Goal: Task Accomplishment & Management: Use online tool/utility

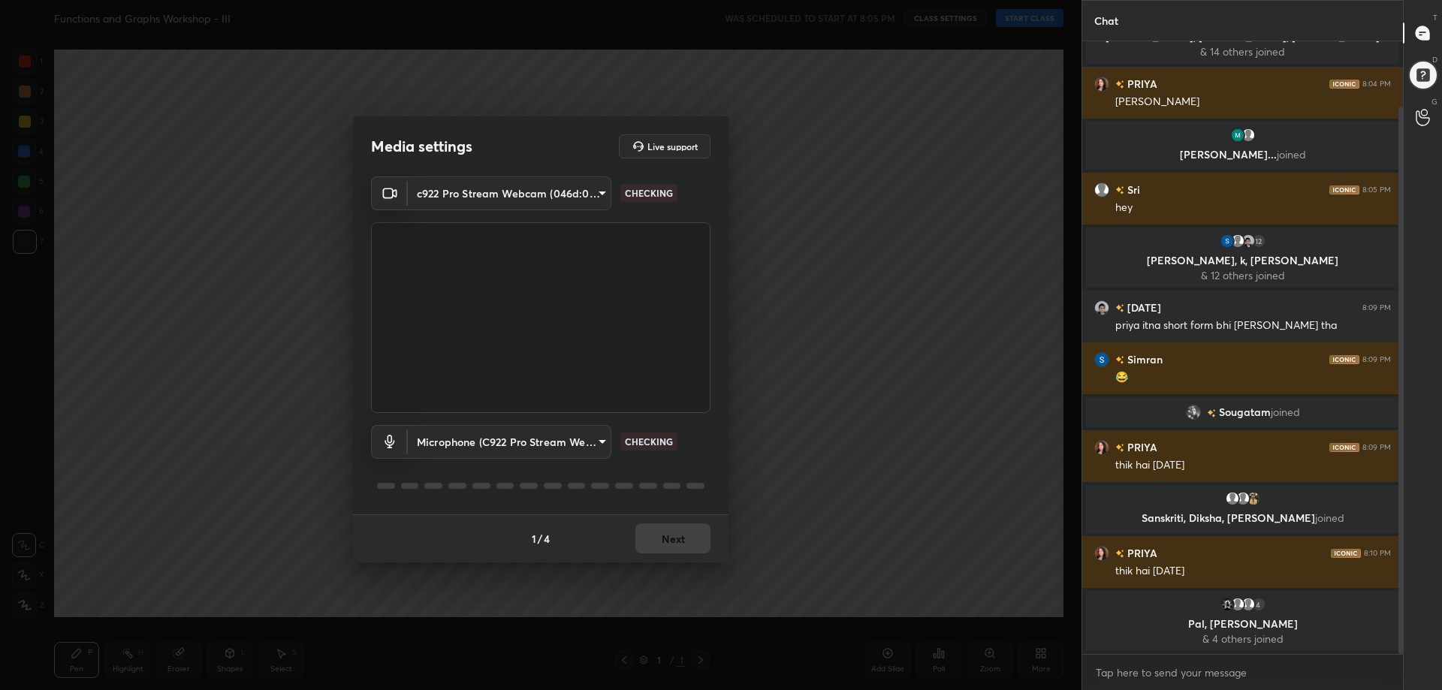
scroll to position [74, 0]
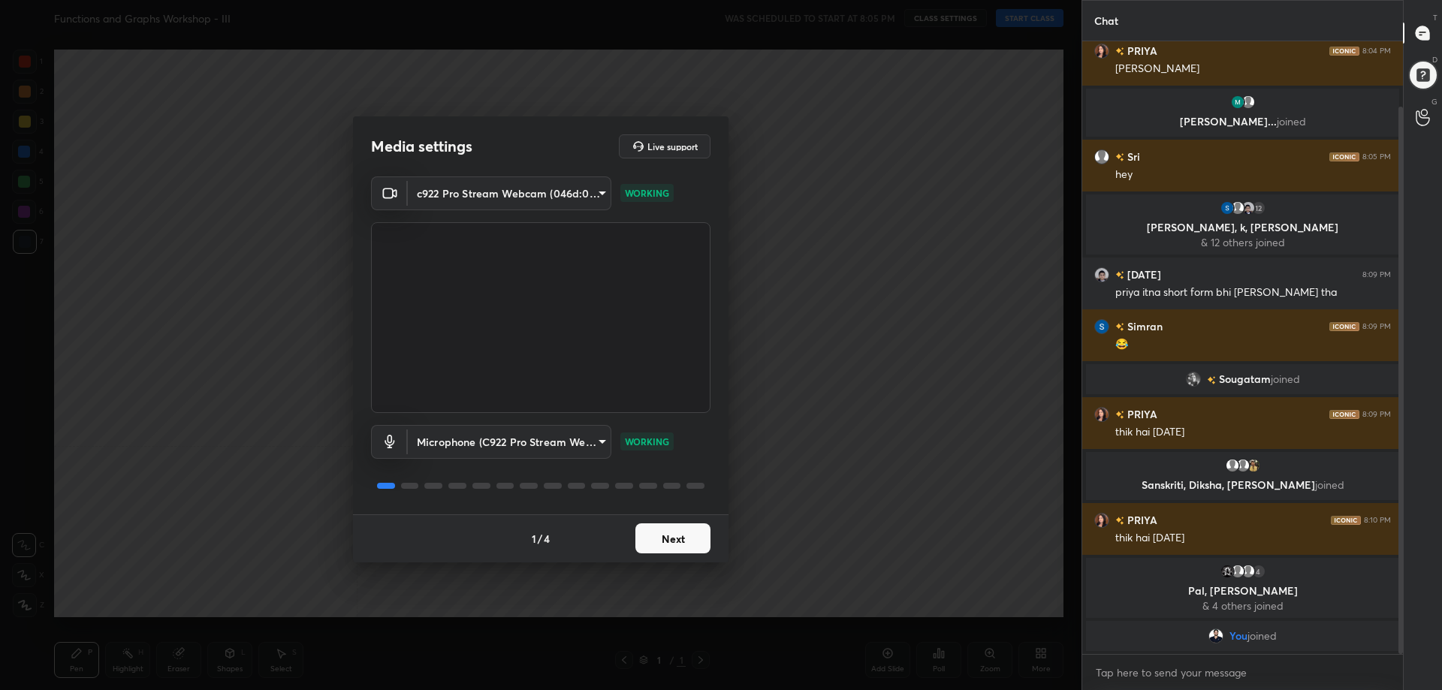
click at [668, 550] on button "Next" at bounding box center [673, 539] width 75 height 30
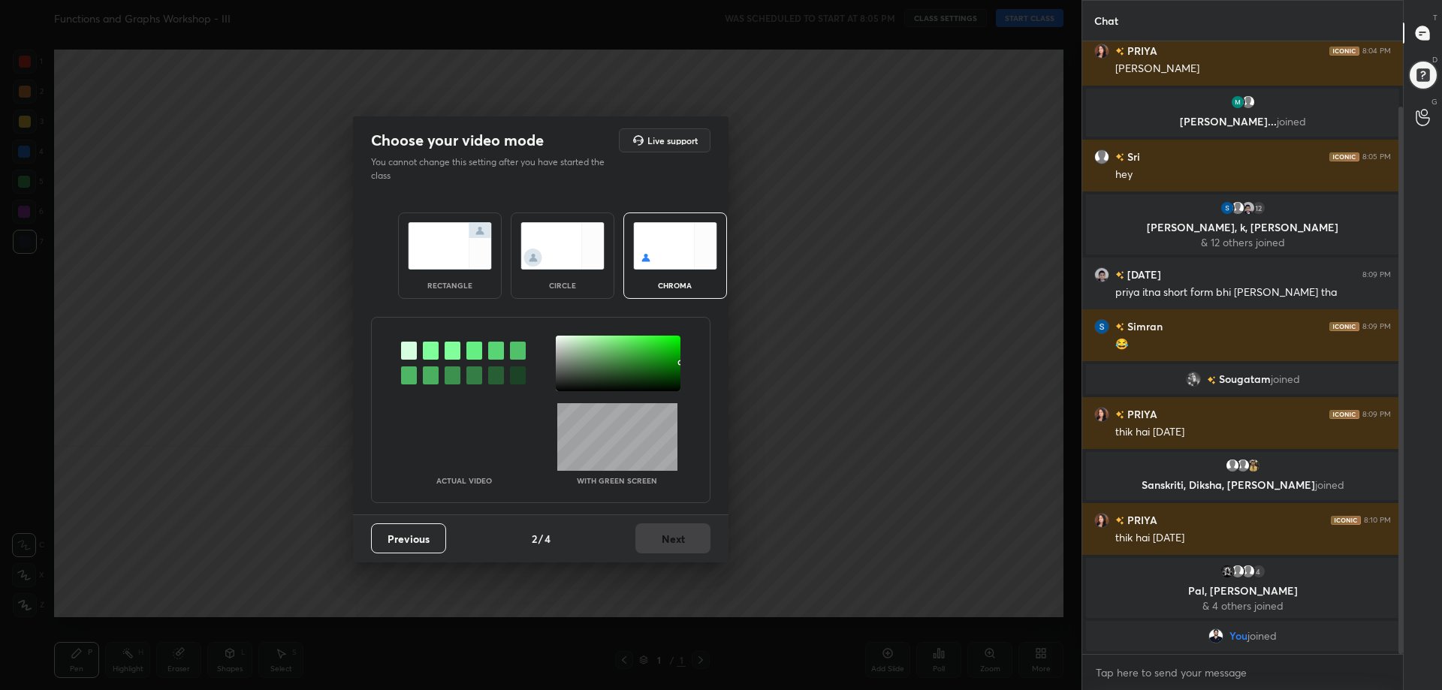
click at [448, 249] on img at bounding box center [450, 245] width 84 height 47
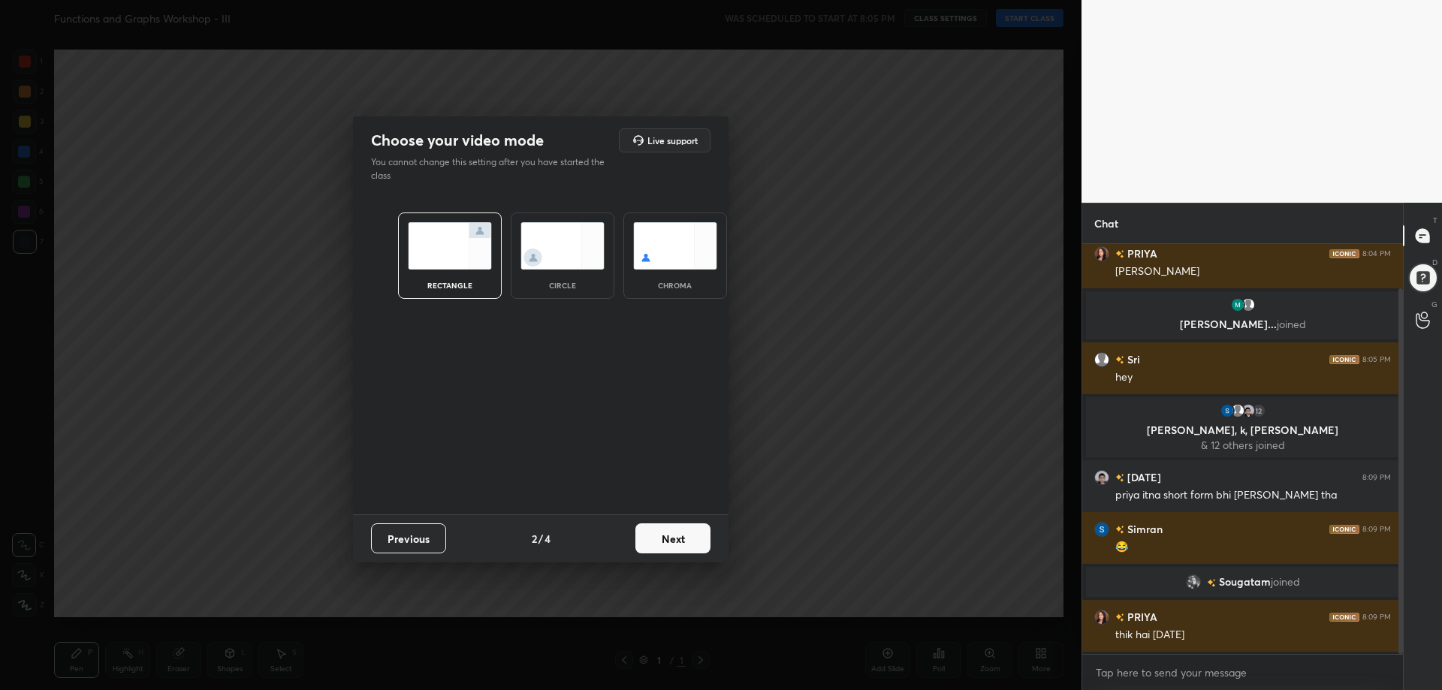
scroll to position [296, 316]
click at [675, 541] on button "Next" at bounding box center [673, 539] width 75 height 30
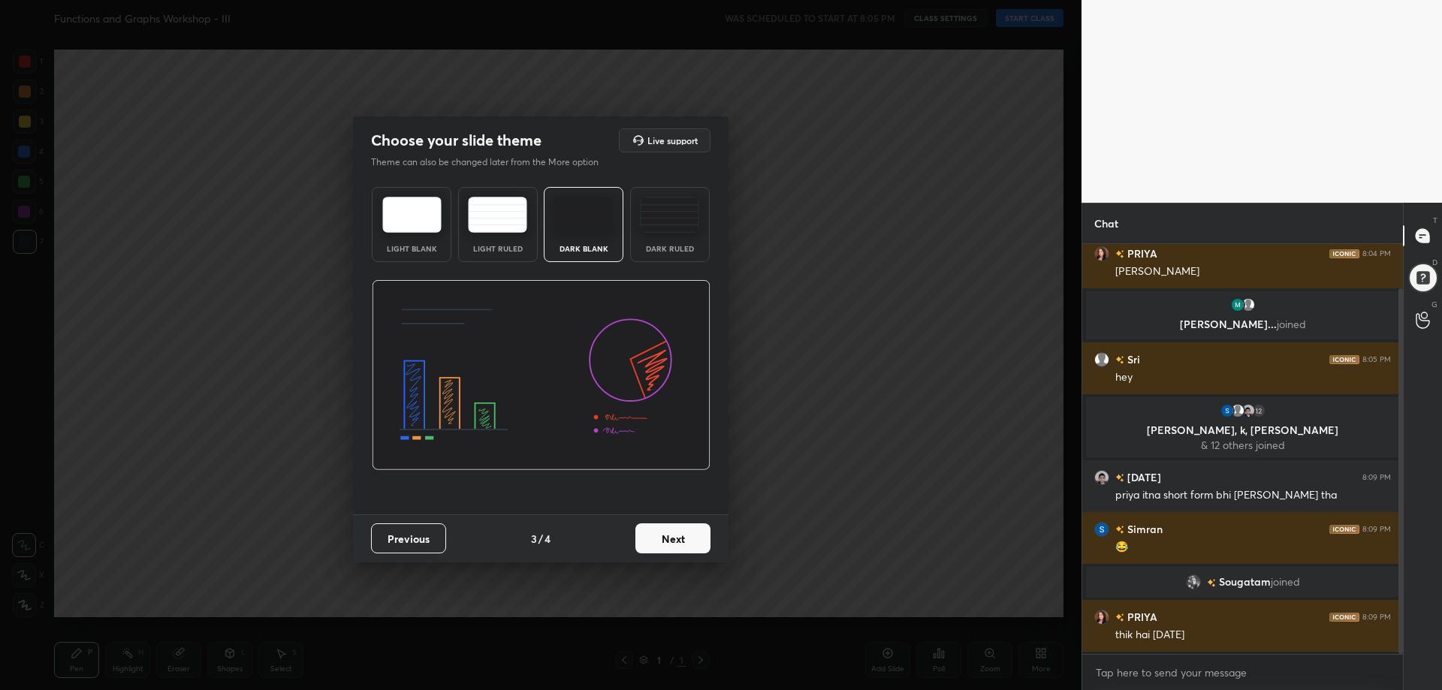
click at [685, 247] on div "Dark Ruled" at bounding box center [670, 249] width 60 height 8
click at [687, 532] on button "Next" at bounding box center [673, 539] width 75 height 30
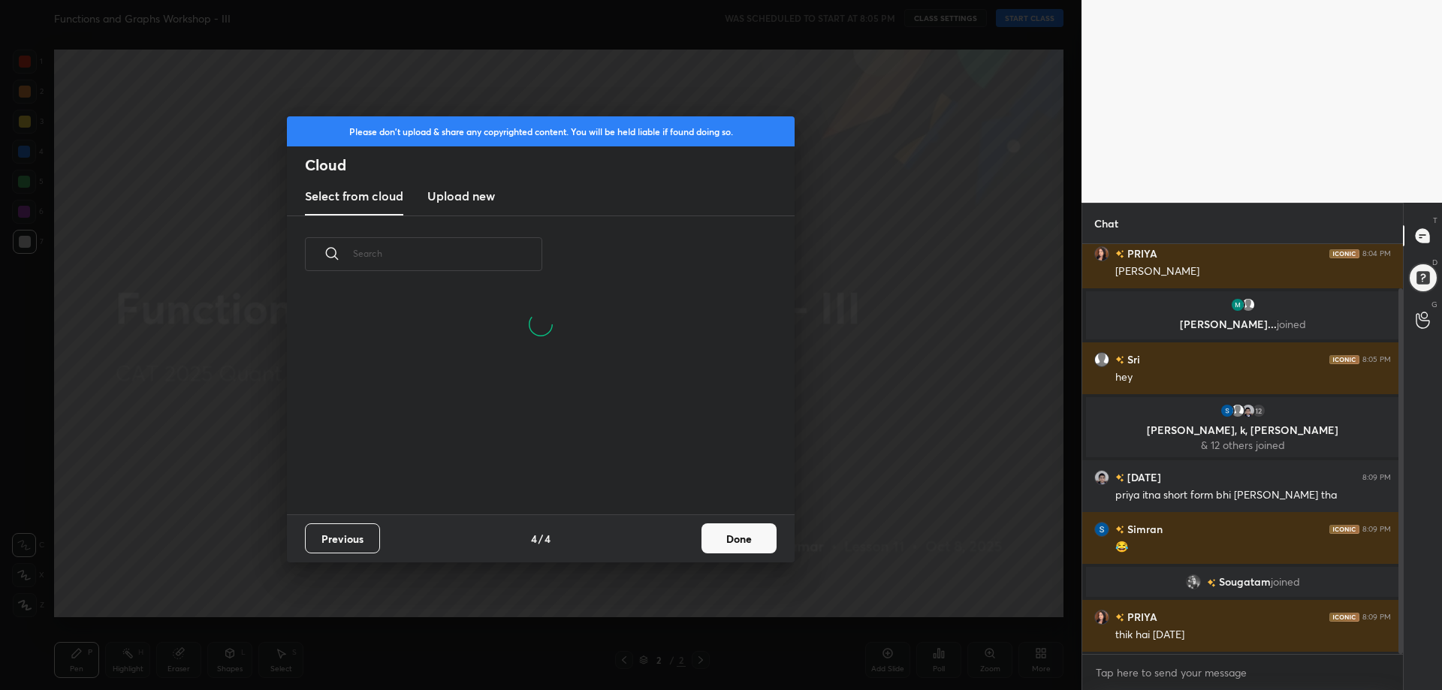
scroll to position [222, 482]
click at [720, 543] on button "Done" at bounding box center [739, 539] width 75 height 30
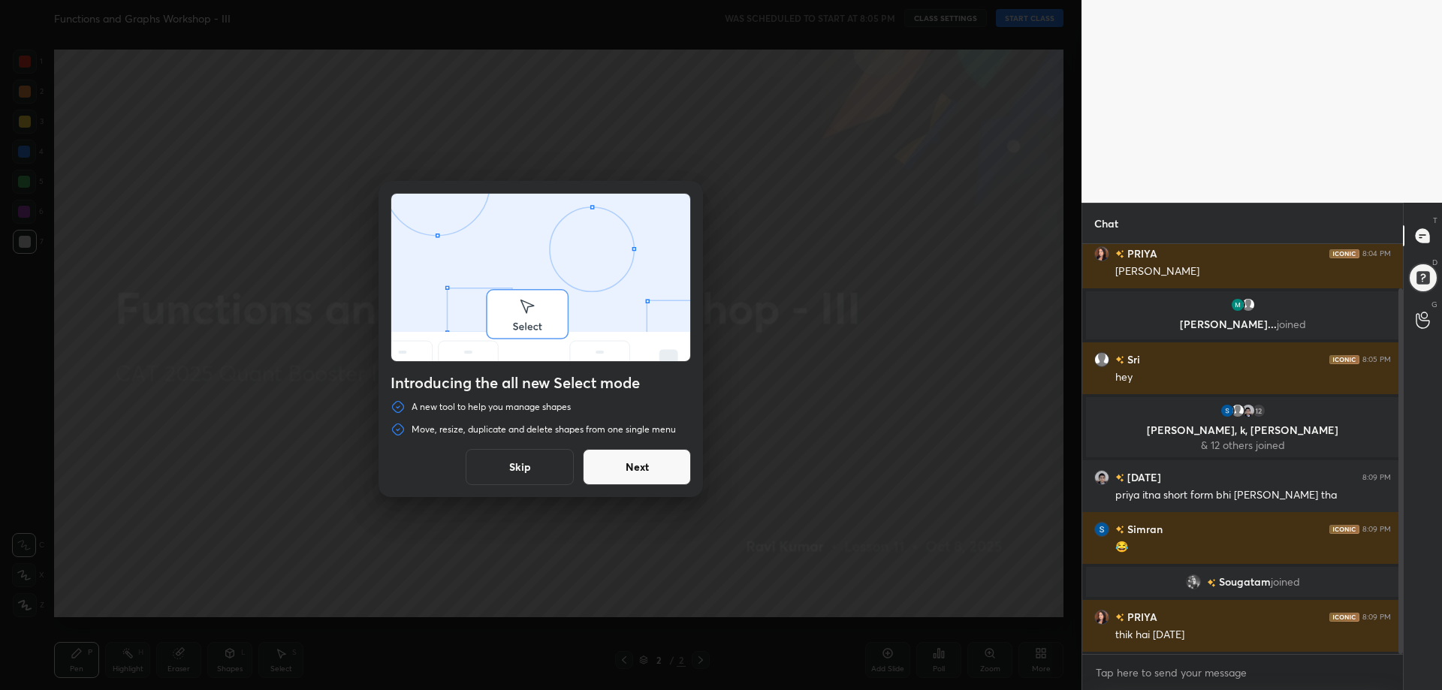
click at [521, 479] on button "Skip" at bounding box center [520, 467] width 108 height 36
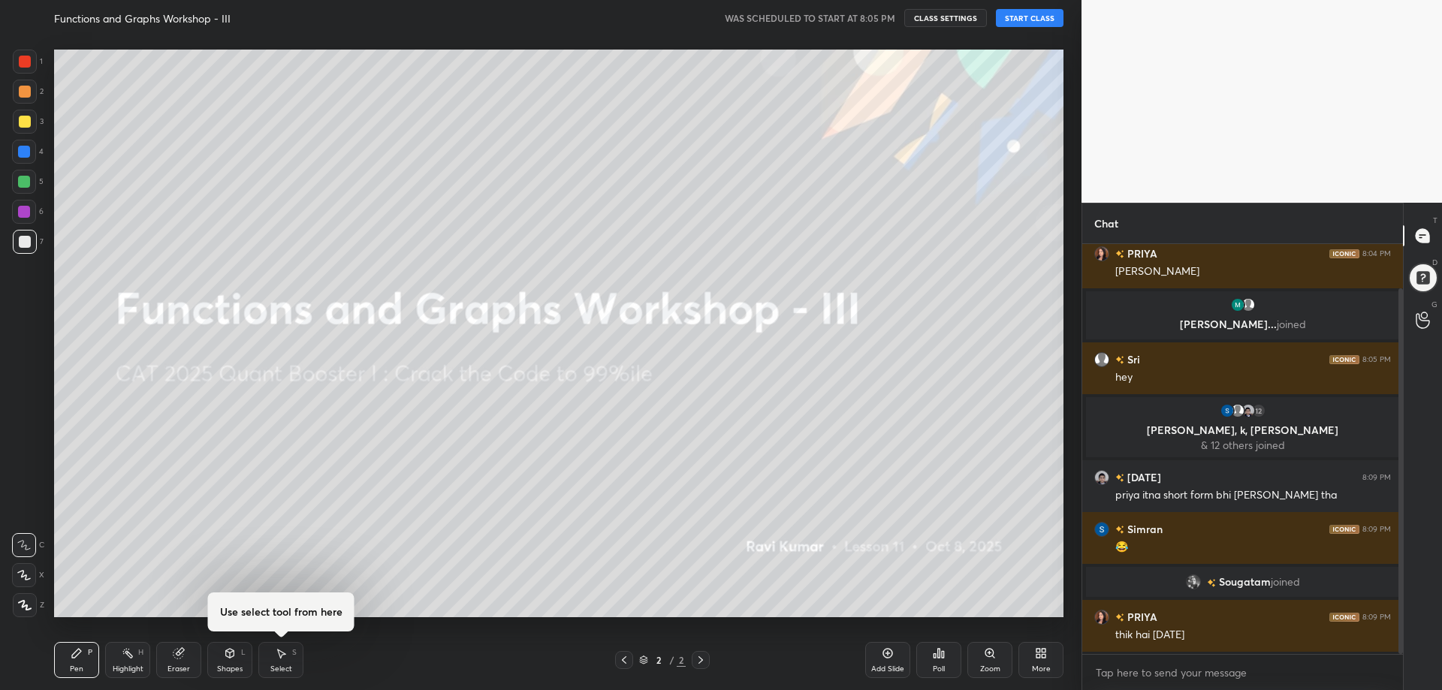
click at [1041, 19] on button "START CLASS" at bounding box center [1030, 18] width 68 height 18
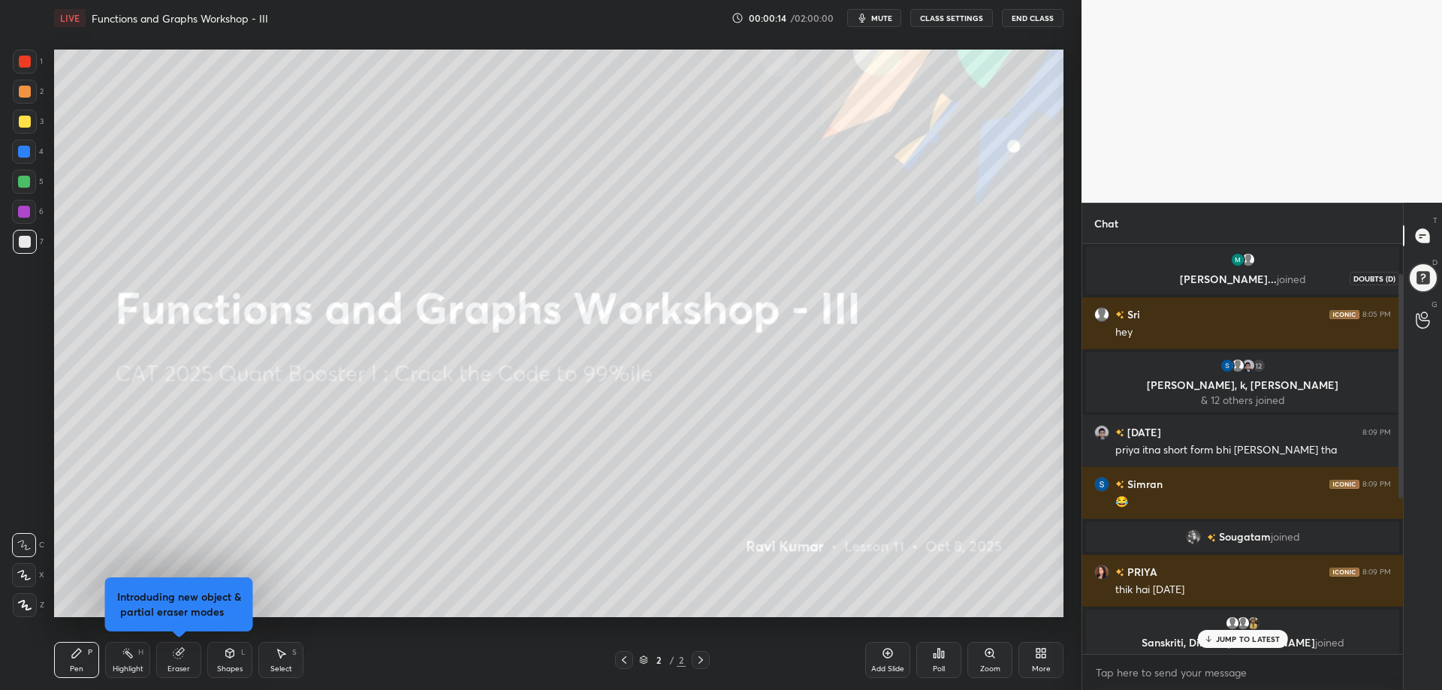
scroll to position [0, 0]
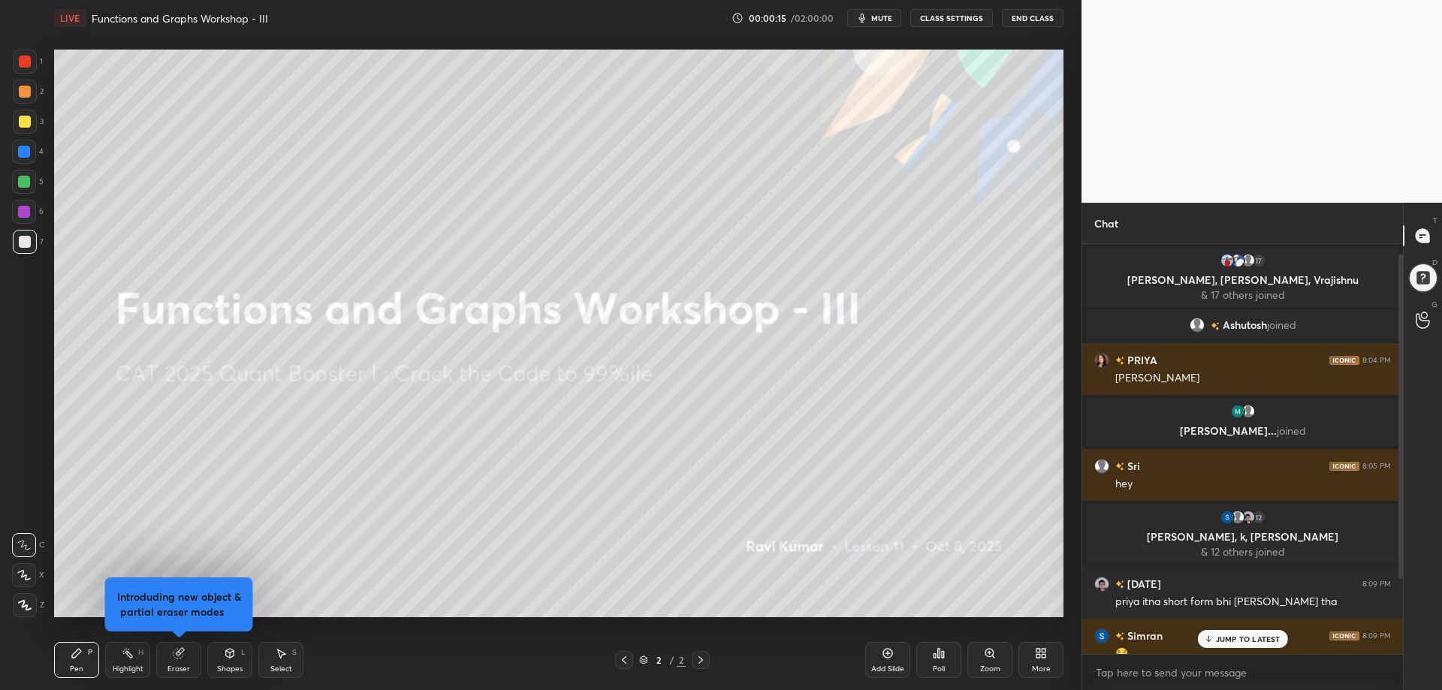
drag, startPoint x: 1400, startPoint y: 440, endPoint x: 1419, endPoint y: 134, distance: 307.1
click at [1419, 134] on div "1 2 3 4 5 6 7 C X Z C X Z E E Erase all H H LIVE Functions and Graphs Workshop …" at bounding box center [721, 345] width 1442 height 690
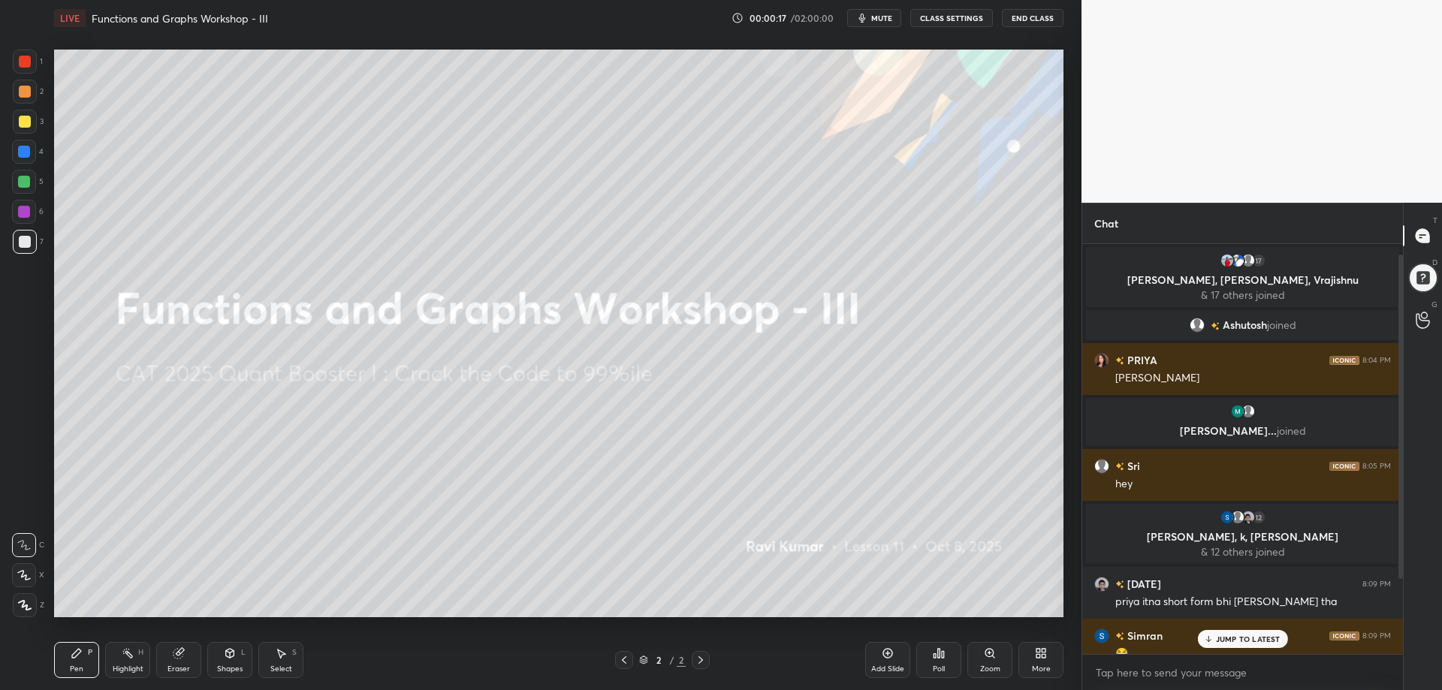
drag, startPoint x: 1403, startPoint y: 285, endPoint x: 1421, endPoint y: 78, distance: 207.5
click at [1422, 82] on div "1 2 3 4 5 6 7 C X Z C X Z E E Erase all H H LIVE Functions and Graphs Workshop …" at bounding box center [721, 345] width 1442 height 690
drag, startPoint x: 1402, startPoint y: 273, endPoint x: 1434, endPoint y: 11, distance: 264.2
click at [1434, 11] on div "1 2 3 4 5 6 7 C X Z C X Z E E Erase all H H LIVE Functions and Graphs Workshop …" at bounding box center [721, 345] width 1442 height 690
click at [1234, 636] on p "3 NEW MESSAGES" at bounding box center [1248, 639] width 69 height 9
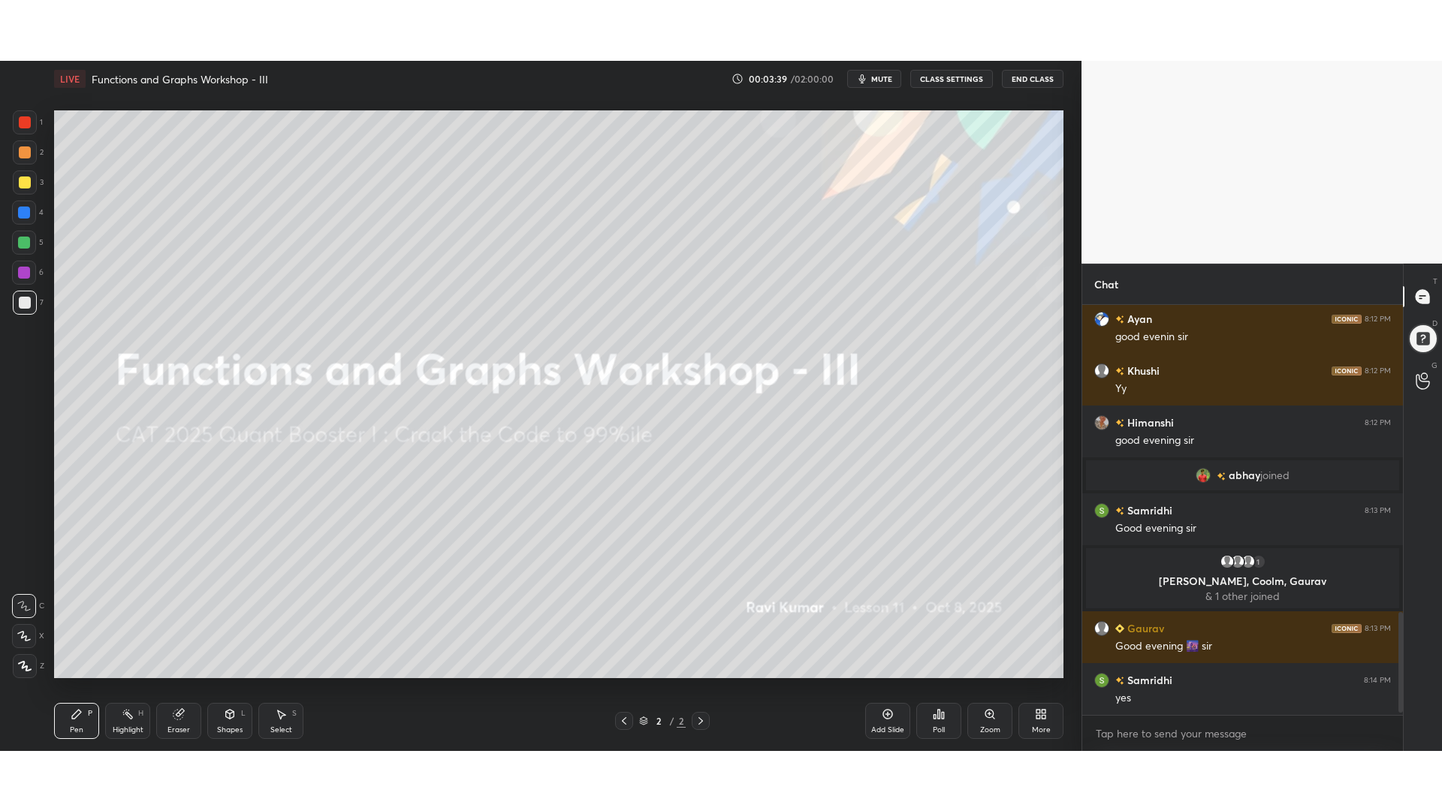
scroll to position [1257, 0]
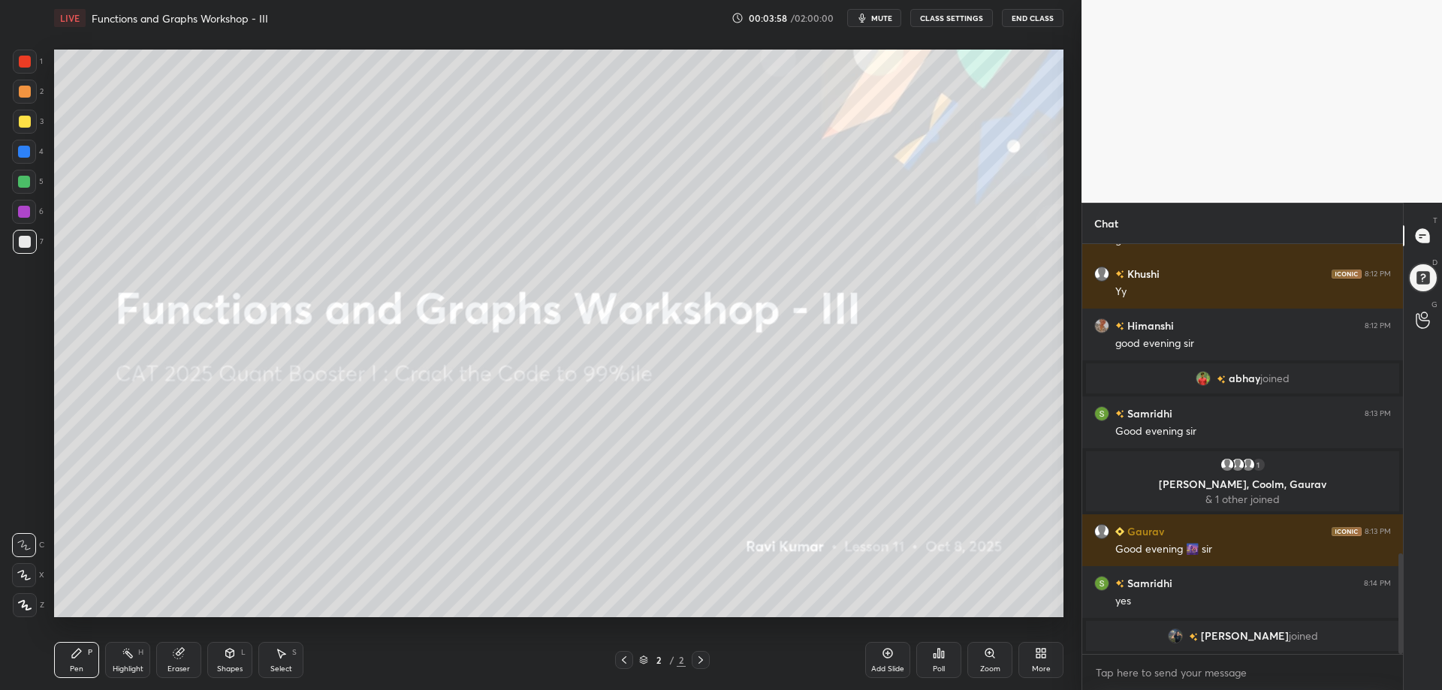
click at [1042, 660] on div "More" at bounding box center [1041, 660] width 45 height 36
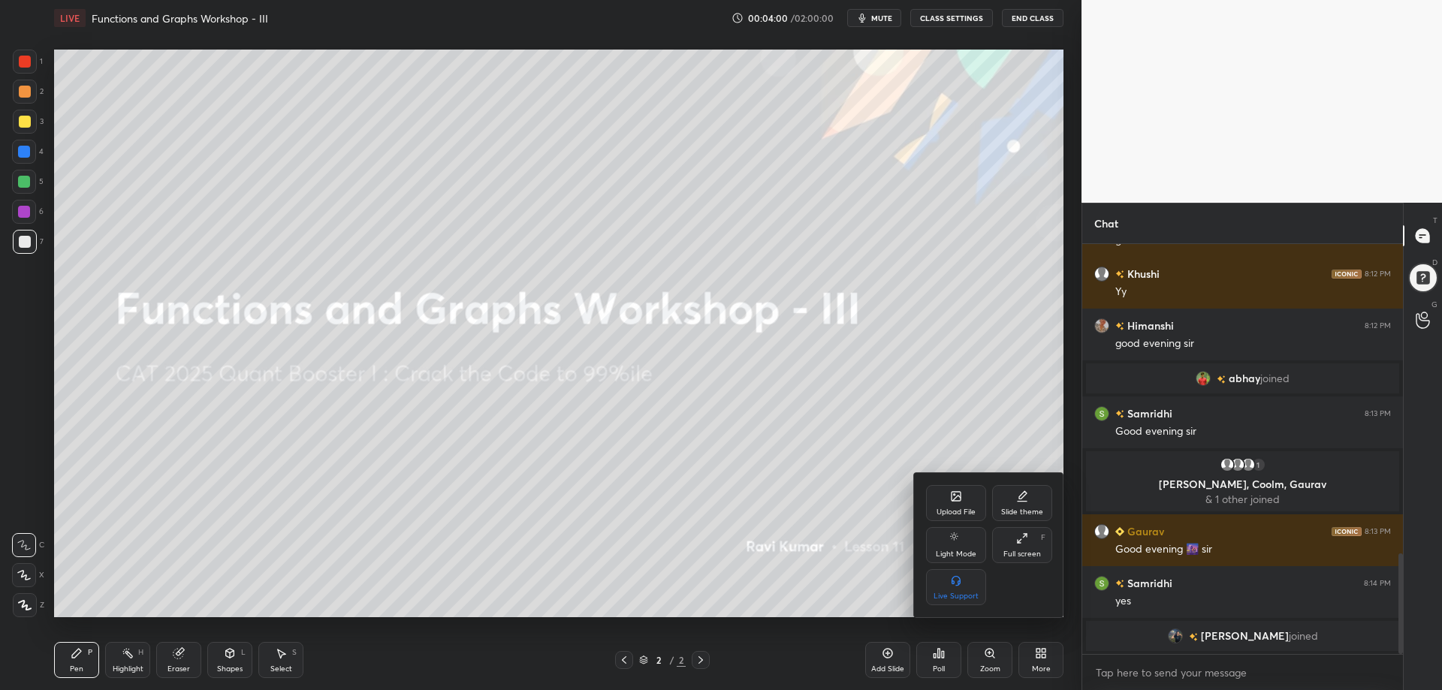
click at [1022, 537] on icon at bounding box center [1022, 539] width 12 height 12
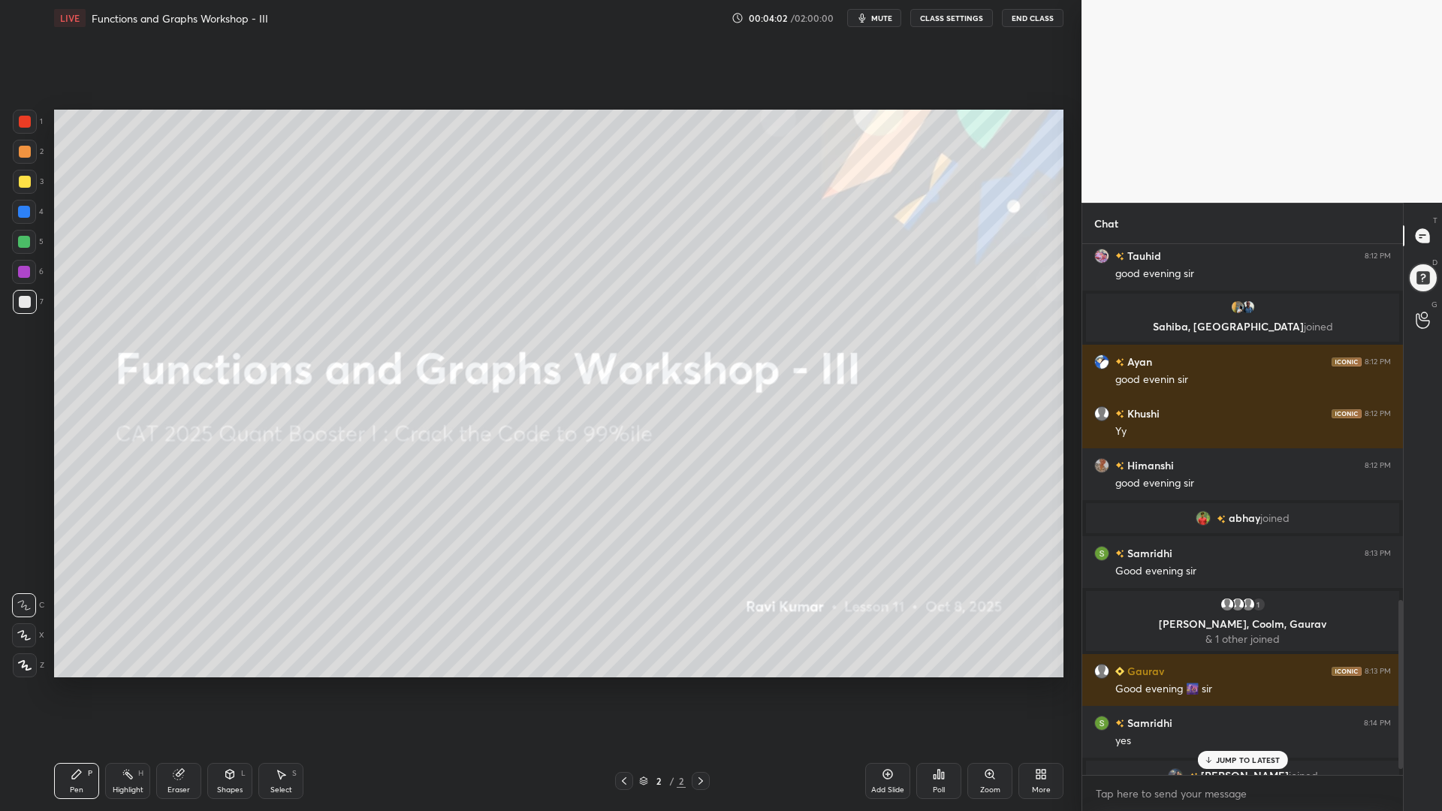
scroll to position [1136, 0]
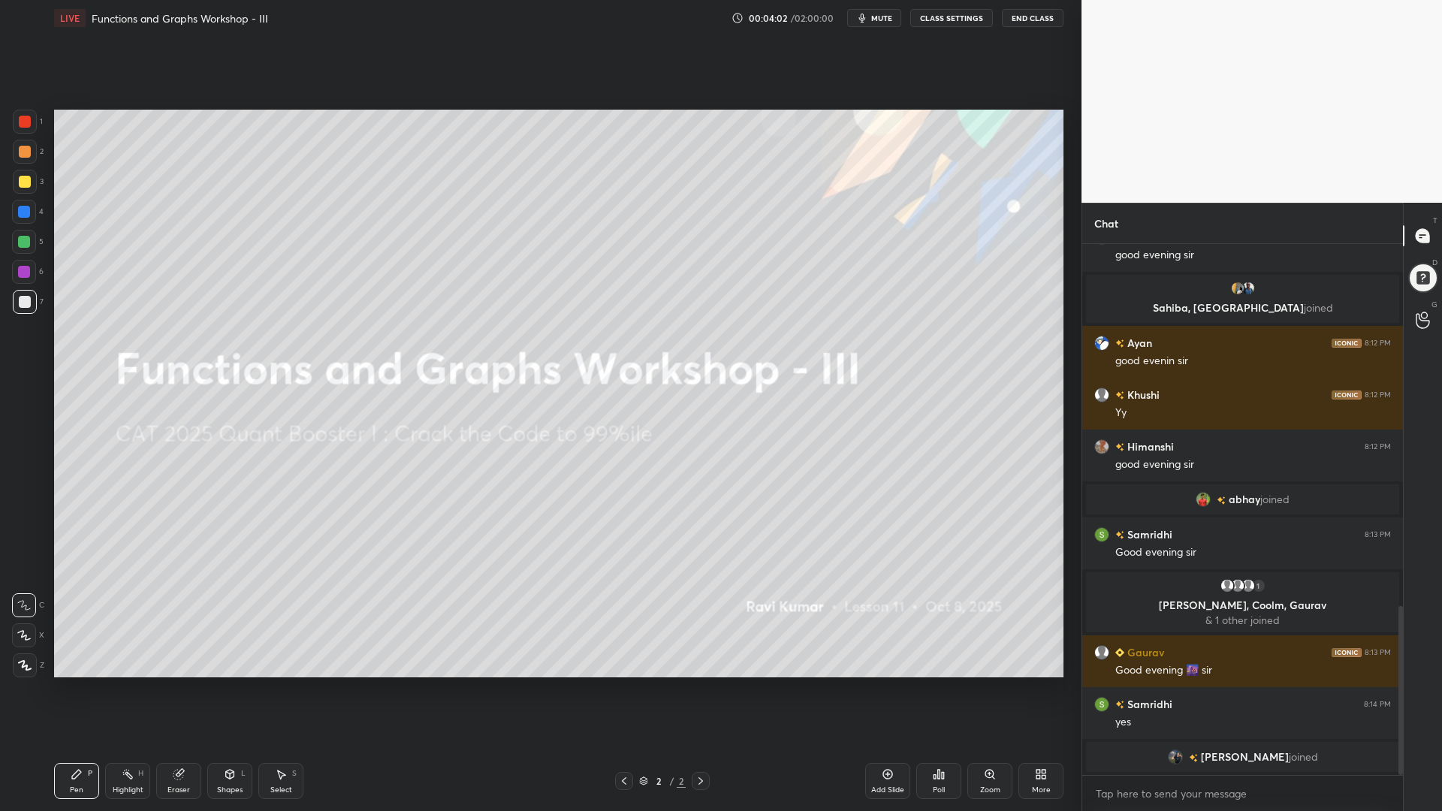
drag, startPoint x: 1401, startPoint y: 618, endPoint x: 1382, endPoint y: 751, distance: 134.4
click at [1381, 690] on div "[PERSON_NAME] joined Tauhid 8:12 PM good evening [PERSON_NAME], [PERSON_NAME] j…" at bounding box center [1243, 509] width 321 height 531
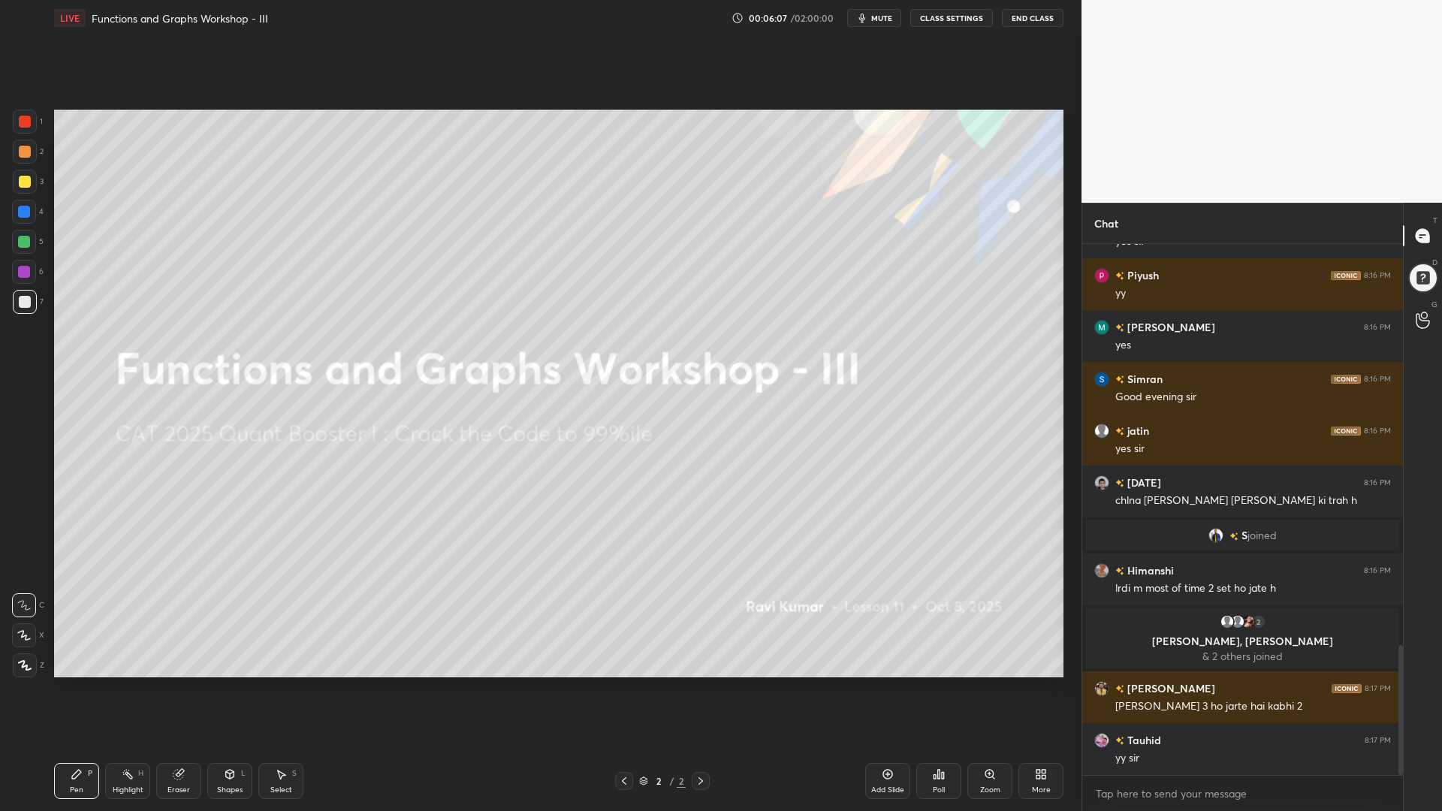
scroll to position [1670, 0]
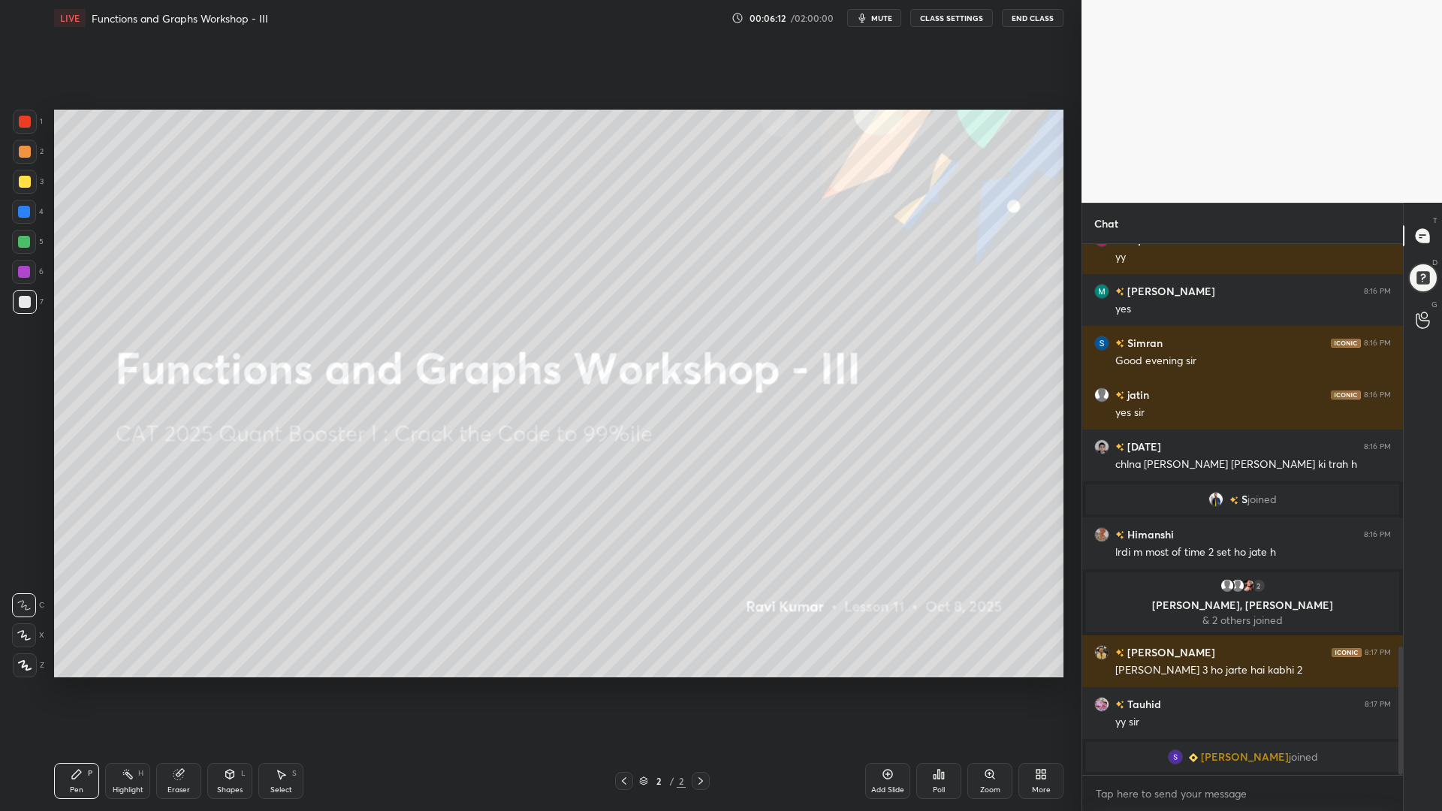
click at [1035, 690] on icon at bounding box center [1041, 775] width 12 height 12
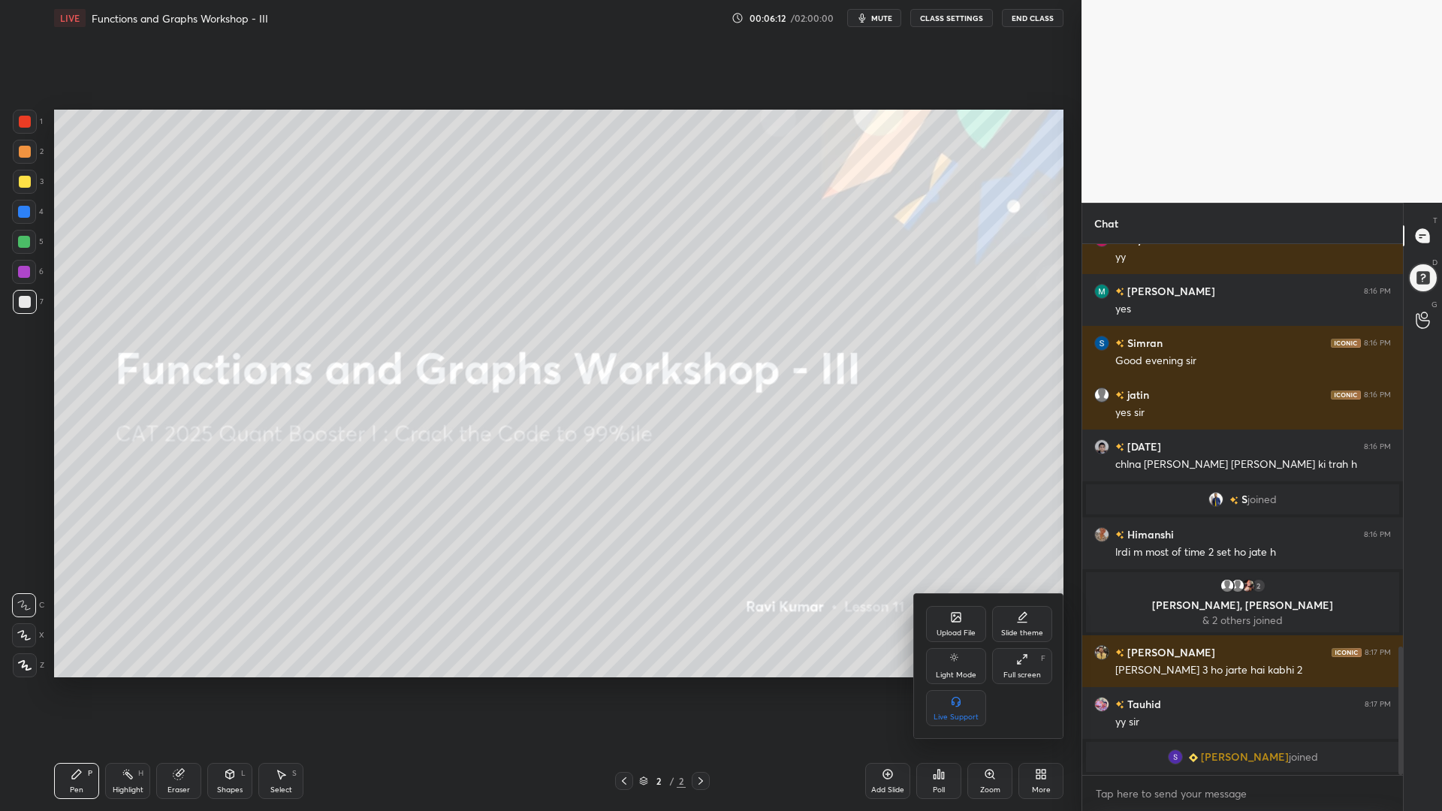
click at [958, 624] on div "Upload File" at bounding box center [956, 624] width 60 height 36
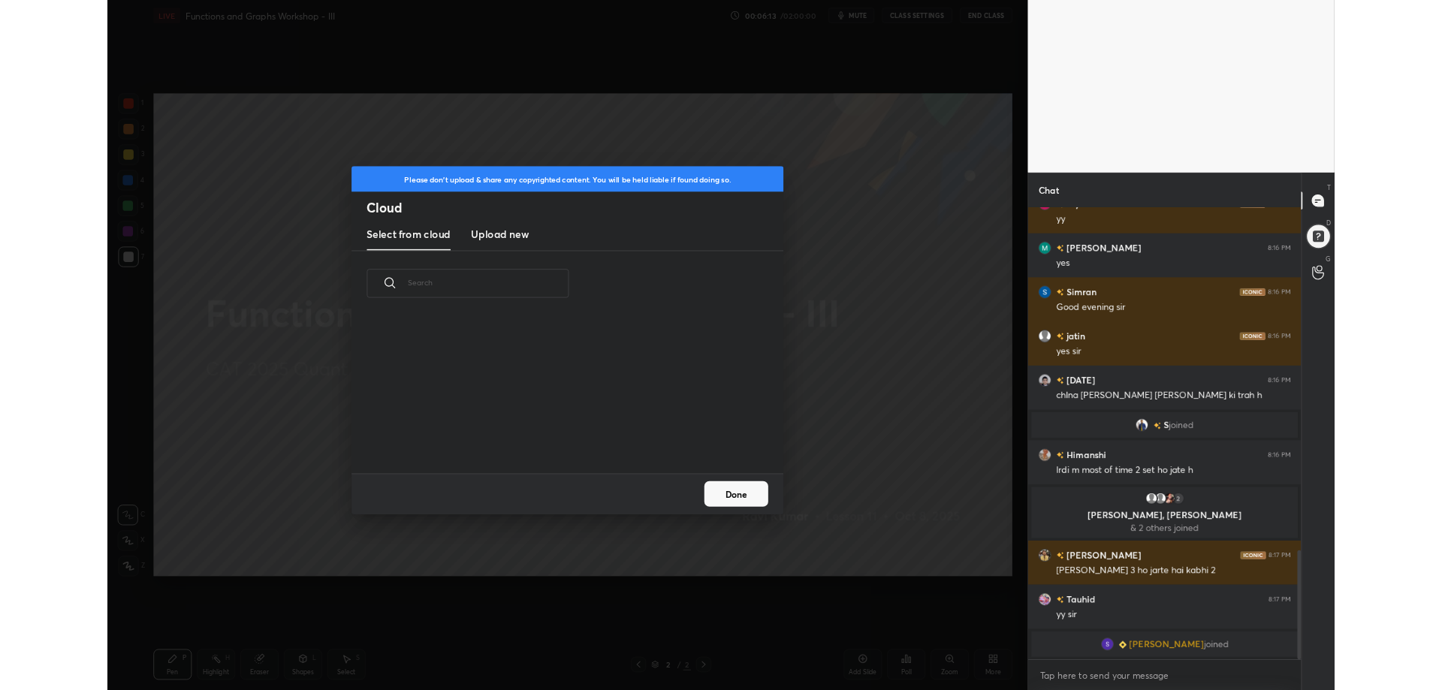
scroll to position [185, 482]
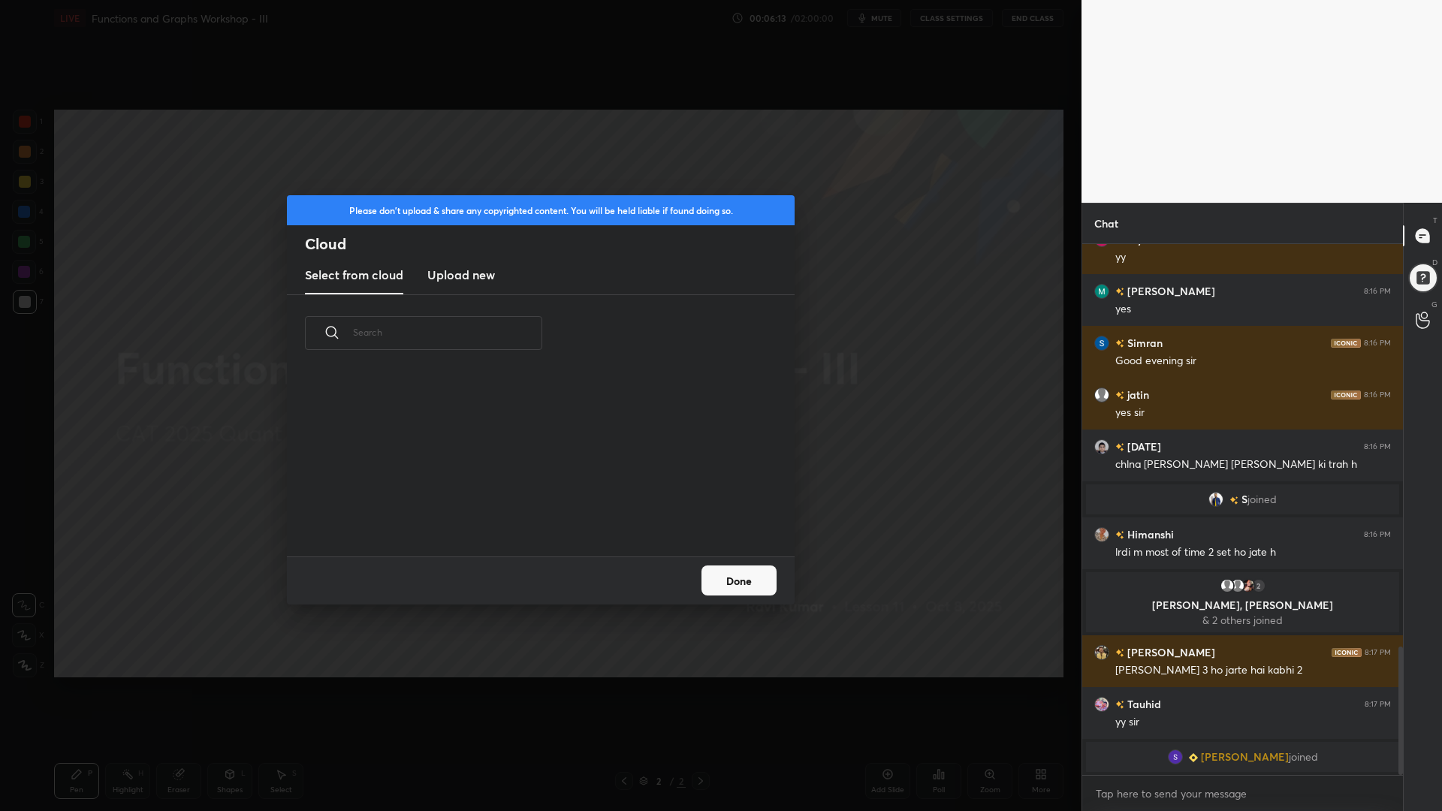
click at [473, 266] on h3 "Upload new" at bounding box center [461, 275] width 68 height 18
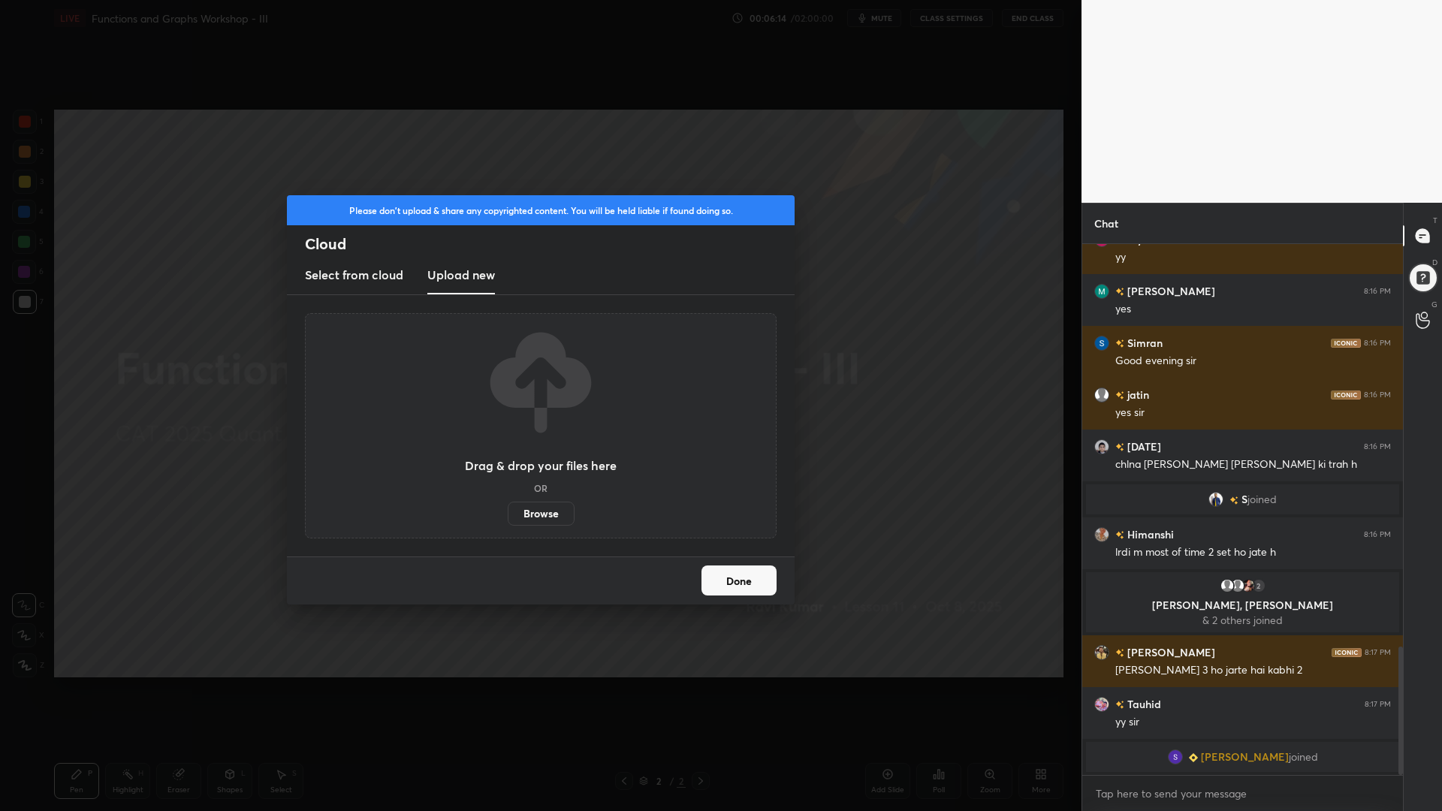
click at [553, 514] on label "Browse" at bounding box center [541, 514] width 67 height 24
click at [508, 514] on input "Browse" at bounding box center [508, 514] width 0 height 24
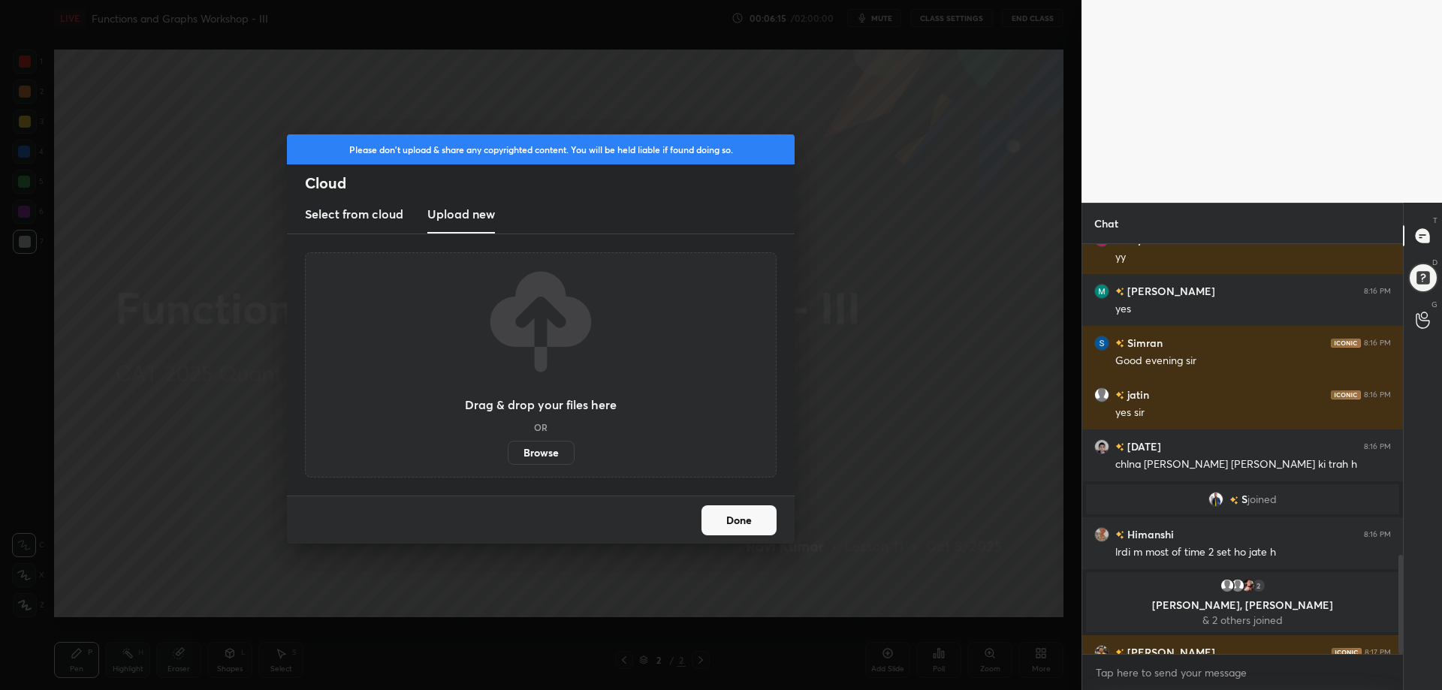
scroll to position [74534, 74106]
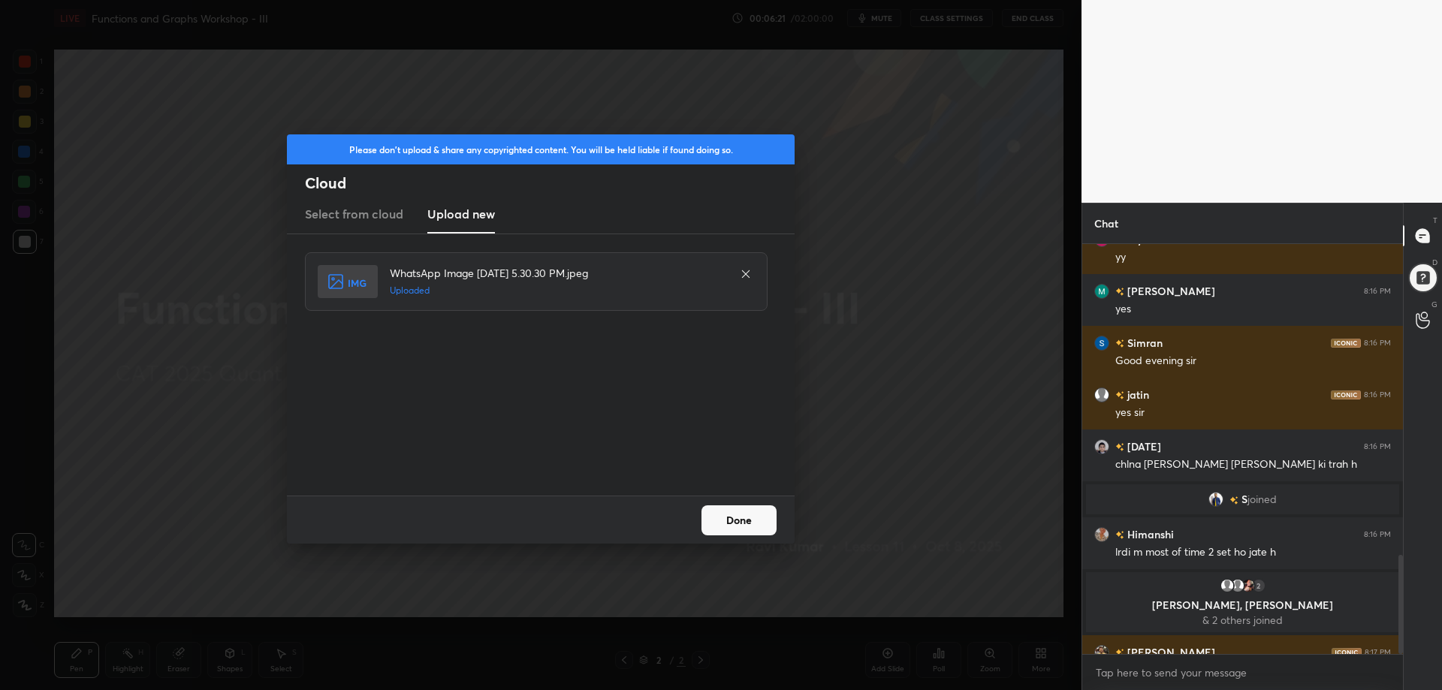
click at [736, 523] on button "Done" at bounding box center [739, 521] width 75 height 30
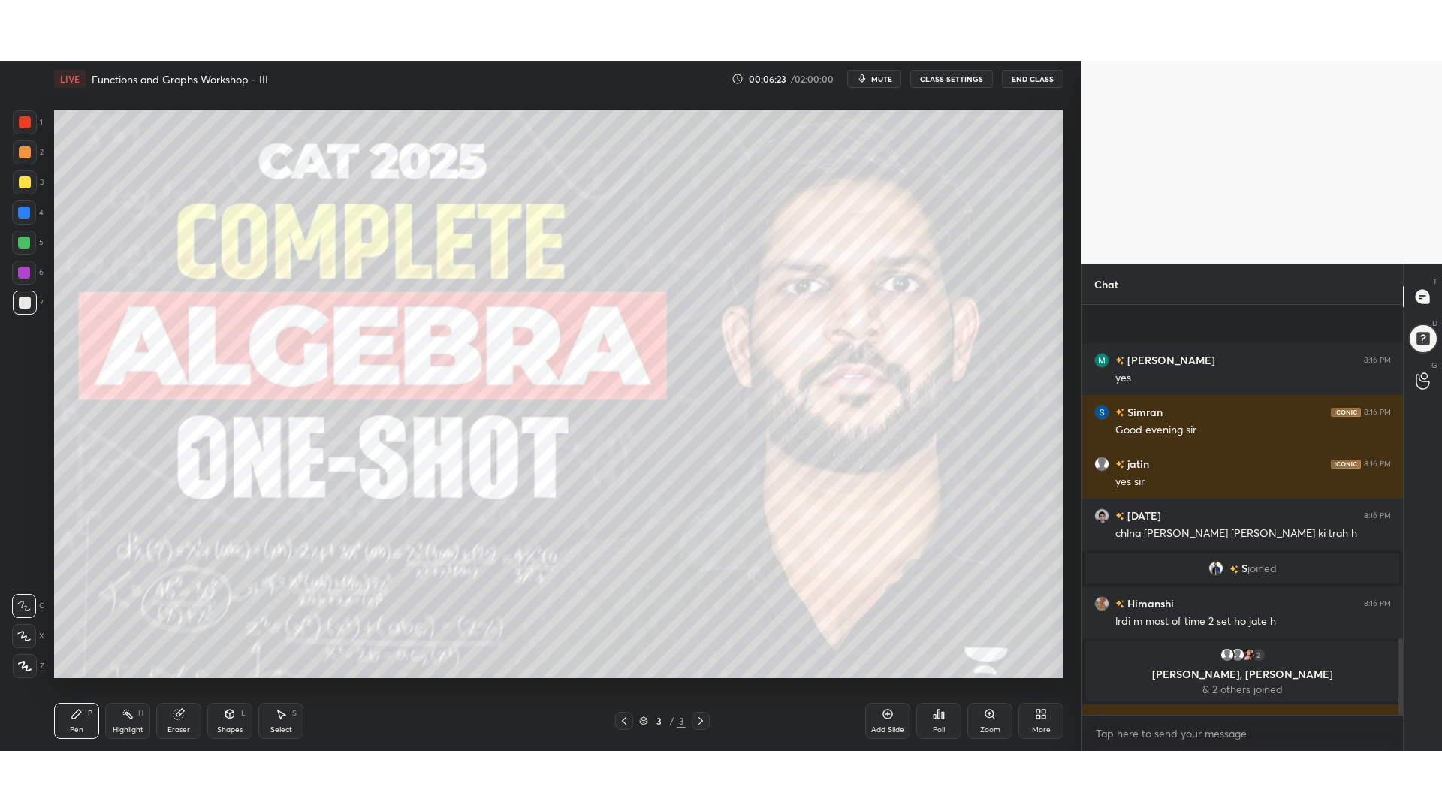
scroll to position [1791, 0]
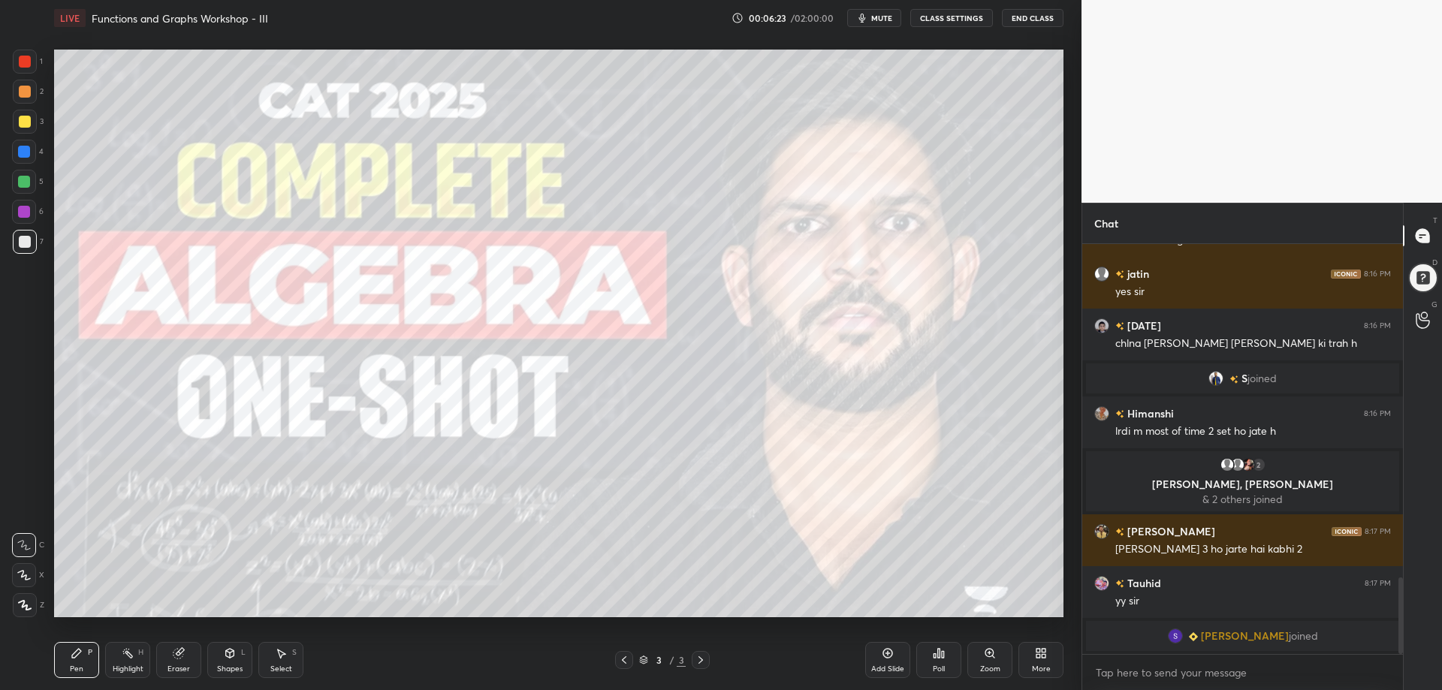
drag, startPoint x: 1403, startPoint y: 554, endPoint x: 1400, endPoint y: 661, distance: 107.5
click at [1400, 664] on div "[PERSON_NAME] 8:16 PM yes [PERSON_NAME] 8:16 PM Good evening [PERSON_NAME] 8:16…" at bounding box center [1243, 467] width 321 height 446
click at [1038, 658] on icon at bounding box center [1039, 656] width 4 height 4
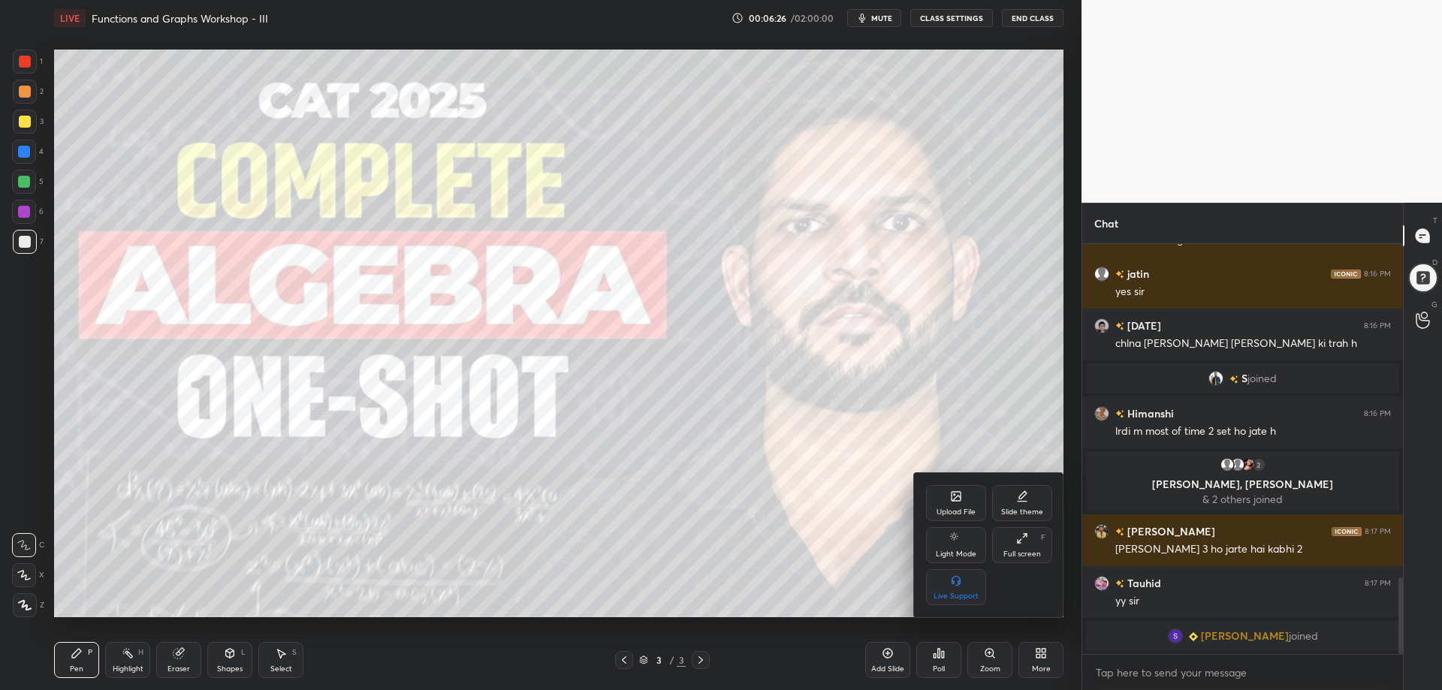
click at [1020, 540] on icon at bounding box center [1022, 539] width 12 height 12
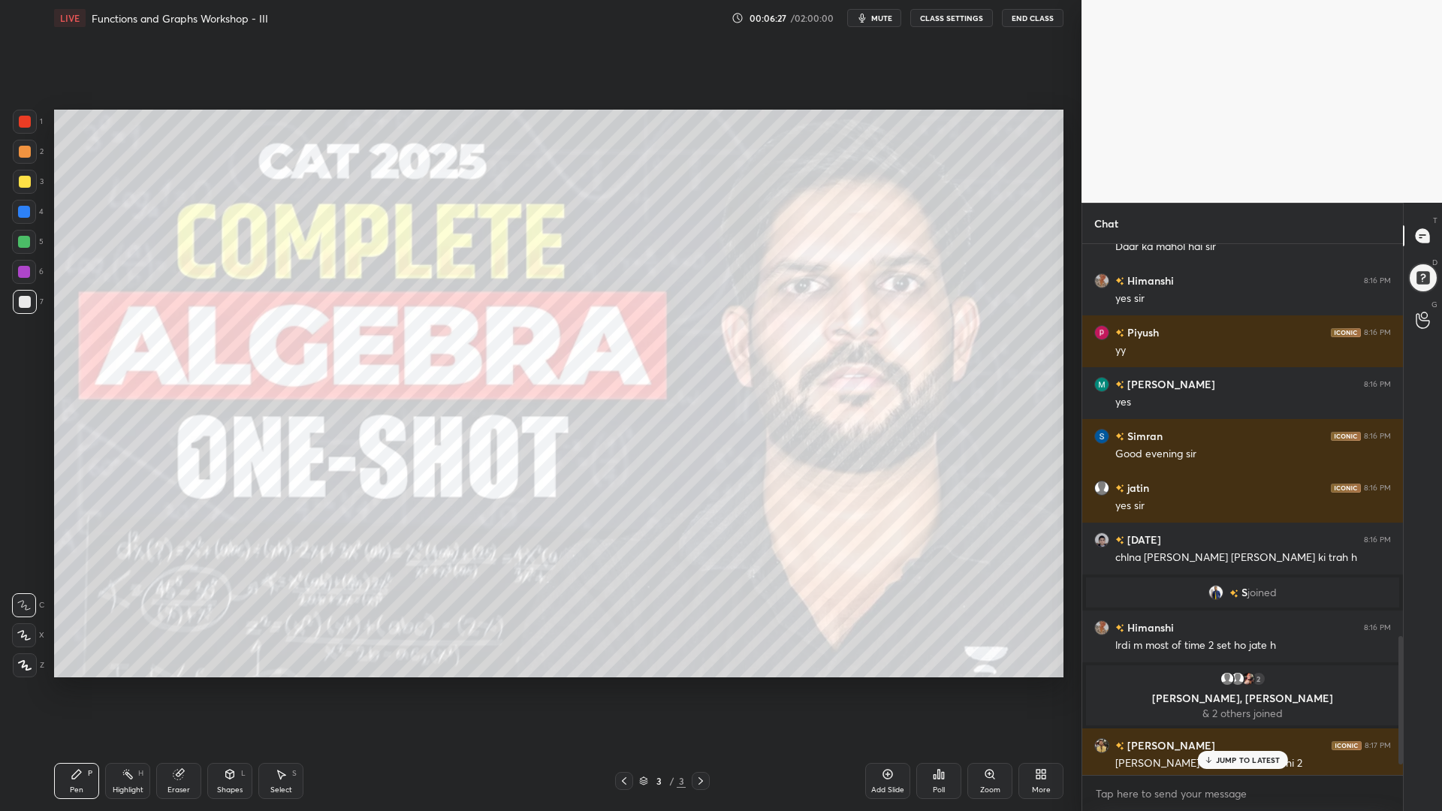
scroll to position [1670, 0]
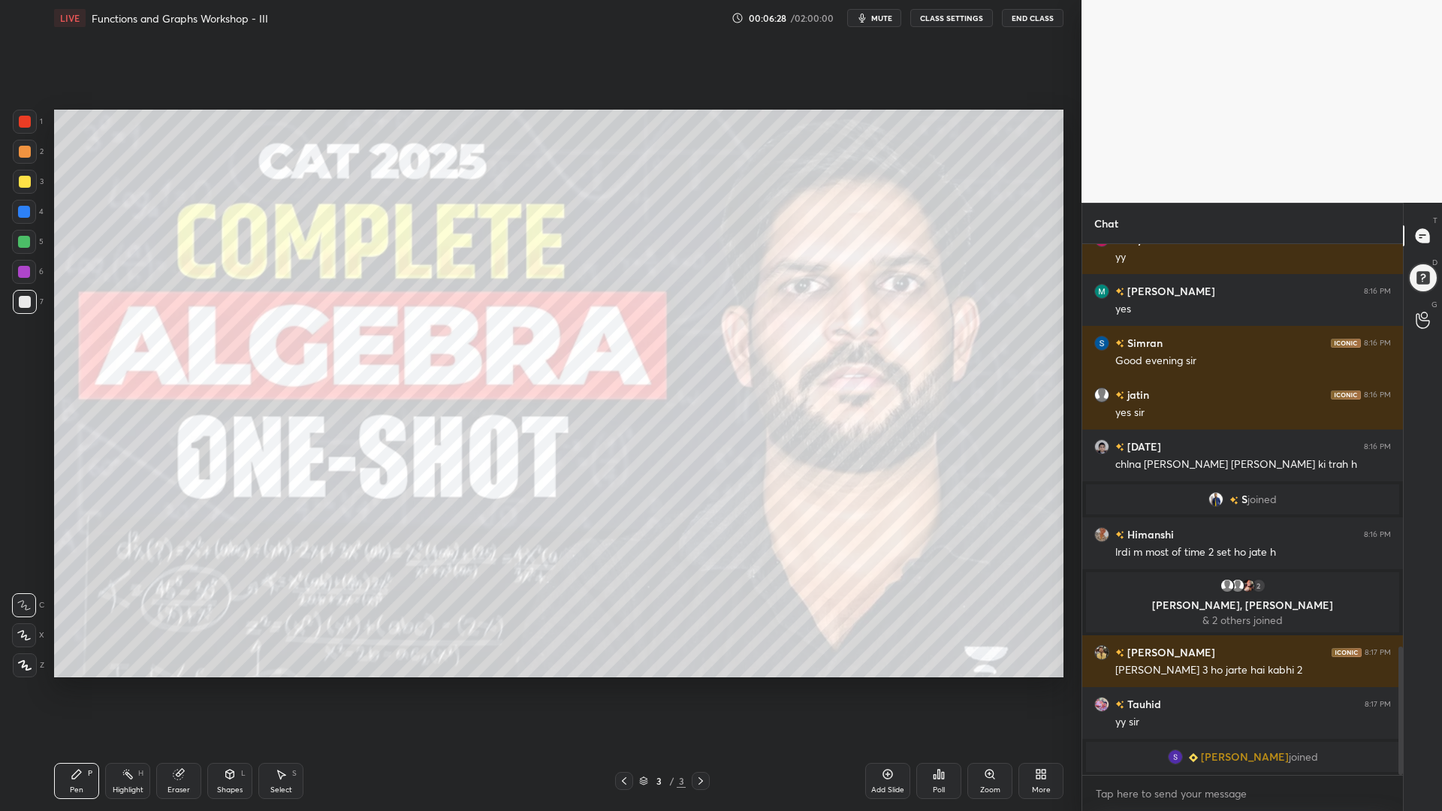
drag, startPoint x: 1401, startPoint y: 671, endPoint x: 1398, endPoint y: 764, distance: 93.2
click at [1391, 690] on div "[PERSON_NAME] 8:16 PM yes [PERSON_NAME] 8:16 PM yy [PERSON_NAME] 8:16 PM yes [P…" at bounding box center [1243, 527] width 321 height 567
click at [198, 690] on div "Eraser" at bounding box center [178, 781] width 45 height 36
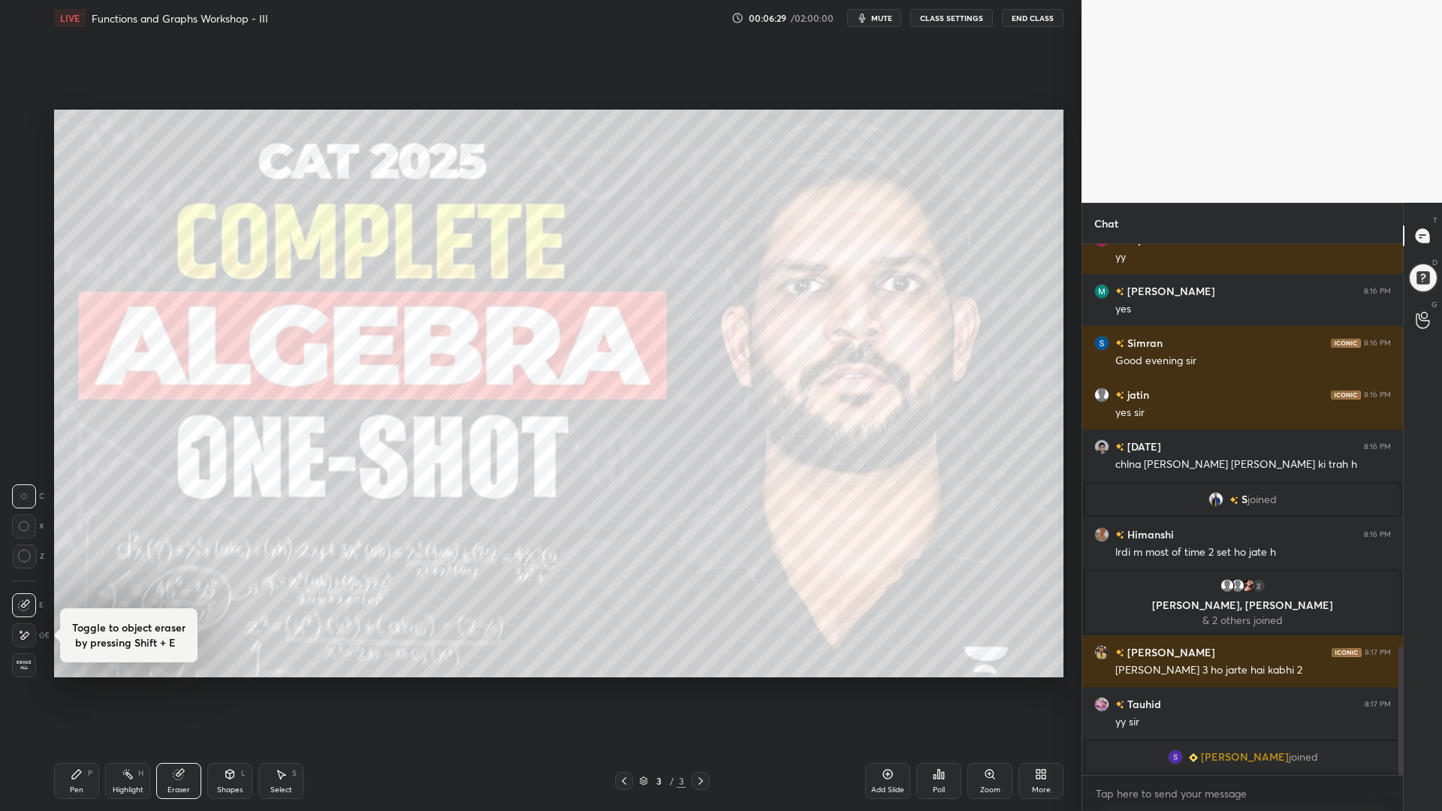
click at [225, 690] on icon at bounding box center [230, 775] width 12 height 12
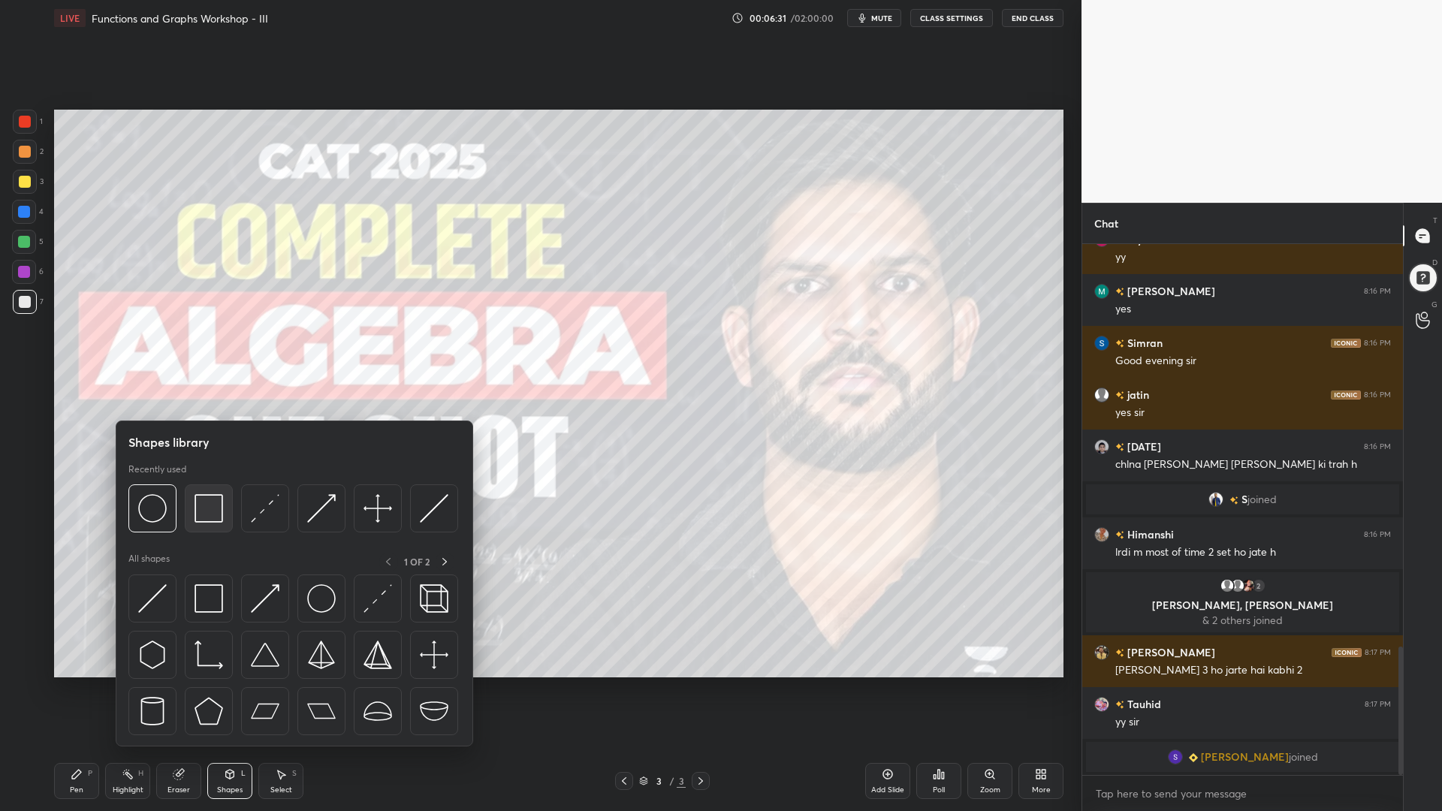
click at [222, 512] on div at bounding box center [209, 509] width 48 height 48
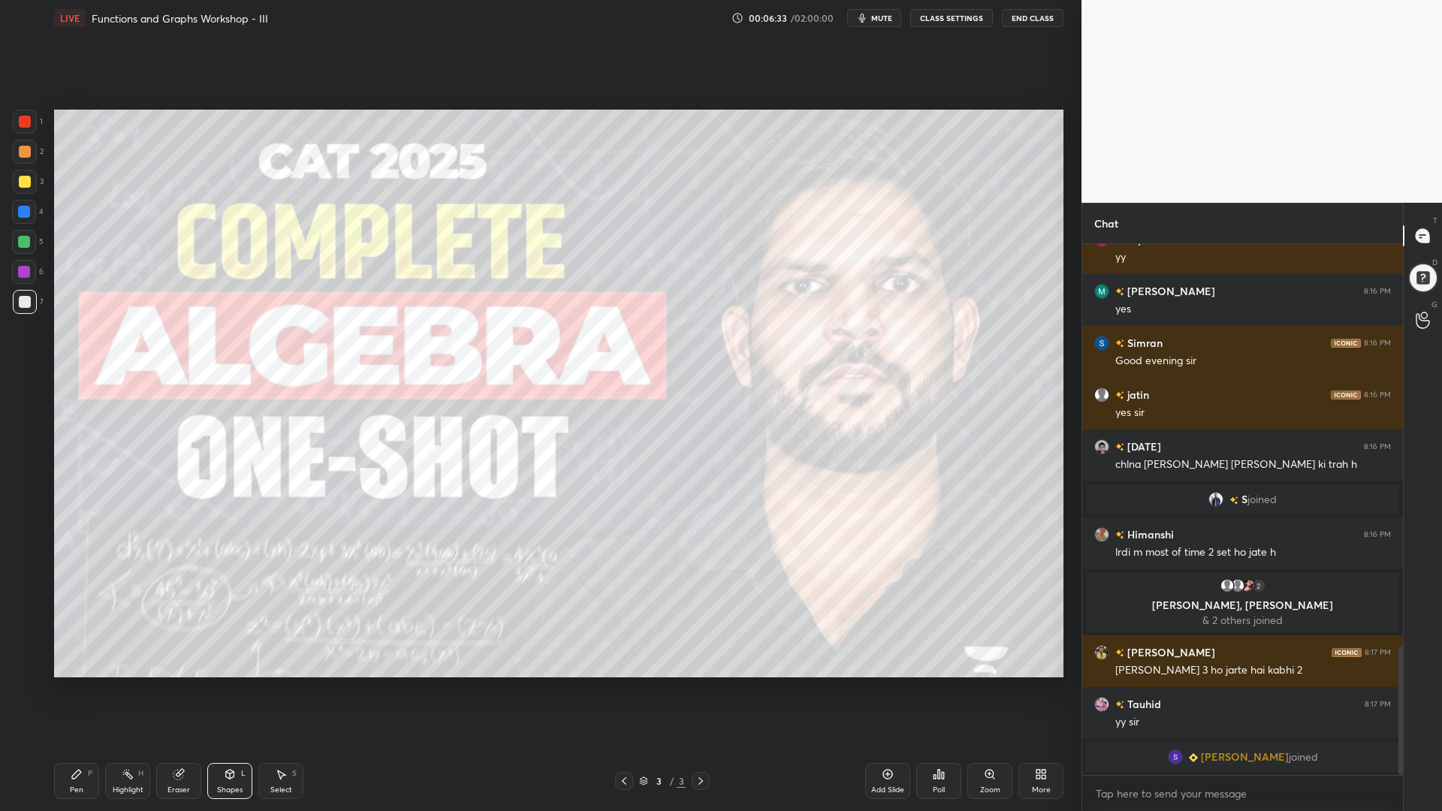
click at [20, 146] on div at bounding box center [25, 152] width 12 height 12
click at [77, 690] on div "Pen P" at bounding box center [76, 781] width 45 height 36
click at [26, 666] on icon at bounding box center [25, 665] width 12 height 9
click at [223, 690] on div "Shapes L" at bounding box center [229, 781] width 45 height 36
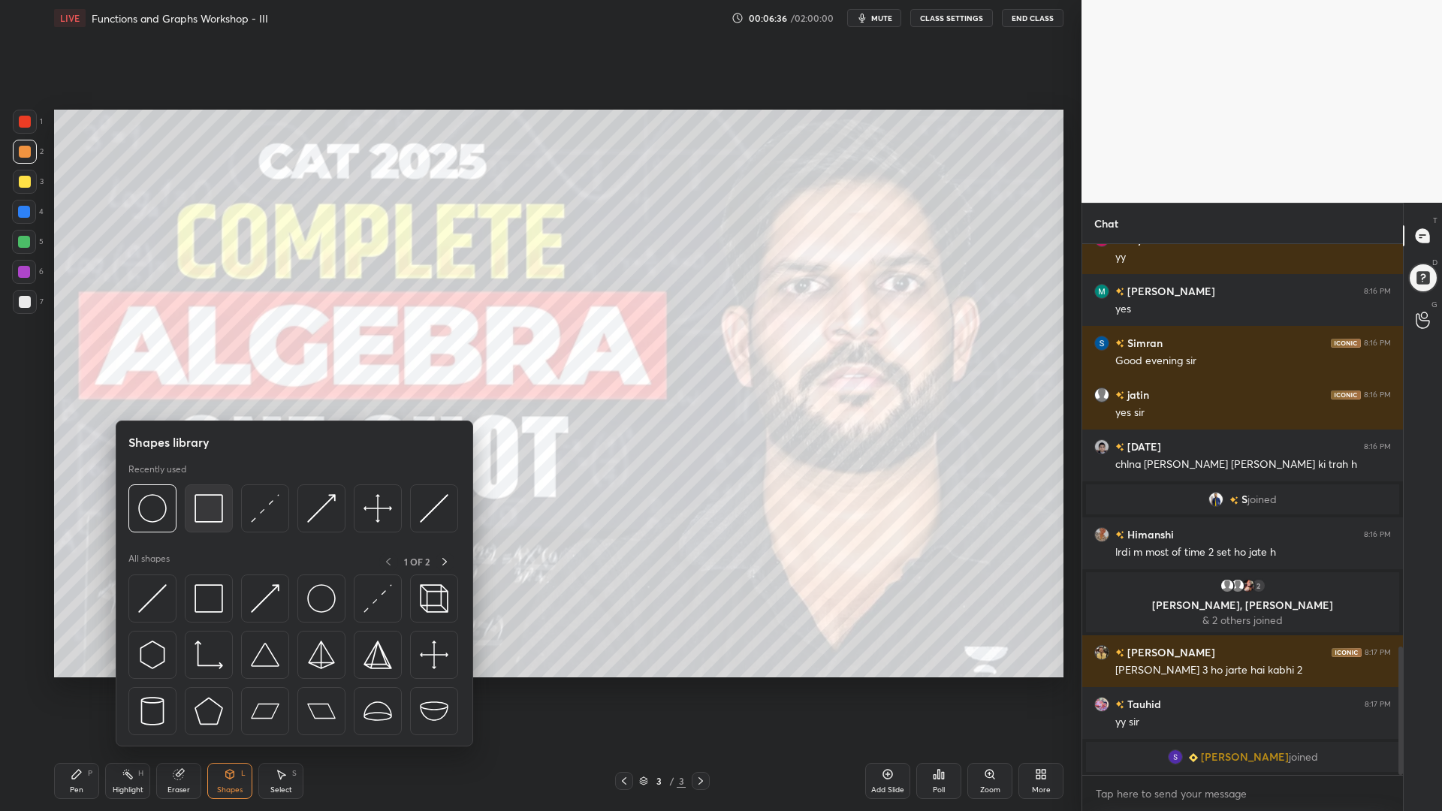
click at [207, 506] on img at bounding box center [209, 508] width 29 height 29
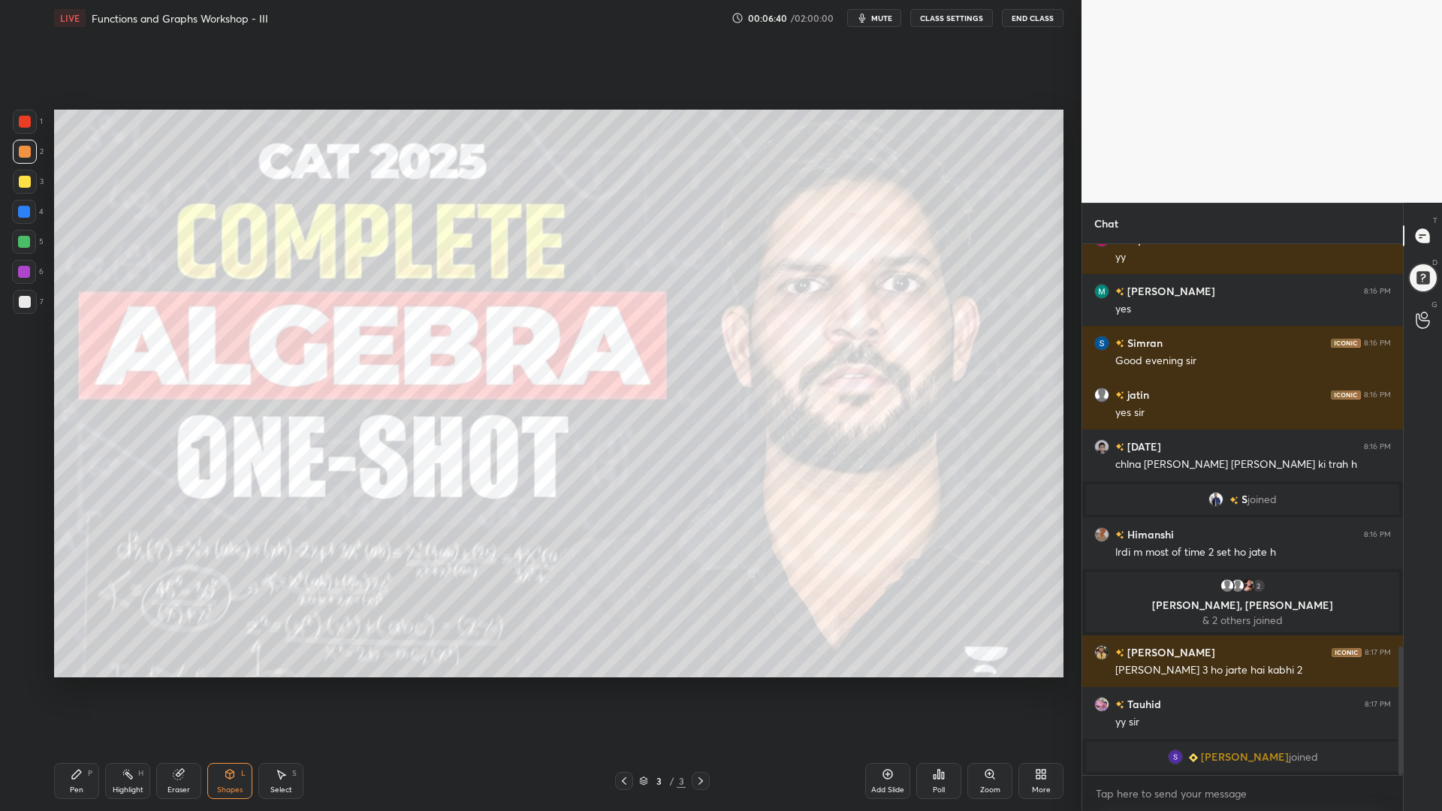
click at [22, 238] on div at bounding box center [24, 242] width 12 height 12
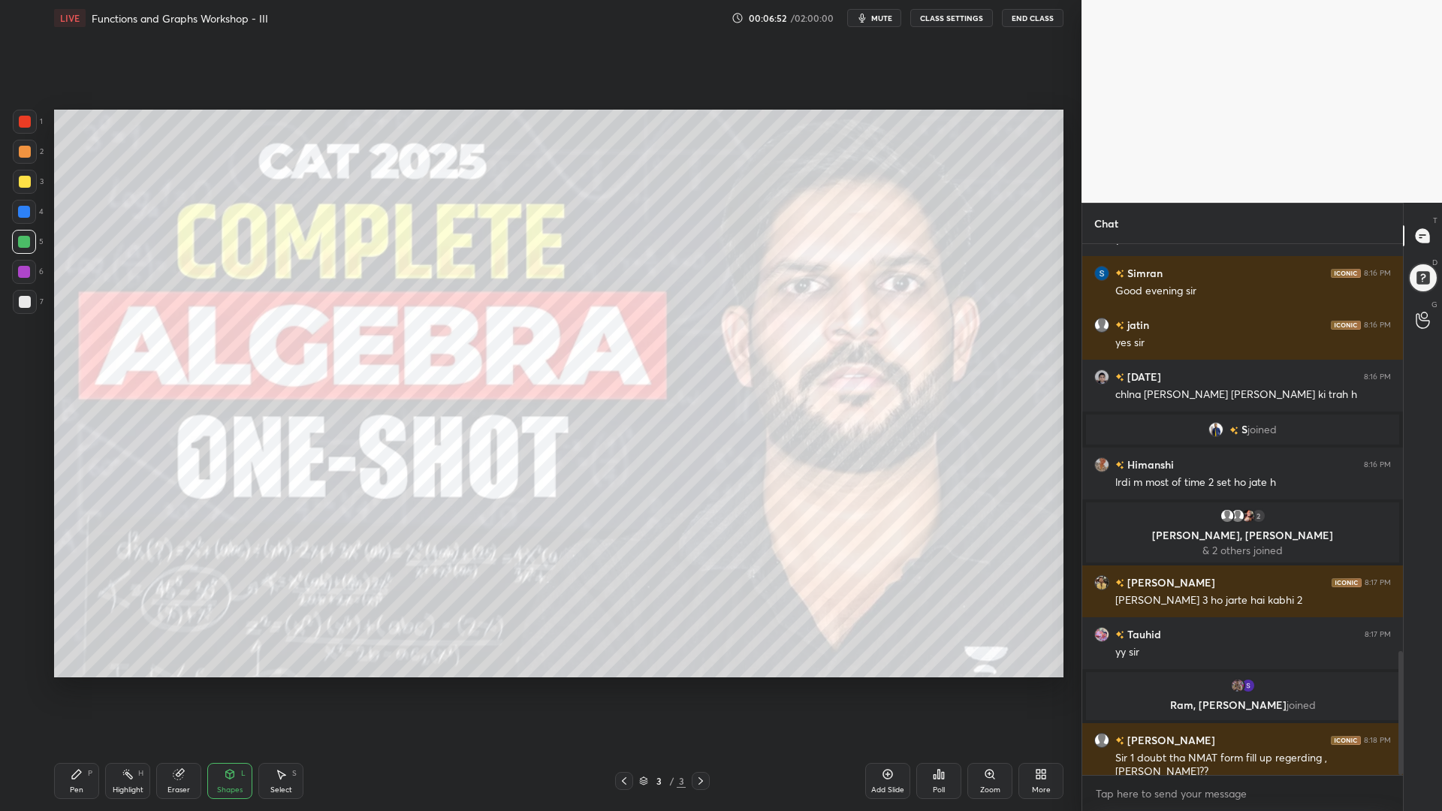
scroll to position [1748, 0]
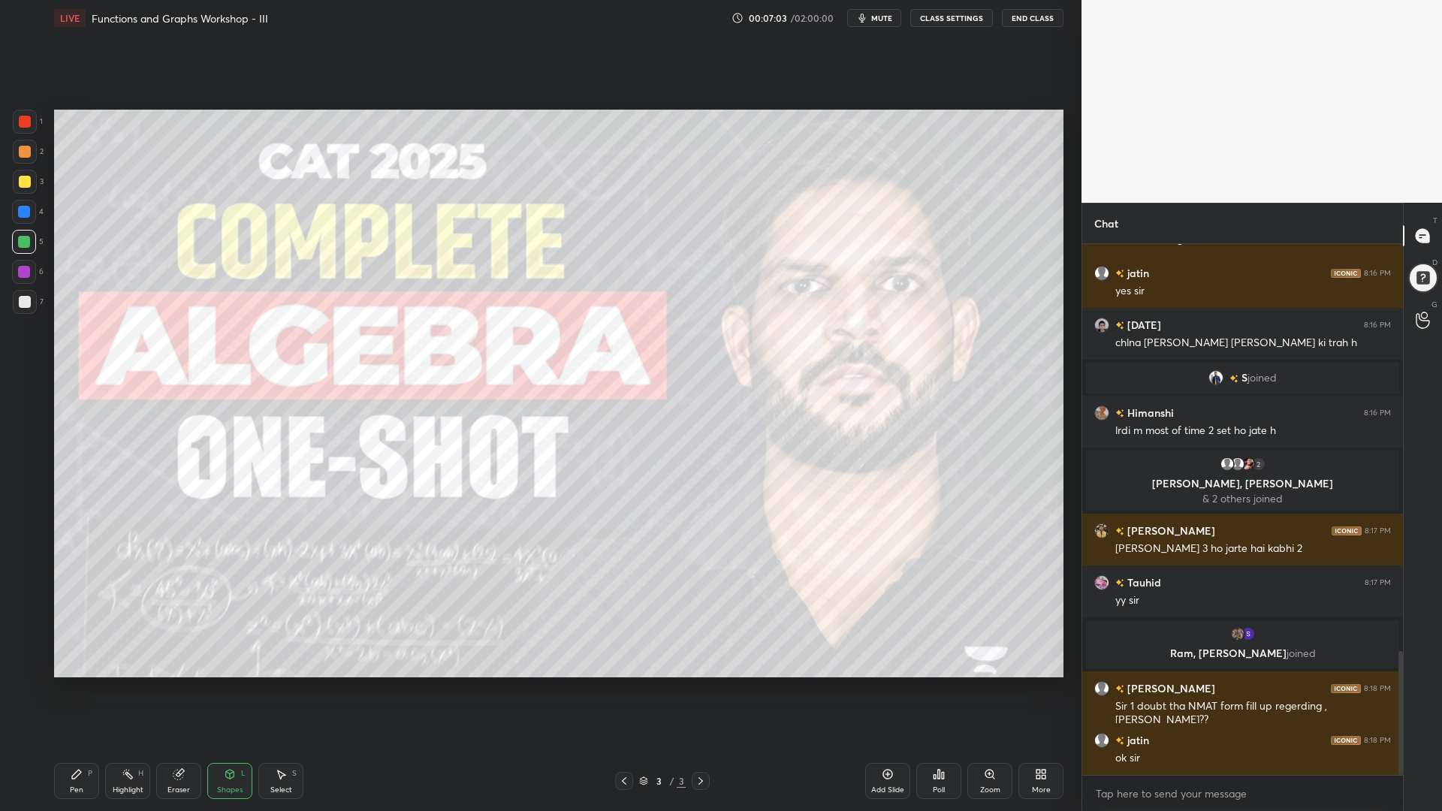
click at [1037, 690] on icon at bounding box center [1039, 777] width 4 height 4
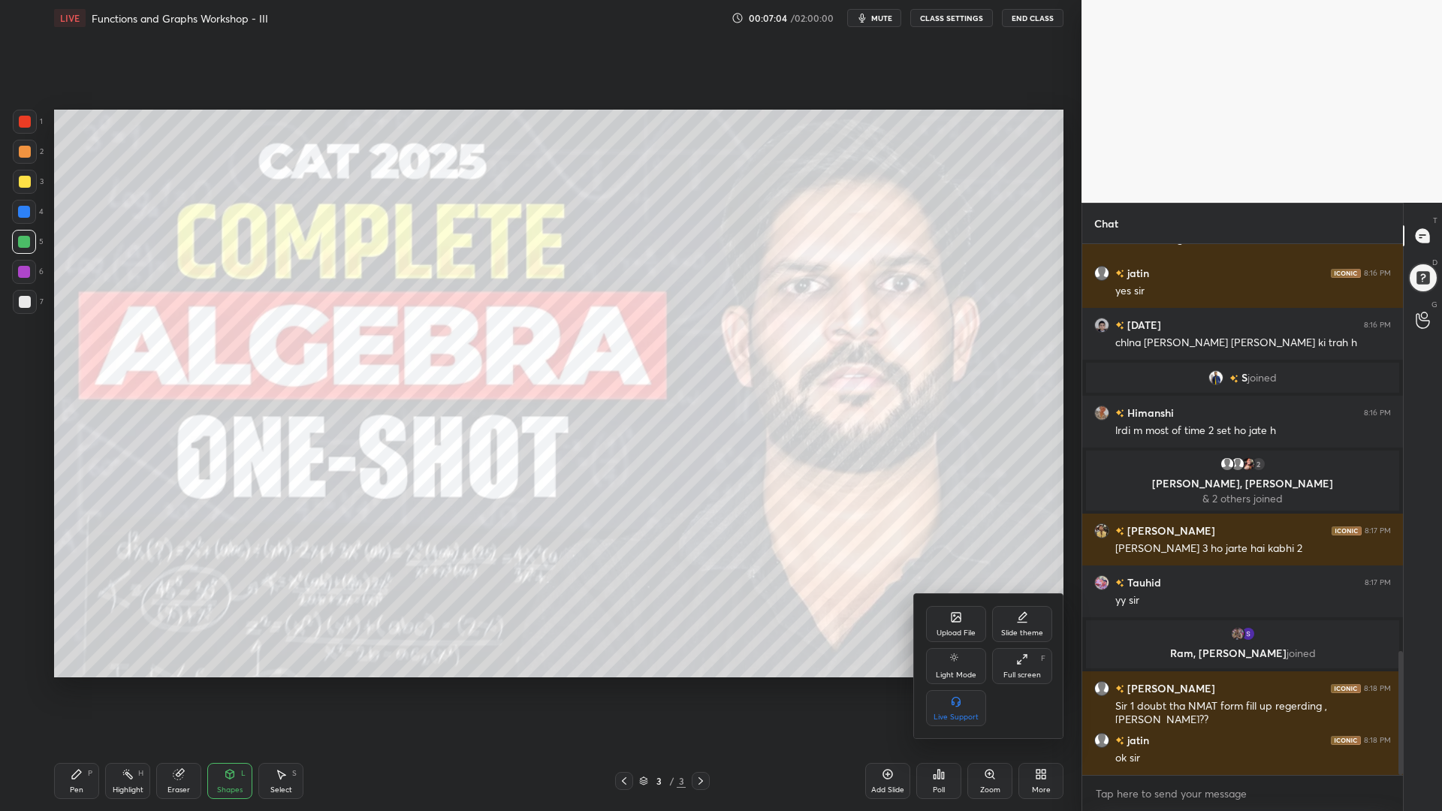
click at [959, 625] on div "Upload File" at bounding box center [956, 624] width 60 height 36
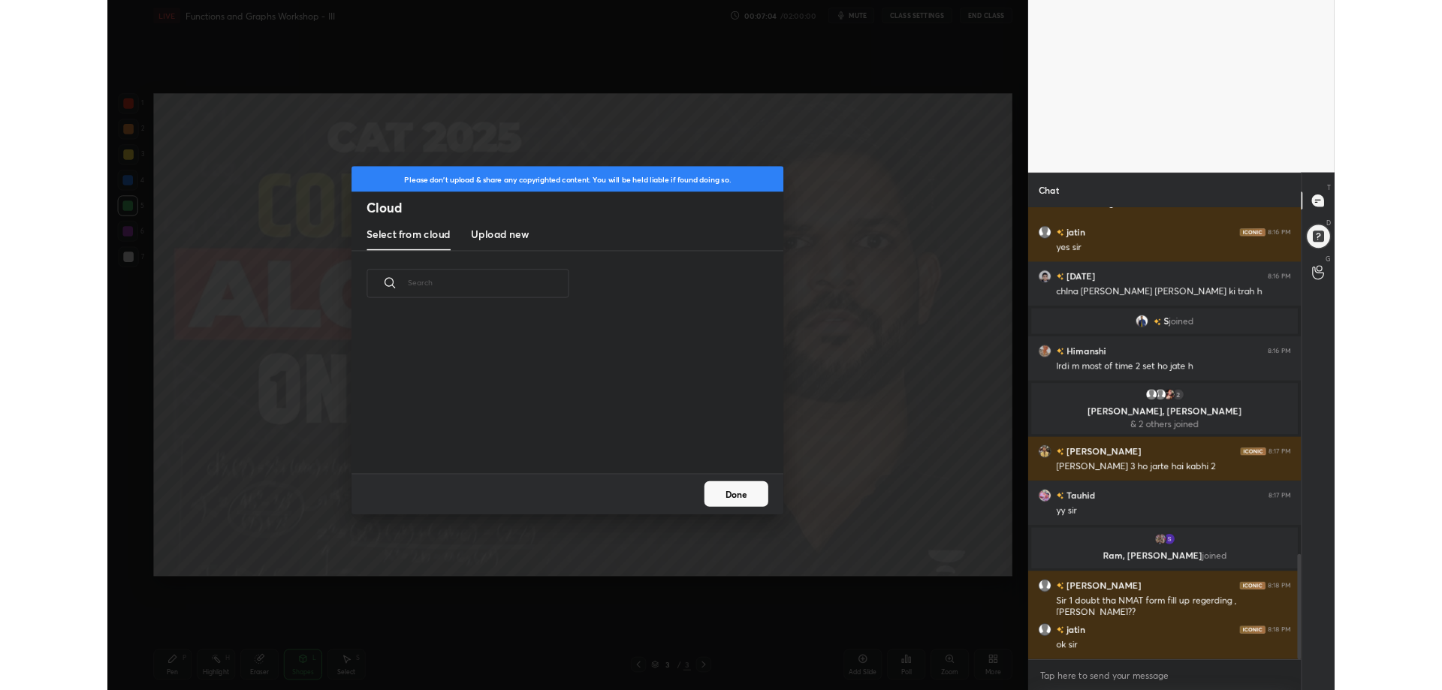
scroll to position [185, 482]
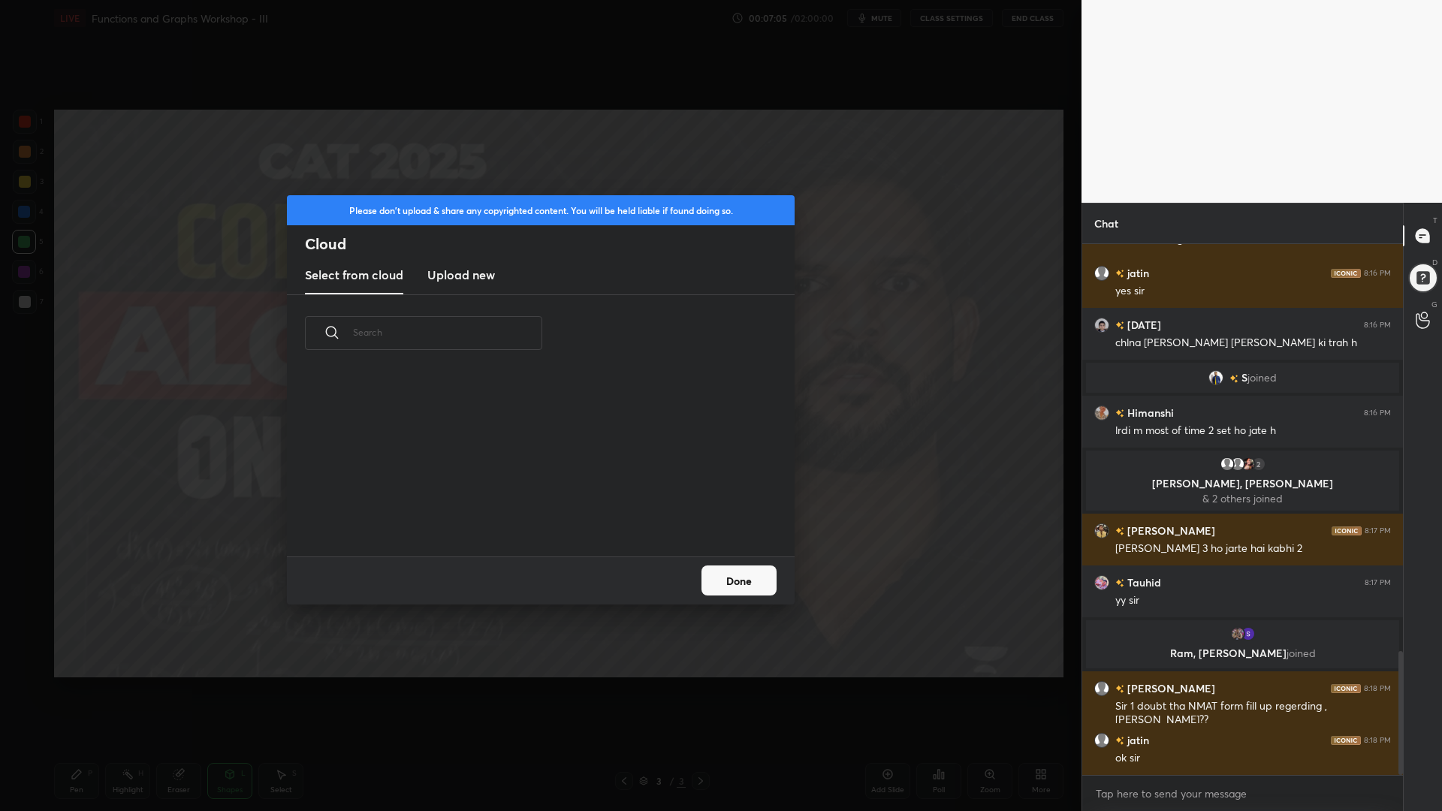
click at [465, 273] on h3 "Upload new" at bounding box center [461, 275] width 68 height 18
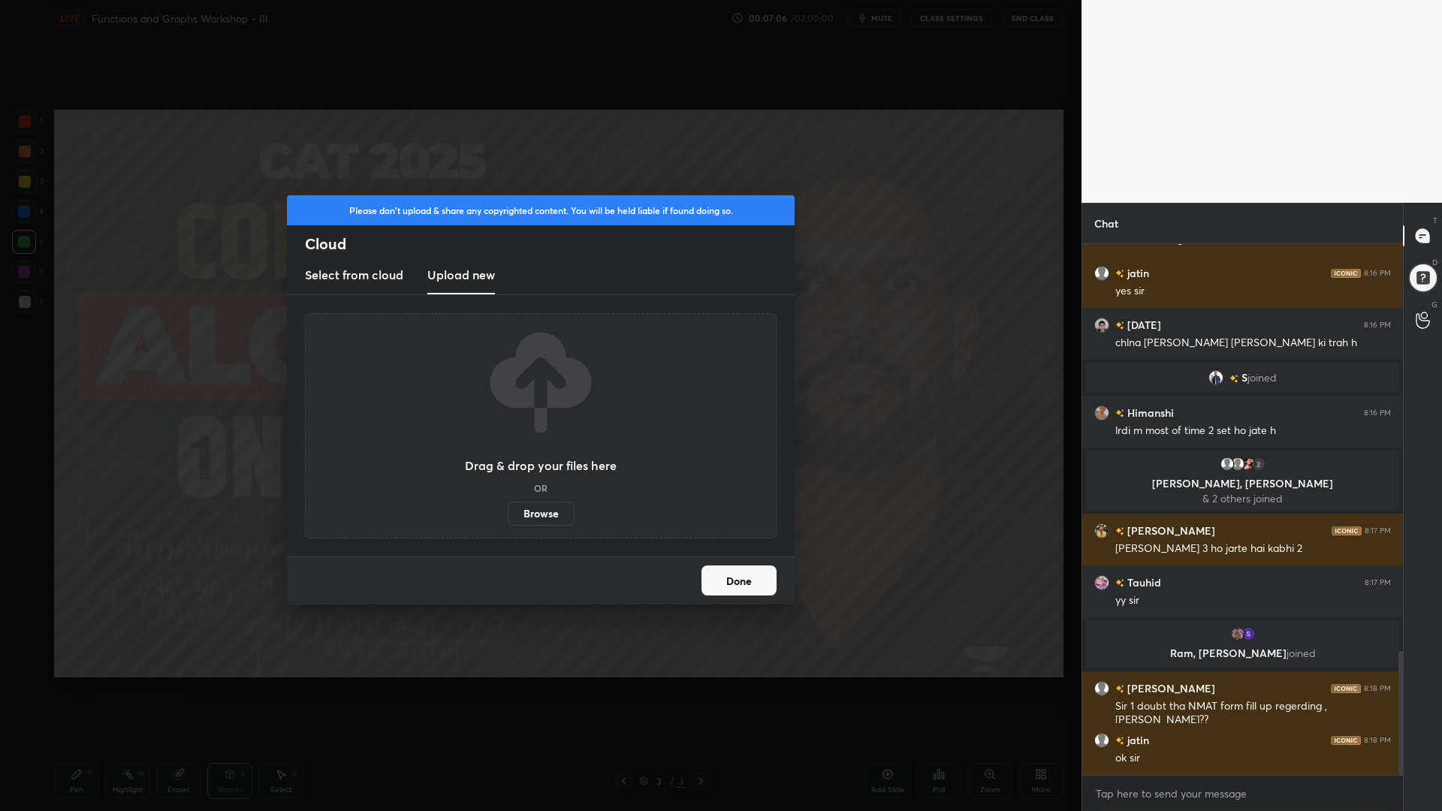
click at [542, 515] on label "Browse" at bounding box center [541, 514] width 67 height 24
click at [508, 515] on input "Browse" at bounding box center [508, 514] width 0 height 24
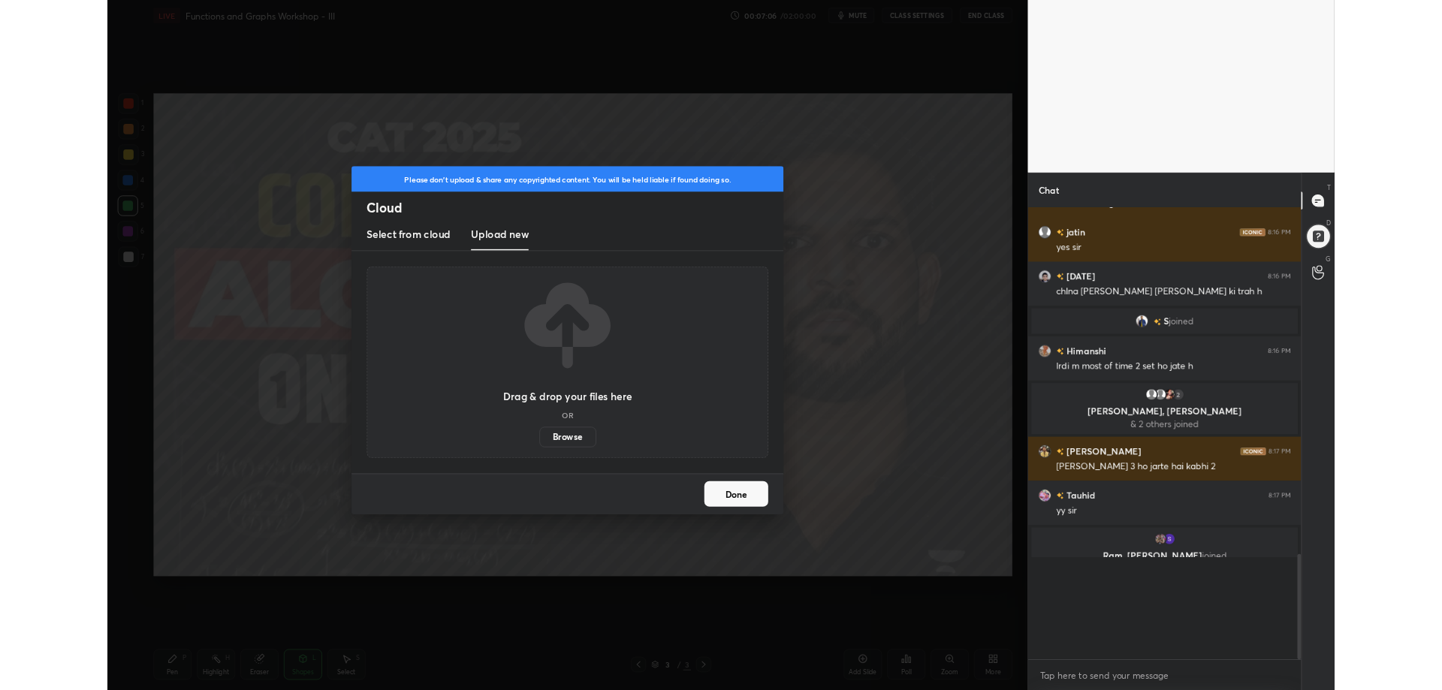
scroll to position [74534, 74106]
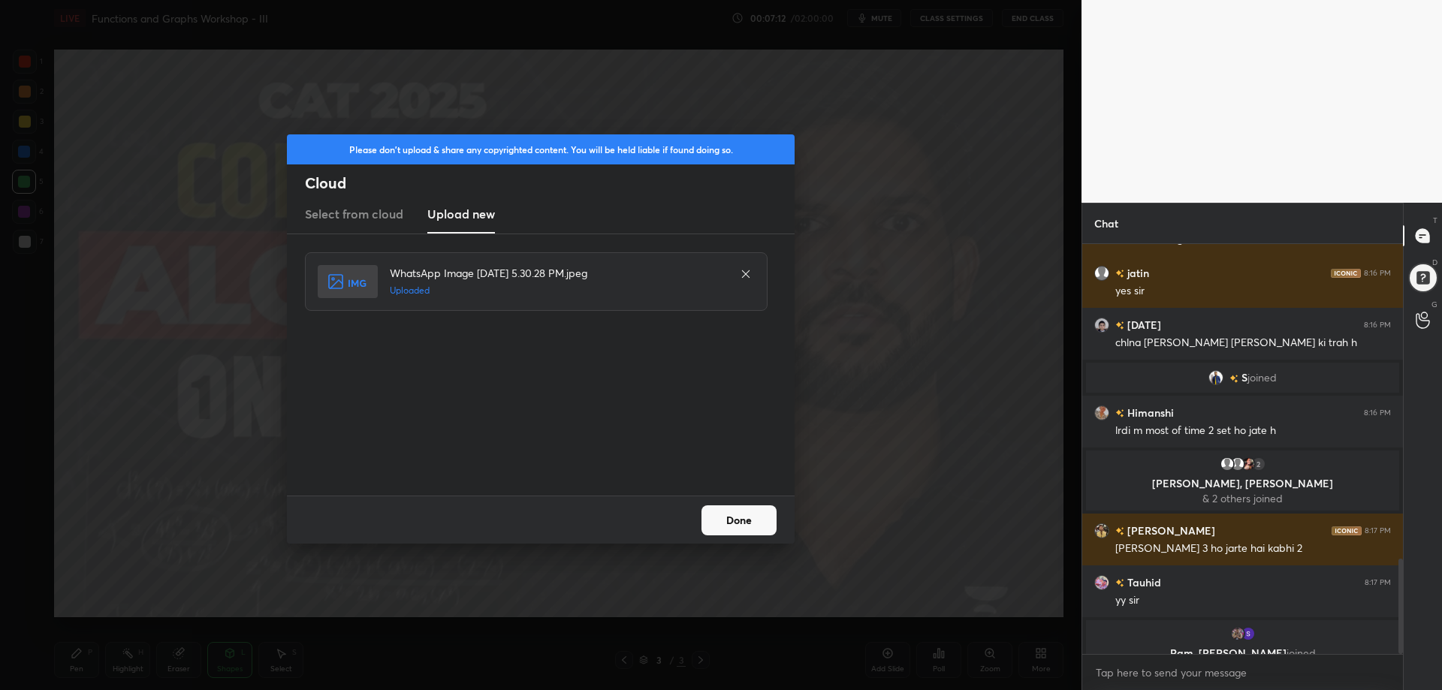
click at [744, 515] on button "Done" at bounding box center [739, 521] width 75 height 30
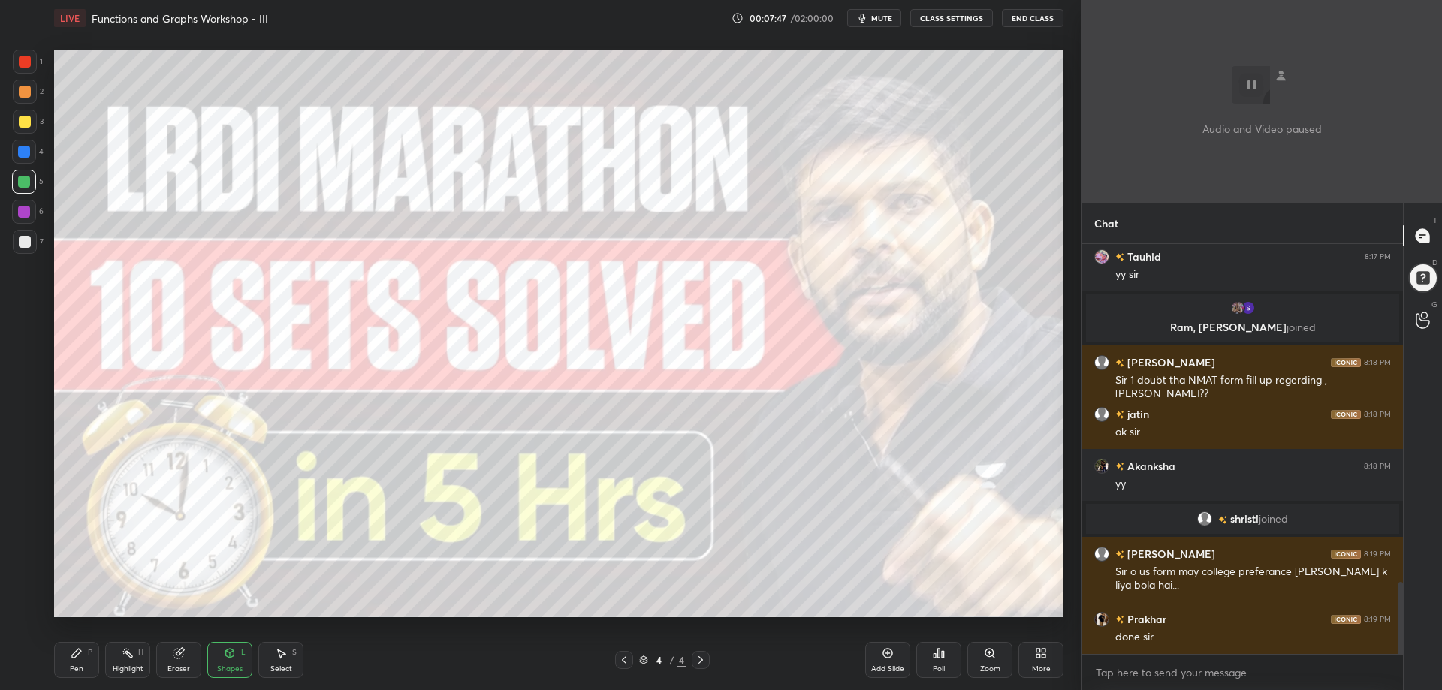
scroll to position [2013, 0]
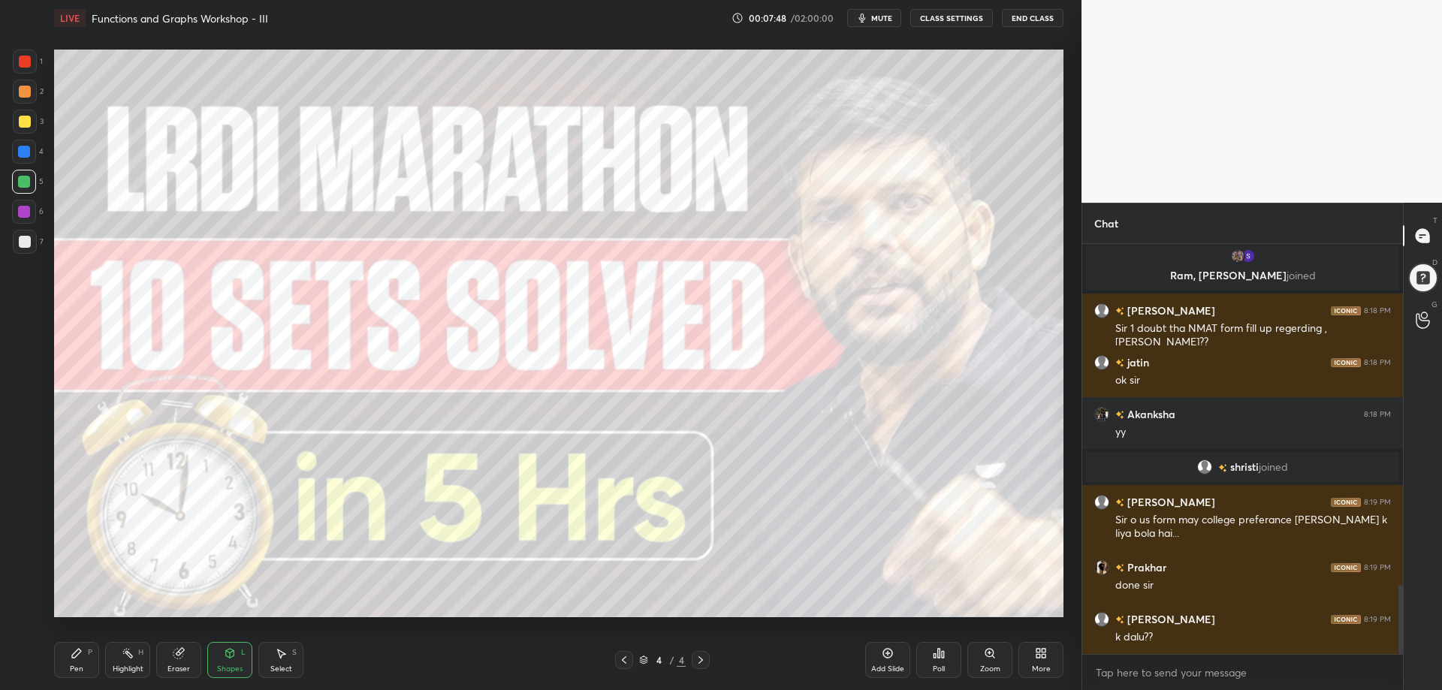
click at [1130, 673] on body "1 2 3 4 5 6 7 C X Z C X Z E E Erase all H H LIVE Functions and Graphs Workshop …" at bounding box center [721, 345] width 1442 height 690
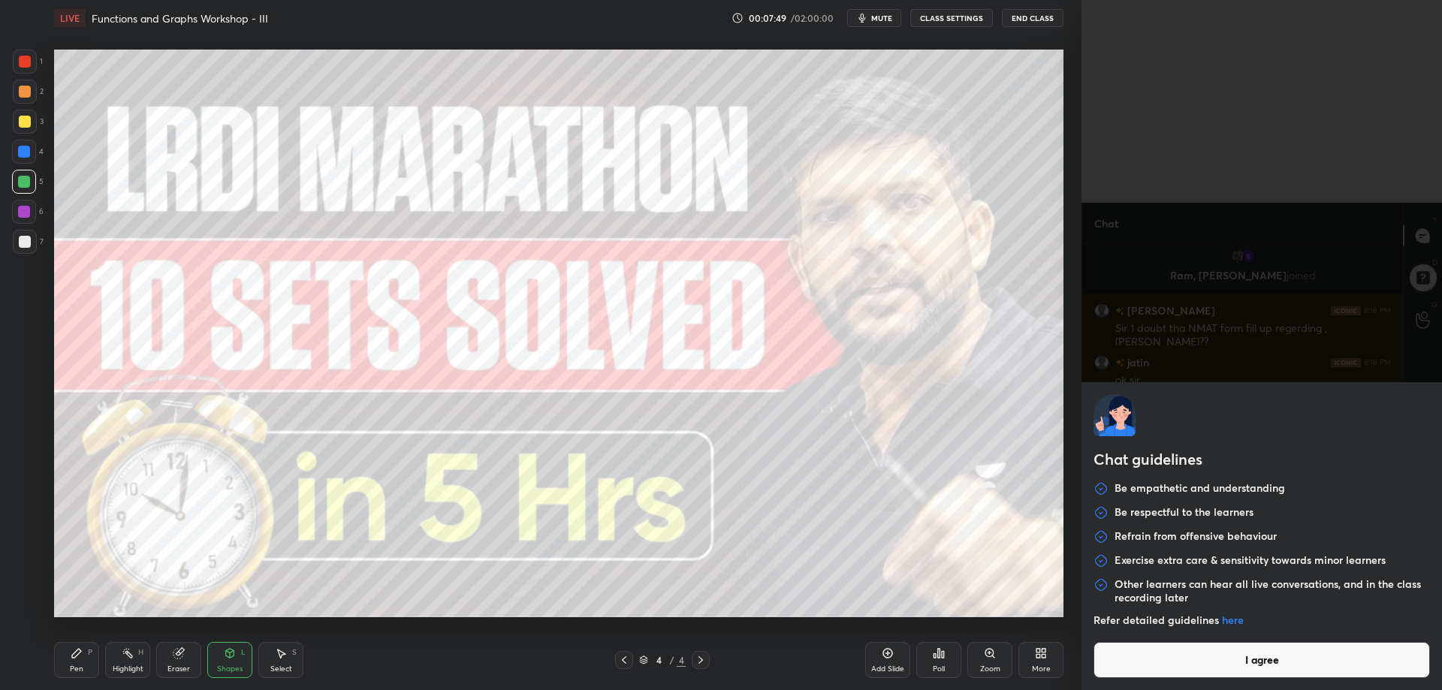
click at [1130, 672] on button "I agree" at bounding box center [1262, 660] width 337 height 36
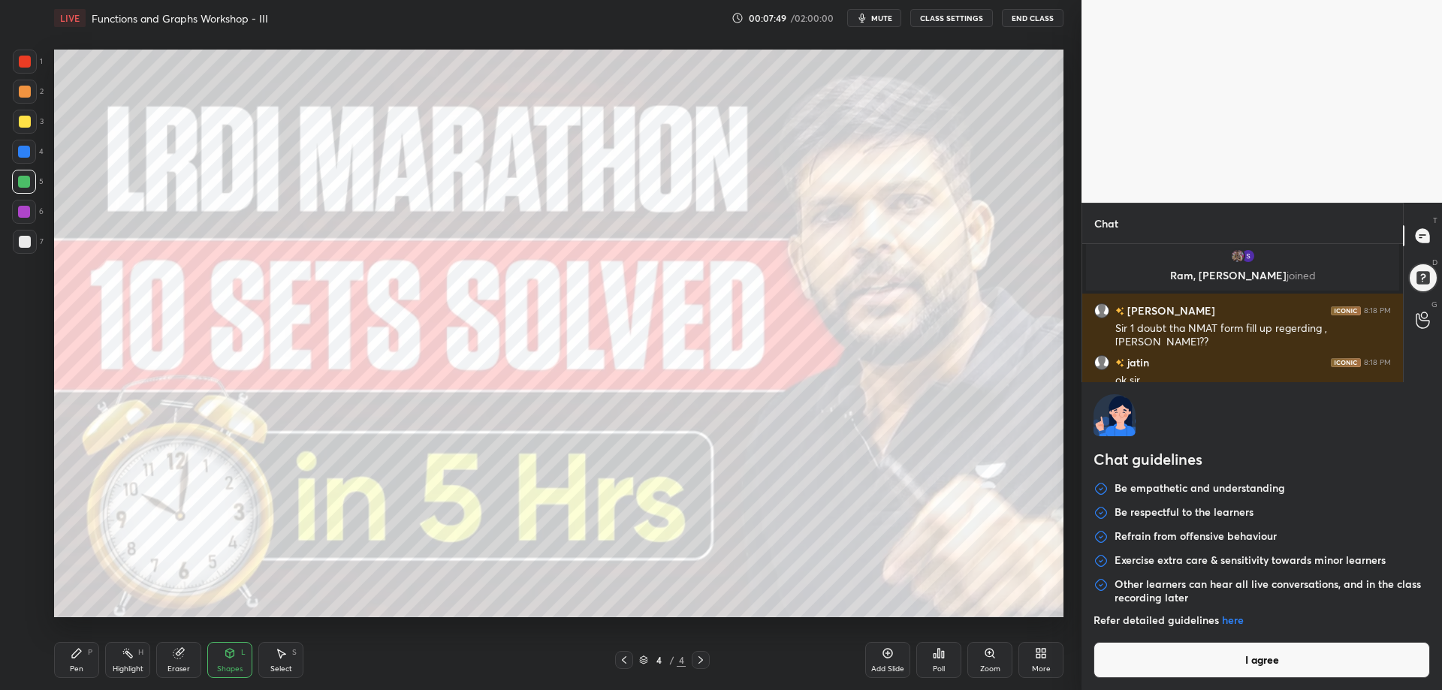
type textarea "x"
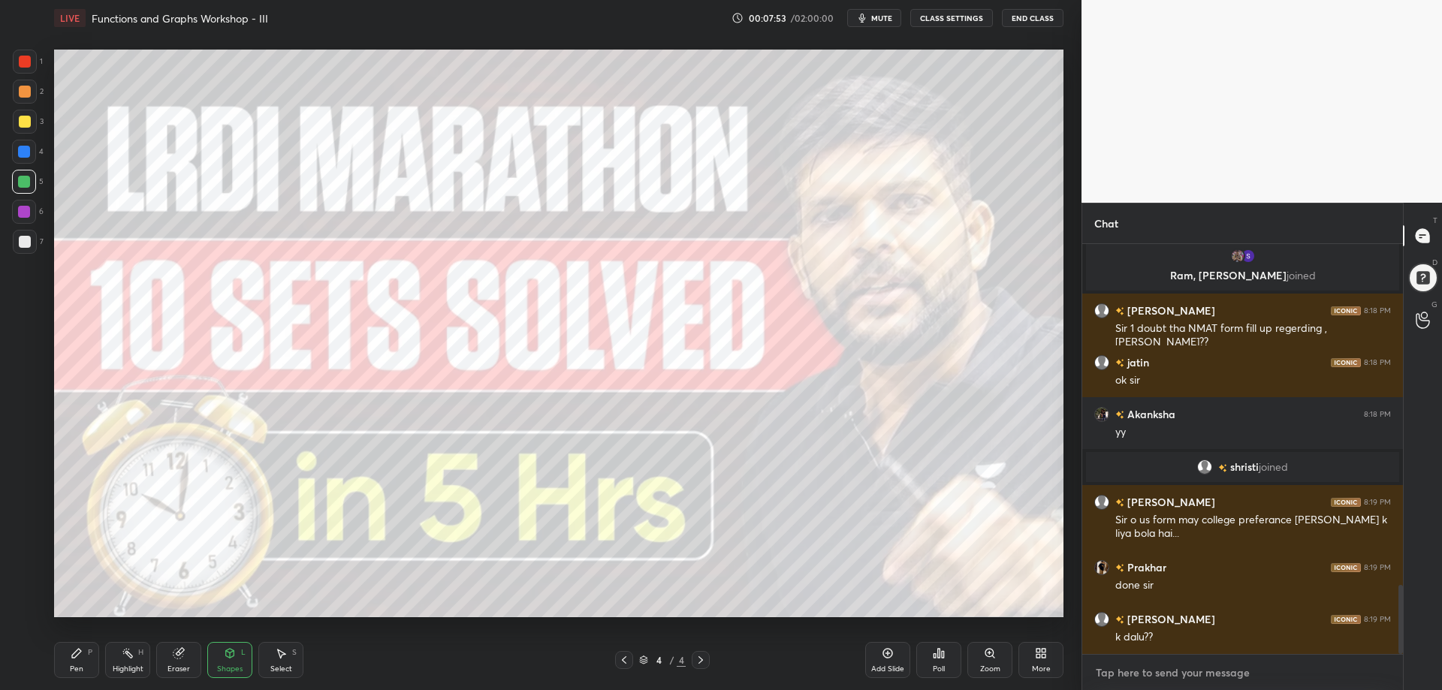
click at [1134, 677] on textarea at bounding box center [1243, 673] width 297 height 24
paste textarea "[URL][DOMAIN_NAME]"
type textarea "[URL][DOMAIN_NAME]"
type textarea "x"
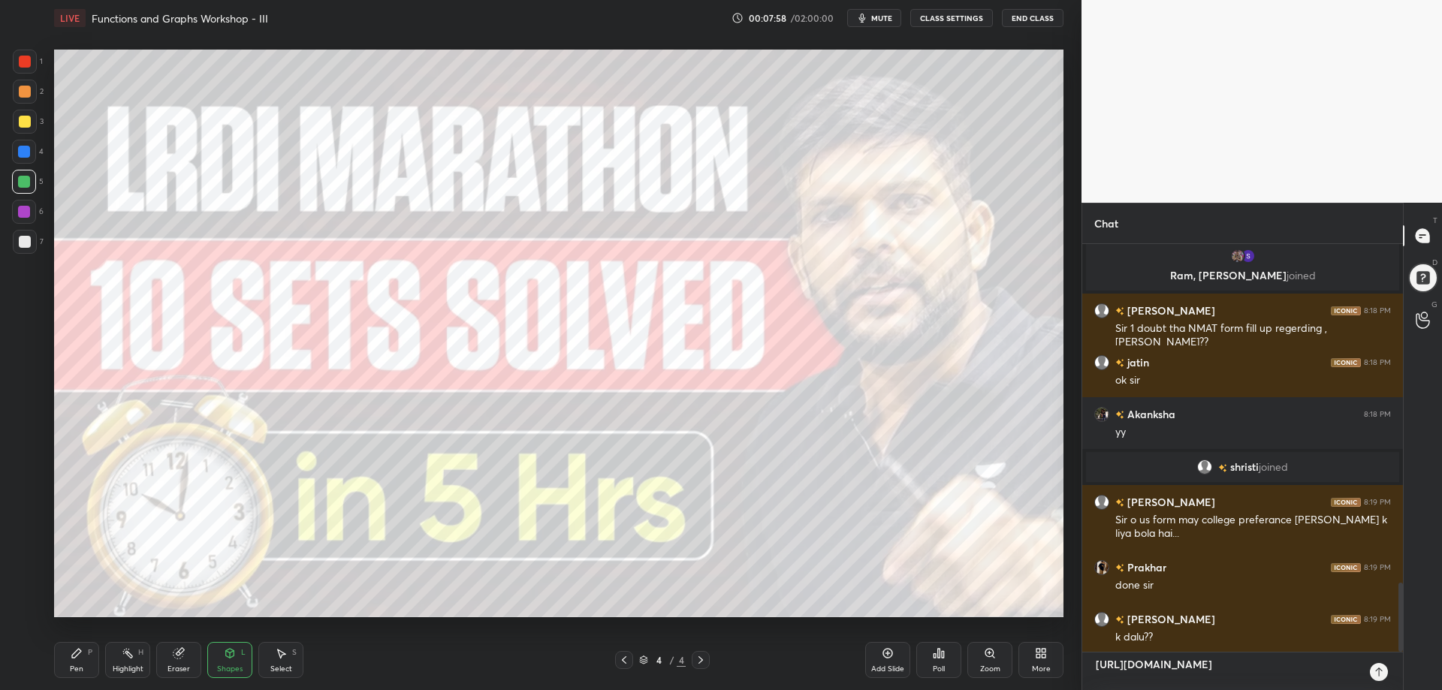
type textarea "[URL][DOMAIN_NAME]"
type textarea "x"
click at [1383, 673] on icon at bounding box center [1379, 672] width 12 height 12
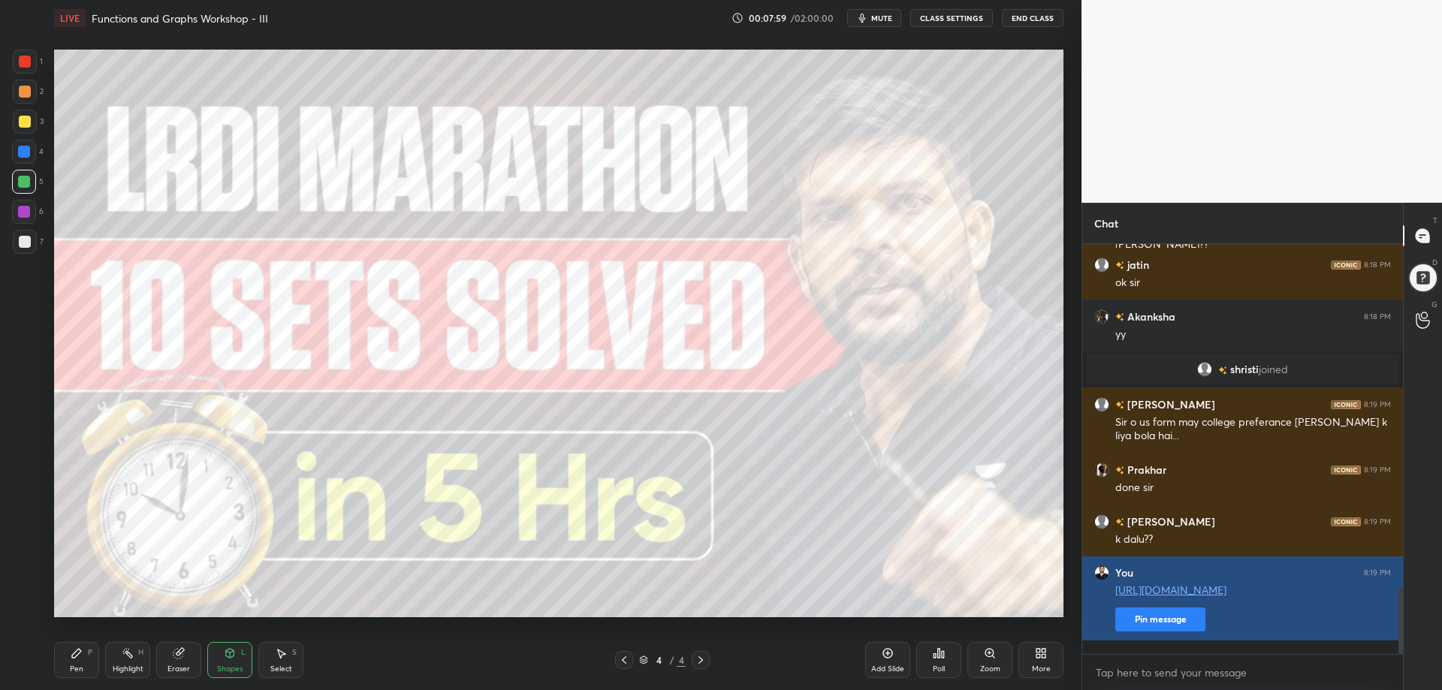
click at [1180, 628] on button "Pin message" at bounding box center [1161, 620] width 90 height 24
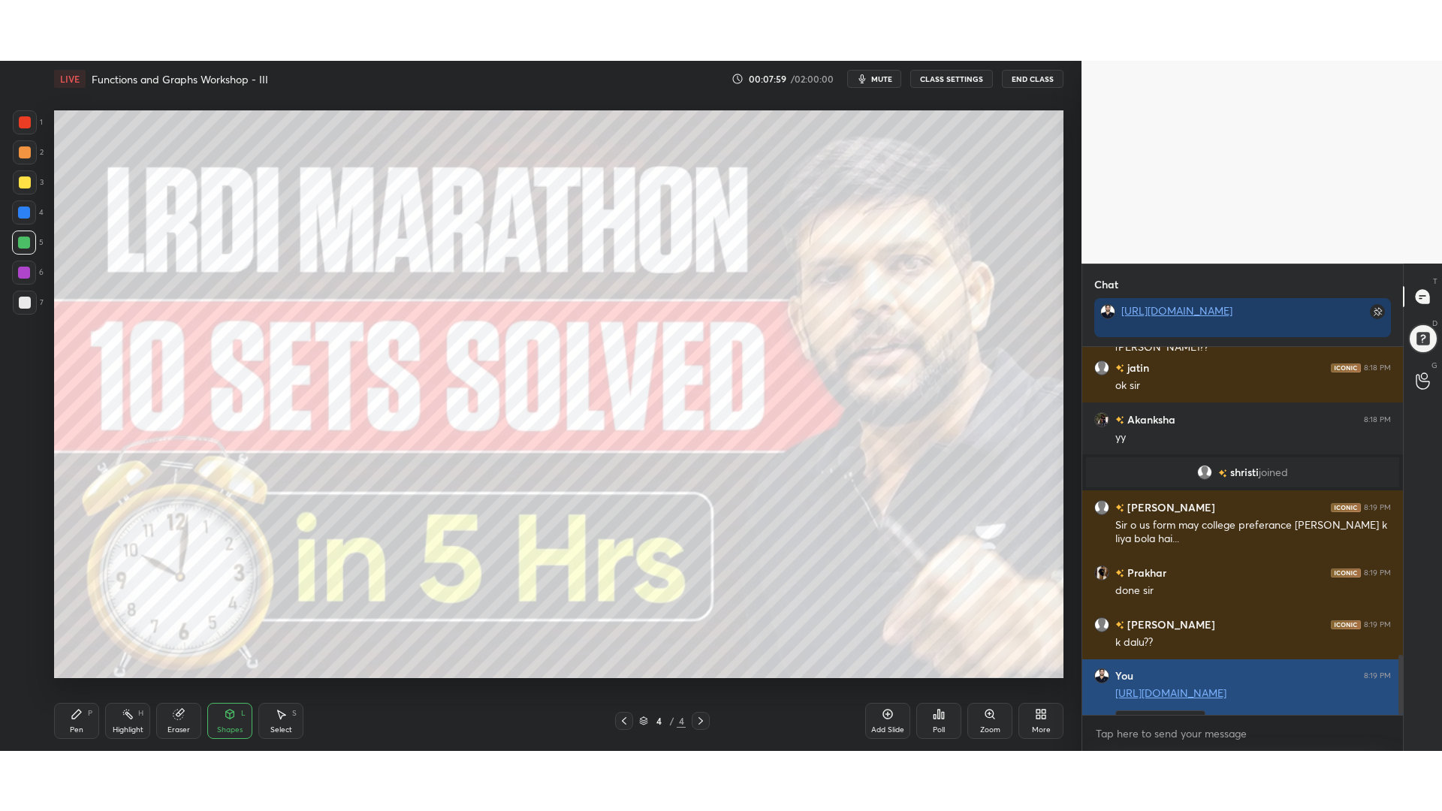
scroll to position [254, 316]
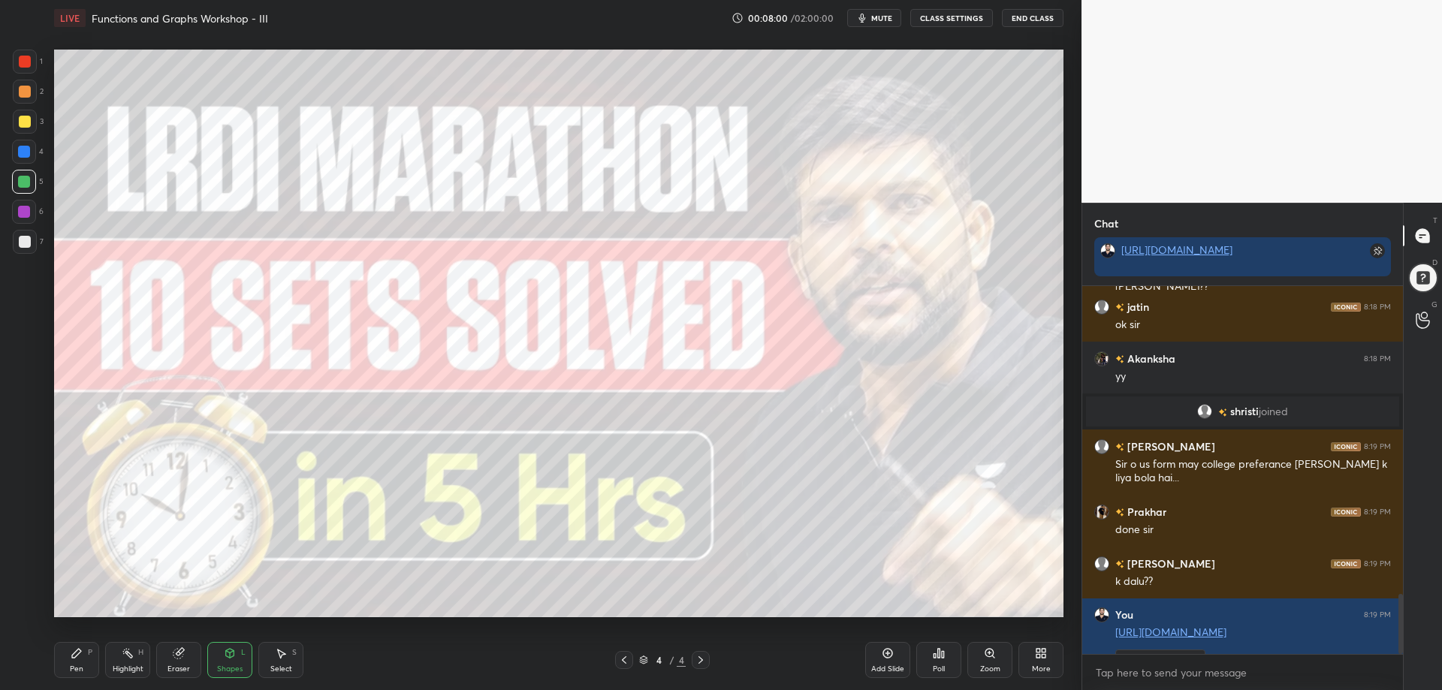
click at [1046, 658] on icon at bounding box center [1044, 656] width 4 height 4
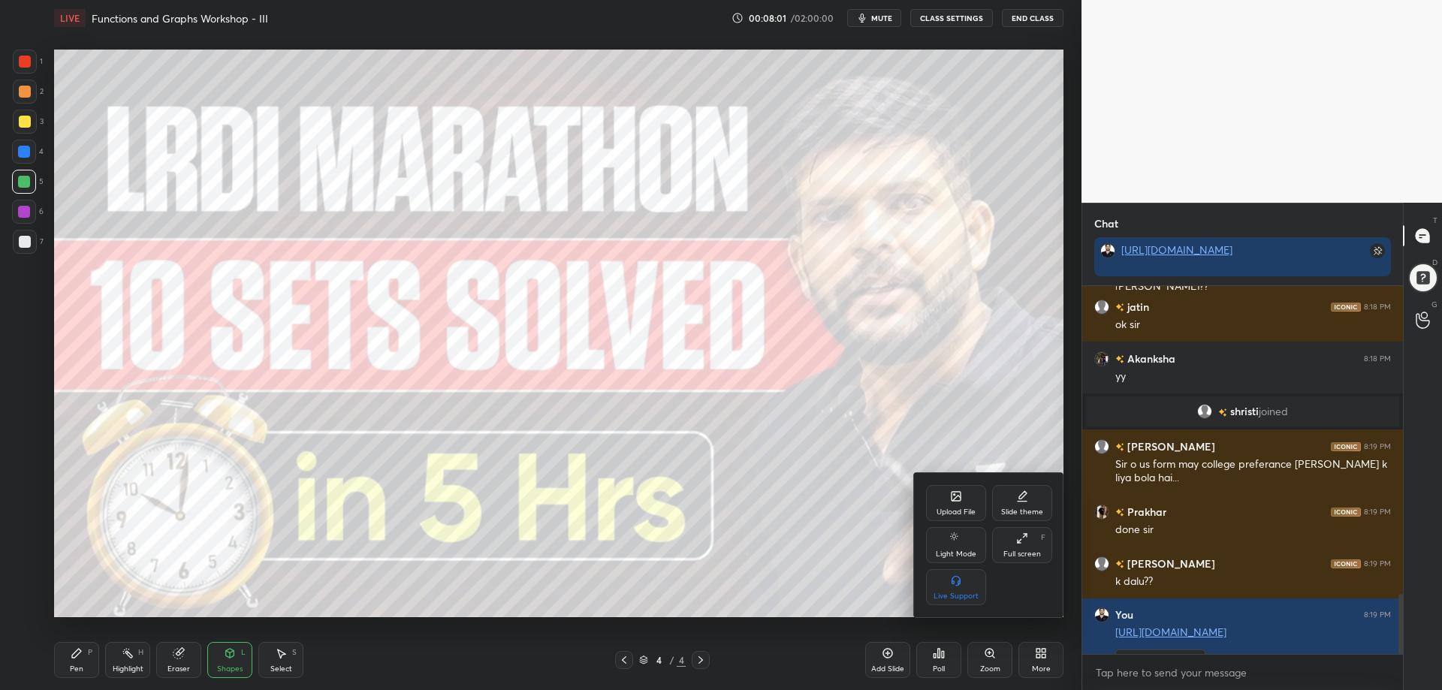
click at [1024, 542] on icon at bounding box center [1022, 539] width 12 height 12
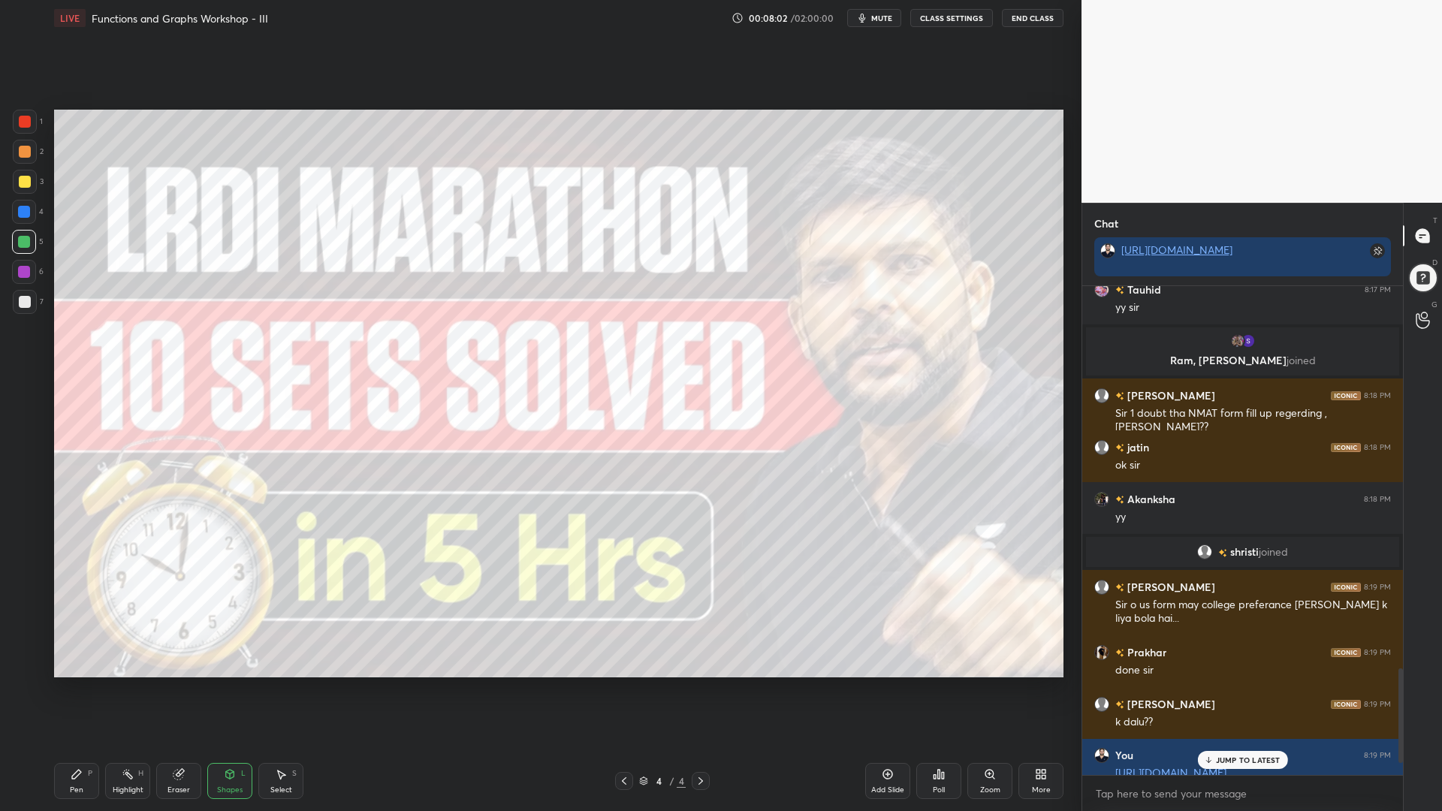
scroll to position [2032, 0]
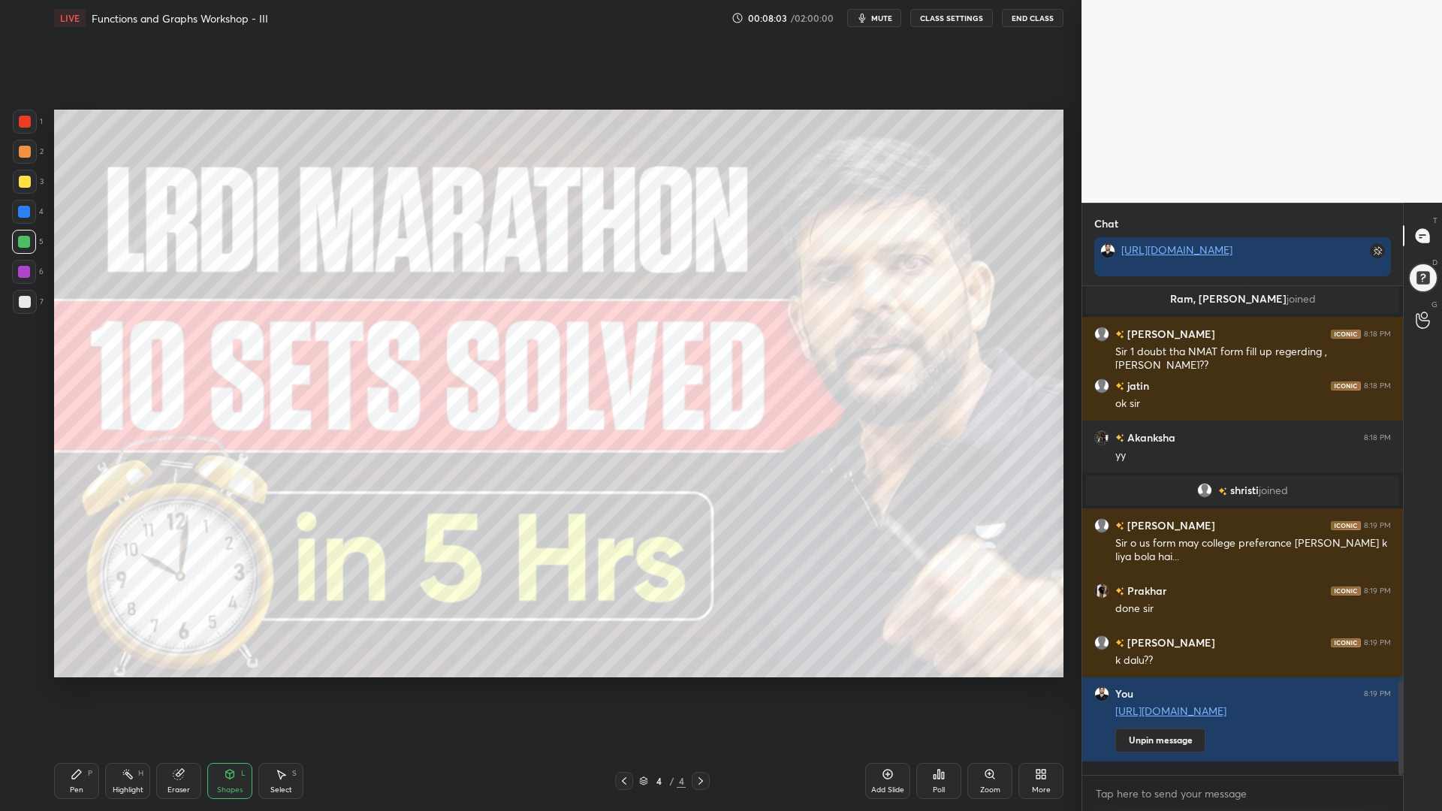
drag, startPoint x: 1401, startPoint y: 698, endPoint x: 1386, endPoint y: 796, distance: 98.8
click at [1385, 690] on div "Tauhid 8:17 PM [PERSON_NAME], [PERSON_NAME] joined [PERSON_NAME] 8:18 PM Sir 1 …" at bounding box center [1243, 548] width 321 height 525
drag, startPoint x: 240, startPoint y: 778, endPoint x: 251, endPoint y: 778, distance: 10.5
click at [244, 690] on div "Shapes L" at bounding box center [229, 781] width 45 height 36
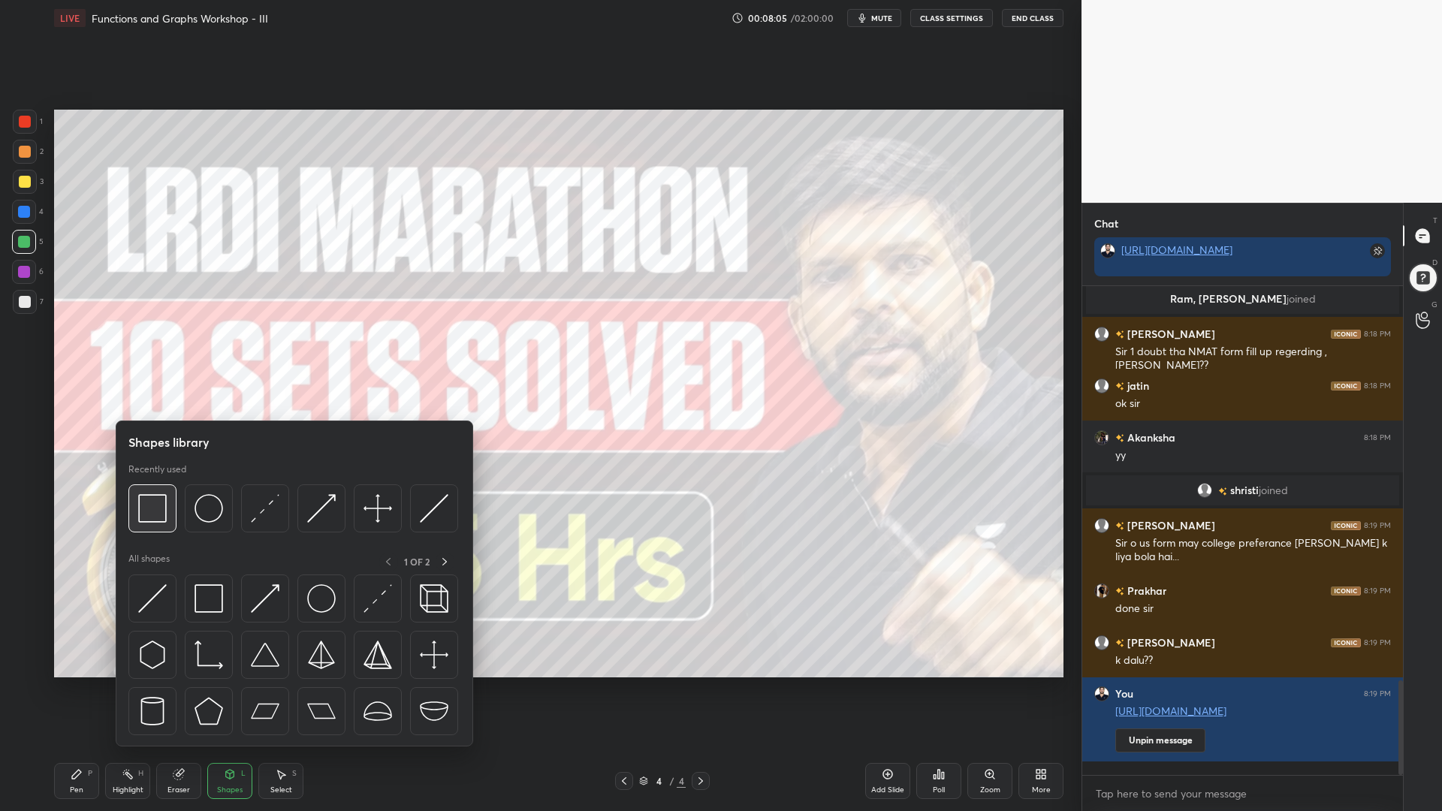
click at [148, 516] on img at bounding box center [152, 508] width 29 height 29
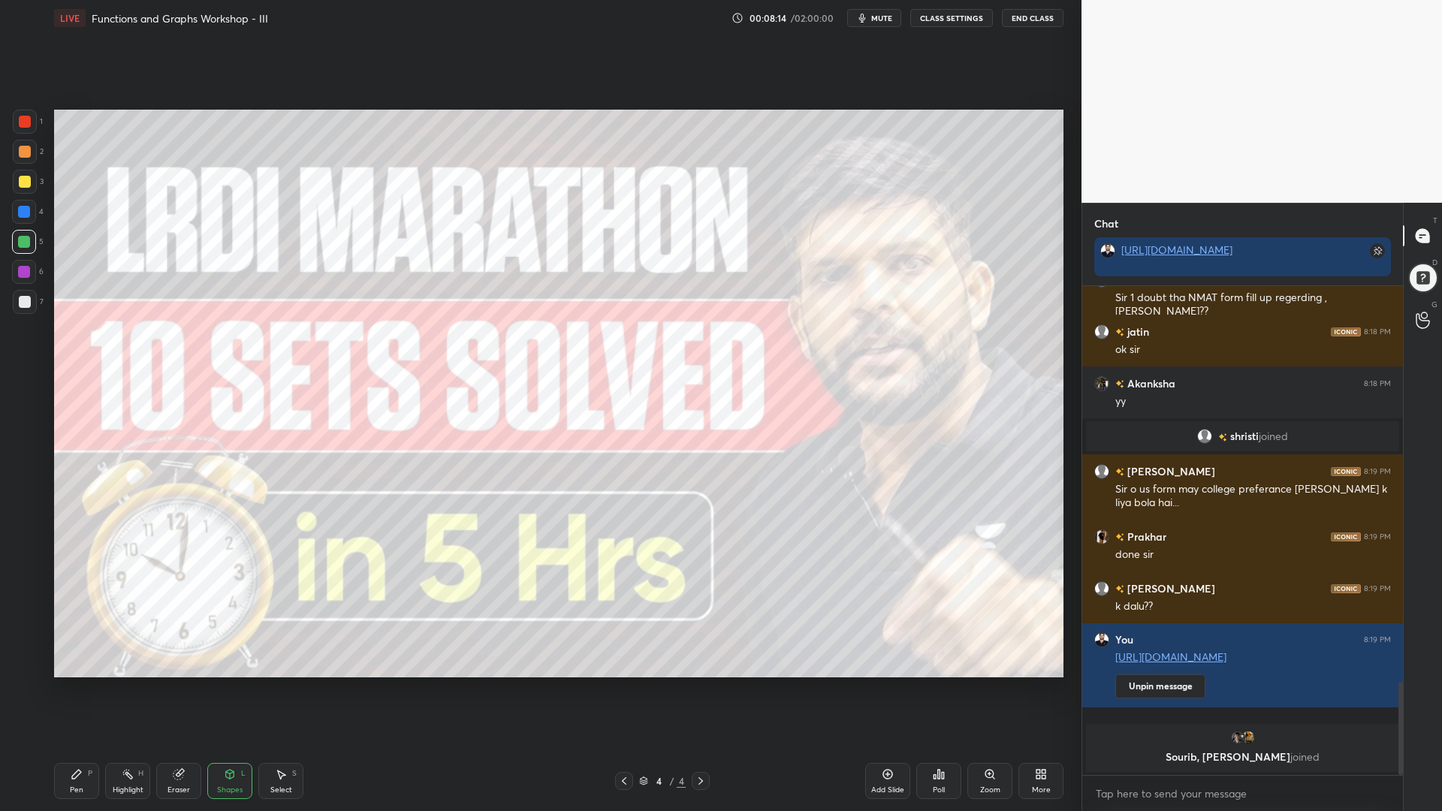
scroll to position [2125, 0]
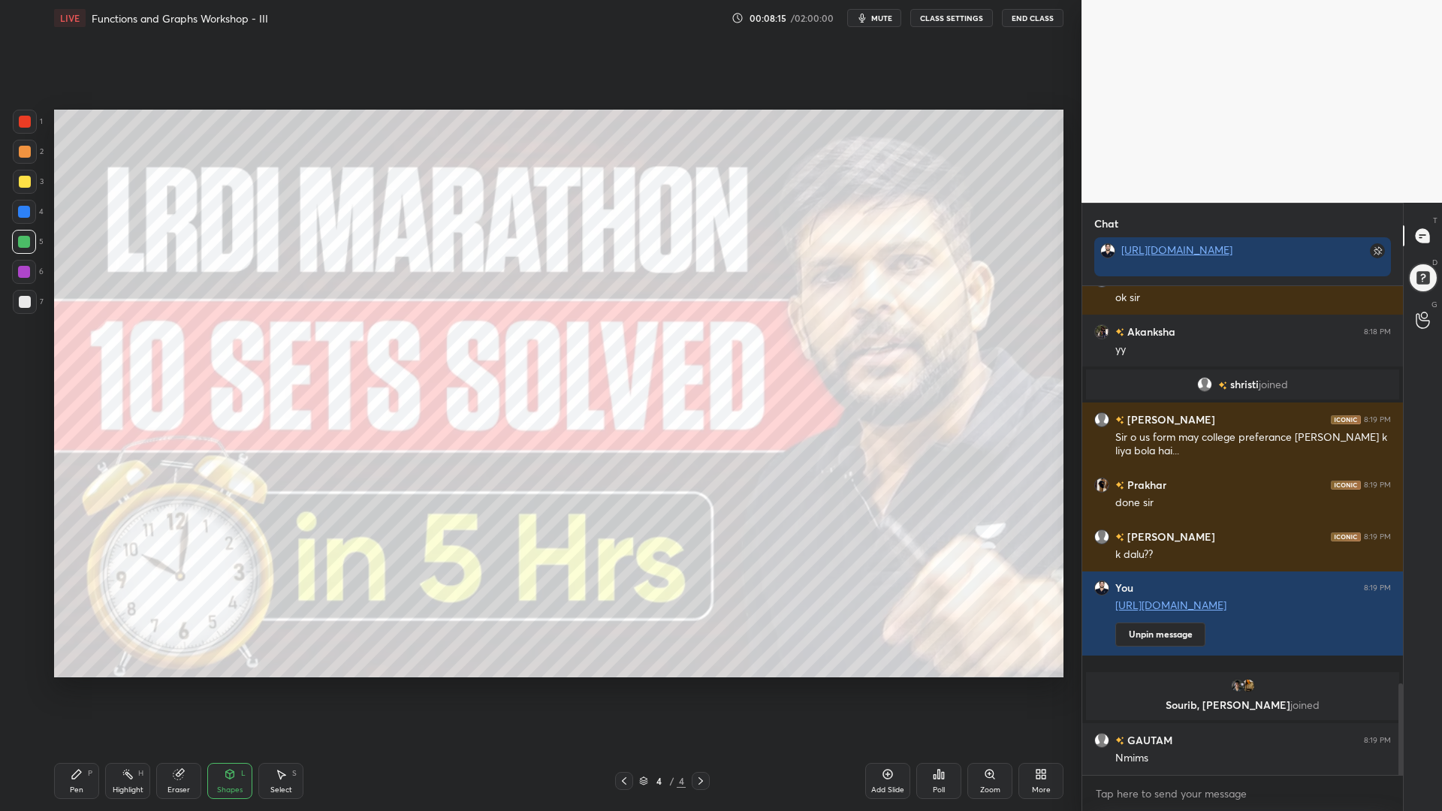
click at [25, 270] on div at bounding box center [24, 272] width 12 height 12
click at [26, 213] on div at bounding box center [24, 212] width 12 height 12
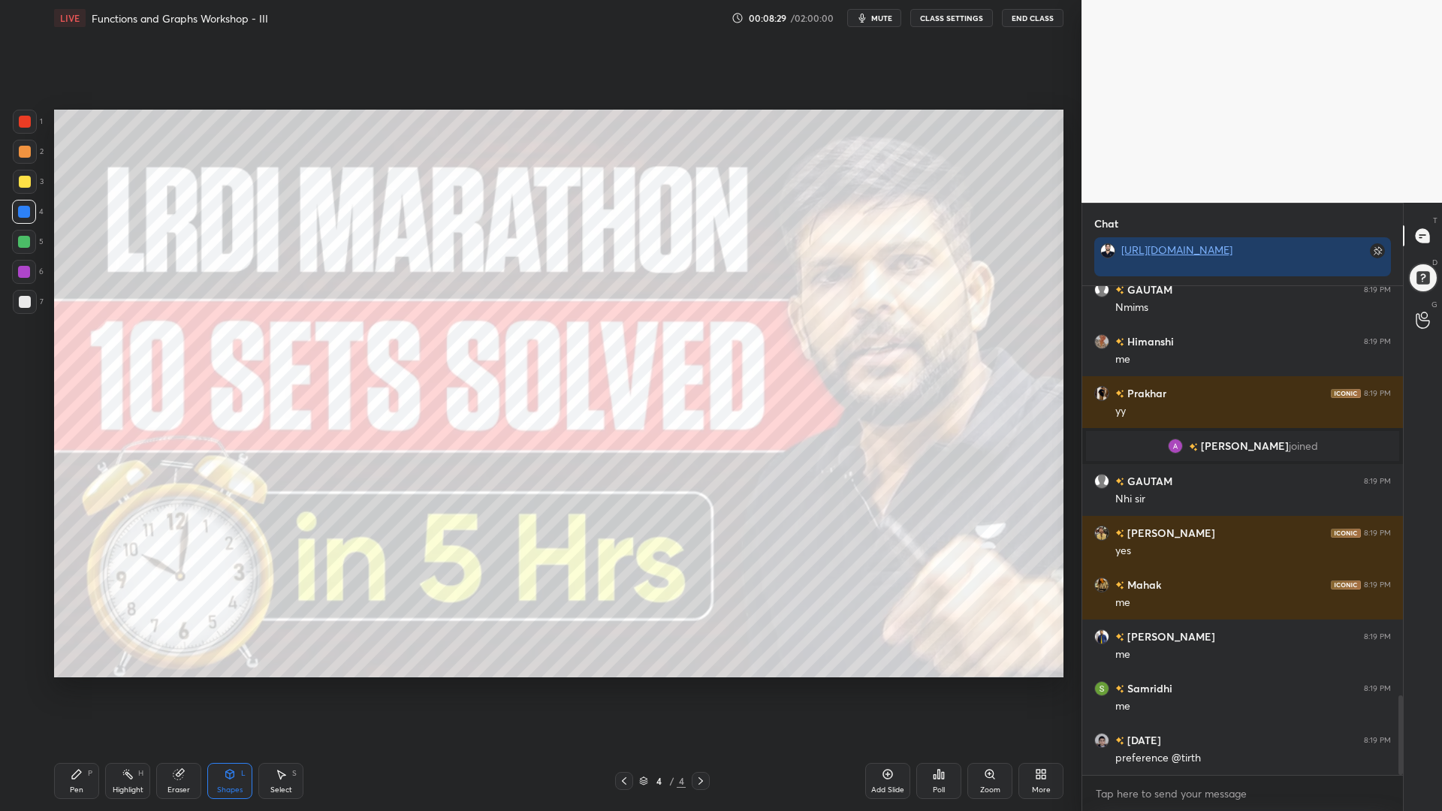
scroll to position [2623, 0]
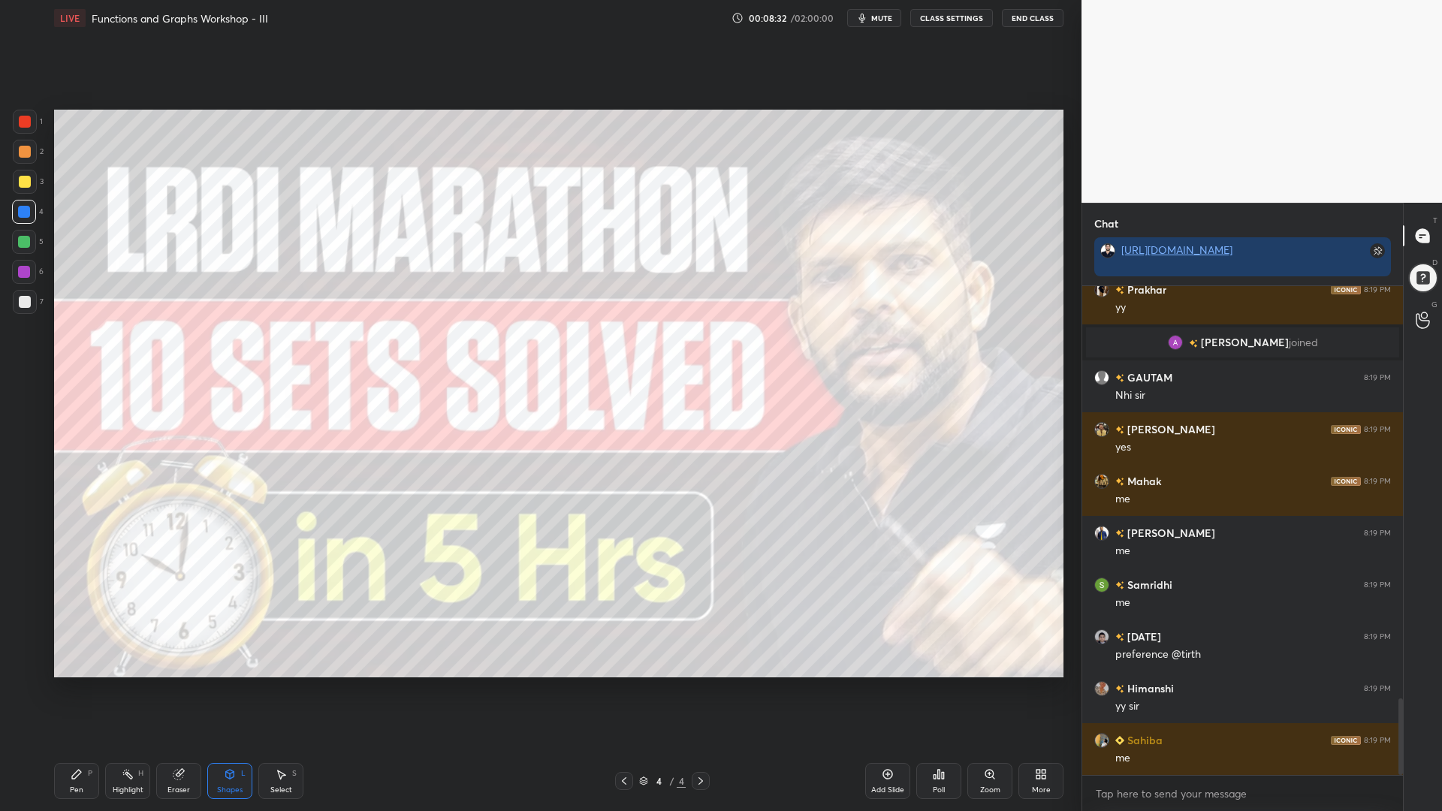
click at [27, 119] on div at bounding box center [25, 122] width 12 height 12
click at [81, 690] on div "Pen P" at bounding box center [76, 781] width 45 height 36
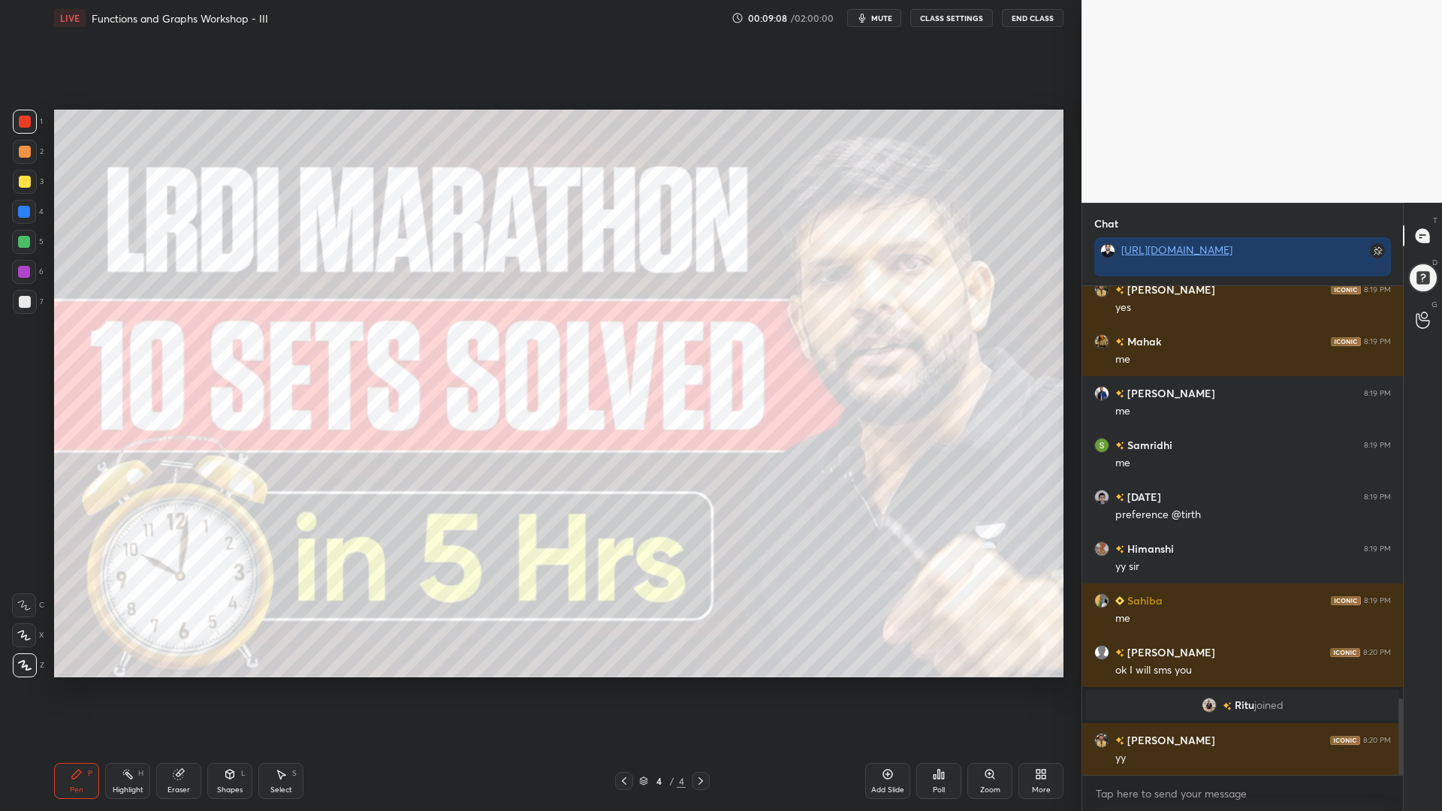
scroll to position [2699, 0]
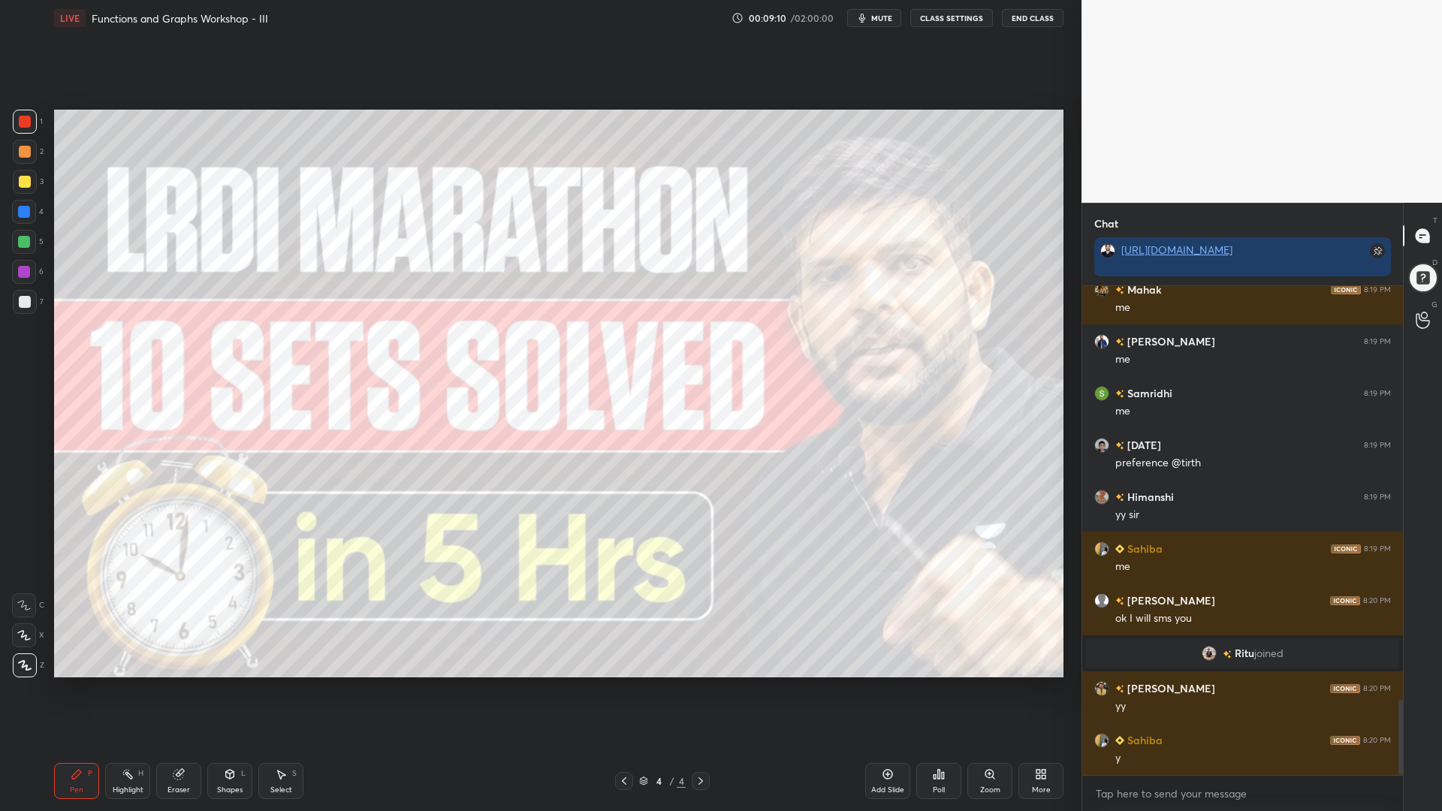
click at [23, 241] on div at bounding box center [24, 242] width 12 height 12
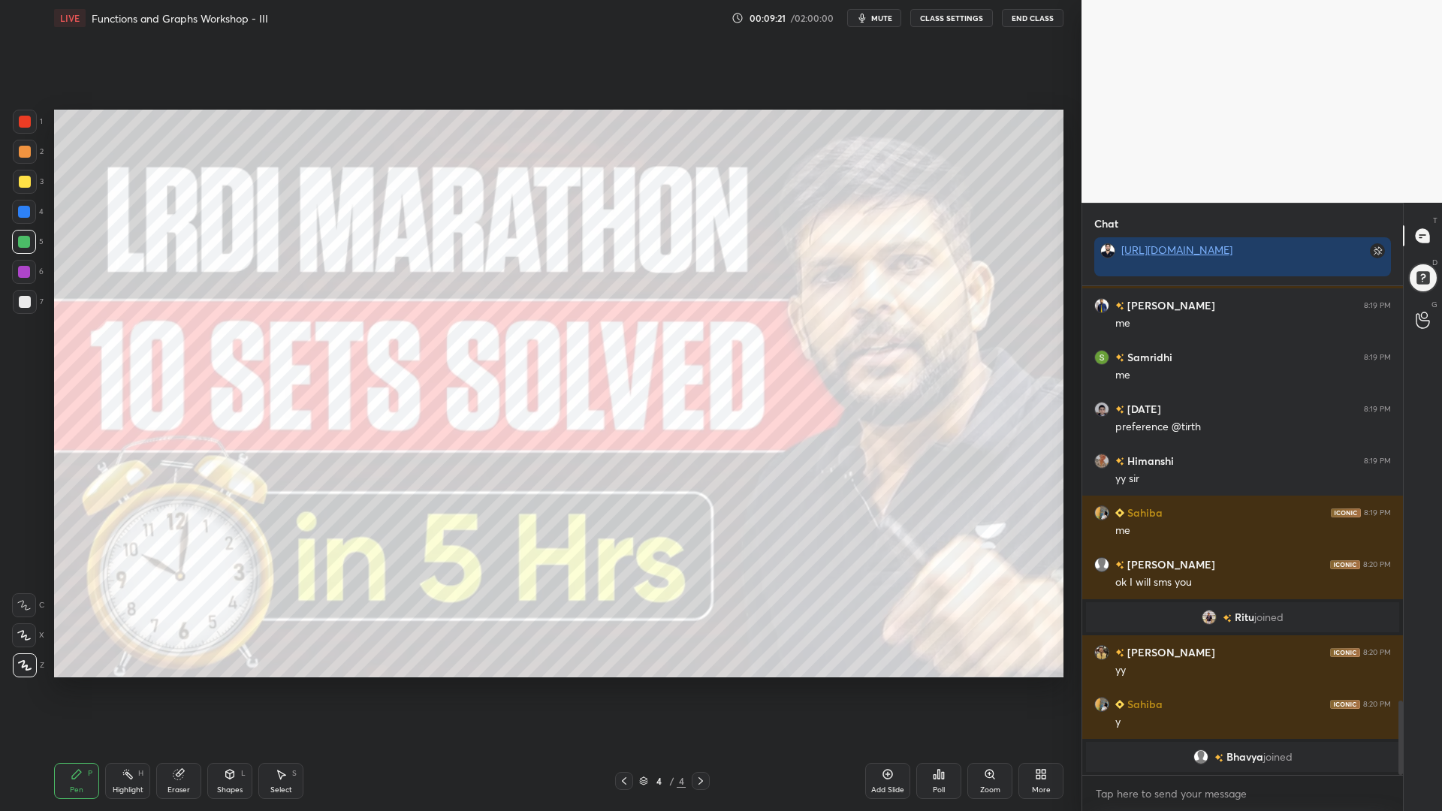
click at [25, 207] on div at bounding box center [24, 212] width 12 height 12
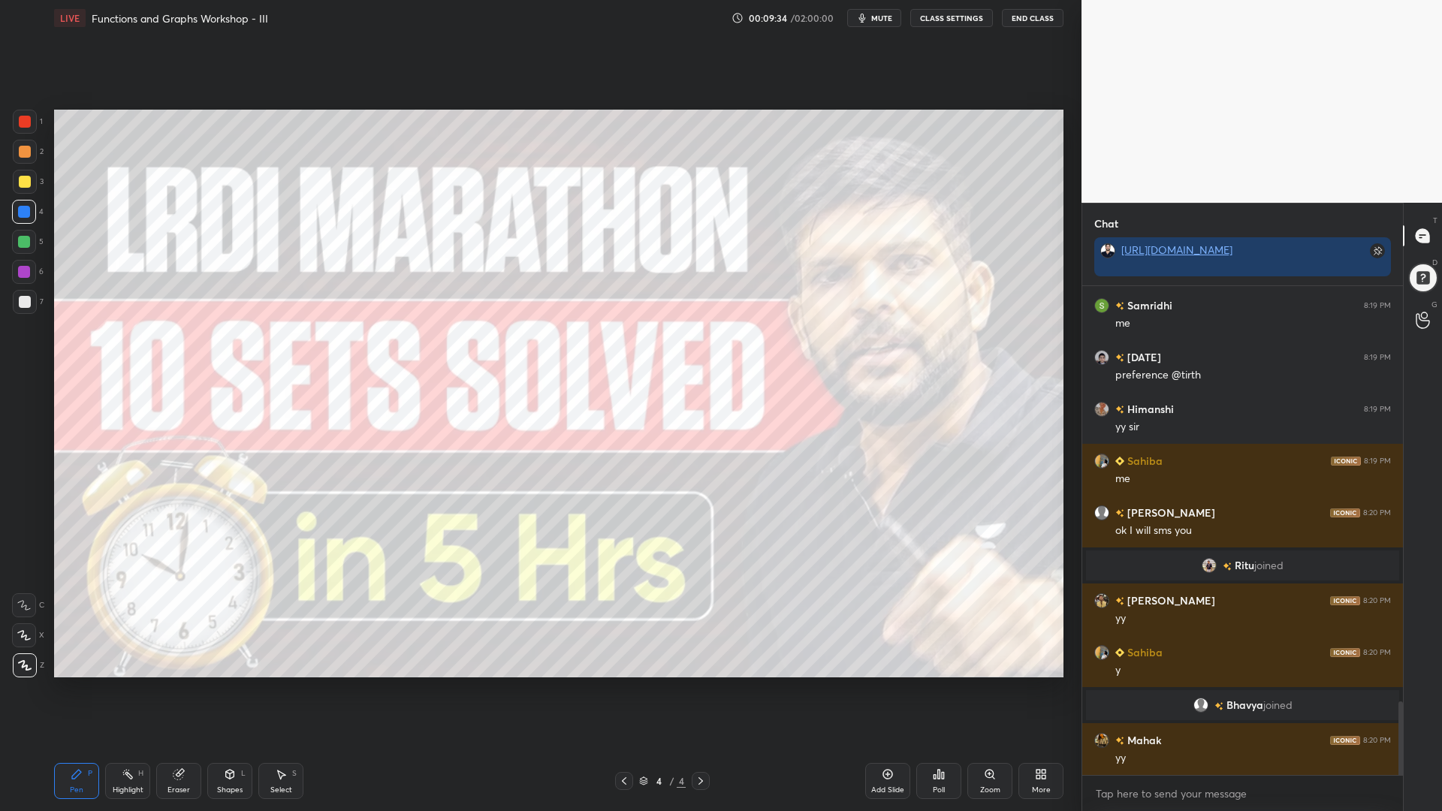
click at [20, 274] on div at bounding box center [24, 272] width 12 height 12
click at [23, 219] on div at bounding box center [24, 212] width 24 height 24
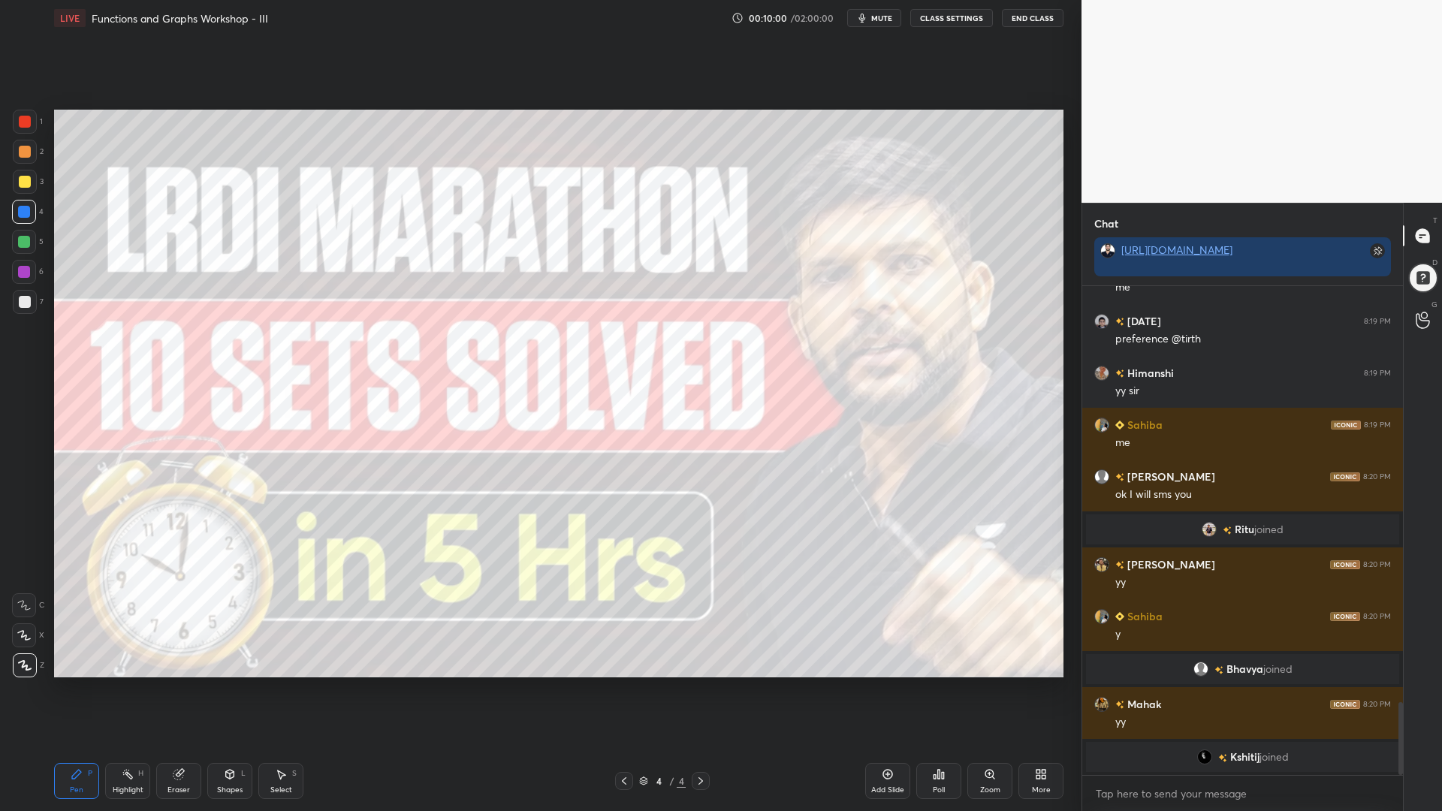
click at [26, 231] on div at bounding box center [24, 242] width 24 height 24
click at [1065, 149] on div "Setting up your live class Poll for secs No correct answer Start poll" at bounding box center [559, 393] width 1022 height 715
click at [1068, 201] on div "Setting up your live class Poll for secs No correct answer Start poll" at bounding box center [559, 393] width 1022 height 715
drag, startPoint x: 27, startPoint y: 116, endPoint x: 35, endPoint y: 119, distance: 7.8
click at [27, 117] on div at bounding box center [25, 122] width 12 height 12
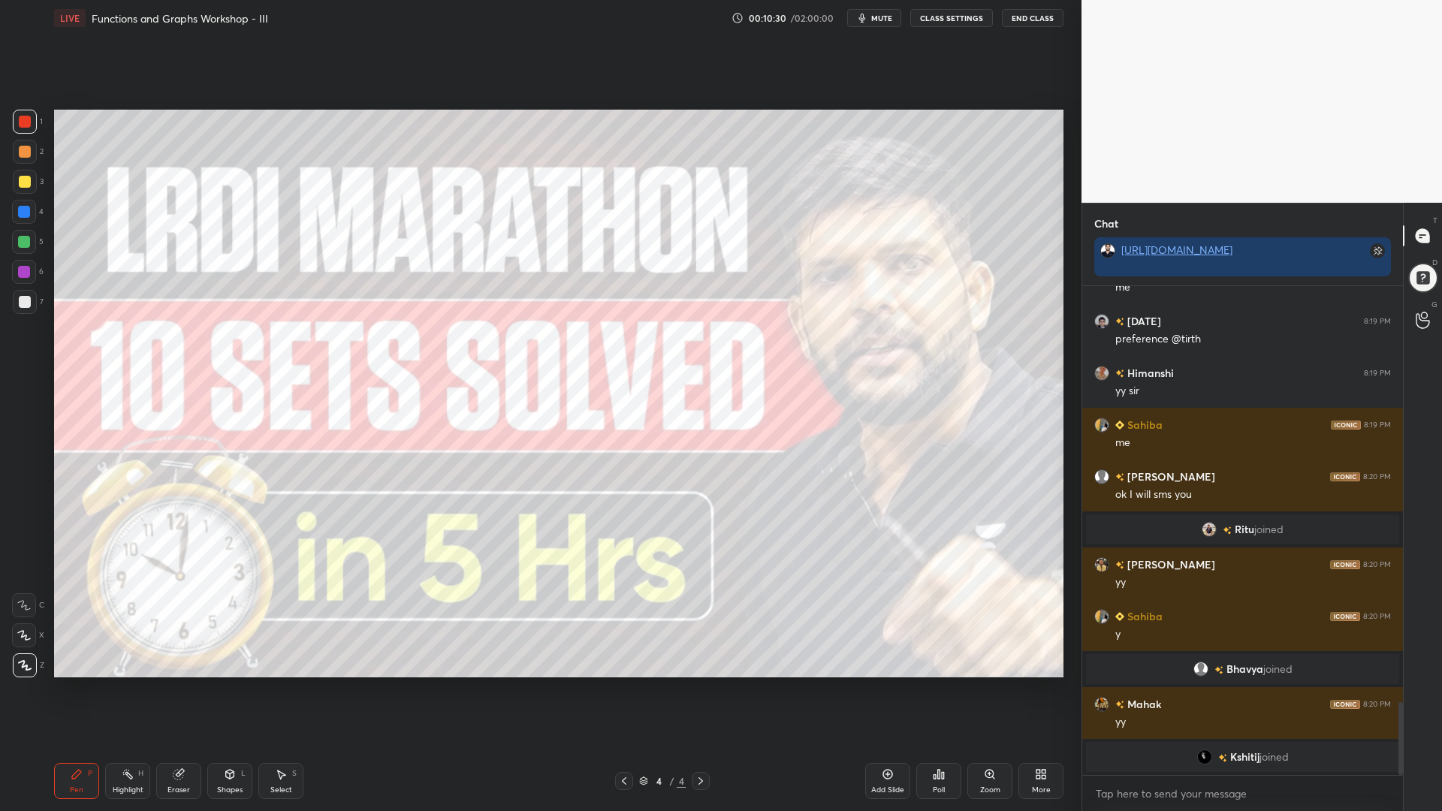
scroll to position [2806, 0]
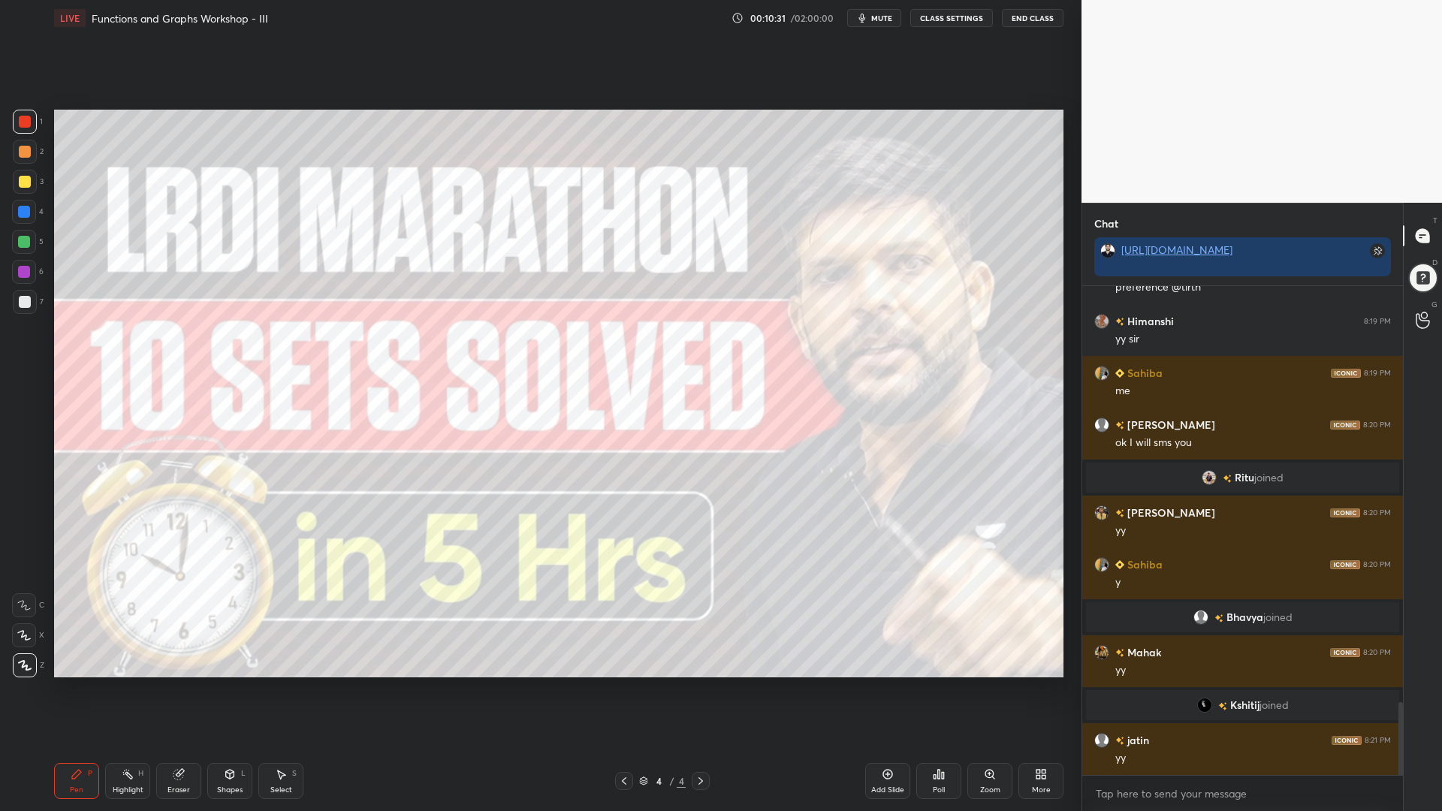
click at [183, 690] on icon at bounding box center [179, 775] width 12 height 12
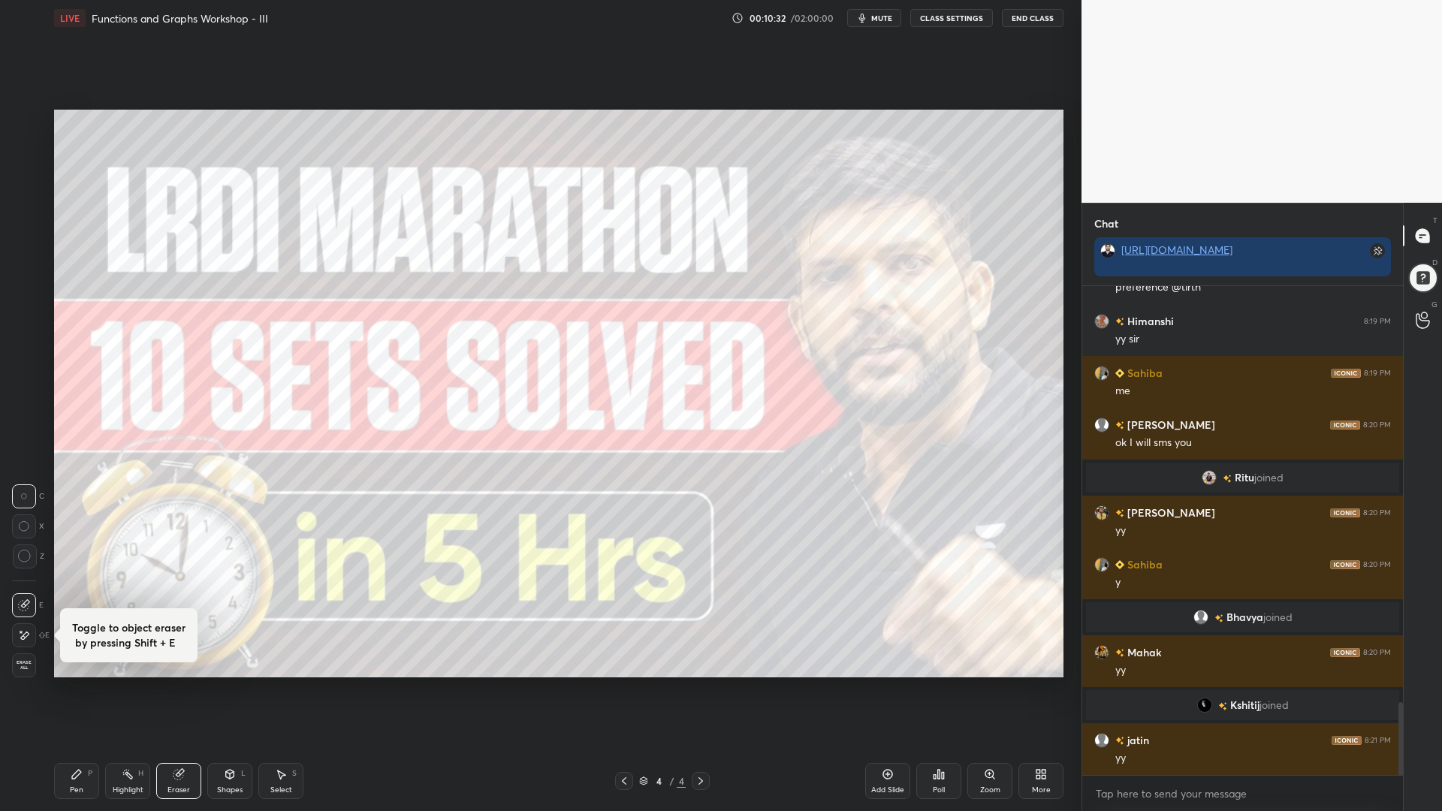
click at [21, 660] on span "Erase all" at bounding box center [24, 665] width 23 height 11
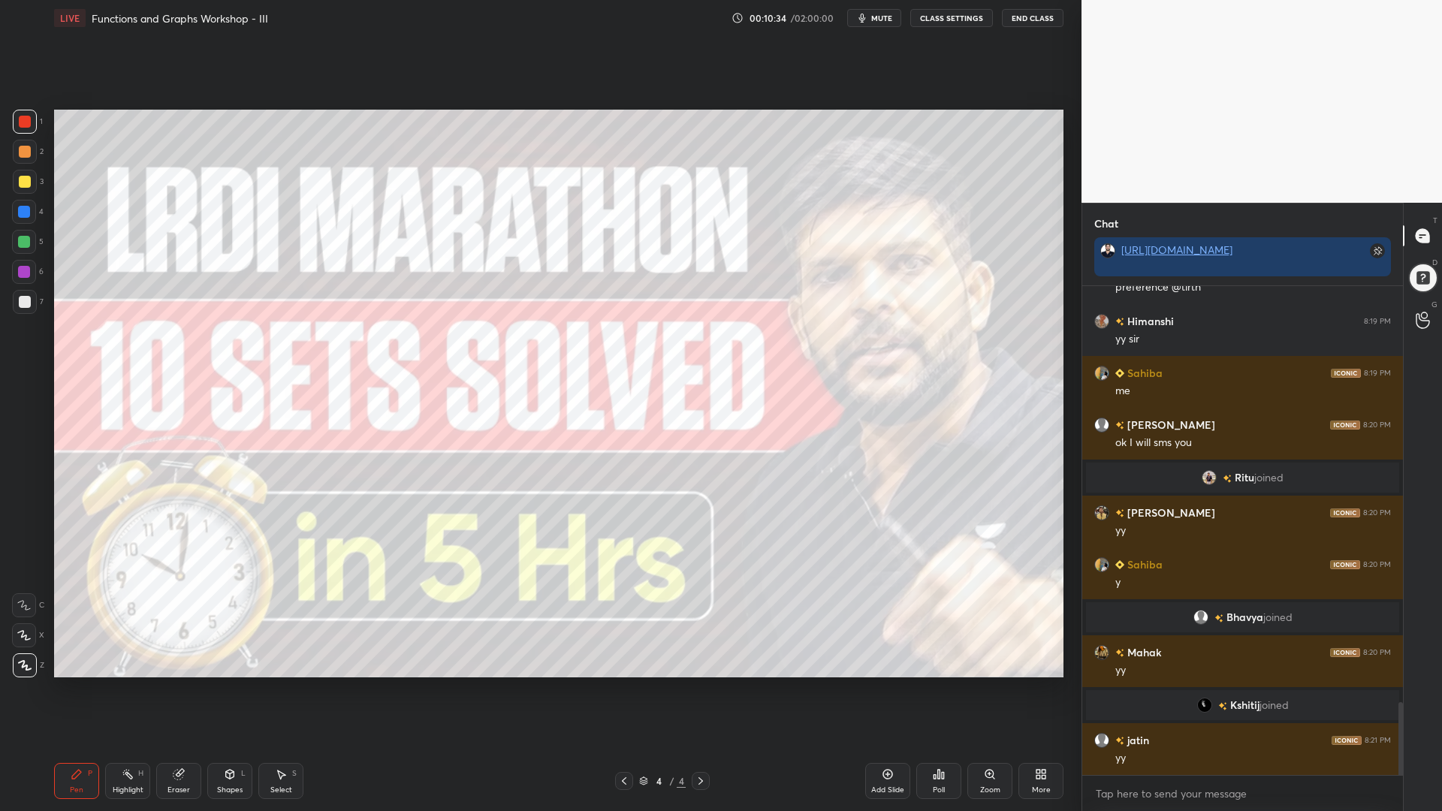
click at [884, 690] on icon at bounding box center [888, 775] width 12 height 12
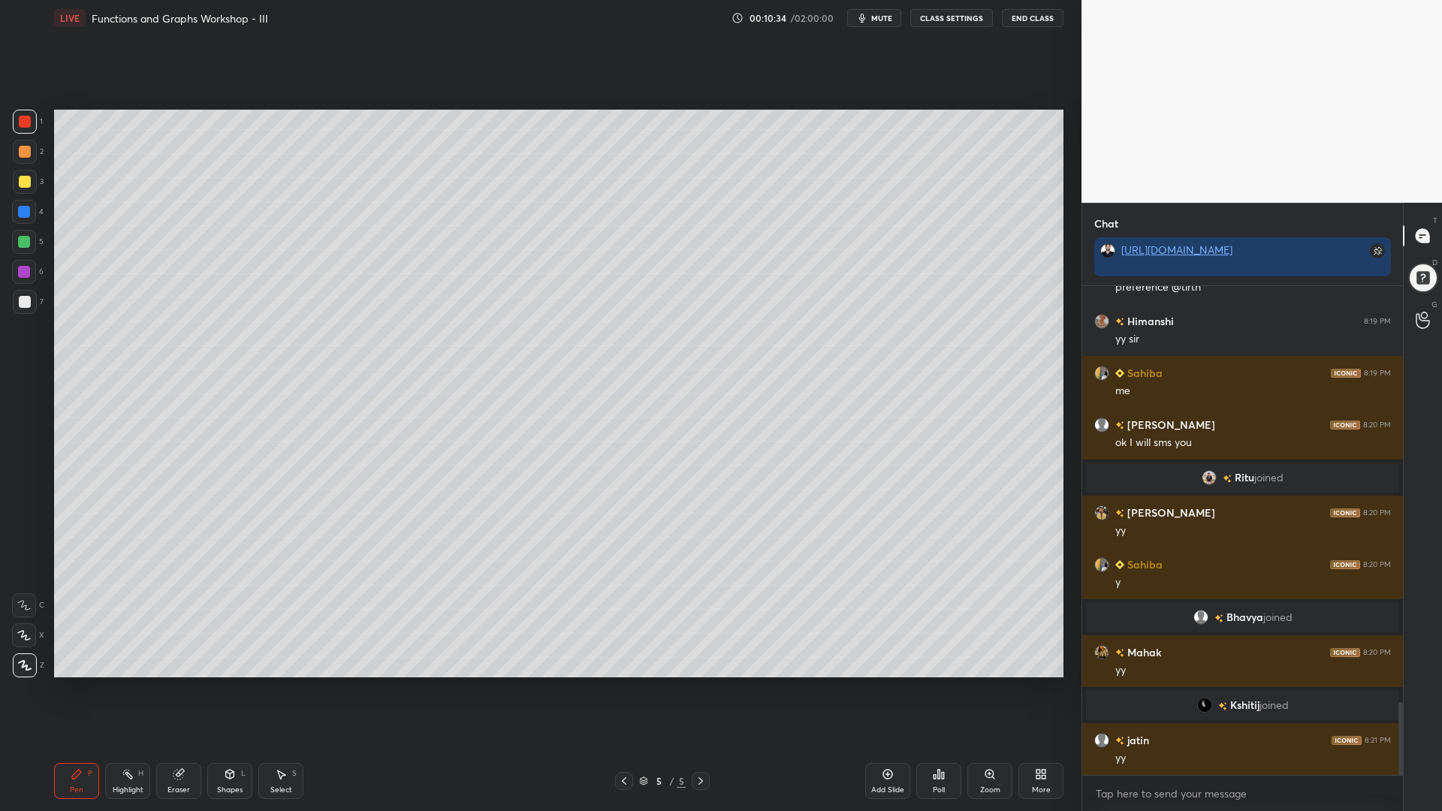
click at [26, 150] on div at bounding box center [25, 152] width 12 height 12
drag, startPoint x: 24, startPoint y: 241, endPoint x: 39, endPoint y: 274, distance: 36.3
click at [24, 242] on div at bounding box center [24, 242] width 12 height 12
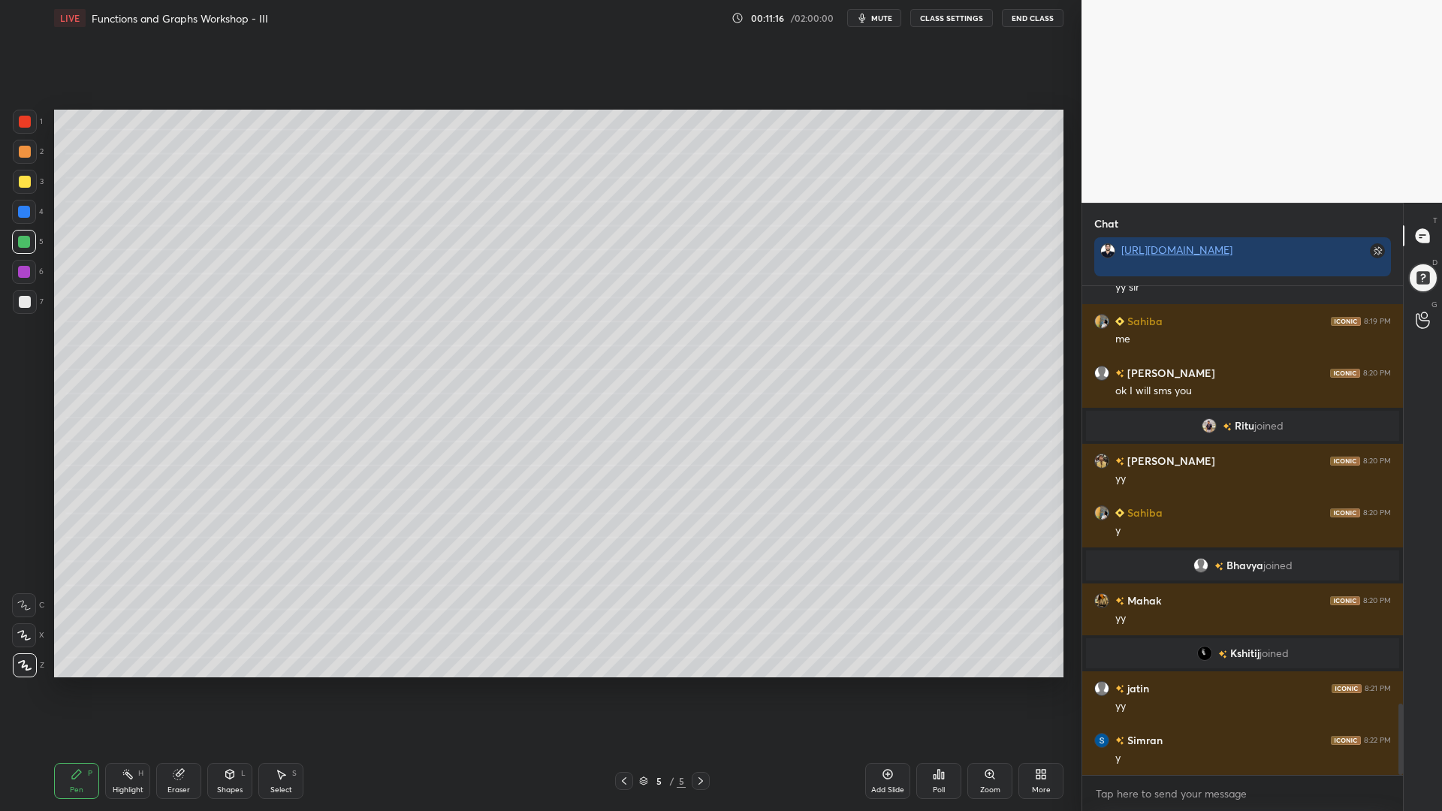
click at [17, 269] on div at bounding box center [24, 272] width 24 height 24
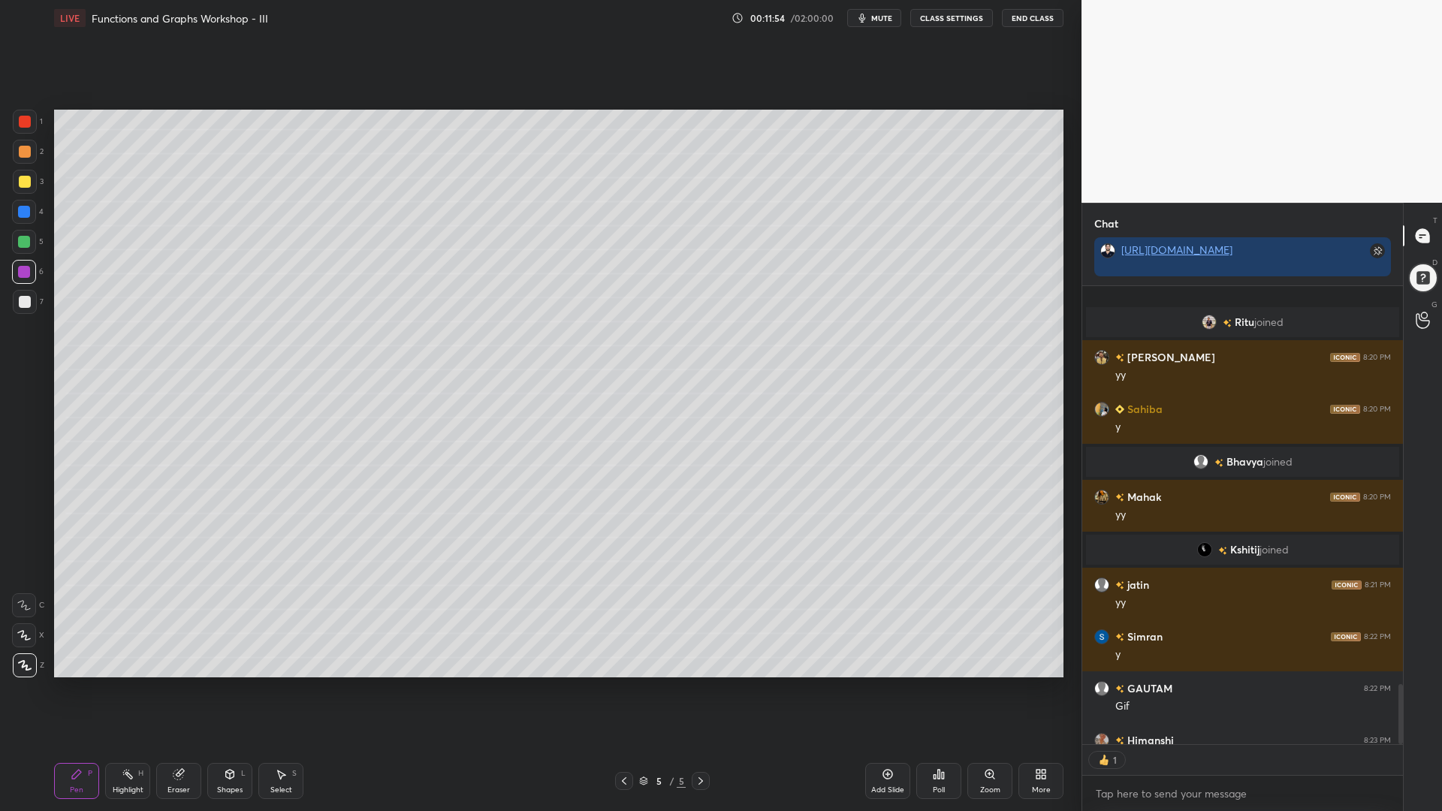
scroll to position [3028, 0]
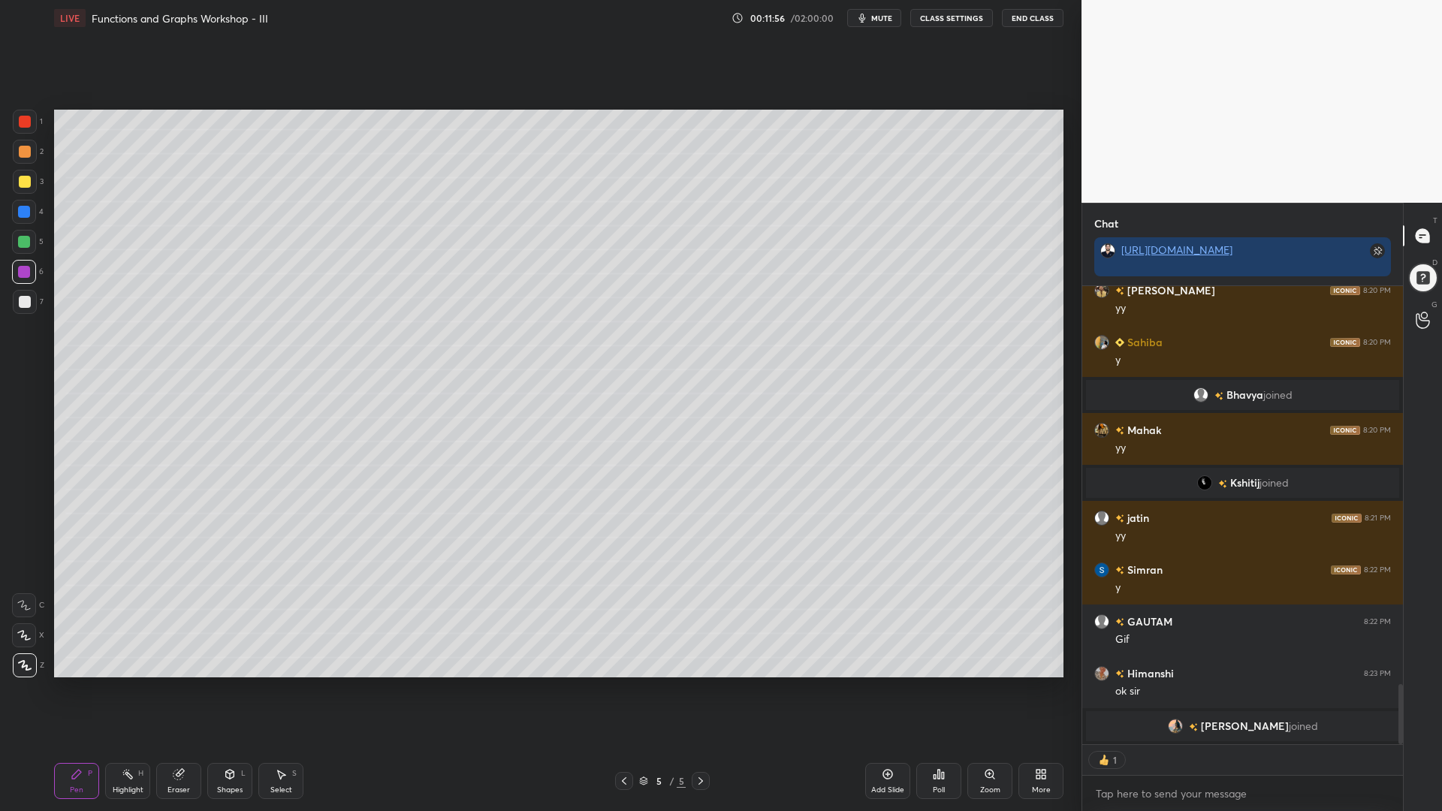
click at [23, 240] on div at bounding box center [24, 242] width 12 height 12
click at [22, 137] on div "1" at bounding box center [28, 125] width 30 height 30
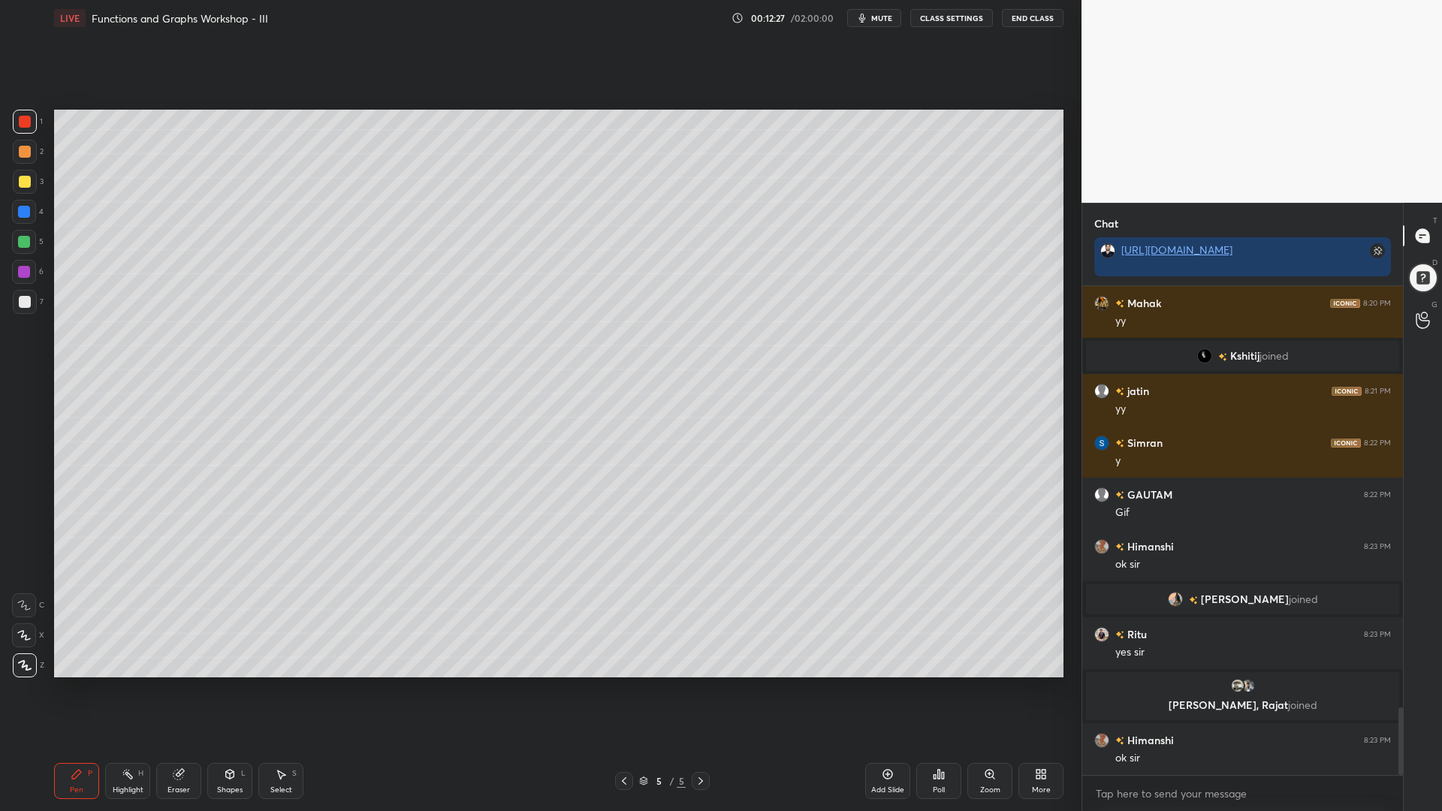
scroll to position [3046, 0]
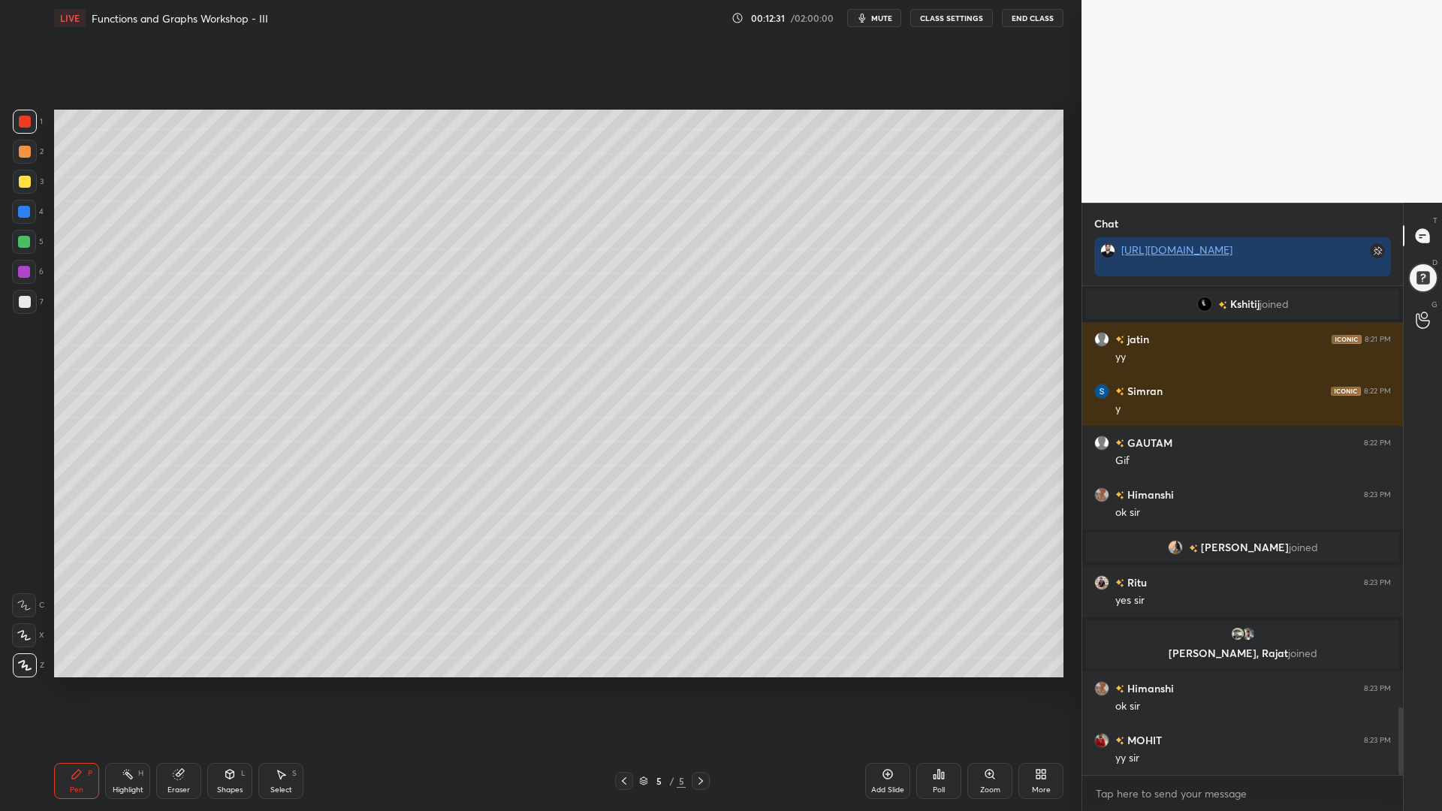
click at [24, 246] on div at bounding box center [24, 242] width 12 height 12
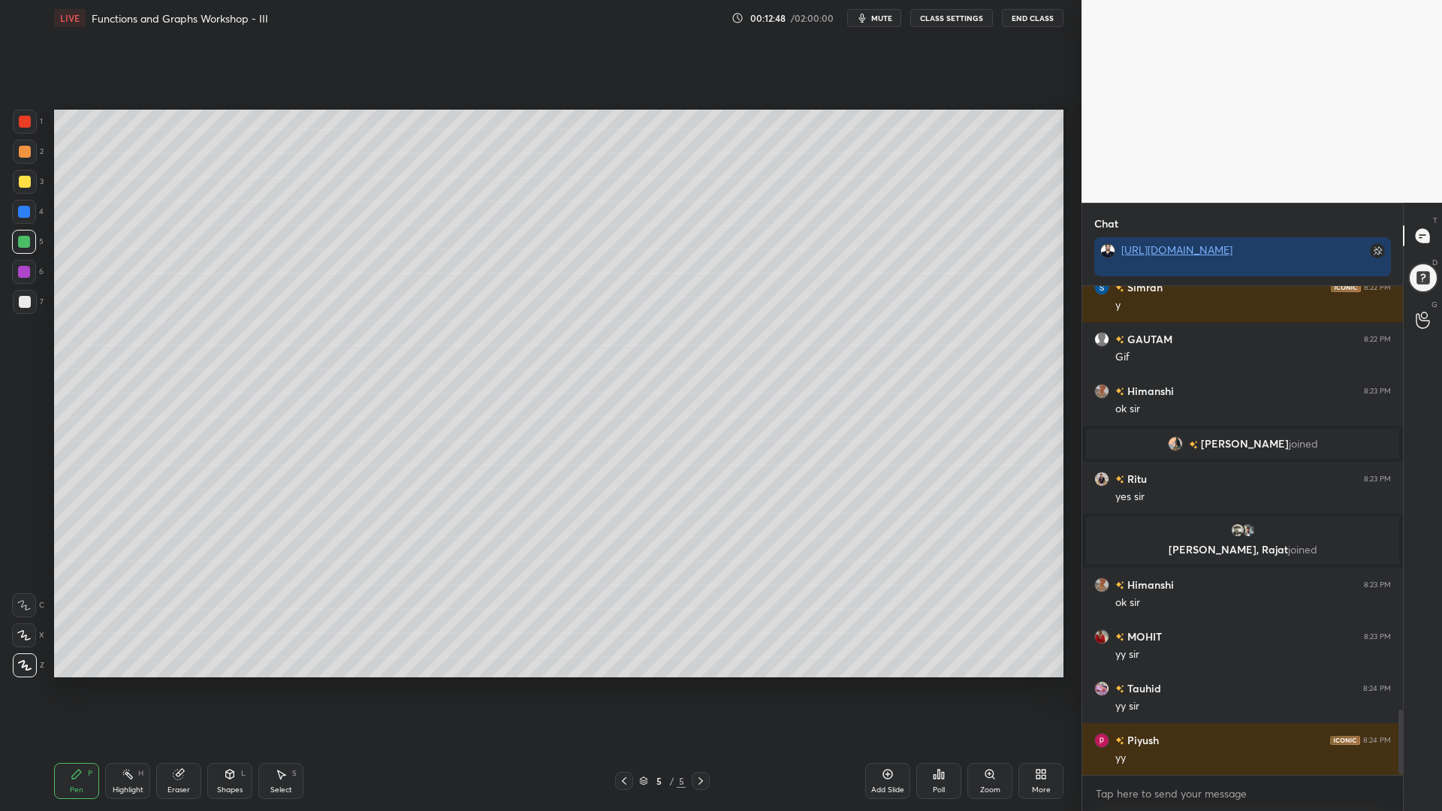
scroll to position [3202, 0]
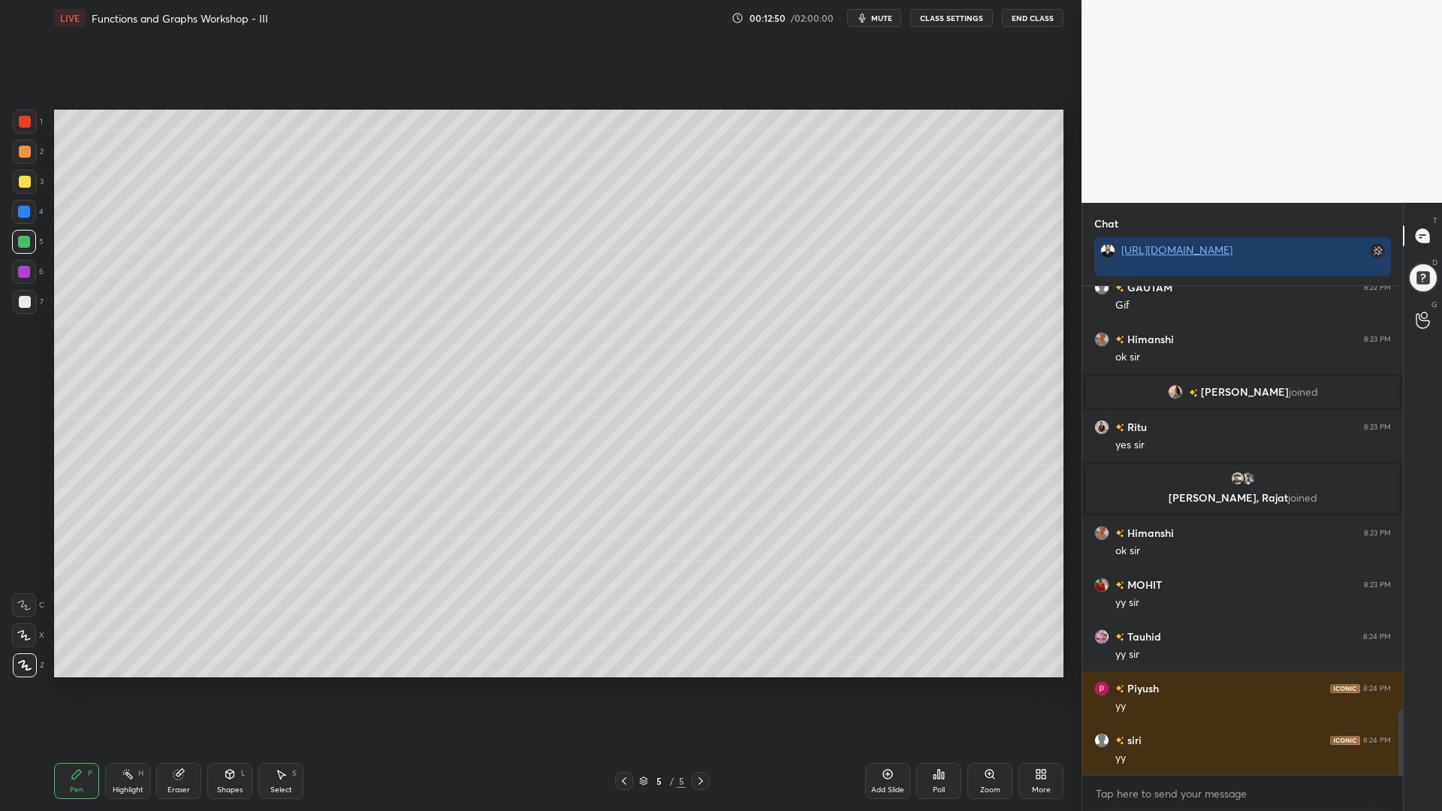
drag, startPoint x: 26, startPoint y: 279, endPoint x: 41, endPoint y: 285, distance: 16.5
click at [29, 282] on div at bounding box center [24, 272] width 24 height 24
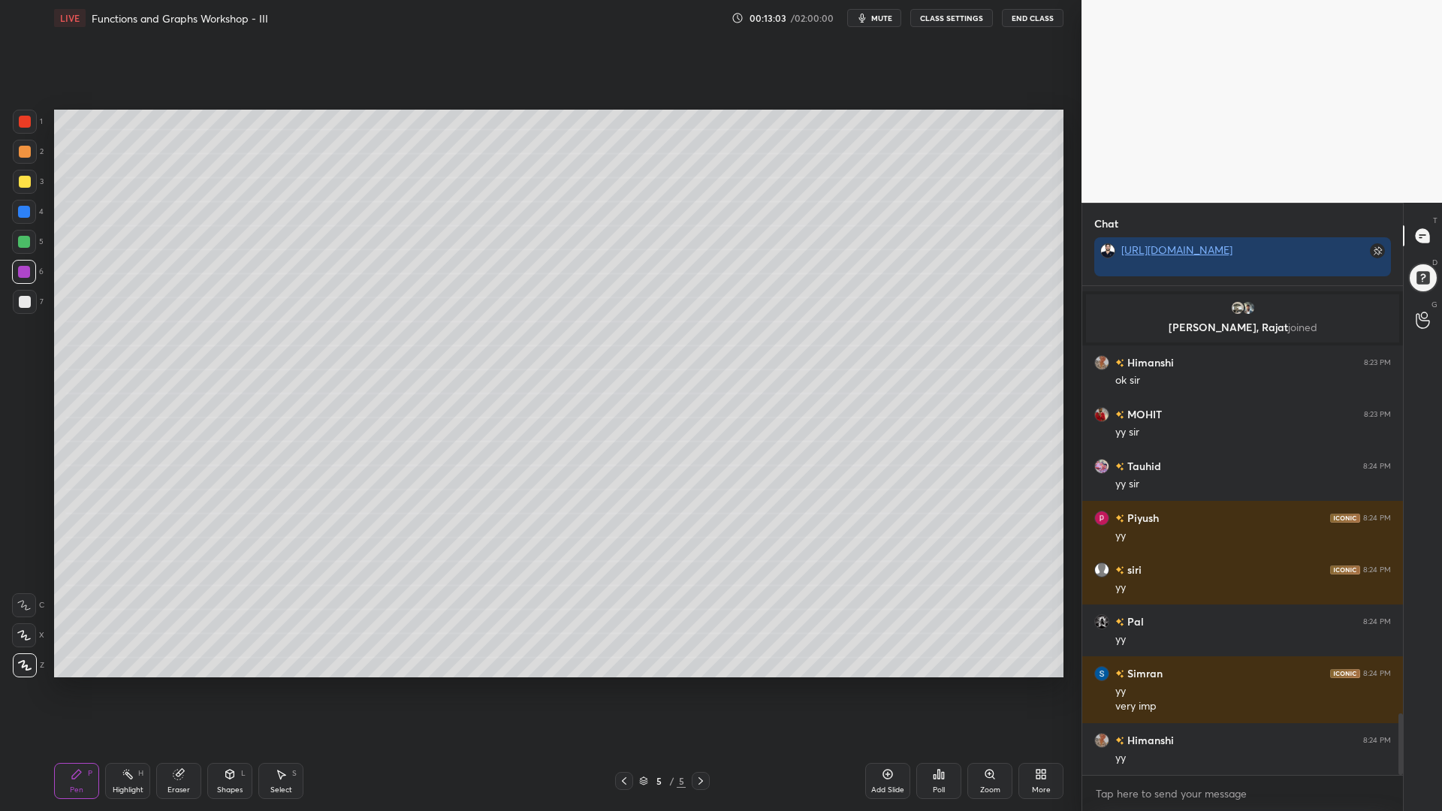
scroll to position [3424, 0]
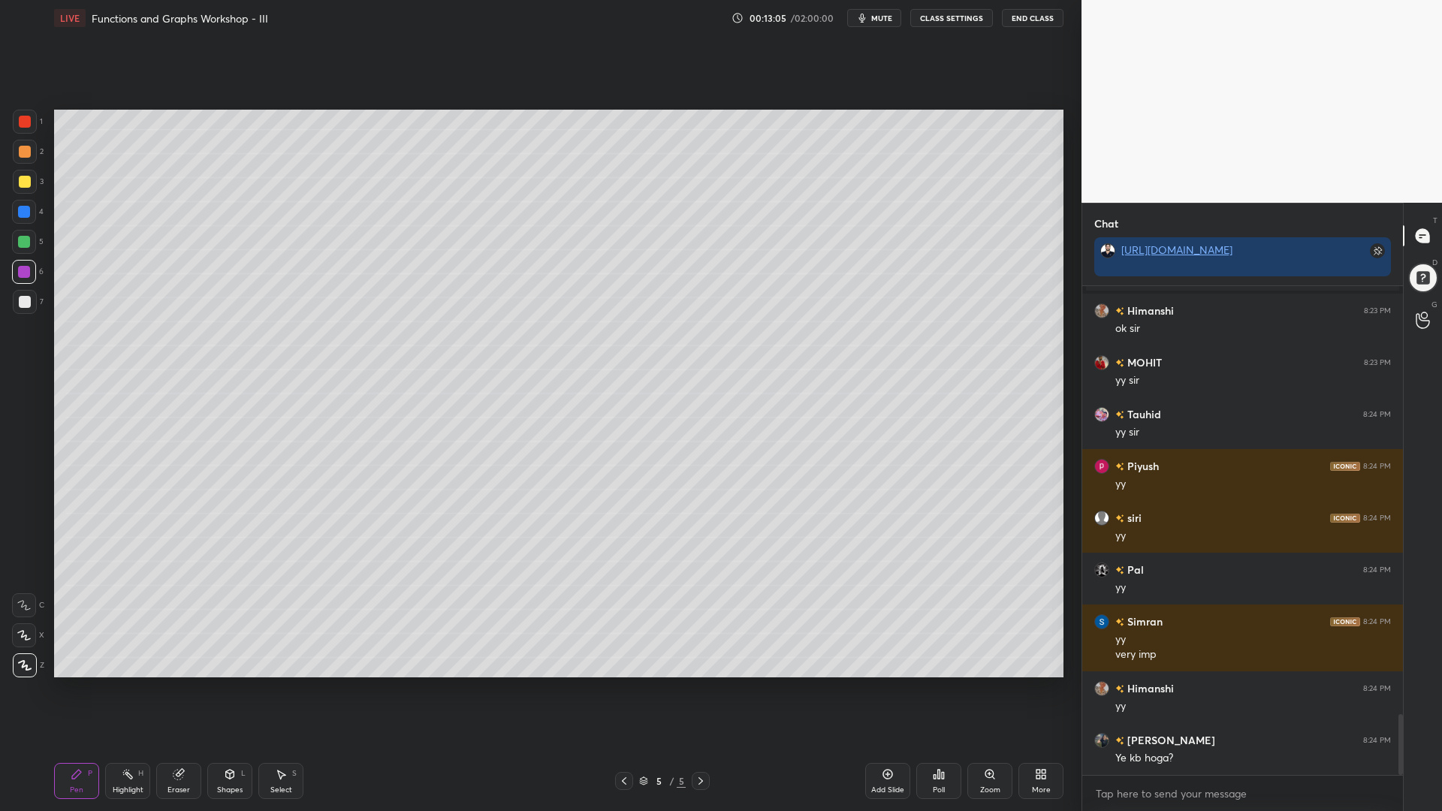
drag, startPoint x: 20, startPoint y: 236, endPoint x: 20, endPoint y: 246, distance: 10.5
click at [17, 237] on div at bounding box center [24, 242] width 24 height 24
click at [20, 301] on div at bounding box center [25, 302] width 12 height 12
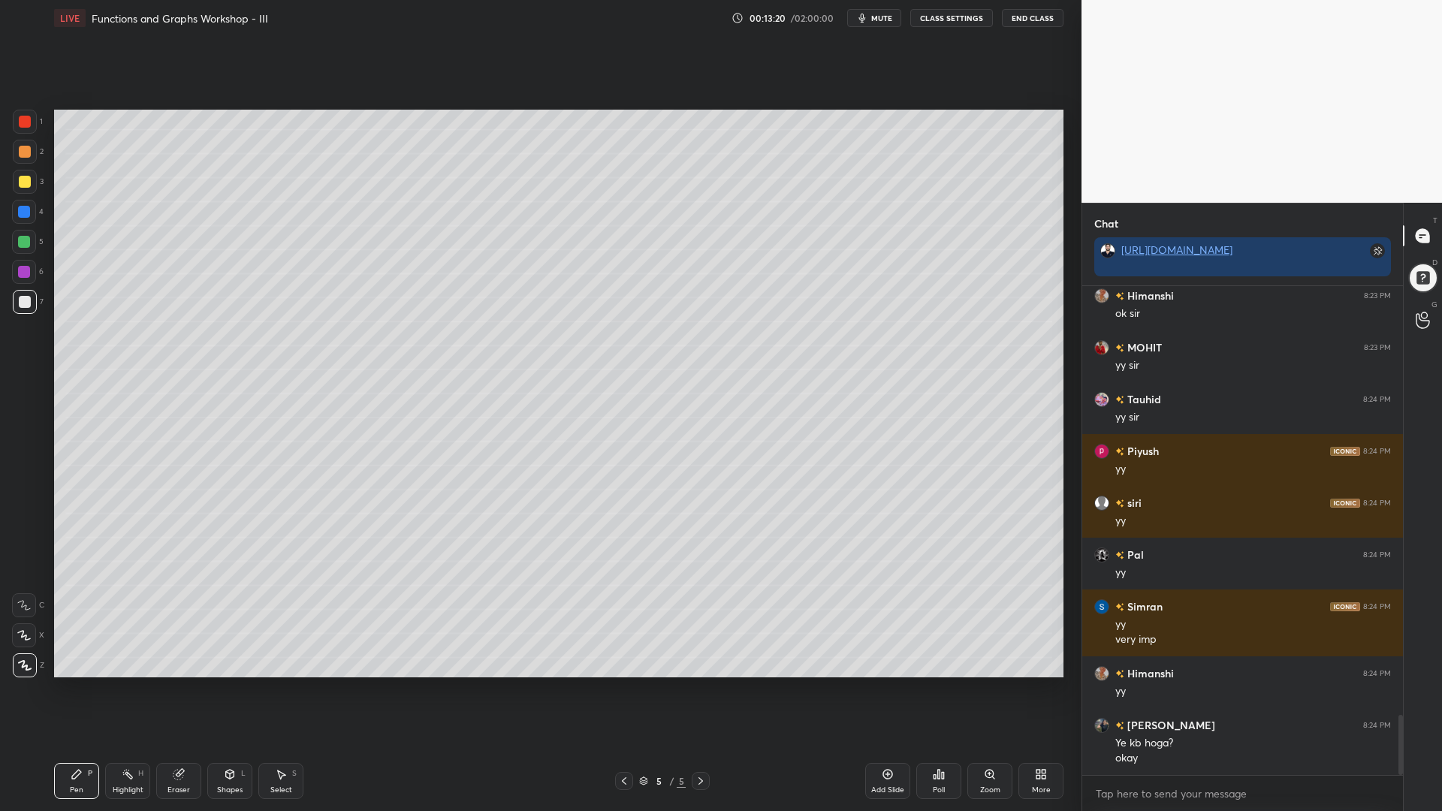
scroll to position [3491, 0]
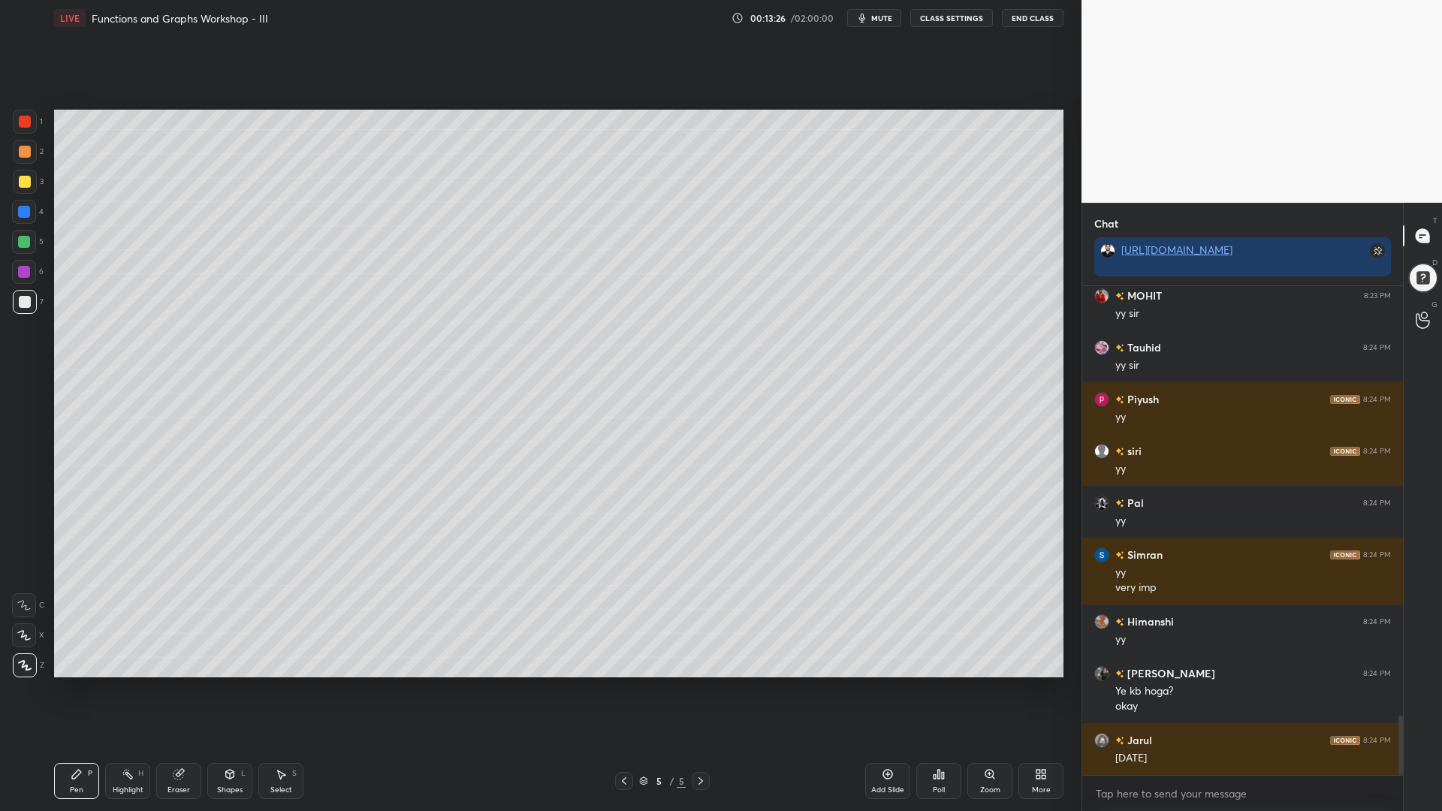
drag, startPoint x: 26, startPoint y: 213, endPoint x: 38, endPoint y: 338, distance: 126.0
click at [24, 214] on div at bounding box center [24, 212] width 12 height 12
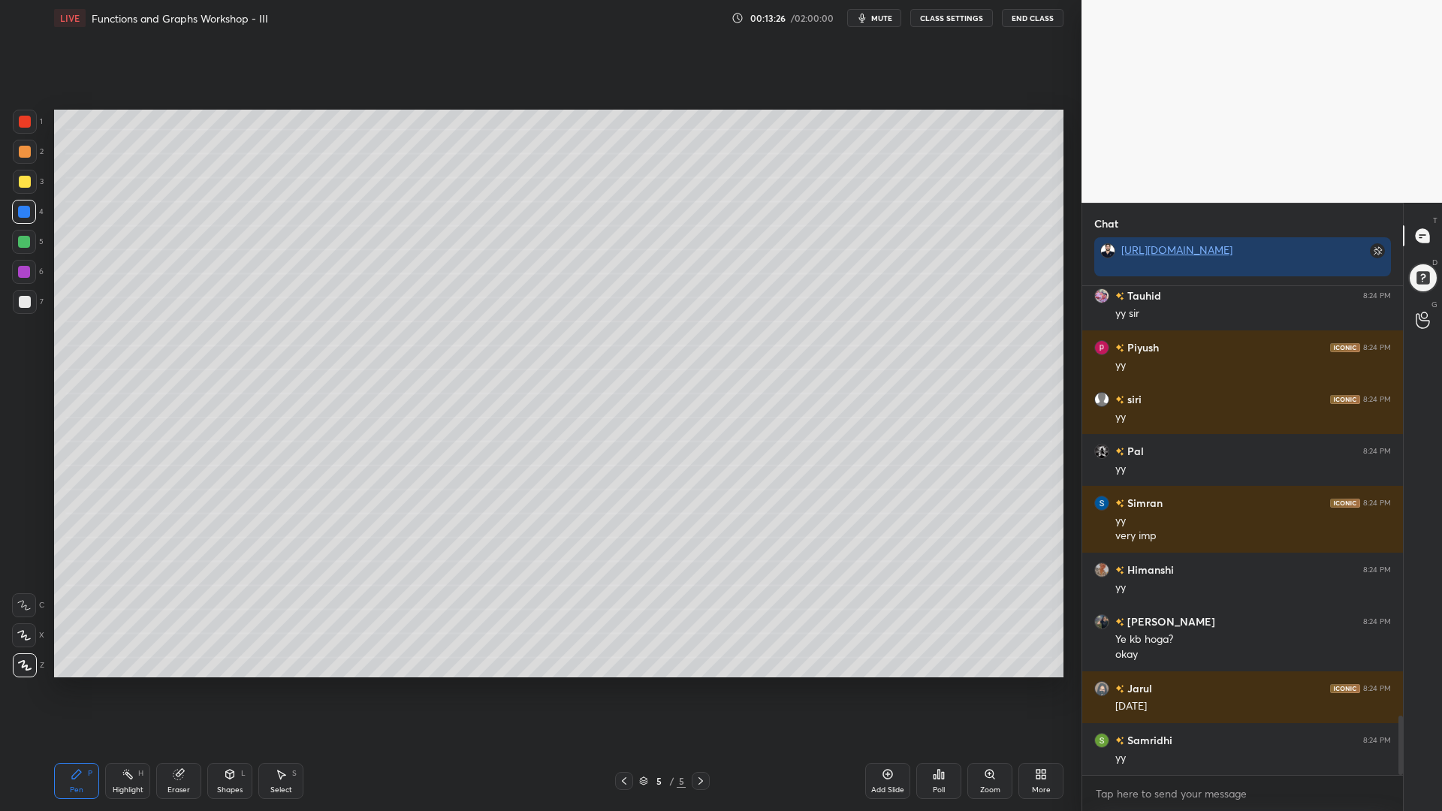
click at [26, 631] on icon at bounding box center [24, 635] width 14 height 11
click at [23, 243] on div at bounding box center [24, 242] width 12 height 12
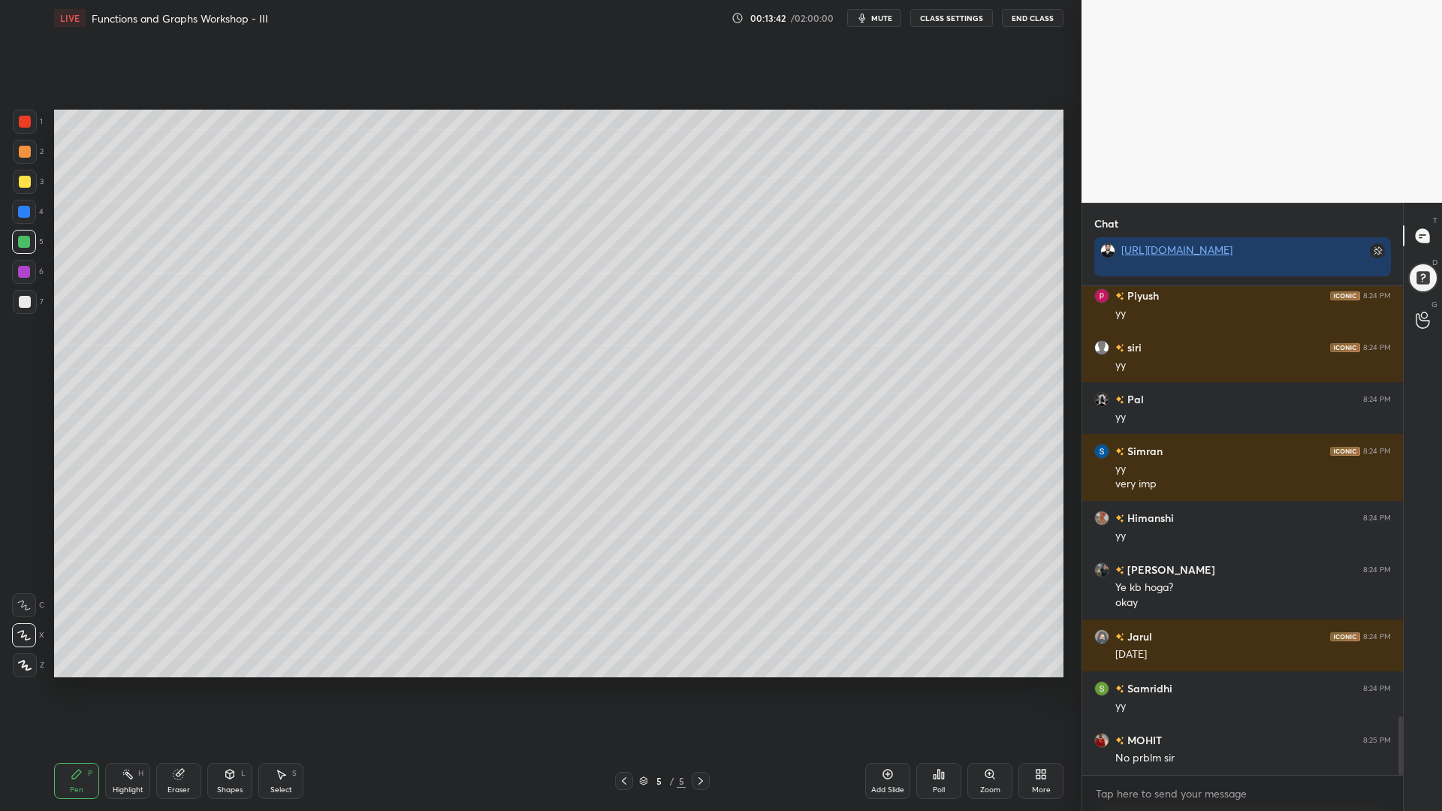
scroll to position [3647, 0]
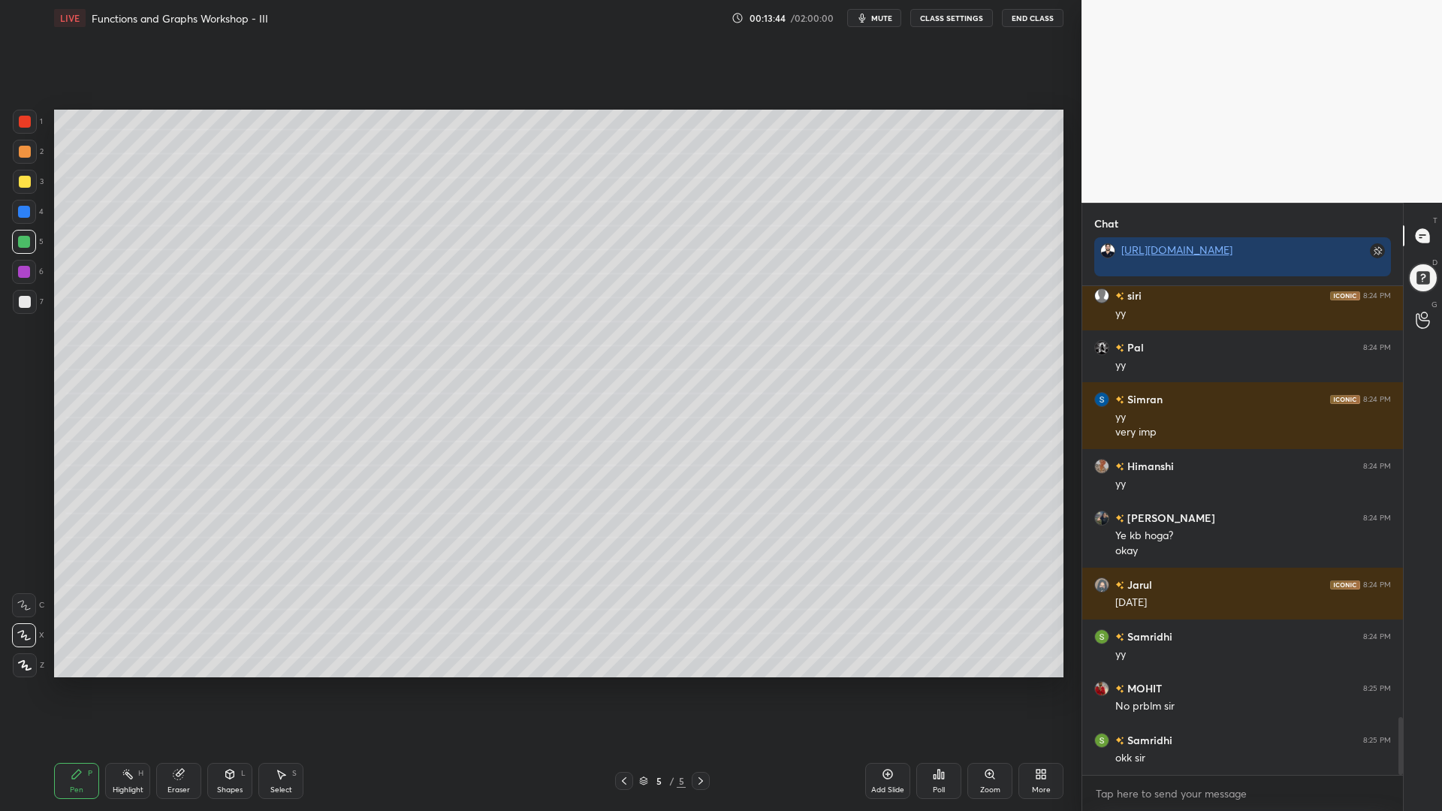
drag, startPoint x: 20, startPoint y: 207, endPoint x: 44, endPoint y: 210, distance: 24.2
click at [21, 209] on div at bounding box center [24, 212] width 12 height 12
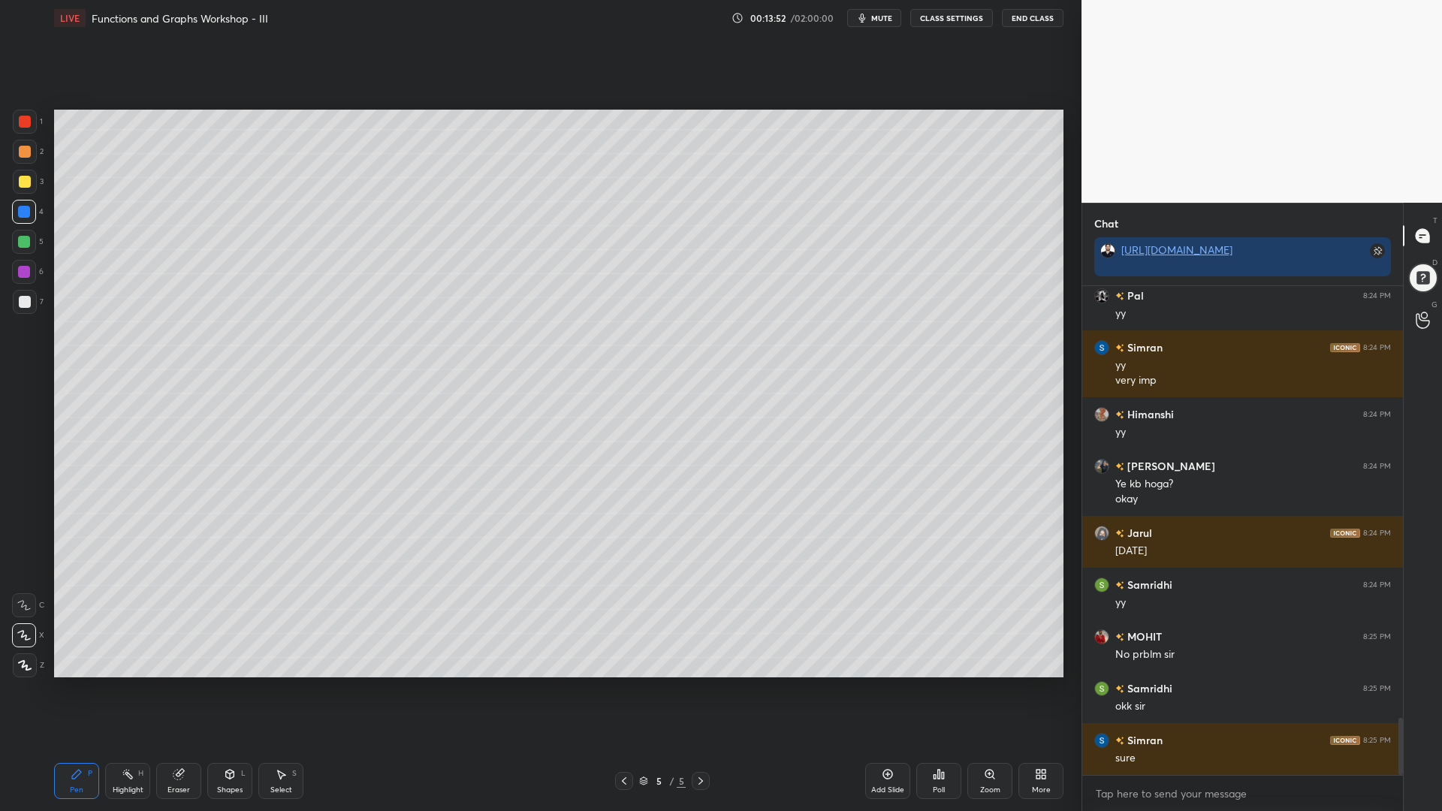
click at [19, 241] on div at bounding box center [24, 242] width 12 height 12
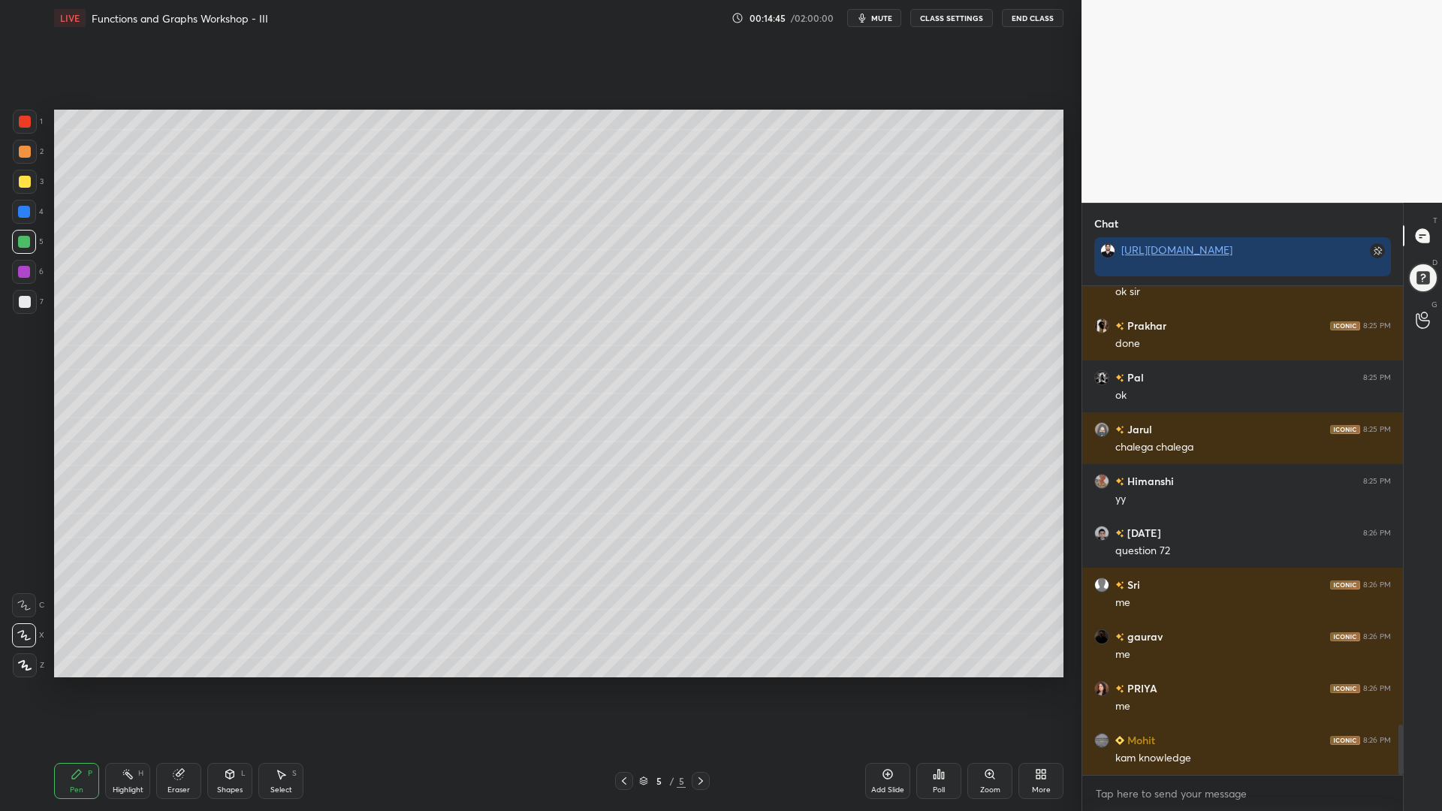
scroll to position [4269, 0]
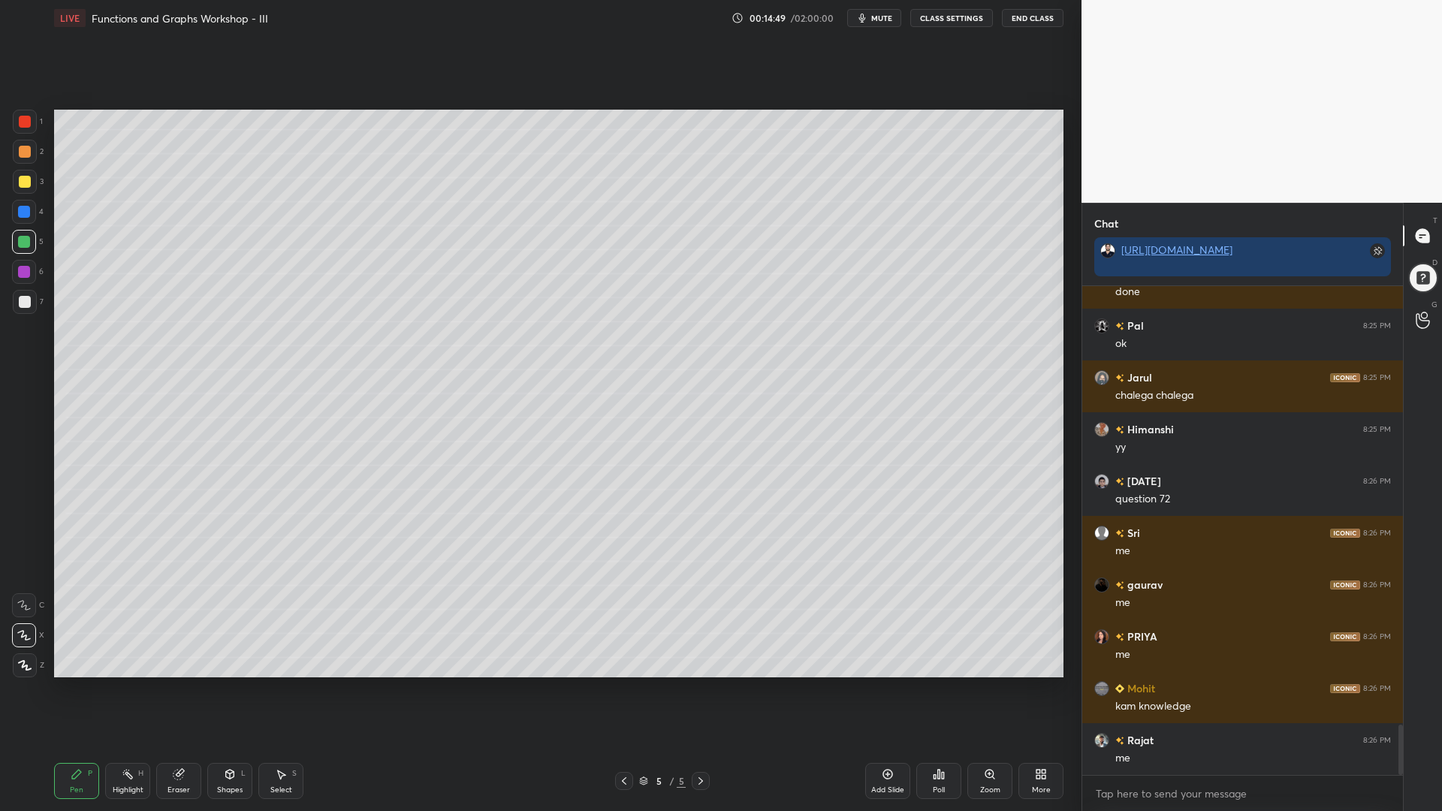
click at [622, 690] on icon at bounding box center [624, 781] width 12 height 12
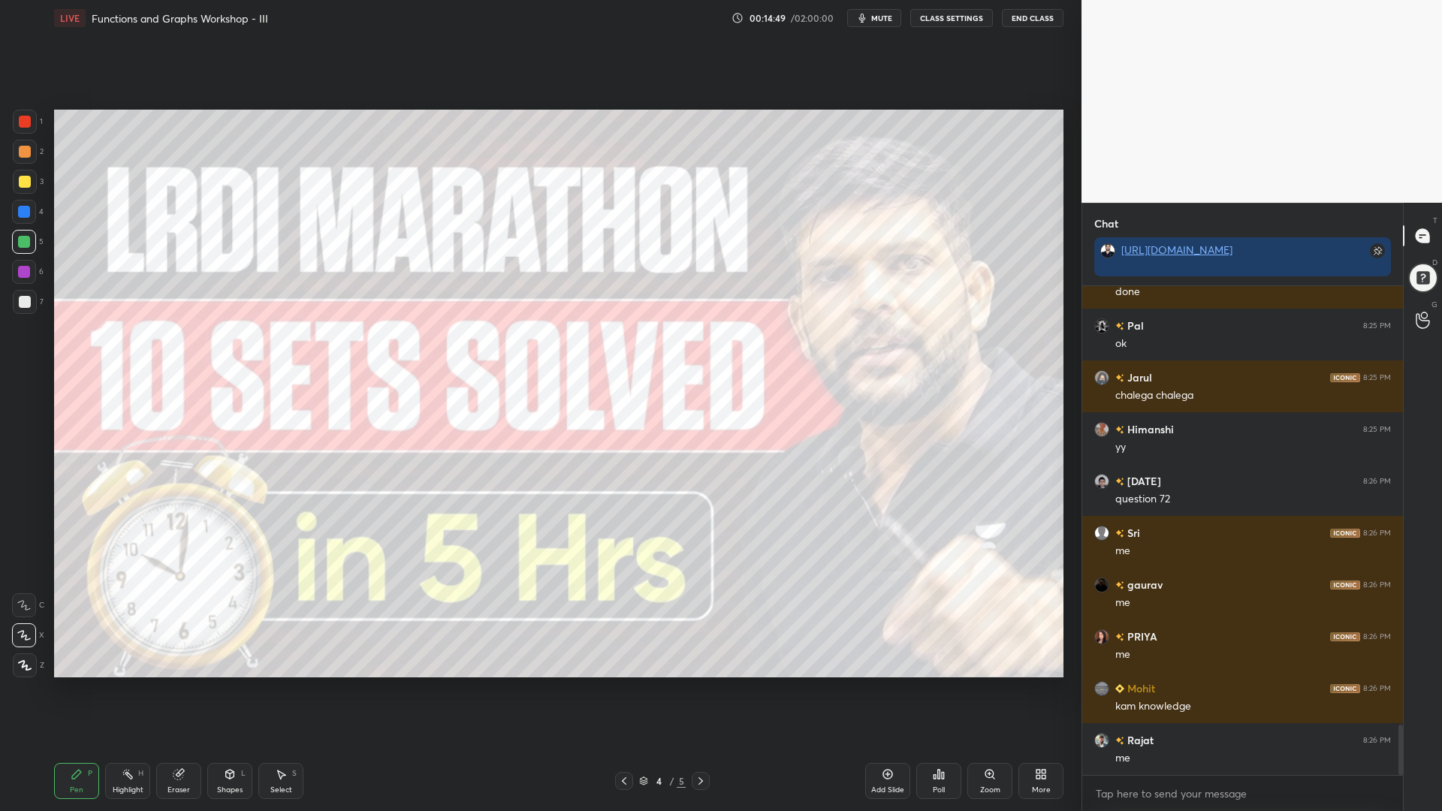
click at [624, 690] on icon at bounding box center [624, 782] width 5 height 8
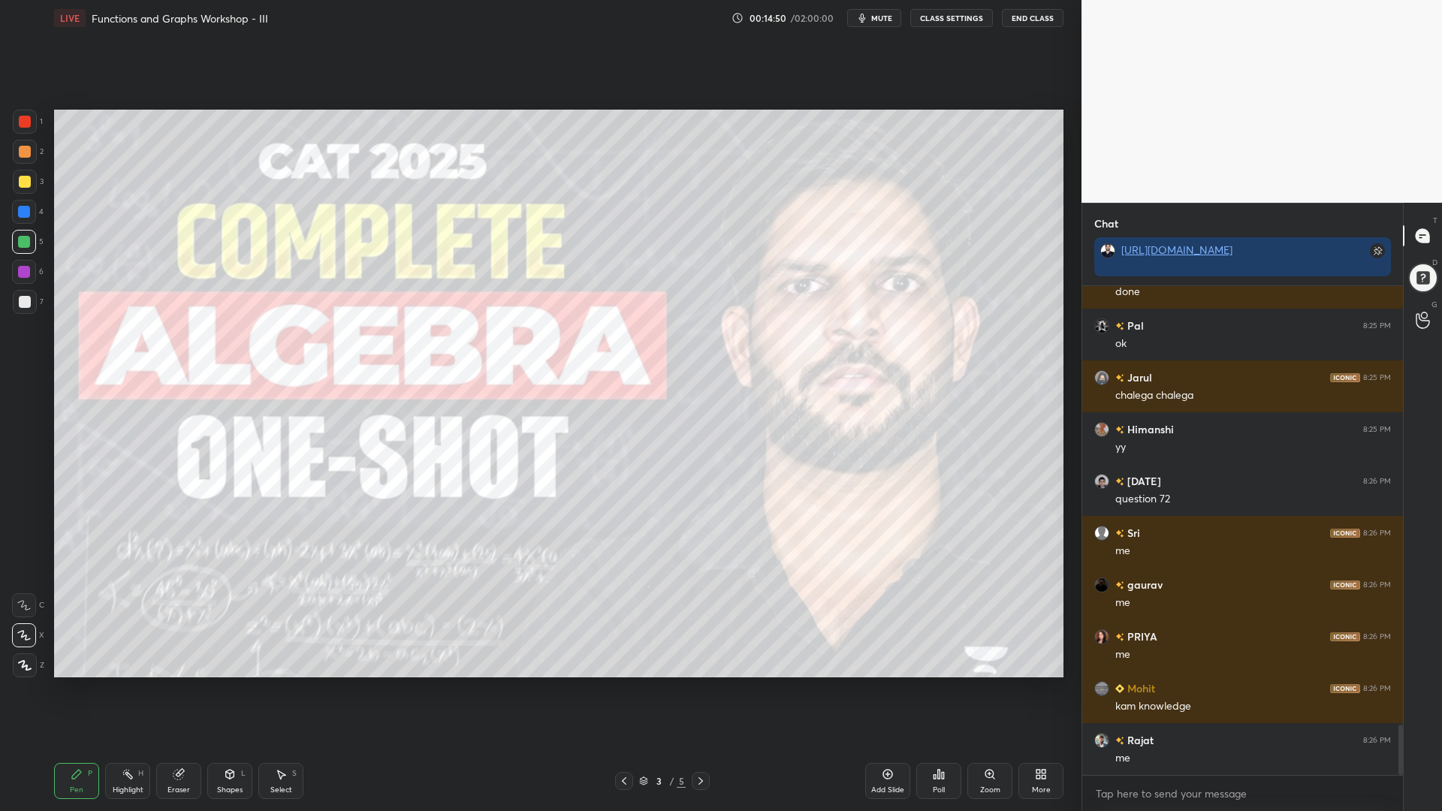
click at [627, 690] on icon at bounding box center [624, 781] width 12 height 12
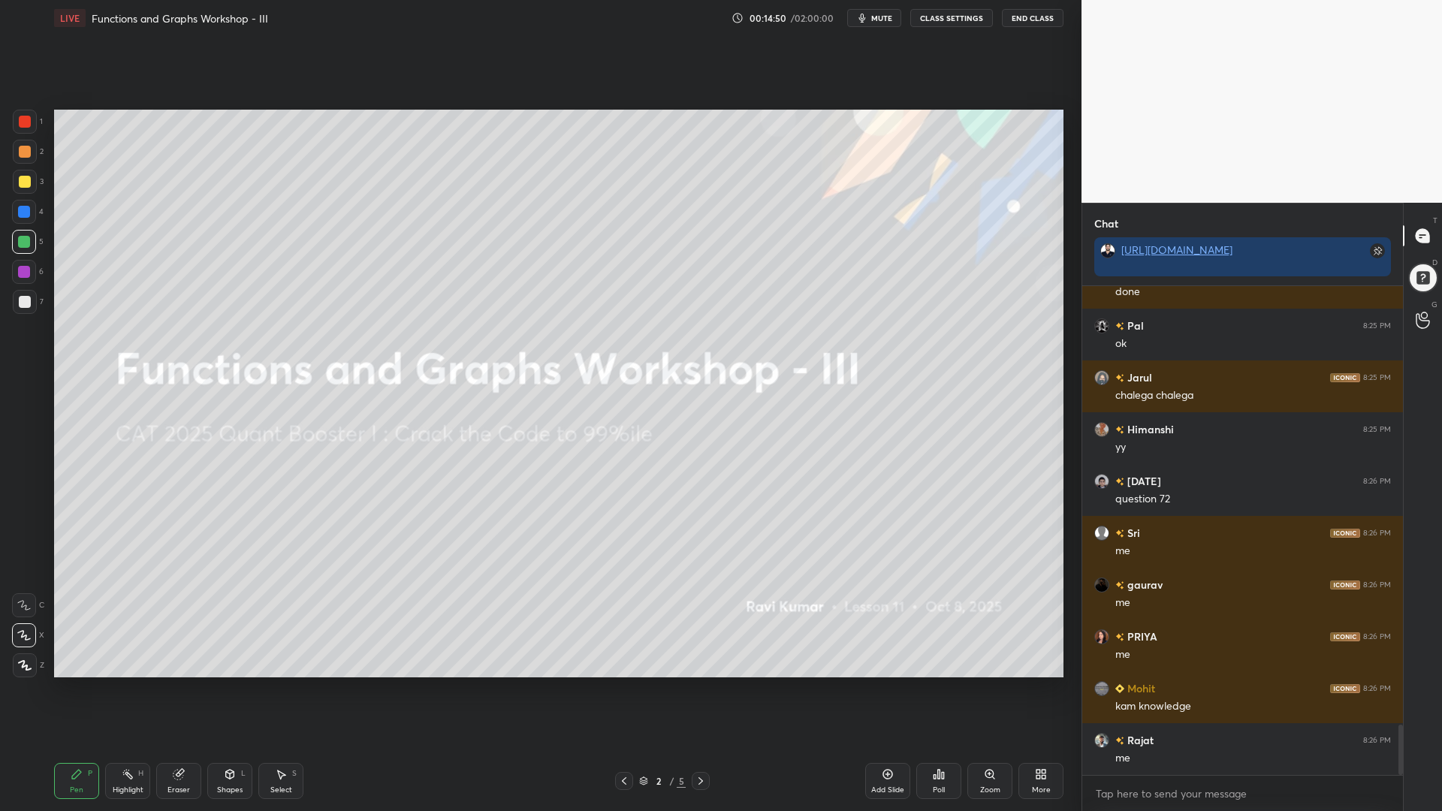
click at [629, 690] on icon at bounding box center [624, 781] width 12 height 12
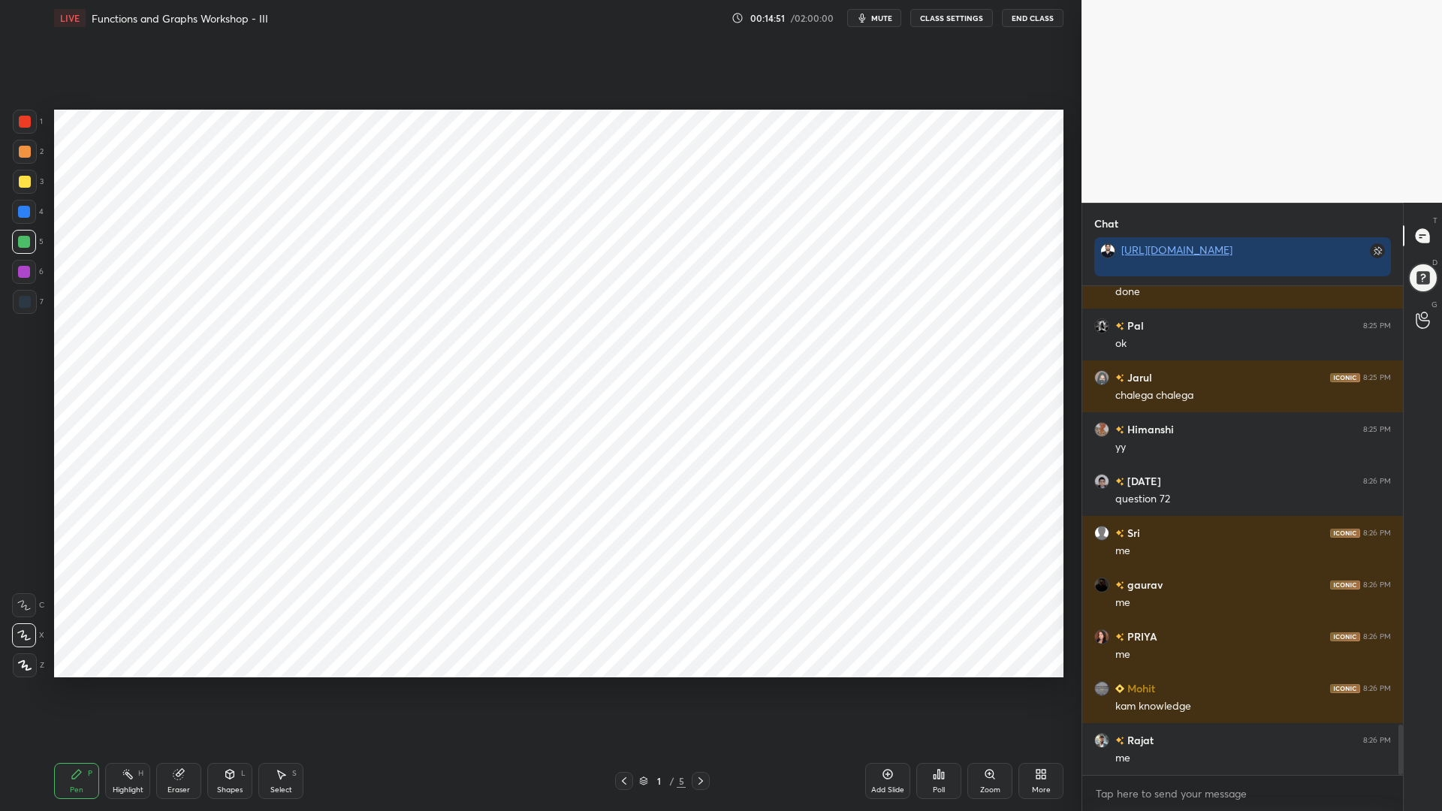
click at [695, 690] on icon at bounding box center [701, 781] width 12 height 12
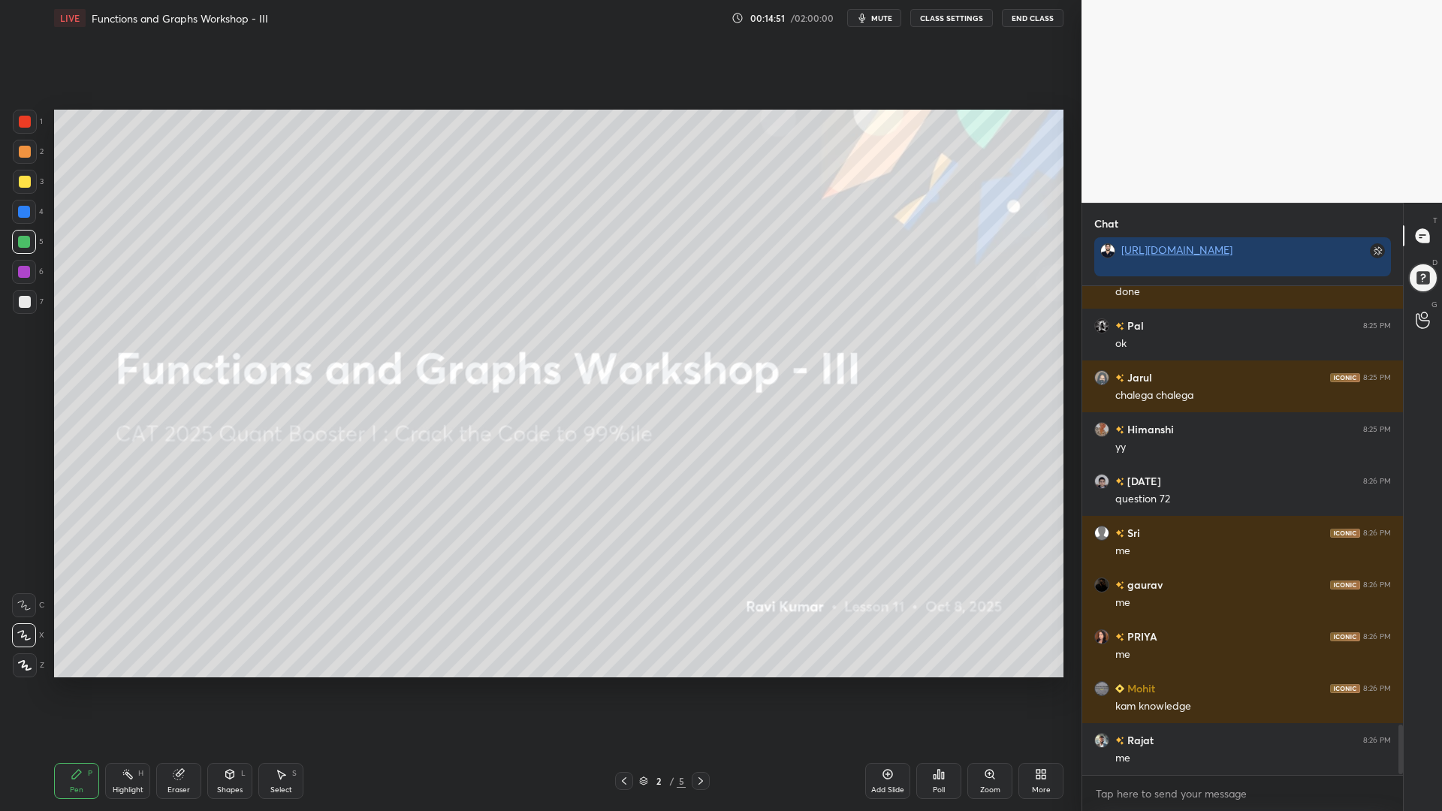
scroll to position [4321, 0]
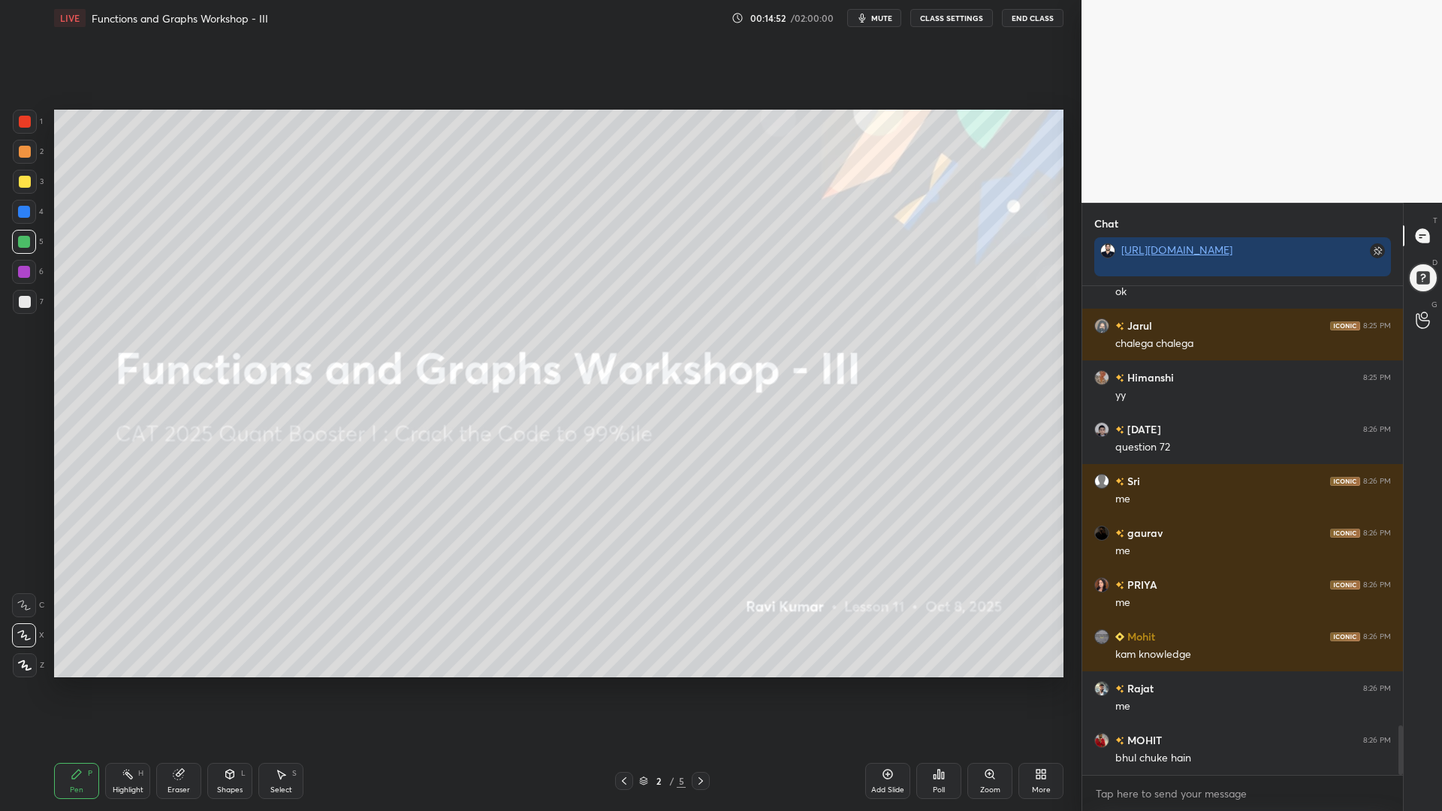
click at [701, 690] on icon at bounding box center [701, 781] width 12 height 12
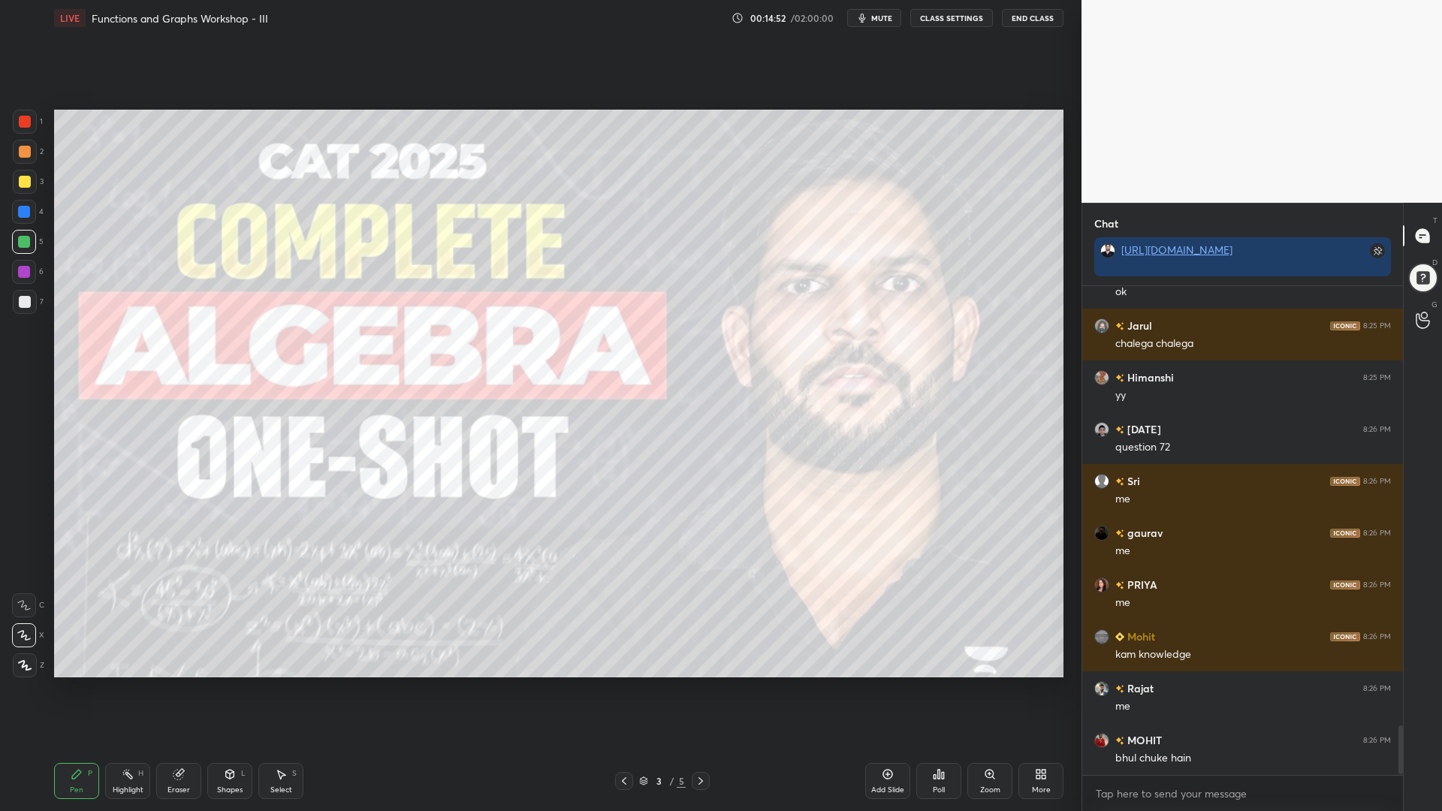
scroll to position [4372, 0]
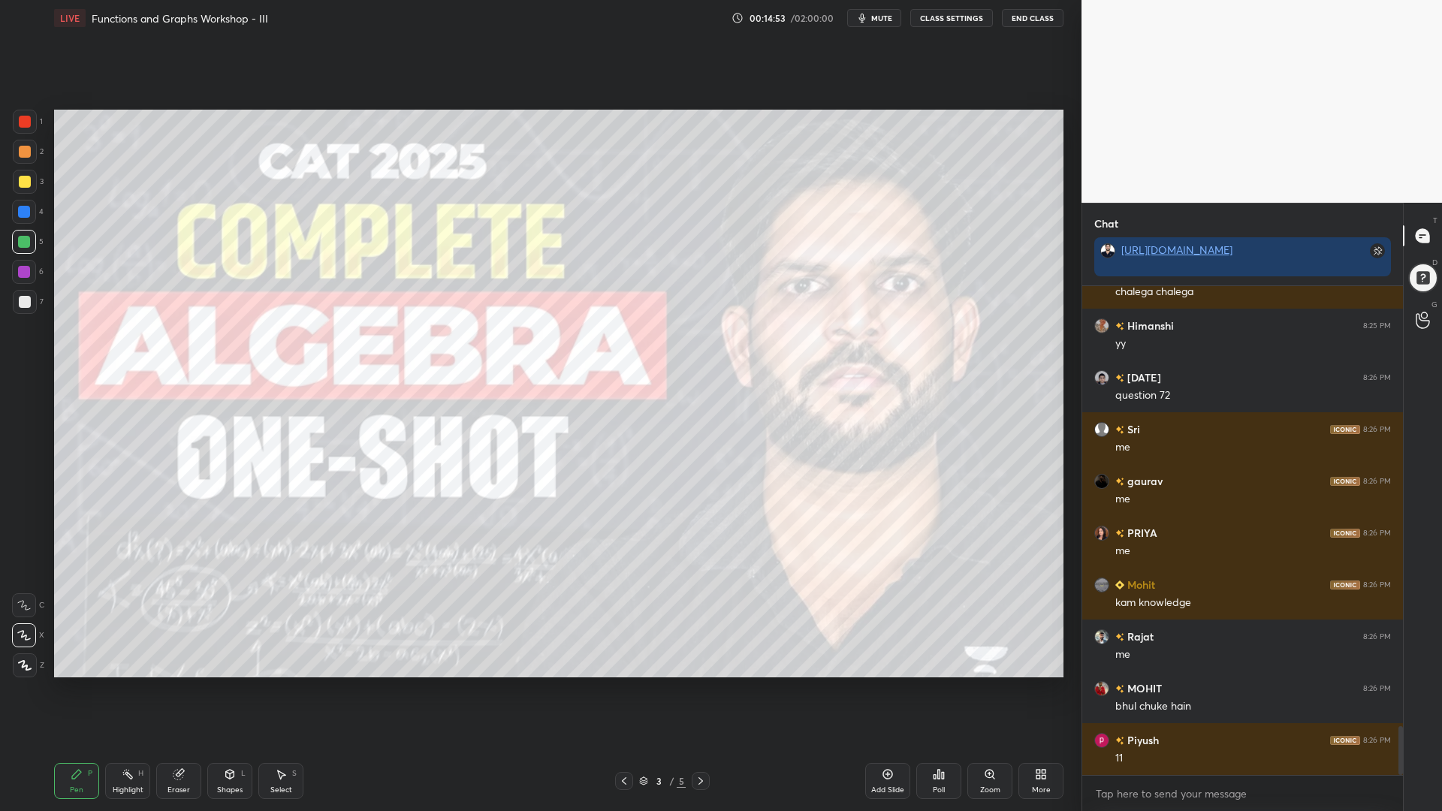
click at [698, 690] on icon at bounding box center [701, 781] width 12 height 12
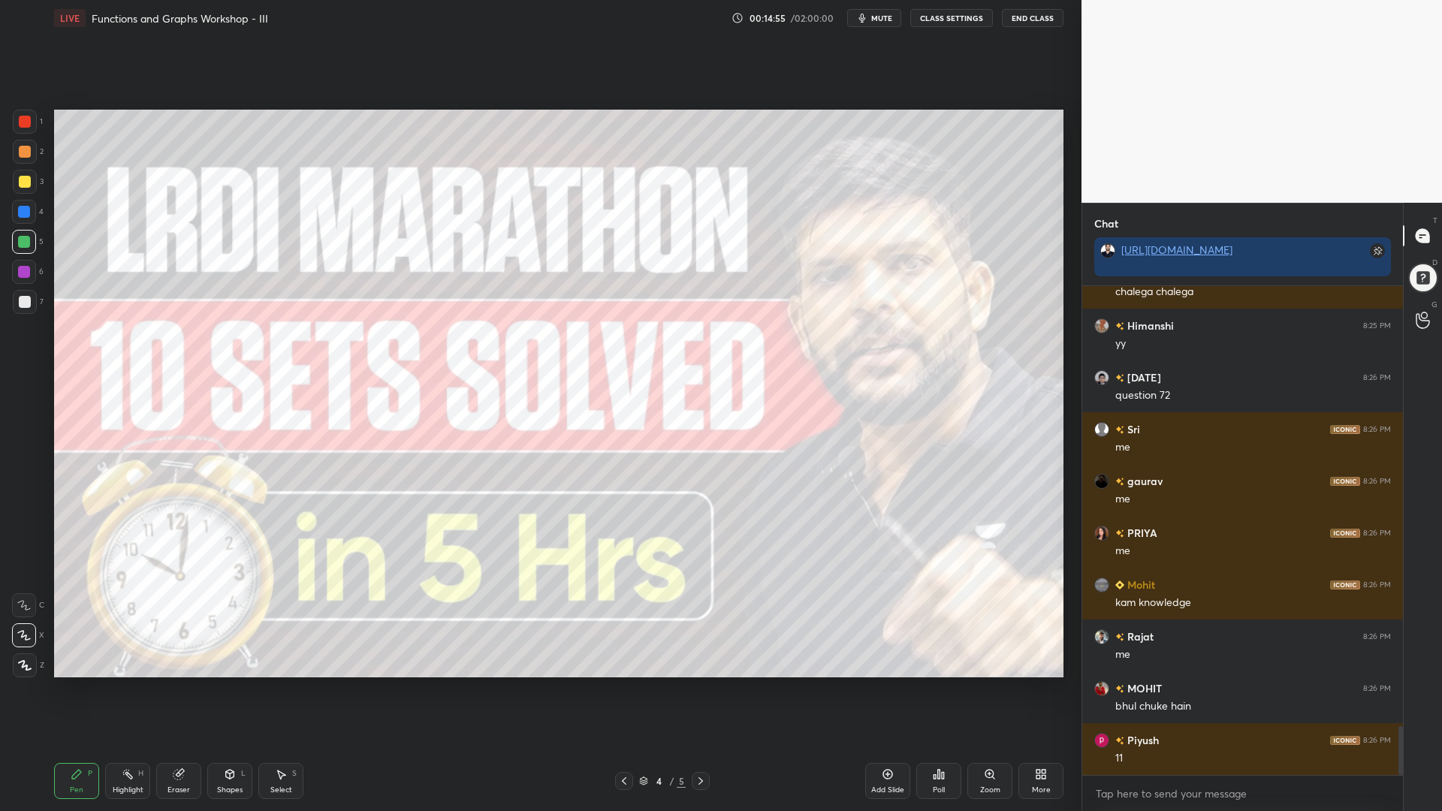
drag, startPoint x: 24, startPoint y: 120, endPoint x: 30, endPoint y: 127, distance: 9.0
click at [25, 120] on div at bounding box center [25, 122] width 12 height 12
click at [628, 690] on icon at bounding box center [624, 781] width 12 height 12
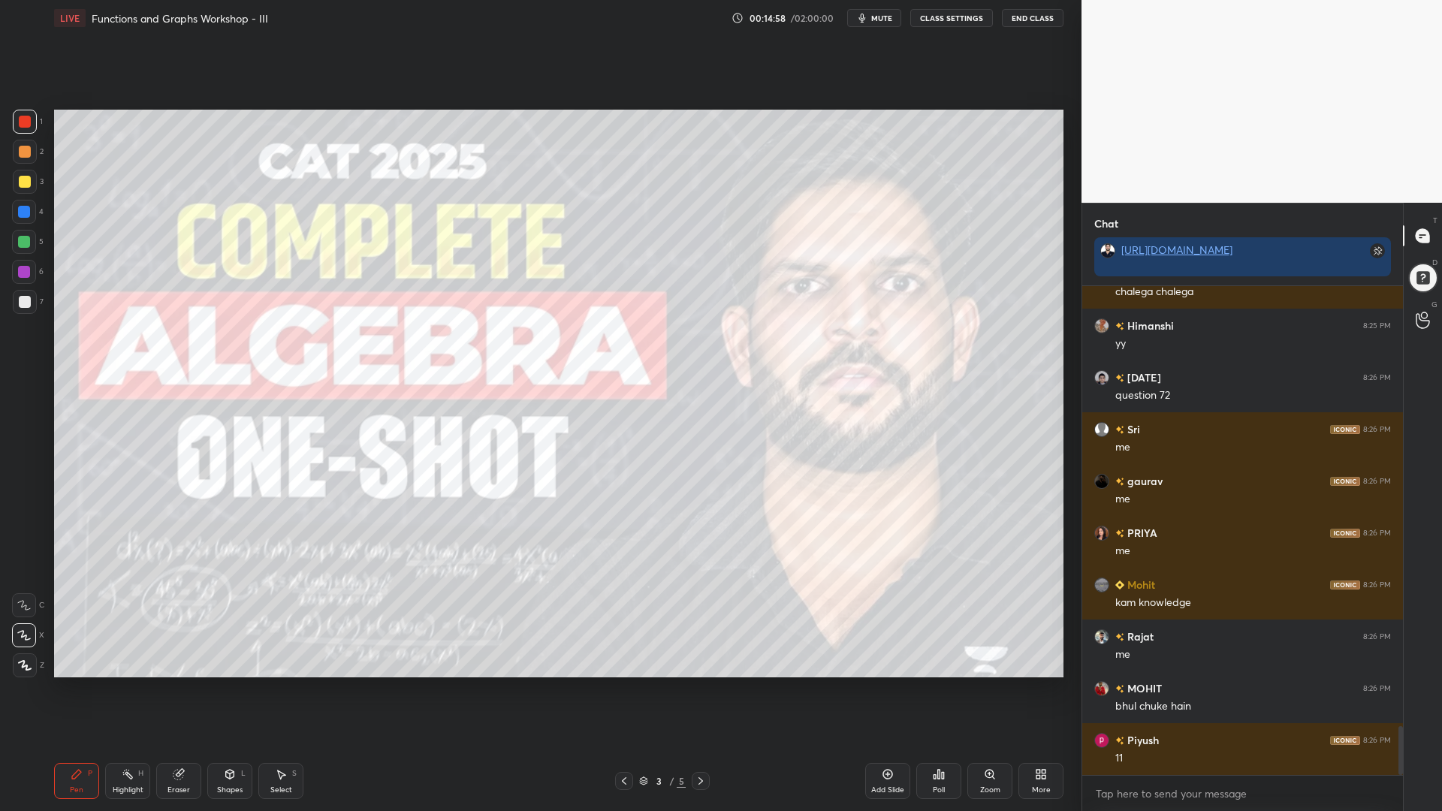
click at [621, 690] on div at bounding box center [624, 781] width 18 height 18
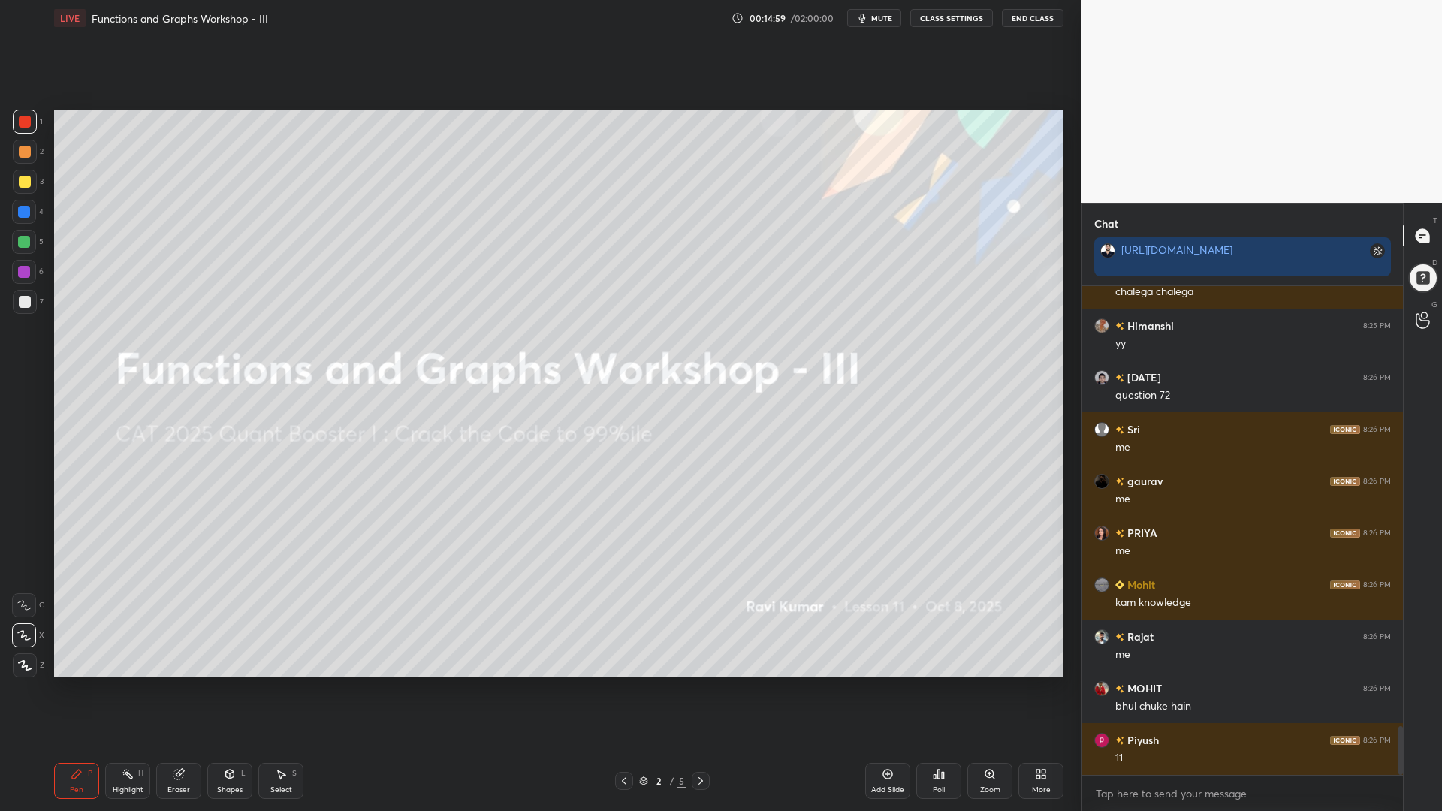
drag, startPoint x: 235, startPoint y: 780, endPoint x: 240, endPoint y: 770, distance: 10.8
click at [235, 690] on icon at bounding box center [230, 775] width 12 height 12
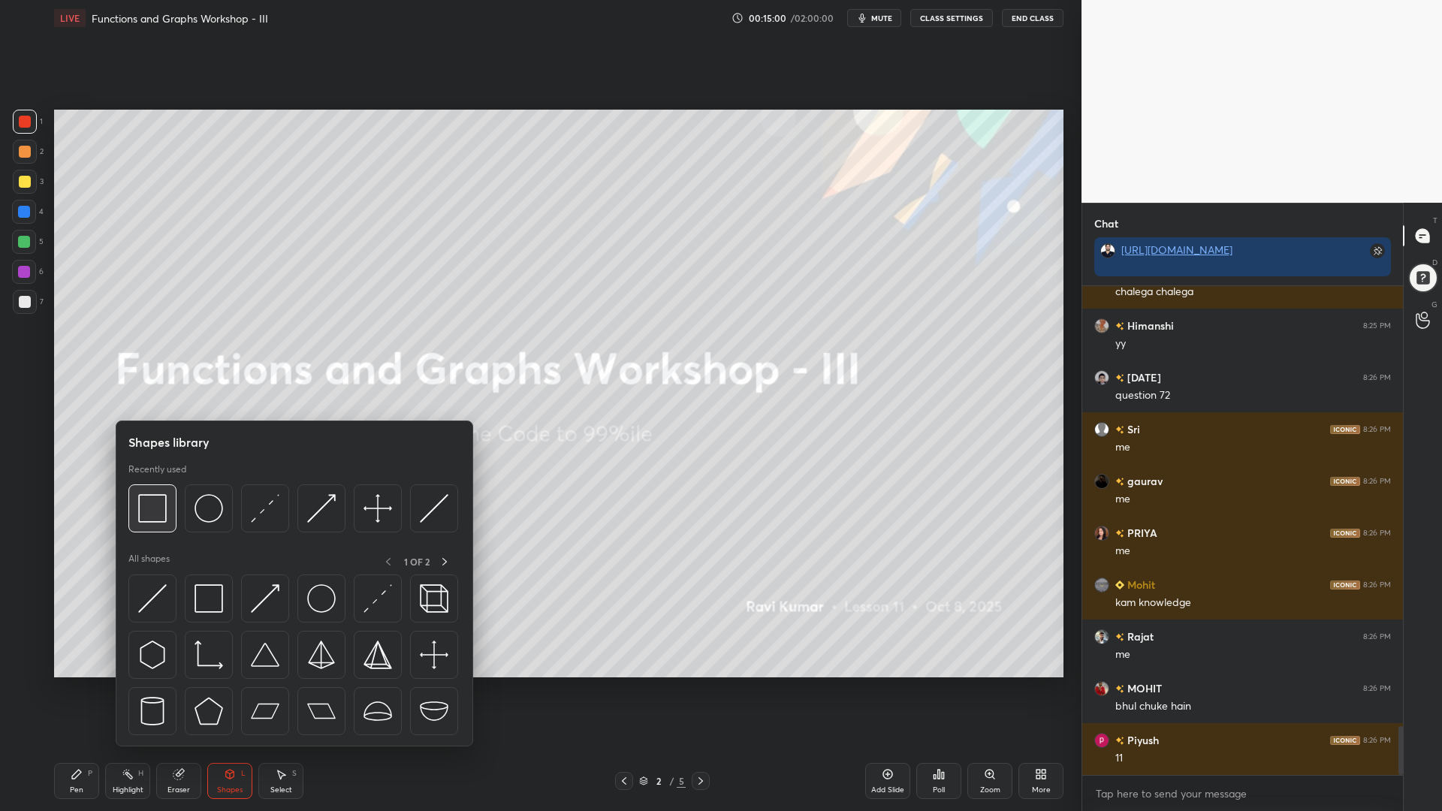
click at [163, 506] on img at bounding box center [152, 508] width 29 height 29
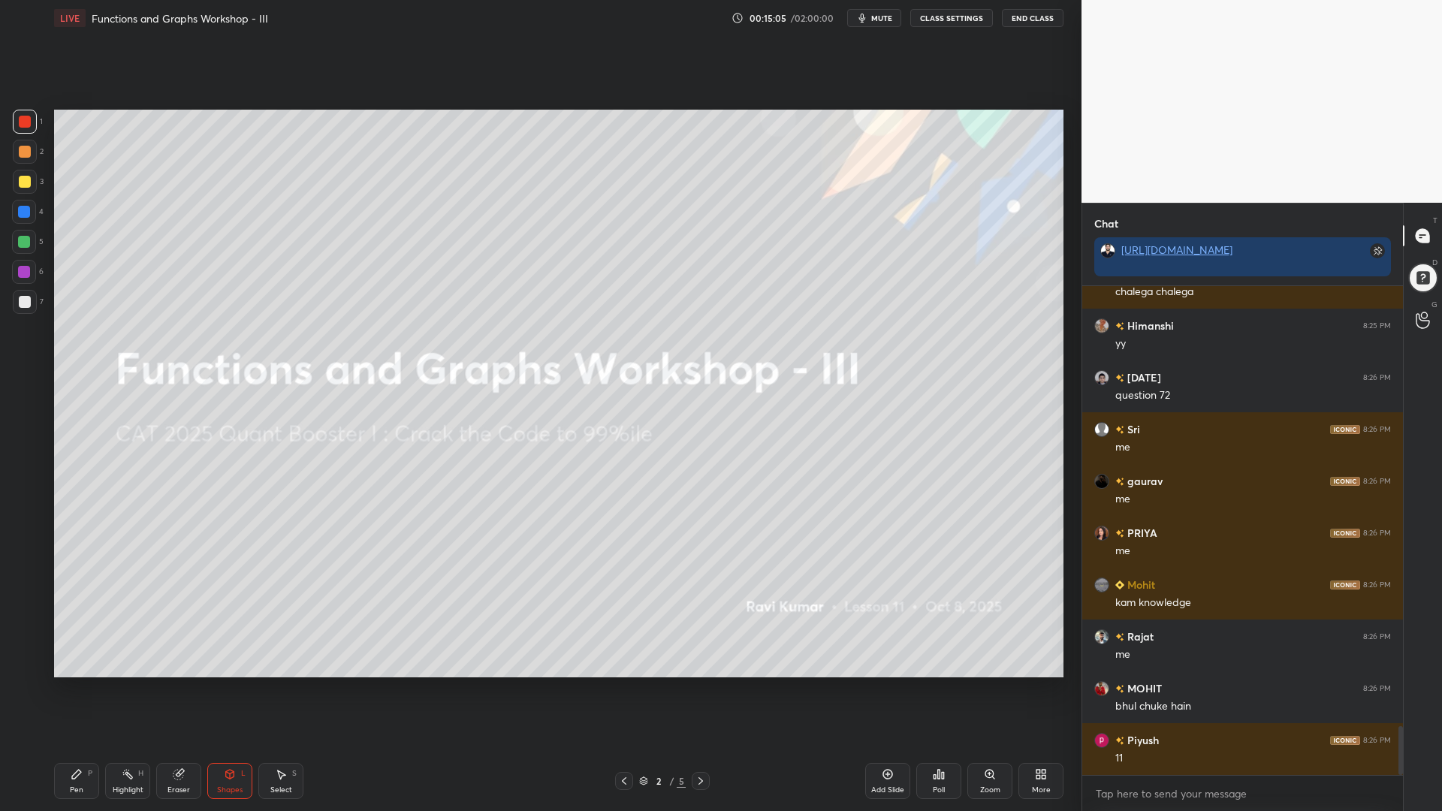
click at [698, 690] on icon at bounding box center [701, 781] width 12 height 12
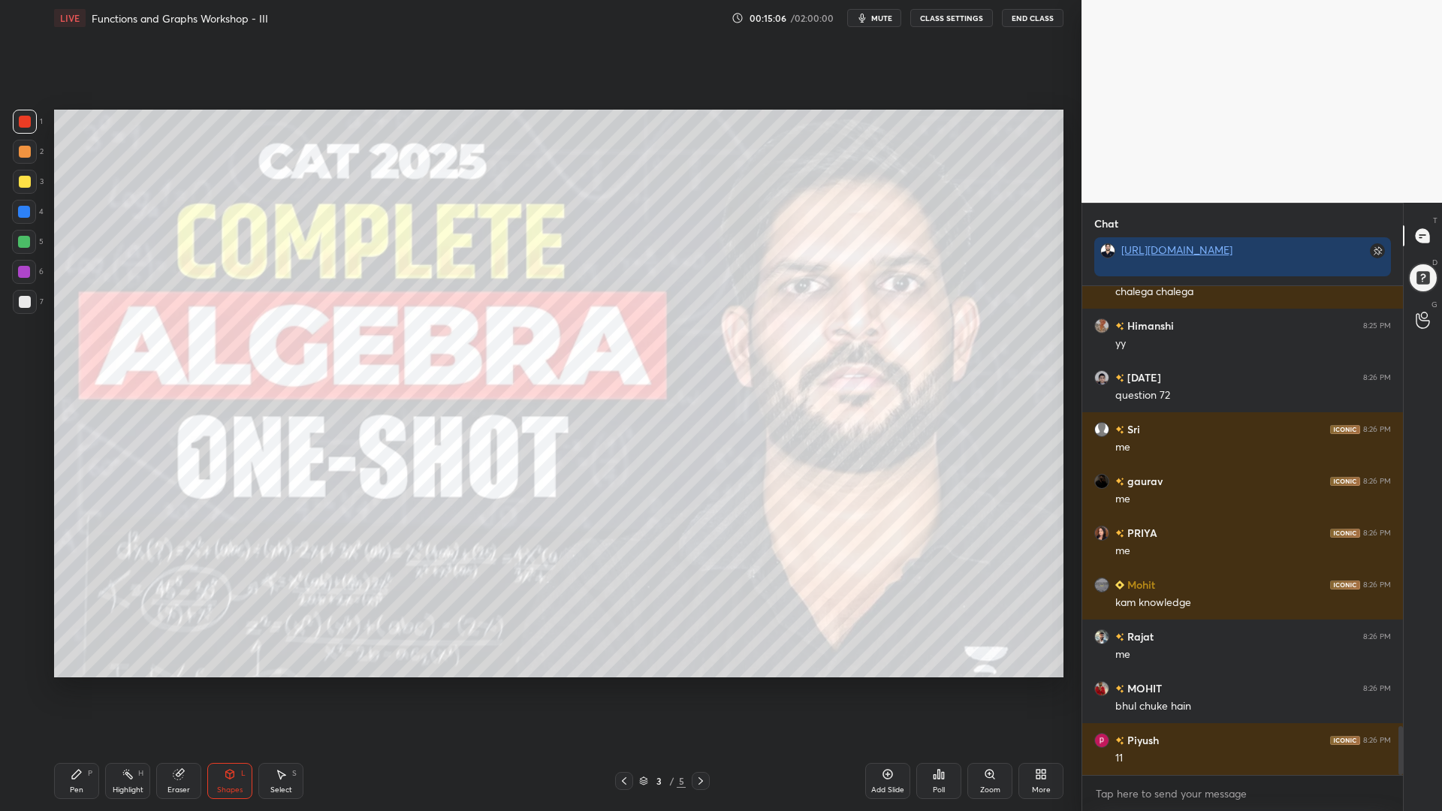
click at [702, 690] on icon at bounding box center [701, 781] width 12 height 12
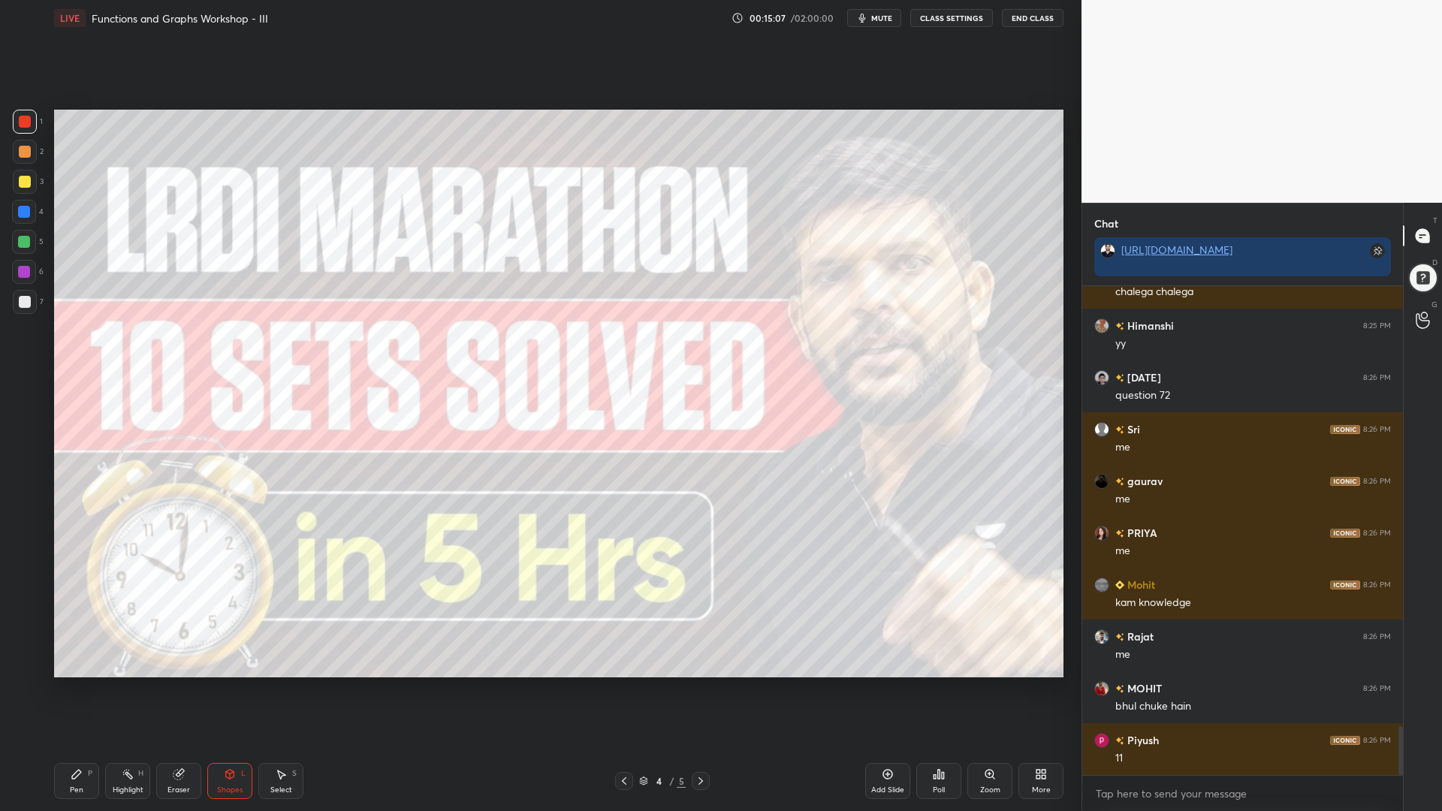
click at [702, 690] on div at bounding box center [701, 781] width 18 height 18
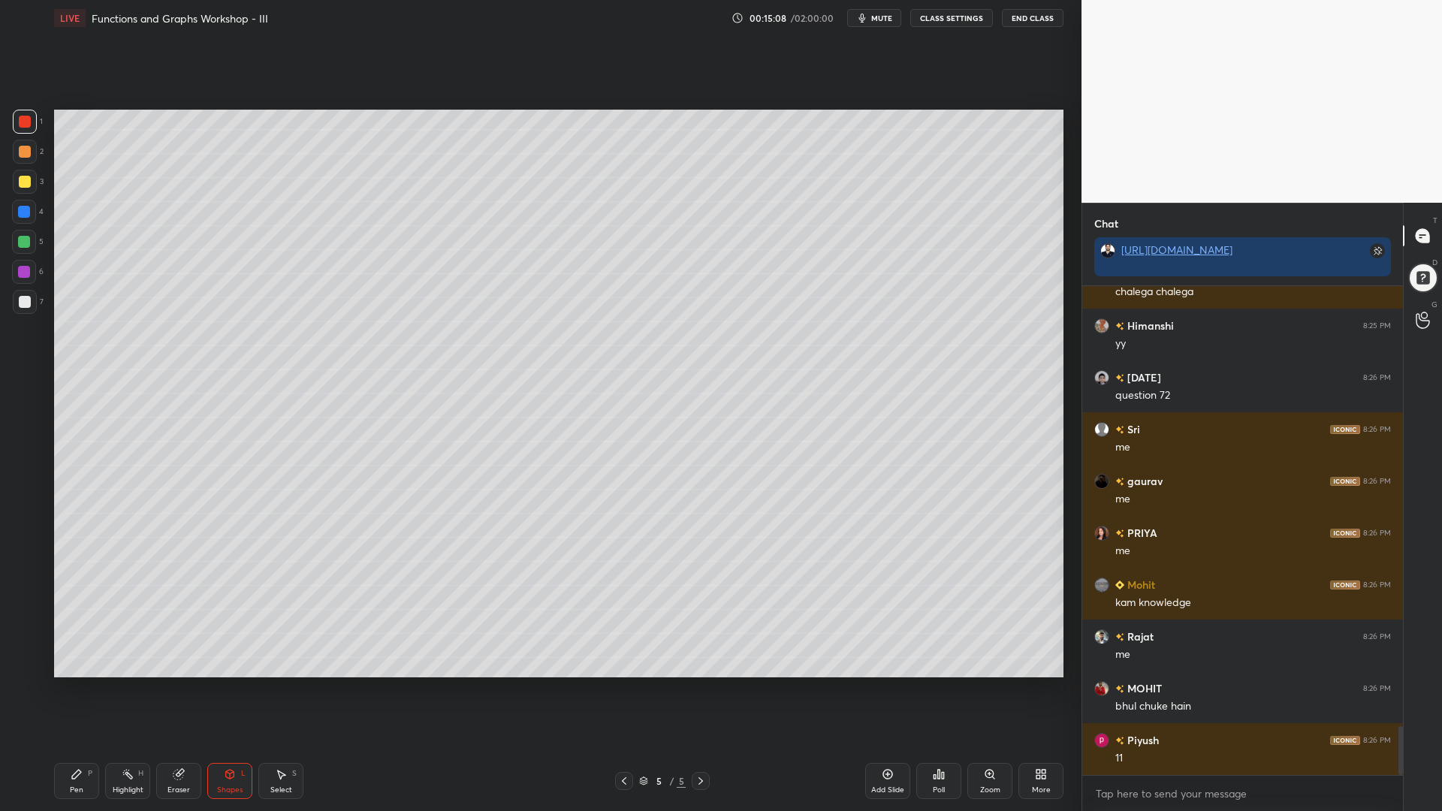
click at [702, 690] on div at bounding box center [701, 781] width 18 height 18
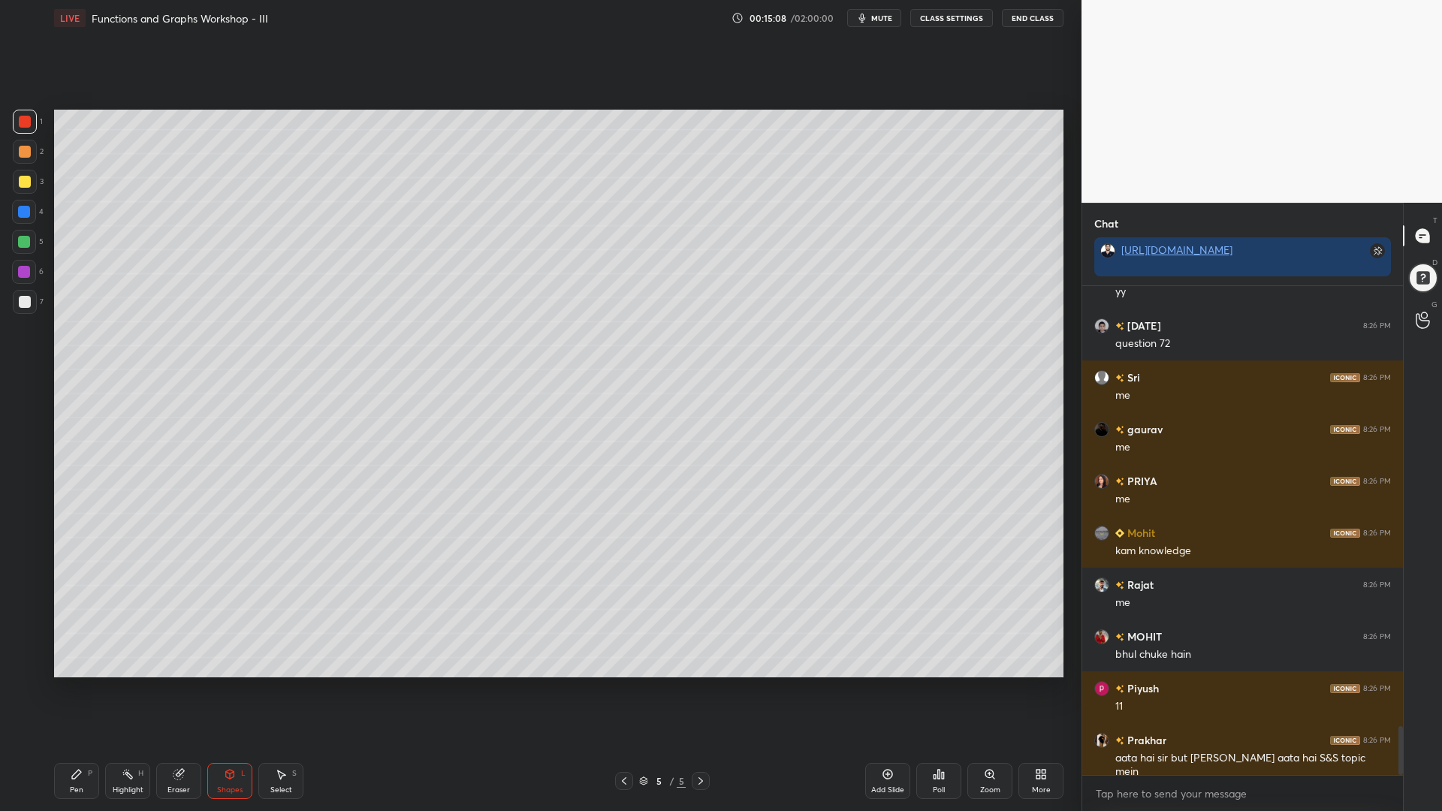
click at [846, 690] on div "Pen P Highlight H Eraser Shapes L Select S 5 / 5 Add Slide Poll Zoom More" at bounding box center [559, 781] width 1010 height 60
click at [890, 690] on icon at bounding box center [888, 775] width 12 height 12
drag, startPoint x: 25, startPoint y: 154, endPoint x: 33, endPoint y: 156, distance: 8.4
click at [25, 155] on div at bounding box center [25, 152] width 12 height 12
click at [74, 690] on icon at bounding box center [76, 774] width 9 height 9
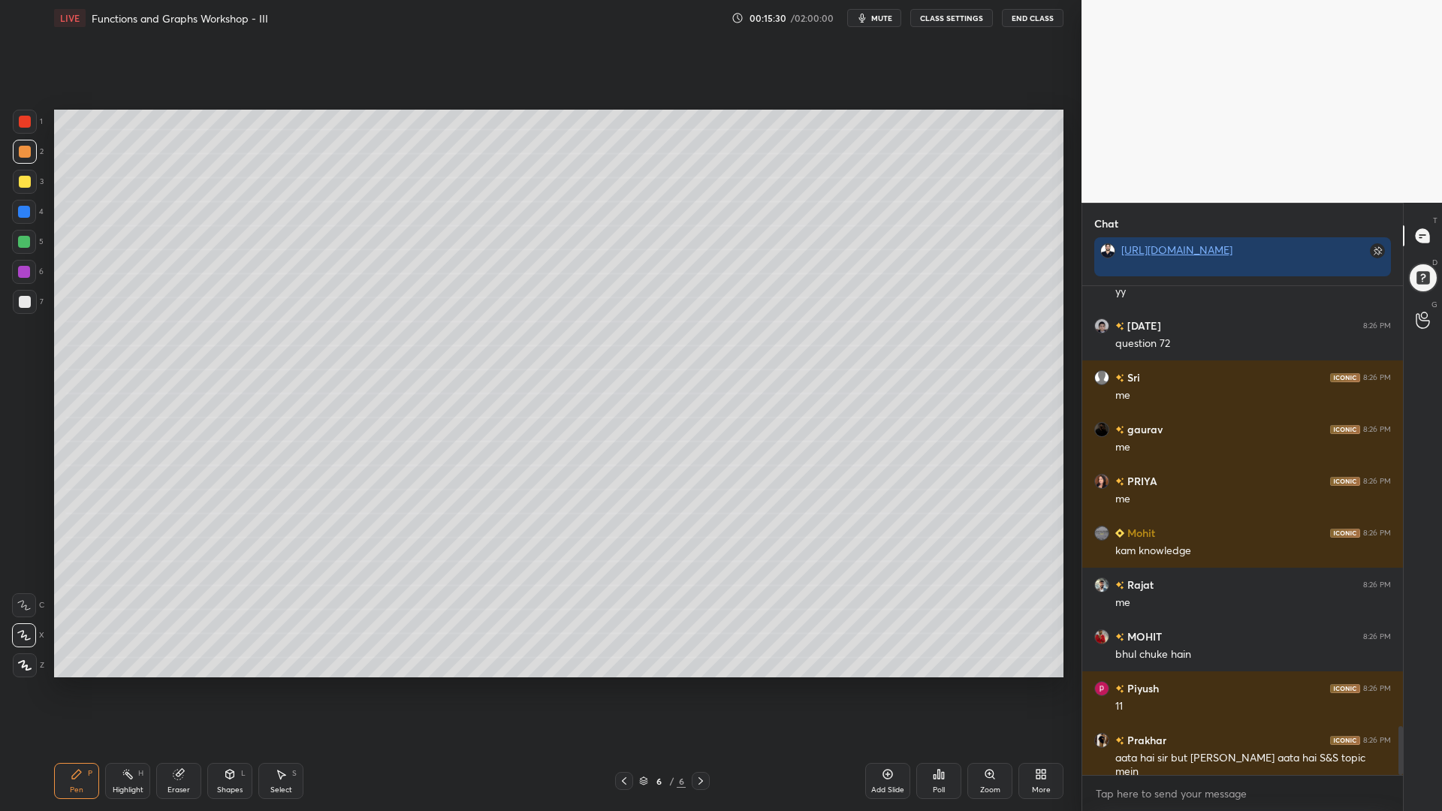
click at [228, 690] on icon at bounding box center [230, 774] width 8 height 9
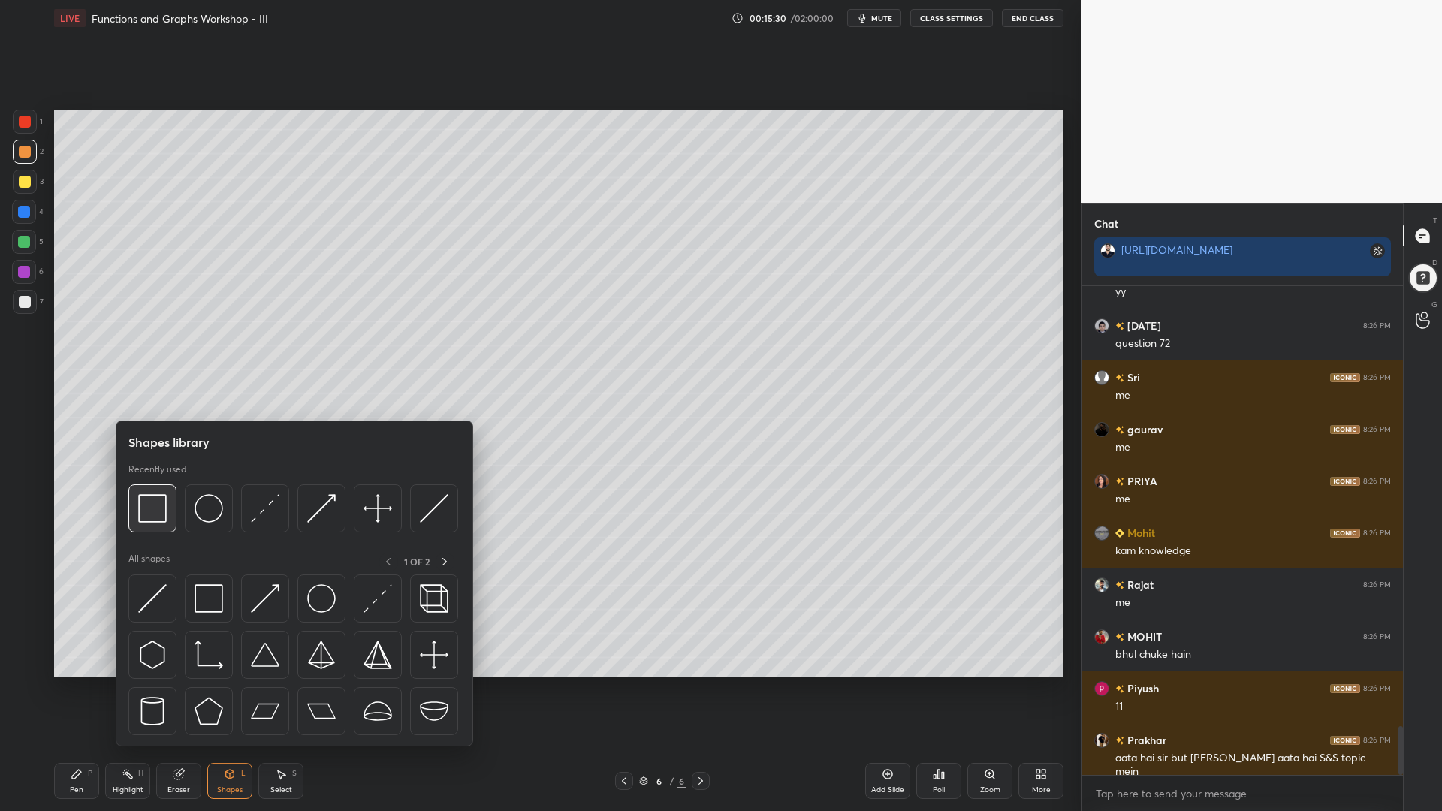
click at [151, 511] on img at bounding box center [152, 508] width 29 height 29
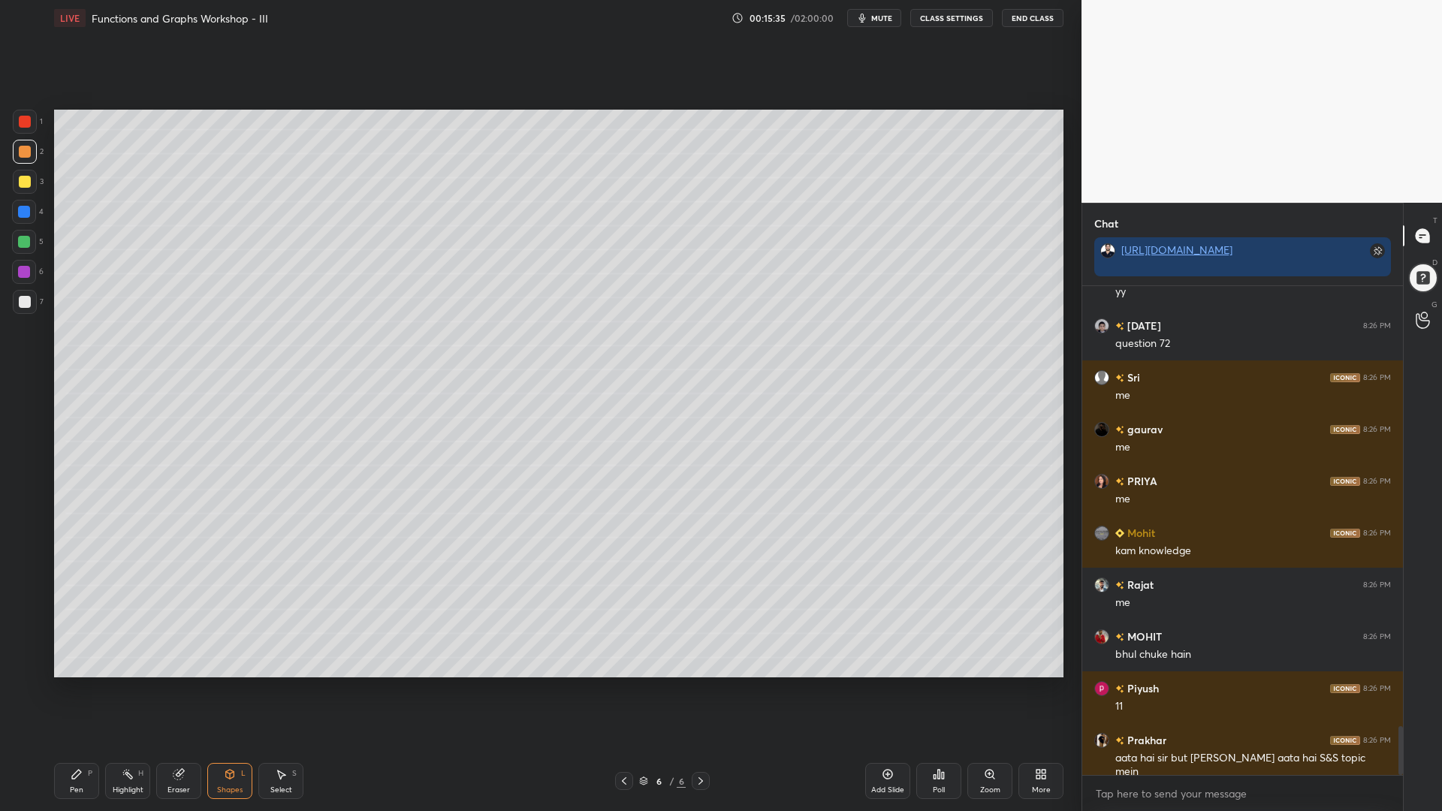
click at [23, 216] on div at bounding box center [24, 212] width 12 height 12
click at [80, 690] on div "Pen" at bounding box center [77, 791] width 14 height 8
click at [25, 670] on icon at bounding box center [25, 665] width 14 height 11
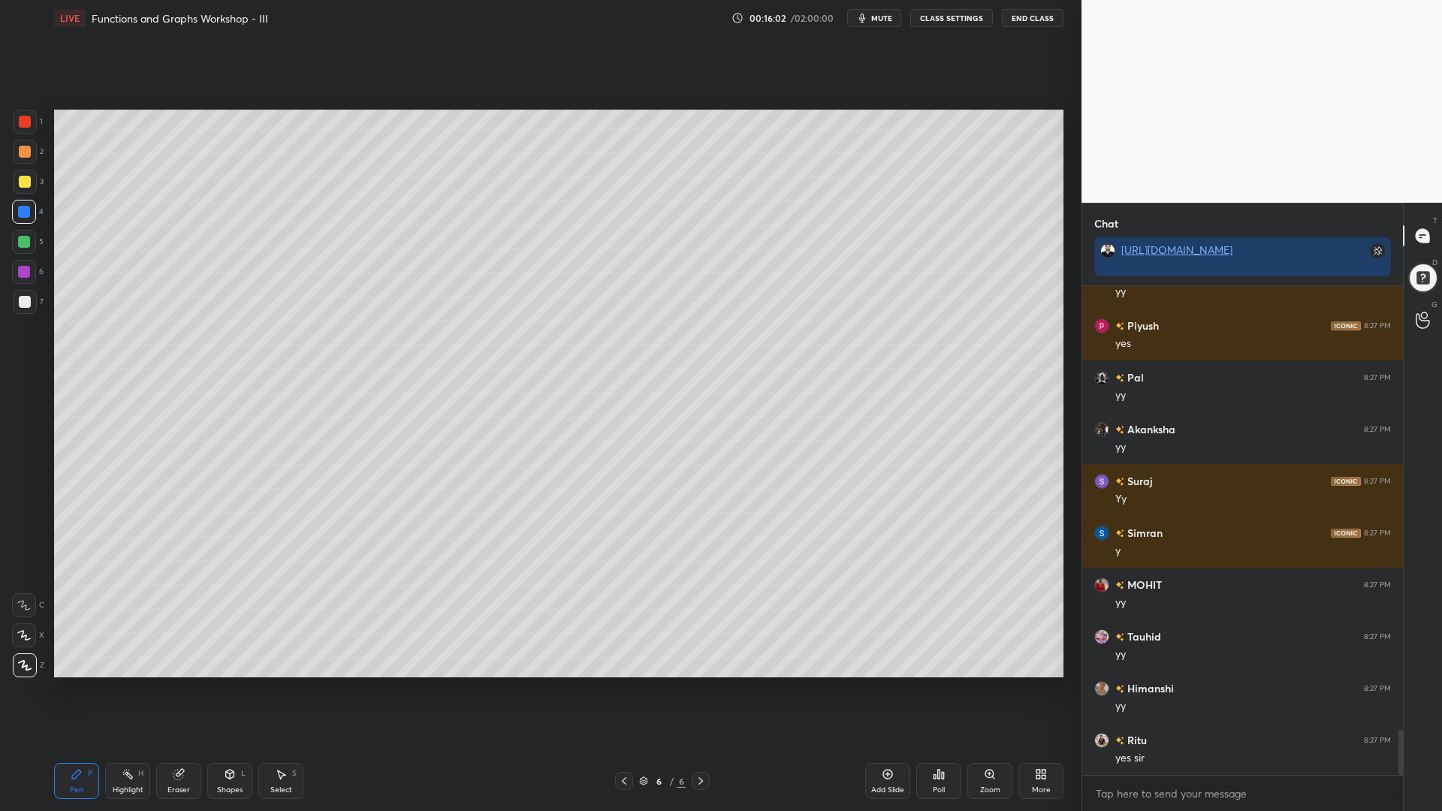
scroll to position [4832, 0]
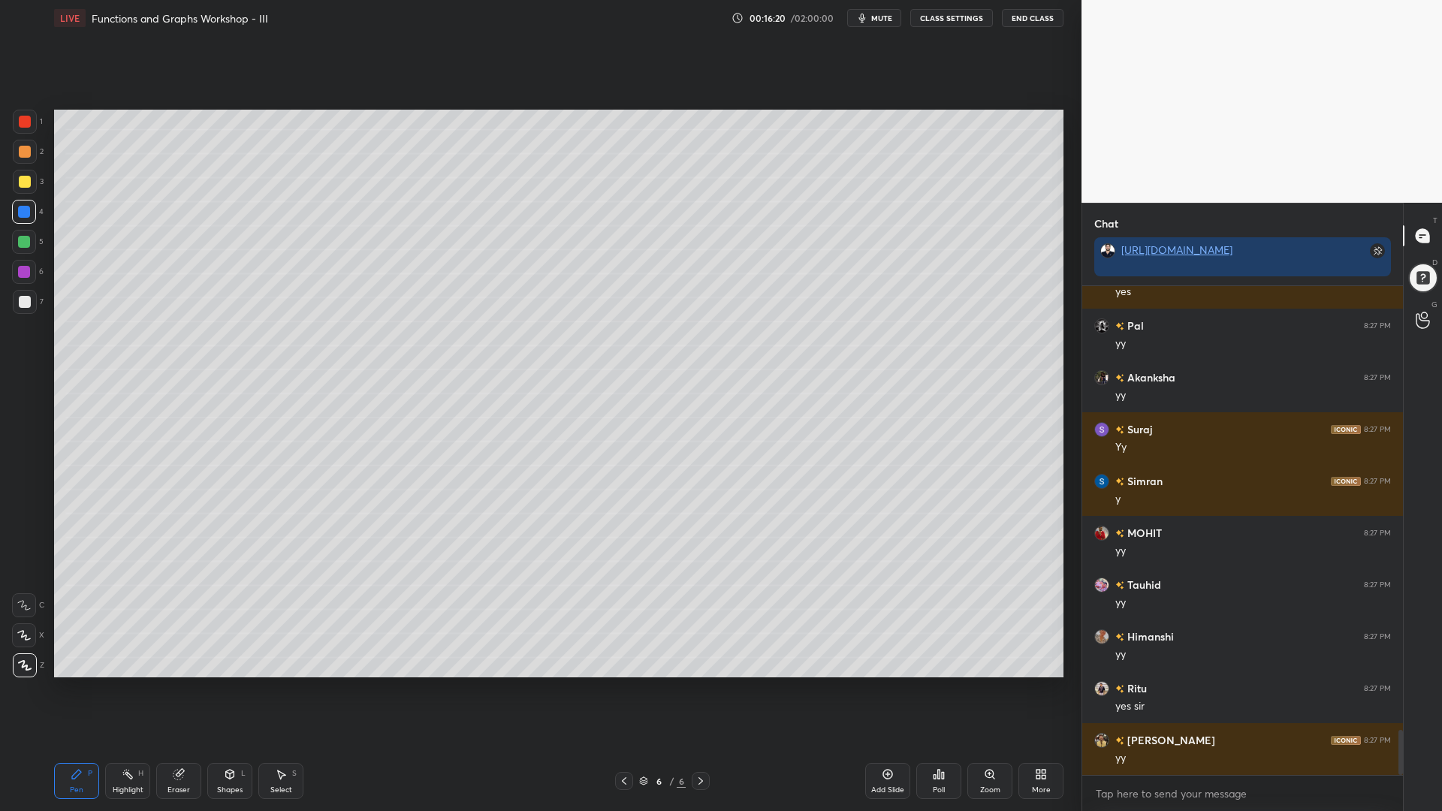
click at [229, 690] on icon at bounding box center [230, 774] width 8 height 9
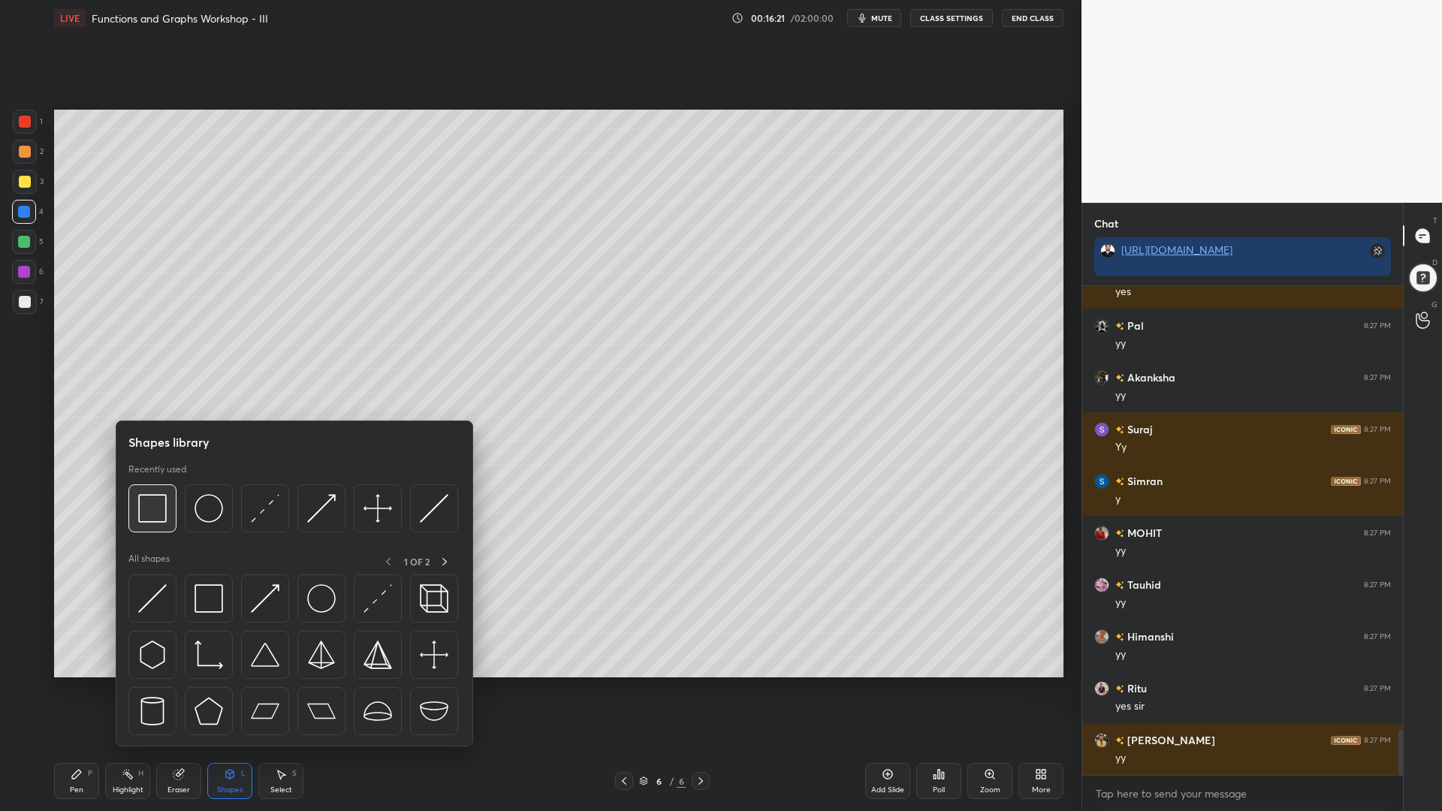
click at [157, 515] on img at bounding box center [152, 508] width 29 height 29
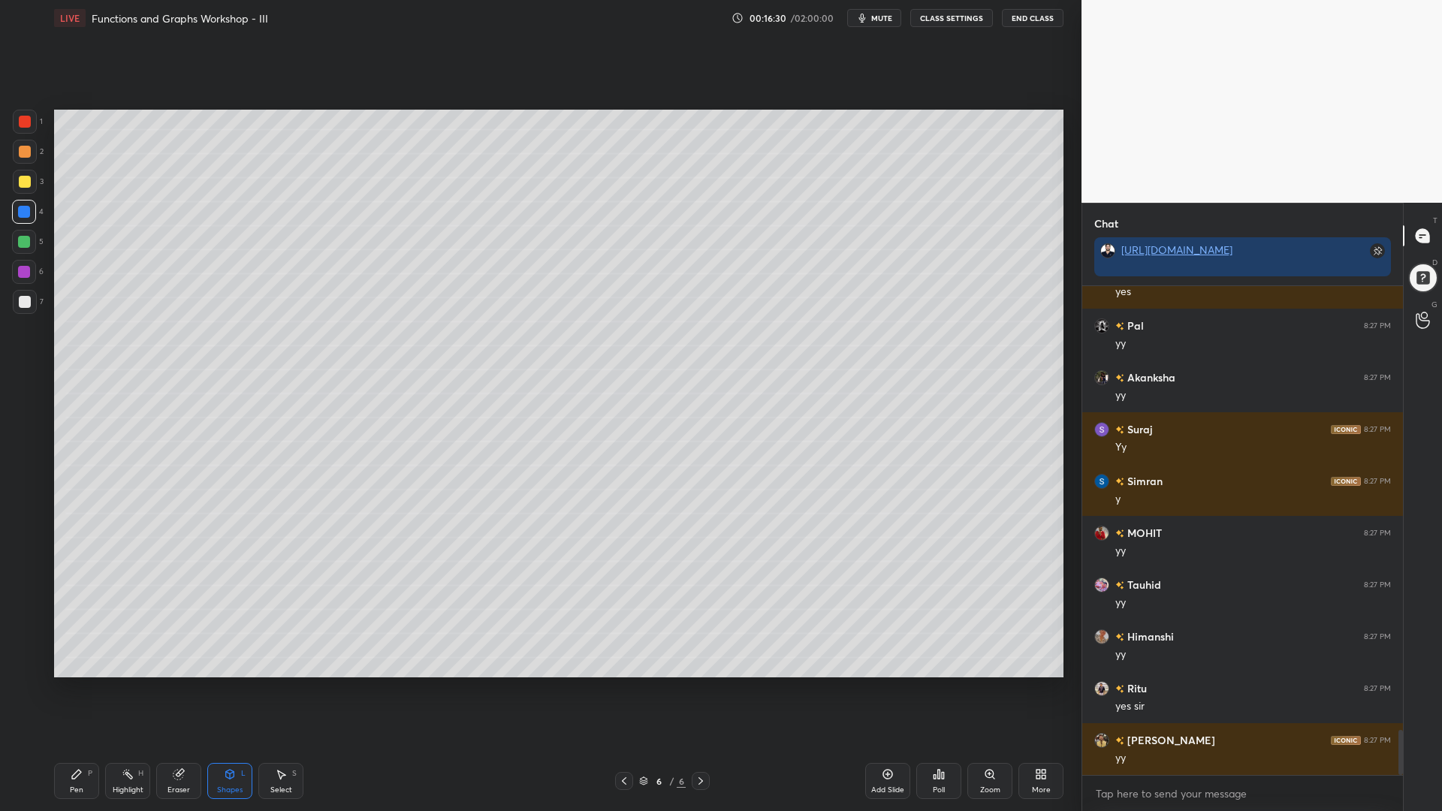
click at [76, 690] on div "Pen" at bounding box center [77, 791] width 14 height 8
click at [19, 154] on div at bounding box center [25, 152] width 12 height 12
drag, startPoint x: 20, startPoint y: 246, endPoint x: 32, endPoint y: 273, distance: 30.3
click at [17, 246] on div at bounding box center [24, 242] width 24 height 24
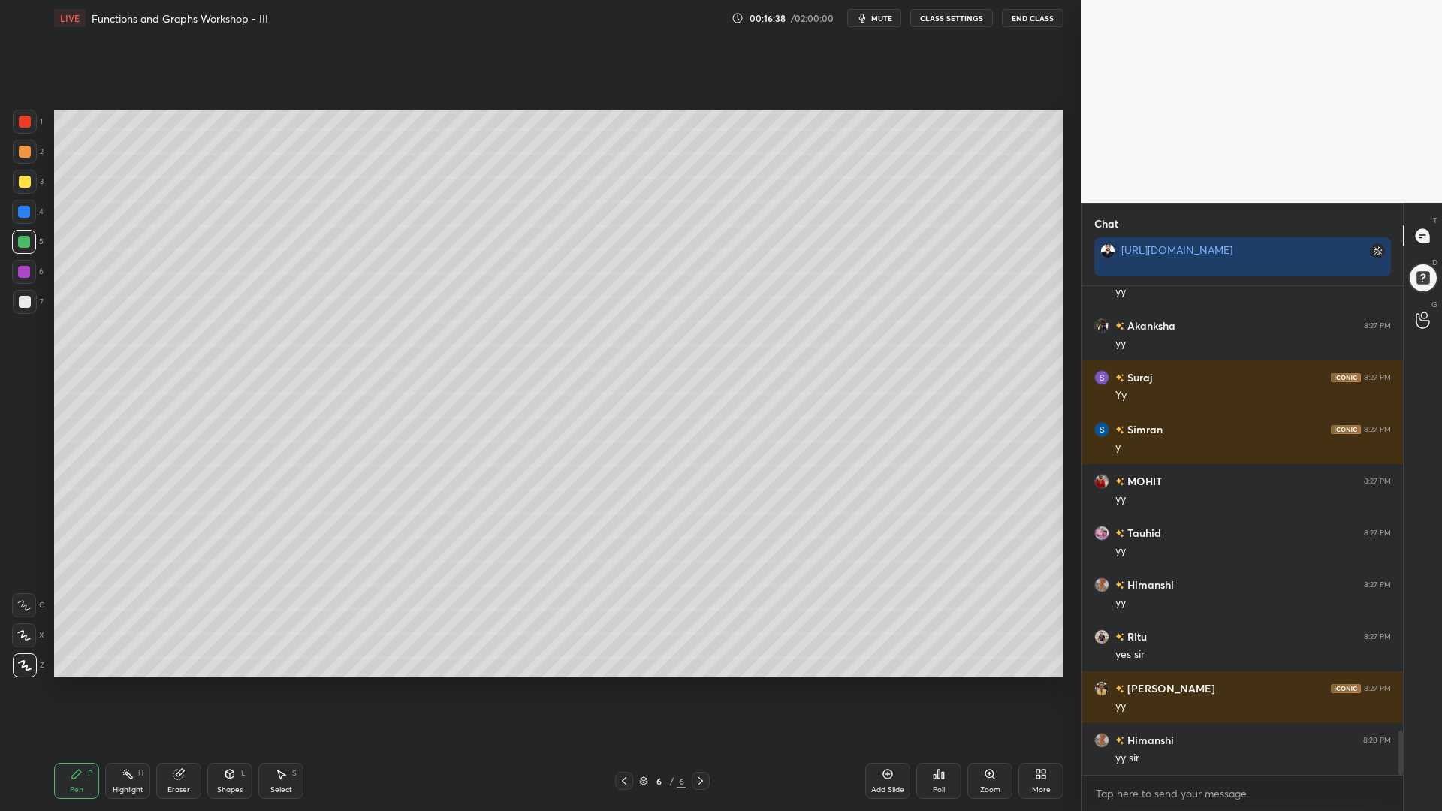
click at [24, 122] on div at bounding box center [25, 122] width 12 height 12
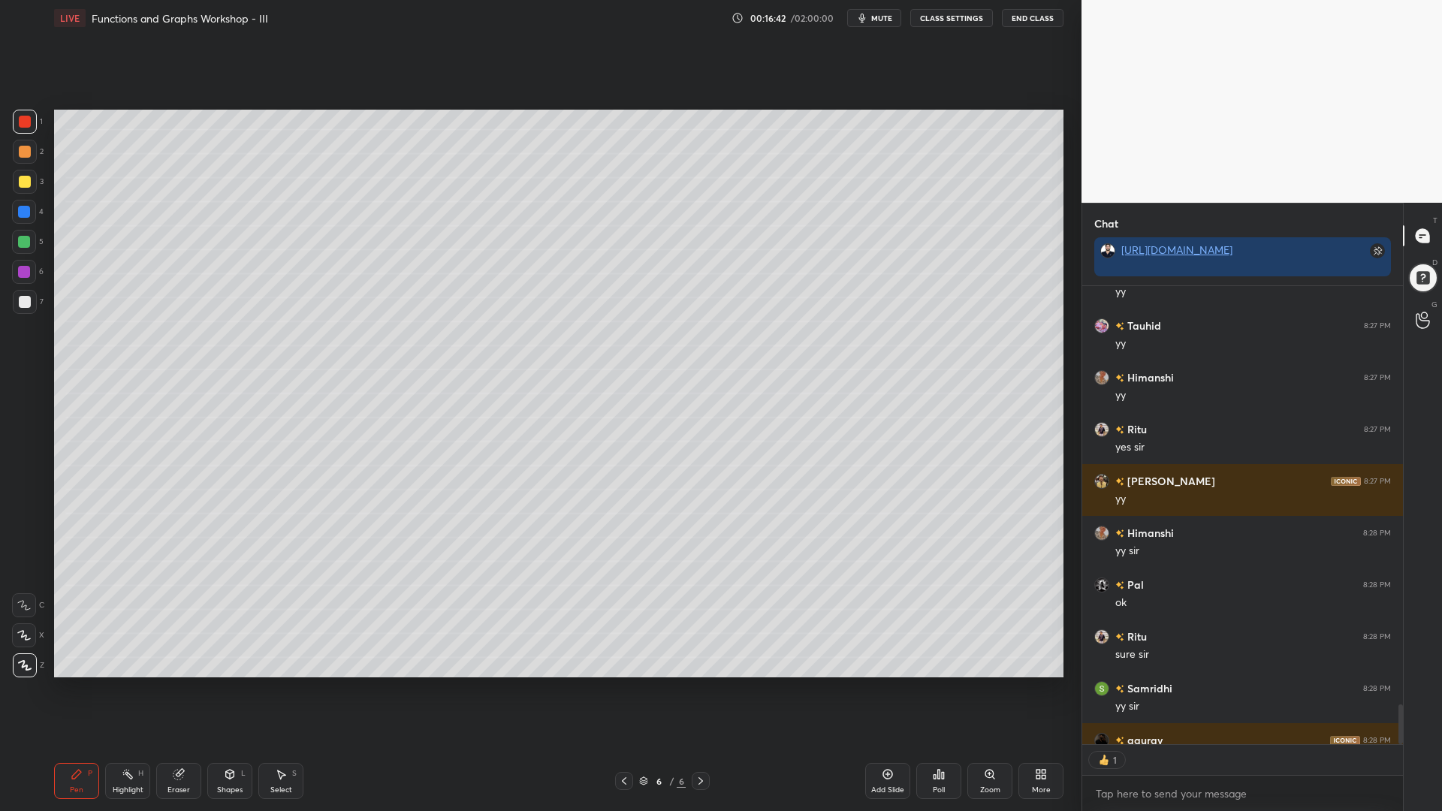
scroll to position [454, 316]
drag, startPoint x: 17, startPoint y: 247, endPoint x: 21, endPoint y: 226, distance: 21.4
click at [17, 246] on div at bounding box center [24, 242] width 24 height 24
click at [28, 156] on div at bounding box center [25, 152] width 12 height 12
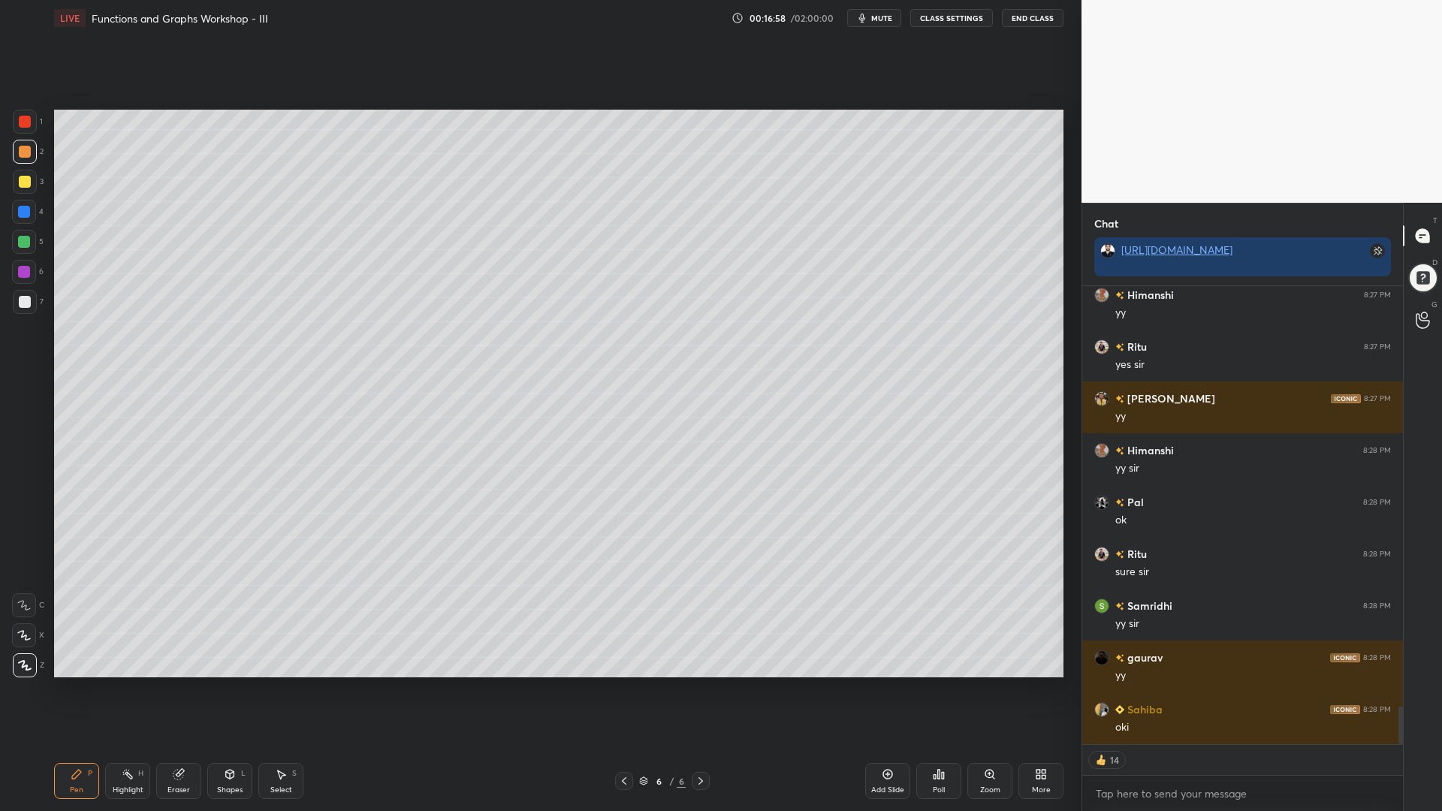
scroll to position [5226, 0]
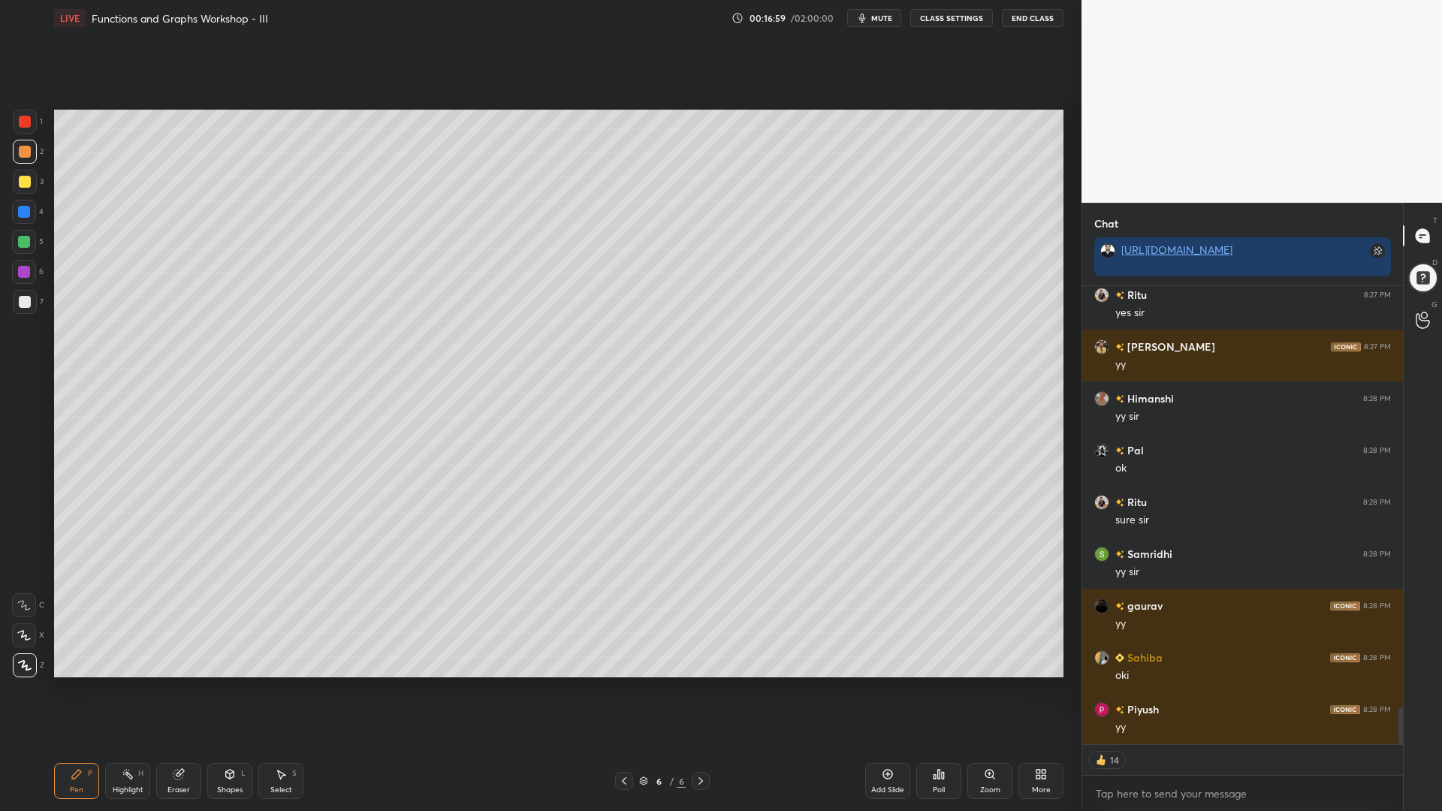
drag, startPoint x: 16, startPoint y: 220, endPoint x: 16, endPoint y: 242, distance: 21.8
click at [16, 227] on div "4" at bounding box center [28, 215] width 32 height 30
drag, startPoint x: 20, startPoint y: 243, endPoint x: 37, endPoint y: 243, distance: 17.3
click at [20, 243] on div at bounding box center [24, 242] width 12 height 12
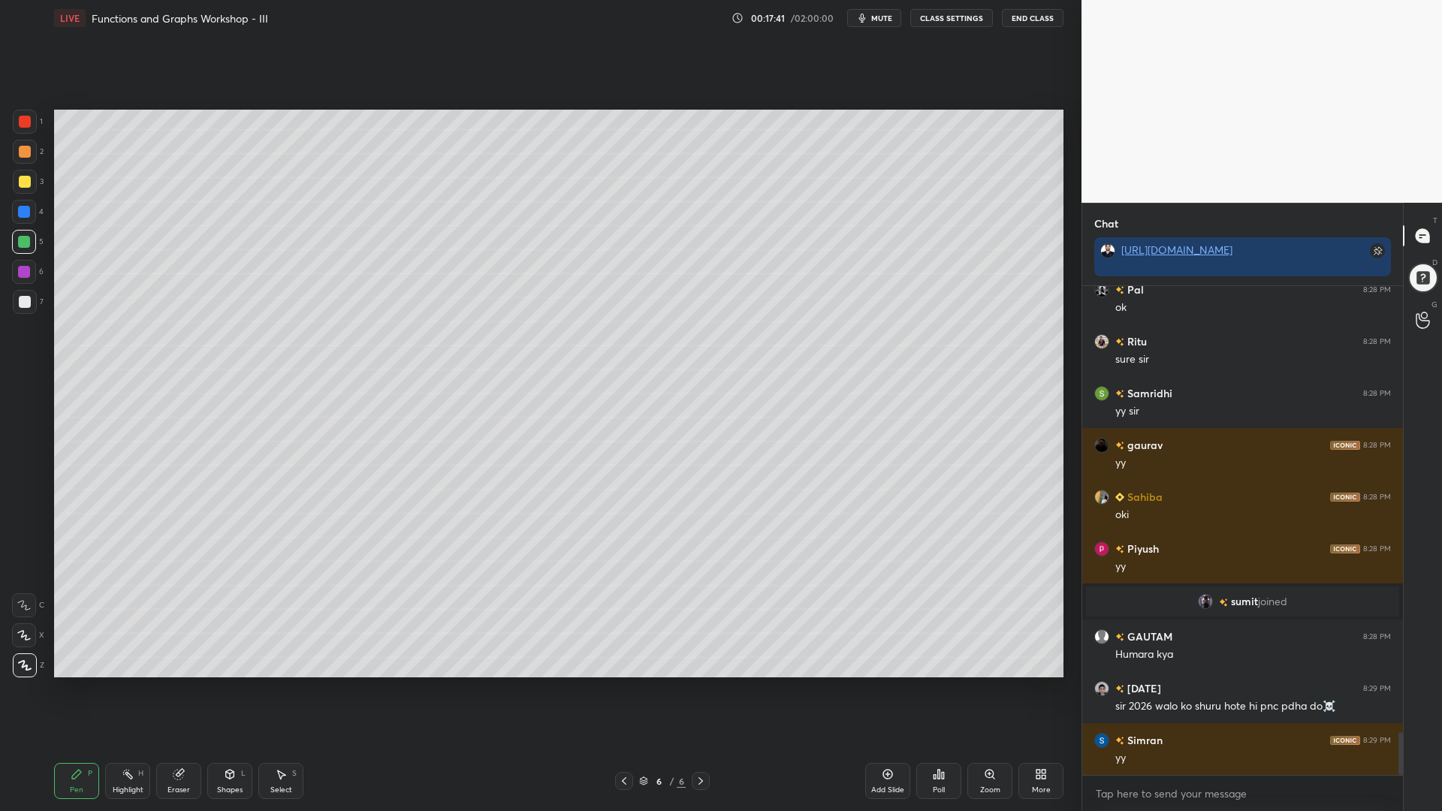
scroll to position [5111, 0]
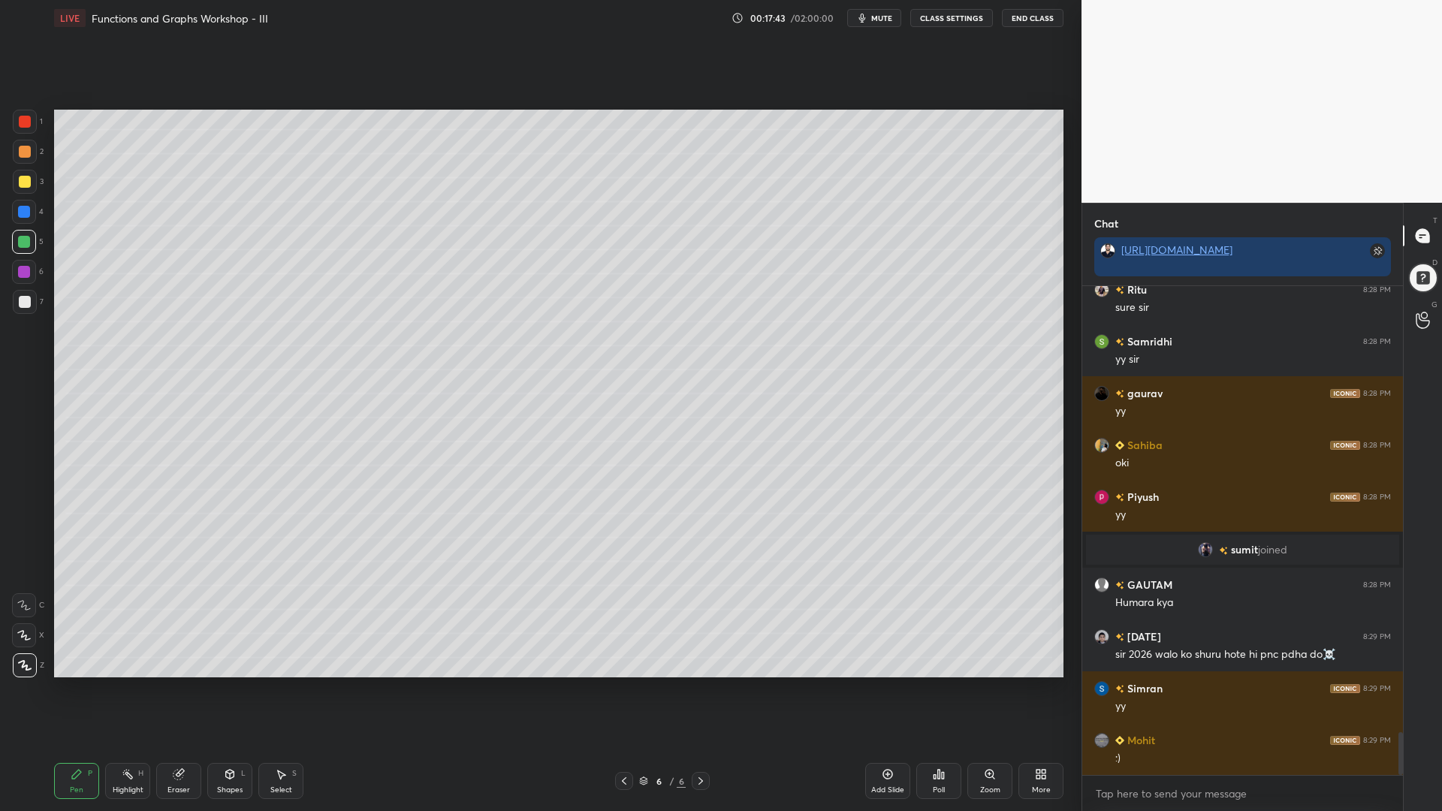
click at [17, 270] on div at bounding box center [24, 272] width 24 height 24
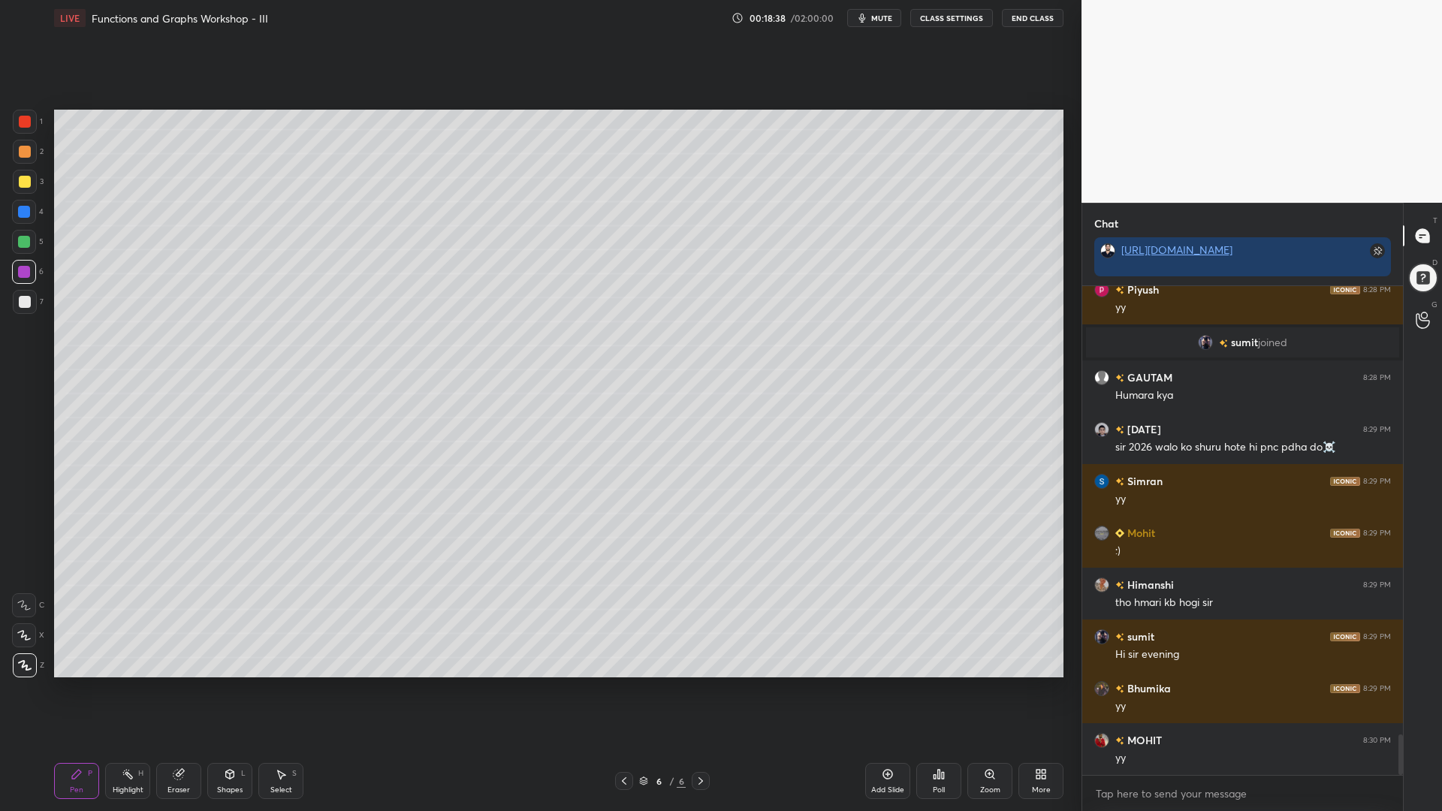
scroll to position [5370, 0]
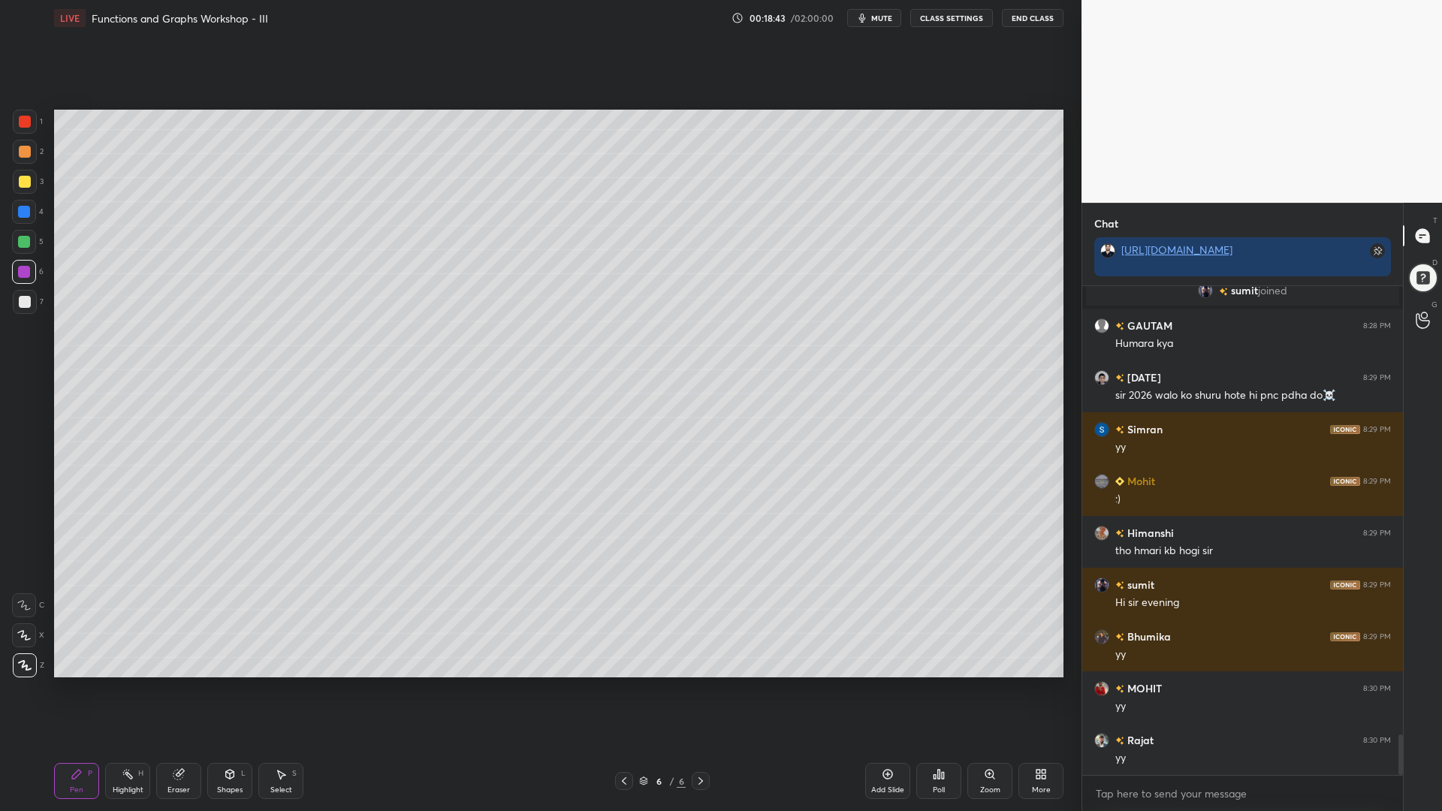
click at [23, 178] on div at bounding box center [25, 182] width 12 height 12
click at [20, 632] on icon at bounding box center [24, 635] width 12 height 9
drag, startPoint x: 278, startPoint y: 778, endPoint x: 286, endPoint y: 774, distance: 9.1
click at [278, 690] on icon at bounding box center [281, 775] width 12 height 12
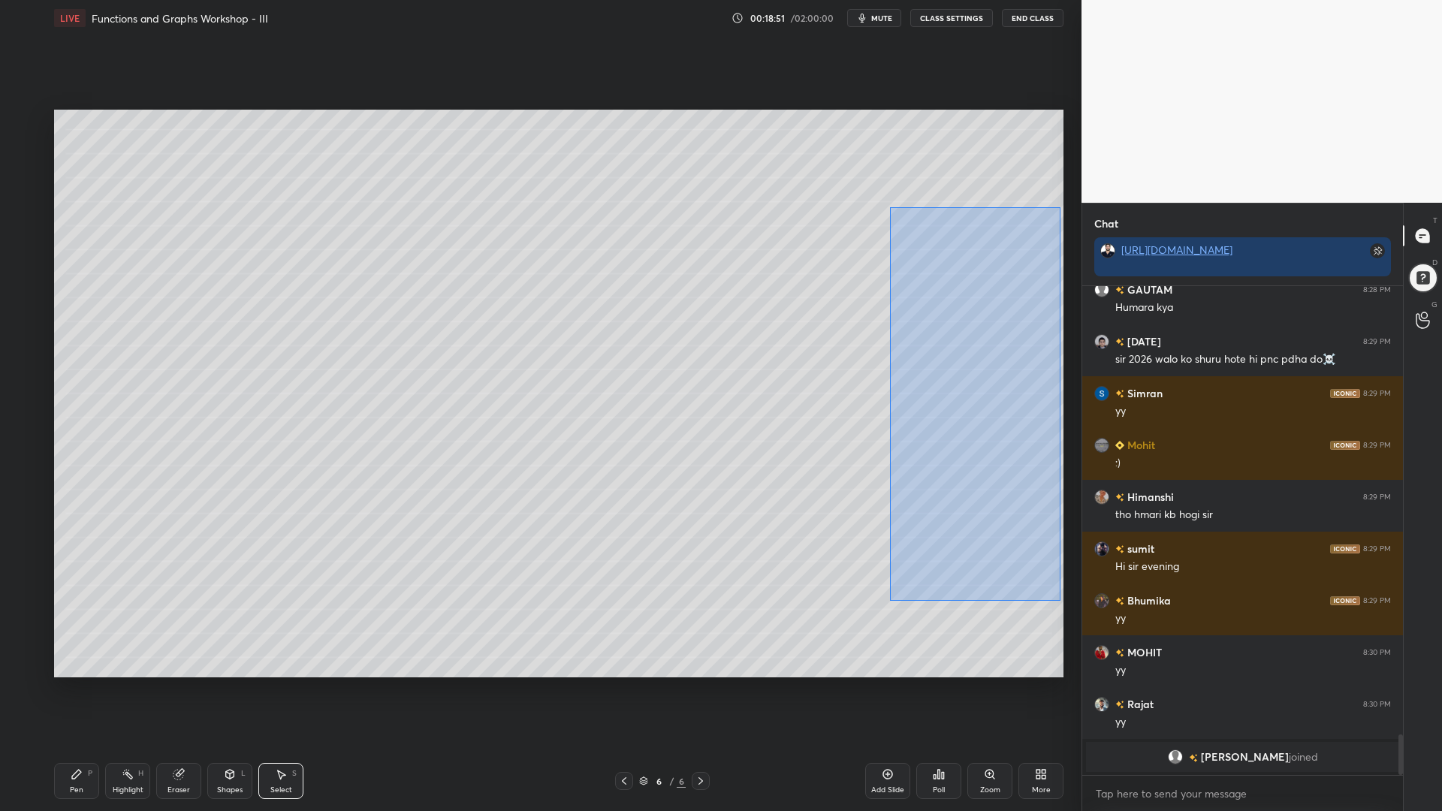
drag, startPoint x: 1061, startPoint y: 601, endPoint x: 893, endPoint y: 209, distance: 426.8
click at [892, 210] on div "0 ° Undo Copy Duplicate Duplicate to new slide Delete" at bounding box center [559, 394] width 1010 height 568
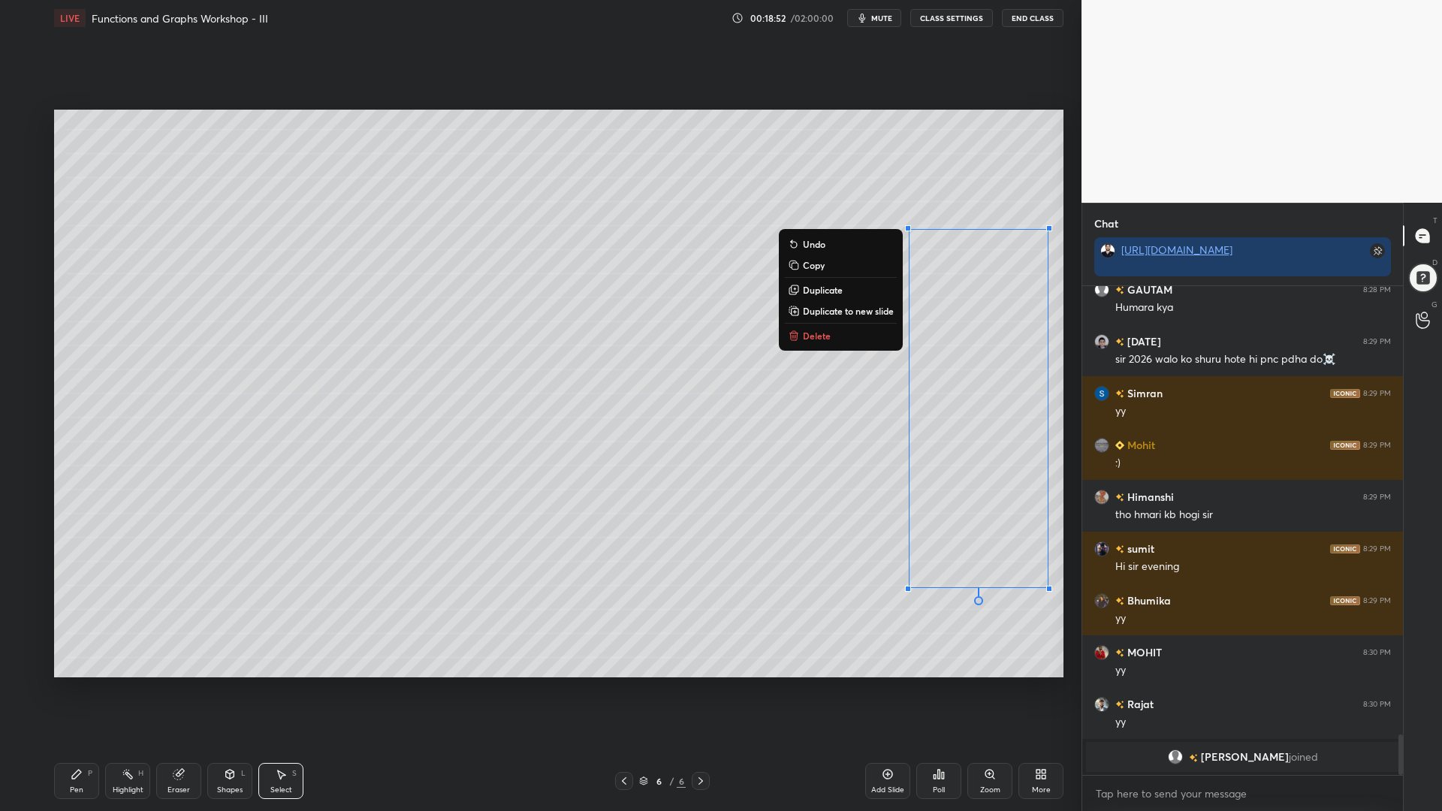
click at [816, 259] on button "Copy" at bounding box center [841, 265] width 112 height 18
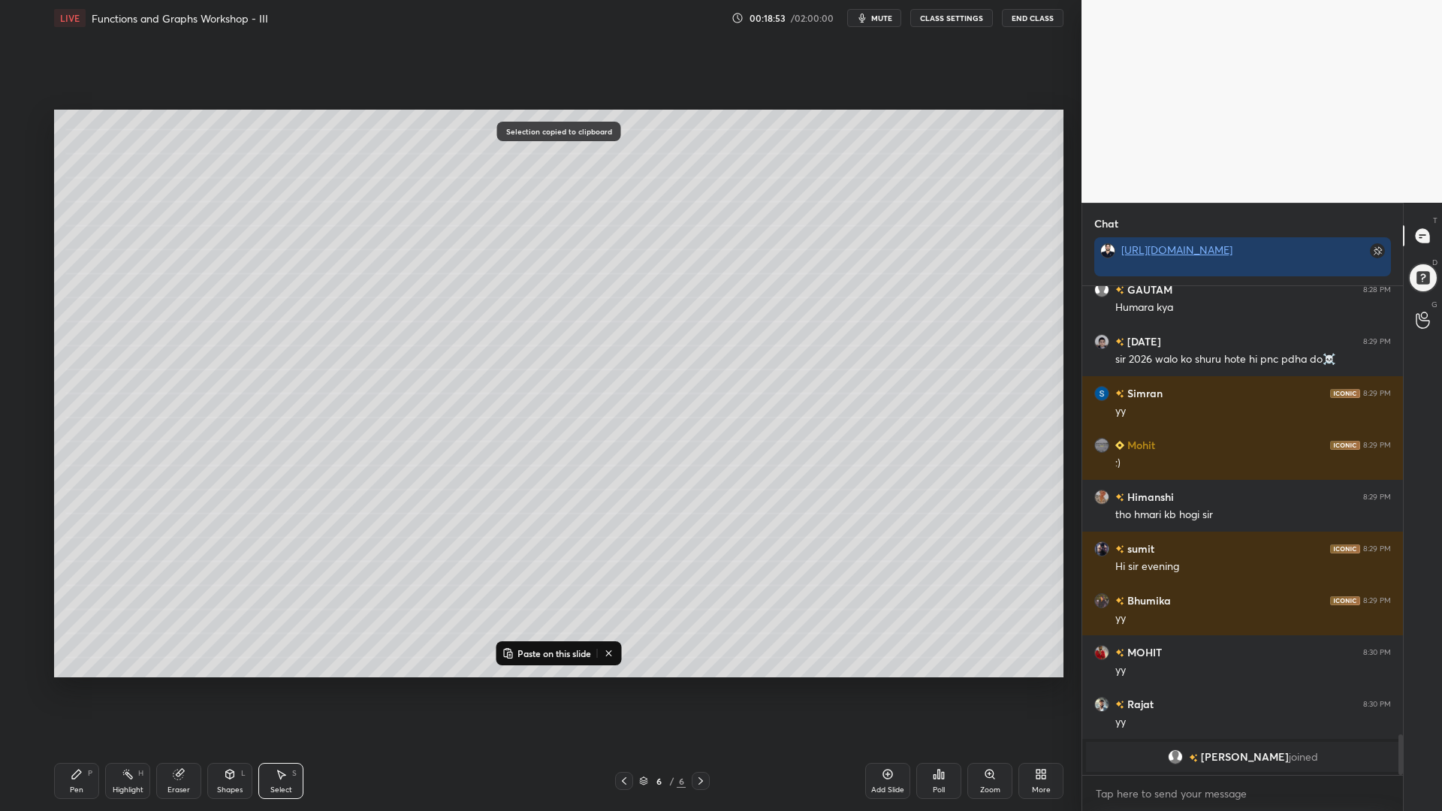
click at [626, 690] on icon at bounding box center [624, 781] width 12 height 12
click at [557, 657] on p "Paste on this slide" at bounding box center [555, 654] width 74 height 12
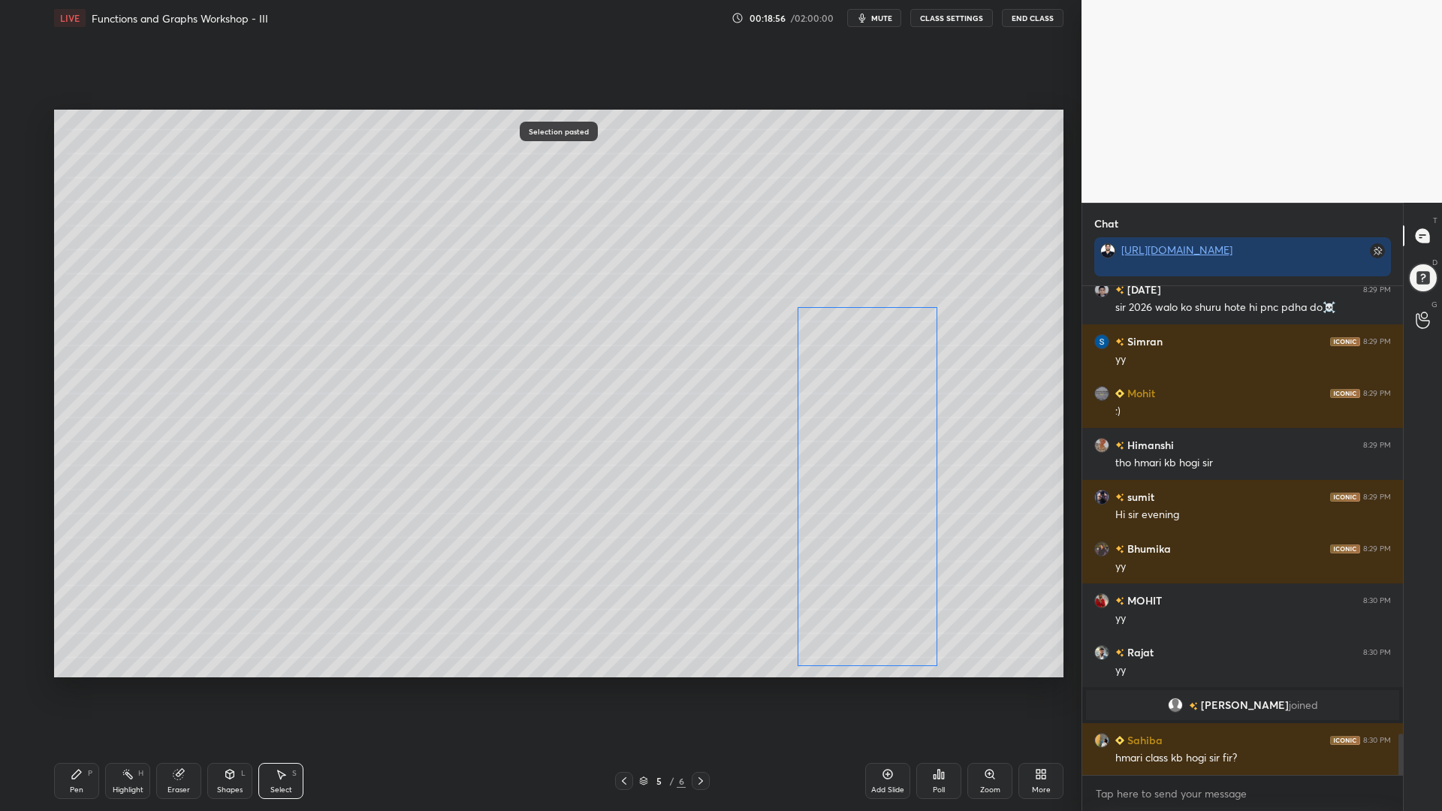
scroll to position [5330, 0]
drag, startPoint x: 963, startPoint y: 413, endPoint x: 854, endPoint y: 487, distance: 131.5
click at [849, 488] on div "0 ° Undo Copy Paste here Duplicate Duplicate to new slide Delete" at bounding box center [559, 394] width 1010 height 568
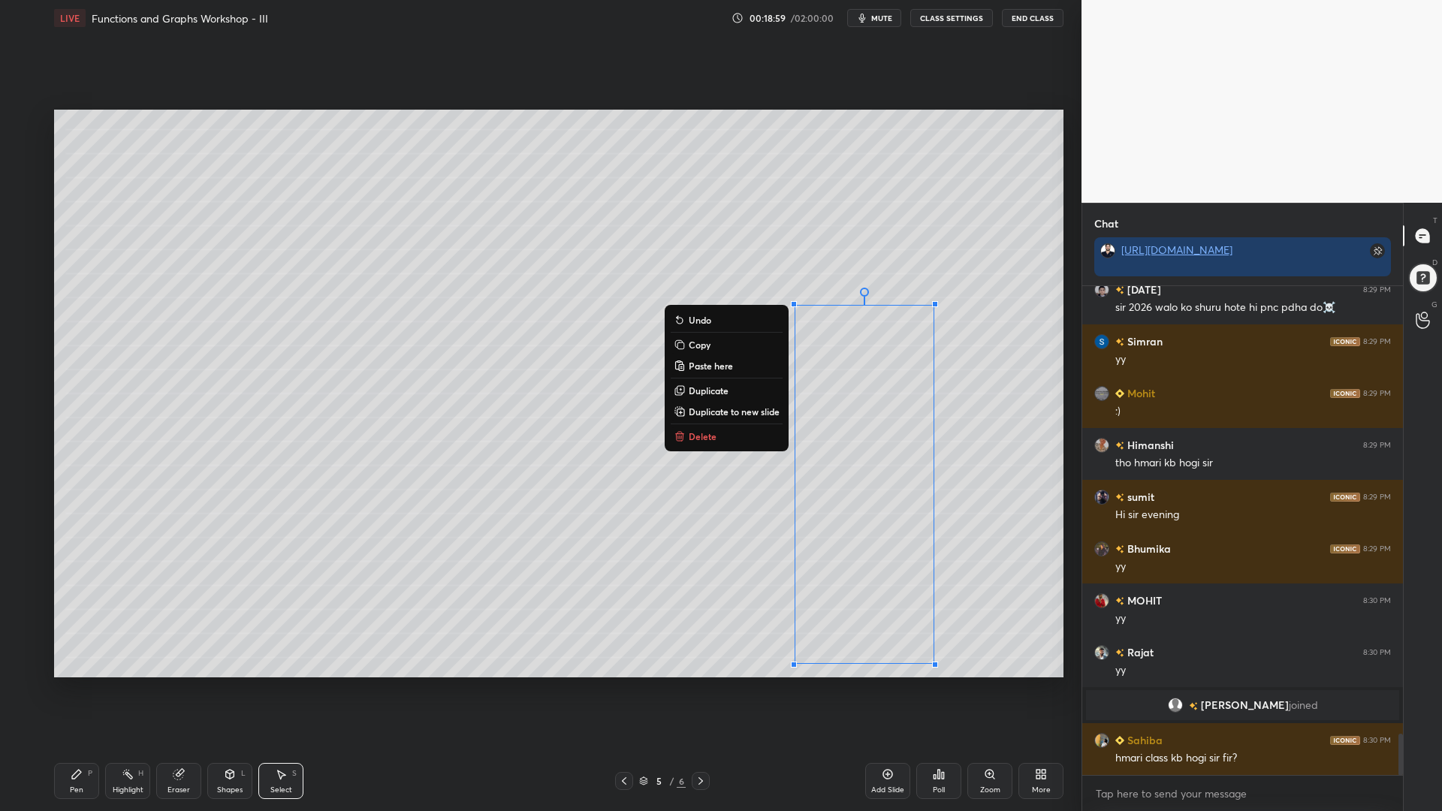
click at [700, 690] on icon at bounding box center [701, 781] width 12 height 12
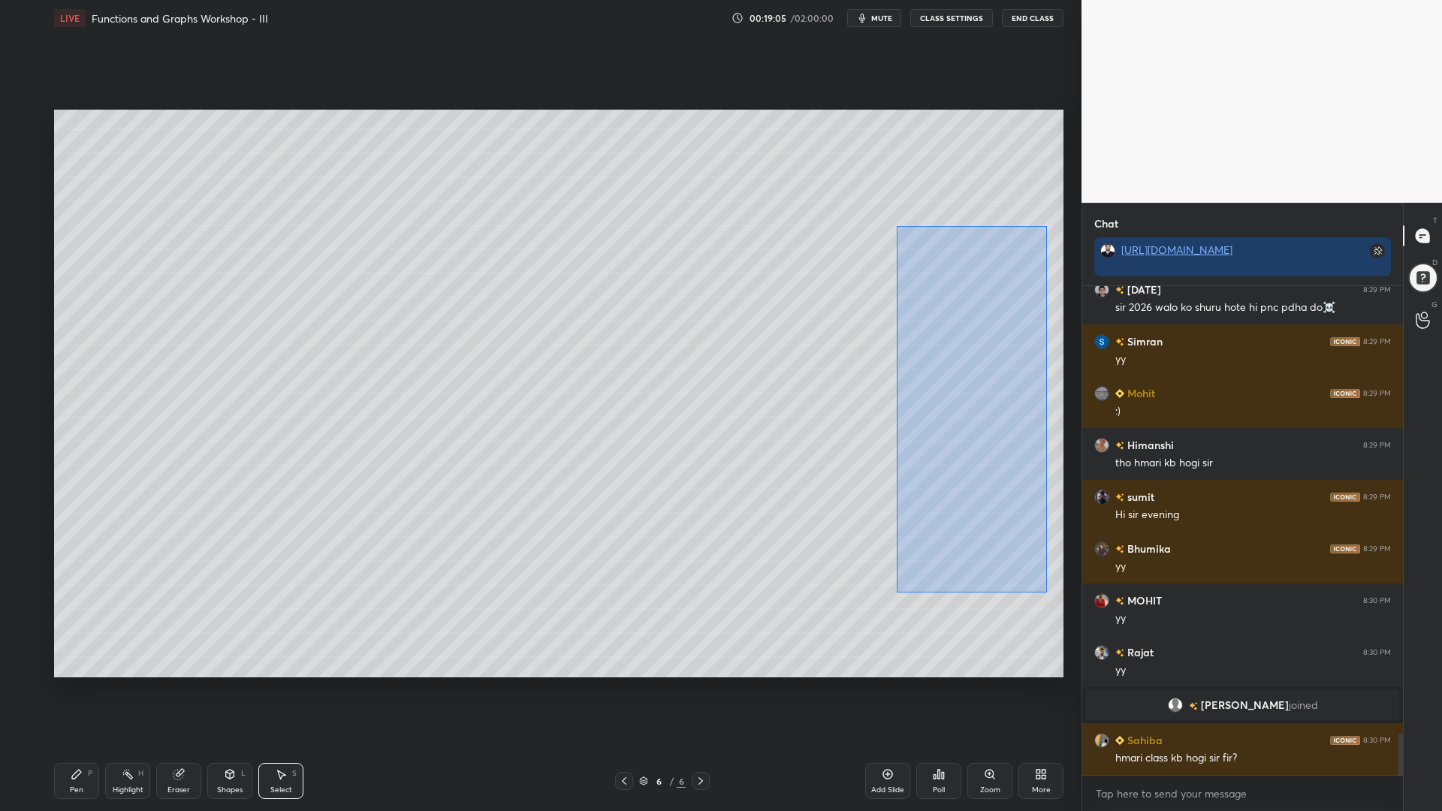
drag, startPoint x: 1033, startPoint y: 584, endPoint x: 902, endPoint y: 225, distance: 382.4
click at [898, 226] on div "0 ° Undo Copy Paste here Duplicate Duplicate to new slide Delete" at bounding box center [559, 394] width 1010 height 568
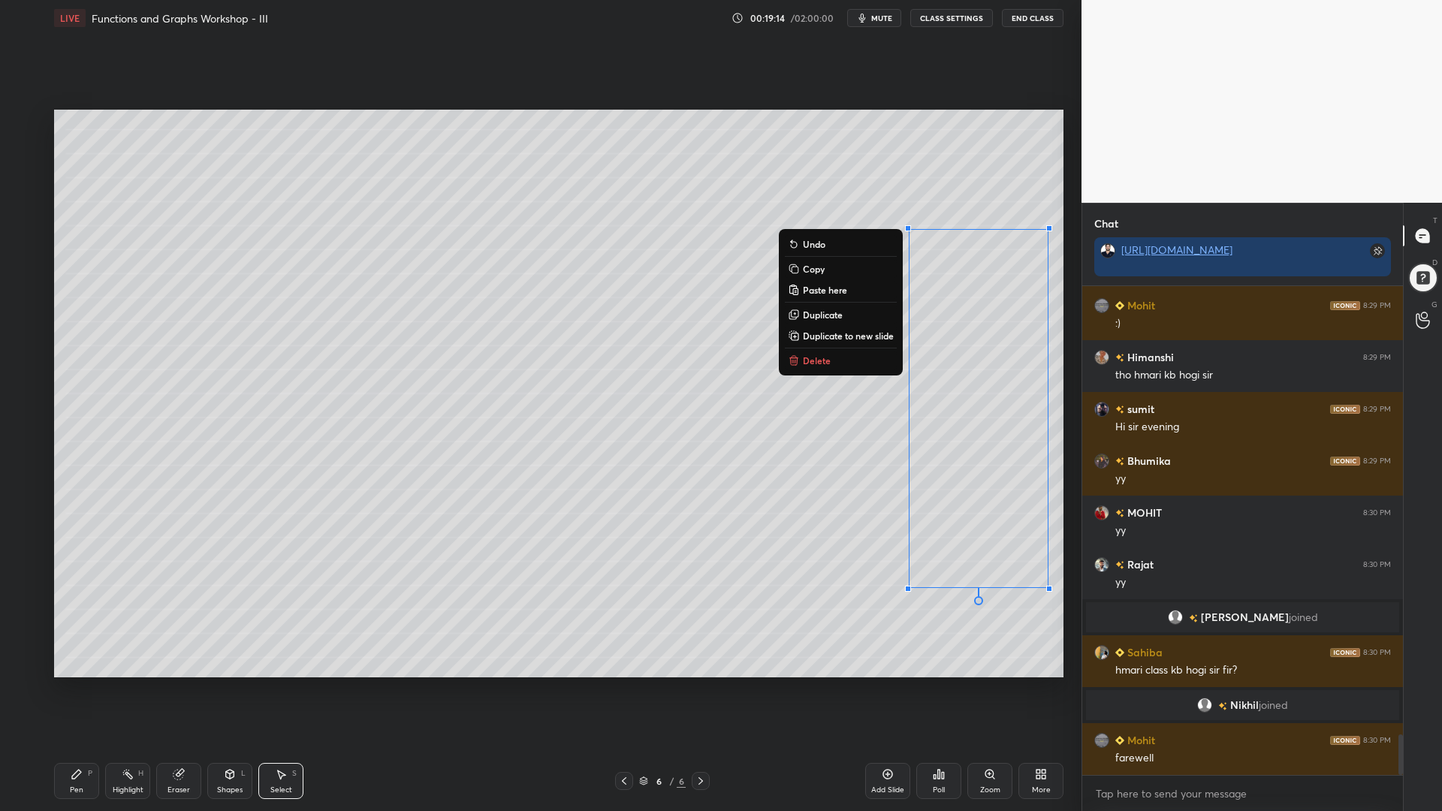
scroll to position [5441, 0]
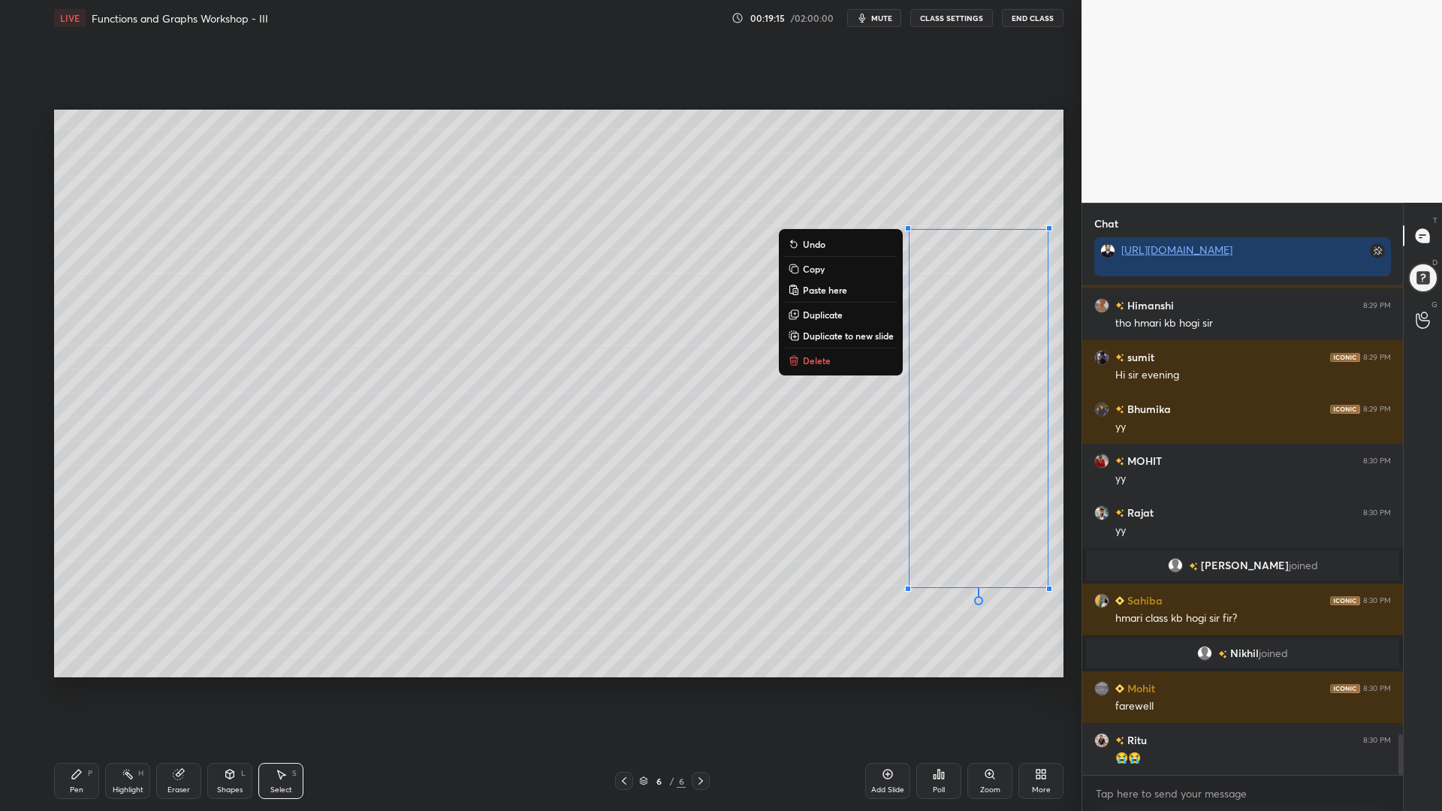
click at [822, 361] on p "Delete" at bounding box center [817, 361] width 28 height 12
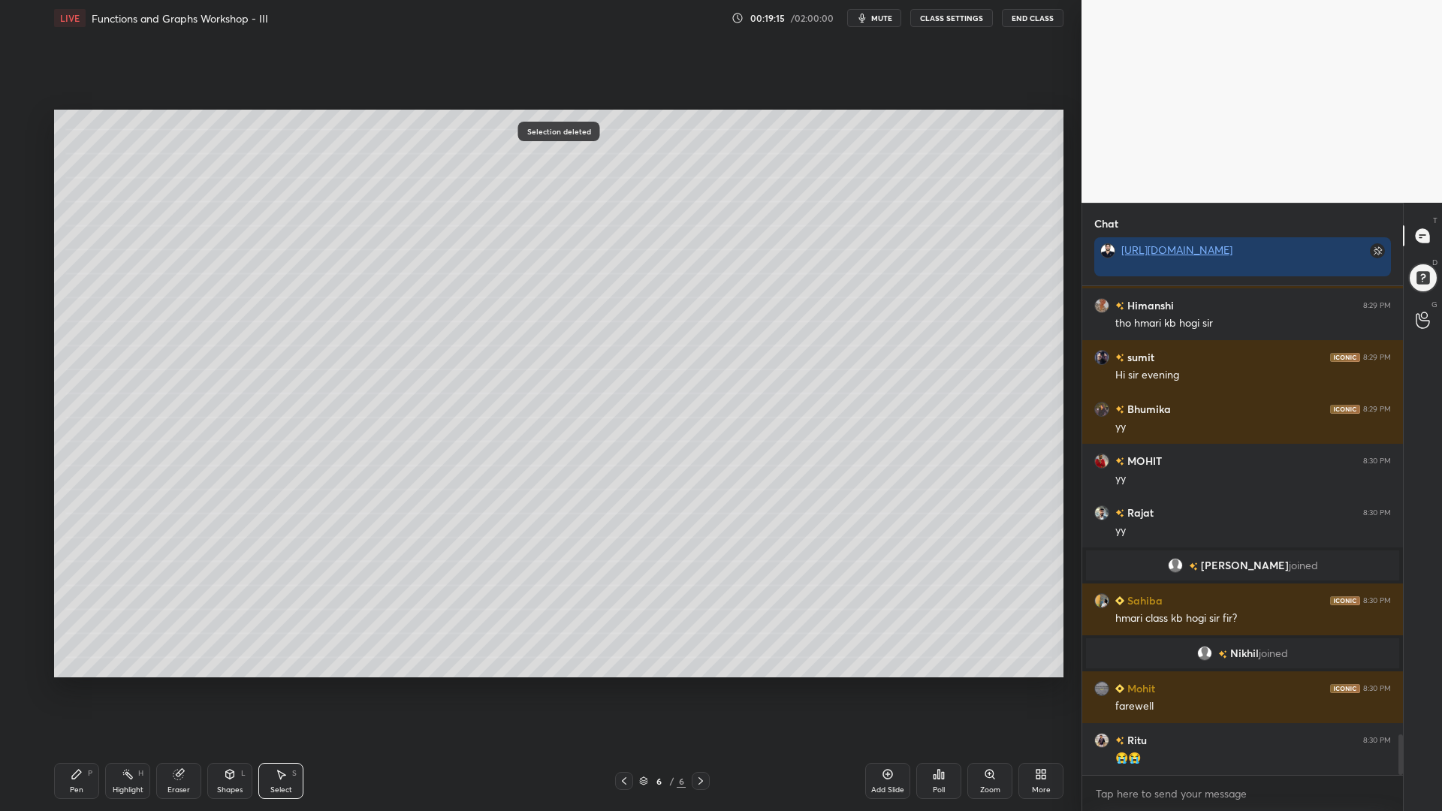
scroll to position [5493, 0]
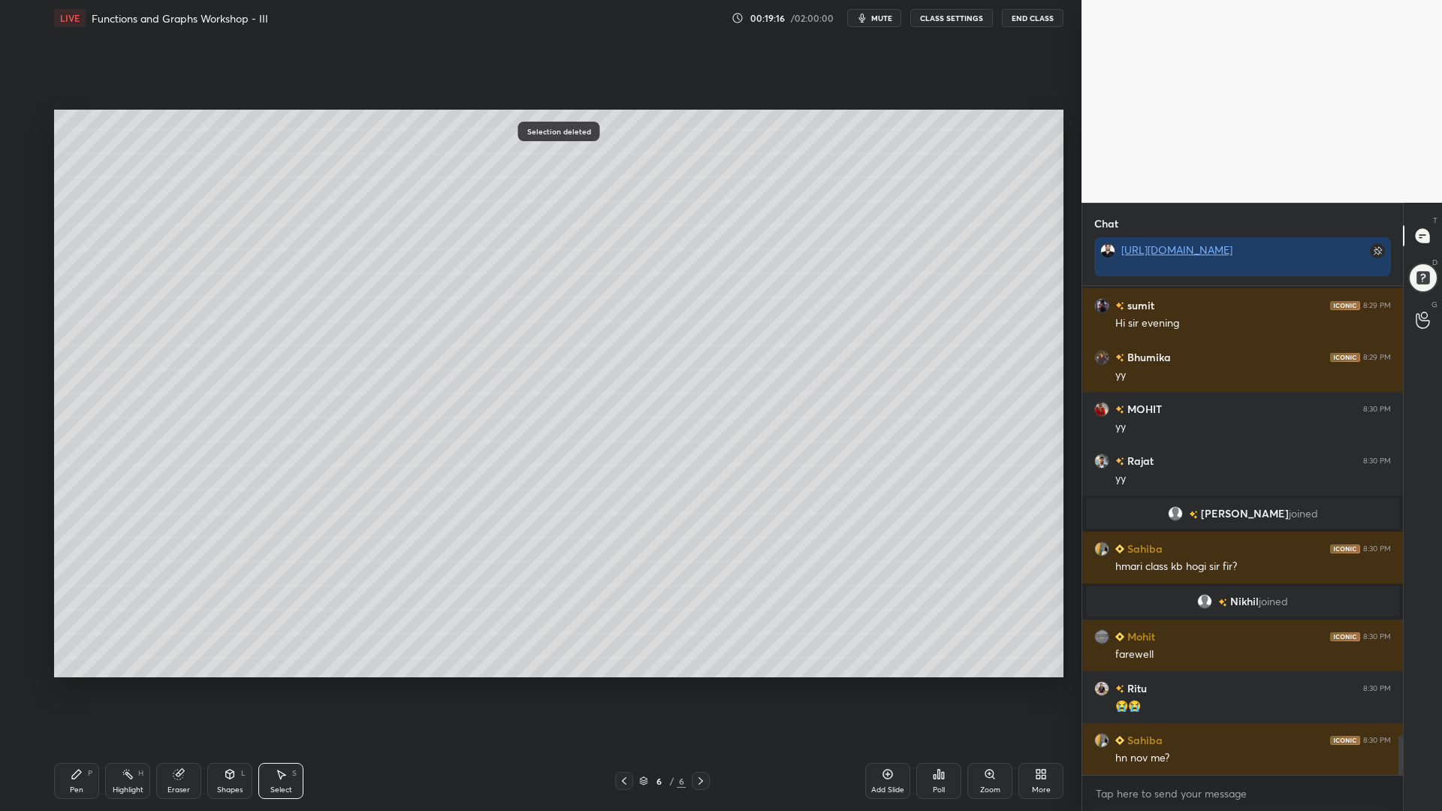
click at [85, 690] on div "Pen P" at bounding box center [76, 781] width 45 height 36
click at [17, 241] on div at bounding box center [24, 242] width 24 height 24
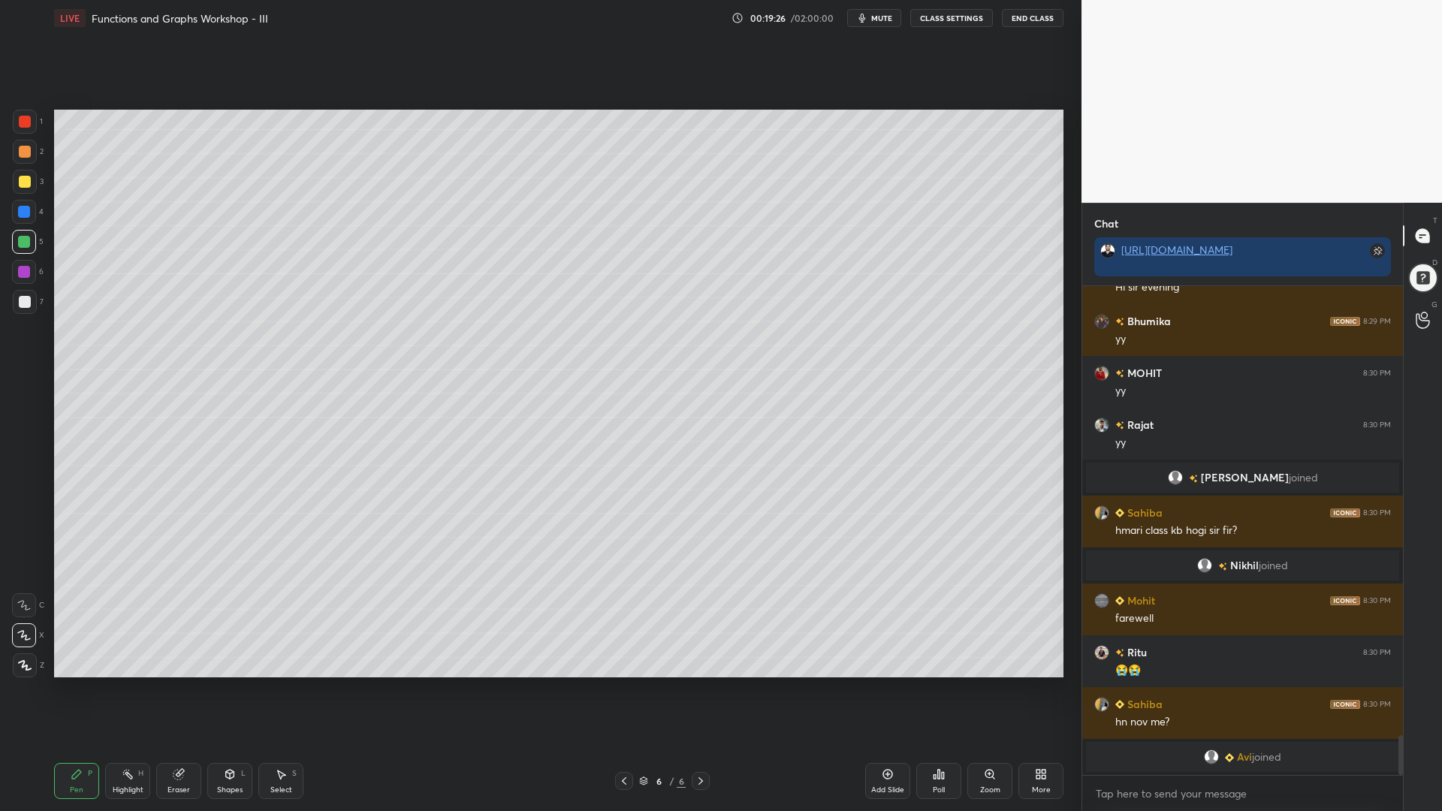
scroll to position [5523, 0]
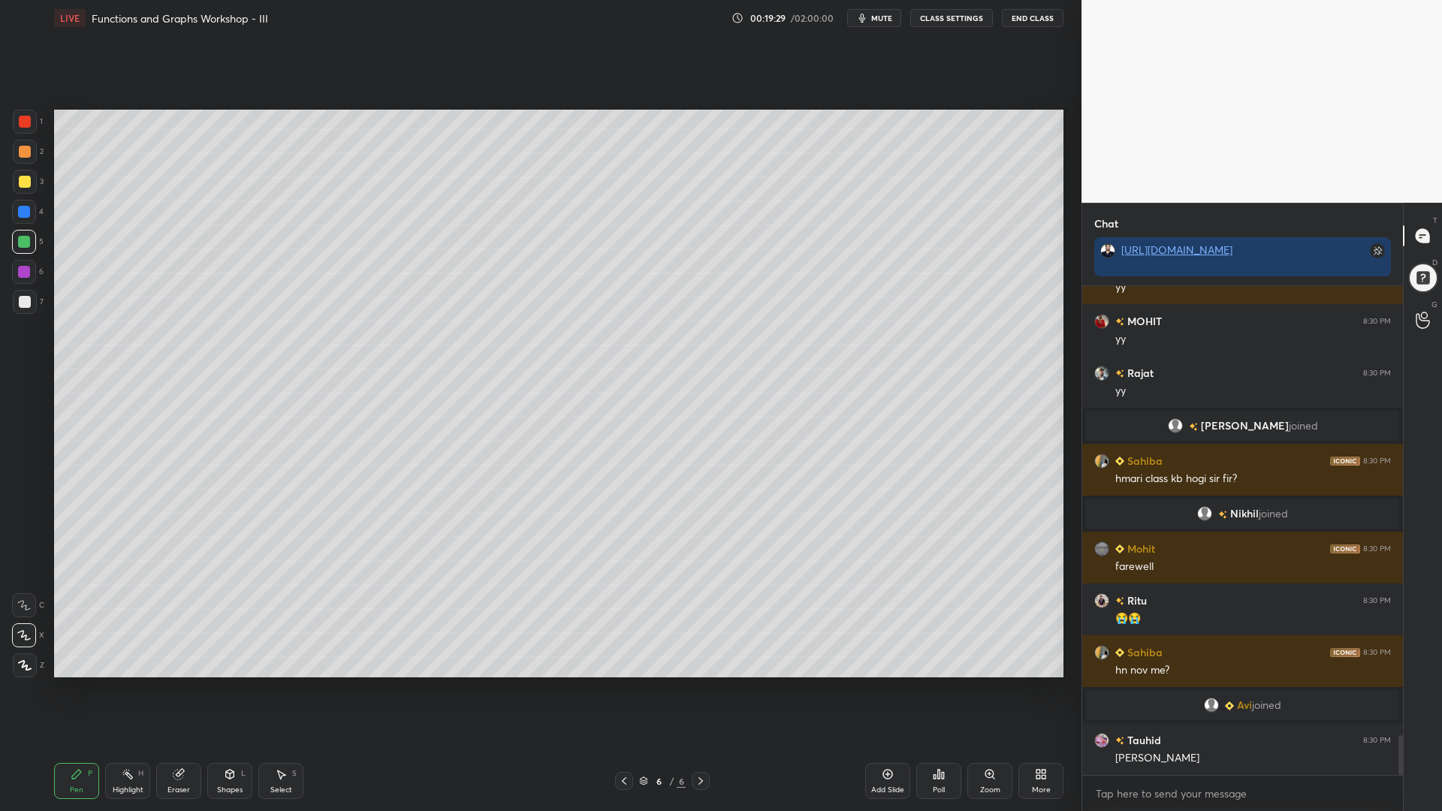
click at [177, 690] on icon at bounding box center [179, 775] width 10 height 10
click at [0, 690] on div "1 2 3 4 5 6 7 C X Z C X Z E E Erase all H H LIVE Functions and Graphs Workshop …" at bounding box center [535, 405] width 1070 height 811
click at [68, 690] on div "Pen P" at bounding box center [76, 781] width 45 height 36
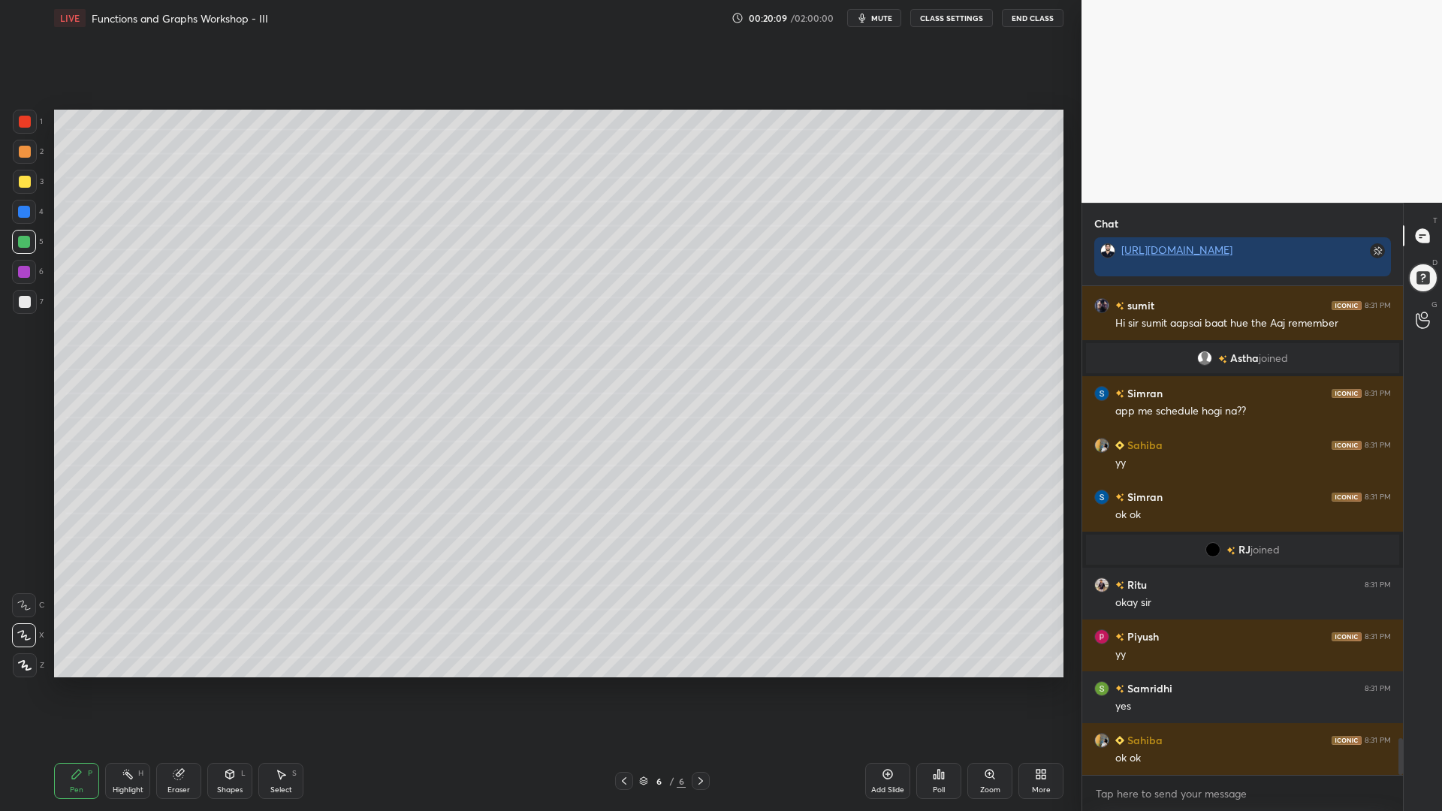
scroll to position [5979, 0]
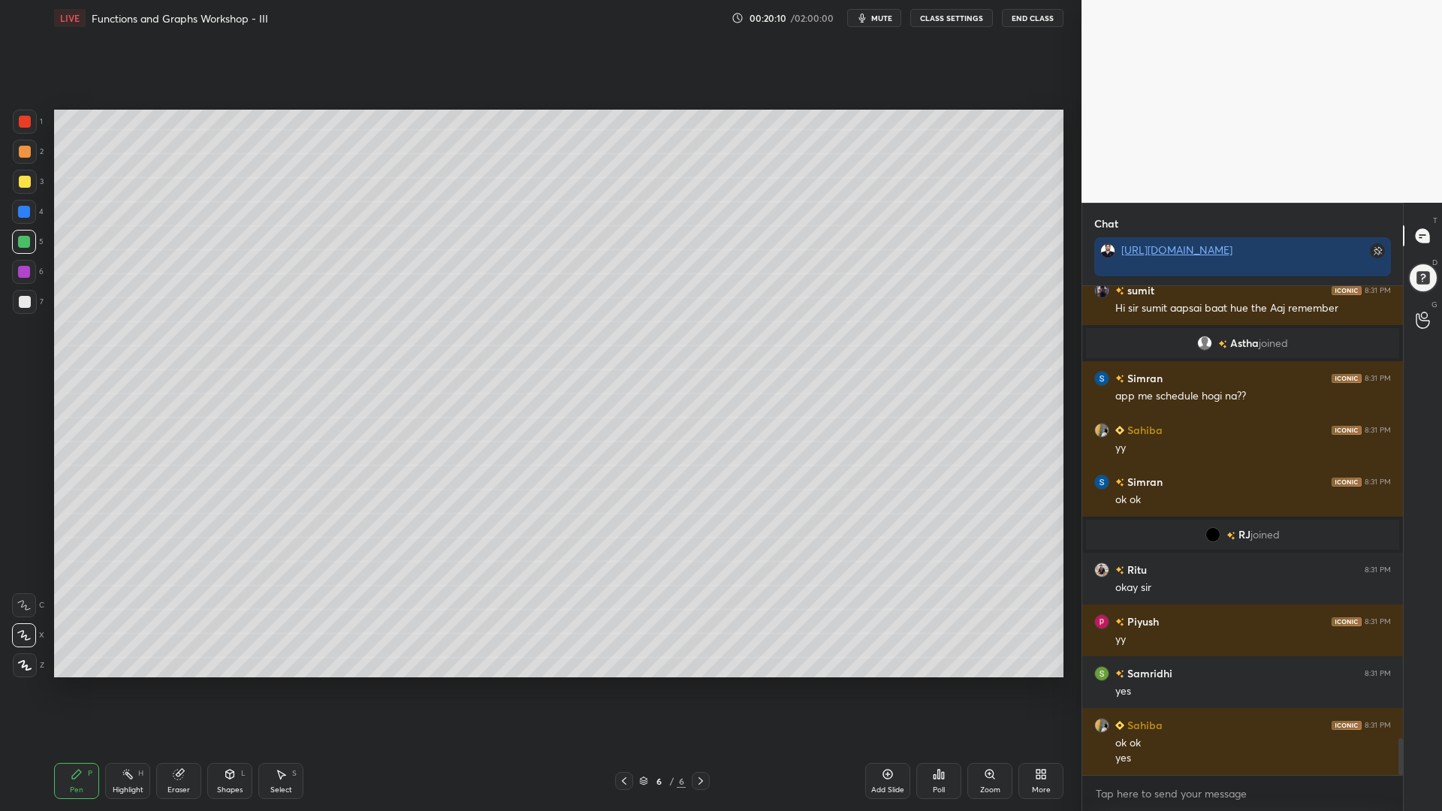
click at [166, 690] on div "Eraser" at bounding box center [178, 781] width 45 height 36
click at [22, 554] on icon at bounding box center [25, 557] width 14 height 14
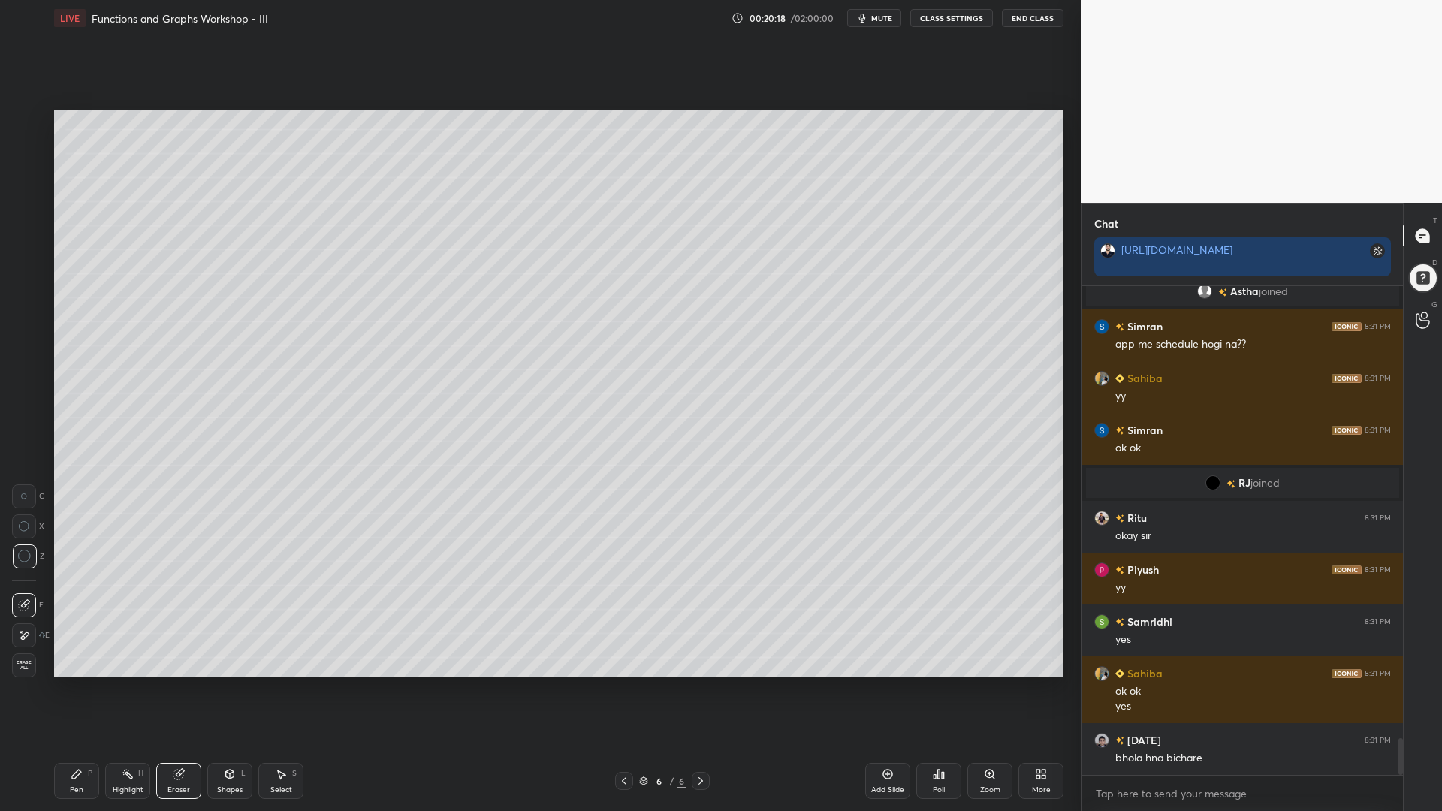
click at [75, 690] on div "Pen P" at bounding box center [76, 781] width 45 height 36
click at [20, 267] on div at bounding box center [24, 272] width 12 height 12
click at [23, 213] on div at bounding box center [24, 212] width 12 height 12
click at [22, 241] on div at bounding box center [24, 242] width 12 height 12
click at [180, 690] on icon at bounding box center [179, 775] width 10 height 10
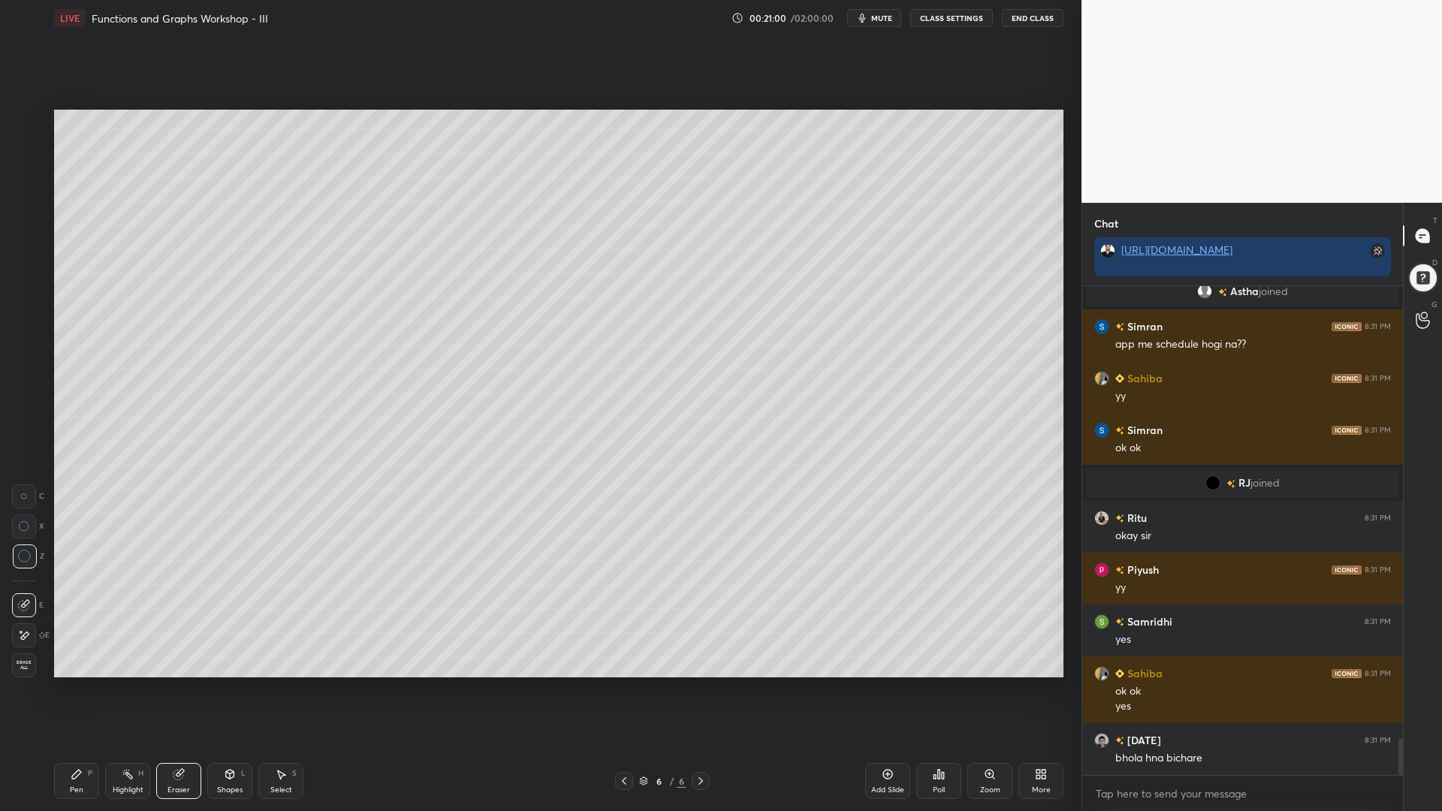
click at [73, 690] on icon at bounding box center [77, 775] width 12 height 12
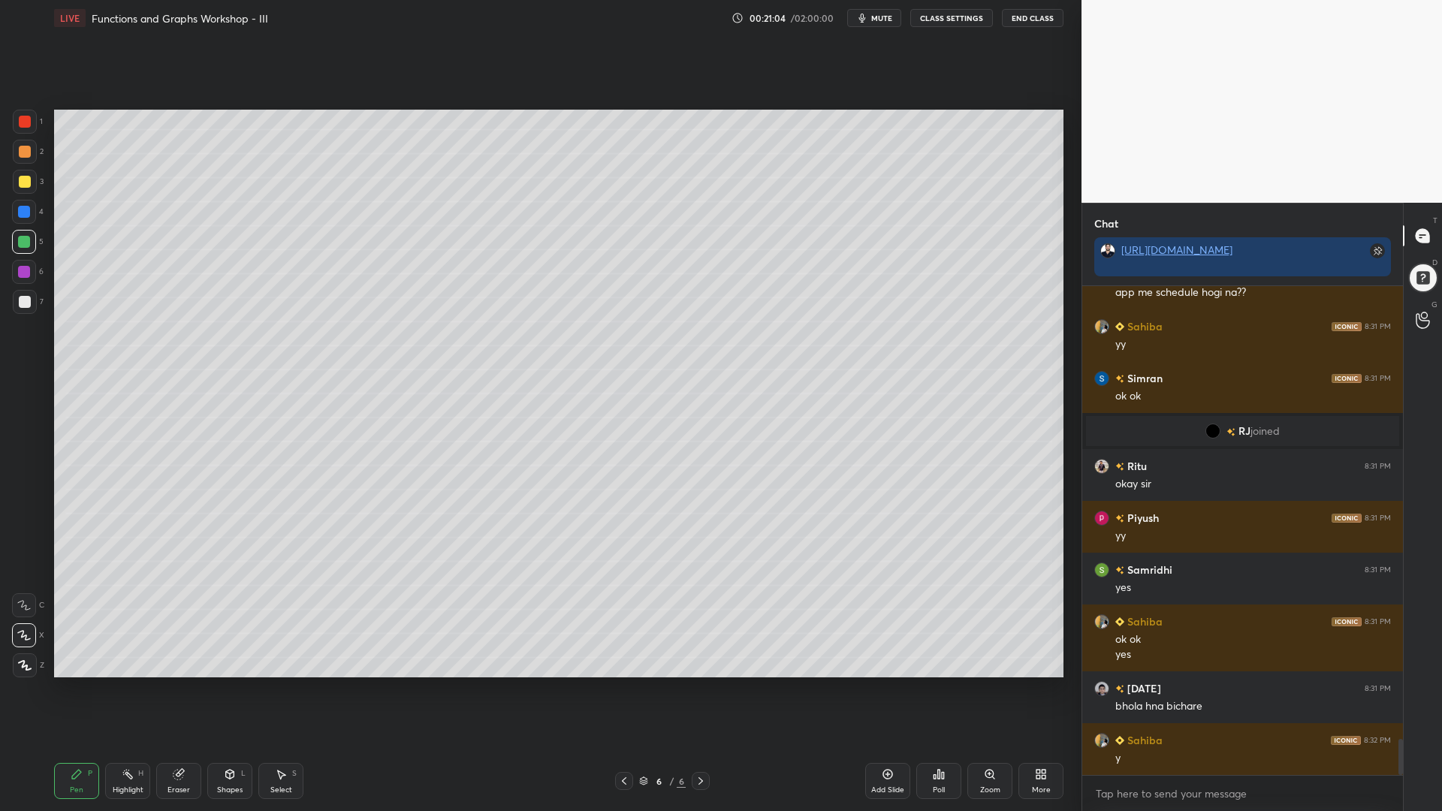
scroll to position [6134, 0]
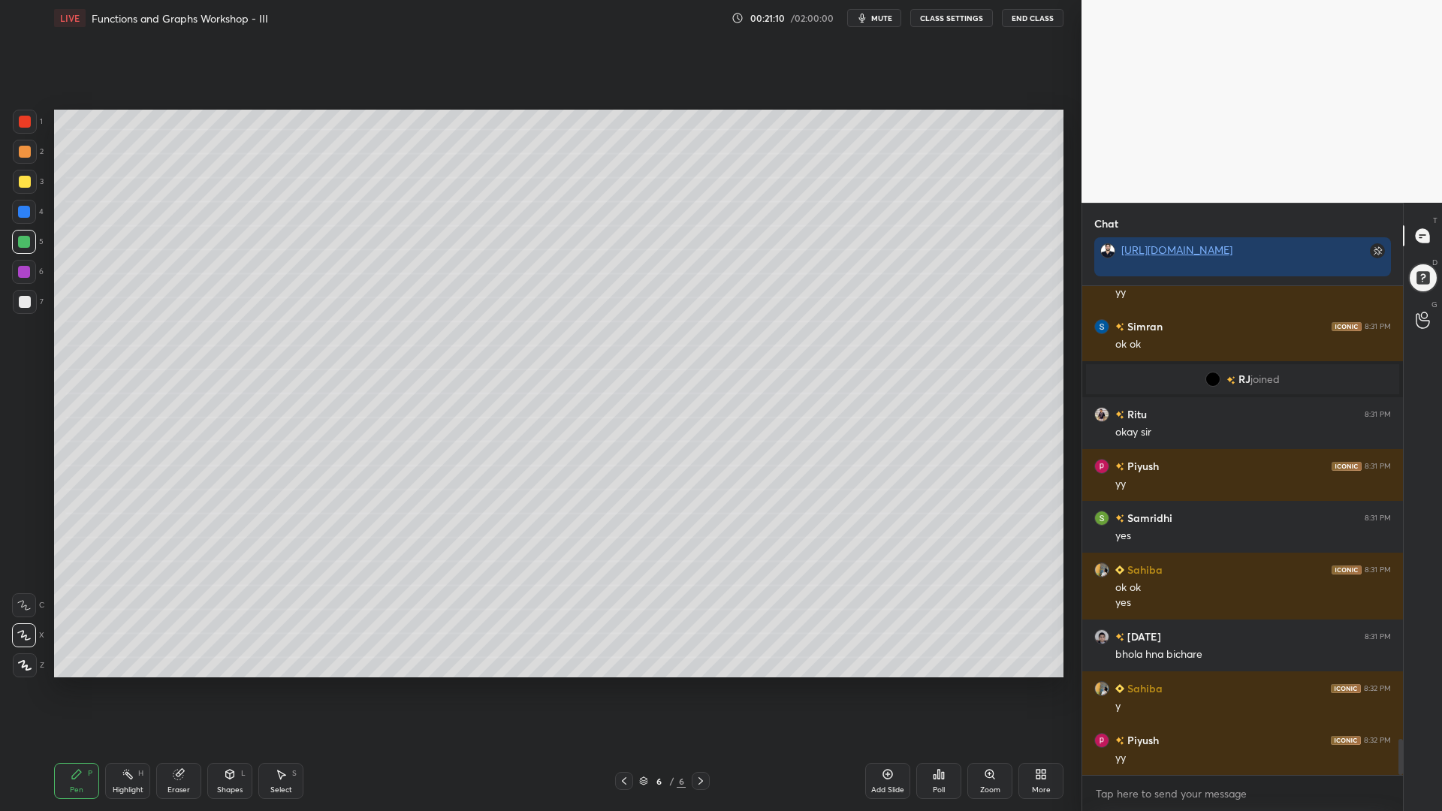
click at [17, 269] on div at bounding box center [24, 272] width 24 height 24
click at [27, 148] on div at bounding box center [25, 152] width 12 height 12
click at [20, 222] on div at bounding box center [24, 212] width 24 height 24
click at [26, 150] on div at bounding box center [25, 152] width 12 height 12
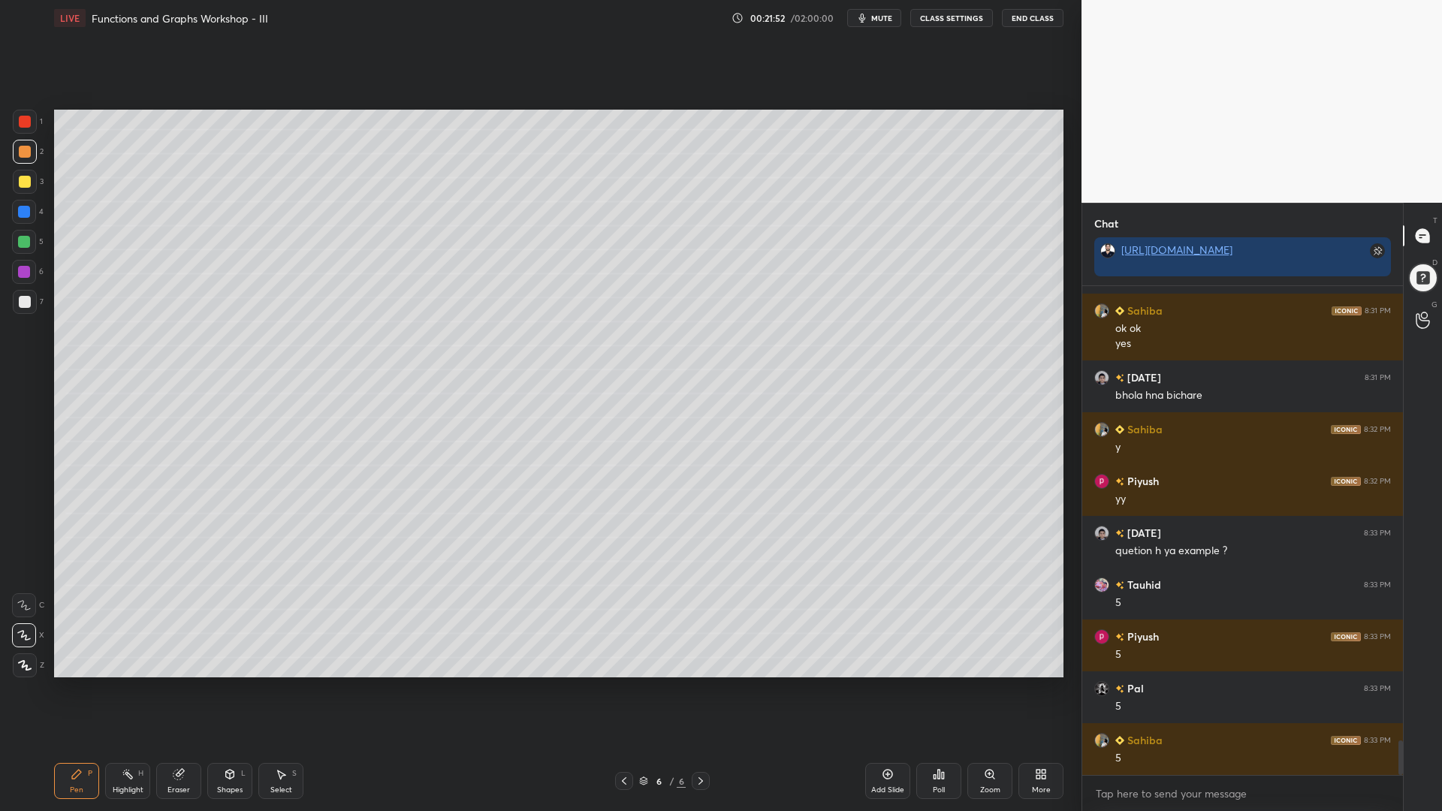
scroll to position [6445, 0]
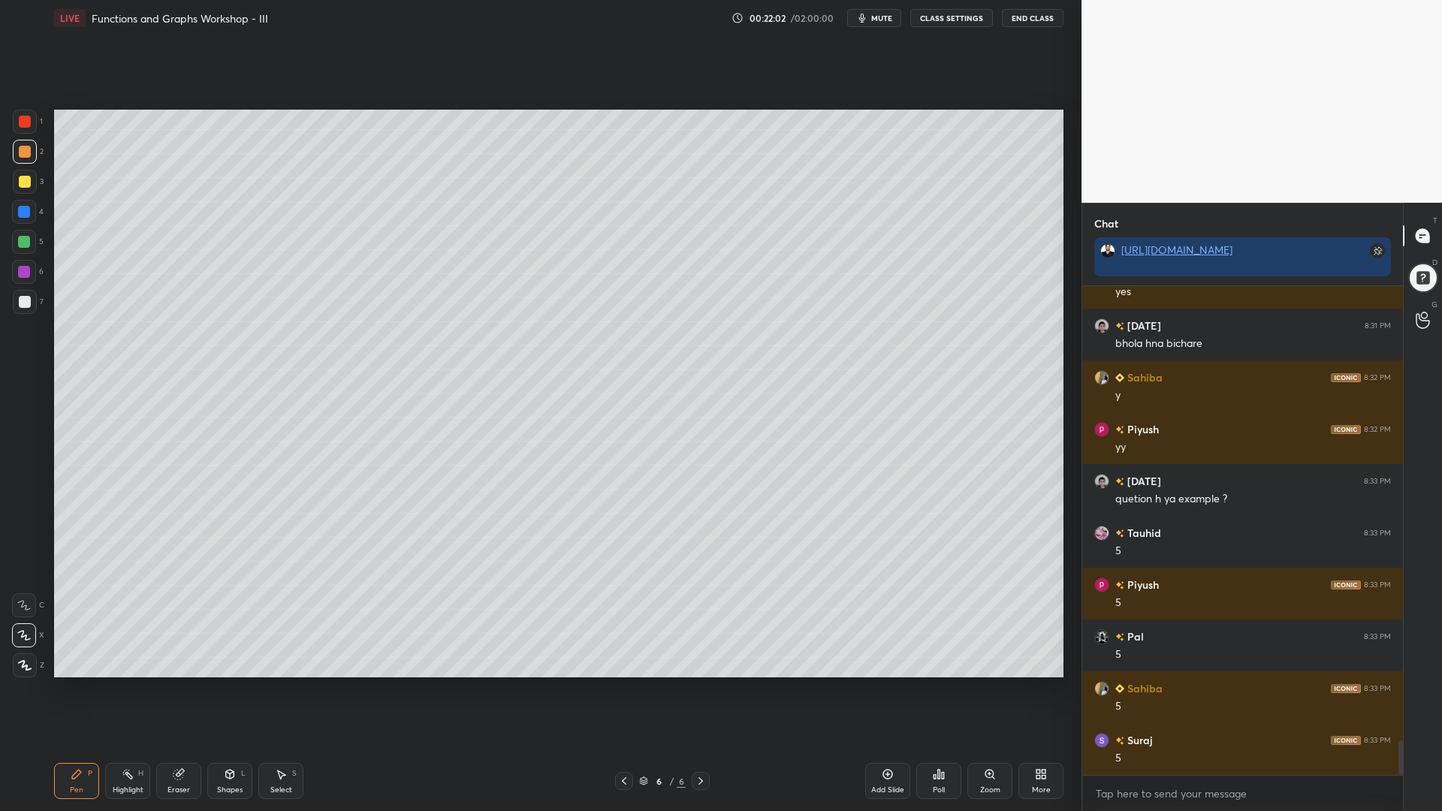
click at [26, 247] on div at bounding box center [24, 242] width 24 height 24
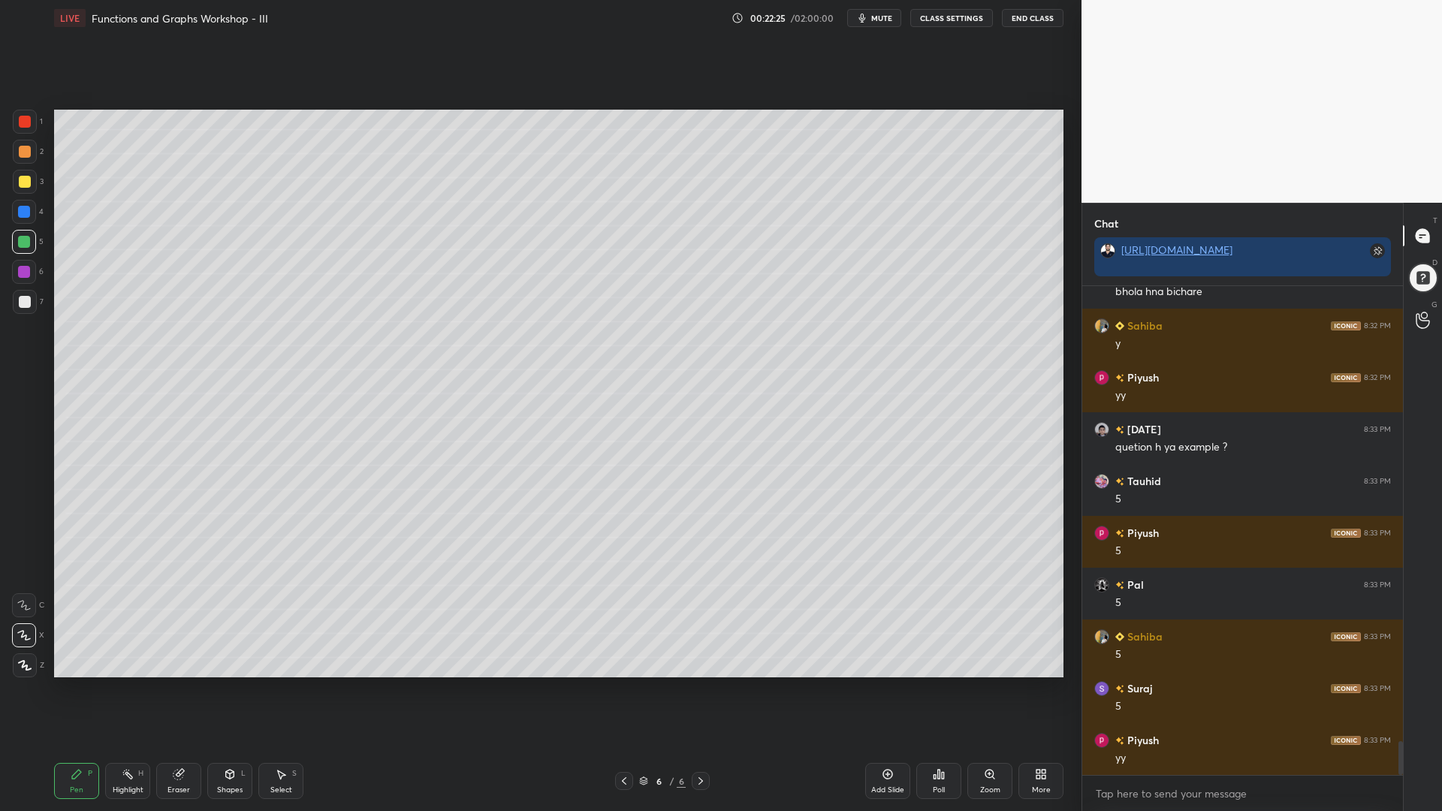
scroll to position [6549, 0]
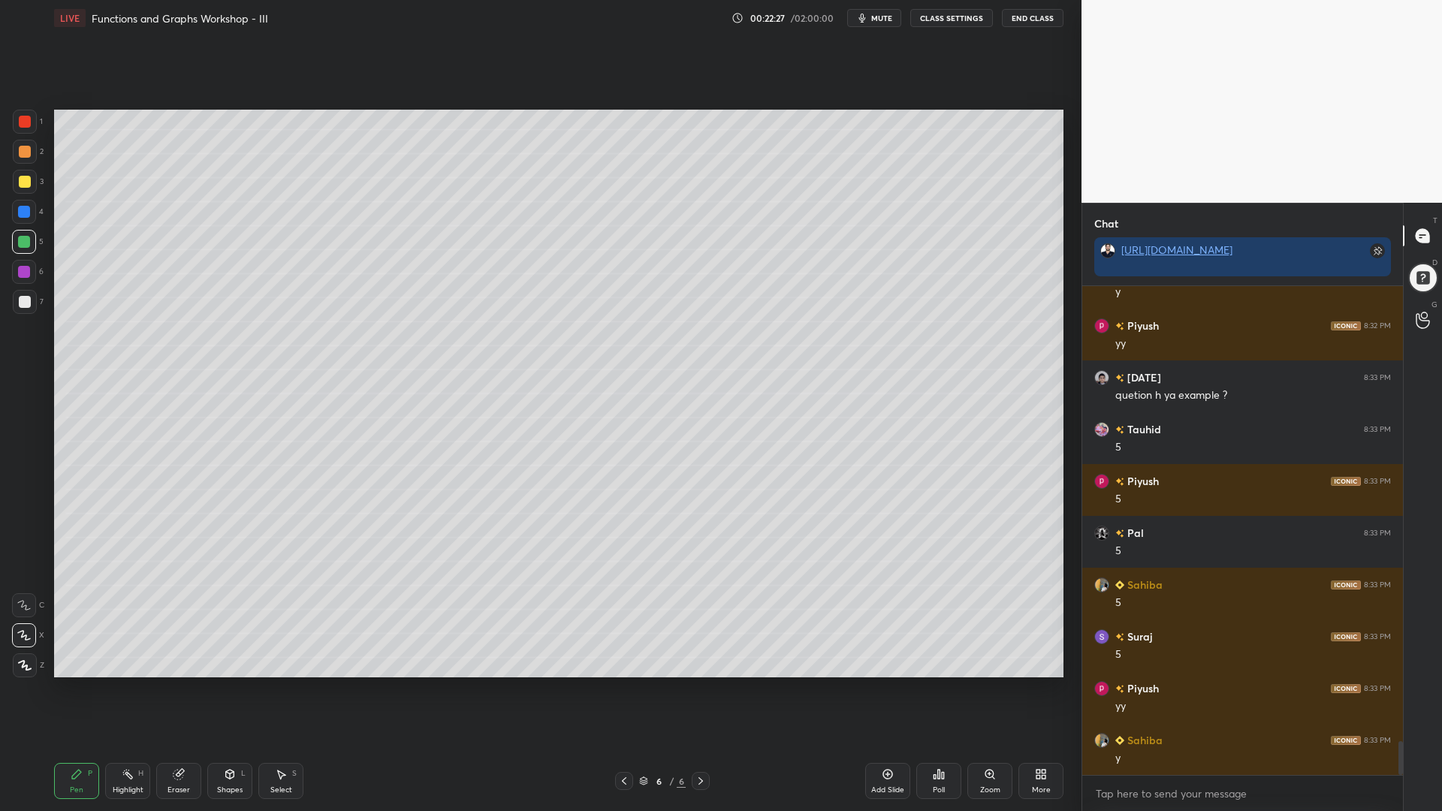
click at [23, 272] on div at bounding box center [24, 272] width 12 height 12
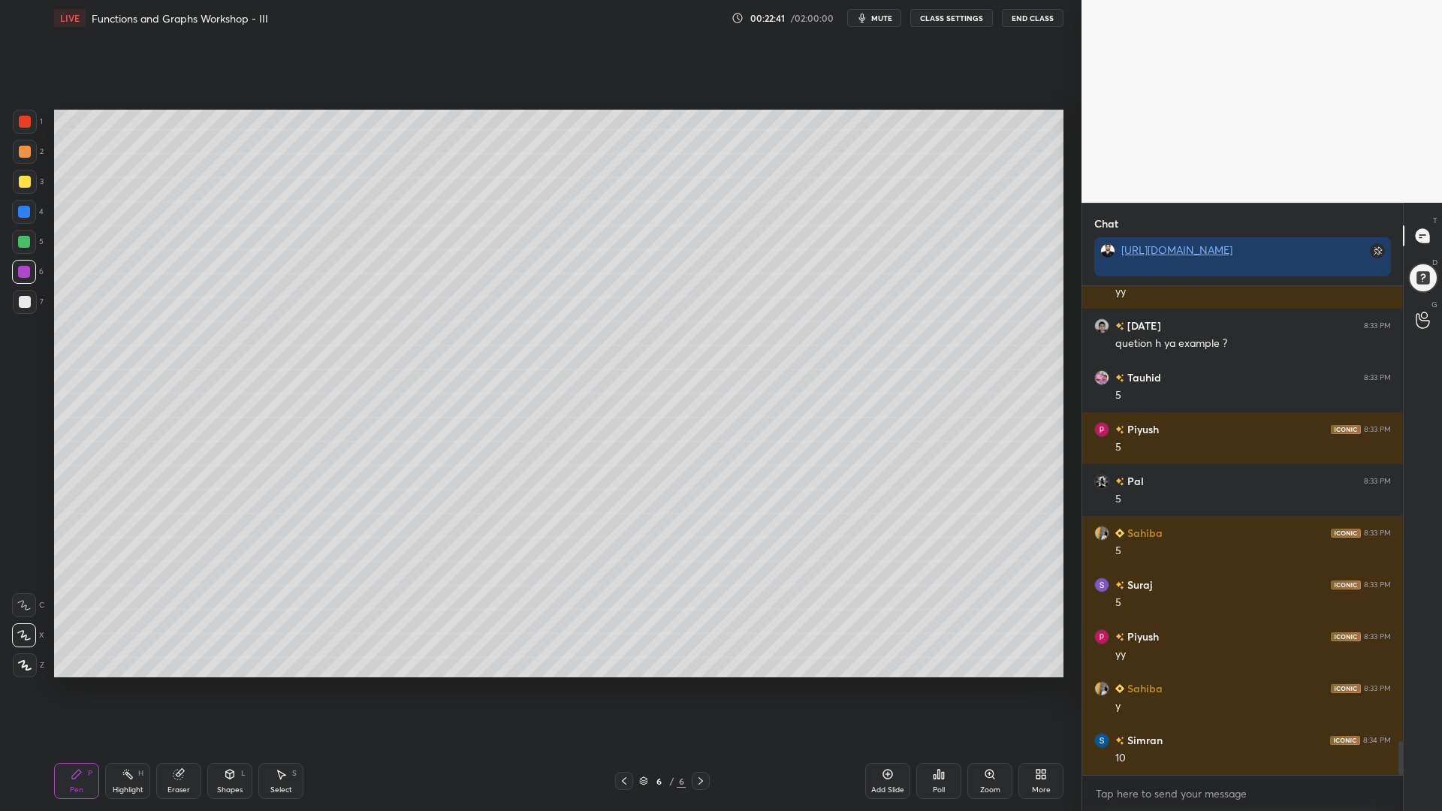
scroll to position [6653, 0]
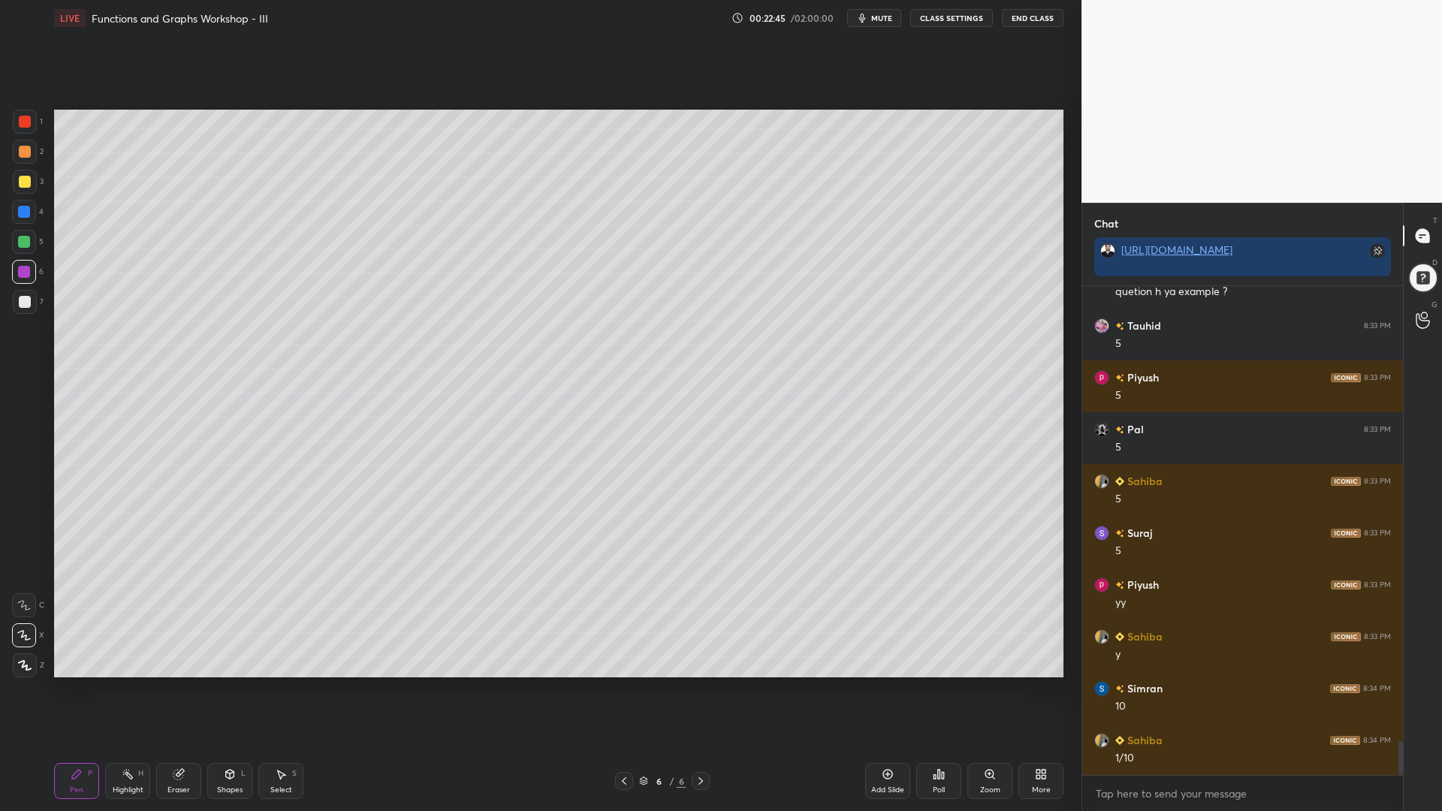
click at [23, 240] on div at bounding box center [24, 242] width 12 height 12
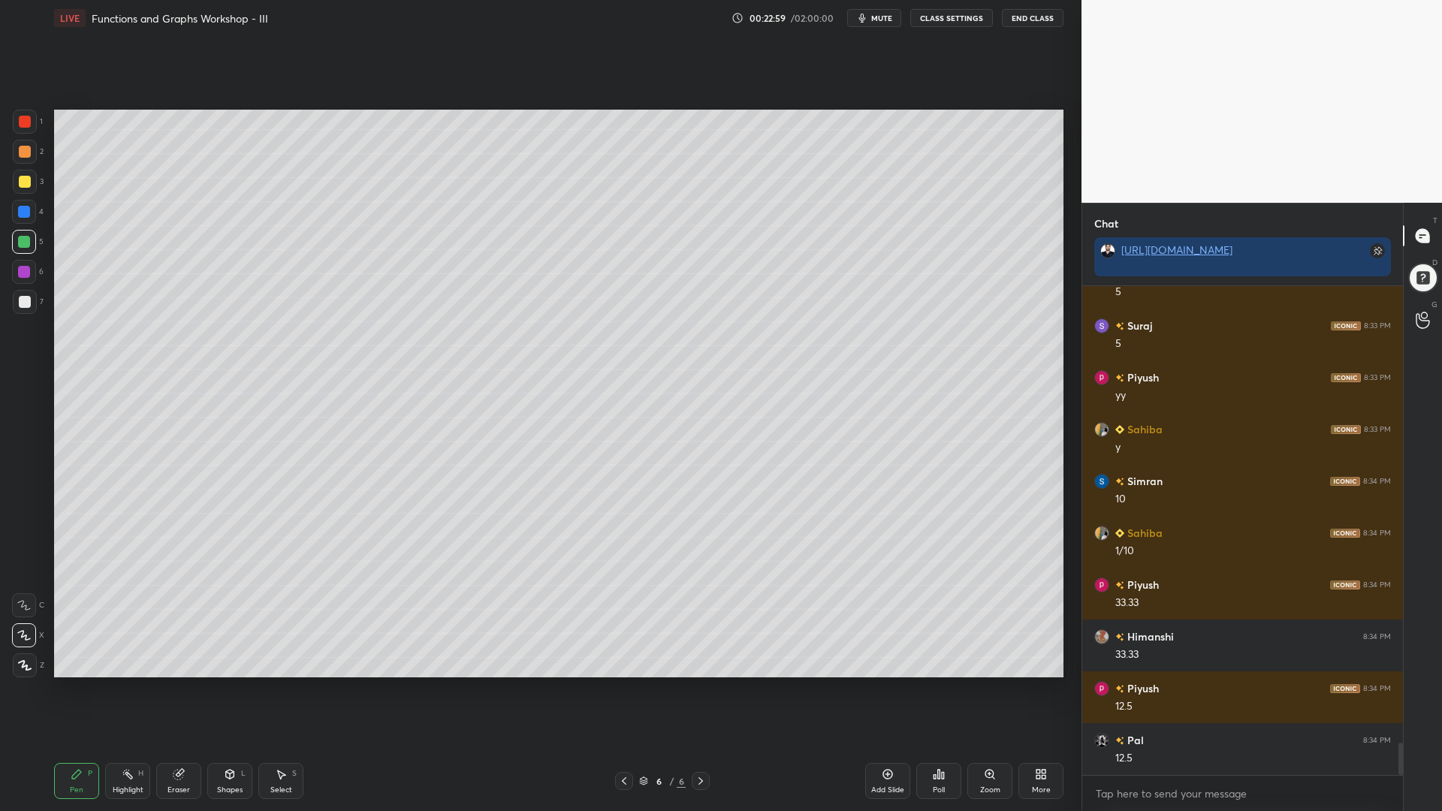
scroll to position [6964, 0]
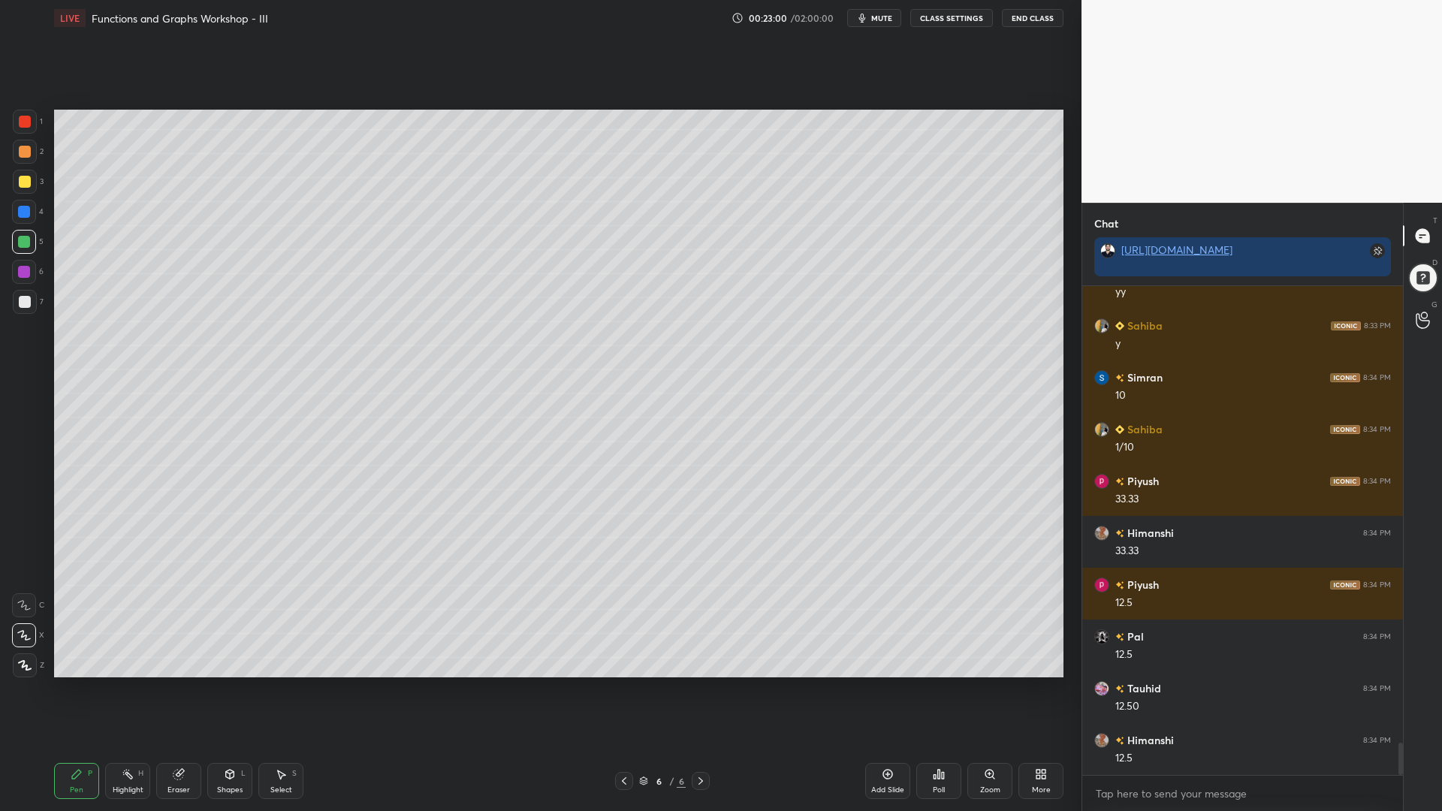
click at [29, 278] on div at bounding box center [24, 272] width 24 height 24
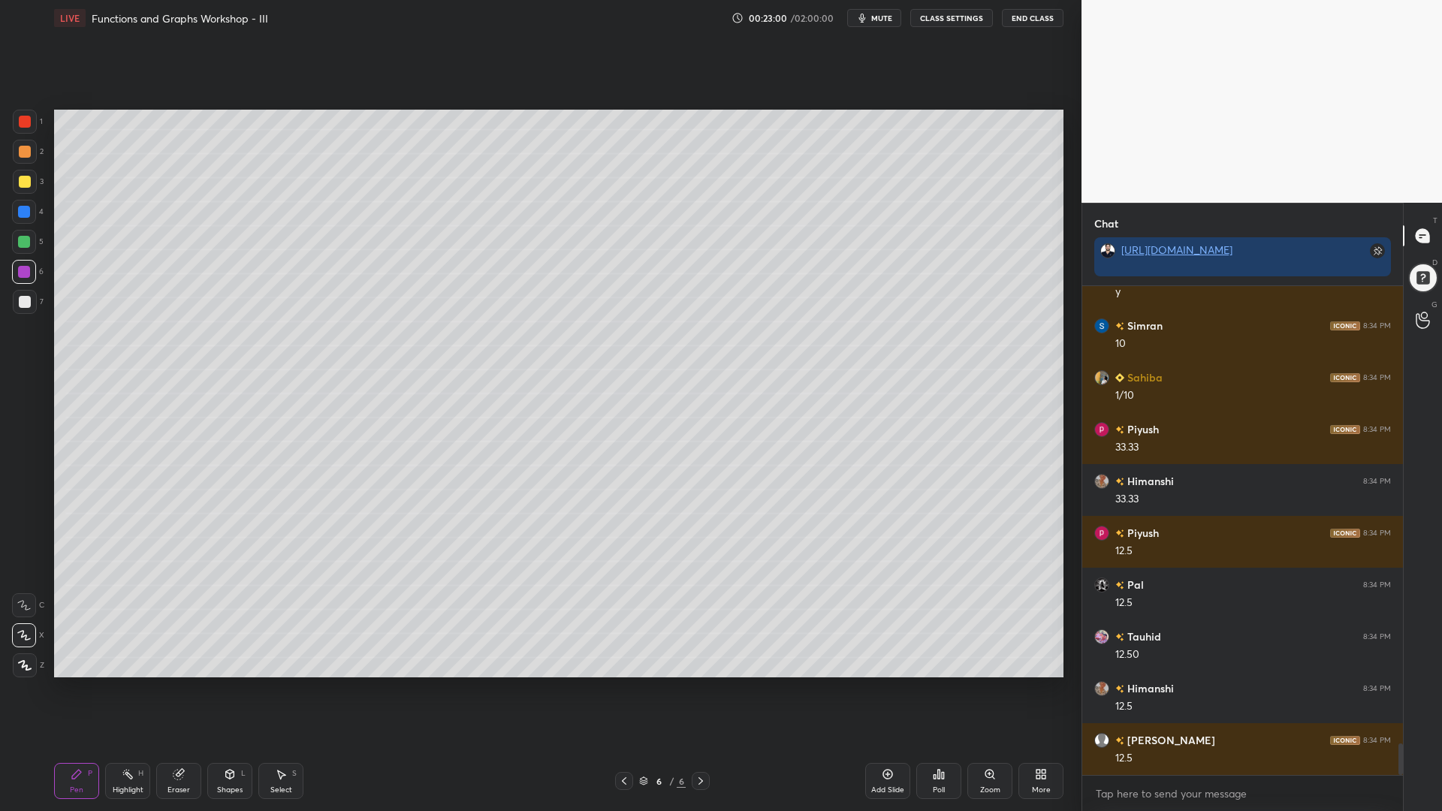
click at [29, 151] on div at bounding box center [25, 152] width 12 height 12
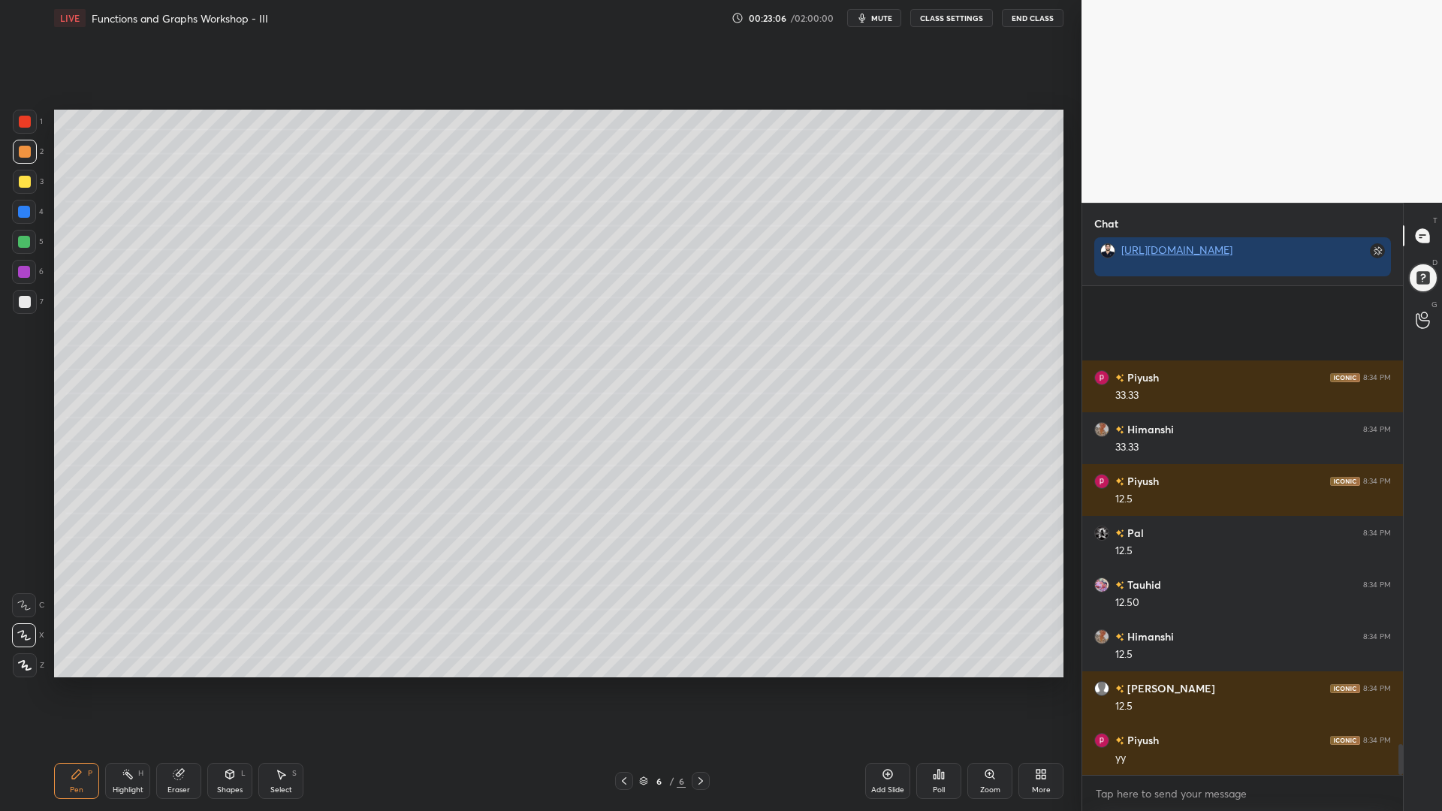
scroll to position [7223, 0]
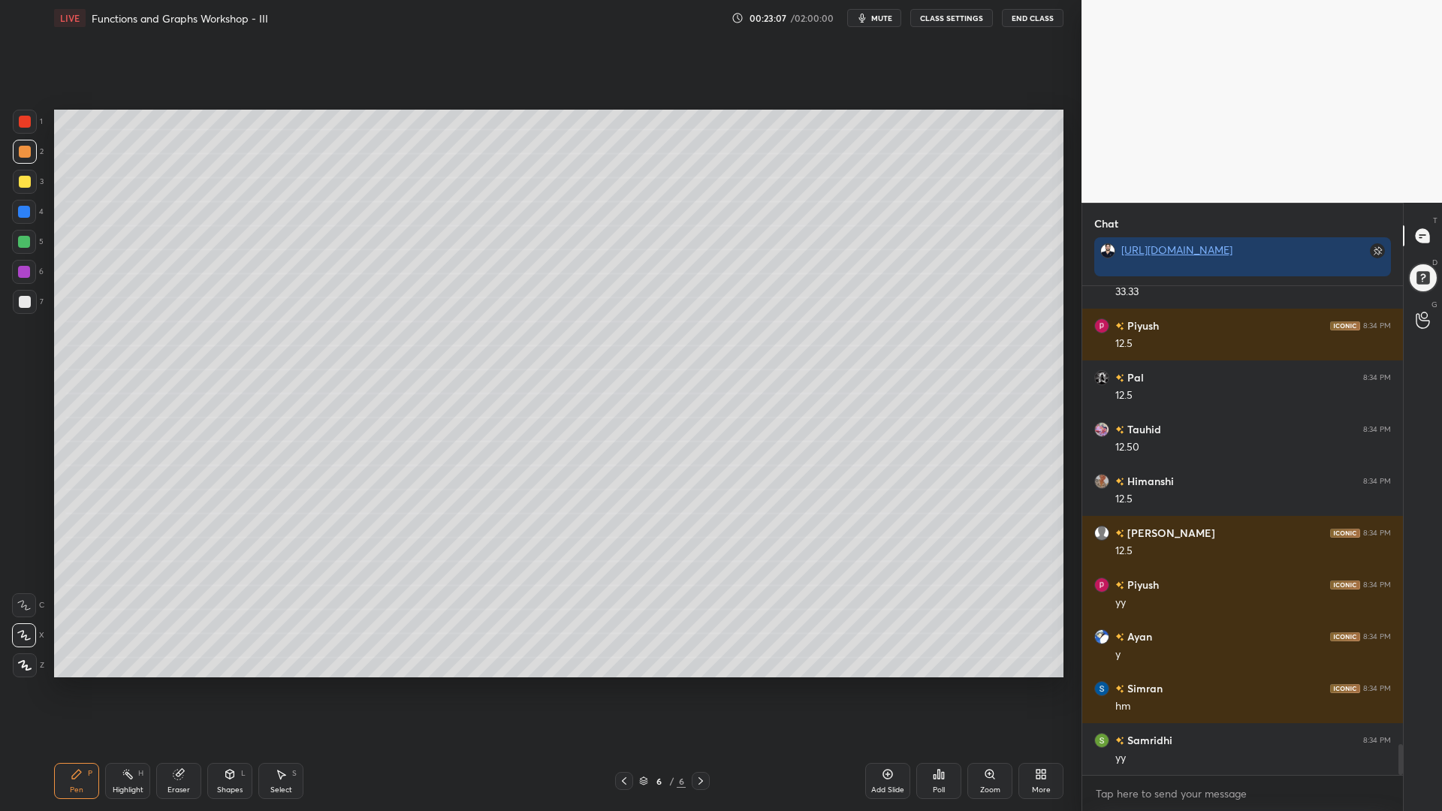
click at [29, 282] on div at bounding box center [24, 272] width 24 height 24
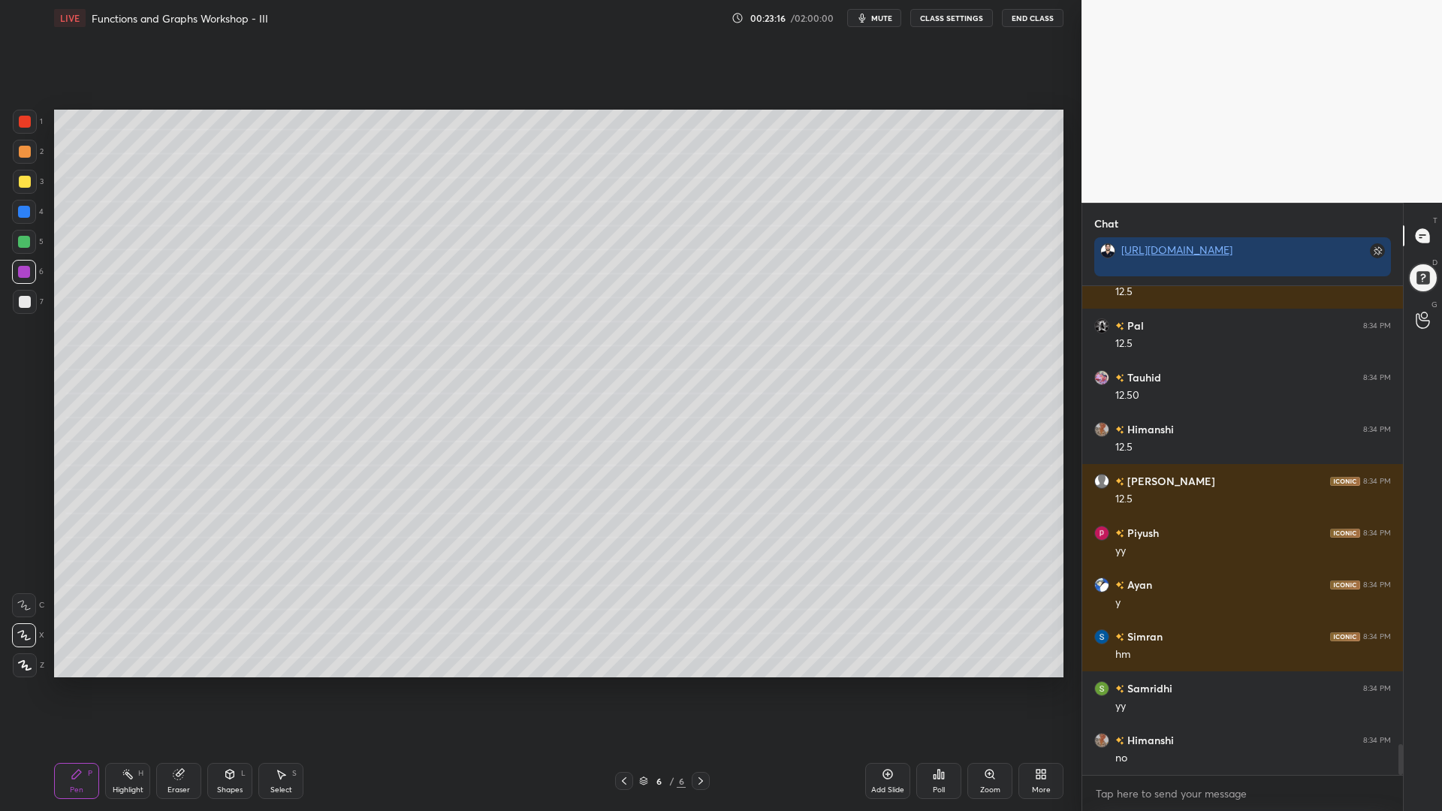
click at [20, 306] on div at bounding box center [25, 302] width 12 height 12
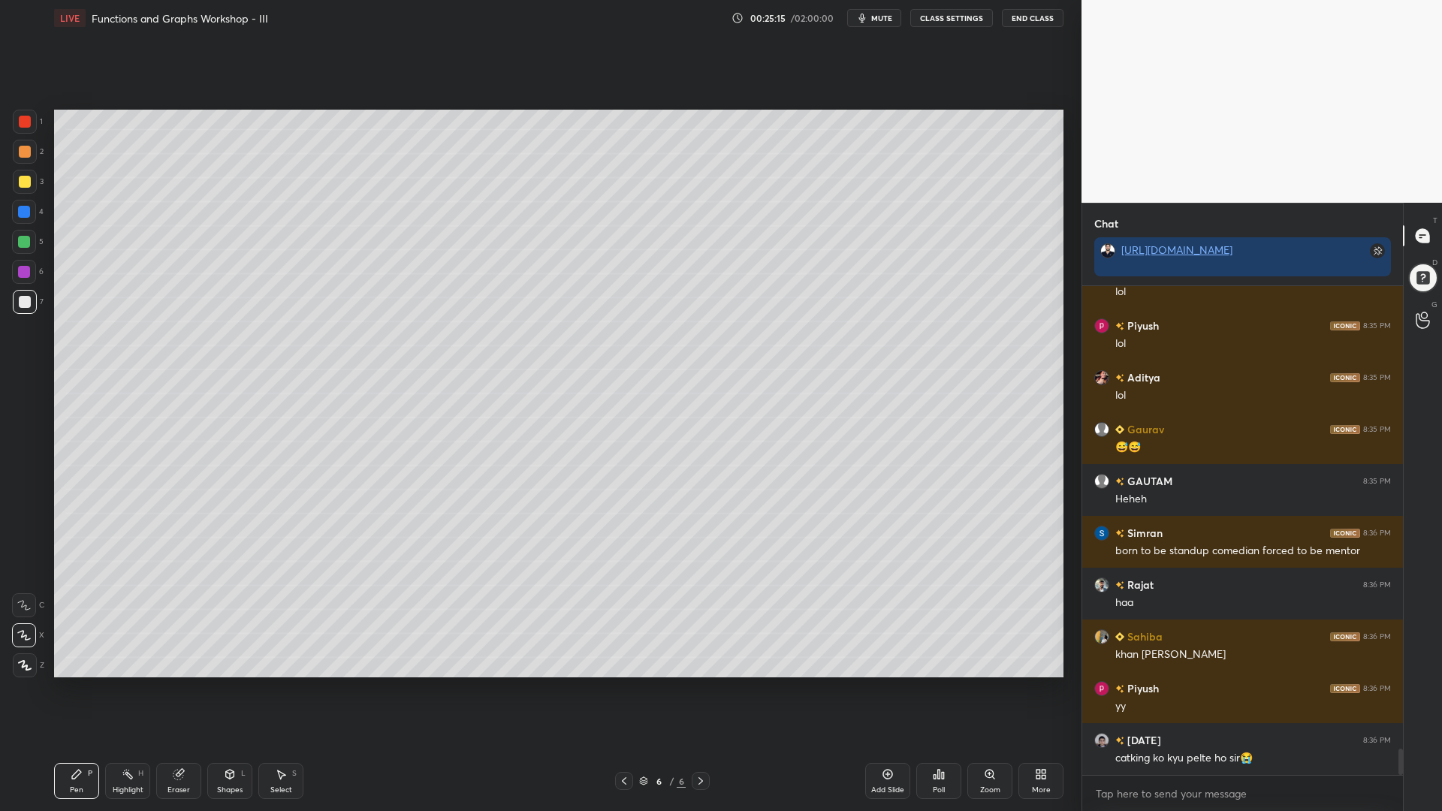
scroll to position [8726, 0]
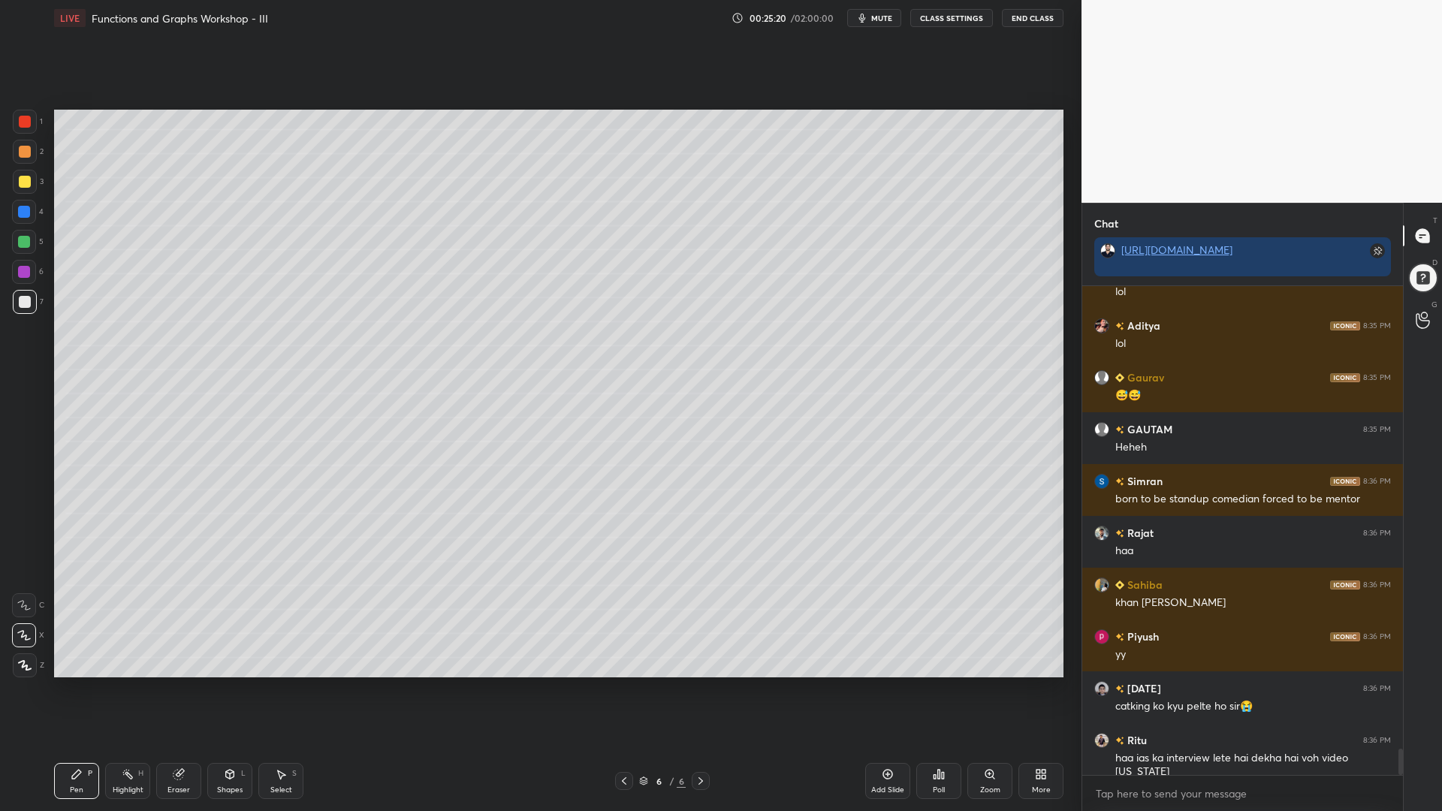
click at [624, 690] on icon at bounding box center [624, 782] width 5 height 8
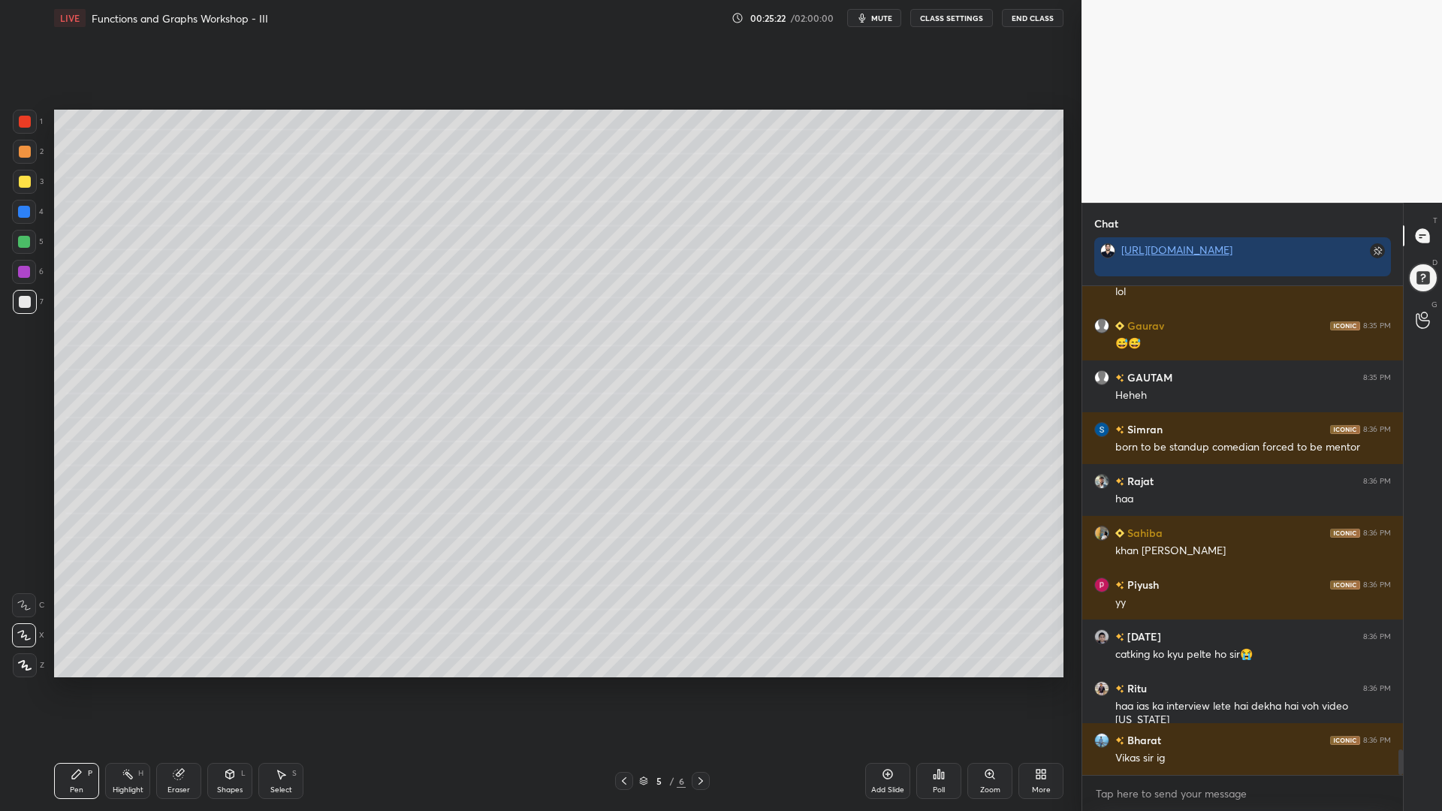
click at [883, 690] on icon at bounding box center [888, 775] width 12 height 12
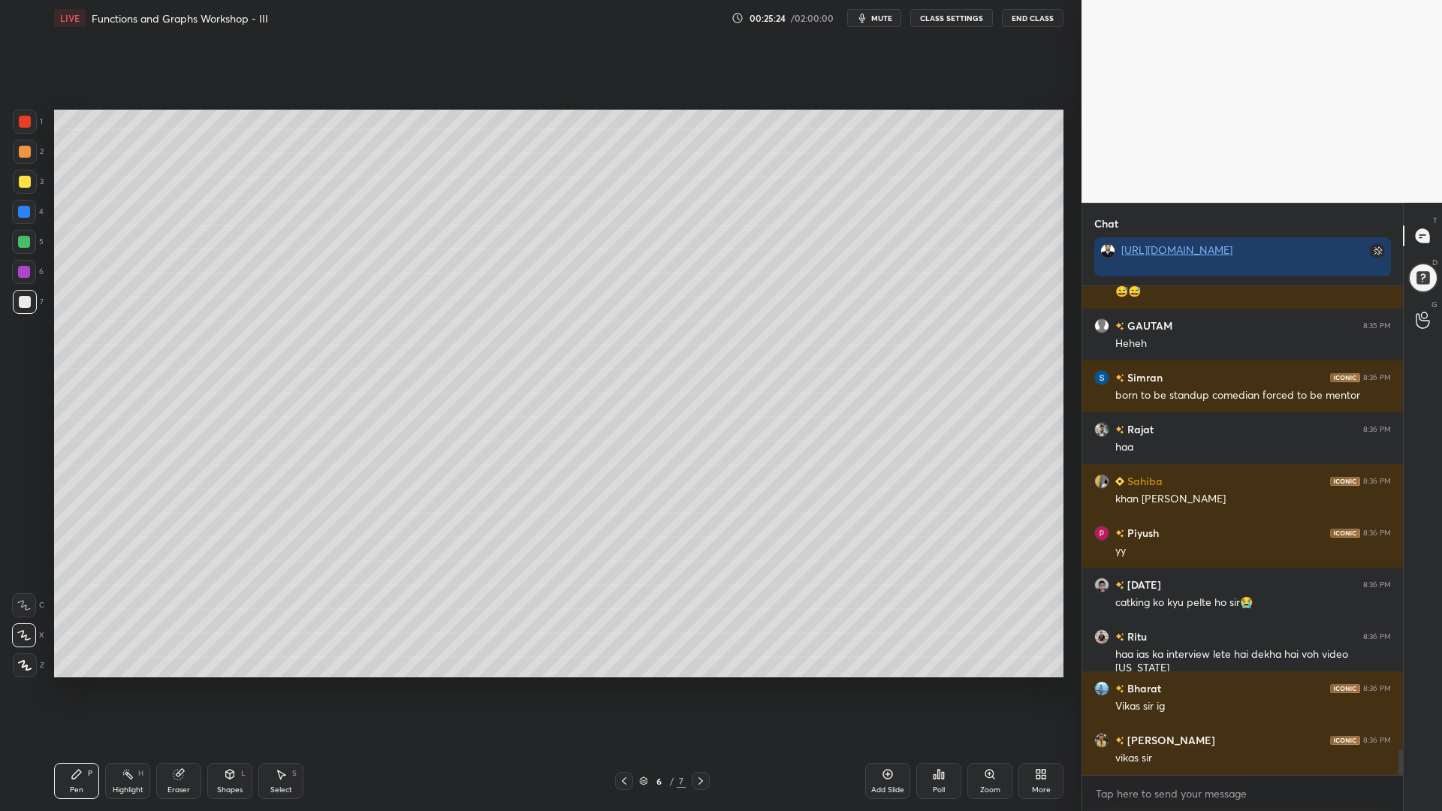
click at [30, 124] on div at bounding box center [25, 122] width 12 height 12
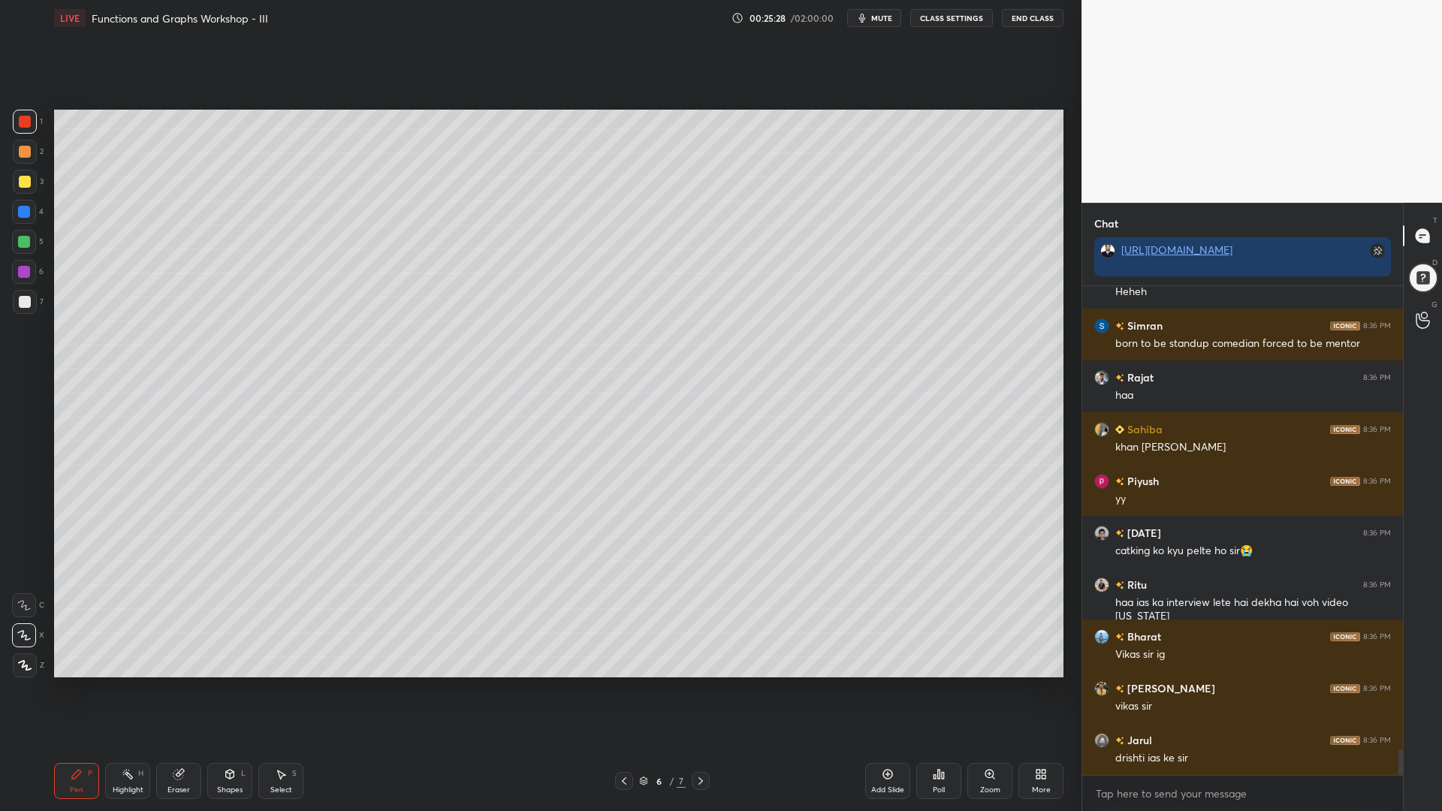
click at [23, 215] on div at bounding box center [24, 212] width 12 height 12
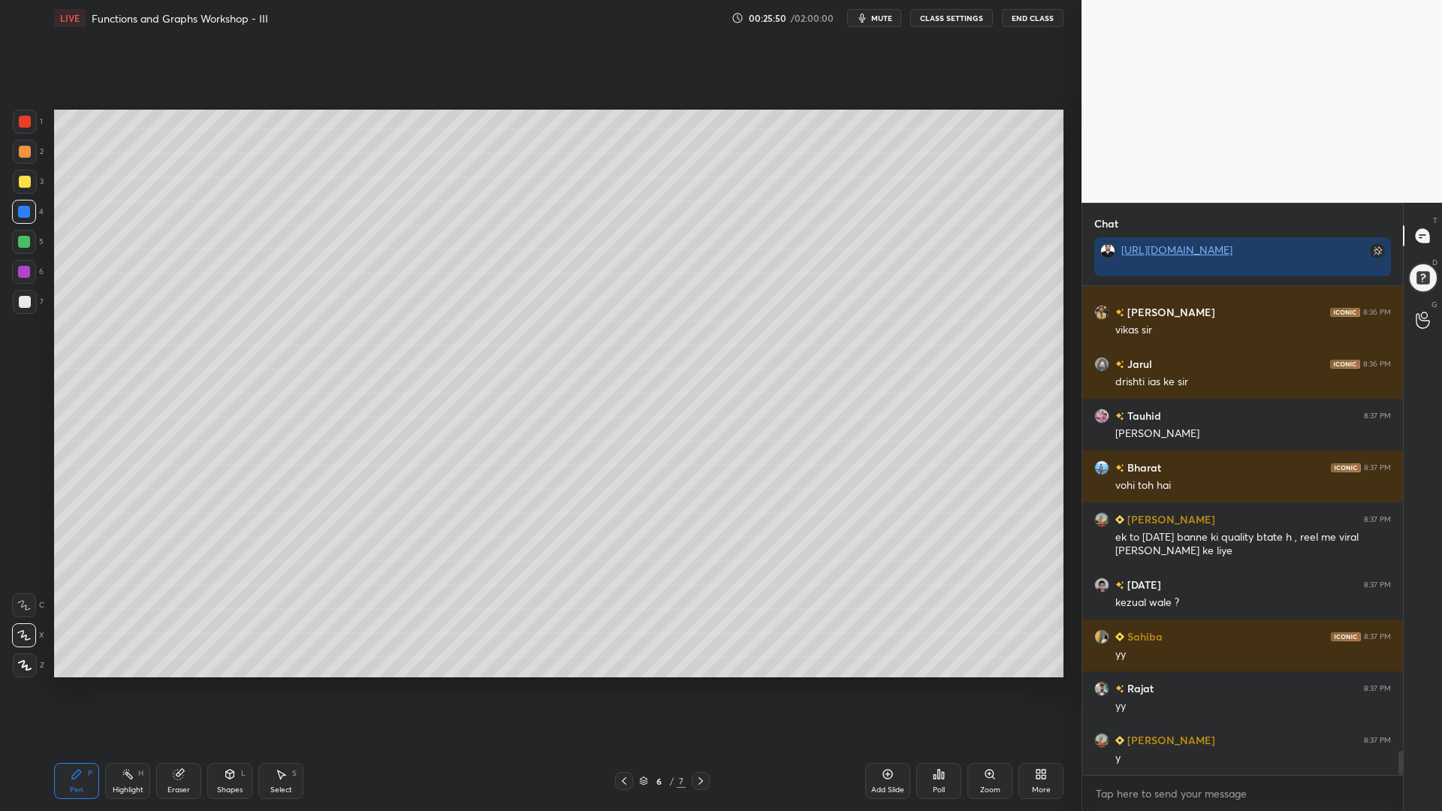
scroll to position [9310, 0]
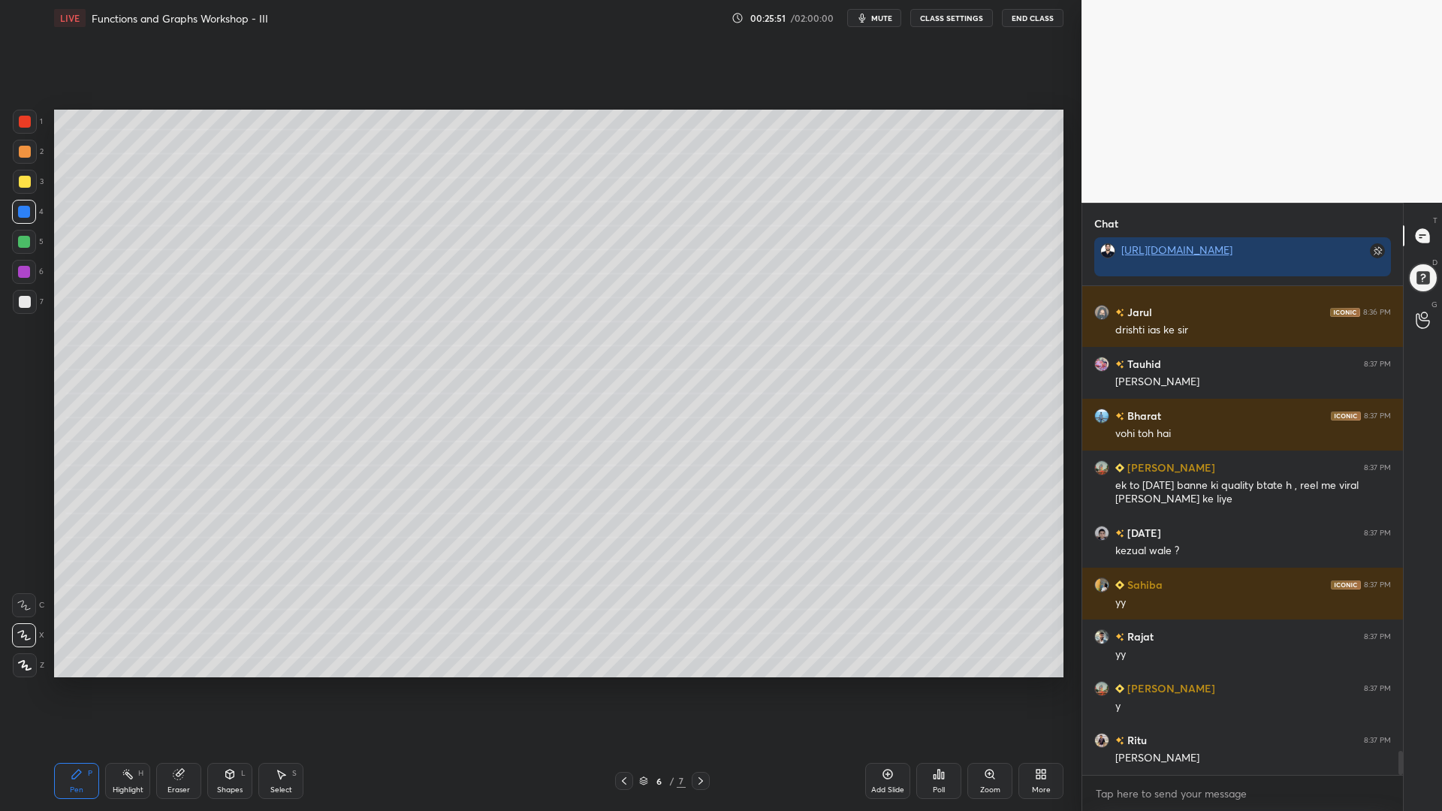
click at [19, 181] on div at bounding box center [25, 182] width 12 height 12
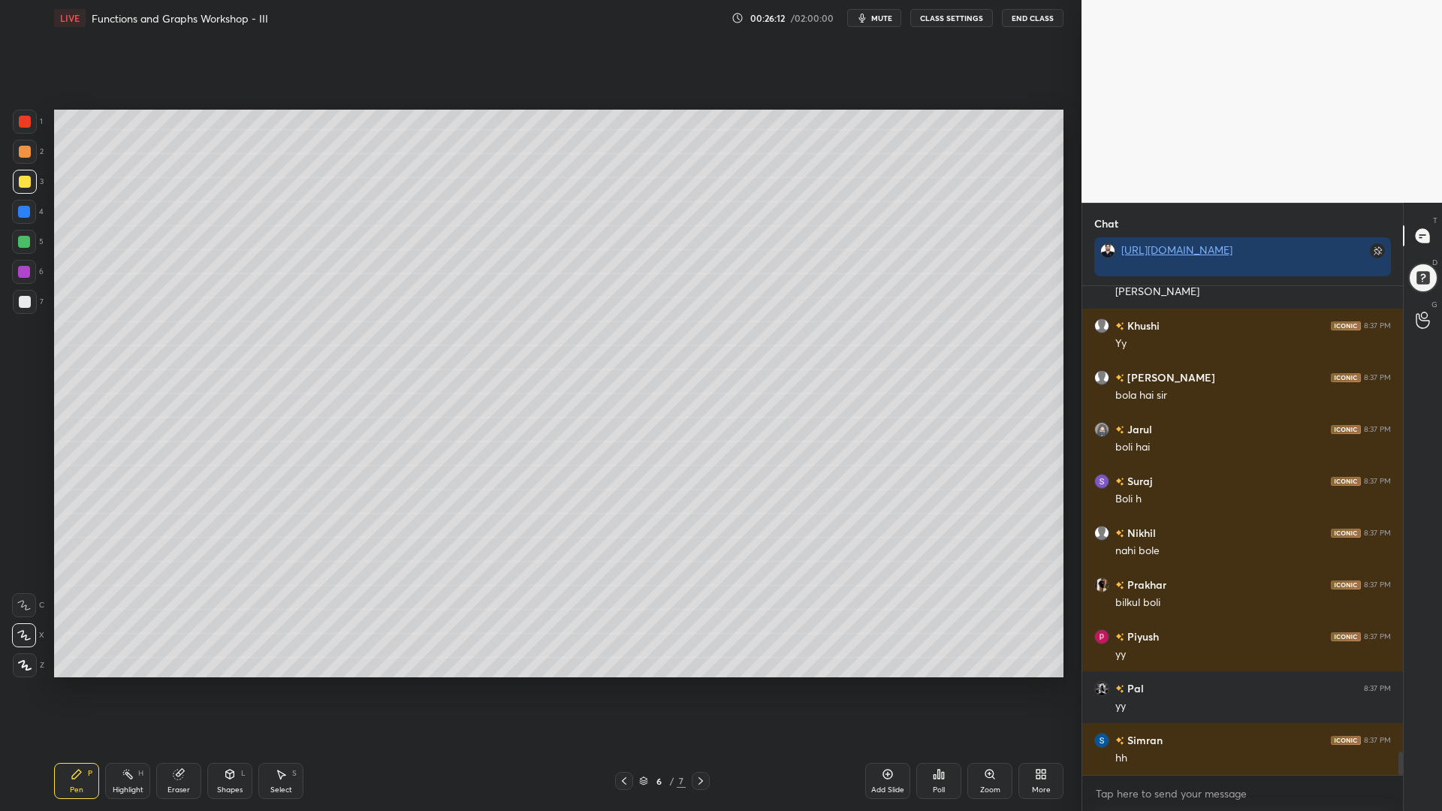
scroll to position [9828, 0]
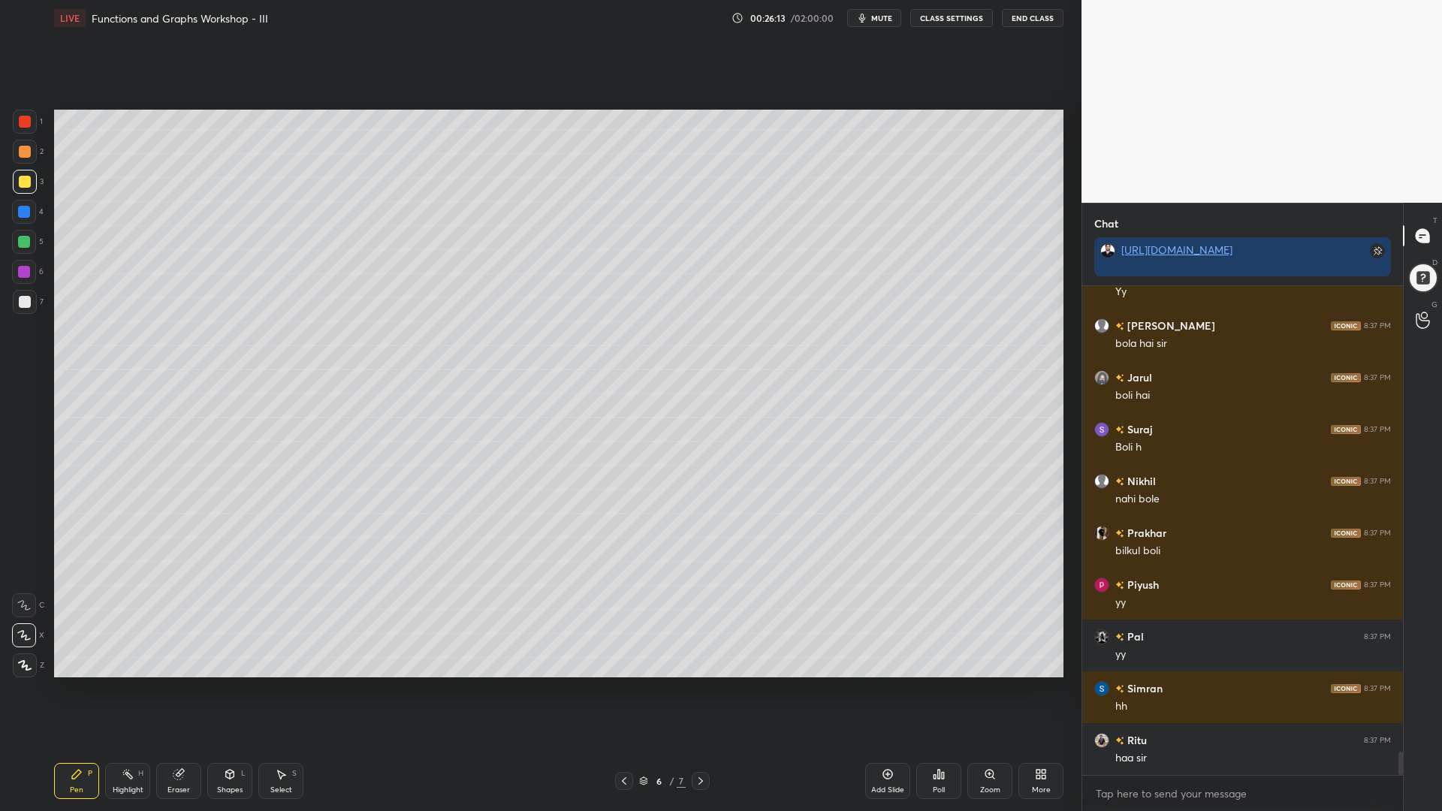
click at [22, 243] on div at bounding box center [24, 242] width 12 height 12
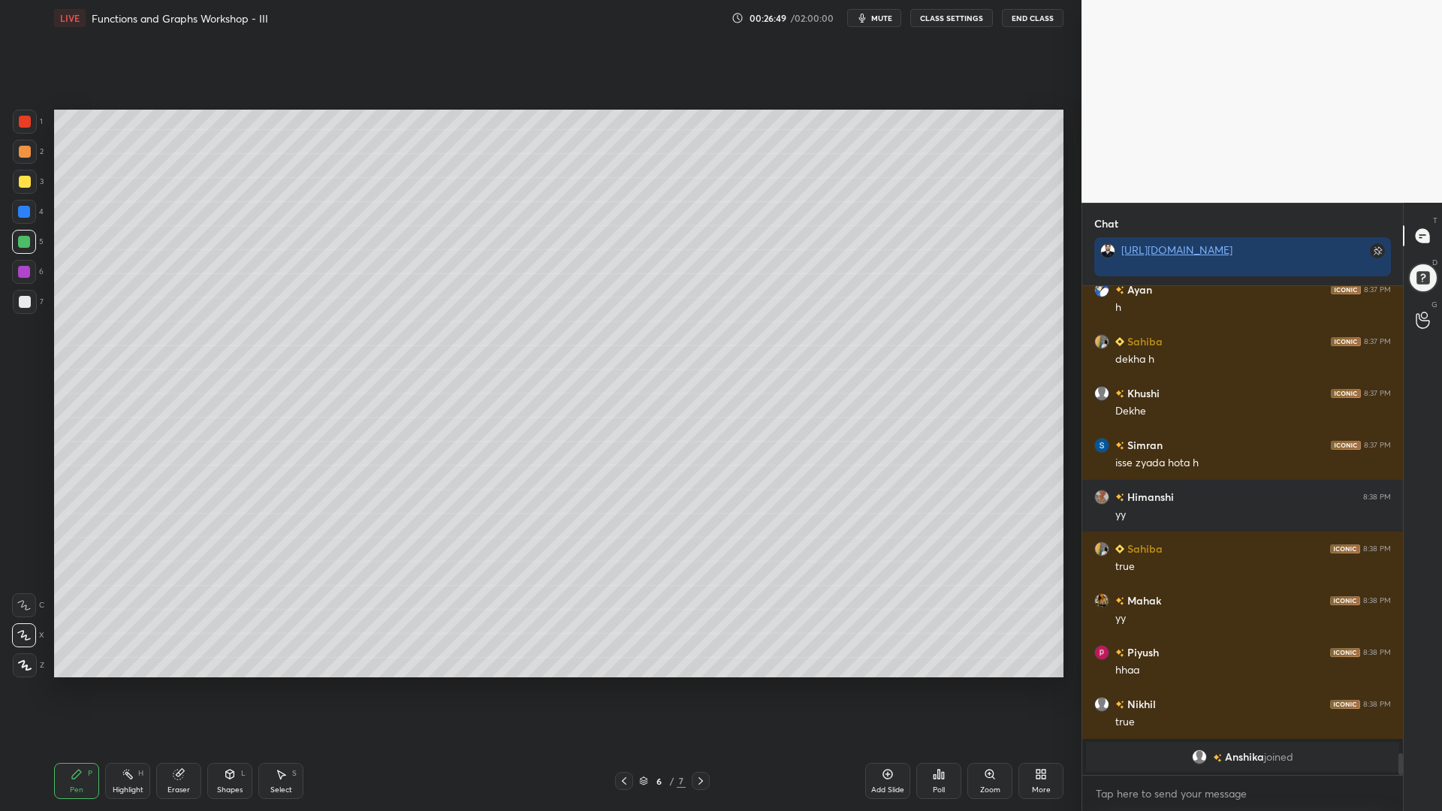
scroll to position [9214, 0]
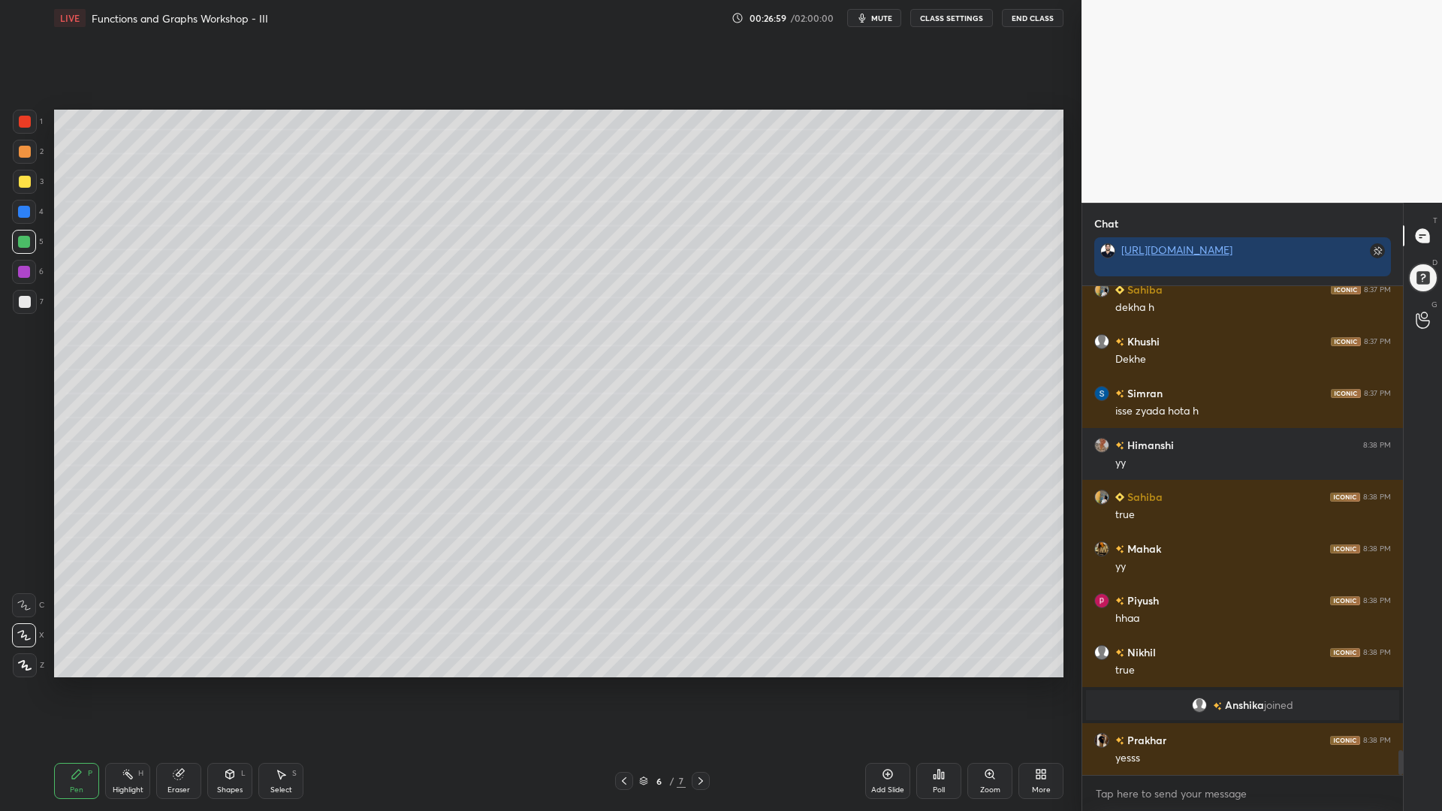
click at [8, 265] on div "1 2 3 4 5 6 7 C X Z C X Z E E Erase all H H" at bounding box center [24, 394] width 48 height 568
click at [21, 210] on div at bounding box center [24, 212] width 12 height 12
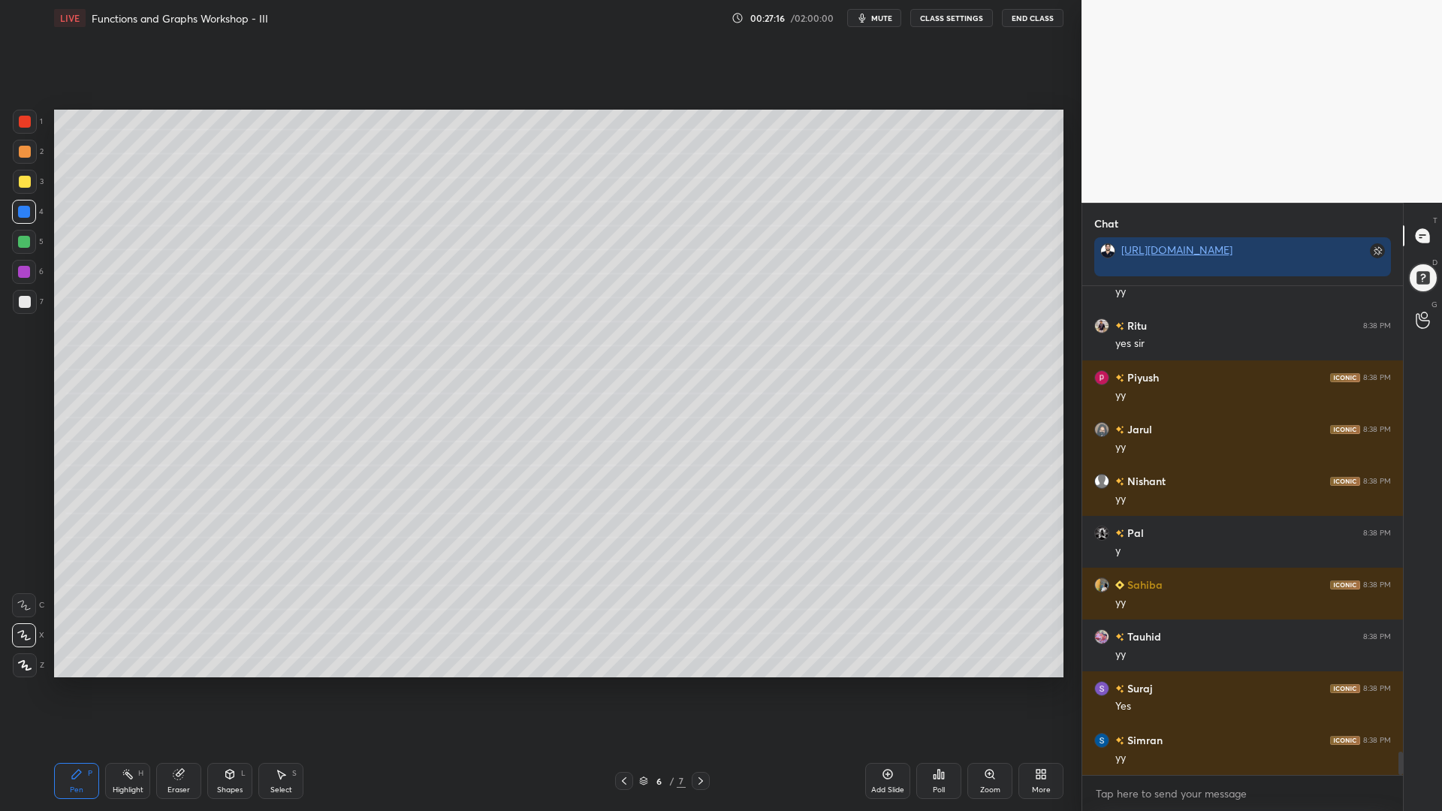
scroll to position [9785, 0]
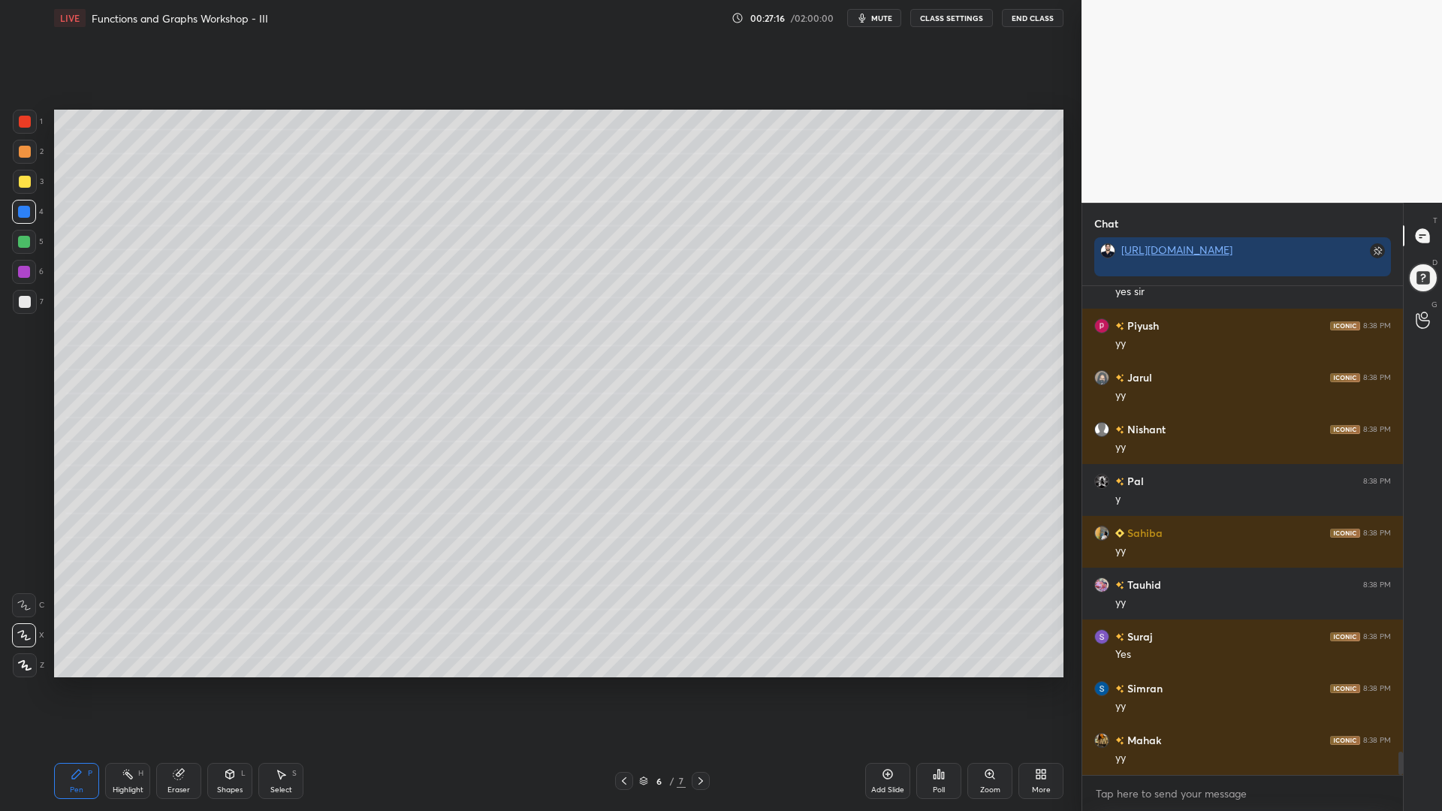
click at [21, 269] on div at bounding box center [24, 272] width 12 height 12
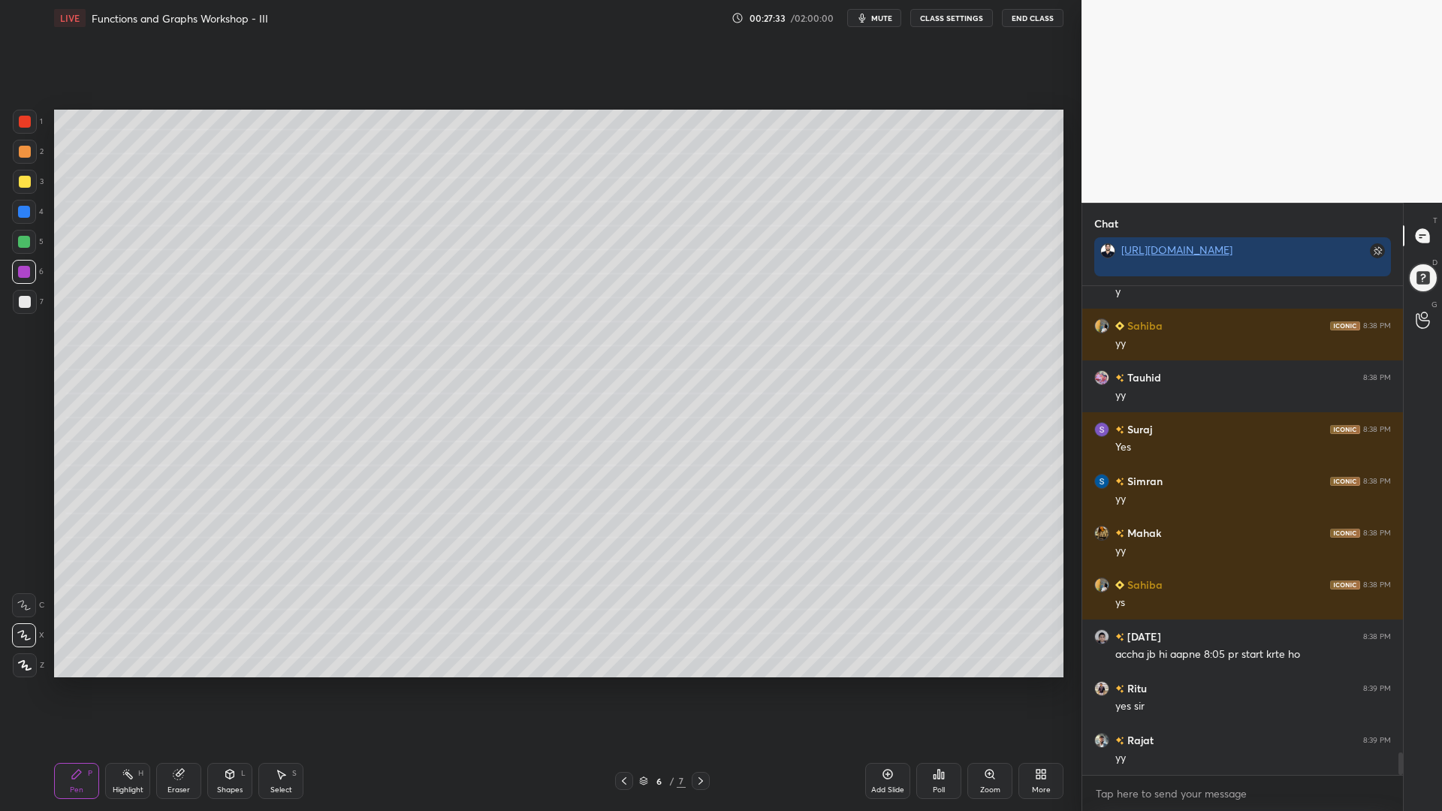
scroll to position [10044, 0]
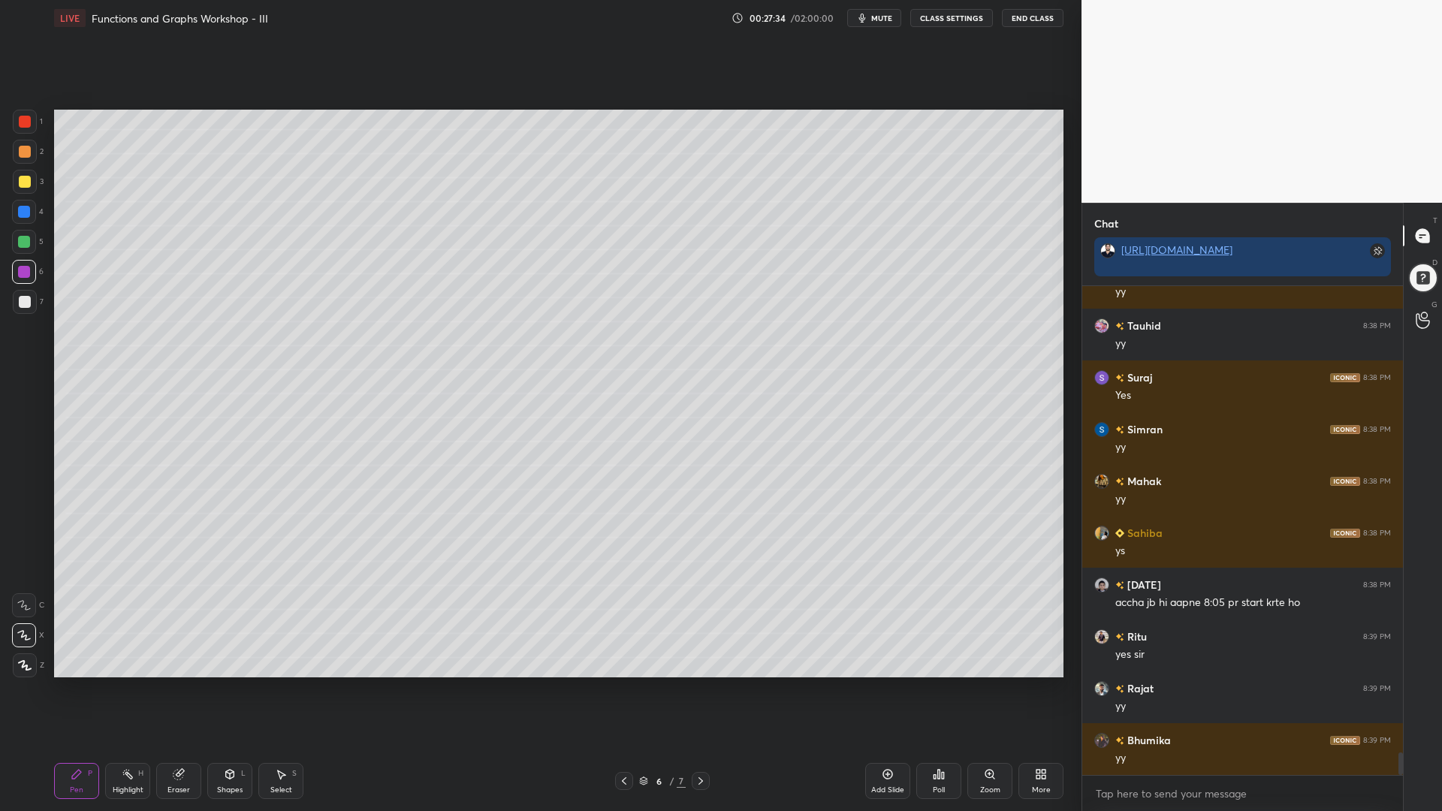
drag, startPoint x: 27, startPoint y: 215, endPoint x: 38, endPoint y: 217, distance: 11.5
click at [26, 214] on div at bounding box center [24, 212] width 12 height 12
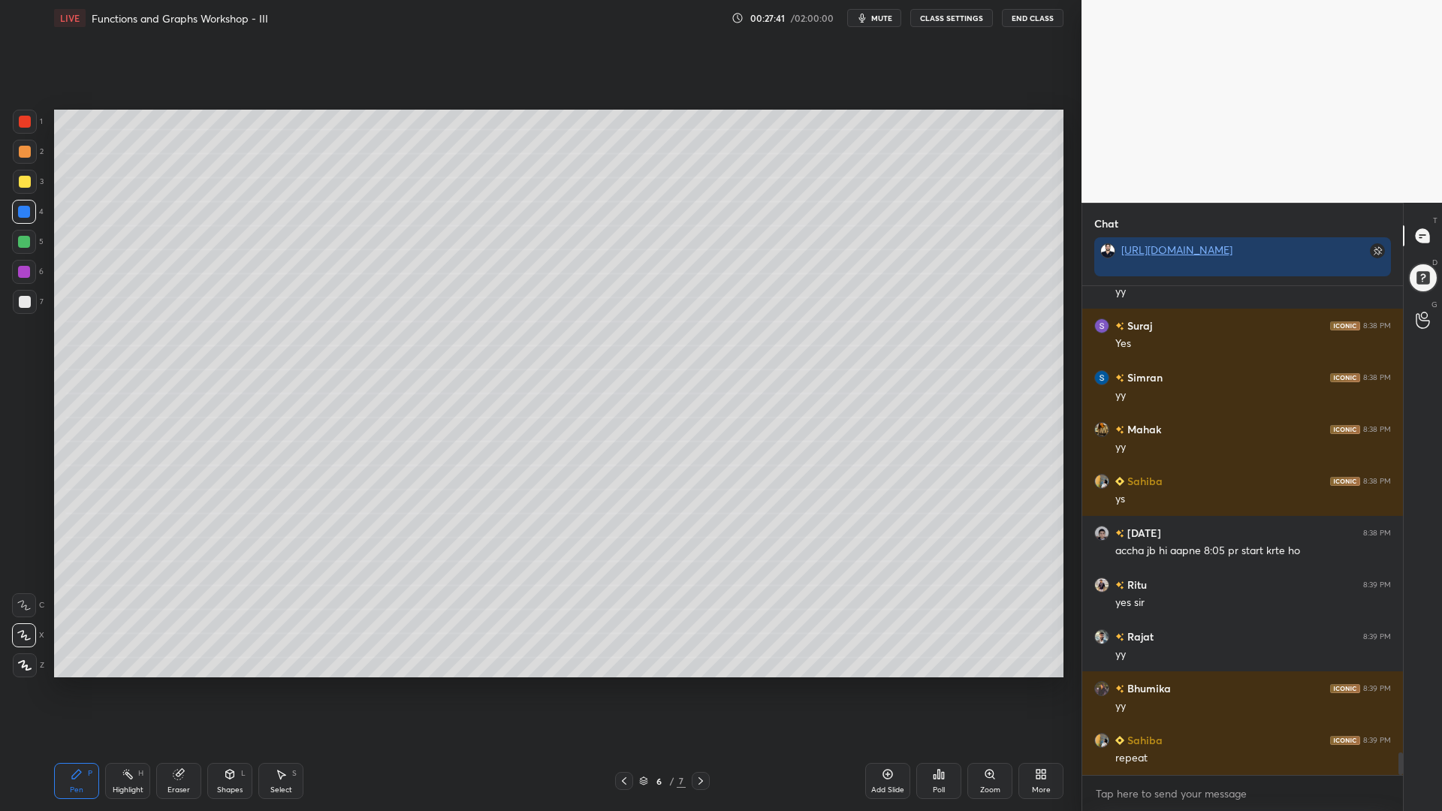
click at [21, 249] on div at bounding box center [24, 242] width 24 height 24
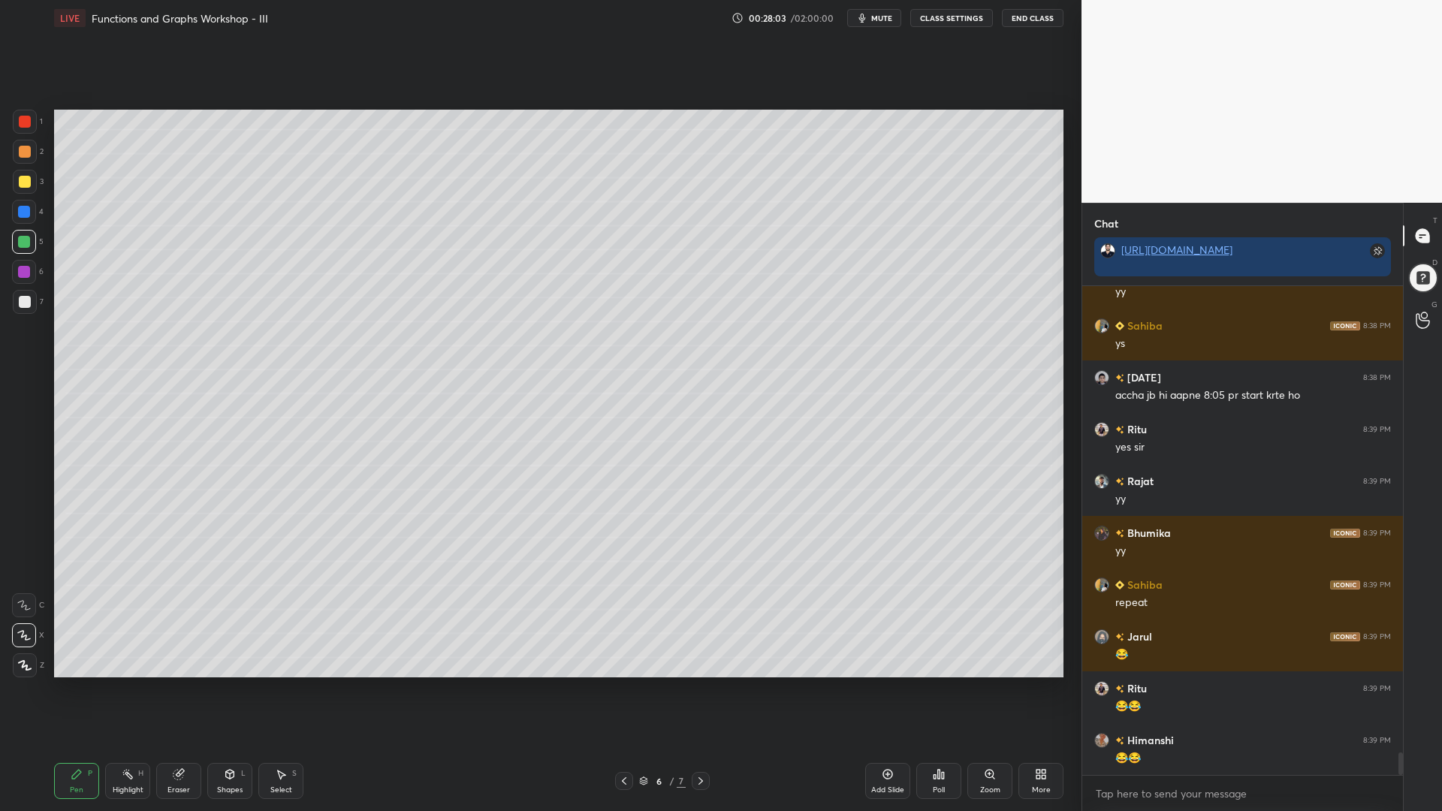
scroll to position [10303, 0]
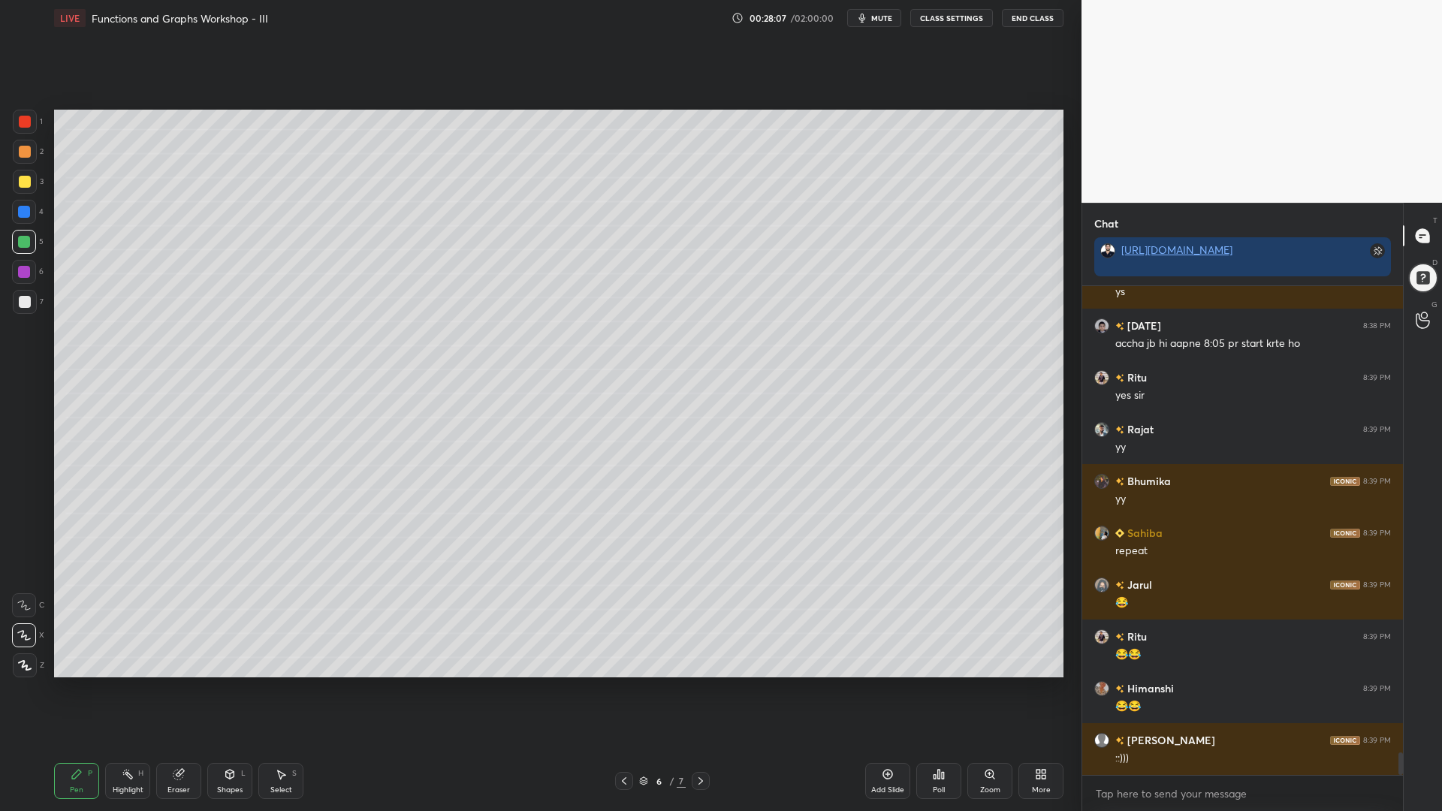
click at [20, 268] on div at bounding box center [24, 272] width 12 height 12
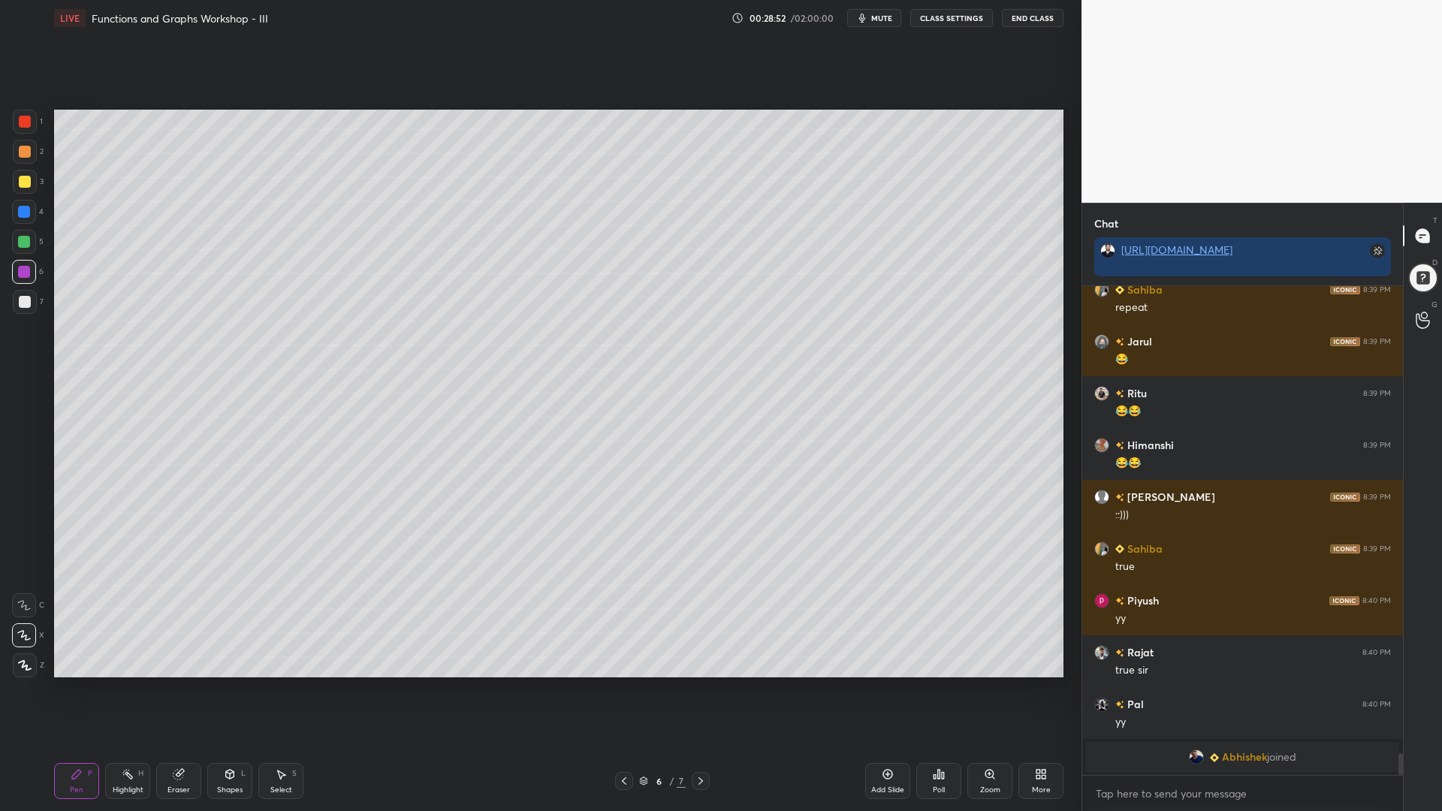
scroll to position [10229, 0]
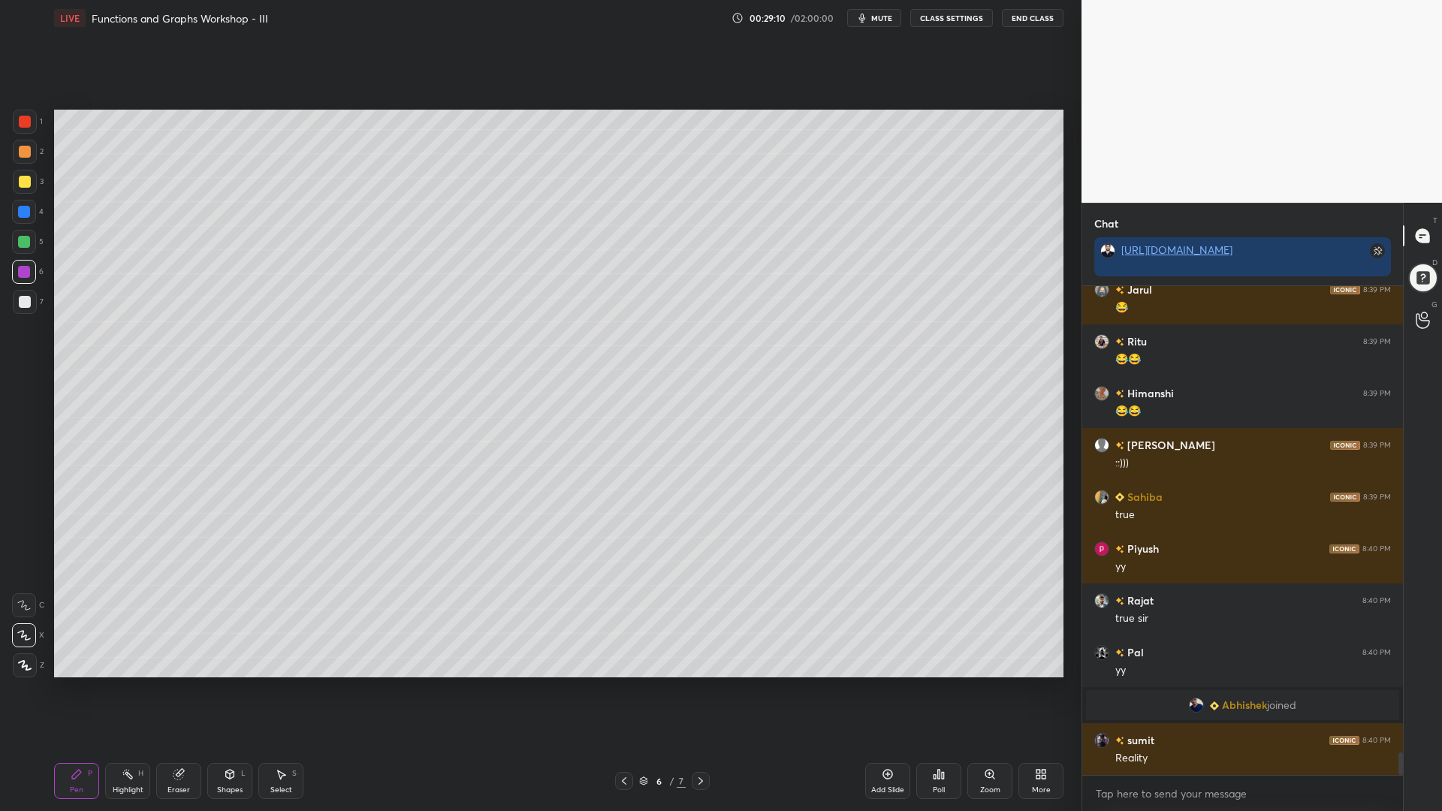
click at [17, 214] on div at bounding box center [24, 212] width 24 height 24
click at [19, 183] on div at bounding box center [25, 182] width 12 height 12
click at [24, 156] on div at bounding box center [25, 152] width 12 height 12
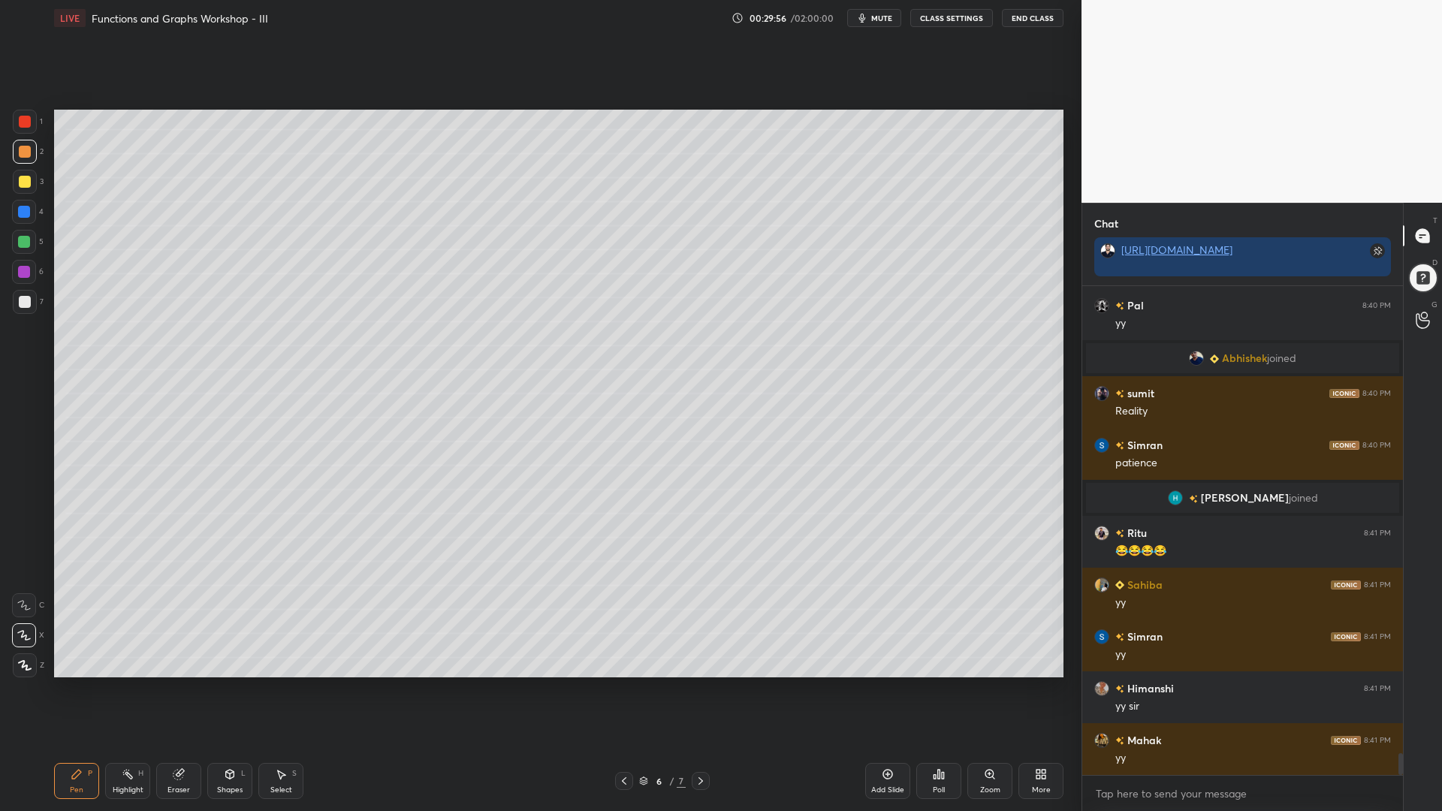
scroll to position [10585, 0]
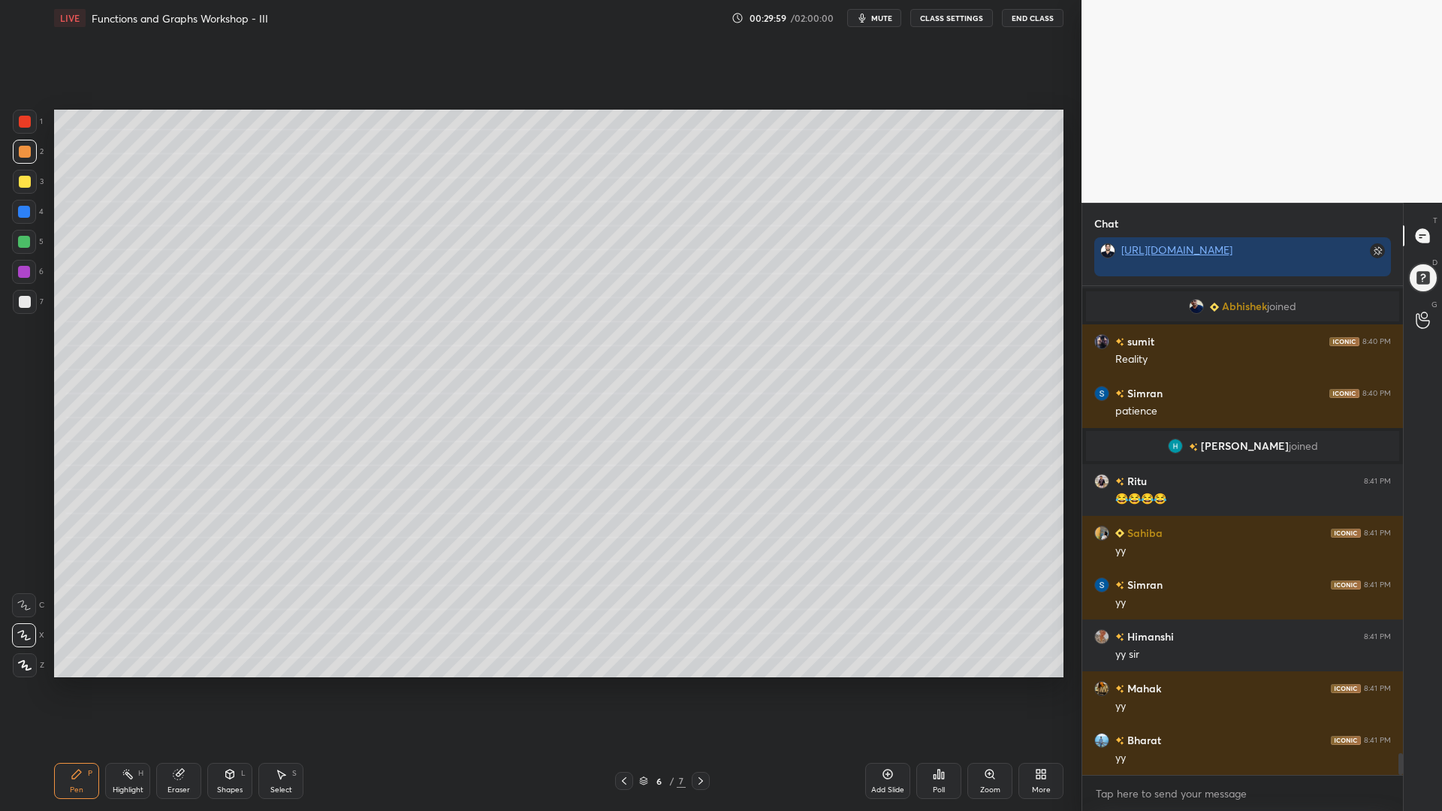
click at [23, 240] on div at bounding box center [24, 242] width 12 height 12
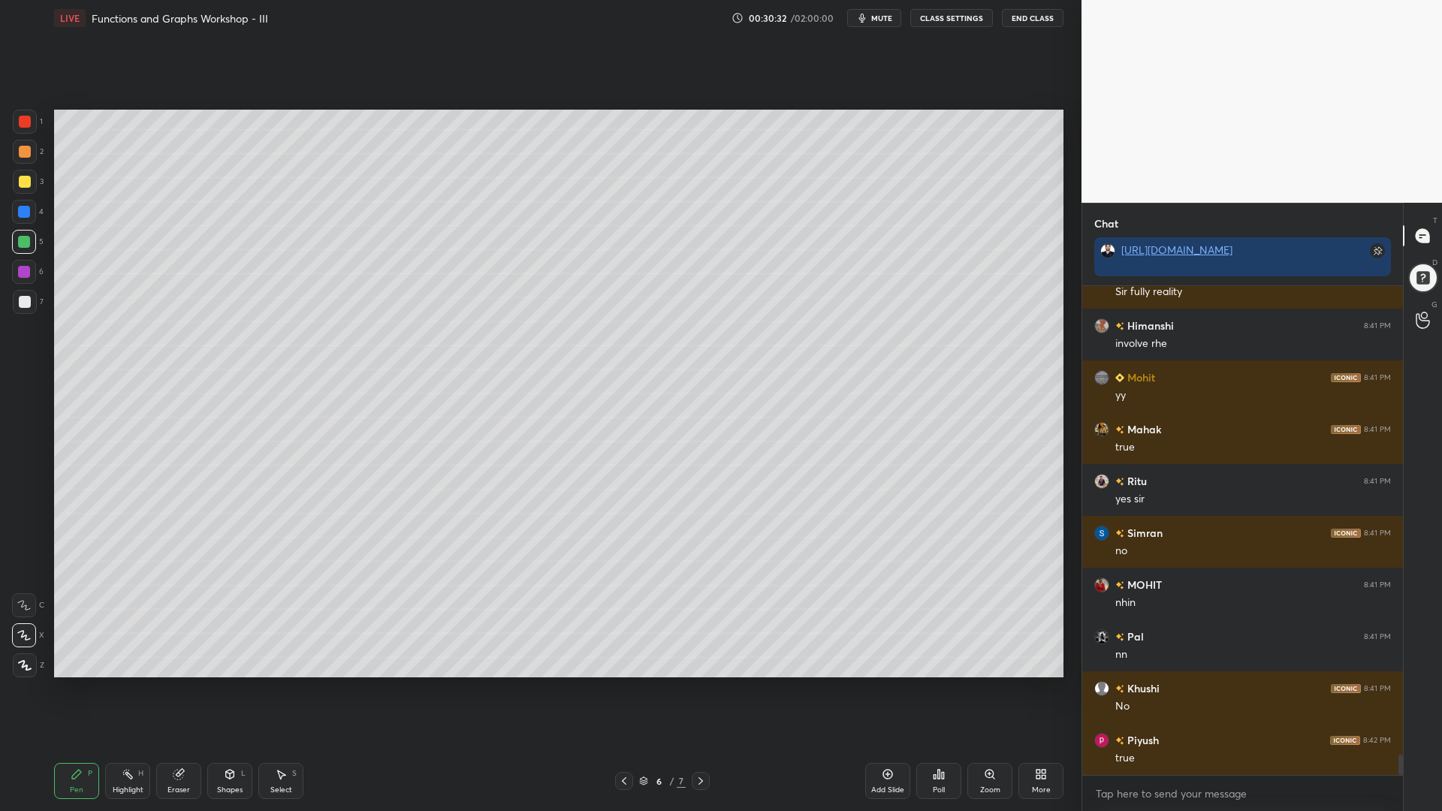
scroll to position [11155, 0]
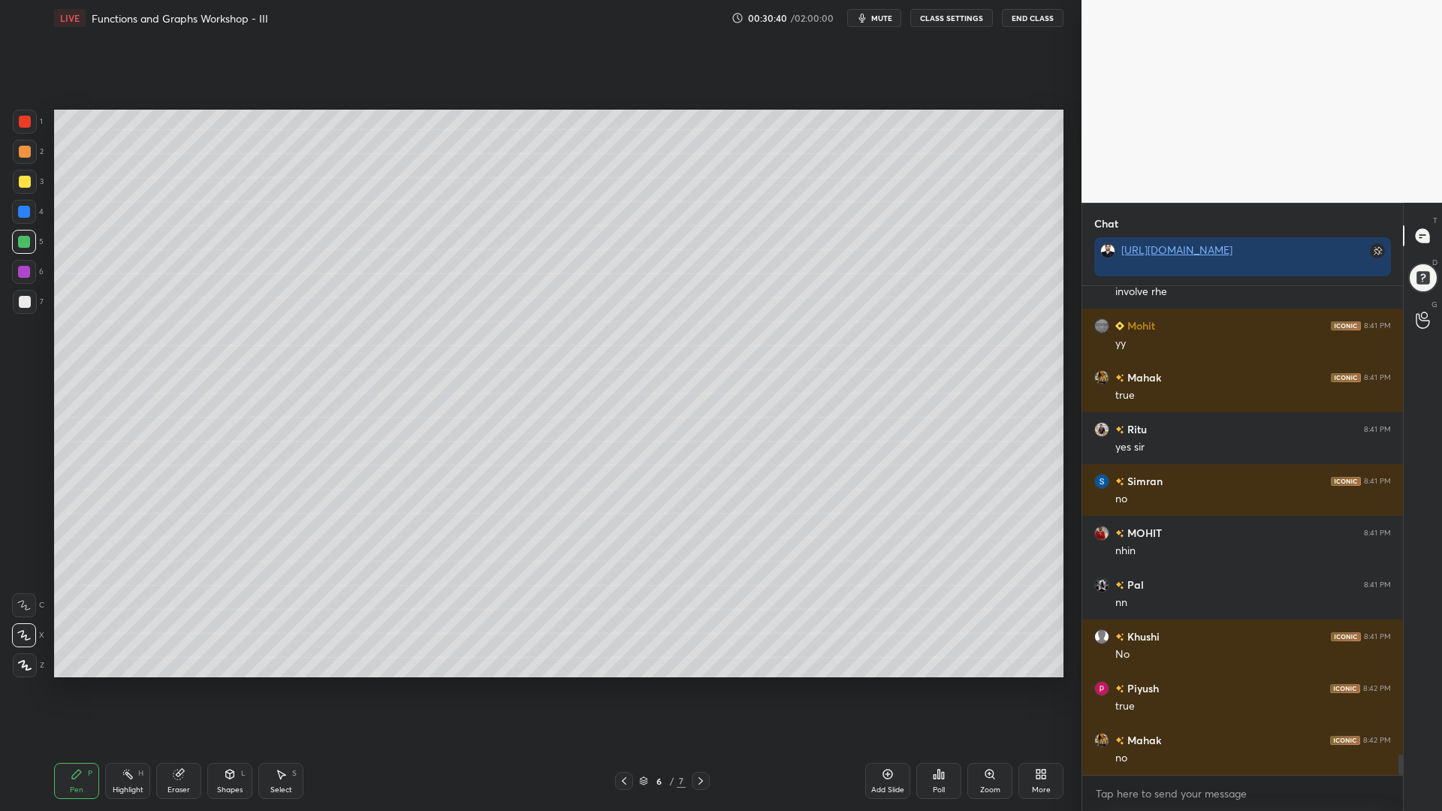
click at [21, 209] on div at bounding box center [24, 212] width 12 height 12
click at [20, 123] on div at bounding box center [25, 122] width 12 height 12
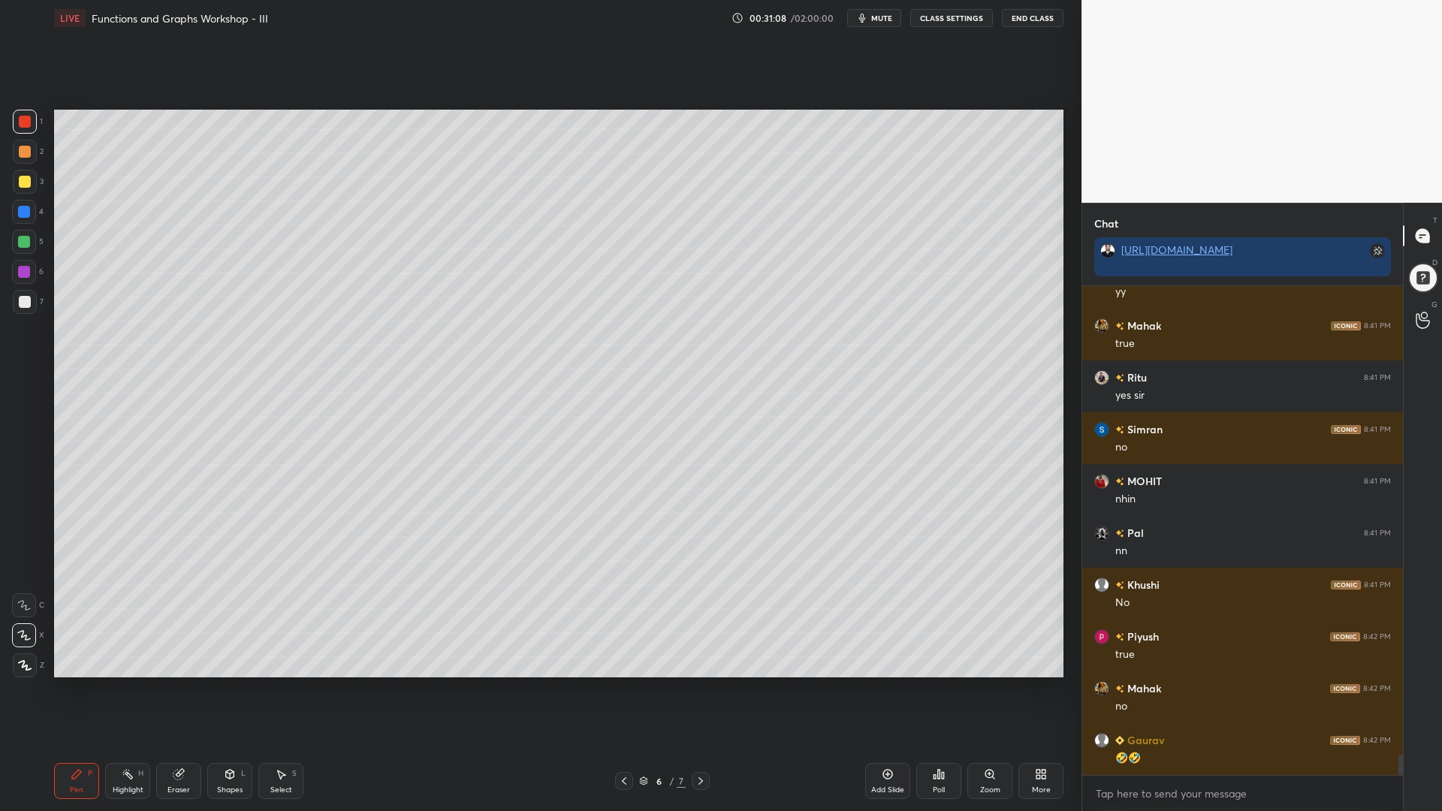
scroll to position [11259, 0]
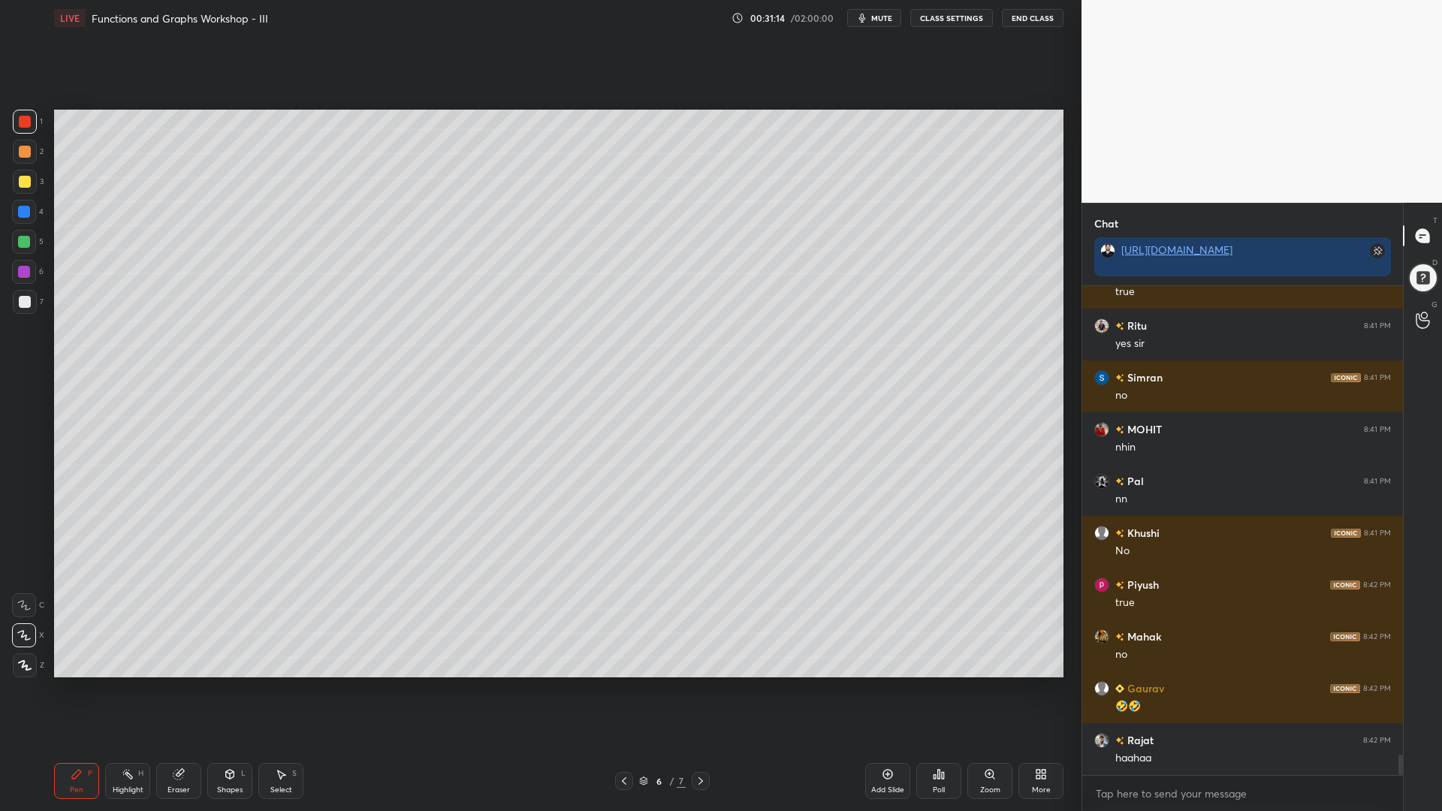
click at [25, 211] on div at bounding box center [24, 212] width 12 height 12
click at [24, 240] on div at bounding box center [24, 242] width 12 height 12
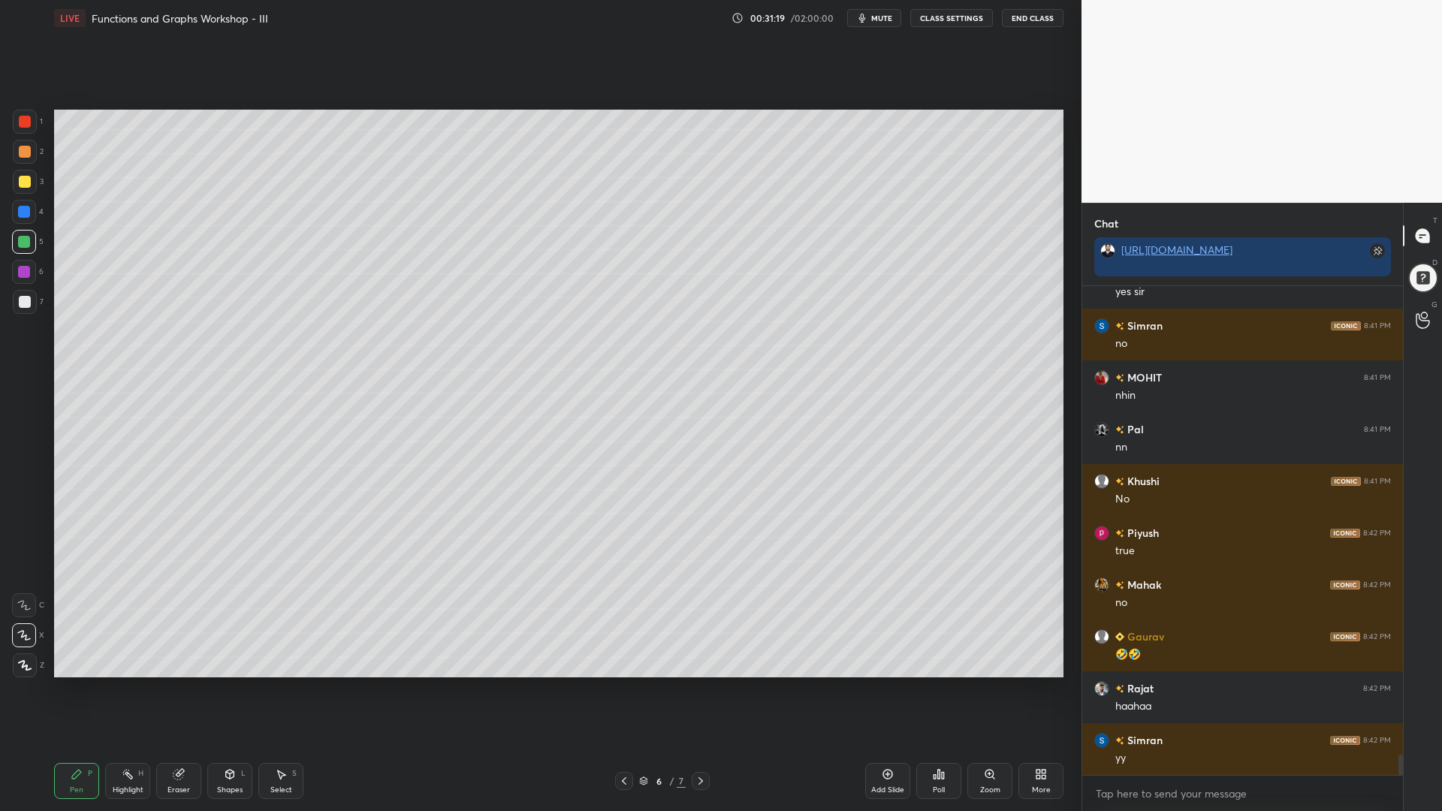
click at [19, 207] on div at bounding box center [24, 212] width 12 height 12
click at [33, 239] on div at bounding box center [24, 242] width 24 height 24
click at [19, 211] on div at bounding box center [24, 212] width 12 height 12
click at [24, 244] on div at bounding box center [24, 242] width 12 height 12
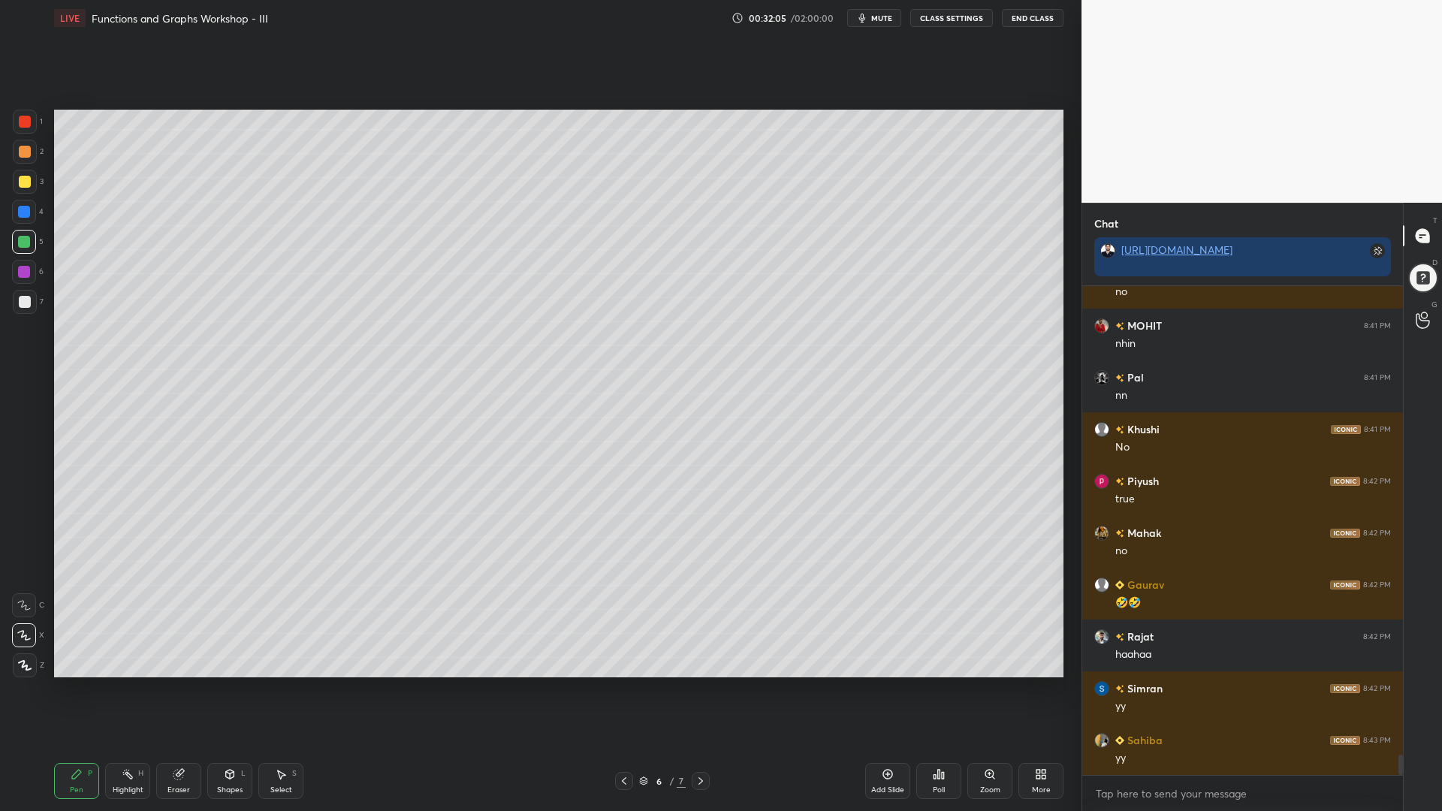
click at [20, 180] on div at bounding box center [25, 182] width 12 height 12
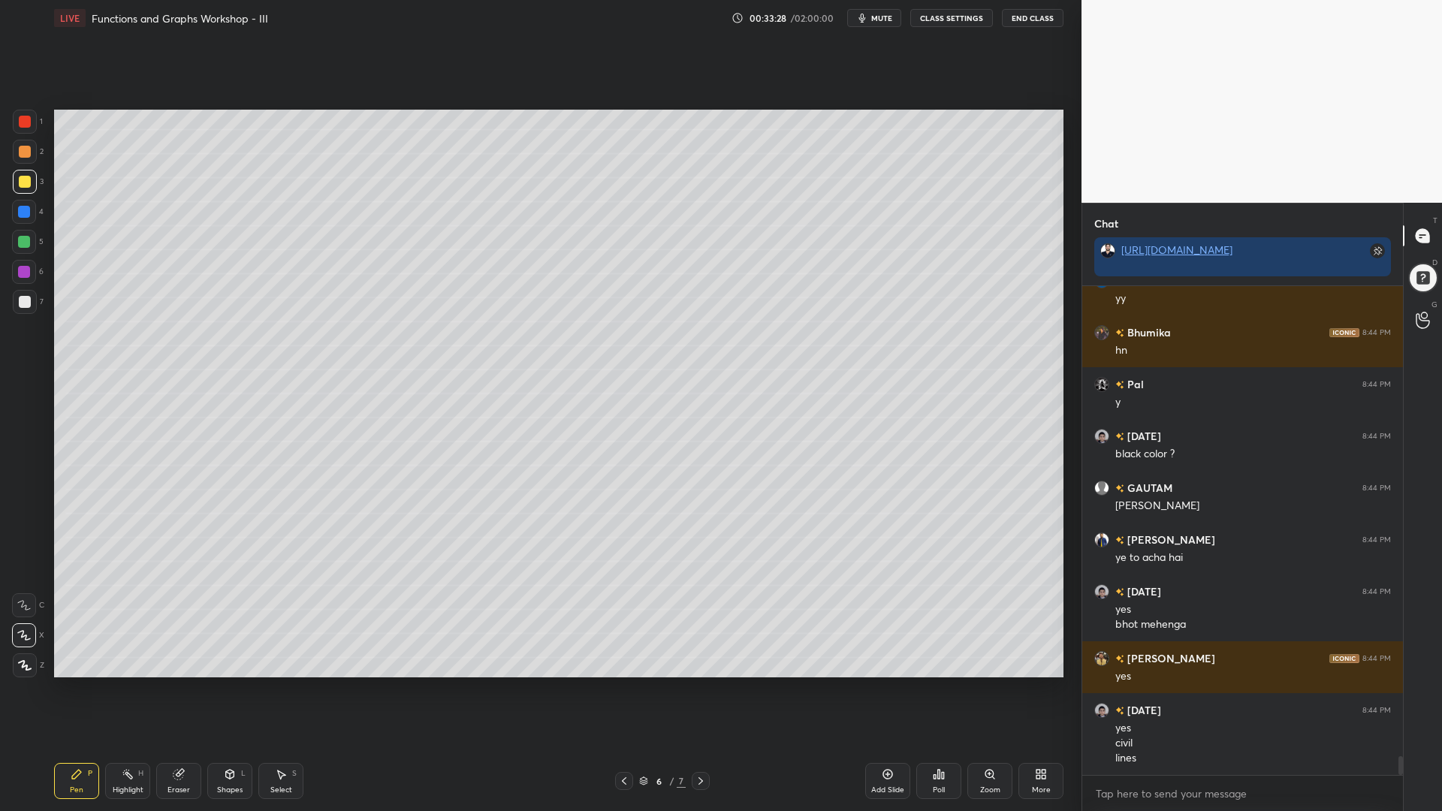
scroll to position [12392, 0]
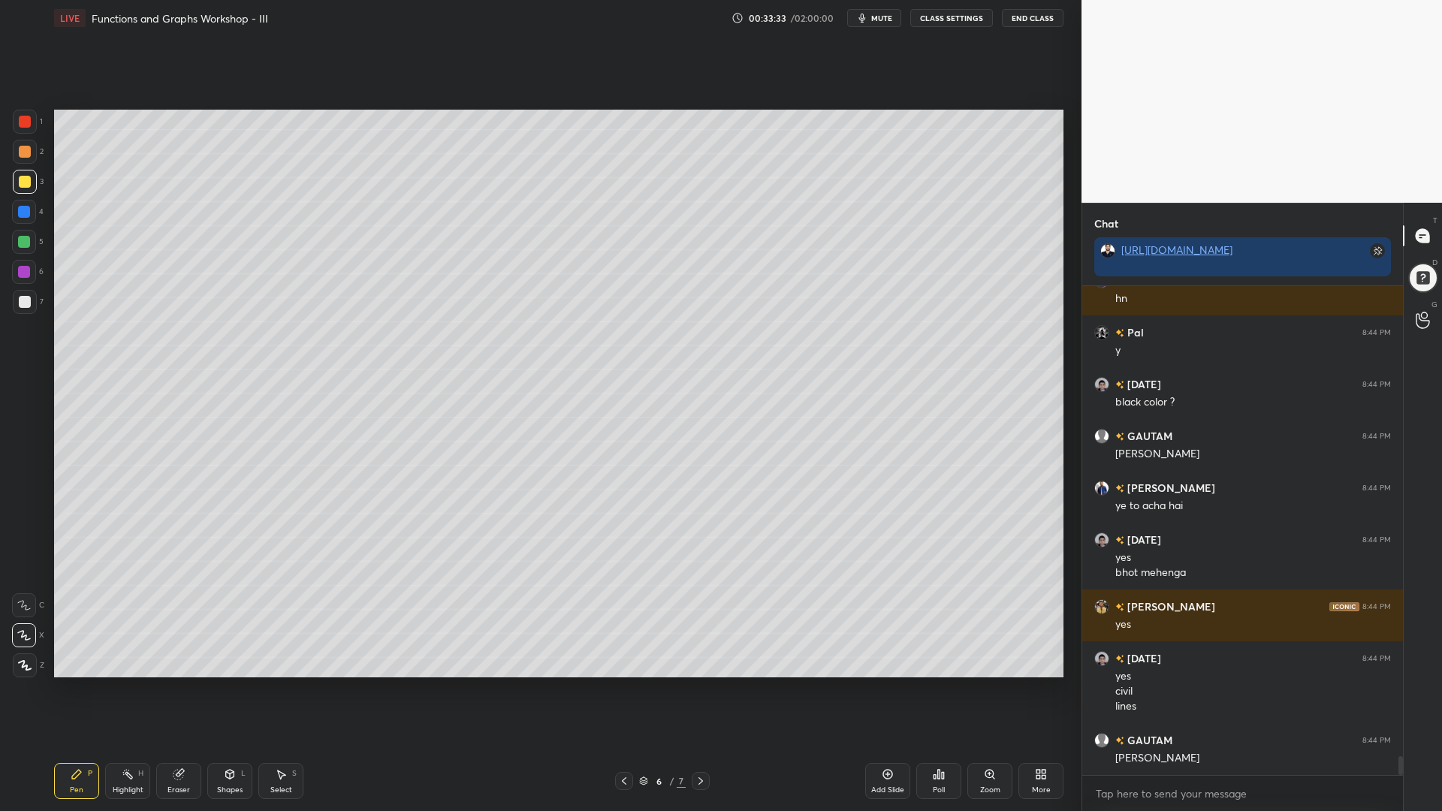
drag, startPoint x: 17, startPoint y: 213, endPoint x: 22, endPoint y: 255, distance: 42.4
click at [17, 214] on div at bounding box center [24, 212] width 24 height 24
drag, startPoint x: 26, startPoint y: 238, endPoint x: 41, endPoint y: 249, distance: 18.3
click at [23, 238] on div at bounding box center [24, 242] width 12 height 12
drag, startPoint x: 23, startPoint y: 280, endPoint x: 19, endPoint y: 298, distance: 17.7
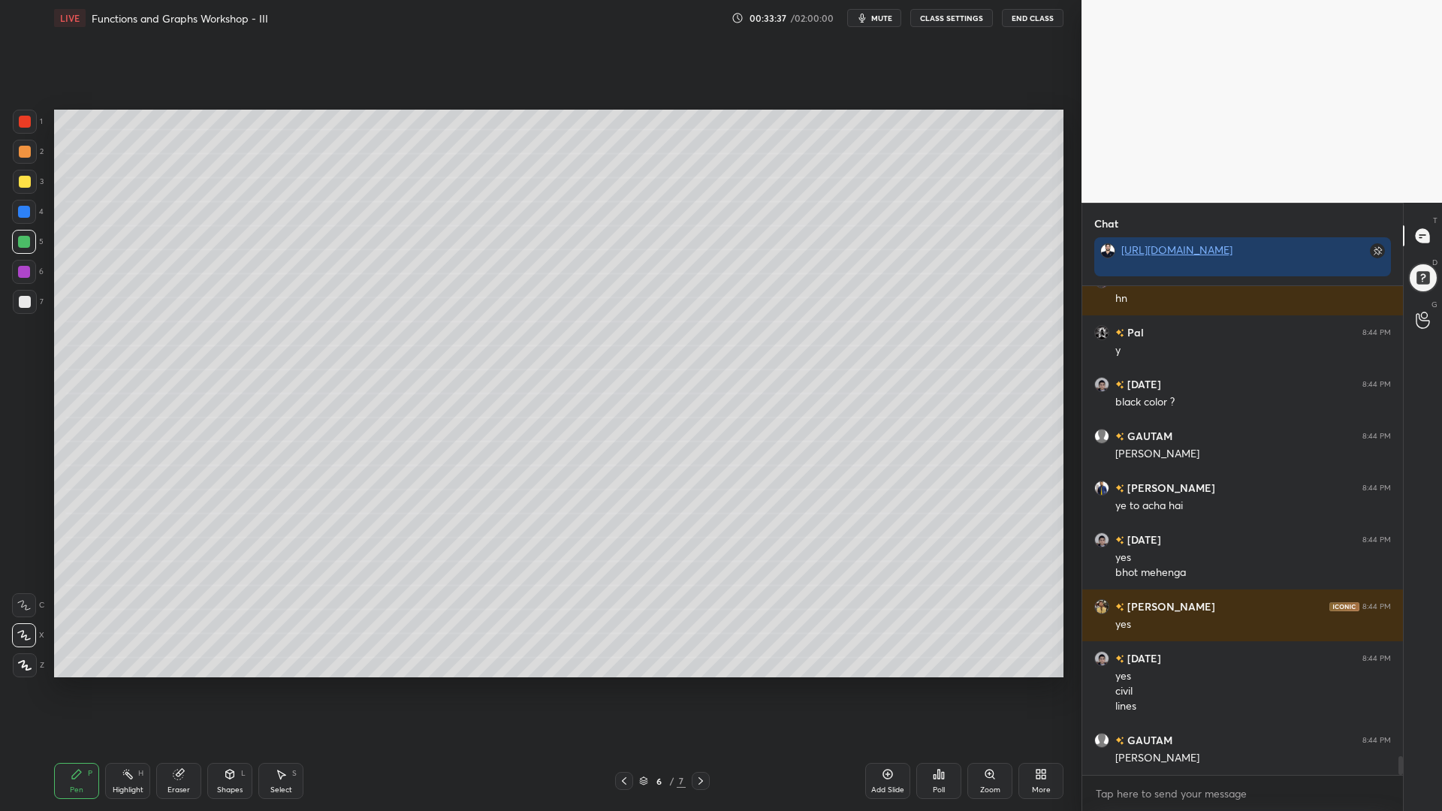
click at [23, 285] on div "6" at bounding box center [28, 275] width 32 height 30
click at [23, 305] on div at bounding box center [25, 302] width 12 height 12
click at [19, 202] on div at bounding box center [24, 212] width 24 height 24
click at [23, 298] on div at bounding box center [25, 302] width 24 height 24
drag, startPoint x: 23, startPoint y: 216, endPoint x: 41, endPoint y: 225, distance: 20.2
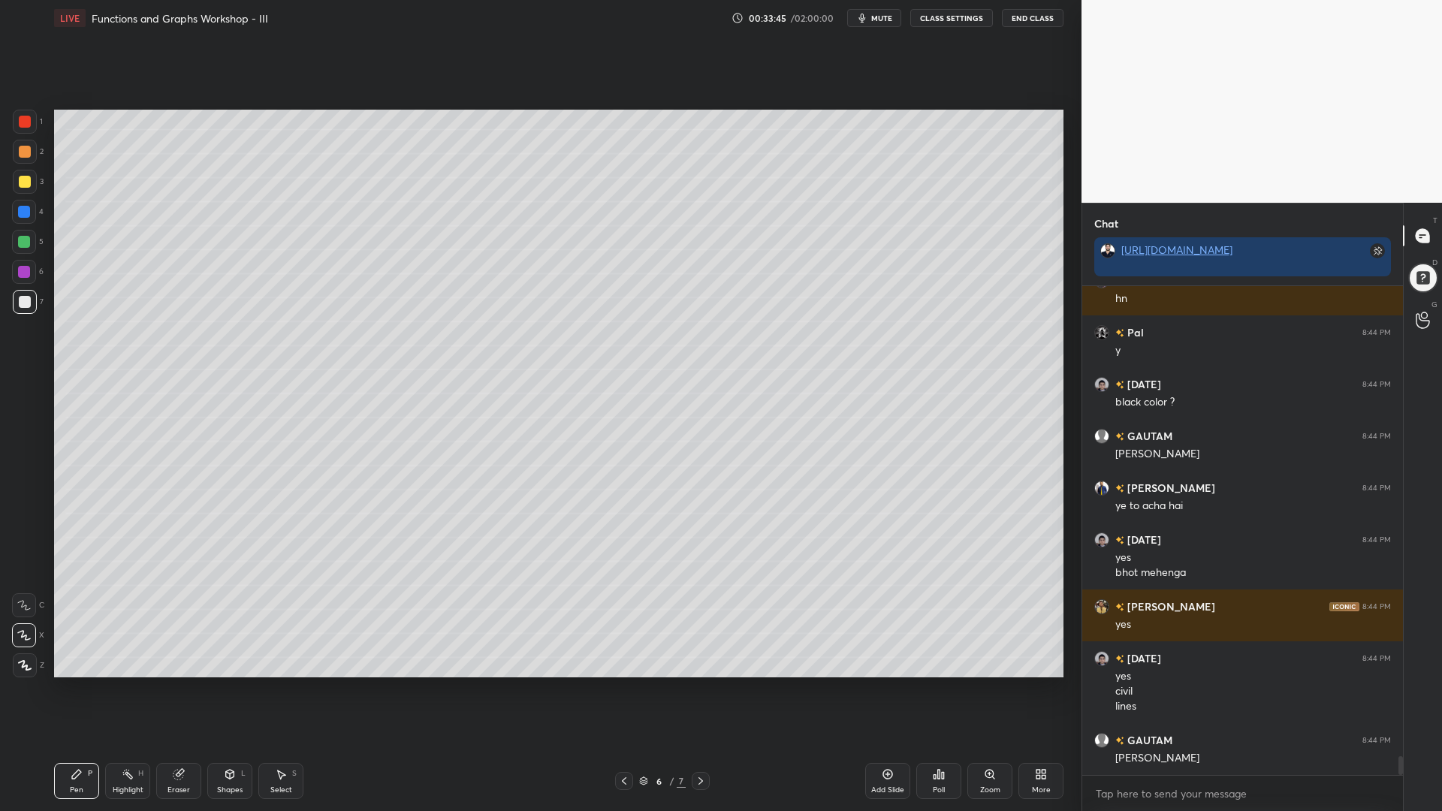
click at [23, 218] on div at bounding box center [24, 212] width 24 height 24
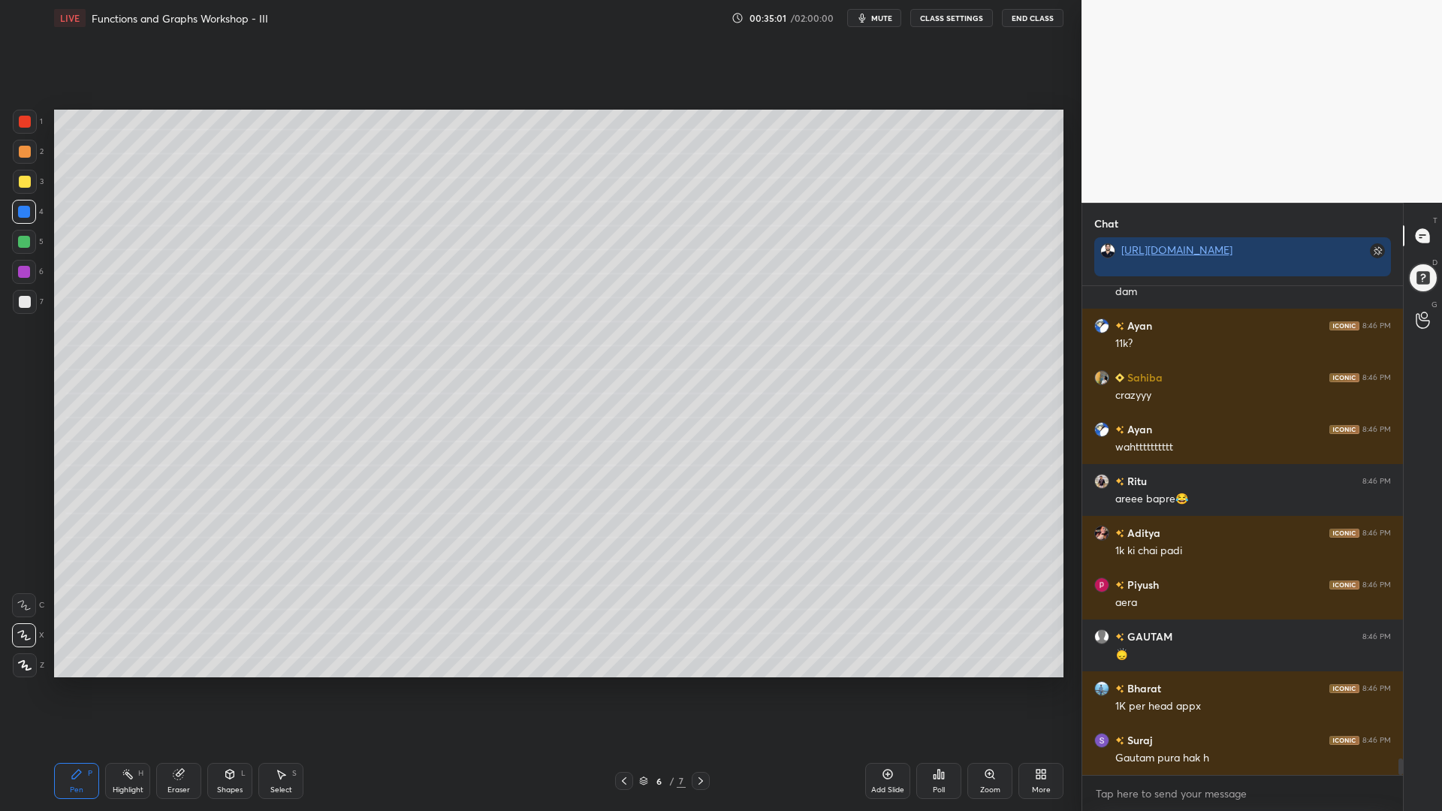
scroll to position [14155, 0]
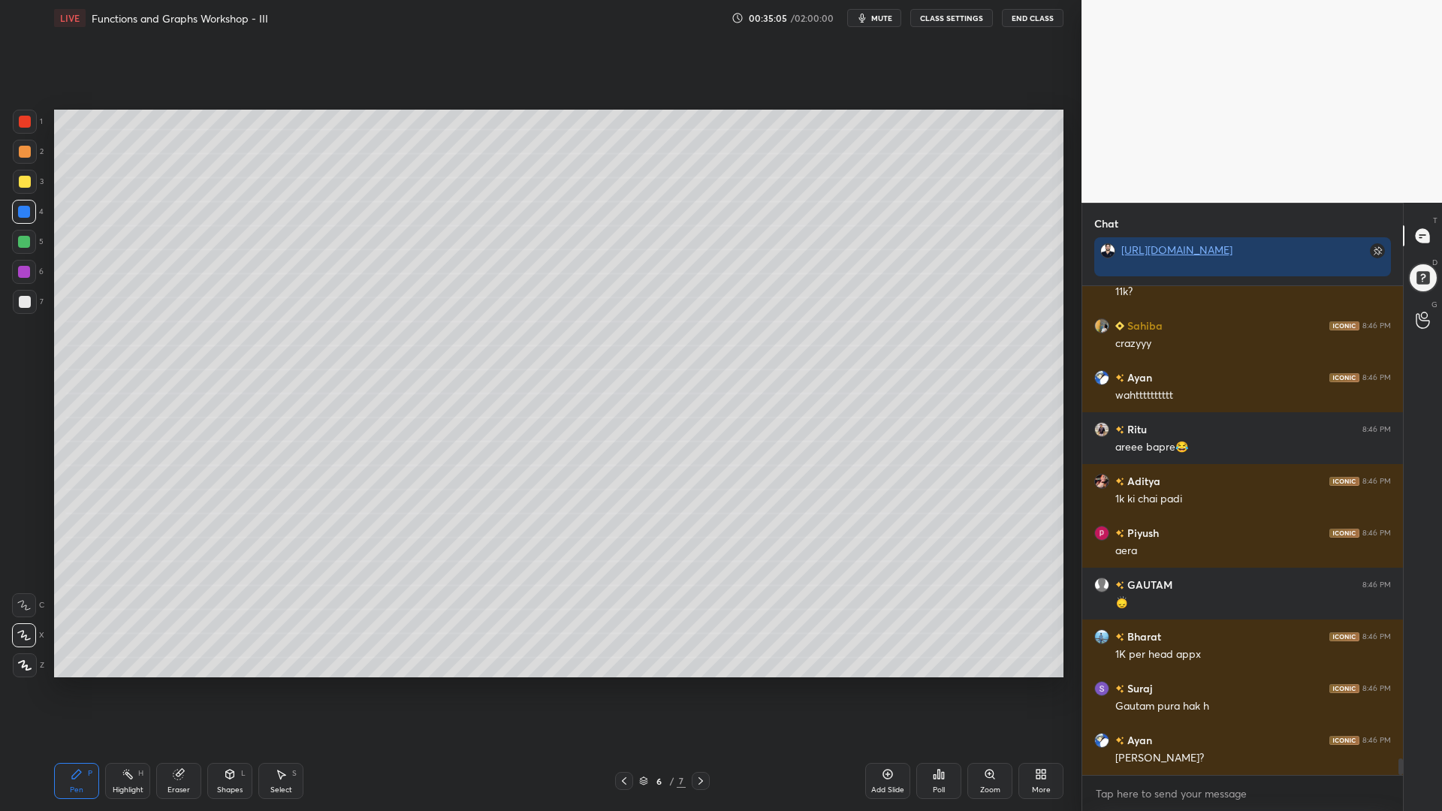
click at [177, 690] on div "Eraser" at bounding box center [178, 781] width 45 height 36
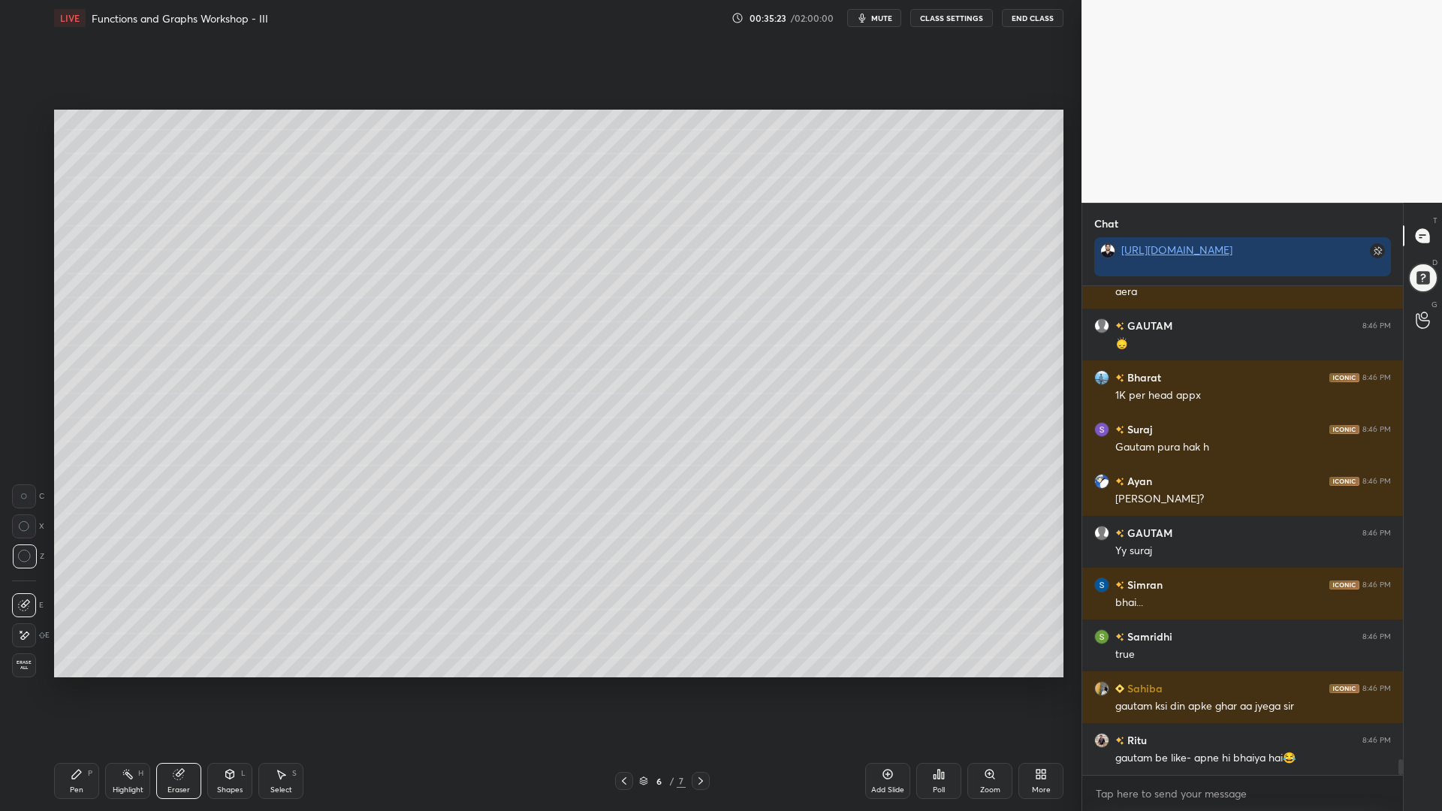
scroll to position [14466, 0]
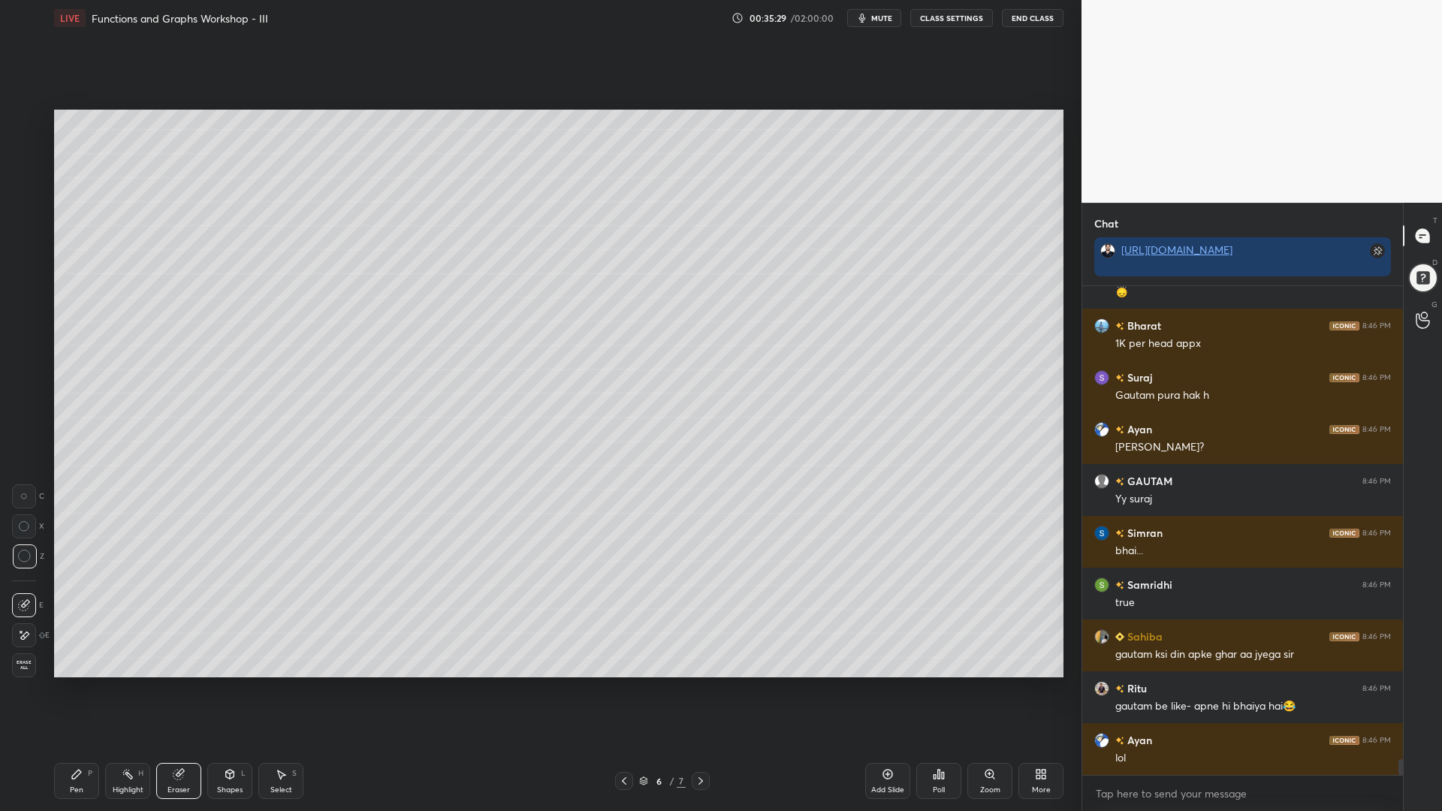
click at [74, 690] on div "Pen P" at bounding box center [76, 781] width 45 height 36
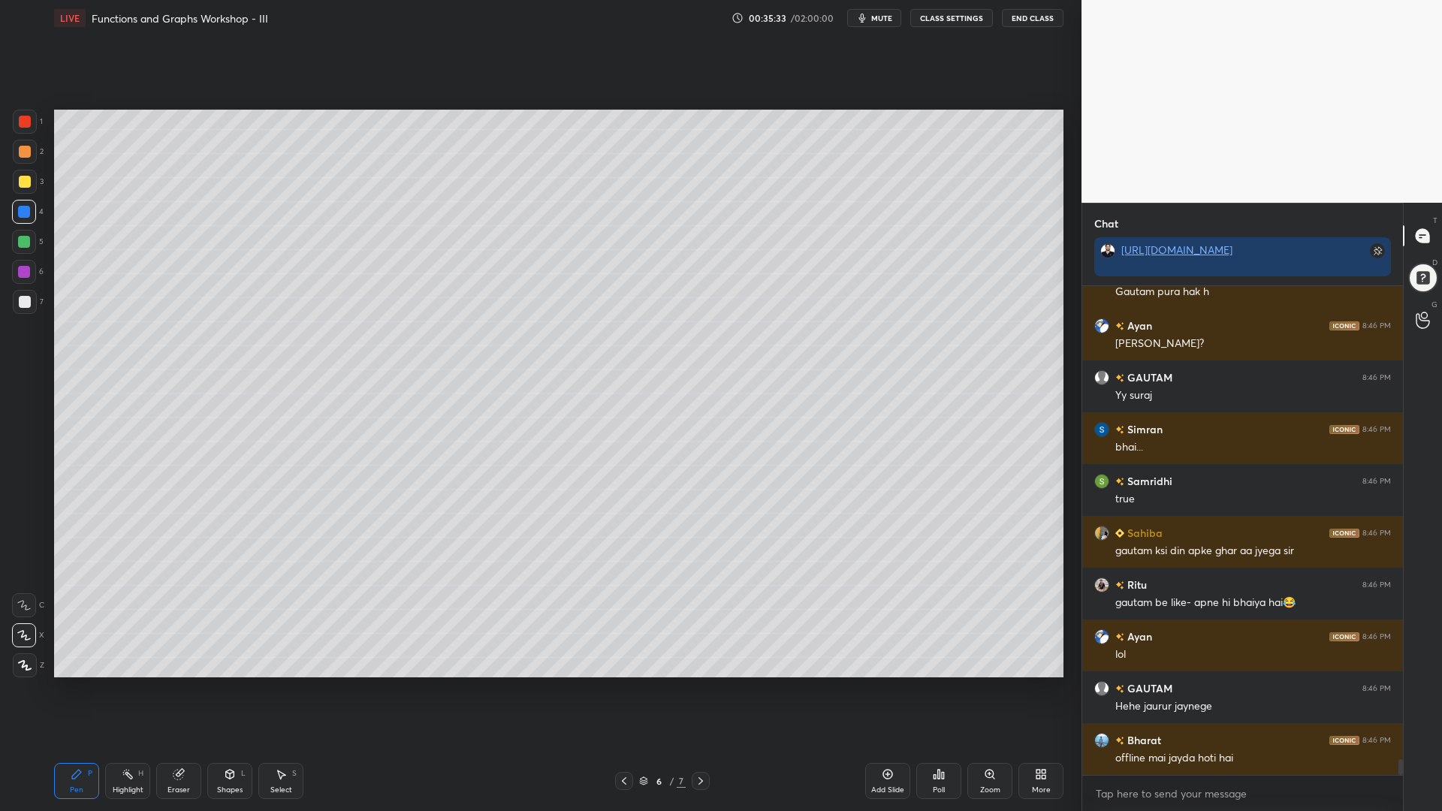
scroll to position [14621, 0]
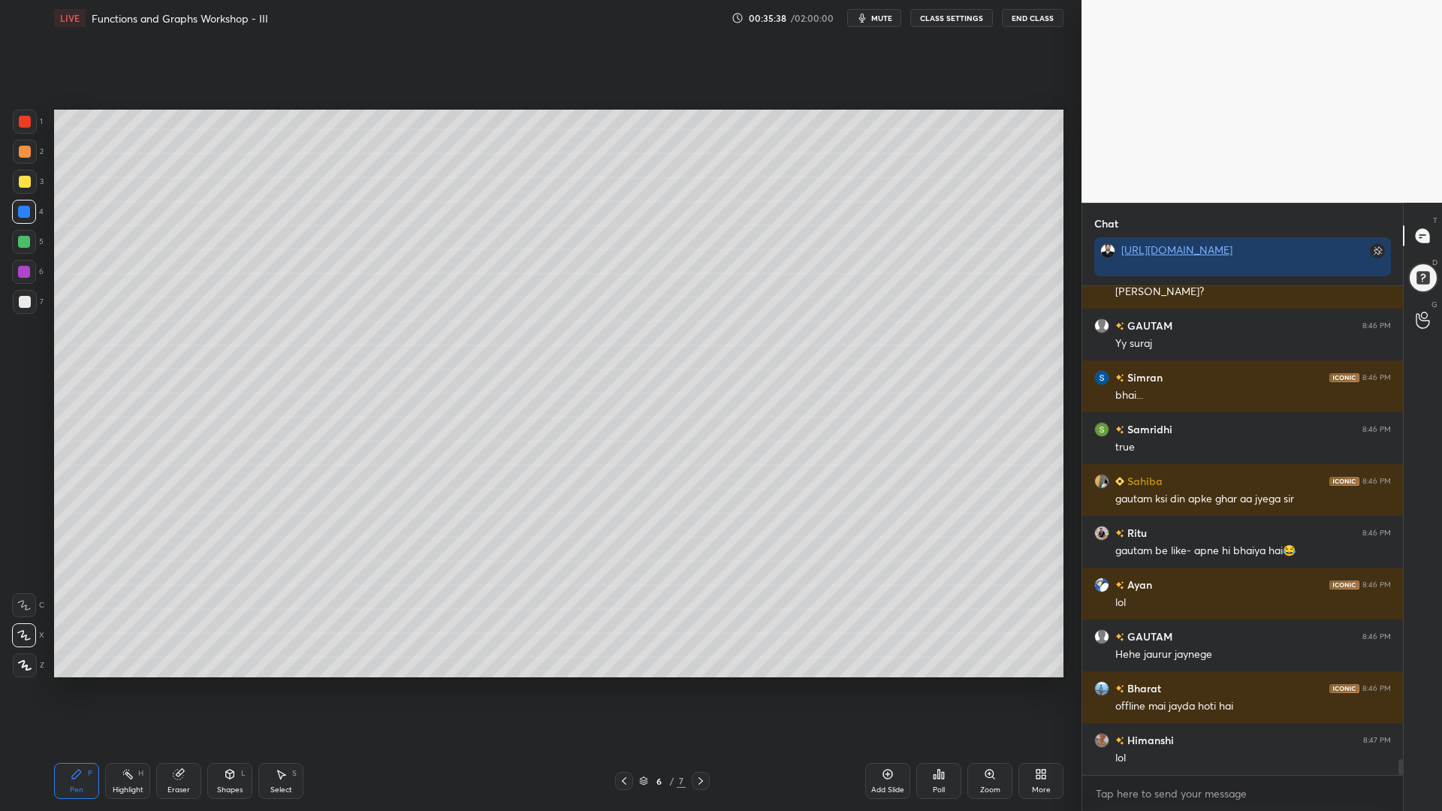
click at [24, 187] on div at bounding box center [25, 182] width 12 height 12
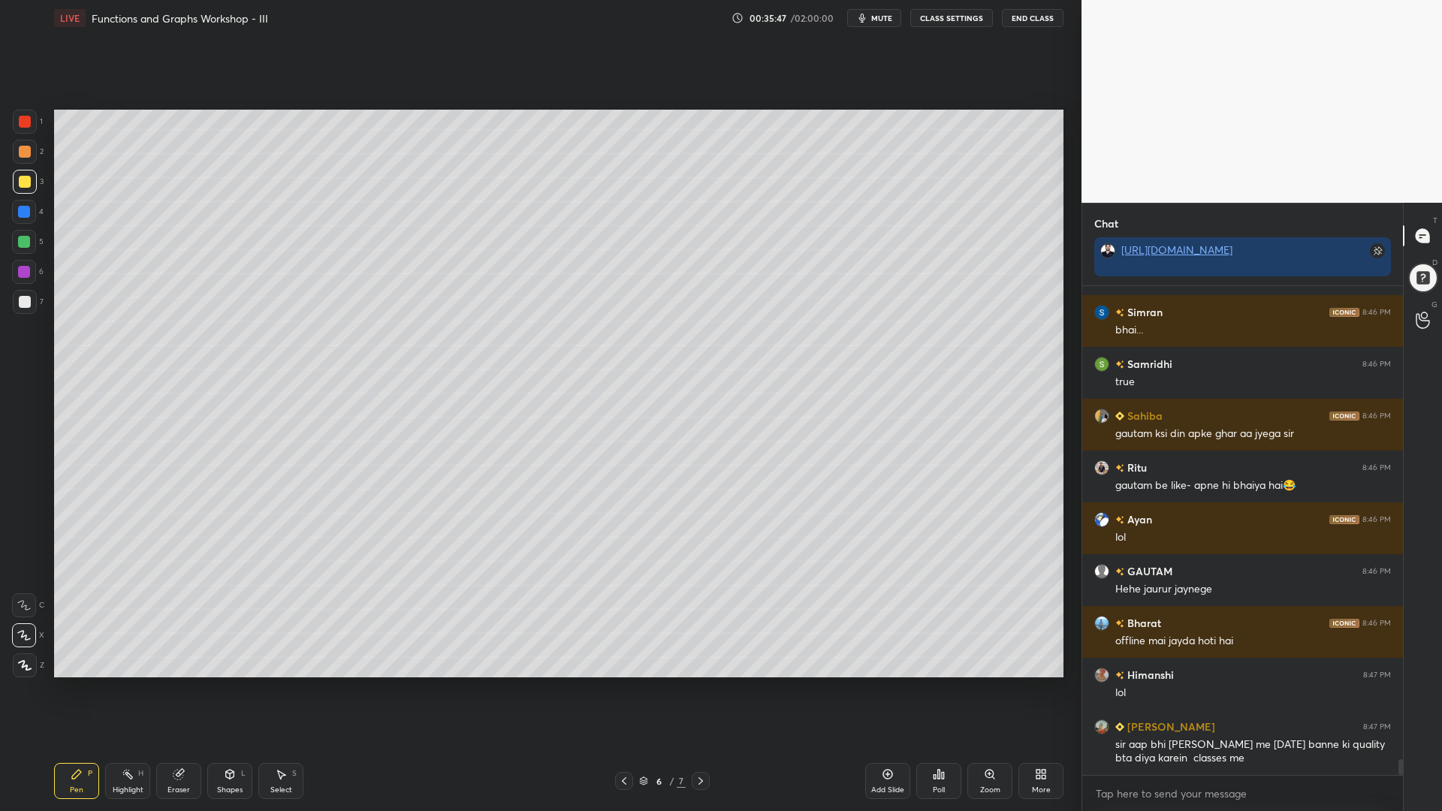
click at [179, 690] on div "Eraser" at bounding box center [179, 791] width 23 height 8
click at [32, 665] on span "Erase all" at bounding box center [24, 665] width 23 height 11
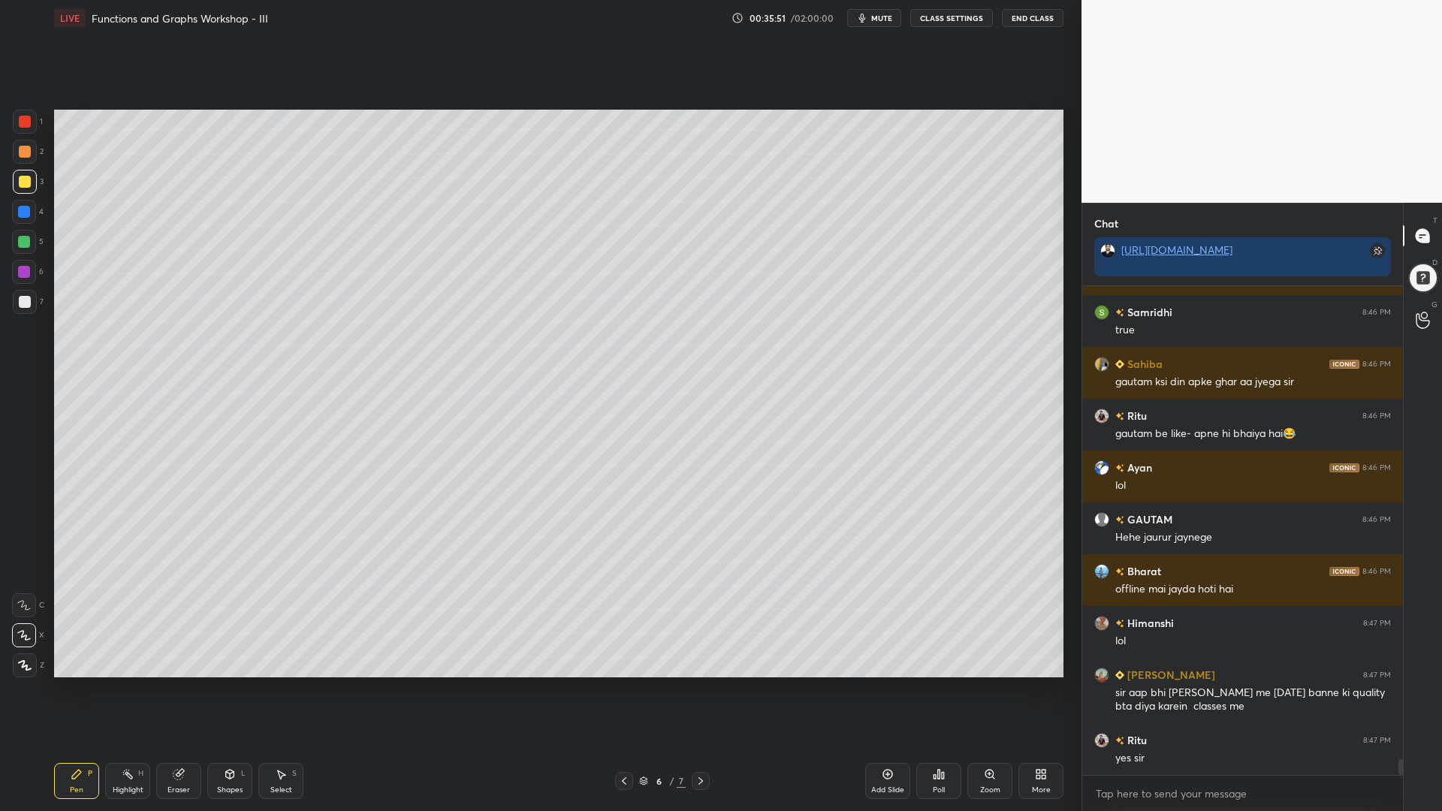
scroll to position [14790, 0]
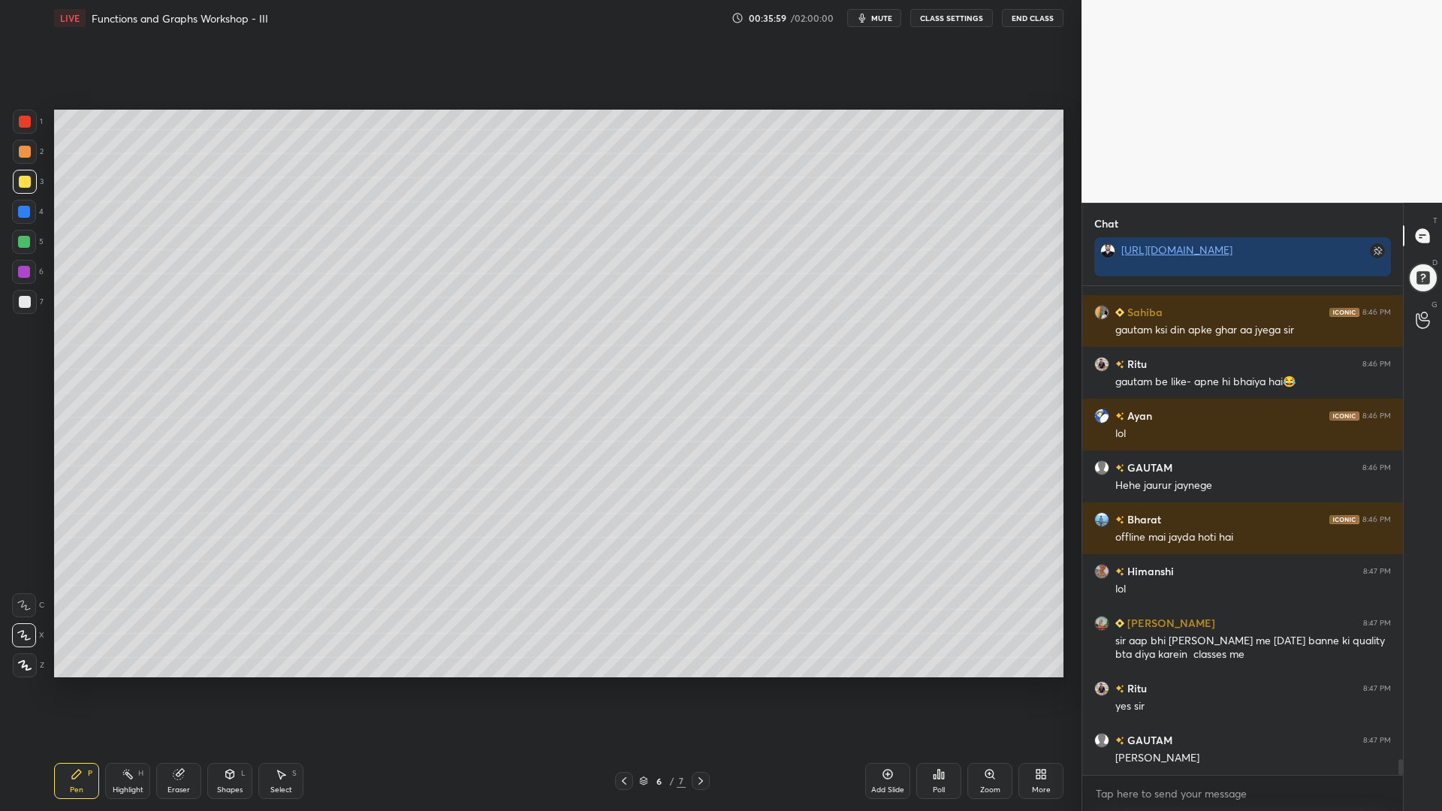
click at [703, 690] on icon at bounding box center [701, 781] width 12 height 12
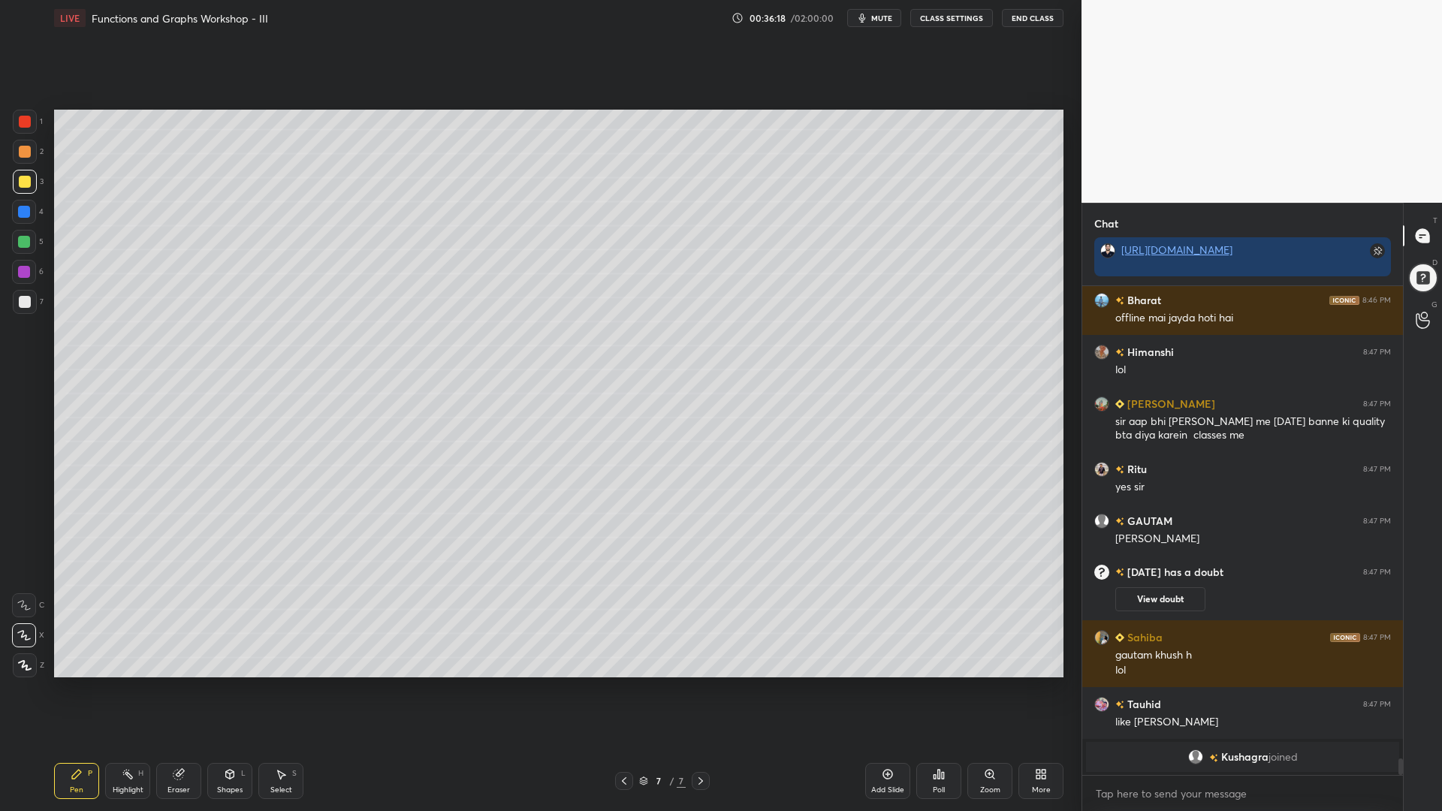
scroll to position [13763, 0]
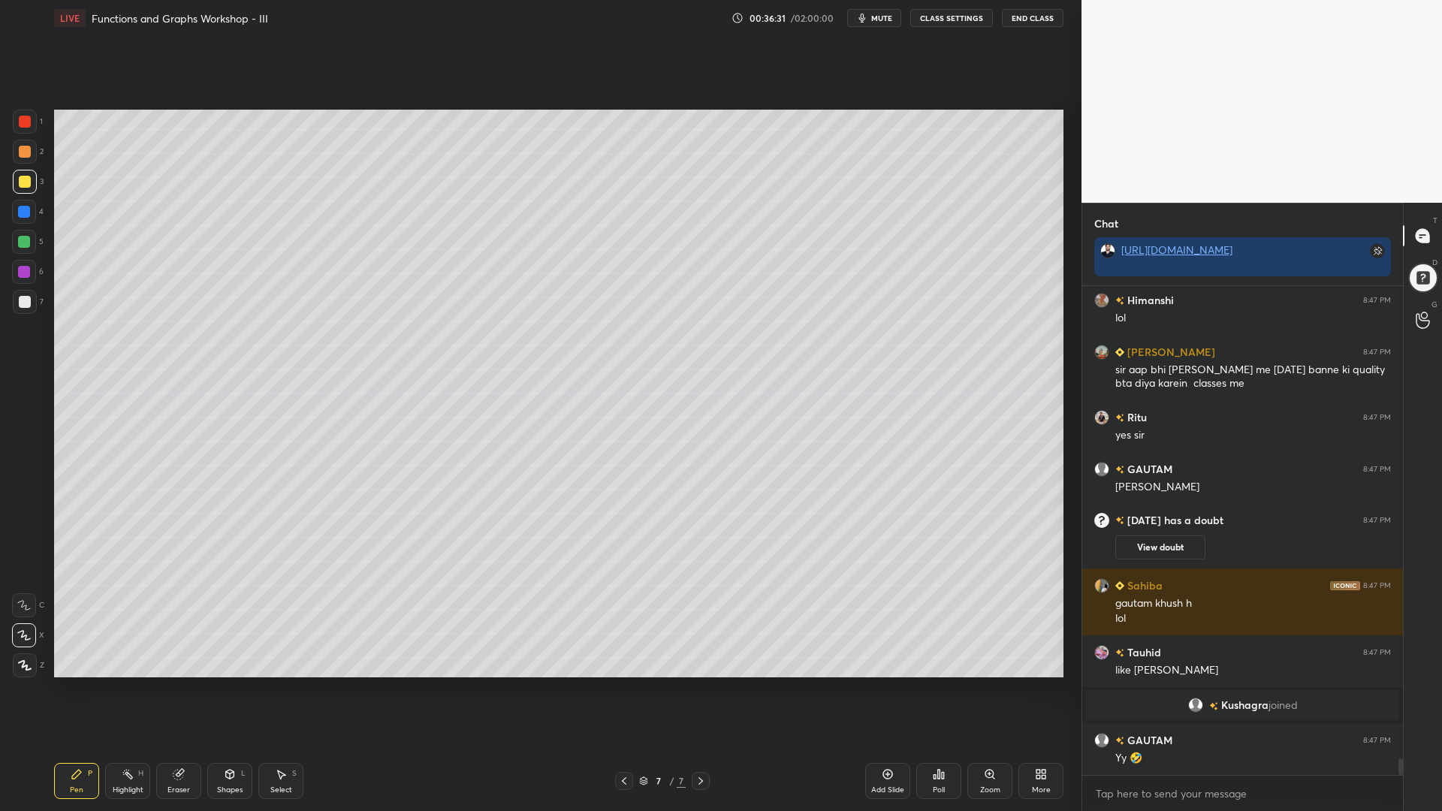
click at [18, 295] on div at bounding box center [25, 302] width 24 height 24
click at [23, 303] on div at bounding box center [25, 302] width 12 height 12
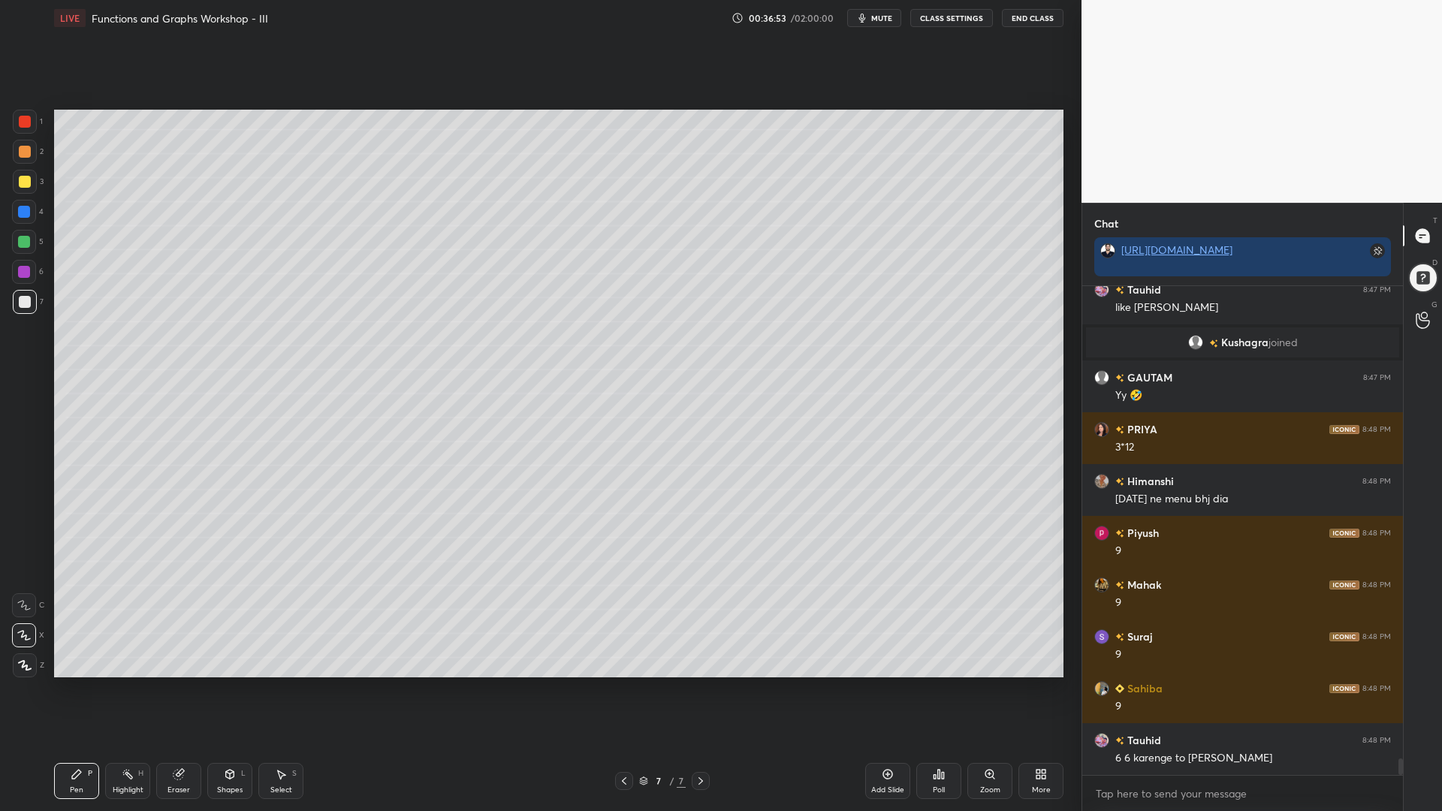
scroll to position [14150, 0]
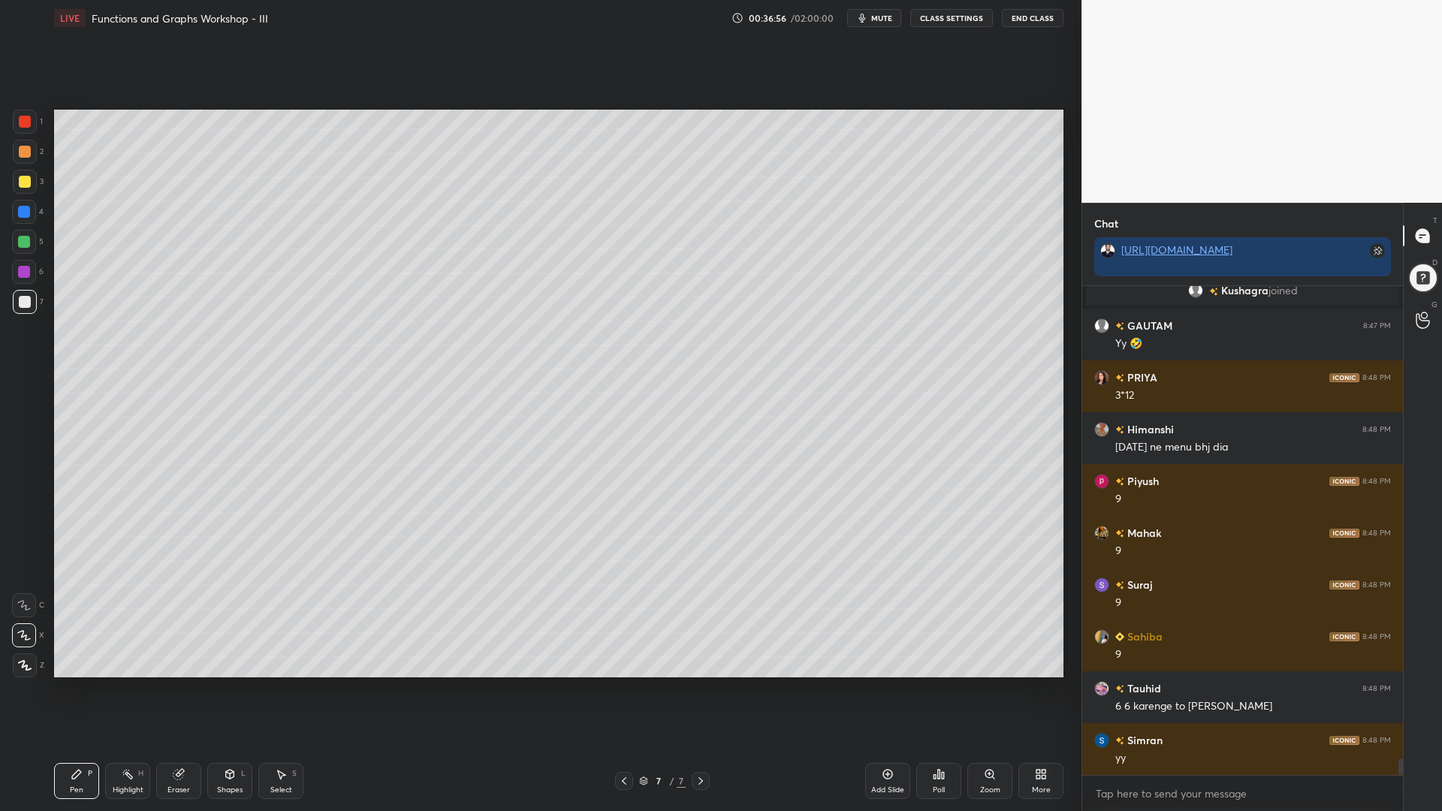
click at [18, 270] on div at bounding box center [24, 272] width 24 height 24
click at [886, 690] on icon at bounding box center [888, 775] width 12 height 12
click at [20, 122] on div at bounding box center [25, 122] width 12 height 12
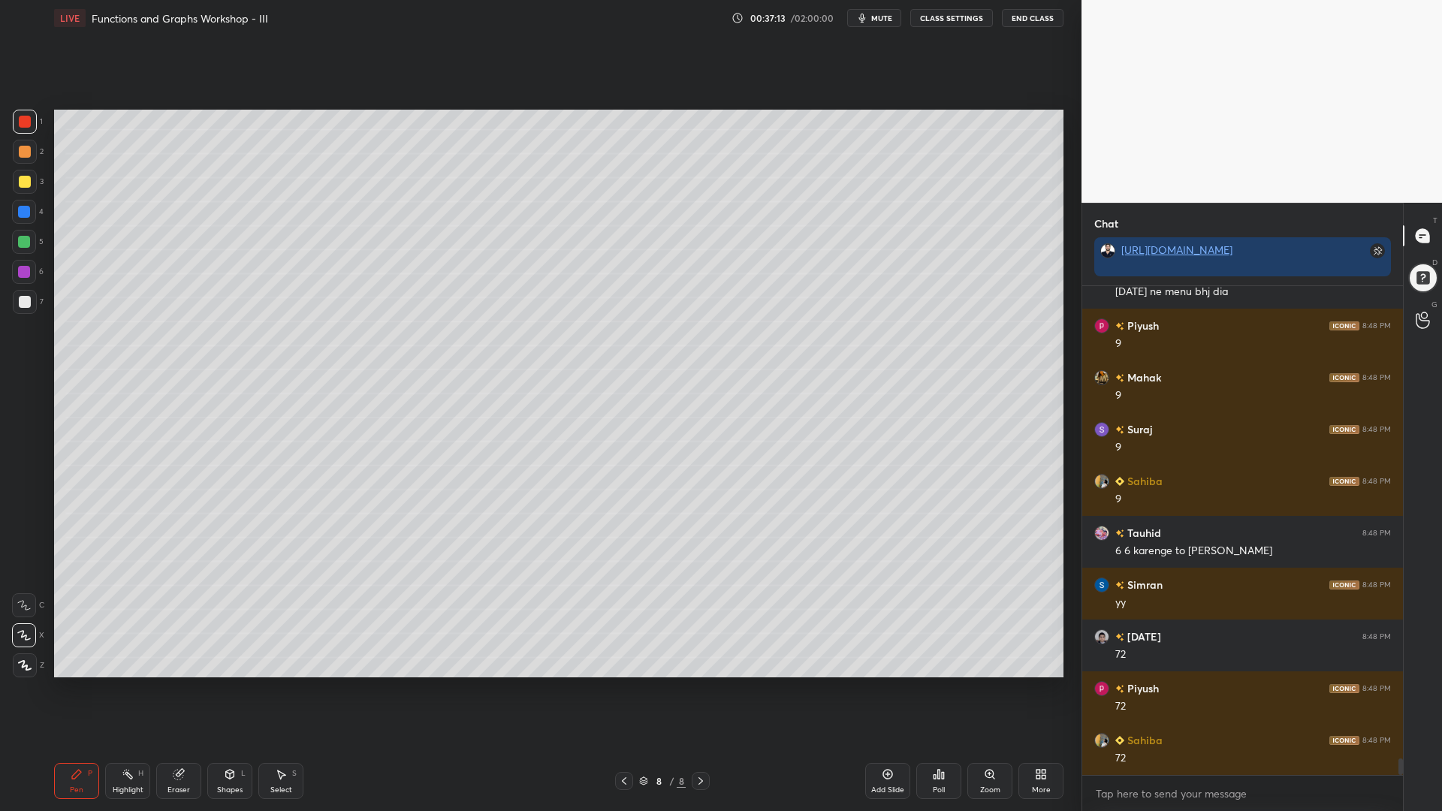
scroll to position [14409, 0]
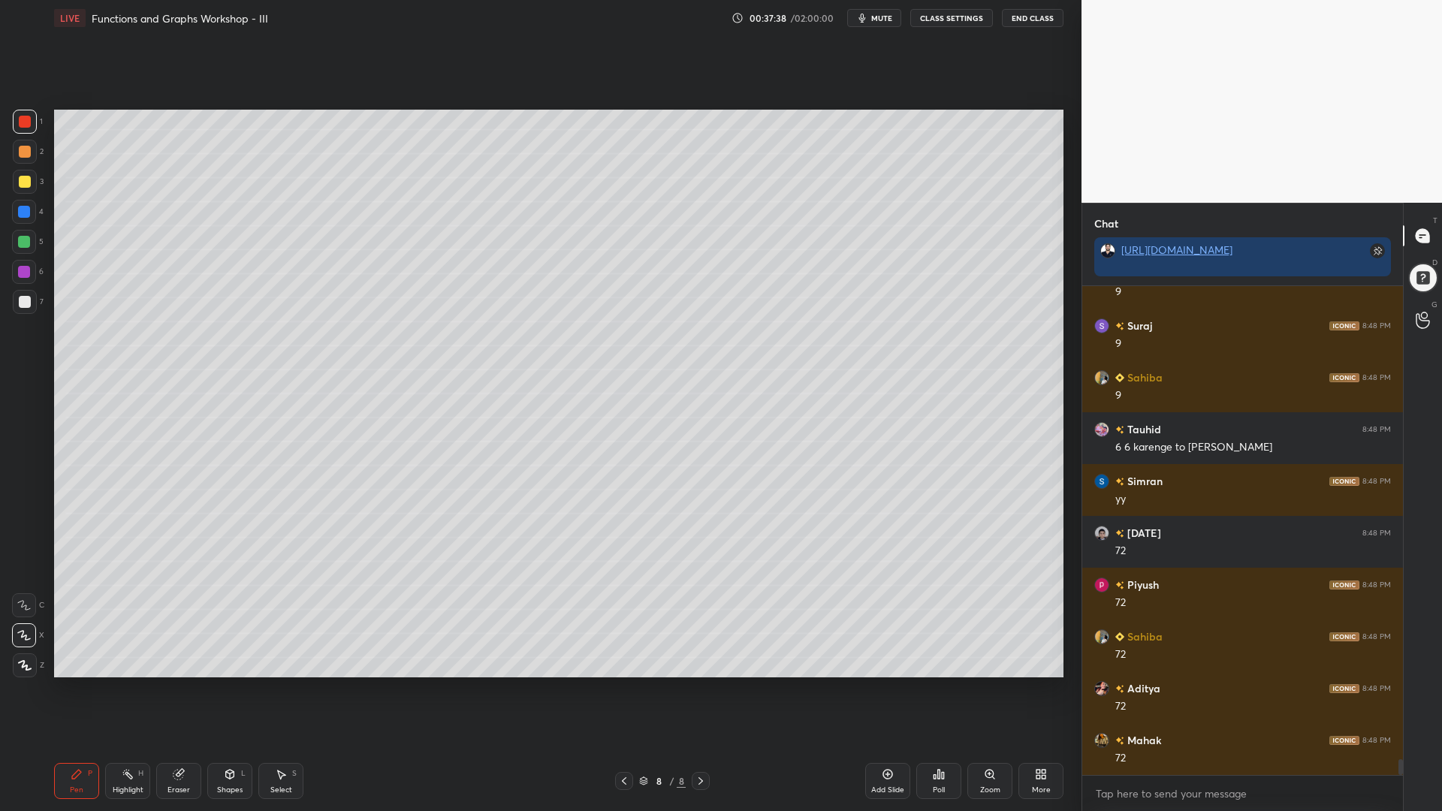
click at [24, 245] on div at bounding box center [24, 242] width 12 height 12
click at [23, 155] on div at bounding box center [25, 152] width 12 height 12
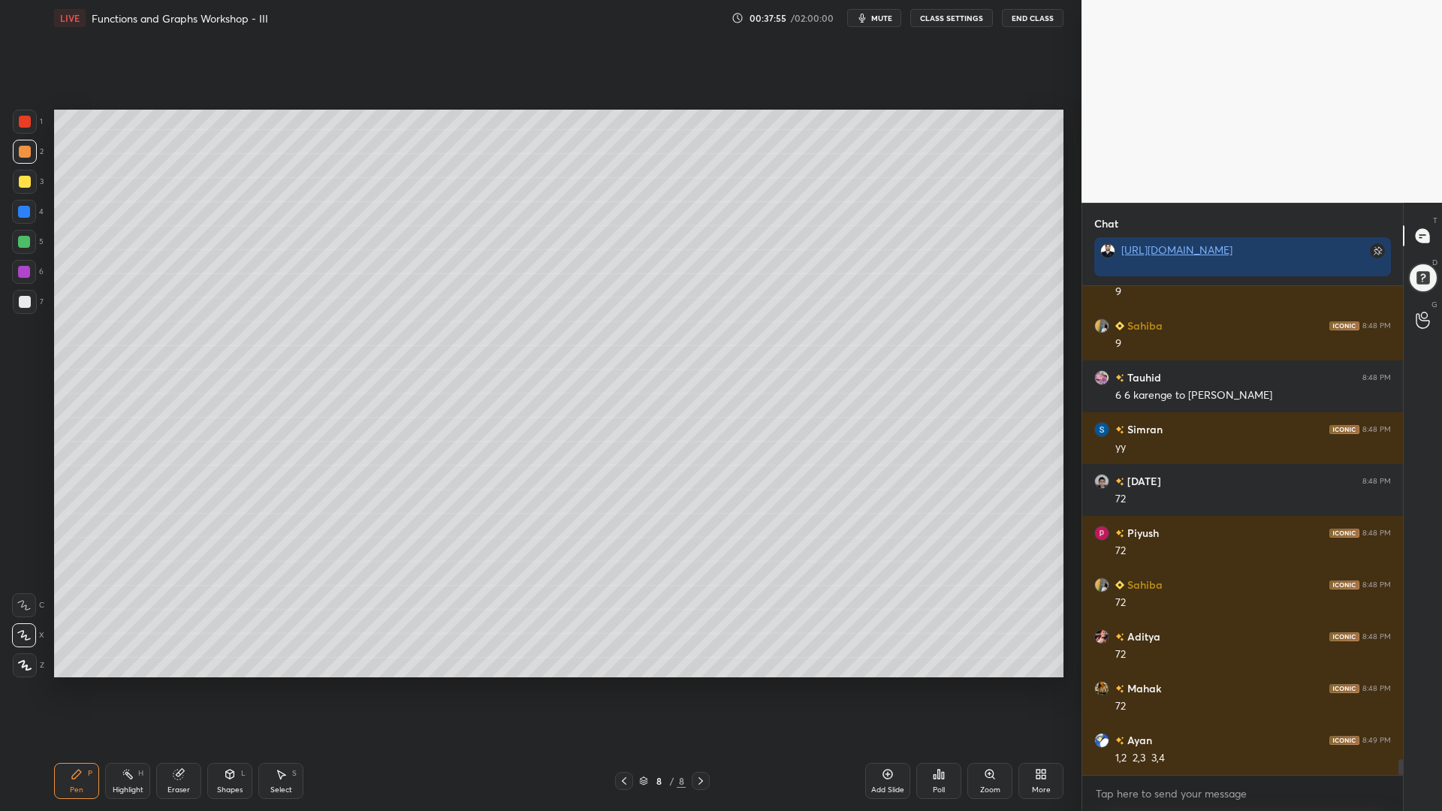
click at [23, 212] on div at bounding box center [24, 212] width 12 height 12
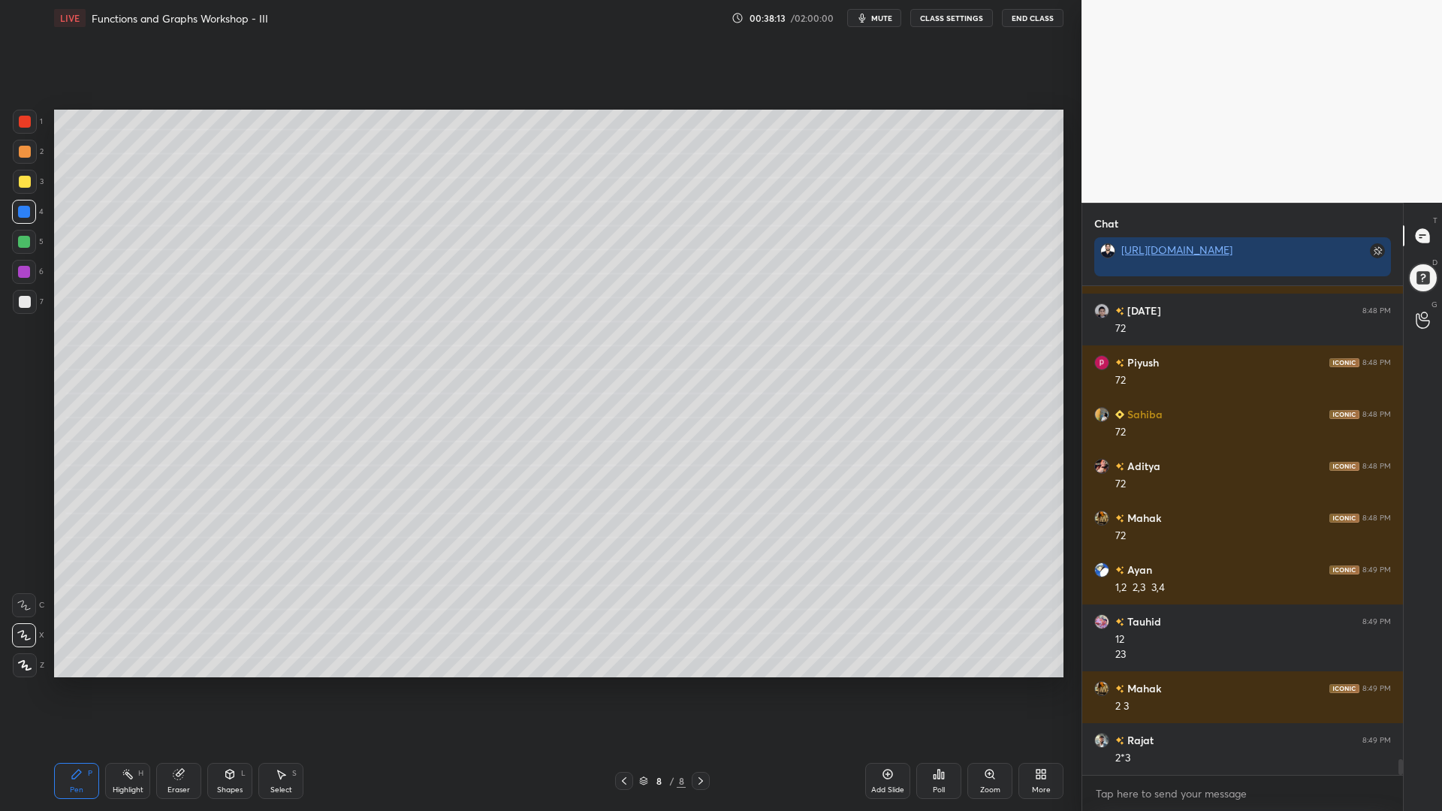
scroll to position [14683, 0]
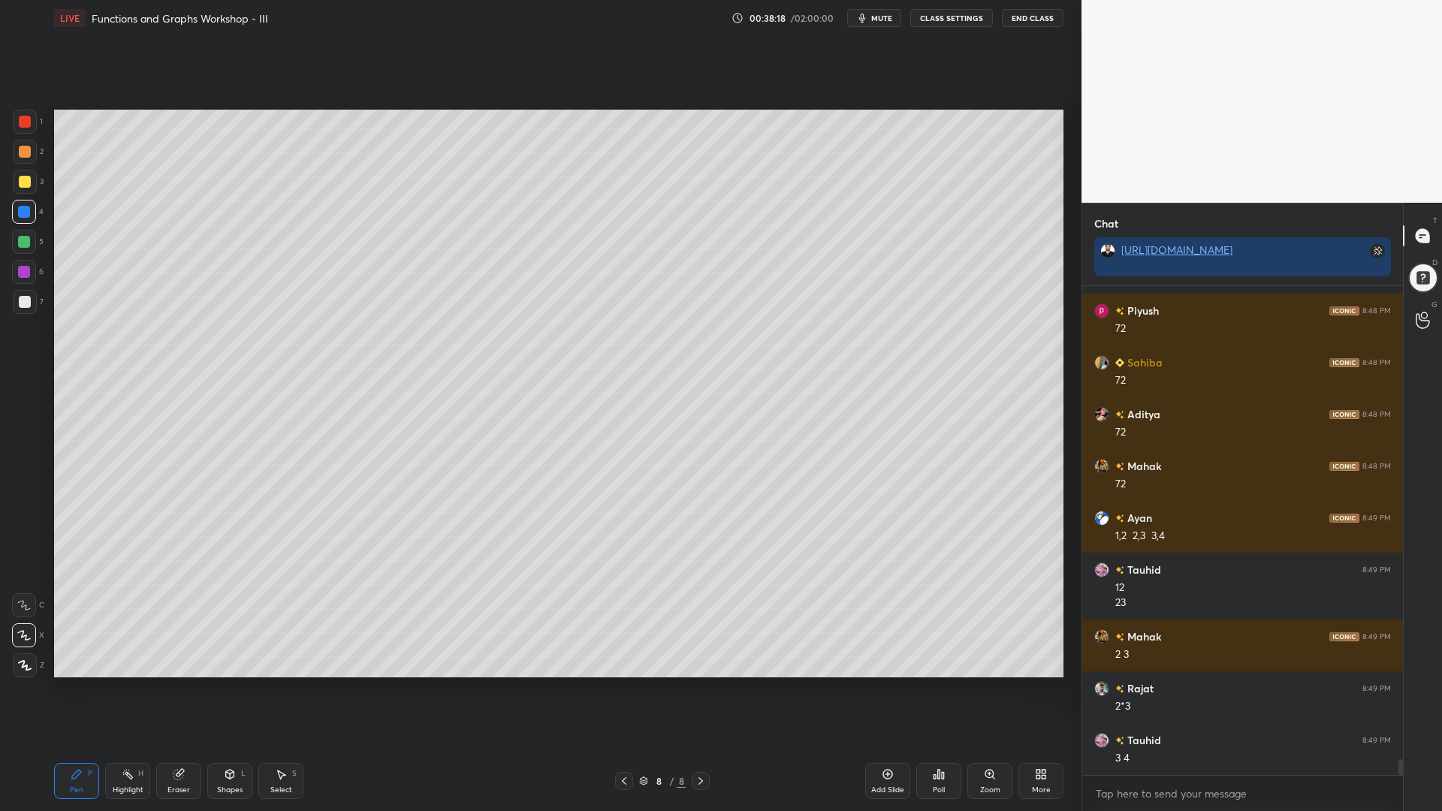
drag, startPoint x: 20, startPoint y: 177, endPoint x: 26, endPoint y: 160, distance: 17.3
click at [20, 178] on div at bounding box center [25, 182] width 12 height 12
drag, startPoint x: 23, startPoint y: 147, endPoint x: 46, endPoint y: 156, distance: 24.3
click at [25, 147] on div at bounding box center [25, 152] width 12 height 12
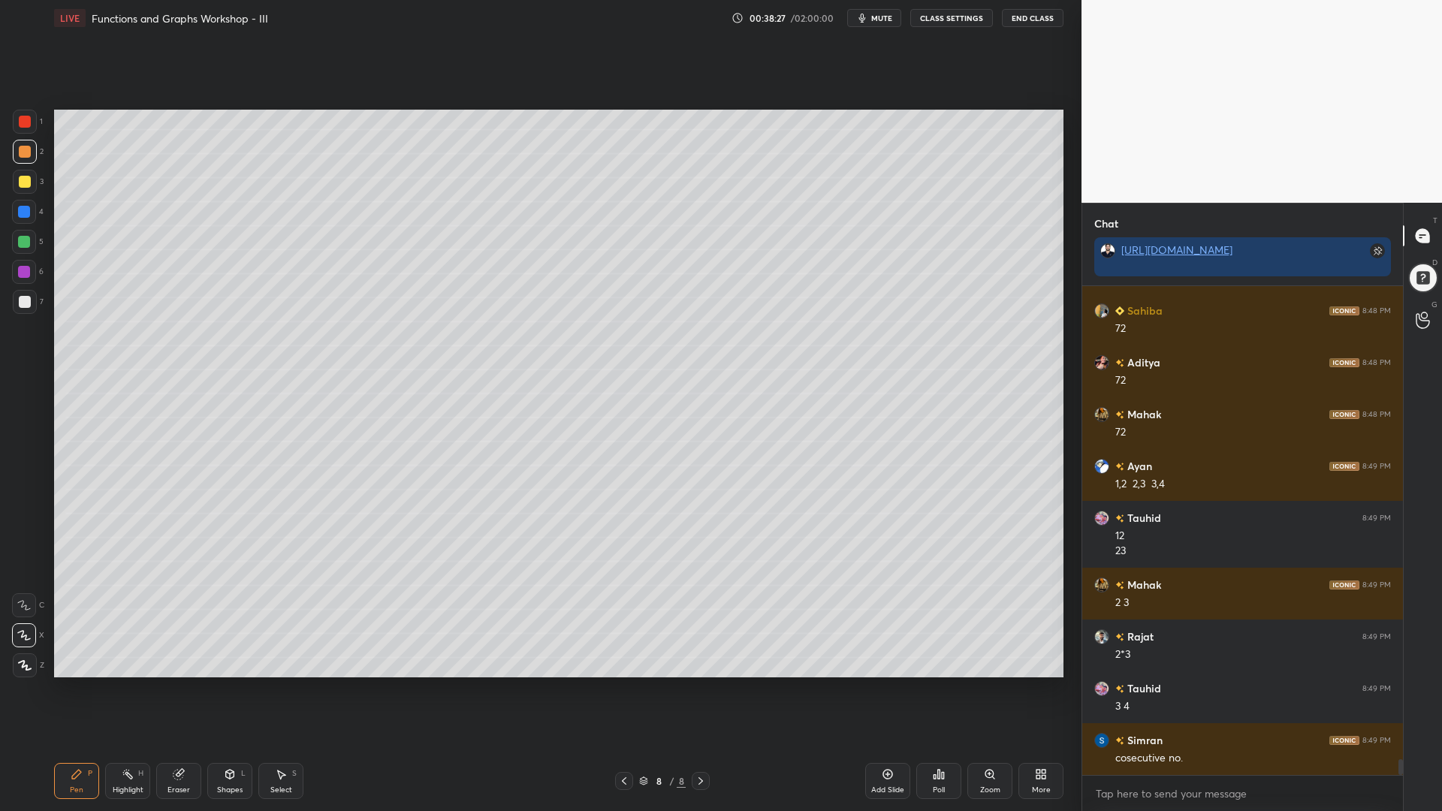
click at [21, 301] on div at bounding box center [25, 302] width 12 height 12
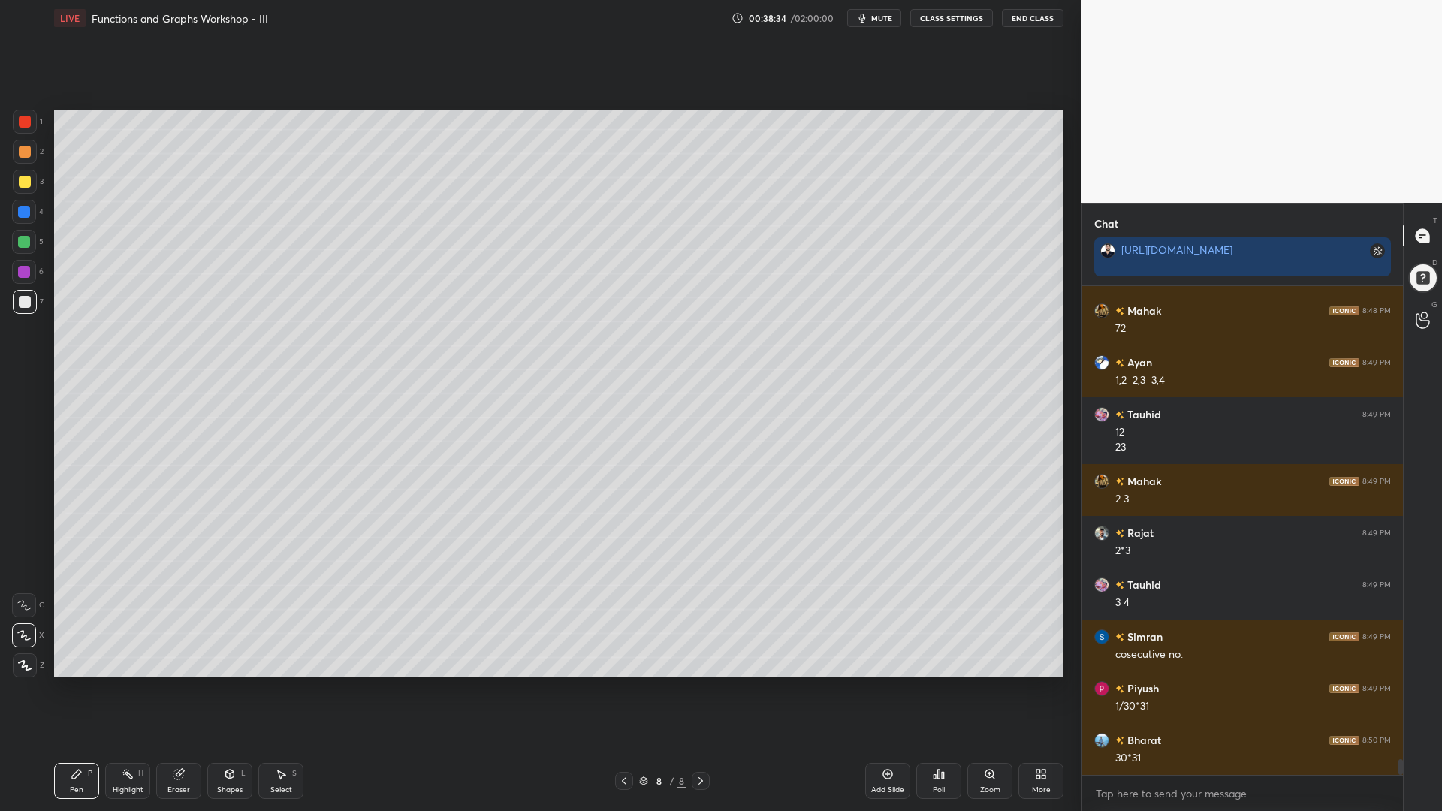
scroll to position [14890, 0]
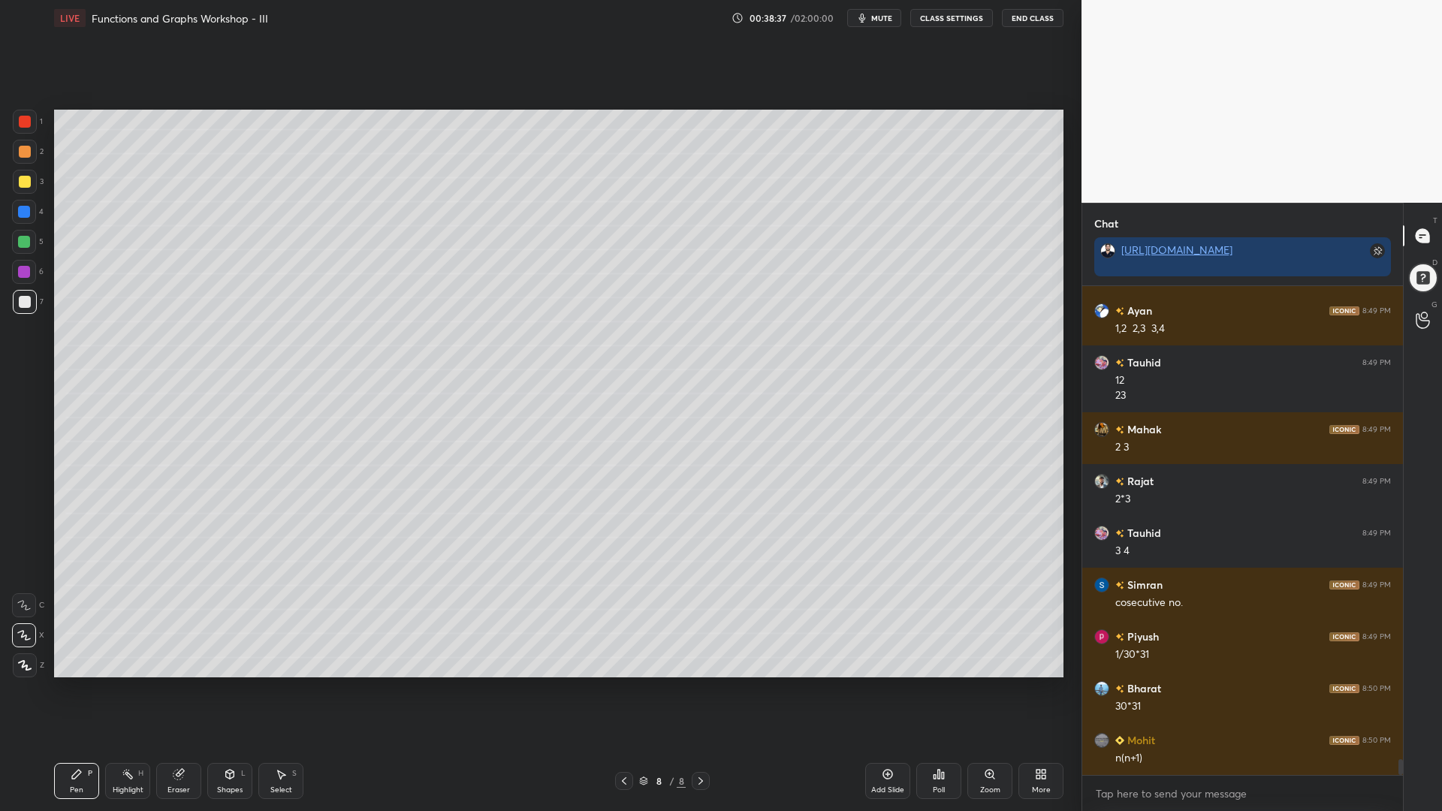
click at [20, 247] on div at bounding box center [24, 242] width 12 height 12
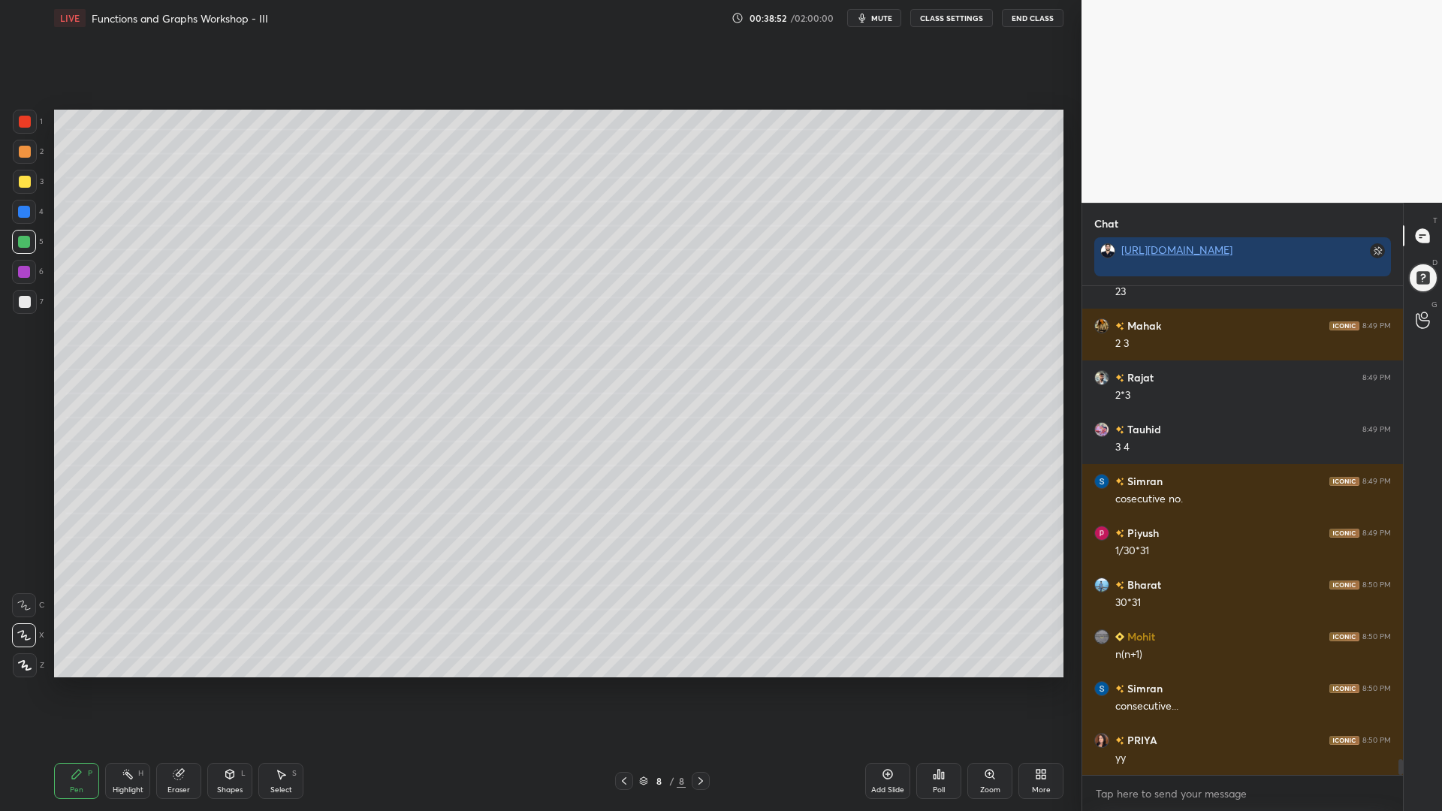
scroll to position [15046, 0]
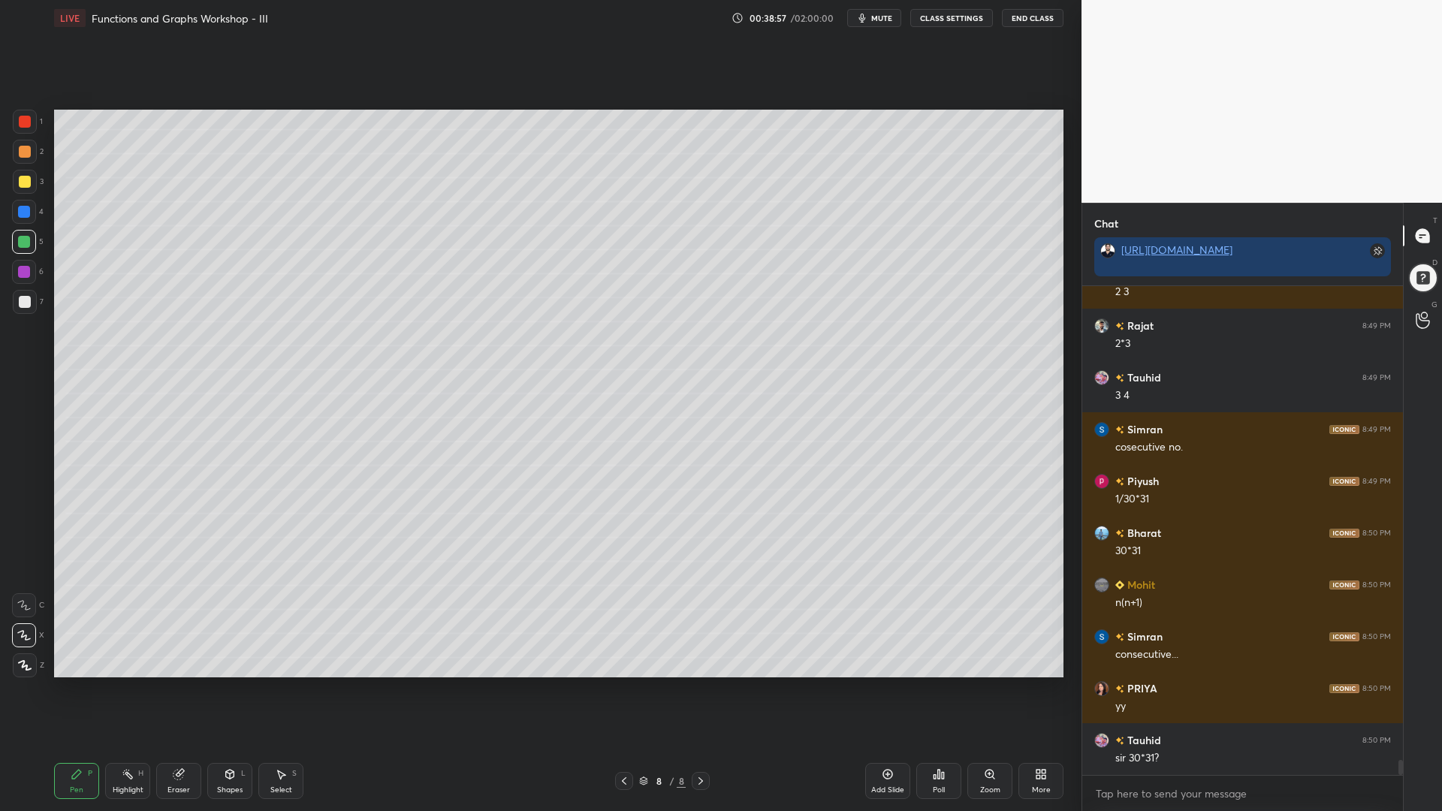
click at [27, 207] on div at bounding box center [24, 212] width 12 height 12
drag, startPoint x: 24, startPoint y: 148, endPoint x: 35, endPoint y: 147, distance: 11.3
click at [24, 149] on div at bounding box center [25, 152] width 12 height 12
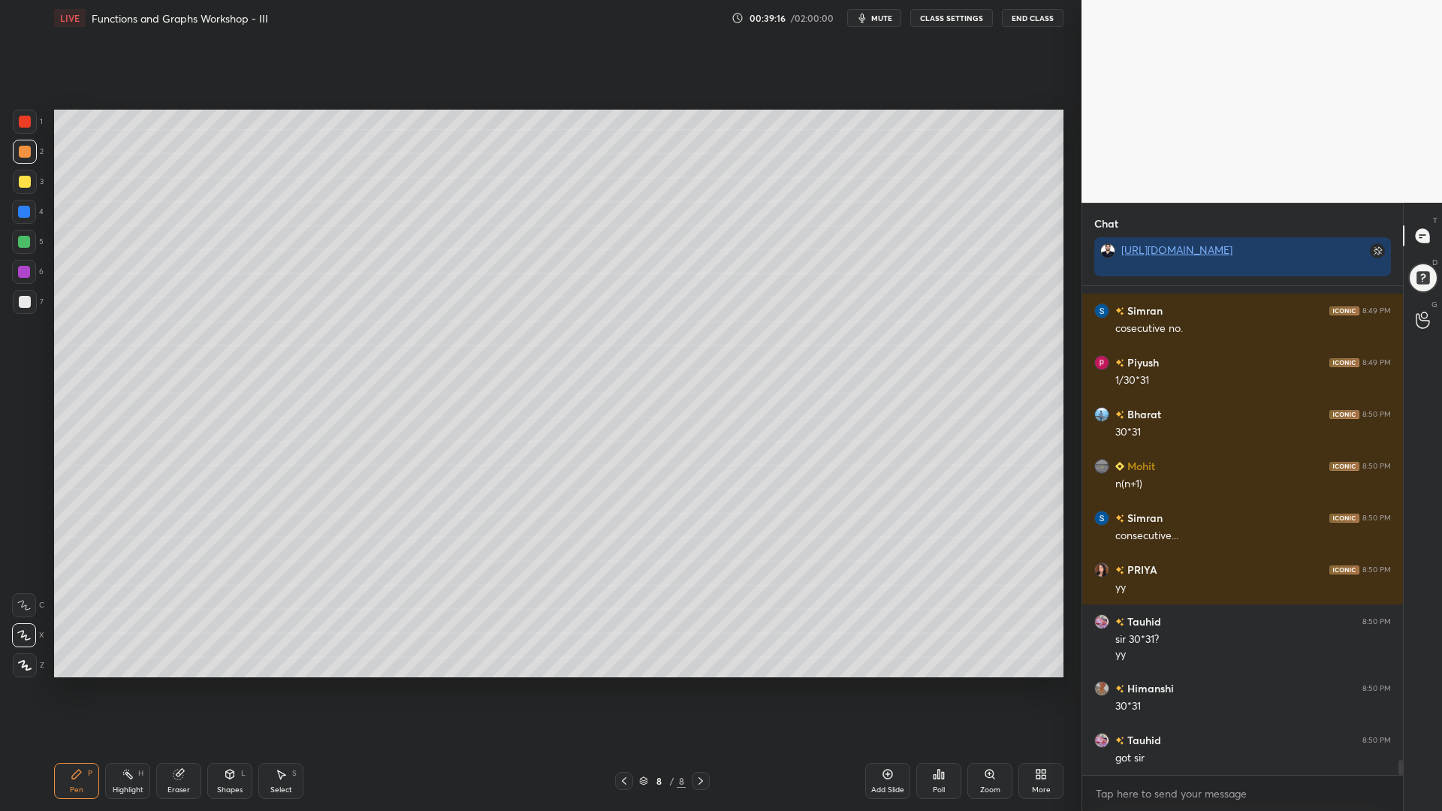
scroll to position [15216, 0]
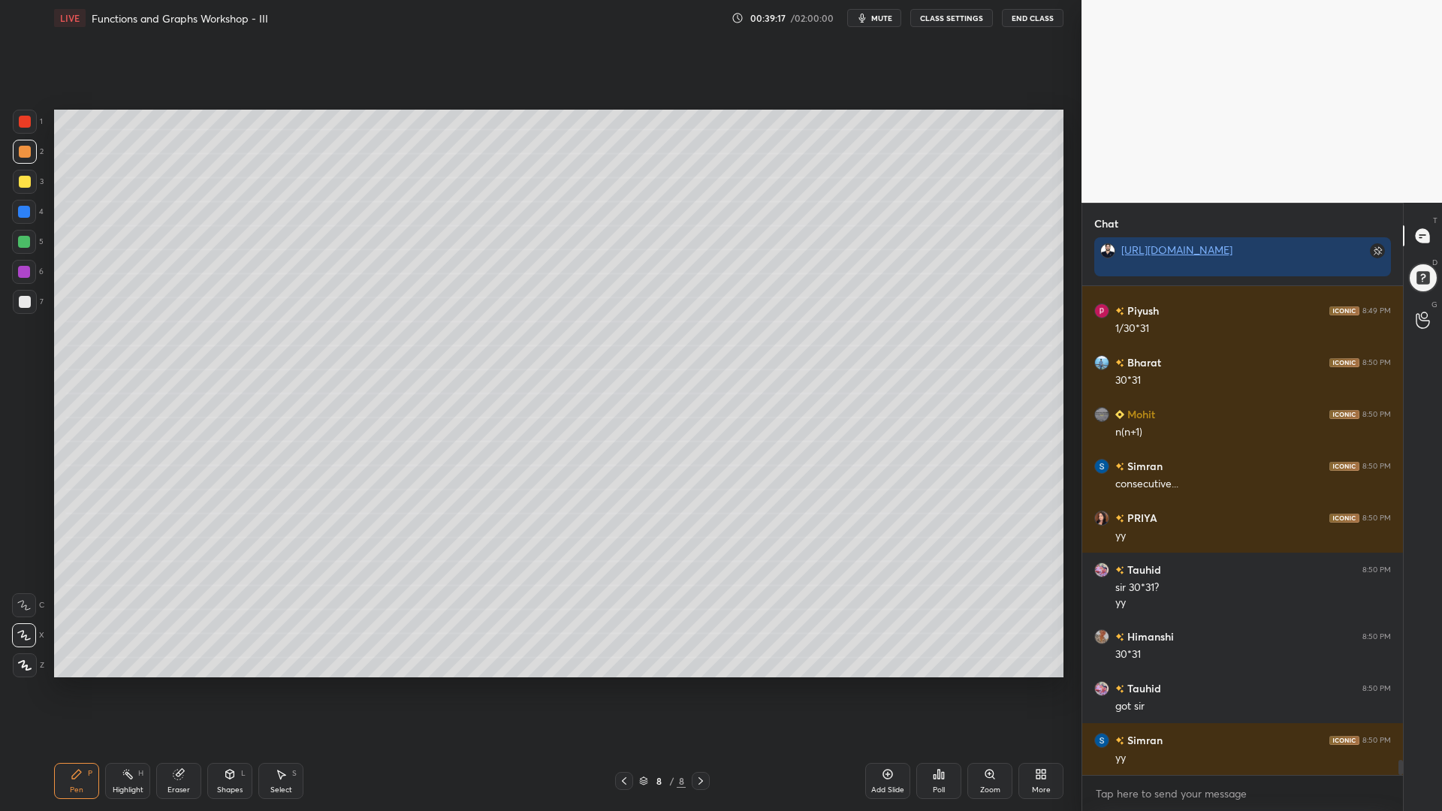
click at [20, 298] on div at bounding box center [25, 302] width 12 height 12
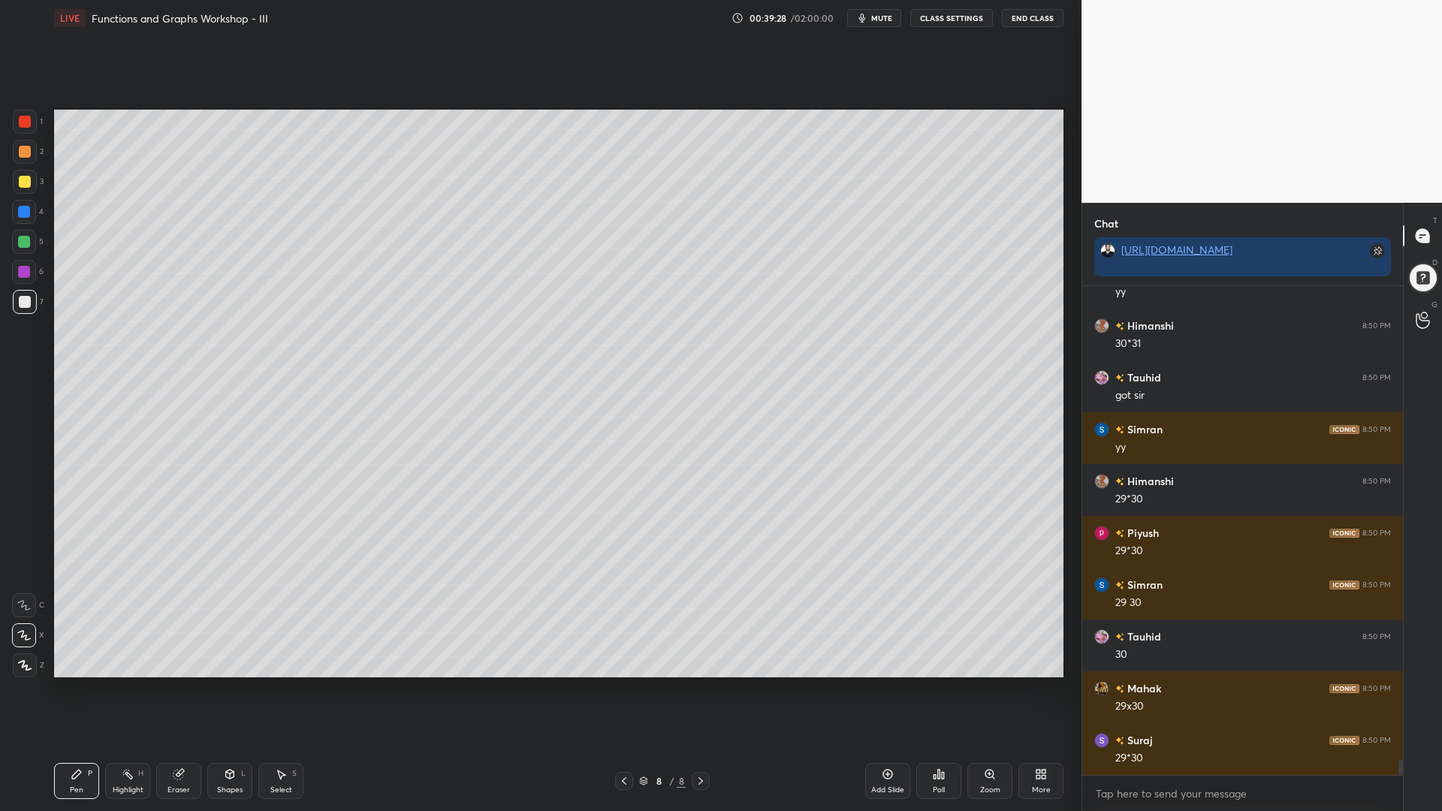
scroll to position [15579, 0]
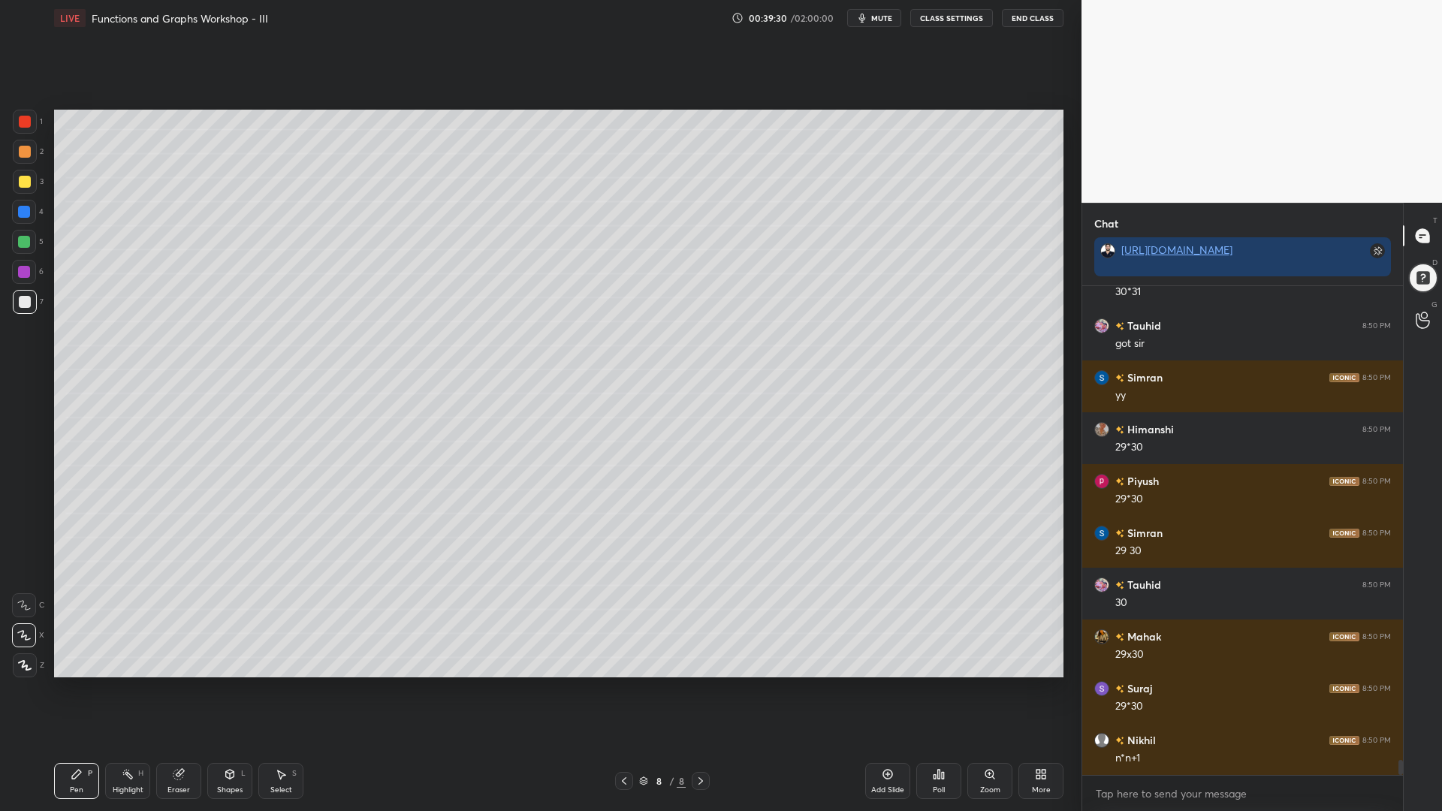
drag, startPoint x: 26, startPoint y: 244, endPoint x: 44, endPoint y: 257, distance: 21.5
click at [26, 245] on div at bounding box center [24, 242] width 12 height 12
click at [25, 301] on div at bounding box center [25, 302] width 12 height 12
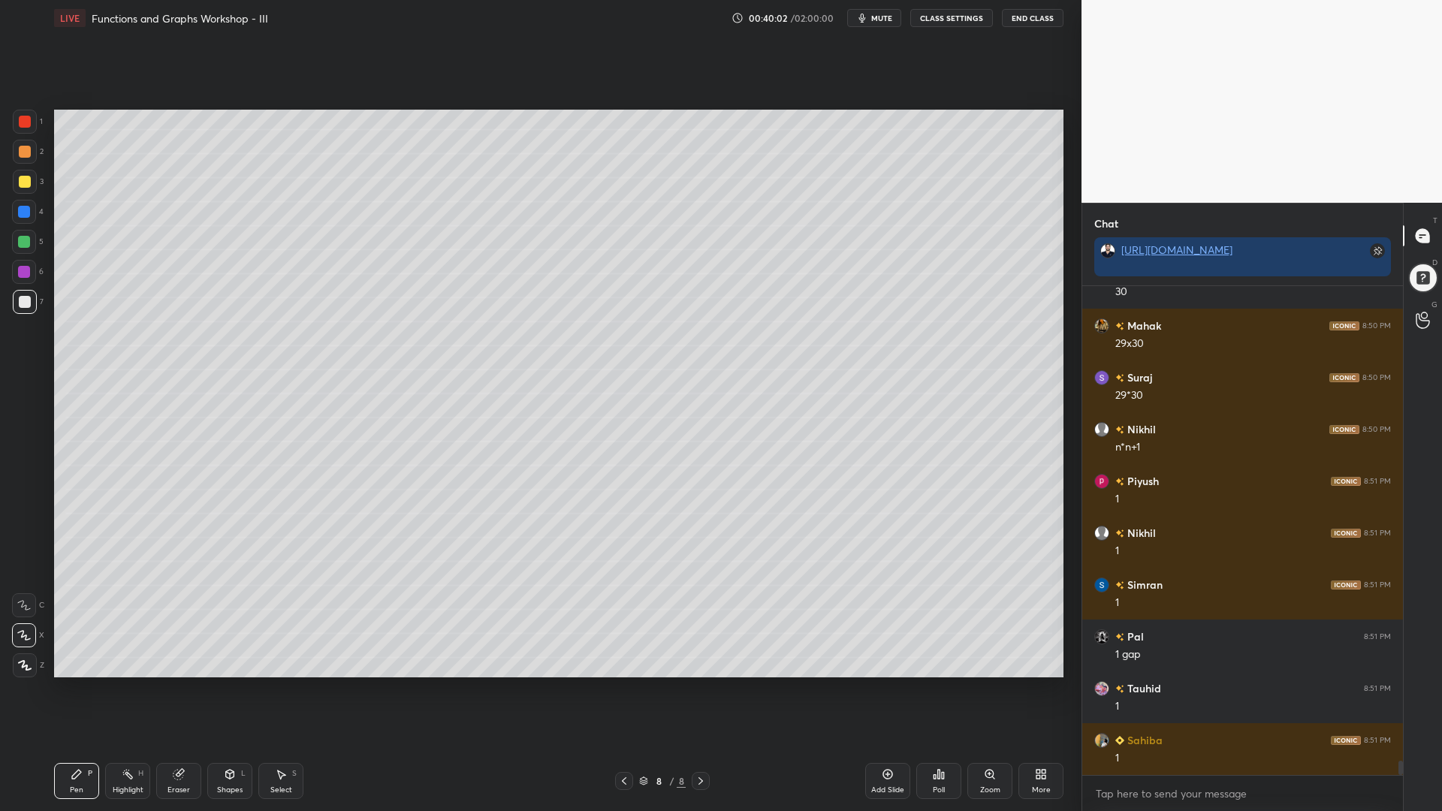
scroll to position [15942, 0]
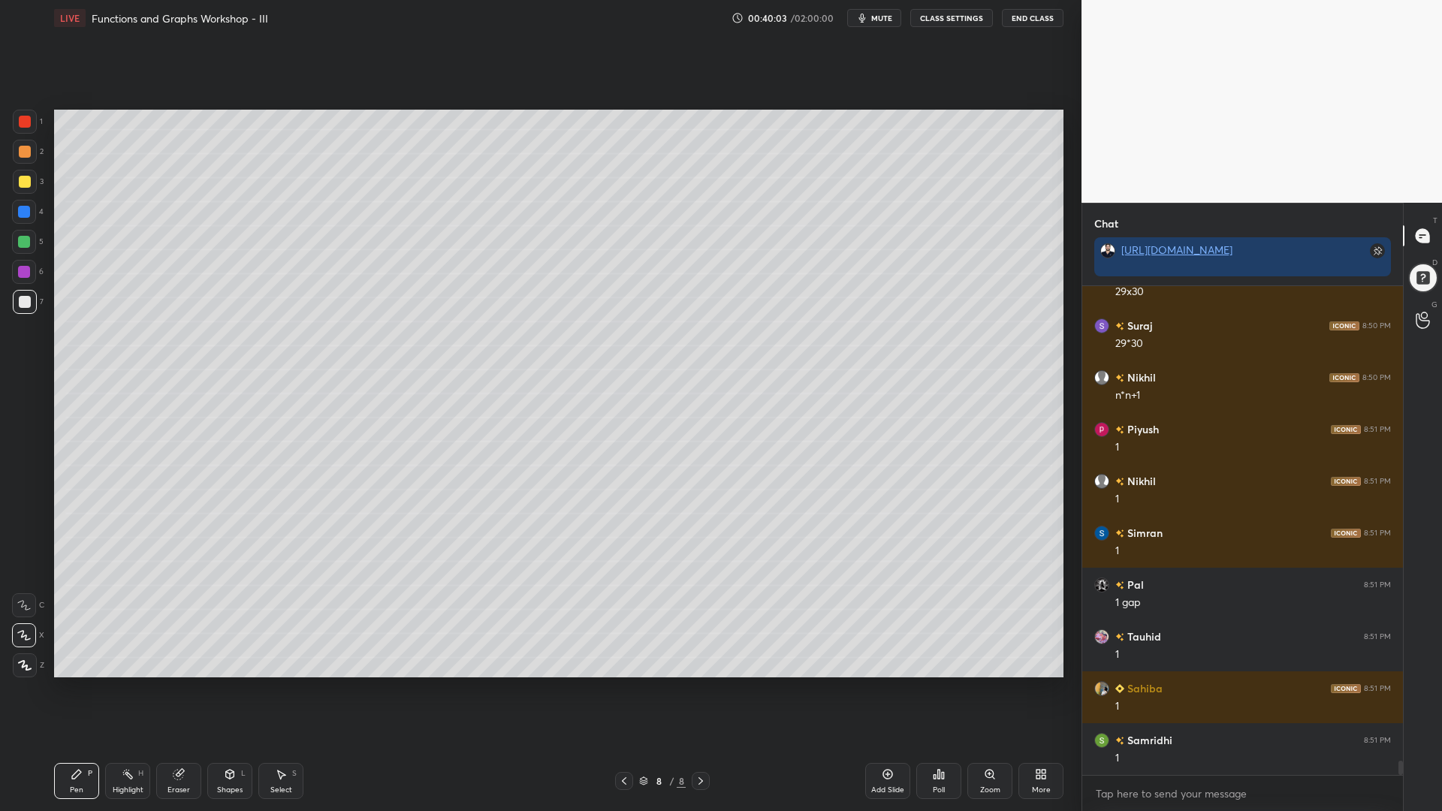
click at [23, 236] on div at bounding box center [24, 242] width 24 height 24
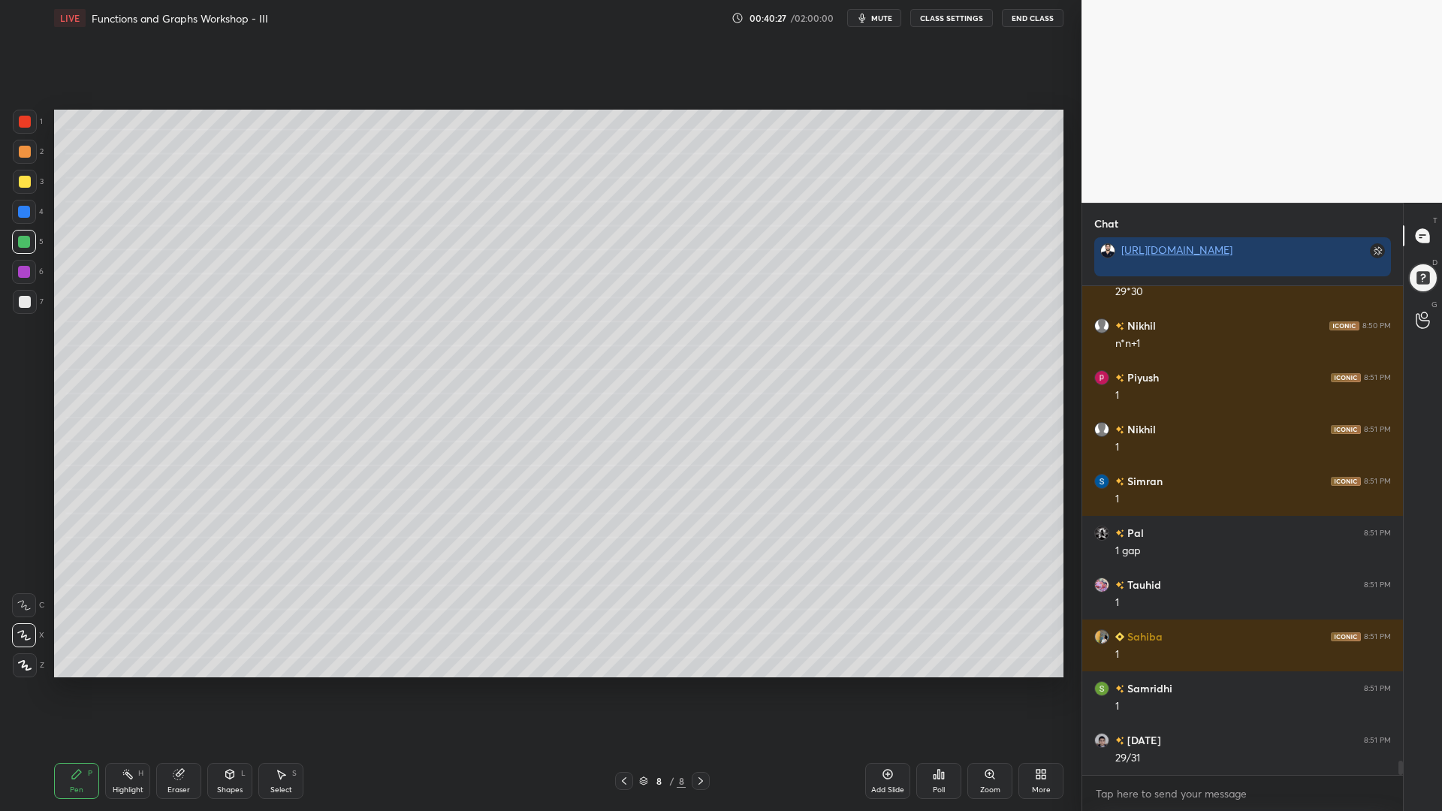
click at [15, 305] on div at bounding box center [25, 302] width 24 height 24
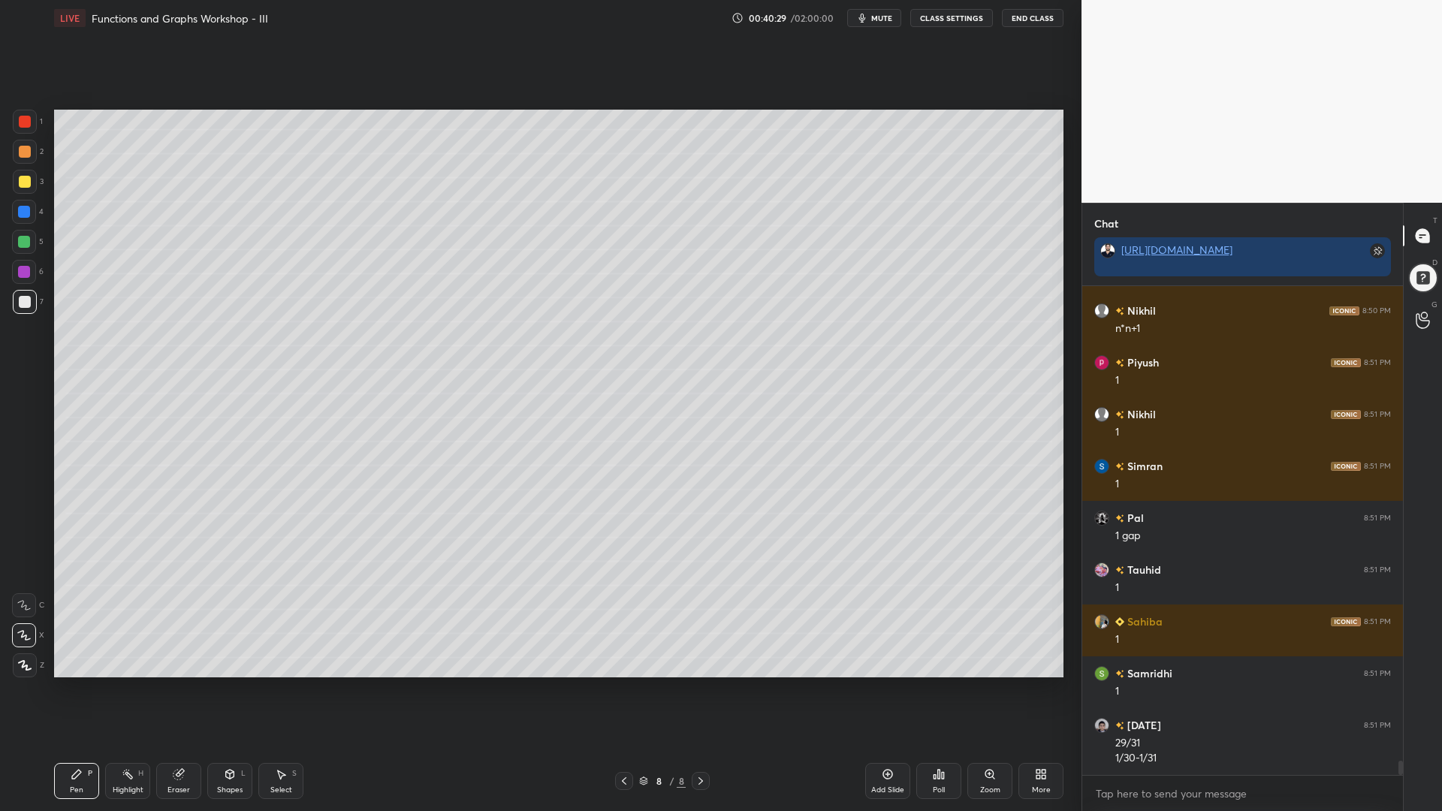
scroll to position [16061, 0]
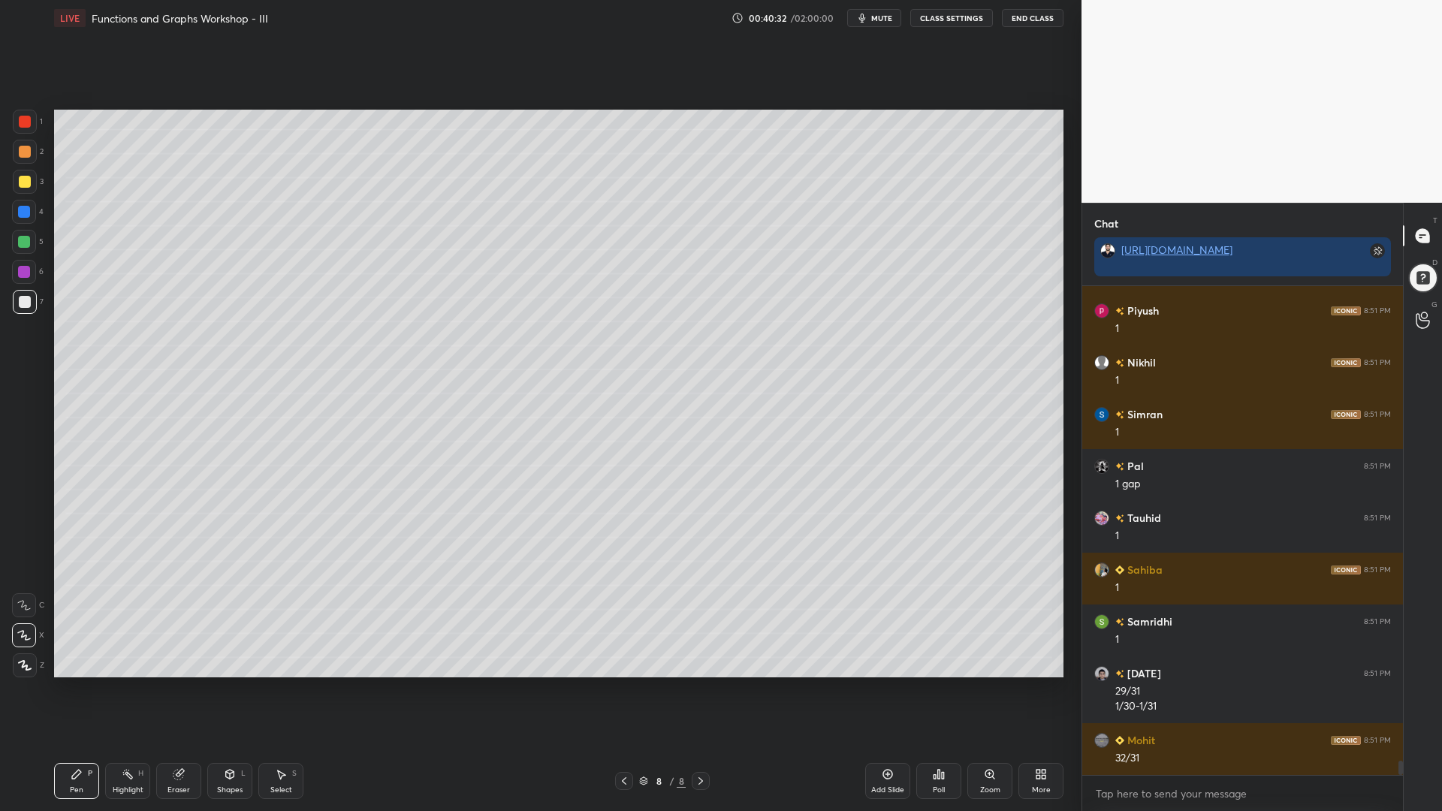
click at [28, 245] on div at bounding box center [24, 242] width 12 height 12
drag, startPoint x: 17, startPoint y: 180, endPoint x: 53, endPoint y: 220, distance: 53.8
click at [17, 180] on div at bounding box center [25, 182] width 24 height 24
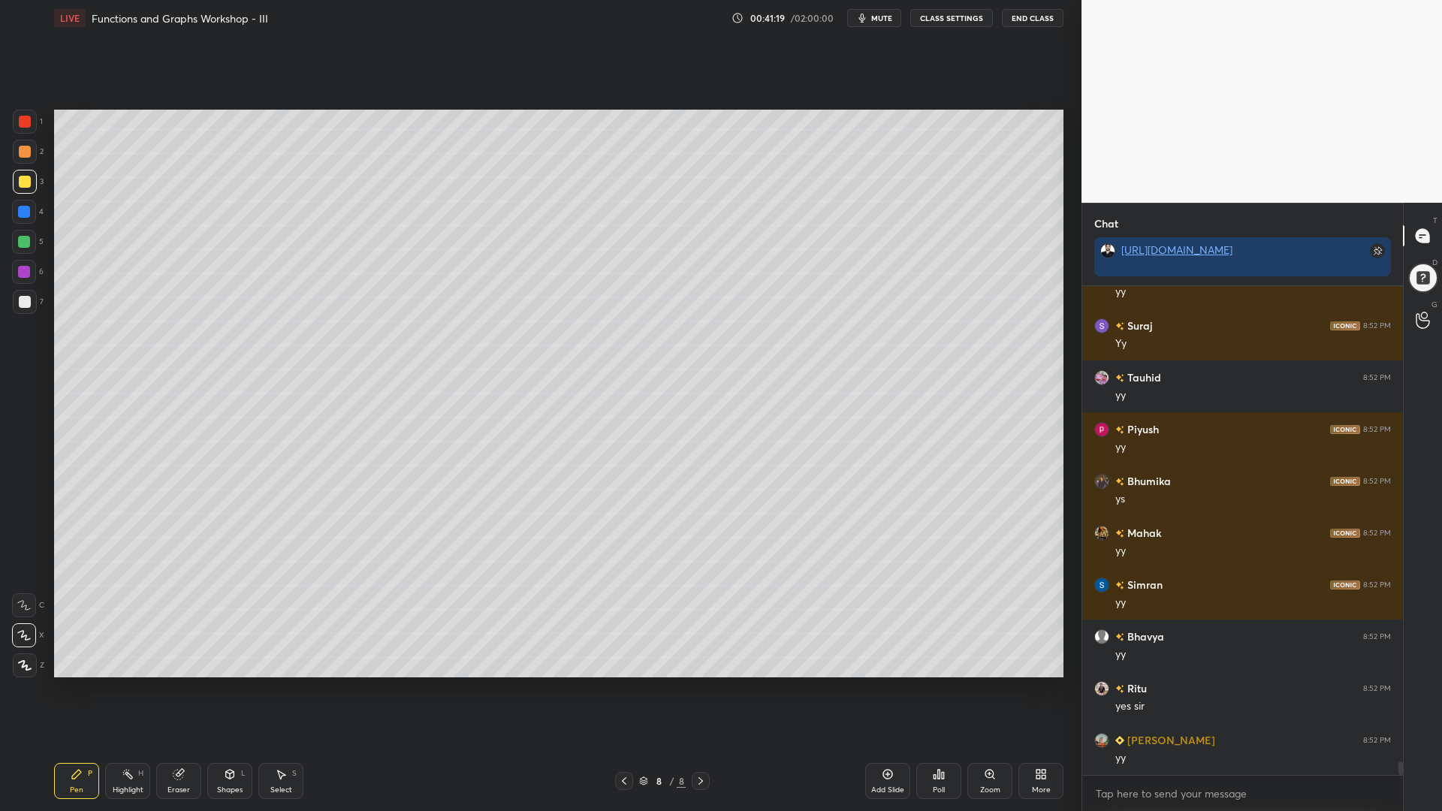
scroll to position [17149, 0]
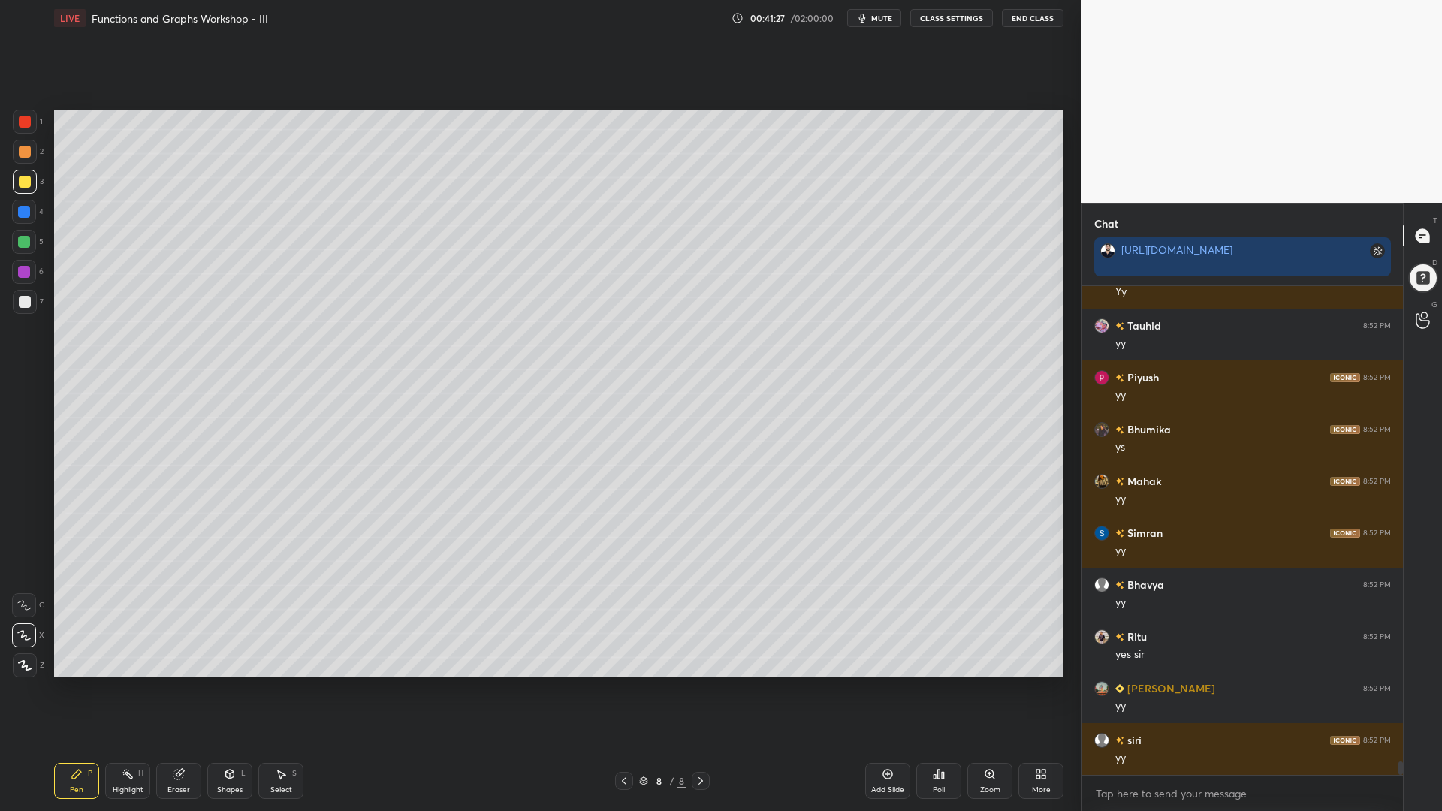
click at [880, 690] on div "Add Slide" at bounding box center [887, 781] width 45 height 36
click at [32, 113] on div at bounding box center [25, 122] width 24 height 24
click at [622, 690] on icon at bounding box center [624, 781] width 12 height 12
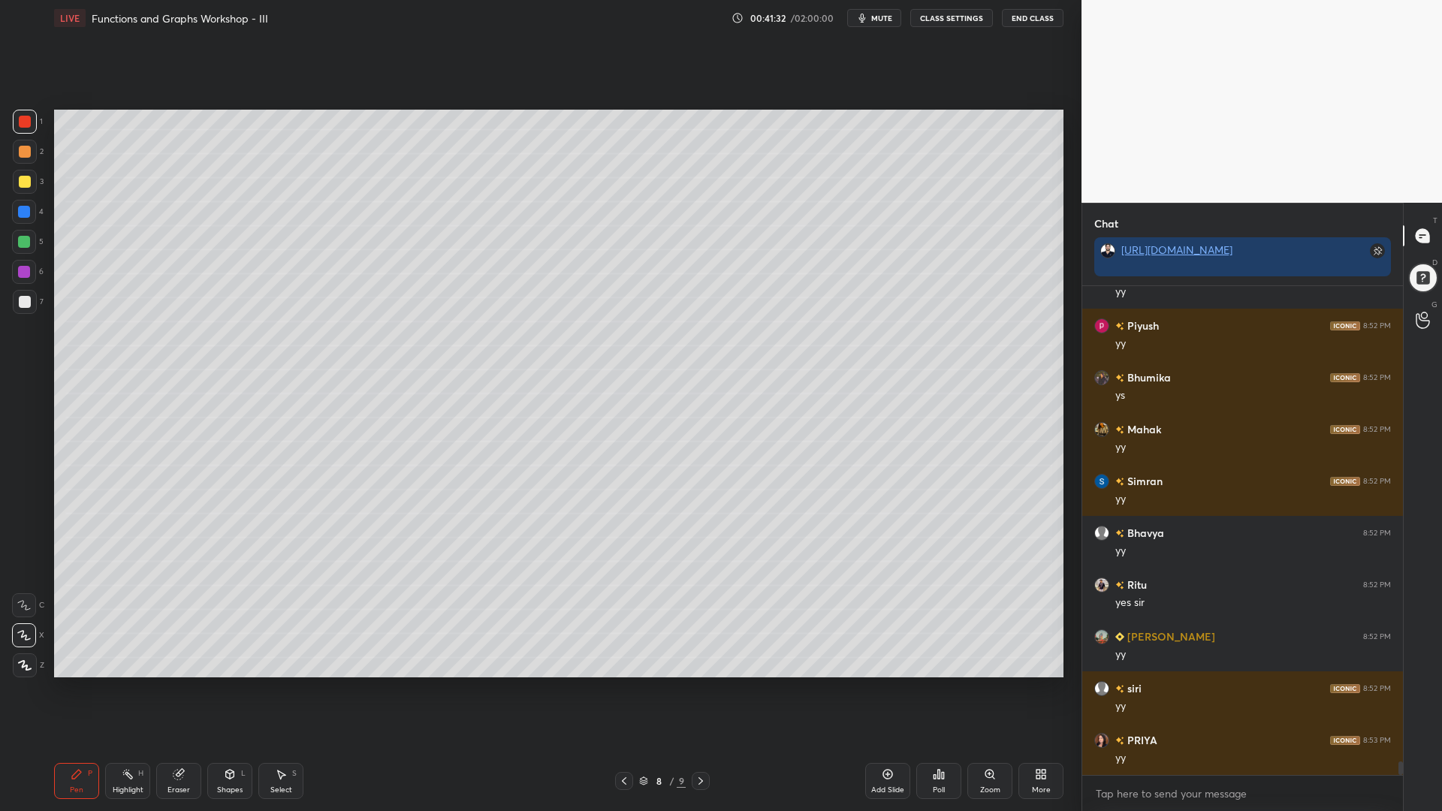
click at [699, 690] on icon at bounding box center [701, 781] width 12 height 12
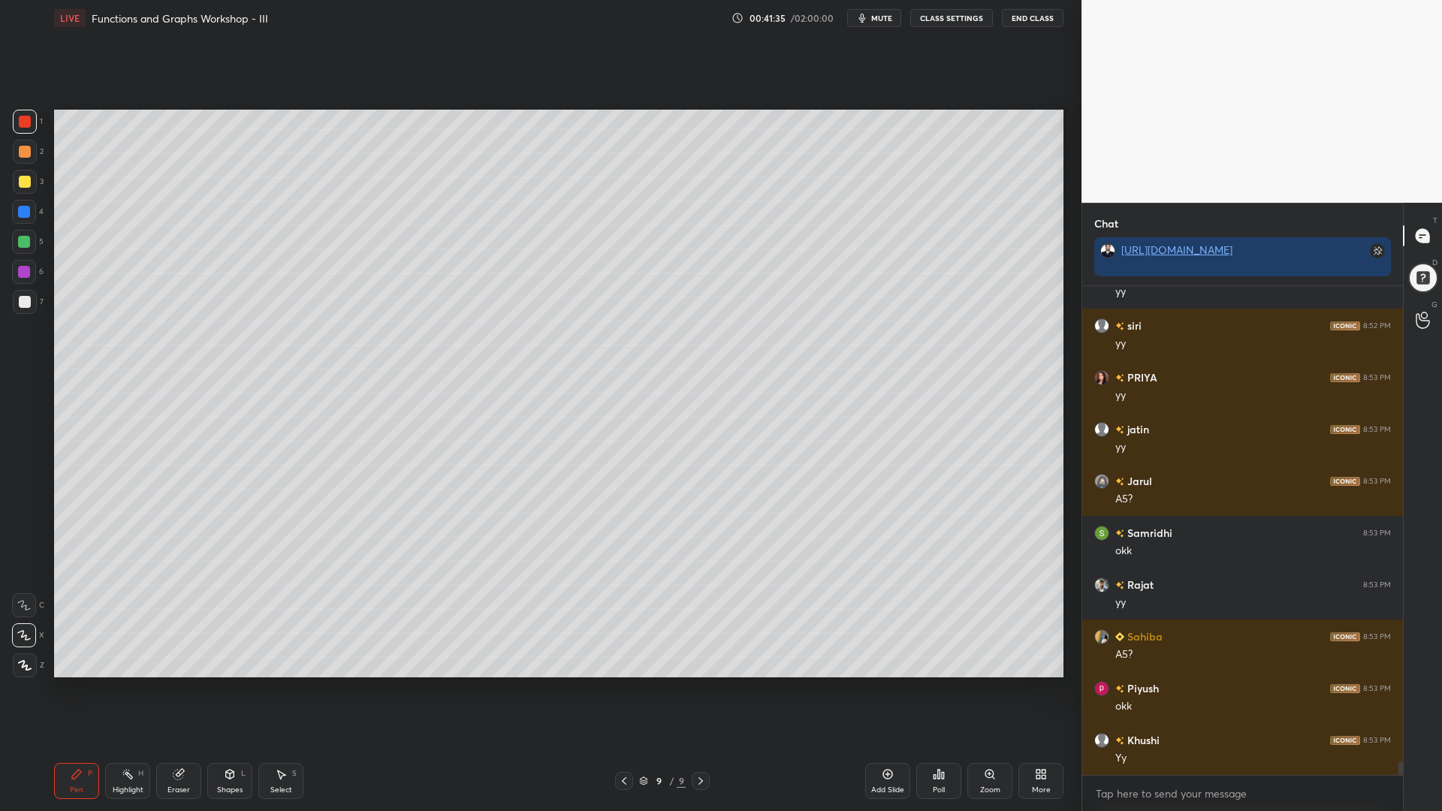
scroll to position [17616, 0]
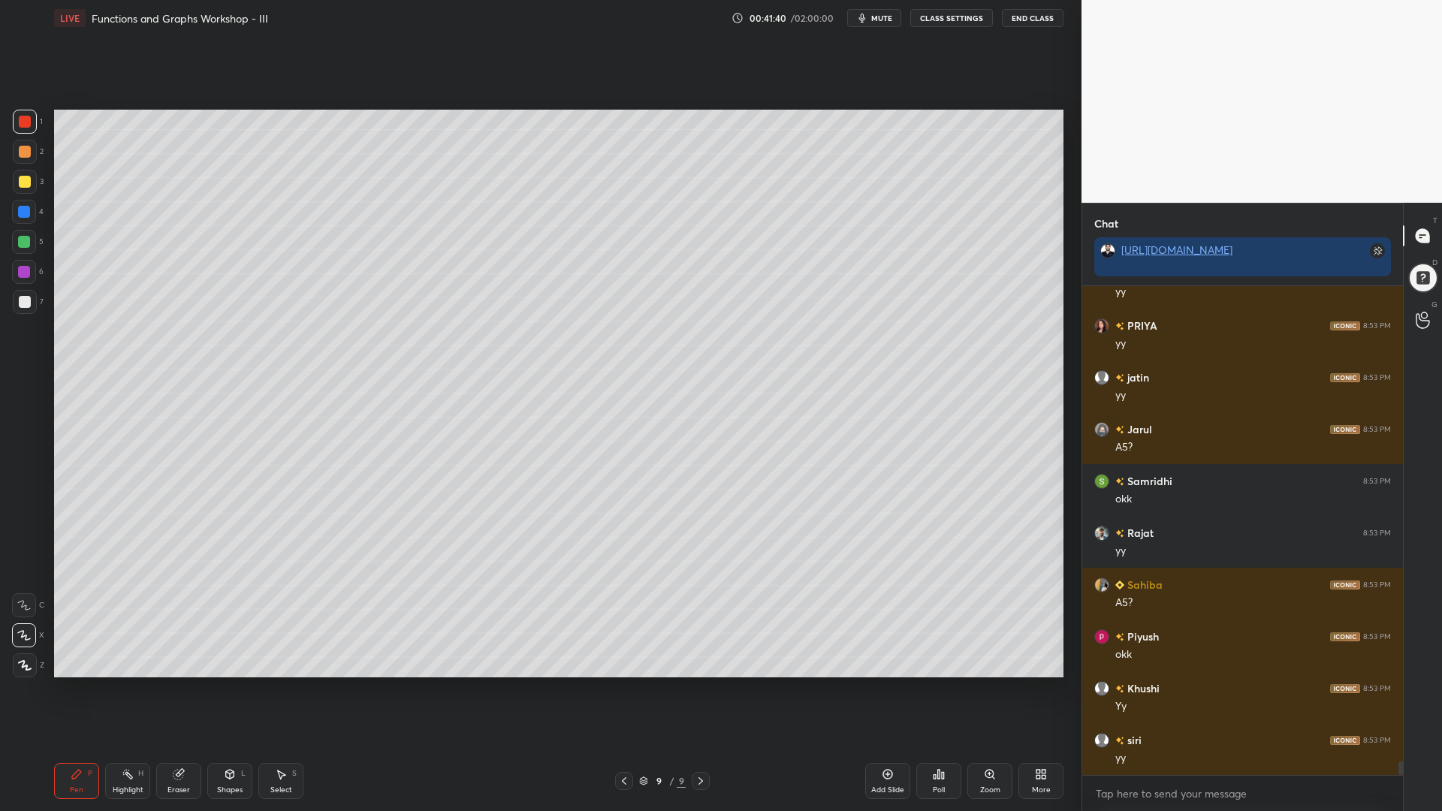
click at [624, 690] on icon at bounding box center [624, 781] width 12 height 12
click at [700, 690] on icon at bounding box center [701, 781] width 12 height 12
click at [626, 690] on icon at bounding box center [624, 781] width 12 height 12
click at [698, 690] on icon at bounding box center [701, 781] width 12 height 12
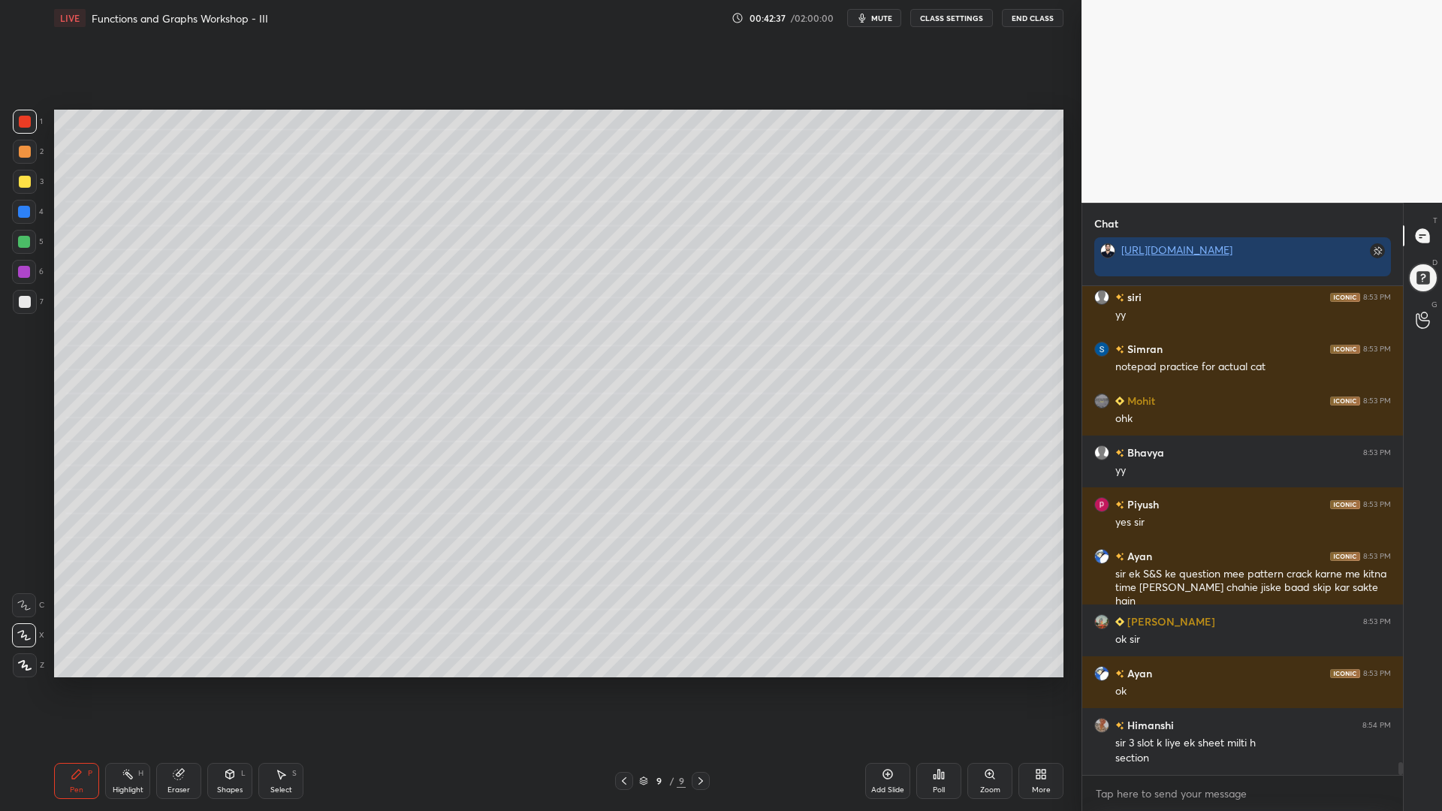
scroll to position [18111, 0]
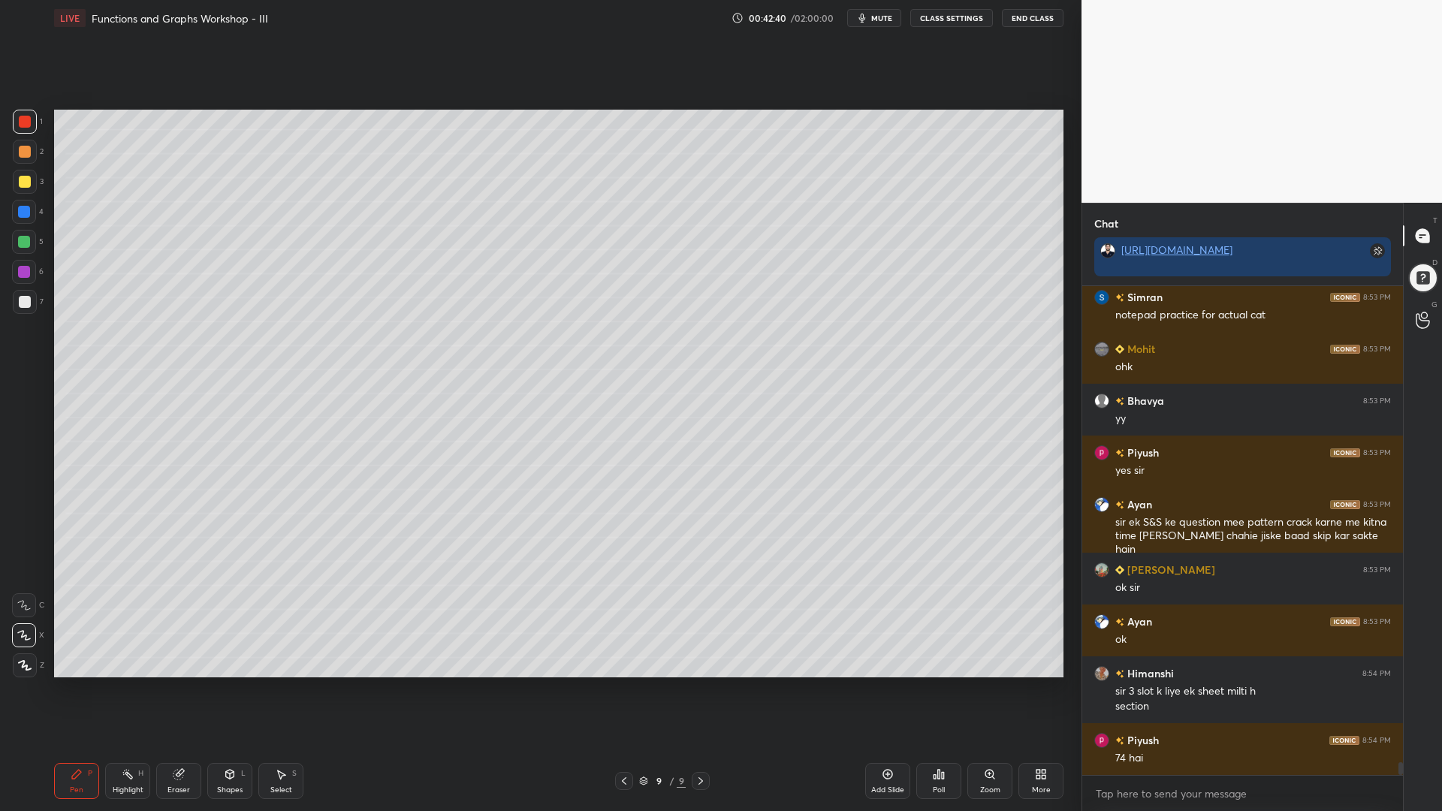
click at [628, 690] on div at bounding box center [624, 781] width 18 height 18
click at [696, 690] on icon at bounding box center [701, 781] width 12 height 12
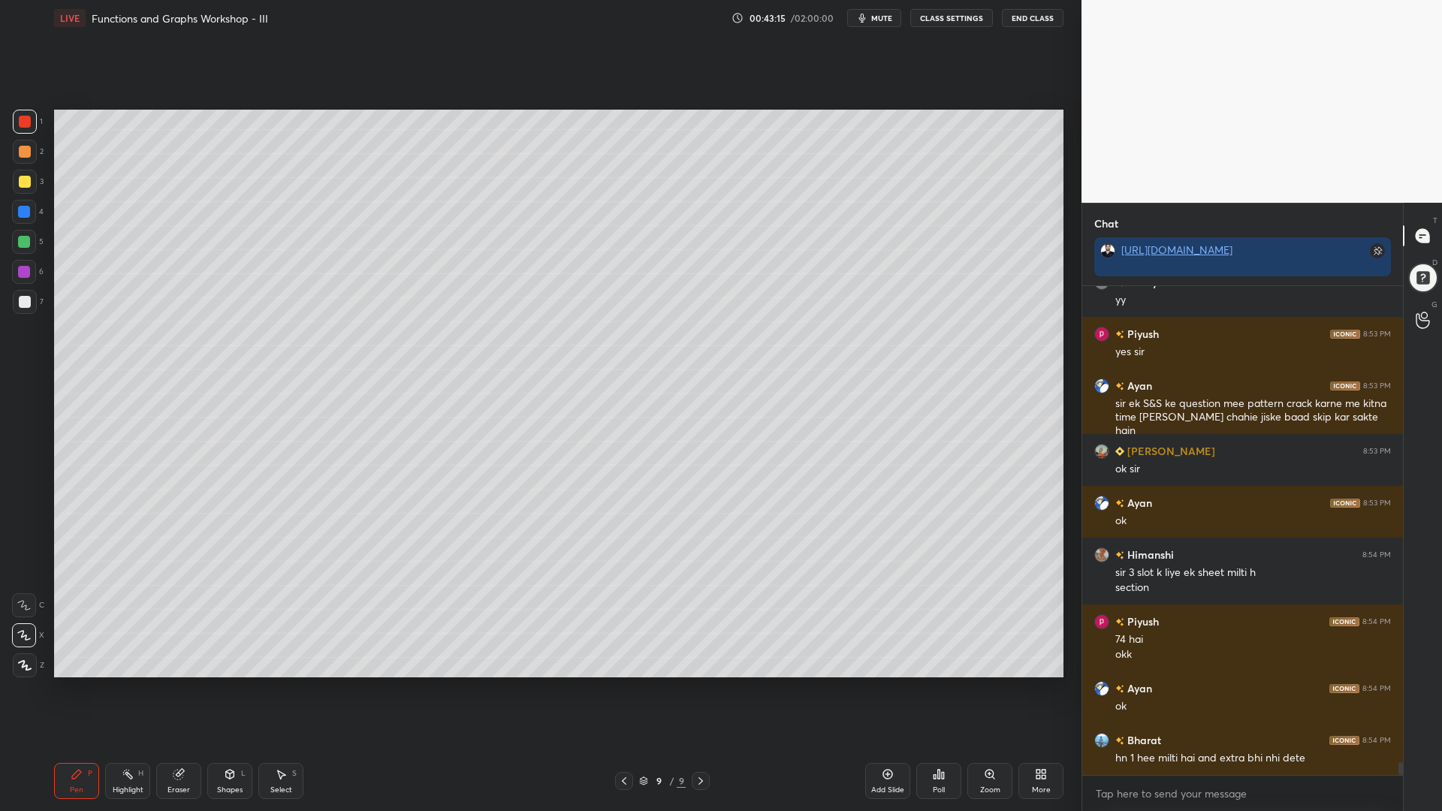
scroll to position [18282, 0]
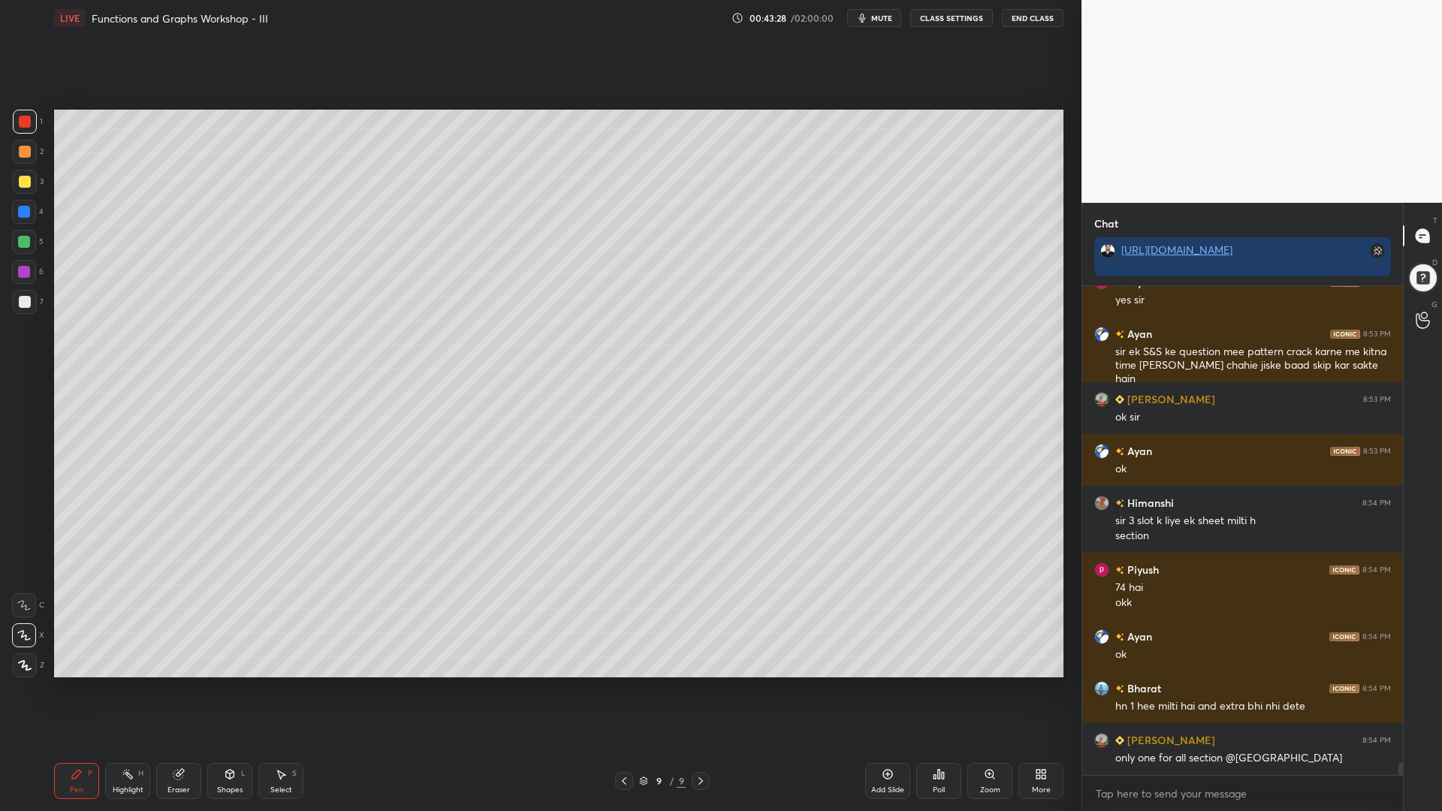
click at [21, 234] on div at bounding box center [24, 242] width 24 height 24
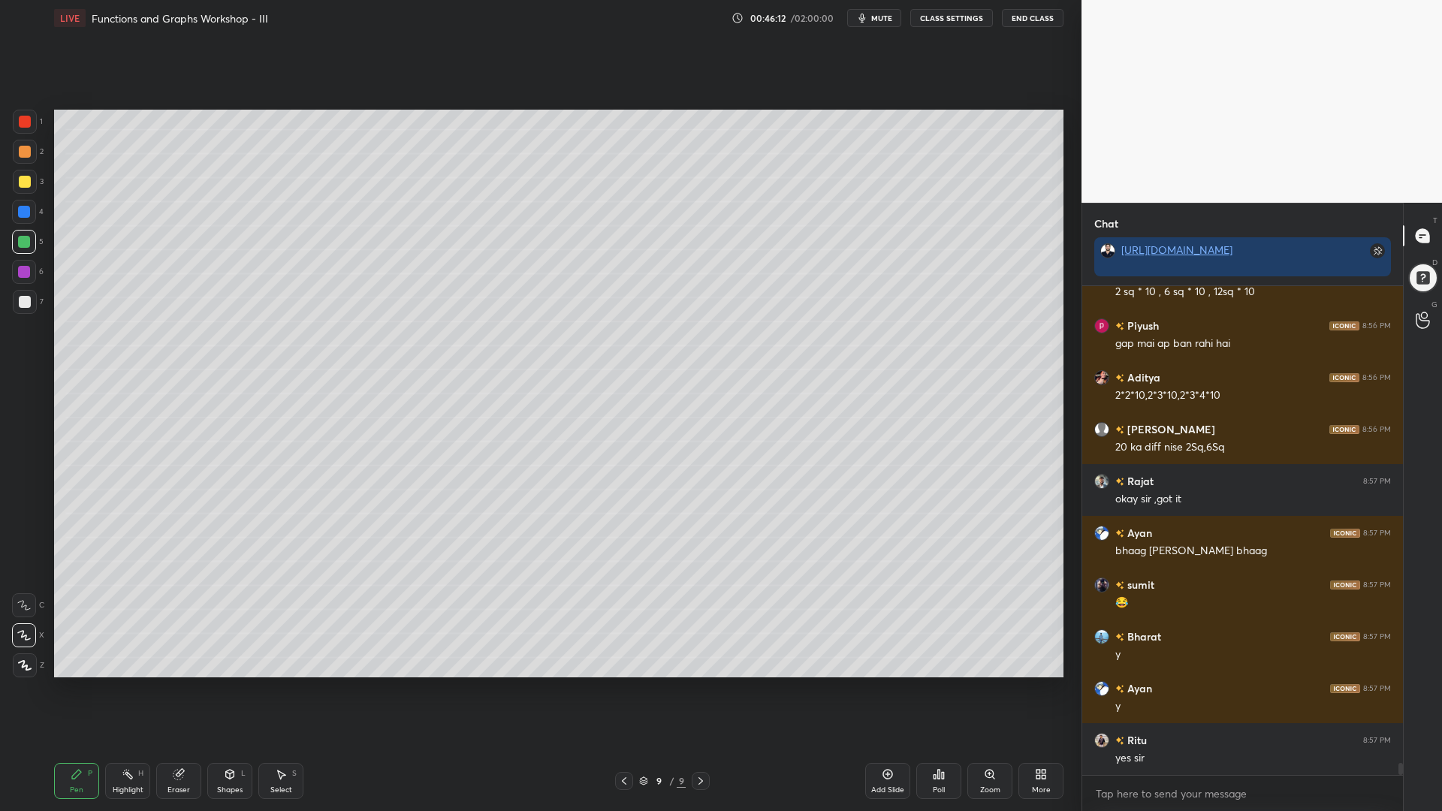
scroll to position [19022, 0]
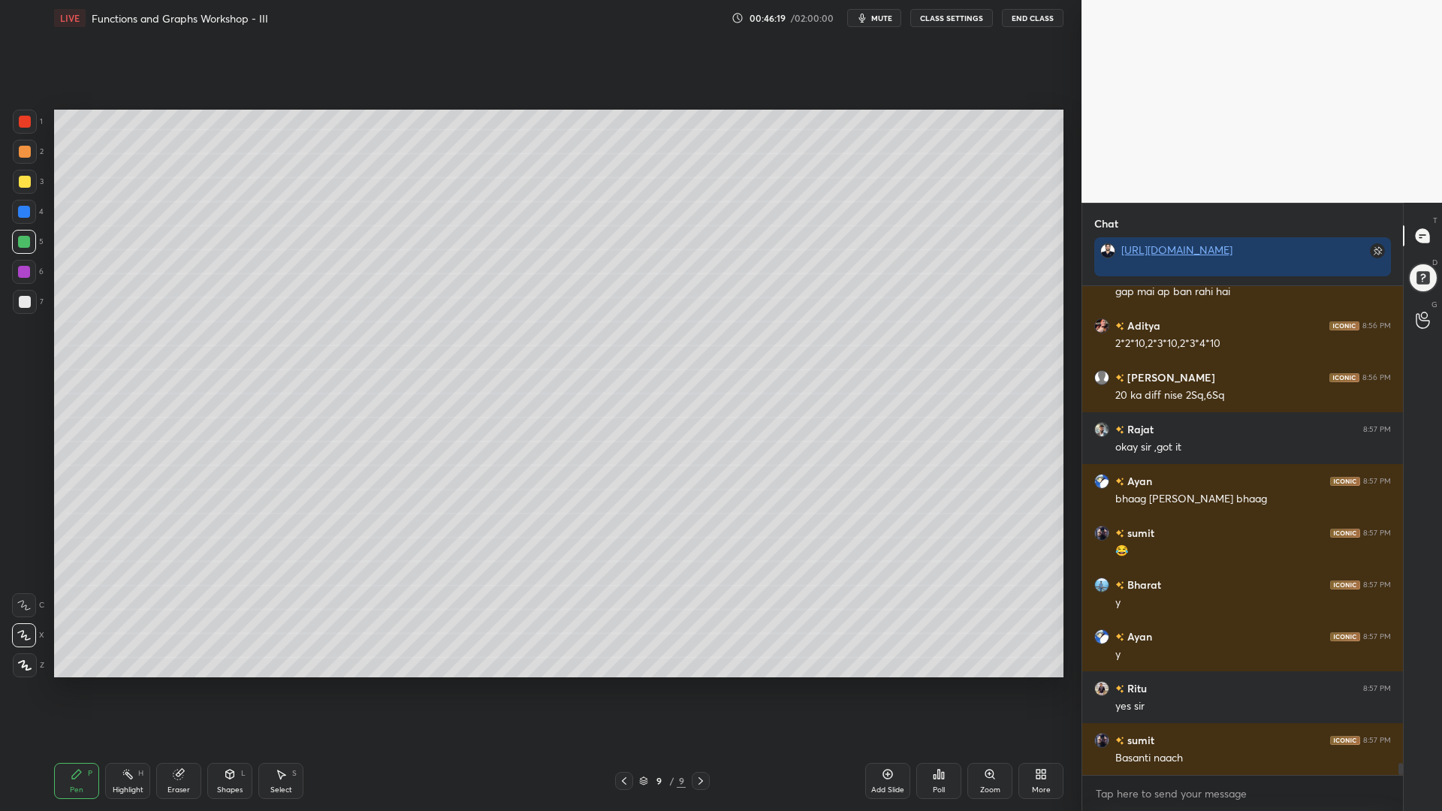
click at [42, 223] on div "1 2 3 4 5 6 7 C X Z C X Z E E Erase all H H LIVE Functions and Graphs Workshop …" at bounding box center [535, 405] width 1070 height 811
click at [19, 258] on div "5" at bounding box center [28, 245] width 32 height 30
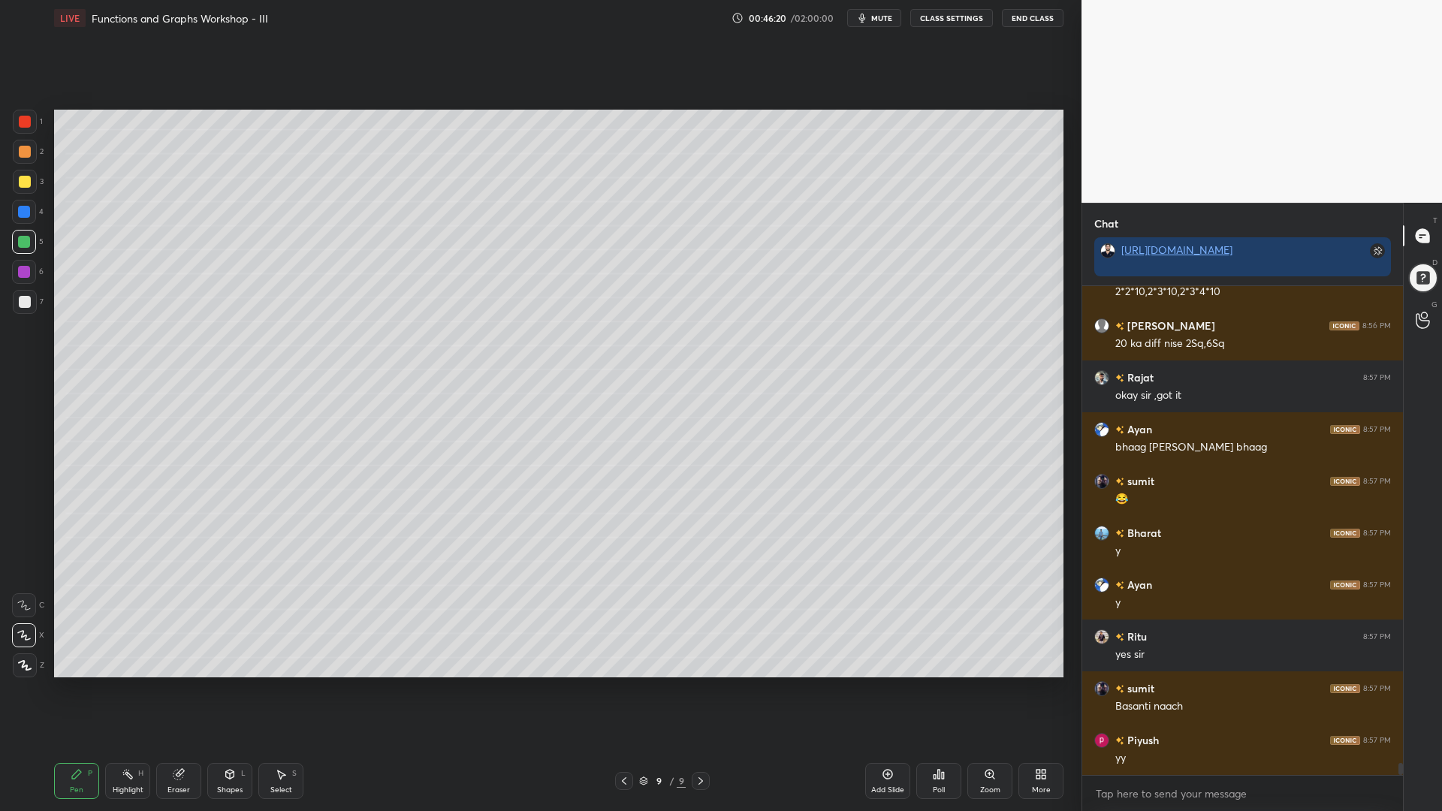
click at [29, 280] on div at bounding box center [24, 272] width 24 height 24
click at [29, 209] on div at bounding box center [24, 212] width 12 height 12
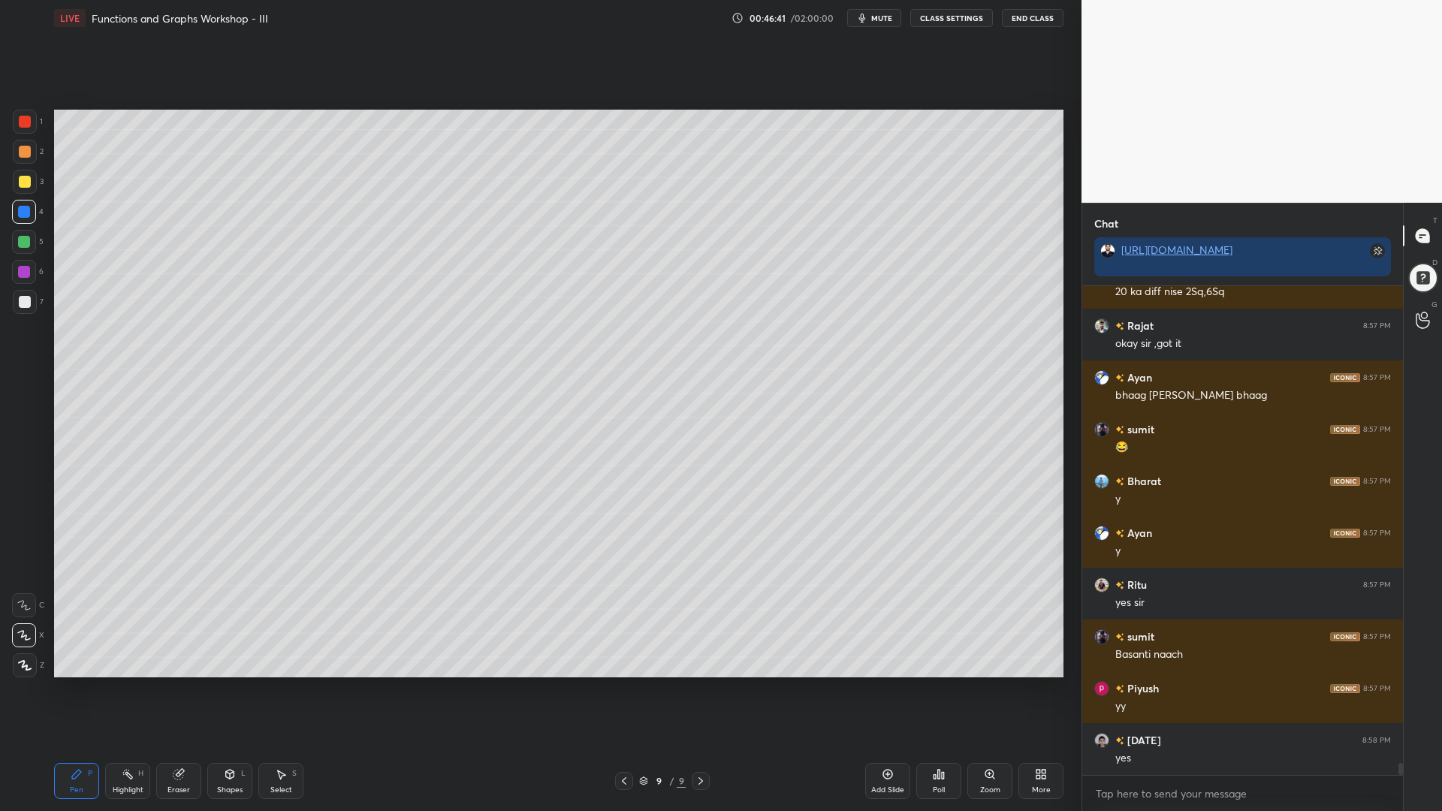
scroll to position [19178, 0]
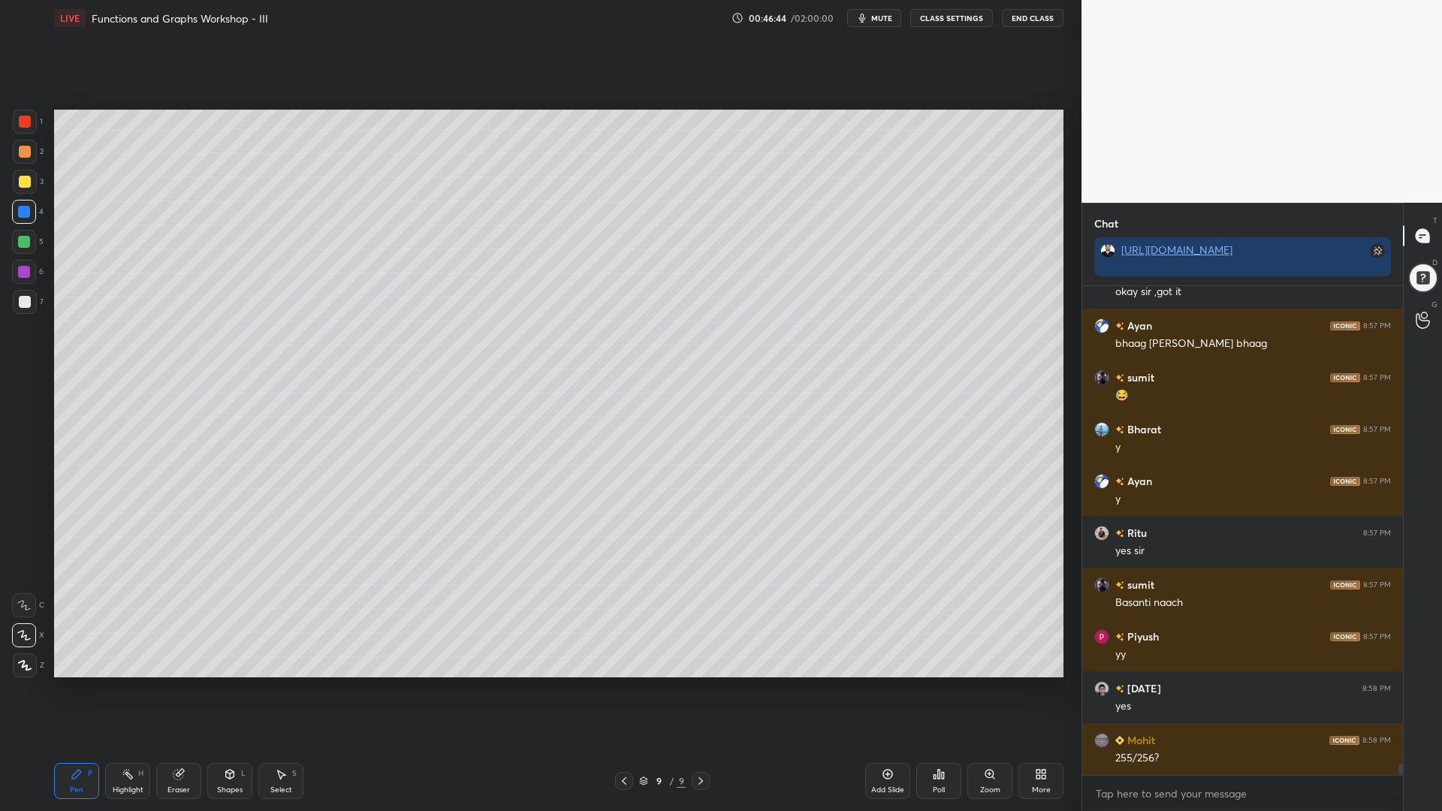
click at [14, 271] on div at bounding box center [24, 272] width 24 height 24
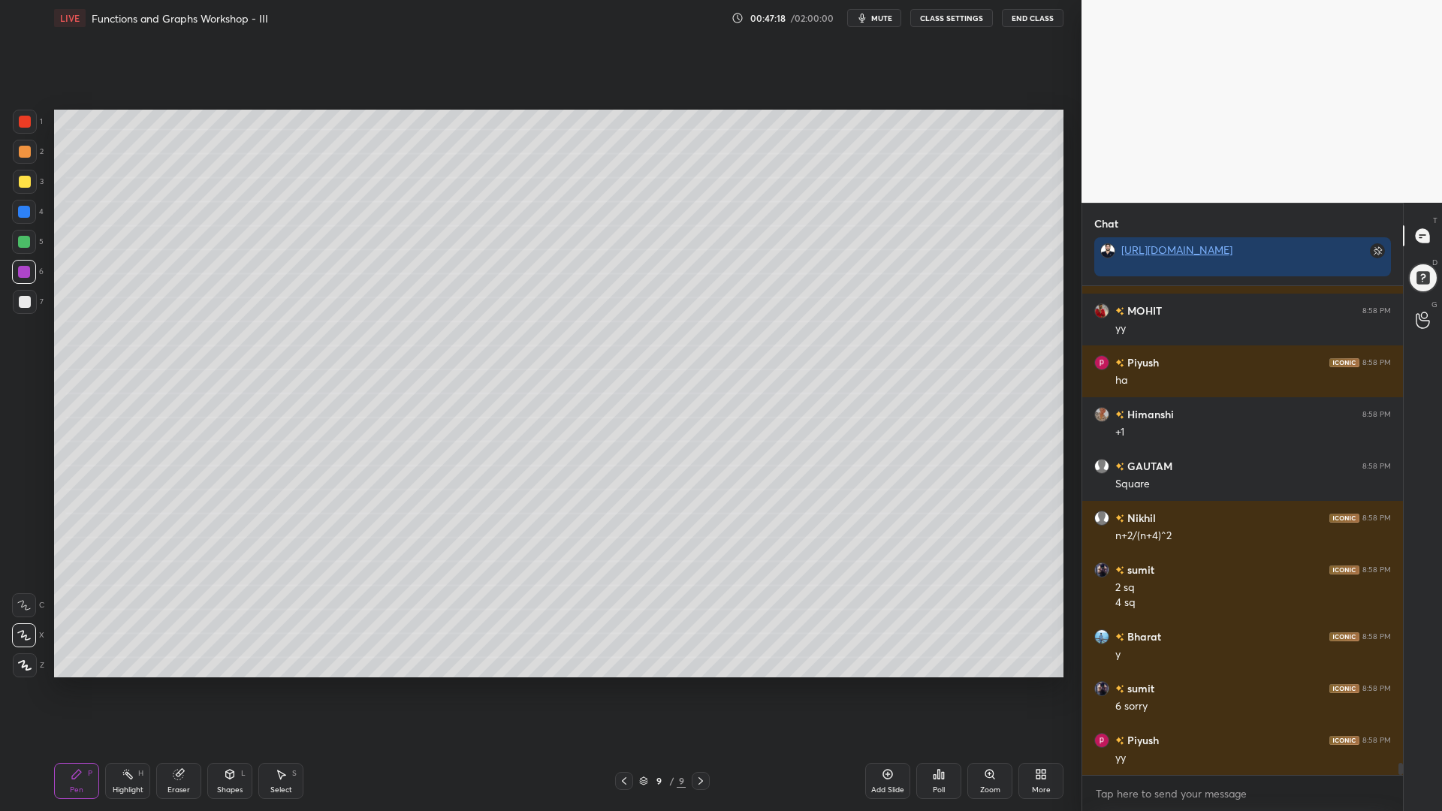
scroll to position [19711, 0]
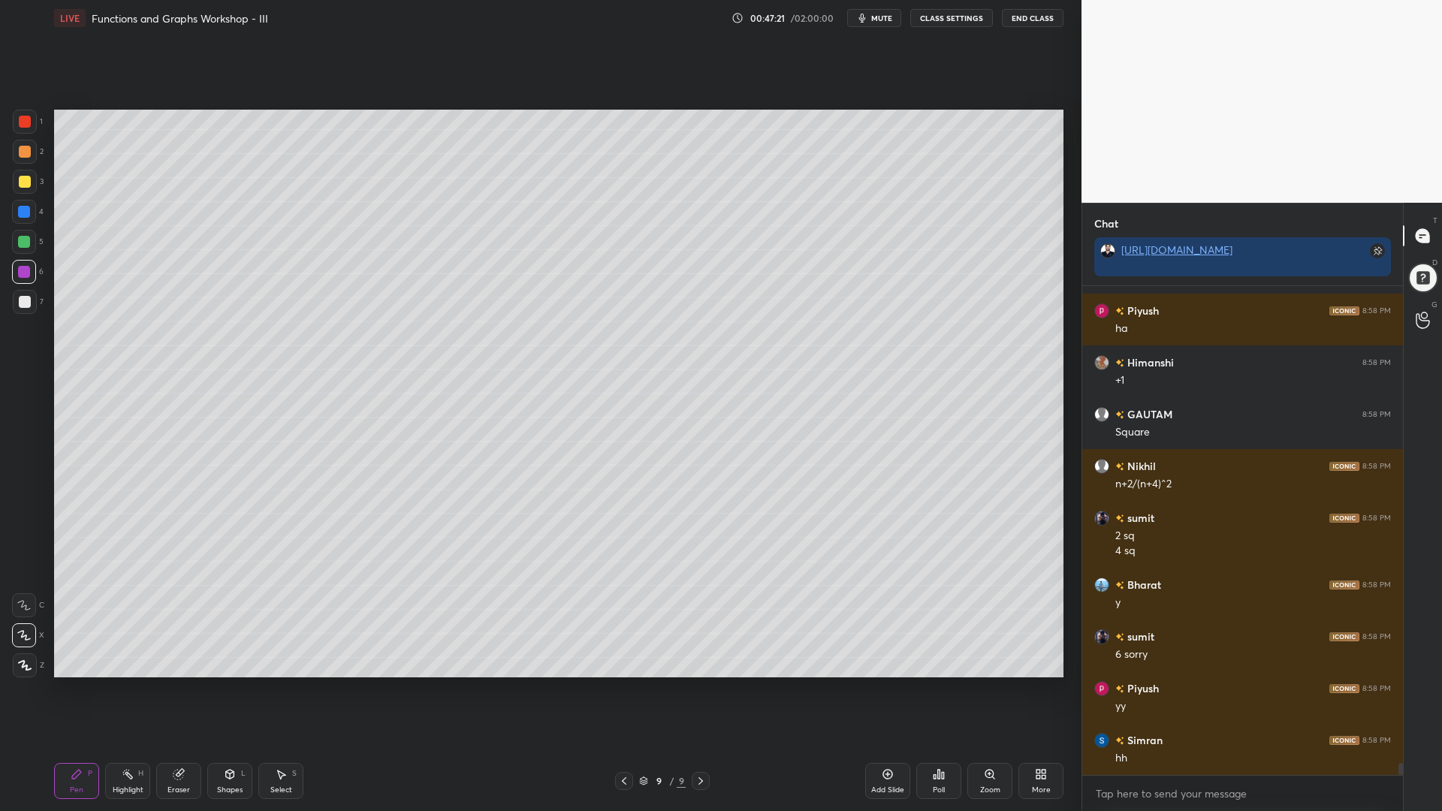
click at [23, 216] on div at bounding box center [24, 212] width 12 height 12
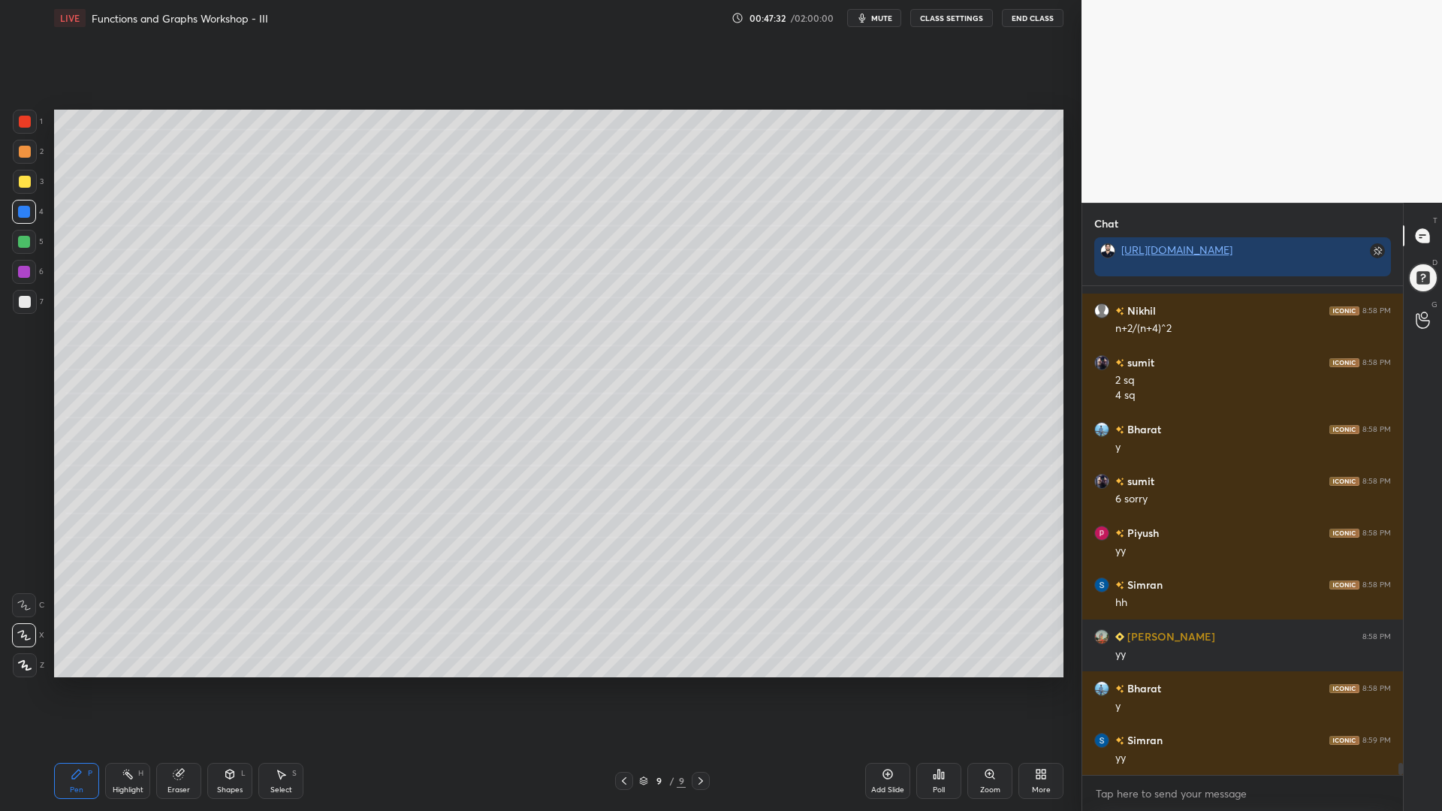
scroll to position [19919, 0]
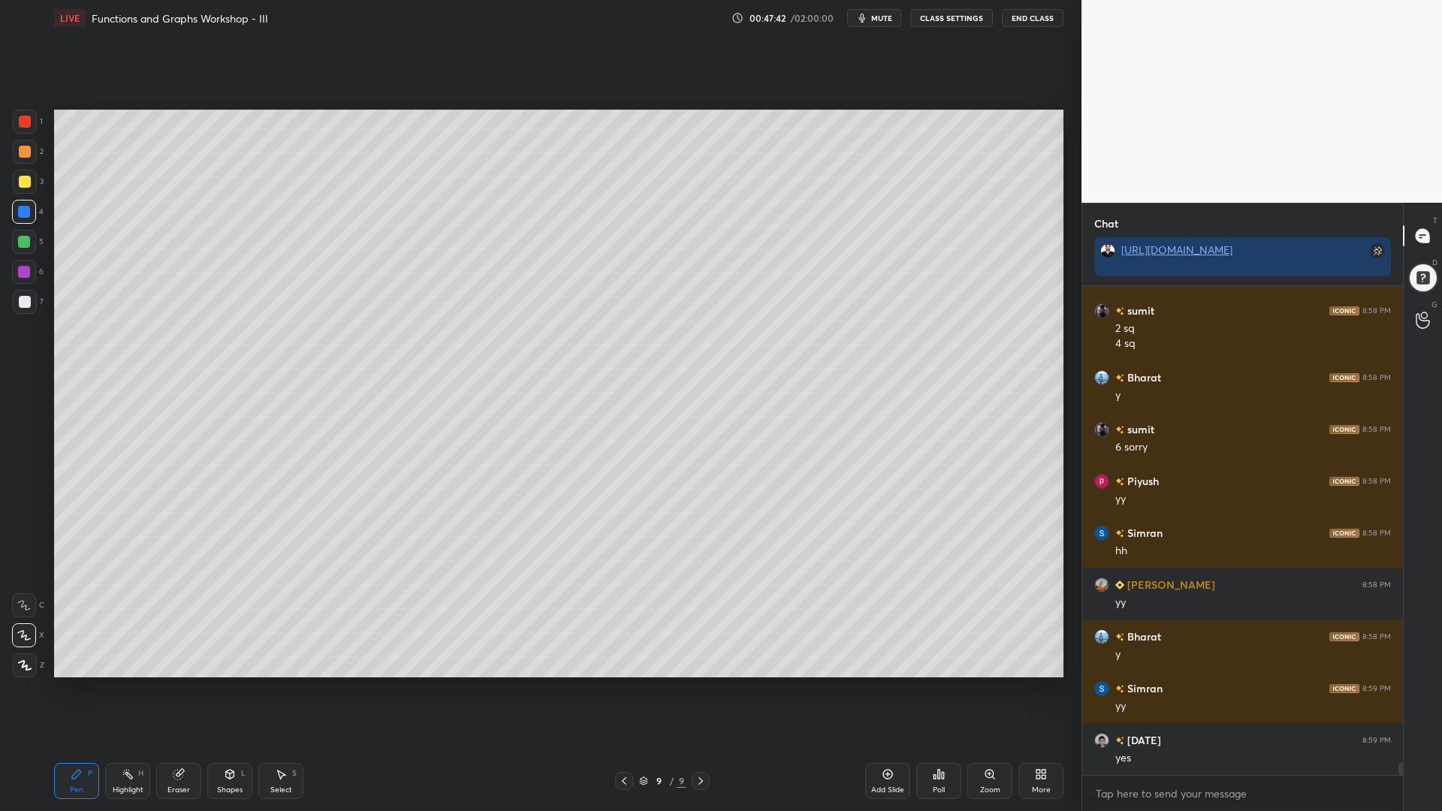
click at [21, 306] on div at bounding box center [25, 302] width 12 height 12
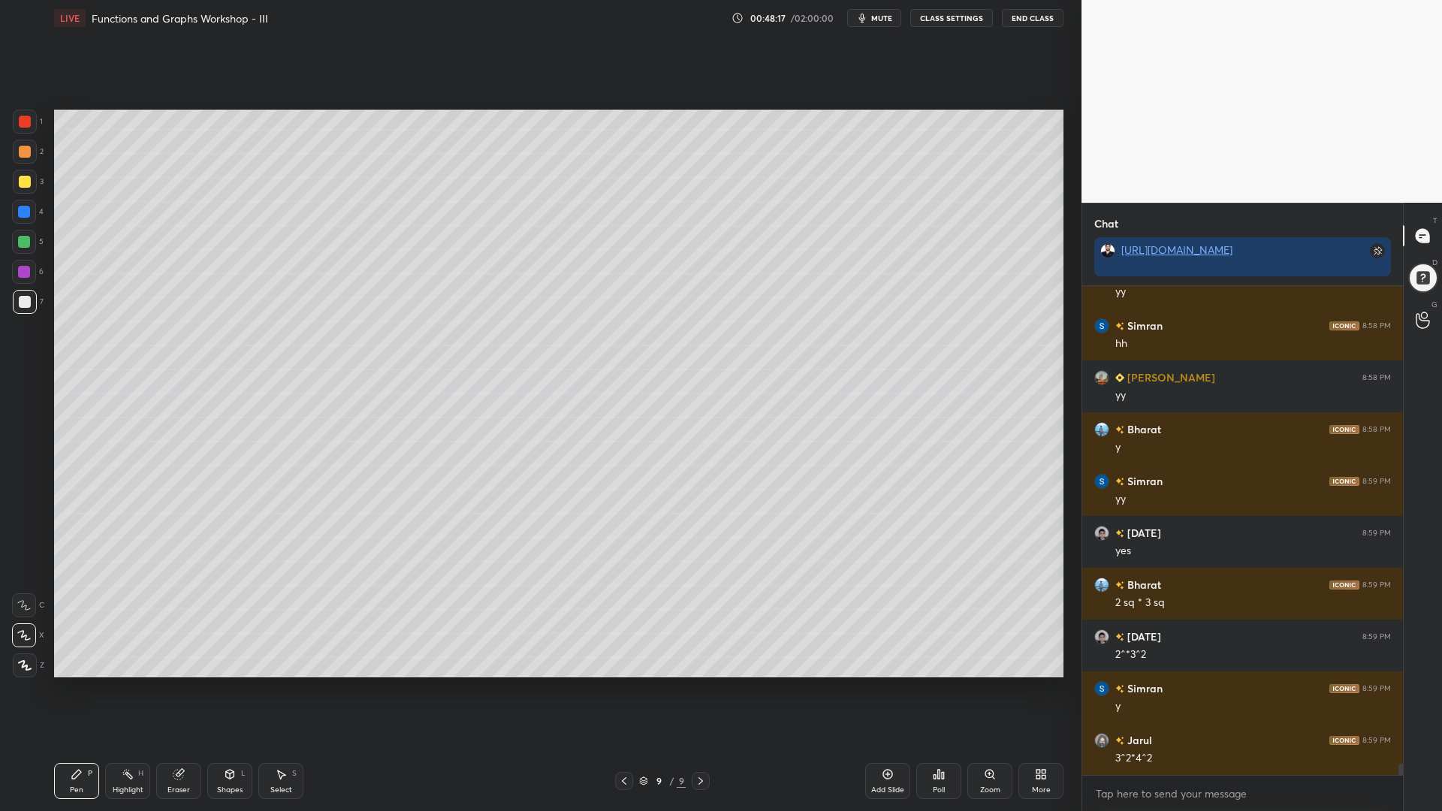
scroll to position [20178, 0]
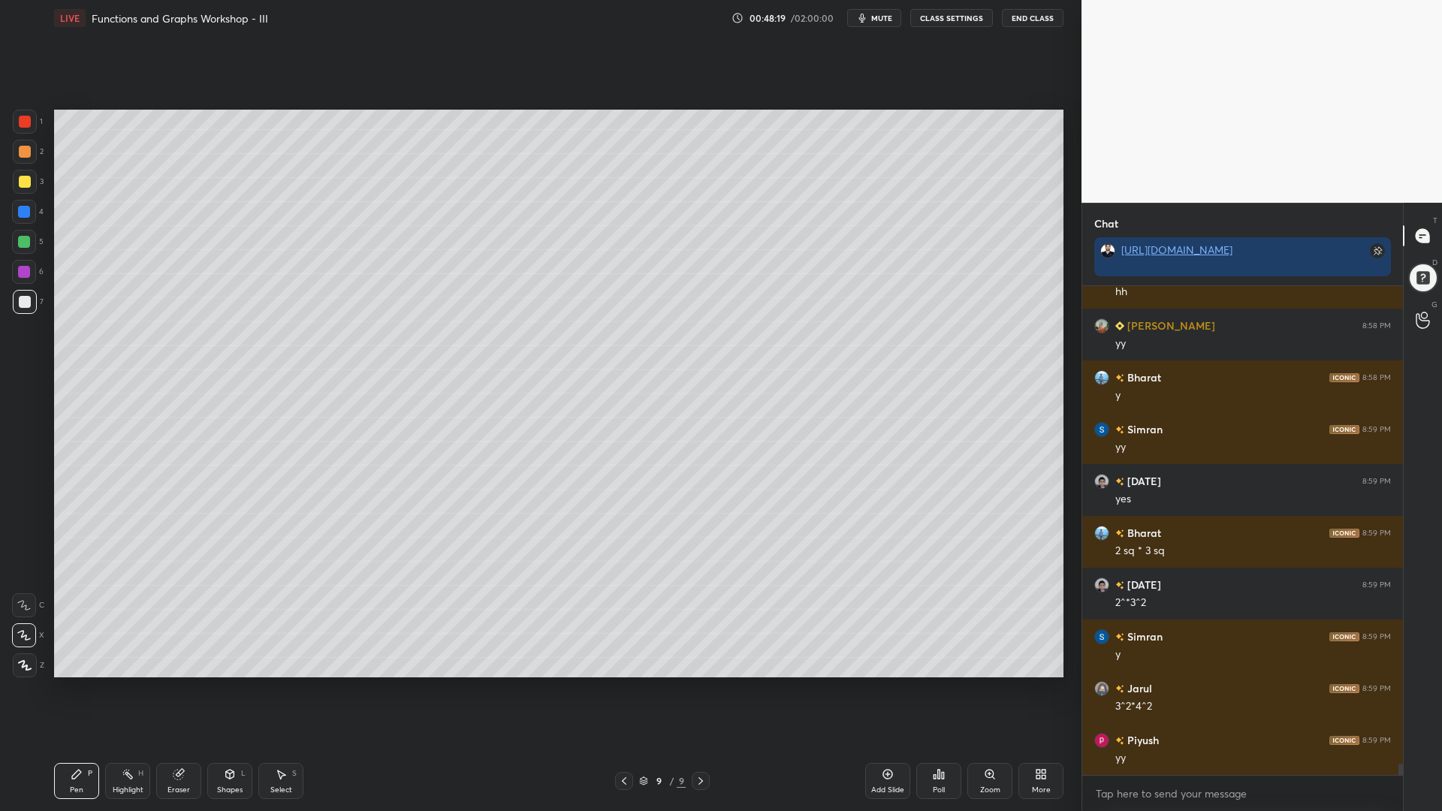
click at [24, 174] on div at bounding box center [25, 182] width 24 height 24
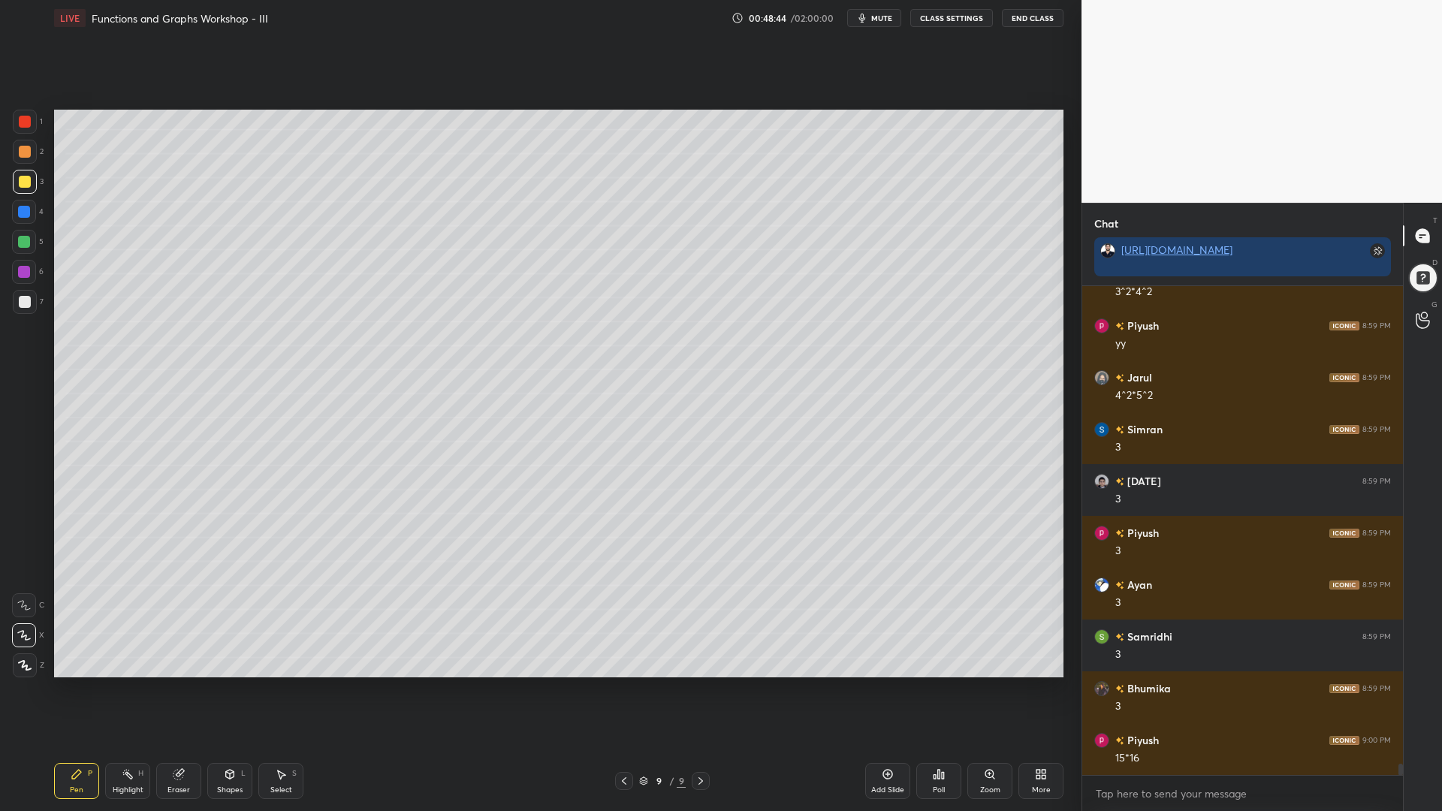
scroll to position [20644, 0]
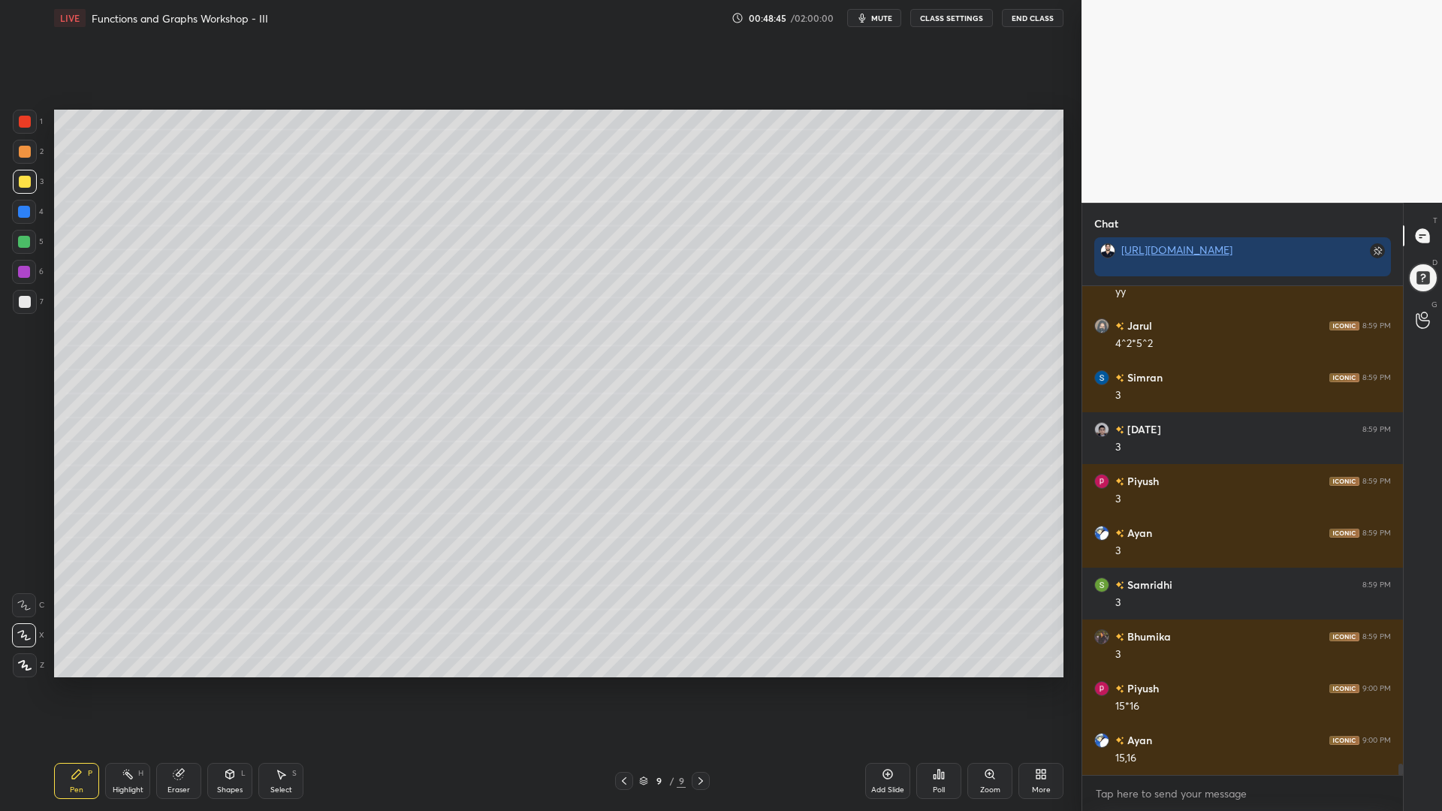
drag, startPoint x: 19, startPoint y: 207, endPoint x: 21, endPoint y: 222, distance: 15.9
click at [19, 207] on div at bounding box center [24, 212] width 12 height 12
click at [17, 276] on div at bounding box center [24, 272] width 24 height 24
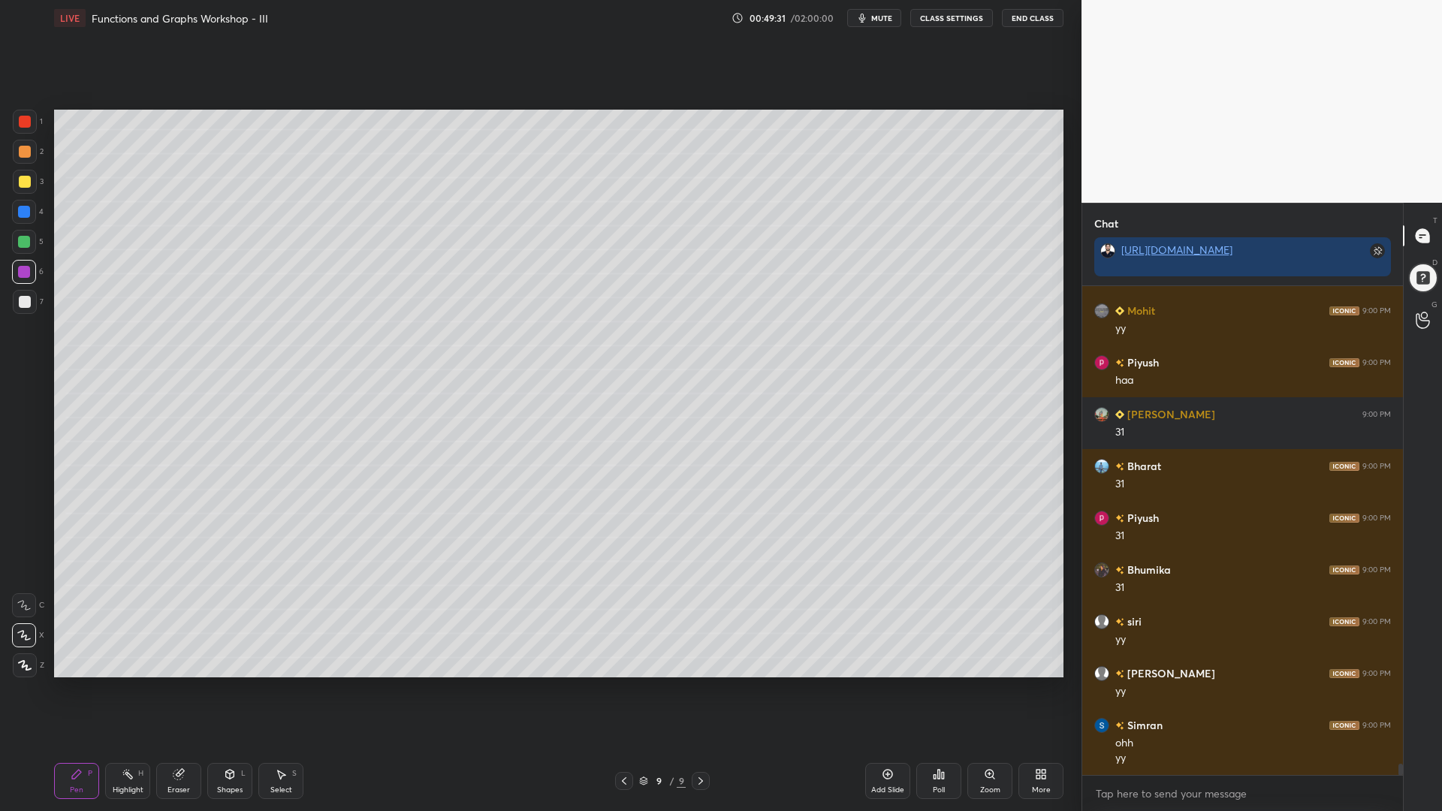
scroll to position [21385, 0]
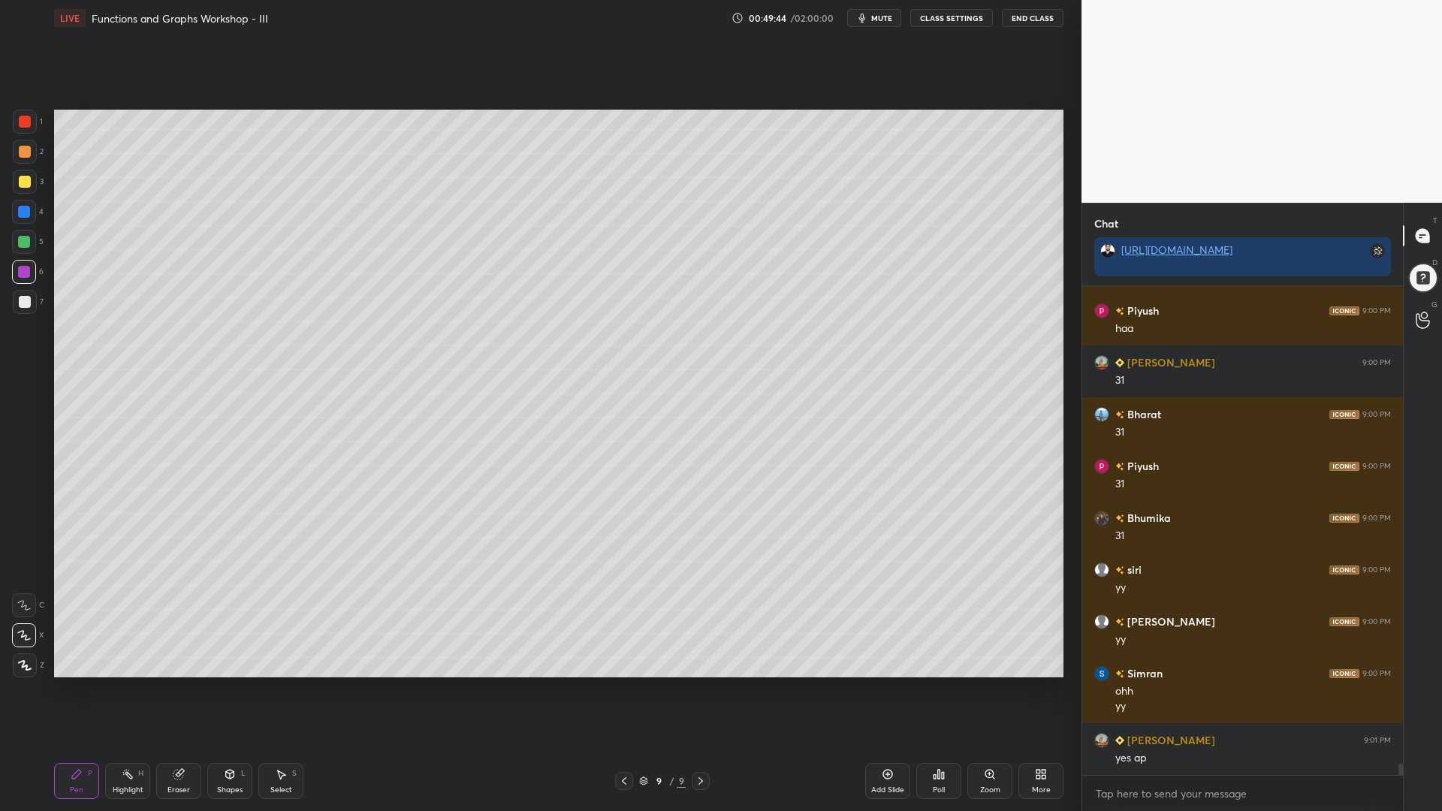
click at [24, 221] on div at bounding box center [24, 212] width 24 height 24
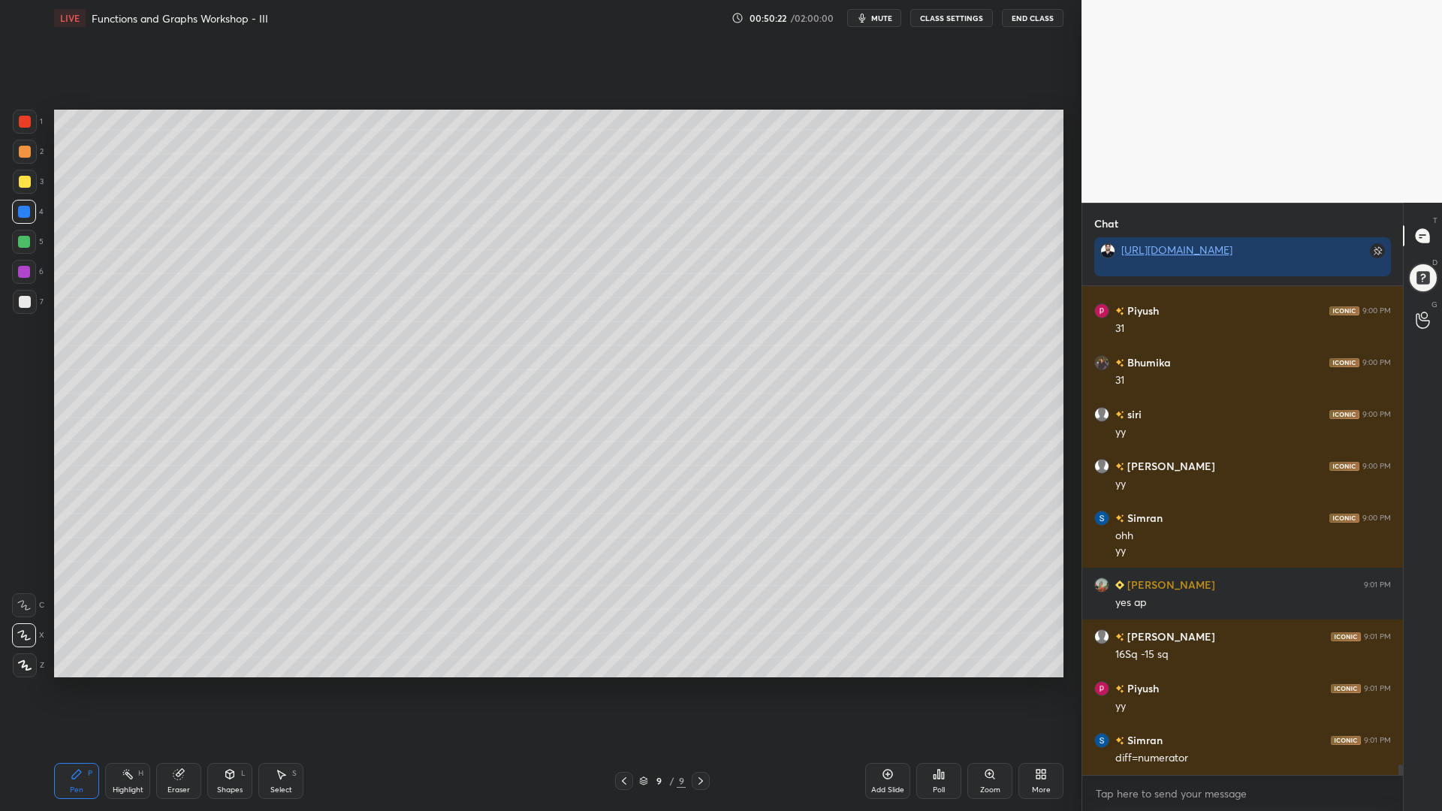
scroll to position [21593, 0]
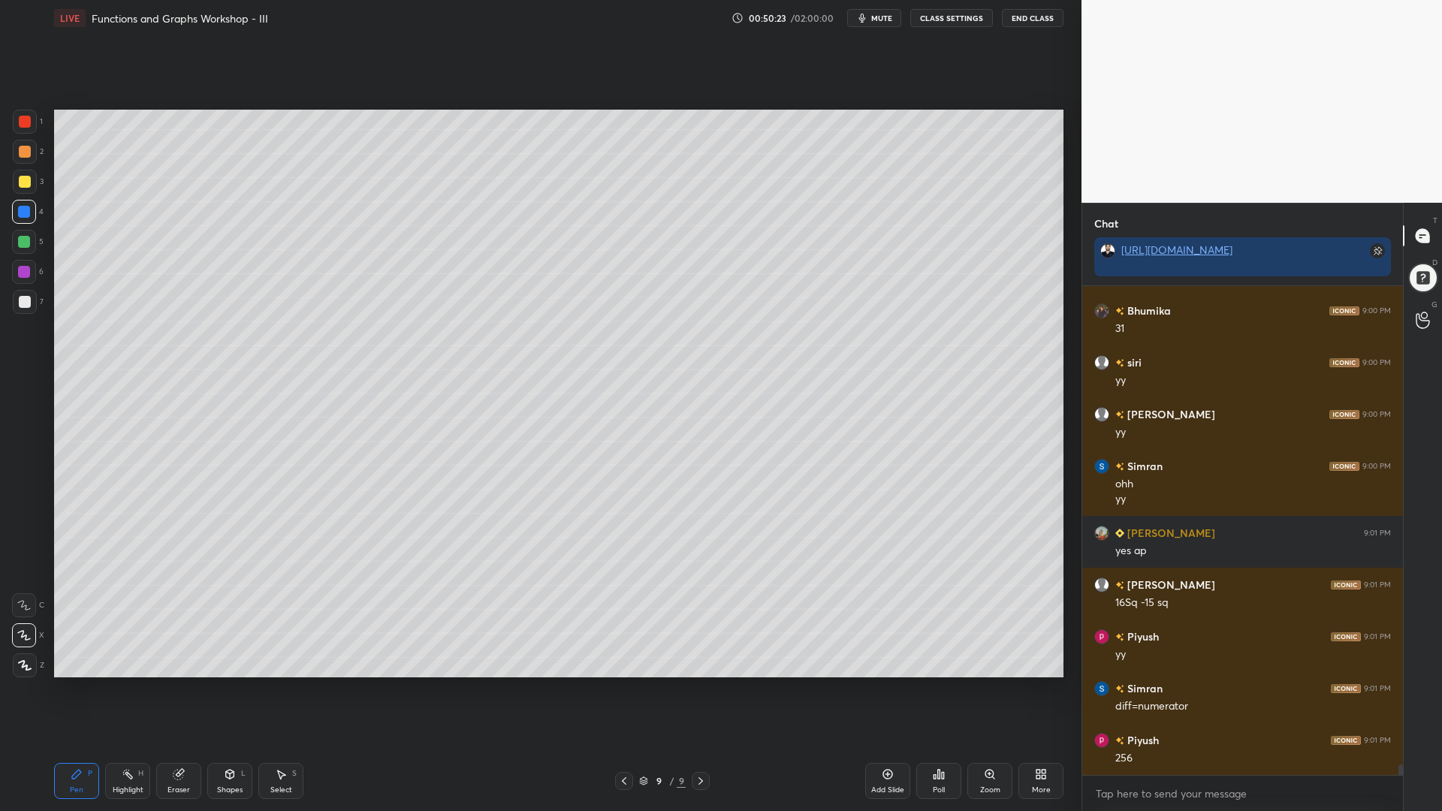
click at [20, 302] on div at bounding box center [25, 302] width 12 height 12
click at [126, 690] on div "Highlight H" at bounding box center [127, 781] width 45 height 36
click at [66, 690] on div "Pen P" at bounding box center [76, 781] width 45 height 36
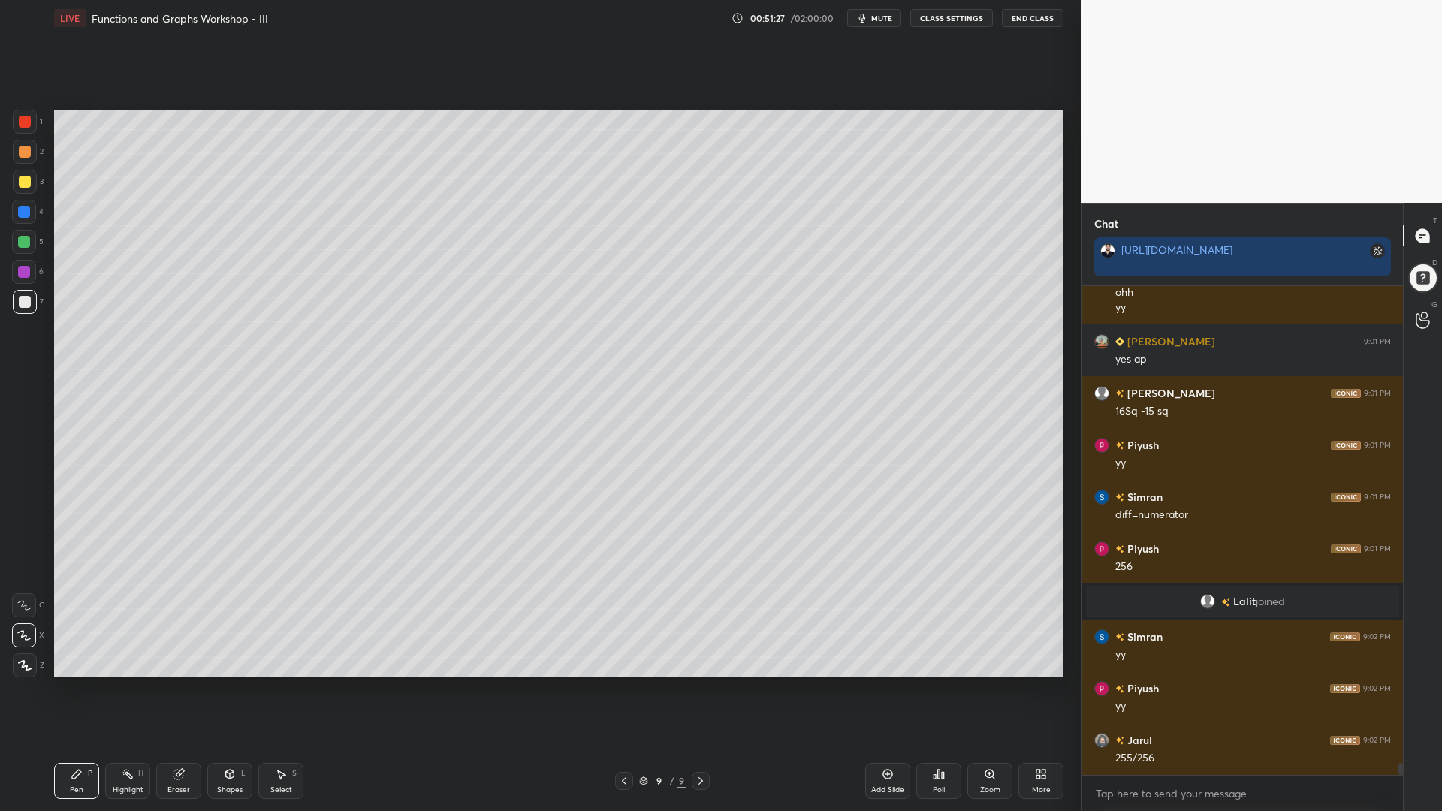
scroll to position [19551, 0]
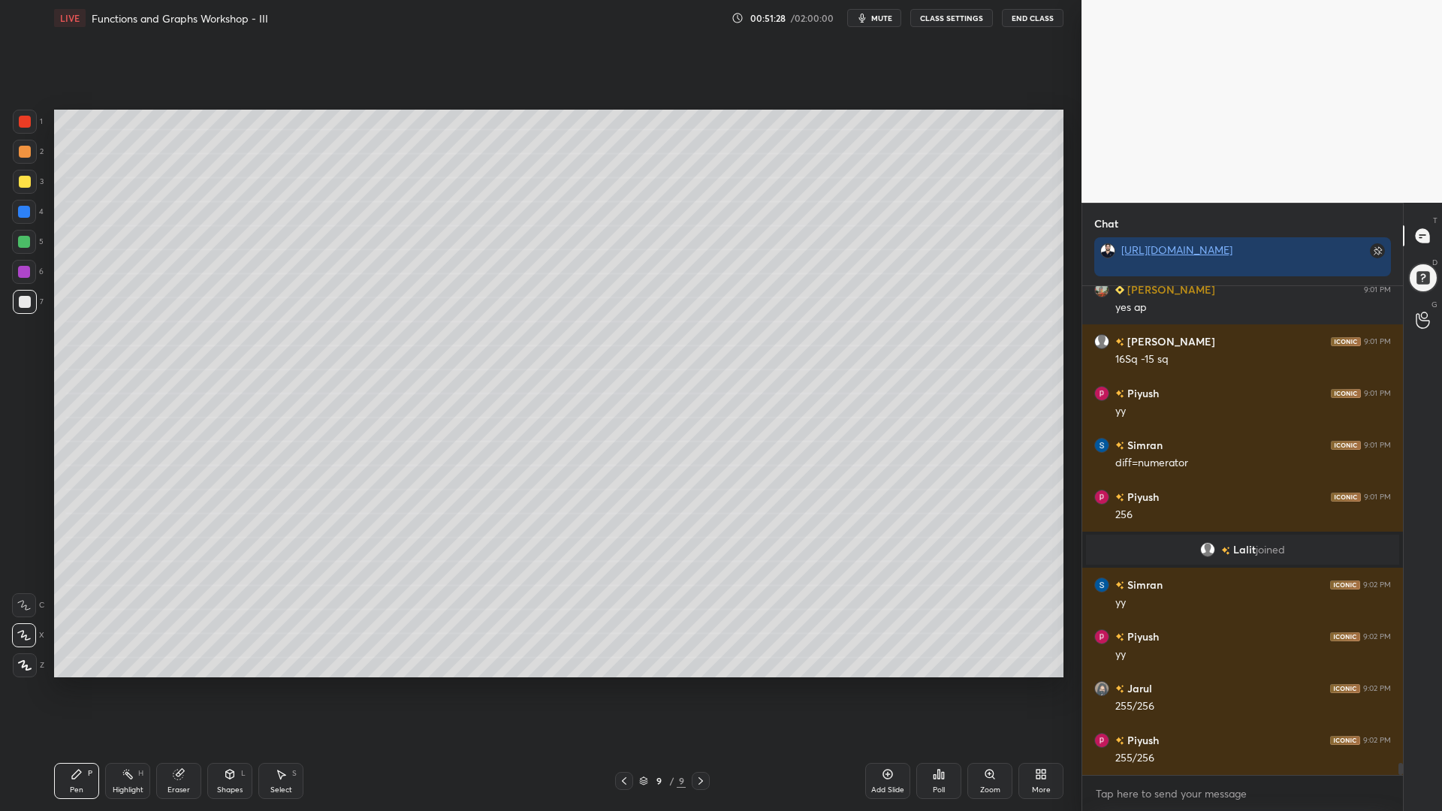
drag, startPoint x: 185, startPoint y: 774, endPoint x: 416, endPoint y: 730, distance: 235.5
click at [189, 690] on div "Eraser" at bounding box center [178, 781] width 45 height 36
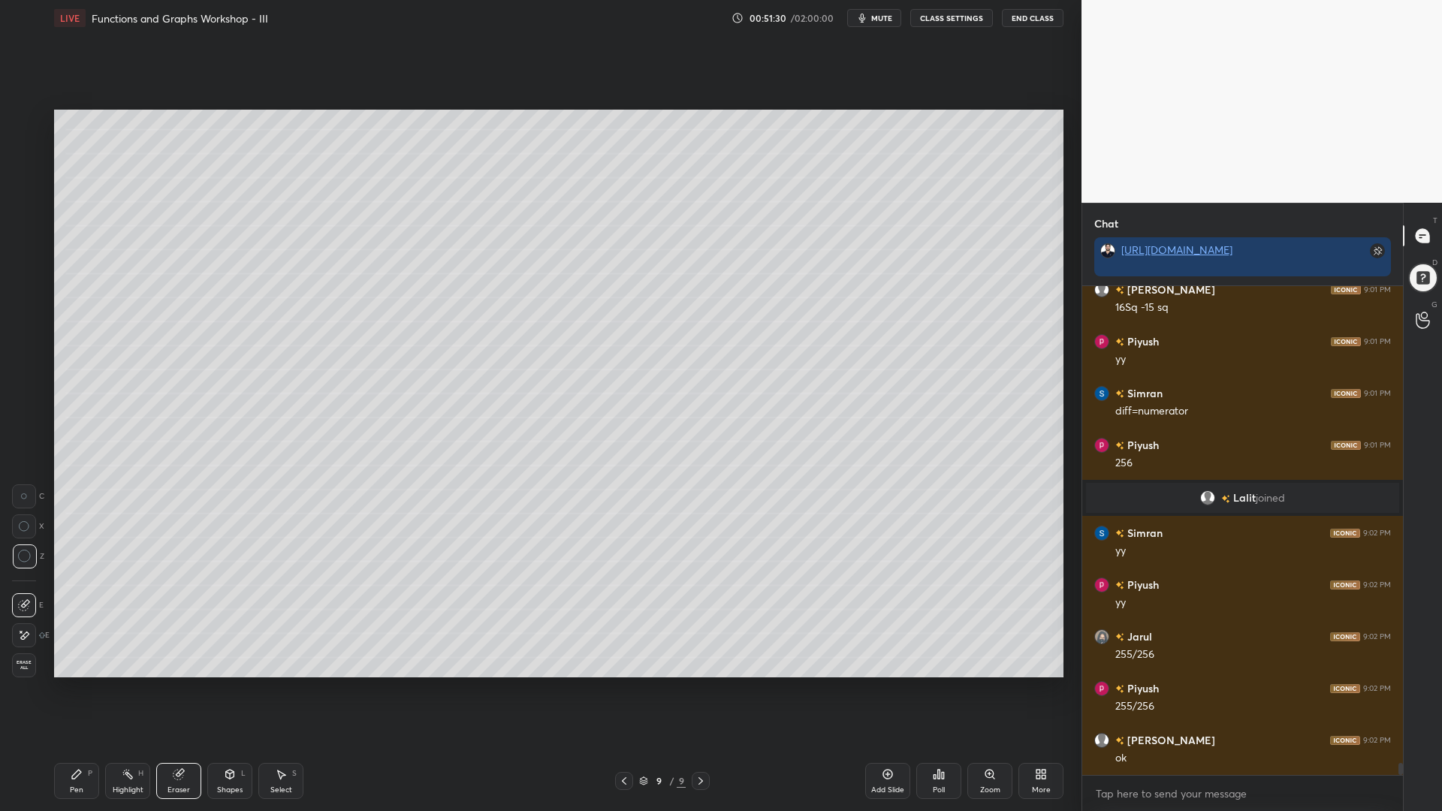
click at [69, 690] on div "Pen P Highlight H Eraser Shapes L Select S 9 / 9 Add Slide Poll Zoom More" at bounding box center [559, 781] width 1010 height 60
drag, startPoint x: 68, startPoint y: 782, endPoint x: 100, endPoint y: 775, distance: 32.4
click at [71, 690] on div "Pen P" at bounding box center [76, 781] width 45 height 36
click at [20, 237] on div at bounding box center [24, 242] width 24 height 24
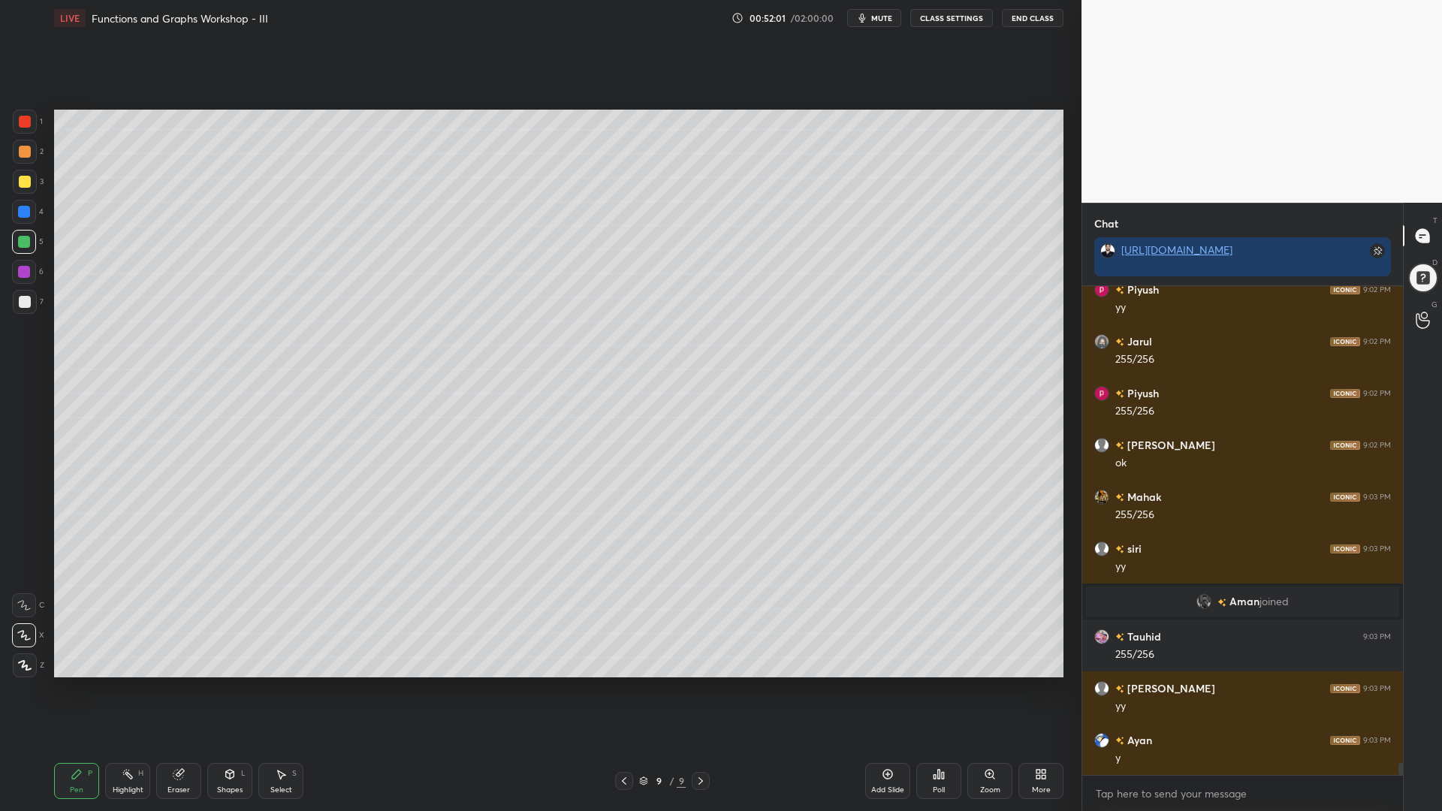
scroll to position [19864, 0]
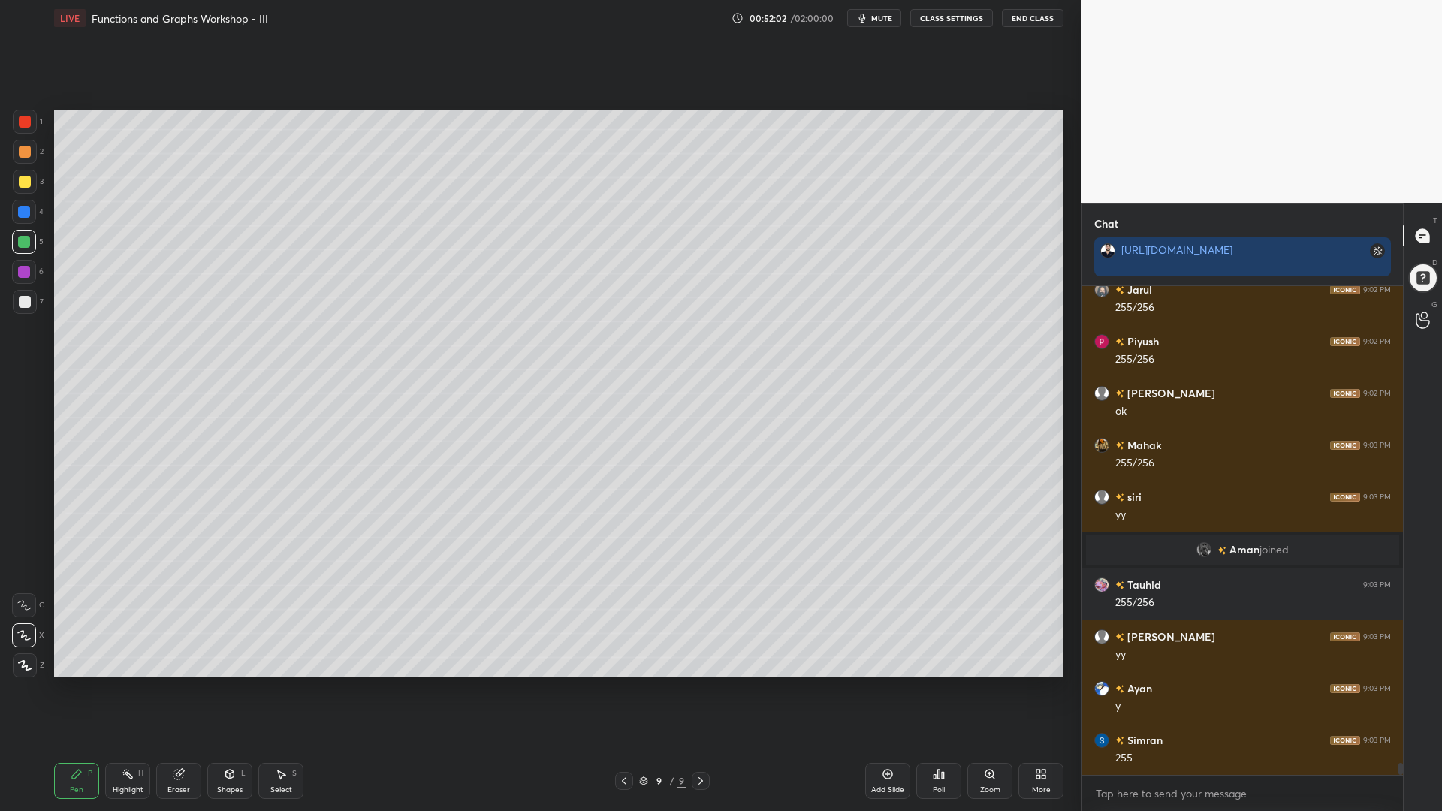
click at [950, 681] on div "Setting up your live class Poll for secs No correct answer Start poll" at bounding box center [559, 393] width 1022 height 715
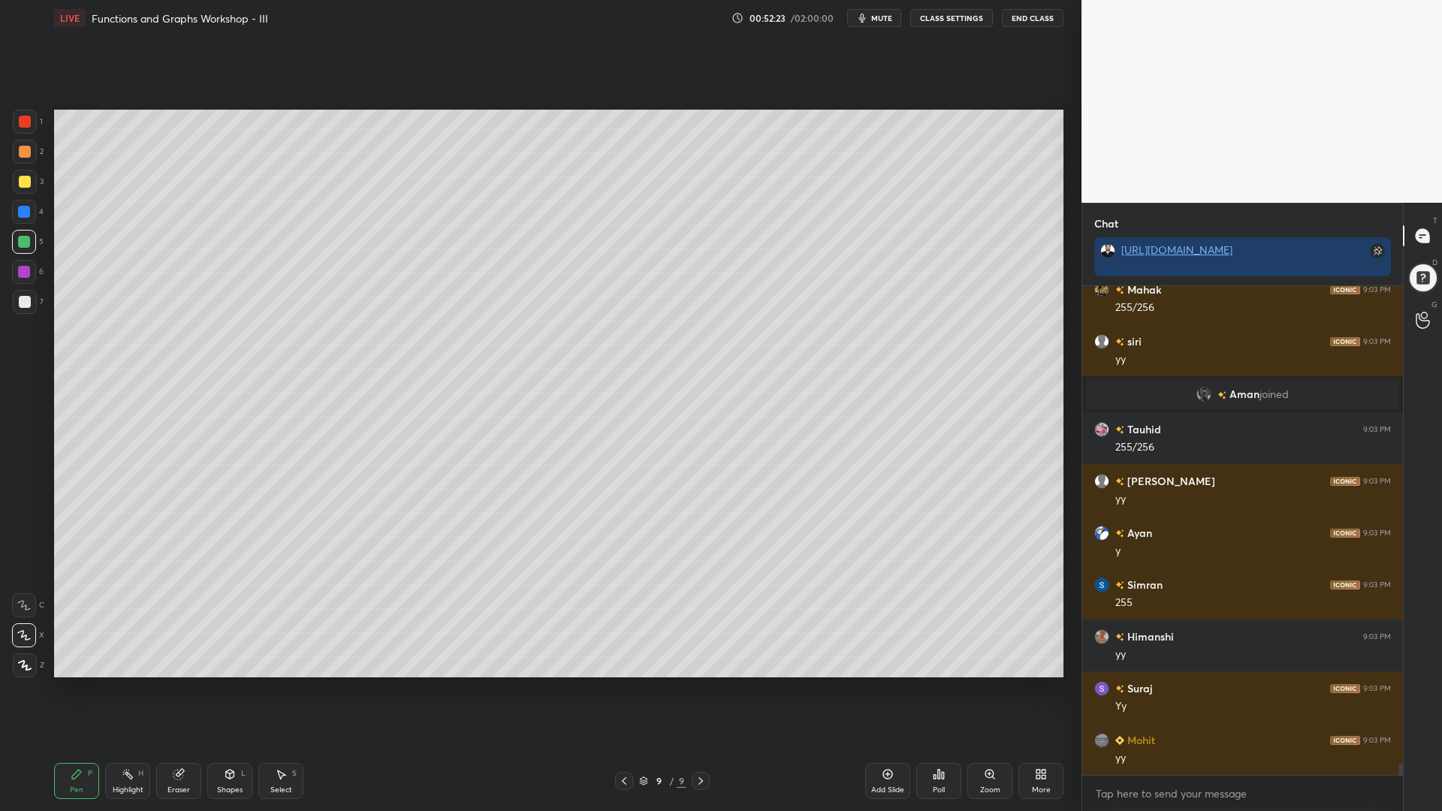
scroll to position [20071, 0]
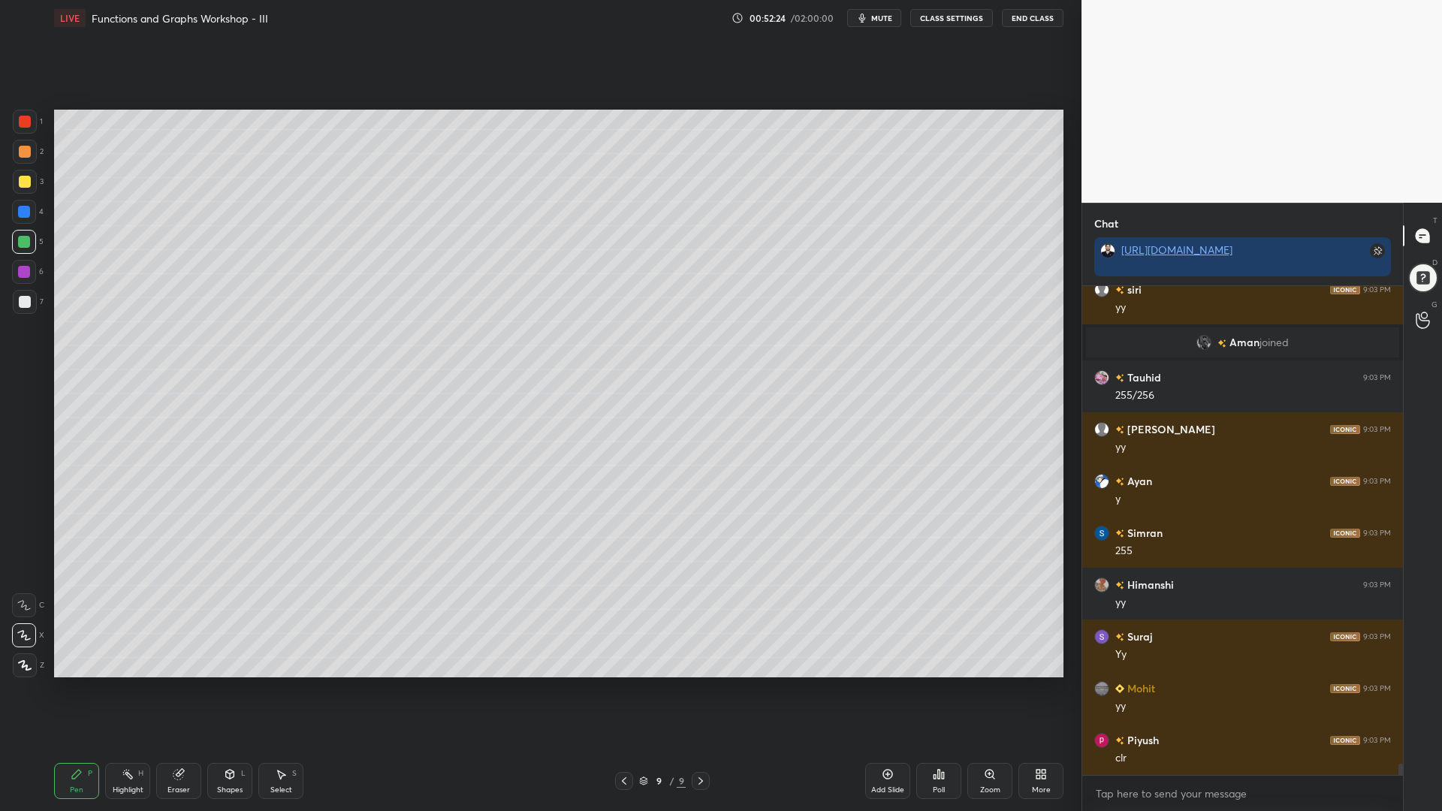
click at [888, 690] on icon at bounding box center [888, 775] width 12 height 12
drag, startPoint x: 27, startPoint y: 111, endPoint x: 45, endPoint y: 130, distance: 26.0
click at [26, 113] on div at bounding box center [25, 122] width 24 height 24
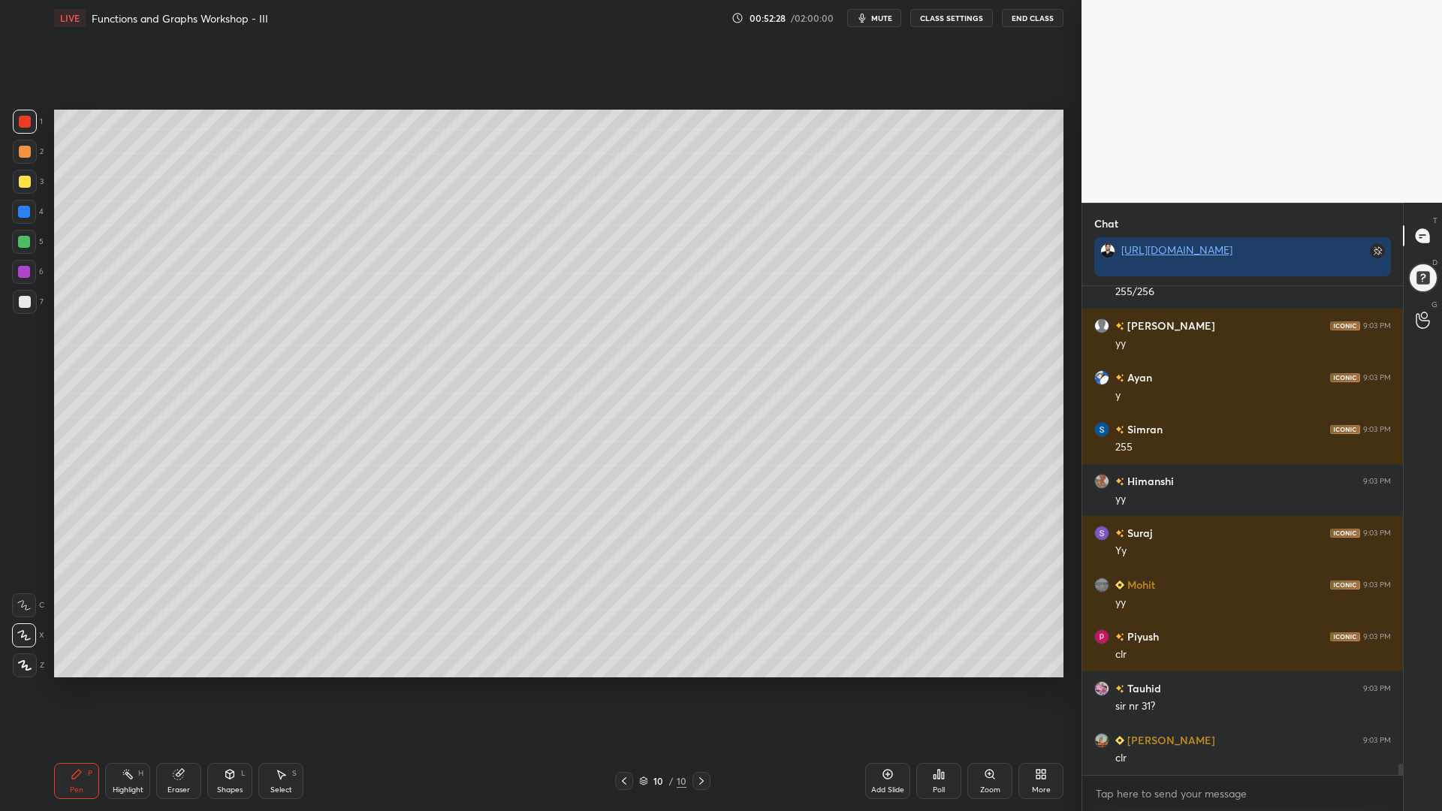
scroll to position [20227, 0]
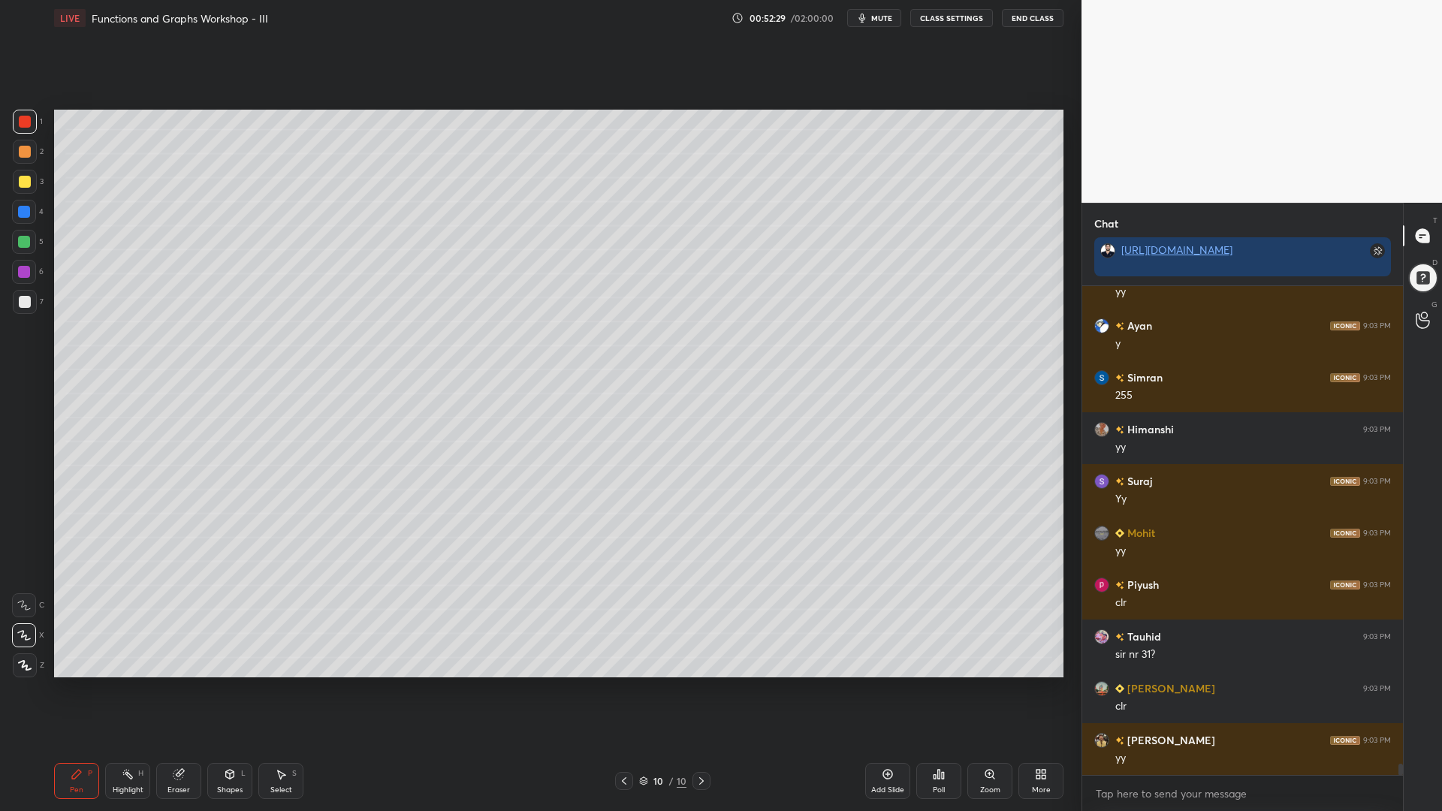
click at [618, 690] on div at bounding box center [624, 781] width 18 height 18
click at [703, 690] on icon at bounding box center [702, 781] width 12 height 12
click at [30, 282] on div at bounding box center [24, 272] width 24 height 24
drag, startPoint x: 24, startPoint y: 296, endPoint x: 44, endPoint y: 296, distance: 20.3
click at [26, 297] on div at bounding box center [25, 302] width 12 height 12
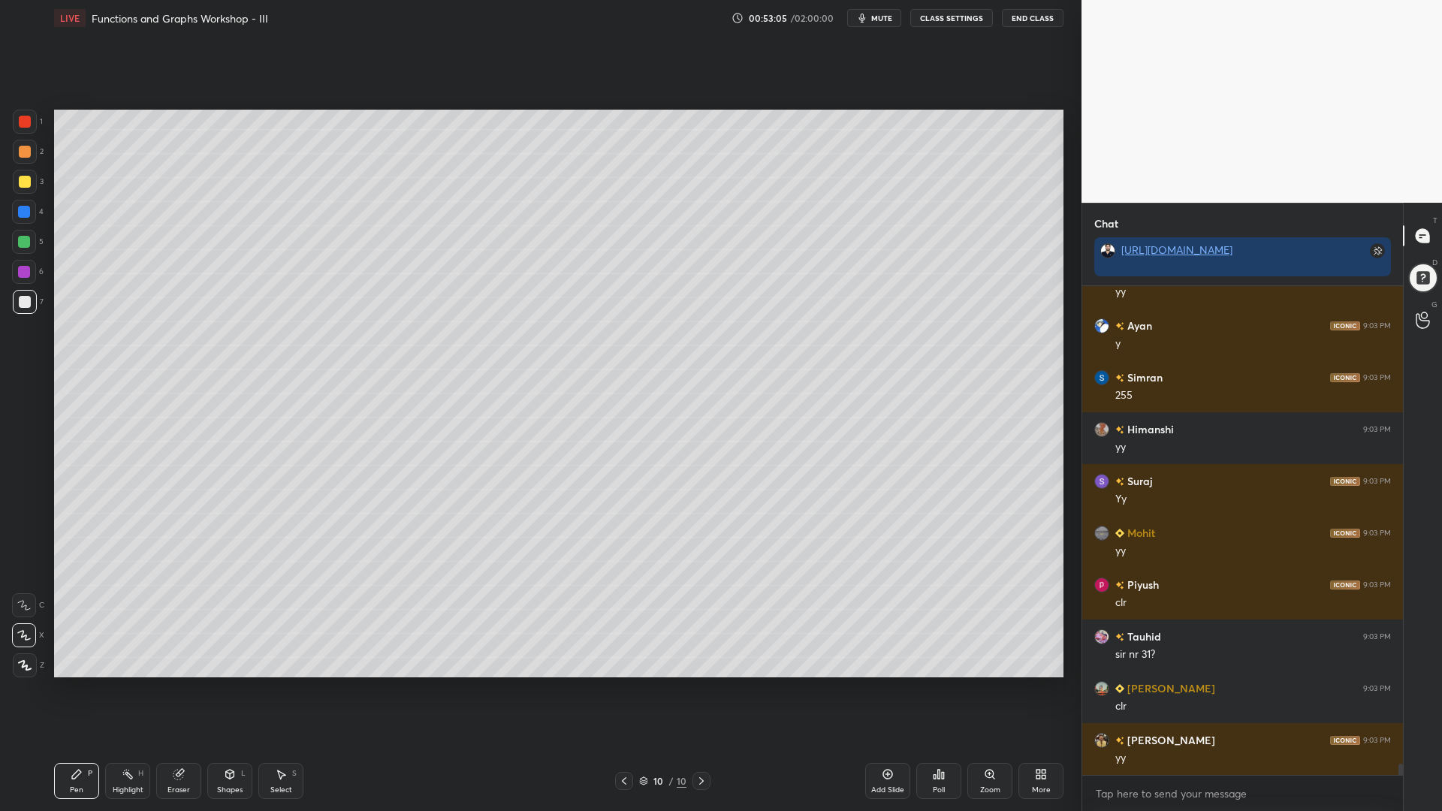
scroll to position [20279, 0]
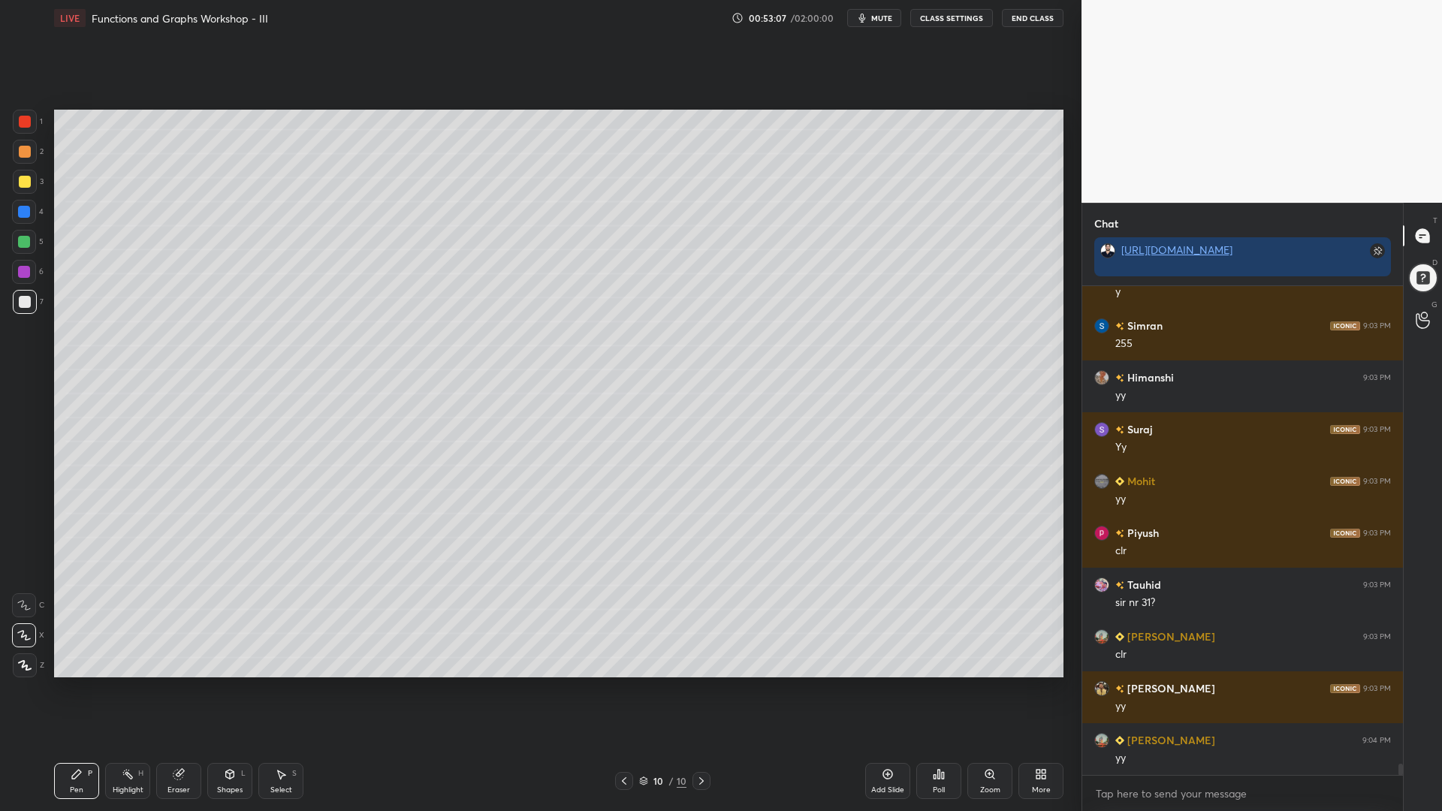
click at [23, 240] on div at bounding box center [24, 242] width 12 height 12
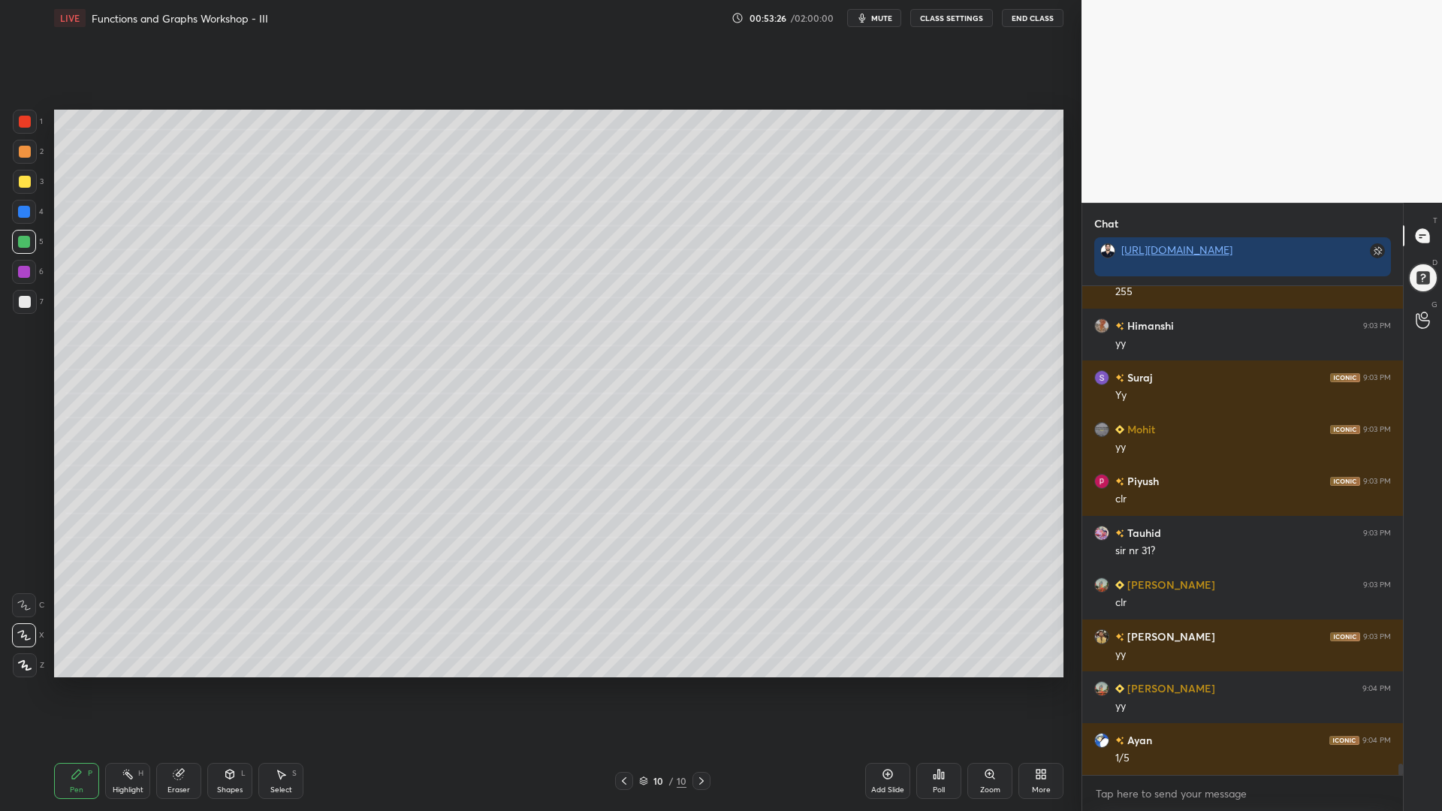
click at [14, 299] on div at bounding box center [25, 302] width 24 height 24
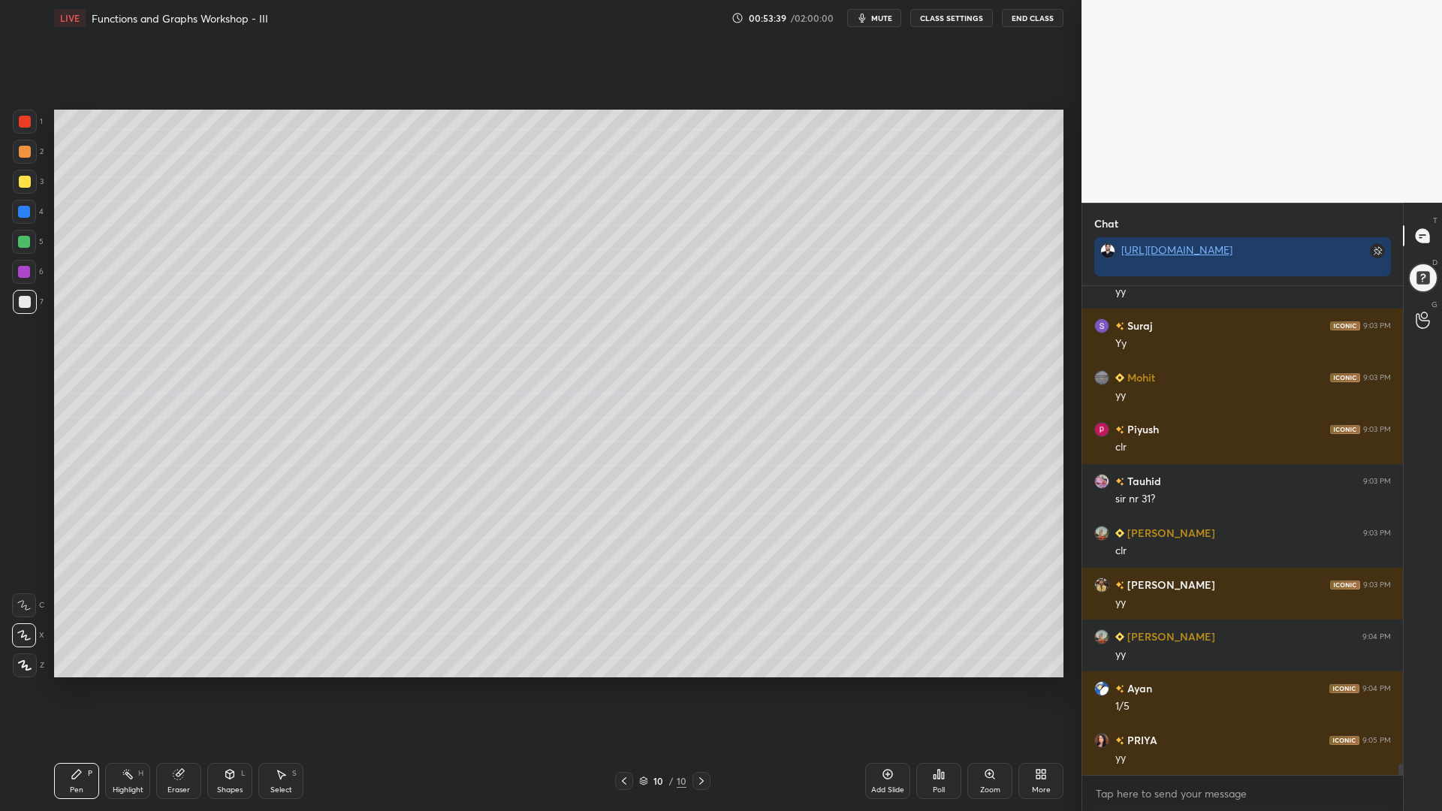
click at [28, 272] on div at bounding box center [24, 272] width 12 height 12
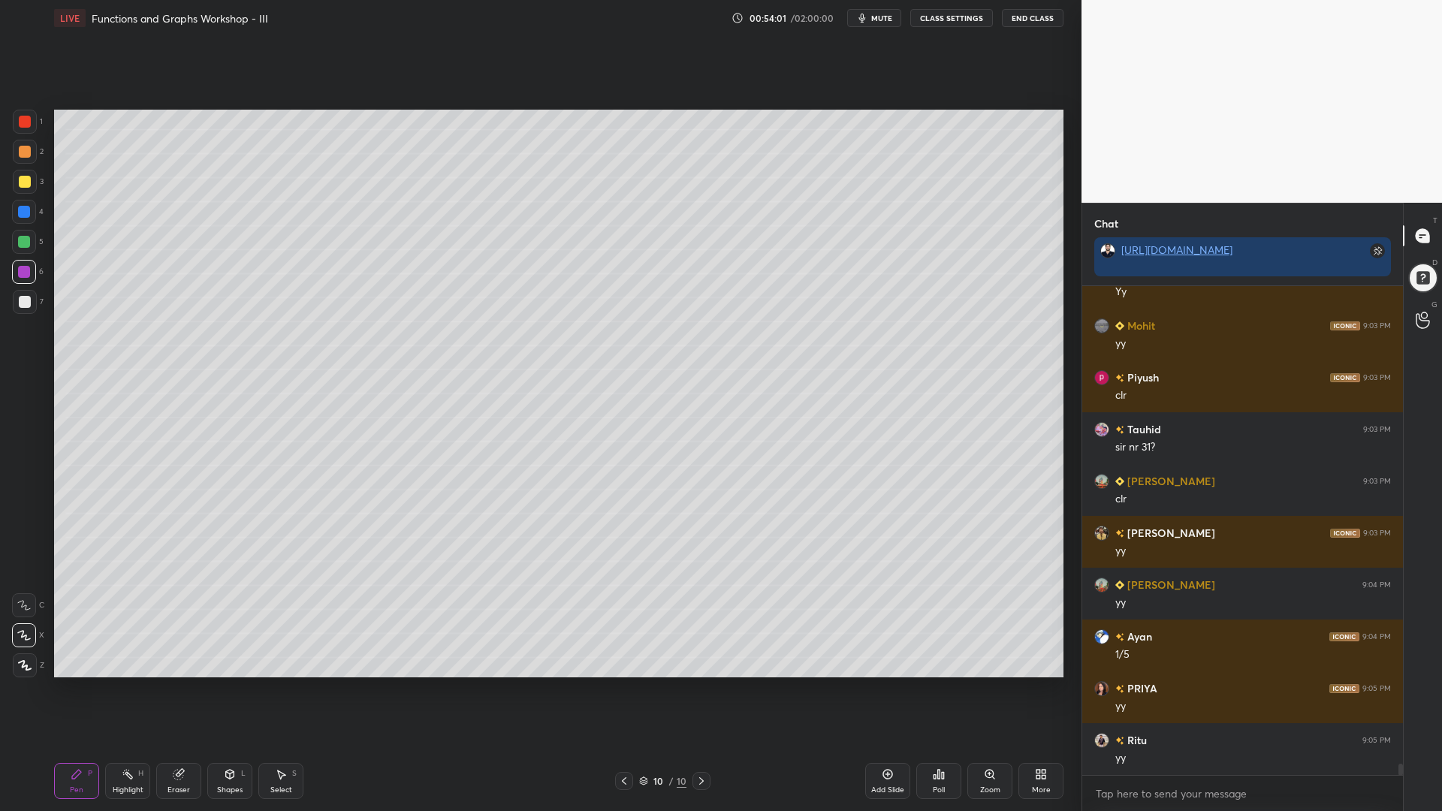
scroll to position [20486, 0]
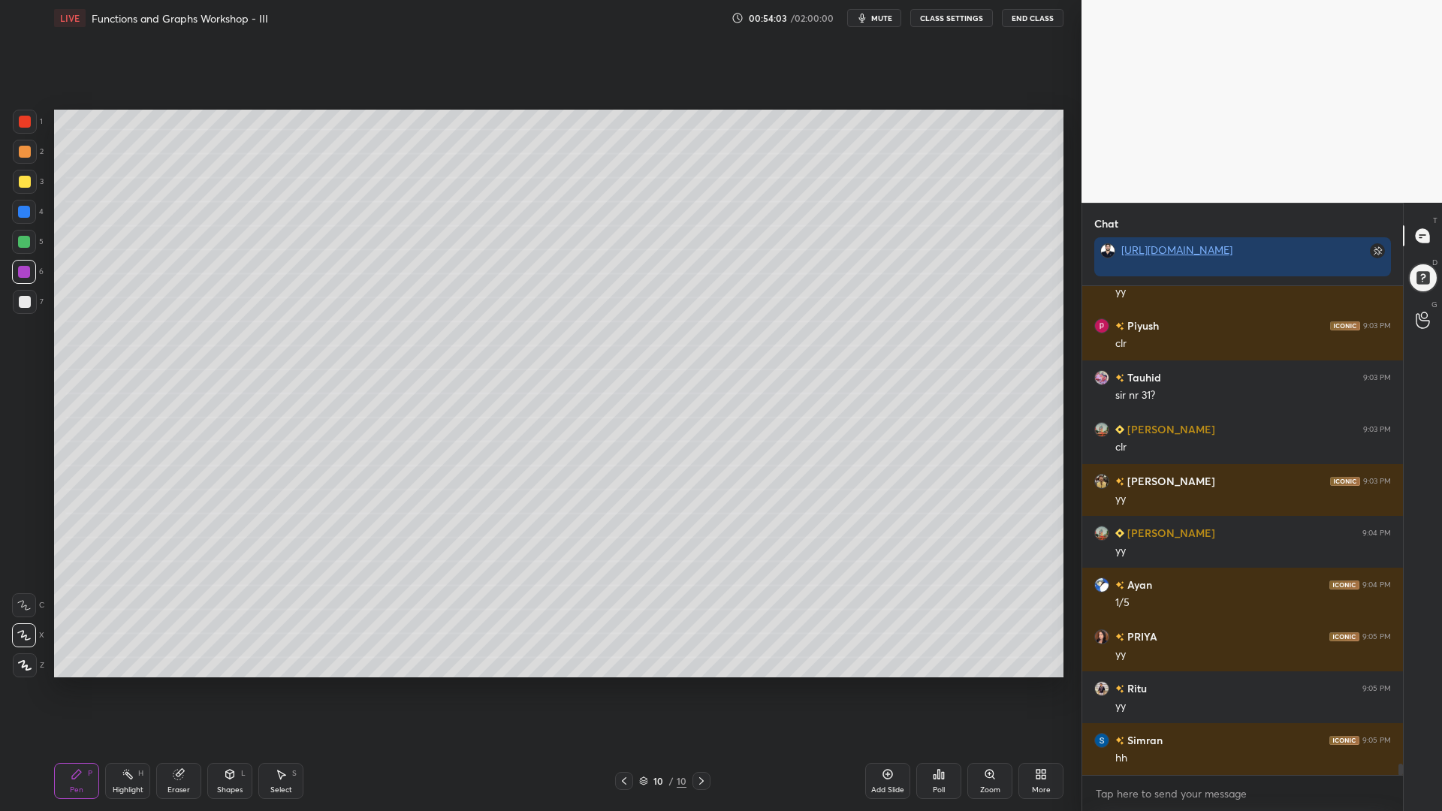
click at [20, 301] on div at bounding box center [25, 302] width 12 height 12
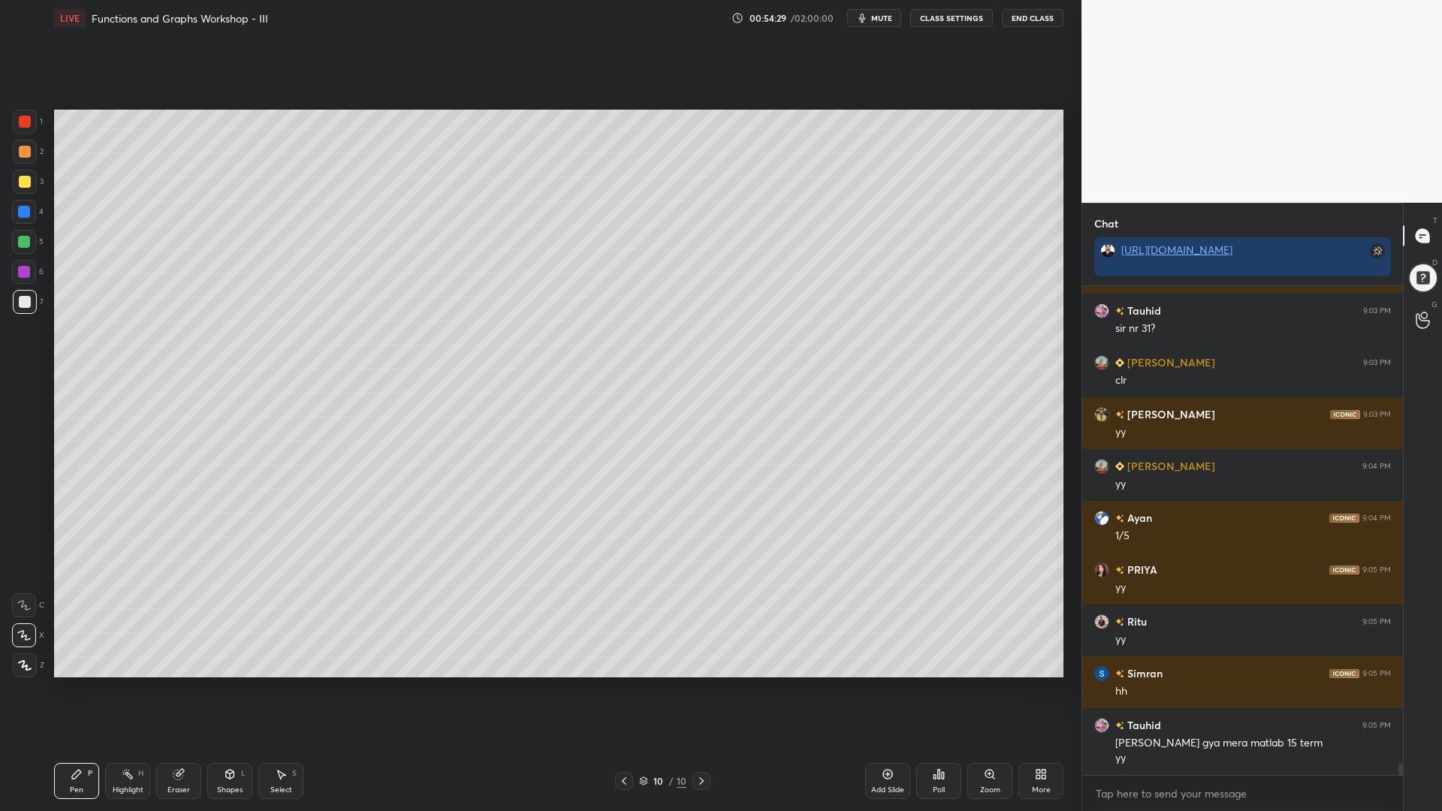
scroll to position [20605, 0]
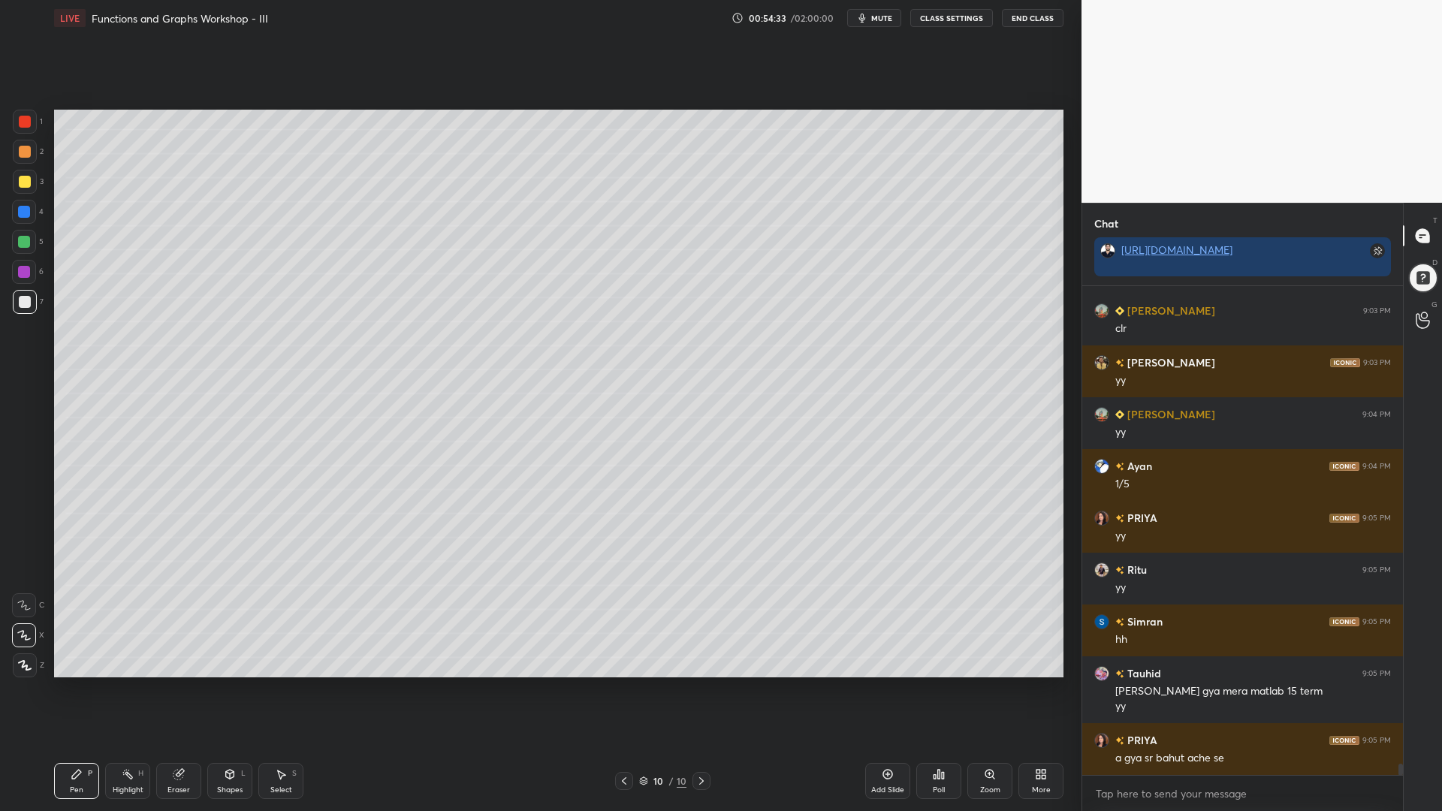
click at [884, 690] on icon at bounding box center [888, 775] width 12 height 12
click at [19, 235] on div at bounding box center [24, 242] width 24 height 24
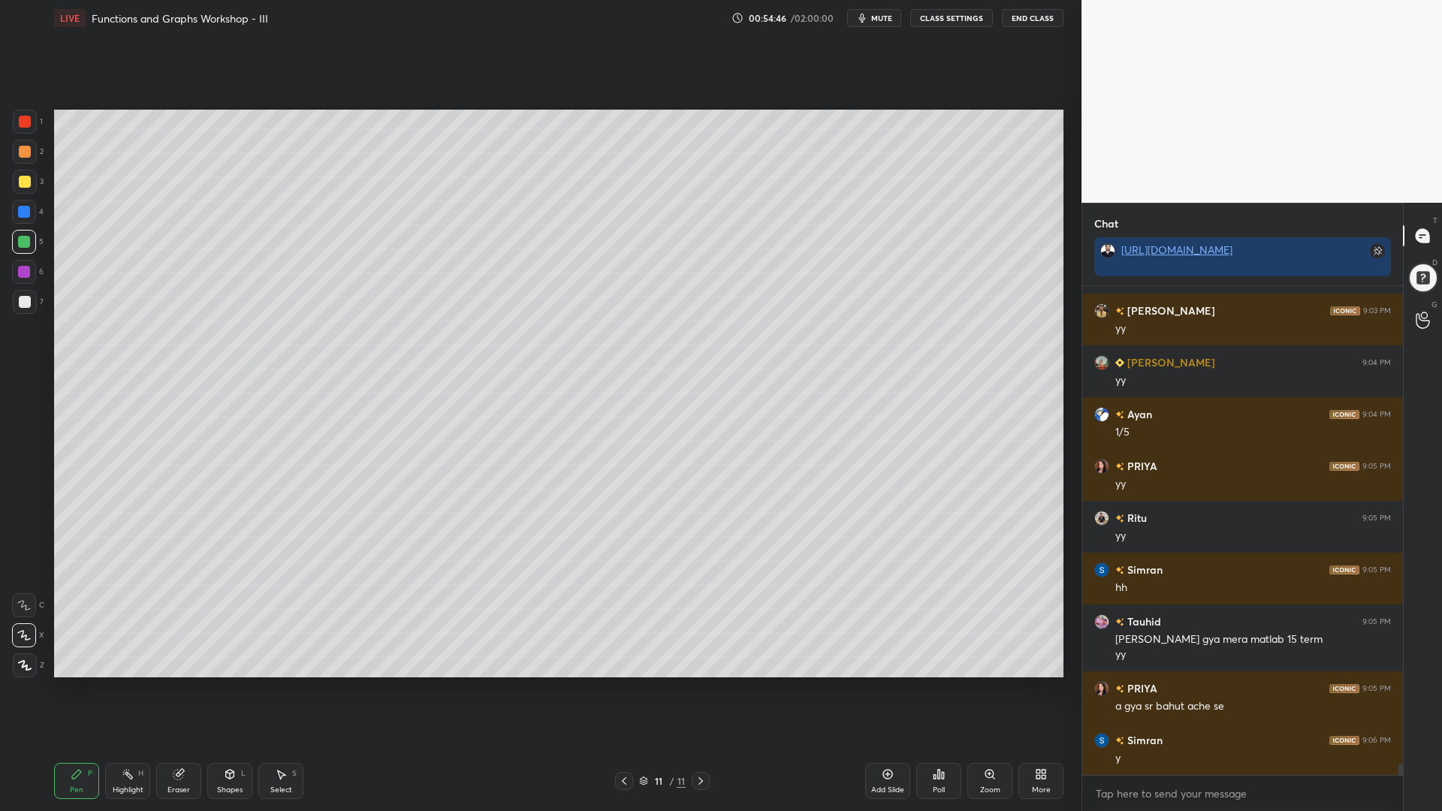
scroll to position [20708, 0]
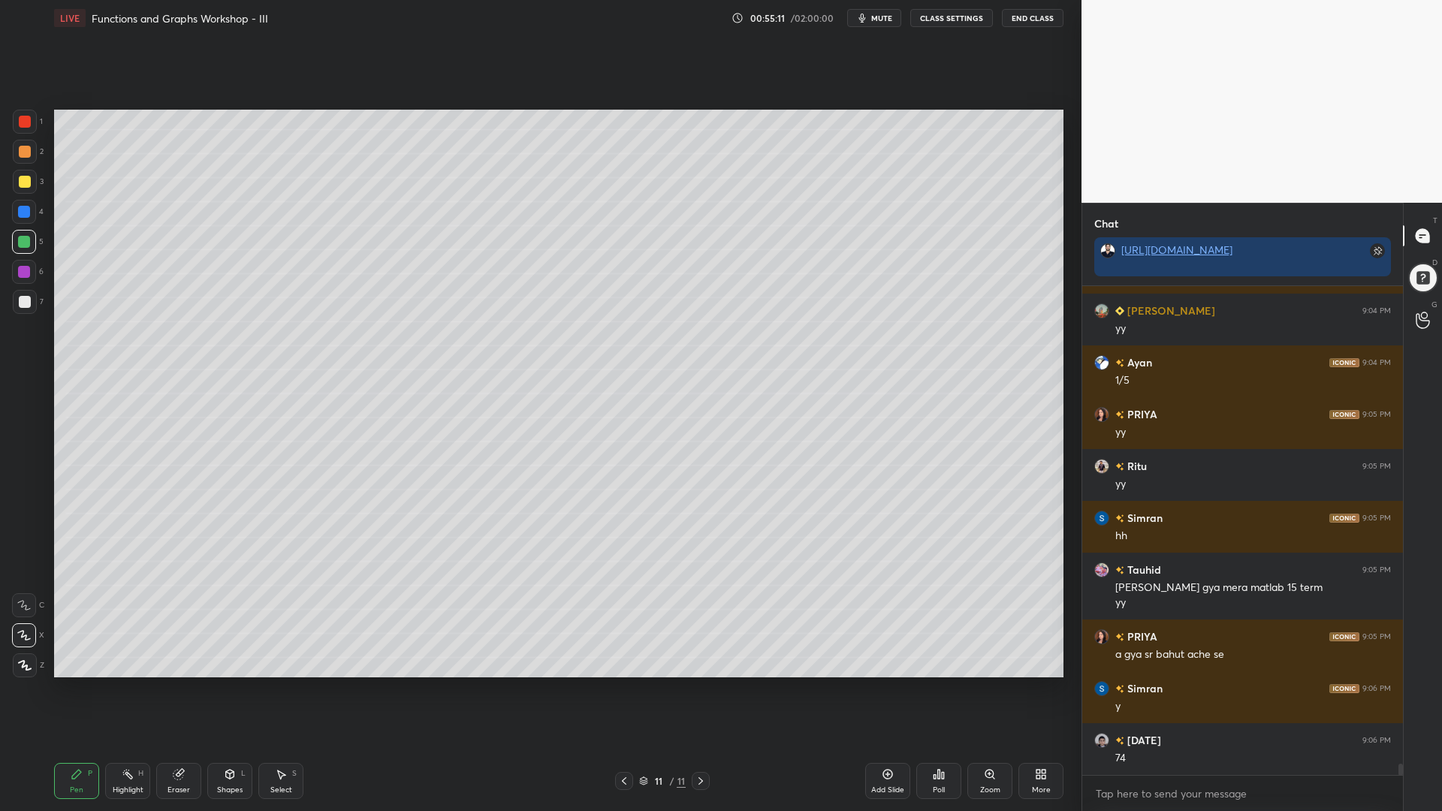
click at [25, 184] on div at bounding box center [25, 182] width 12 height 12
drag, startPoint x: 25, startPoint y: 243, endPoint x: 18, endPoint y: 278, distance: 35.2
click at [23, 246] on div at bounding box center [24, 242] width 12 height 12
click at [14, 299] on div at bounding box center [25, 302] width 24 height 24
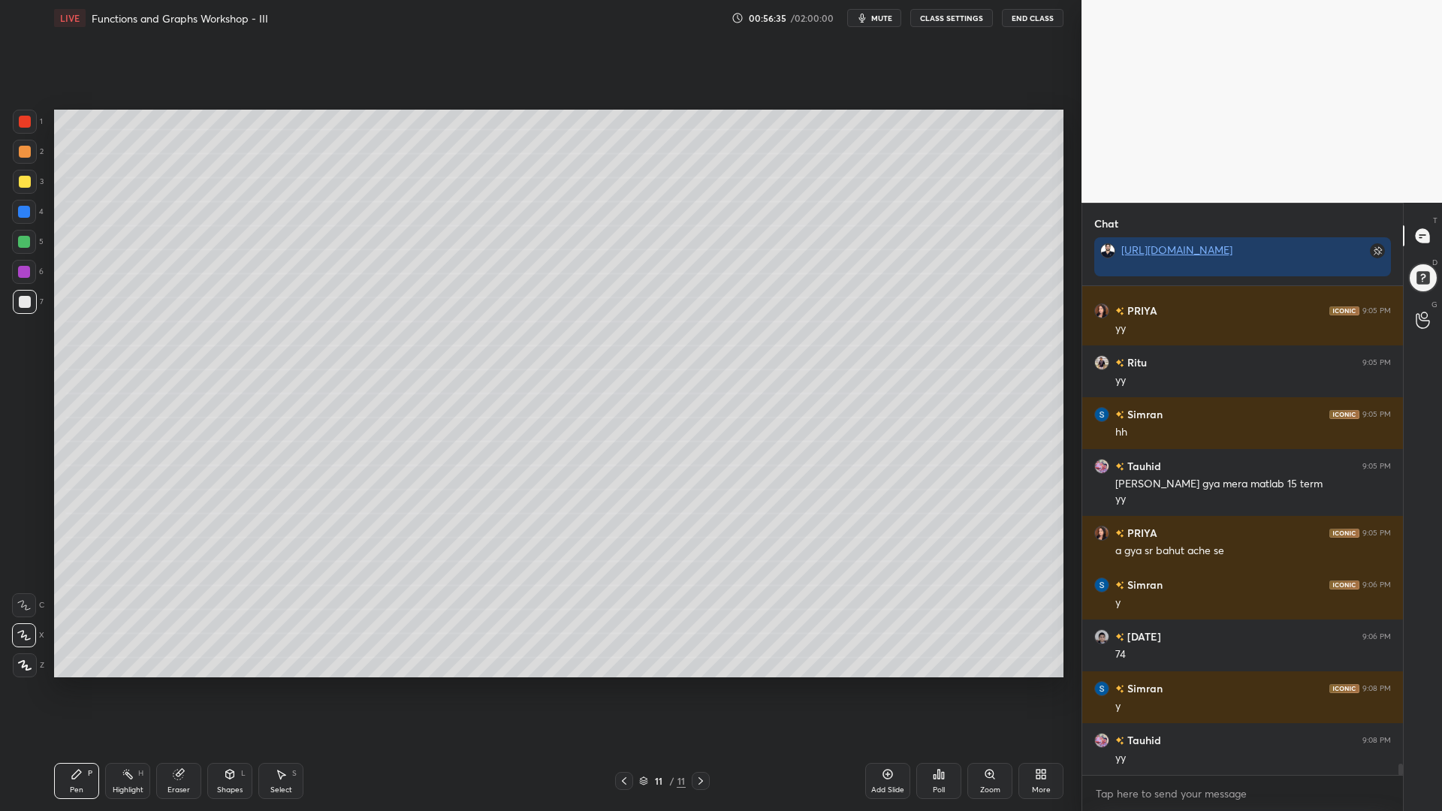
scroll to position [20864, 0]
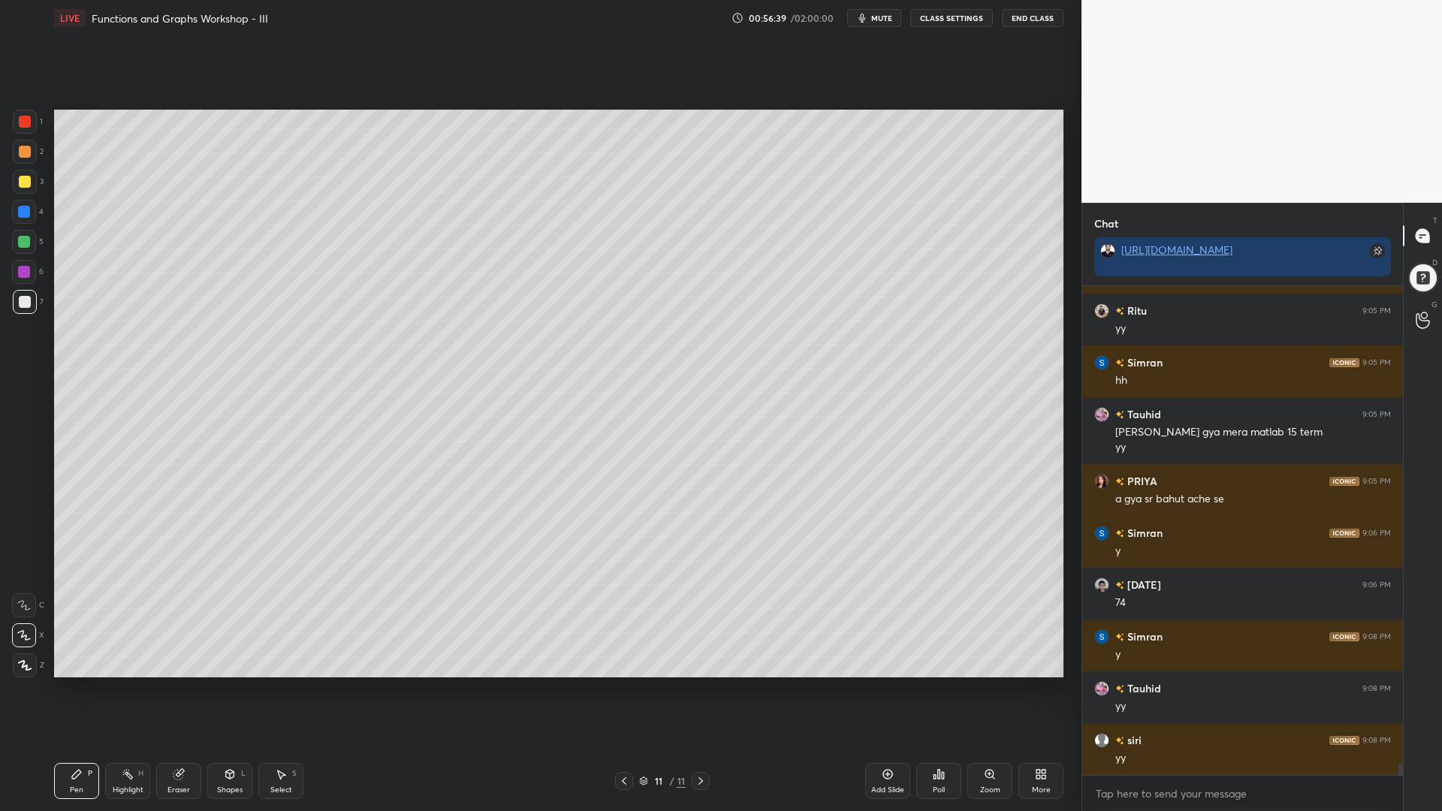
click at [25, 233] on div at bounding box center [24, 242] width 24 height 24
click at [26, 137] on div "1" at bounding box center [28, 125] width 30 height 30
click at [29, 118] on div at bounding box center [25, 122] width 12 height 12
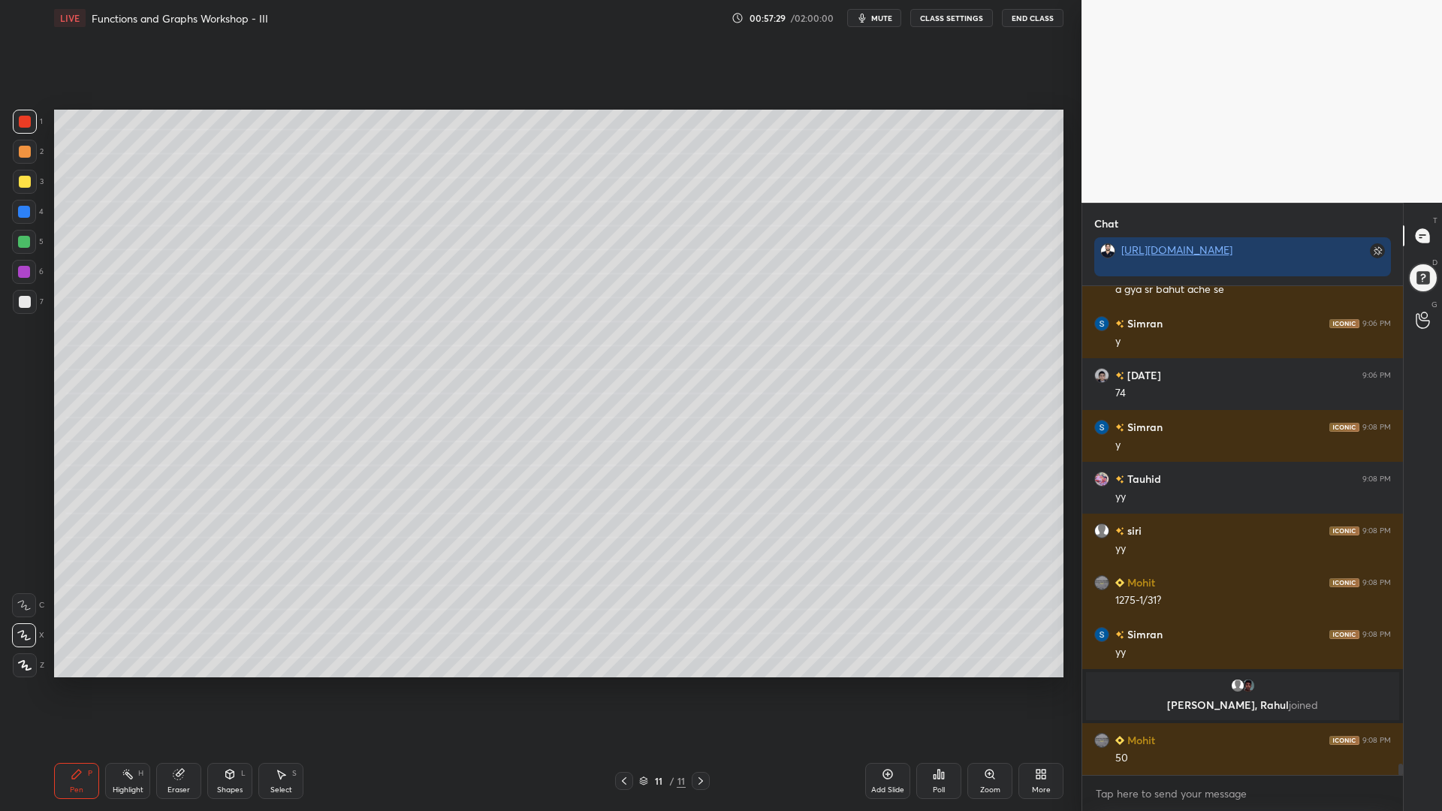
scroll to position [20690, 0]
drag, startPoint x: 128, startPoint y: 778, endPoint x: 212, endPoint y: 715, distance: 104.6
click at [128, 690] on icon at bounding box center [128, 775] width 12 height 12
click at [70, 690] on div "Pen P" at bounding box center [76, 781] width 45 height 36
click at [29, 180] on div at bounding box center [25, 182] width 12 height 12
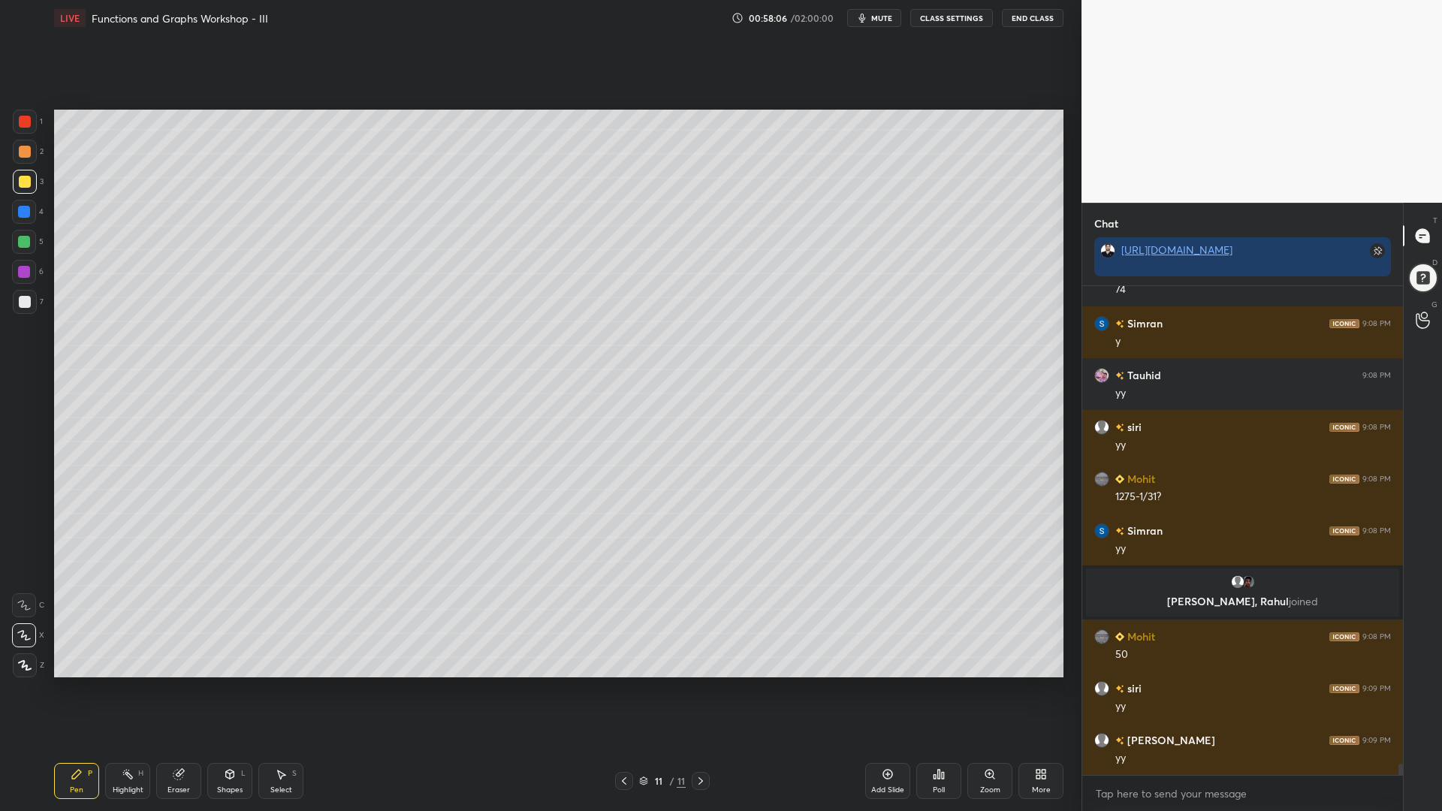
scroll to position [20846, 0]
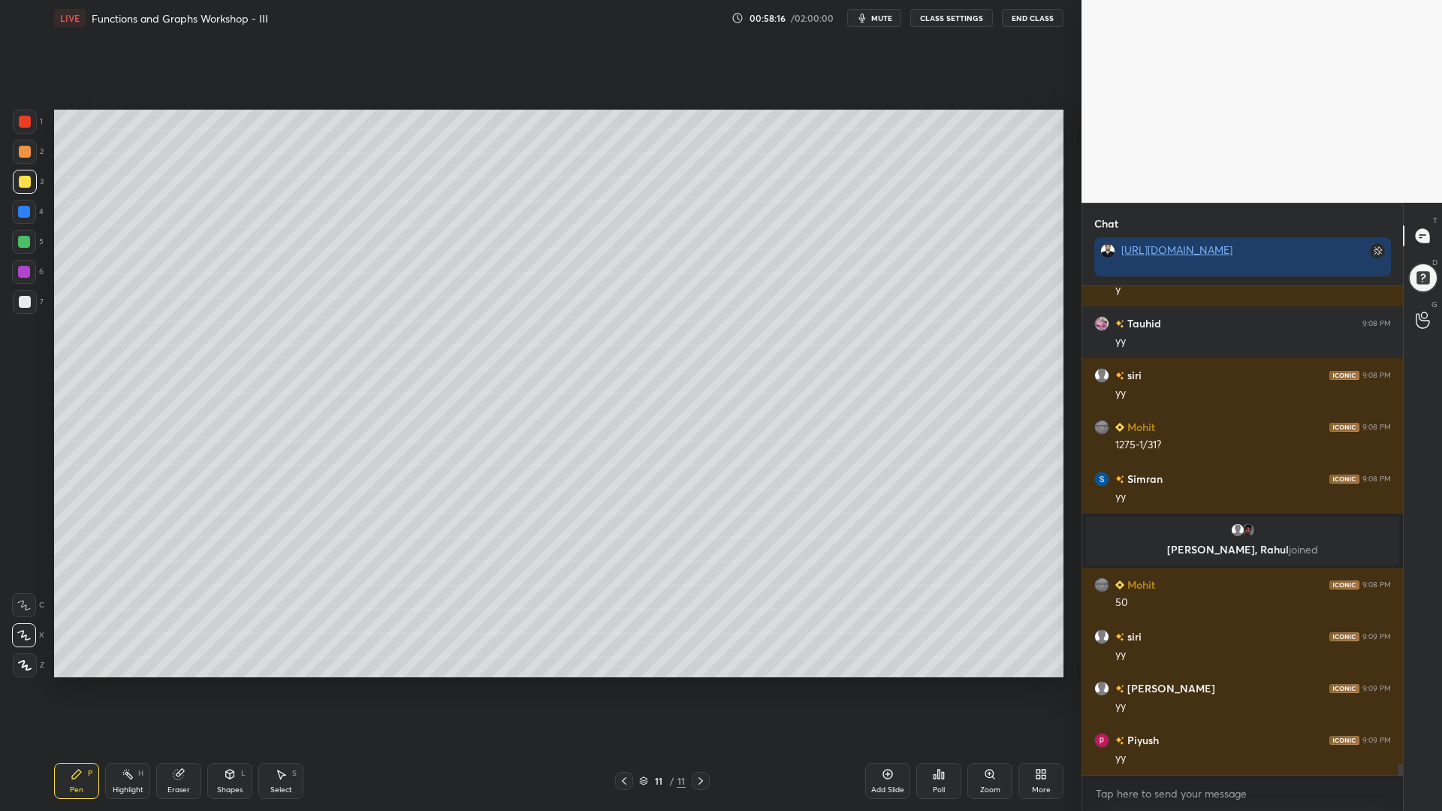
click at [19, 270] on div at bounding box center [24, 272] width 24 height 24
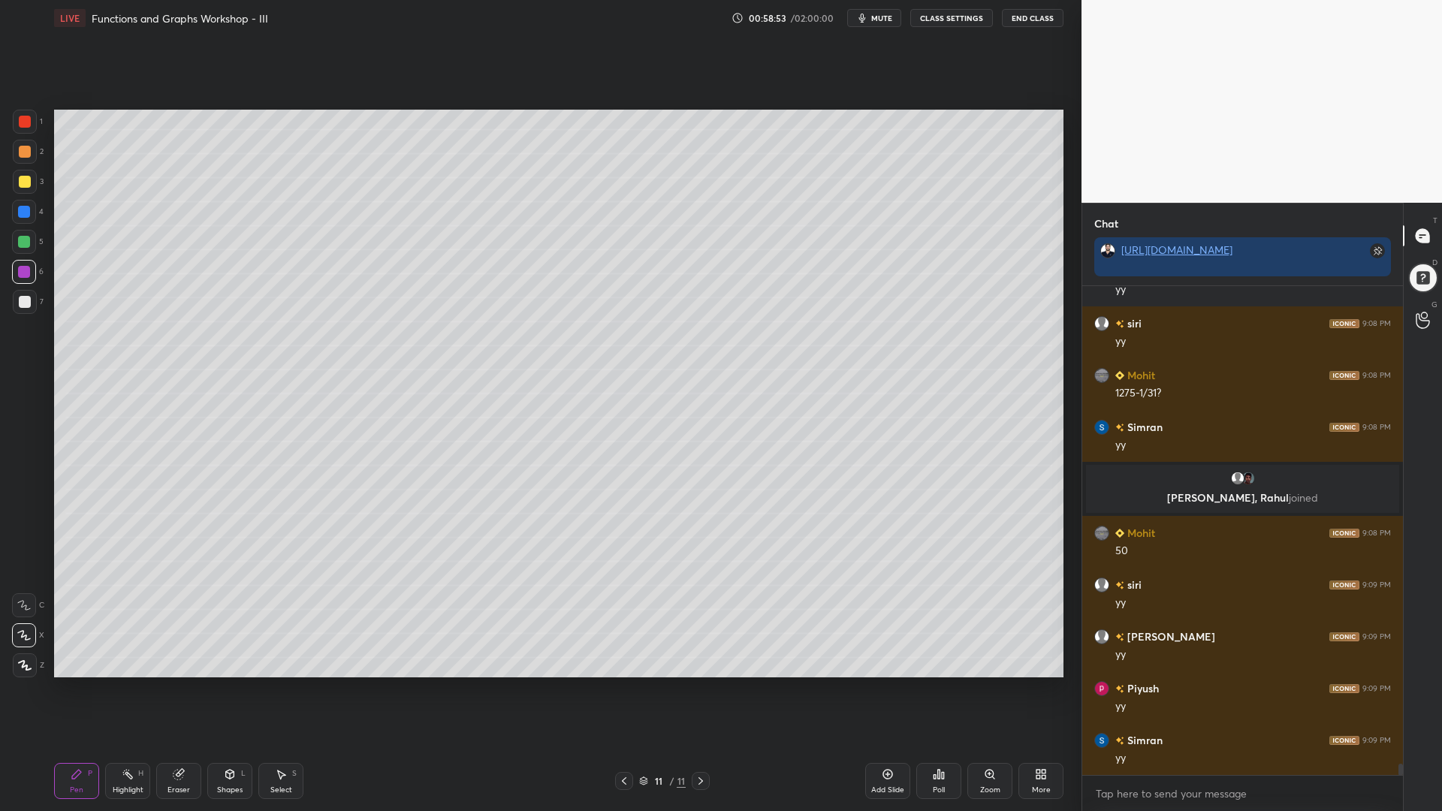
click at [19, 304] on div at bounding box center [25, 302] width 12 height 12
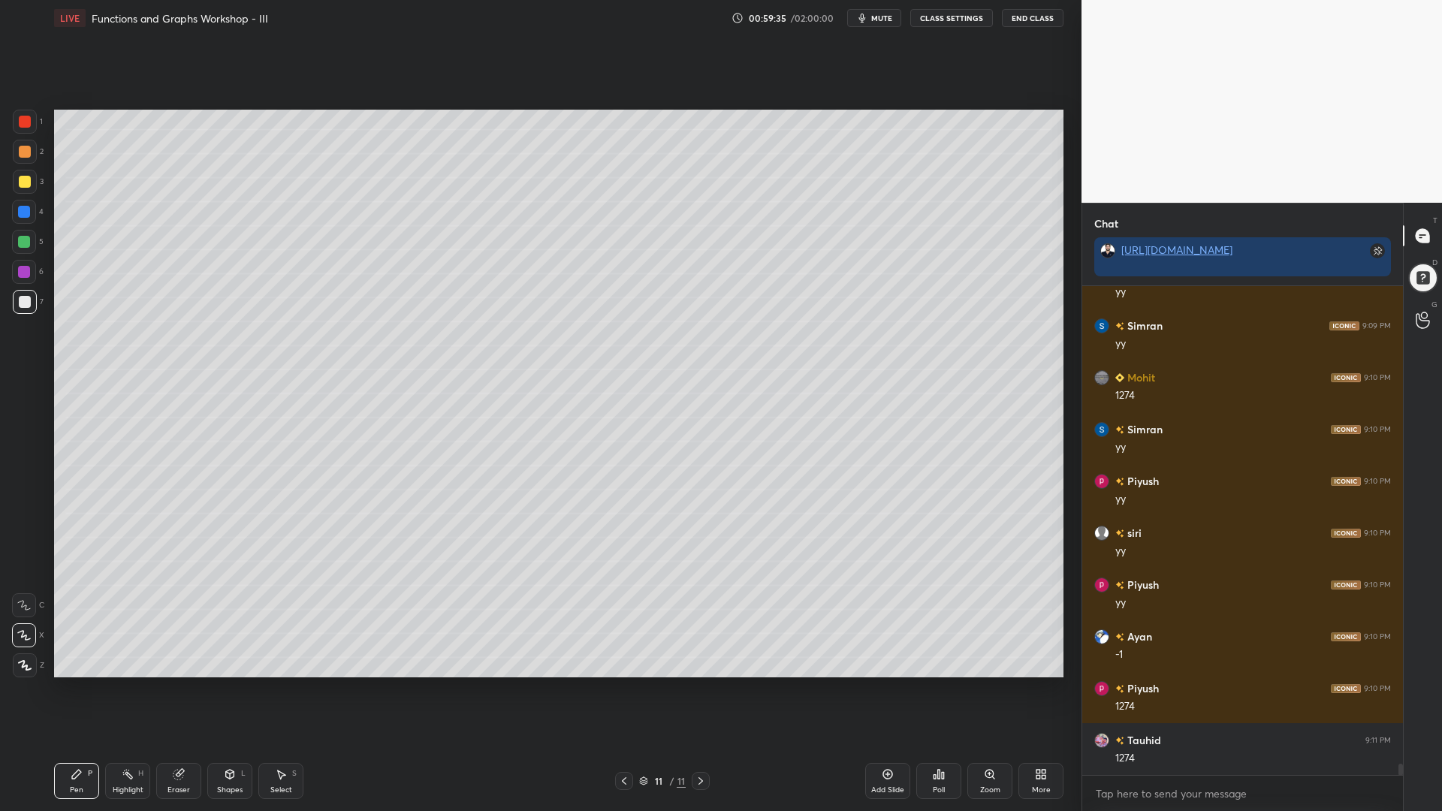
scroll to position [21364, 0]
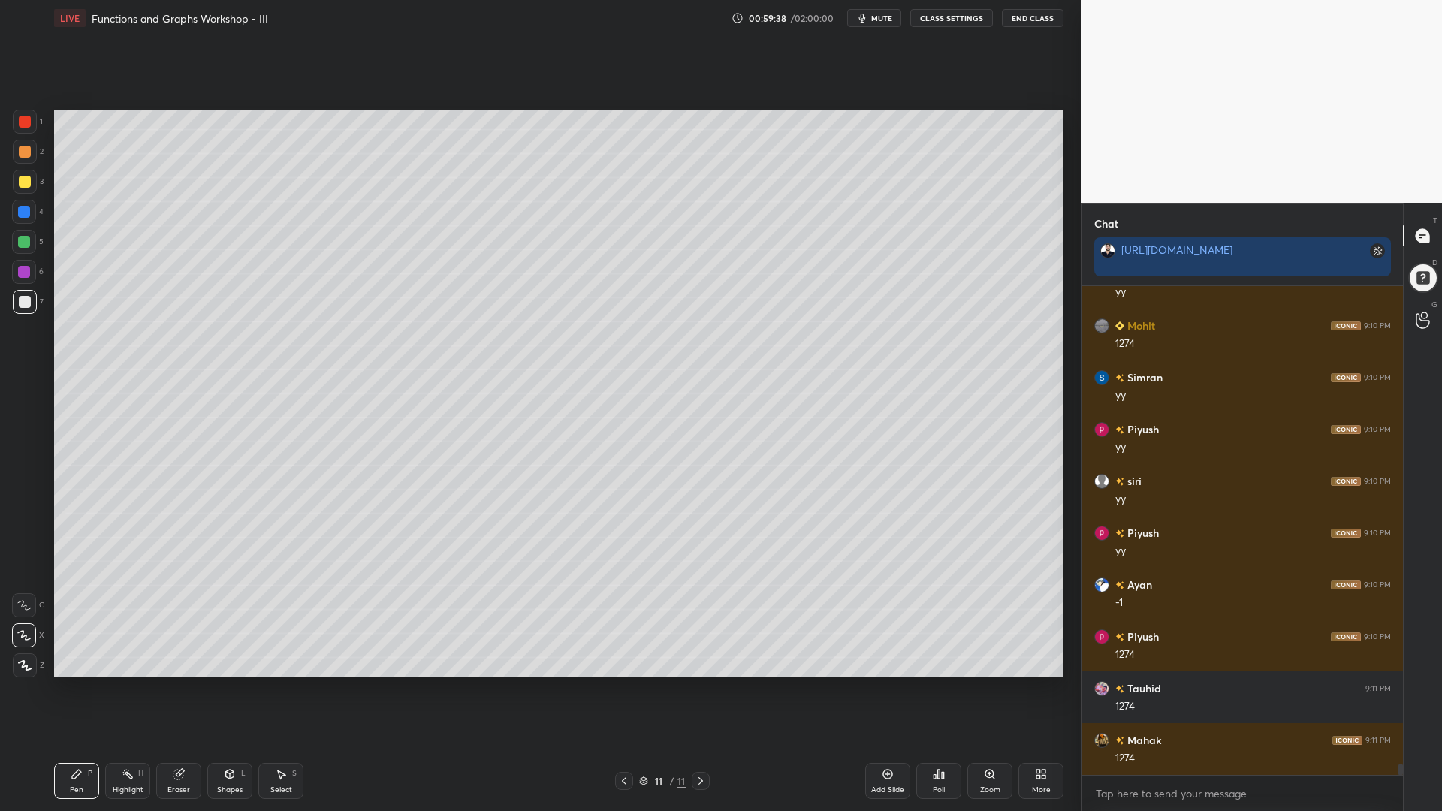
click at [984, 678] on div "Setting up your live class Poll for secs No correct answer Start poll" at bounding box center [559, 393] width 1022 height 715
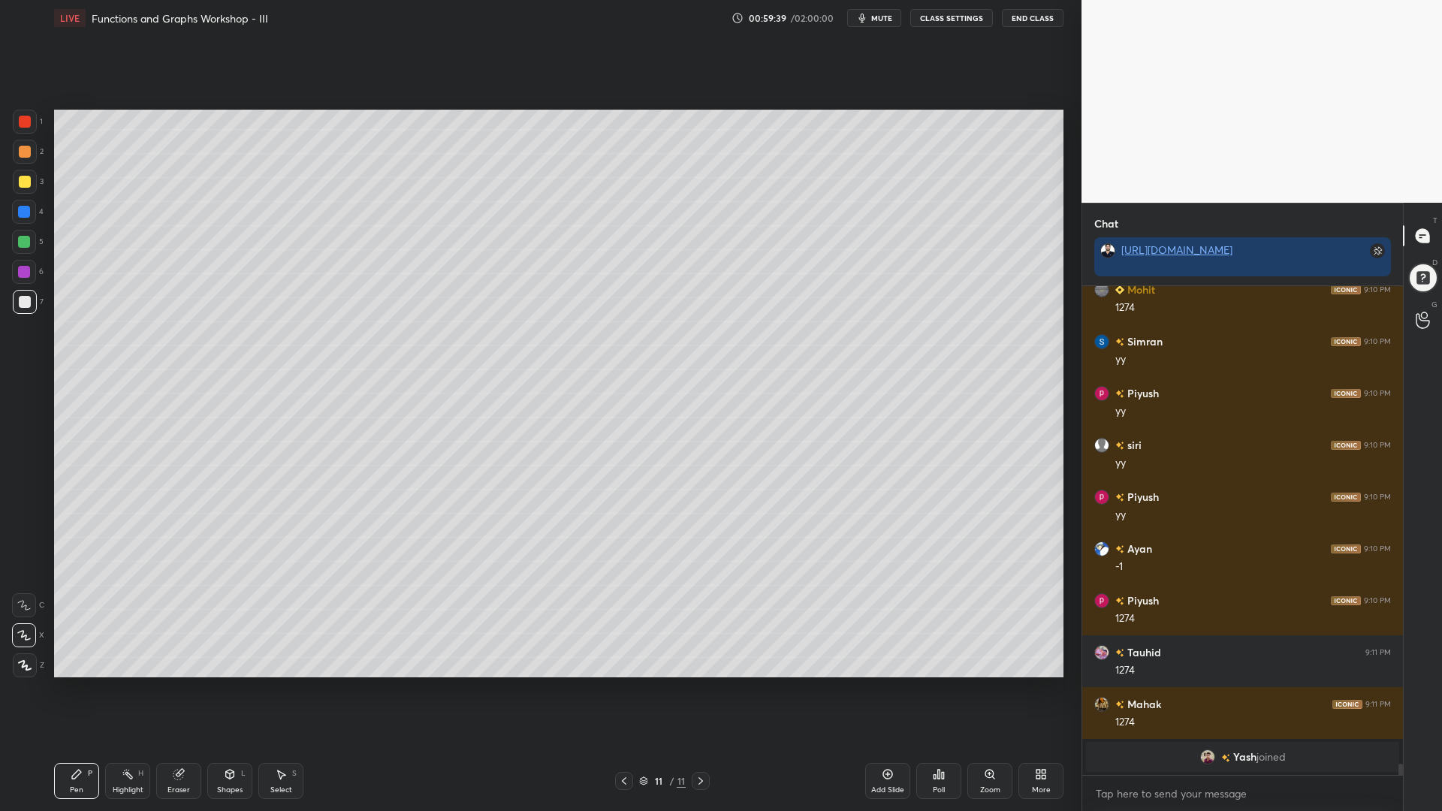
scroll to position [21237, 0]
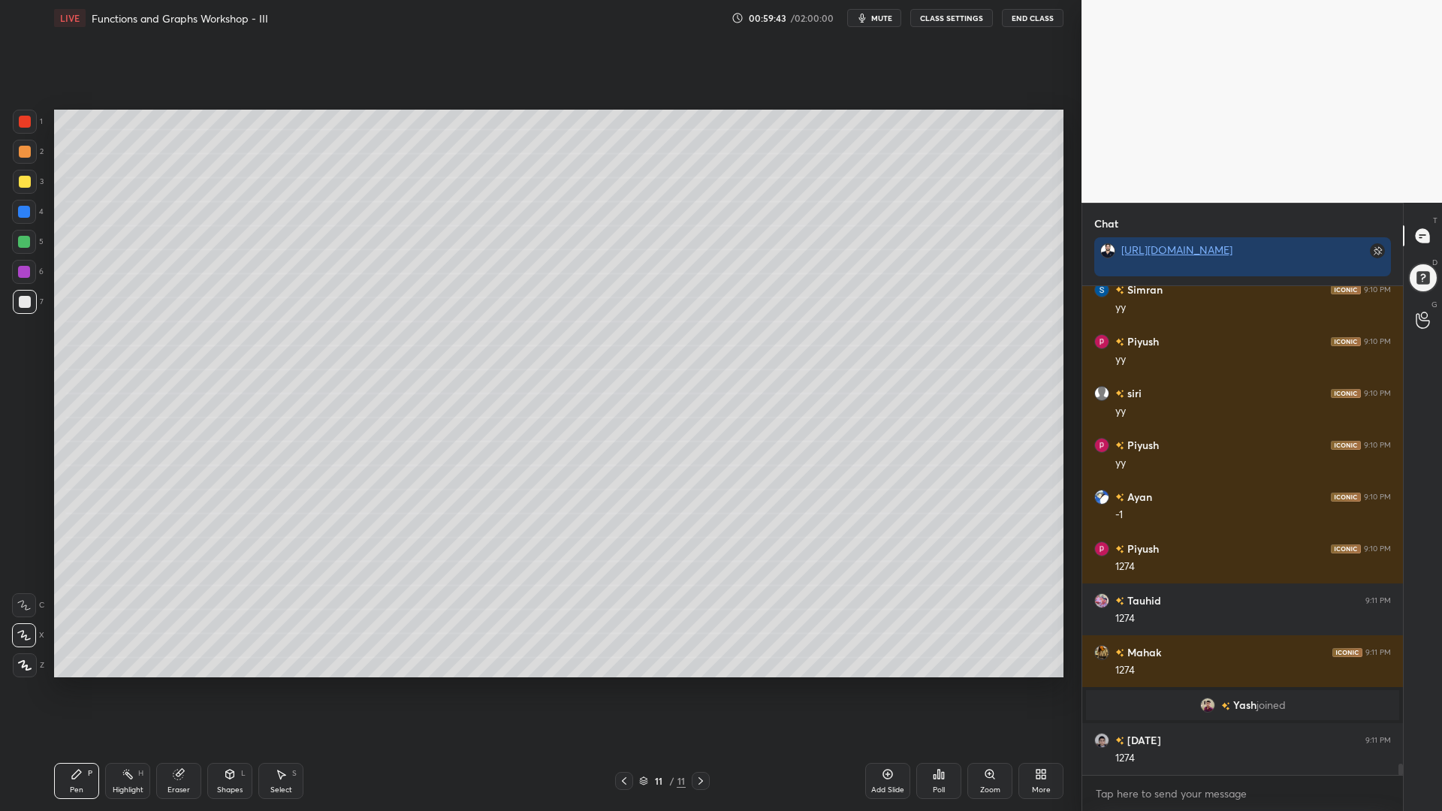
click at [284, 690] on div "Select S" at bounding box center [280, 781] width 45 height 36
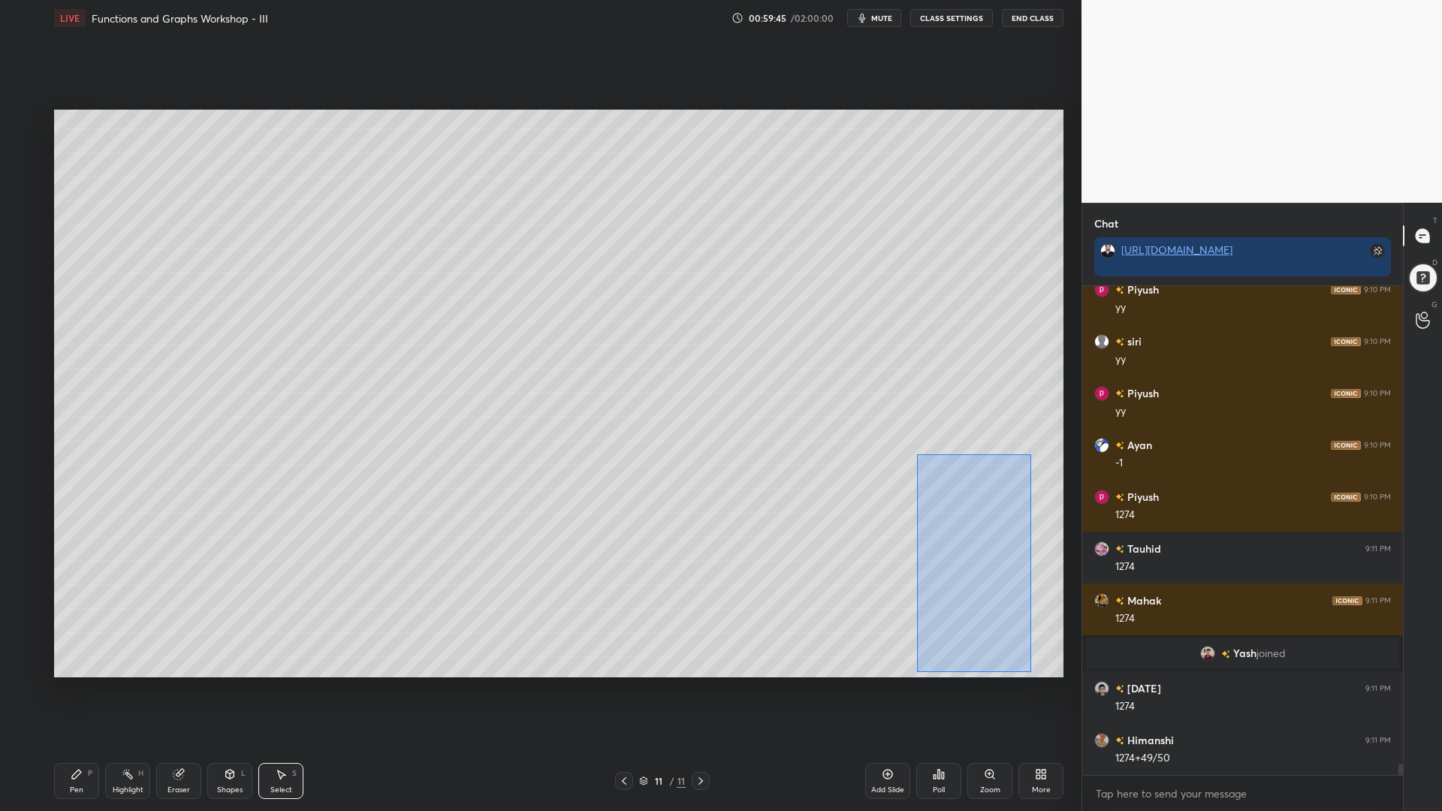
drag, startPoint x: 1032, startPoint y: 672, endPoint x: 914, endPoint y: 454, distance: 248.4
click at [914, 454] on div "0 ° Undo Copy Paste here Duplicate Duplicate to new slide Delete" at bounding box center [559, 394] width 1010 height 568
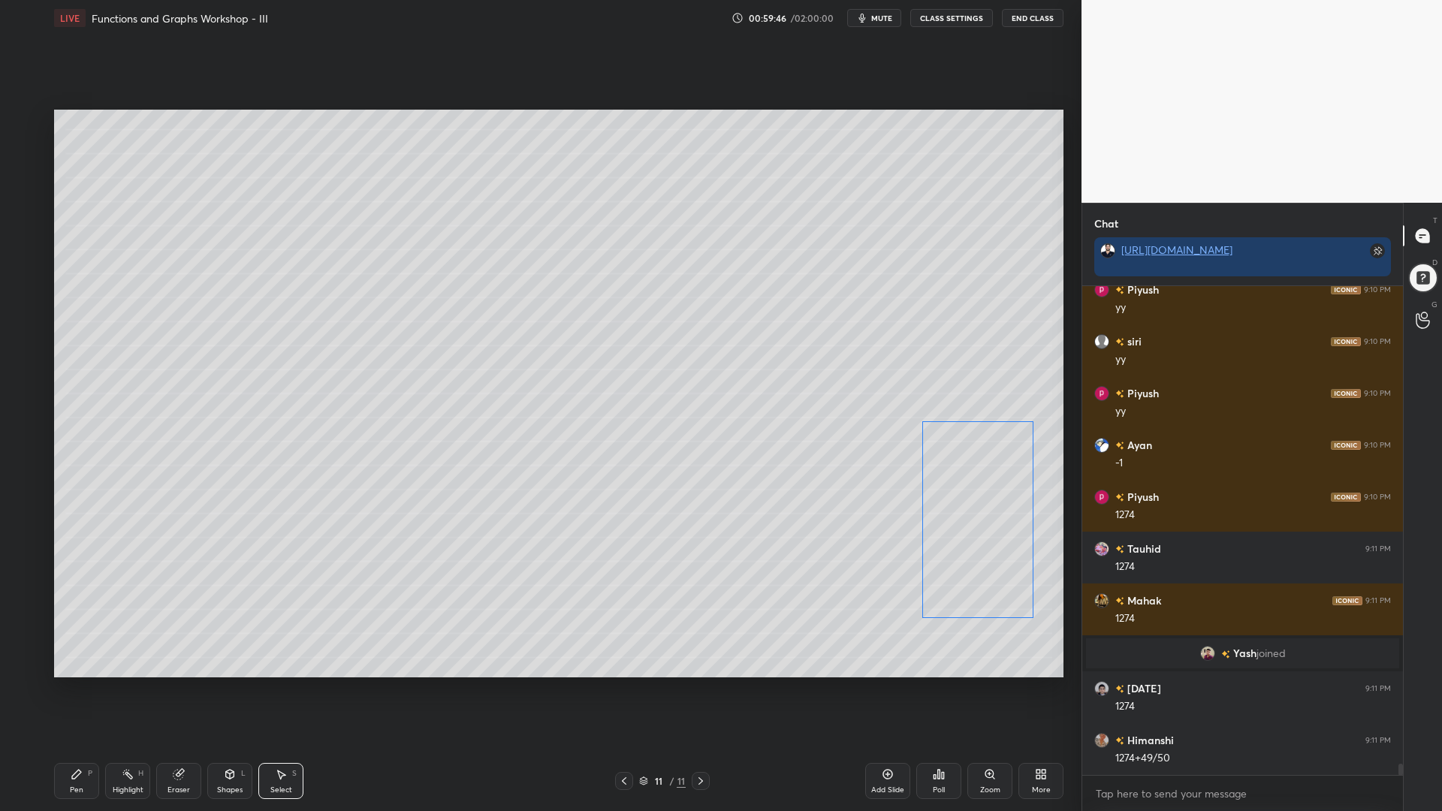
drag, startPoint x: 967, startPoint y: 476, endPoint x: 966, endPoint y: 459, distance: 17.3
click at [966, 461] on div "0 ° Undo Copy Paste here Duplicate Duplicate to new slide Delete" at bounding box center [559, 394] width 1010 height 568
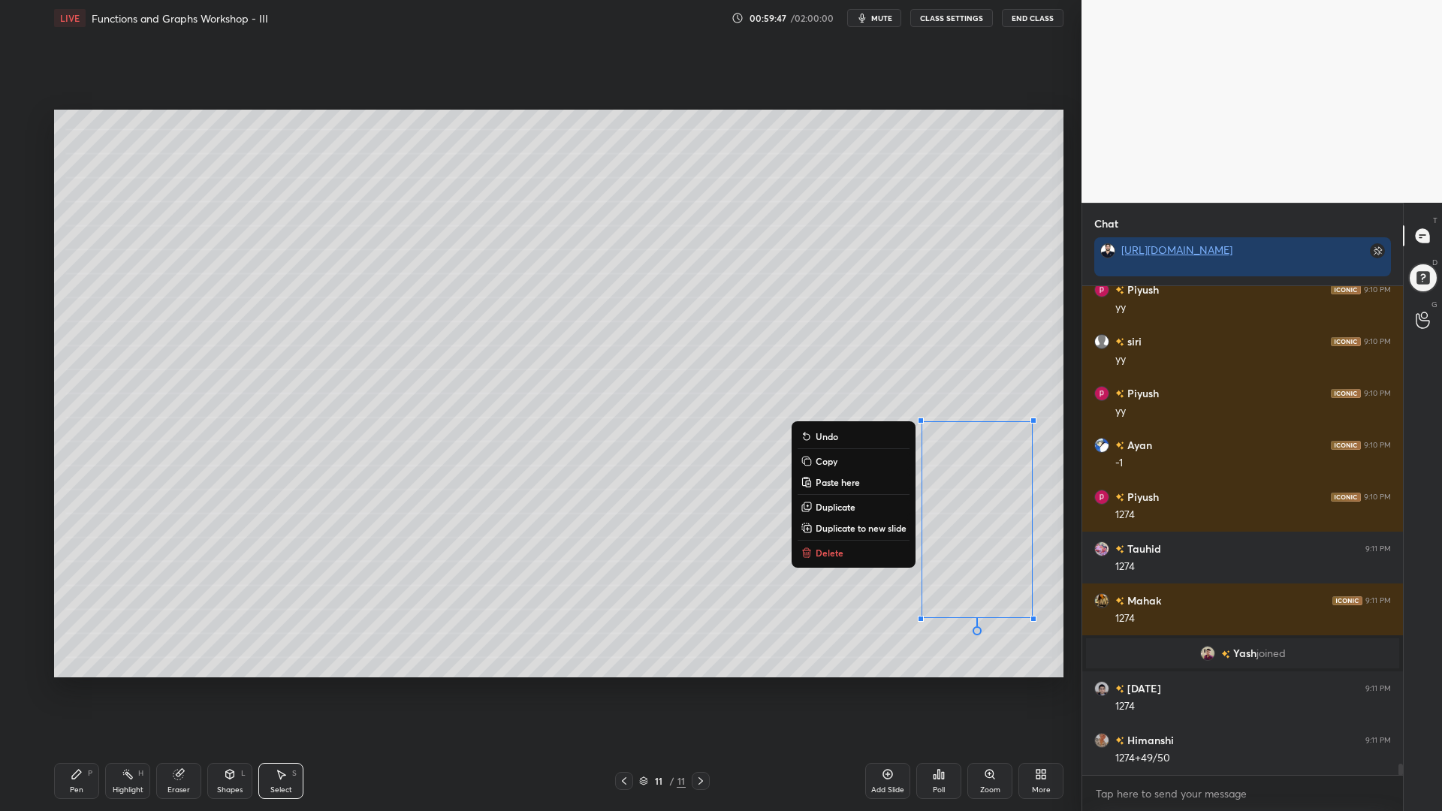
click at [75, 690] on div "Pen P" at bounding box center [76, 781] width 45 height 36
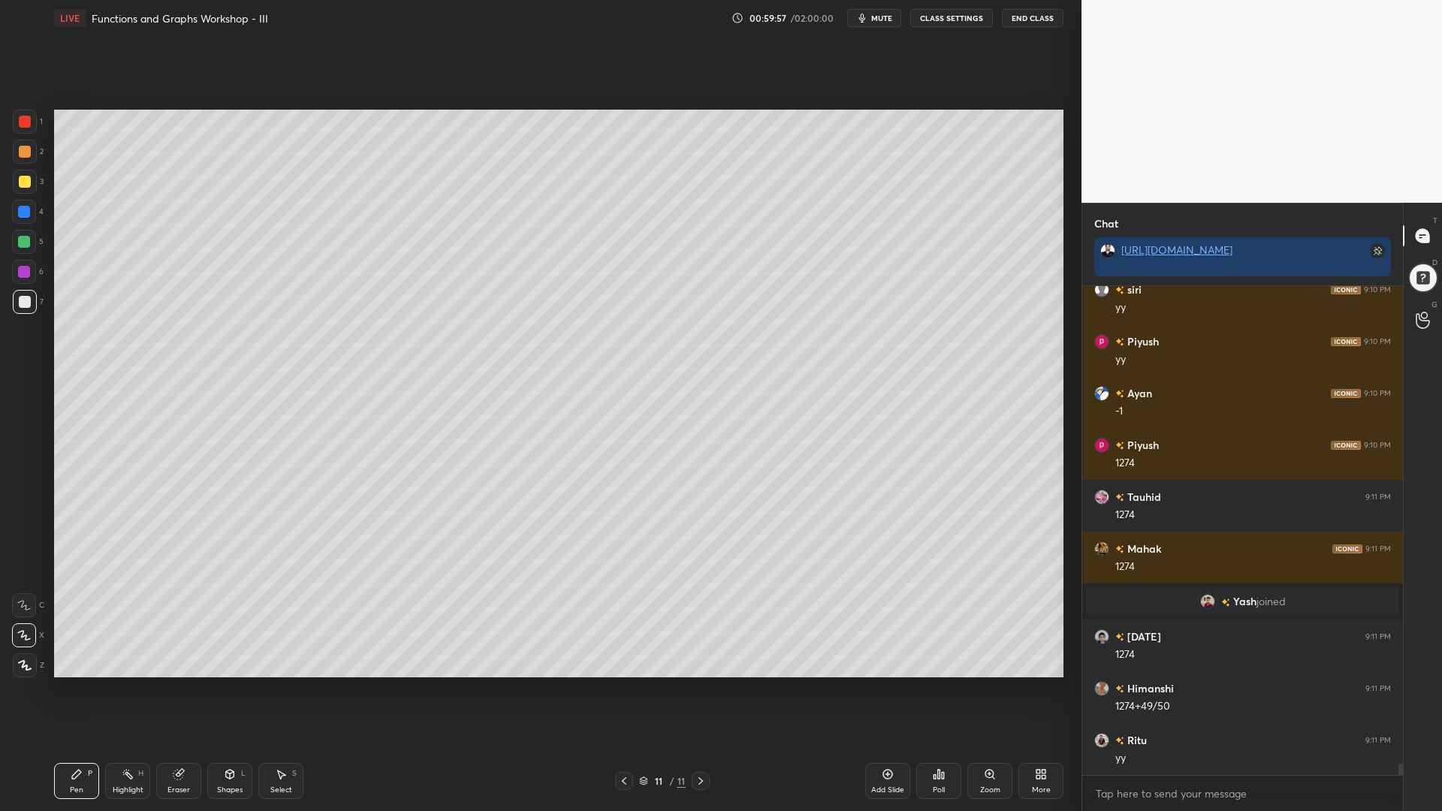
drag, startPoint x: 20, startPoint y: 243, endPoint x: 26, endPoint y: 252, distance: 10.4
click at [23, 242] on div at bounding box center [24, 242] width 12 height 12
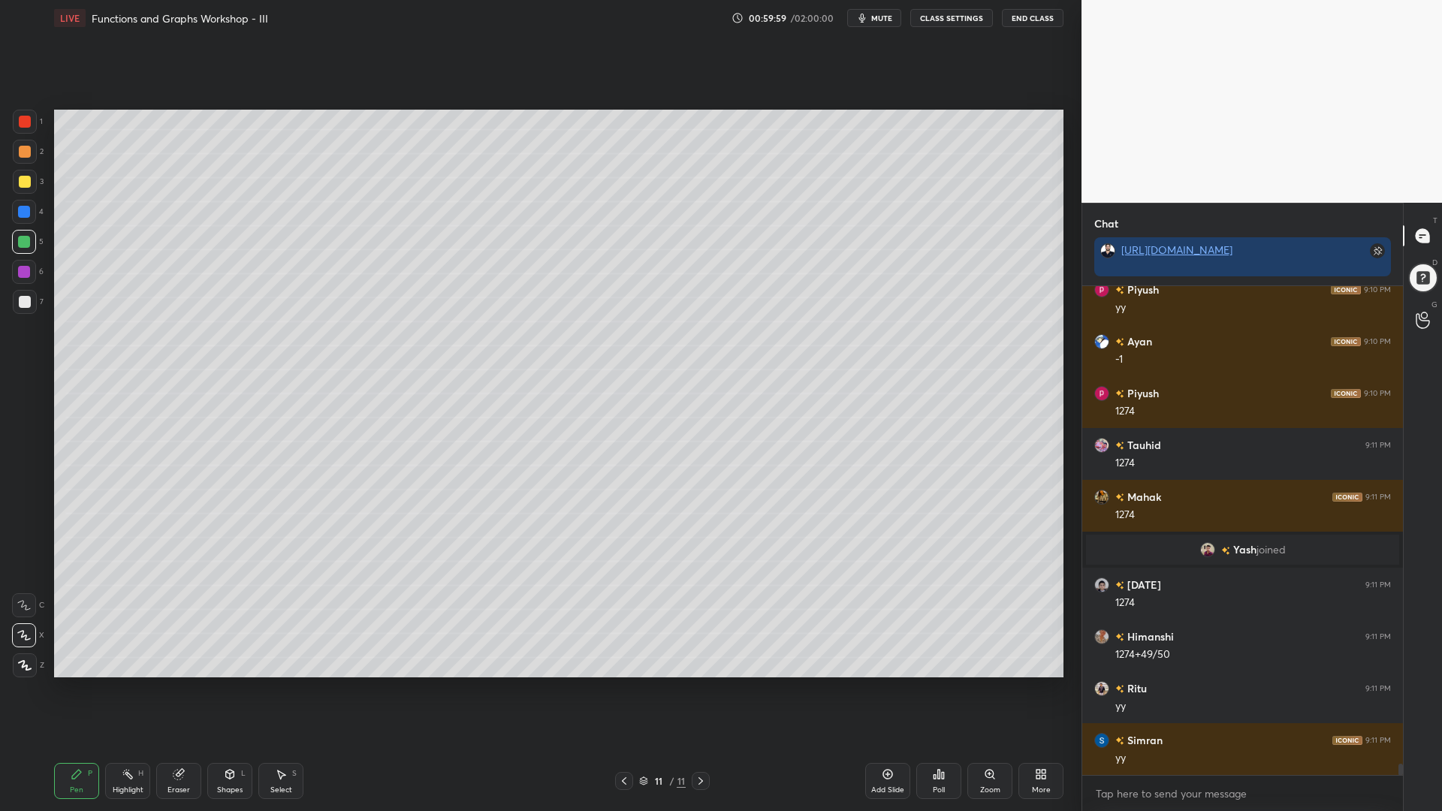
drag, startPoint x: 179, startPoint y: 774, endPoint x: 181, endPoint y: 758, distance: 15.9
click at [179, 690] on icon at bounding box center [179, 775] width 10 height 10
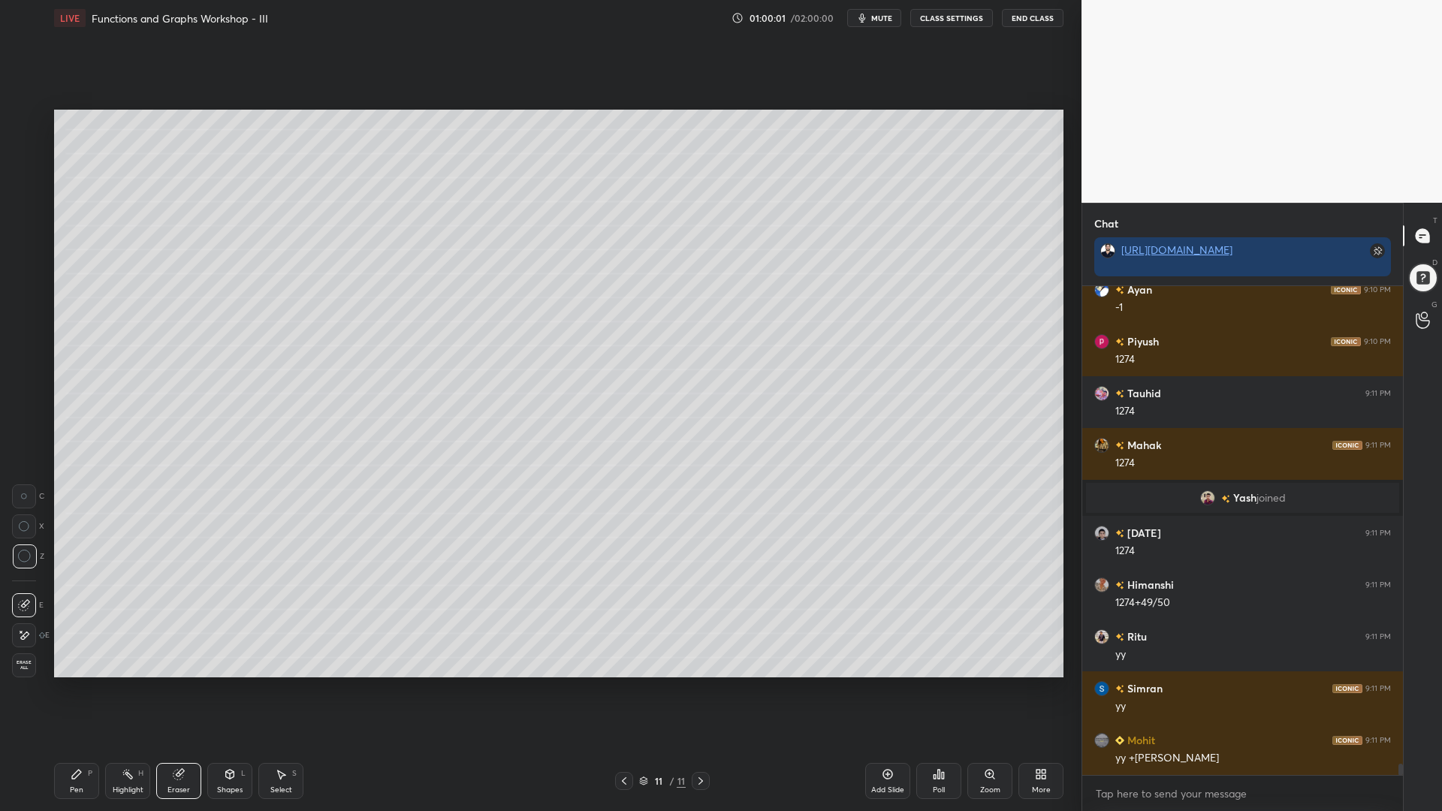
click at [68, 690] on div "Pen P" at bounding box center [76, 781] width 45 height 36
drag, startPoint x: 24, startPoint y: 272, endPoint x: 38, endPoint y: 284, distance: 18.7
click at [25, 273] on div at bounding box center [24, 272] width 12 height 12
click at [28, 241] on div at bounding box center [24, 242] width 12 height 12
click at [23, 176] on div at bounding box center [25, 182] width 12 height 12
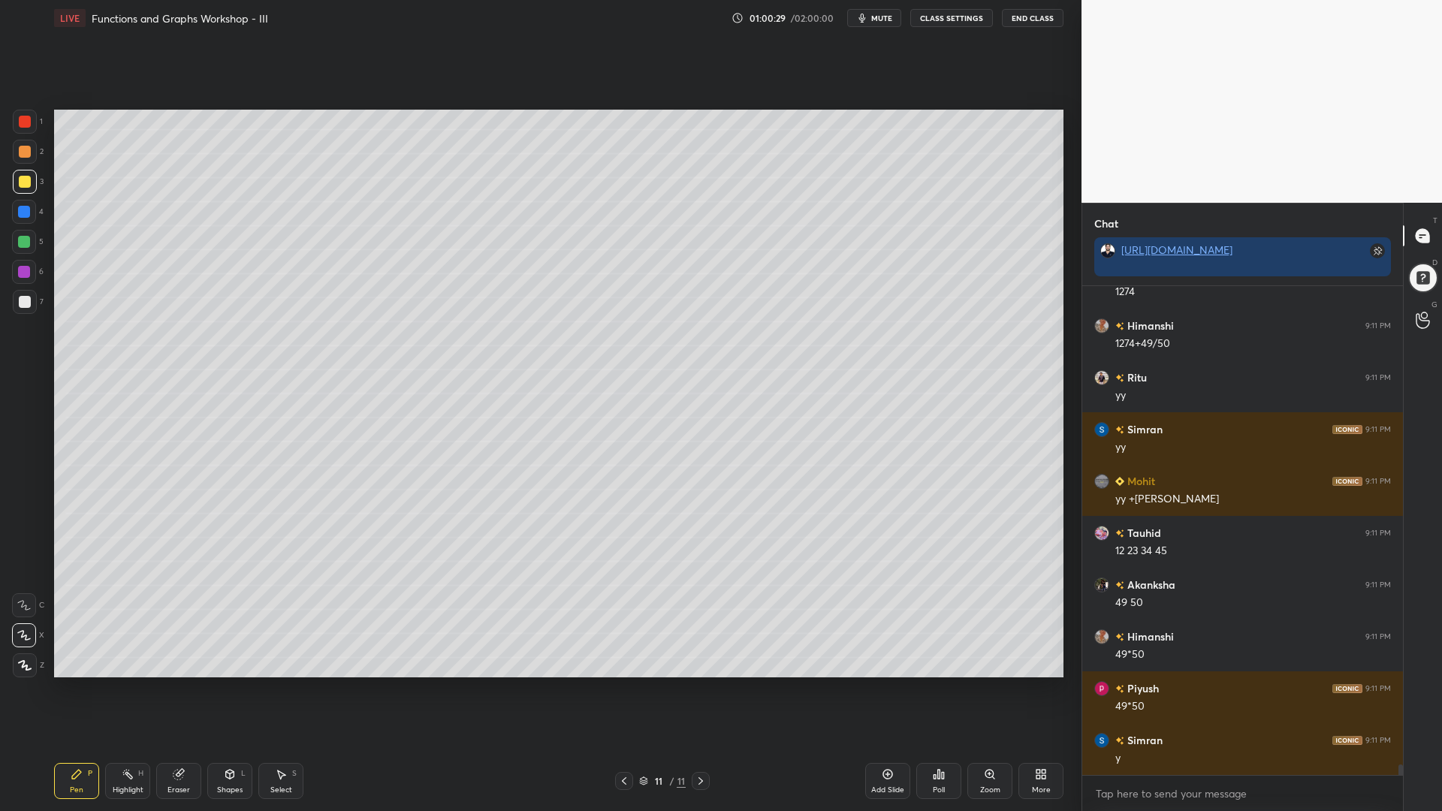
scroll to position [21756, 0]
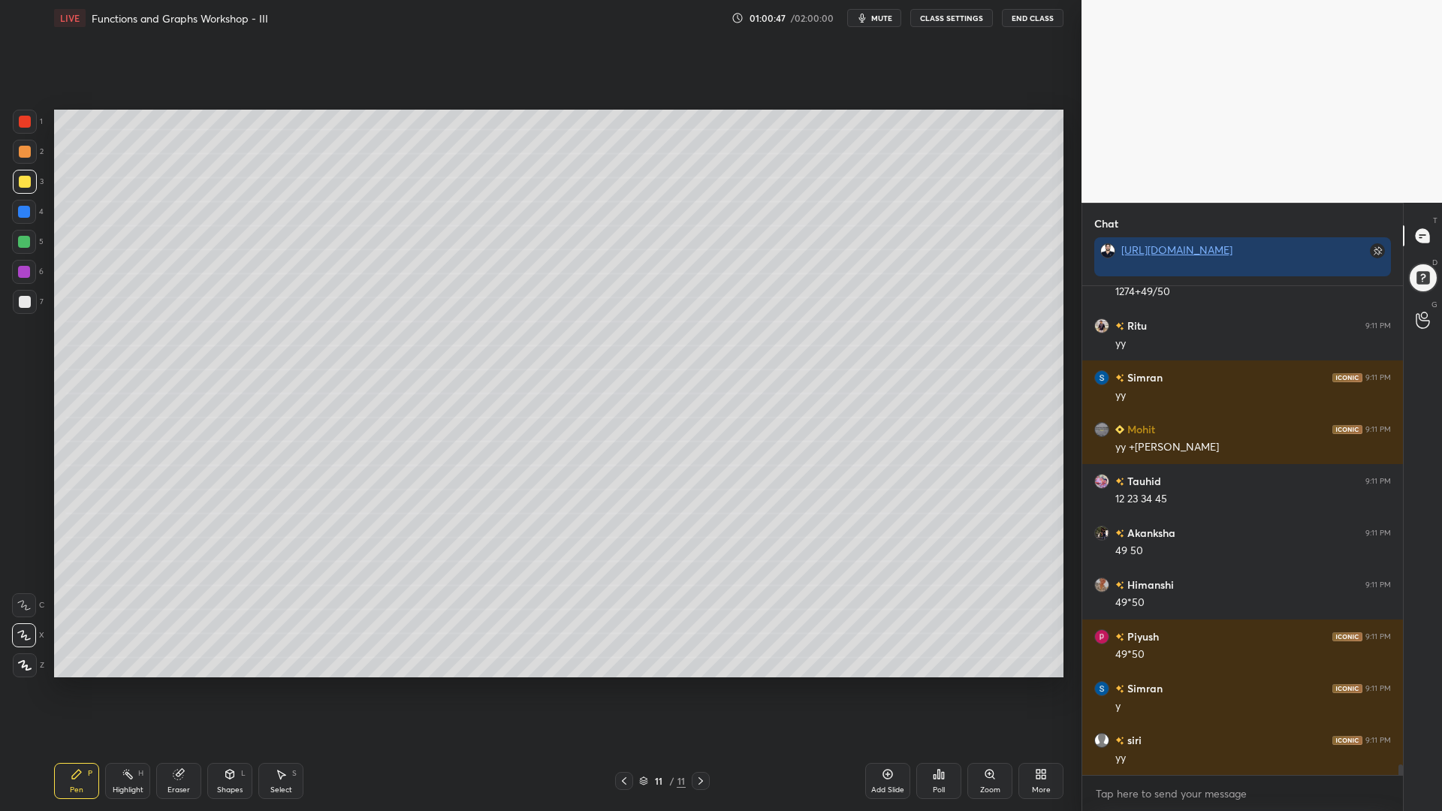
click at [28, 243] on div at bounding box center [24, 242] width 12 height 12
click at [21, 186] on div at bounding box center [25, 182] width 12 height 12
drag, startPoint x: 29, startPoint y: 119, endPoint x: 45, endPoint y: 140, distance: 27.3
click at [27, 120] on div at bounding box center [25, 122] width 12 height 12
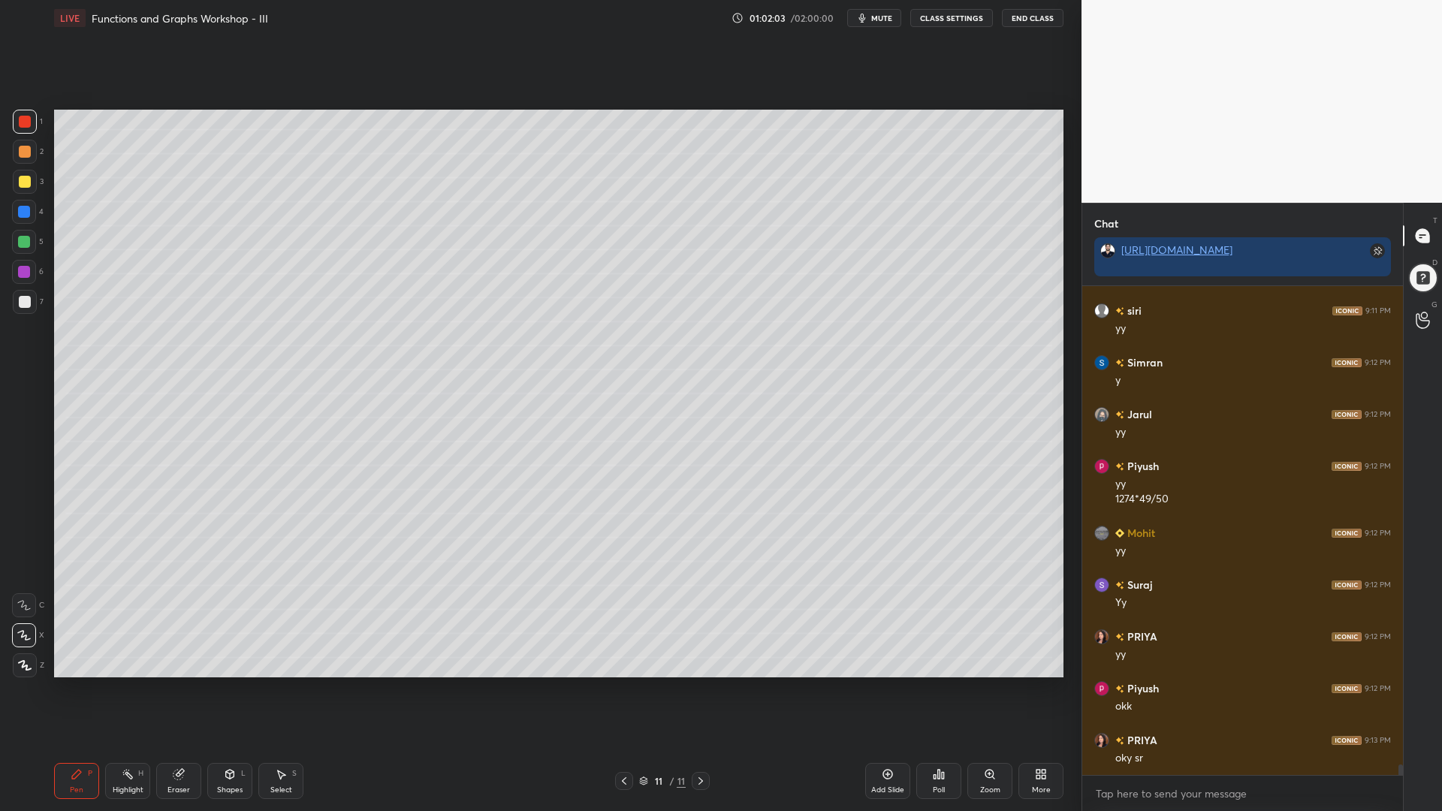
scroll to position [22237, 0]
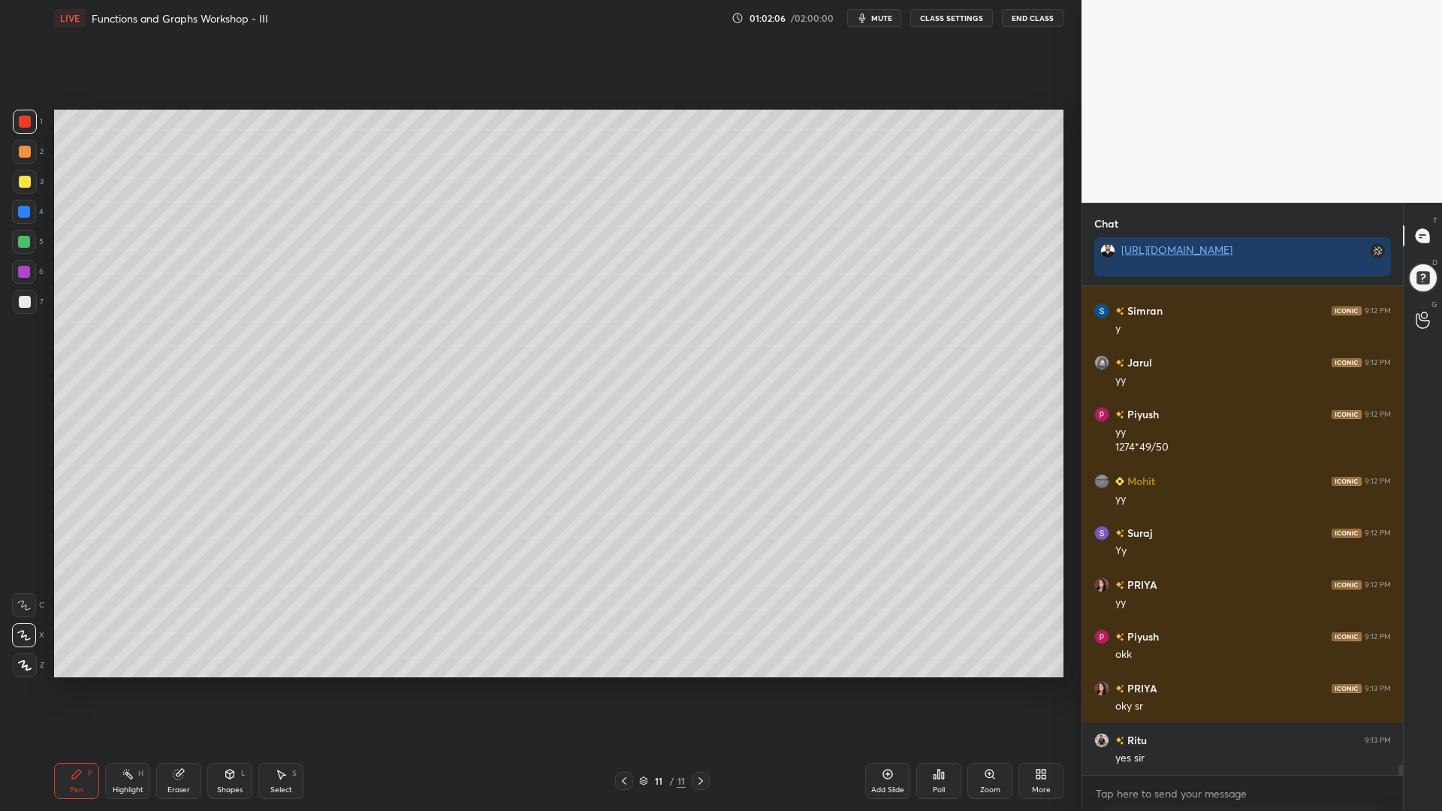
click at [886, 690] on icon at bounding box center [888, 775] width 12 height 12
click at [23, 240] on div at bounding box center [24, 242] width 12 height 12
click at [620, 690] on icon at bounding box center [624, 781] width 12 height 12
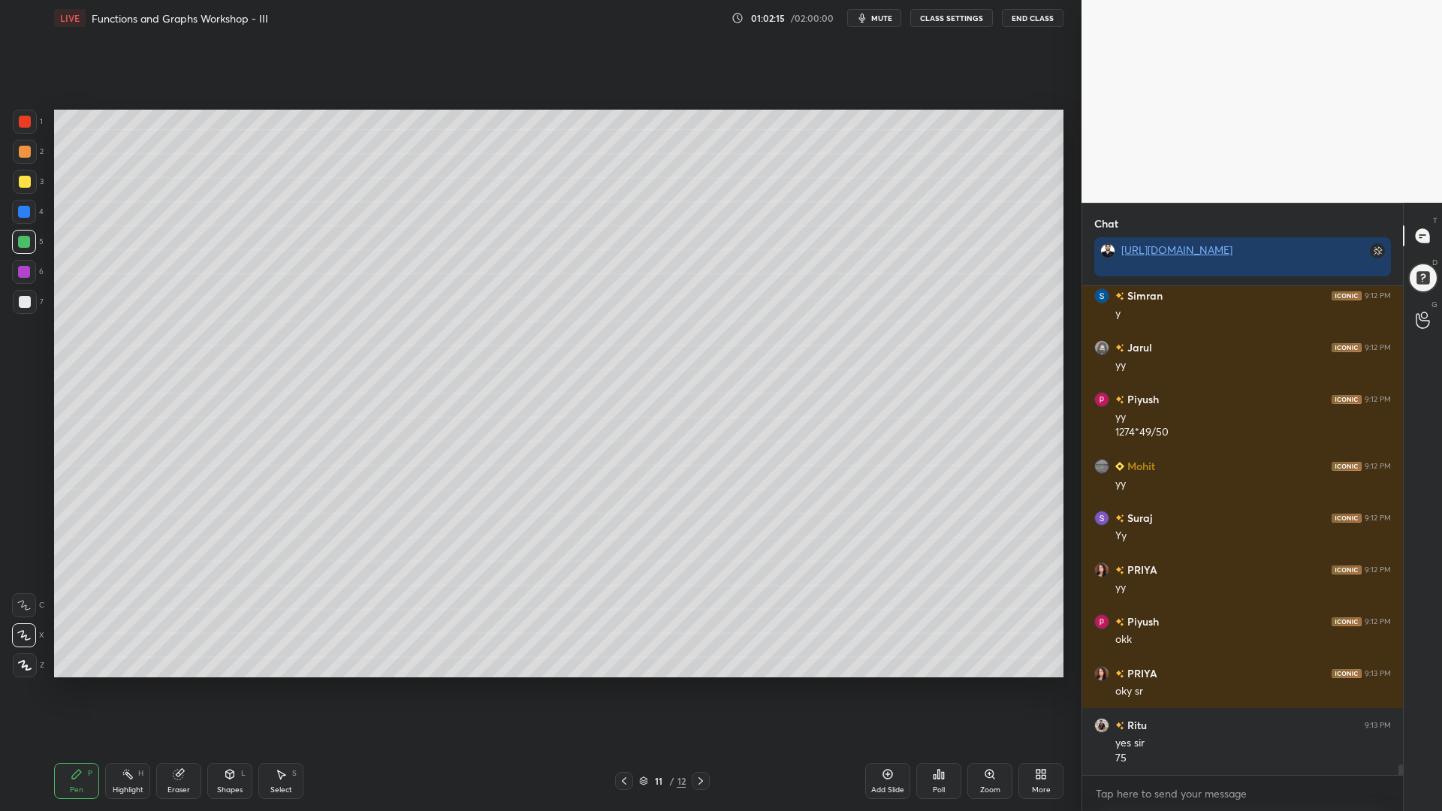
drag, startPoint x: 705, startPoint y: 784, endPoint x: 708, endPoint y: 766, distance: 19.2
click at [705, 690] on icon at bounding box center [701, 781] width 12 height 12
click at [23, 149] on div at bounding box center [25, 152] width 12 height 12
click at [28, 203] on div at bounding box center [24, 212] width 24 height 24
click at [24, 271] on div at bounding box center [24, 272] width 12 height 12
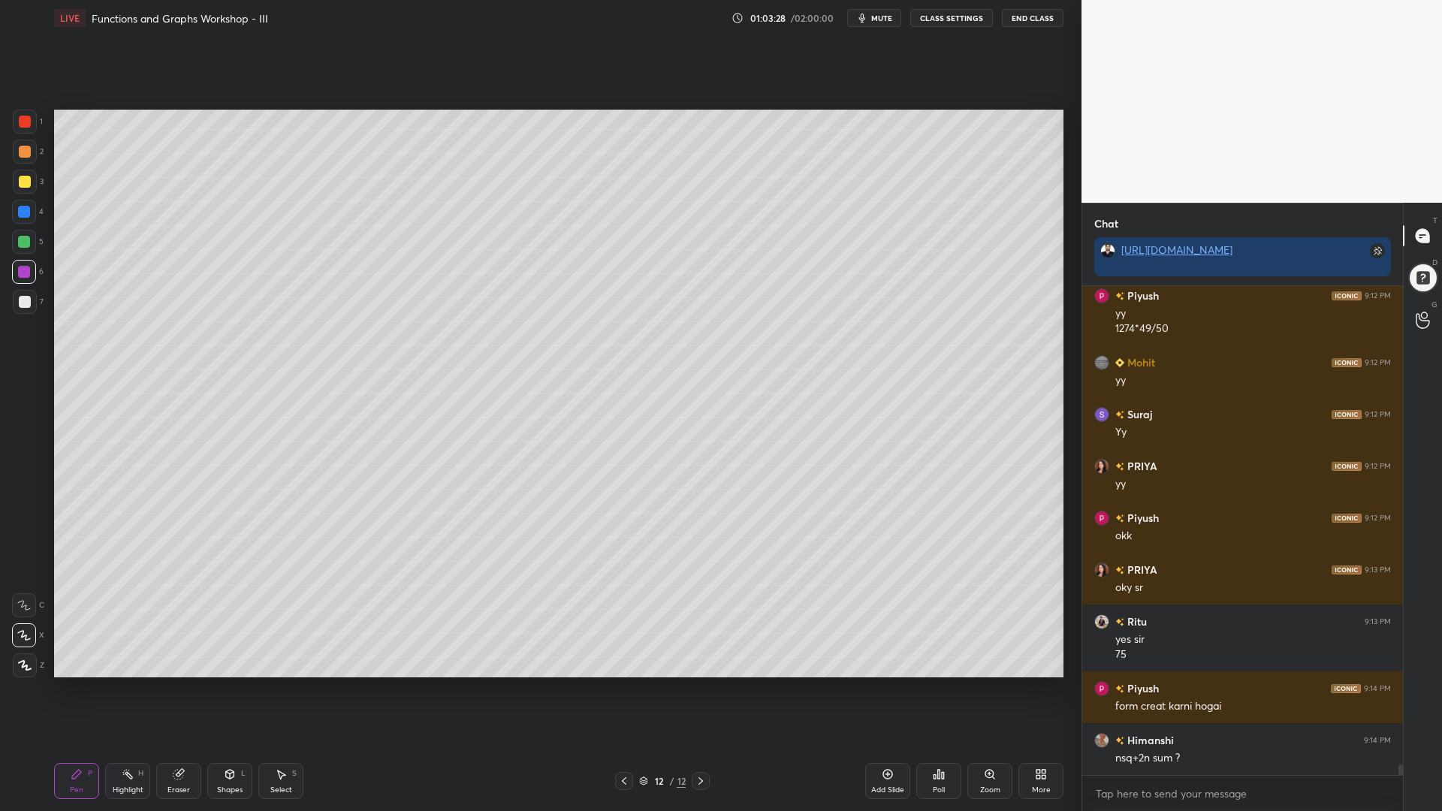
scroll to position [22408, 0]
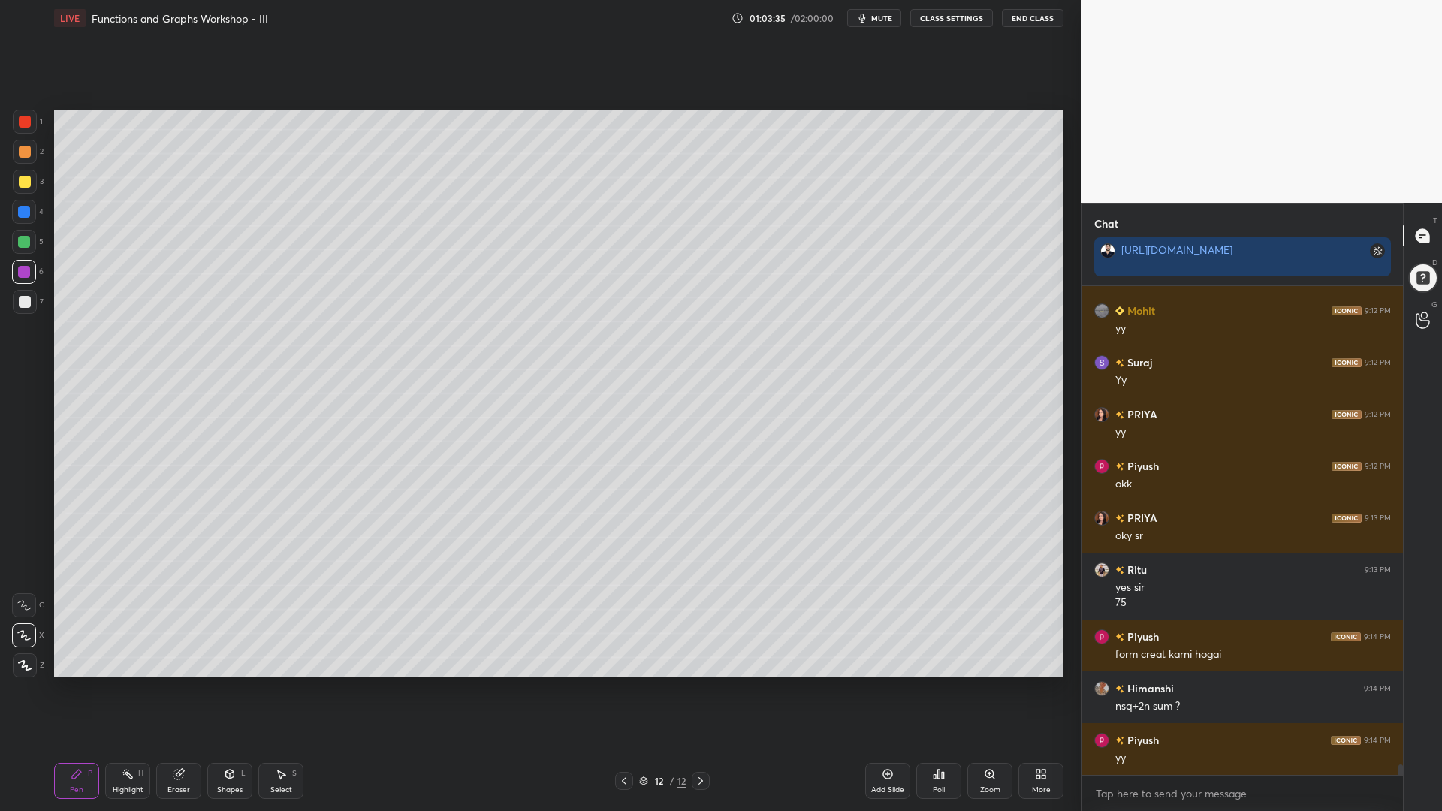
click at [25, 180] on div at bounding box center [25, 182] width 12 height 12
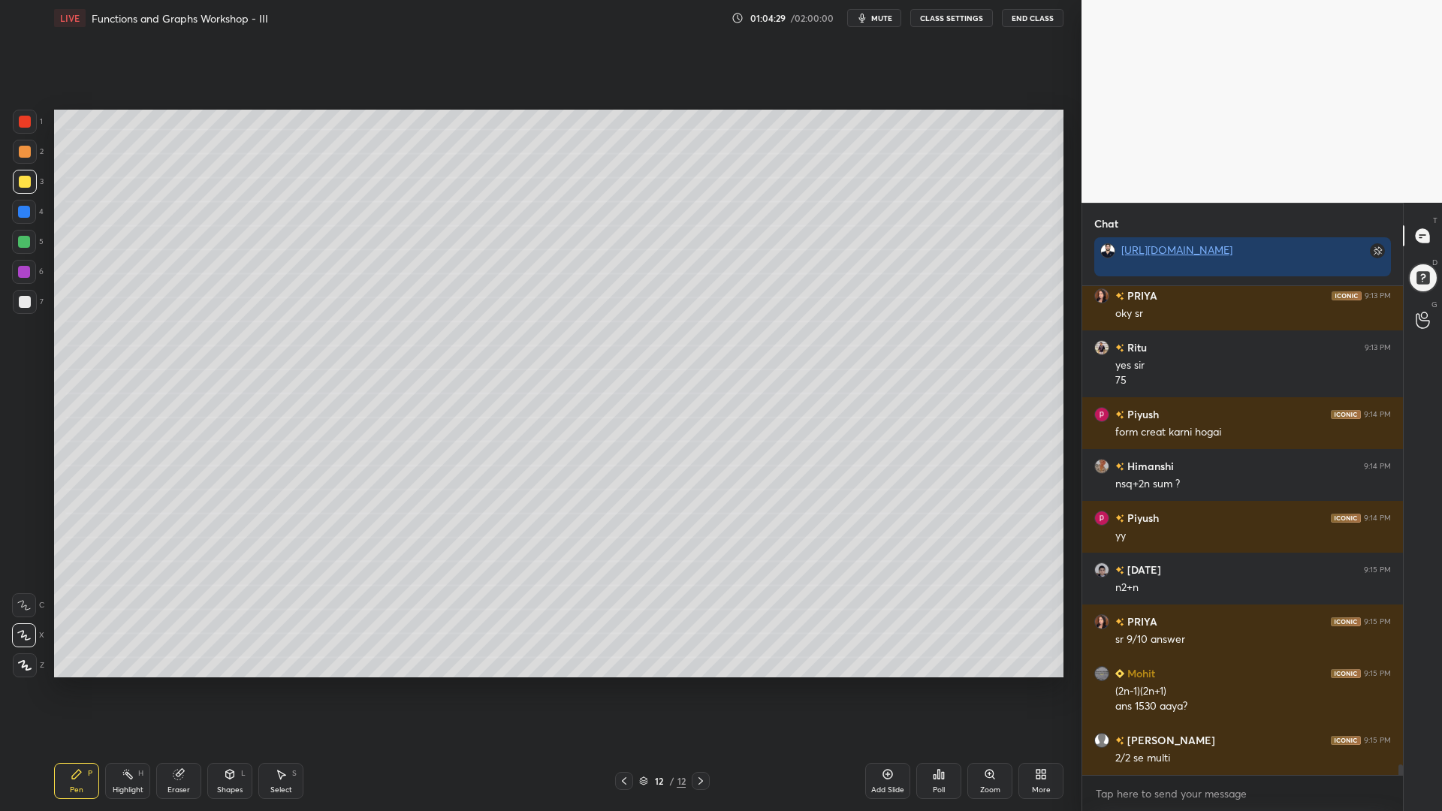
scroll to position [22682, 0]
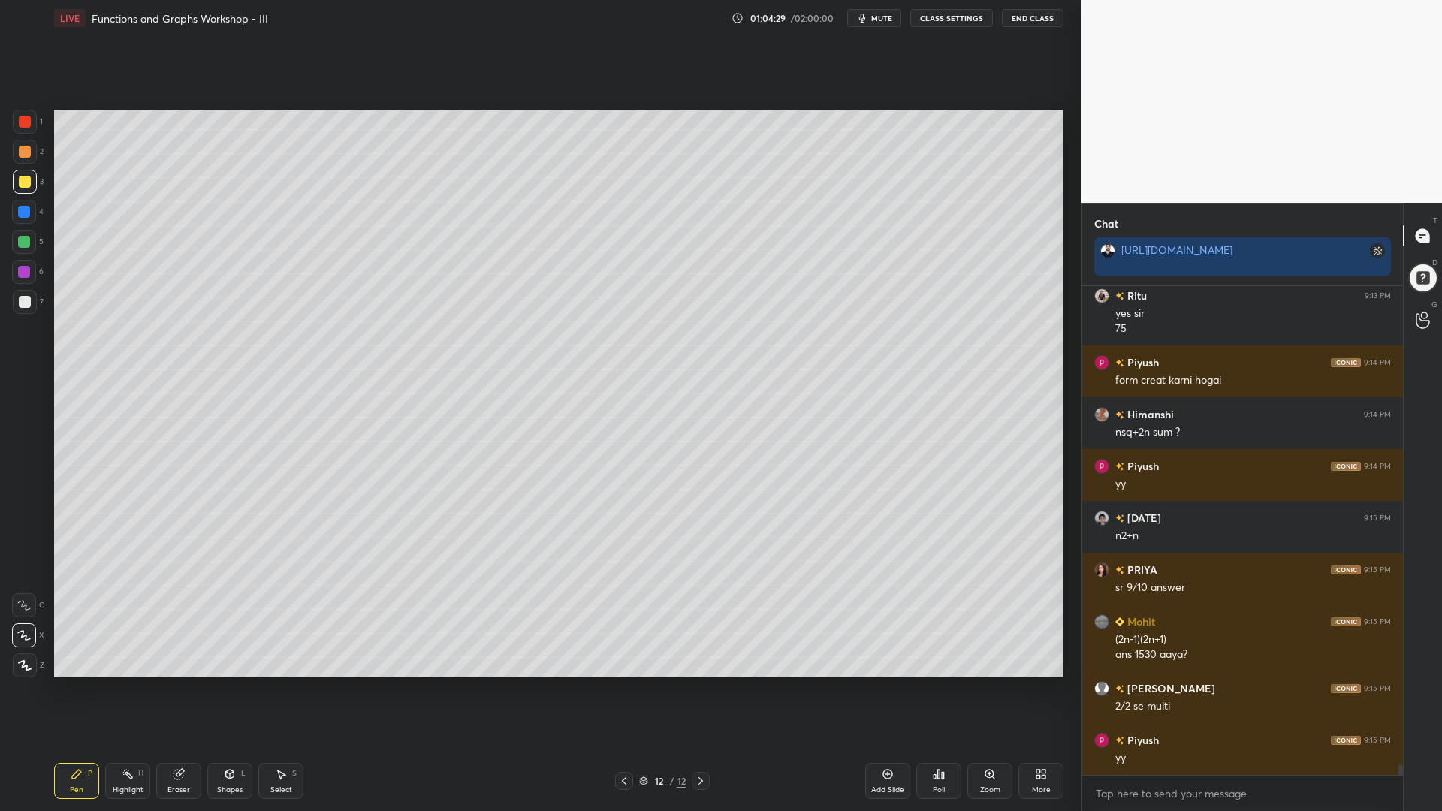
click at [13, 288] on div "6" at bounding box center [28, 275] width 32 height 30
click at [20, 326] on div "1 2 3 4 5 6 7 C X Z C X Z E E Erase all H H" at bounding box center [24, 394] width 48 height 568
click at [29, 297] on div at bounding box center [25, 302] width 12 height 12
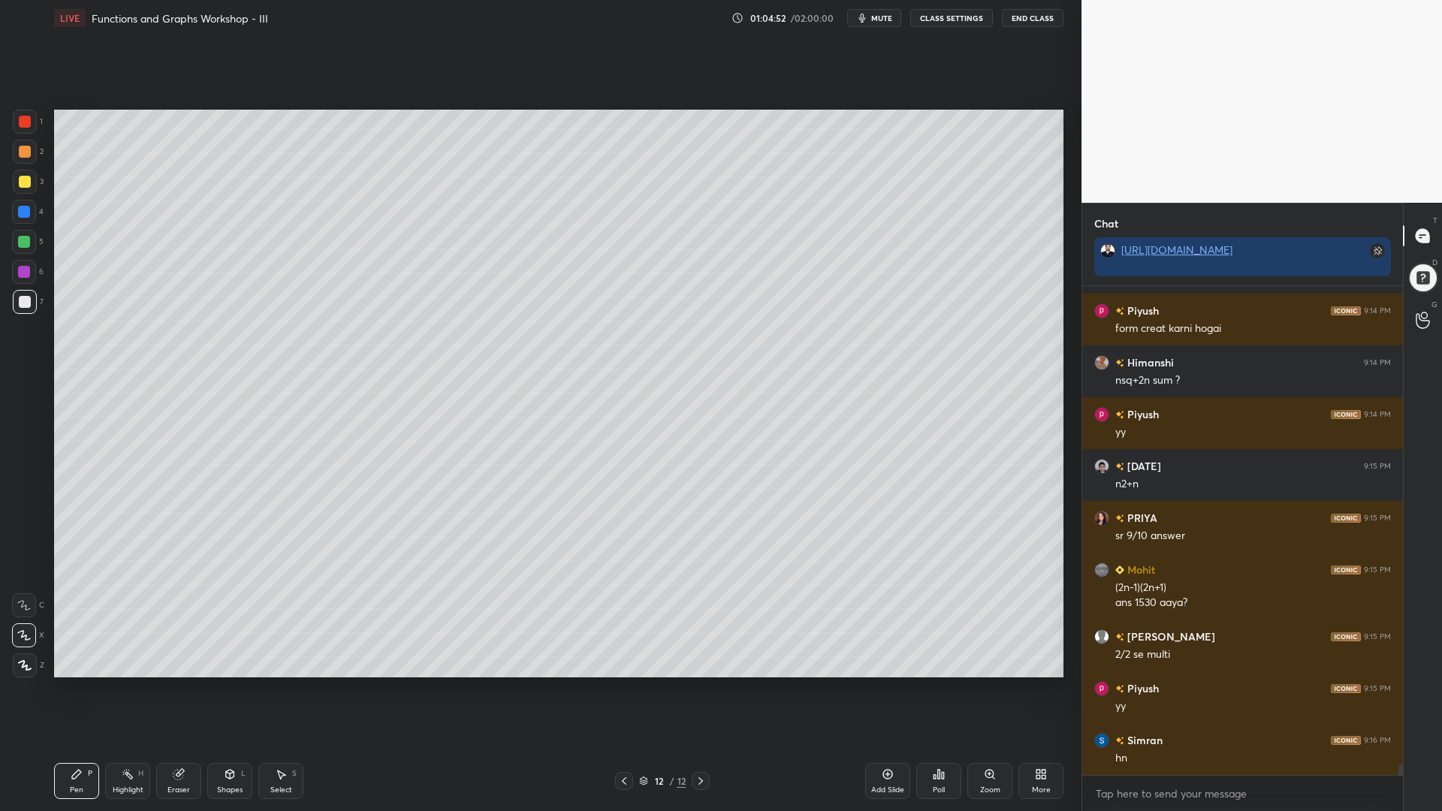
scroll to position [22786, 0]
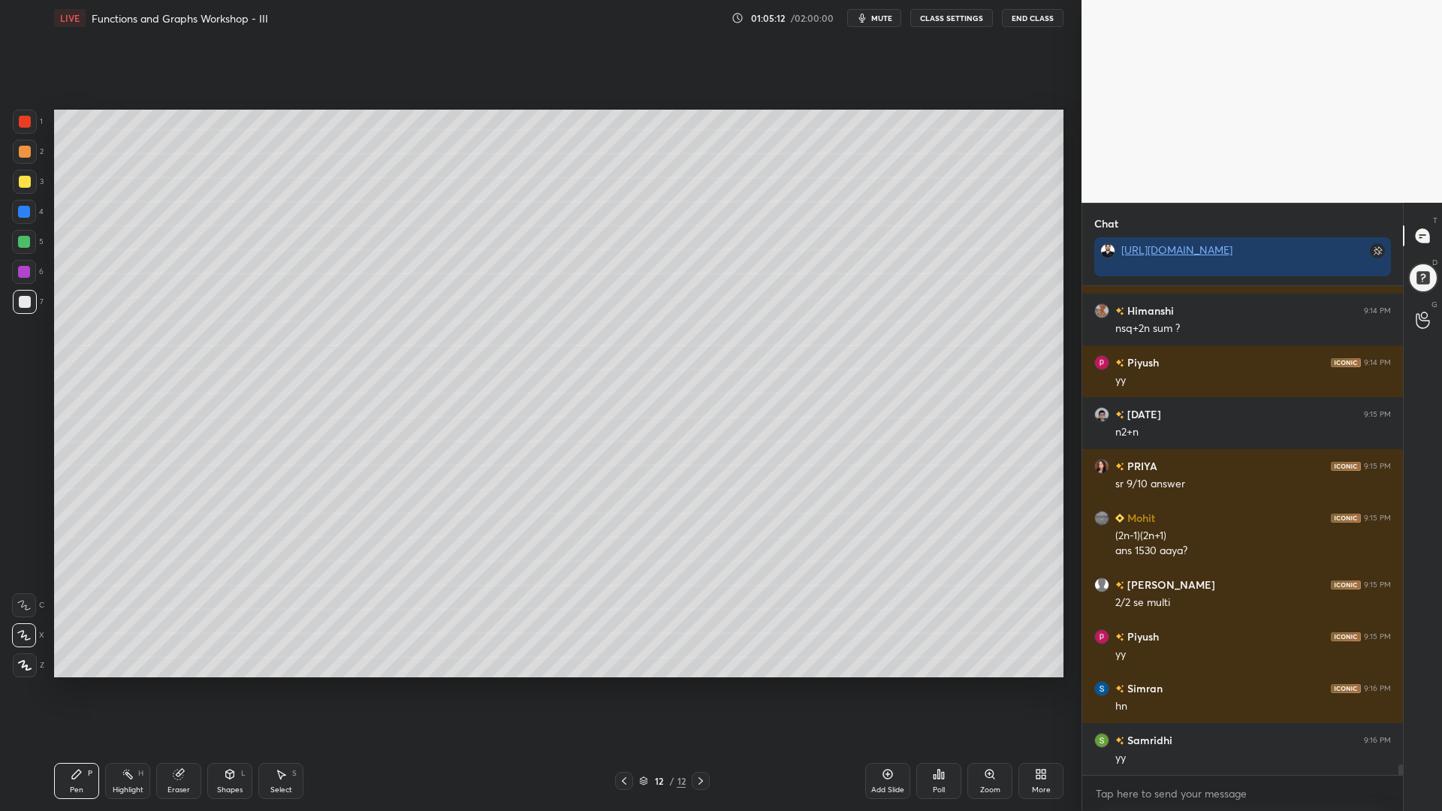
click at [22, 237] on div at bounding box center [24, 242] width 12 height 12
drag, startPoint x: 26, startPoint y: 149, endPoint x: 46, endPoint y: 165, distance: 26.2
click at [26, 150] on div at bounding box center [25, 152] width 12 height 12
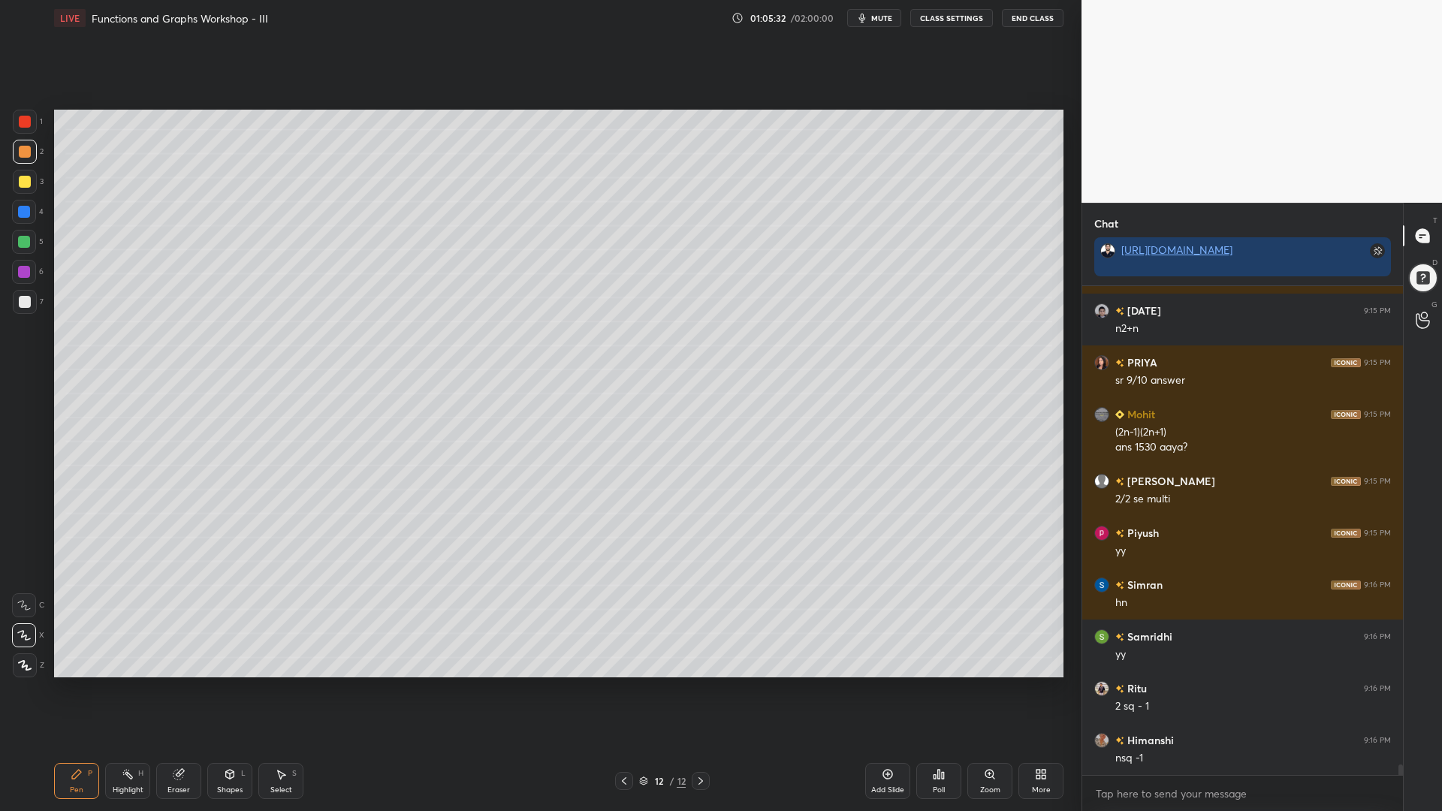
scroll to position [22941, 0]
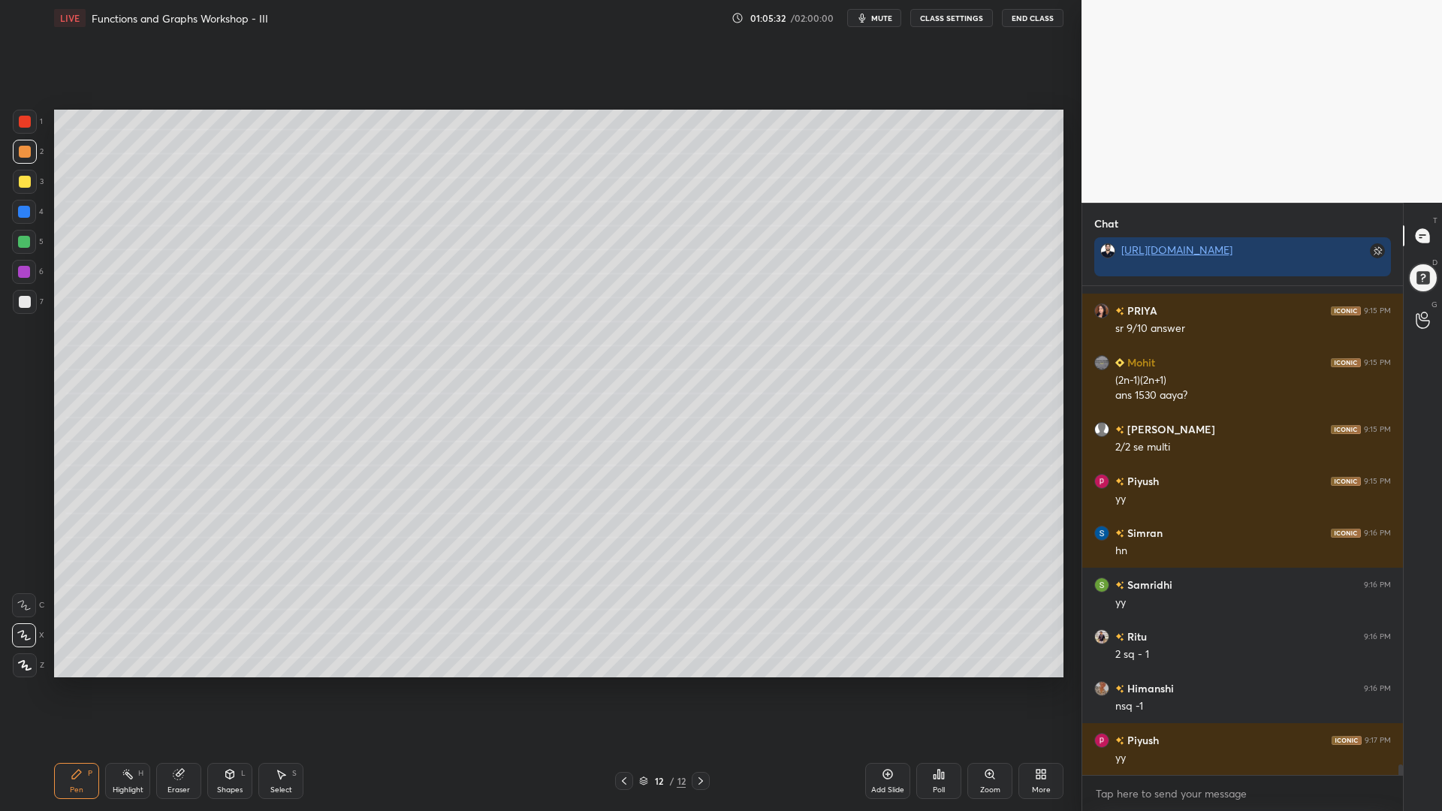
click at [32, 213] on div at bounding box center [24, 212] width 24 height 24
click at [22, 242] on div at bounding box center [24, 242] width 12 height 12
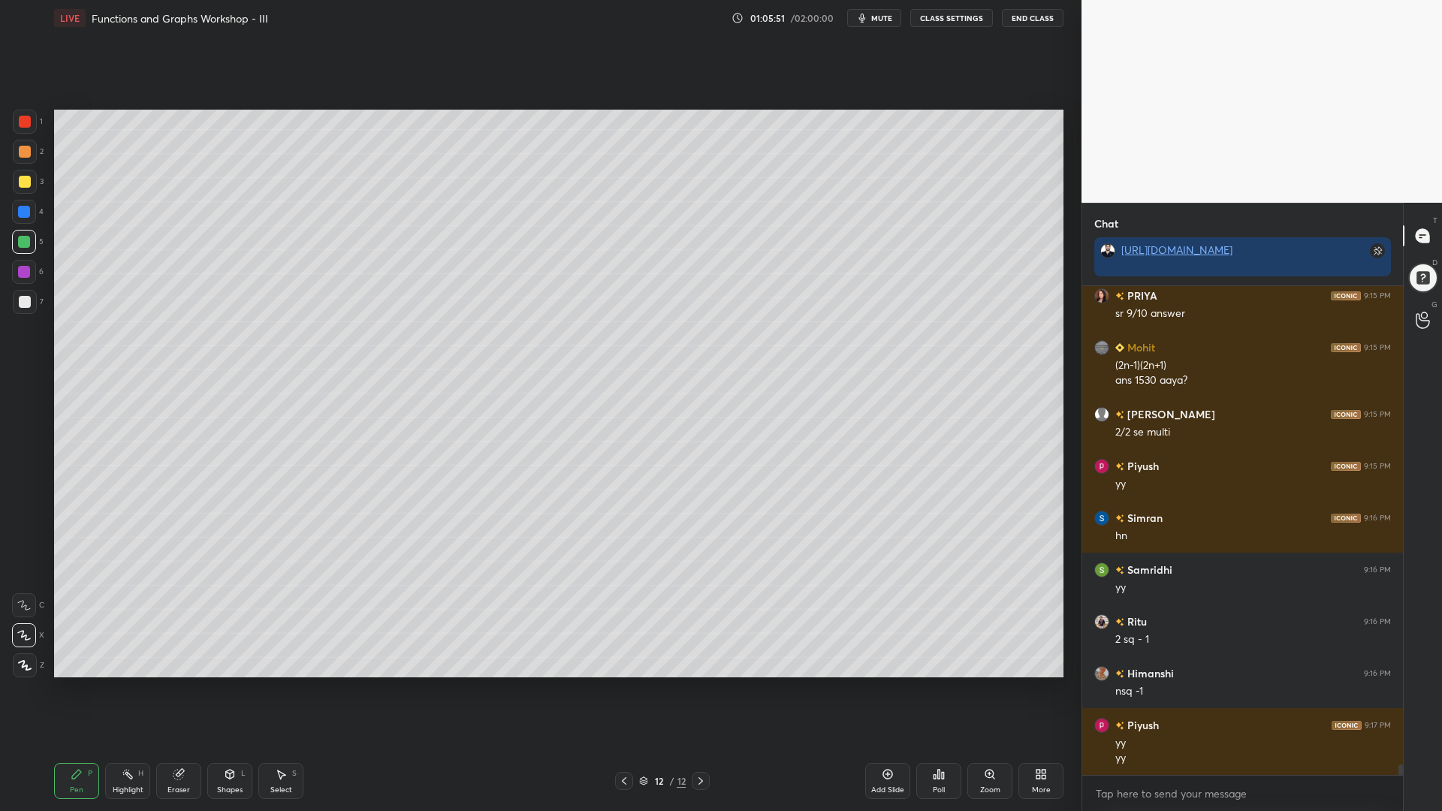
scroll to position [23008, 0]
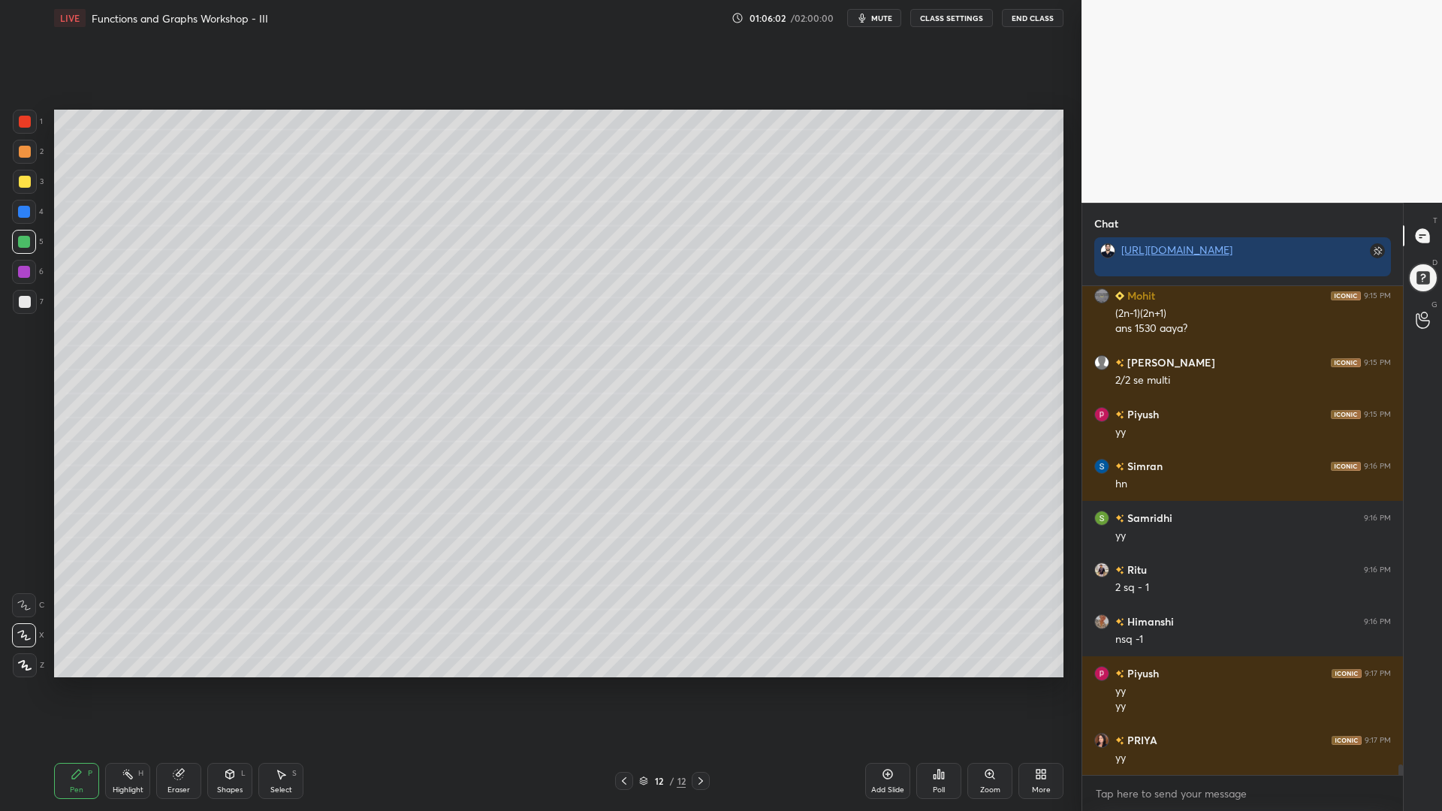
click at [17, 213] on div at bounding box center [24, 212] width 24 height 24
click at [23, 299] on div at bounding box center [25, 302] width 12 height 12
click at [20, 214] on div at bounding box center [24, 212] width 12 height 12
drag, startPoint x: 24, startPoint y: 246, endPoint x: 33, endPoint y: 247, distance: 9.1
click at [25, 245] on div at bounding box center [24, 242] width 12 height 12
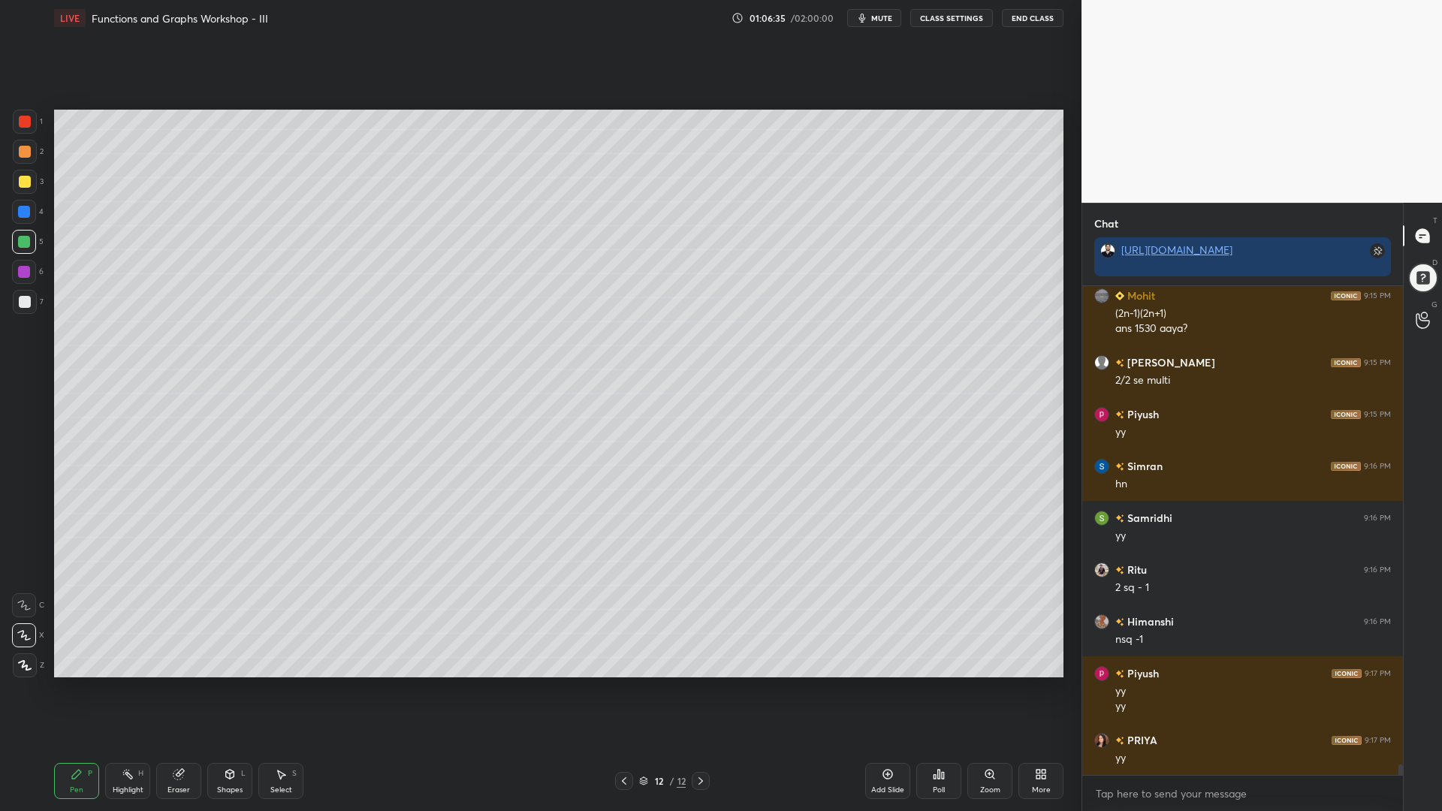
click at [24, 186] on div at bounding box center [25, 182] width 12 height 12
click at [20, 213] on div at bounding box center [24, 212] width 12 height 12
drag, startPoint x: 26, startPoint y: 246, endPoint x: 30, endPoint y: 237, distance: 10.8
click at [25, 246] on div at bounding box center [24, 242] width 12 height 12
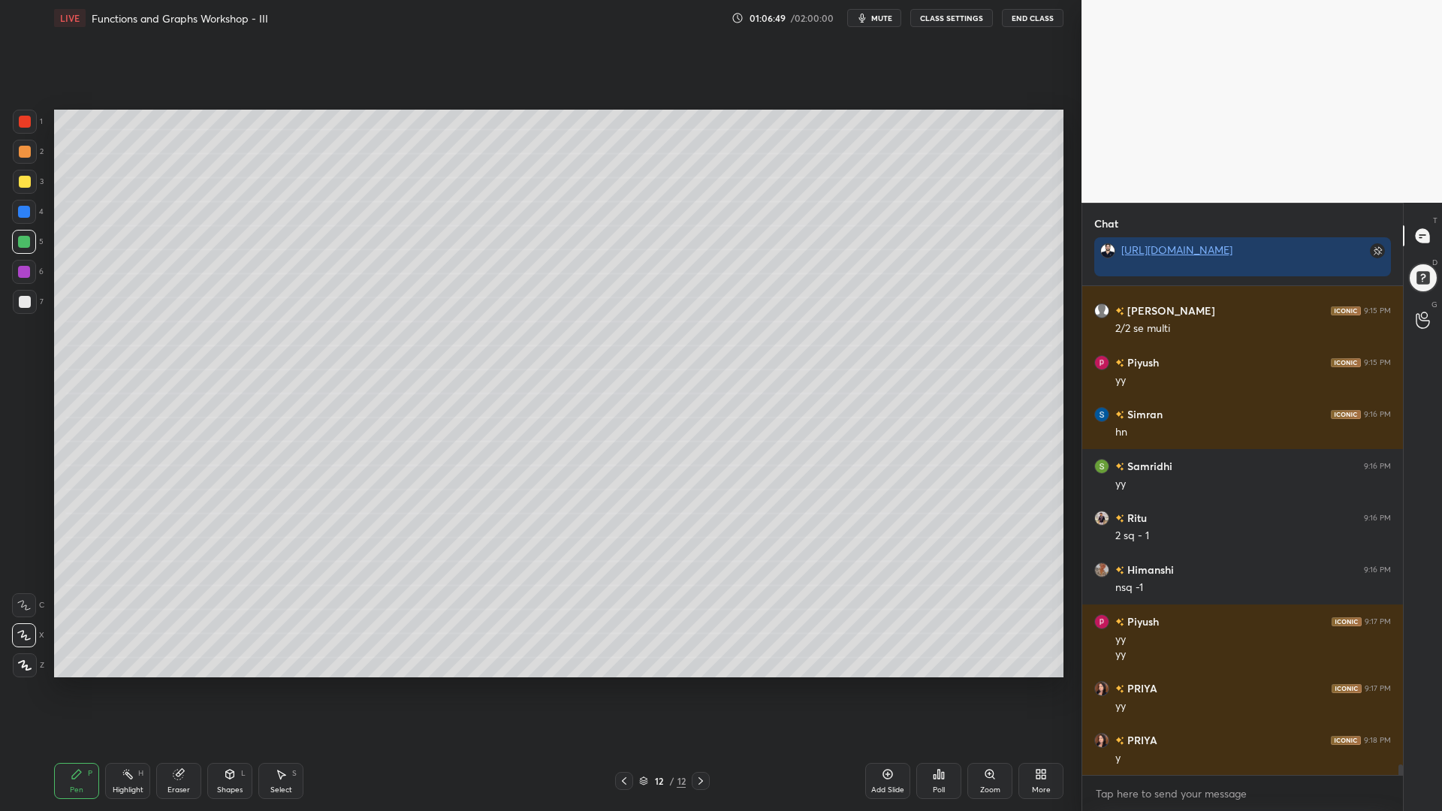
click at [23, 156] on div at bounding box center [25, 152] width 12 height 12
drag, startPoint x: 18, startPoint y: 210, endPoint x: 53, endPoint y: 216, distance: 35.1
click at [19, 210] on div at bounding box center [24, 212] width 12 height 12
click at [25, 273] on div at bounding box center [24, 272] width 12 height 12
click at [22, 305] on div at bounding box center [25, 302] width 12 height 12
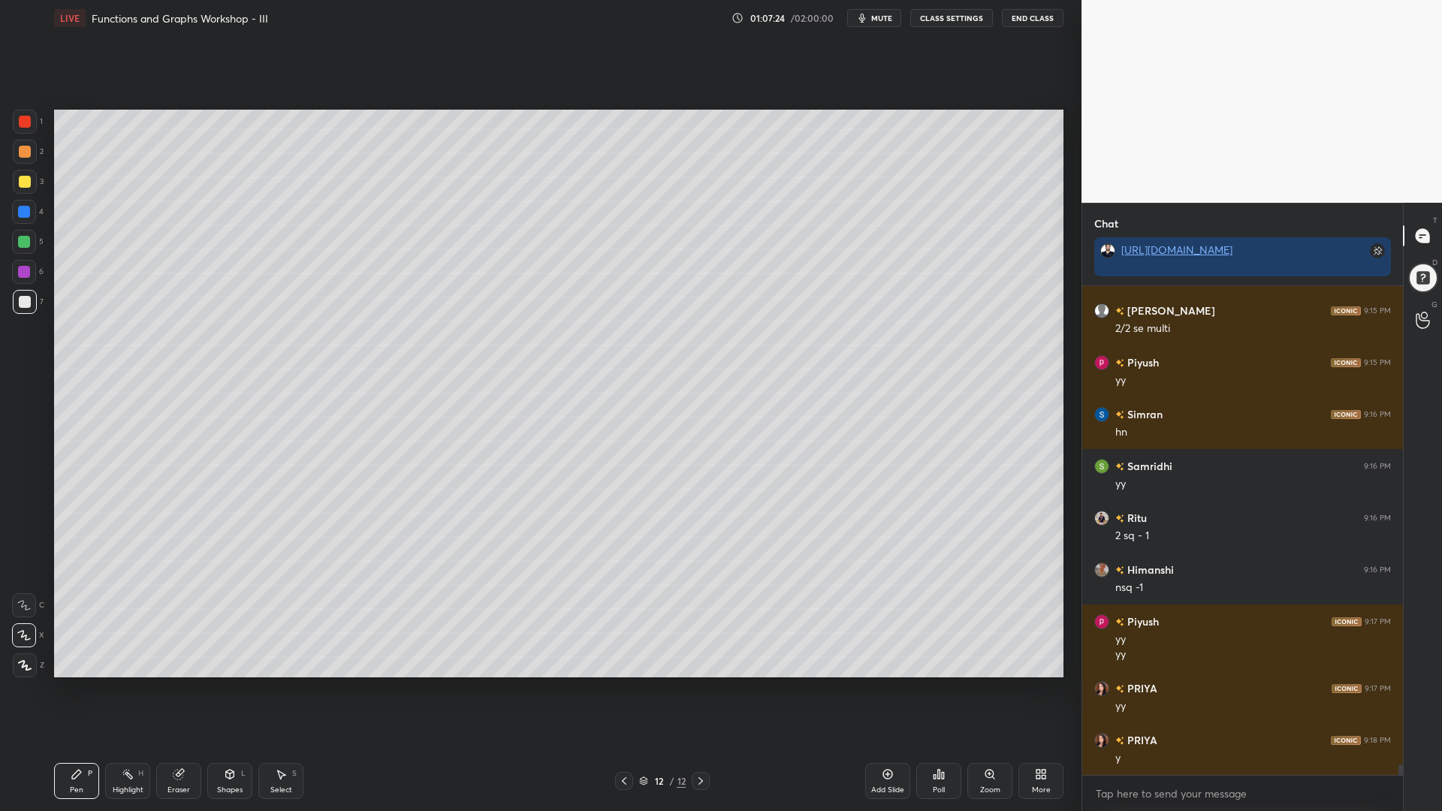
drag, startPoint x: 26, startPoint y: 269, endPoint x: 50, endPoint y: 278, distance: 26.4
click at [26, 270] on div at bounding box center [24, 272] width 12 height 12
drag, startPoint x: 26, startPoint y: 153, endPoint x: 39, endPoint y: 159, distance: 13.8
click at [29, 155] on div at bounding box center [25, 152] width 12 height 12
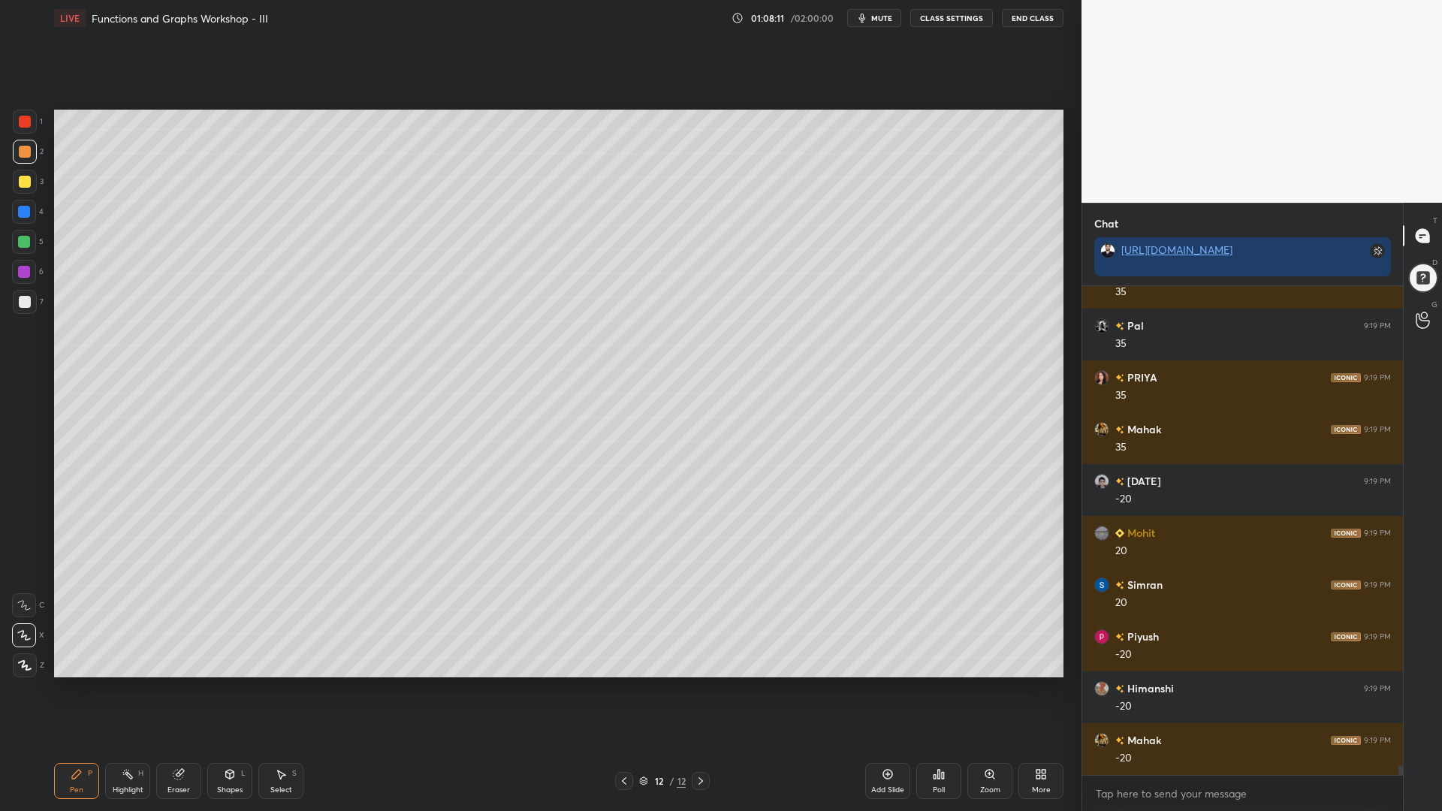
scroll to position [23734, 0]
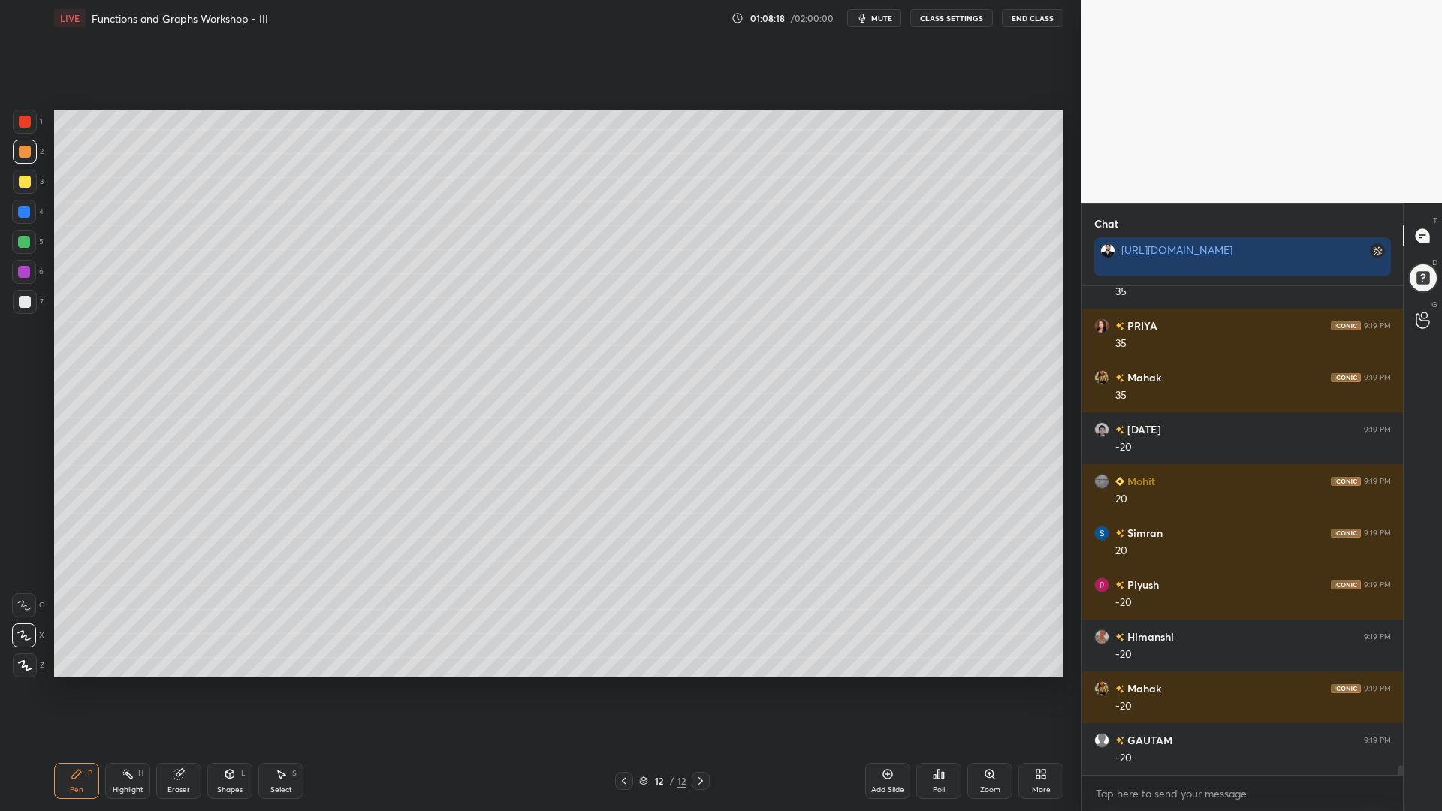
click at [17, 242] on div at bounding box center [24, 242] width 24 height 24
drag, startPoint x: 23, startPoint y: 301, endPoint x: 32, endPoint y: 303, distance: 9.3
click at [20, 303] on div at bounding box center [25, 302] width 12 height 12
click at [178, 690] on icon at bounding box center [179, 775] width 10 height 10
click at [82, 690] on div "Pen P" at bounding box center [76, 781] width 45 height 36
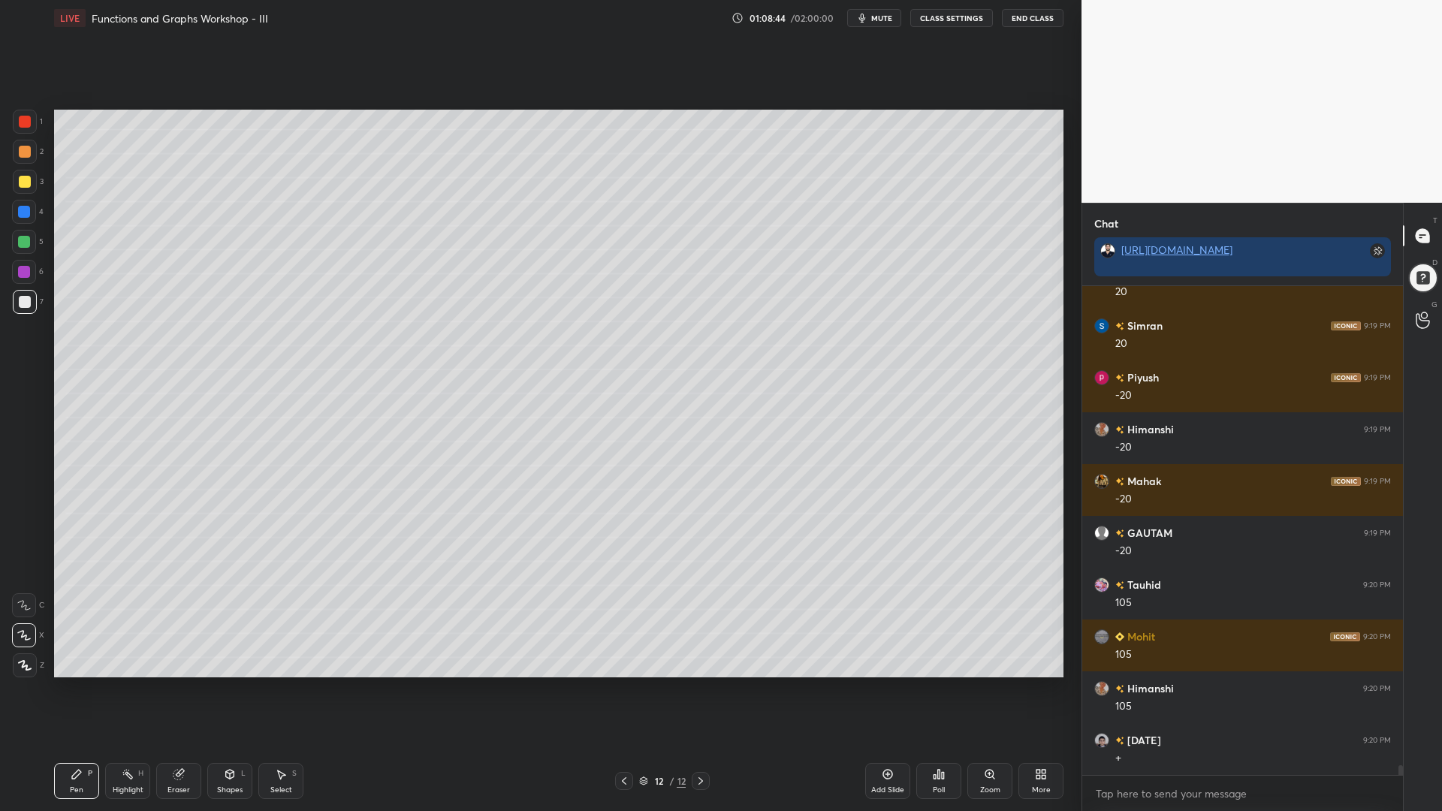
scroll to position [23993, 0]
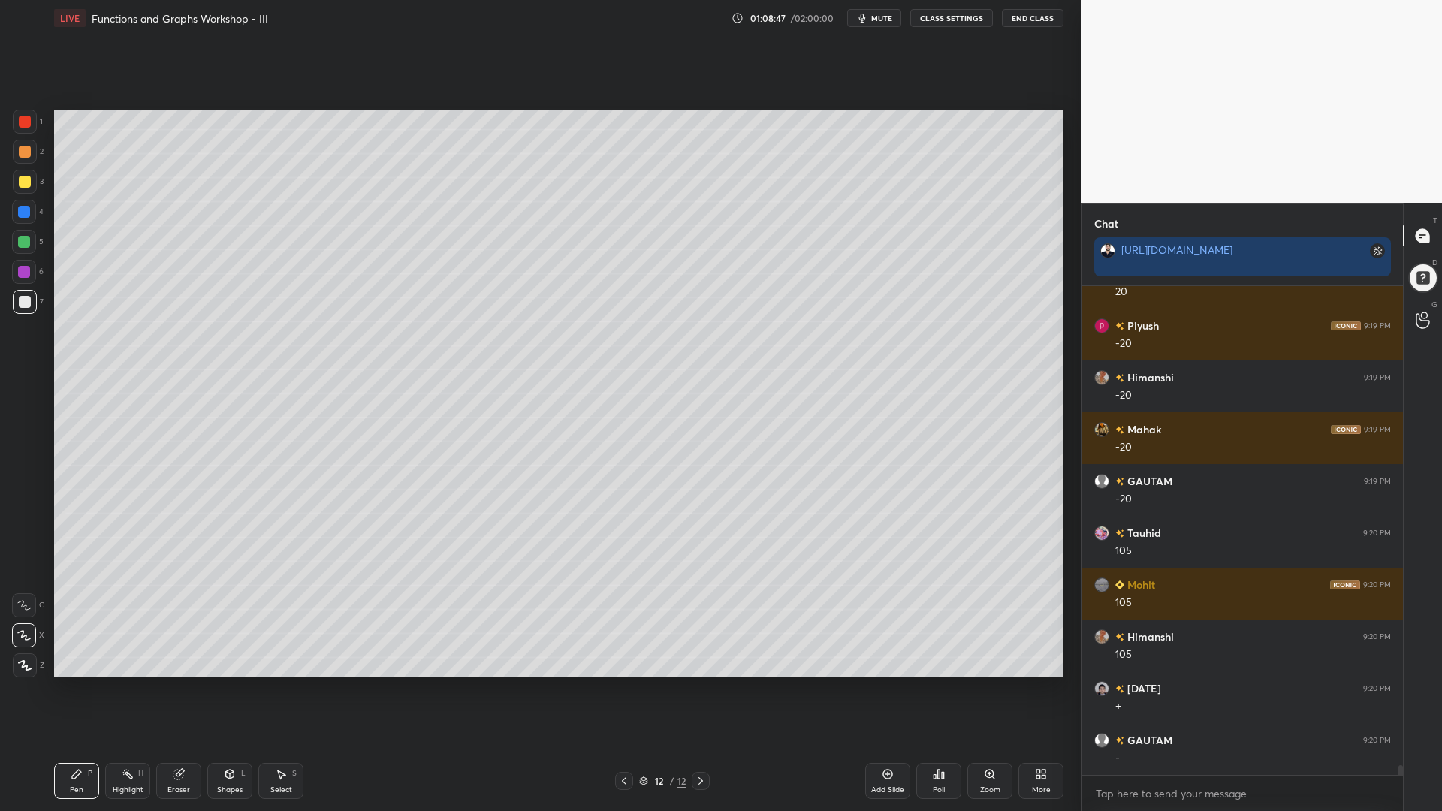
drag, startPoint x: 121, startPoint y: 788, endPoint x: 214, endPoint y: 698, distance: 129.6
click at [125, 690] on div "Highlight" at bounding box center [128, 791] width 31 height 8
click at [29, 222] on div at bounding box center [24, 212] width 24 height 24
drag, startPoint x: 24, startPoint y: 304, endPoint x: 36, endPoint y: 305, distance: 12.0
click at [25, 305] on div at bounding box center [25, 302] width 12 height 12
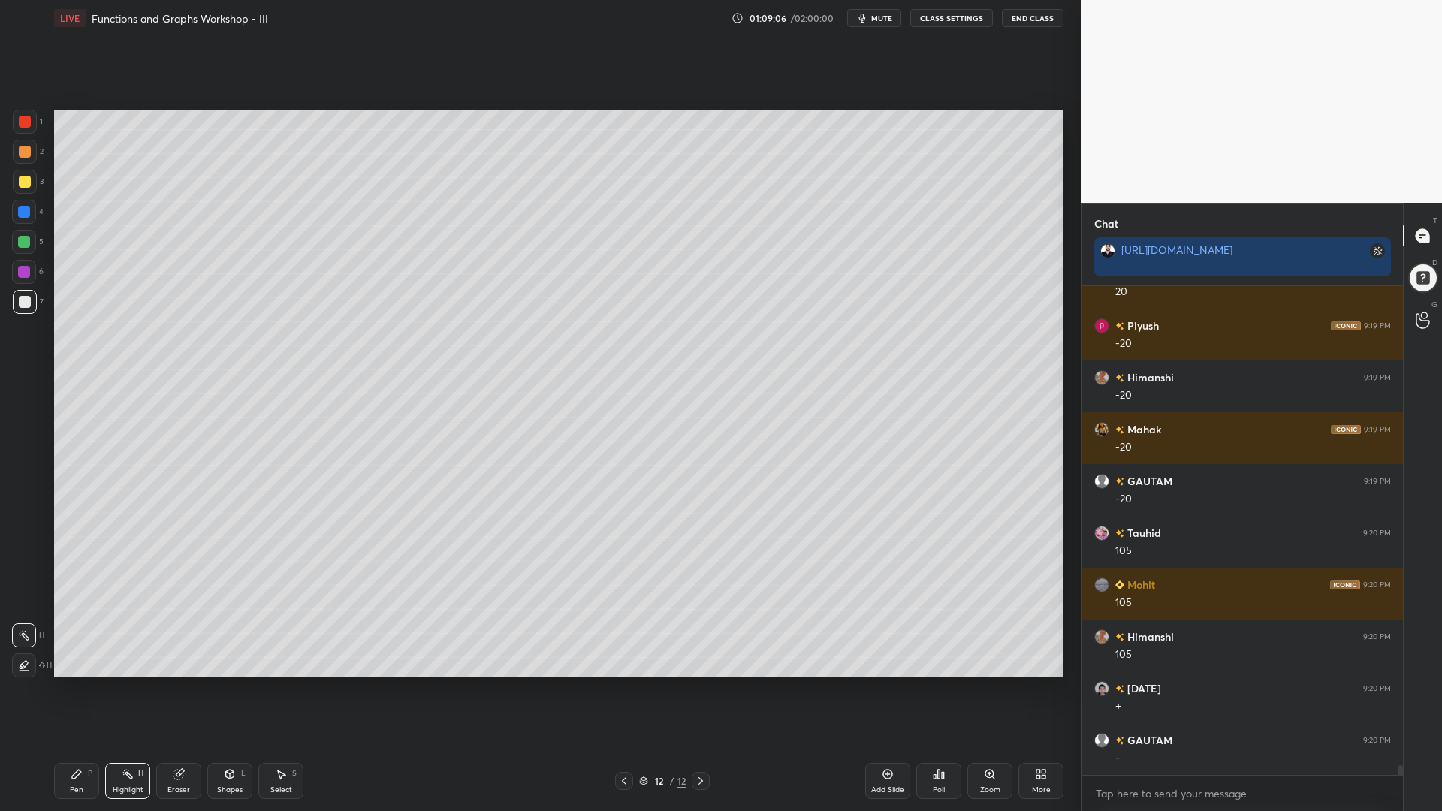
click at [51, 690] on div "LIVE Functions and Graphs Workshop - III 01:09:06 / 02:00:00 mute CLASS SETTING…" at bounding box center [559, 405] width 1022 height 811
click at [70, 690] on div "Pen P" at bounding box center [76, 781] width 45 height 36
click at [20, 216] on div at bounding box center [24, 212] width 12 height 12
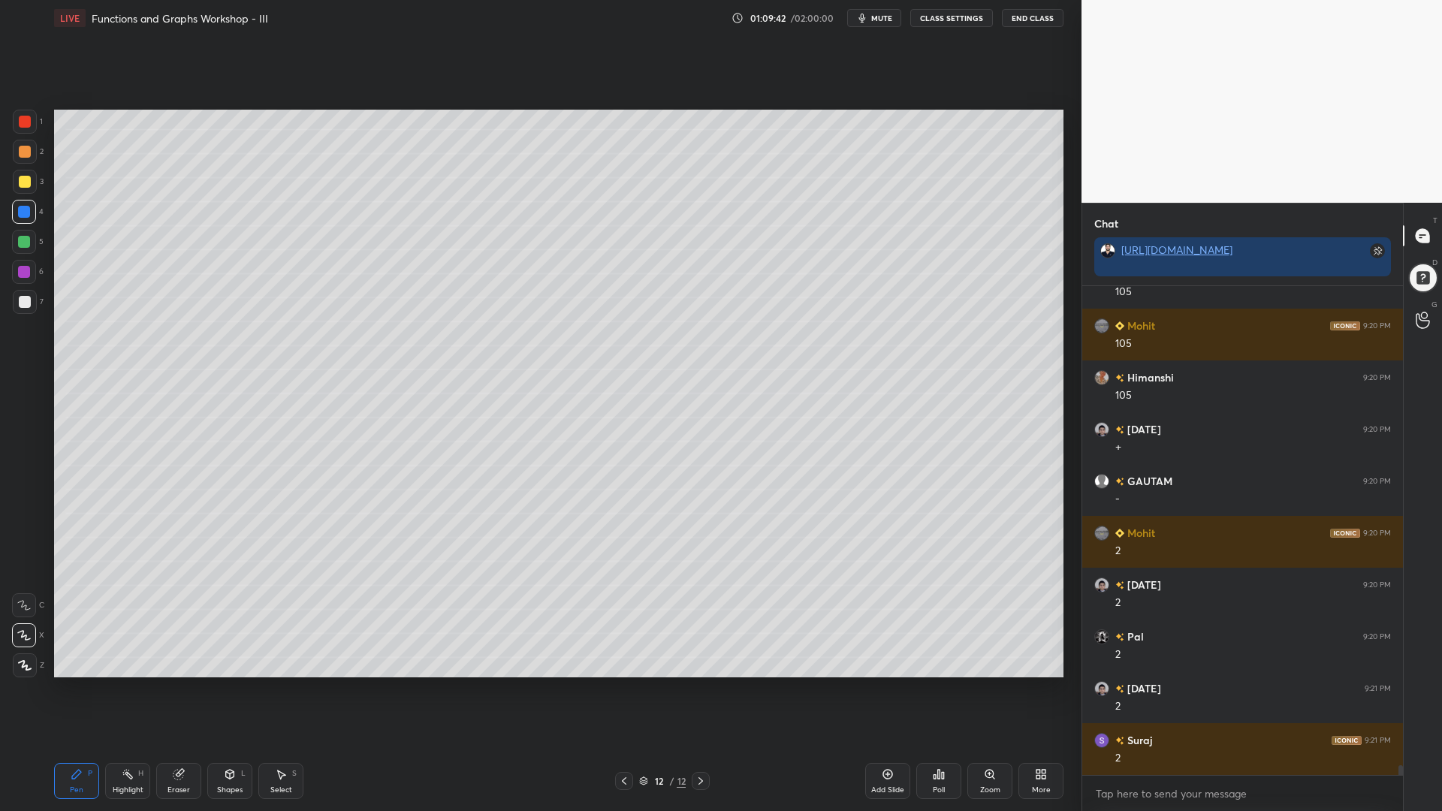
scroll to position [24304, 0]
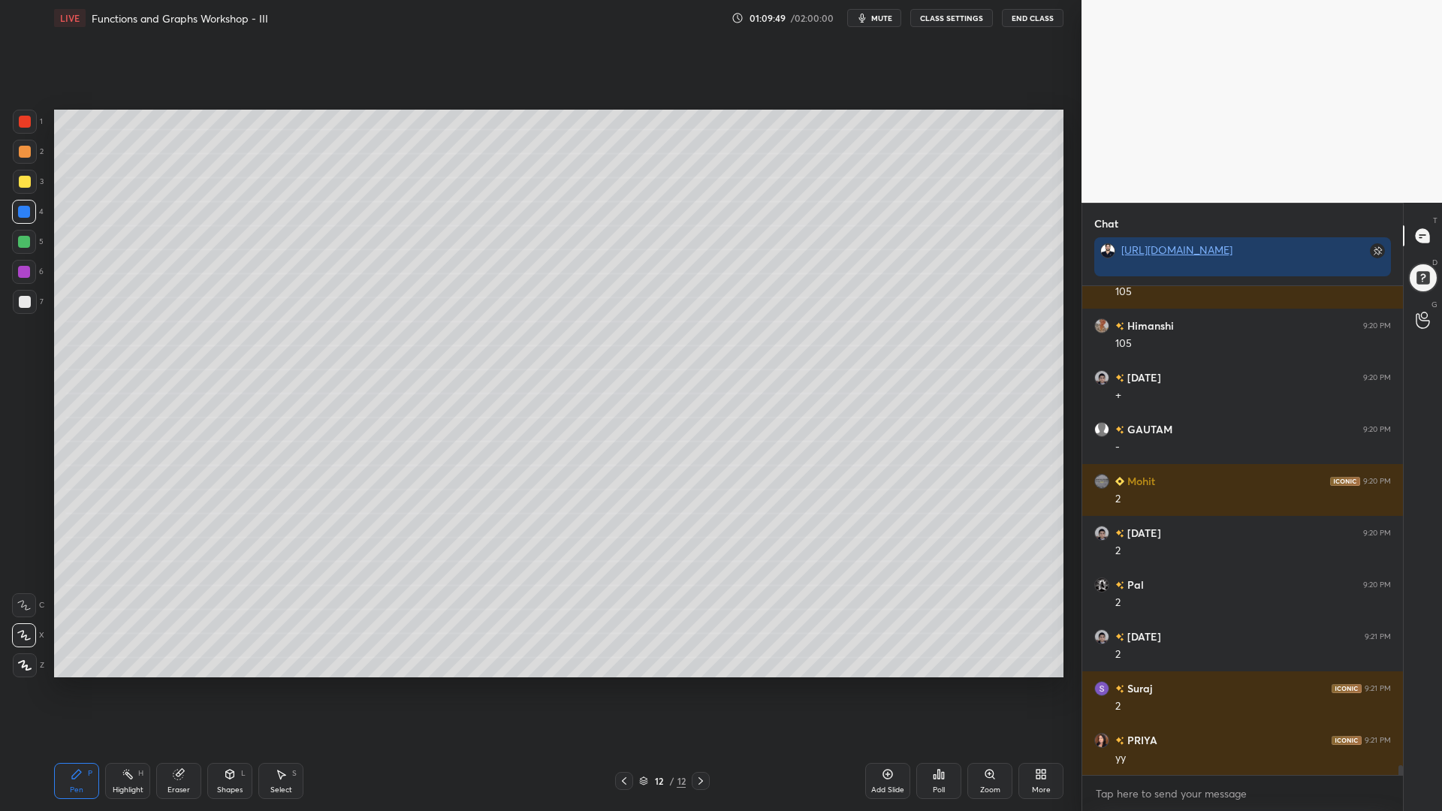
click at [126, 690] on div "Highlight H" at bounding box center [127, 781] width 45 height 36
click at [89, 690] on div "Pen P" at bounding box center [76, 781] width 45 height 36
click at [23, 240] on div at bounding box center [24, 242] width 12 height 12
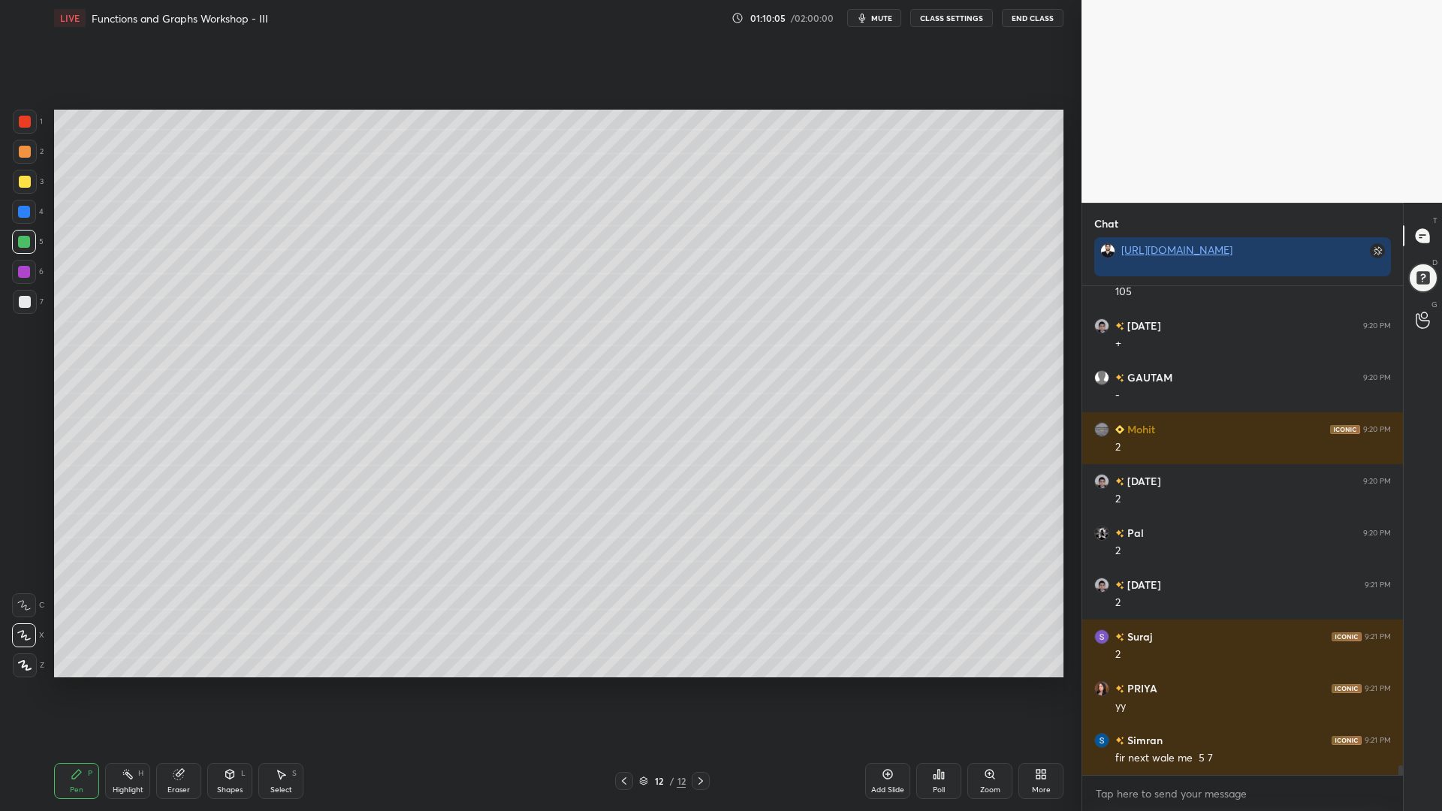
click at [23, 149] on div at bounding box center [25, 152] width 12 height 12
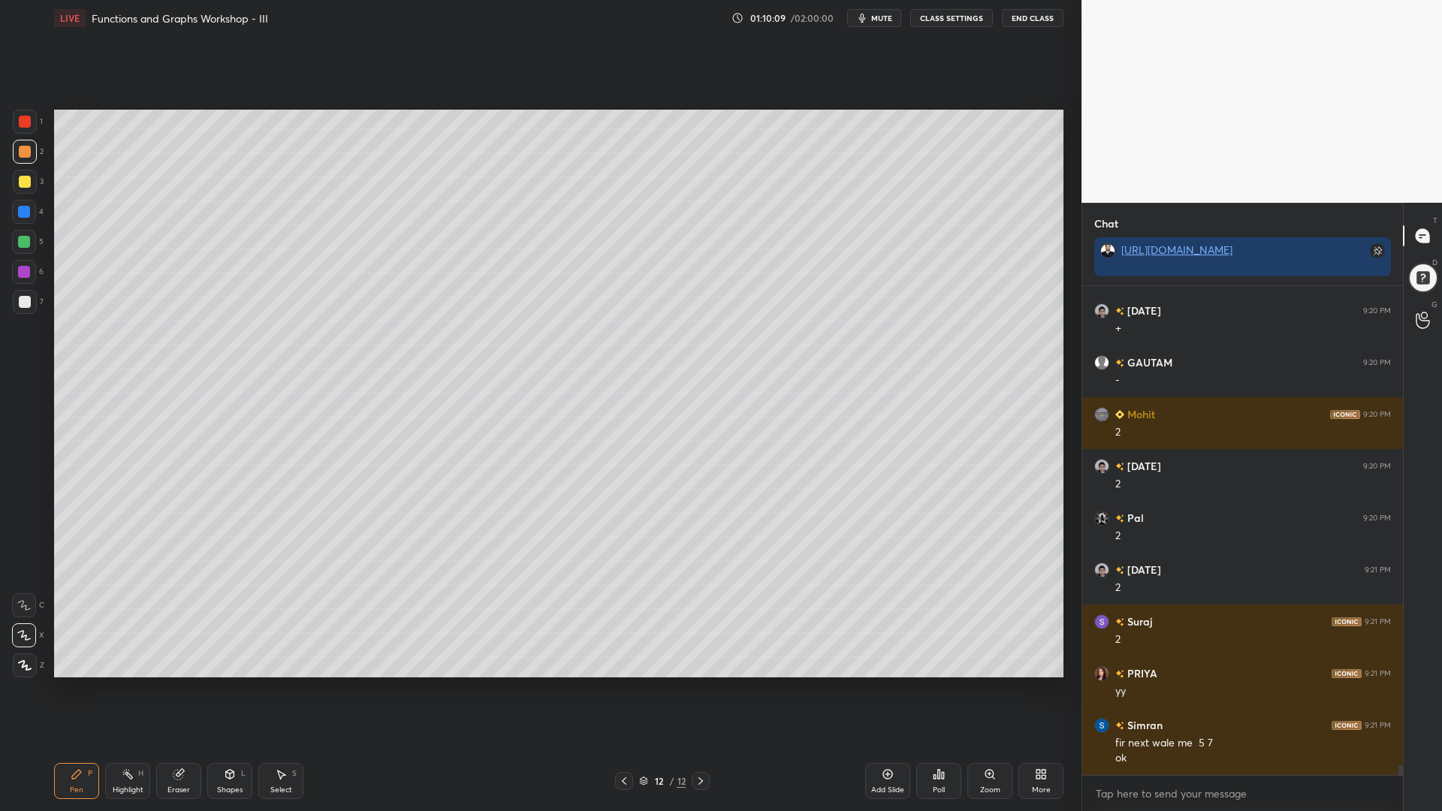
scroll to position [24423, 0]
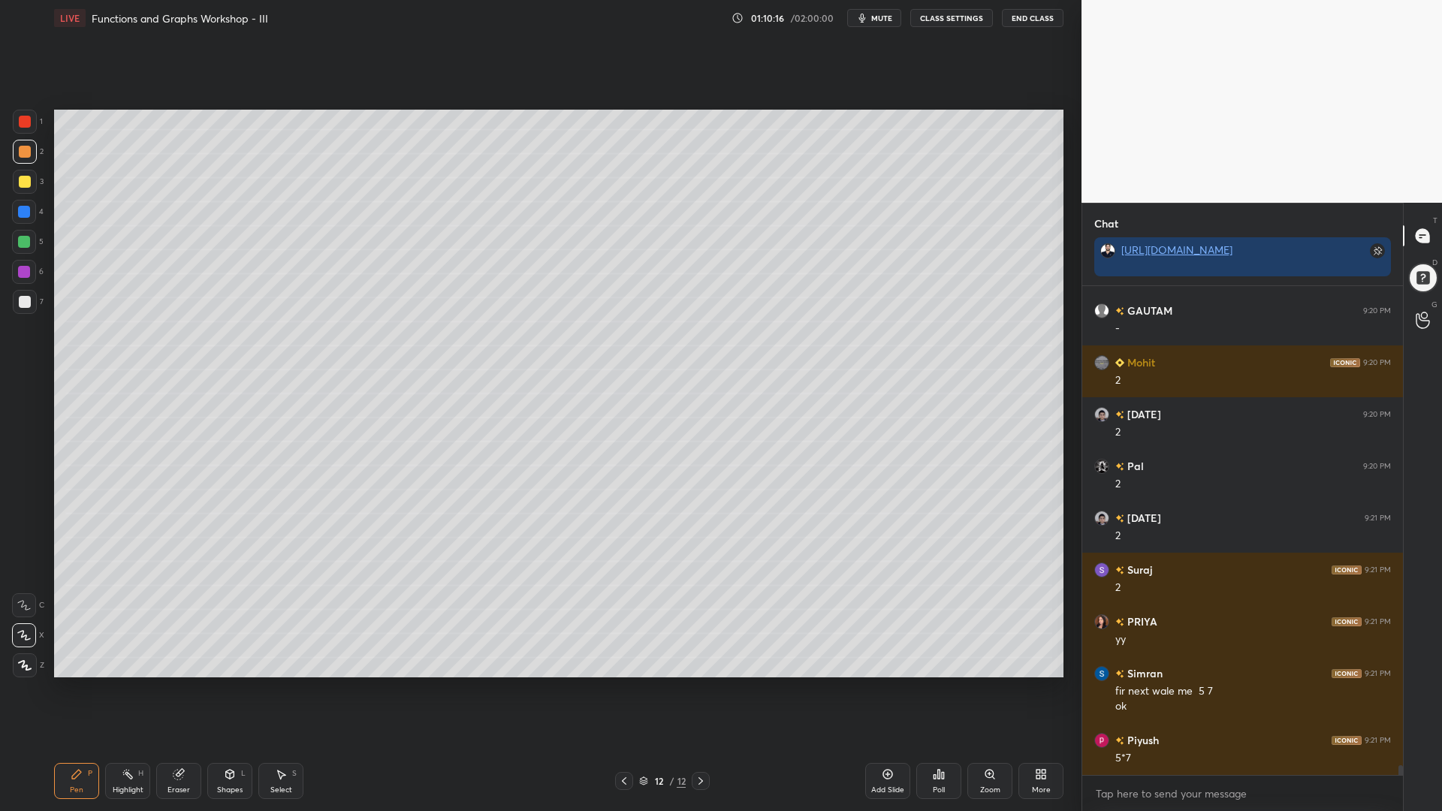
click at [26, 242] on div at bounding box center [24, 242] width 12 height 12
click at [21, 301] on div at bounding box center [25, 302] width 24 height 24
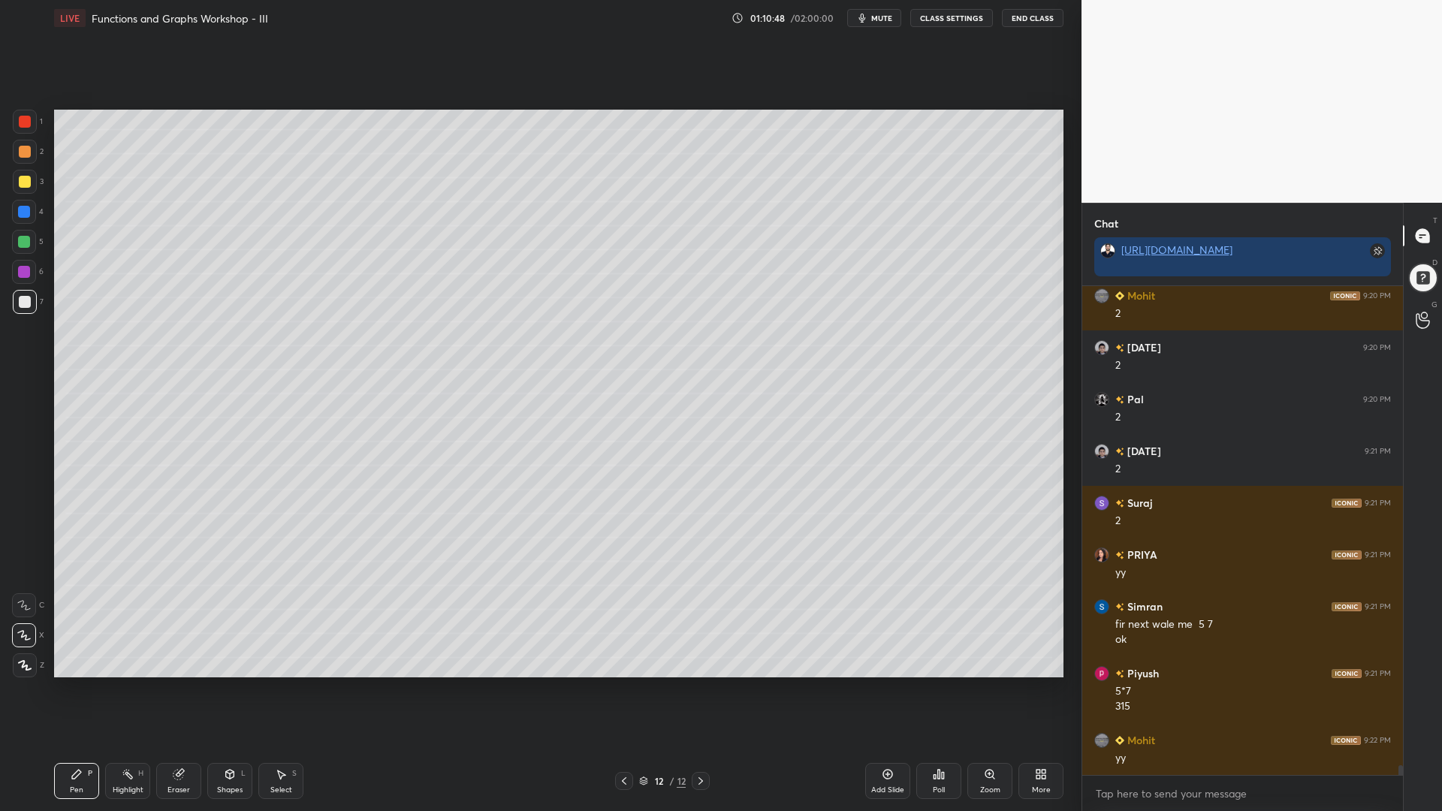
scroll to position [24541, 0]
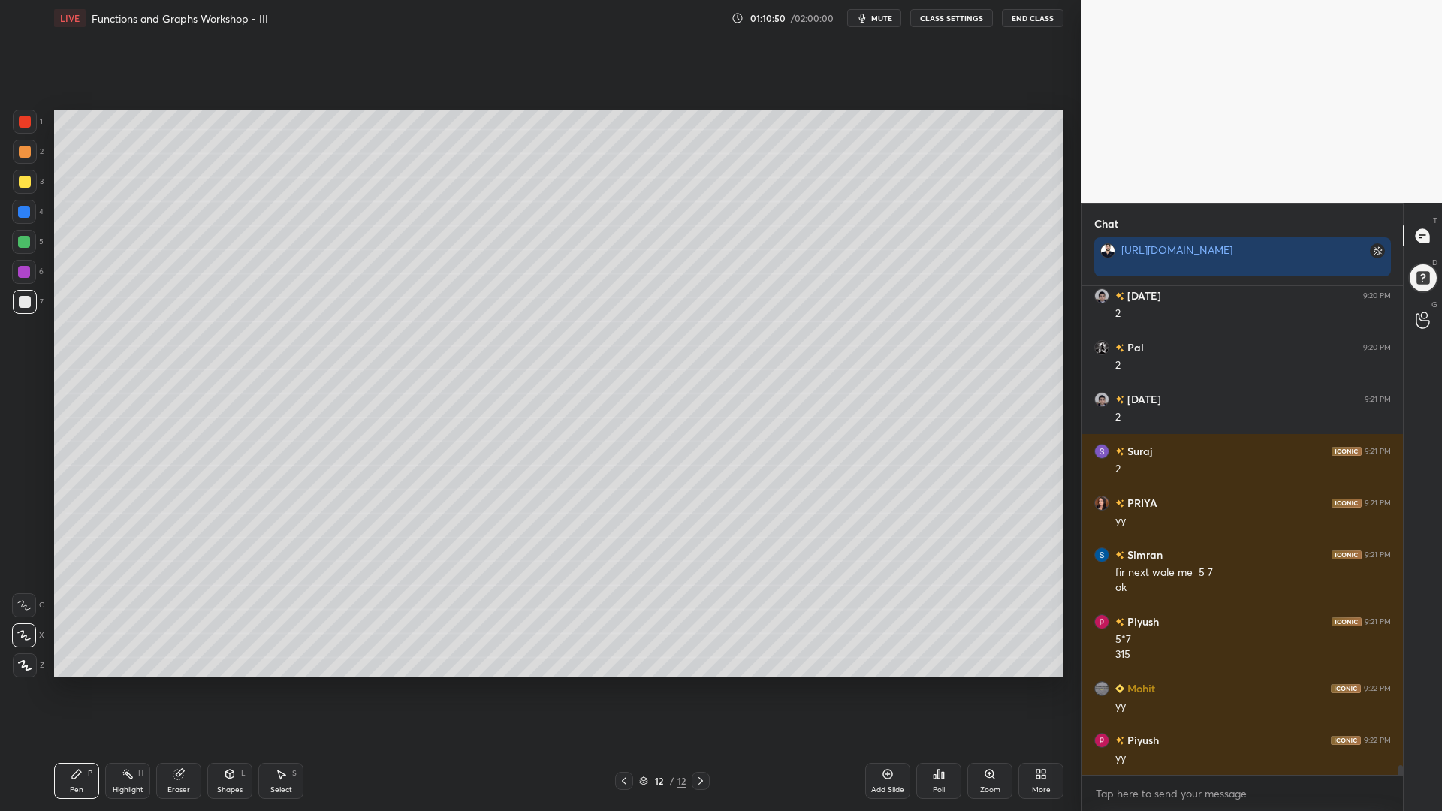
click at [20, 184] on div at bounding box center [25, 182] width 12 height 12
drag, startPoint x: 21, startPoint y: 131, endPoint x: 53, endPoint y: 143, distance: 34.7
click at [21, 131] on div at bounding box center [25, 122] width 24 height 24
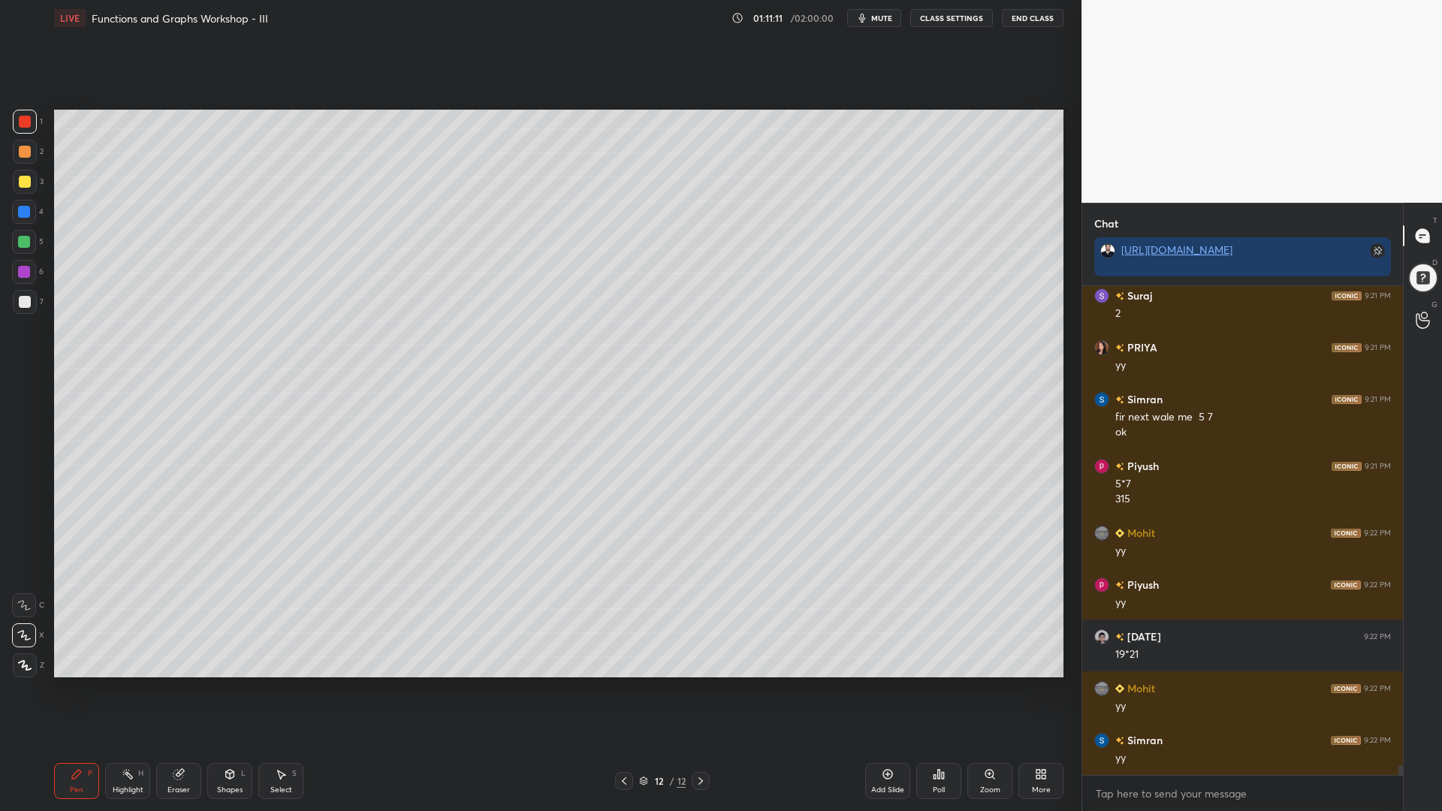
scroll to position [24749, 0]
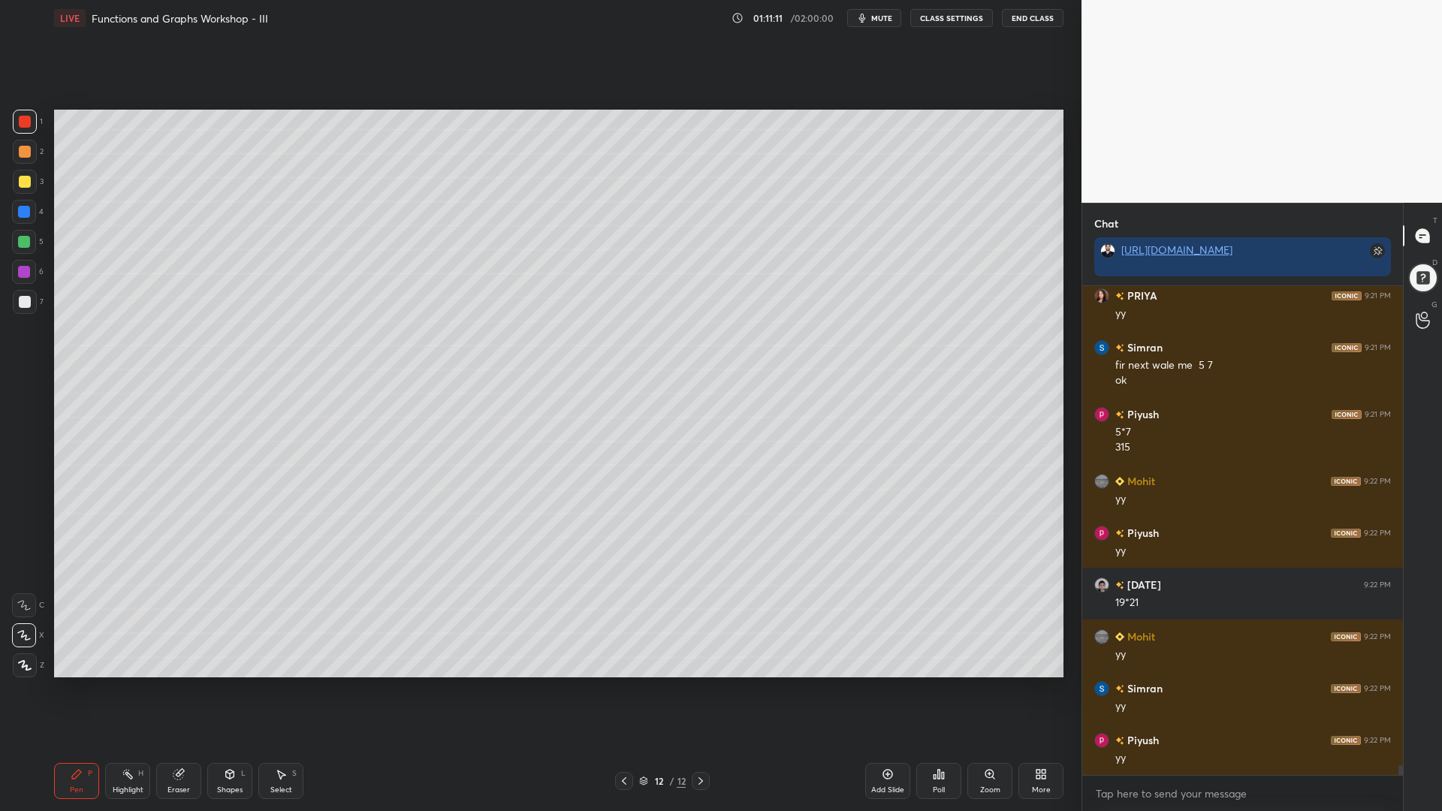
click at [131, 690] on rect at bounding box center [129, 776] width 8 height 8
click at [65, 690] on div "Pen P" at bounding box center [76, 781] width 45 height 36
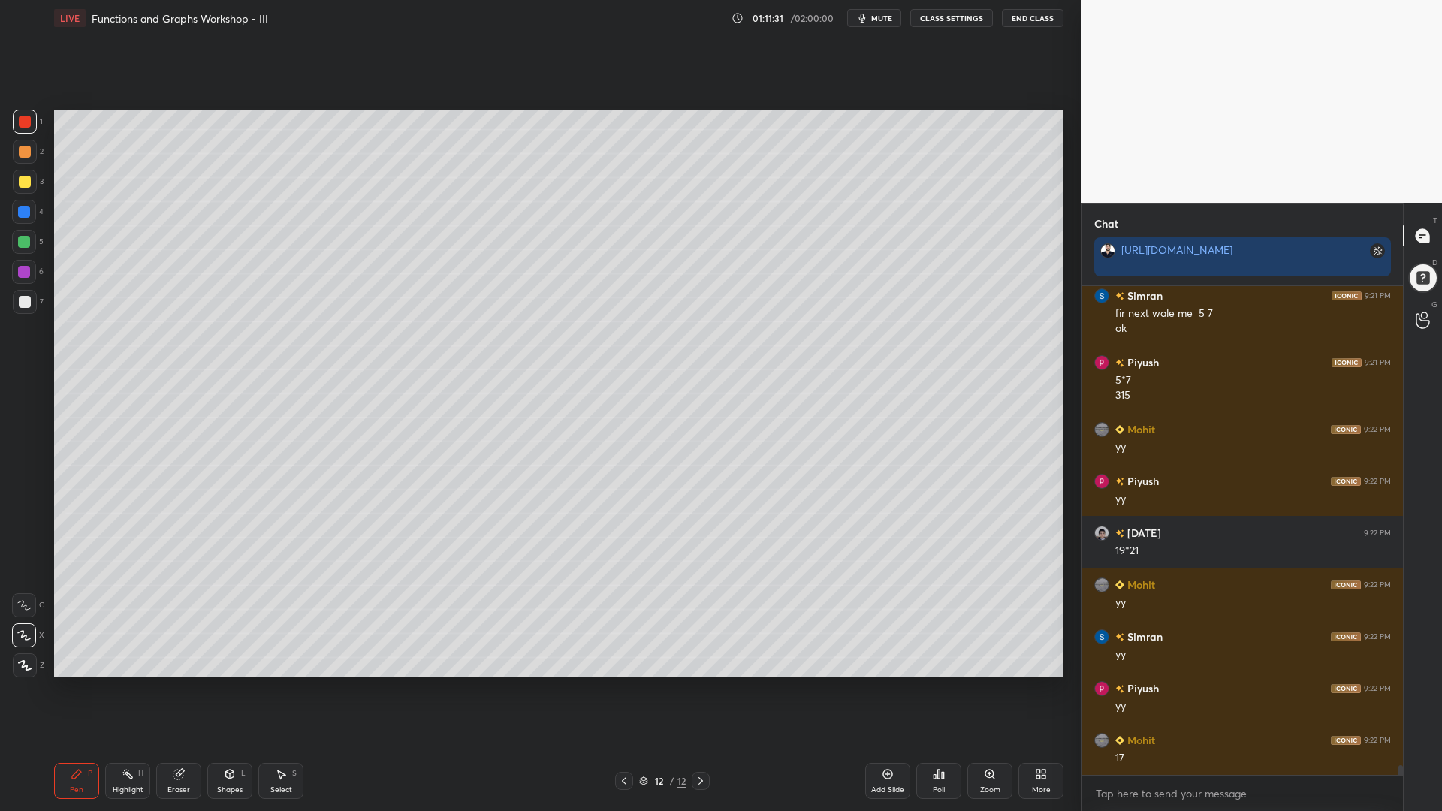
click at [23, 273] on div at bounding box center [24, 272] width 12 height 12
drag, startPoint x: 26, startPoint y: 216, endPoint x: 38, endPoint y: 224, distance: 14.6
click at [24, 216] on div at bounding box center [24, 212] width 12 height 12
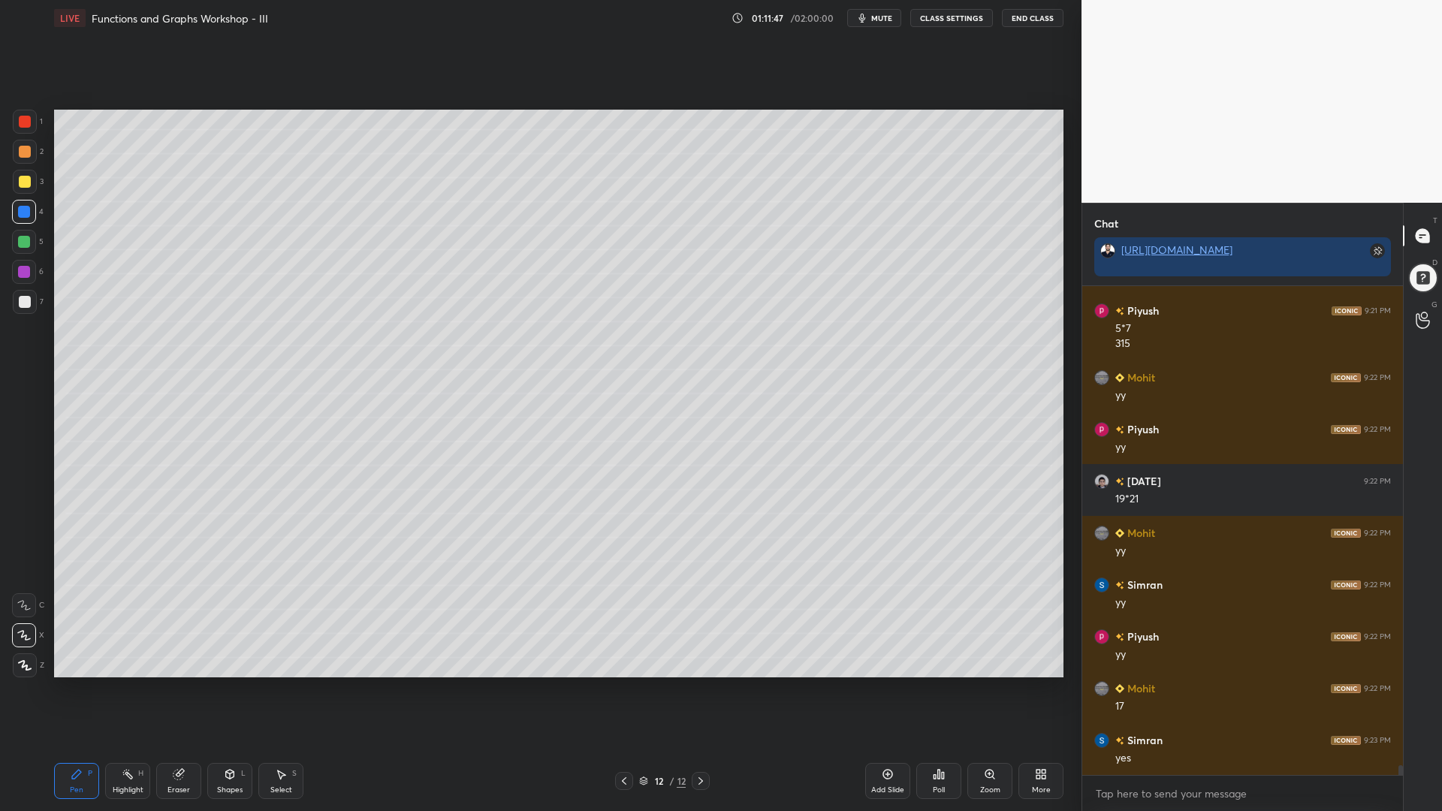
drag, startPoint x: 23, startPoint y: 269, endPoint x: 52, endPoint y: 308, distance: 48.8
click at [23, 272] on div at bounding box center [24, 272] width 12 height 12
click at [120, 690] on div "Highlight H" at bounding box center [127, 781] width 45 height 36
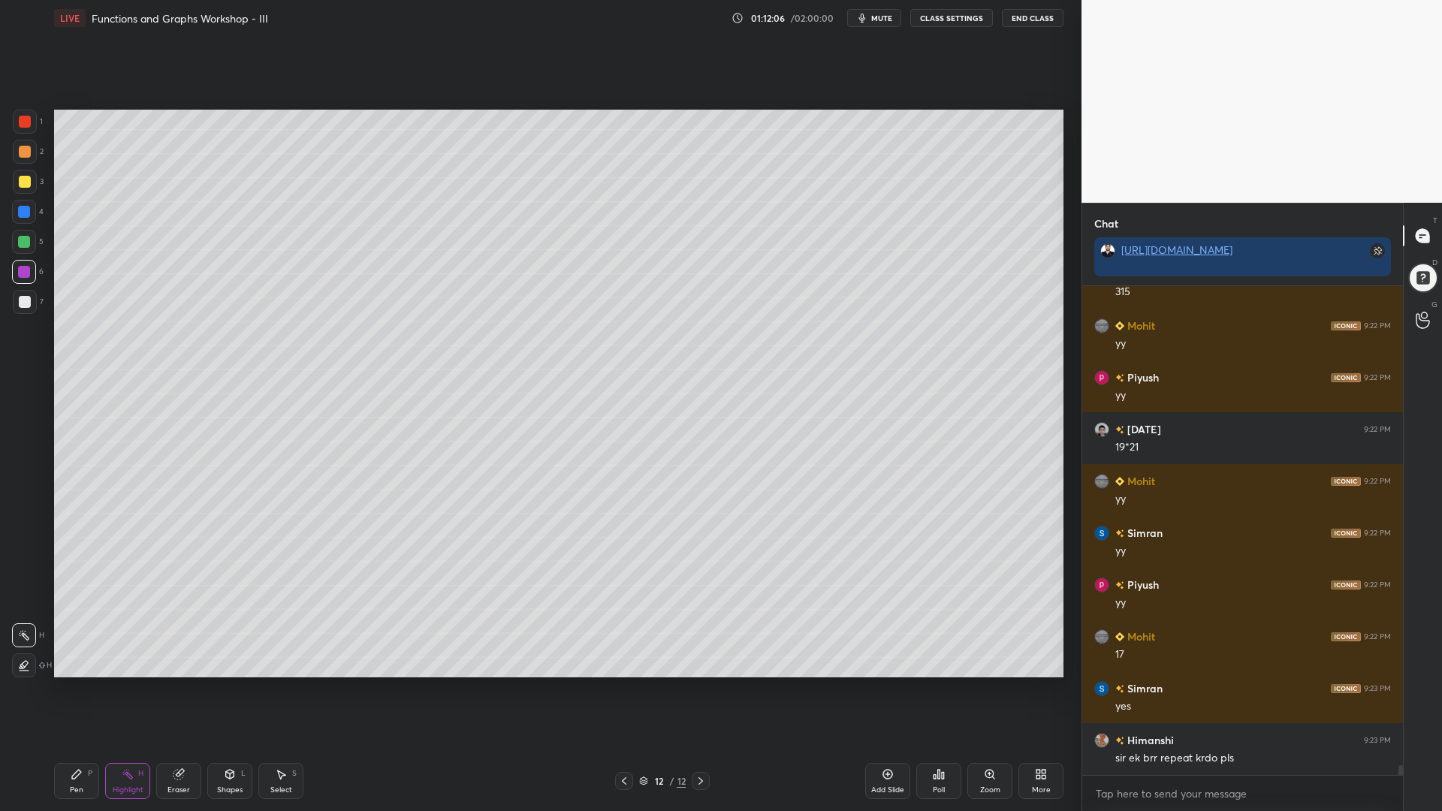
scroll to position [24956, 0]
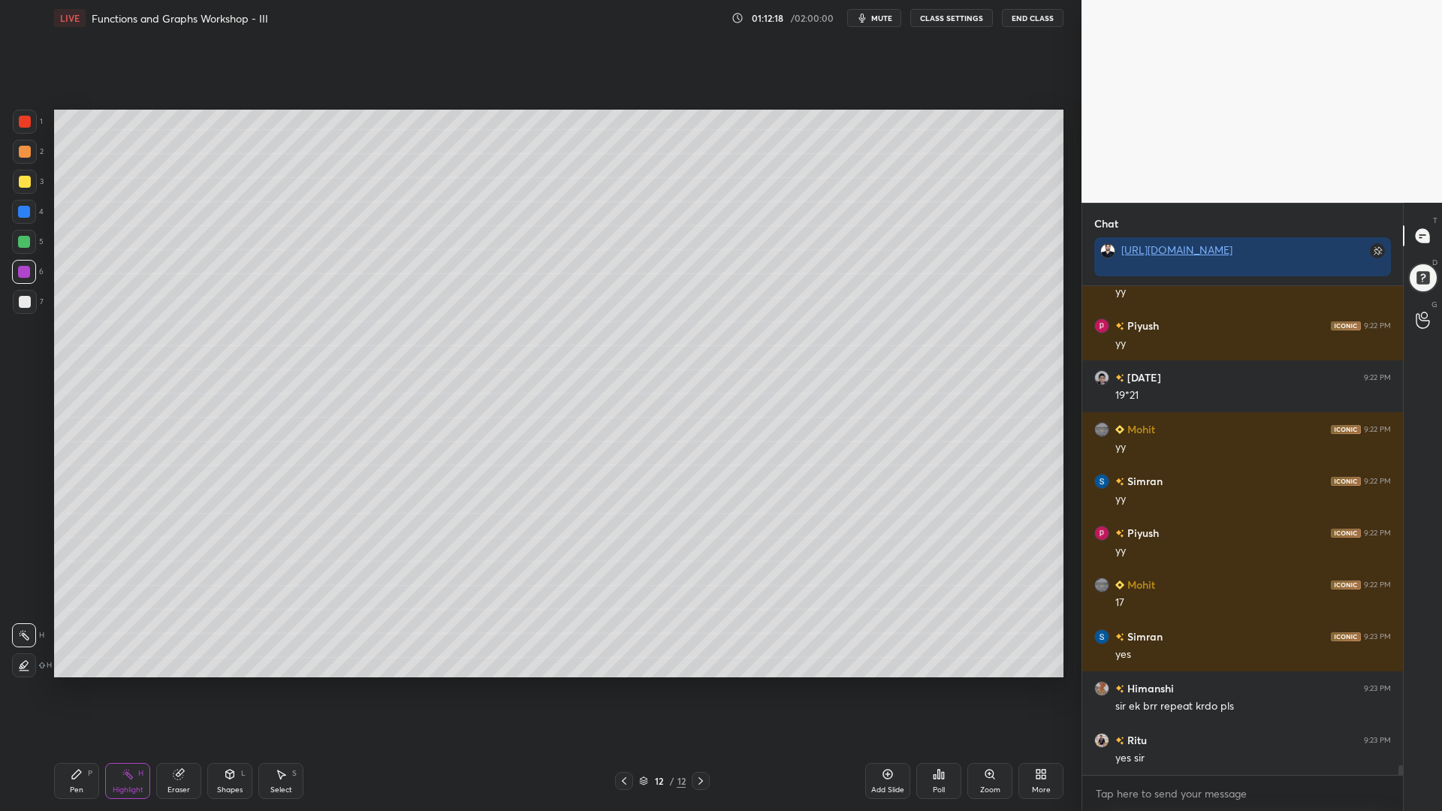
click at [68, 690] on div "Pen P" at bounding box center [76, 781] width 45 height 36
click at [239, 690] on div "Shapes L" at bounding box center [229, 781] width 45 height 36
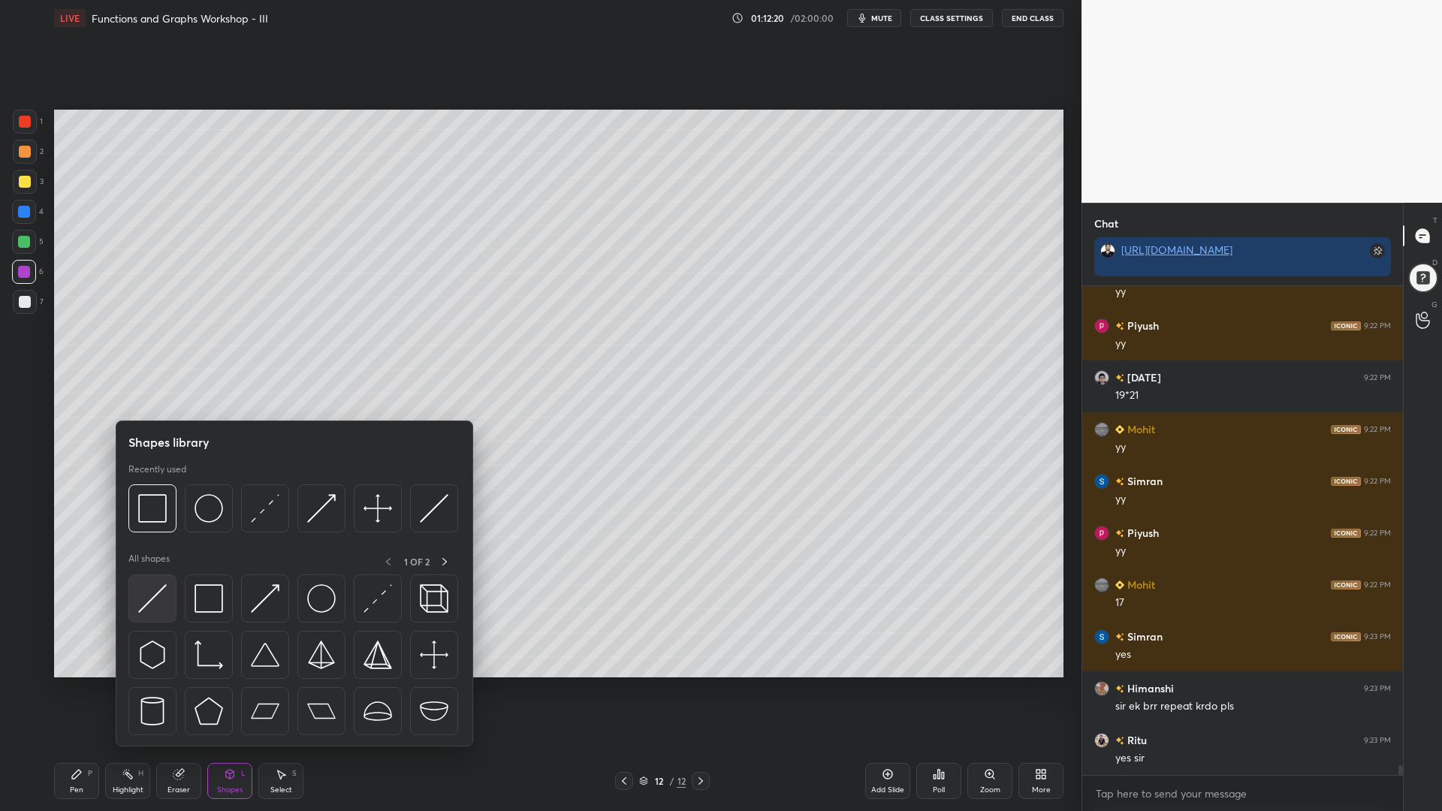
click at [162, 598] on img at bounding box center [152, 598] width 29 height 29
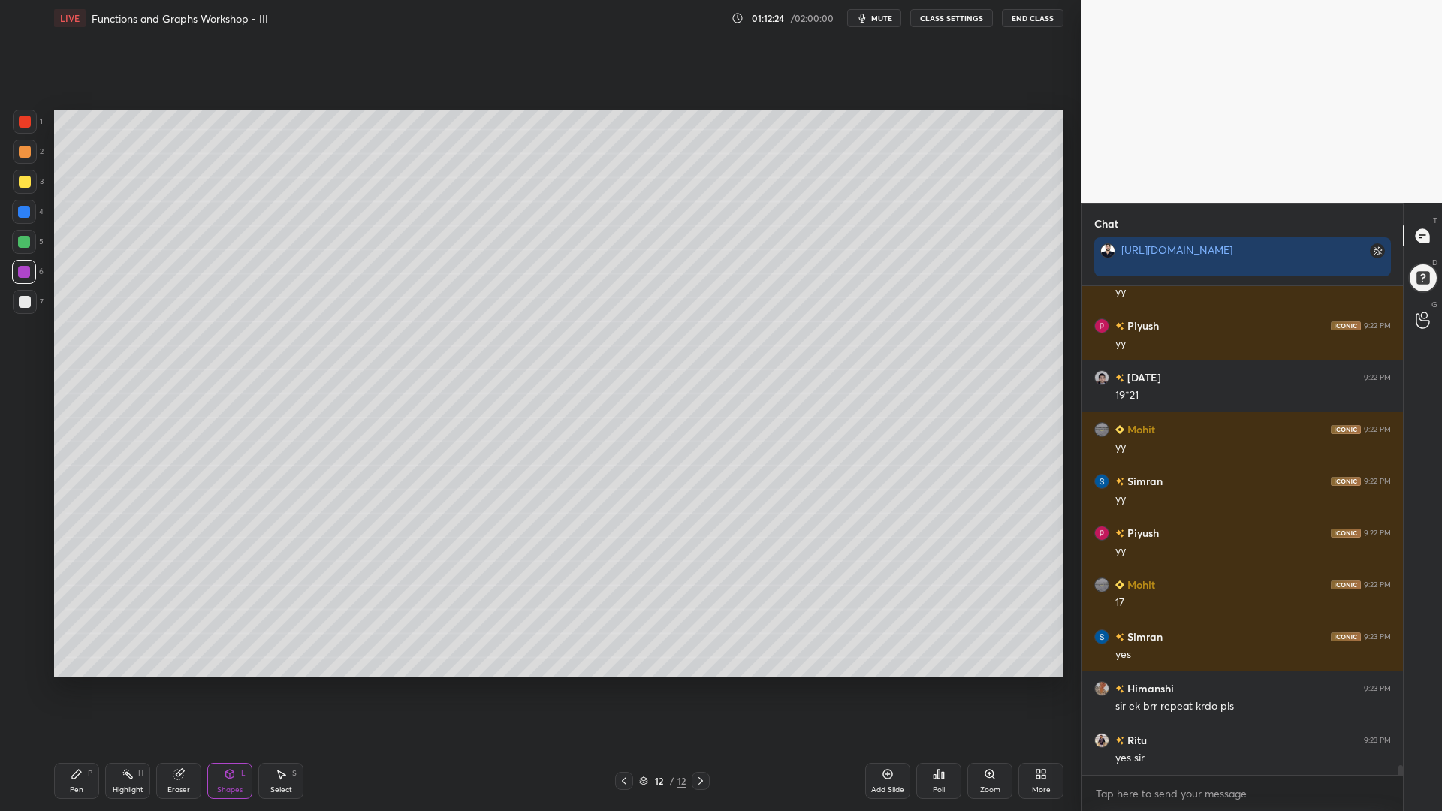
click at [71, 690] on div "Pen P" at bounding box center [76, 781] width 45 height 36
click at [25, 240] on div at bounding box center [24, 242] width 12 height 12
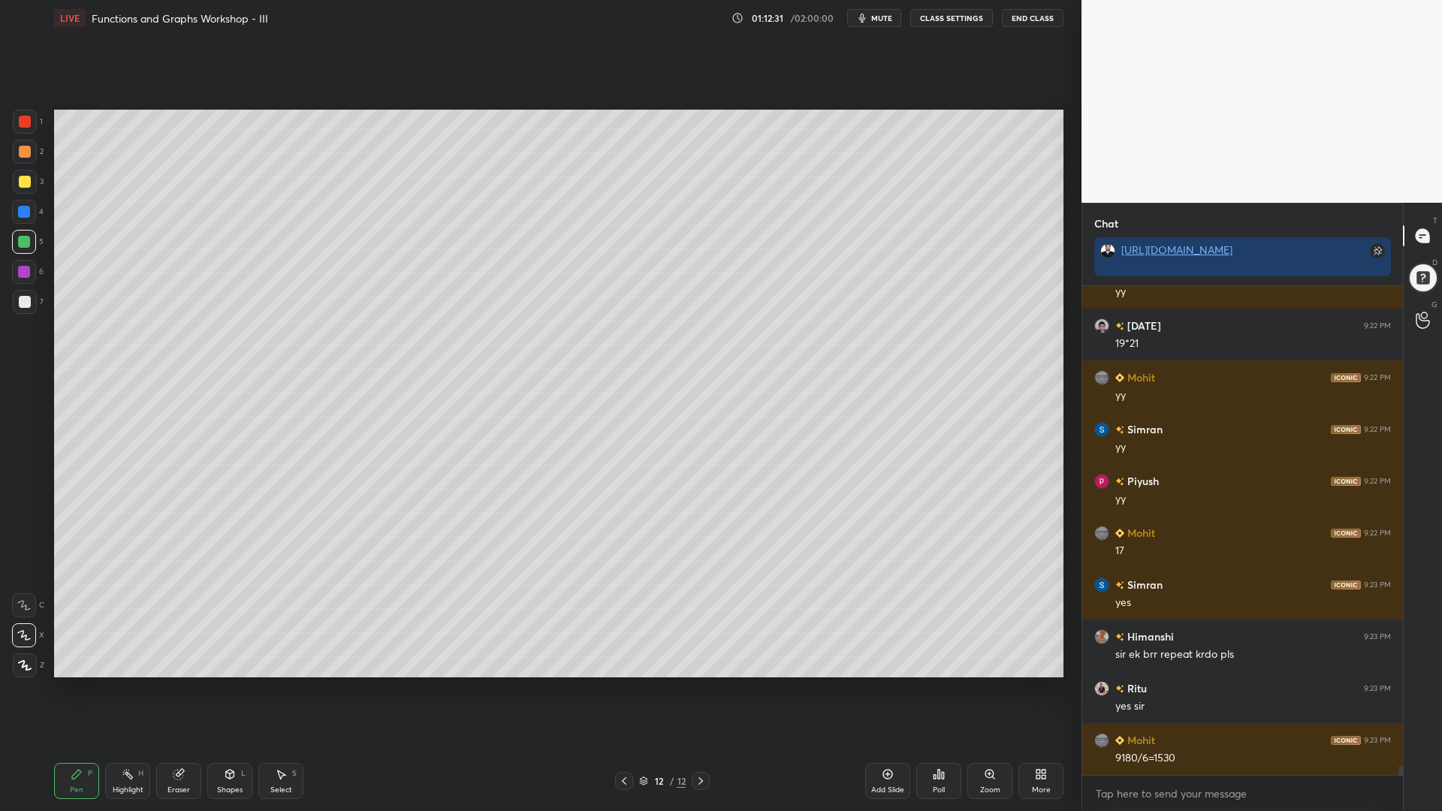
scroll to position [25044, 0]
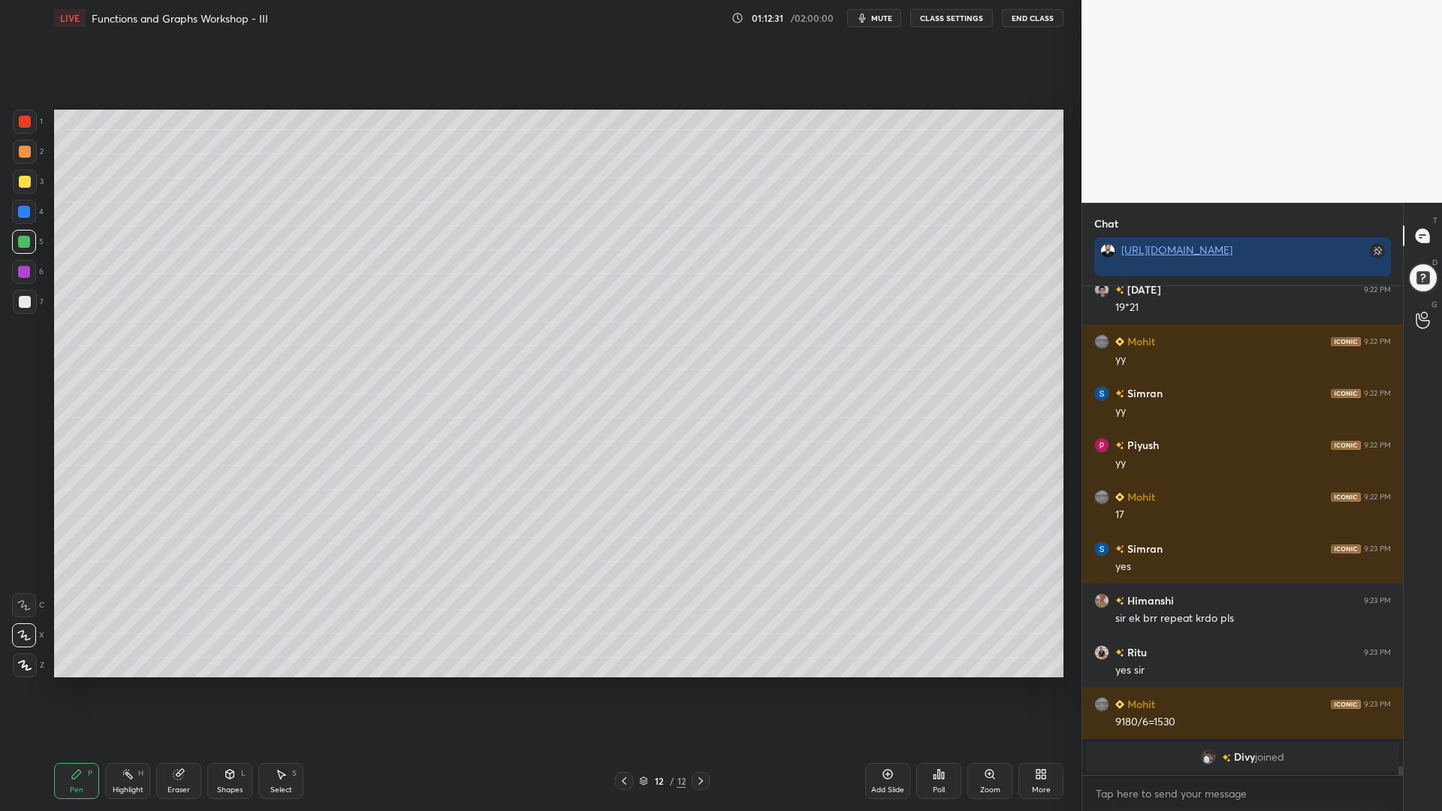
click at [128, 690] on rect at bounding box center [129, 776] width 8 height 8
click at [22, 664] on icon at bounding box center [24, 666] width 12 height 12
click at [74, 690] on div "Pen" at bounding box center [77, 791] width 14 height 8
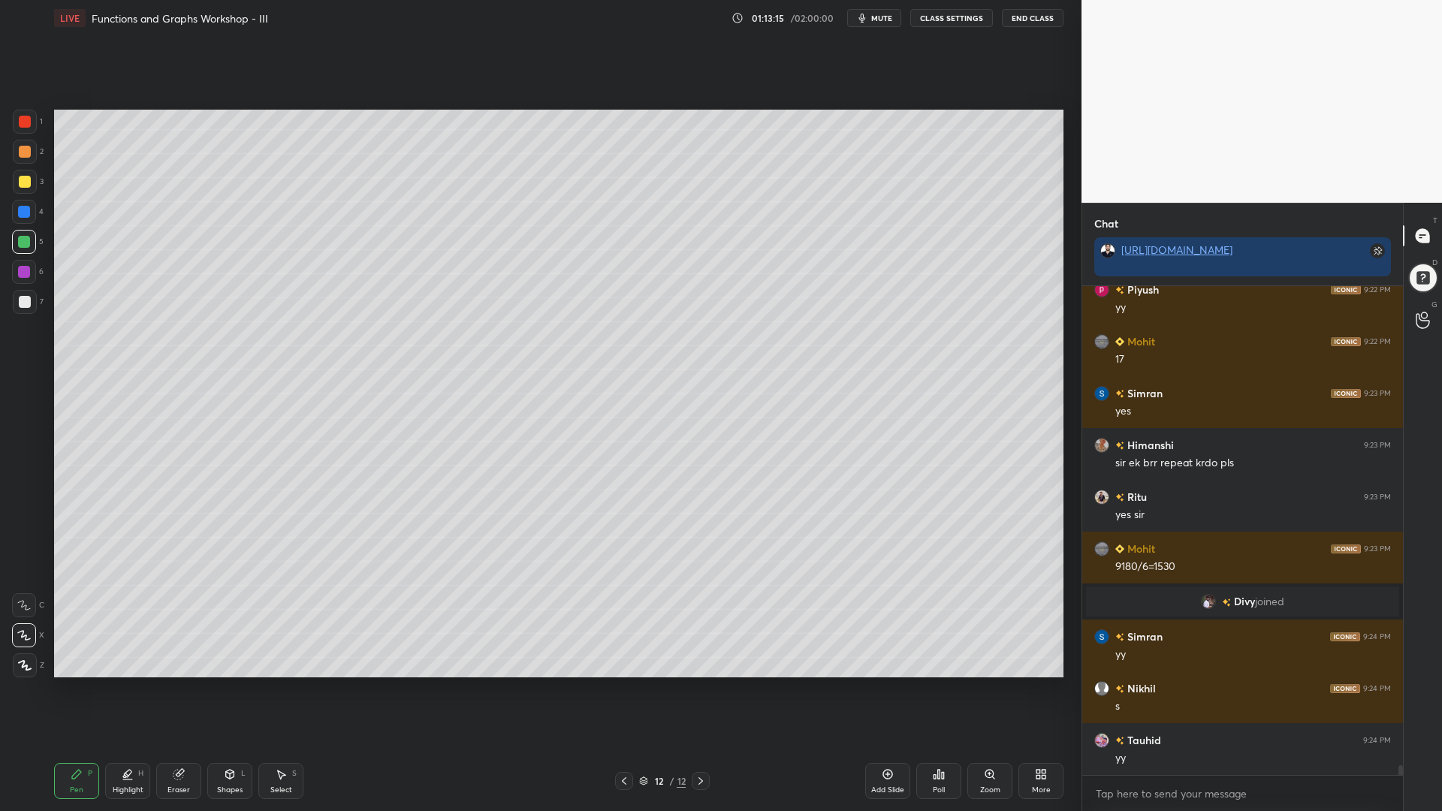
scroll to position [24177, 0]
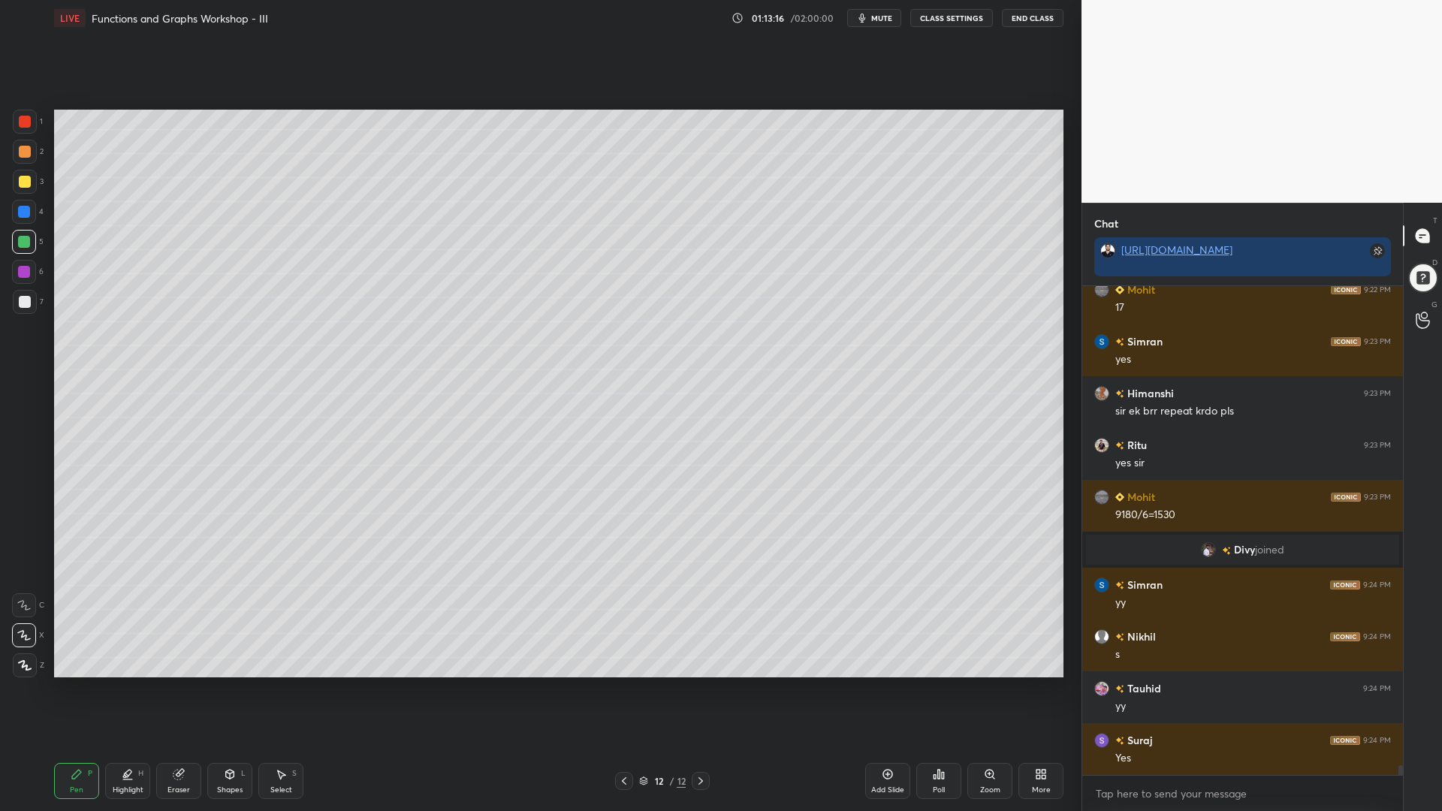
click at [881, 690] on div "Add Slide" at bounding box center [887, 781] width 45 height 36
click at [27, 134] on div "1" at bounding box center [28, 125] width 30 height 30
click at [26, 244] on div at bounding box center [24, 242] width 12 height 12
click at [619, 690] on div "Pen P Highlight H Eraser Shapes L Select S 13 / 13 Add Slide Poll Zoom More" at bounding box center [559, 781] width 1010 height 60
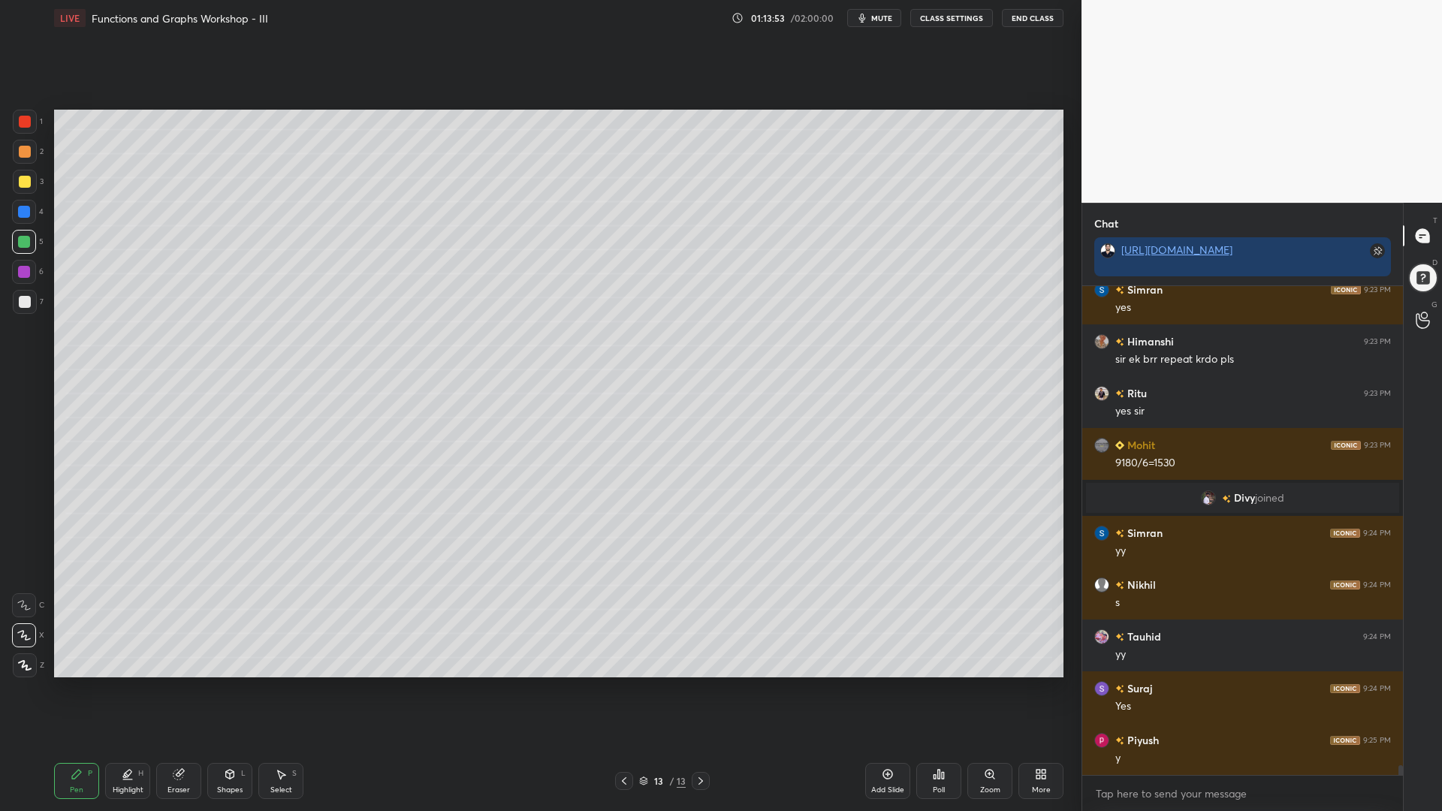
click at [628, 690] on icon at bounding box center [624, 781] width 12 height 12
click at [695, 690] on icon at bounding box center [701, 781] width 12 height 12
drag, startPoint x: 20, startPoint y: 273, endPoint x: 23, endPoint y: 284, distance: 11.7
click at [20, 278] on div at bounding box center [24, 272] width 24 height 24
drag, startPoint x: 22, startPoint y: 305, endPoint x: 49, endPoint y: 300, distance: 27.6
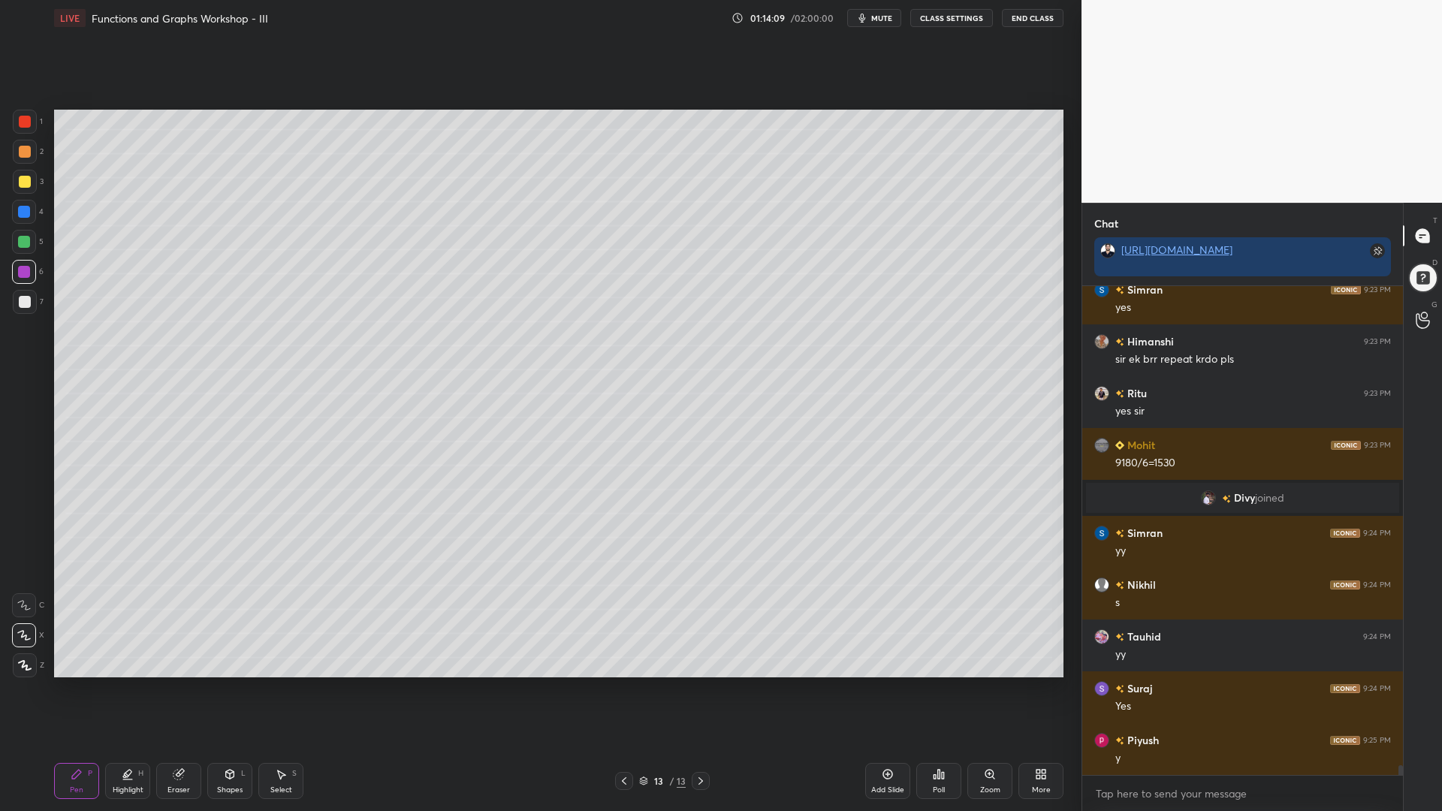
click at [23, 306] on div at bounding box center [25, 302] width 12 height 12
click at [20, 251] on div at bounding box center [24, 242] width 24 height 24
click at [22, 231] on div "1 2 3 4 5 6 7" at bounding box center [28, 215] width 32 height 210
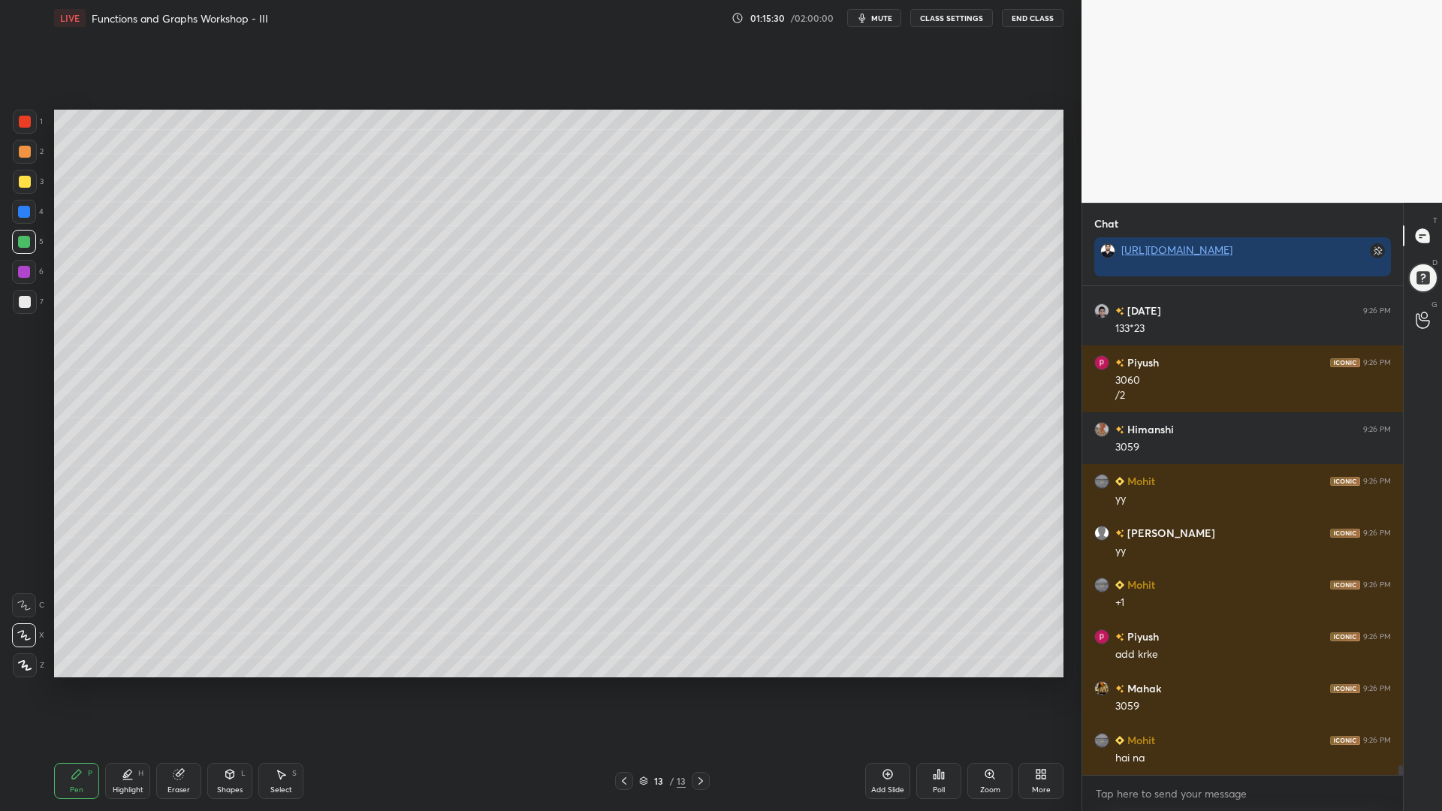
scroll to position [24918, 0]
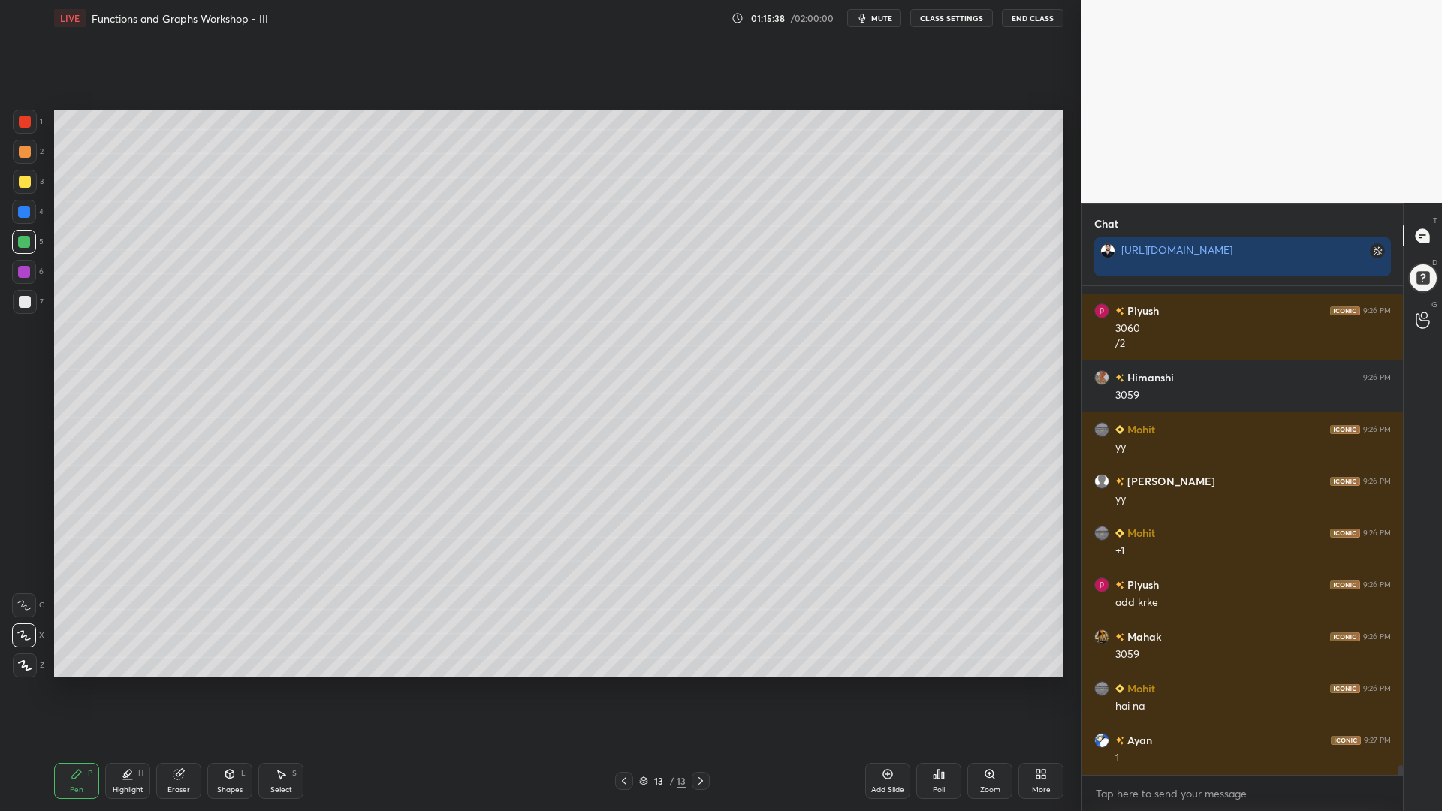
click at [629, 690] on icon at bounding box center [624, 781] width 12 height 12
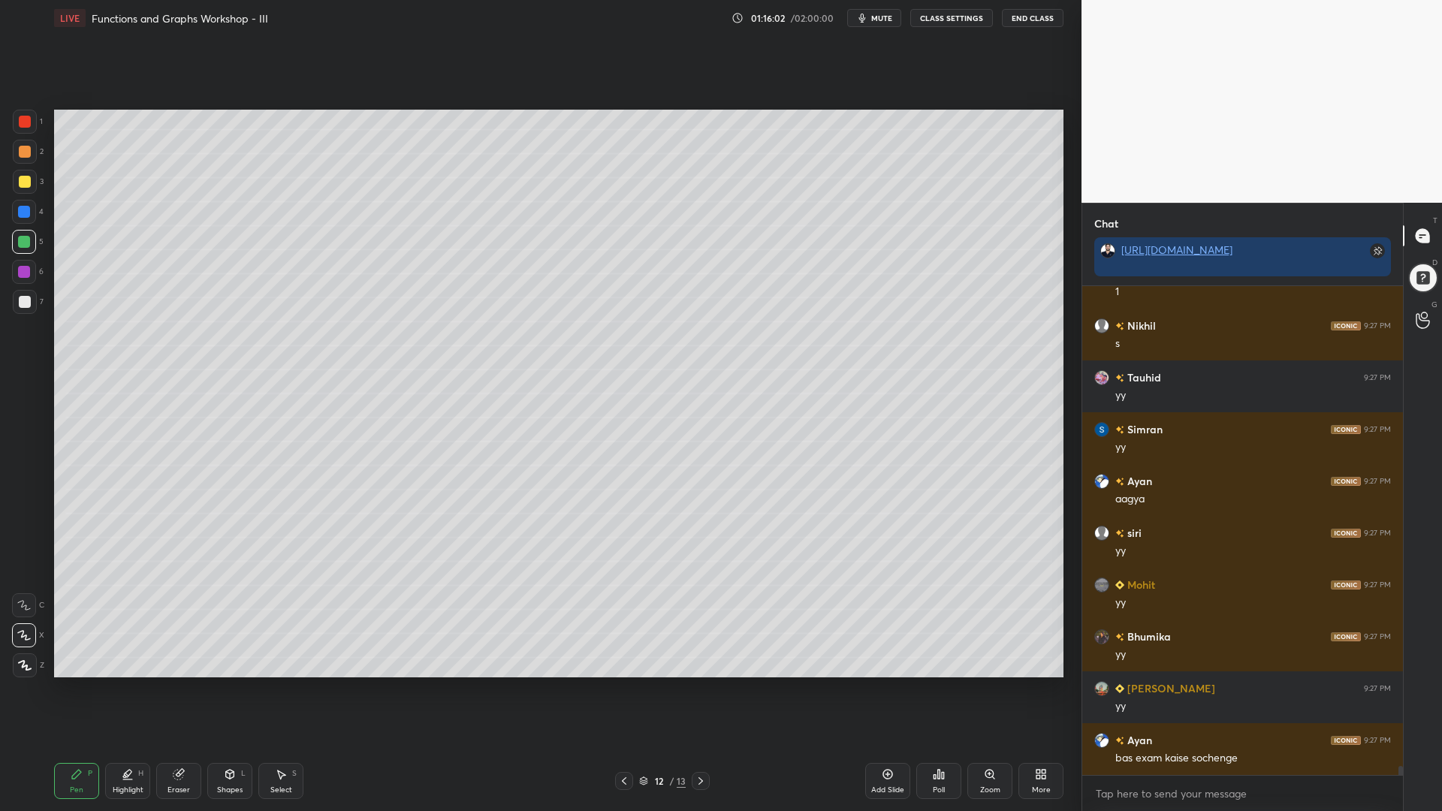
scroll to position [25436, 0]
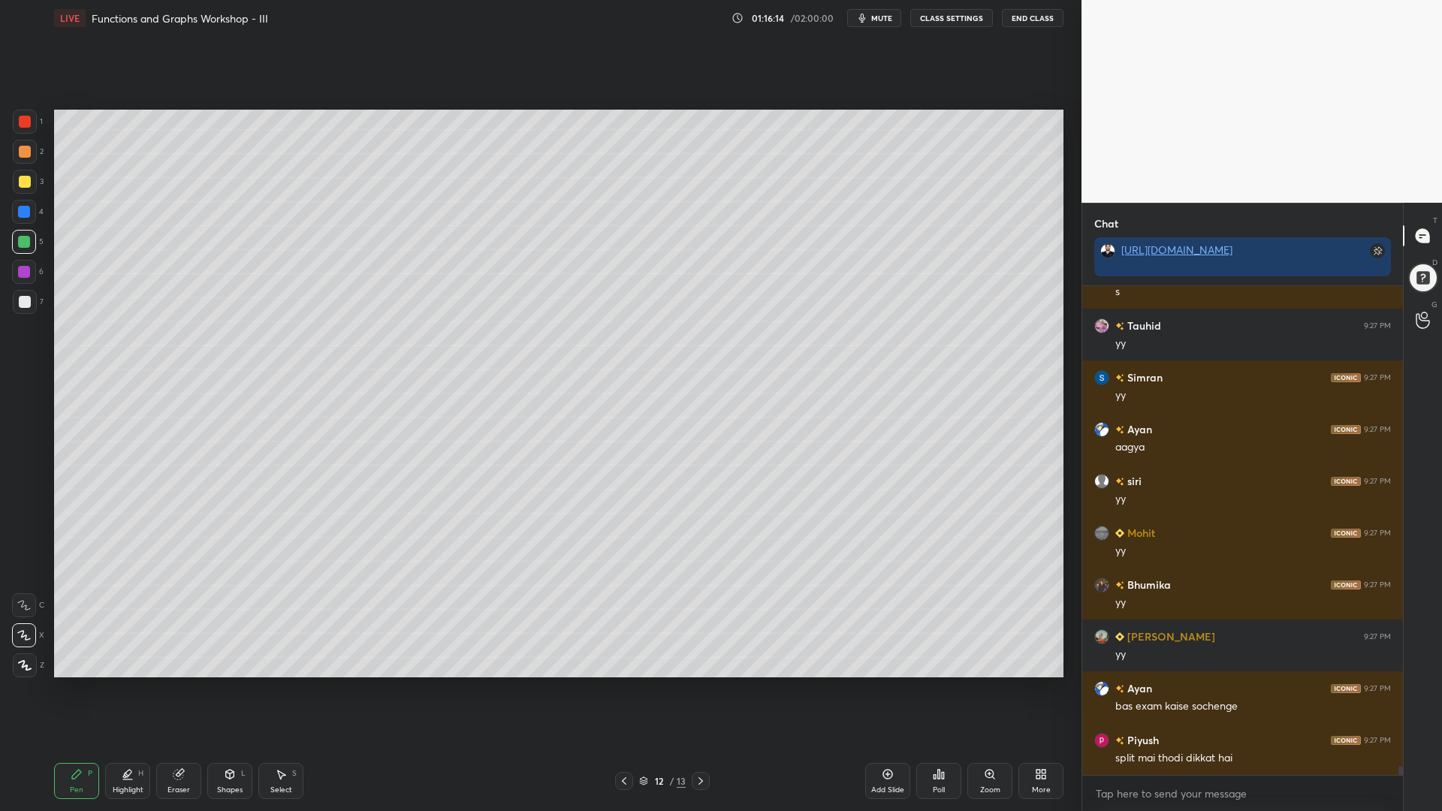
click at [701, 690] on icon at bounding box center [701, 781] width 12 height 12
click at [25, 262] on div at bounding box center [24, 272] width 24 height 24
click at [28, 150] on div at bounding box center [25, 152] width 12 height 12
click at [20, 215] on div at bounding box center [24, 212] width 12 height 12
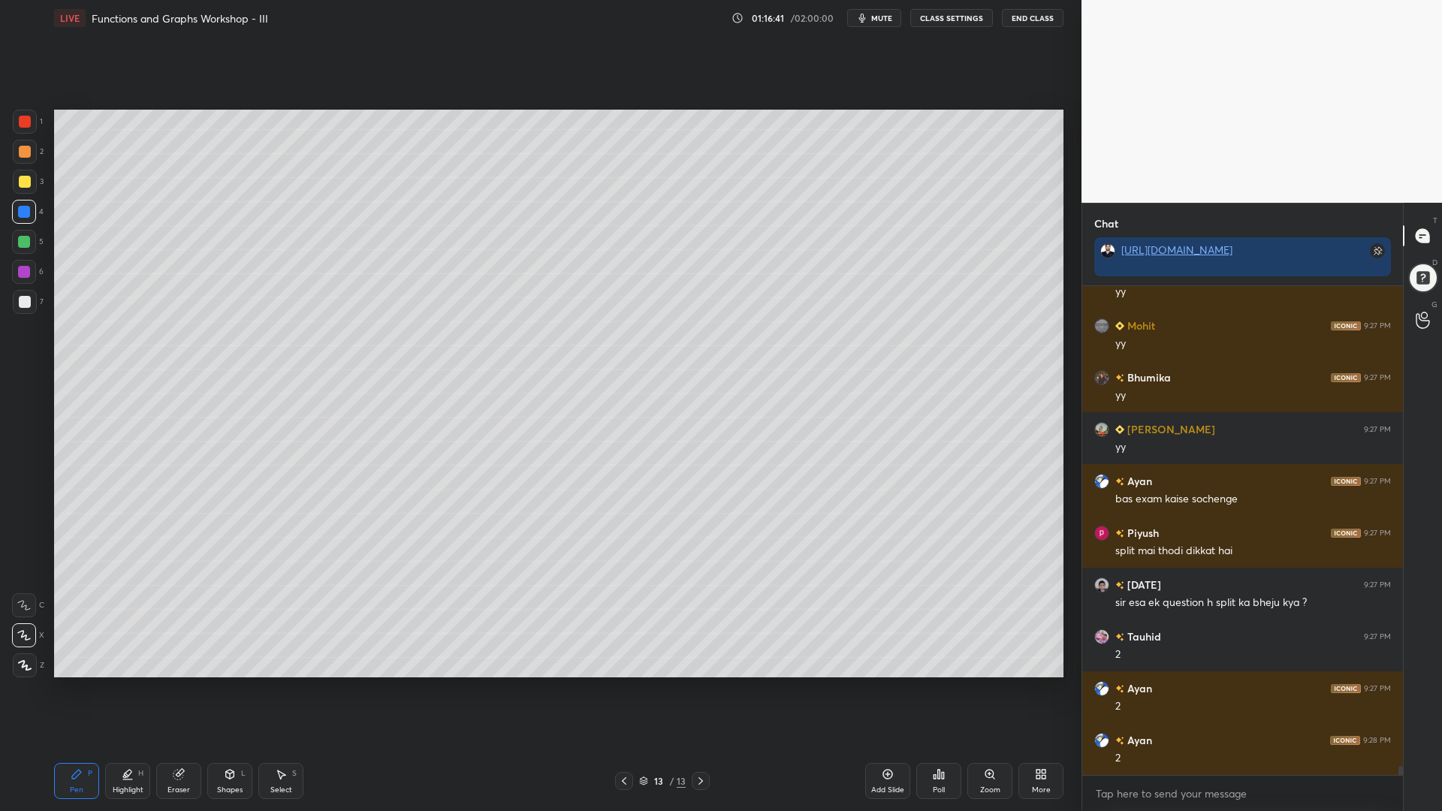
scroll to position [25695, 0]
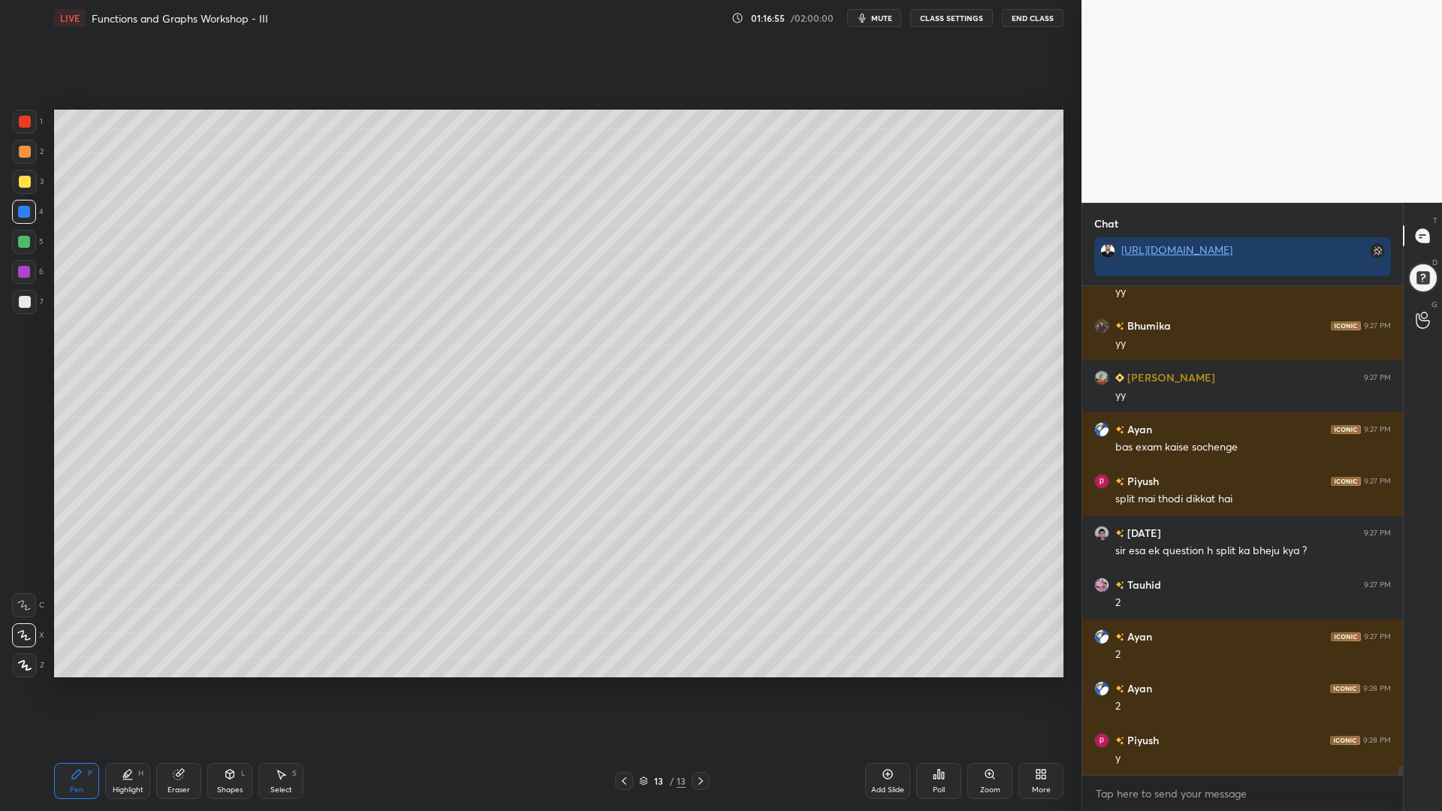
click at [624, 690] on icon at bounding box center [624, 781] width 12 height 12
drag, startPoint x: 17, startPoint y: 150, endPoint x: 22, endPoint y: 137, distance: 12.8
click at [17, 152] on div at bounding box center [25, 152] width 24 height 24
click at [23, 116] on div at bounding box center [25, 122] width 24 height 24
click at [19, 213] on div at bounding box center [24, 212] width 12 height 12
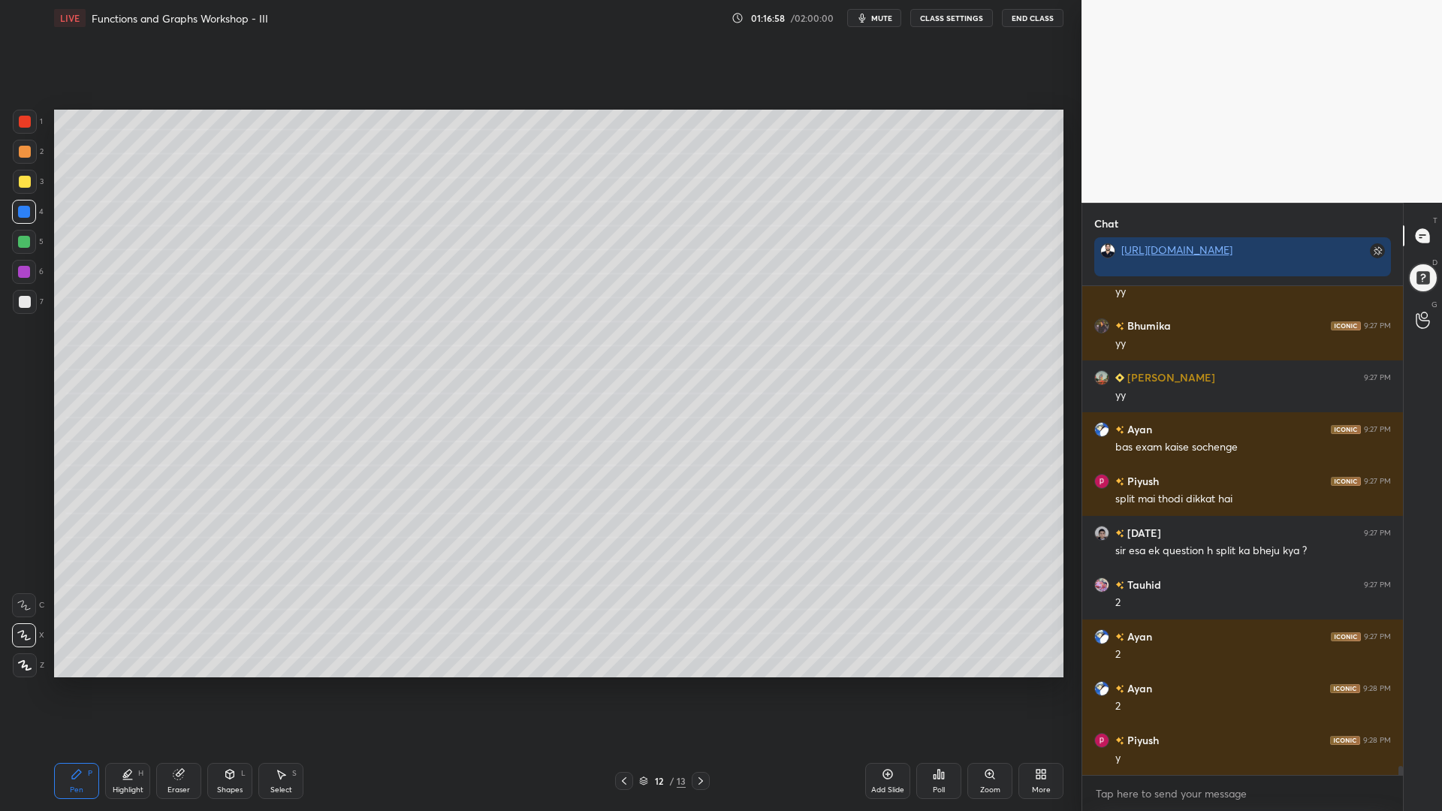
click at [21, 251] on div at bounding box center [24, 242] width 24 height 24
drag, startPoint x: 21, startPoint y: 283, endPoint x: 47, endPoint y: 269, distance: 29.9
click at [20, 283] on div at bounding box center [24, 272] width 24 height 24
click at [20, 125] on div at bounding box center [25, 122] width 12 height 12
drag, startPoint x: 26, startPoint y: 210, endPoint x: 46, endPoint y: 205, distance: 21.0
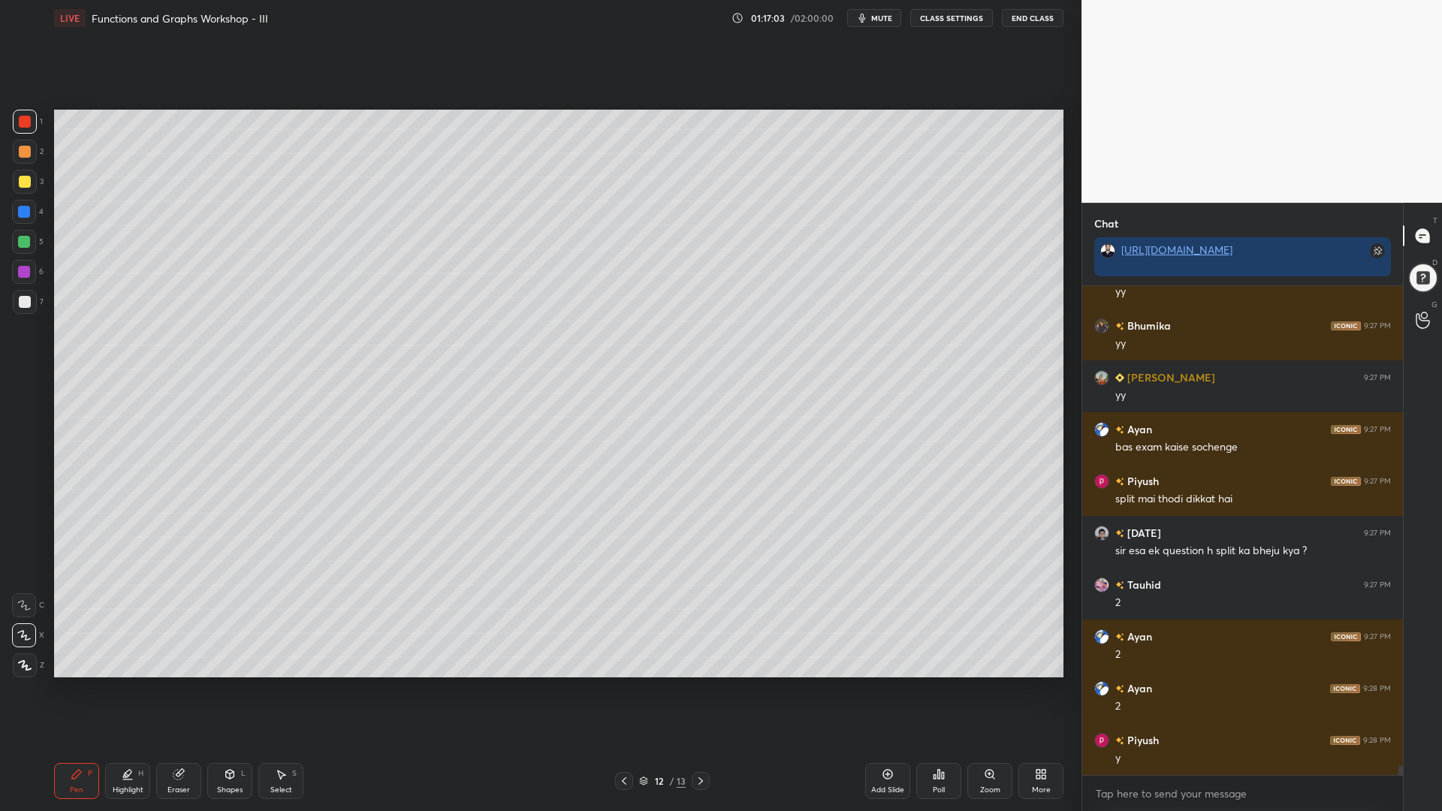
click at [28, 210] on div at bounding box center [24, 212] width 12 height 12
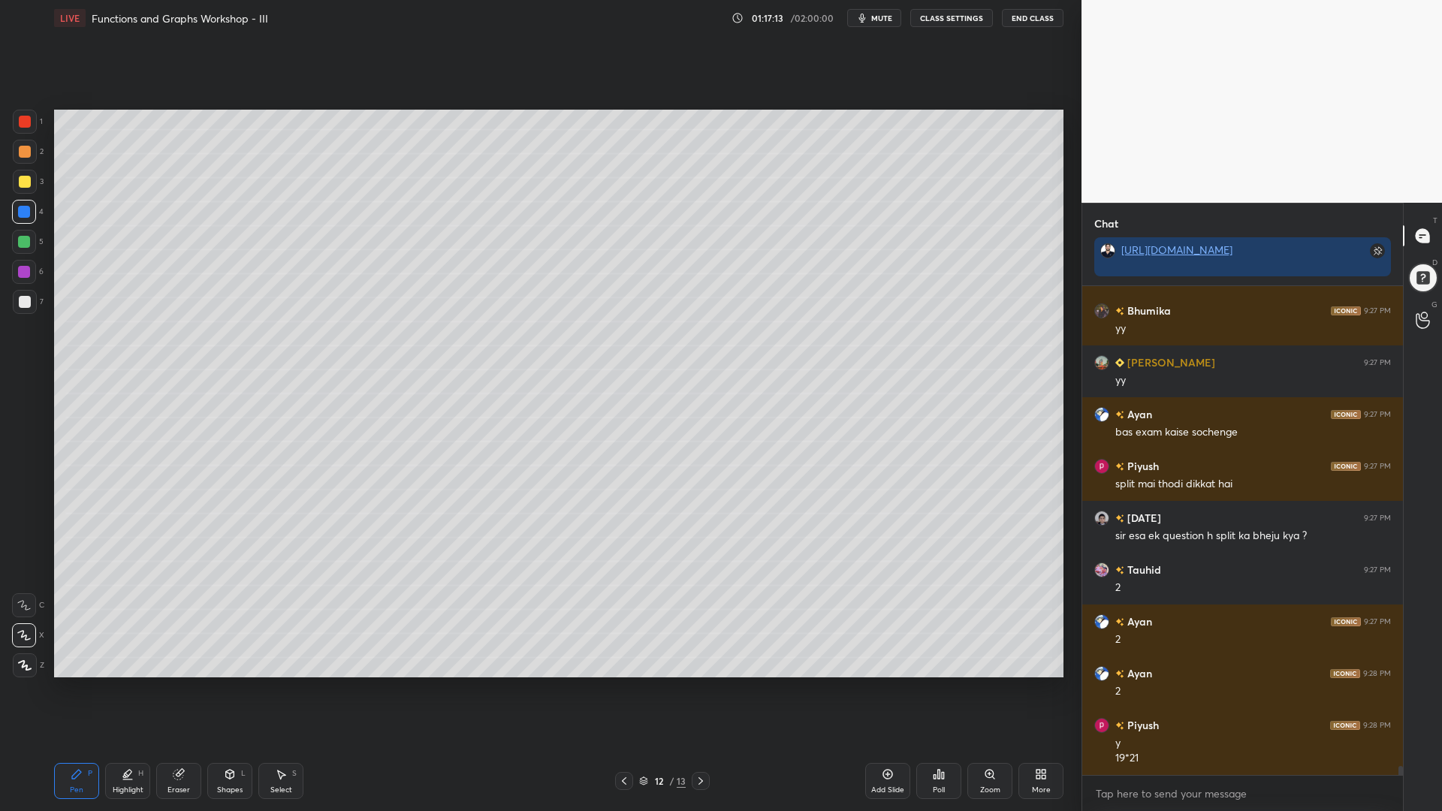
scroll to position [25762, 0]
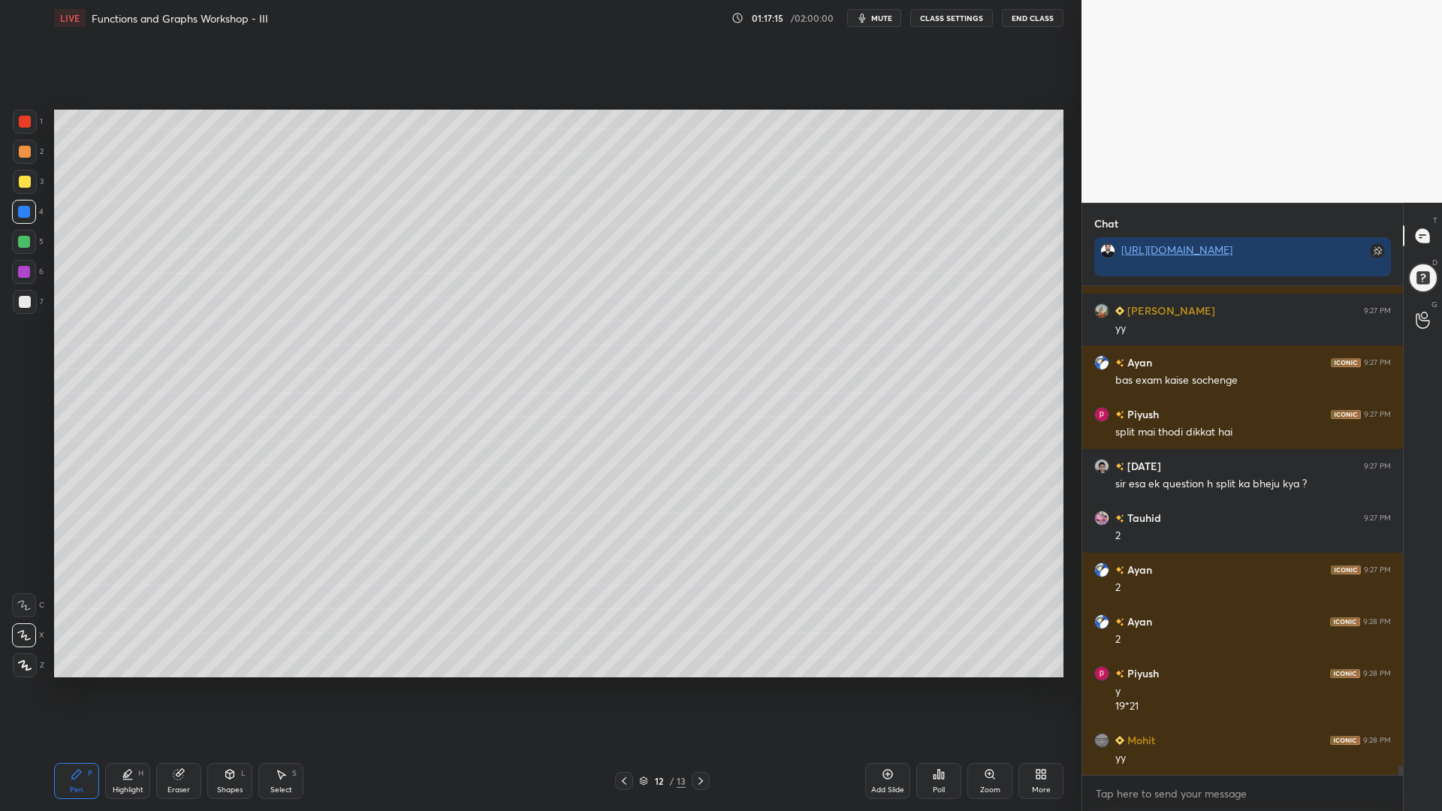
click at [21, 154] on div at bounding box center [25, 152] width 12 height 12
drag, startPoint x: 20, startPoint y: 234, endPoint x: 23, endPoint y: 252, distance: 19.0
click at [20, 236] on div at bounding box center [24, 242] width 24 height 24
click at [701, 690] on icon at bounding box center [701, 781] width 12 height 12
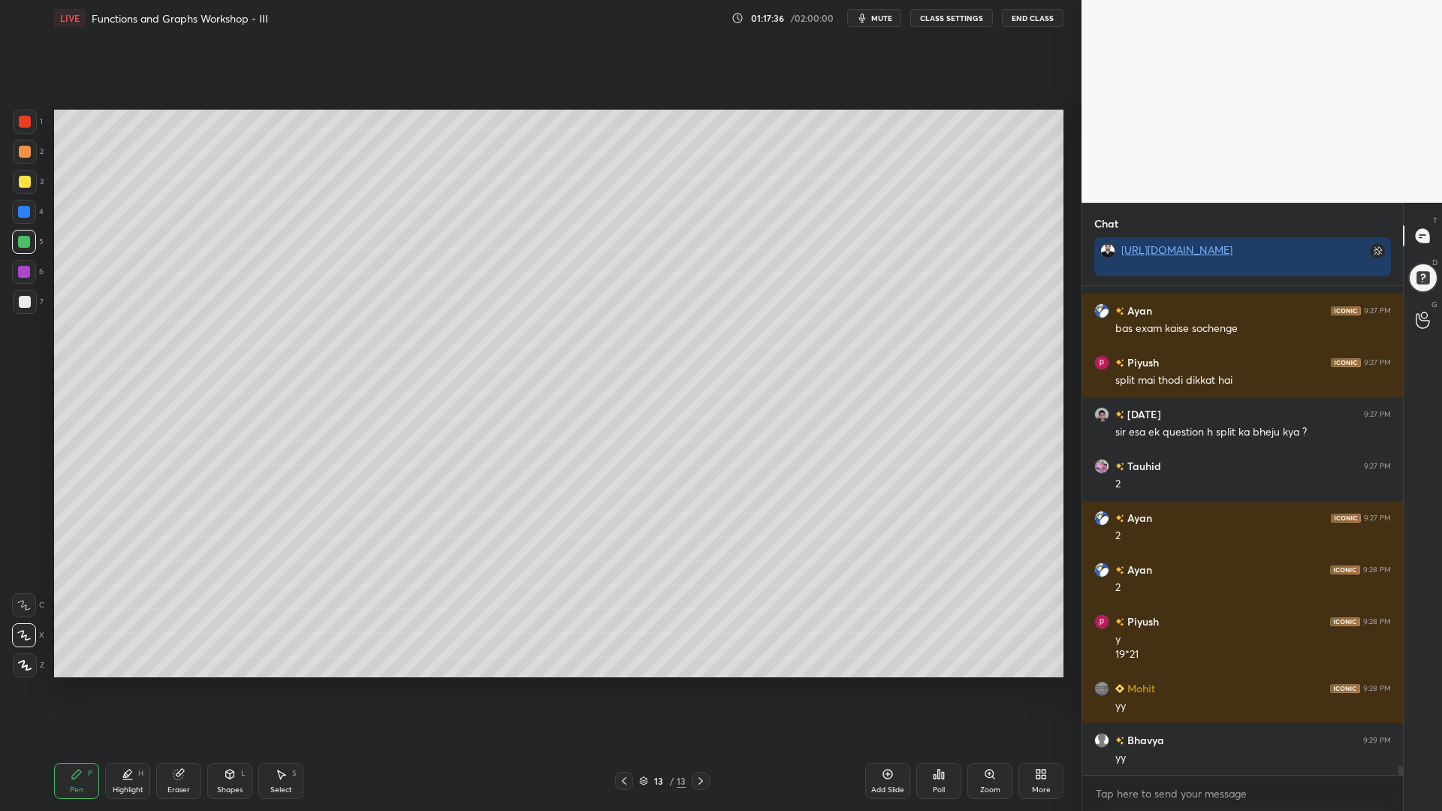
click at [887, 690] on icon at bounding box center [888, 775] width 12 height 12
click at [621, 690] on icon at bounding box center [624, 781] width 12 height 12
click at [623, 690] on icon at bounding box center [624, 781] width 12 height 12
click at [703, 690] on icon at bounding box center [701, 781] width 12 height 12
click at [705, 690] on icon at bounding box center [701, 781] width 12 height 12
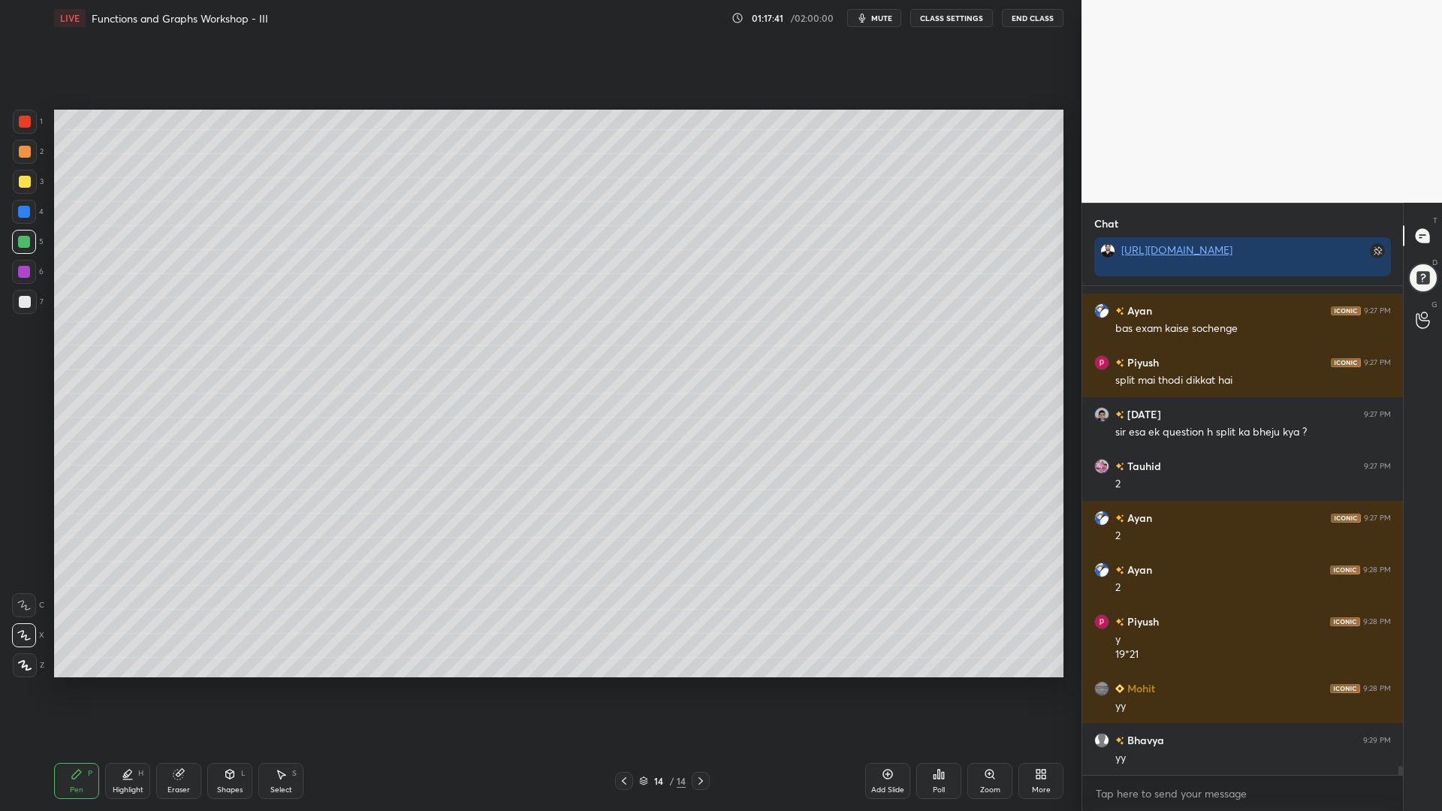
click at [29, 123] on div at bounding box center [25, 122] width 12 height 12
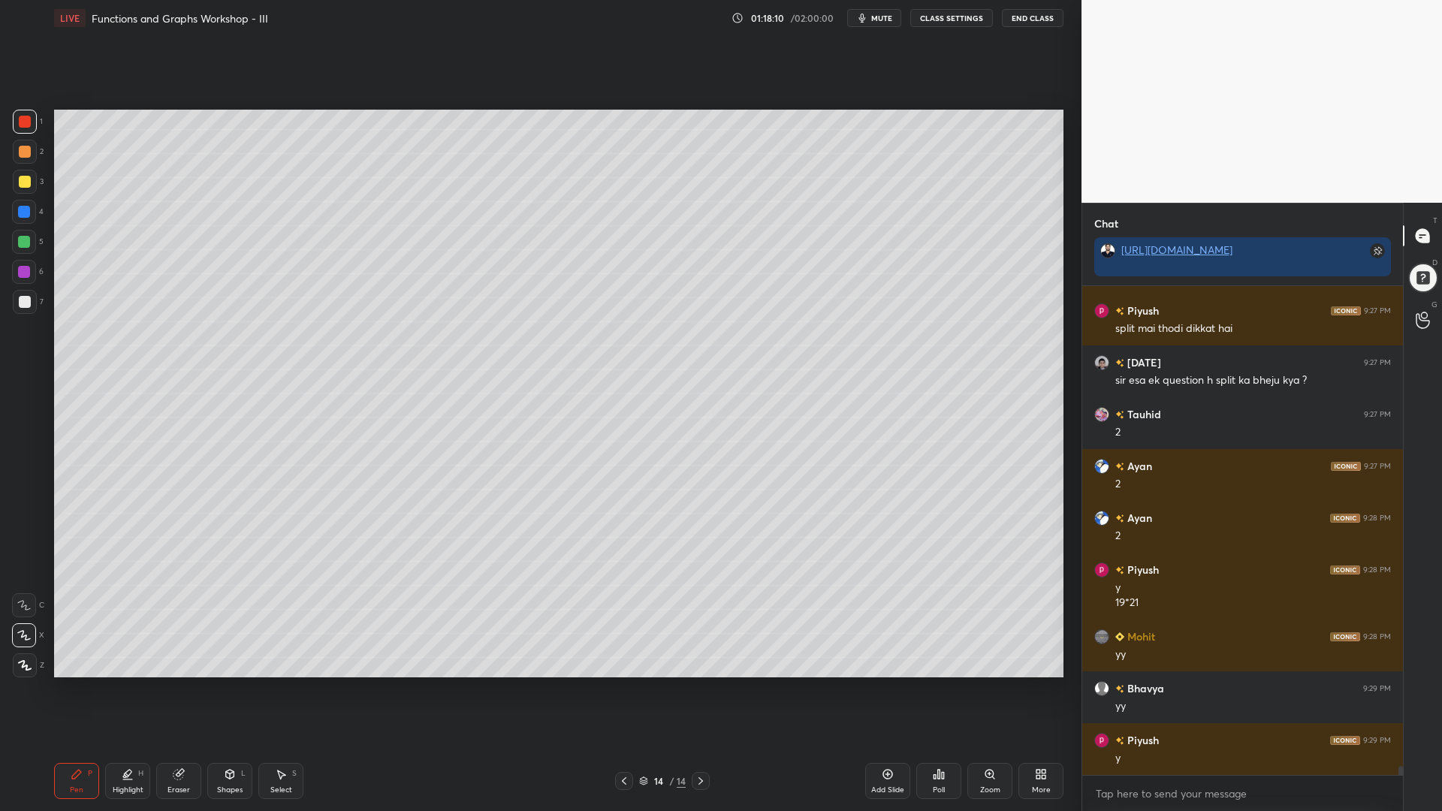
click at [18, 219] on div at bounding box center [24, 212] width 24 height 24
click at [23, 245] on div at bounding box center [24, 242] width 12 height 12
click at [23, 278] on div at bounding box center [24, 272] width 24 height 24
drag, startPoint x: 20, startPoint y: 181, endPoint x: 50, endPoint y: 181, distance: 30.1
click at [20, 181] on div at bounding box center [25, 182] width 12 height 12
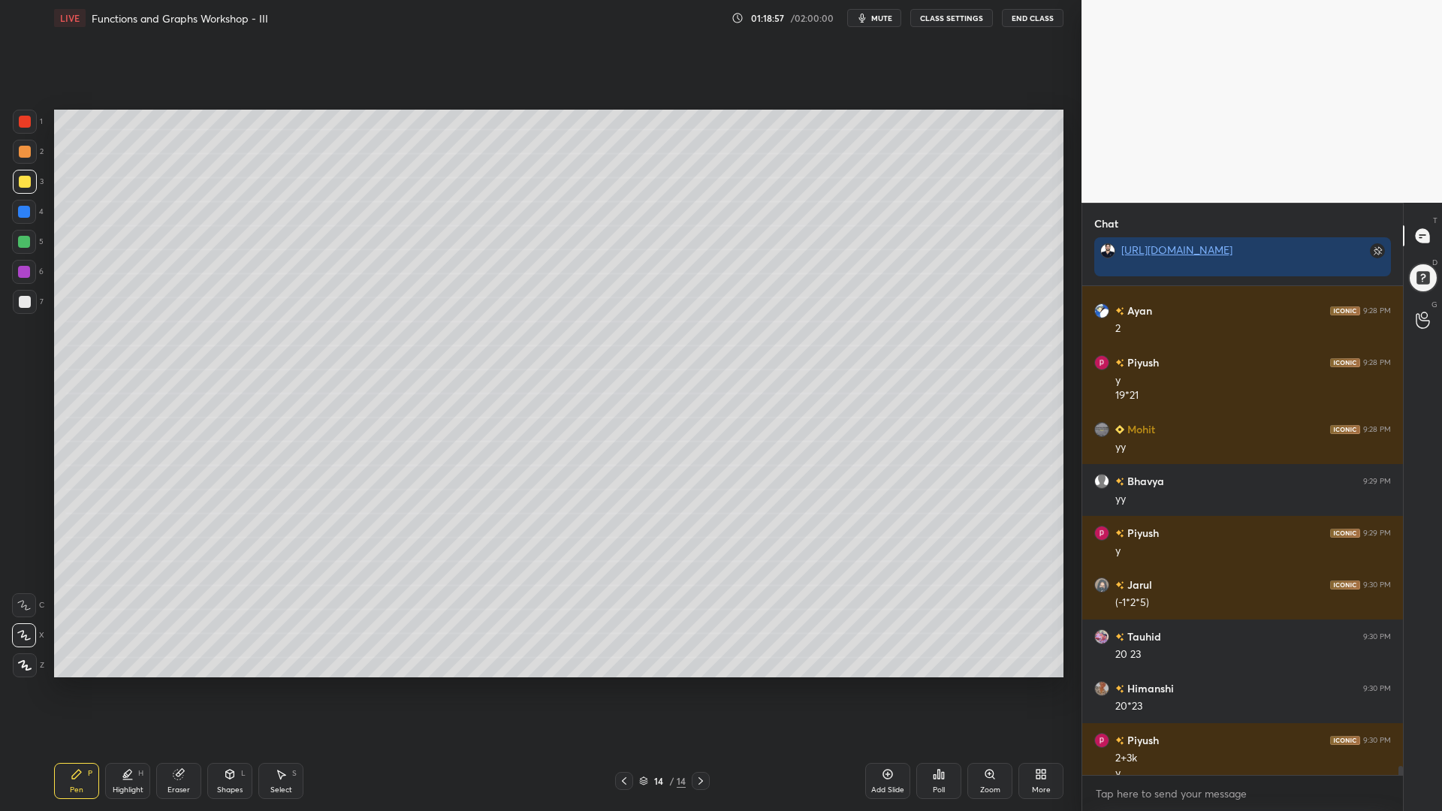
scroll to position [26088, 0]
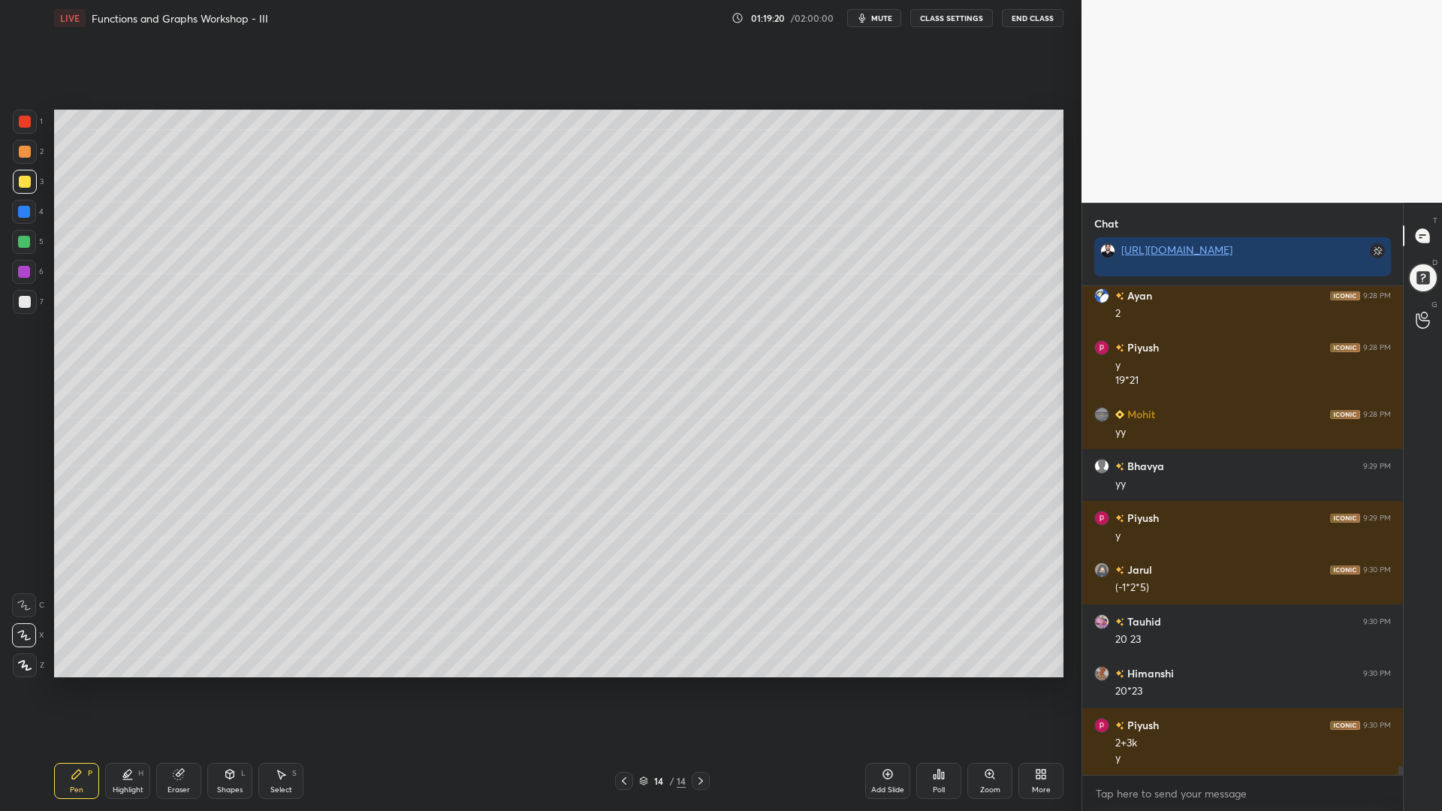
click at [19, 240] on div at bounding box center [24, 242] width 12 height 12
click at [16, 312] on div at bounding box center [25, 302] width 24 height 24
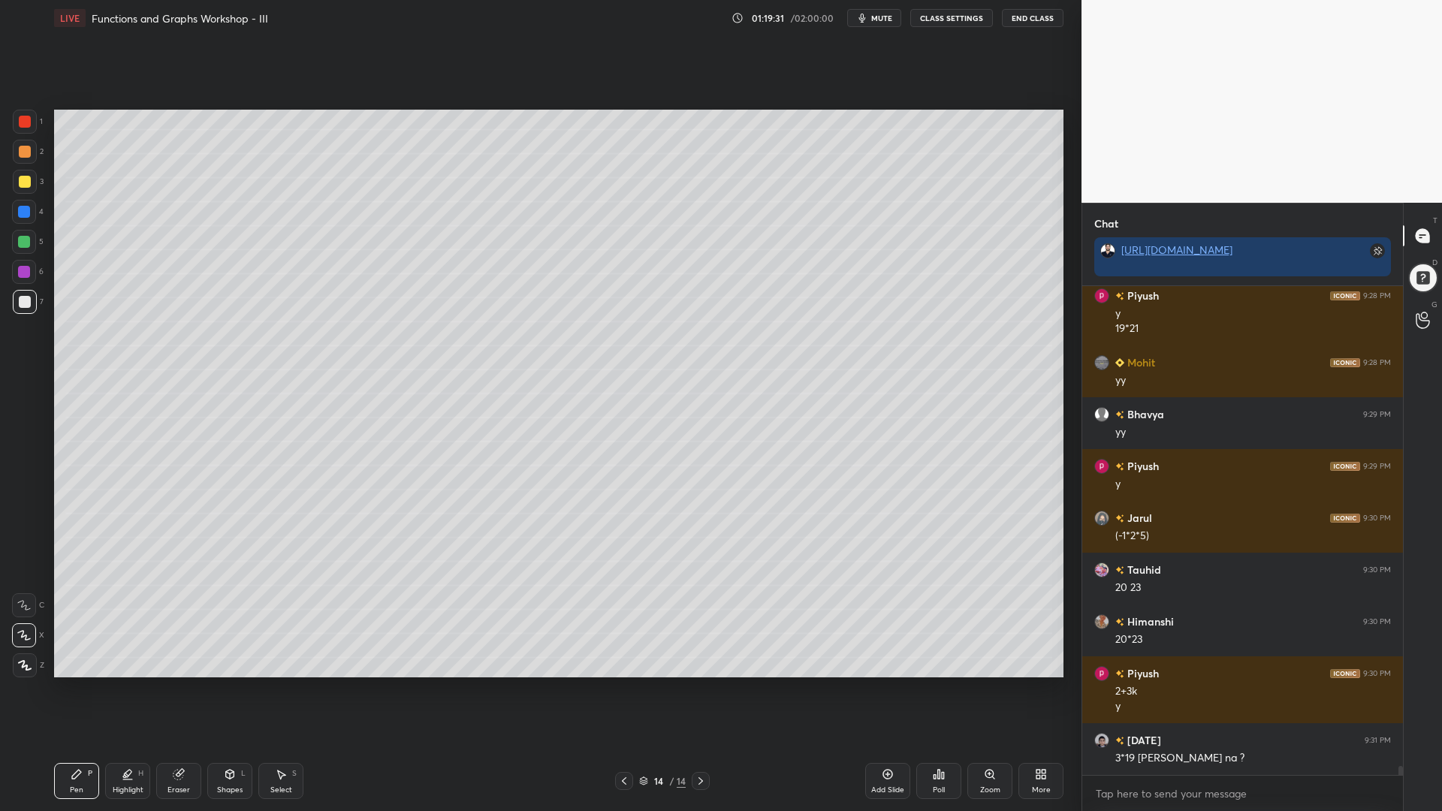
scroll to position [26192, 0]
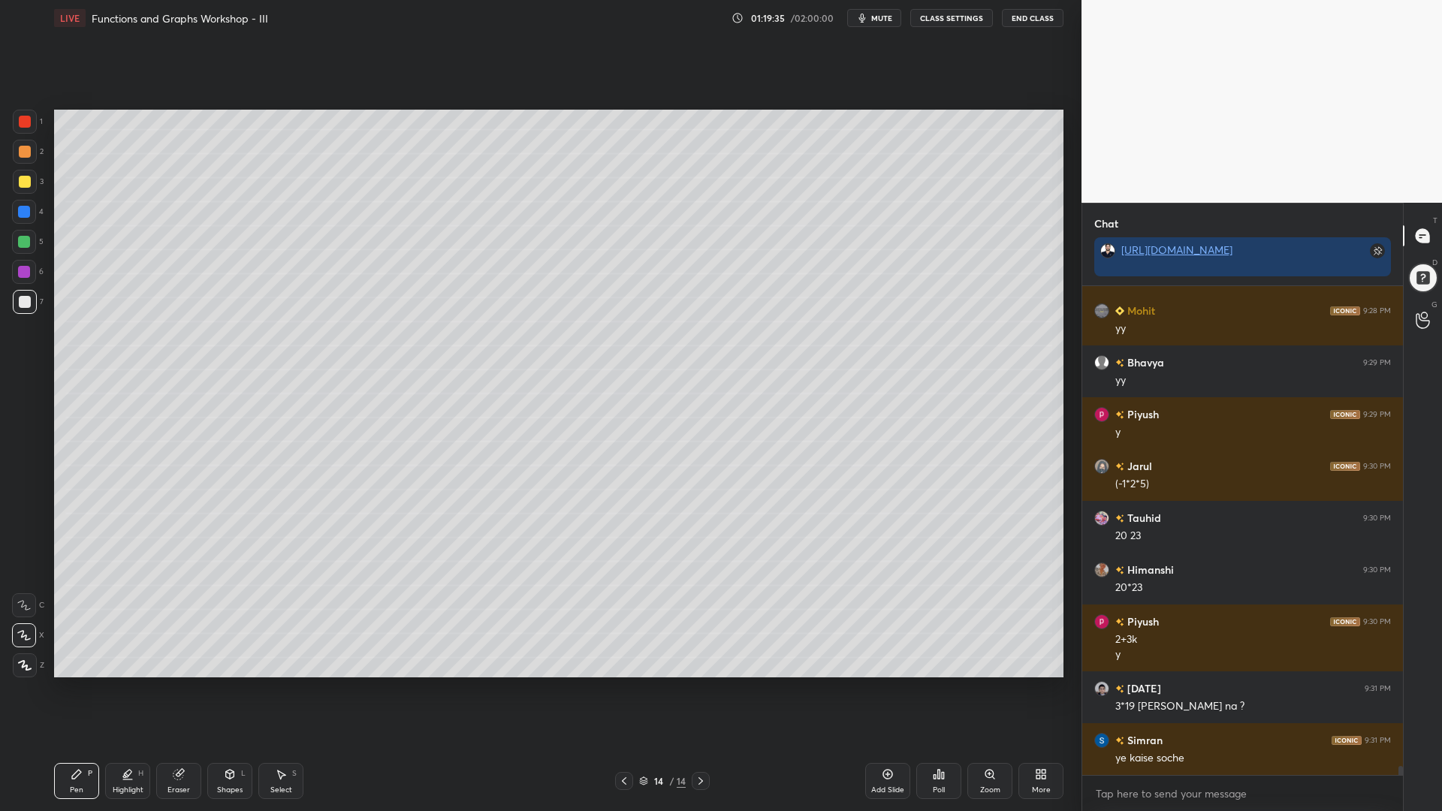
click at [17, 218] on div at bounding box center [24, 212] width 24 height 24
drag, startPoint x: 20, startPoint y: 242, endPoint x: 52, endPoint y: 275, distance: 45.7
click at [23, 241] on div at bounding box center [24, 242] width 12 height 12
click at [888, 690] on icon at bounding box center [888, 775] width 12 height 12
click at [23, 120] on div at bounding box center [25, 122] width 12 height 12
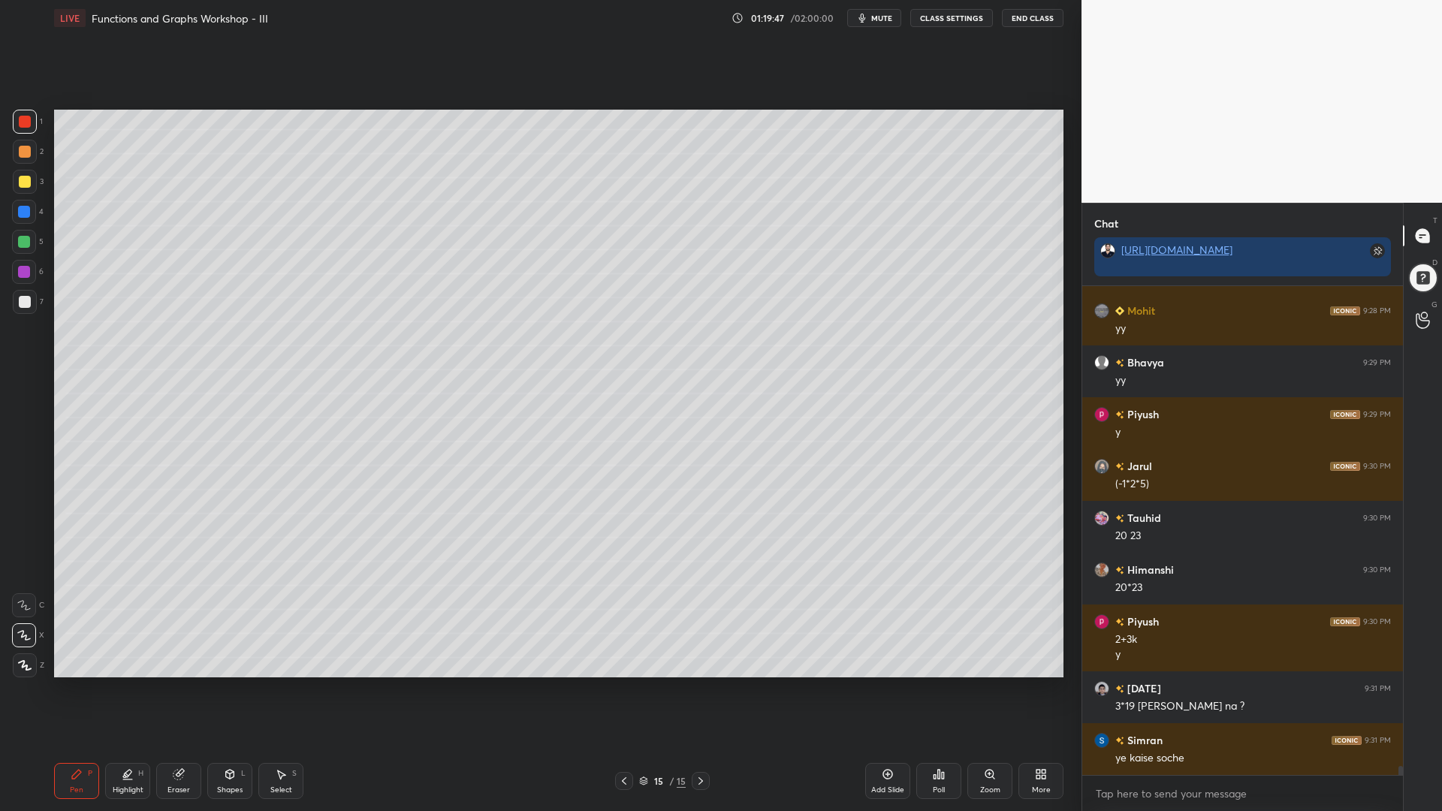
scroll to position [26244, 0]
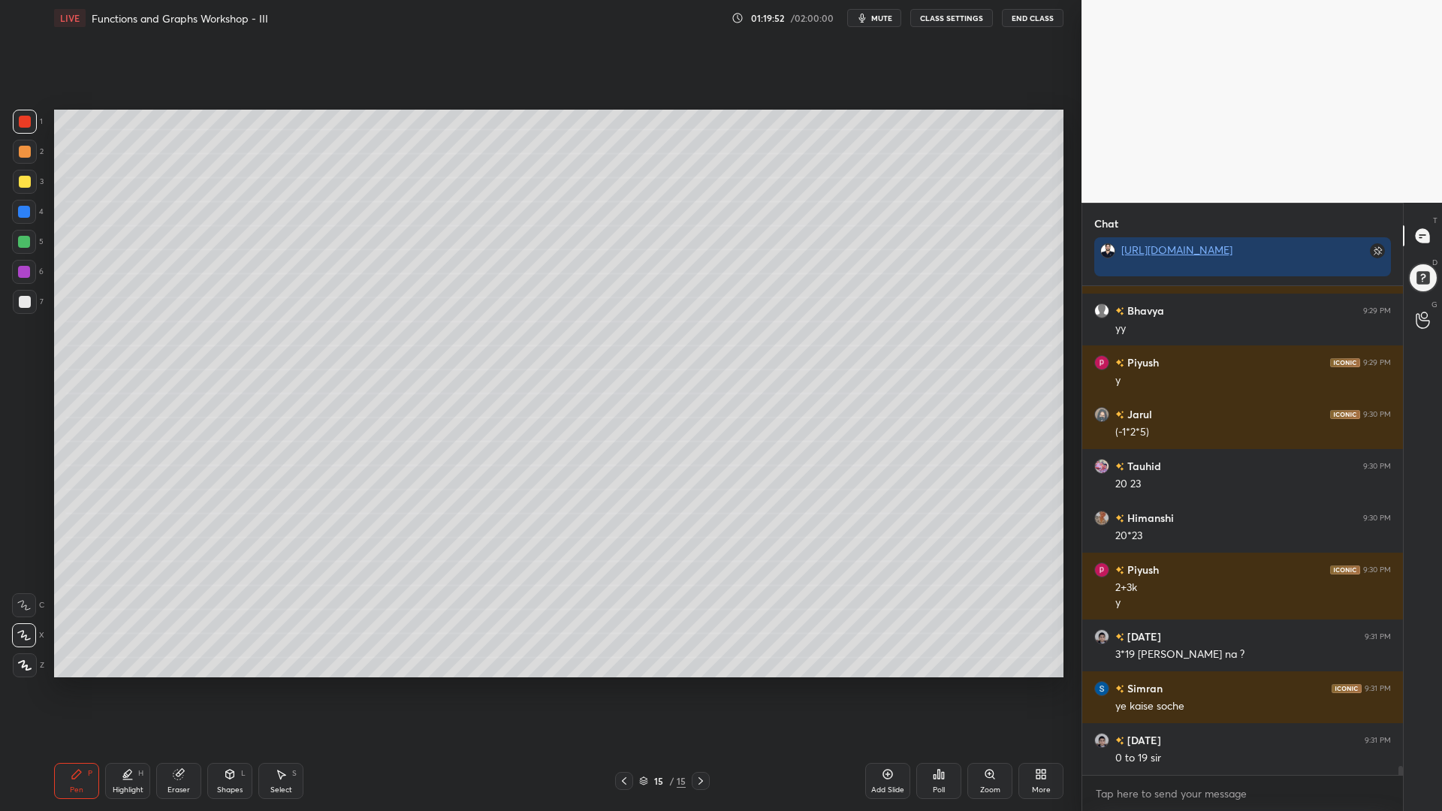
click at [626, 690] on icon at bounding box center [624, 781] width 12 height 12
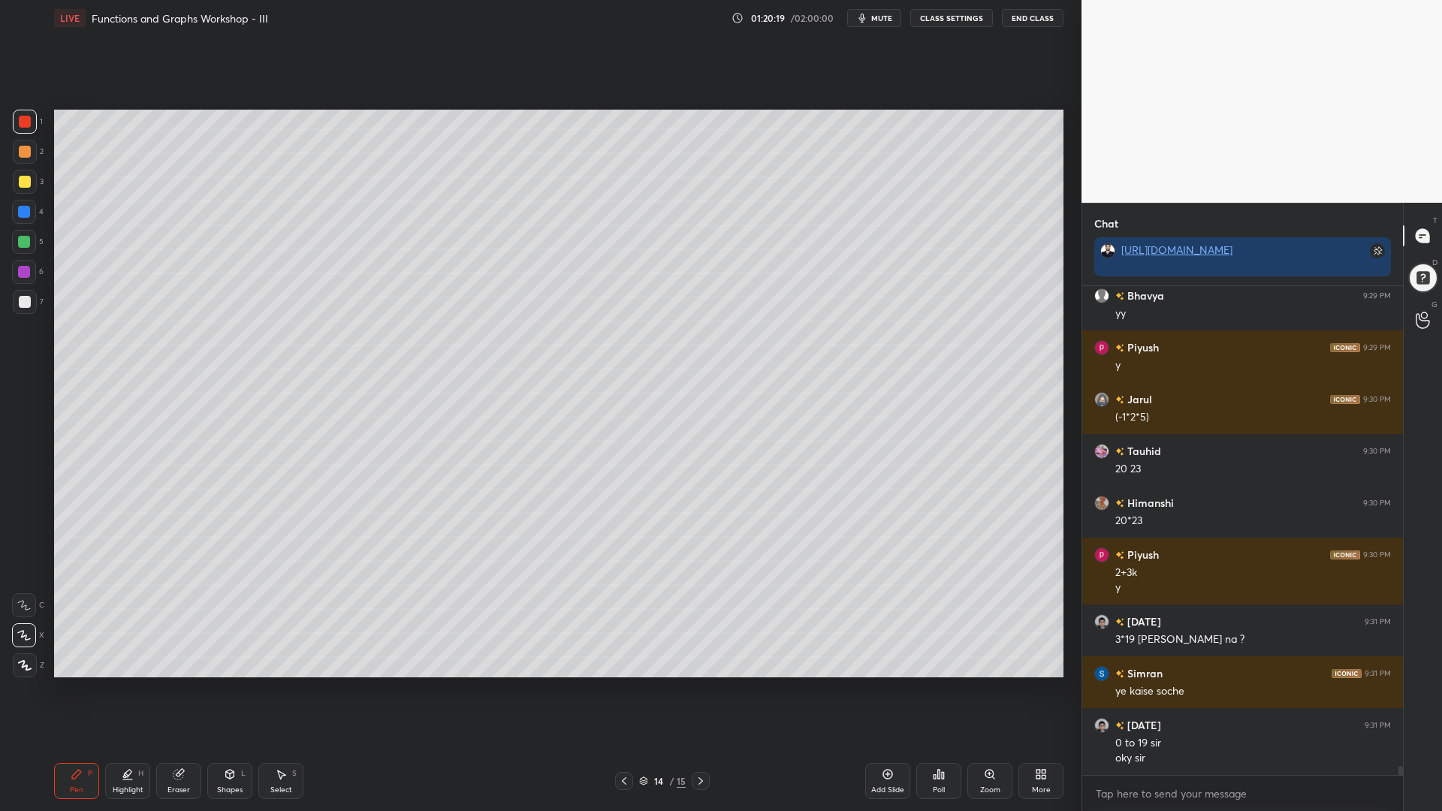
drag, startPoint x: 22, startPoint y: 213, endPoint x: 50, endPoint y: 213, distance: 28.5
click at [22, 214] on div at bounding box center [24, 212] width 12 height 12
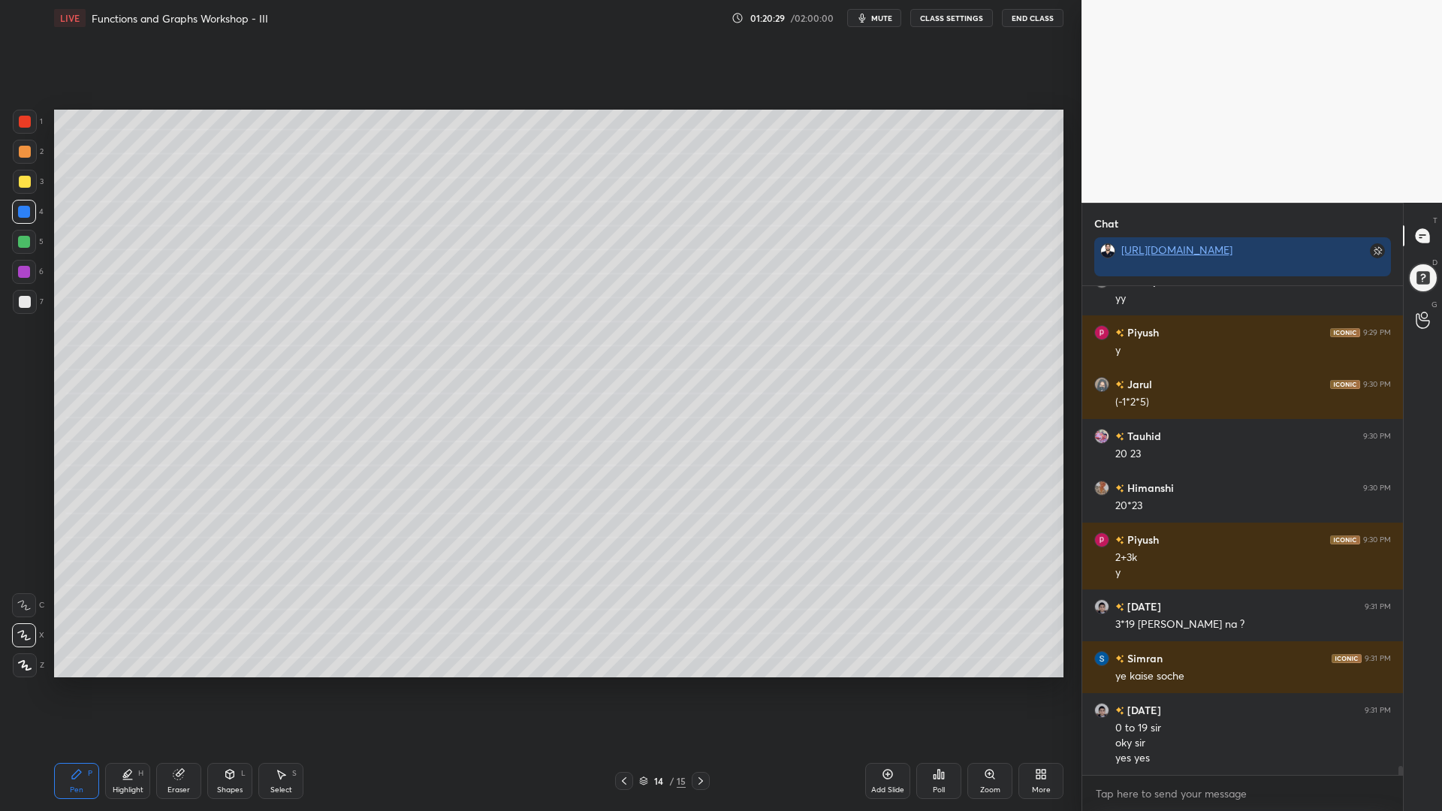
scroll to position [26326, 0]
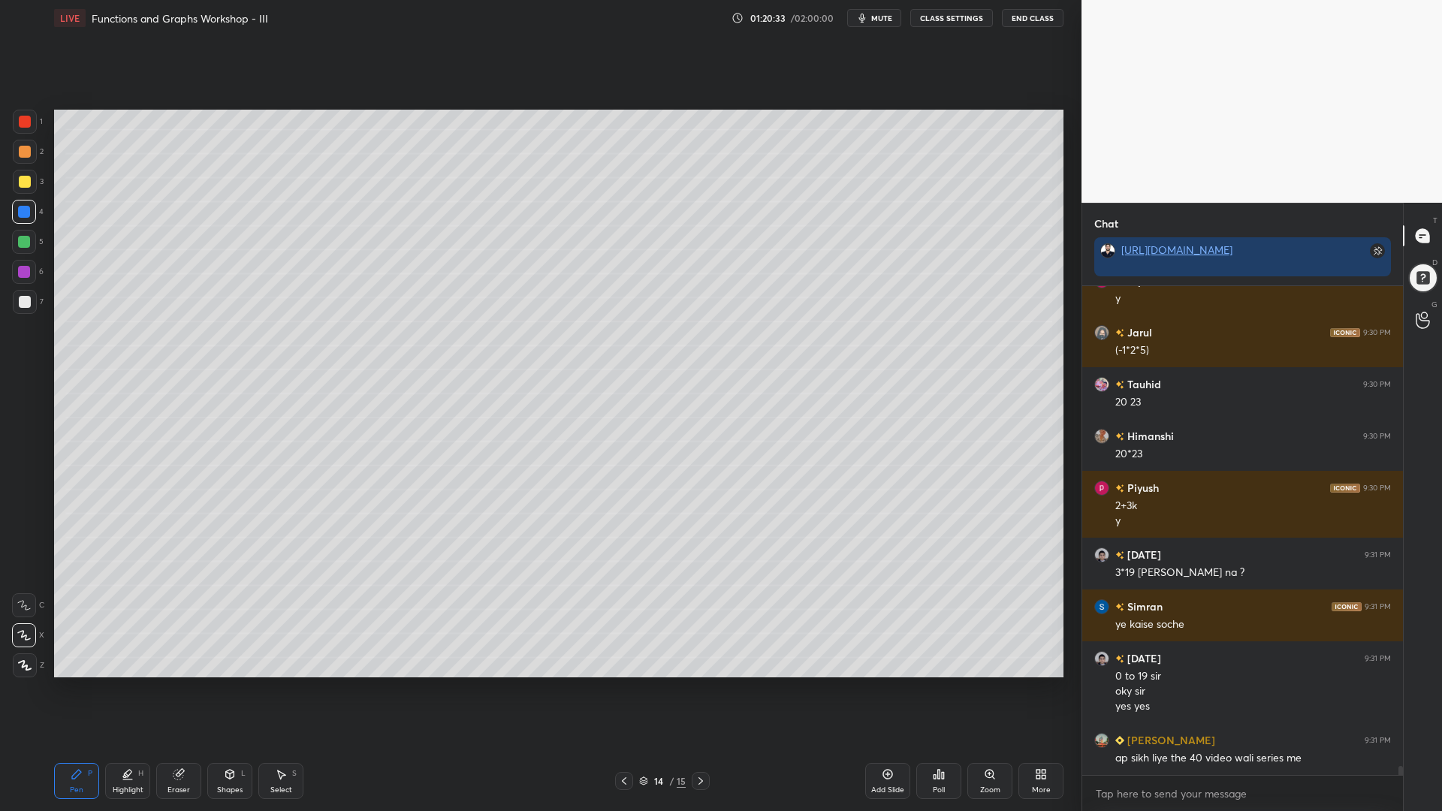
click at [701, 690] on icon at bounding box center [701, 781] width 12 height 12
drag, startPoint x: 25, startPoint y: 116, endPoint x: 40, endPoint y: 153, distance: 39.8
click at [24, 116] on div at bounding box center [25, 122] width 12 height 12
click at [181, 690] on icon at bounding box center [180, 773] width 8 height 8
click at [77, 690] on div "Pen P" at bounding box center [76, 781] width 45 height 36
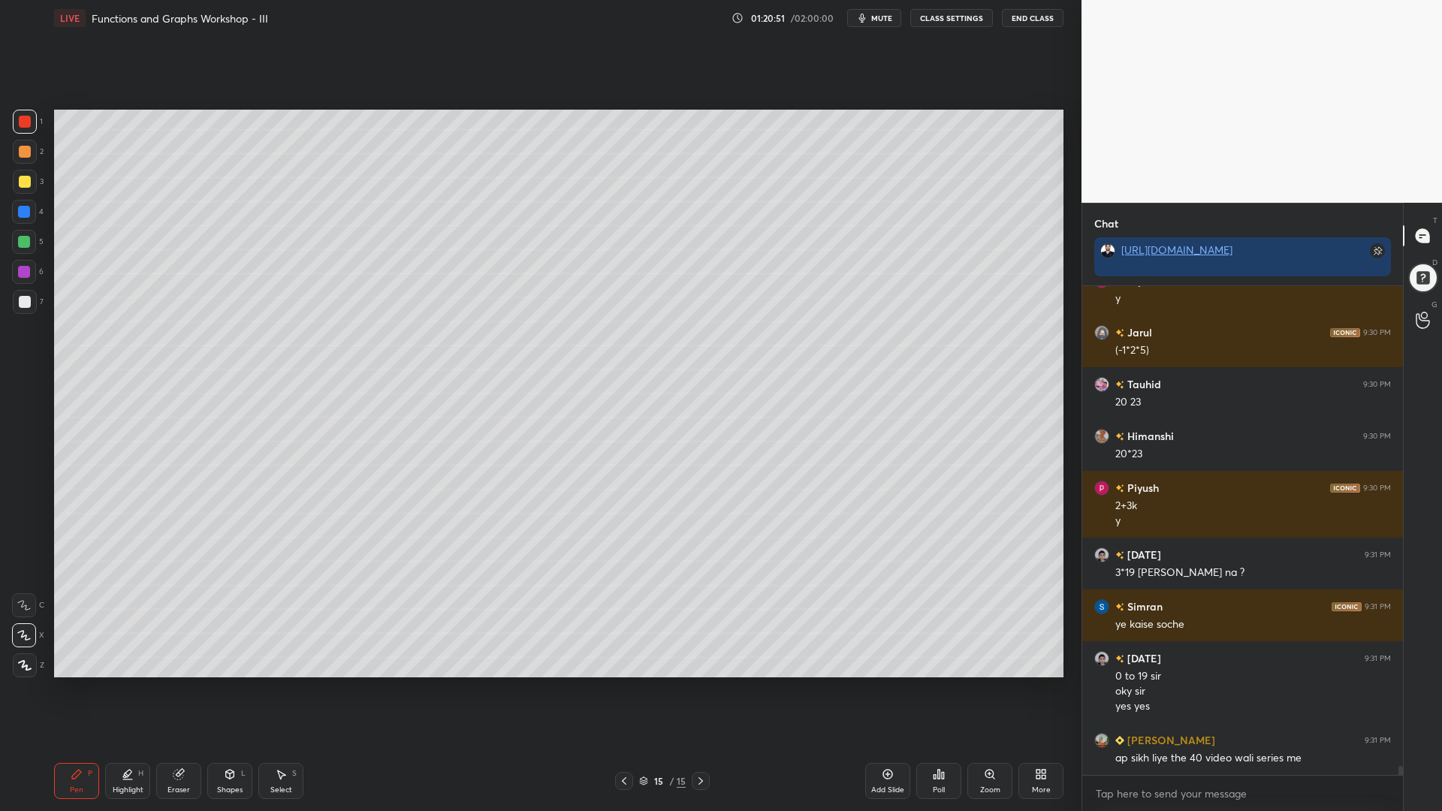
scroll to position [26377, 0]
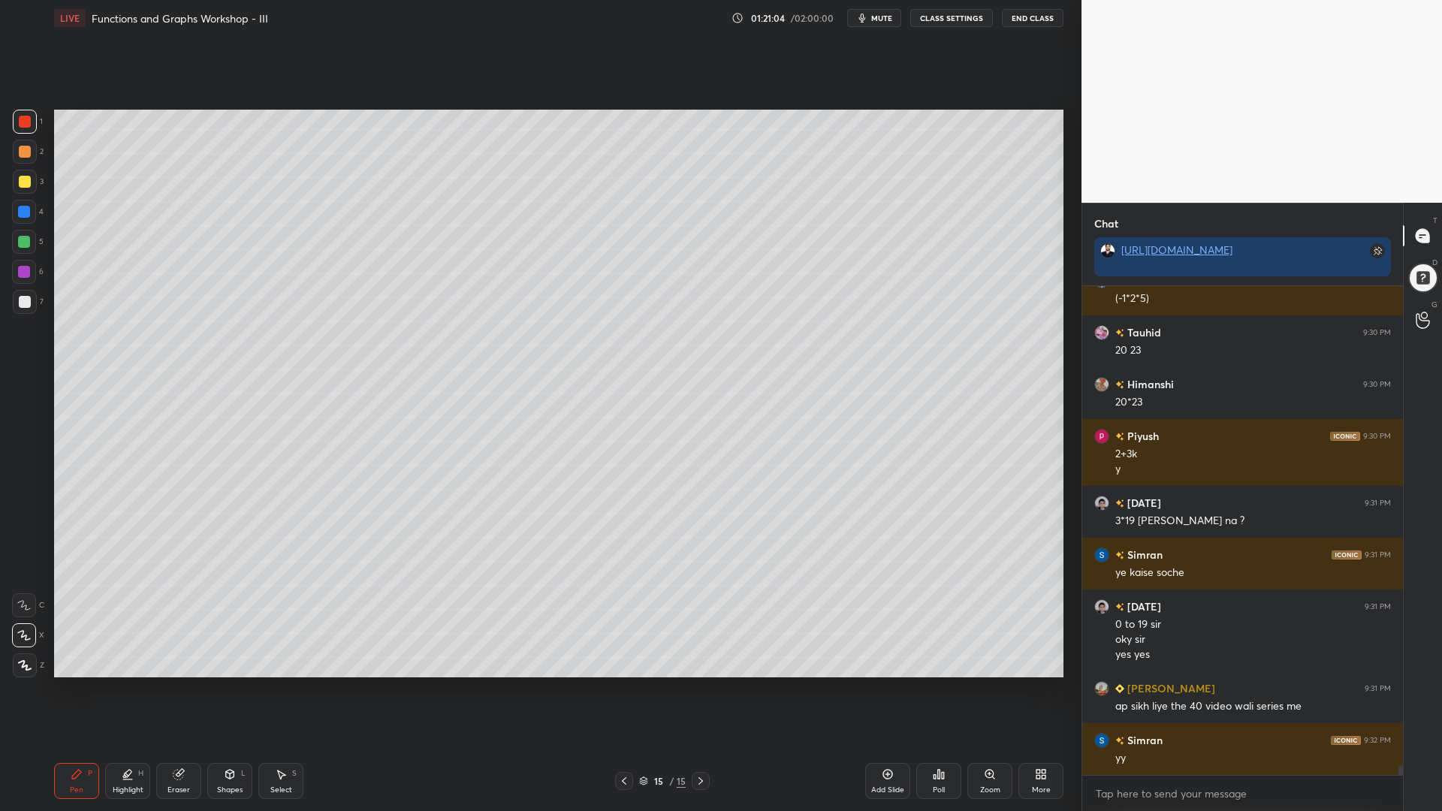
click at [24, 240] on div at bounding box center [24, 242] width 12 height 12
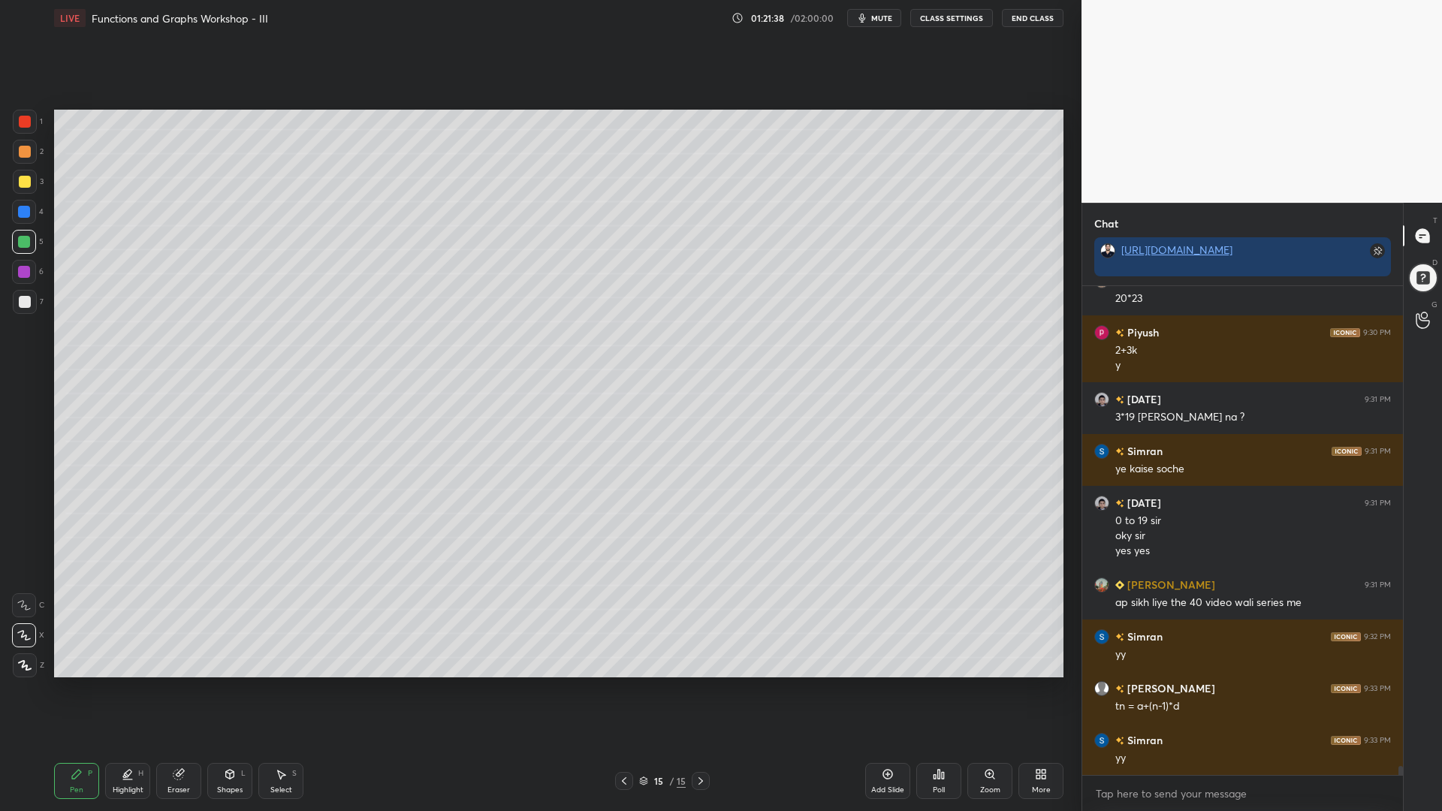
scroll to position [26533, 0]
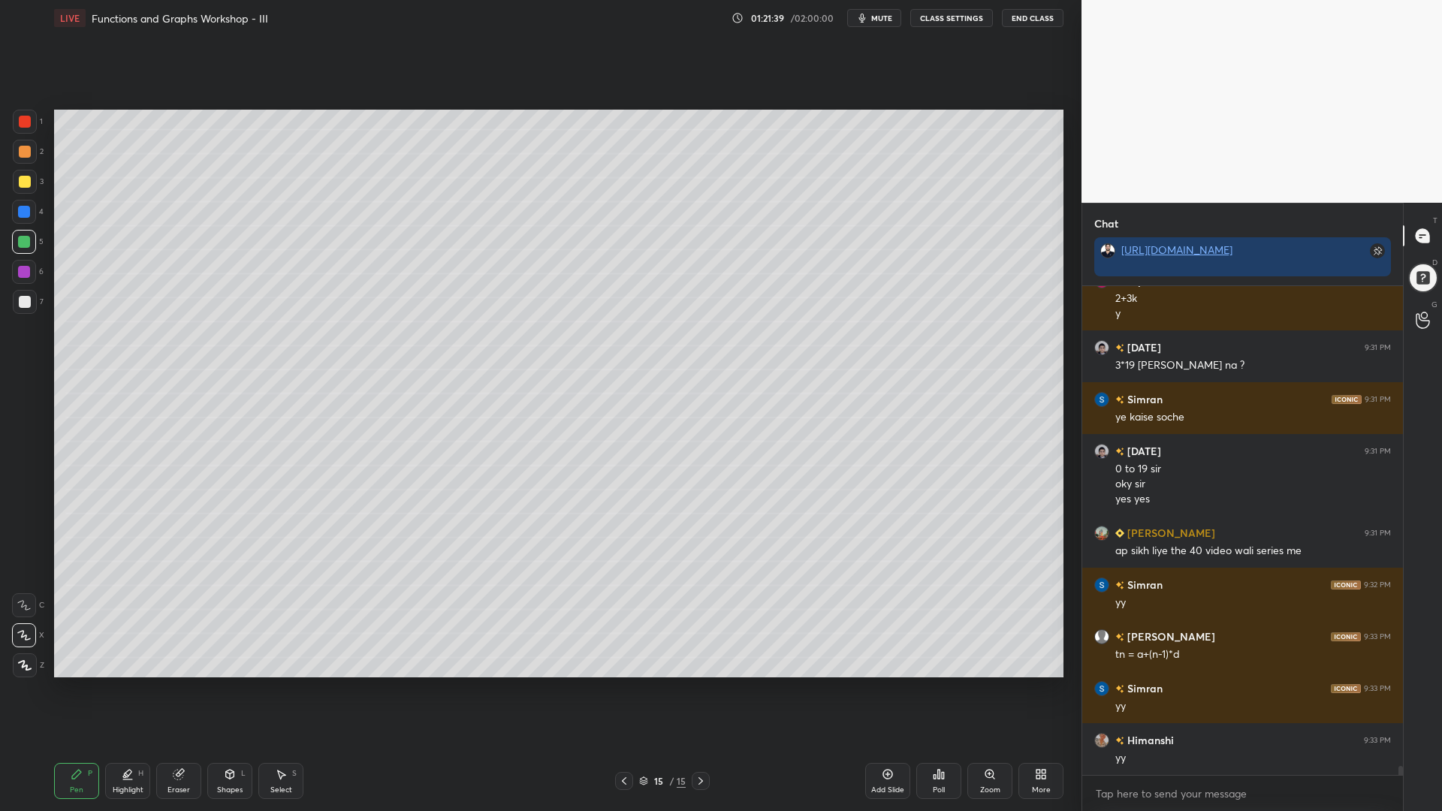
click at [623, 690] on icon at bounding box center [624, 781] width 12 height 12
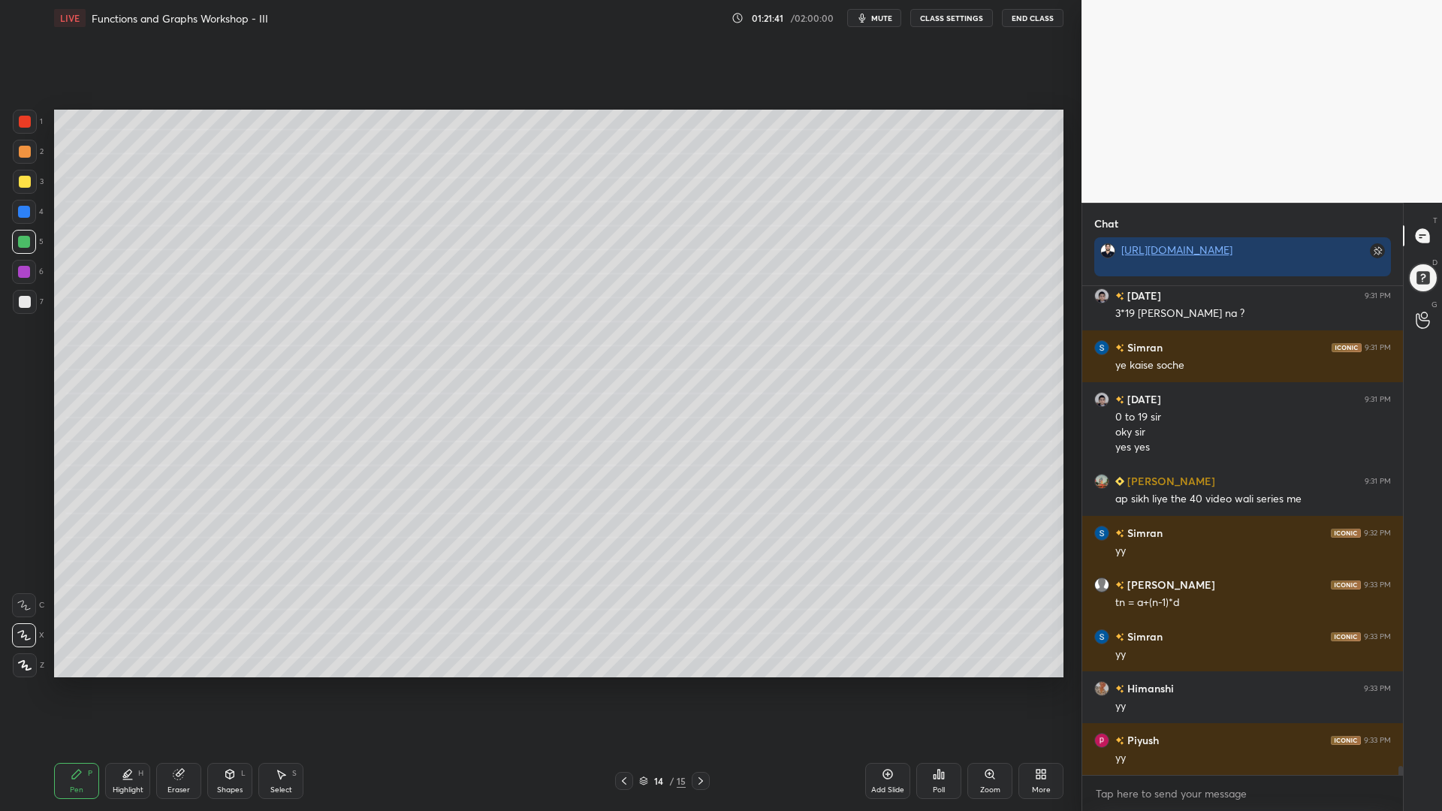
drag, startPoint x: 21, startPoint y: 183, endPoint x: 22, endPoint y: 168, distance: 15.8
click at [23, 183] on div at bounding box center [25, 182] width 12 height 12
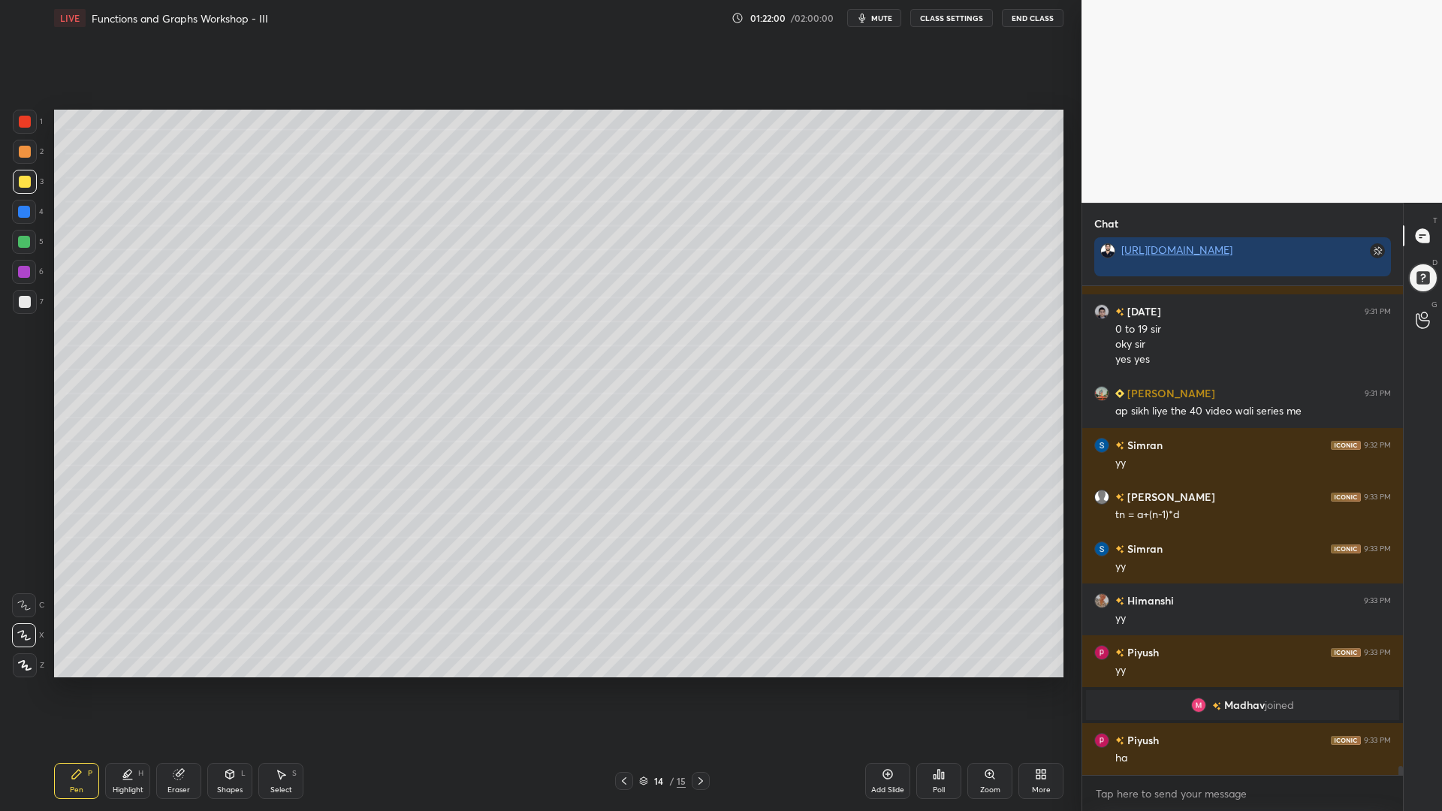
scroll to position [25901, 0]
drag, startPoint x: 24, startPoint y: 209, endPoint x: 51, endPoint y: 227, distance: 32.5
click at [24, 210] on div at bounding box center [24, 212] width 12 height 12
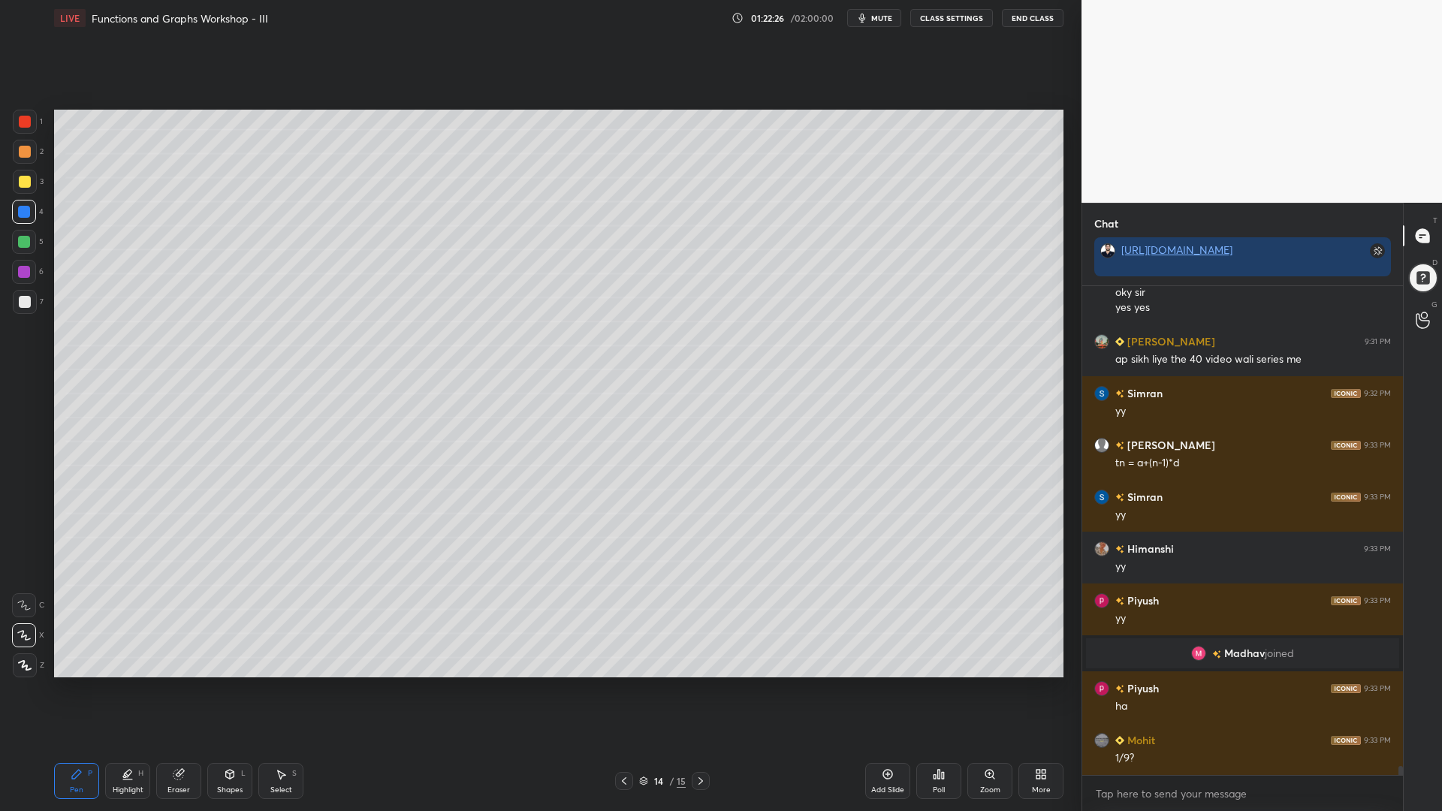
click at [23, 273] on div at bounding box center [24, 272] width 12 height 12
click at [22, 243] on div at bounding box center [24, 242] width 12 height 12
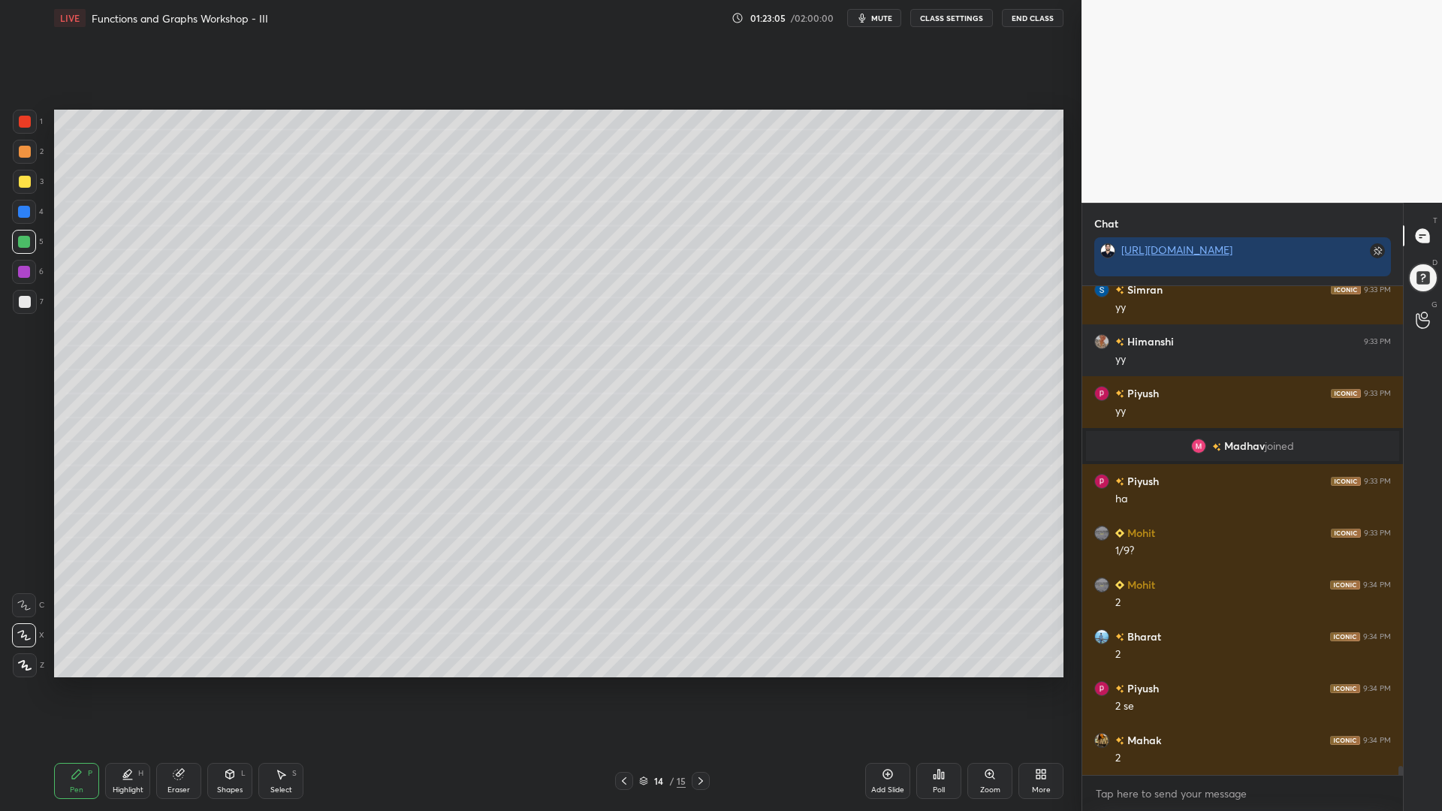
scroll to position [26212, 0]
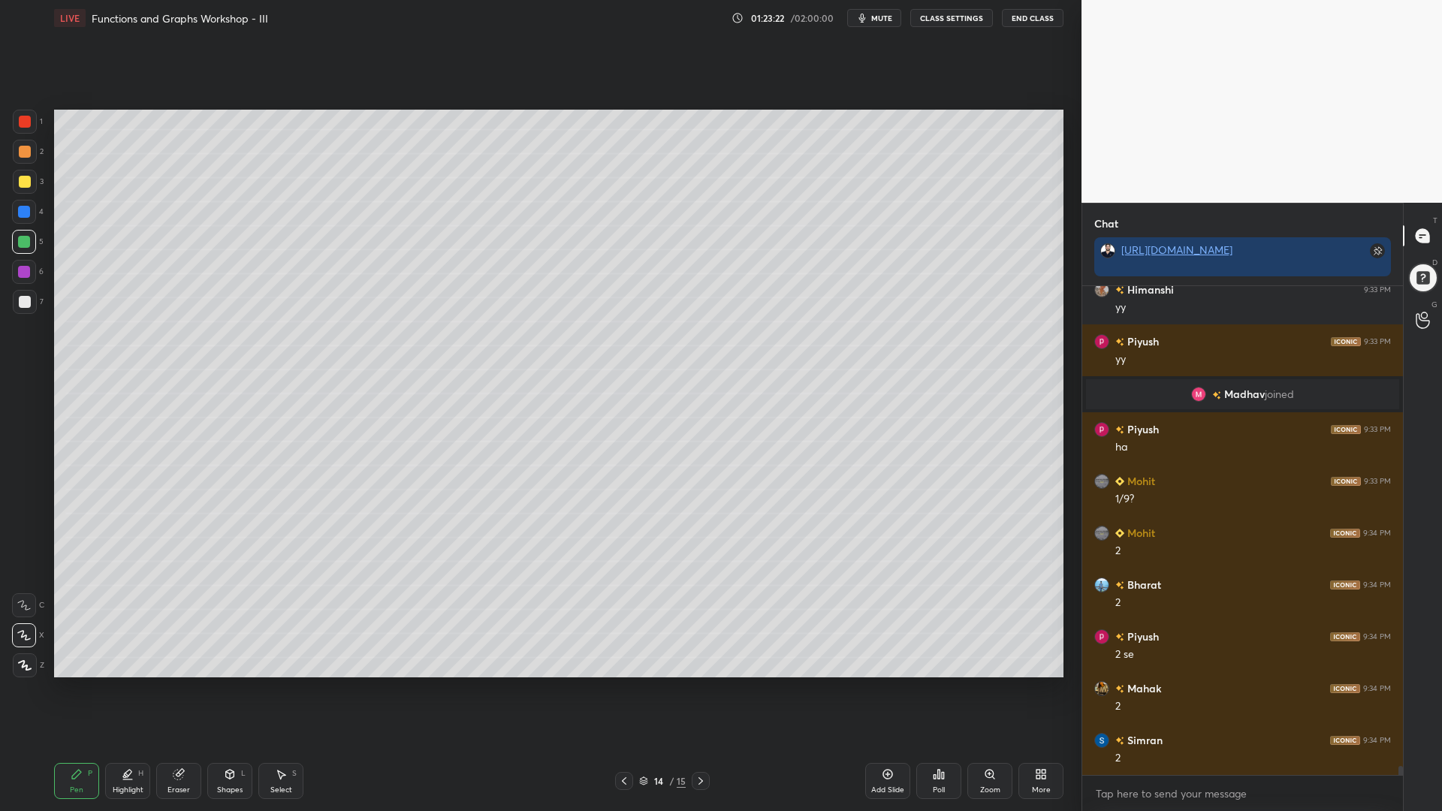
click at [33, 275] on div at bounding box center [24, 272] width 24 height 24
click at [29, 213] on div at bounding box center [24, 212] width 12 height 12
click at [25, 306] on div at bounding box center [25, 302] width 12 height 12
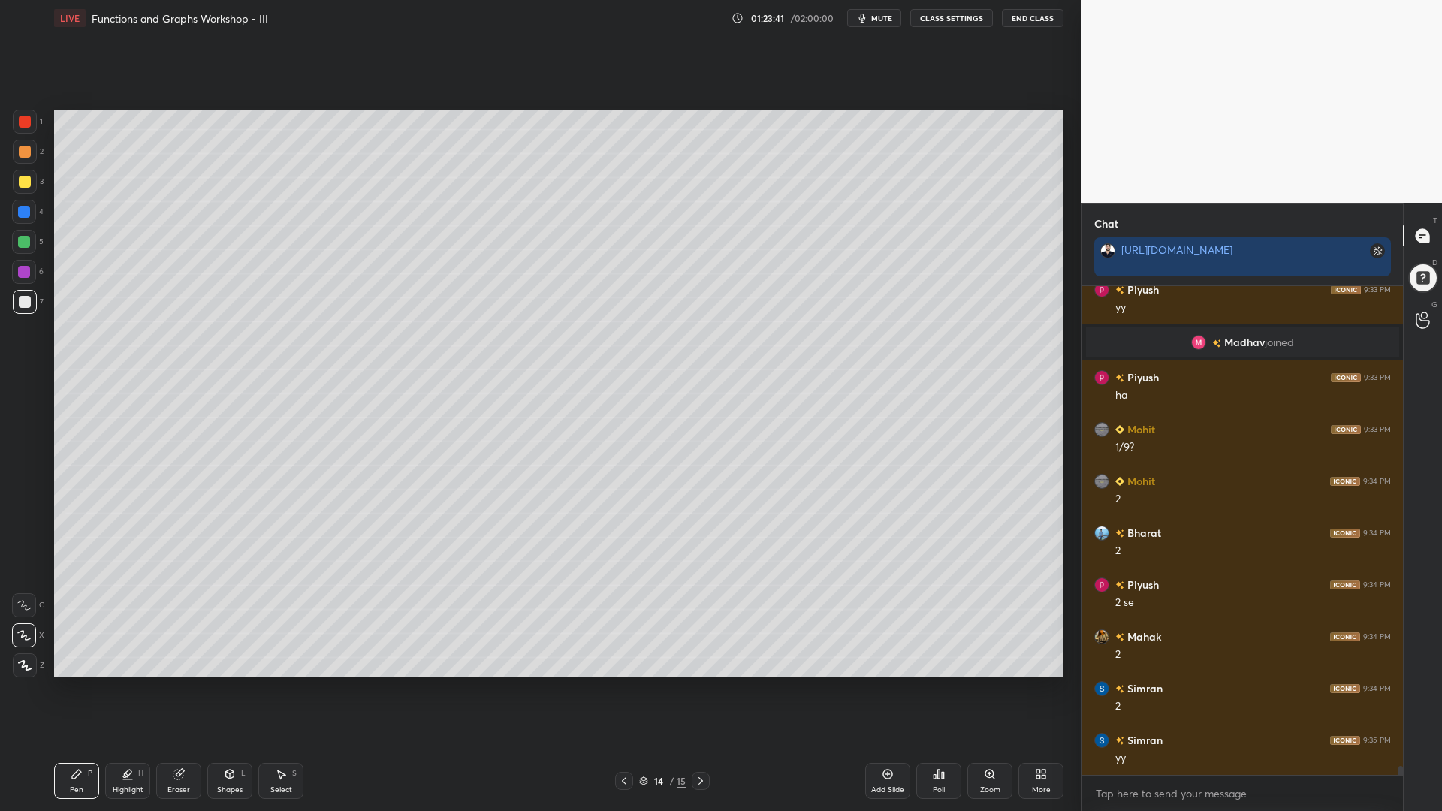
click at [628, 690] on icon at bounding box center [624, 781] width 12 height 12
click at [622, 690] on icon at bounding box center [624, 782] width 5 height 8
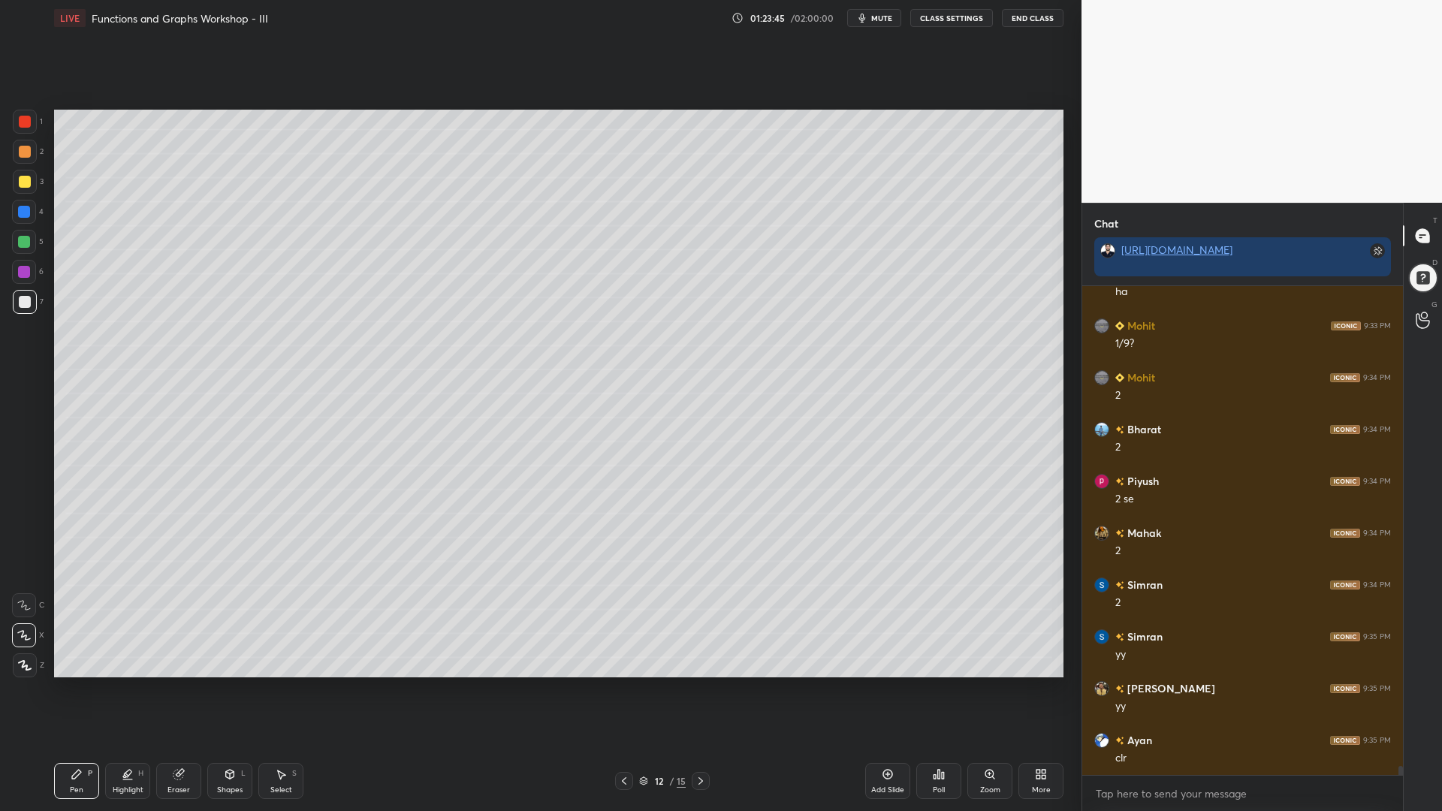
scroll to position [26420, 0]
click at [698, 690] on icon at bounding box center [701, 781] width 12 height 12
click at [703, 690] on icon at bounding box center [701, 781] width 12 height 12
click at [699, 690] on icon at bounding box center [701, 781] width 12 height 12
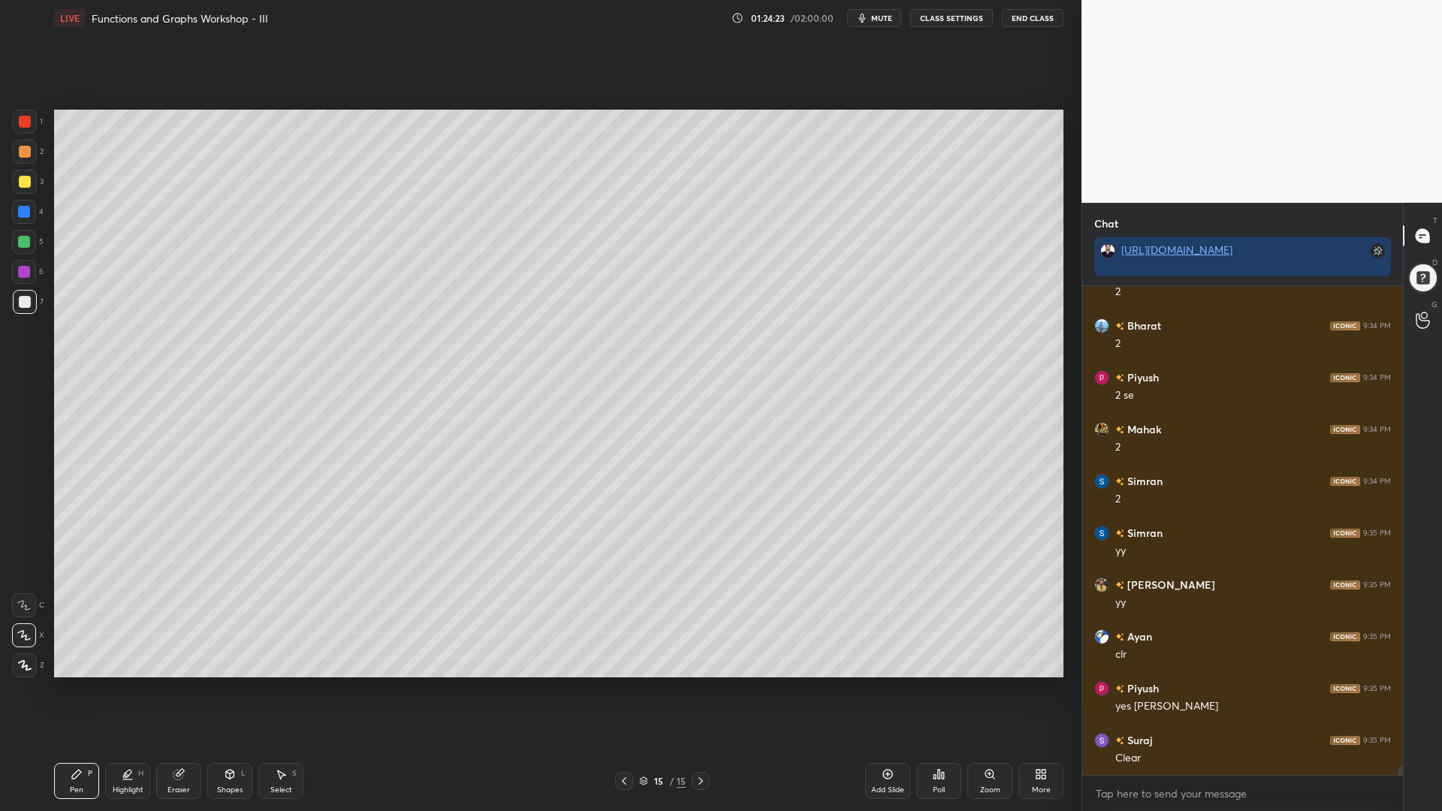
scroll to position [26523, 0]
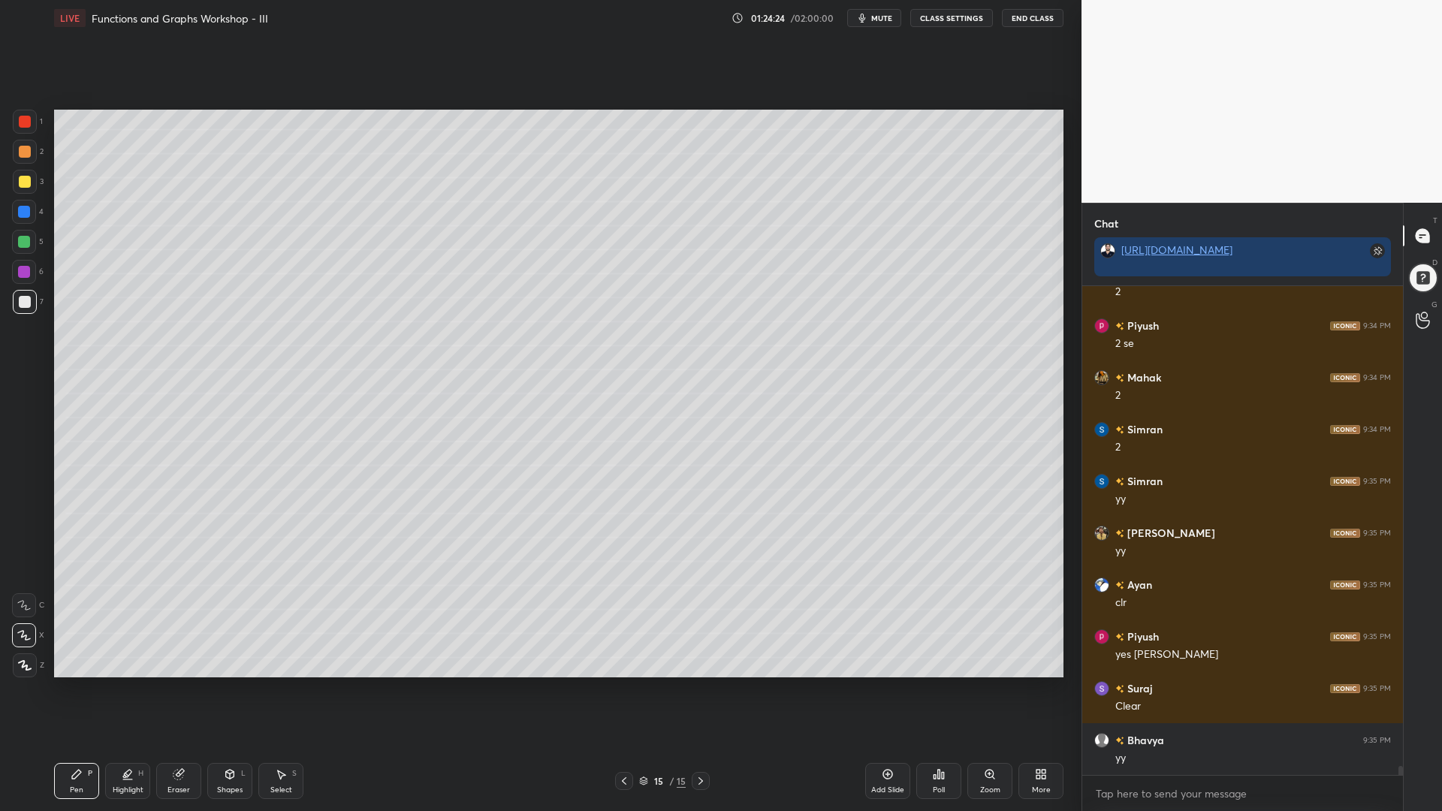
click at [883, 690] on icon at bounding box center [888, 775] width 12 height 12
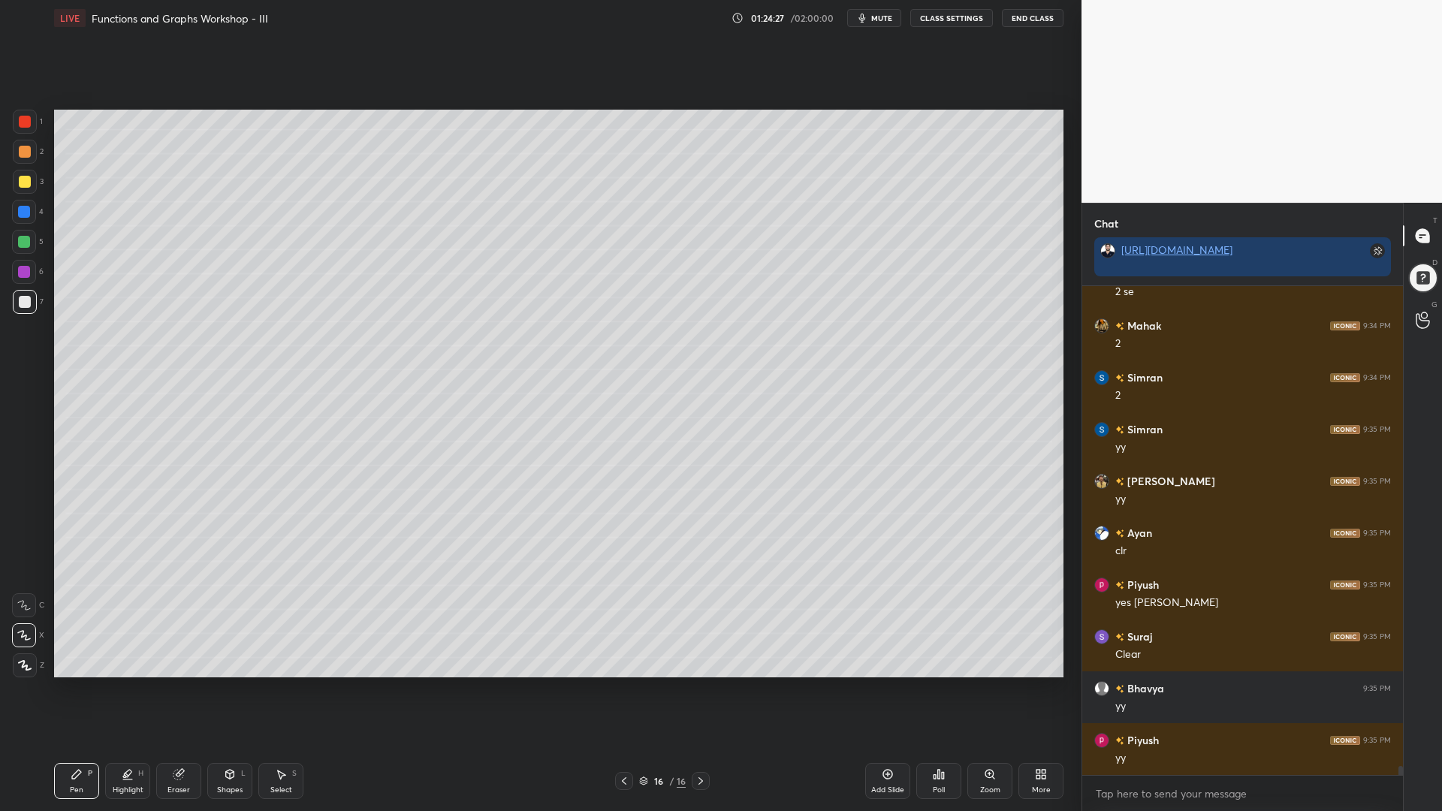
click at [20, 145] on div at bounding box center [25, 152] width 24 height 24
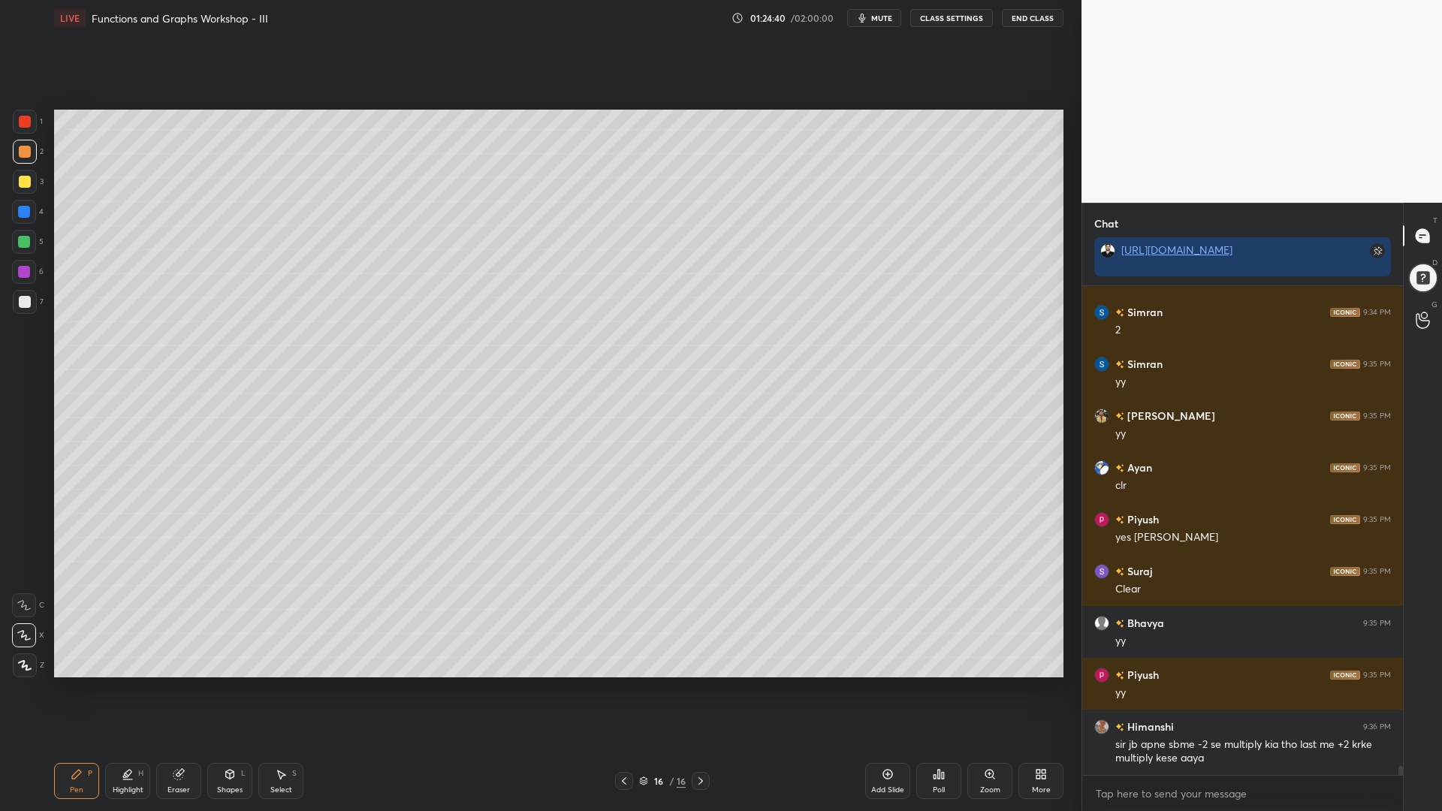
click at [625, 690] on icon at bounding box center [624, 781] width 12 height 12
click at [624, 690] on icon at bounding box center [624, 781] width 12 height 12
click at [623, 690] on icon at bounding box center [624, 781] width 12 height 12
click at [622, 690] on icon at bounding box center [624, 781] width 12 height 12
click at [21, 204] on div at bounding box center [24, 212] width 24 height 24
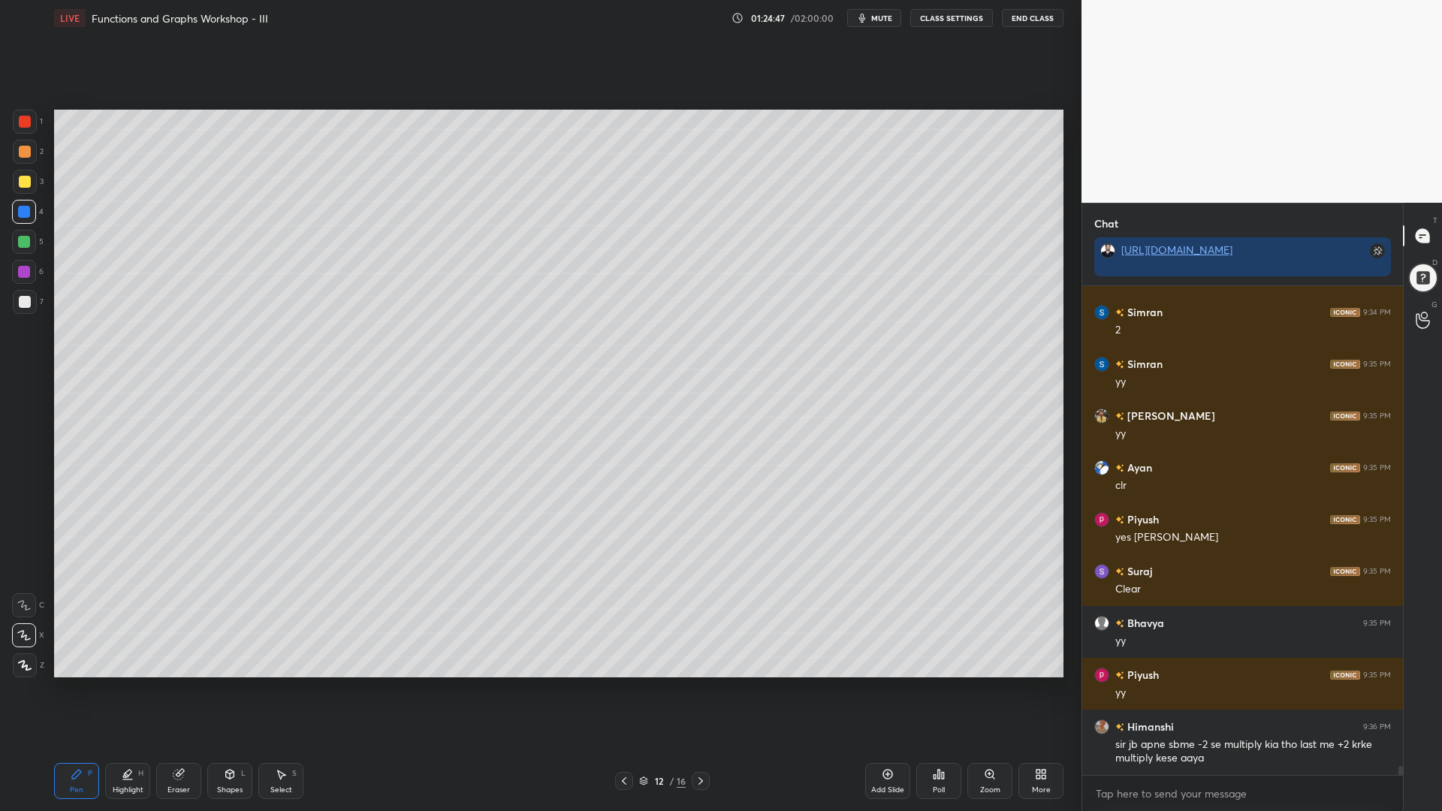
click at [23, 247] on div at bounding box center [24, 242] width 12 height 12
click at [27, 301] on div at bounding box center [25, 302] width 12 height 12
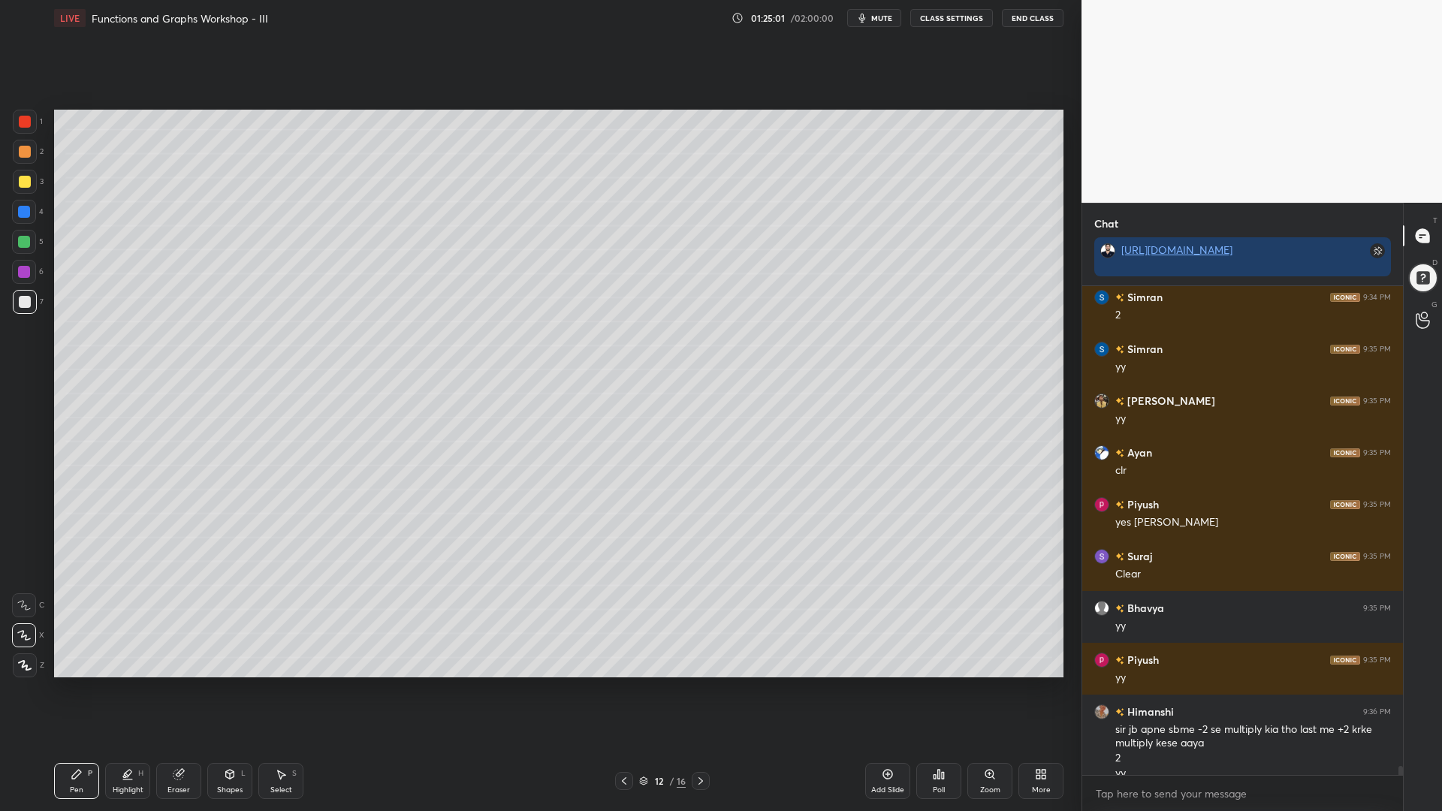
scroll to position [26670, 0]
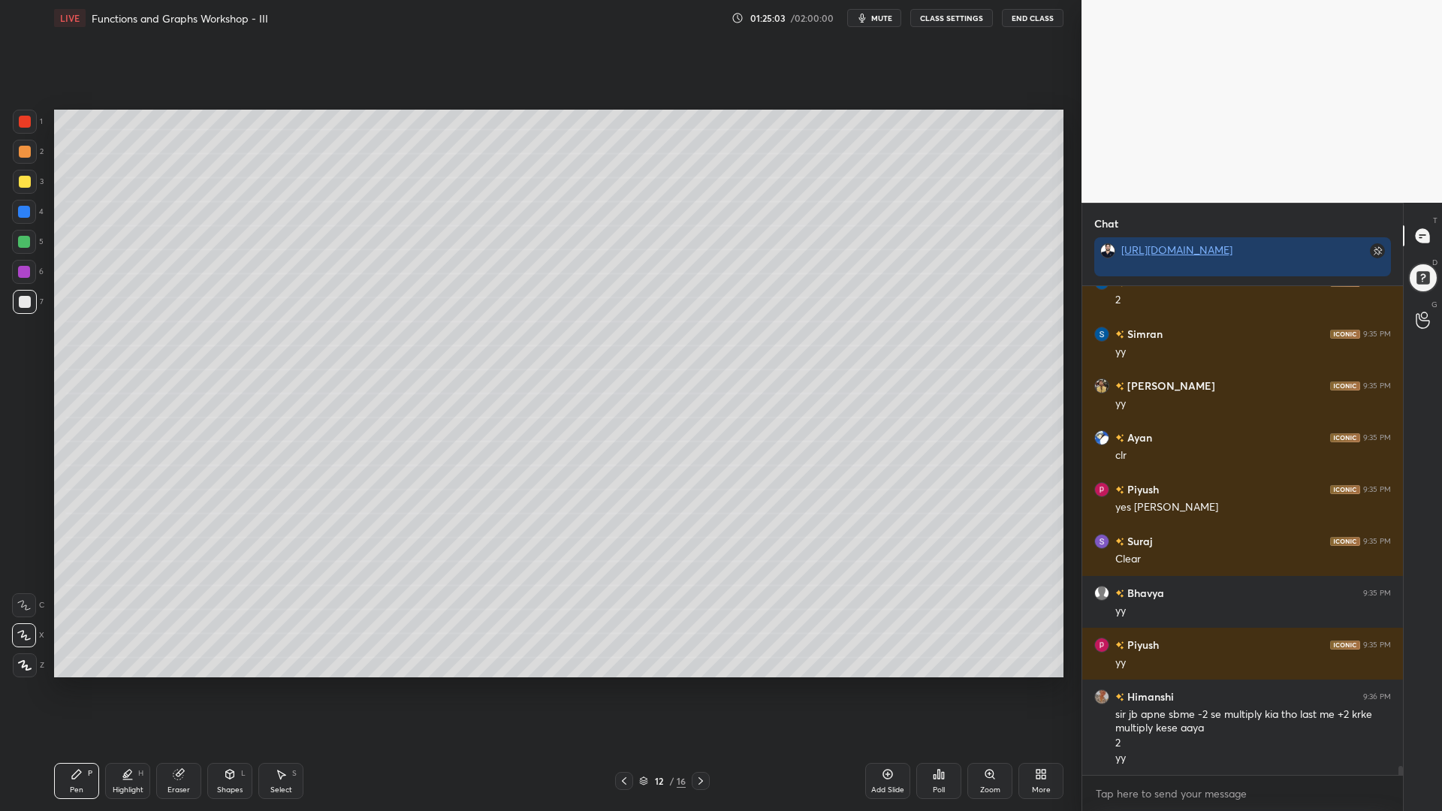
drag, startPoint x: 670, startPoint y: 742, endPoint x: 682, endPoint y: 755, distance: 17.5
click at [672, 690] on div "Setting up your live class Poll for secs No correct answer Start poll" at bounding box center [559, 393] width 1022 height 715
click at [699, 690] on icon at bounding box center [701, 781] width 12 height 12
click at [702, 690] on icon at bounding box center [701, 781] width 12 height 12
click at [28, 243] on div at bounding box center [24, 242] width 12 height 12
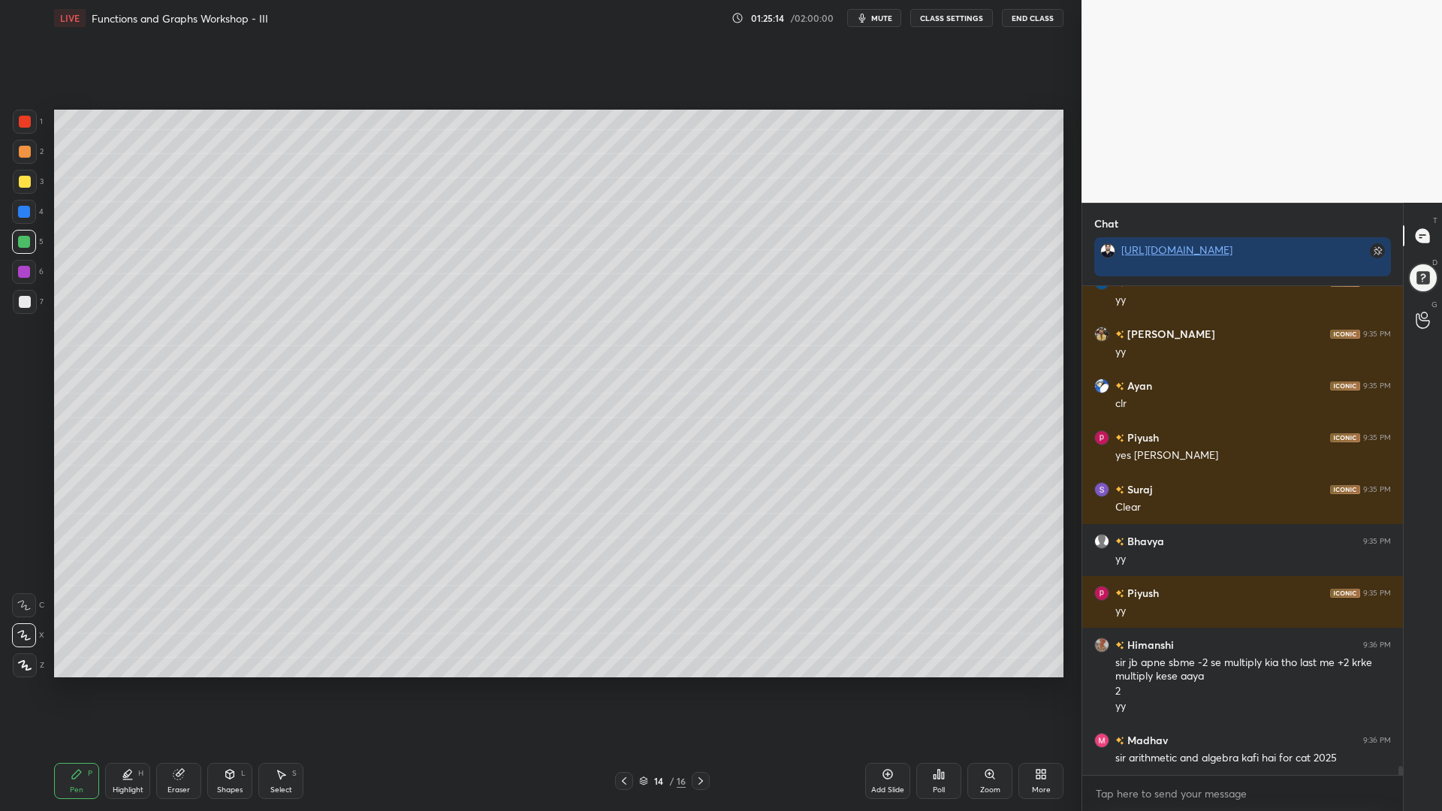
scroll to position [26774, 0]
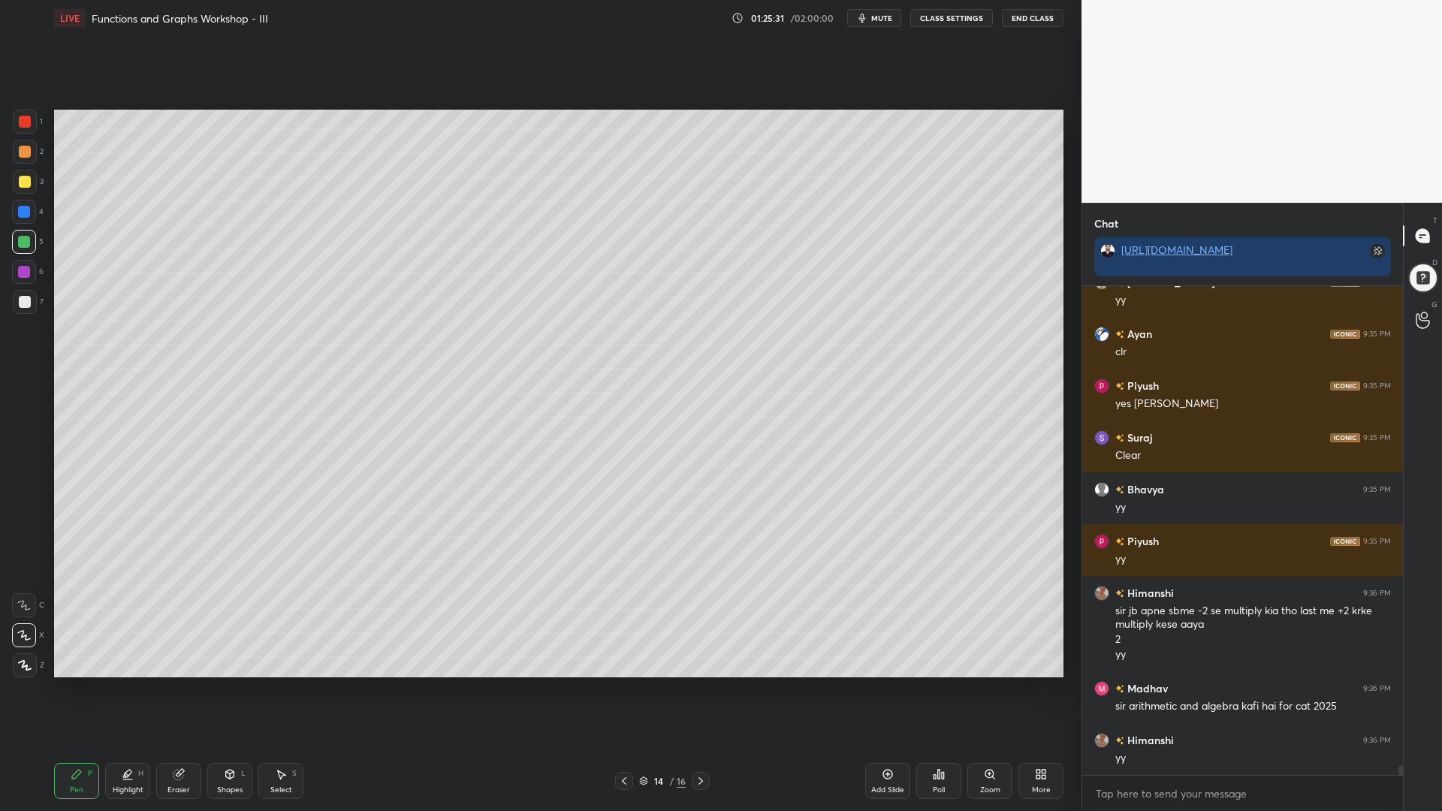
click at [29, 154] on div at bounding box center [25, 152] width 12 height 12
click at [696, 690] on icon at bounding box center [701, 781] width 12 height 12
click at [699, 690] on icon at bounding box center [701, 781] width 12 height 12
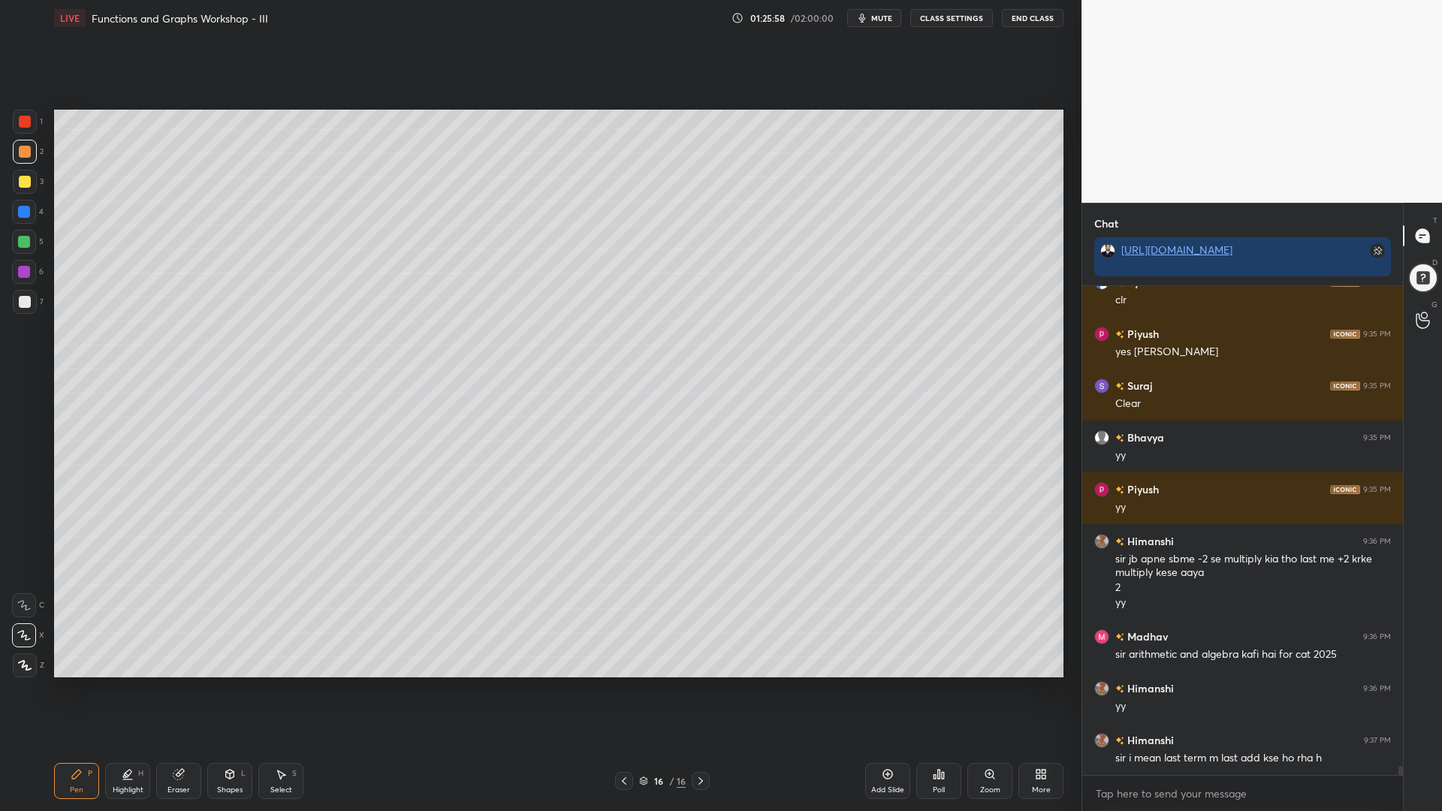
click at [621, 690] on icon at bounding box center [624, 781] width 12 height 12
click at [624, 690] on icon at bounding box center [624, 781] width 12 height 12
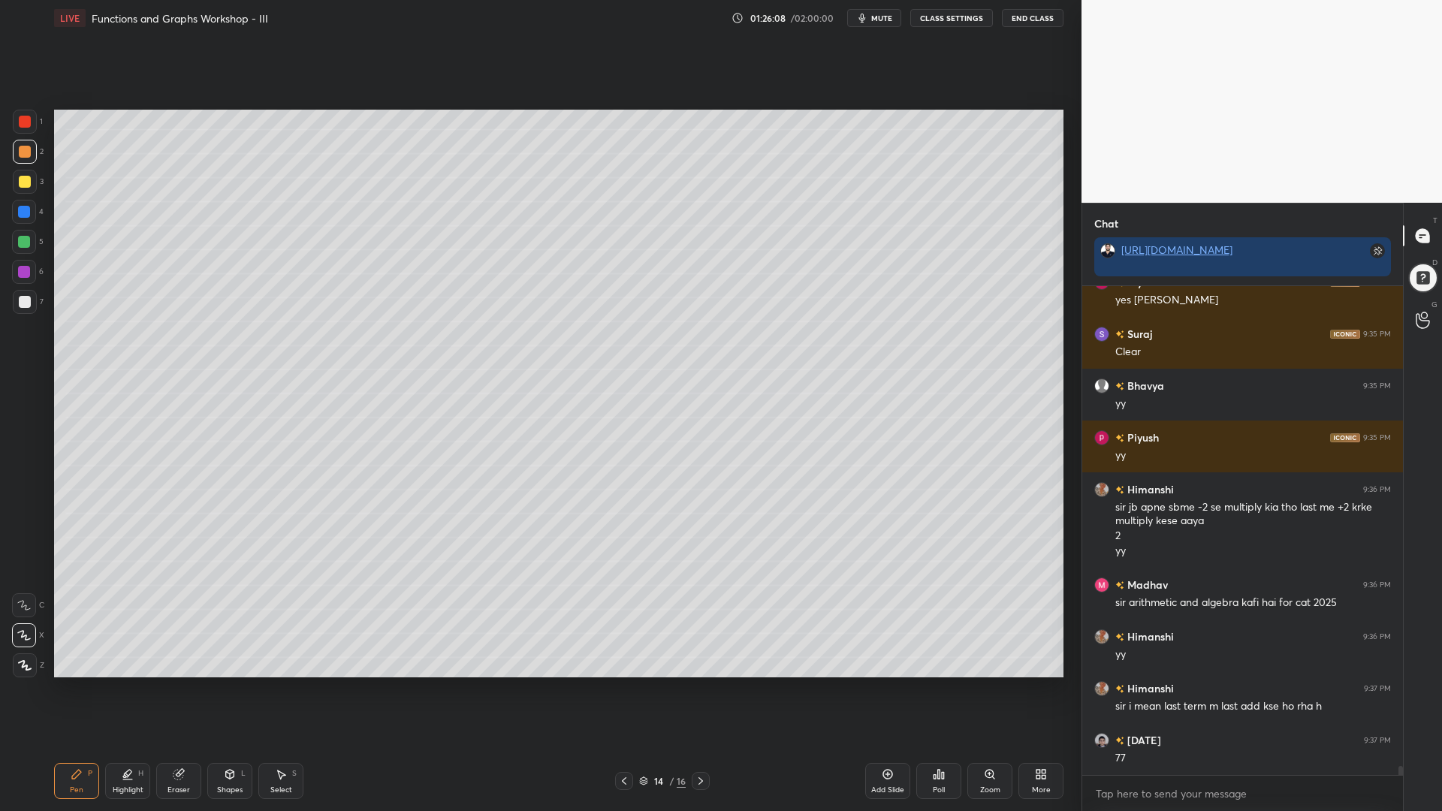
click at [581, 690] on div "Pen P Highlight H Eraser Shapes L Select S 14 / 16 Add Slide Poll Zoom More" at bounding box center [559, 781] width 1010 height 60
click at [621, 690] on icon at bounding box center [624, 781] width 12 height 12
click at [623, 690] on icon at bounding box center [624, 782] width 5 height 8
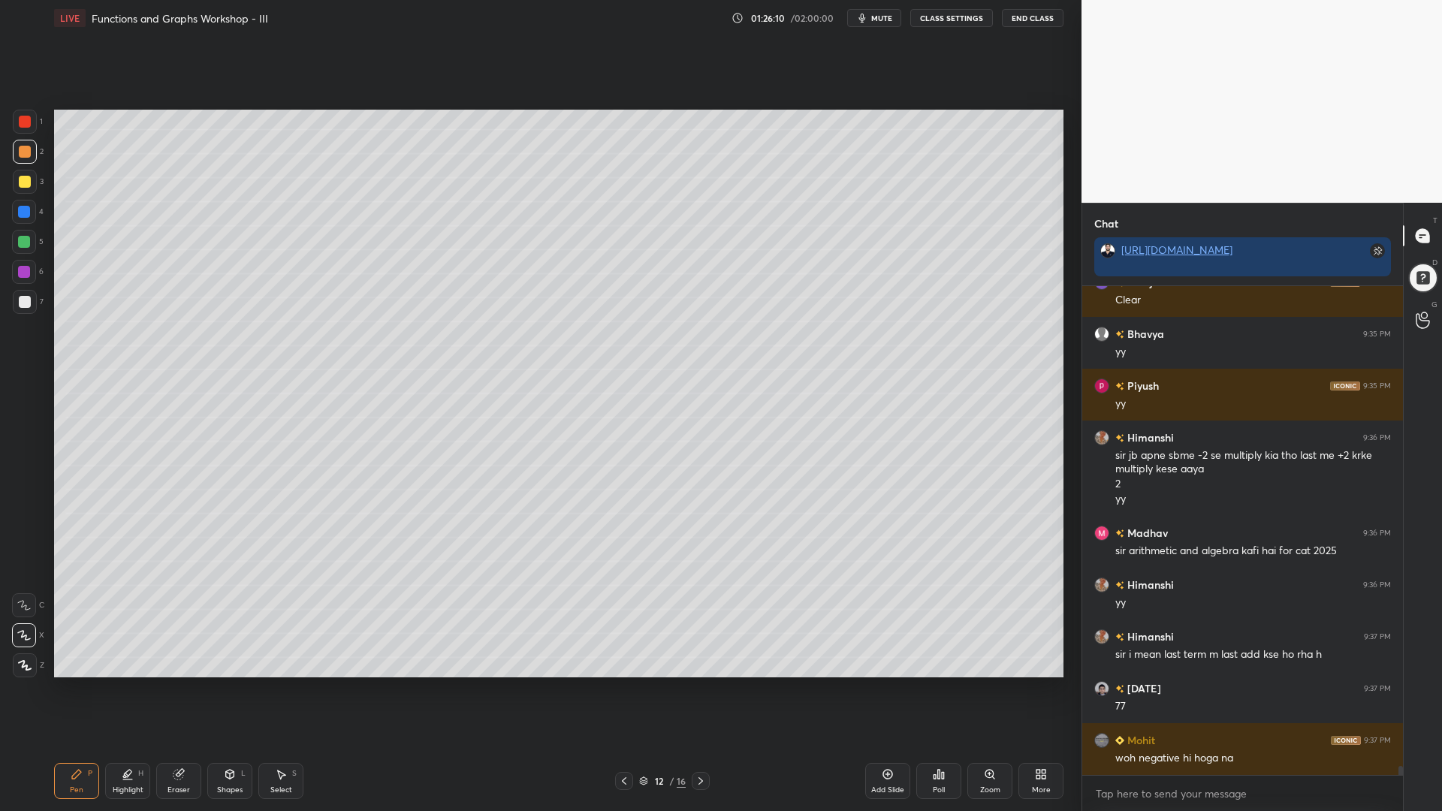
click at [128, 690] on icon at bounding box center [128, 775] width 12 height 12
click at [20, 269] on div at bounding box center [24, 272] width 12 height 12
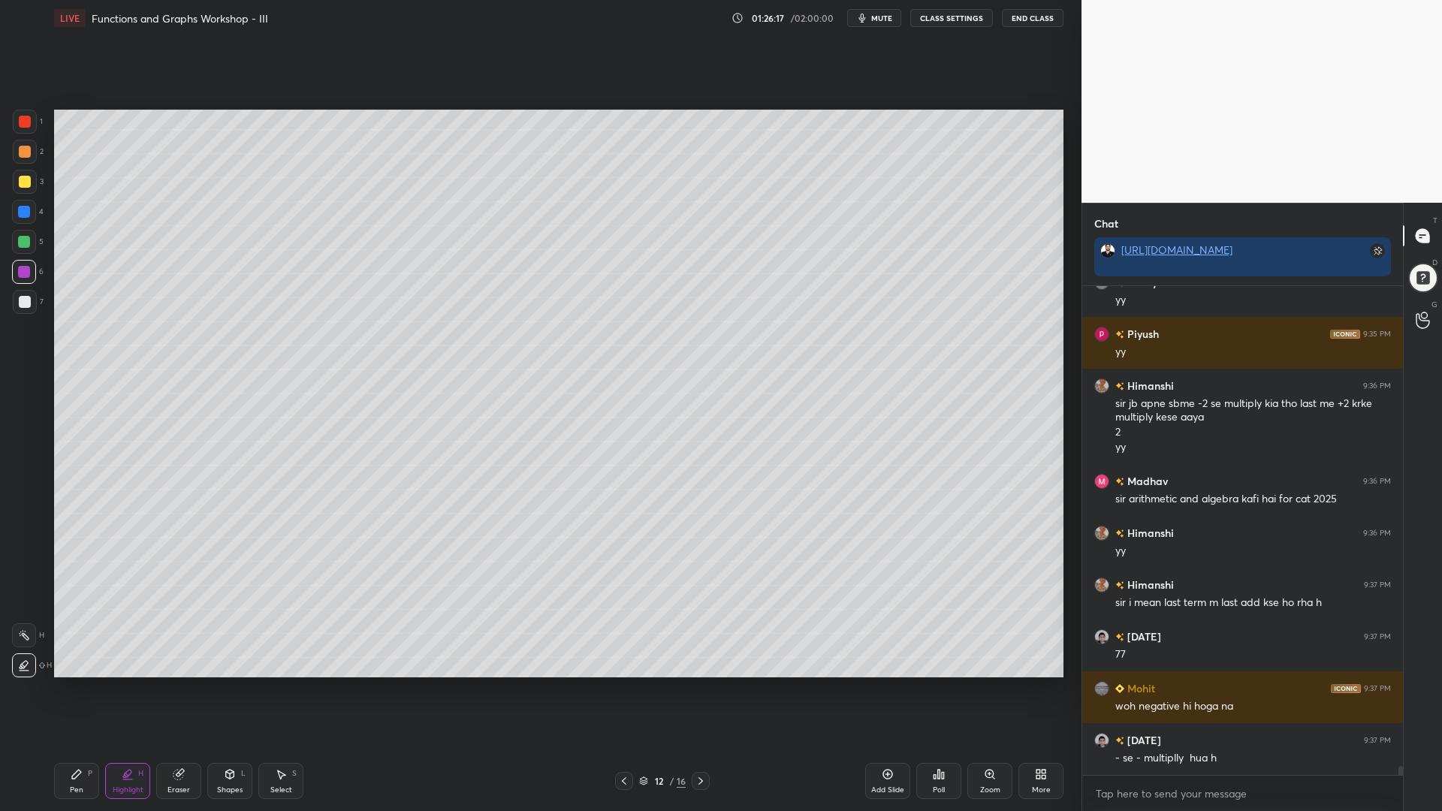
click at [20, 640] on icon at bounding box center [24, 636] width 12 height 12
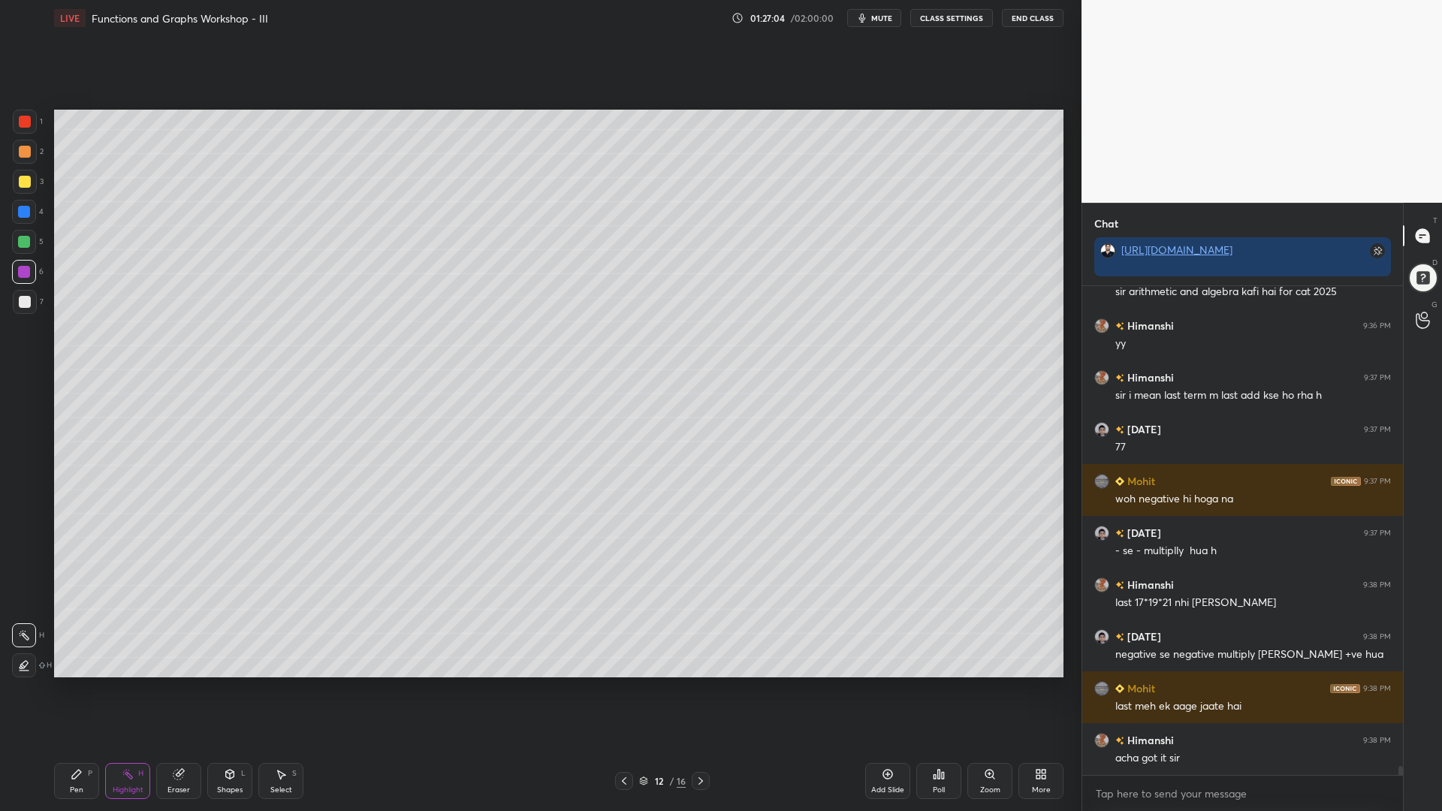
scroll to position [27241, 0]
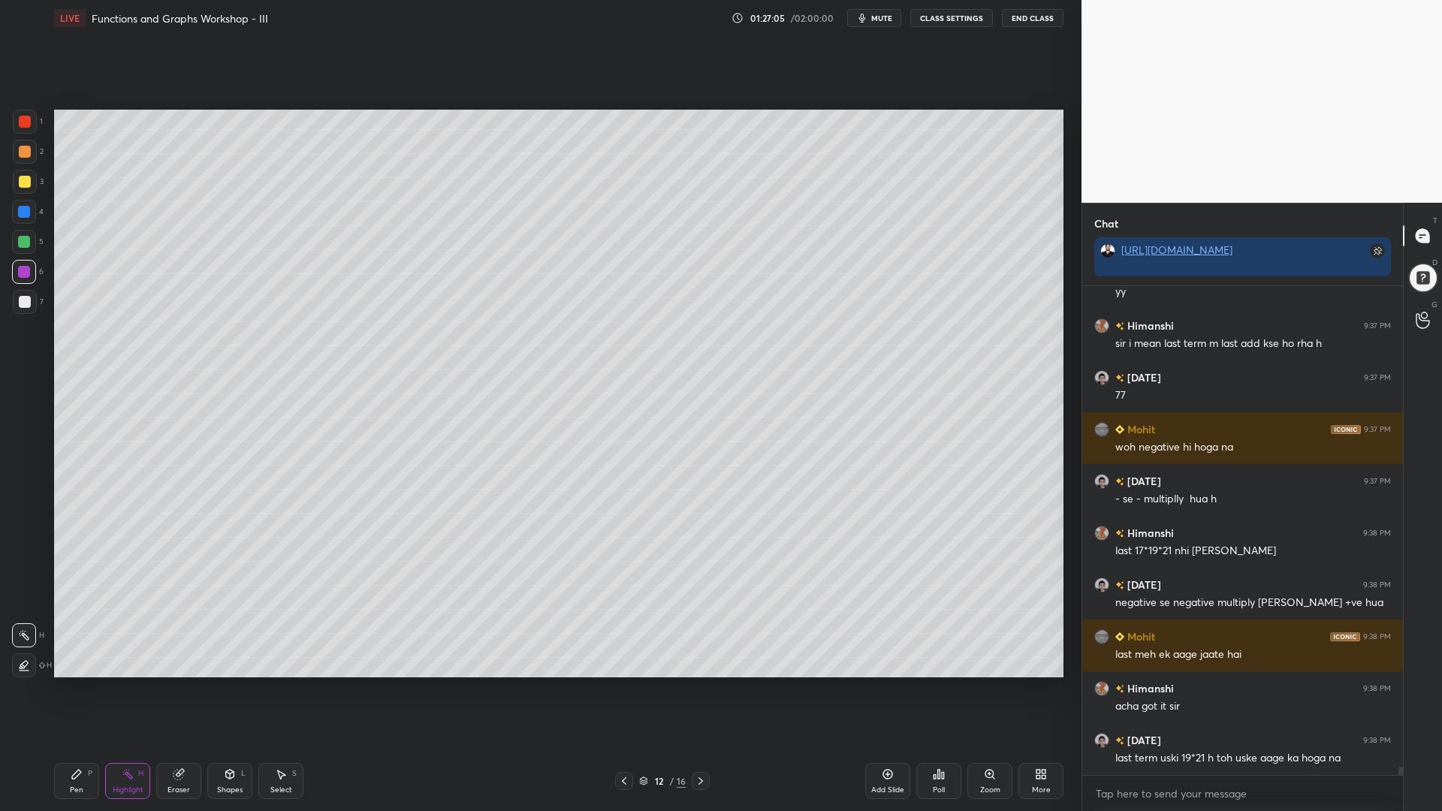
click at [705, 690] on icon at bounding box center [701, 781] width 12 height 12
click at [696, 690] on icon at bounding box center [701, 781] width 12 height 12
click at [696, 690] on div at bounding box center [701, 781] width 18 height 18
click at [698, 690] on div at bounding box center [701, 781] width 18 height 18
click at [20, 153] on div at bounding box center [25, 152] width 12 height 12
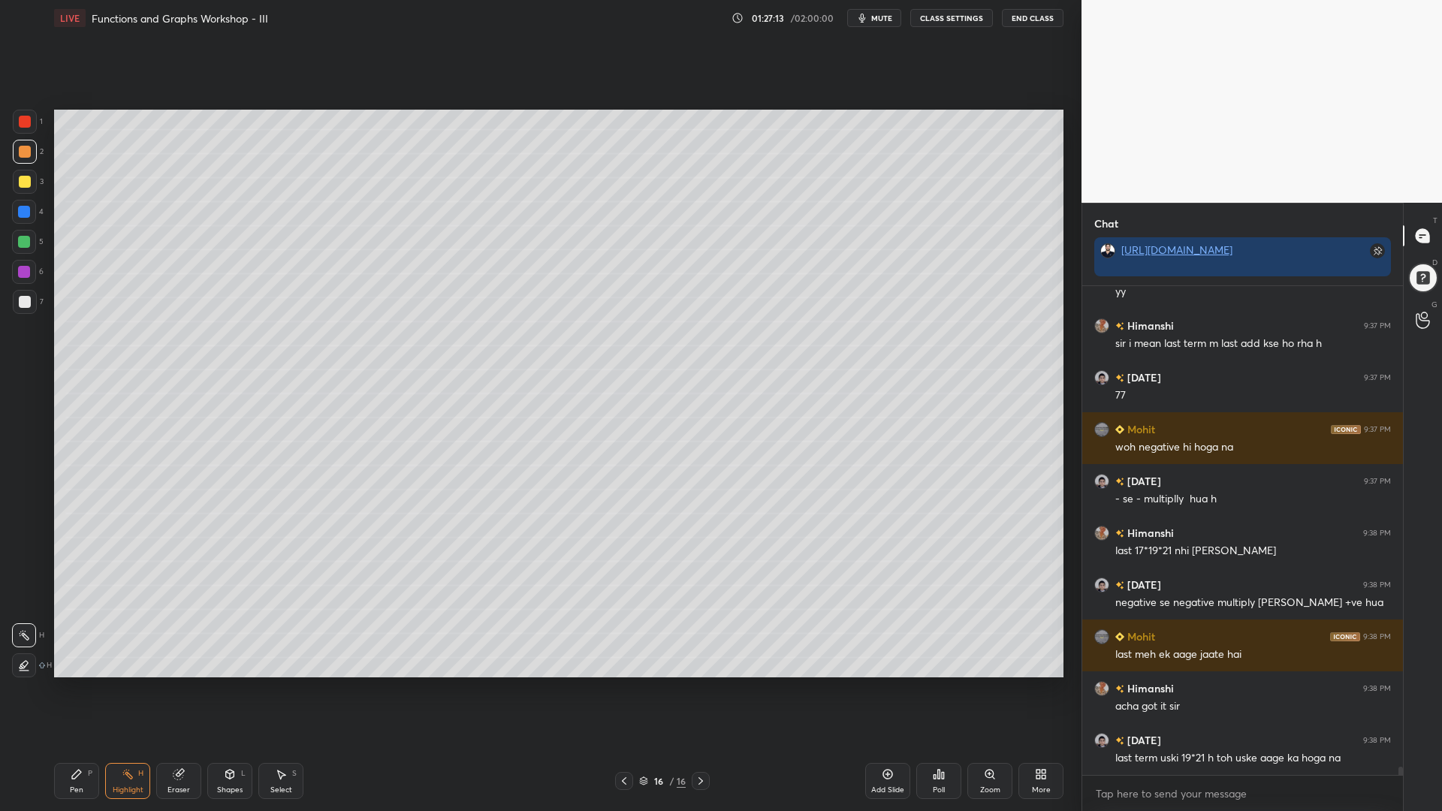
drag, startPoint x: 73, startPoint y: 784, endPoint x: 103, endPoint y: 727, distance: 64.5
click at [73, 690] on div "Pen P" at bounding box center [76, 781] width 45 height 36
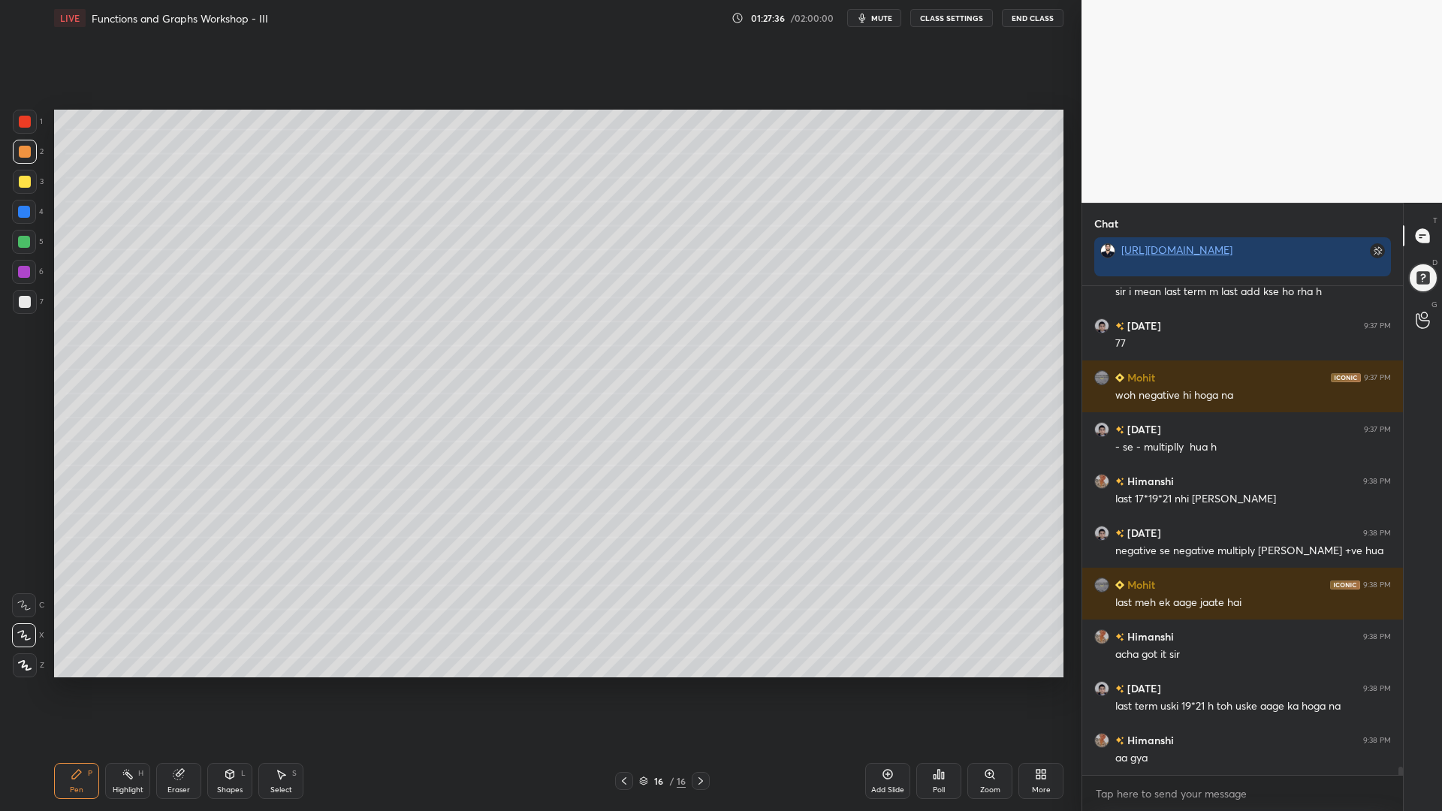
scroll to position [27344, 0]
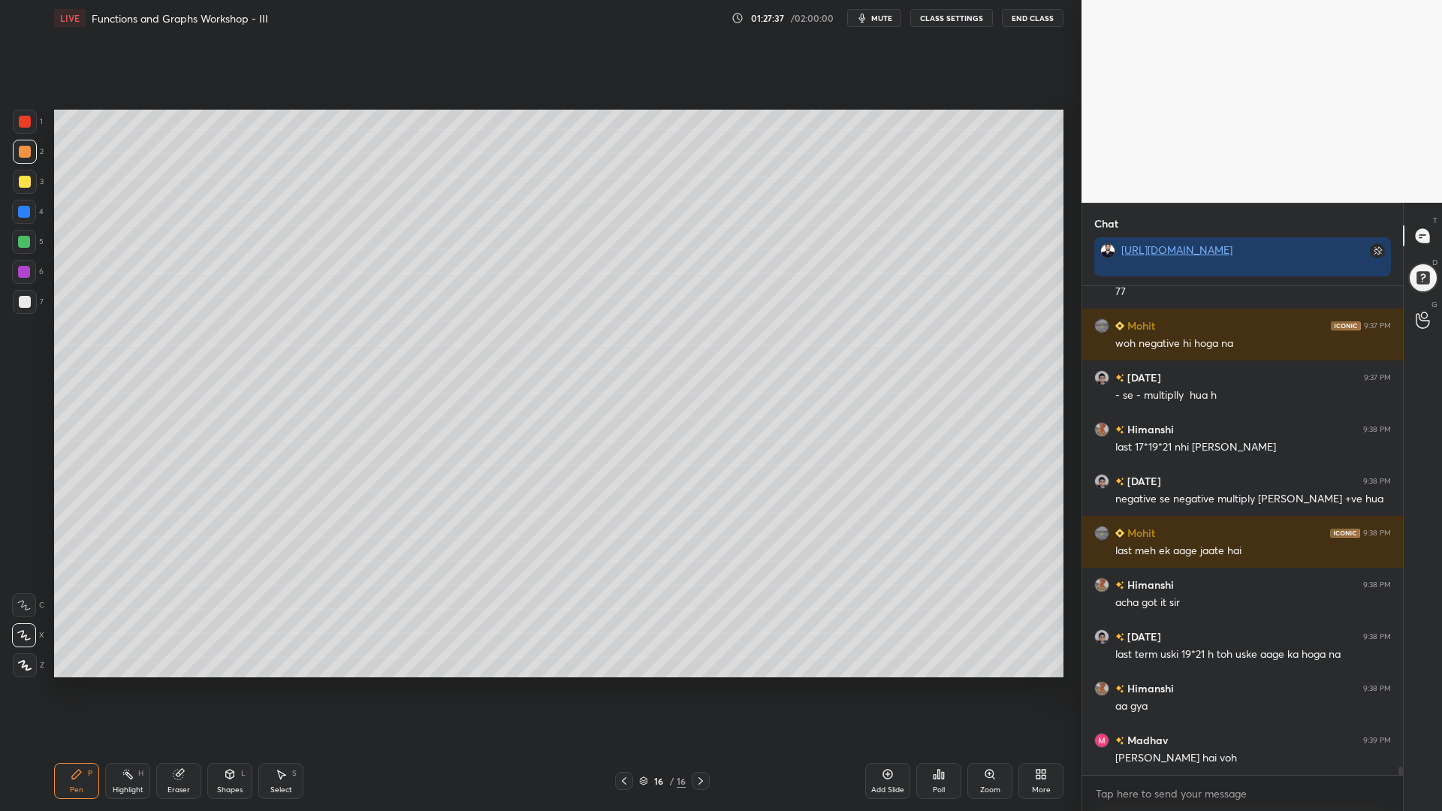
click at [15, 252] on div at bounding box center [24, 242] width 24 height 24
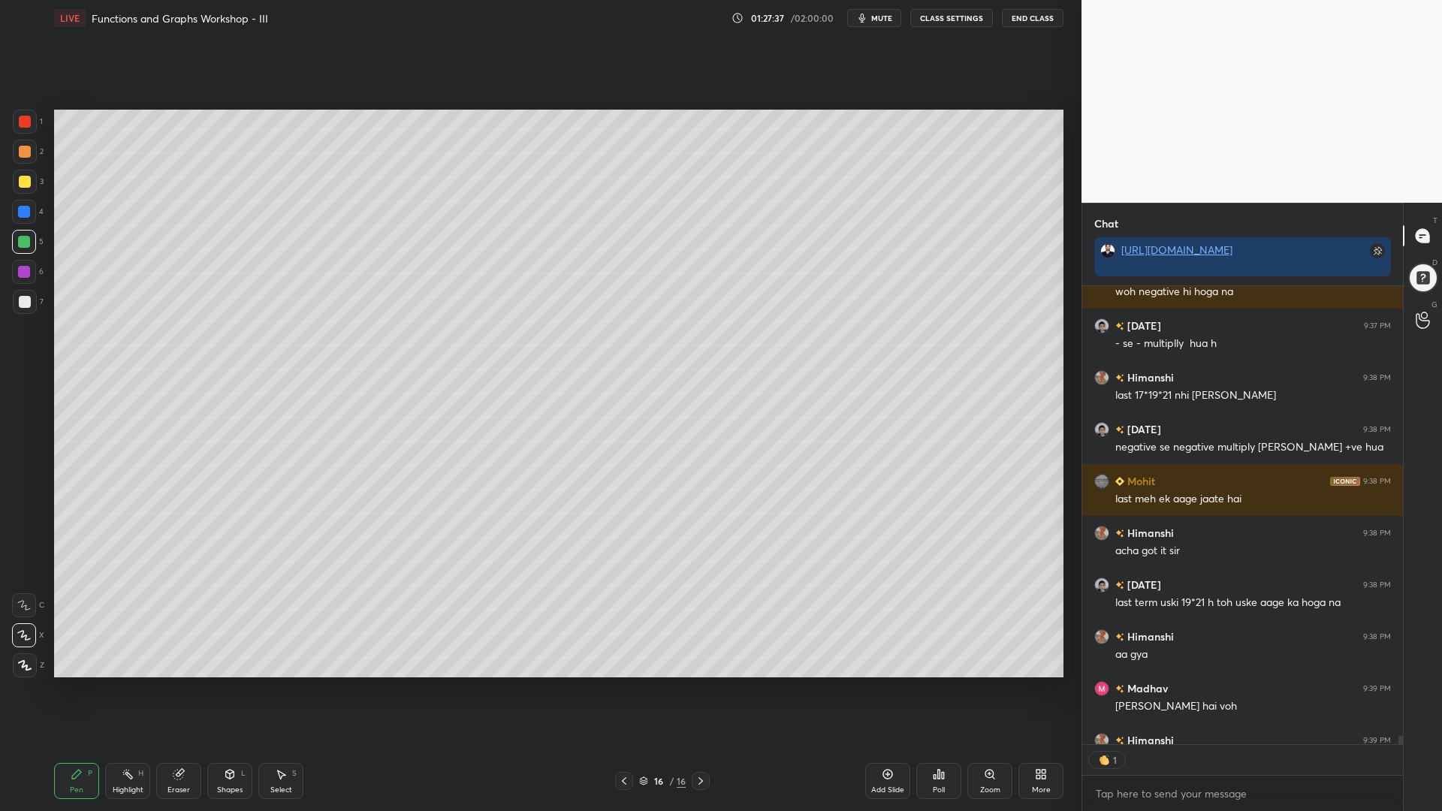
scroll to position [454, 316]
click at [21, 216] on div at bounding box center [24, 212] width 12 height 12
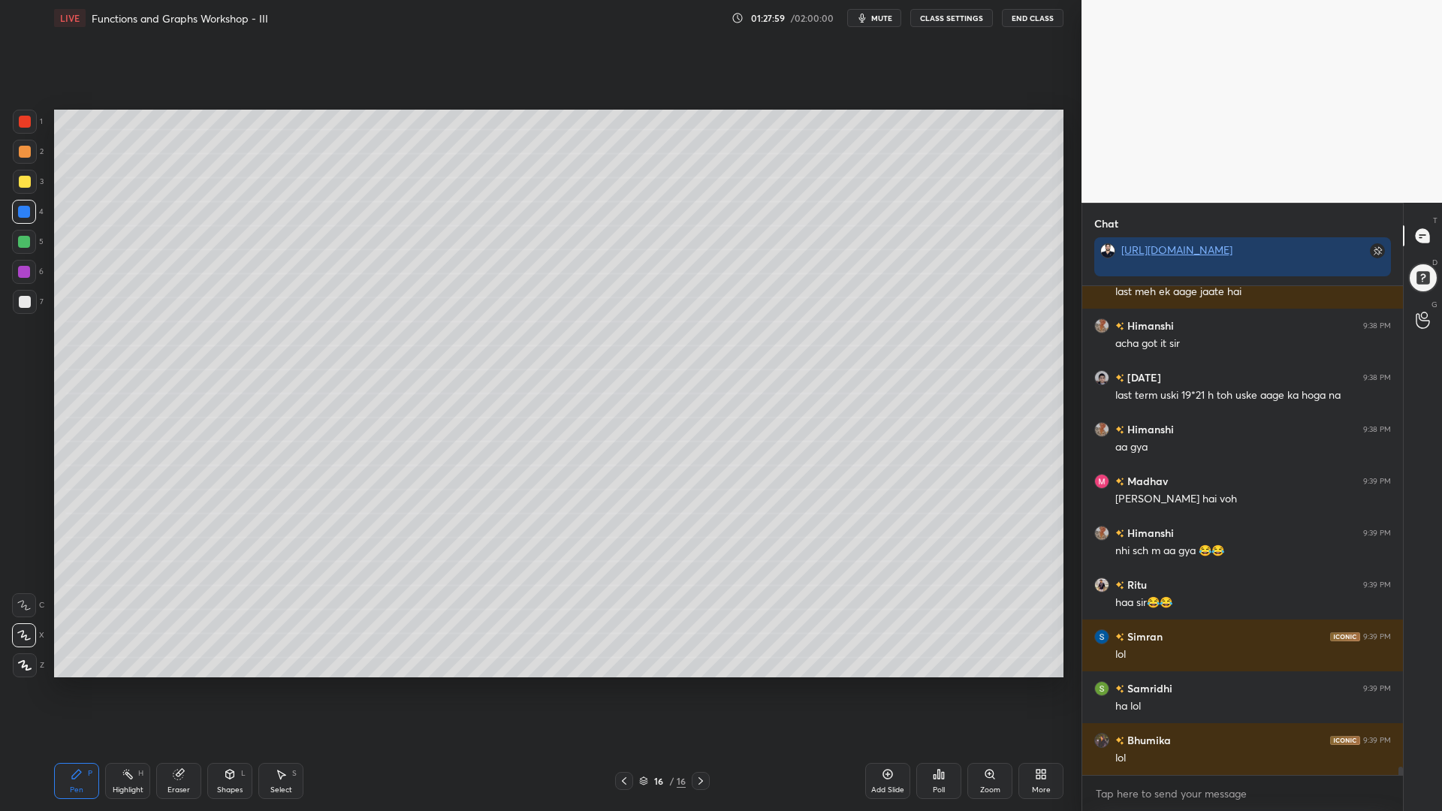
scroll to position [27655, 0]
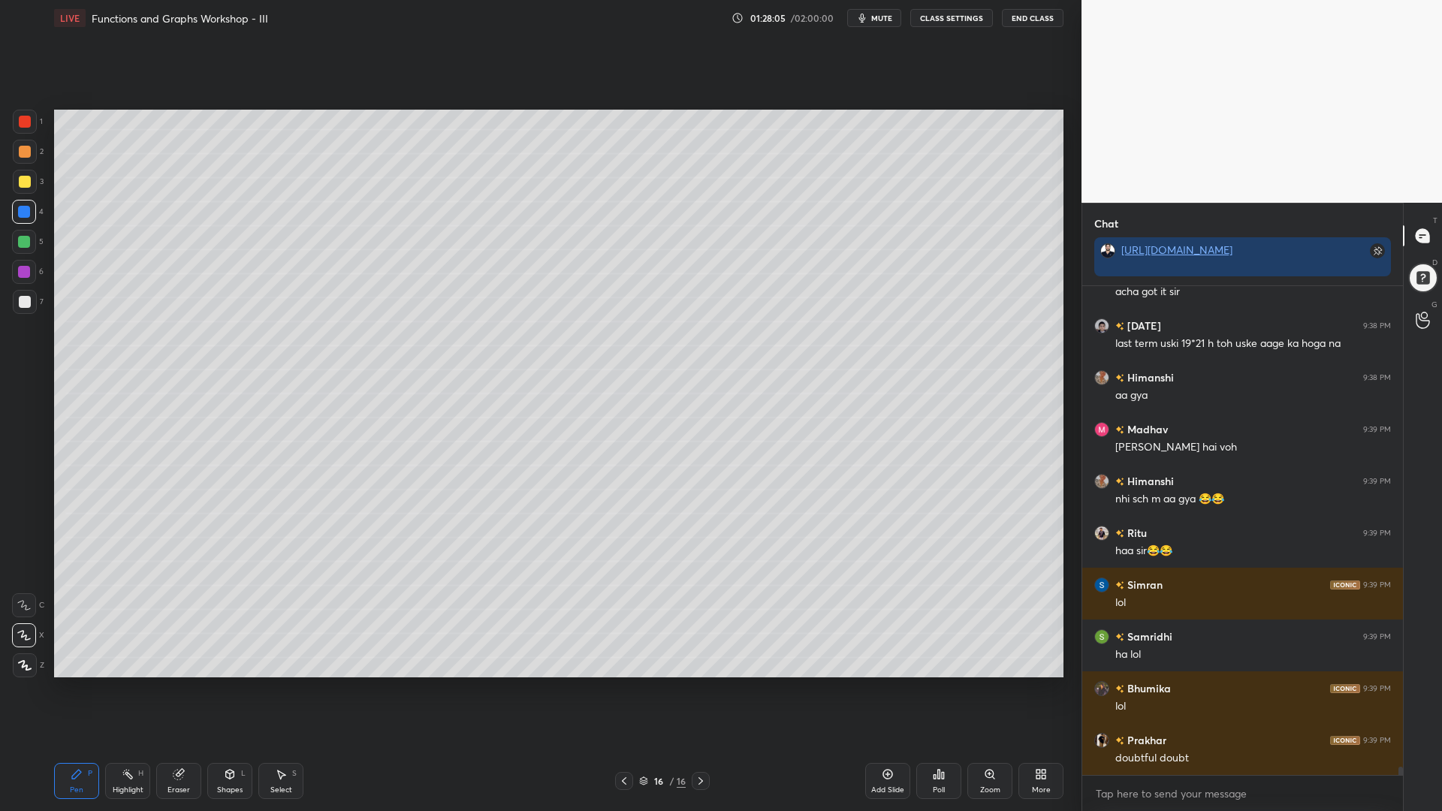
click at [26, 126] on div at bounding box center [25, 122] width 12 height 12
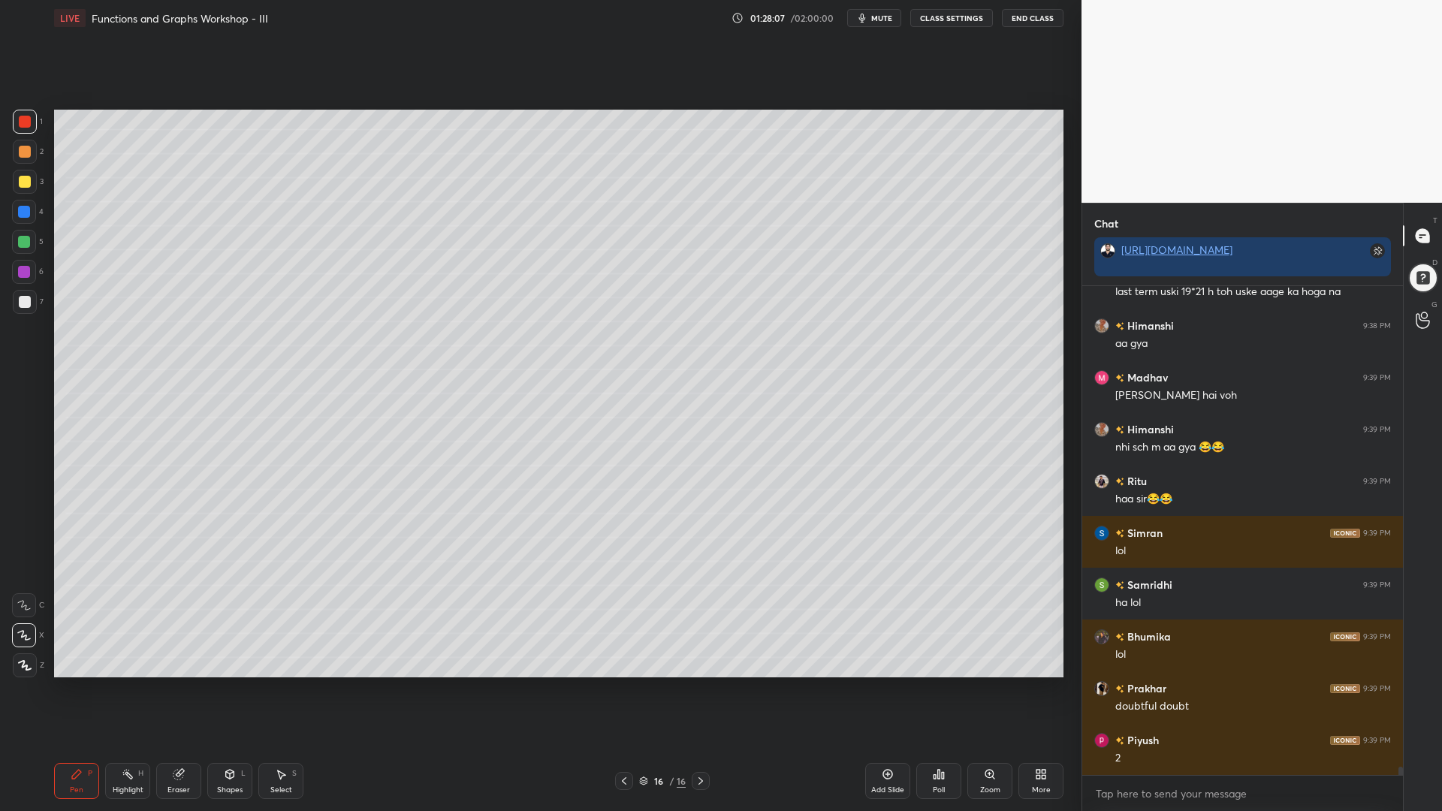
drag, startPoint x: 29, startPoint y: 164, endPoint x: 29, endPoint y: 183, distance: 19.5
click at [28, 166] on div "2" at bounding box center [28, 155] width 31 height 30
drag, startPoint x: 26, startPoint y: 216, endPoint x: 50, endPoint y: 210, distance: 25.0
click at [25, 216] on div at bounding box center [24, 212] width 12 height 12
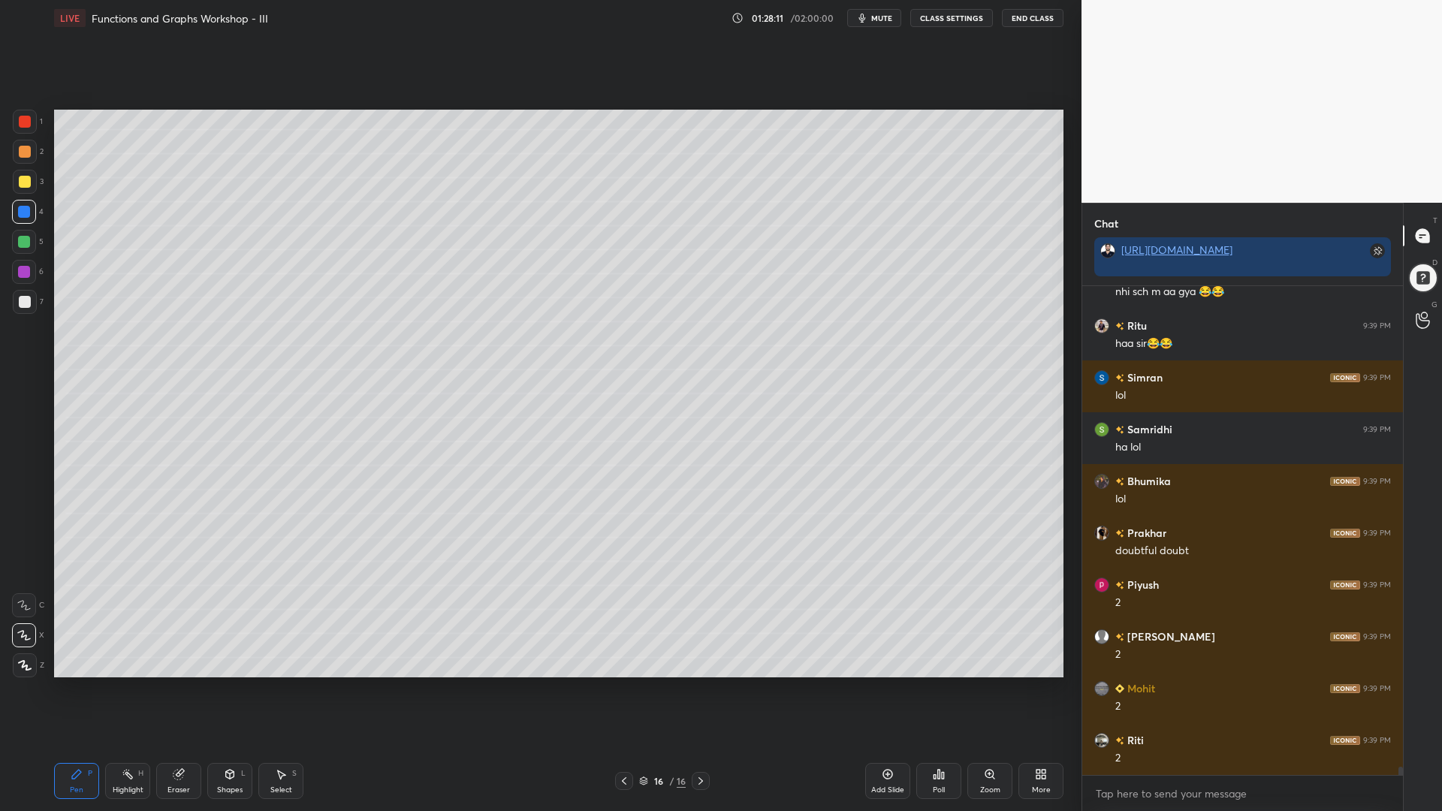
scroll to position [27915, 0]
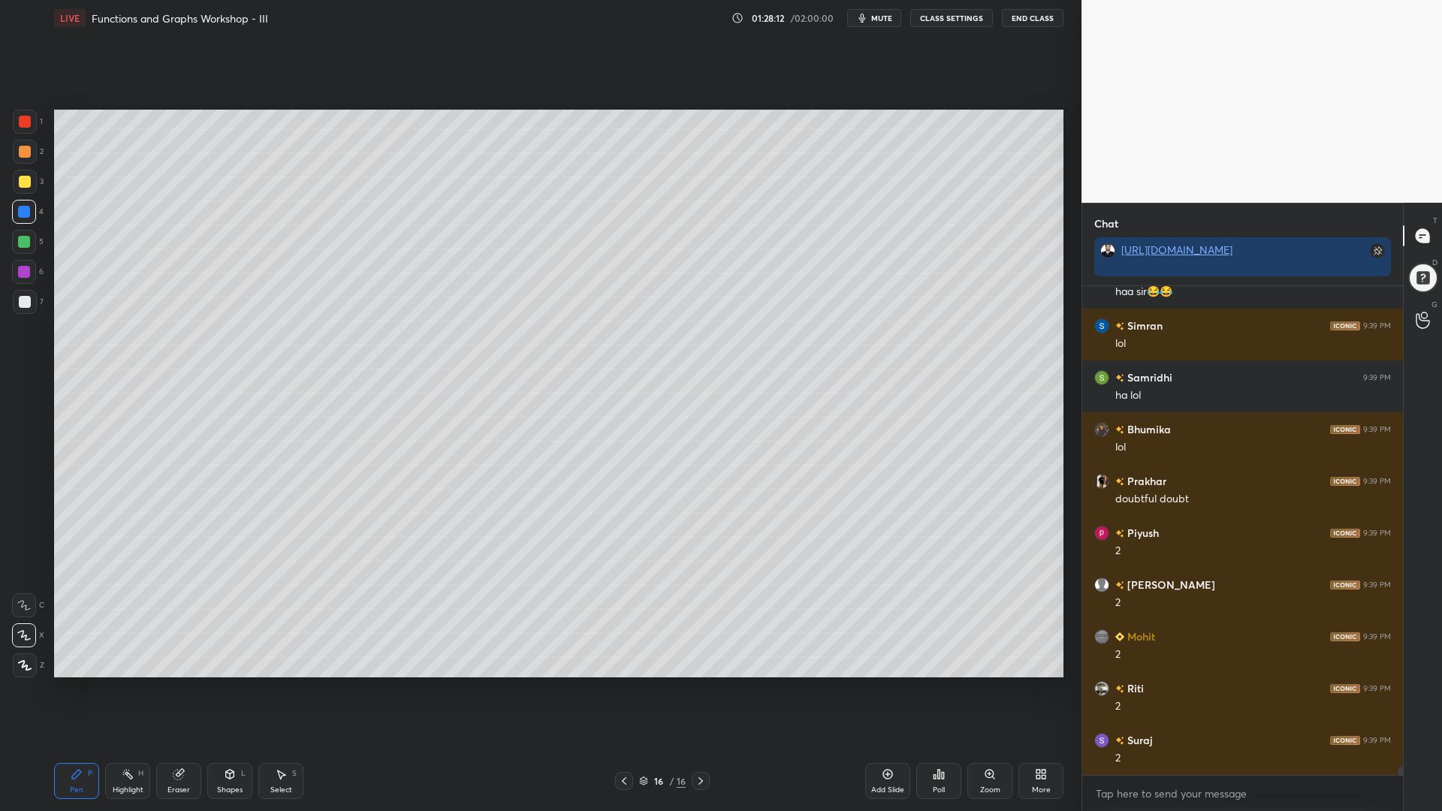
click at [23, 299] on div at bounding box center [25, 302] width 12 height 12
click at [26, 244] on div at bounding box center [24, 242] width 12 height 12
drag, startPoint x: 16, startPoint y: 210, endPoint x: 27, endPoint y: 186, distance: 26.6
click at [16, 208] on div at bounding box center [24, 212] width 24 height 24
click at [21, 179] on div at bounding box center [25, 182] width 12 height 12
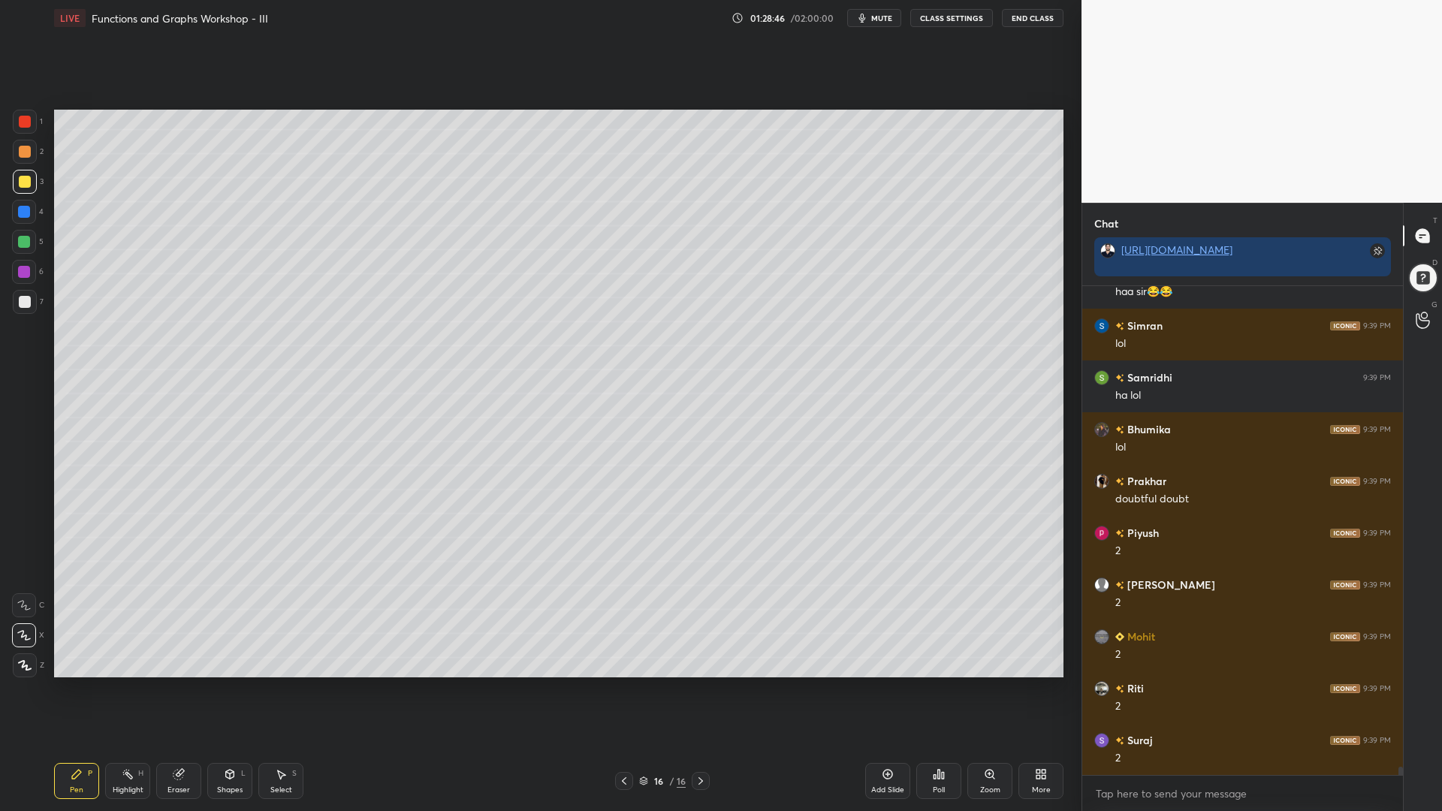
click at [625, 690] on icon at bounding box center [624, 781] width 12 height 12
drag, startPoint x: 22, startPoint y: 206, endPoint x: 38, endPoint y: 210, distance: 16.4
click at [23, 207] on div at bounding box center [24, 212] width 12 height 12
click at [626, 690] on icon at bounding box center [624, 781] width 12 height 12
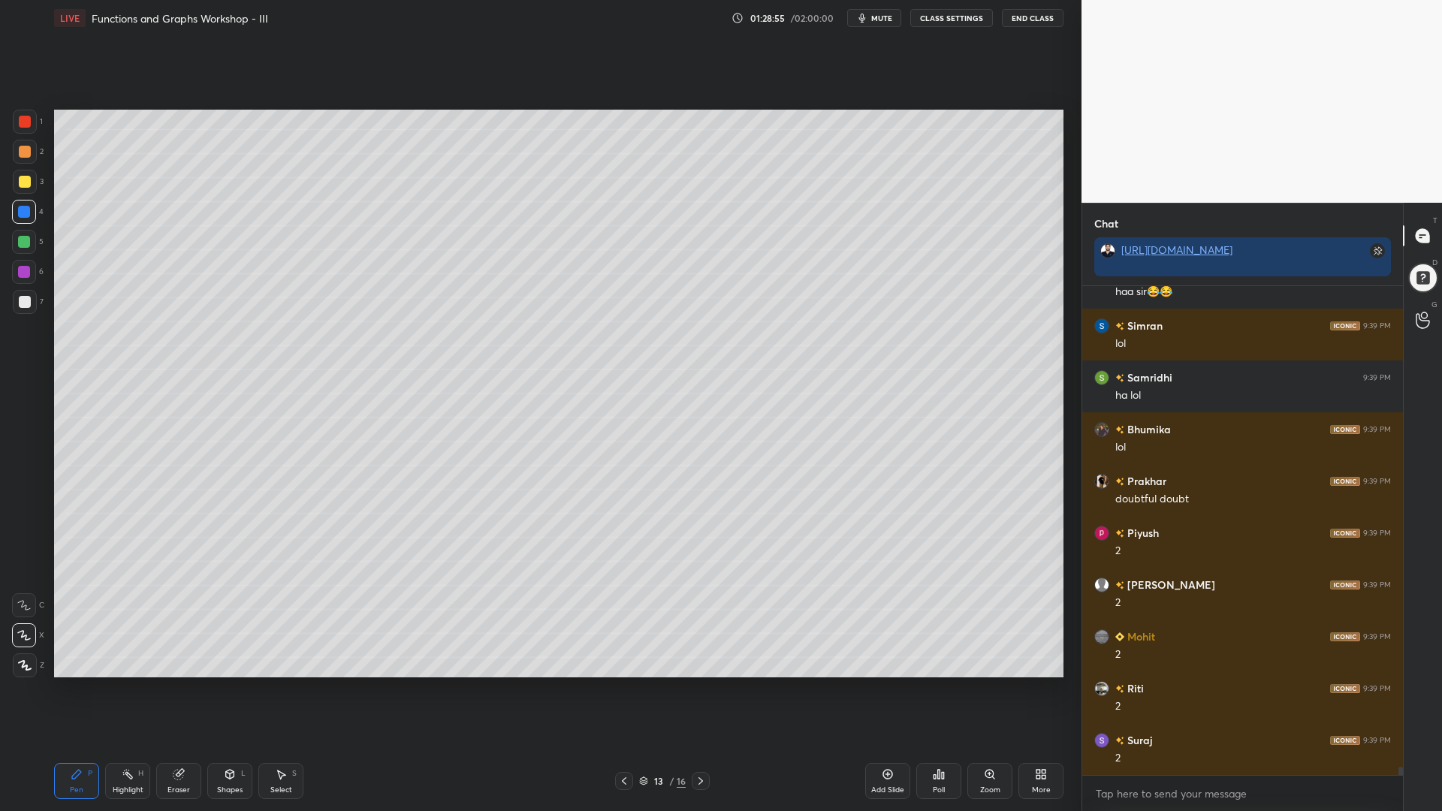
click at [11, 237] on div "1 2 3 4 5 6 7 C X Z C X Z E E Erase all H H" at bounding box center [24, 394] width 48 height 568
click at [23, 301] on div at bounding box center [25, 302] width 12 height 12
click at [700, 690] on icon at bounding box center [701, 782] width 5 height 8
click at [696, 690] on icon at bounding box center [701, 781] width 12 height 12
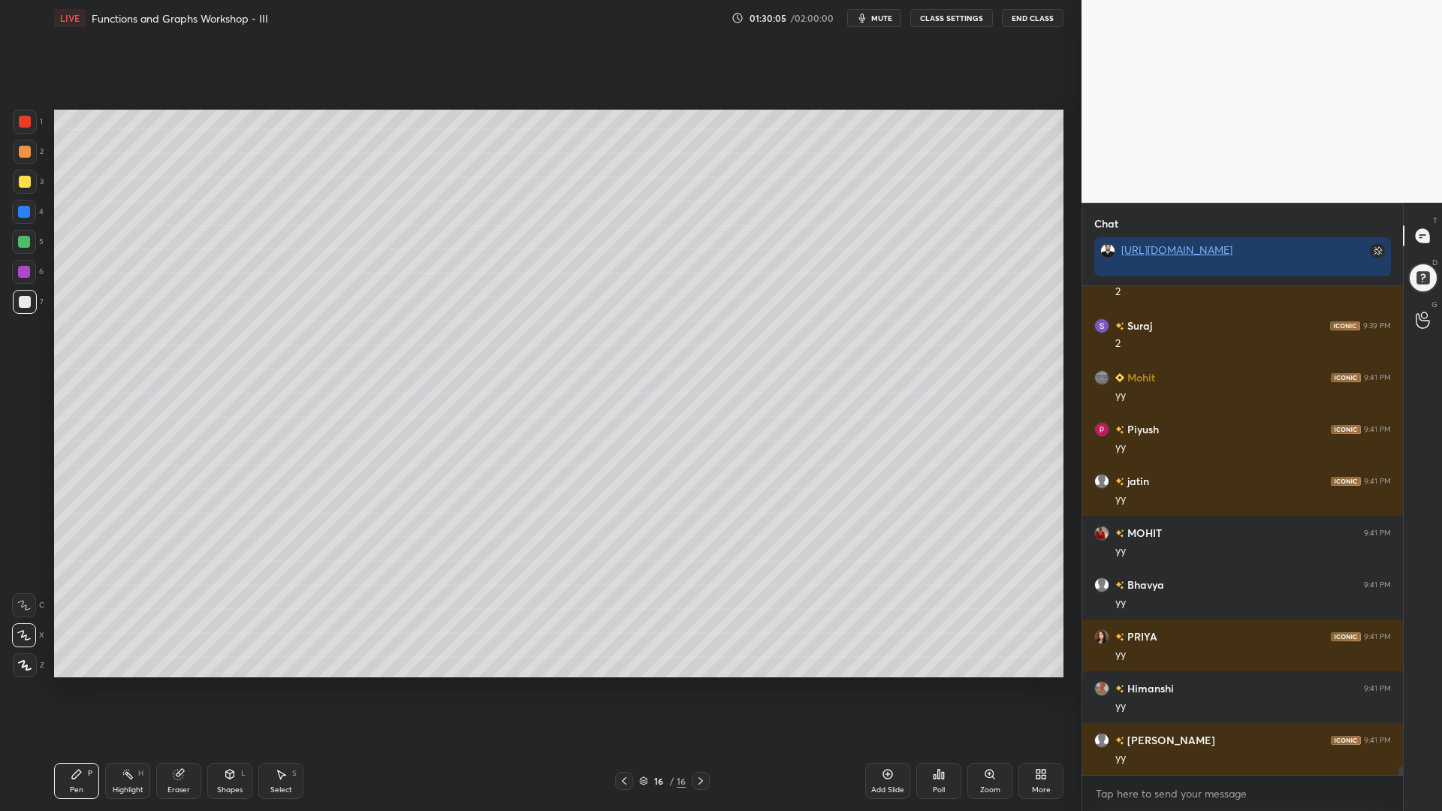
scroll to position [28381, 0]
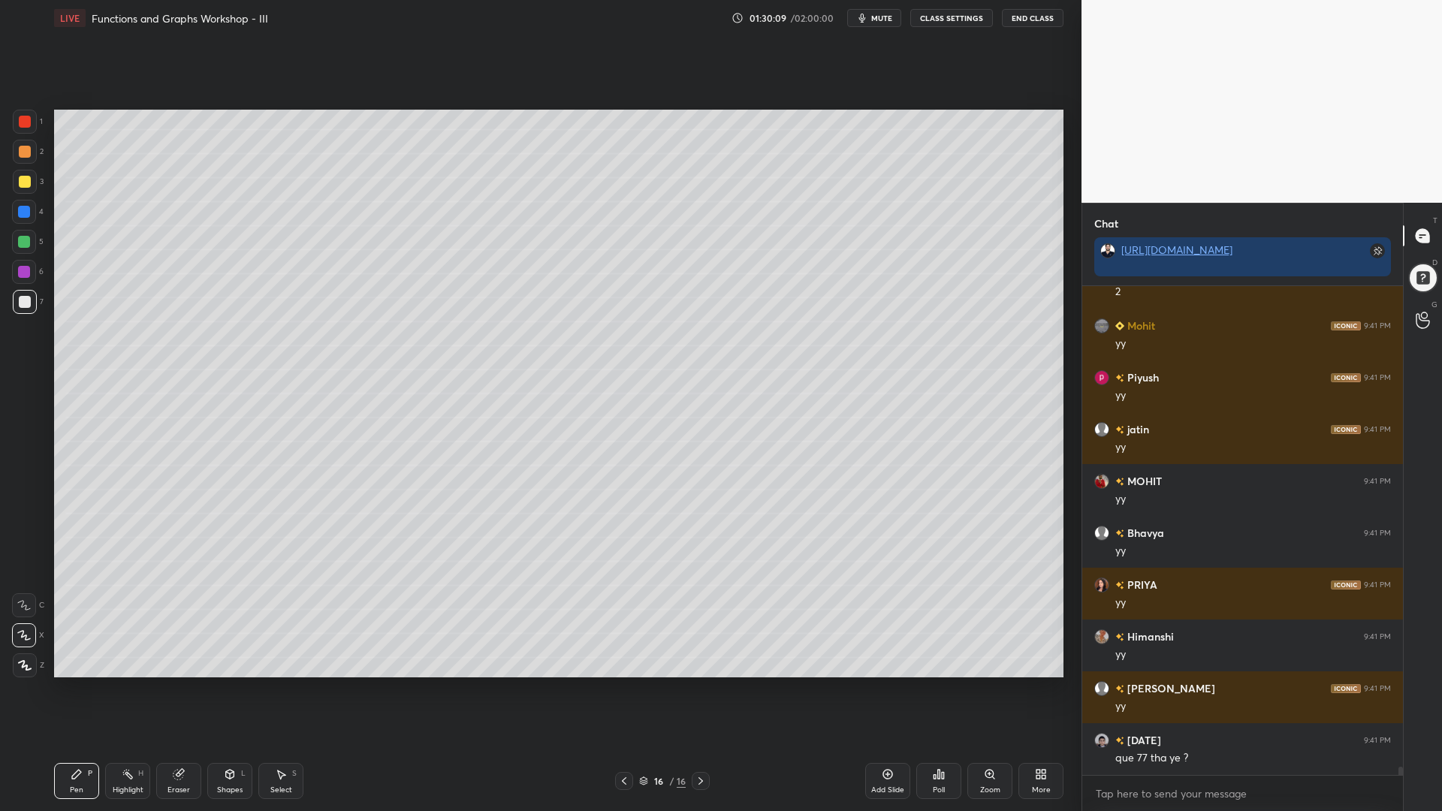
click at [22, 119] on div at bounding box center [25, 122] width 12 height 12
click at [890, 690] on icon at bounding box center [888, 775] width 12 height 12
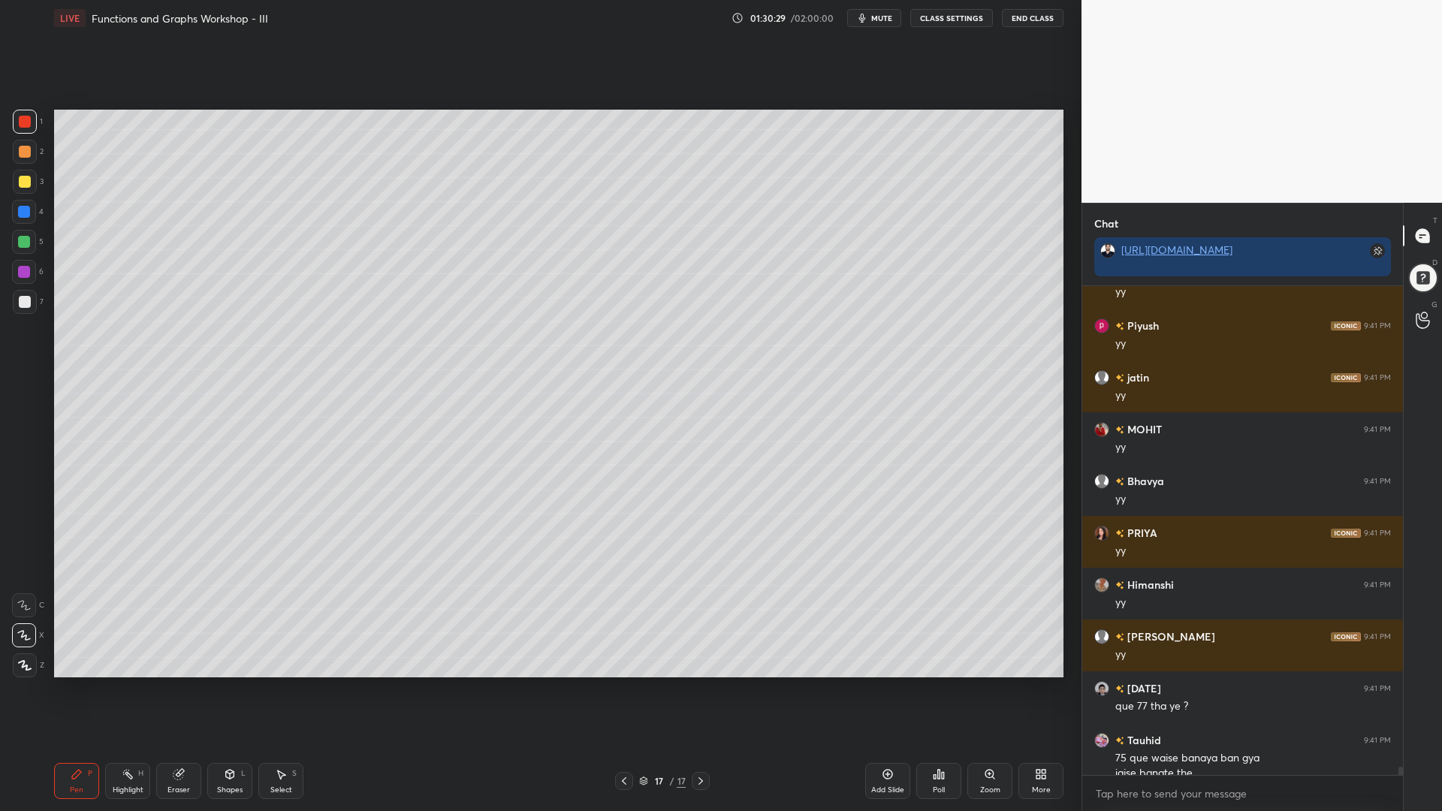
scroll to position [28448, 0]
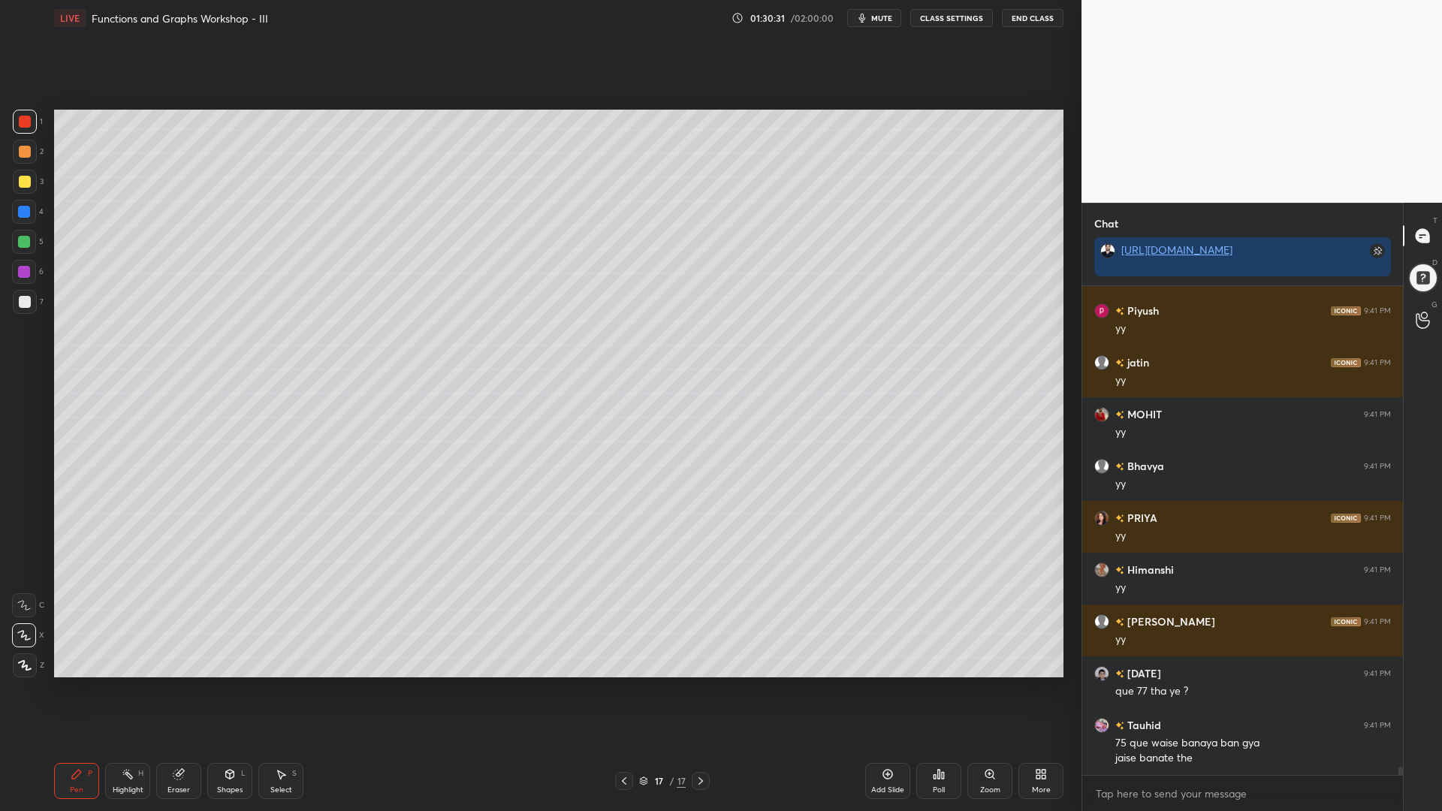
click at [628, 690] on icon at bounding box center [624, 781] width 12 height 12
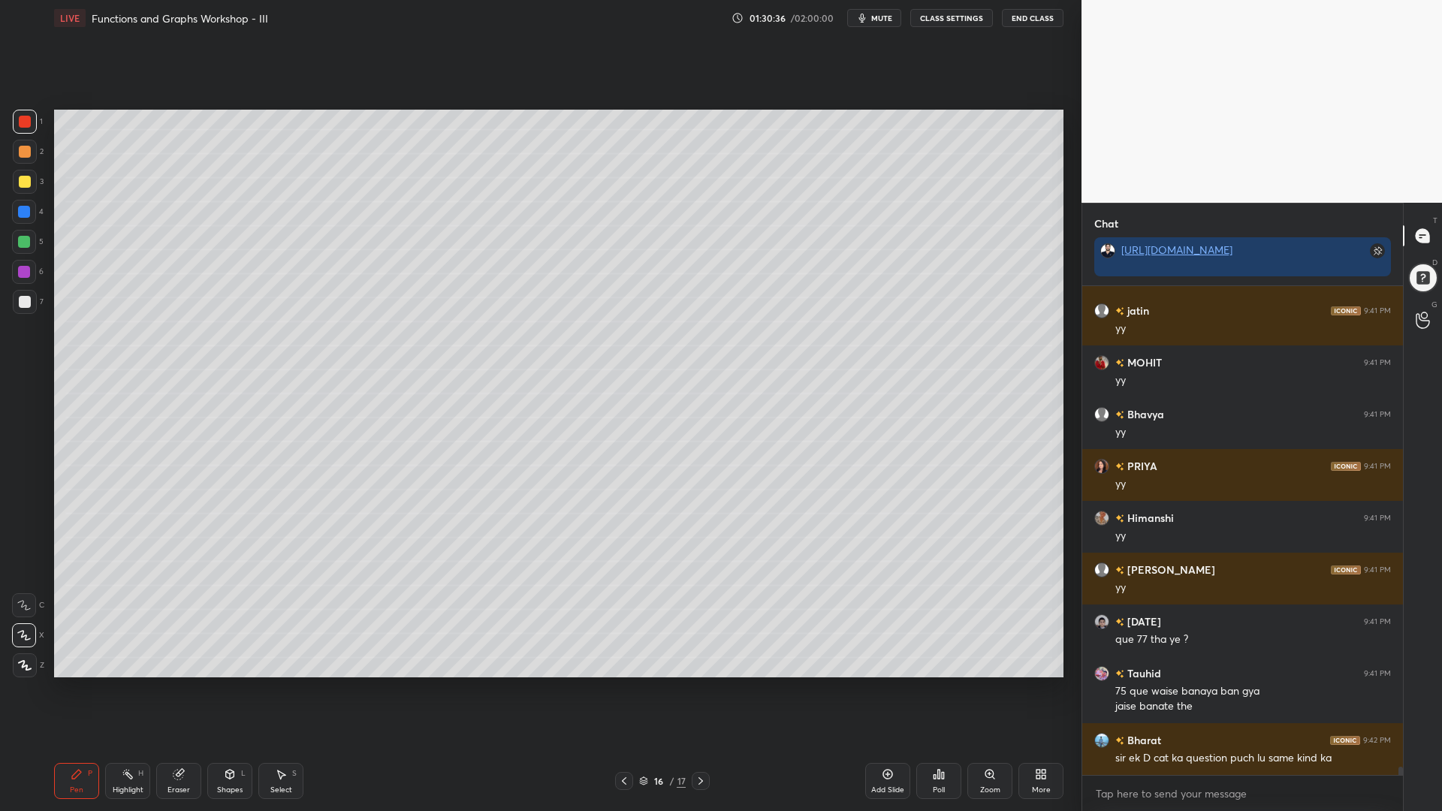
click at [700, 690] on icon at bounding box center [701, 781] width 12 height 12
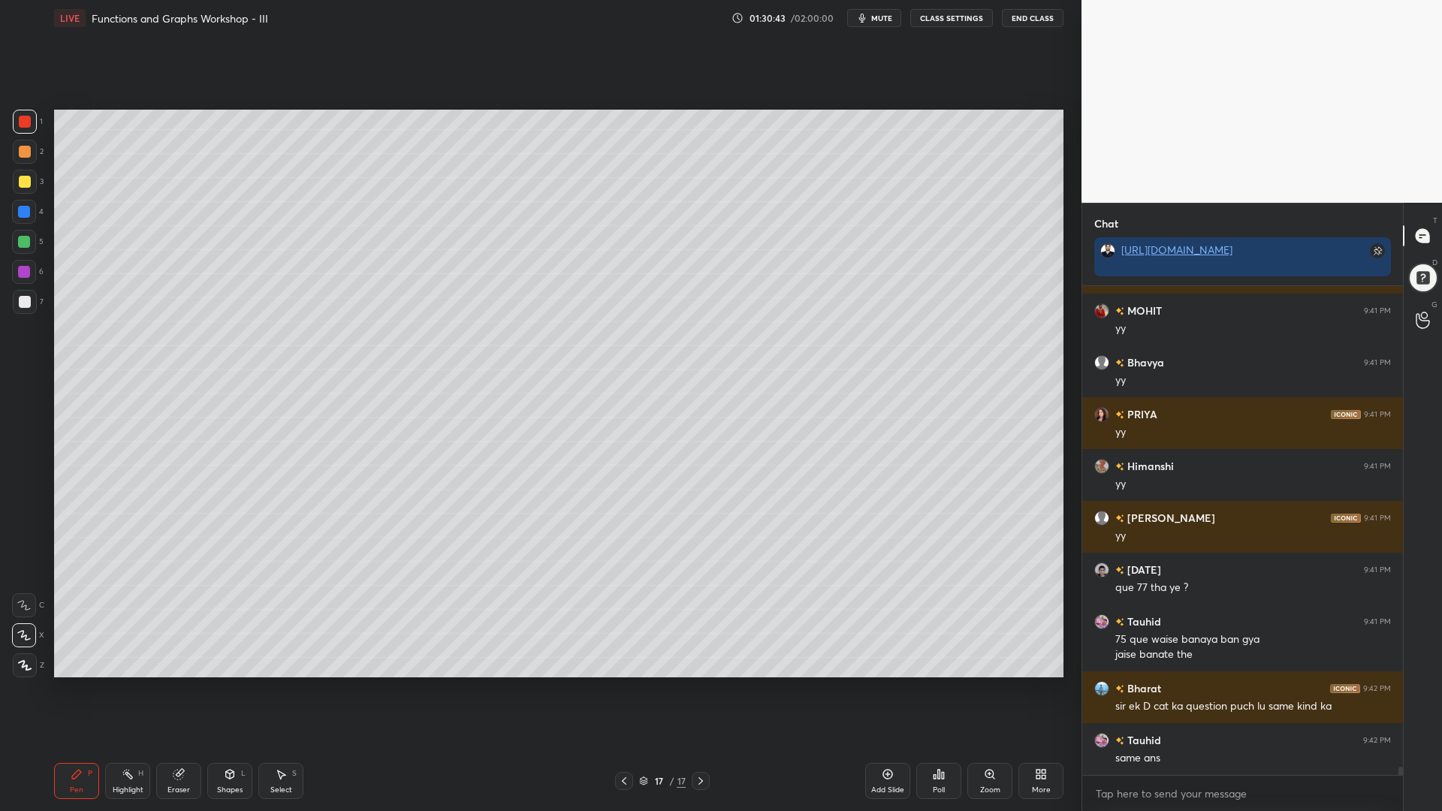
click at [26, 218] on div at bounding box center [24, 212] width 24 height 24
click at [23, 242] on div at bounding box center [24, 242] width 12 height 12
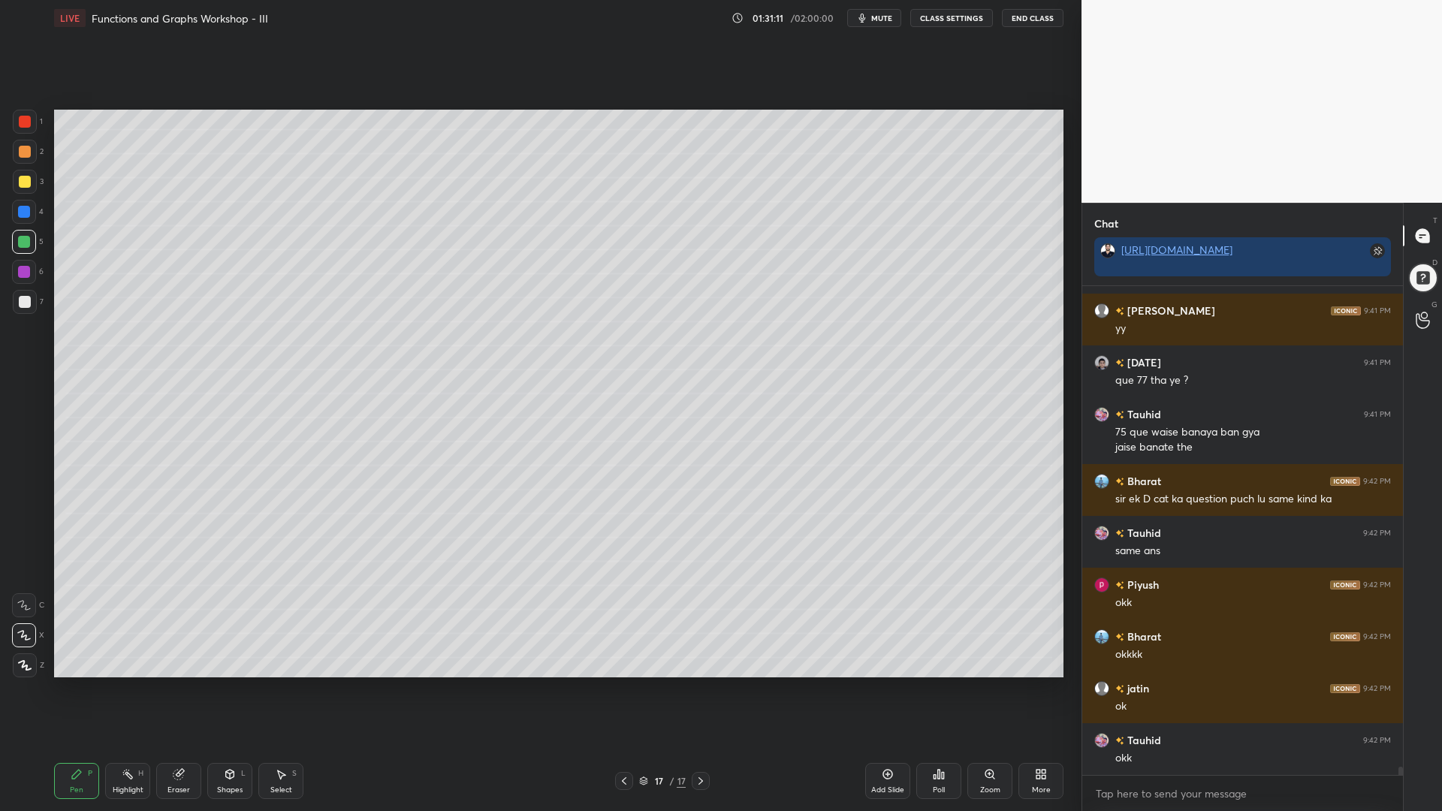
scroll to position [28811, 0]
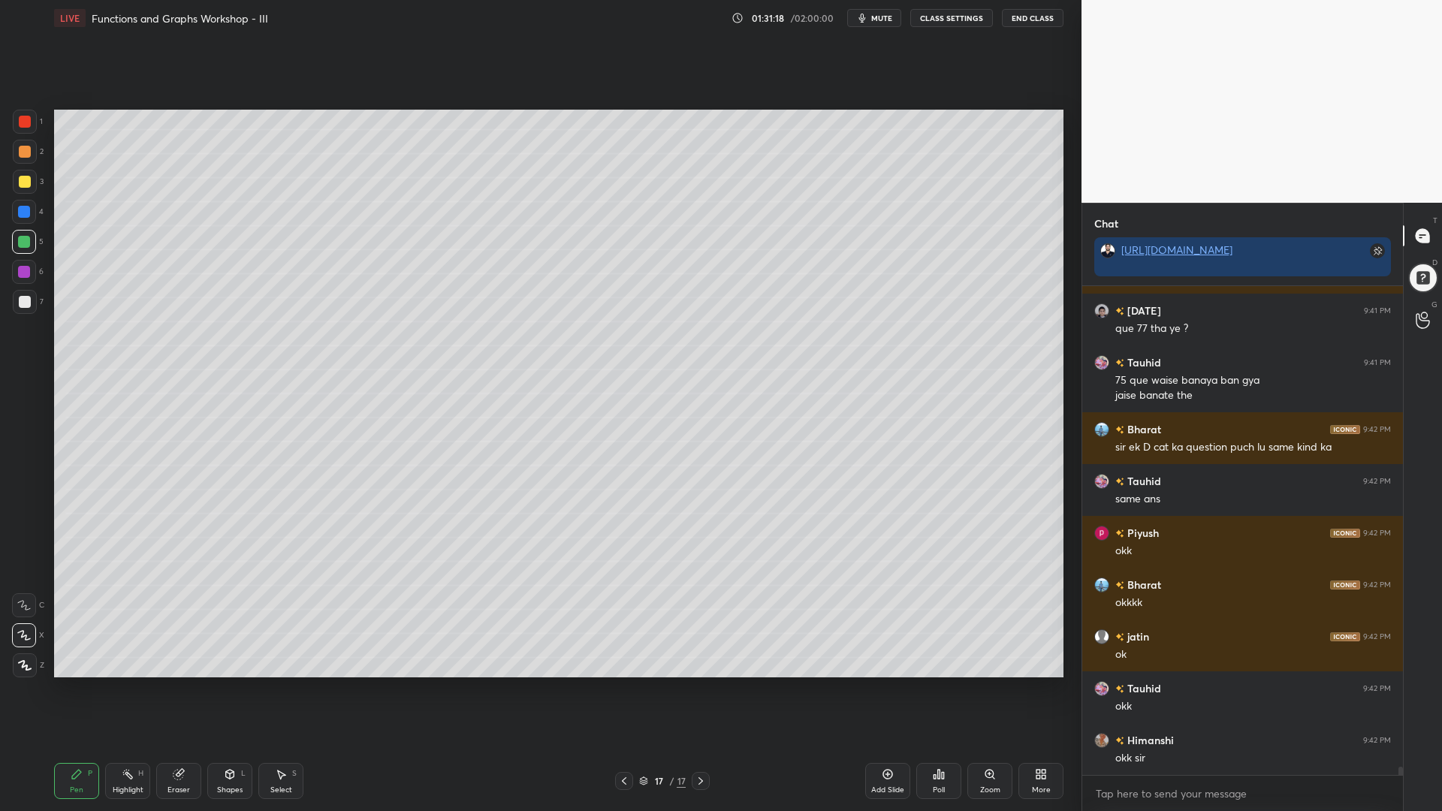
drag, startPoint x: 20, startPoint y: 218, endPoint x: 50, endPoint y: 228, distance: 31.6
click at [20, 217] on div at bounding box center [24, 212] width 24 height 24
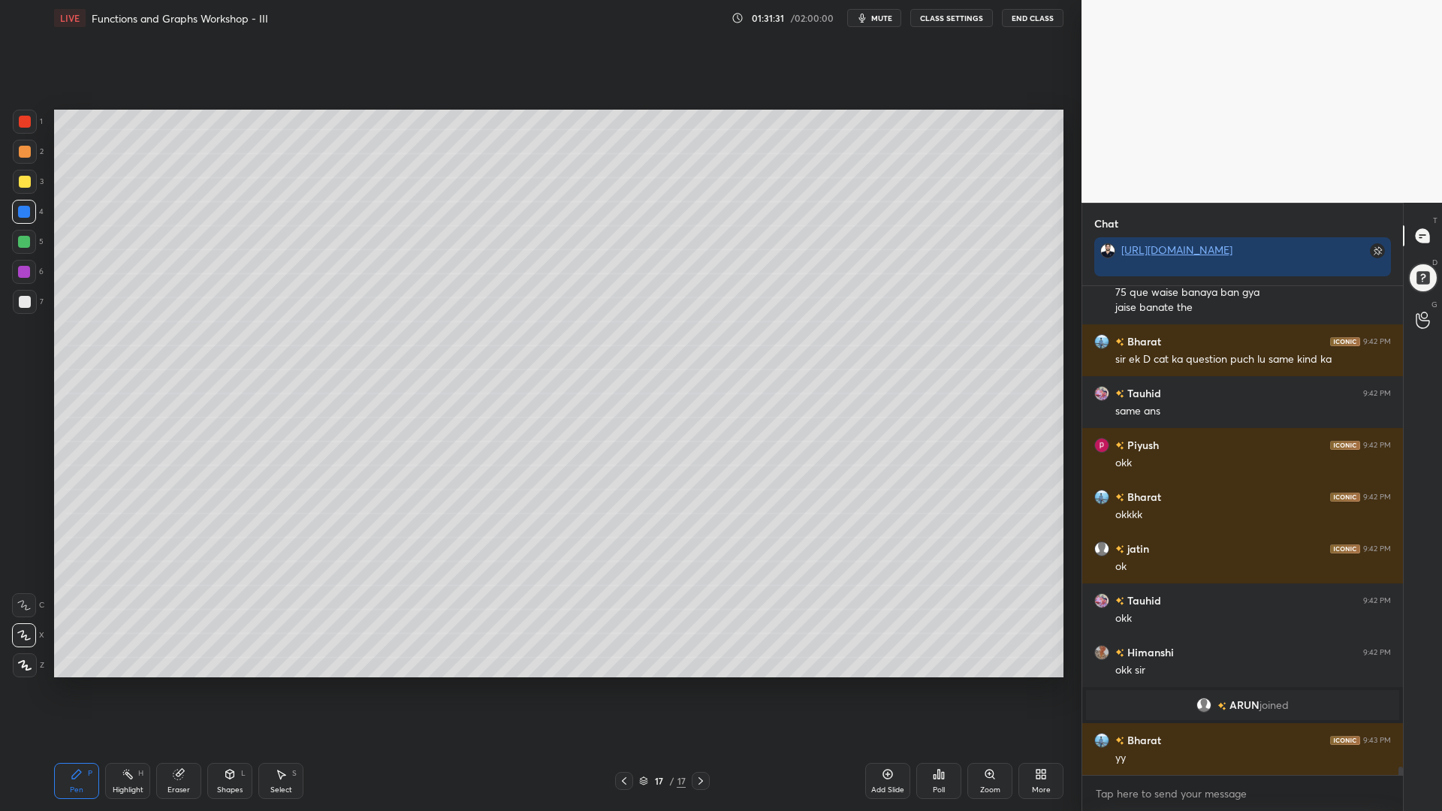
scroll to position [27997, 0]
click at [183, 690] on div "Eraser" at bounding box center [179, 791] width 23 height 8
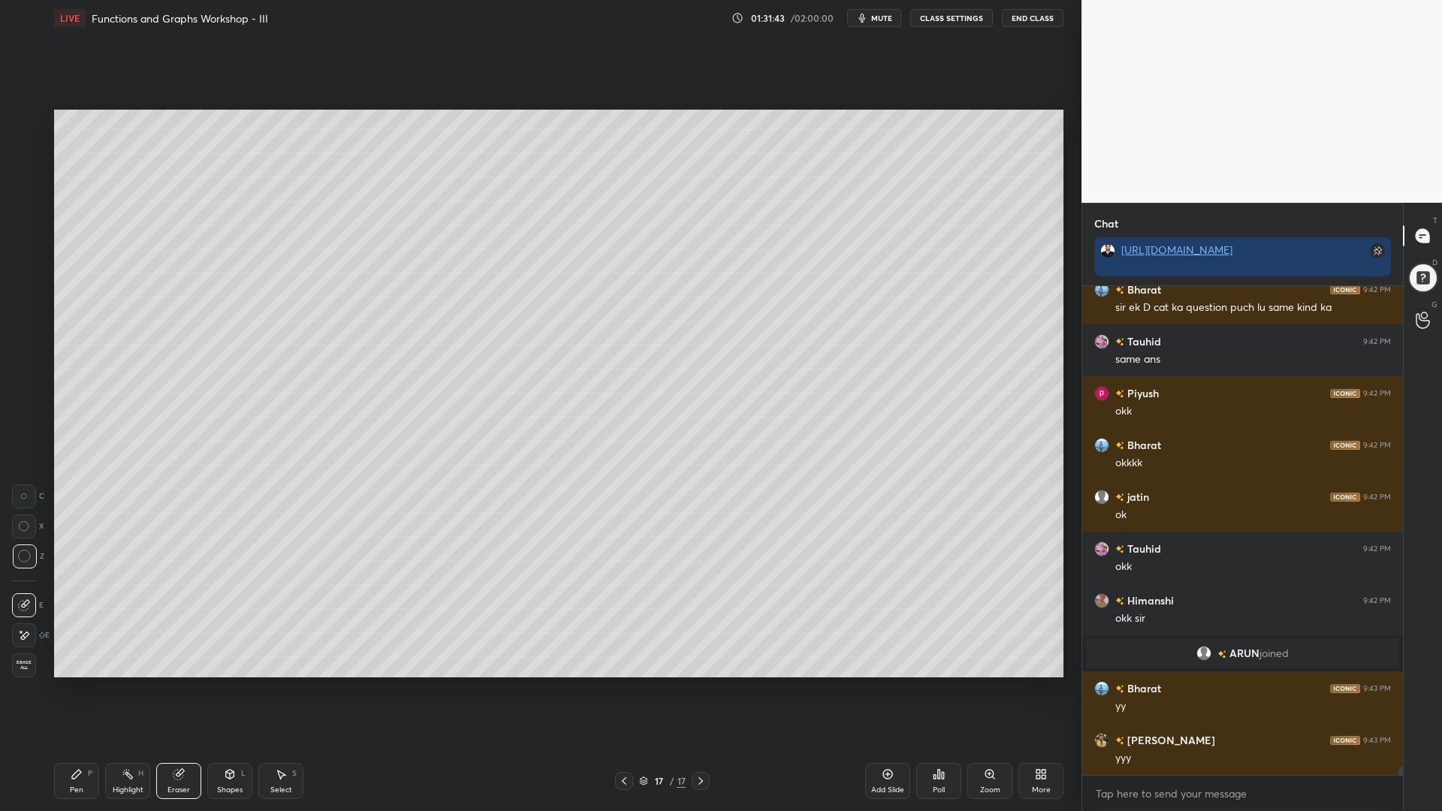
click at [77, 690] on div "Pen P" at bounding box center [76, 781] width 45 height 36
click at [26, 301] on div at bounding box center [25, 302] width 12 height 12
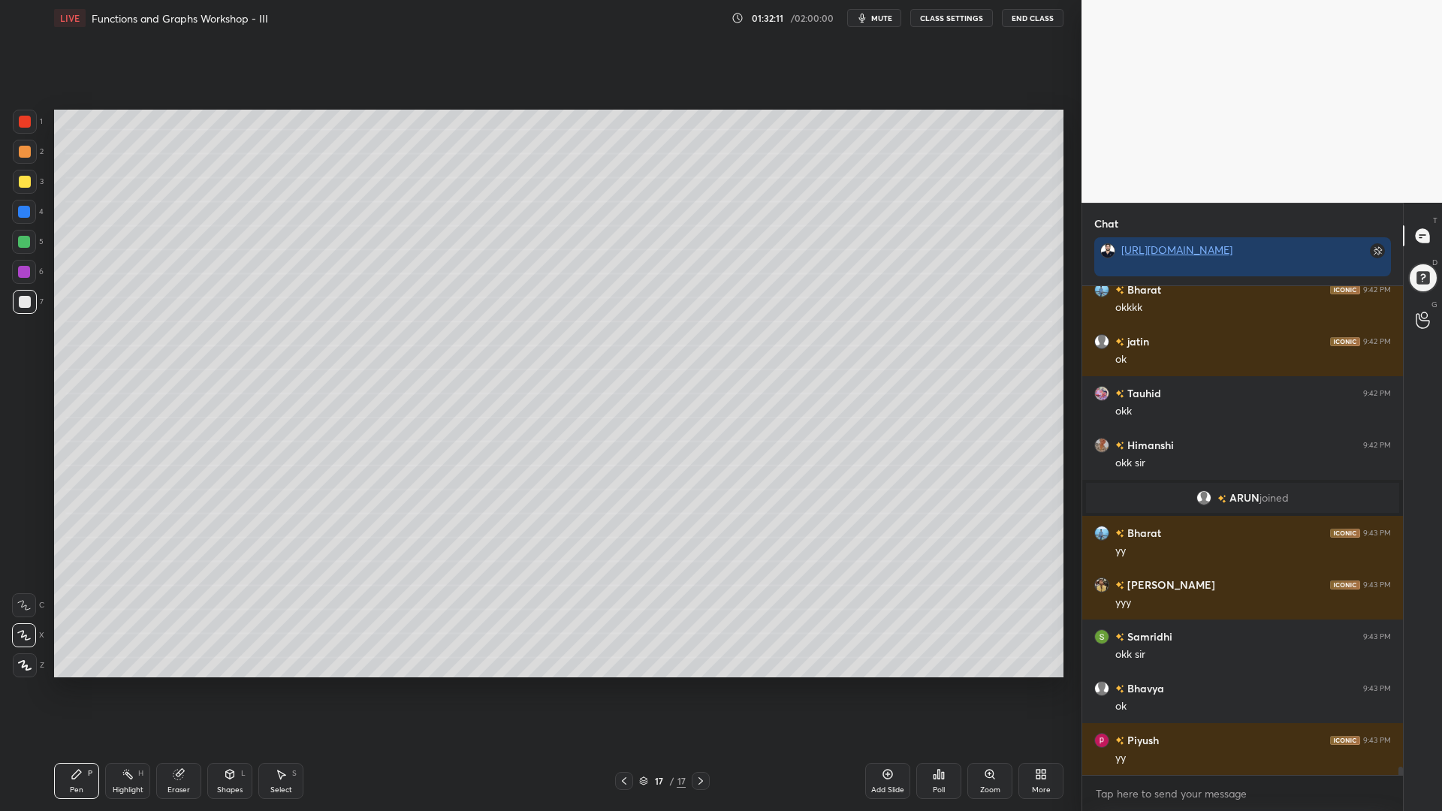
scroll to position [28256, 0]
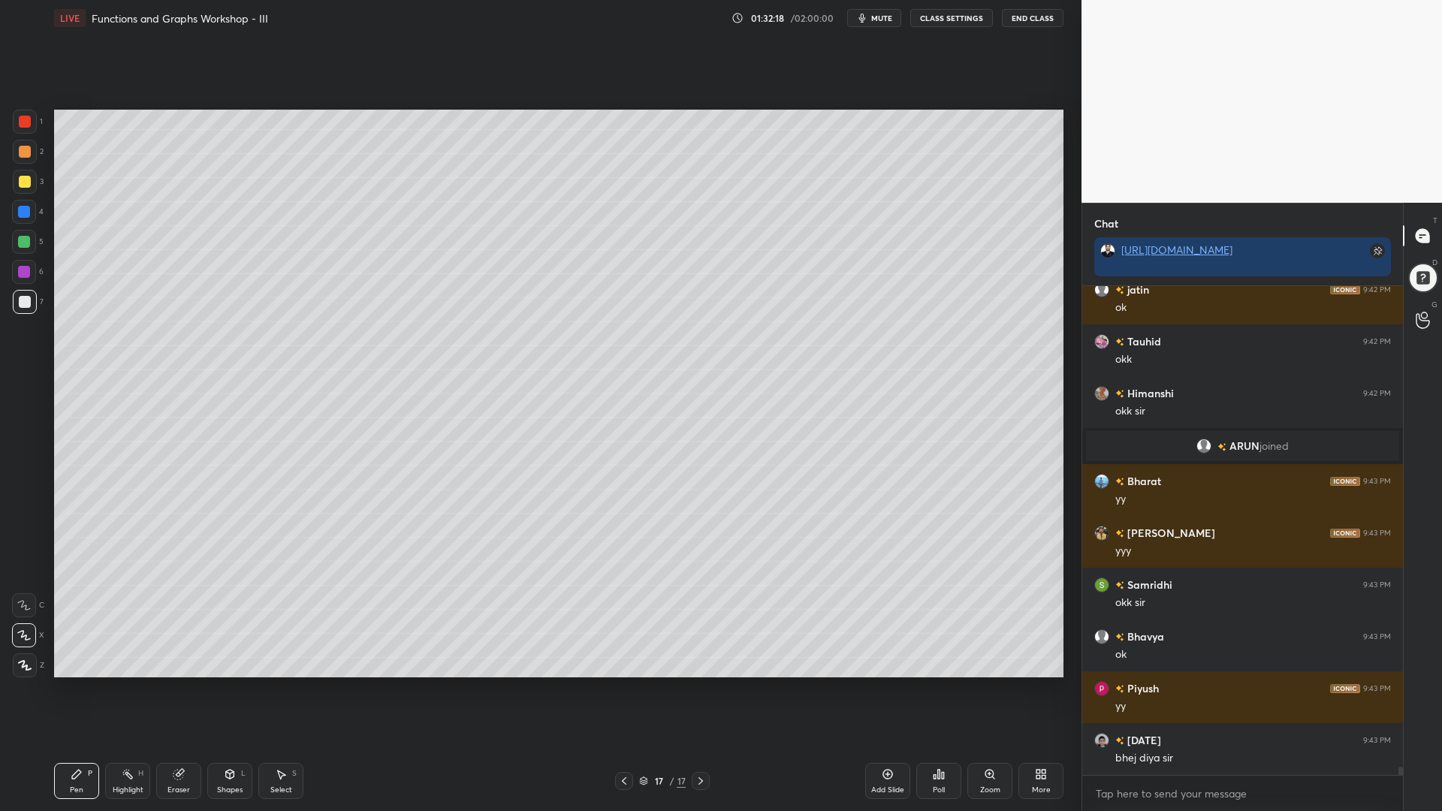
click at [31, 249] on div at bounding box center [24, 242] width 24 height 24
click at [23, 219] on div at bounding box center [24, 212] width 24 height 24
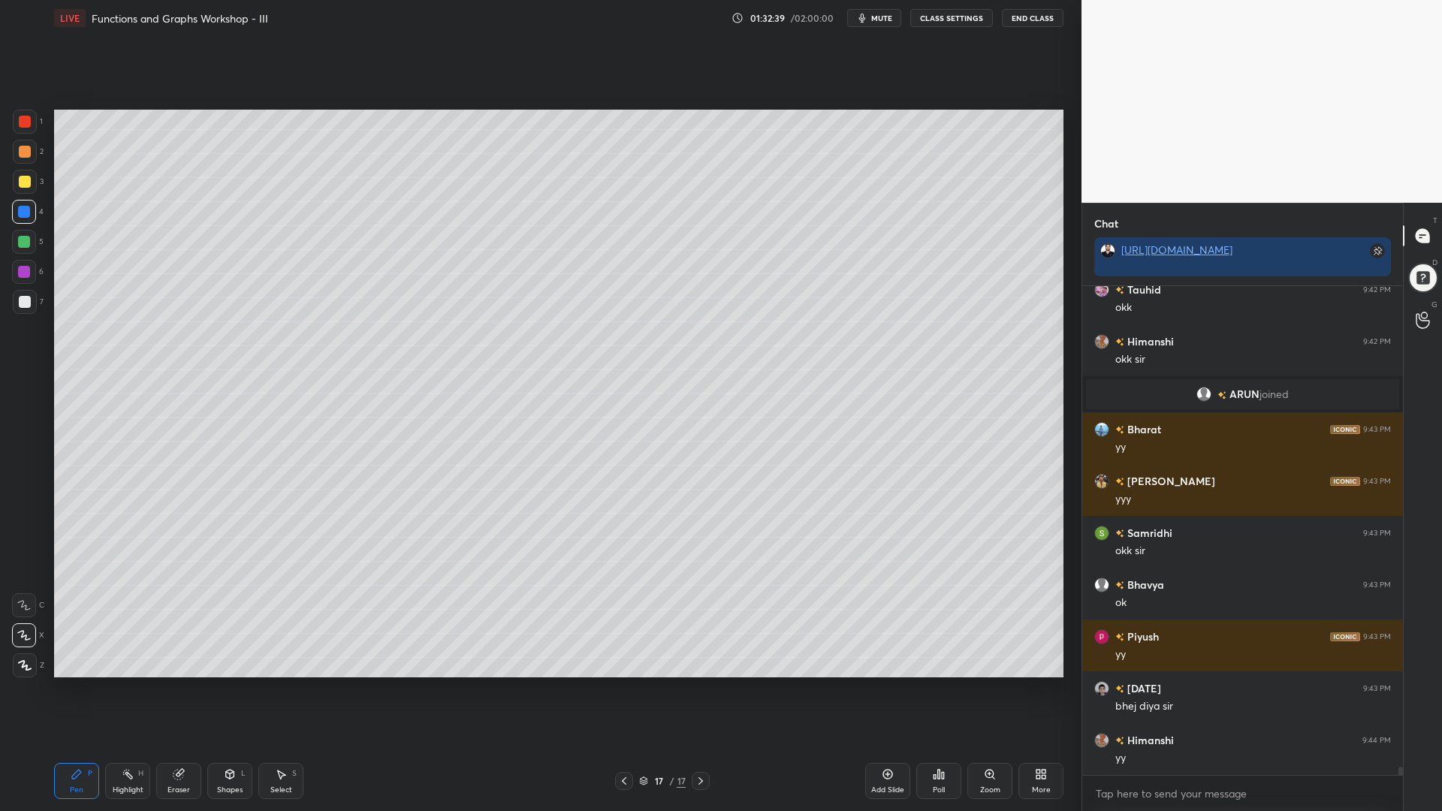
click at [25, 233] on div at bounding box center [24, 242] width 24 height 24
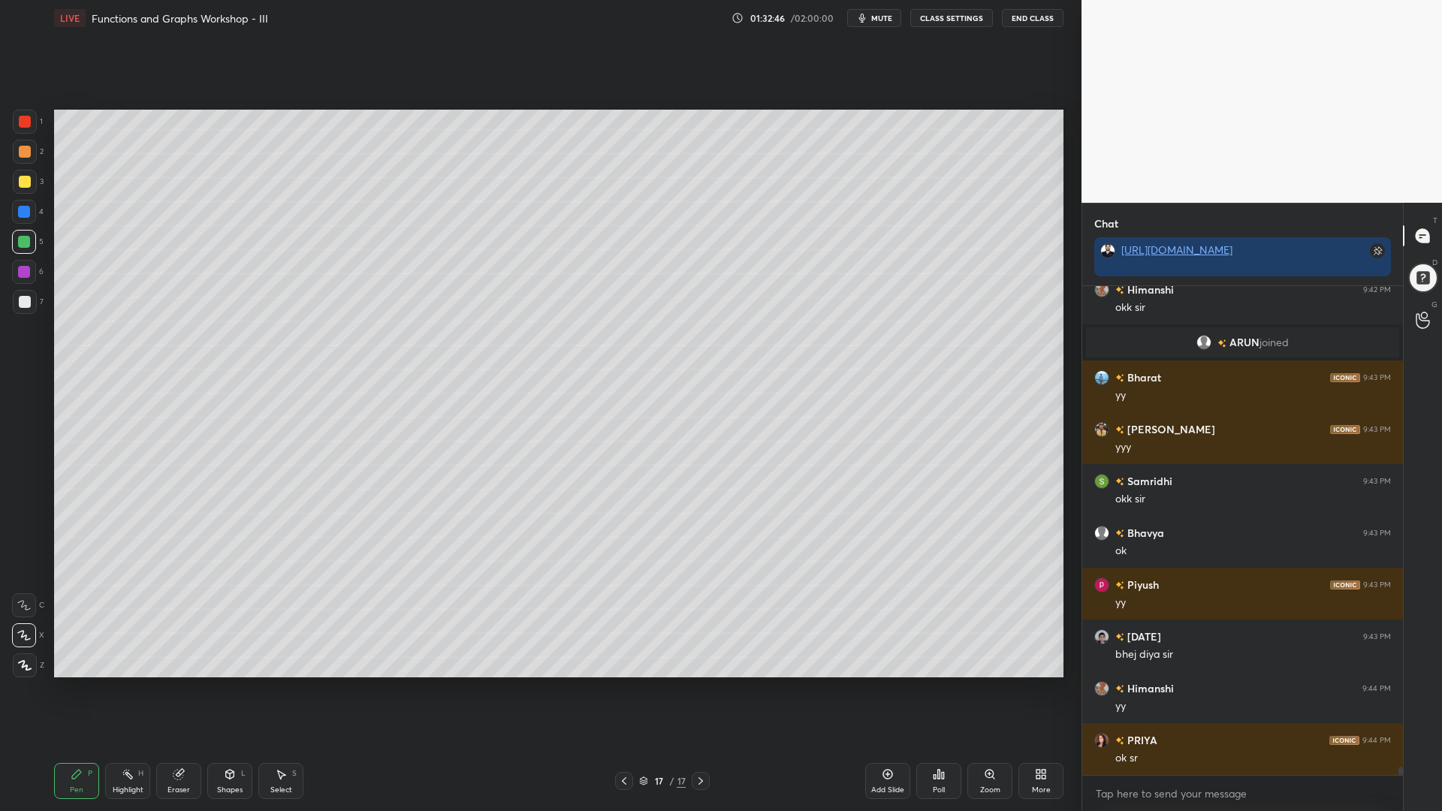
click at [182, 690] on div "Eraser" at bounding box center [179, 791] width 23 height 8
drag, startPoint x: 76, startPoint y: 781, endPoint x: 80, endPoint y: 767, distance: 15.0
click at [76, 690] on div "Pen P" at bounding box center [76, 781] width 45 height 36
click at [26, 270] on div at bounding box center [24, 272] width 12 height 12
click at [20, 243] on div at bounding box center [24, 242] width 12 height 12
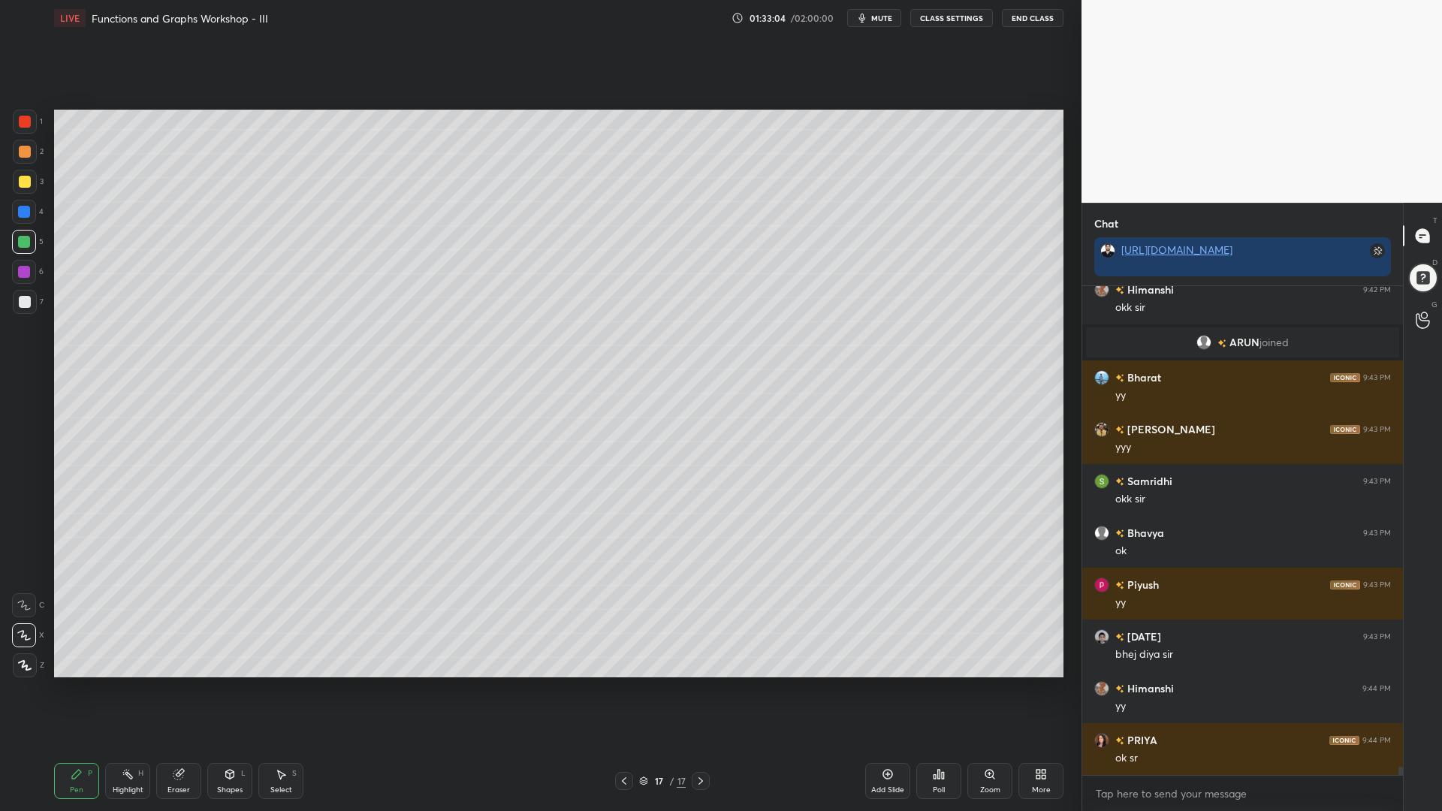
click at [23, 160] on div at bounding box center [25, 152] width 24 height 24
drag, startPoint x: 24, startPoint y: 237, endPoint x: 36, endPoint y: 242, distance: 13.1
click at [25, 237] on div at bounding box center [24, 242] width 12 height 12
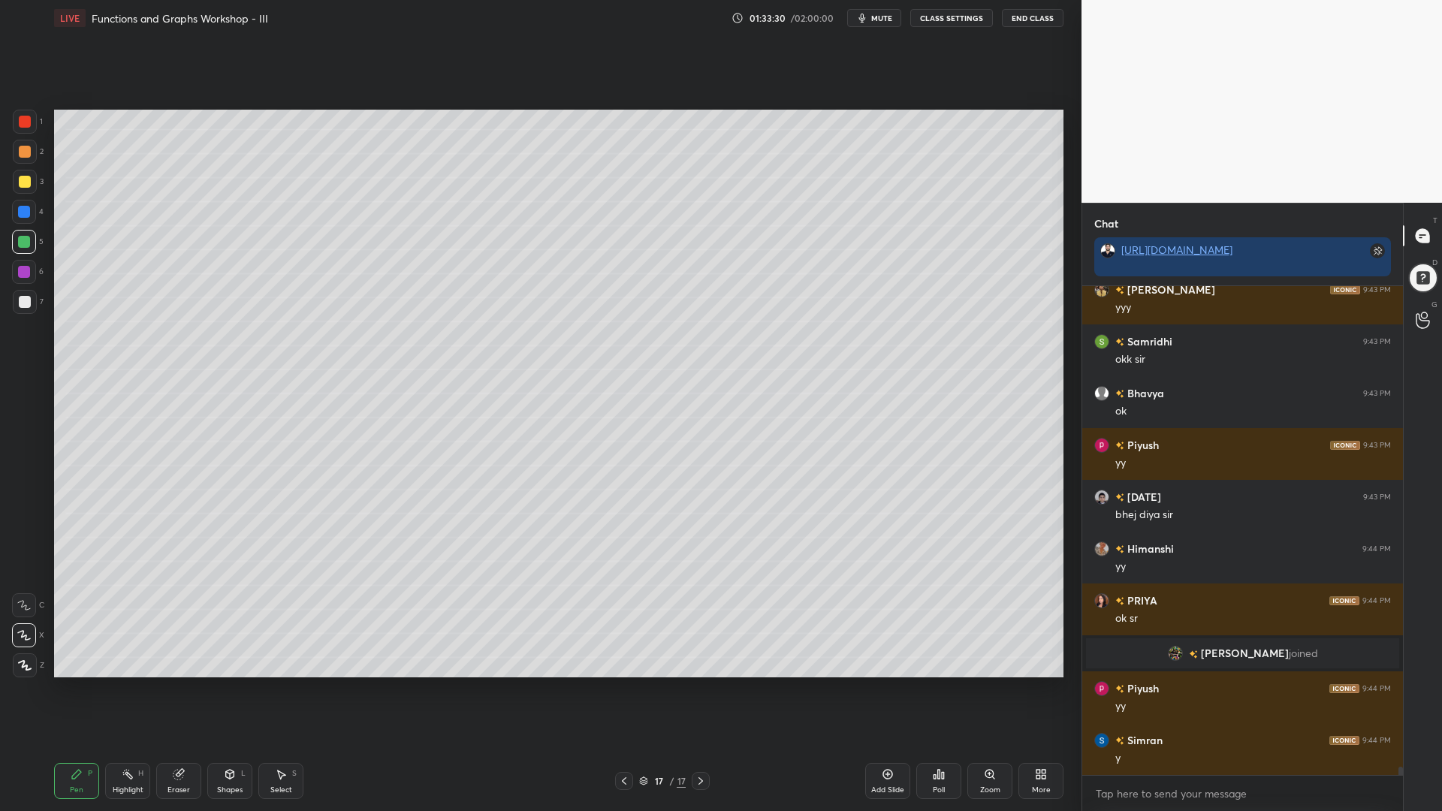
scroll to position [28466, 0]
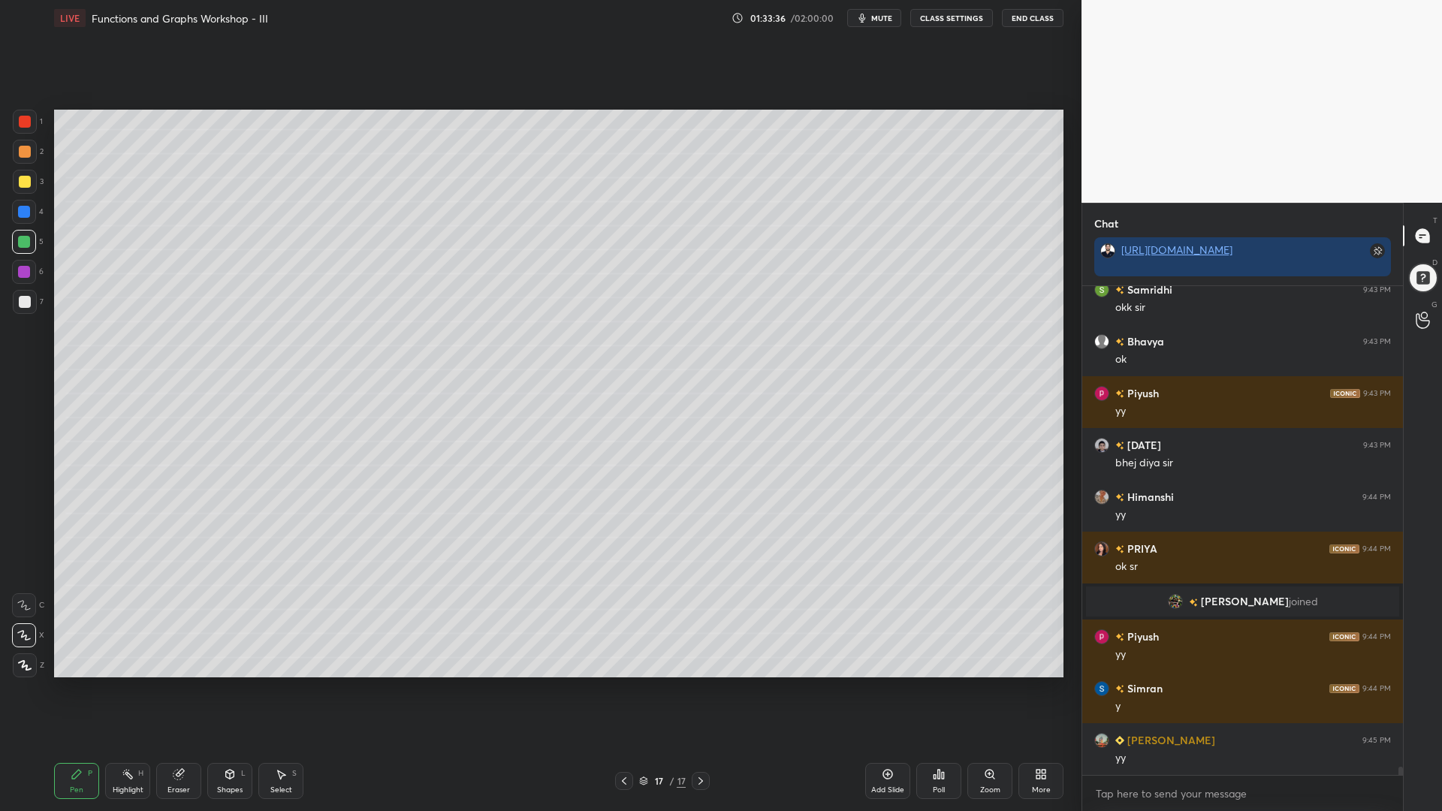
click at [26, 299] on div at bounding box center [25, 302] width 12 height 12
click at [21, 209] on div at bounding box center [24, 212] width 12 height 12
click at [17, 241] on div at bounding box center [24, 242] width 24 height 24
click at [23, 174] on div at bounding box center [25, 182] width 24 height 24
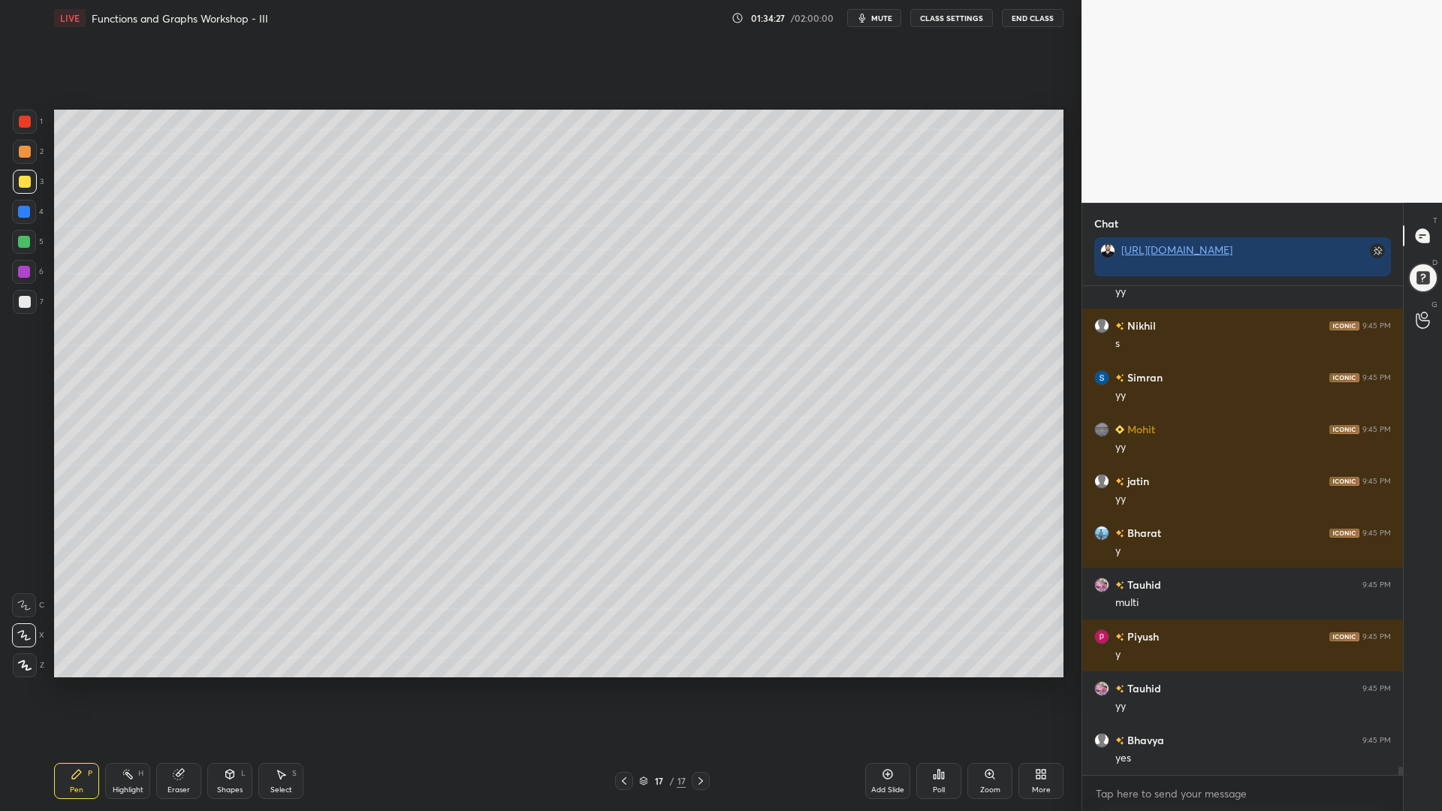
scroll to position [29140, 0]
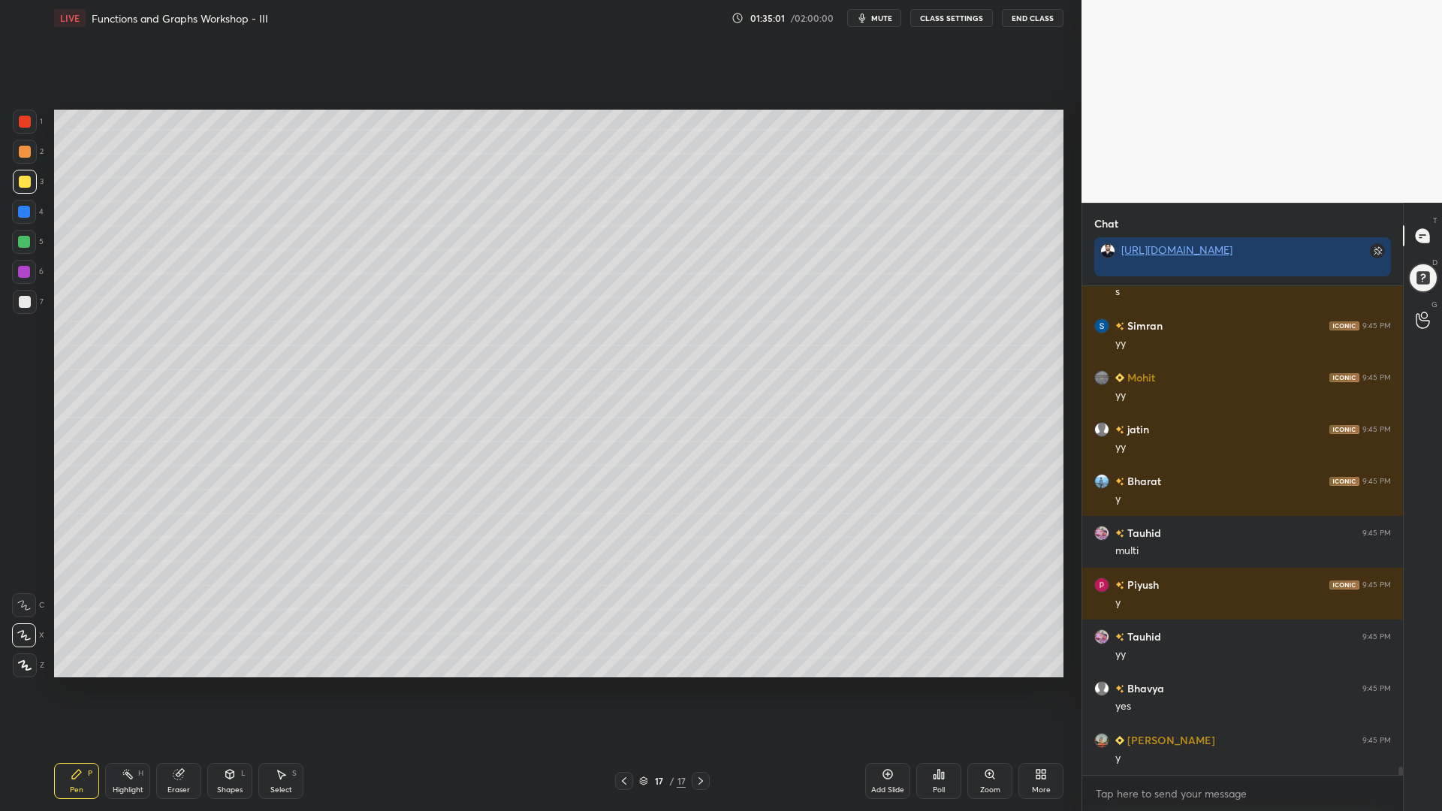
drag, startPoint x: 23, startPoint y: 307, endPoint x: 47, endPoint y: 329, distance: 33.5
click at [21, 307] on div at bounding box center [25, 302] width 12 height 12
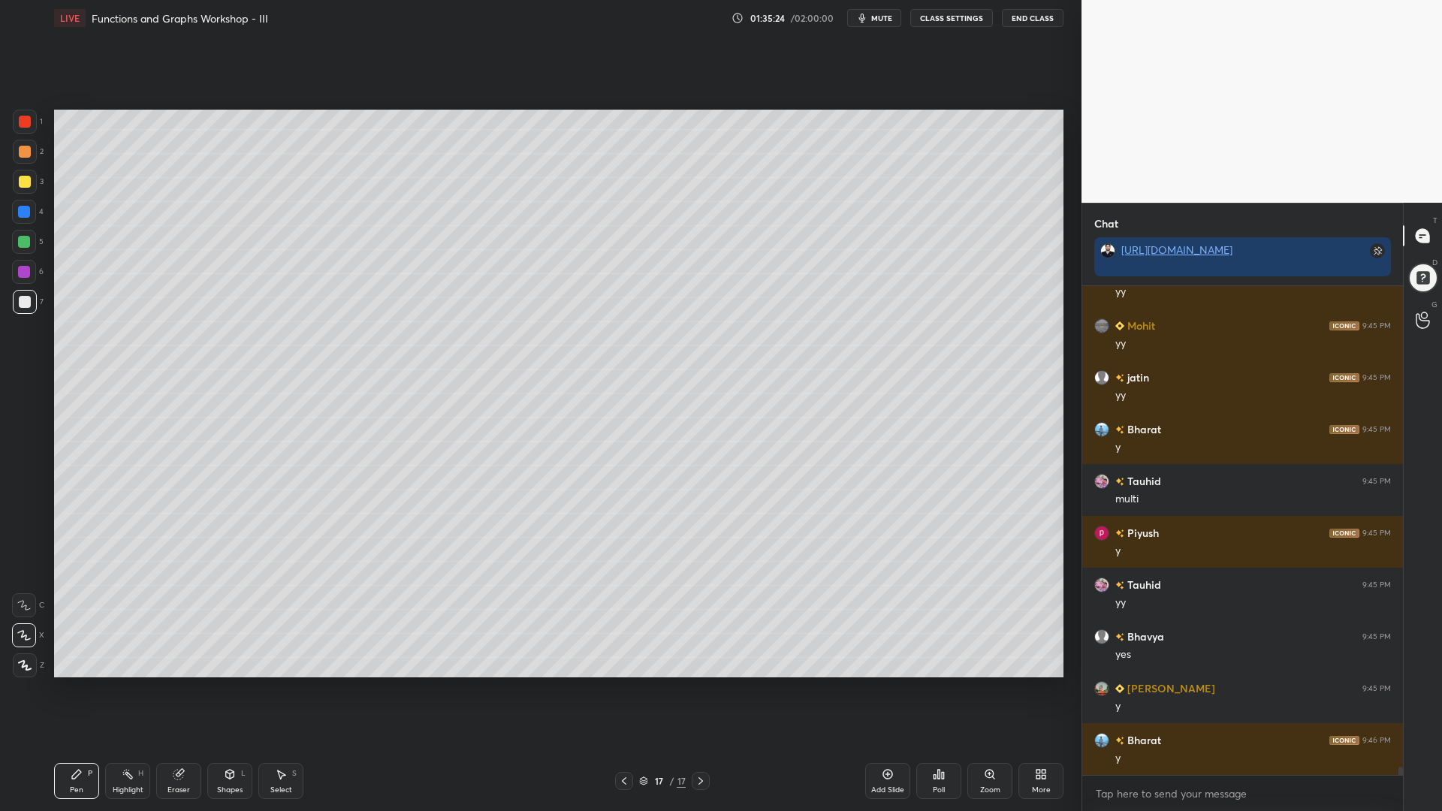
scroll to position [29244, 0]
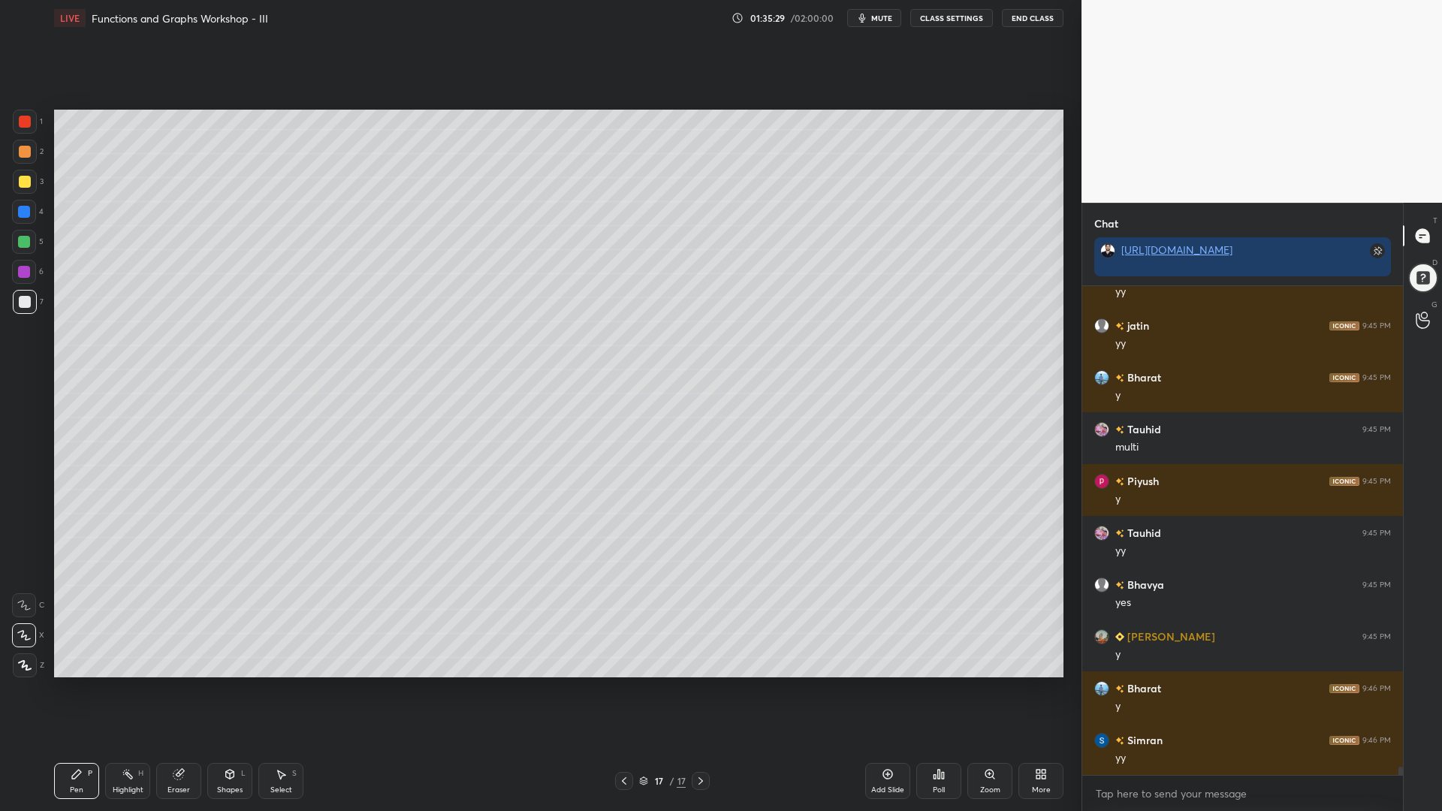
drag, startPoint x: 23, startPoint y: 209, endPoint x: 21, endPoint y: 220, distance: 11.5
click at [21, 210] on div at bounding box center [24, 212] width 12 height 12
click at [19, 243] on div at bounding box center [24, 242] width 12 height 12
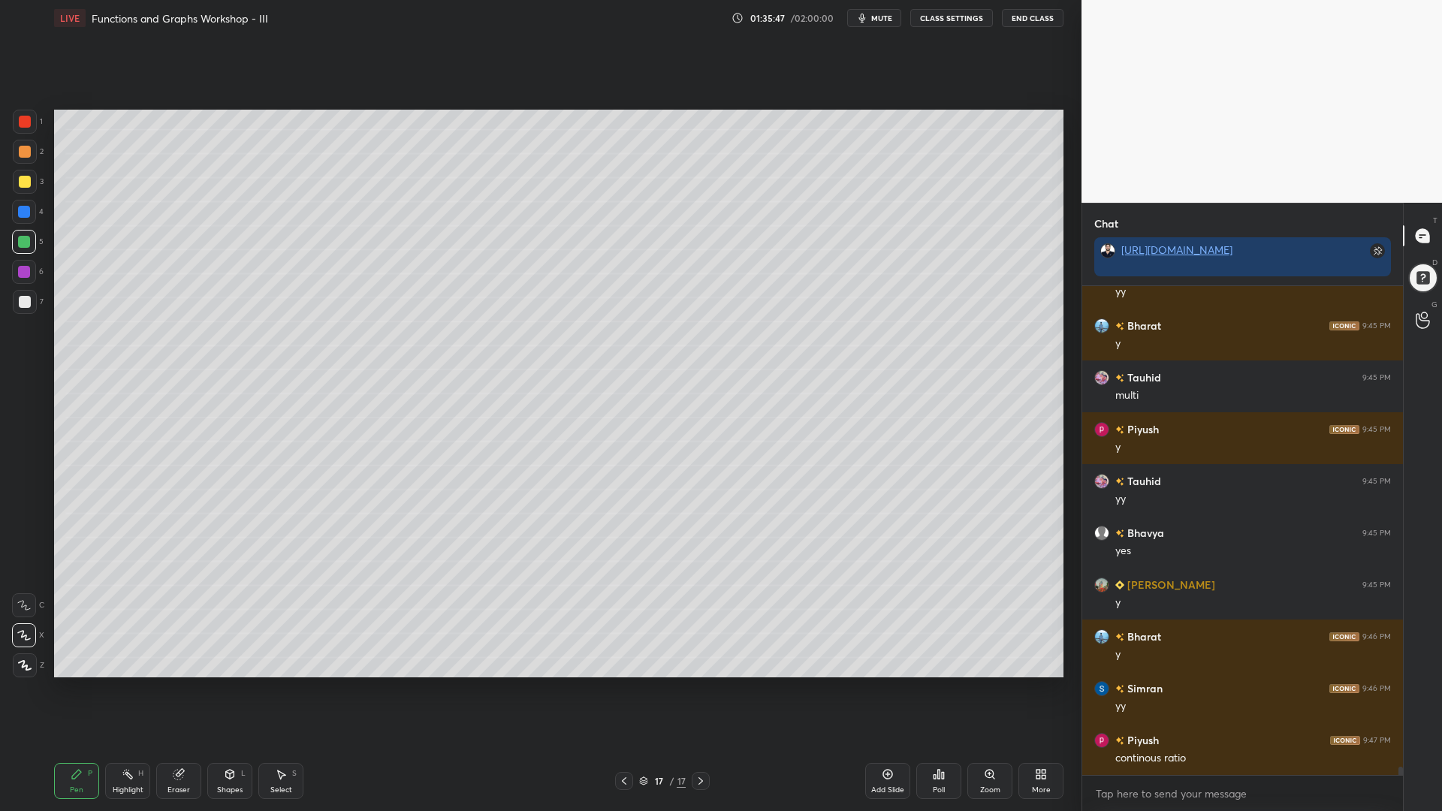
click at [27, 217] on div at bounding box center [24, 212] width 12 height 12
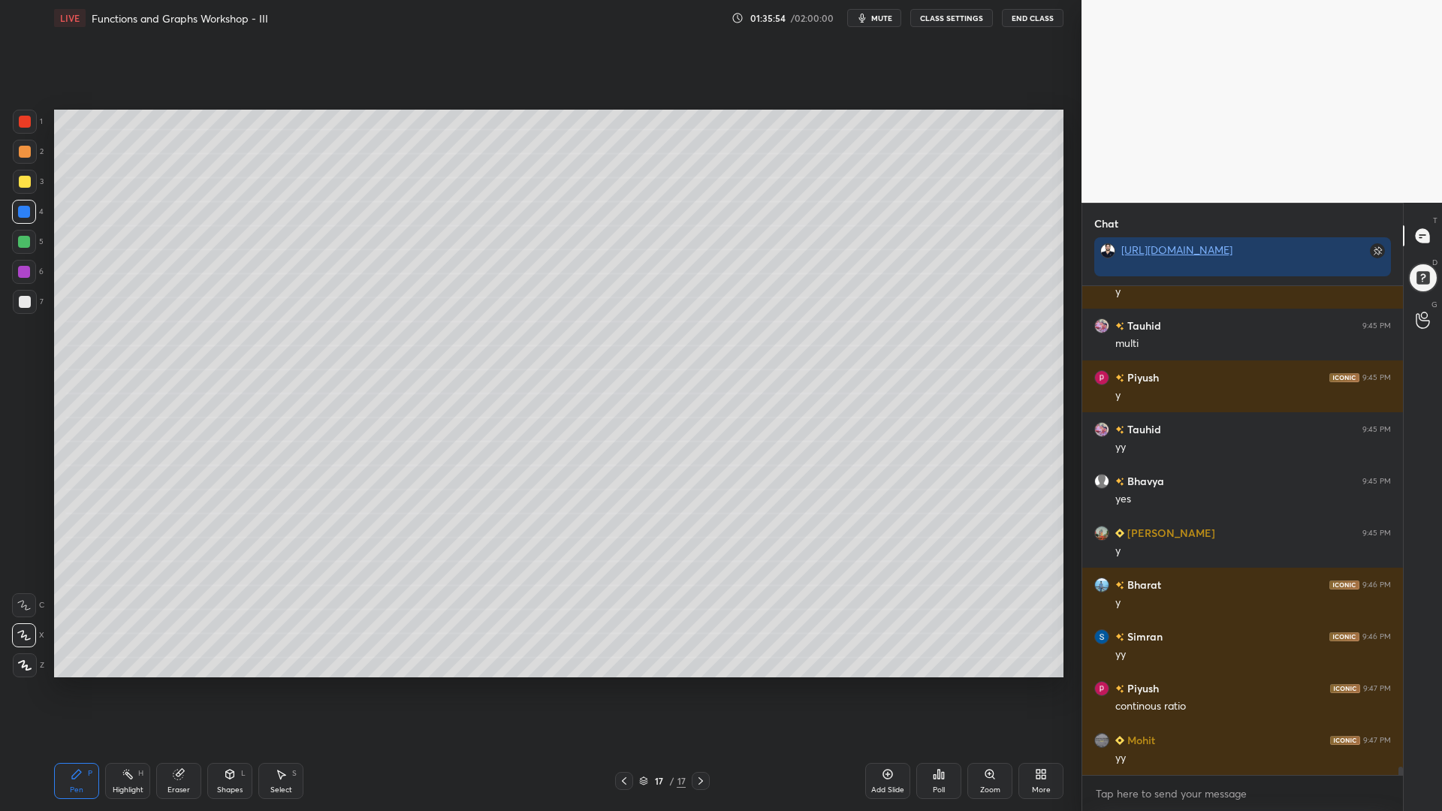
scroll to position [29399, 0]
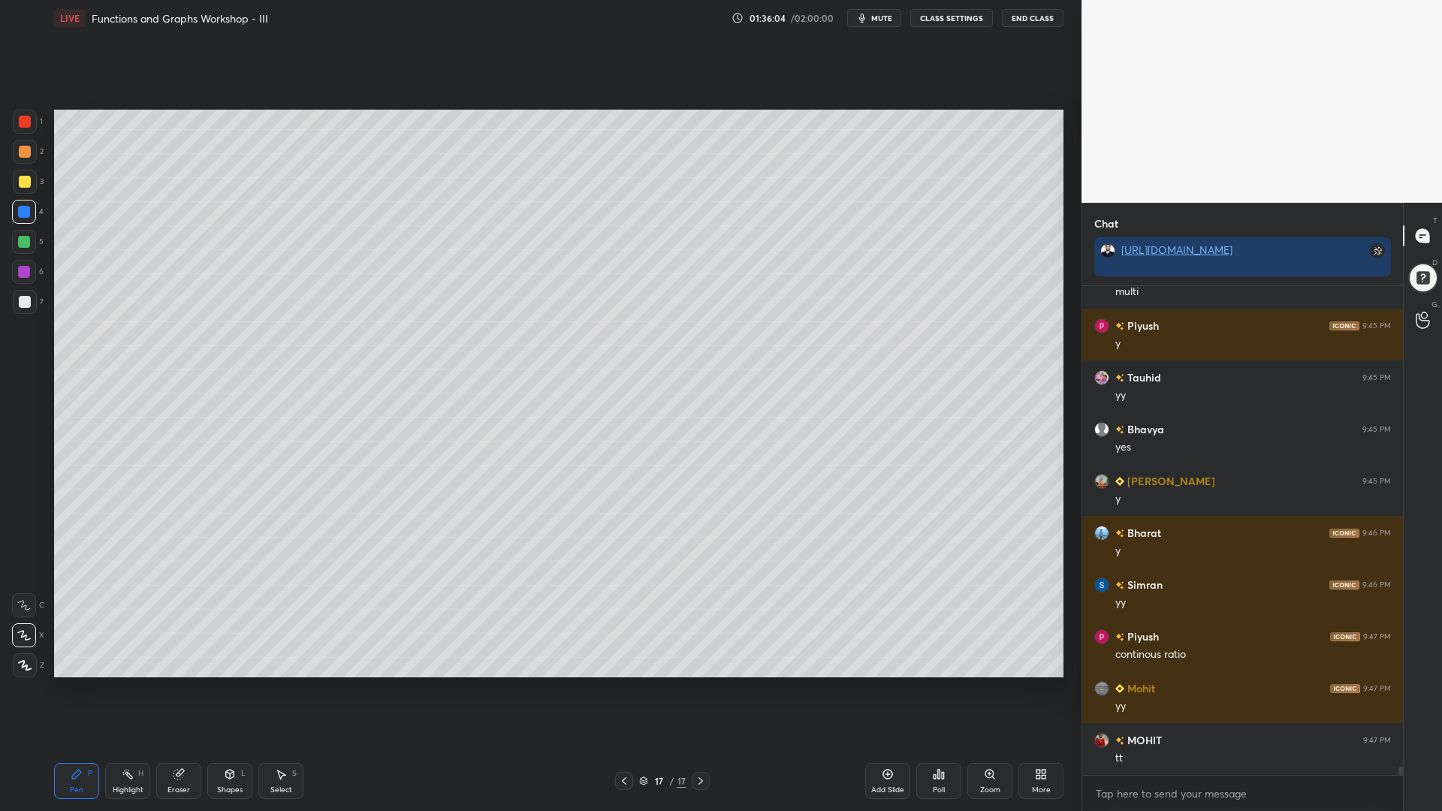
click at [20, 241] on div at bounding box center [24, 242] width 12 height 12
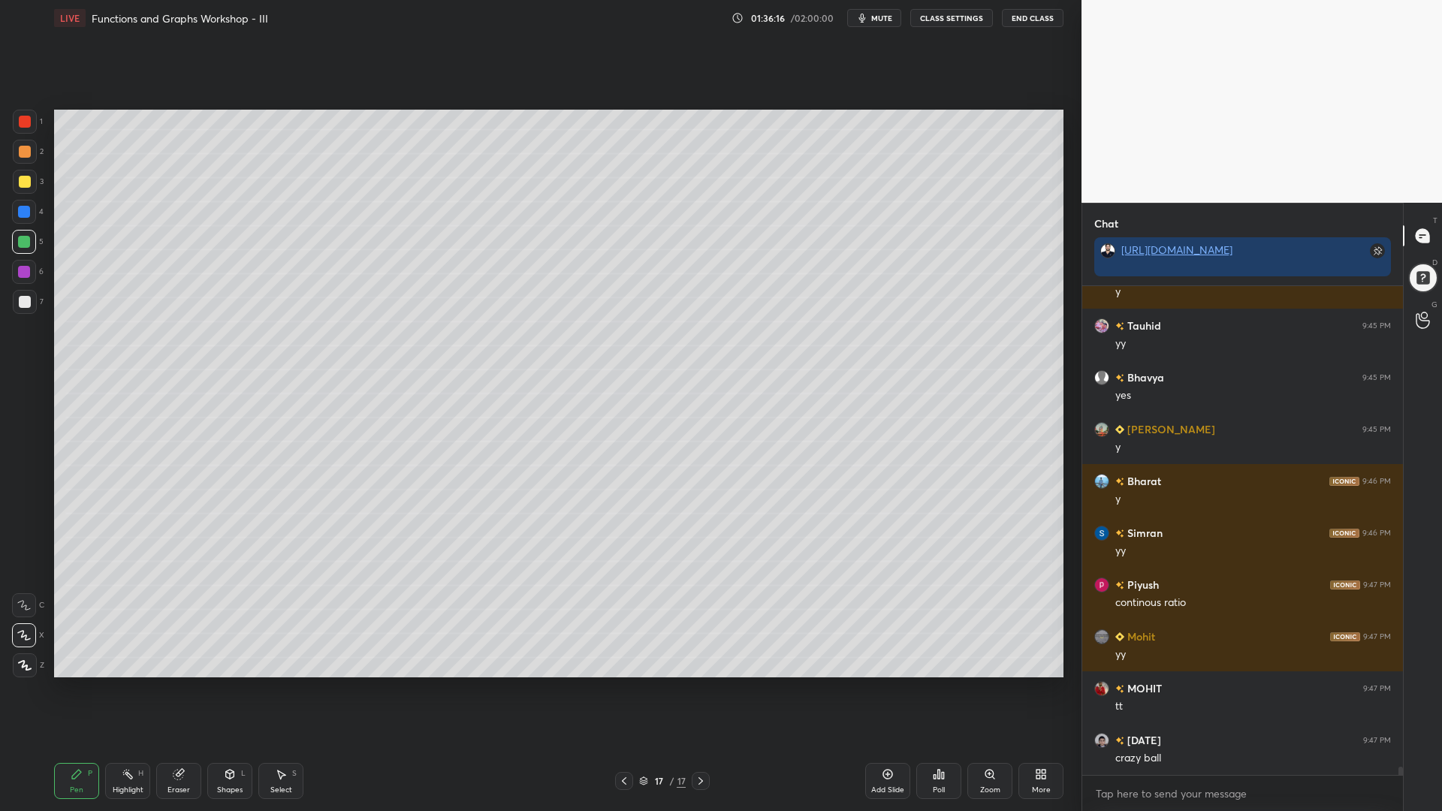
click at [28, 312] on div at bounding box center [25, 302] width 24 height 24
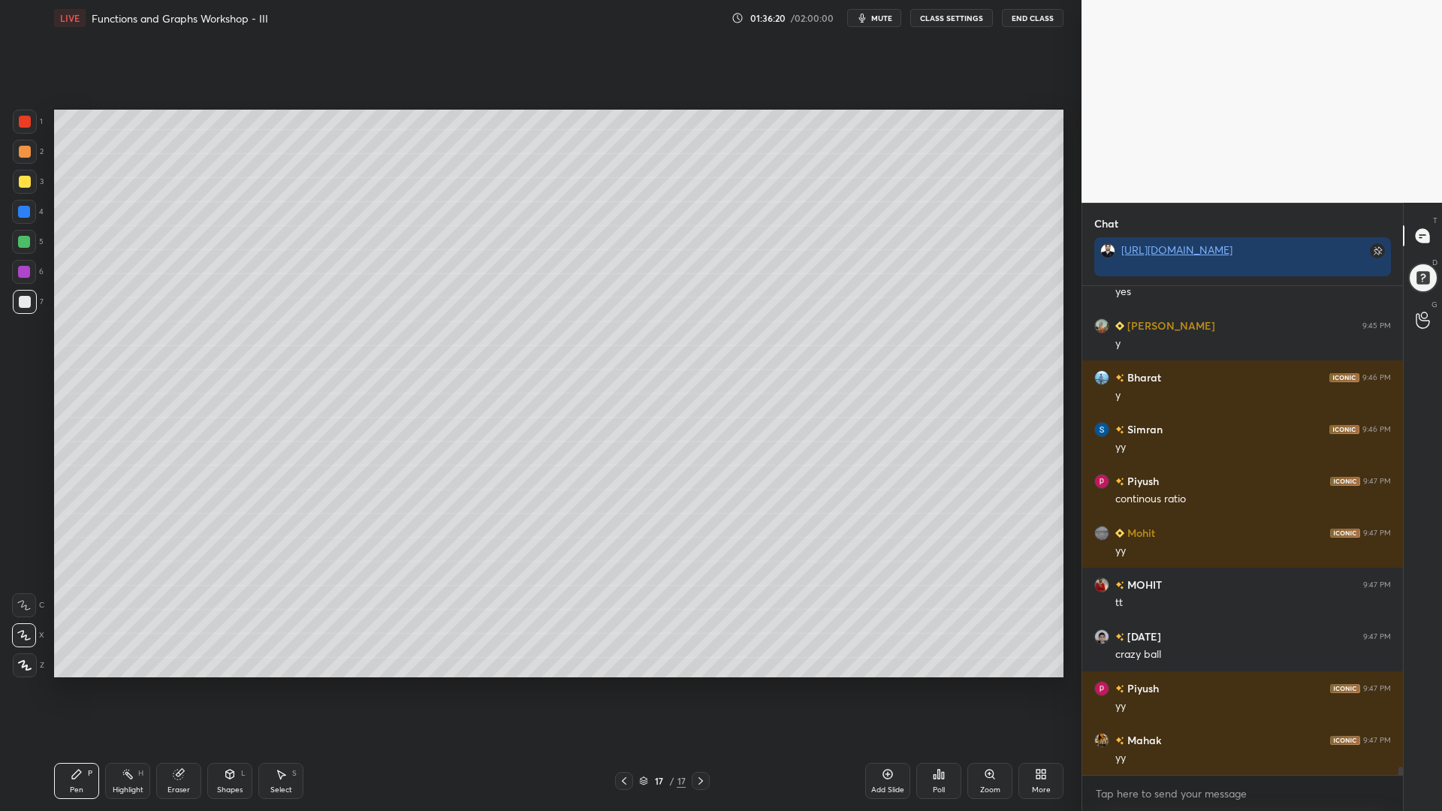
scroll to position [29606, 0]
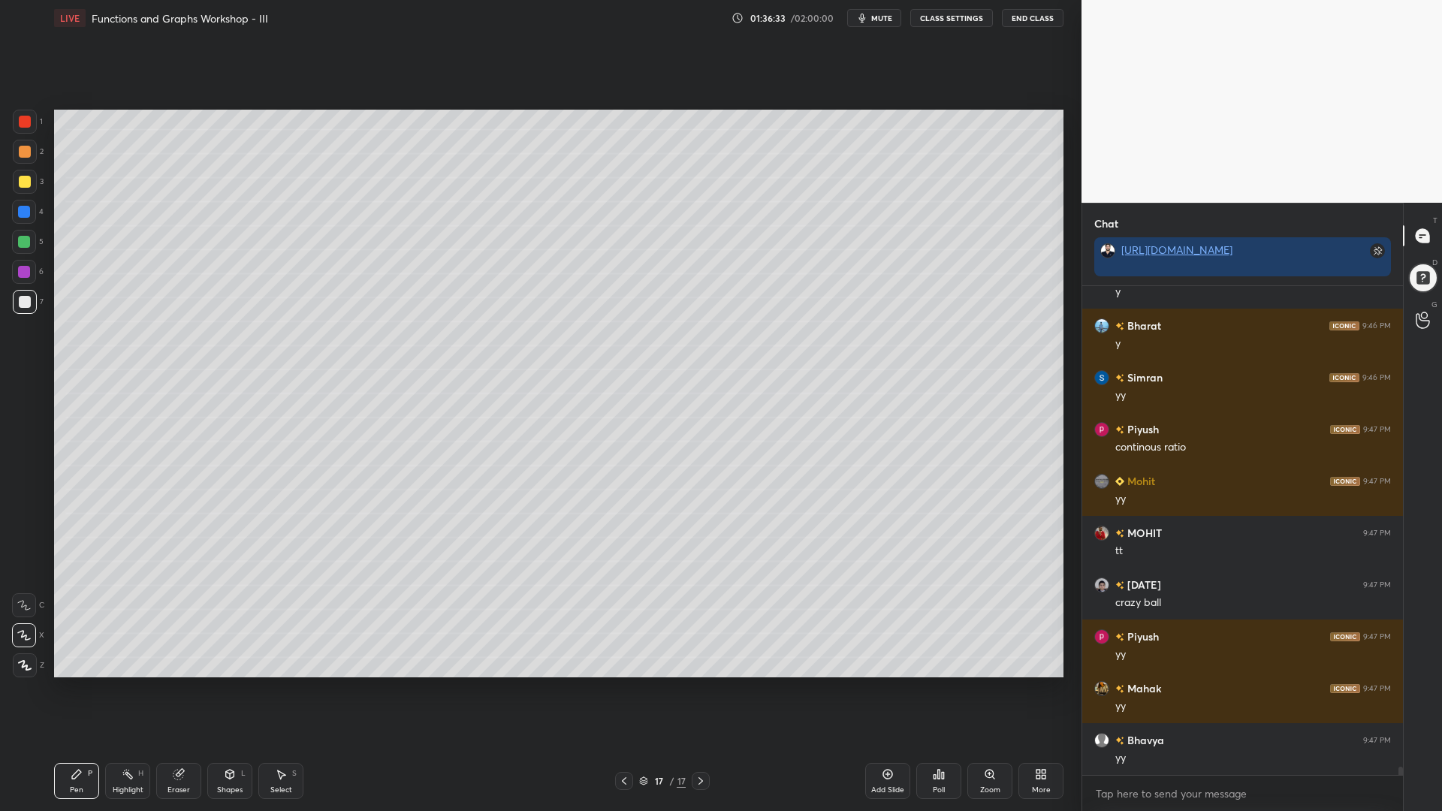
click at [27, 210] on div at bounding box center [24, 212] width 12 height 12
click at [20, 276] on div at bounding box center [24, 272] width 12 height 12
click at [26, 183] on div at bounding box center [25, 182] width 12 height 12
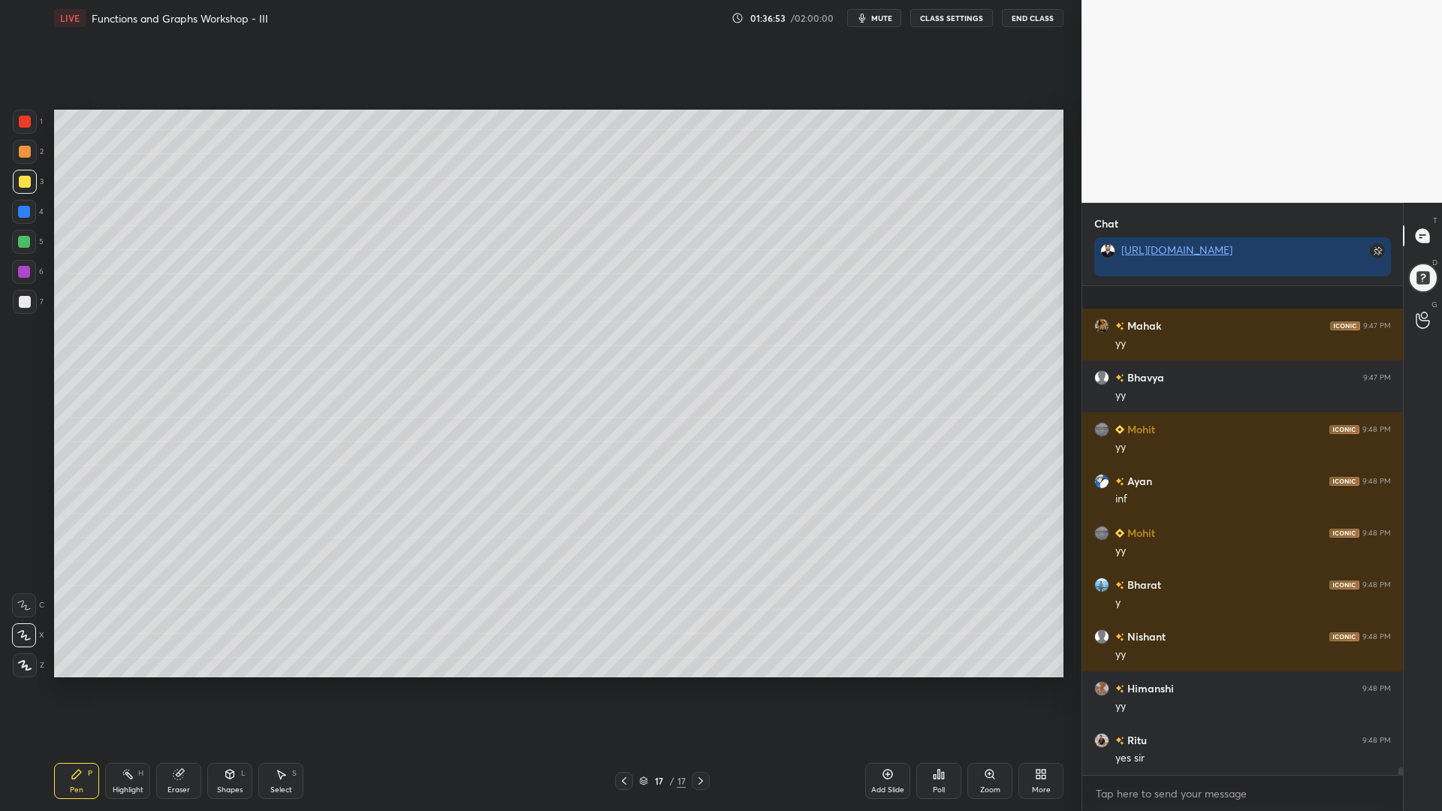
scroll to position [30073, 0]
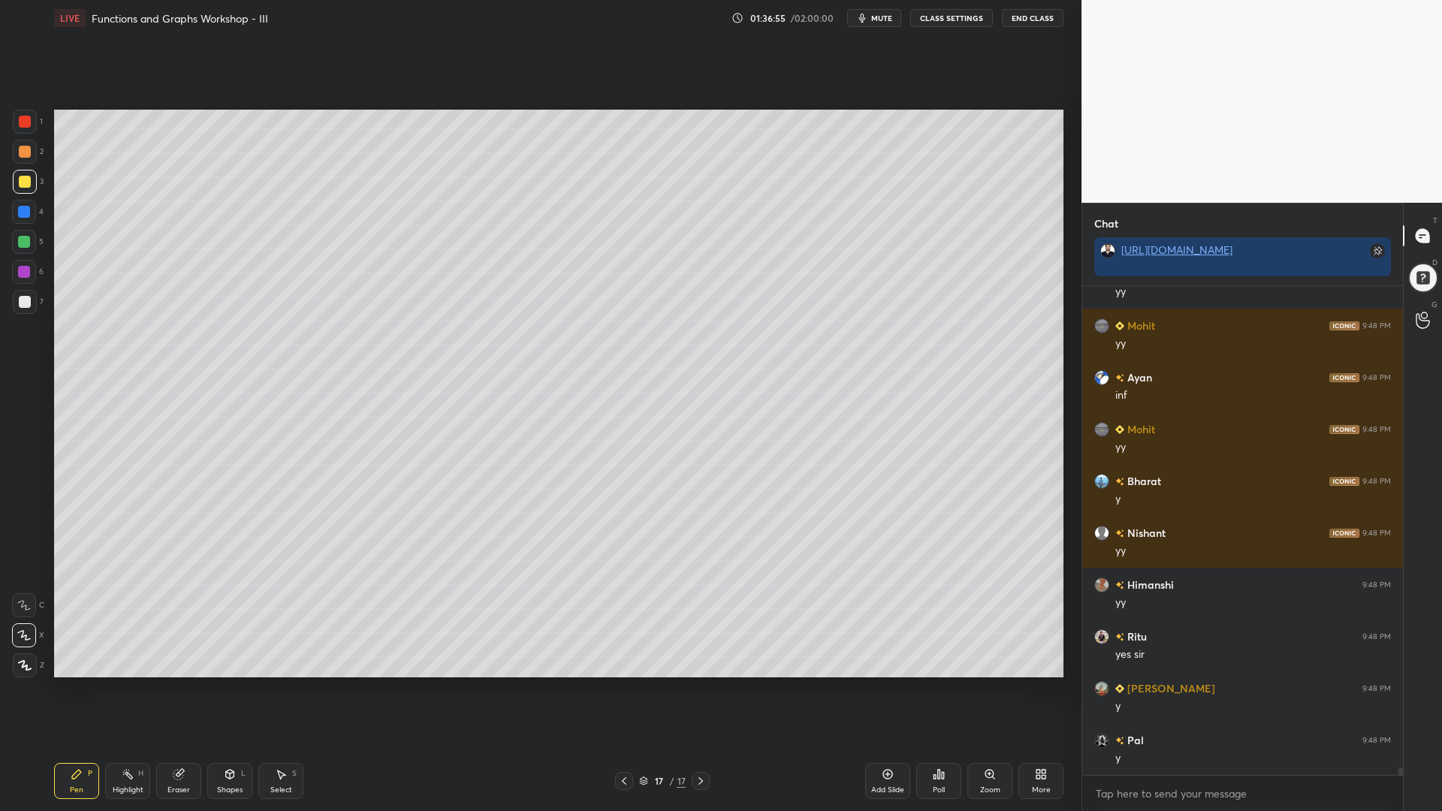
click at [876, 690] on div "Add Slide" at bounding box center [887, 781] width 45 height 36
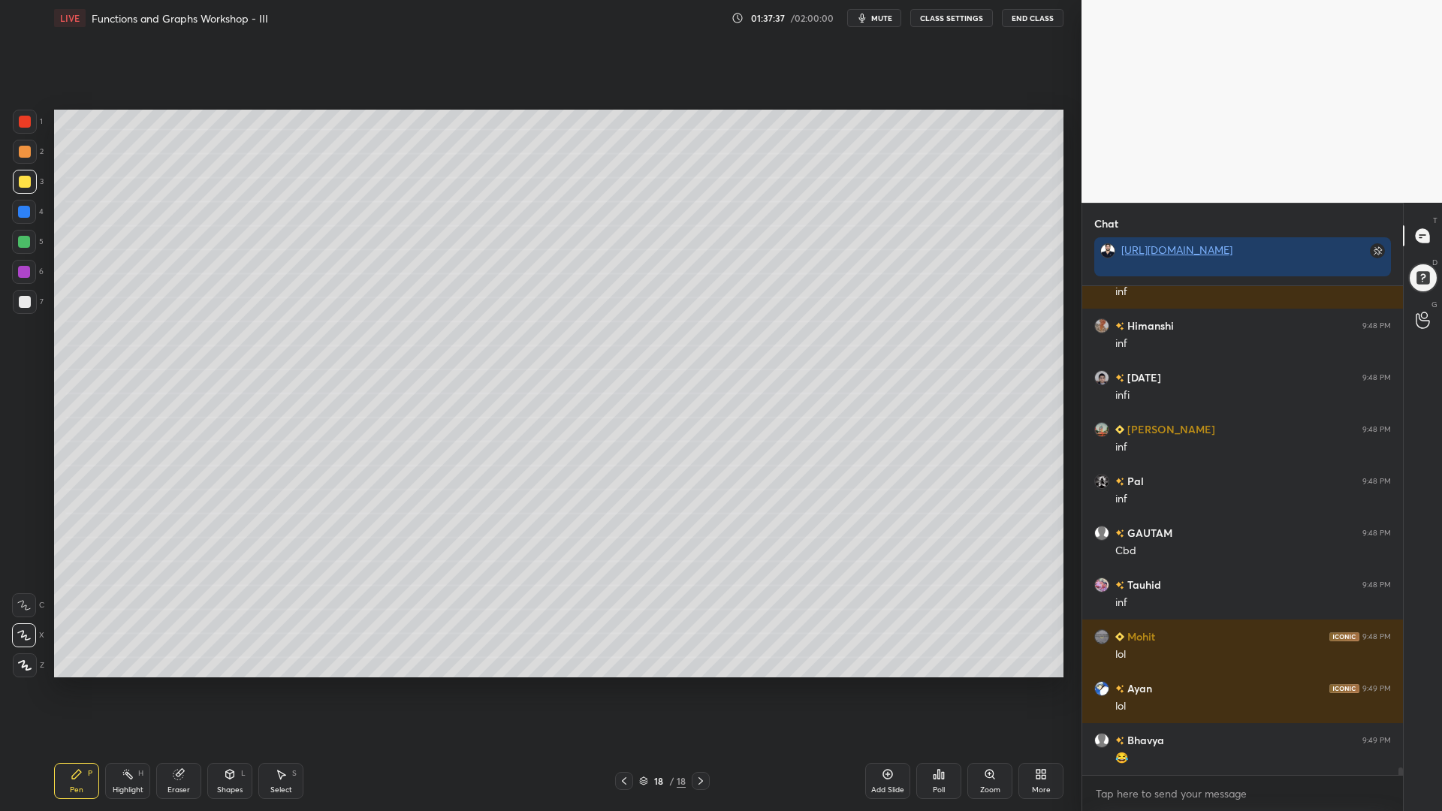
scroll to position [30799, 0]
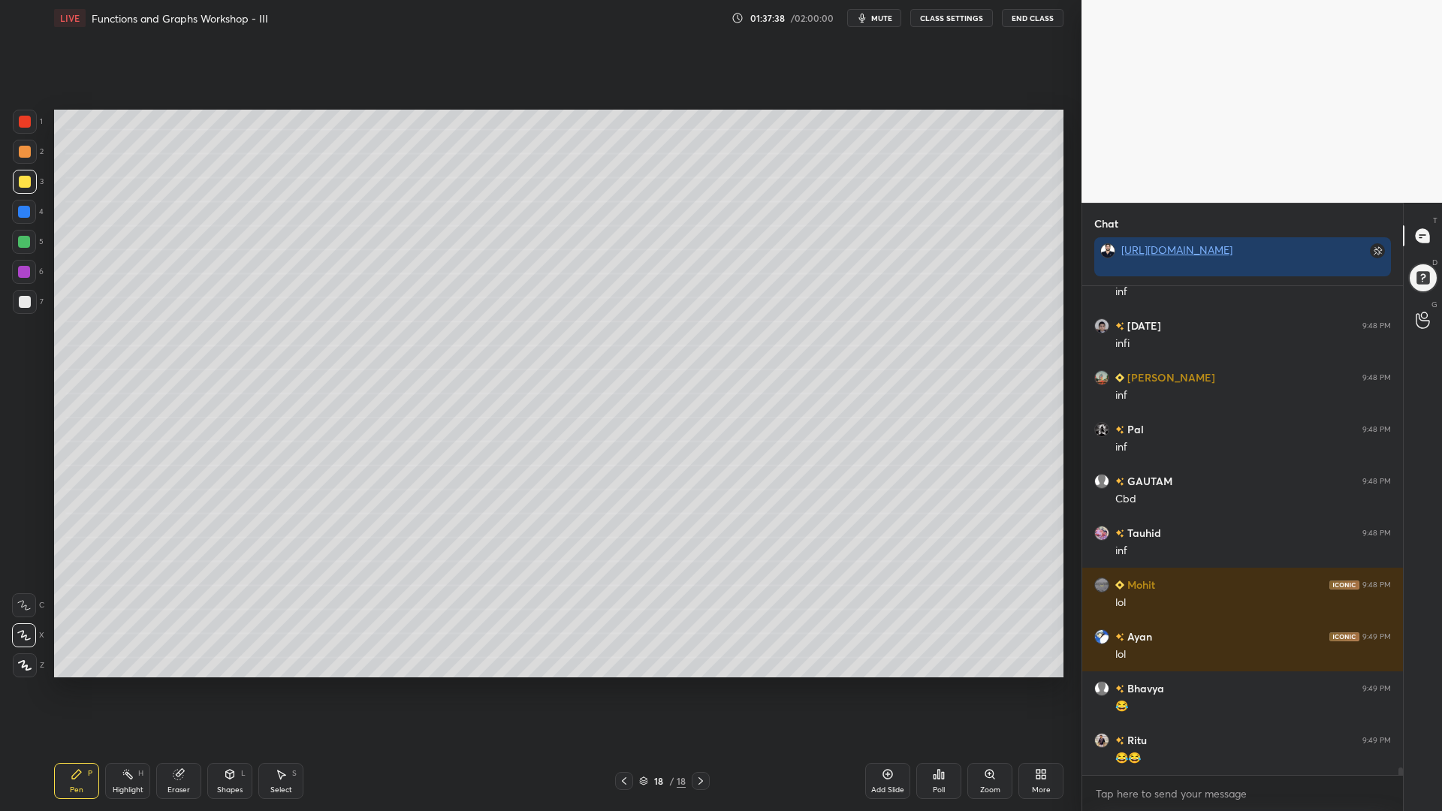
click at [21, 125] on div at bounding box center [25, 122] width 12 height 12
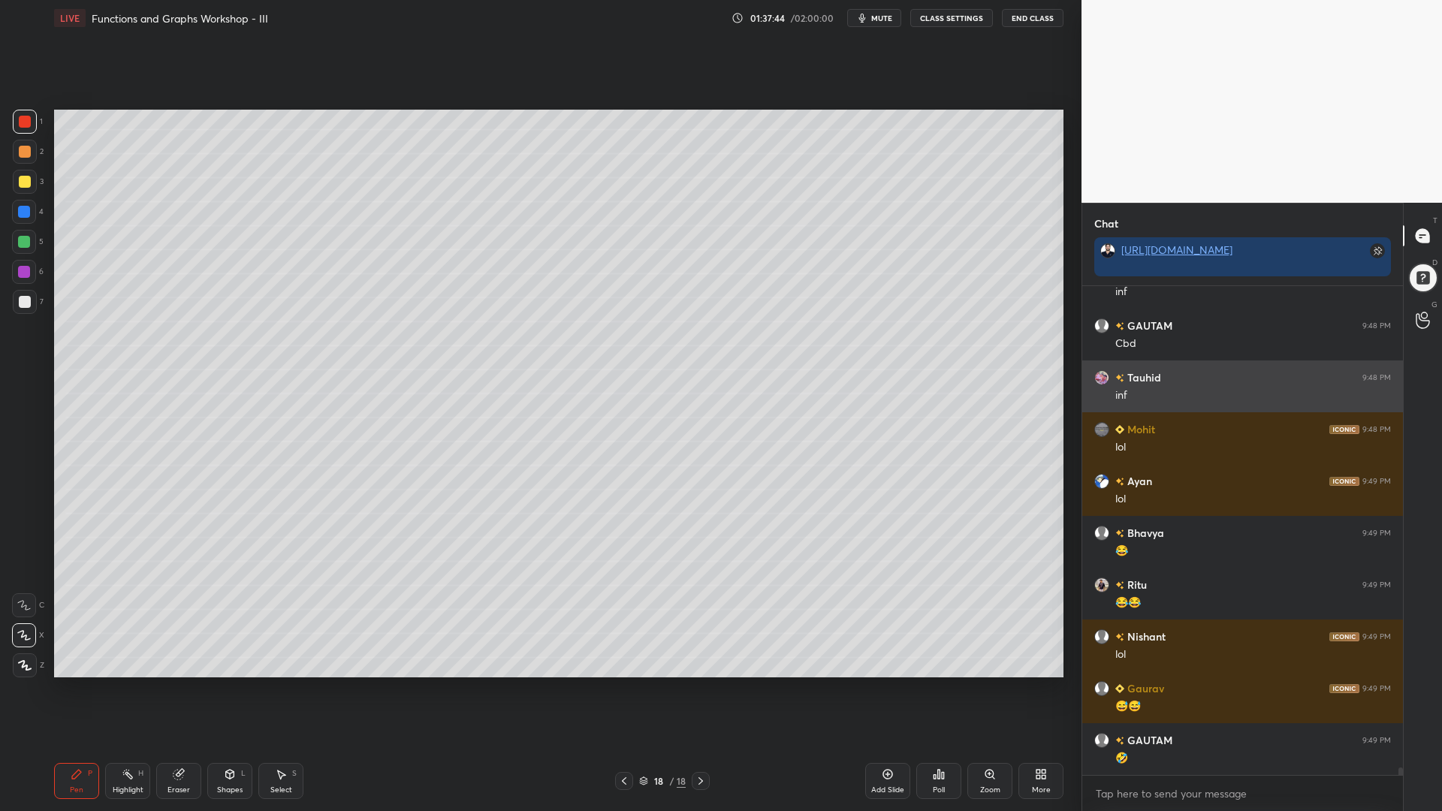
scroll to position [31006, 0]
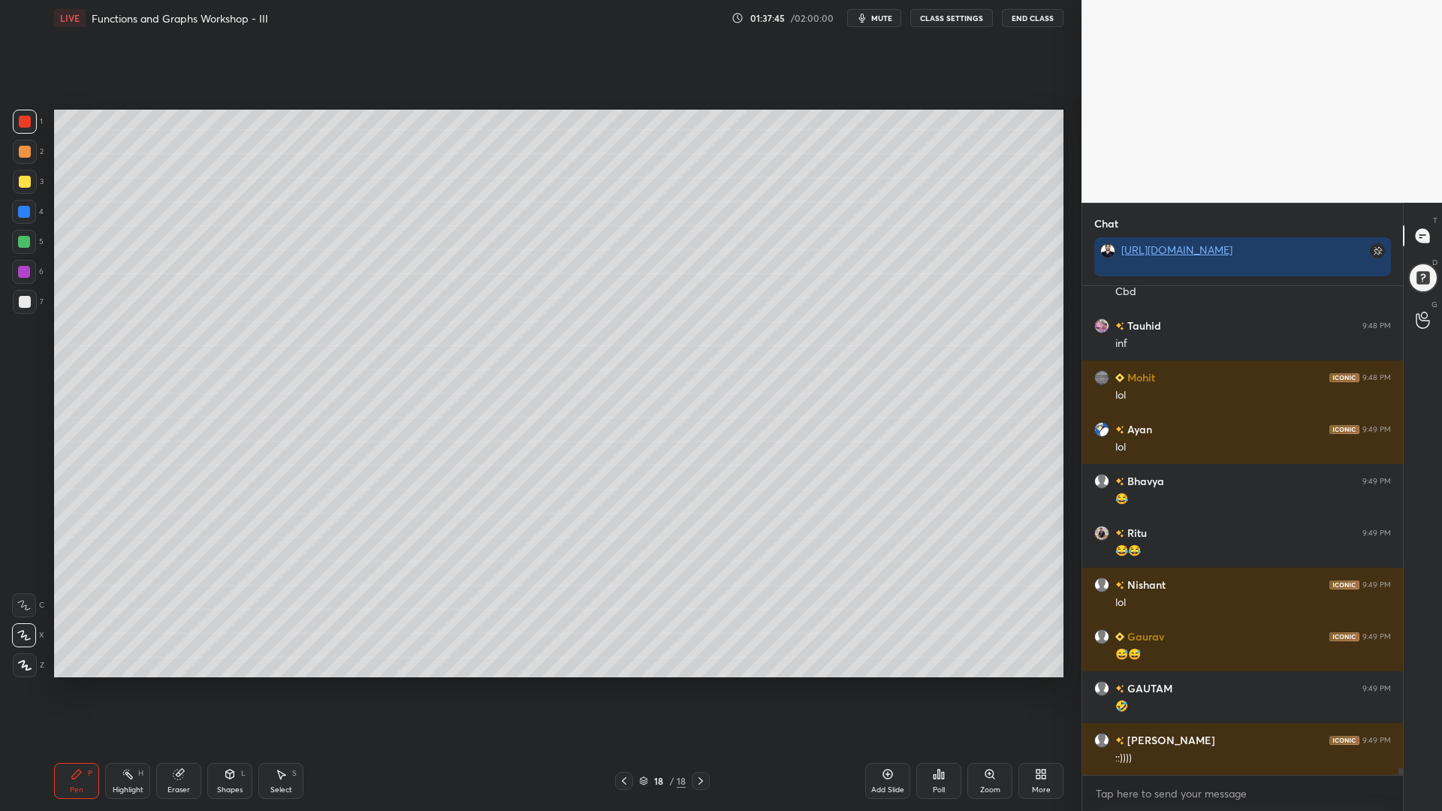
click at [17, 212] on div at bounding box center [24, 212] width 24 height 24
click at [26, 280] on div at bounding box center [24, 272] width 24 height 24
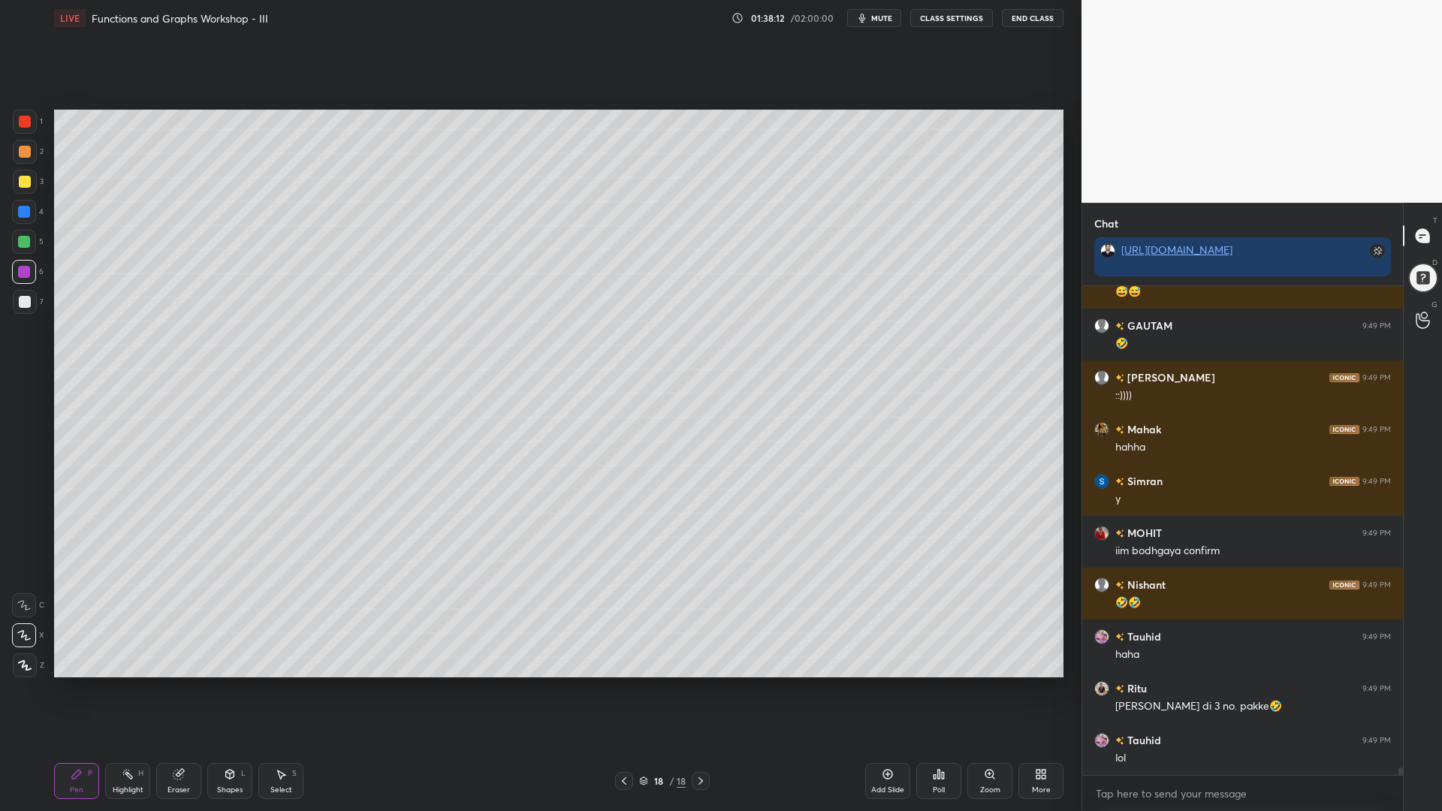
scroll to position [31421, 0]
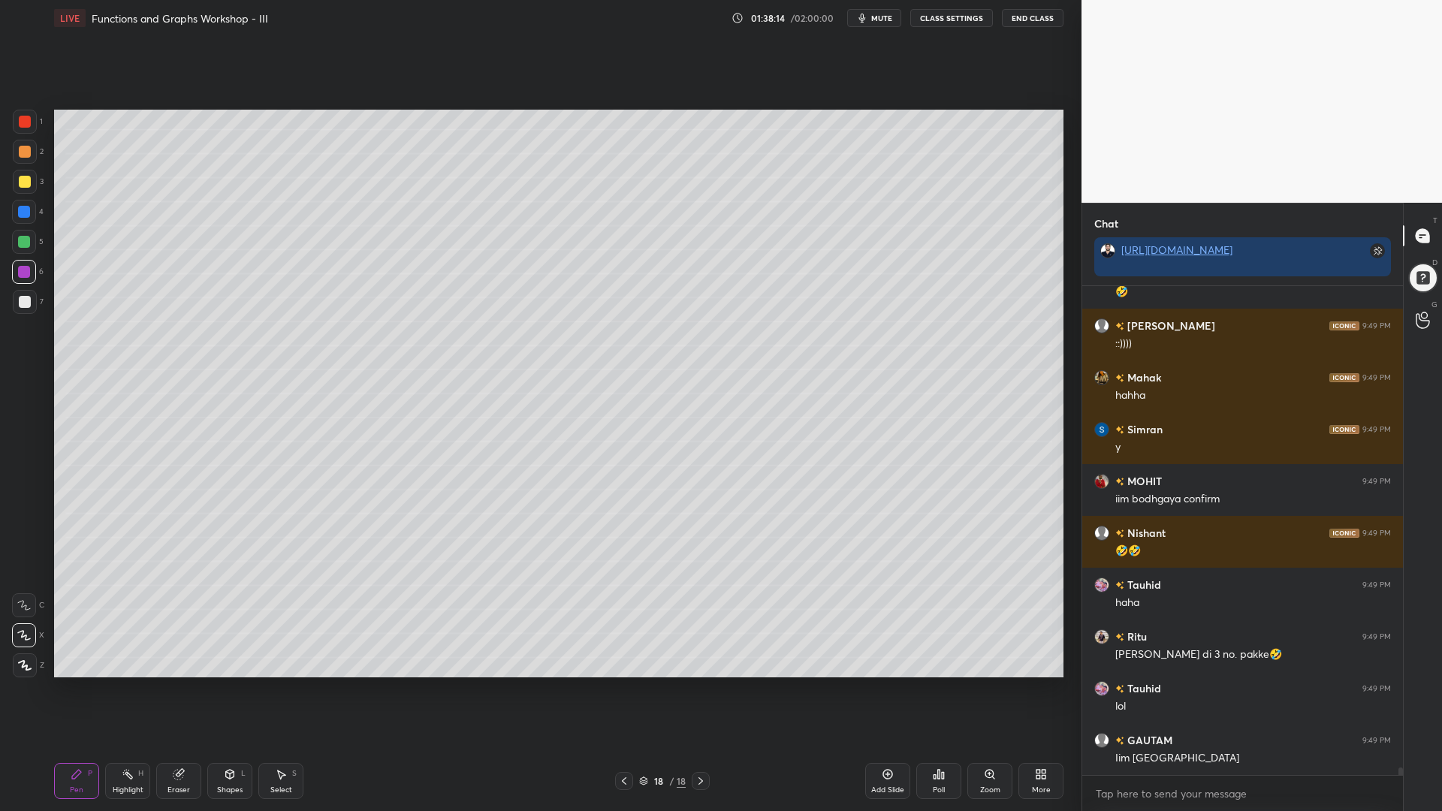
click at [177, 690] on icon at bounding box center [179, 775] width 10 height 10
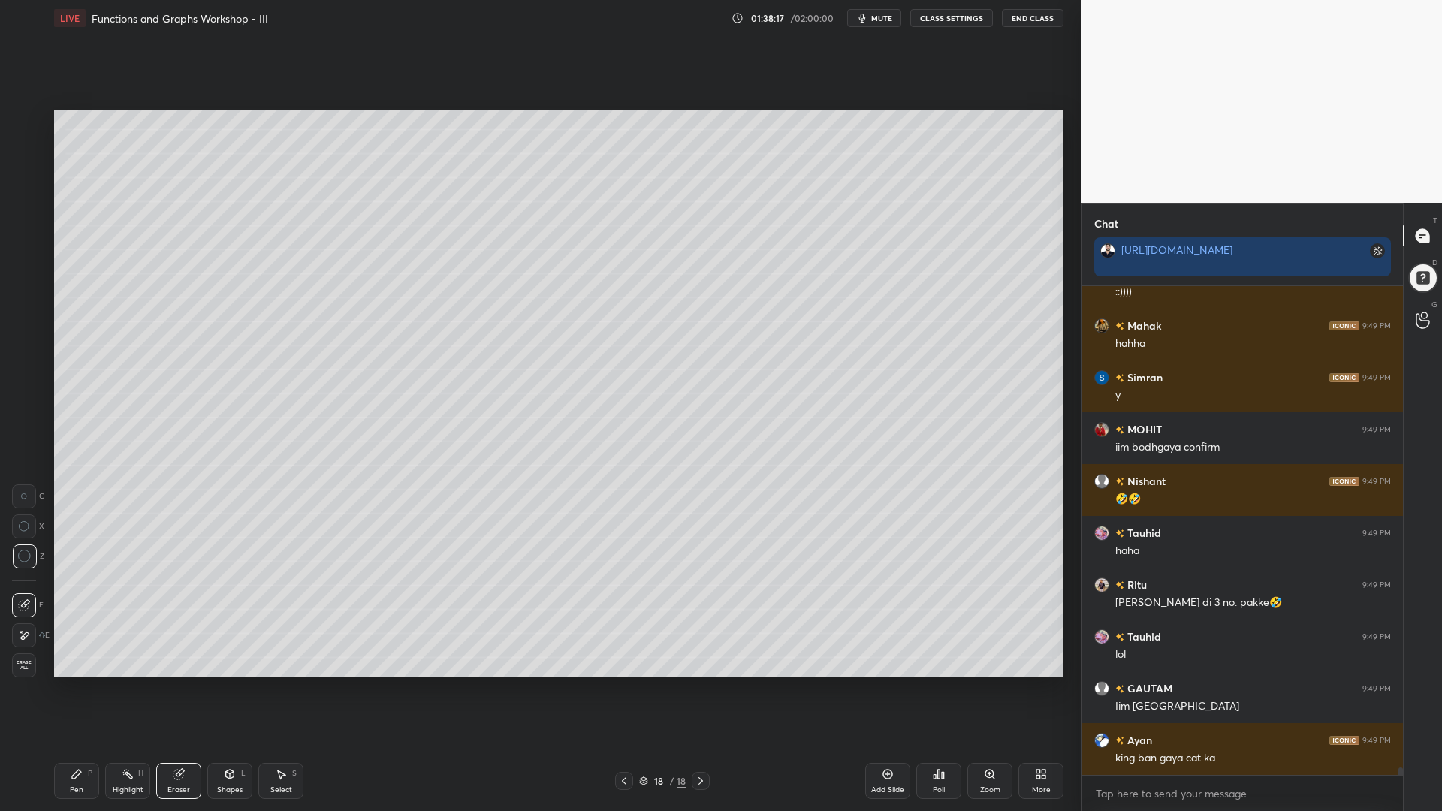
scroll to position [31524, 0]
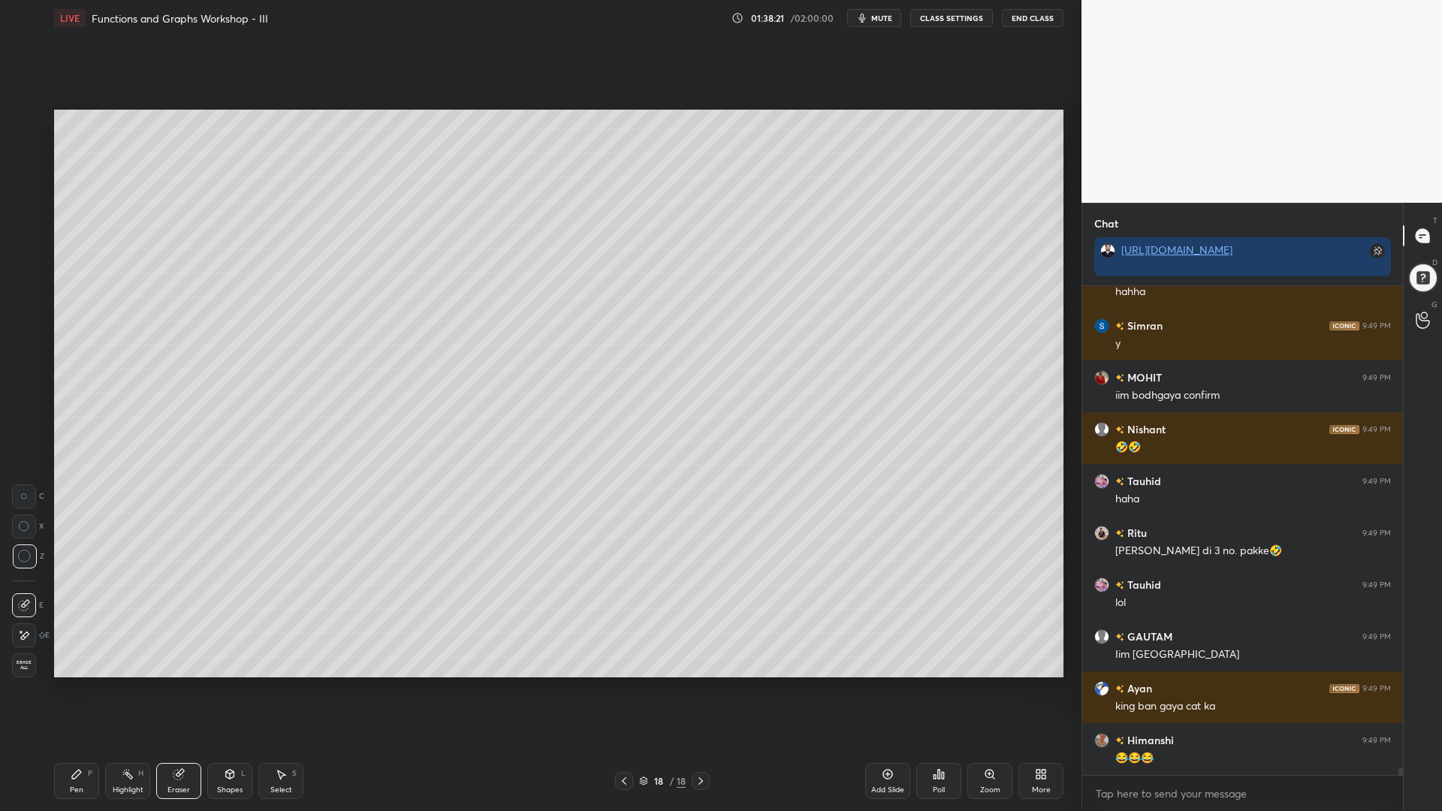
drag, startPoint x: 77, startPoint y: 793, endPoint x: 92, endPoint y: 702, distance: 92.1
click at [78, 690] on div "Pen" at bounding box center [77, 791] width 14 height 8
click at [26, 123] on div at bounding box center [25, 122] width 12 height 12
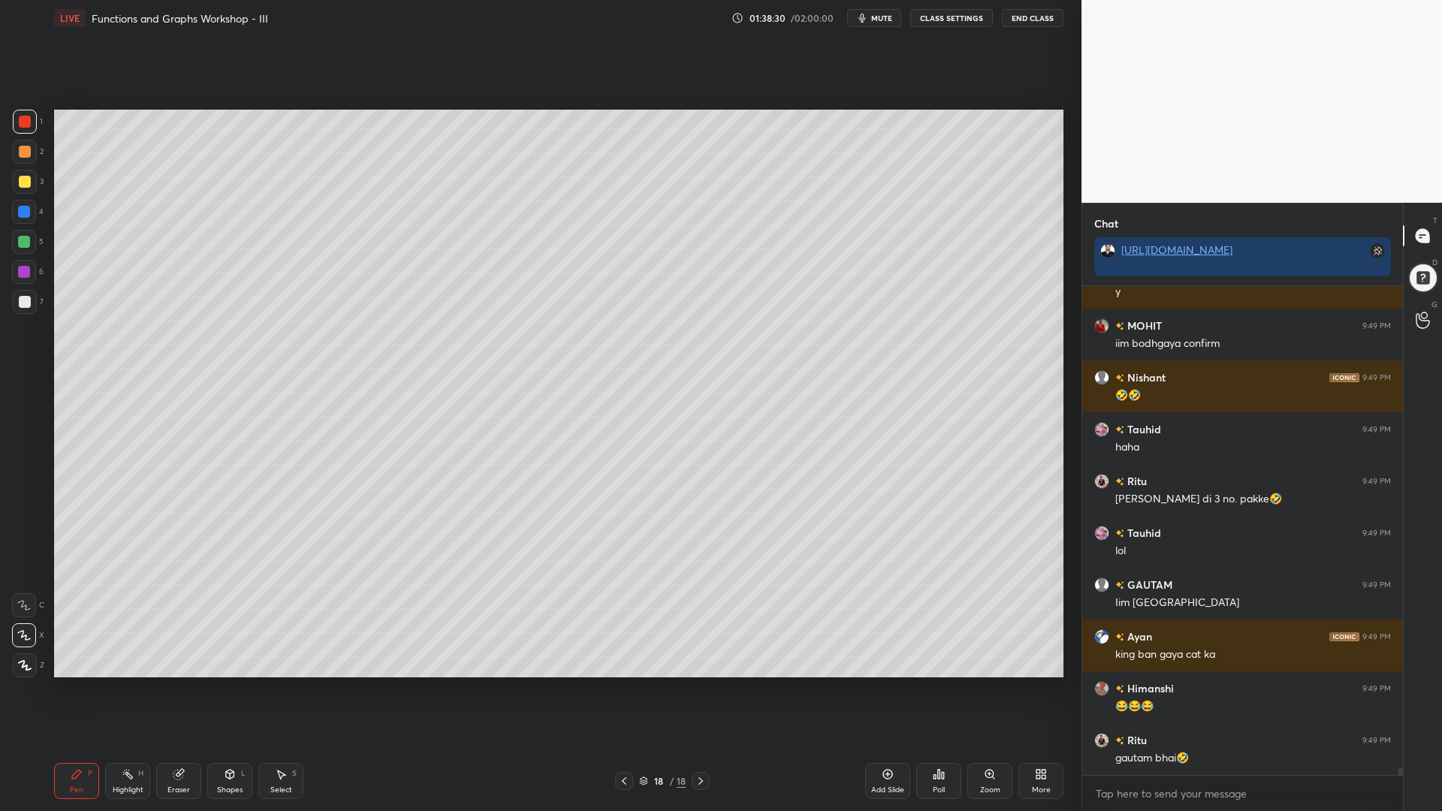
click at [172, 690] on div "Eraser" at bounding box center [178, 781] width 45 height 36
click at [20, 662] on span "Erase all" at bounding box center [24, 665] width 23 height 11
click at [619, 690] on icon at bounding box center [624, 781] width 12 height 12
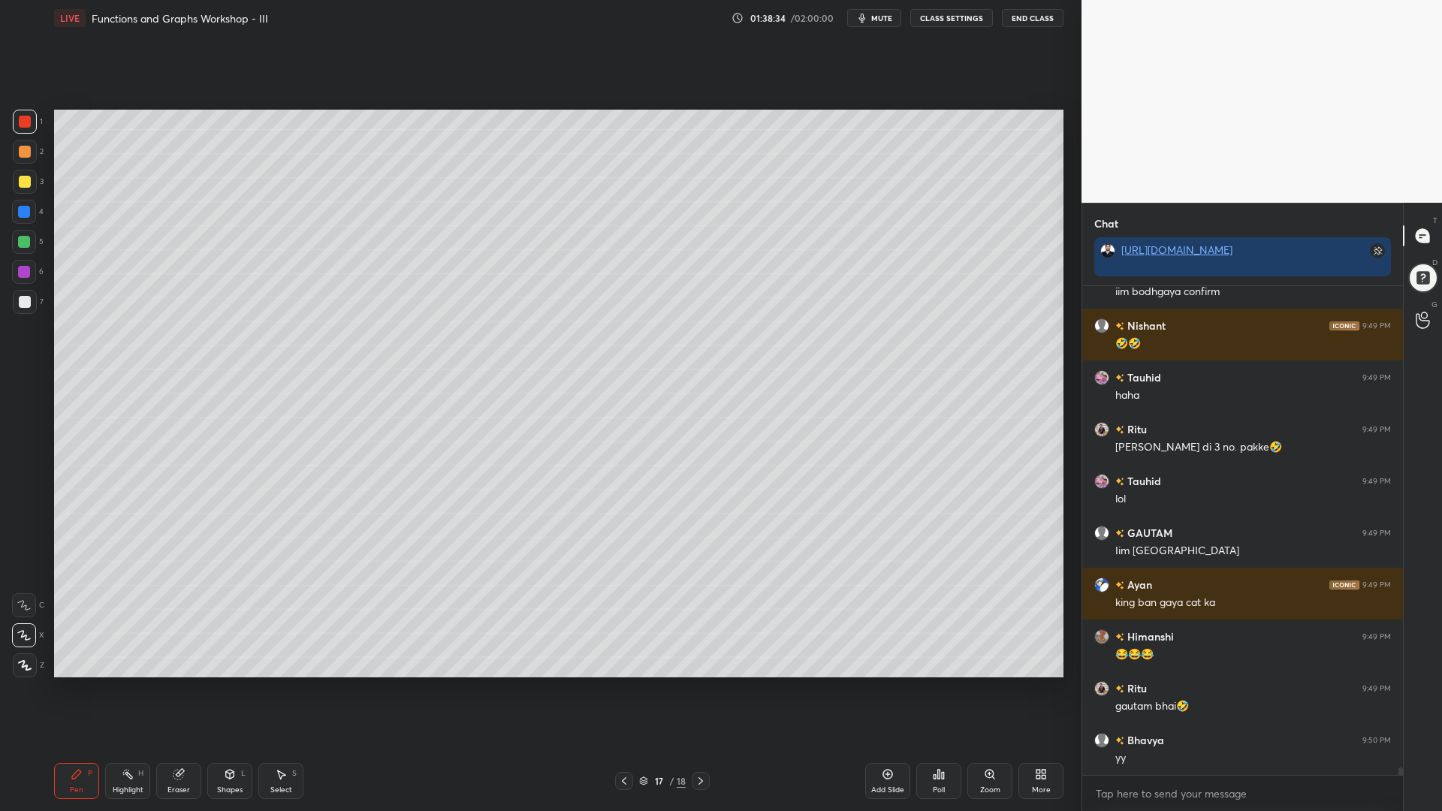
click at [26, 250] on div at bounding box center [24, 242] width 24 height 24
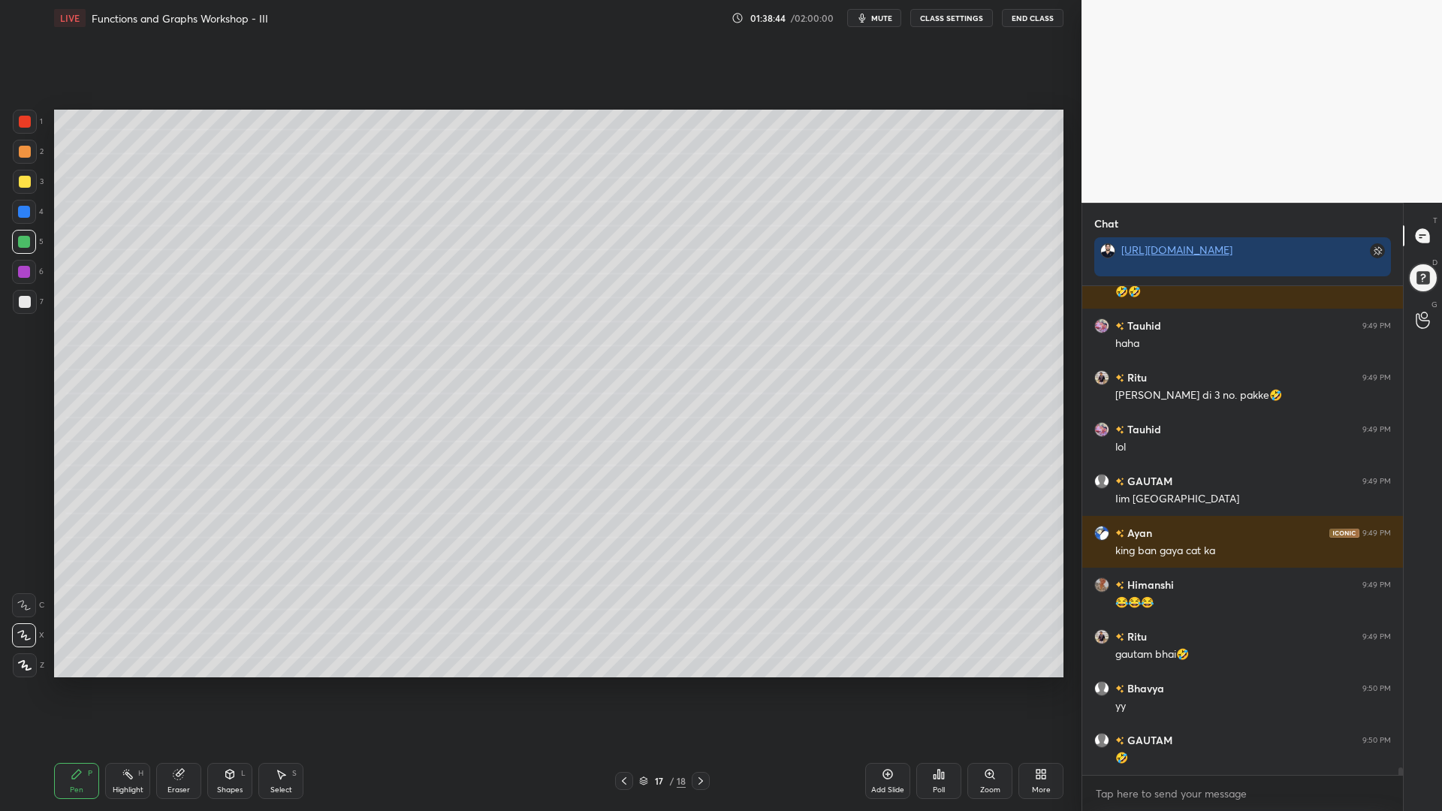
click at [24, 211] on div at bounding box center [24, 212] width 12 height 12
click at [26, 150] on div at bounding box center [25, 152] width 12 height 12
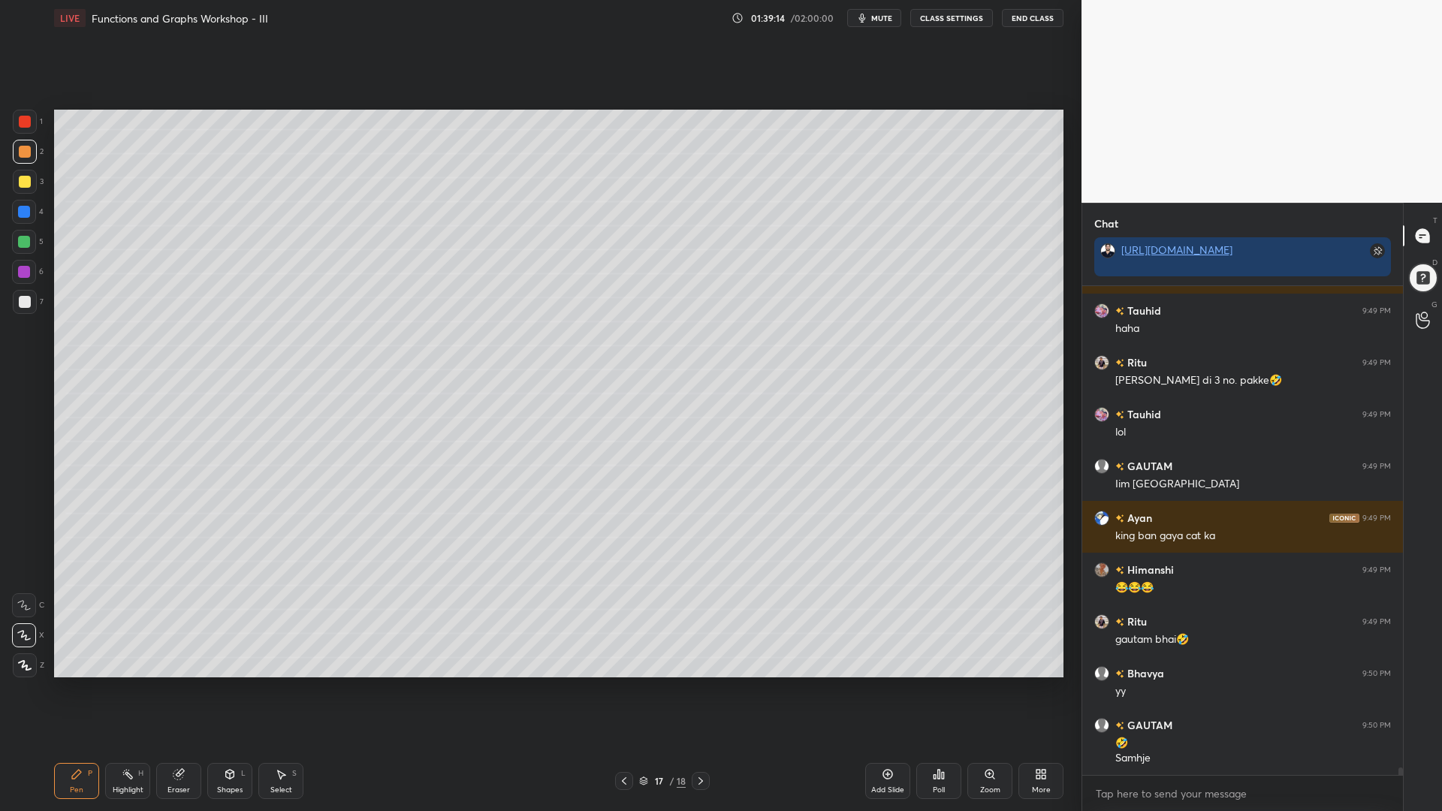
click at [707, 690] on div at bounding box center [701, 781] width 18 height 18
click at [627, 690] on icon at bounding box center [624, 781] width 12 height 12
drag, startPoint x: 179, startPoint y: 784, endPoint x: 177, endPoint y: 708, distance: 76.7
click at [178, 690] on div "Eraser" at bounding box center [178, 781] width 45 height 36
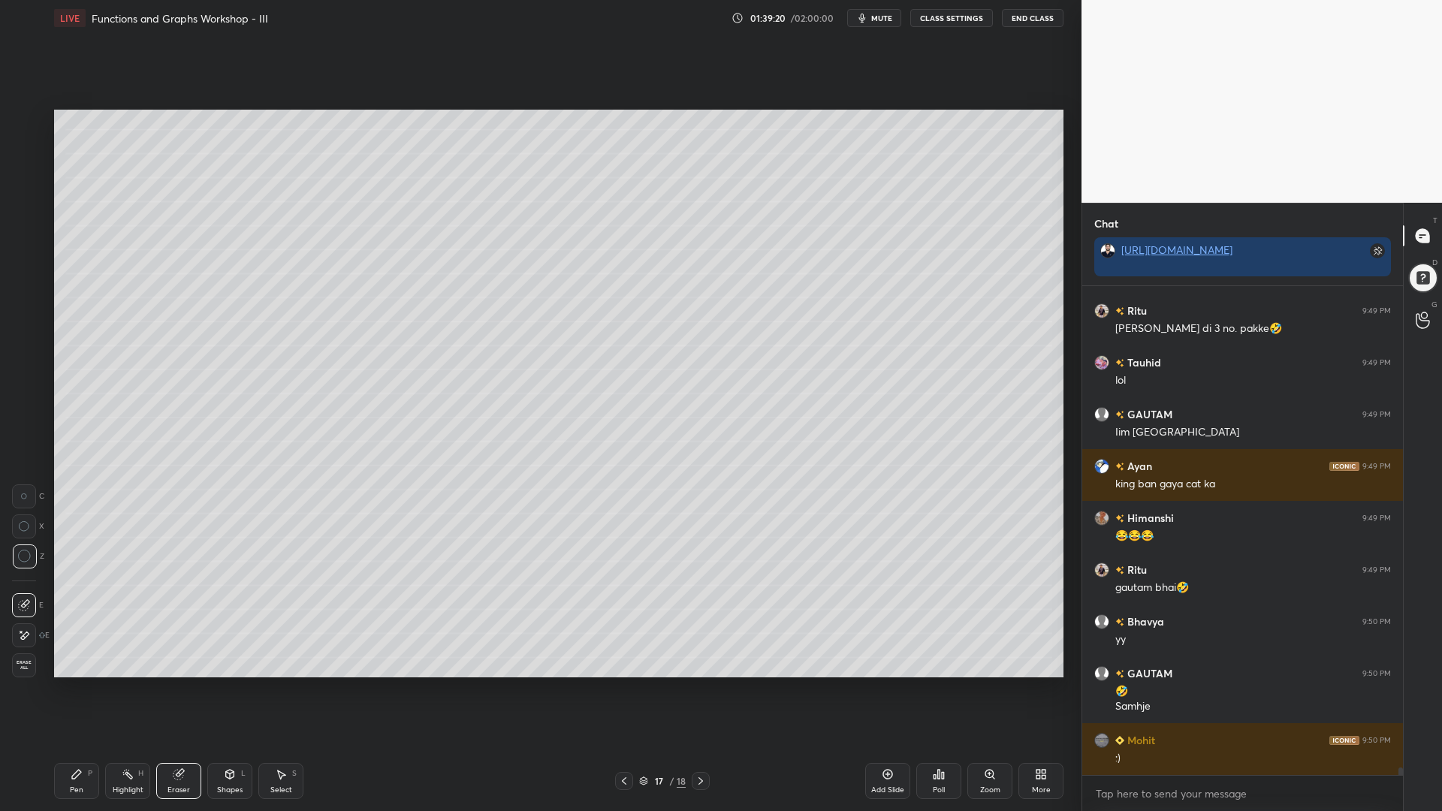
click at [74, 690] on icon at bounding box center [77, 775] width 12 height 12
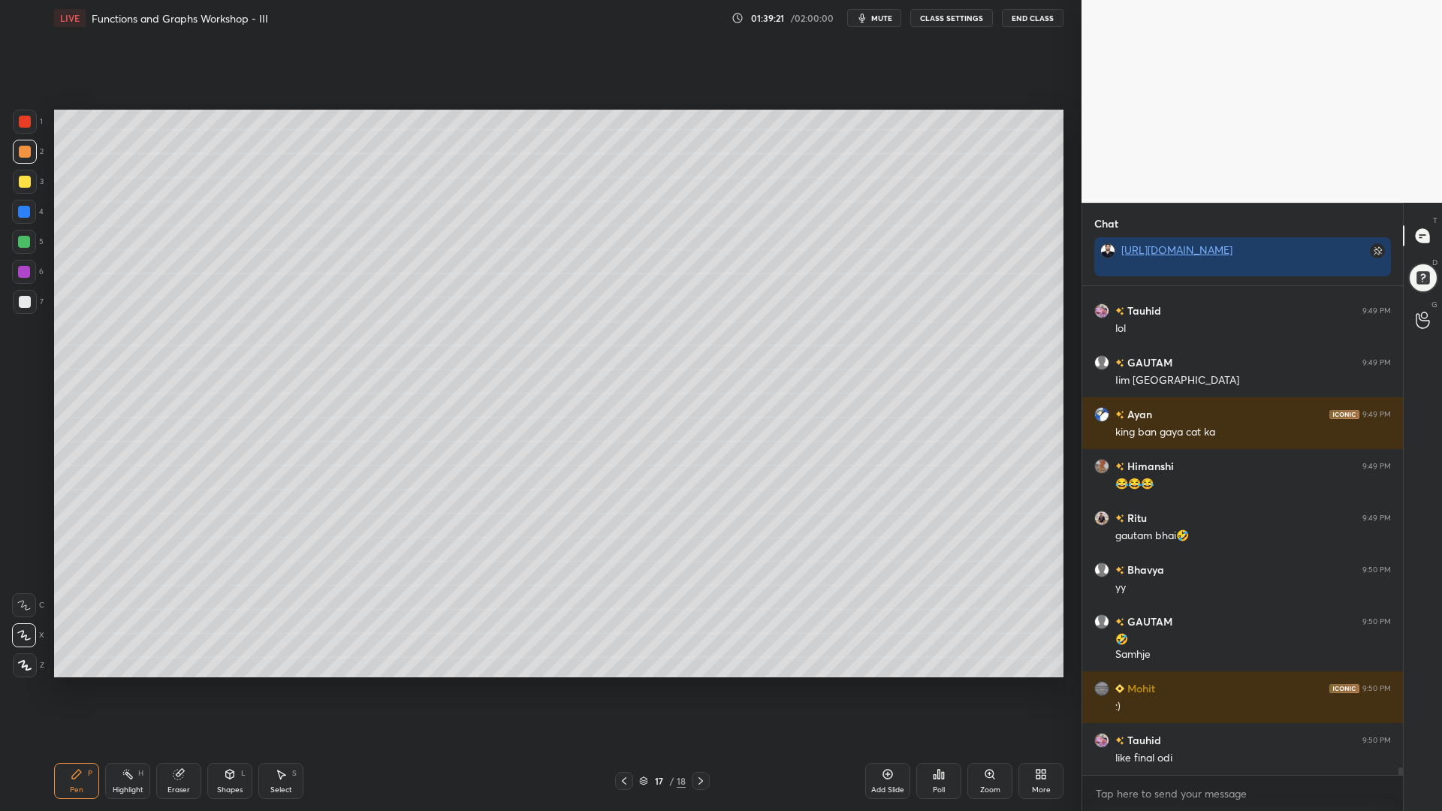
click at [26, 269] on div at bounding box center [24, 272] width 12 height 12
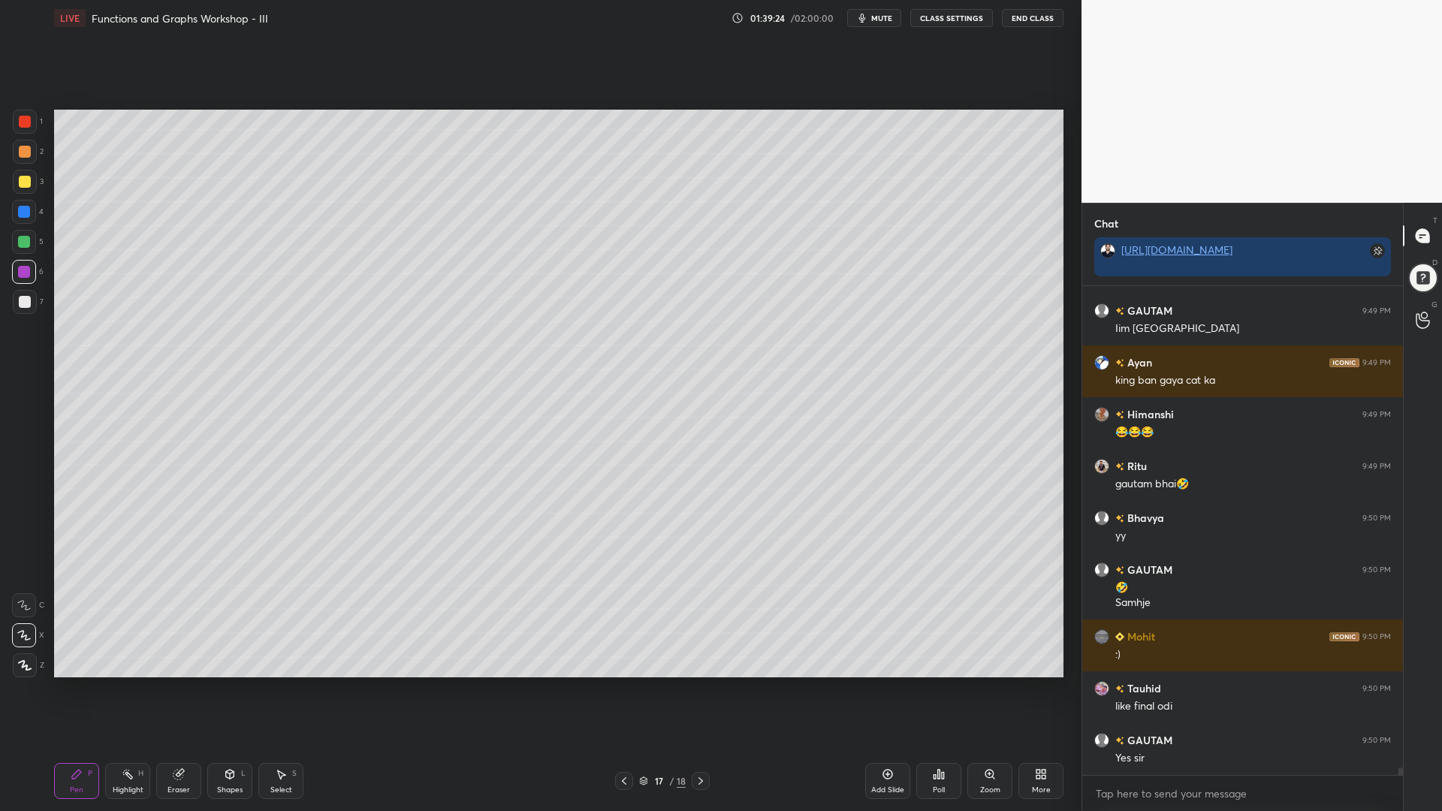
scroll to position [31902, 0]
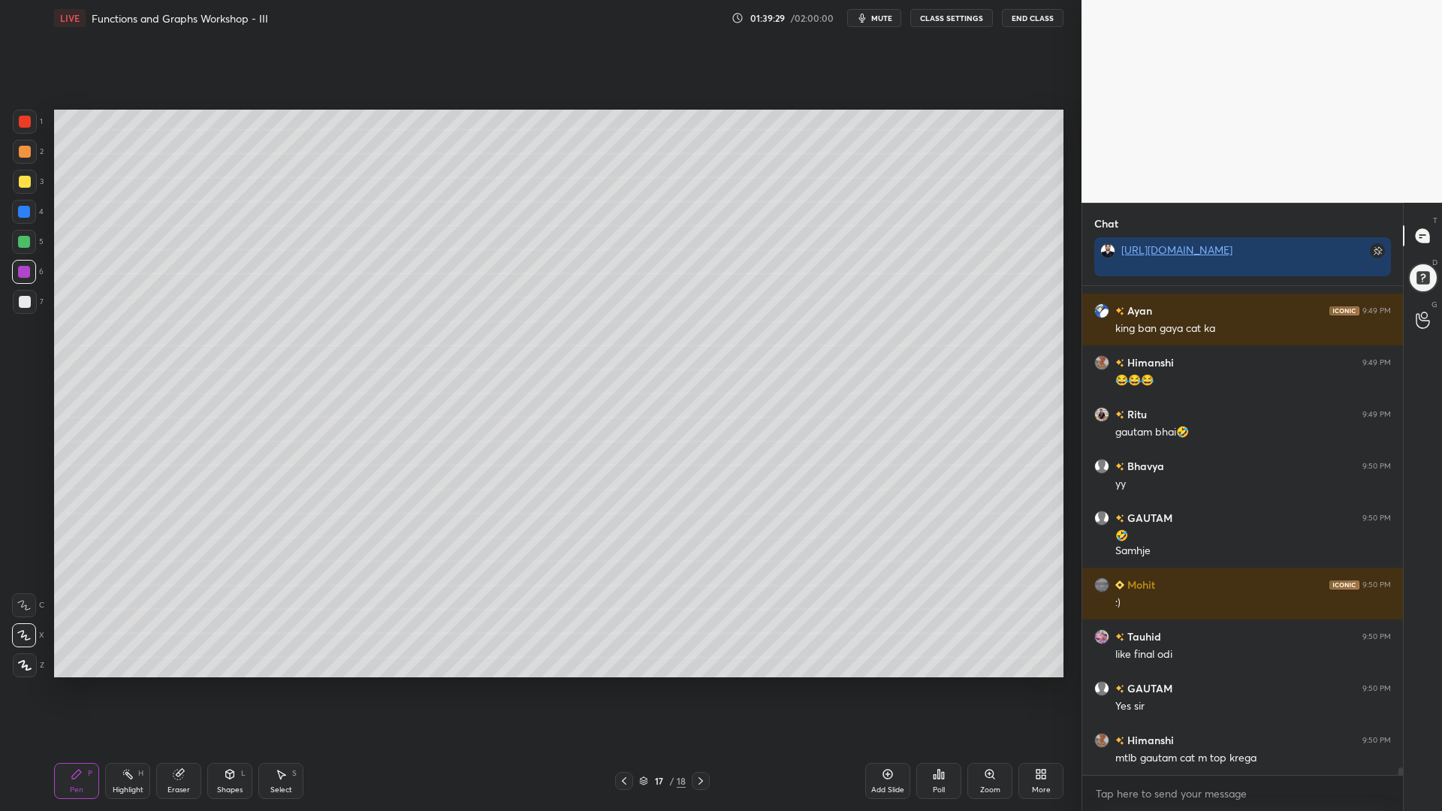
click at [703, 690] on icon at bounding box center [701, 781] width 12 height 12
drag, startPoint x: 26, startPoint y: 117, endPoint x: 44, endPoint y: 124, distance: 20.0
click at [26, 117] on div at bounding box center [25, 122] width 12 height 12
click at [698, 690] on icon at bounding box center [701, 781] width 12 height 12
click at [623, 690] on icon at bounding box center [624, 781] width 12 height 12
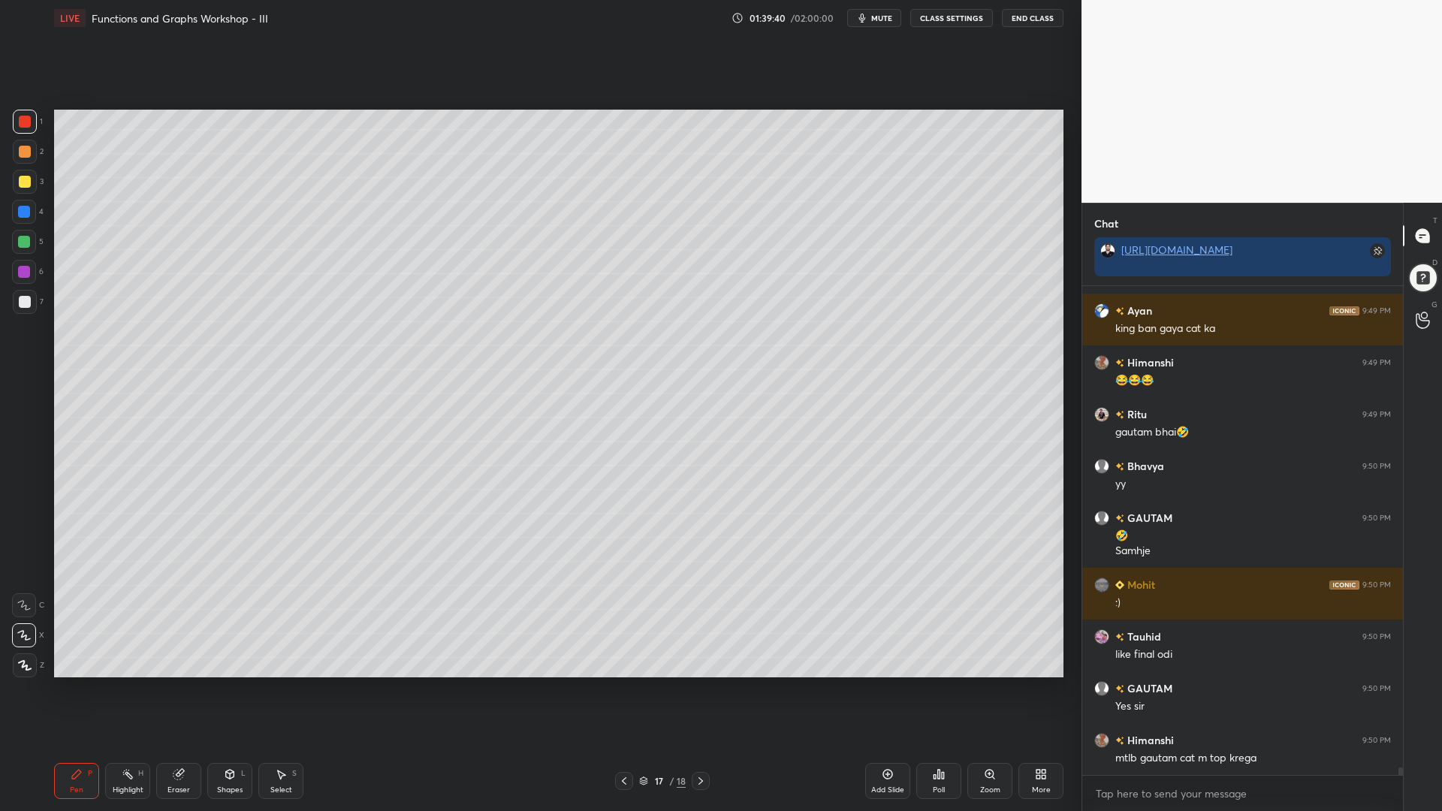
scroll to position [31954, 0]
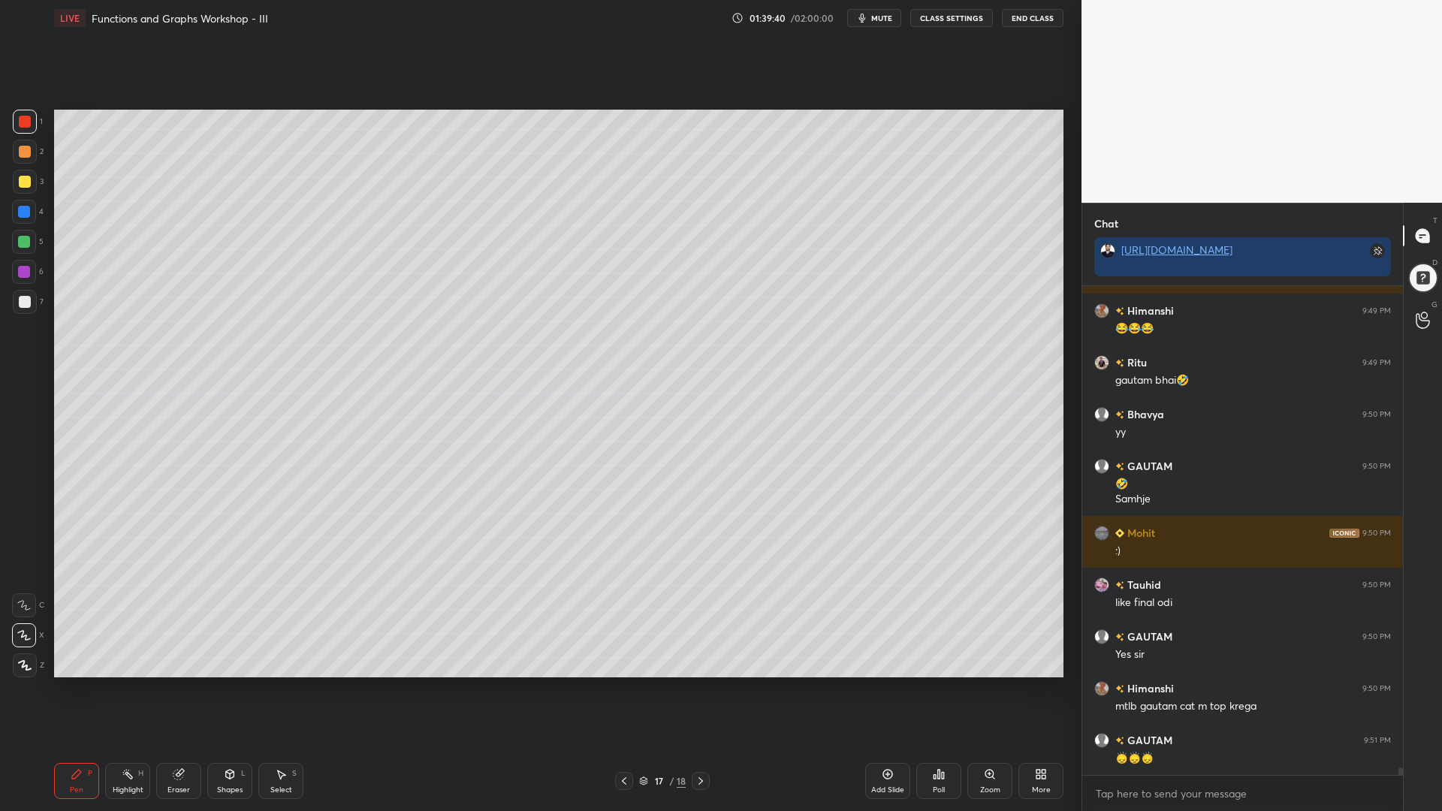
click at [702, 690] on icon at bounding box center [701, 782] width 5 height 8
click at [22, 184] on div at bounding box center [25, 182] width 12 height 12
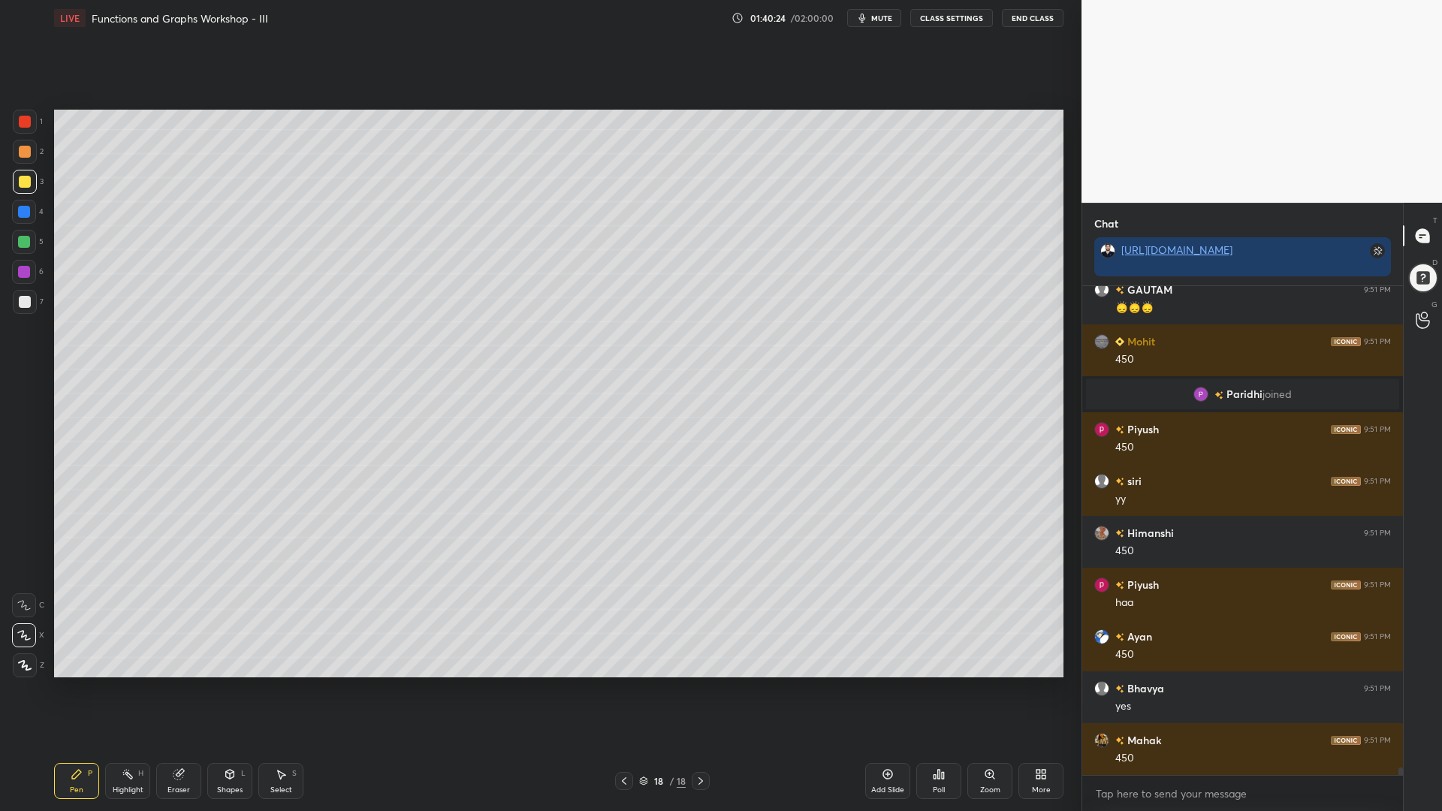
scroll to position [31403, 0]
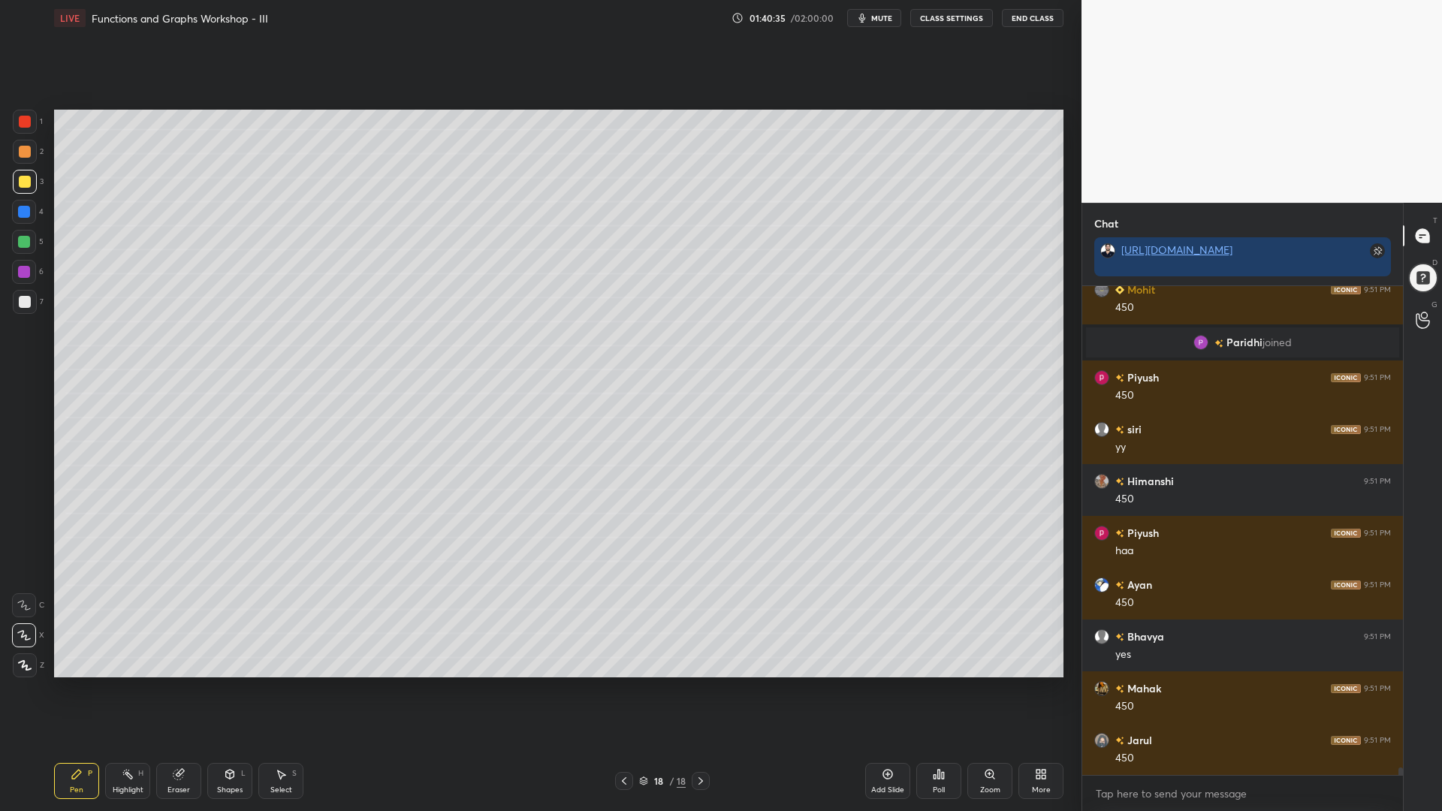
click at [24, 220] on div at bounding box center [24, 212] width 24 height 24
click at [31, 249] on div at bounding box center [24, 242] width 24 height 24
click at [22, 212] on div at bounding box center [24, 212] width 12 height 12
click at [23, 179] on div at bounding box center [25, 182] width 12 height 12
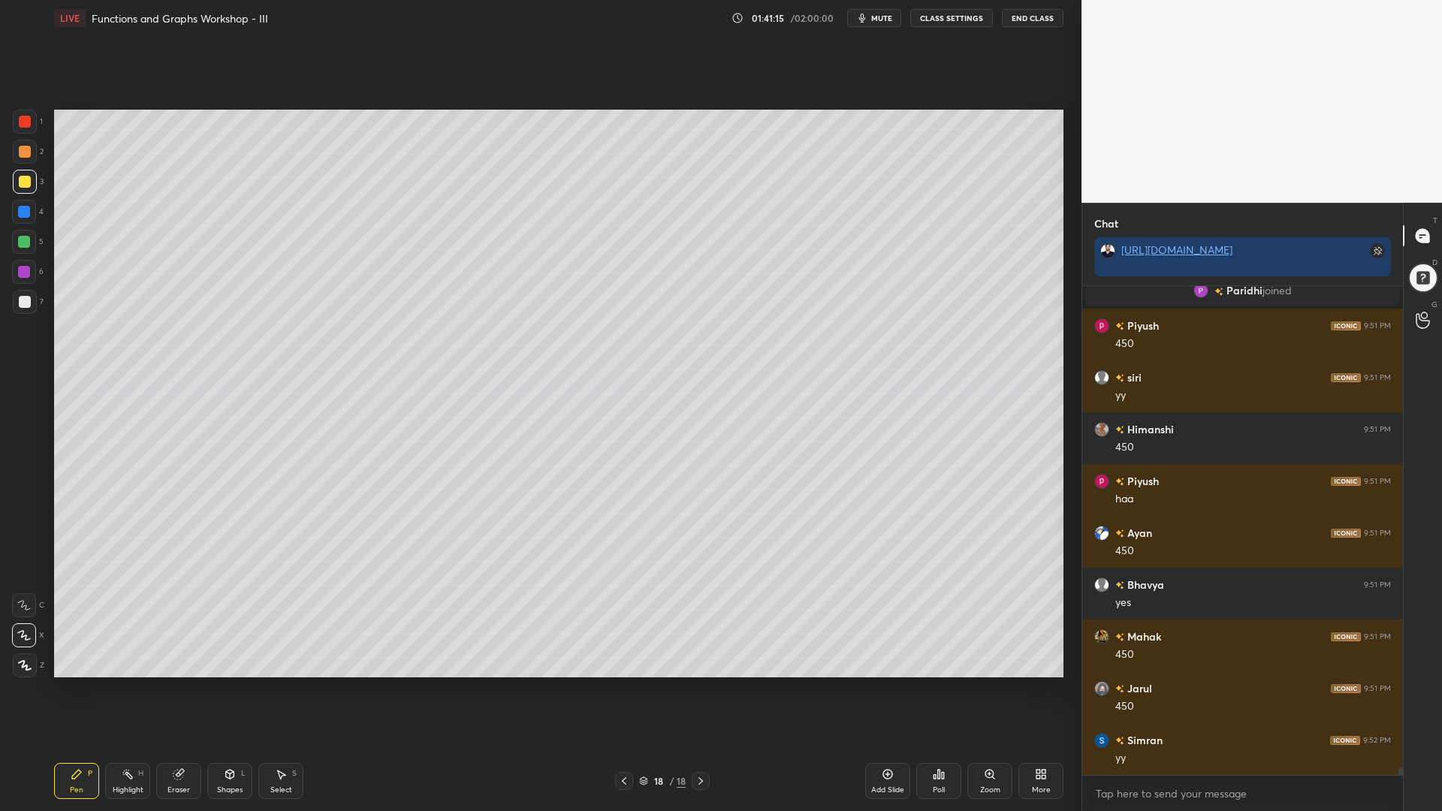
scroll to position [31506, 0]
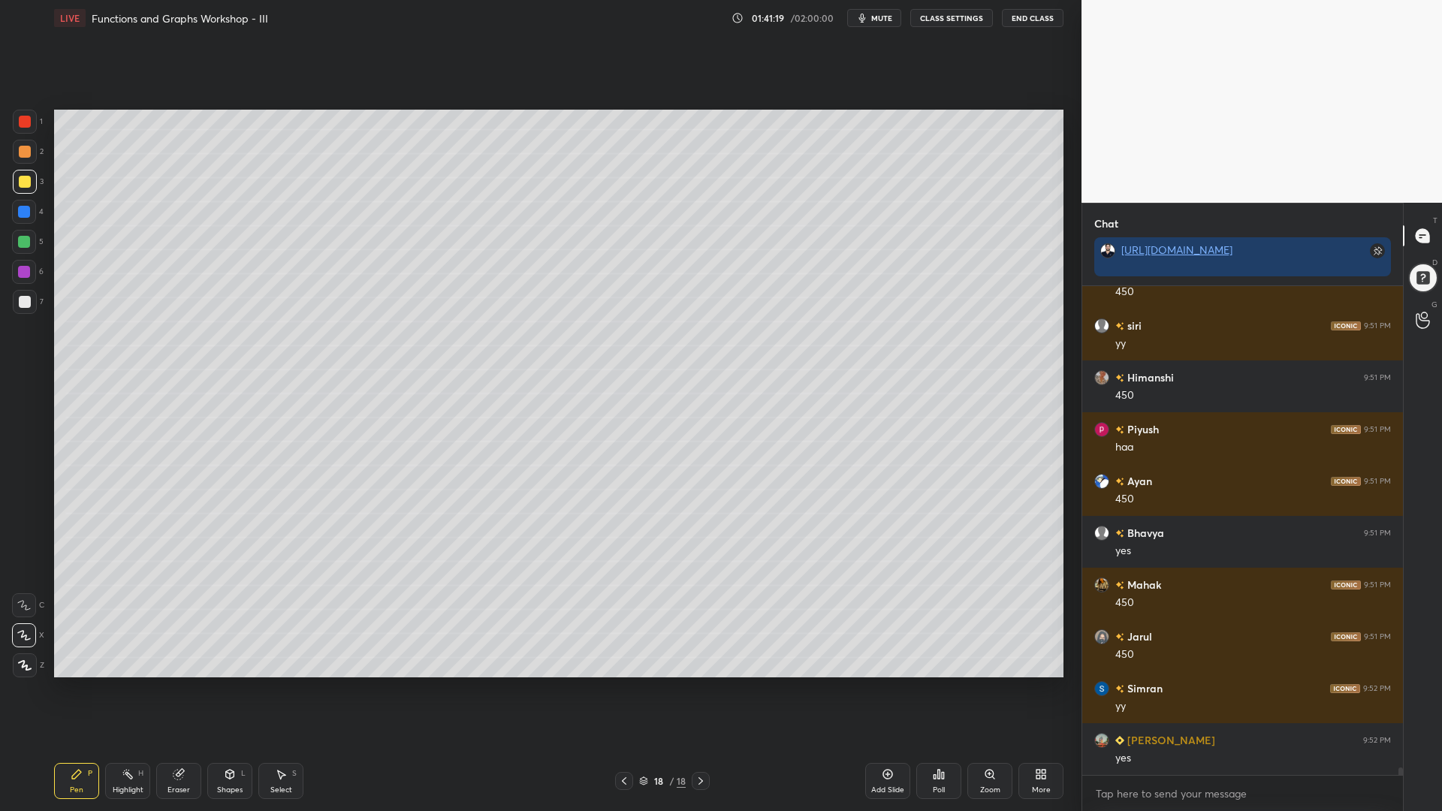
click at [20, 272] on div at bounding box center [24, 272] width 12 height 12
click at [174, 690] on icon at bounding box center [179, 775] width 12 height 12
drag, startPoint x: 61, startPoint y: 779, endPoint x: 81, endPoint y: 772, distance: 21.4
click at [62, 690] on div "Pen P" at bounding box center [76, 781] width 45 height 36
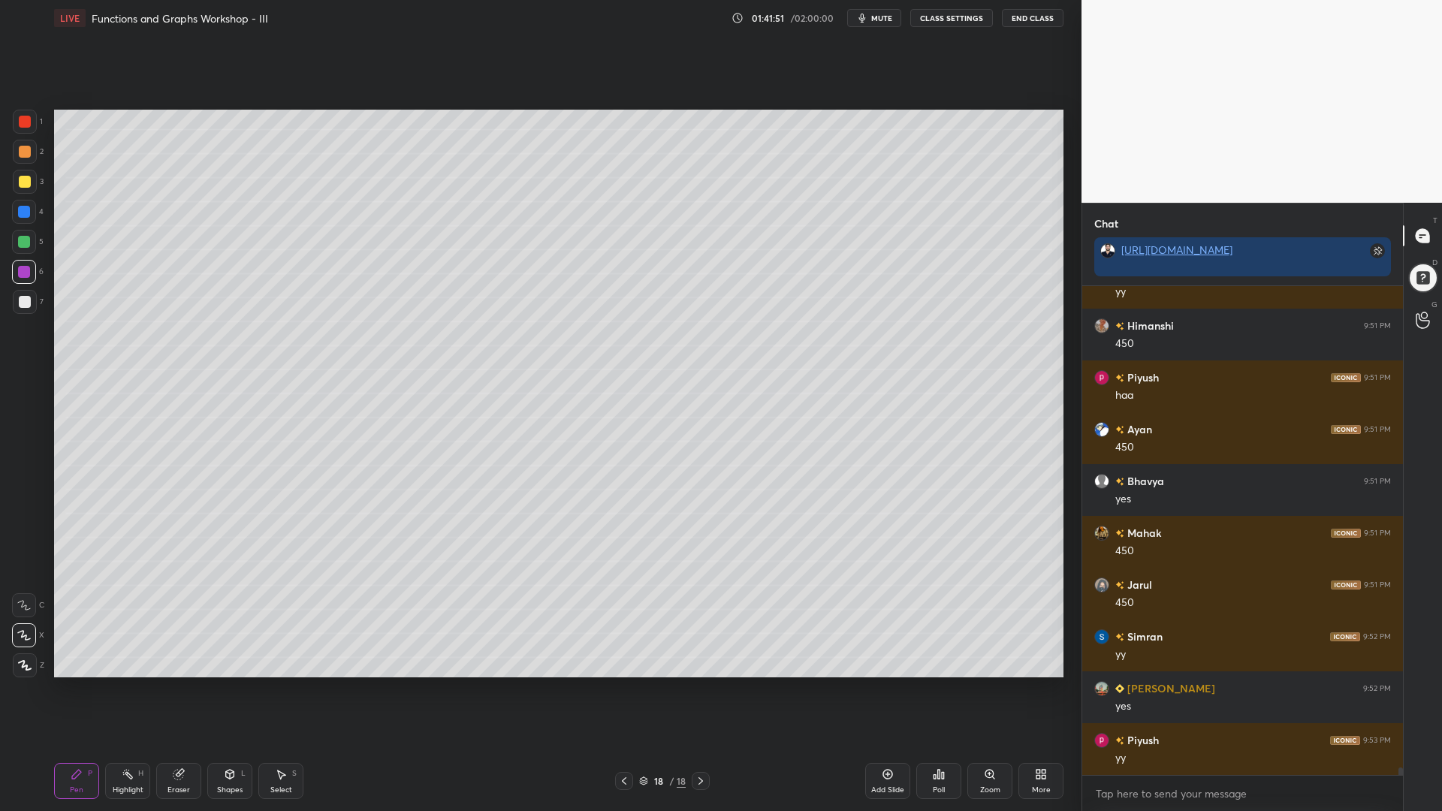
scroll to position [31610, 0]
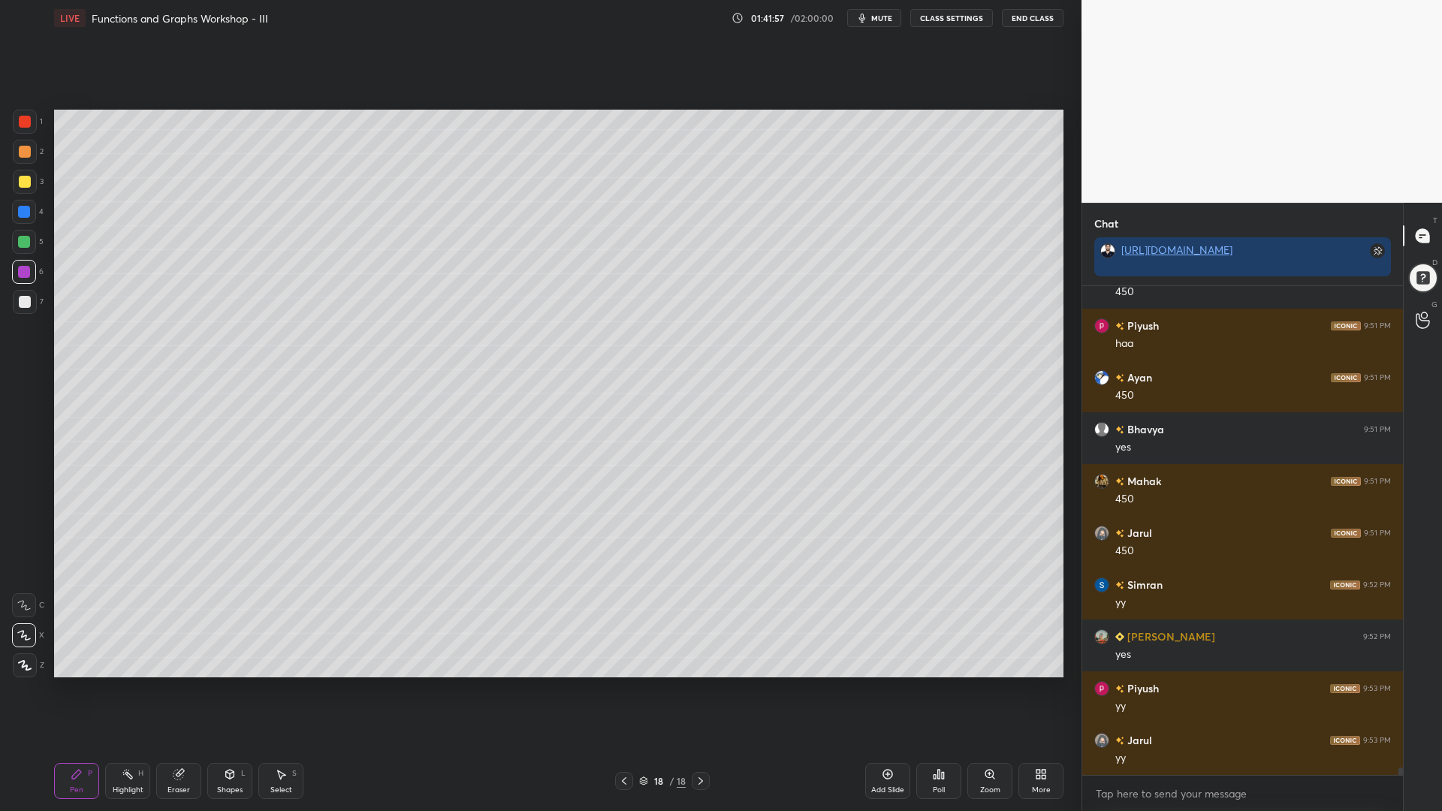
click at [20, 297] on div at bounding box center [25, 302] width 12 height 12
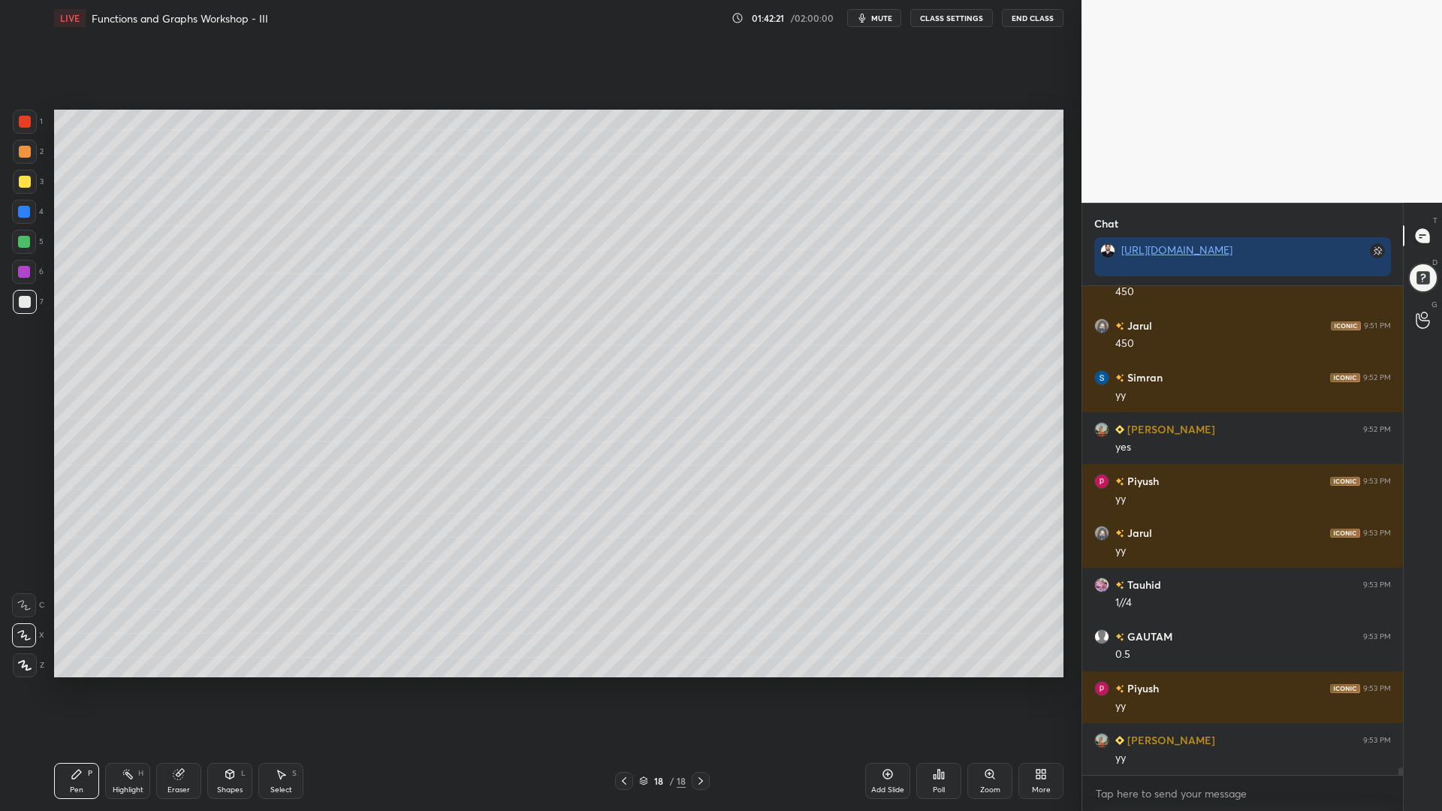
scroll to position [31869, 0]
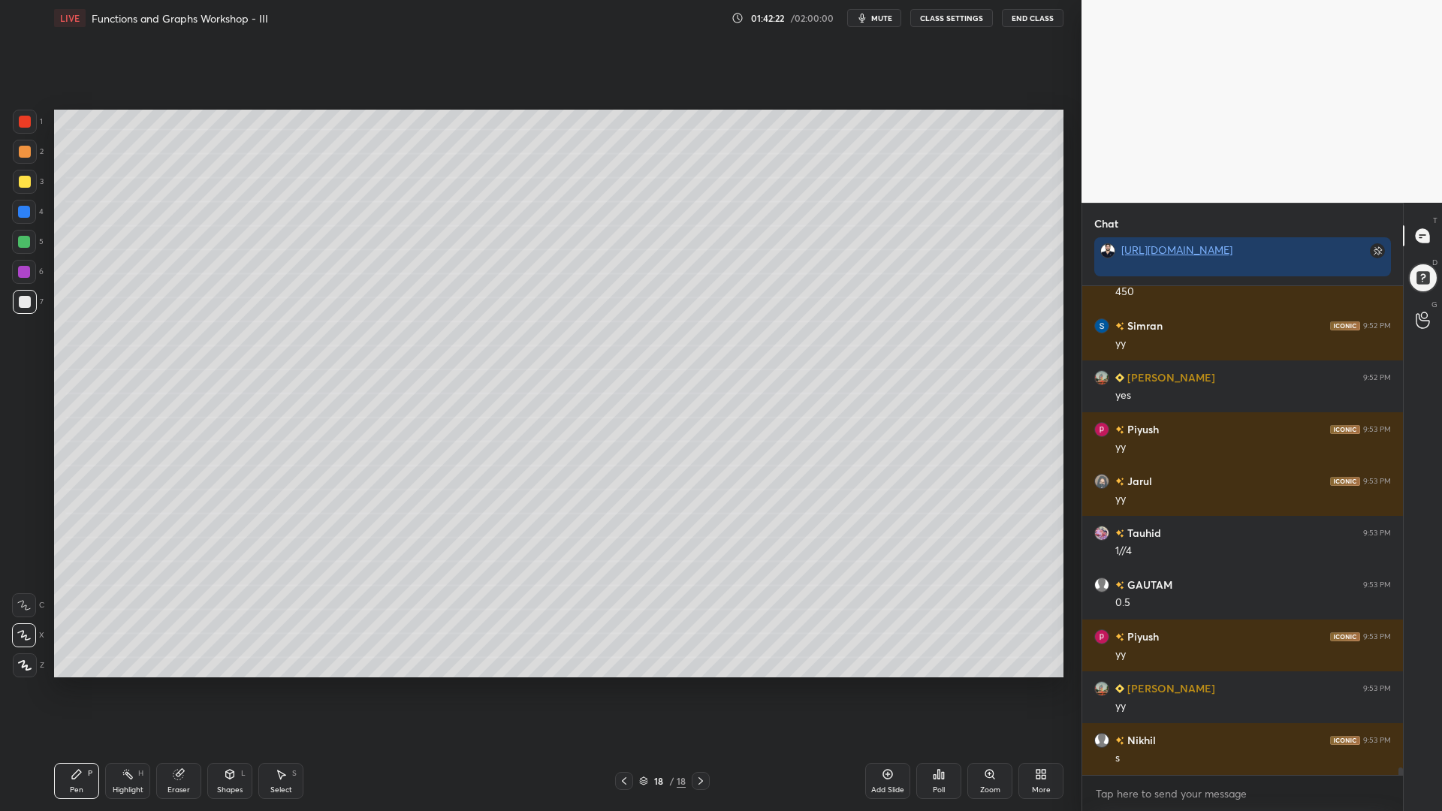
click at [890, 690] on icon at bounding box center [888, 775] width 12 height 12
click at [28, 125] on div at bounding box center [25, 122] width 12 height 12
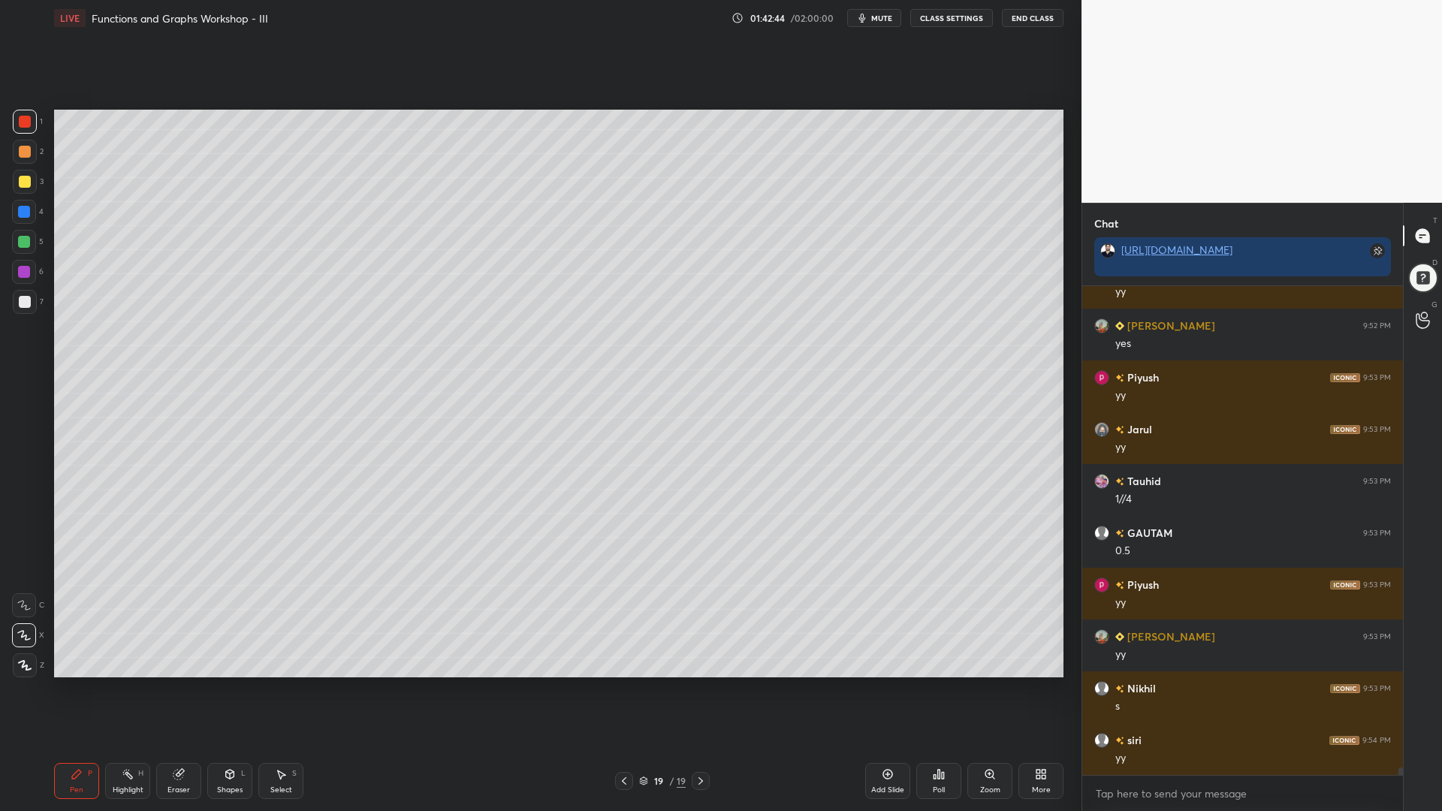
scroll to position [31973, 0]
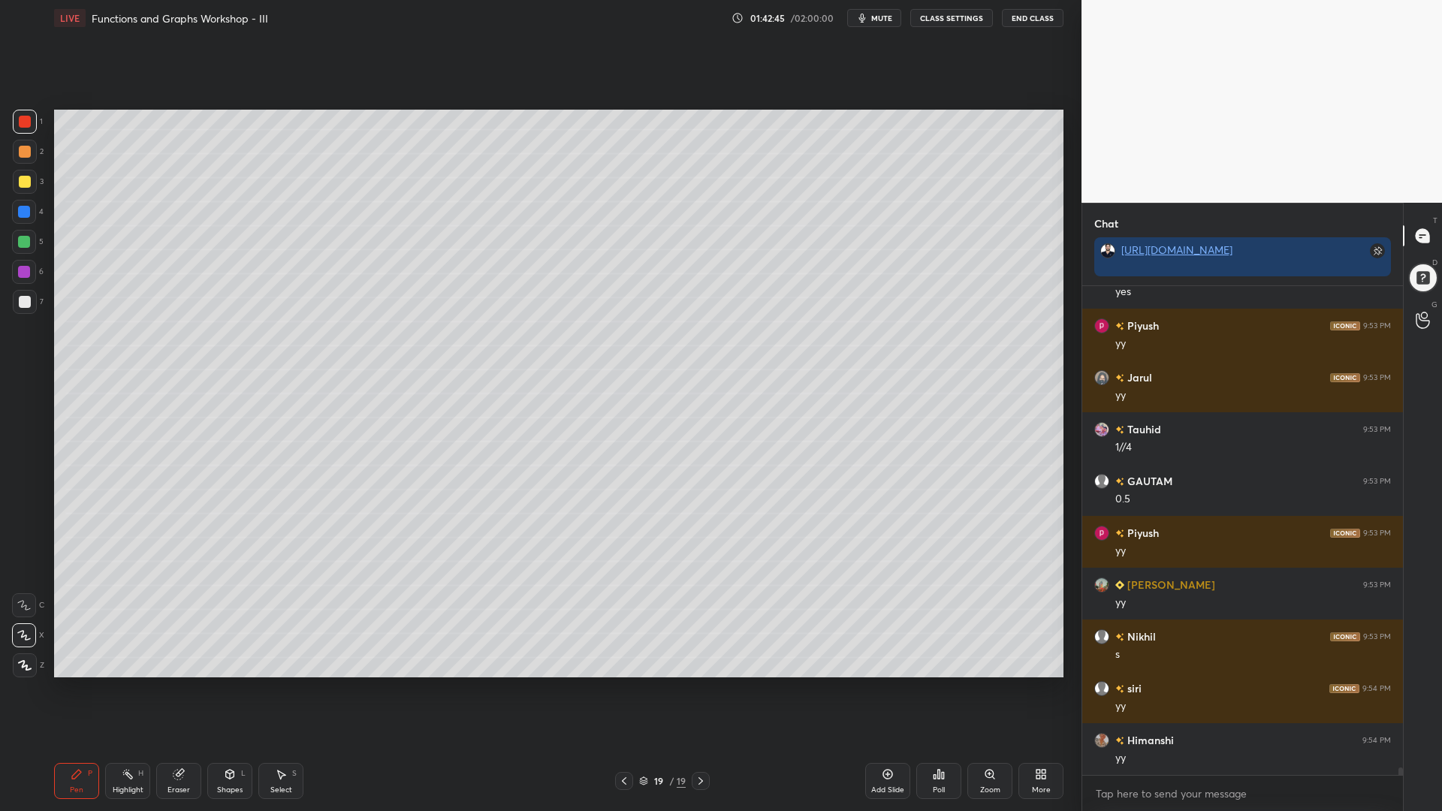
drag, startPoint x: 23, startPoint y: 243, endPoint x: 53, endPoint y: 249, distance: 30.1
click at [27, 245] on div at bounding box center [24, 242] width 12 height 12
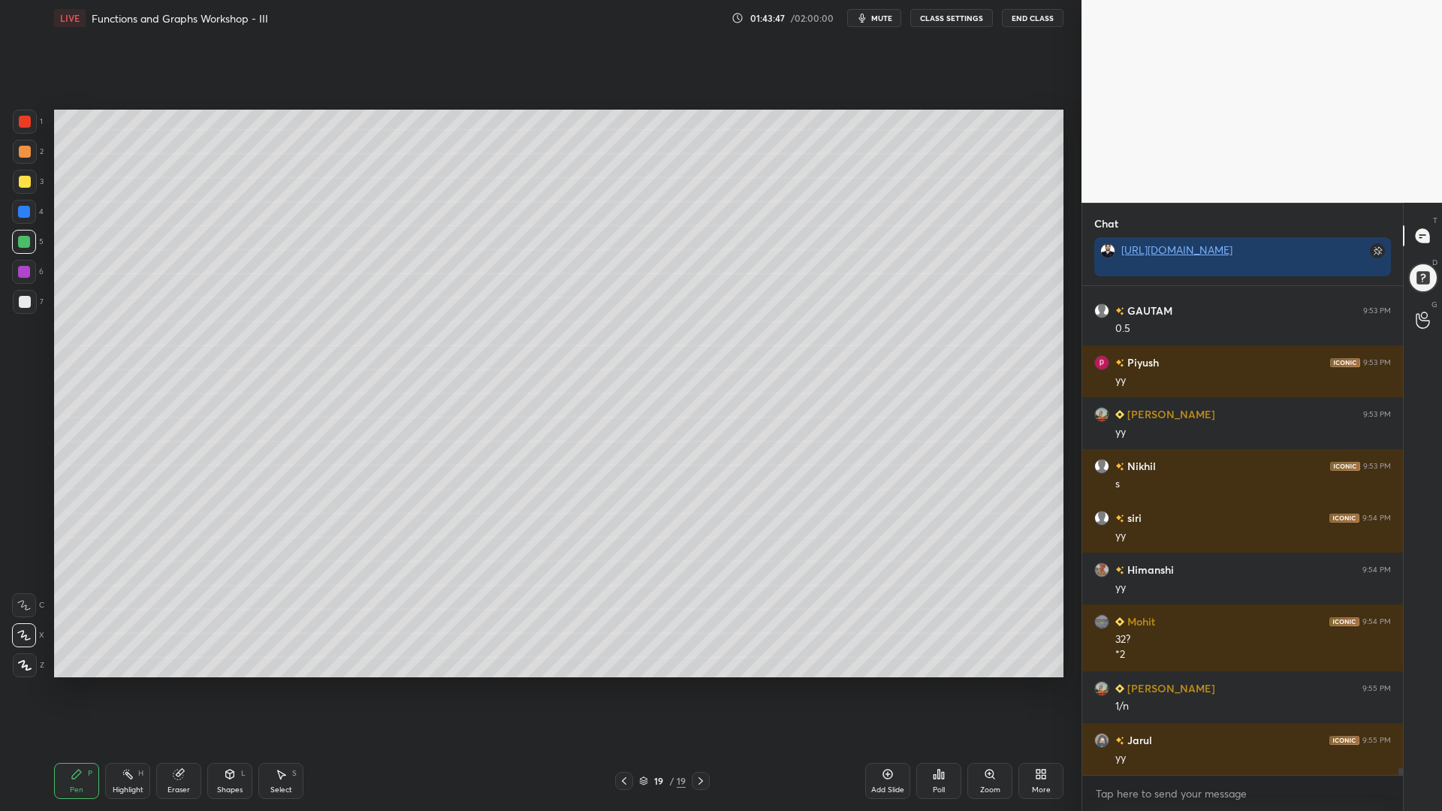
scroll to position [32195, 0]
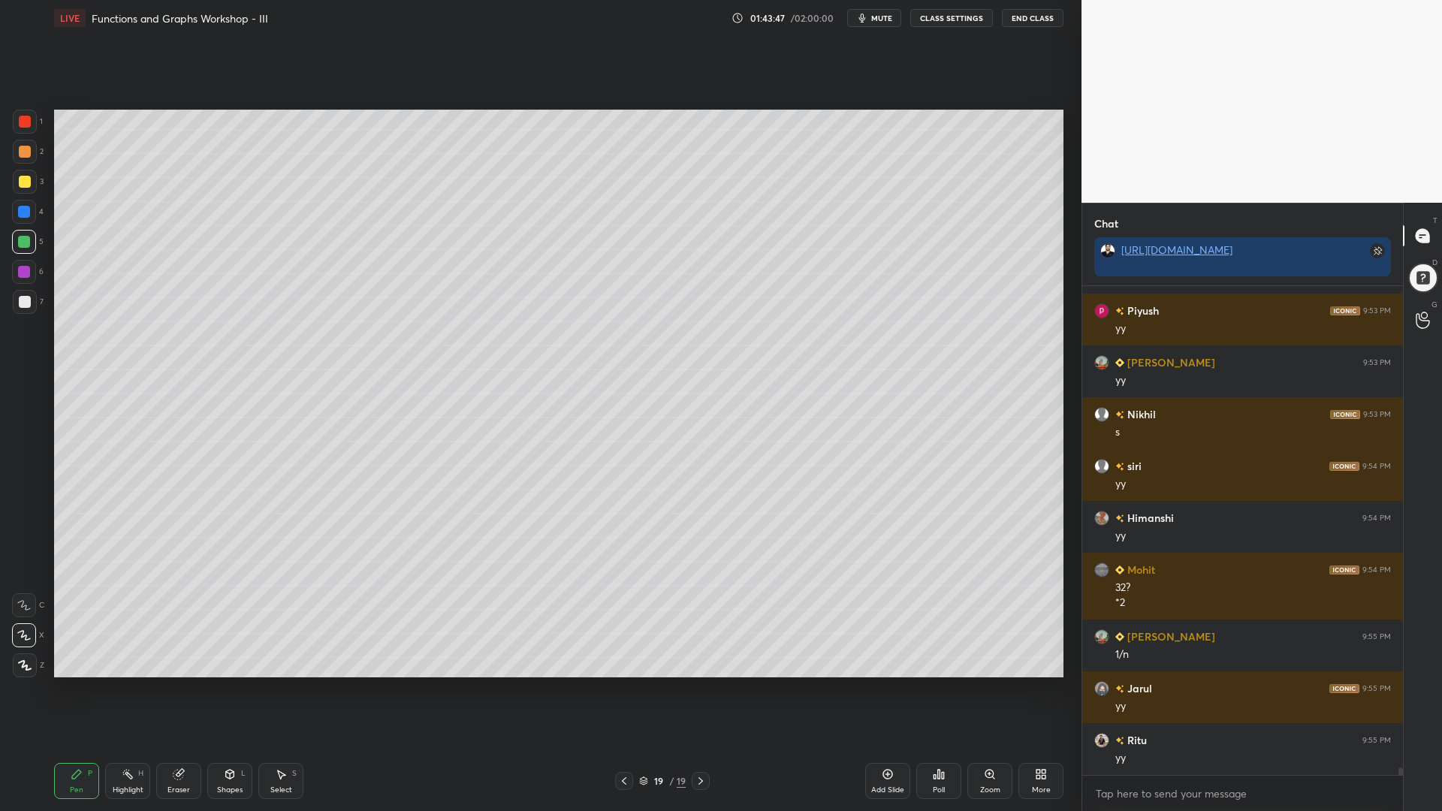
click at [885, 690] on icon at bounding box center [888, 775] width 12 height 12
click at [28, 130] on div at bounding box center [25, 122] width 24 height 24
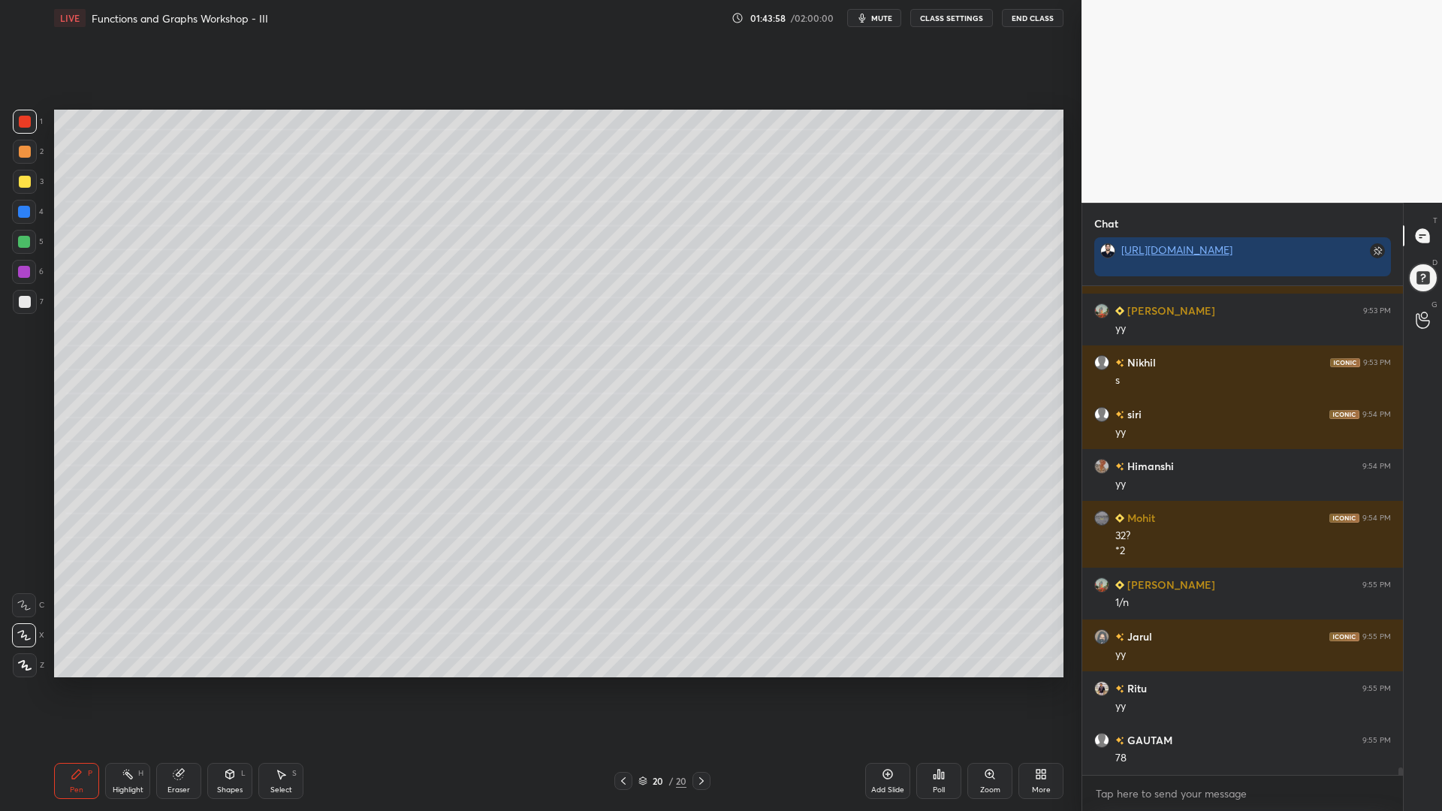
click at [622, 690] on icon at bounding box center [623, 782] width 5 height 8
click at [621, 690] on icon at bounding box center [624, 781] width 12 height 12
click at [626, 690] on icon at bounding box center [624, 781] width 12 height 12
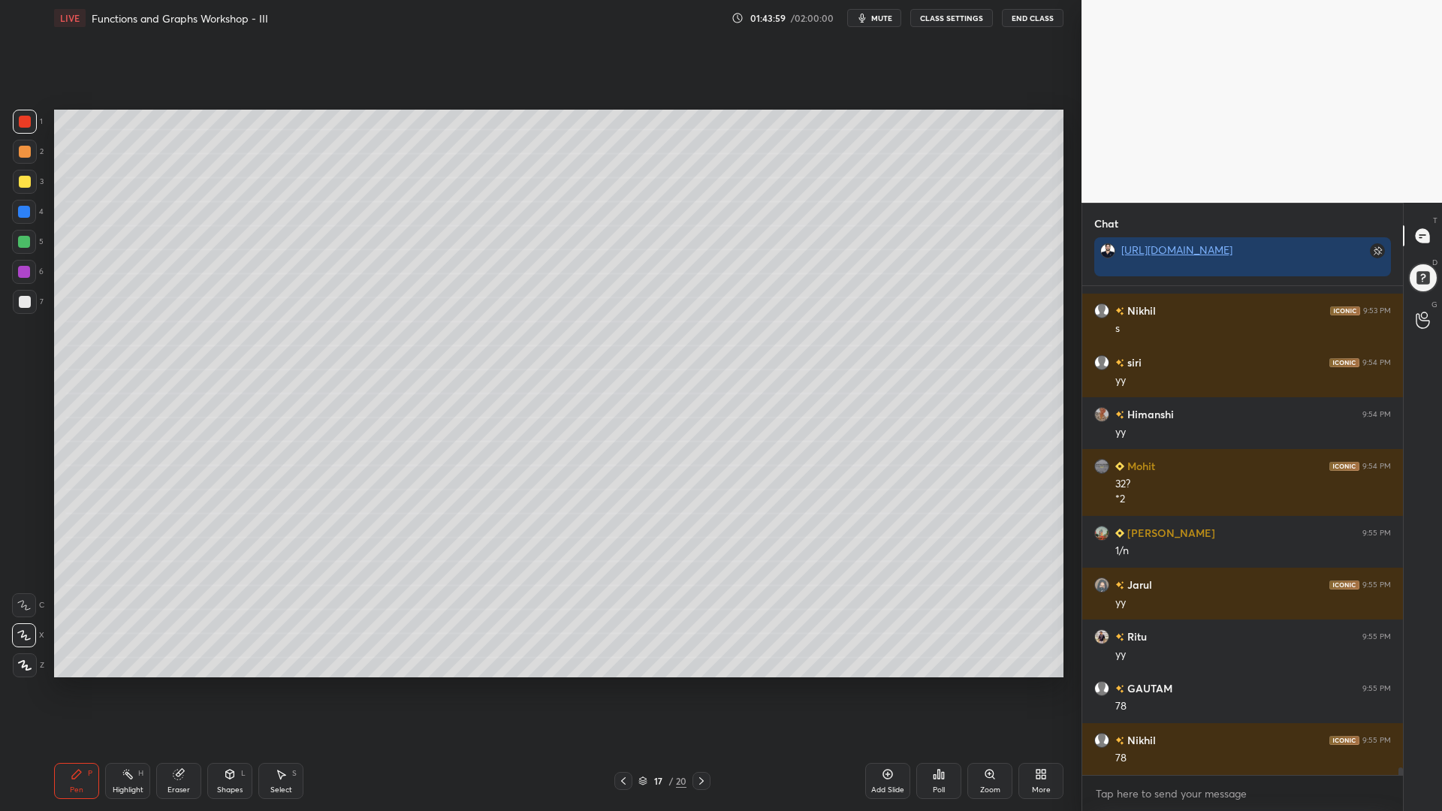
click at [624, 690] on icon at bounding box center [624, 781] width 12 height 12
click at [702, 690] on icon at bounding box center [702, 781] width 12 height 12
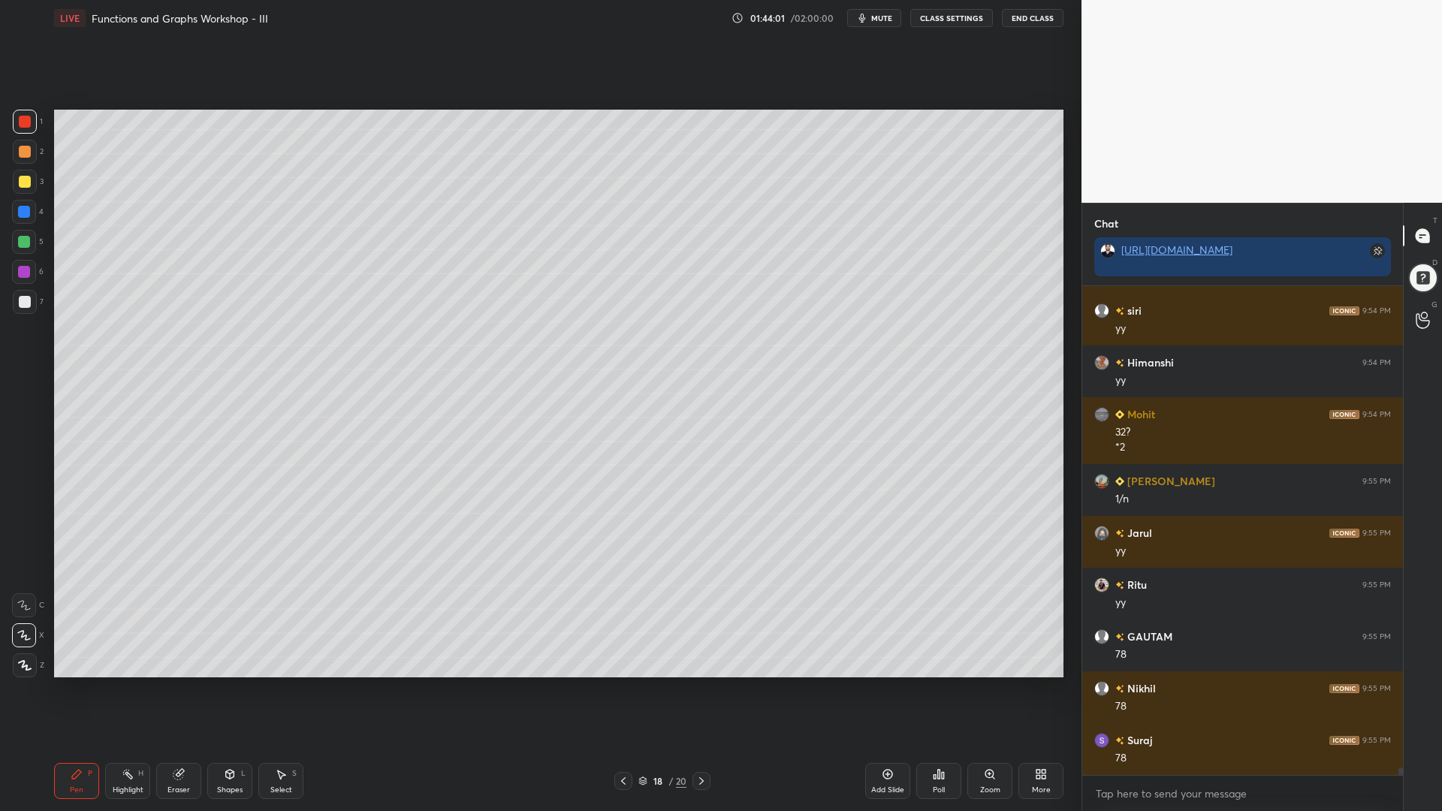
click at [701, 690] on icon at bounding box center [702, 781] width 12 height 12
click at [703, 690] on icon at bounding box center [702, 781] width 12 height 12
drag, startPoint x: 26, startPoint y: 181, endPoint x: 40, endPoint y: 181, distance: 13.5
click at [27, 182] on div at bounding box center [25, 182] width 12 height 12
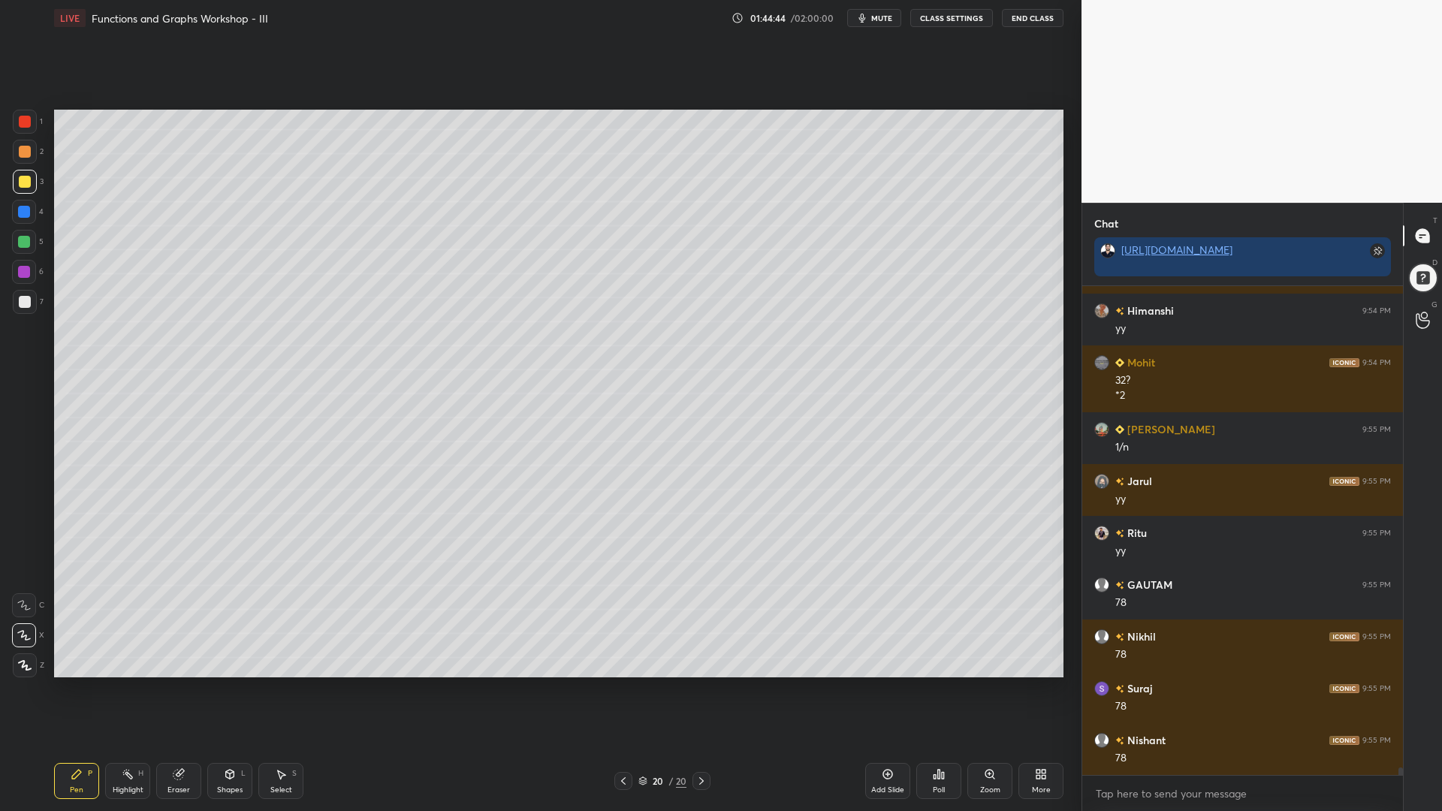
click at [28, 211] on div at bounding box center [24, 212] width 12 height 12
click at [23, 156] on div at bounding box center [25, 152] width 12 height 12
click at [21, 214] on div at bounding box center [24, 212] width 12 height 12
click at [23, 265] on div at bounding box center [24, 272] width 24 height 24
click at [24, 209] on div at bounding box center [24, 212] width 12 height 12
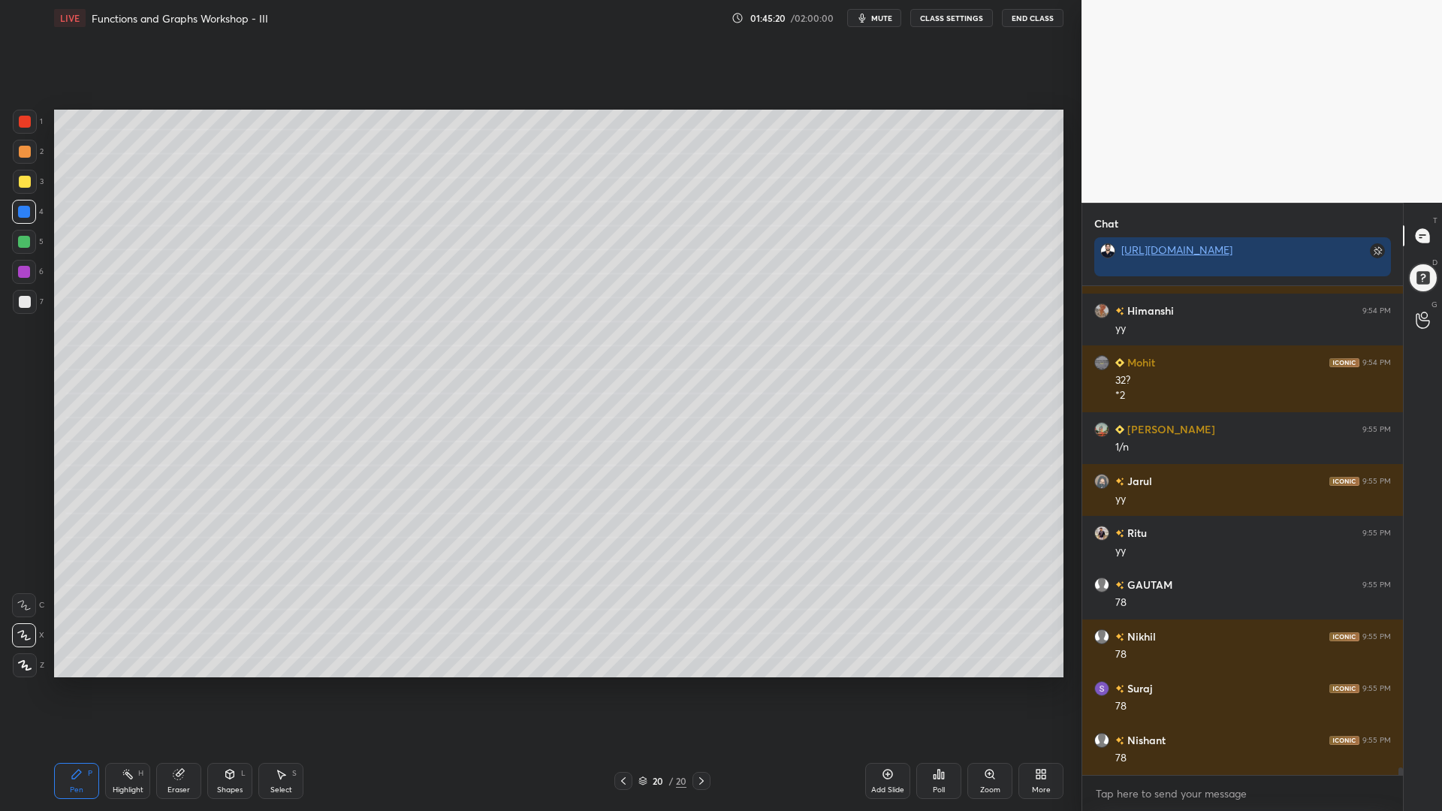
click at [23, 237] on div at bounding box center [24, 242] width 12 height 12
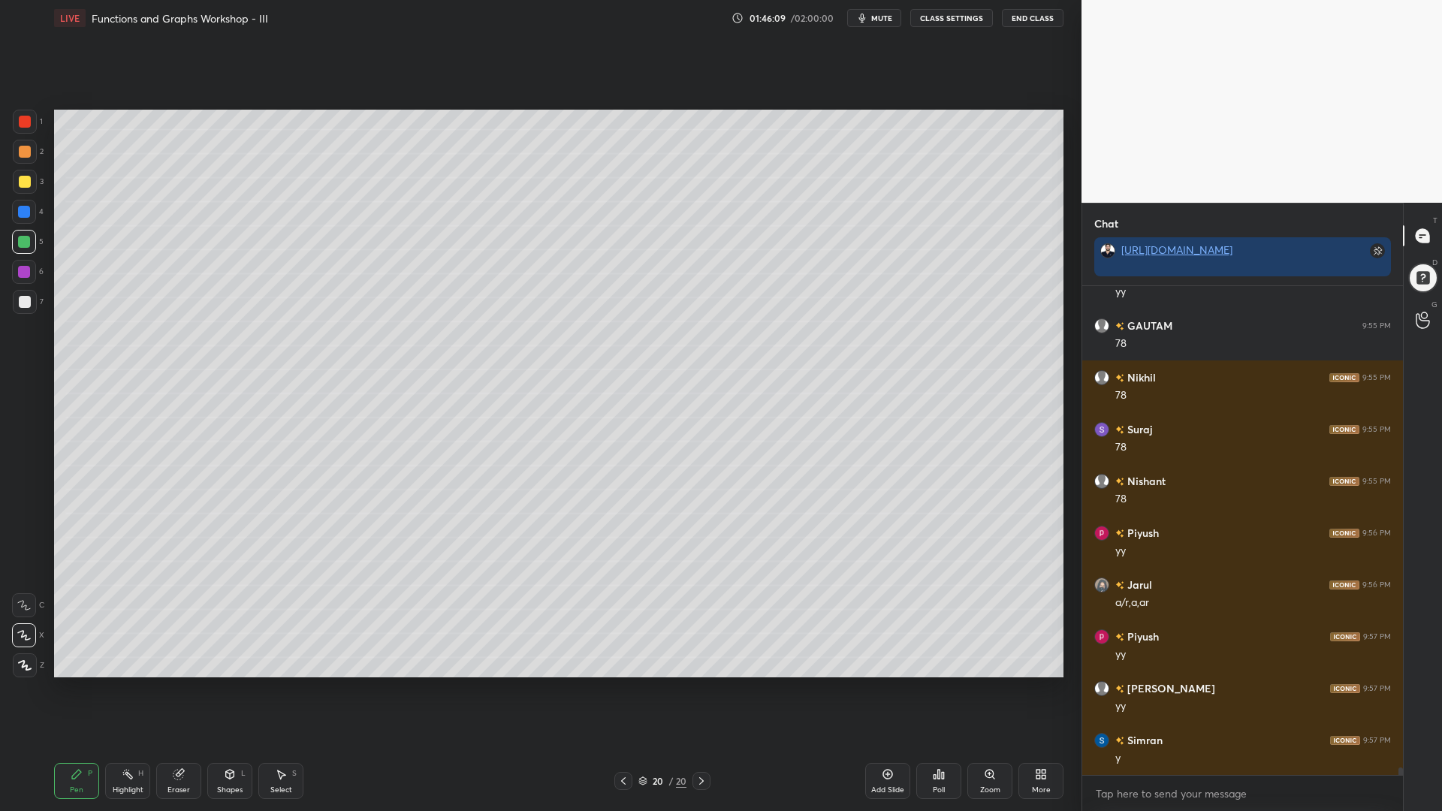
scroll to position [32698, 0]
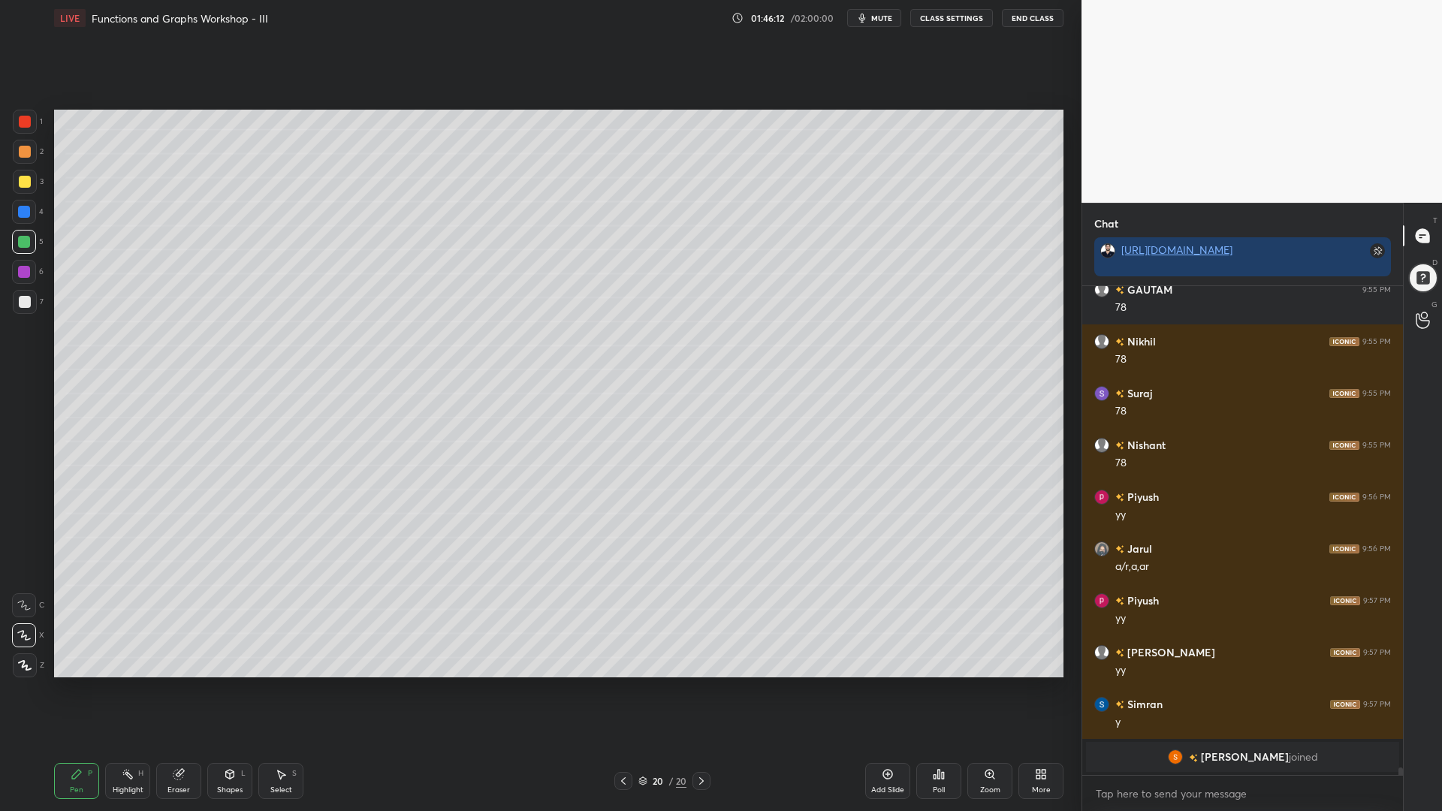
click at [23, 306] on div at bounding box center [25, 302] width 12 height 12
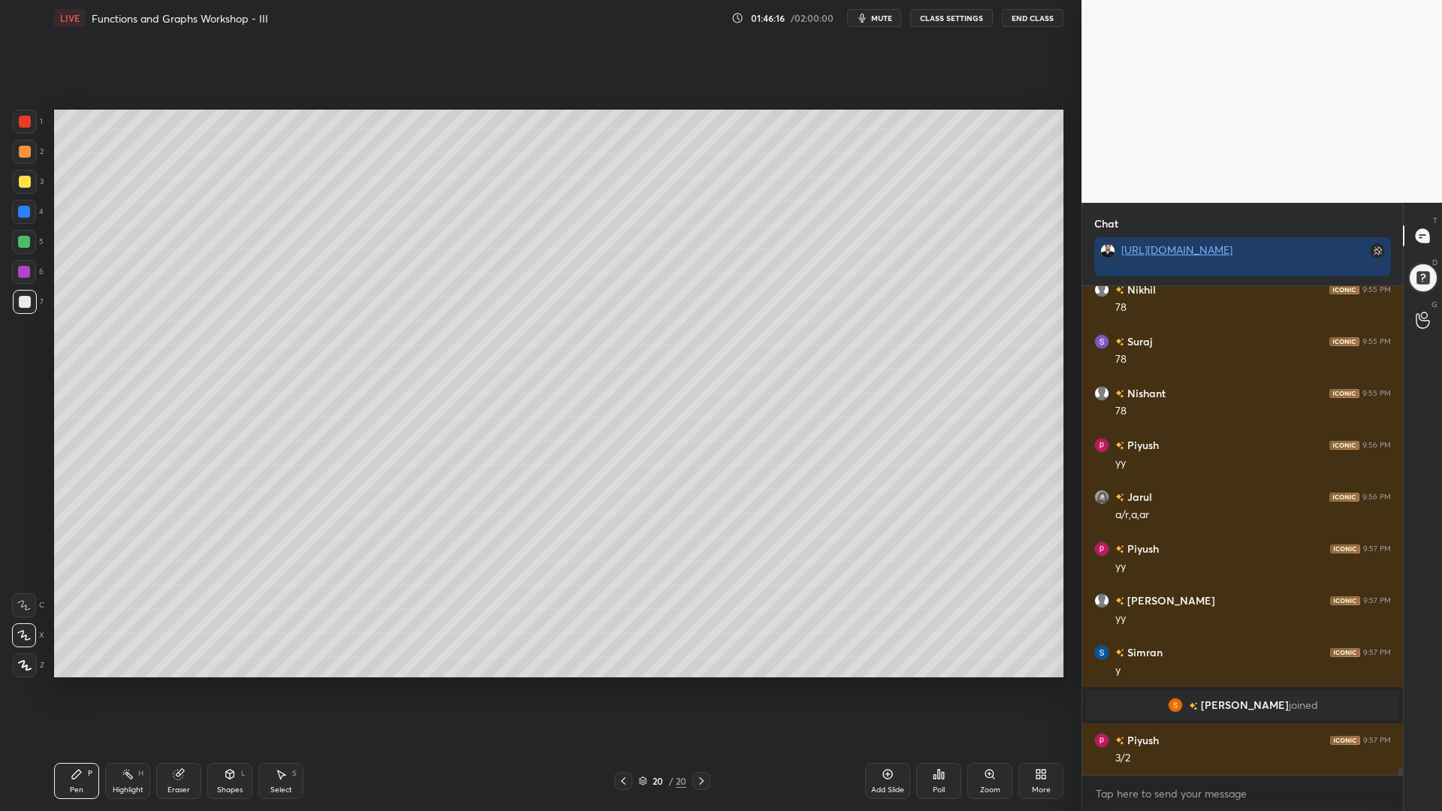
scroll to position [32346, 0]
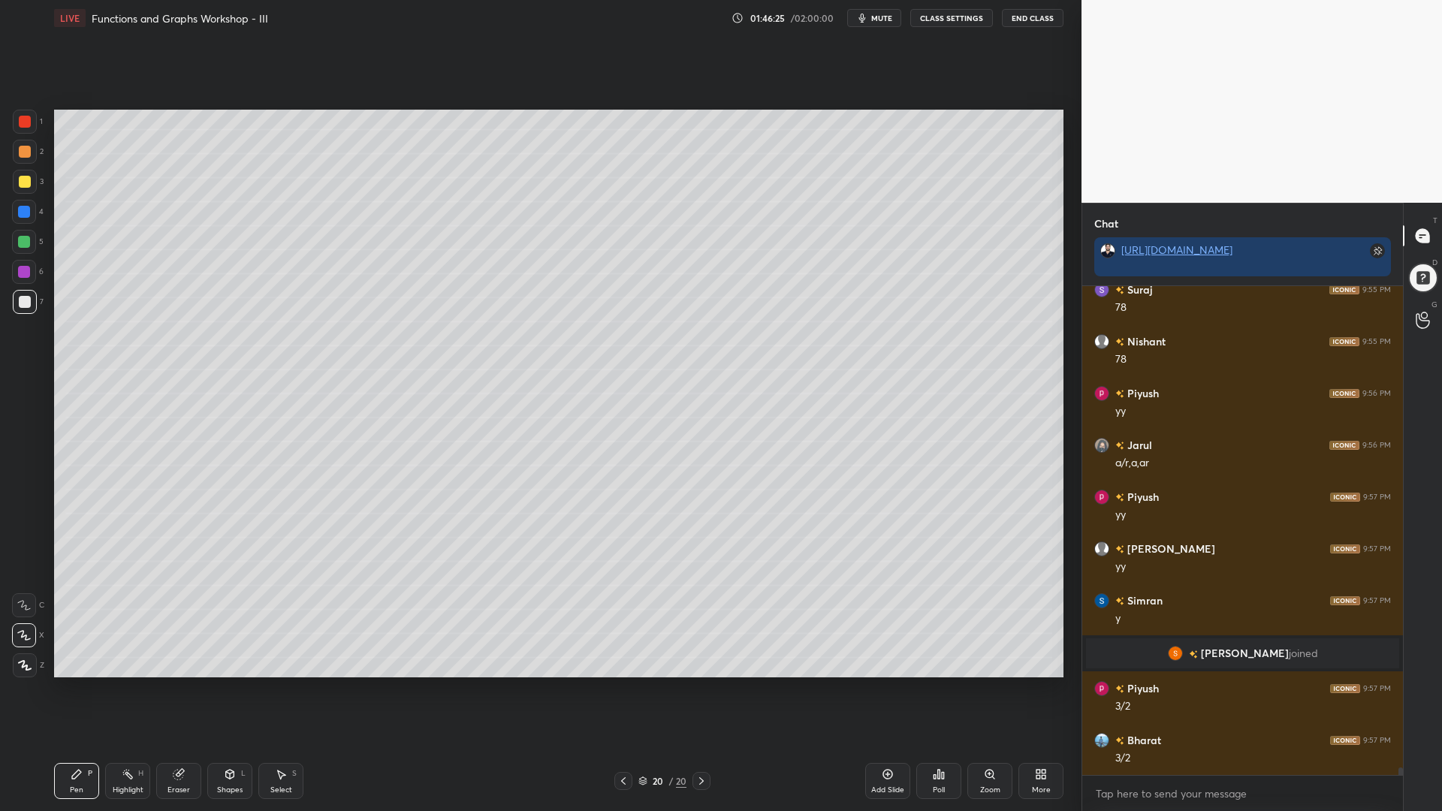
click at [29, 276] on div at bounding box center [24, 272] width 12 height 12
click at [28, 265] on div at bounding box center [24, 272] width 24 height 24
click at [23, 151] on div at bounding box center [25, 152] width 12 height 12
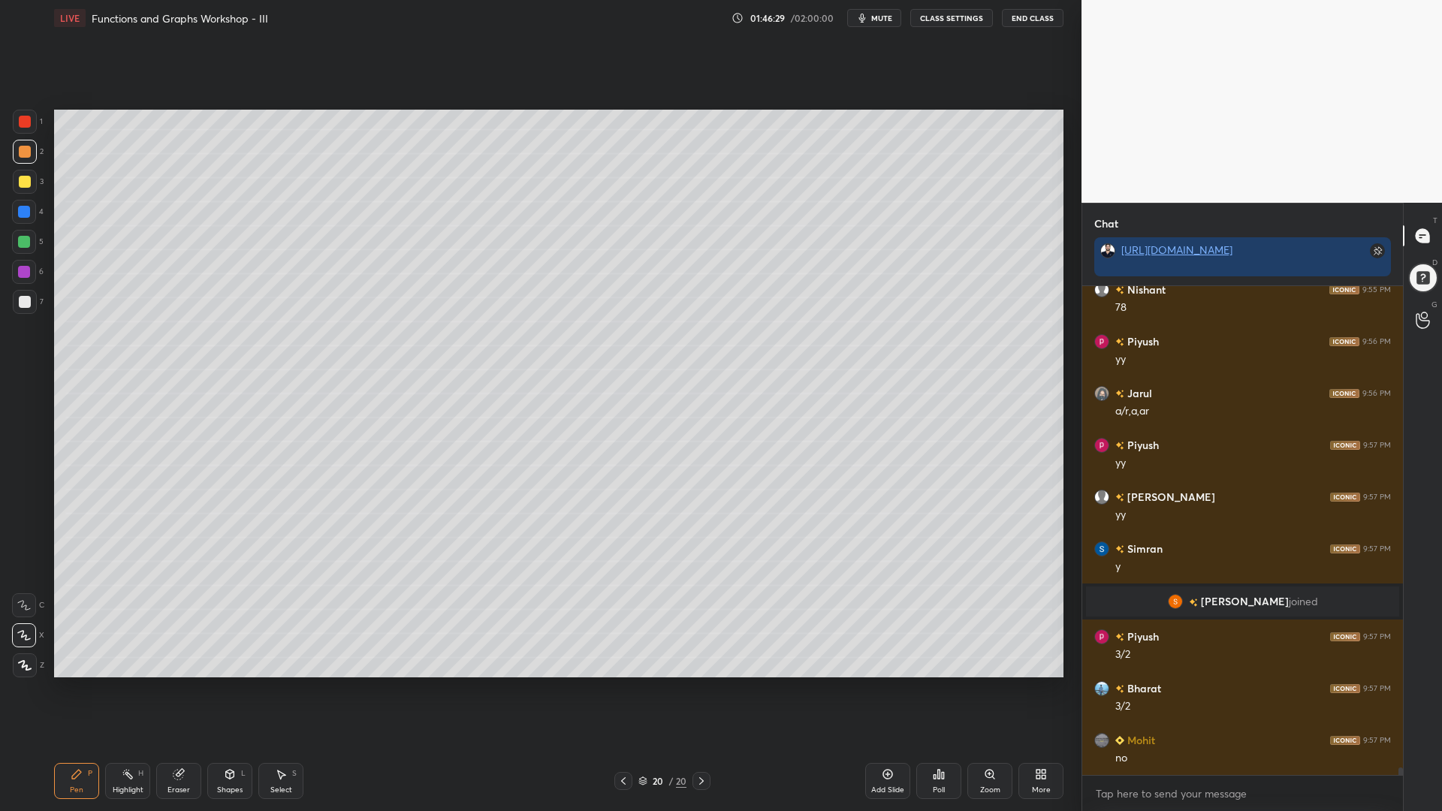
scroll to position [32501, 0]
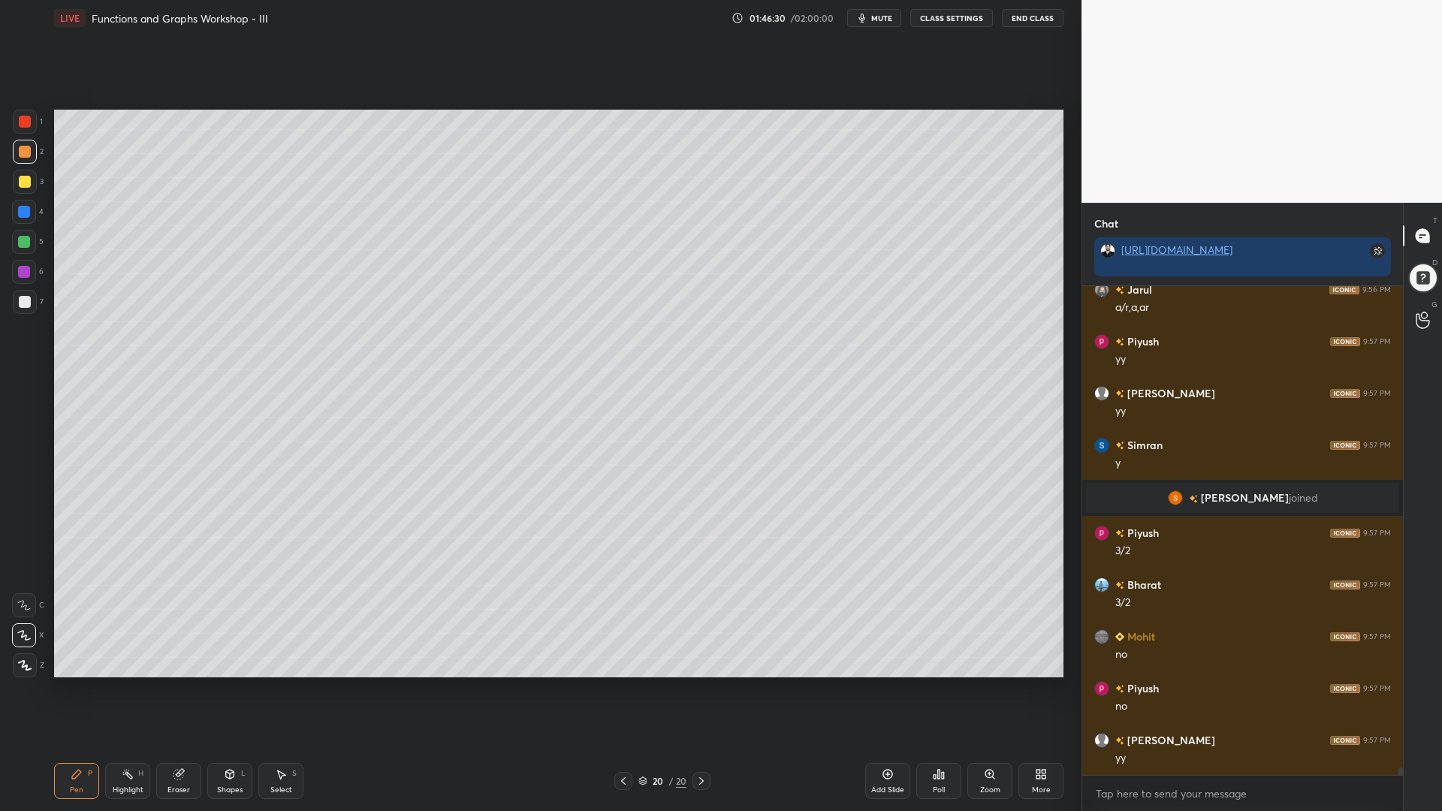
click at [23, 276] on div at bounding box center [24, 272] width 12 height 12
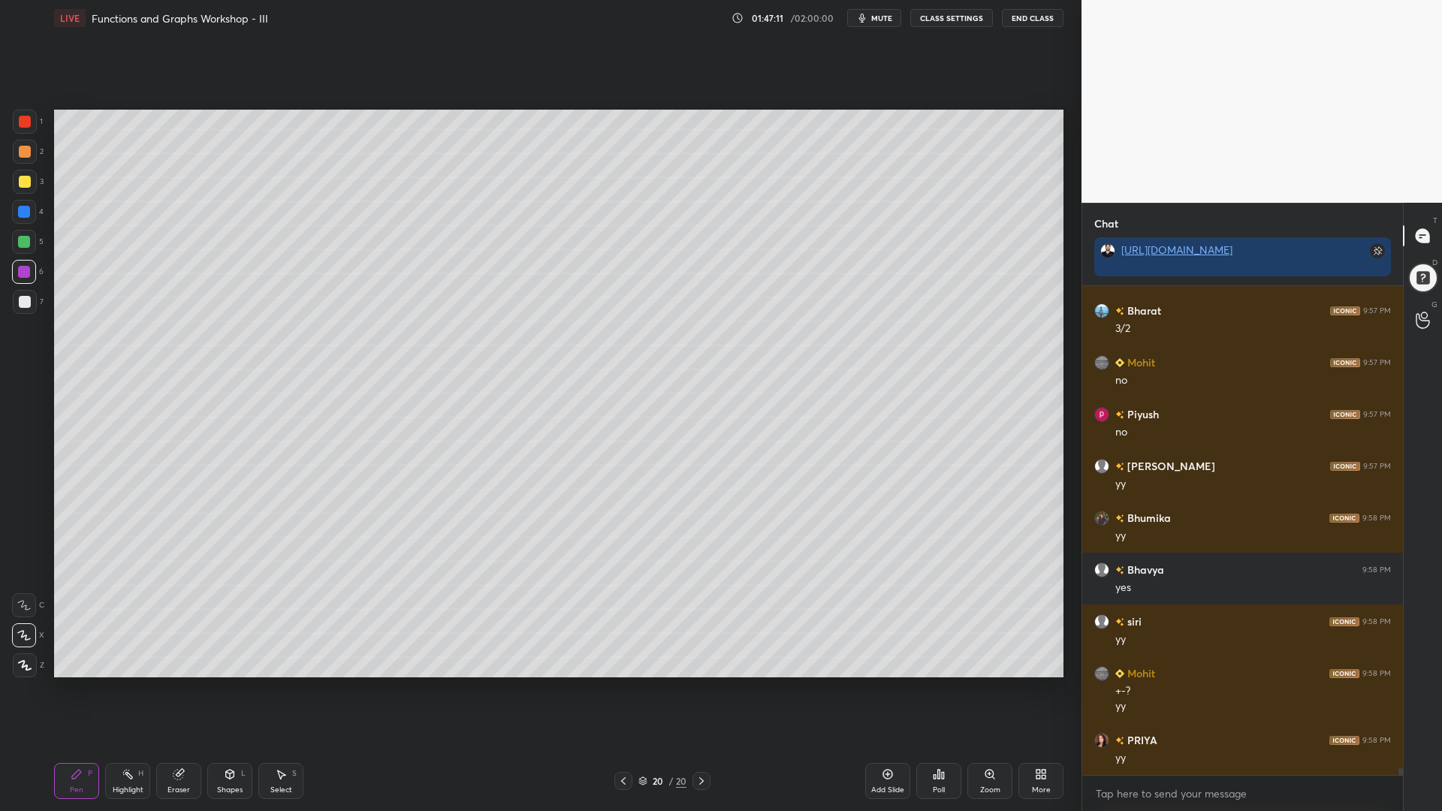
scroll to position [32811, 0]
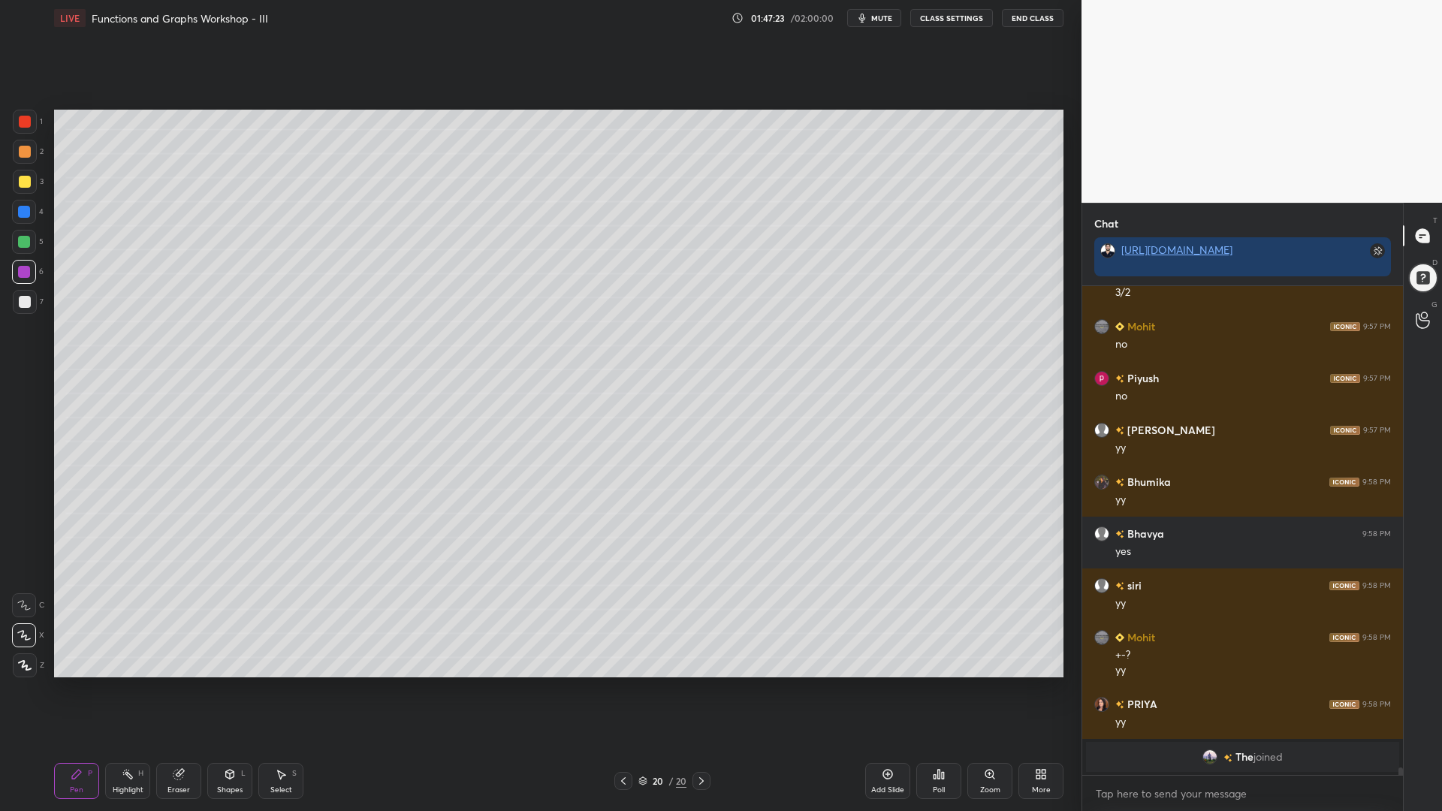
click at [24, 300] on div at bounding box center [25, 302] width 12 height 12
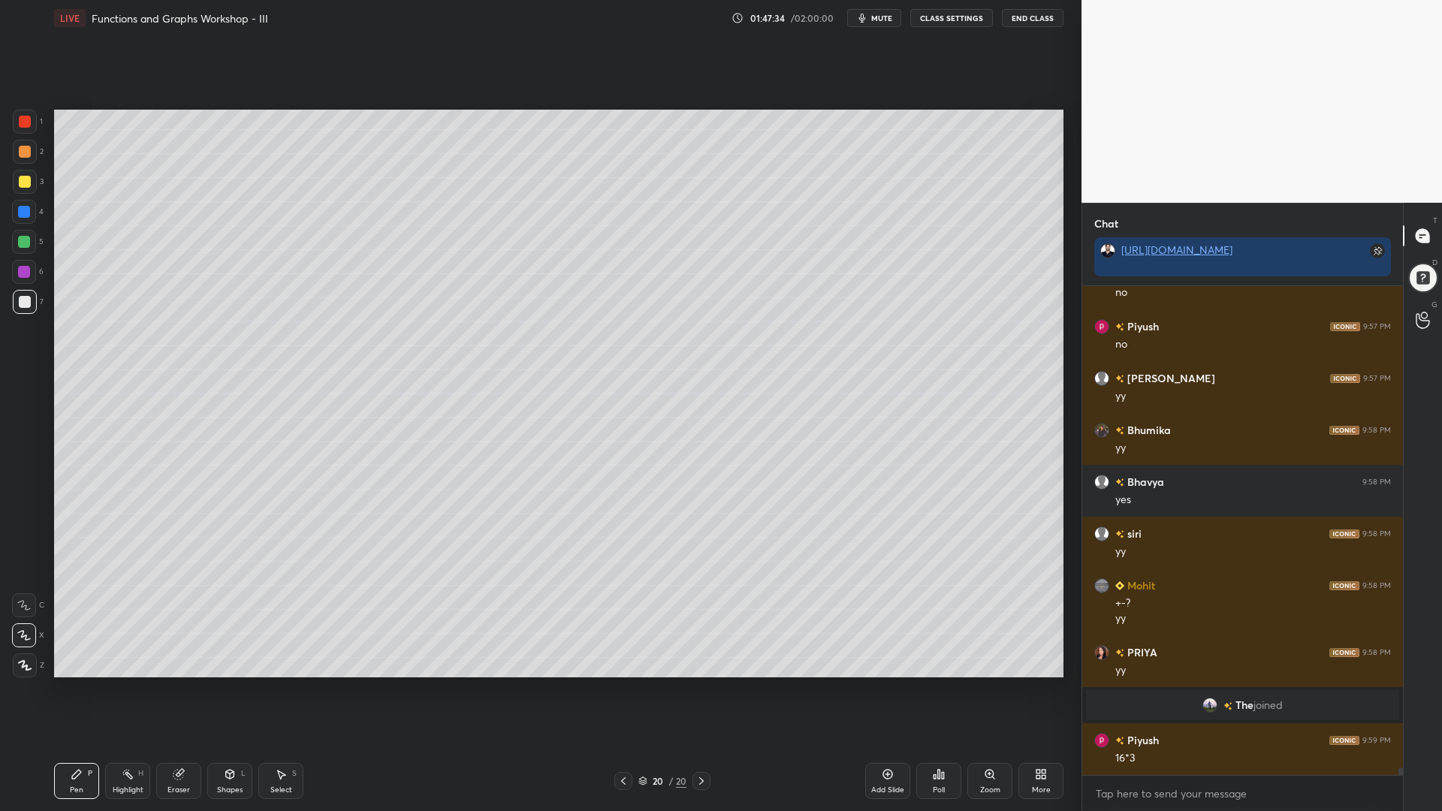
scroll to position [32677, 0]
click at [23, 244] on div at bounding box center [24, 242] width 12 height 12
drag, startPoint x: 25, startPoint y: 184, endPoint x: 30, endPoint y: 190, distance: 8.0
click at [26, 185] on div at bounding box center [25, 182] width 12 height 12
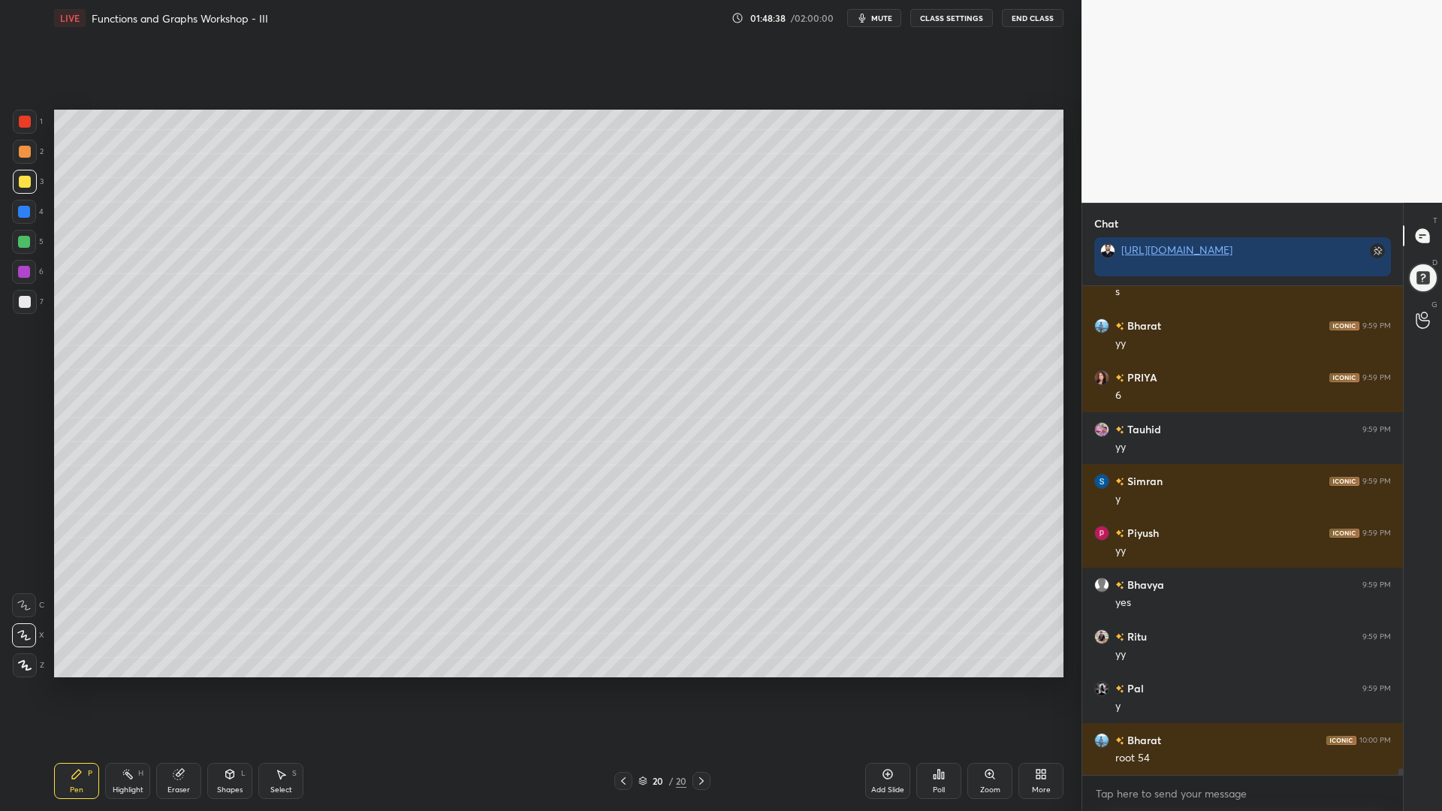
scroll to position [33351, 0]
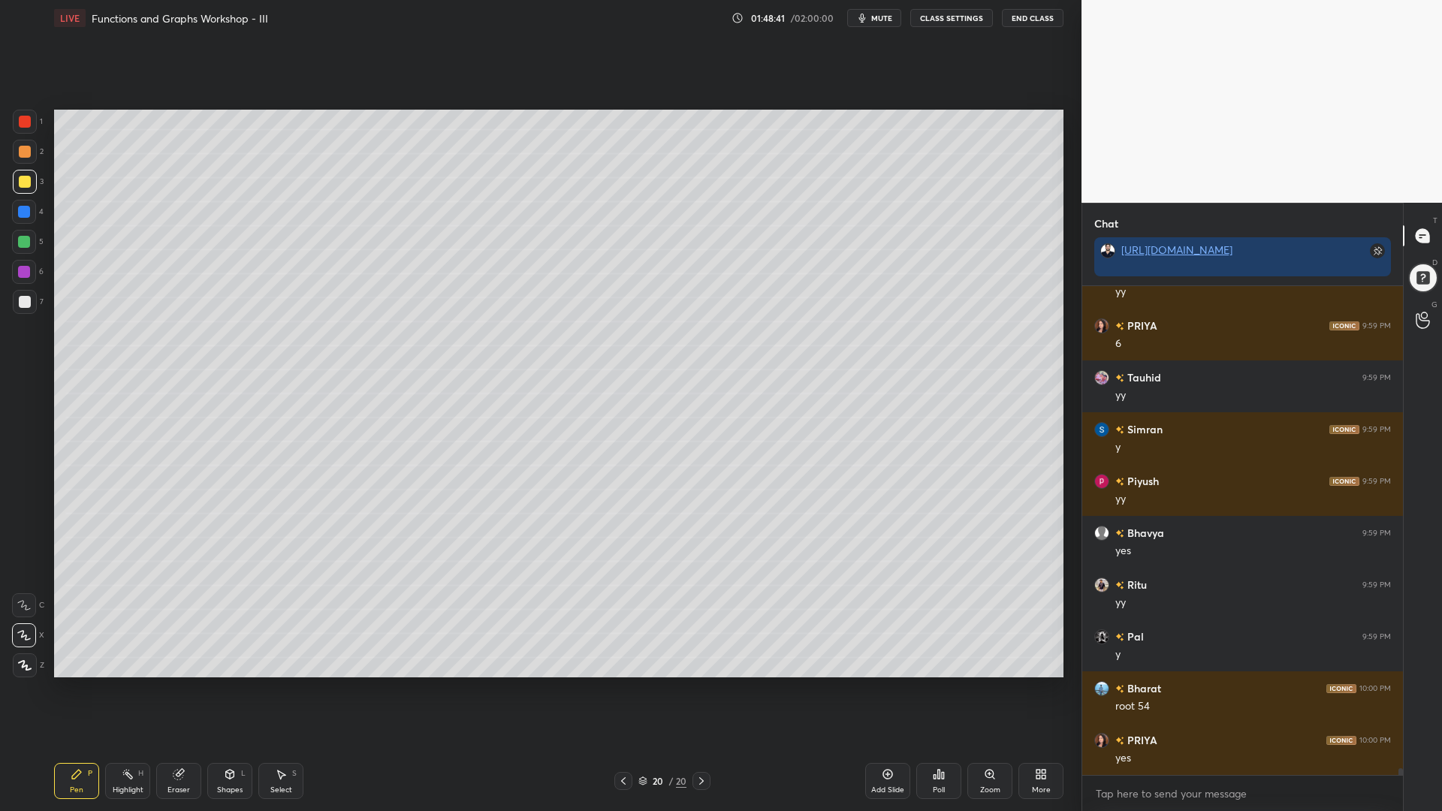
click at [26, 257] on div "5" at bounding box center [28, 245] width 32 height 30
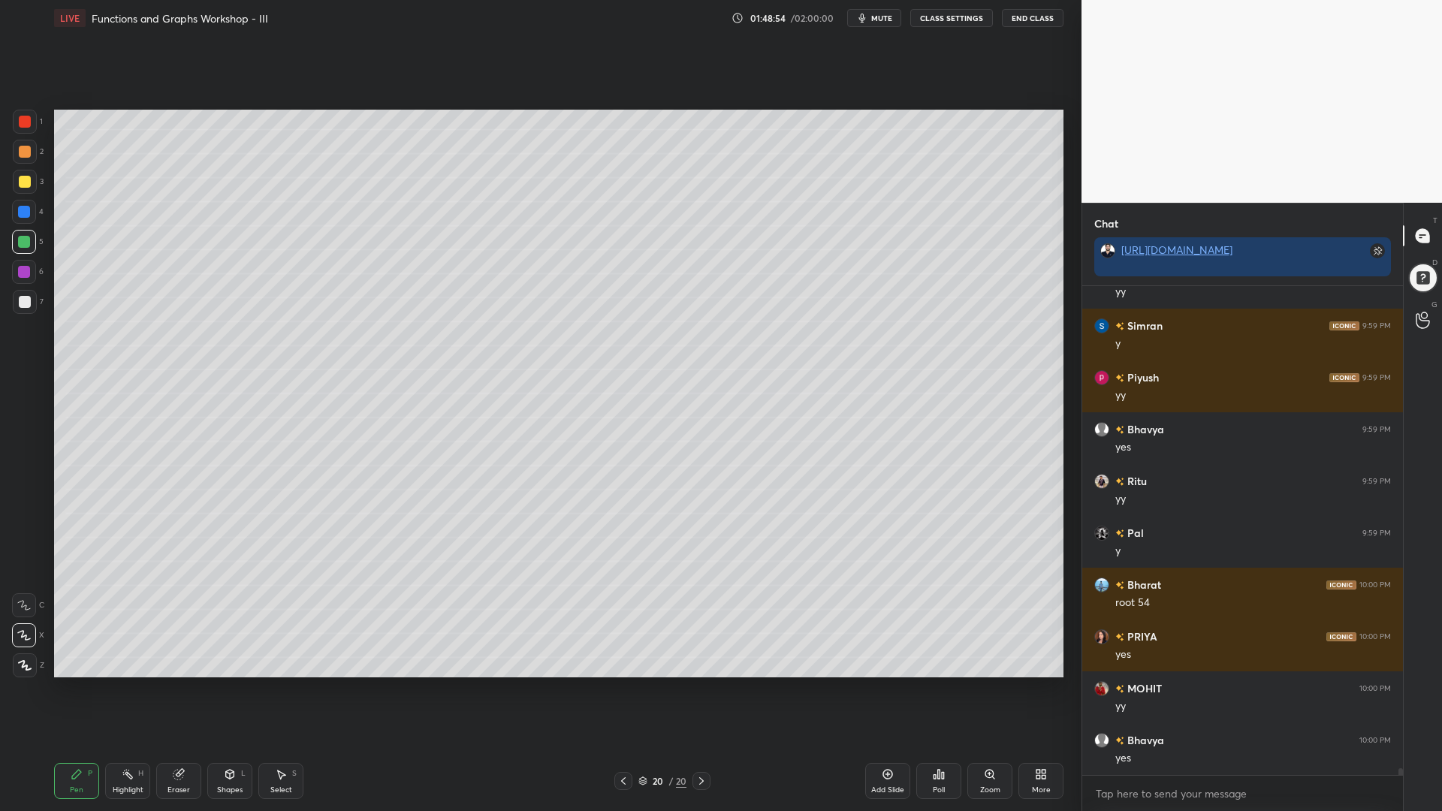
scroll to position [33506, 0]
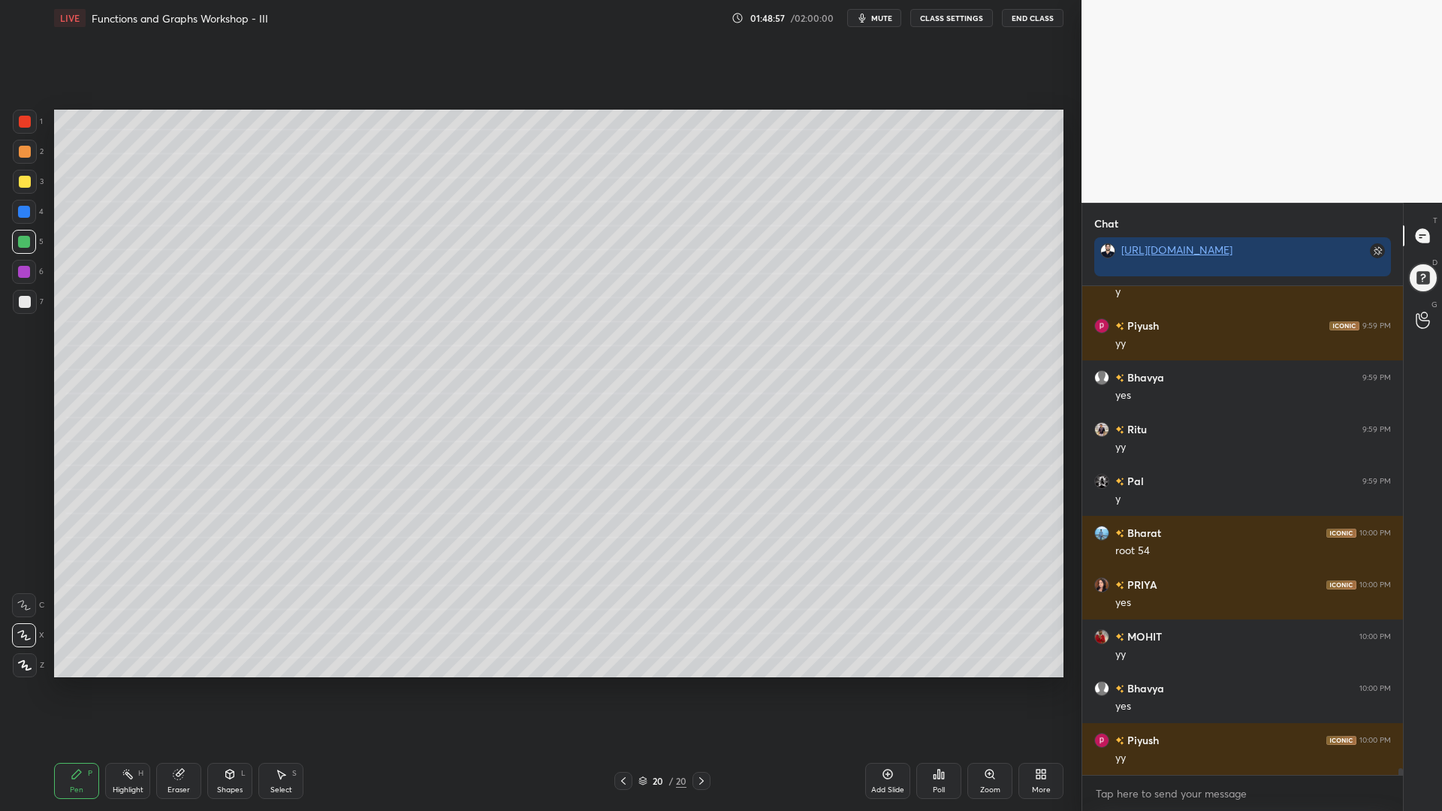
click at [890, 690] on icon at bounding box center [889, 775] width 10 height 10
click at [27, 119] on div at bounding box center [25, 122] width 12 height 12
click at [622, 690] on icon at bounding box center [624, 781] width 12 height 12
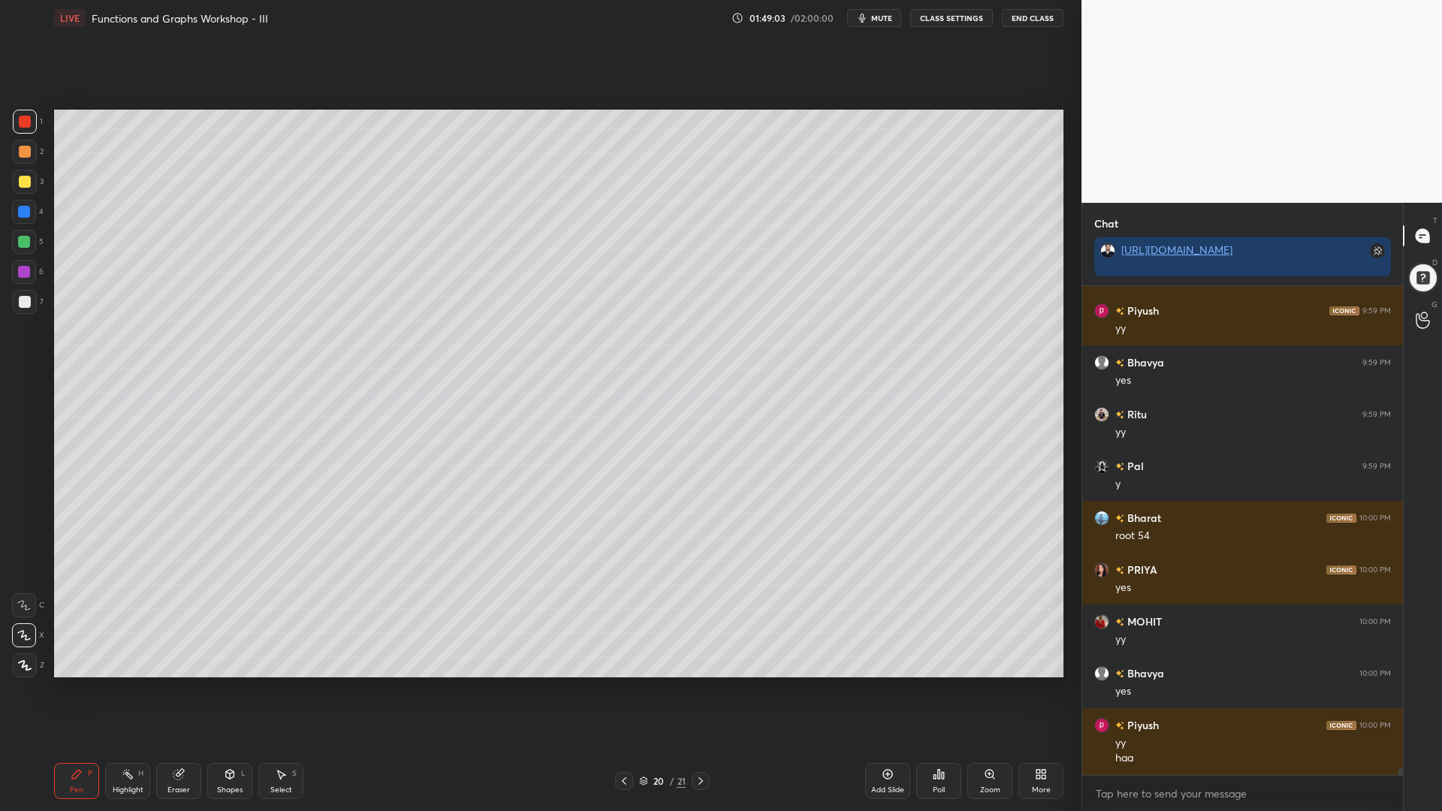
click at [700, 690] on icon at bounding box center [701, 781] width 12 height 12
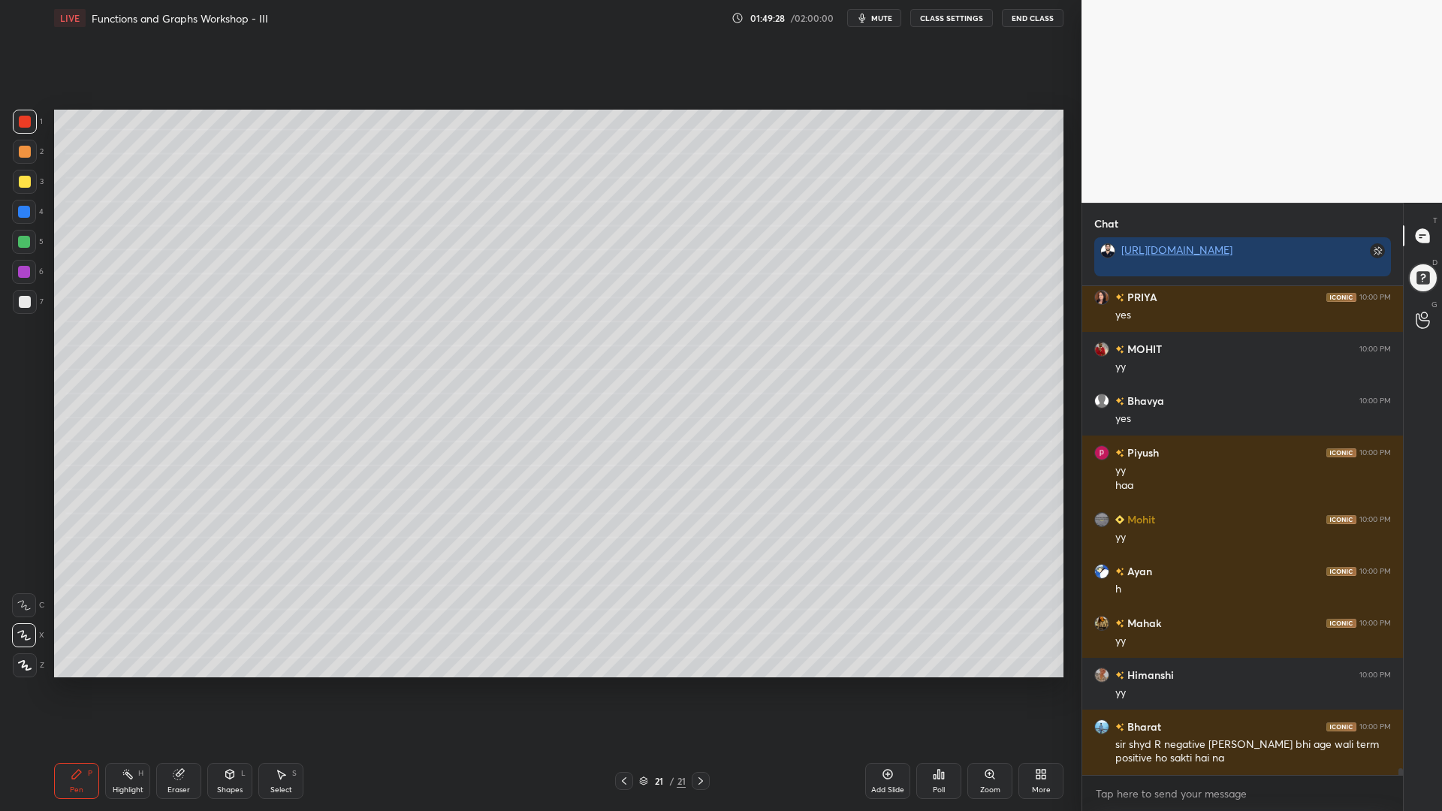
scroll to position [33846, 0]
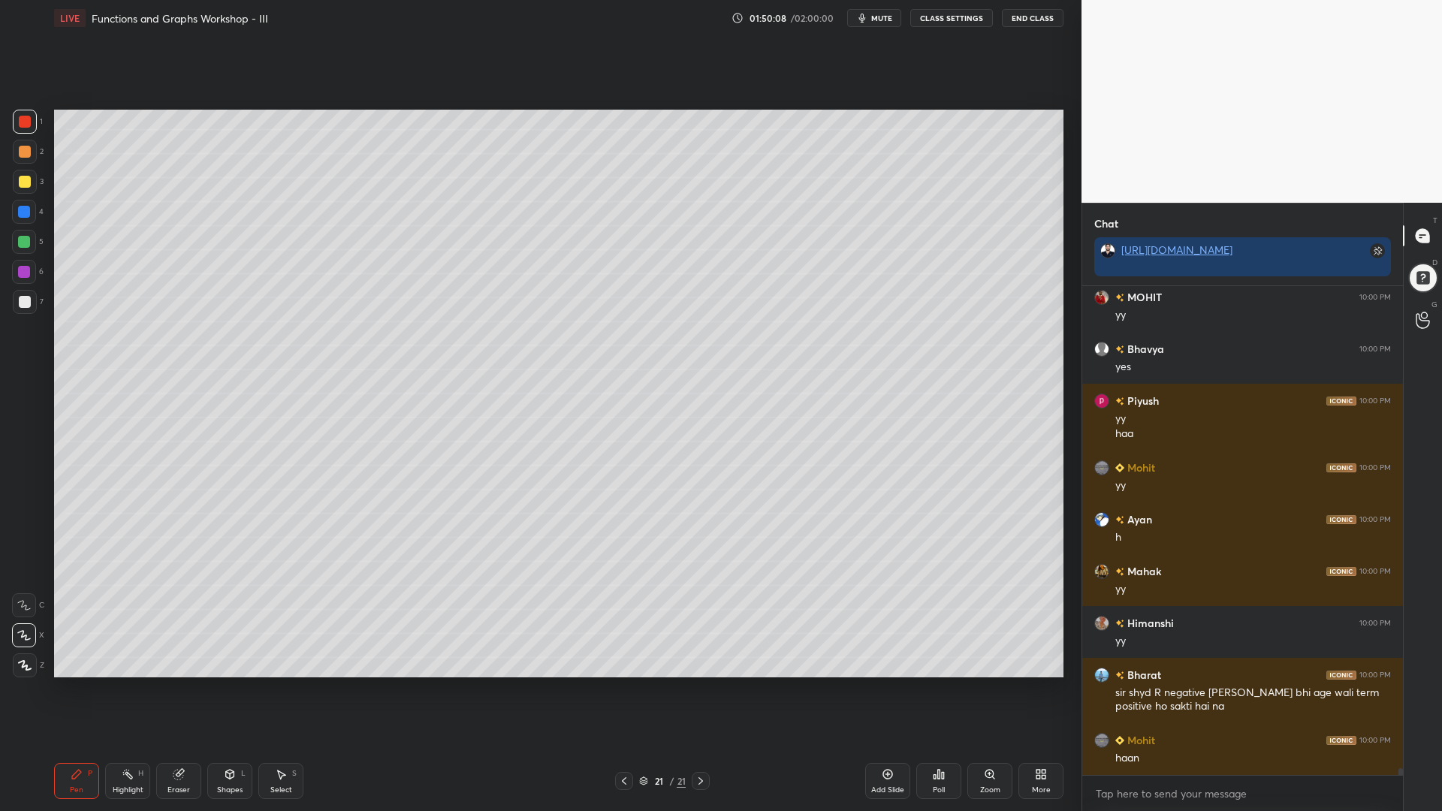
click at [42, 246] on div "5" at bounding box center [28, 242] width 32 height 24
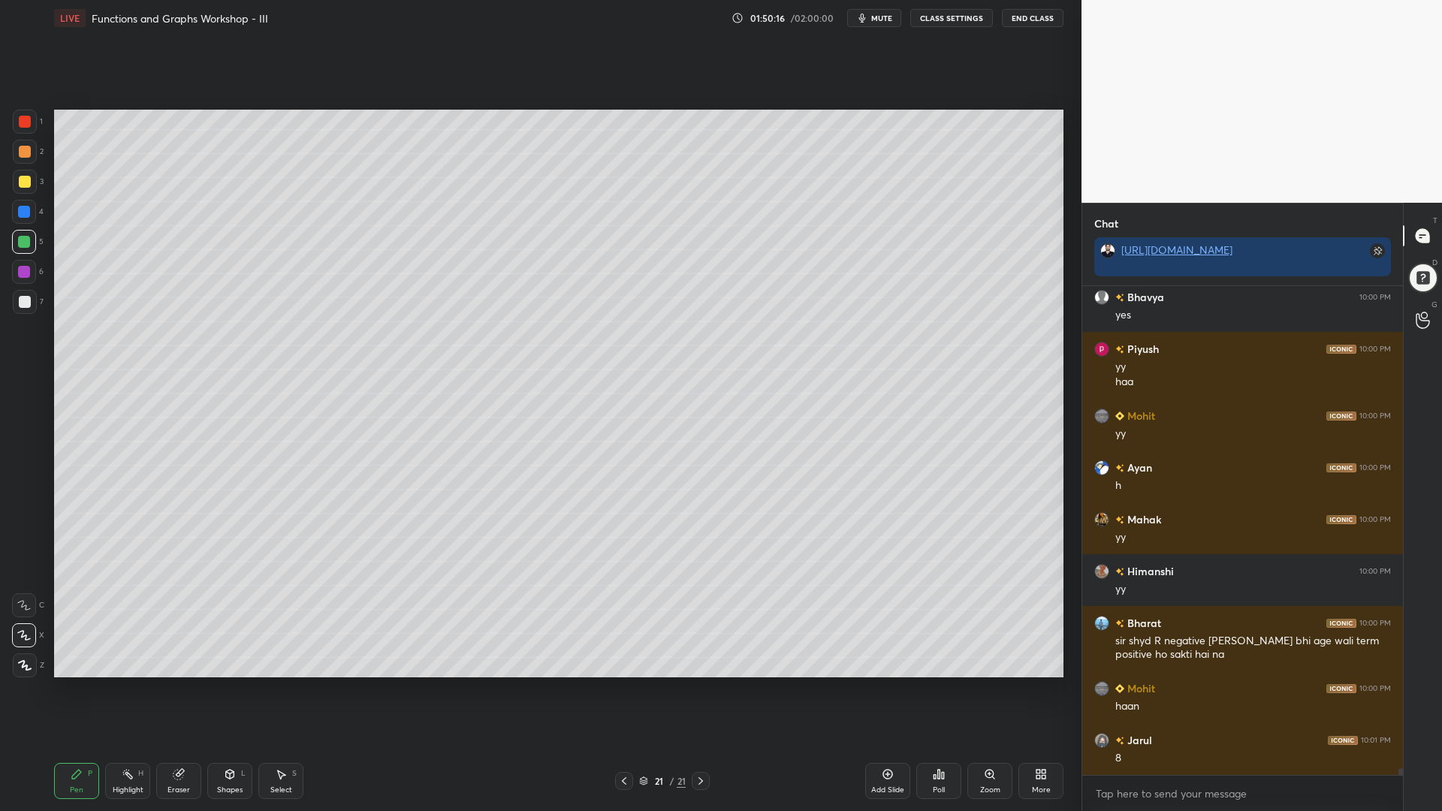
click at [617, 690] on div at bounding box center [624, 781] width 18 height 18
click at [24, 174] on div at bounding box center [25, 182] width 24 height 24
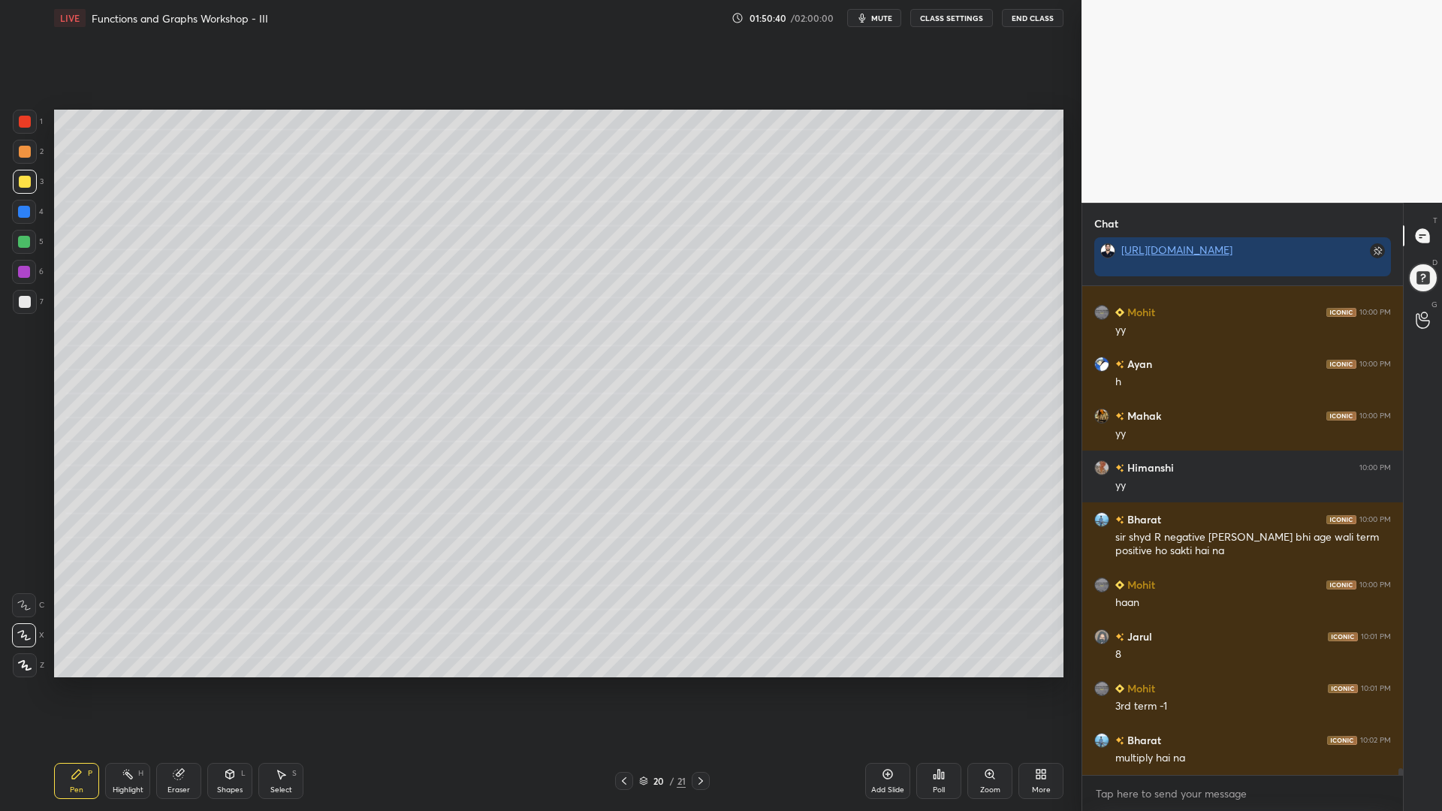
scroll to position [34053, 0]
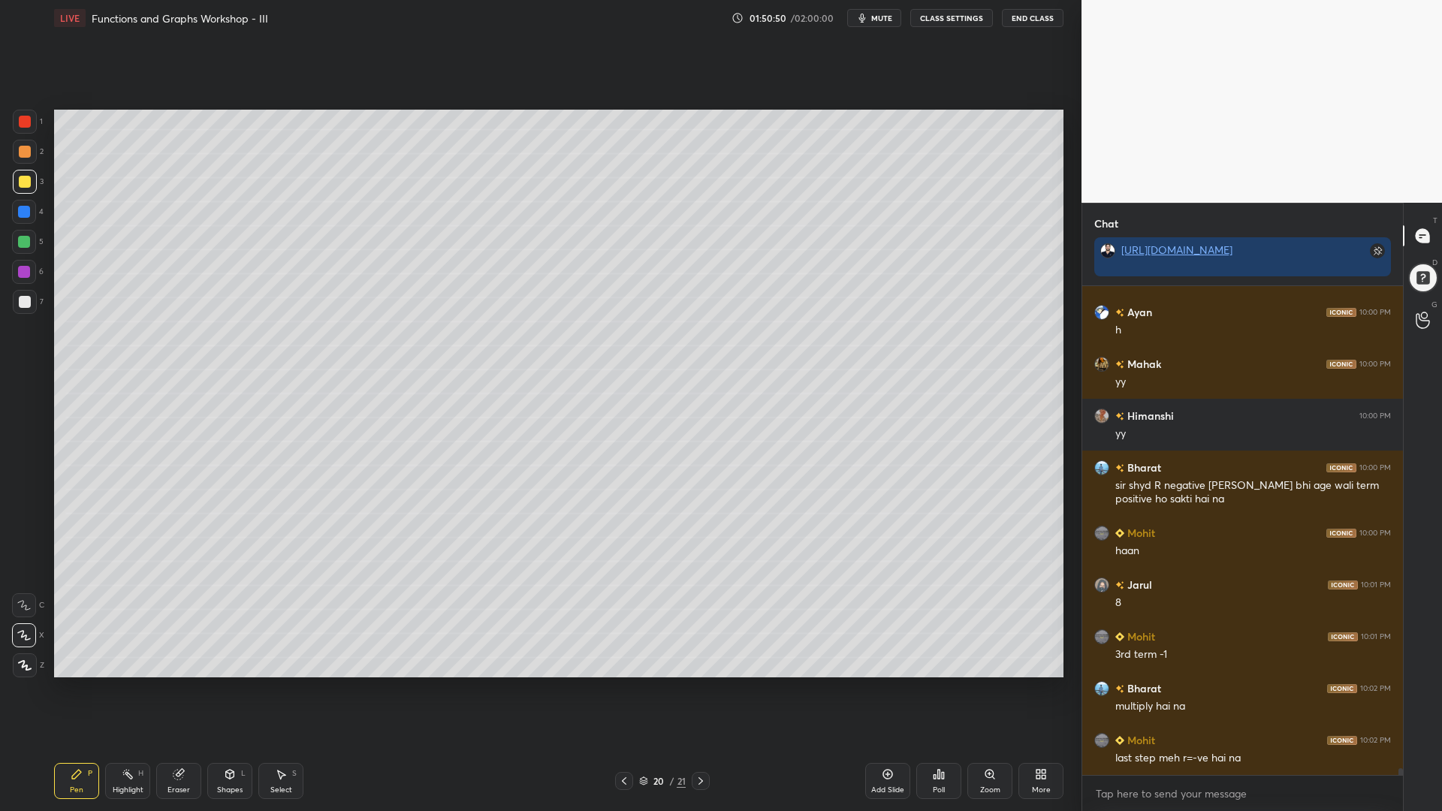
click at [186, 690] on div "Eraser" at bounding box center [178, 781] width 45 height 36
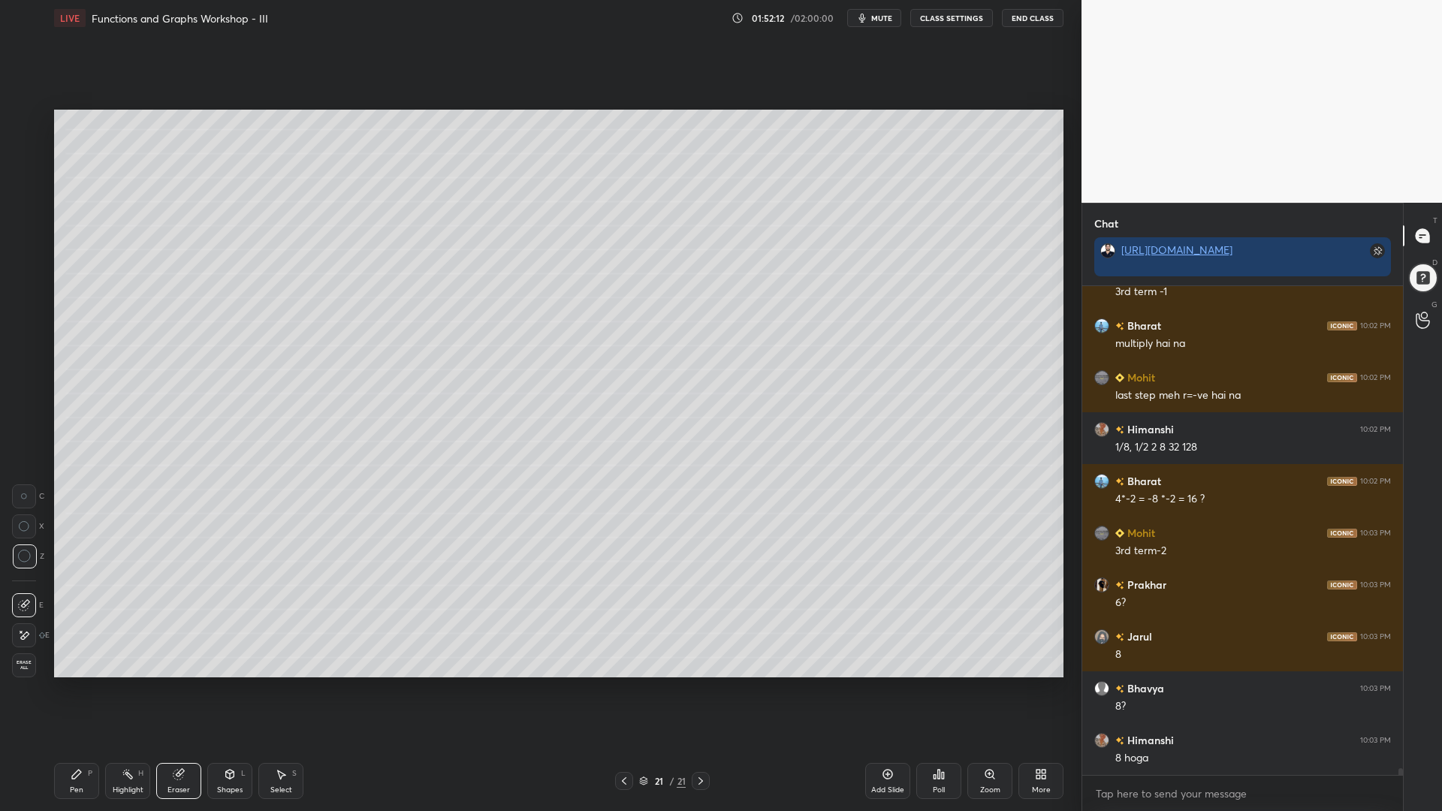
scroll to position [34468, 0]
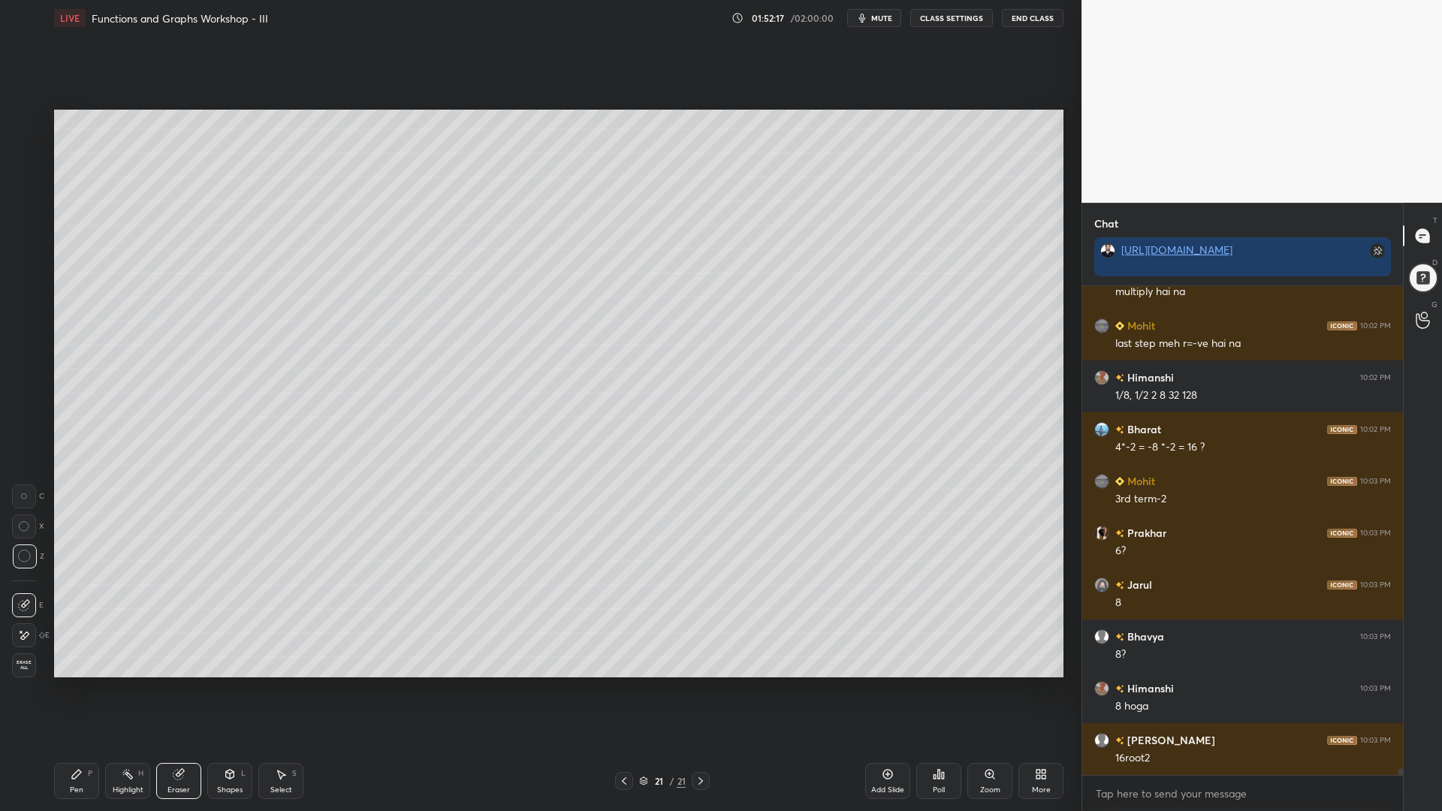
click at [83, 690] on div "Pen P" at bounding box center [76, 781] width 45 height 36
click at [26, 217] on div at bounding box center [24, 212] width 12 height 12
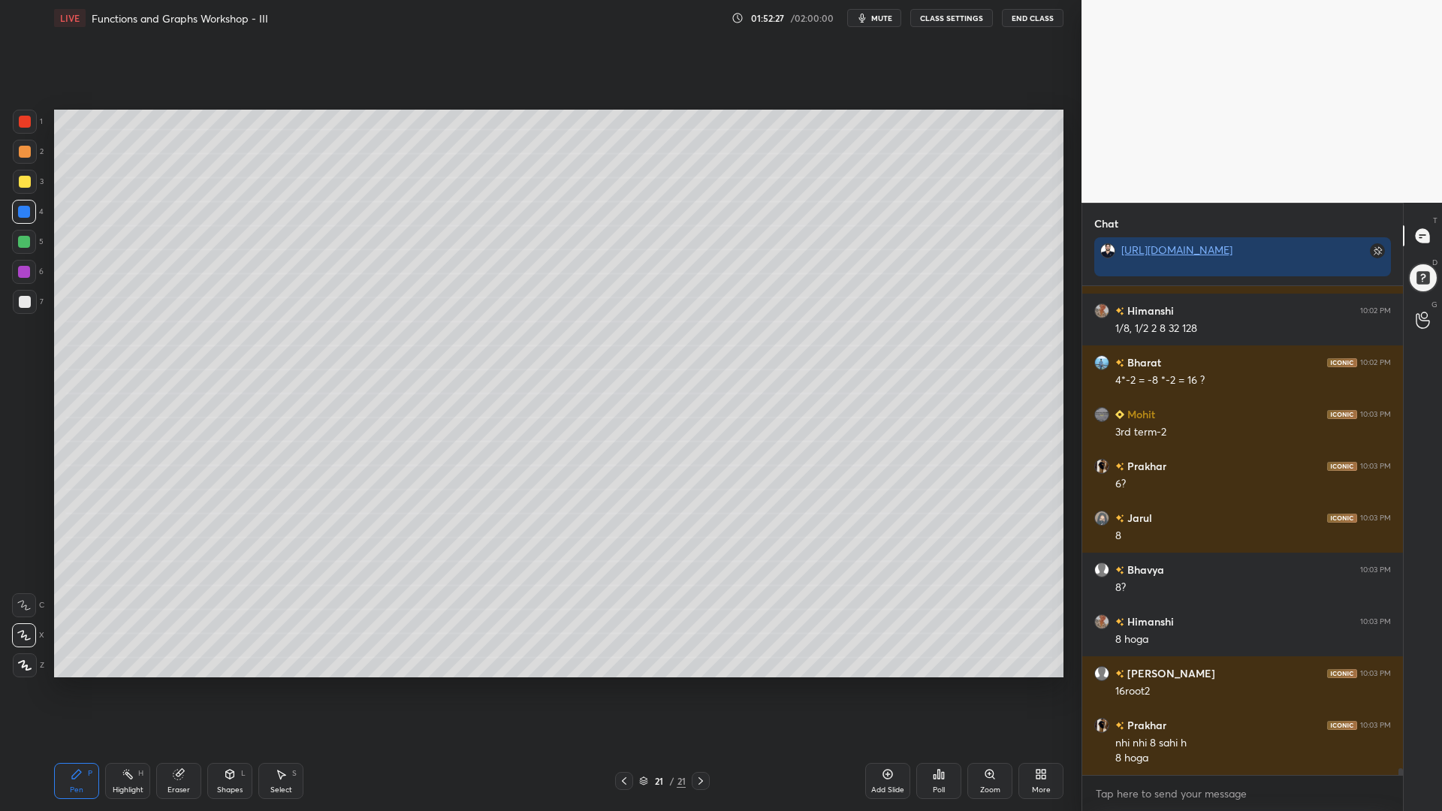
scroll to position [34587, 0]
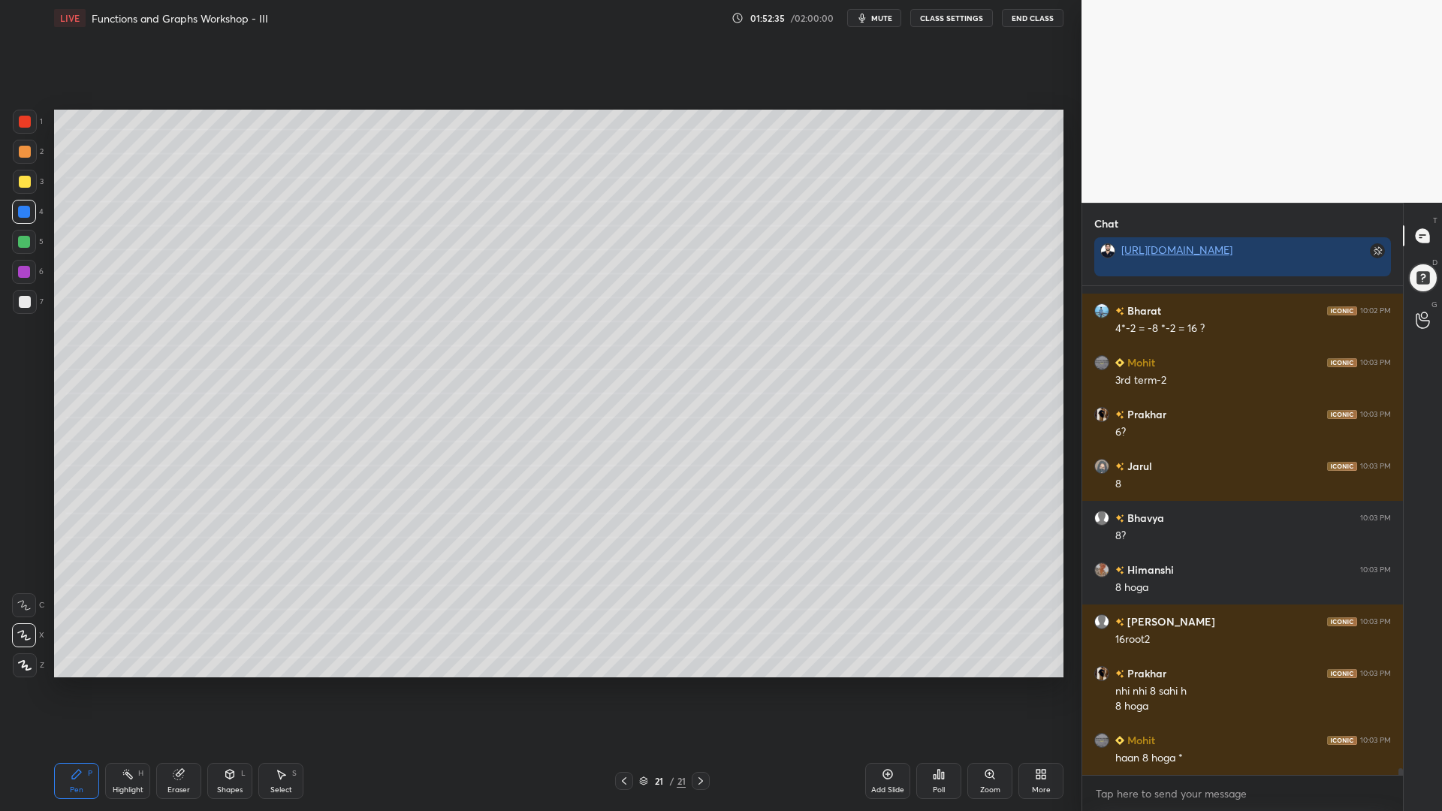
click at [17, 281] on div at bounding box center [24, 272] width 24 height 24
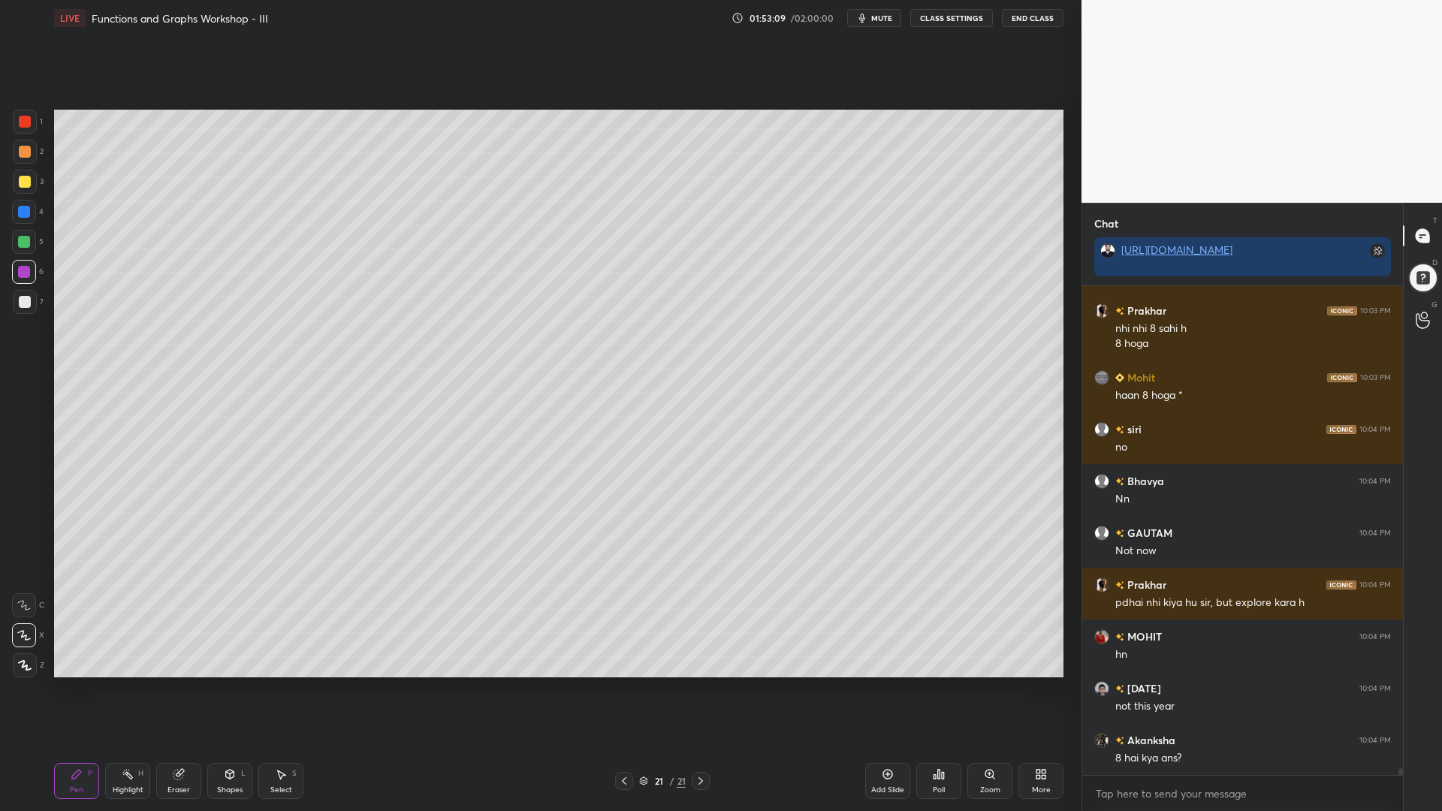
scroll to position [35001, 0]
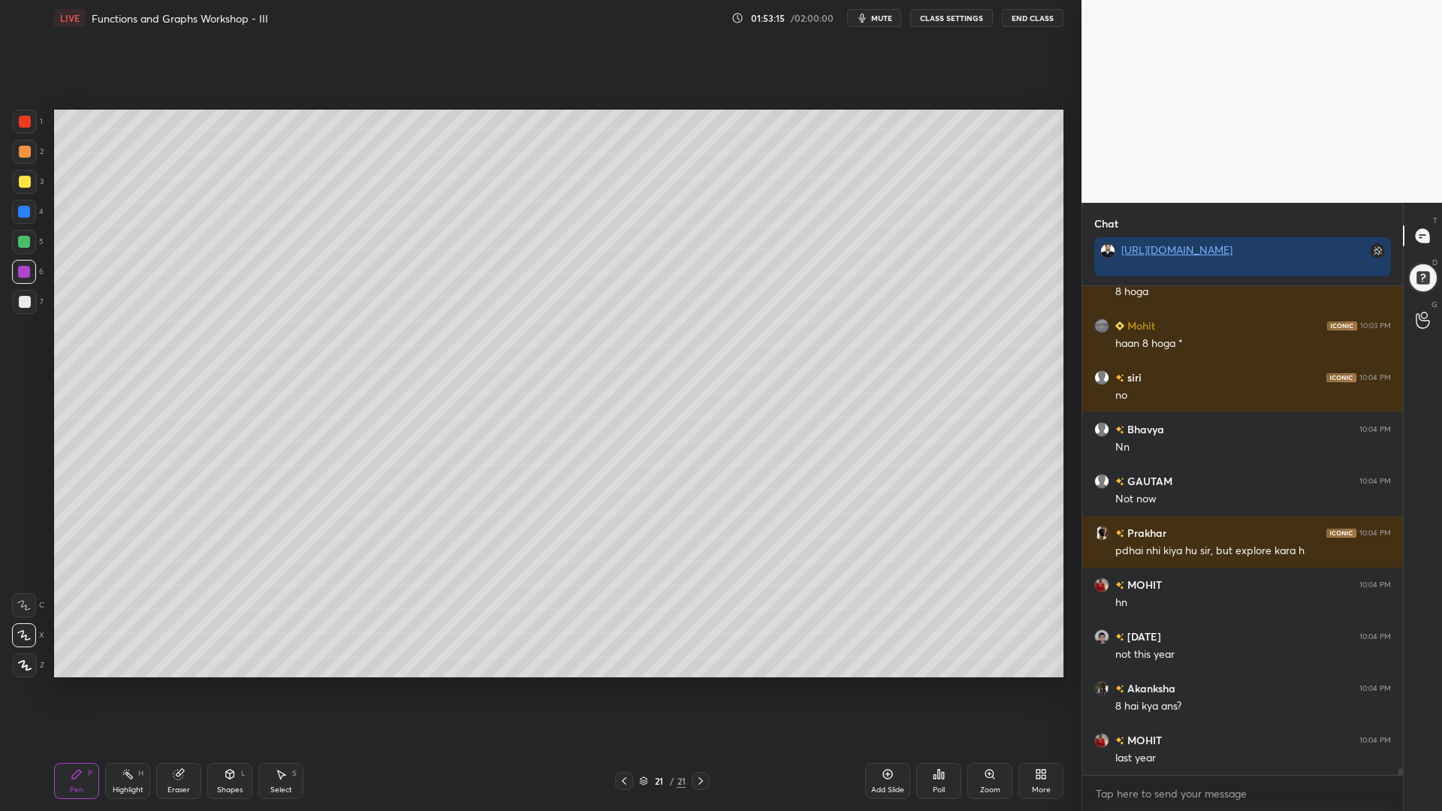
click at [173, 690] on icon at bounding box center [179, 775] width 12 height 12
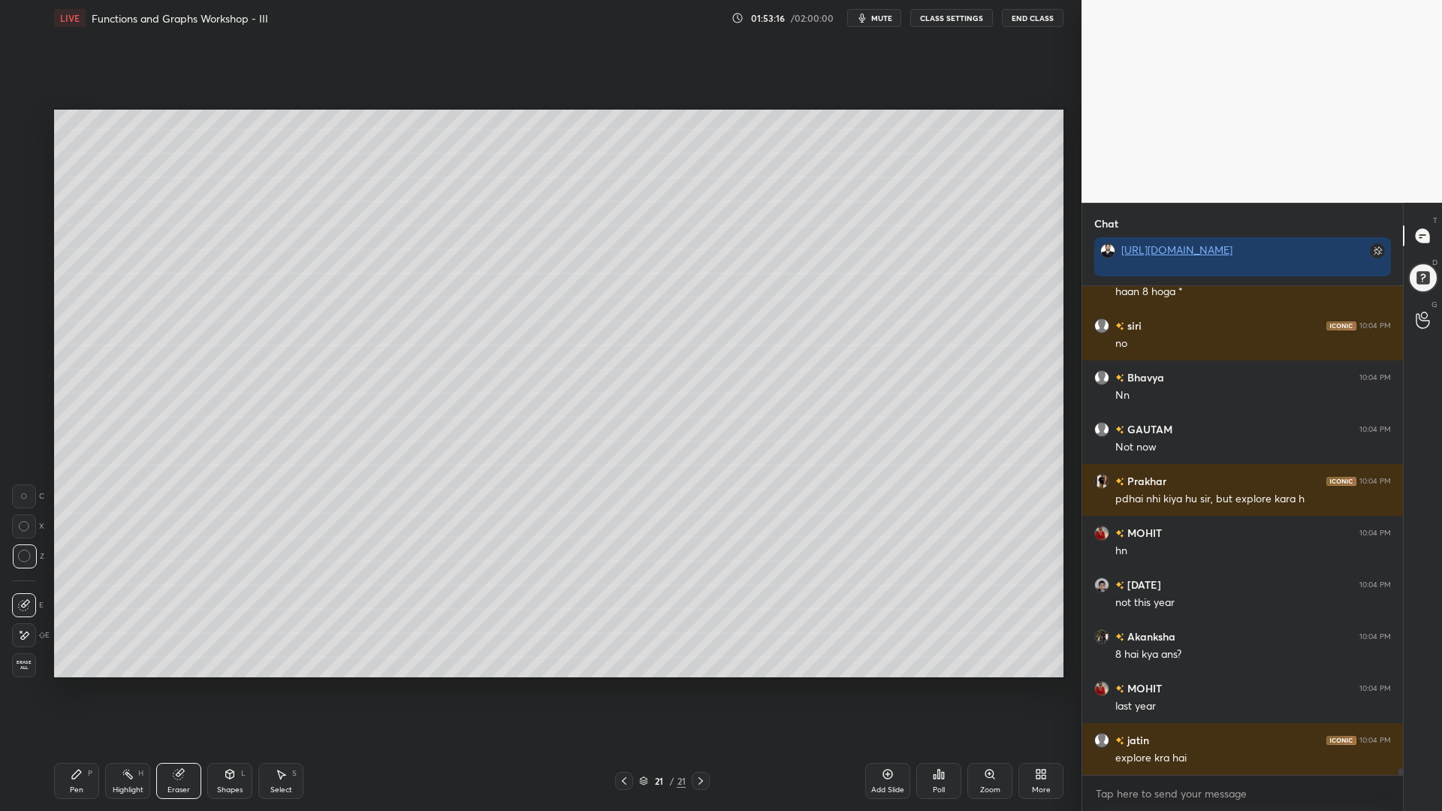
scroll to position [35105, 0]
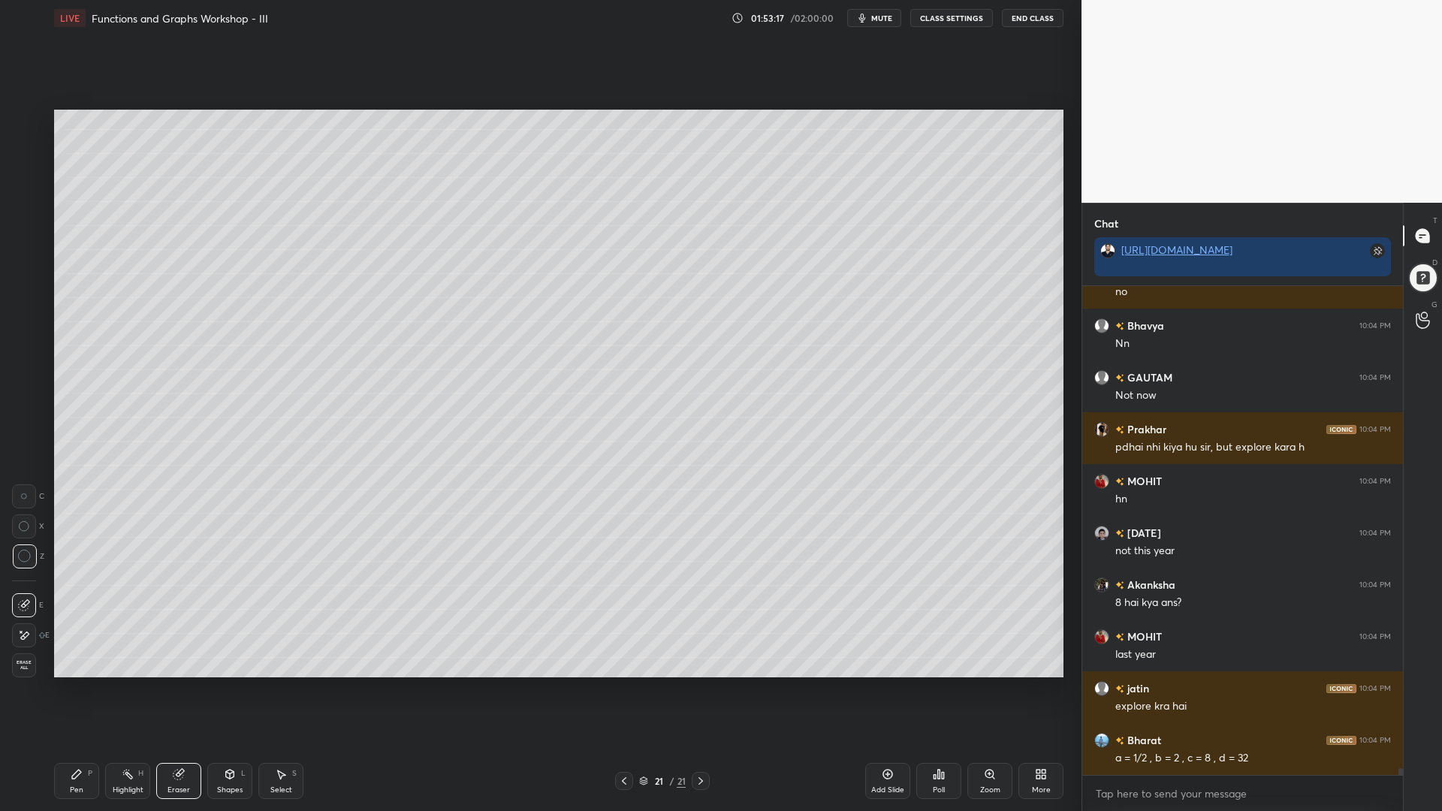
drag, startPoint x: 21, startPoint y: 496, endPoint x: 50, endPoint y: 494, distance: 28.6
click at [21, 497] on circle at bounding box center [23, 496] width 5 height 5
click at [71, 690] on div "Pen" at bounding box center [77, 791] width 14 height 8
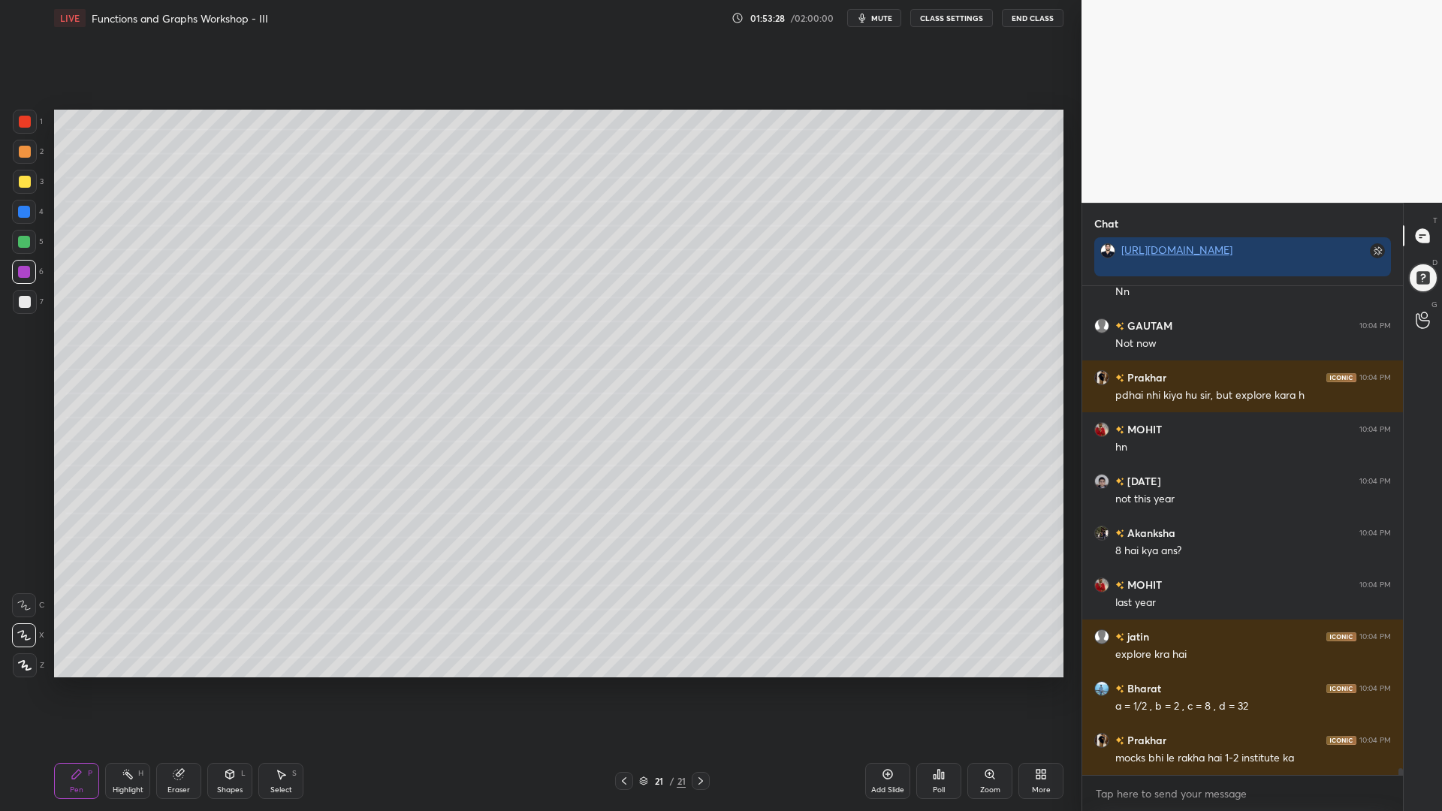
scroll to position [35209, 0]
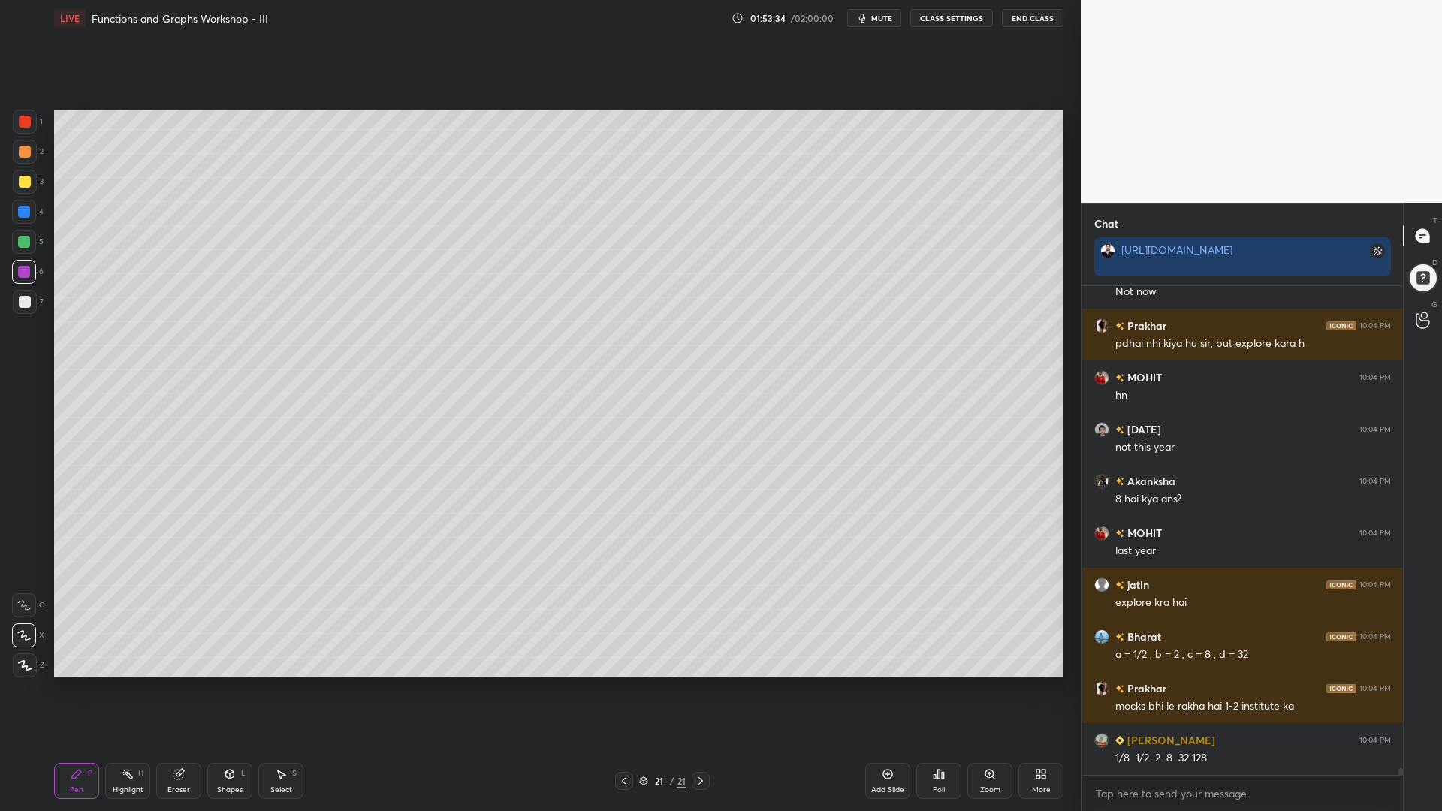
click at [29, 249] on div at bounding box center [24, 242] width 24 height 24
click at [21, 304] on div at bounding box center [25, 302] width 12 height 12
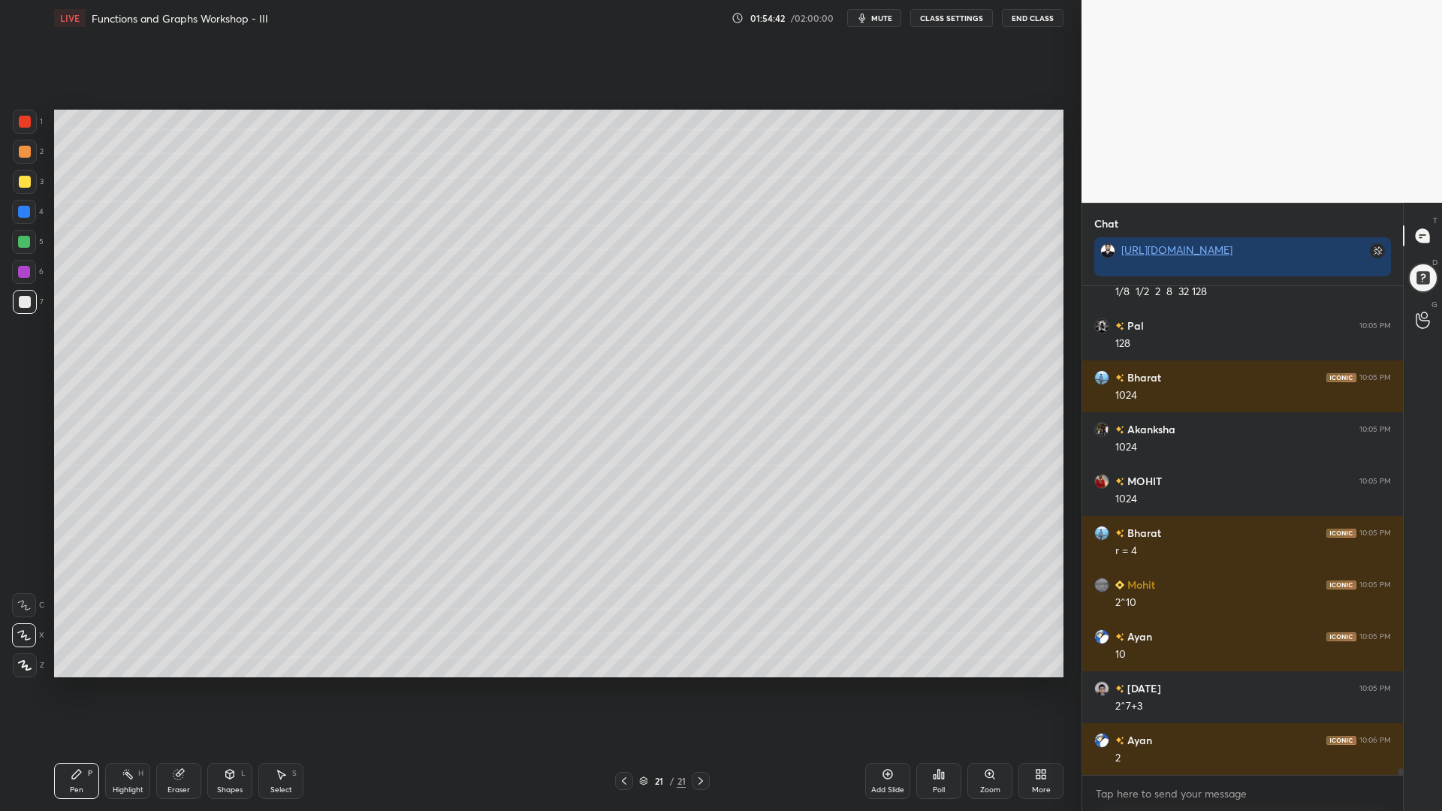
scroll to position [35727, 0]
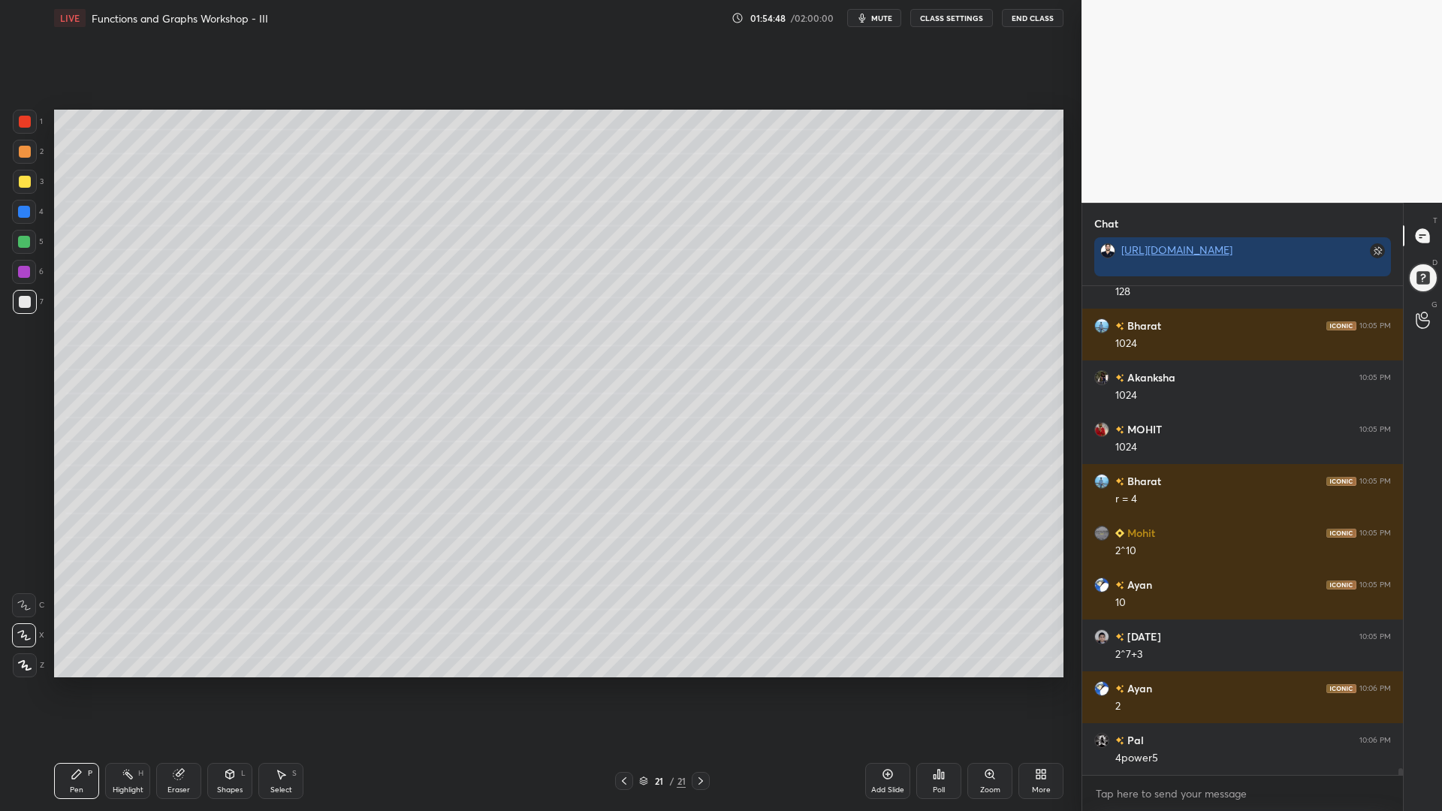
click at [21, 272] on div at bounding box center [24, 272] width 12 height 12
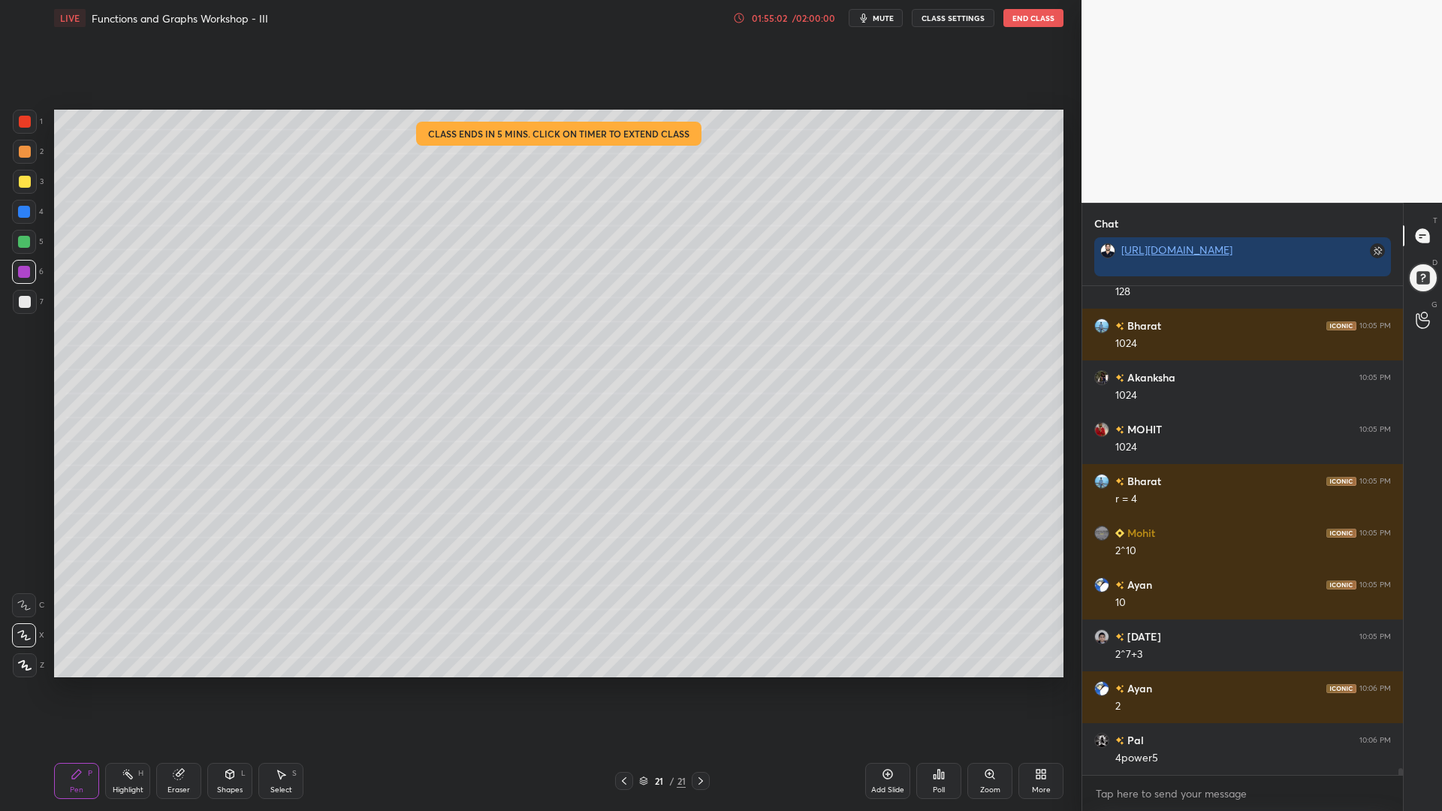
click at [745, 19] on icon at bounding box center [739, 18] width 12 height 12
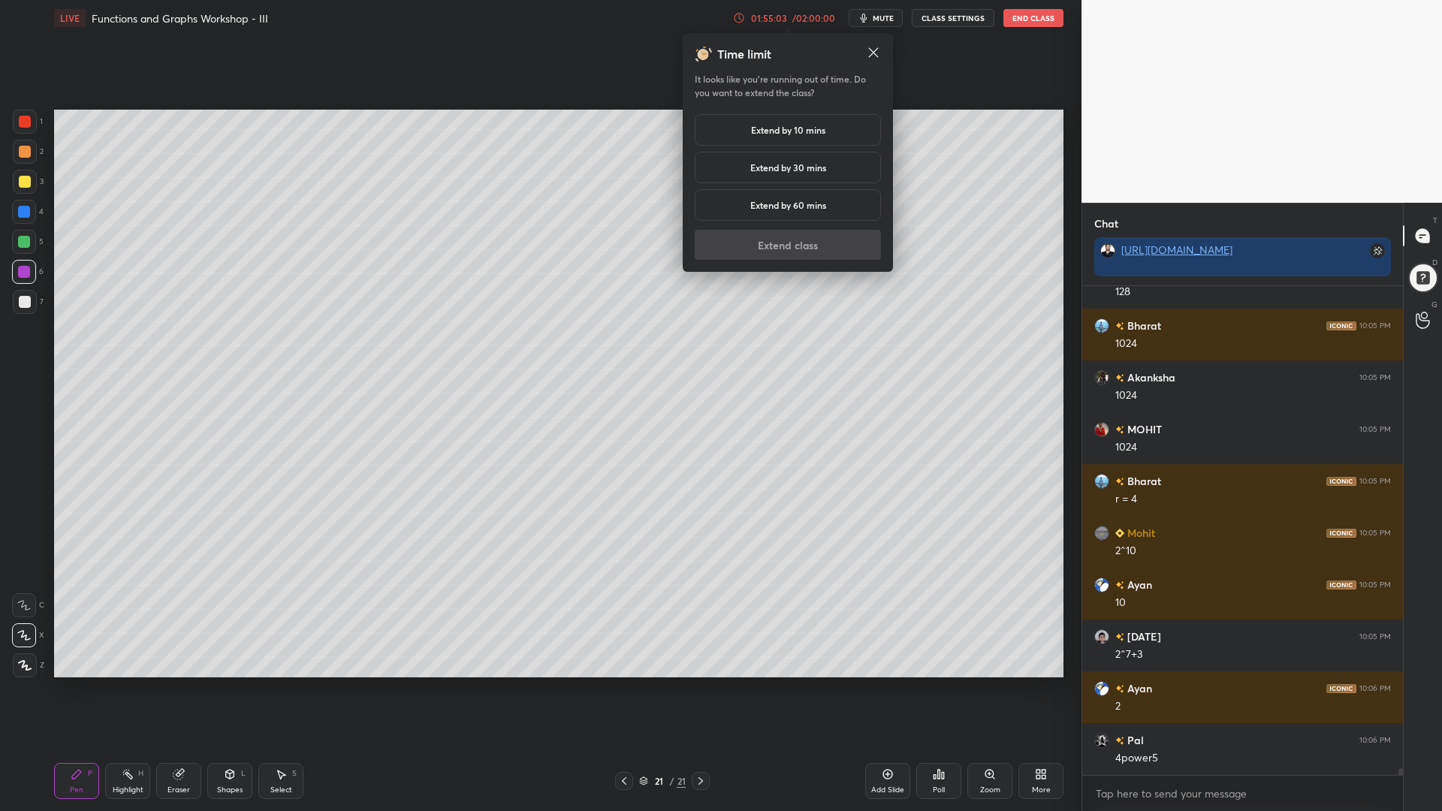
drag, startPoint x: 766, startPoint y: 208, endPoint x: 763, endPoint y: 239, distance: 31.0
click at [766, 207] on h5 "Extend by 60 mins" at bounding box center [789, 205] width 76 height 14
click at [760, 252] on button "Extend class" at bounding box center [788, 245] width 186 height 30
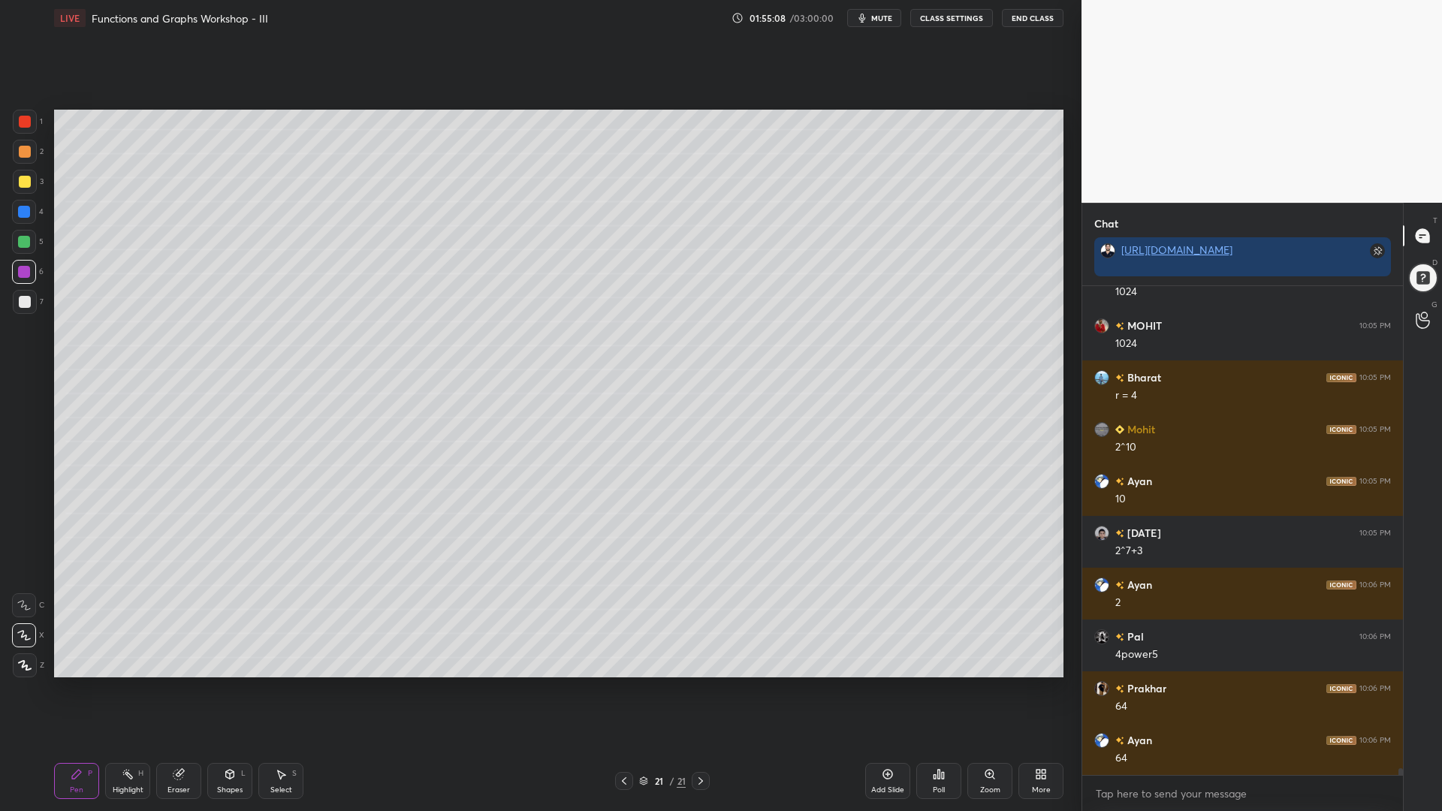
scroll to position [35883, 0]
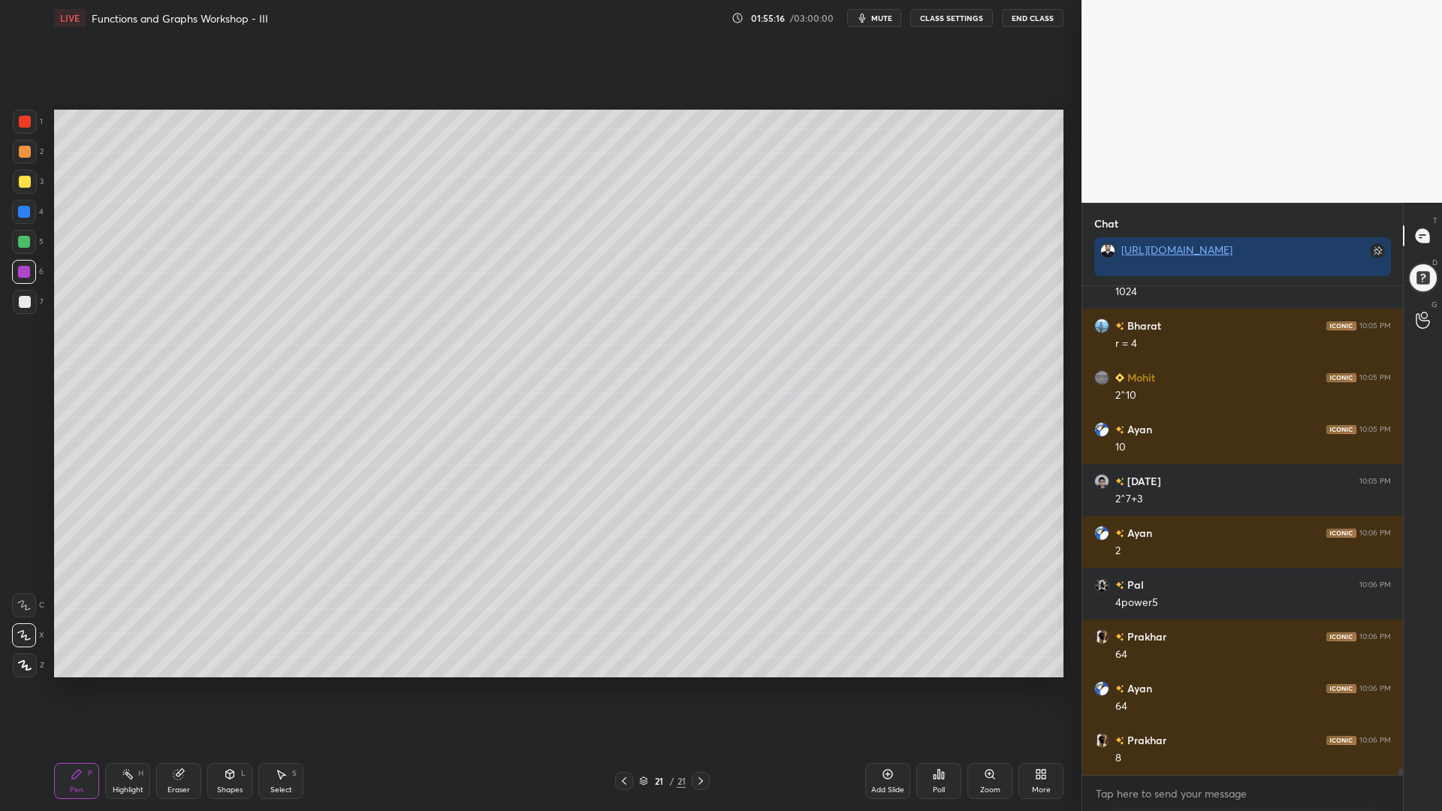
click at [890, 690] on div "Add Slide" at bounding box center [887, 781] width 45 height 36
click at [38, 206] on div "4" at bounding box center [28, 212] width 32 height 24
click at [17, 243] on div at bounding box center [24, 242] width 24 height 24
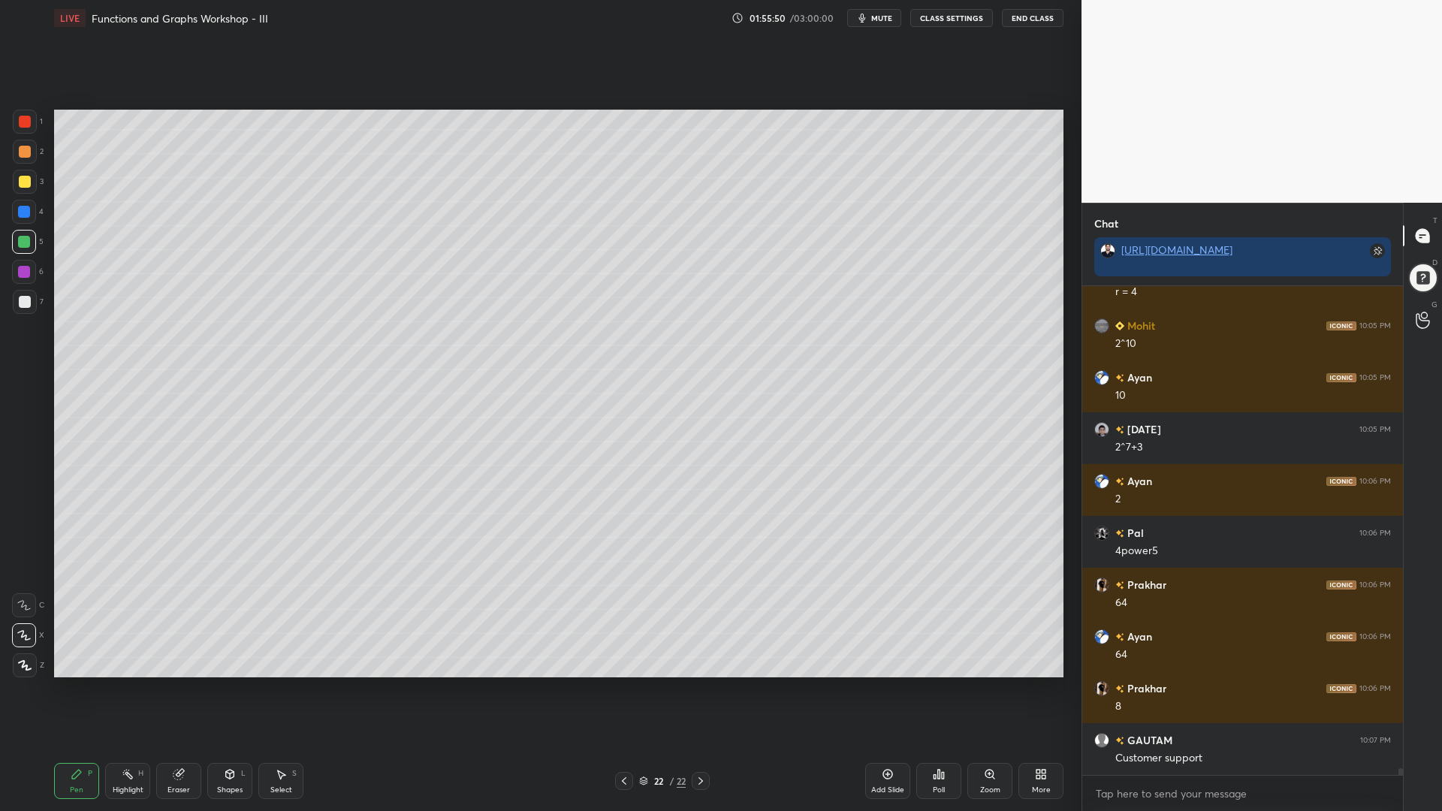
scroll to position [35986, 0]
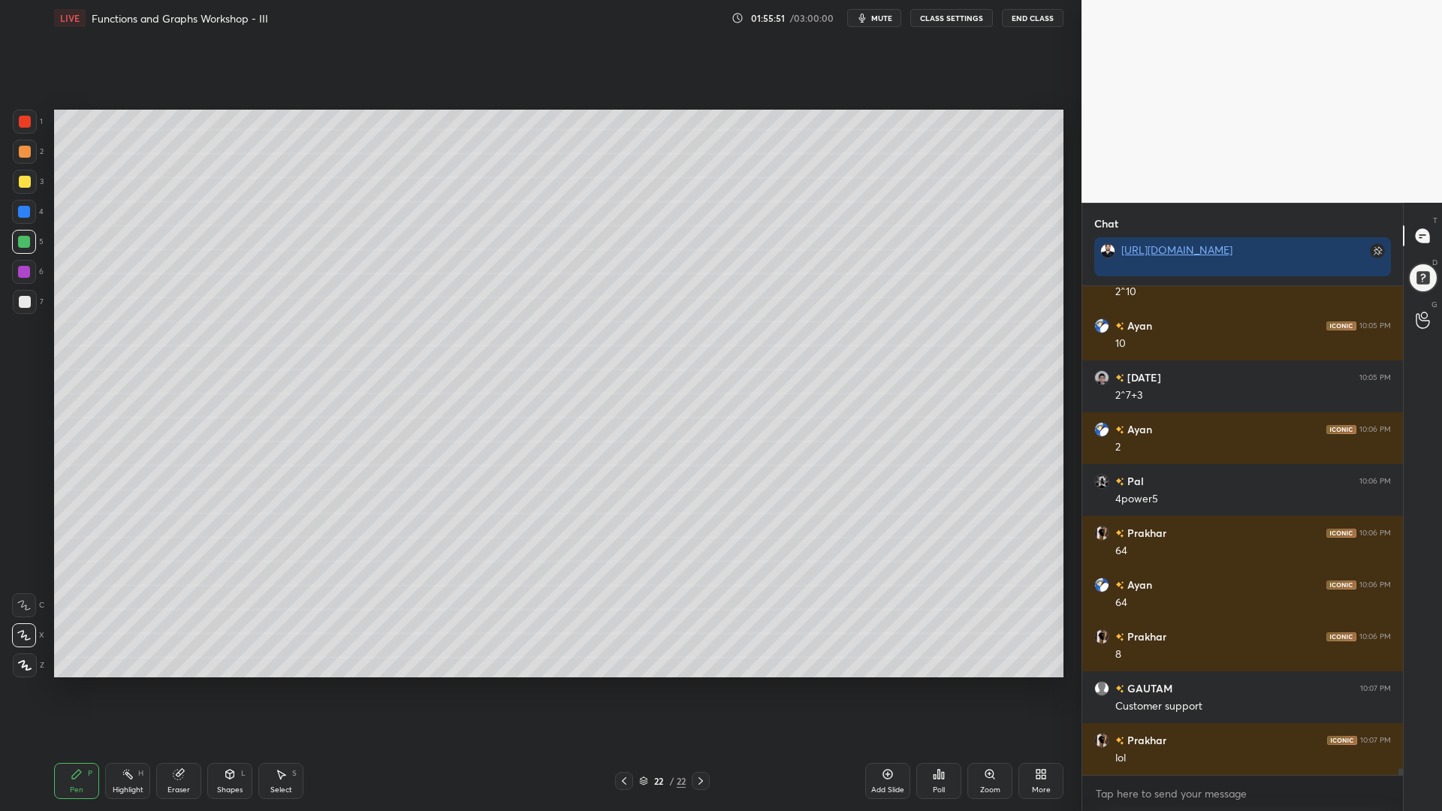
click at [31, 198] on div "3" at bounding box center [28, 185] width 31 height 30
click at [24, 235] on div at bounding box center [24, 242] width 24 height 24
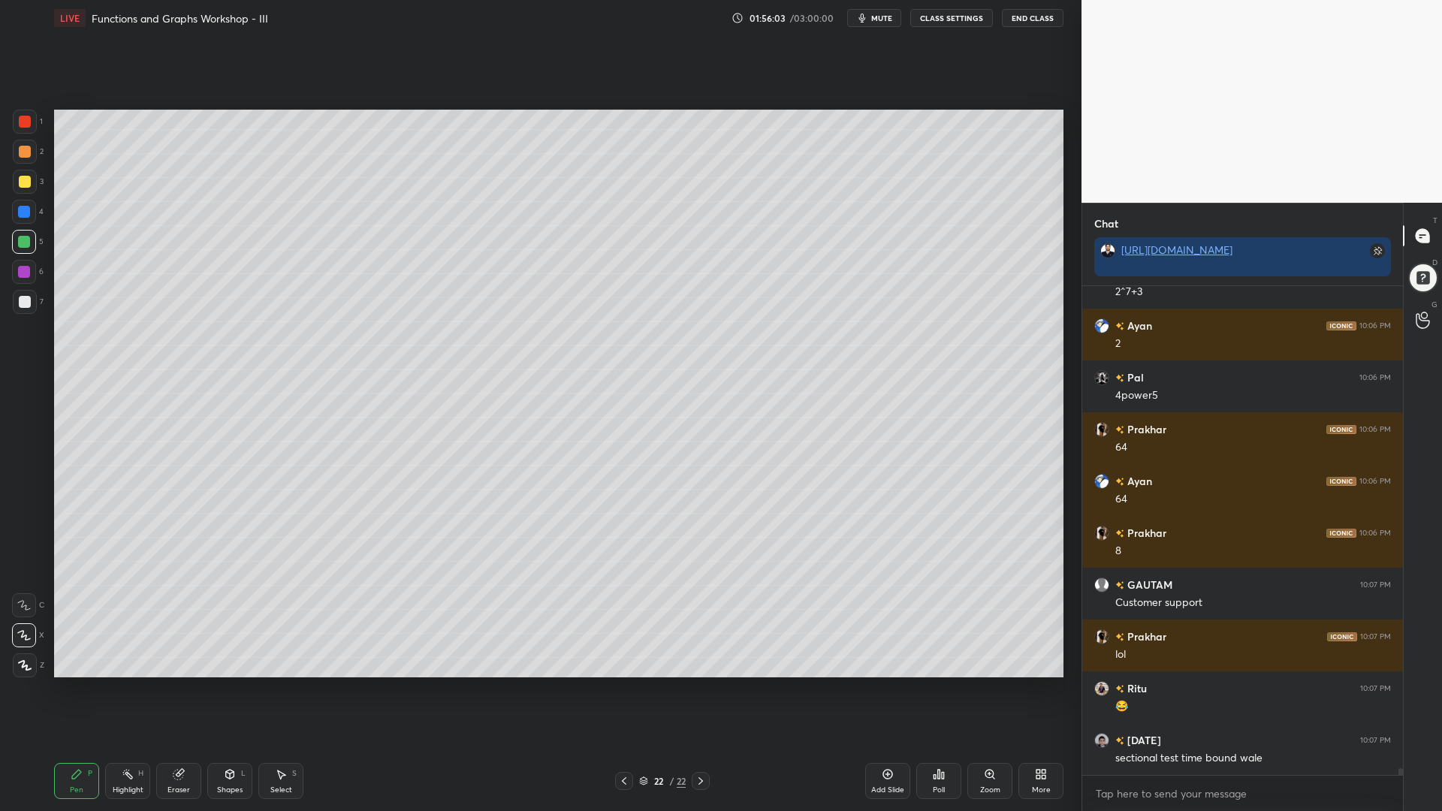
scroll to position [36142, 0]
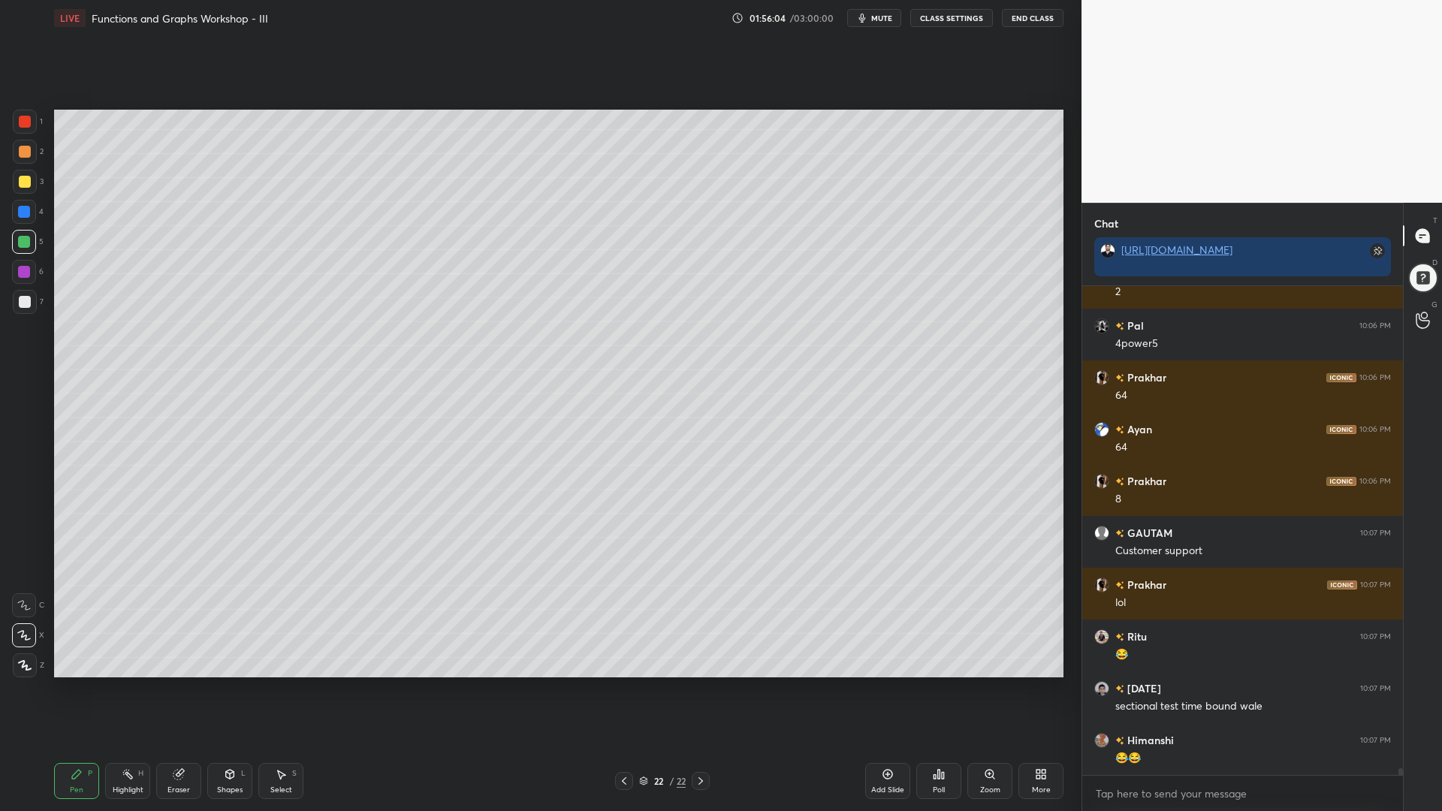
click at [23, 207] on div at bounding box center [24, 212] width 12 height 12
click at [13, 268] on div at bounding box center [24, 272] width 24 height 24
click at [18, 209] on div at bounding box center [24, 212] width 12 height 12
click at [23, 306] on div at bounding box center [25, 302] width 12 height 12
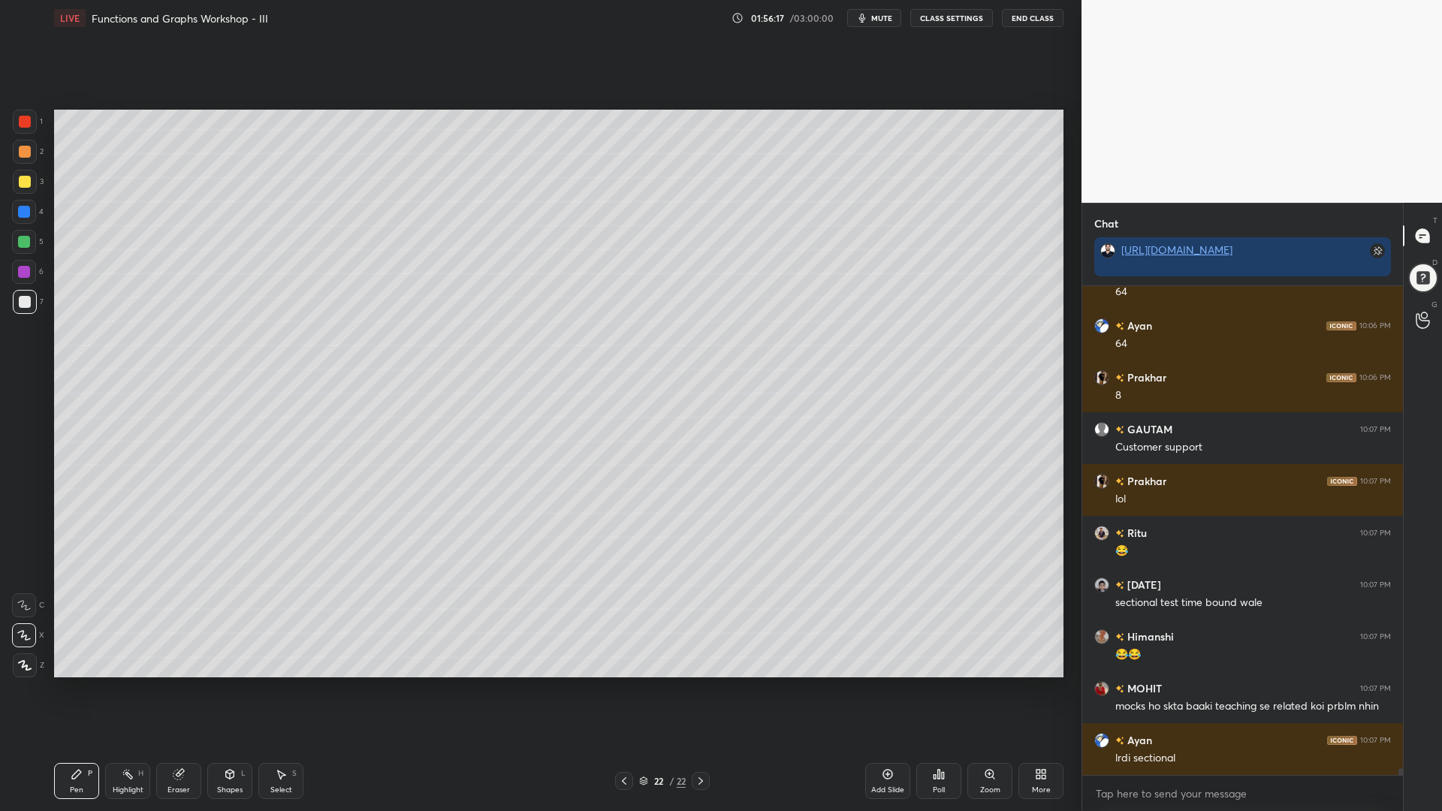
scroll to position [36297, 0]
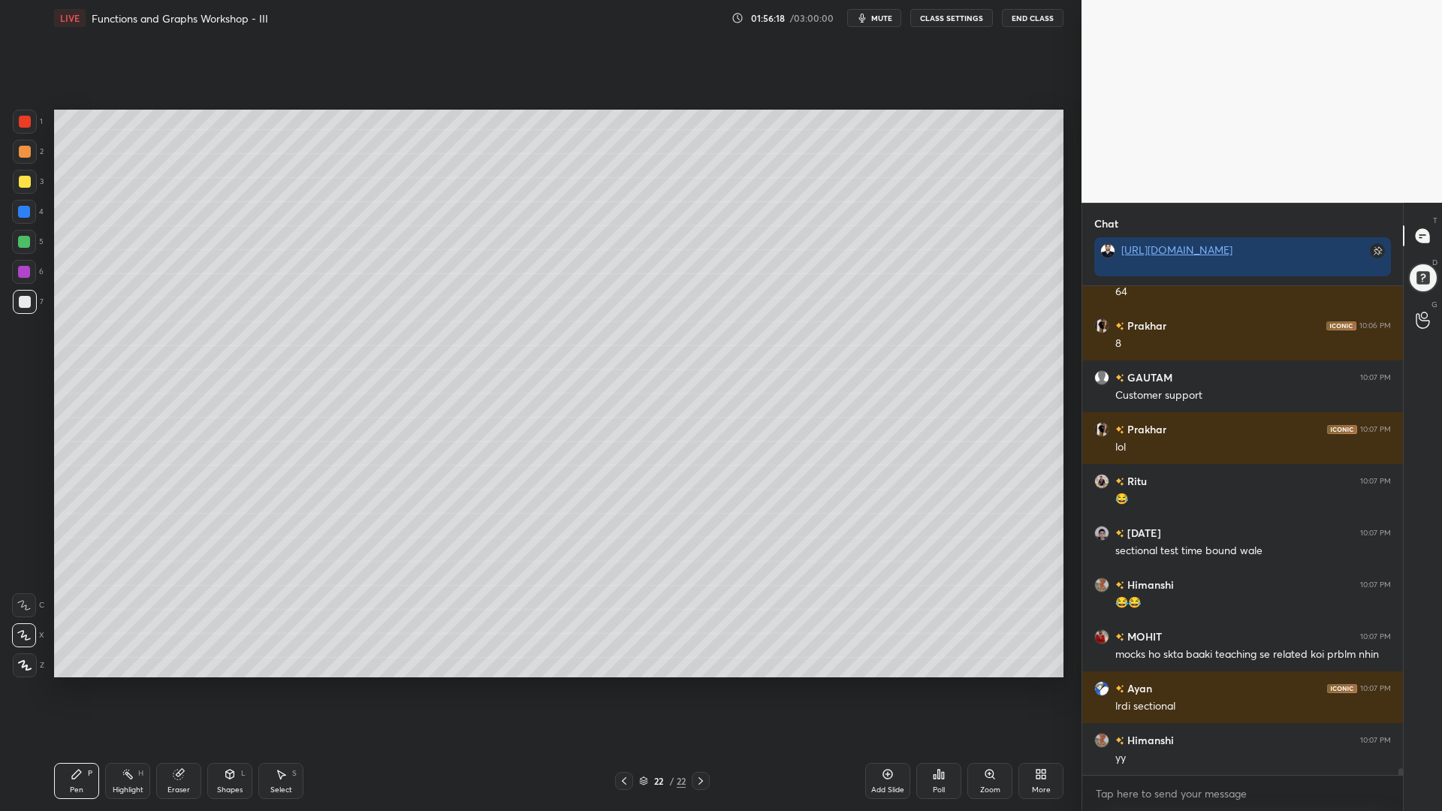
click at [21, 213] on div at bounding box center [24, 212] width 12 height 12
click at [23, 171] on div "1 2 3 4 5 6 7" at bounding box center [28, 215] width 32 height 210
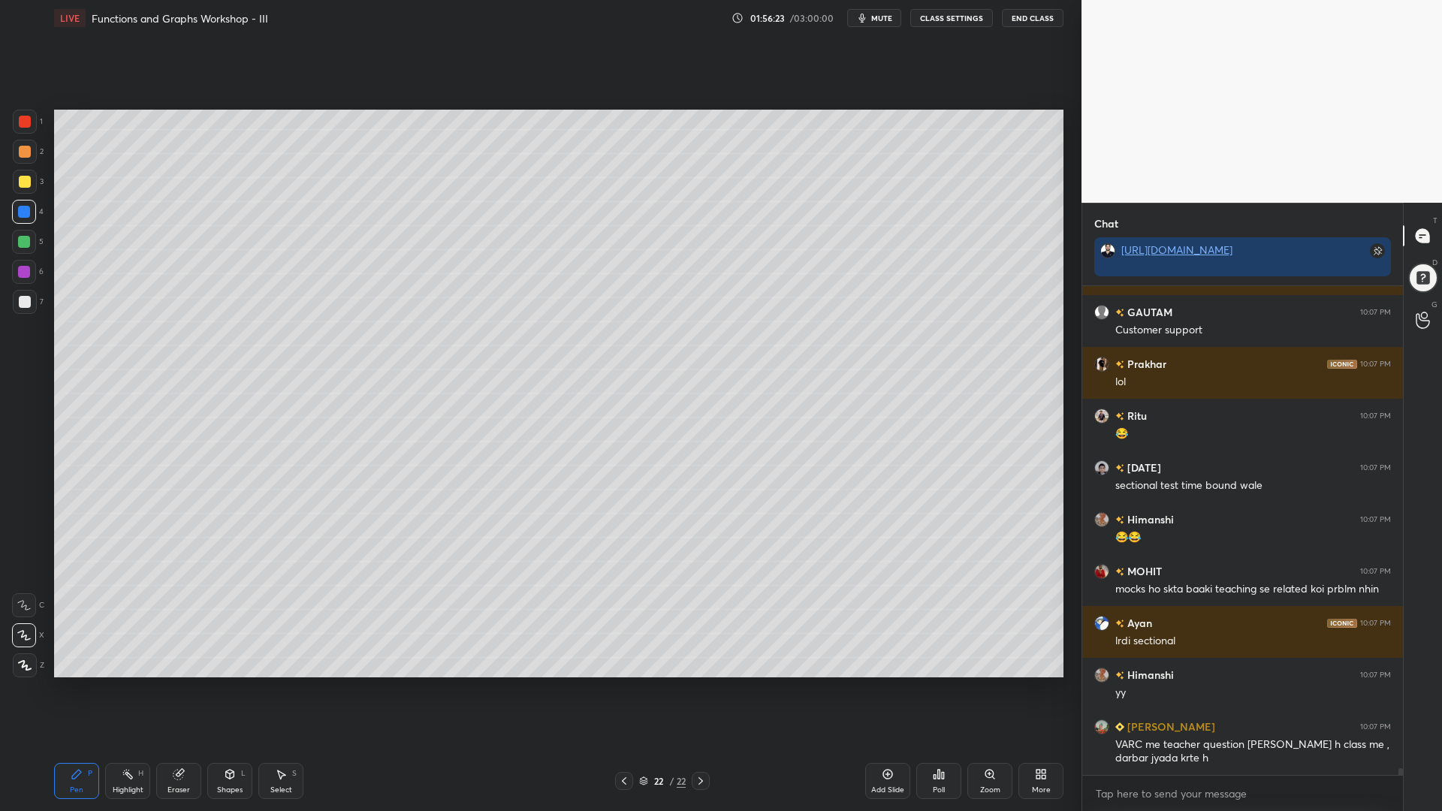
scroll to position [36415, 0]
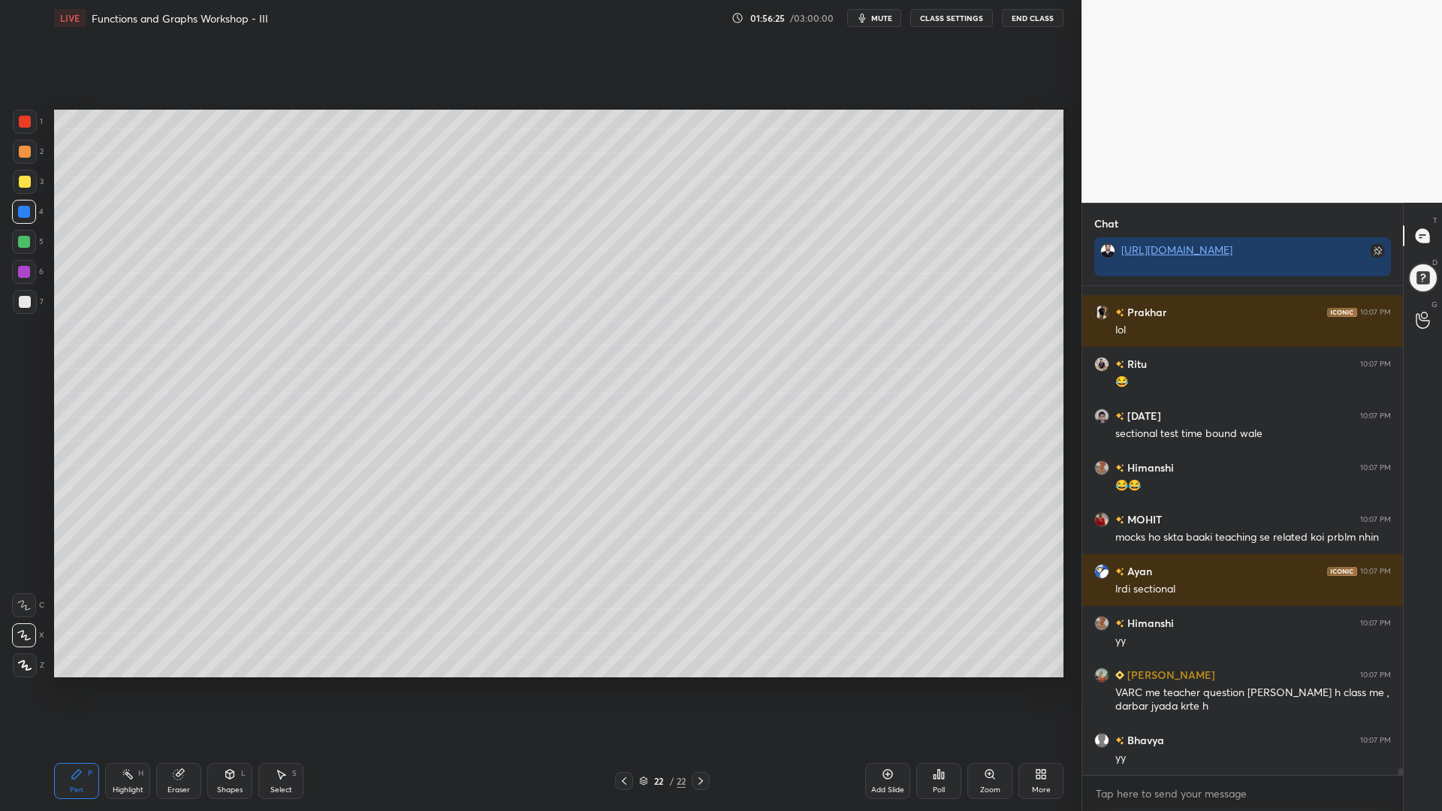
click at [26, 236] on div at bounding box center [24, 242] width 12 height 12
click at [27, 193] on div at bounding box center [25, 182] width 24 height 24
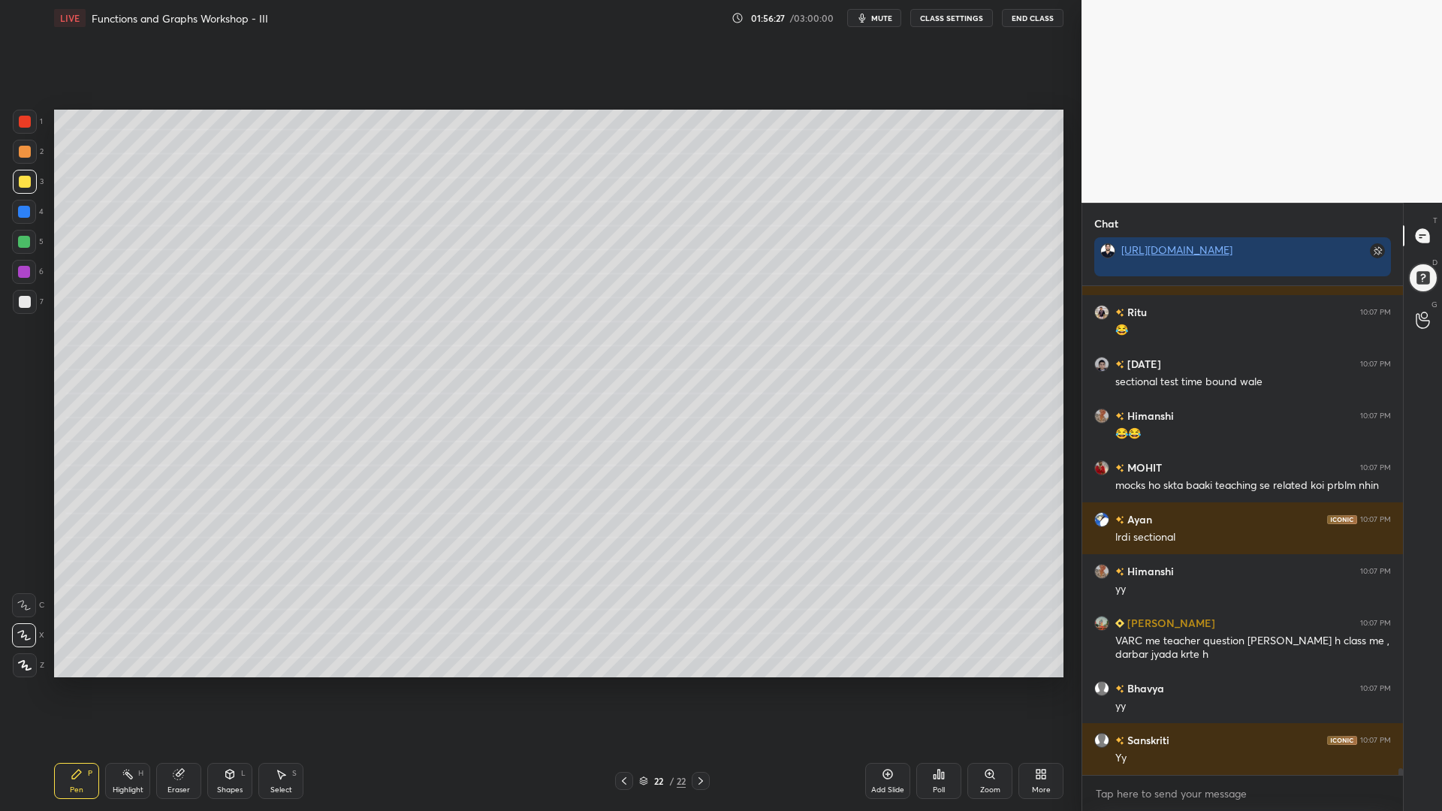
scroll to position [36518, 0]
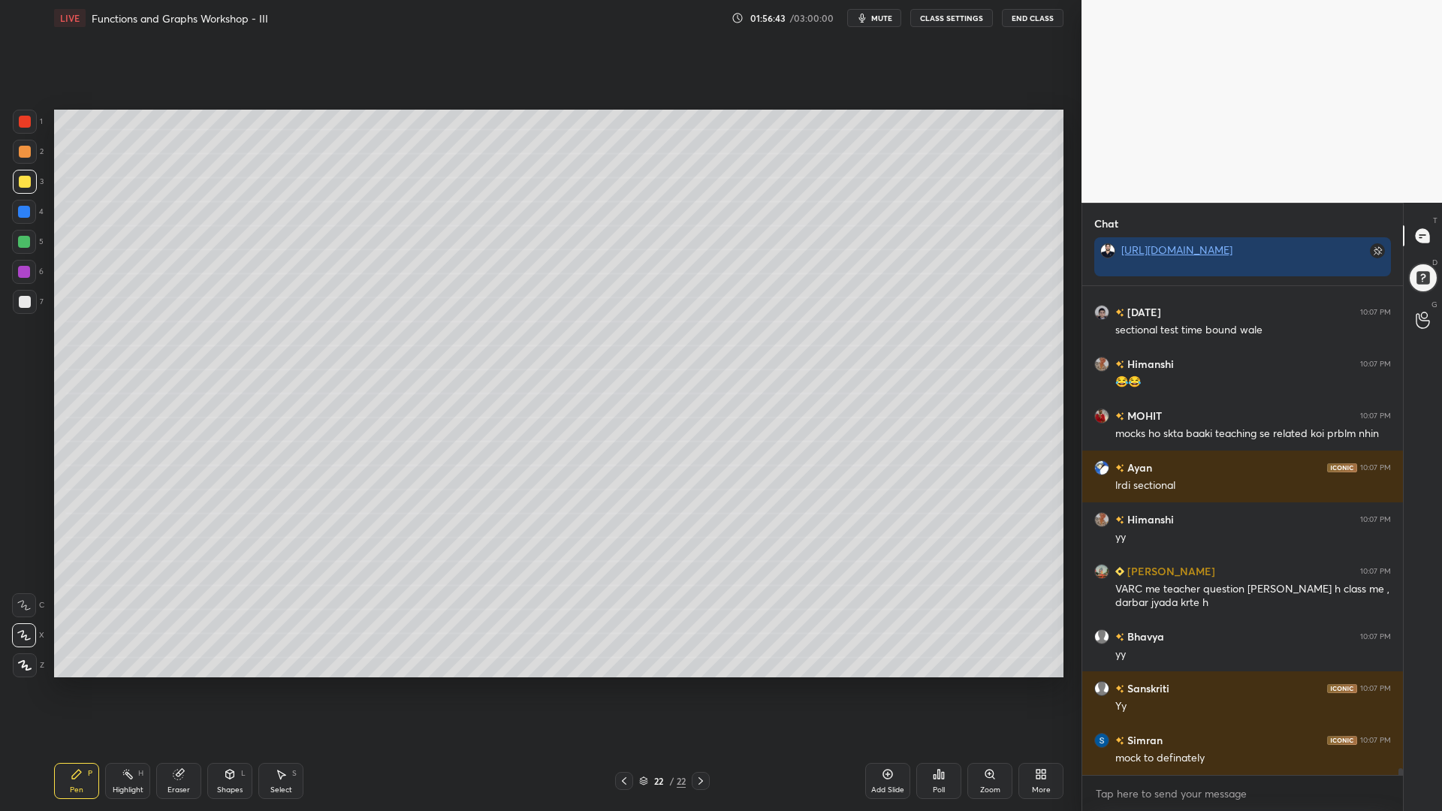
click at [21, 237] on div at bounding box center [24, 242] width 12 height 12
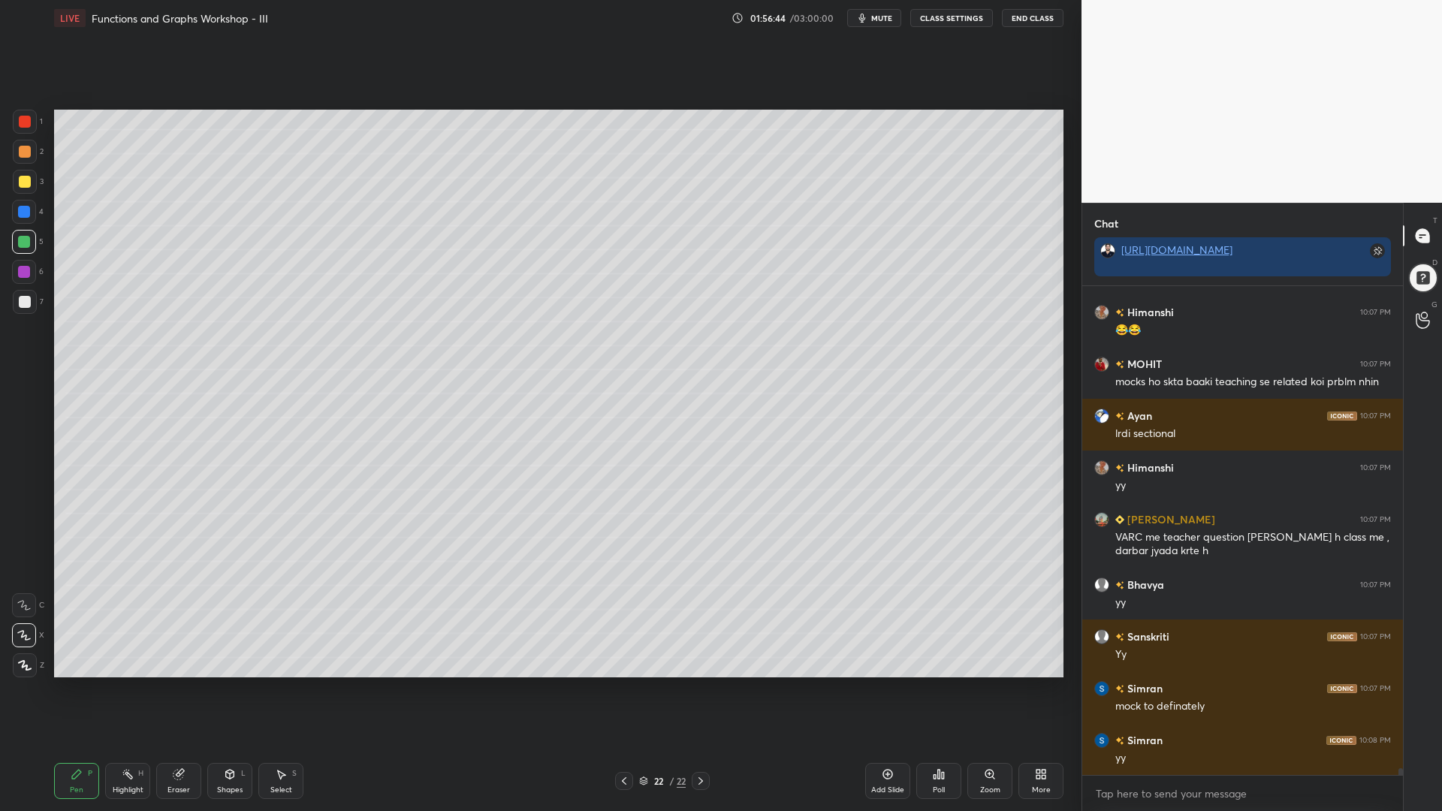
click at [19, 150] on div at bounding box center [25, 152] width 12 height 12
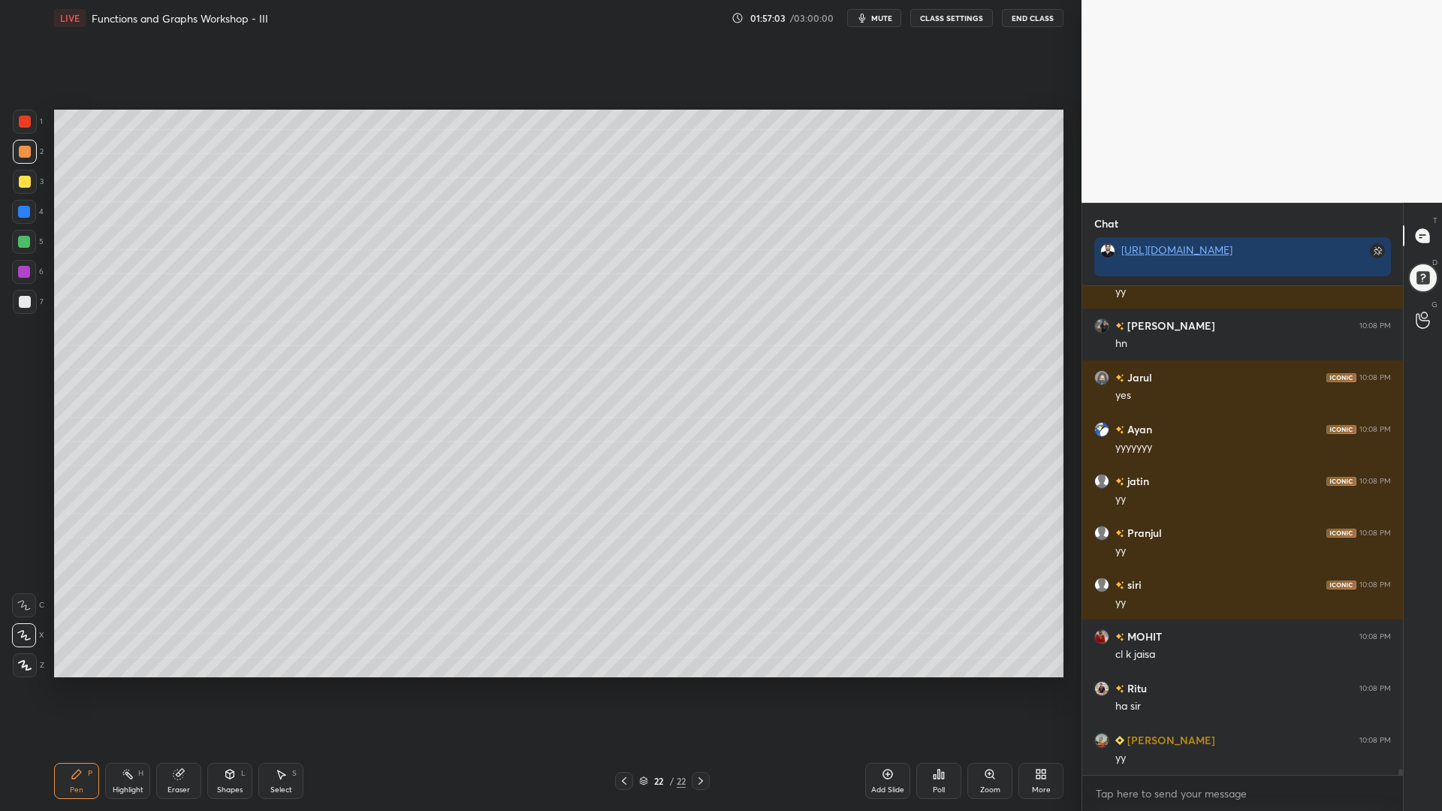
scroll to position [37348, 0]
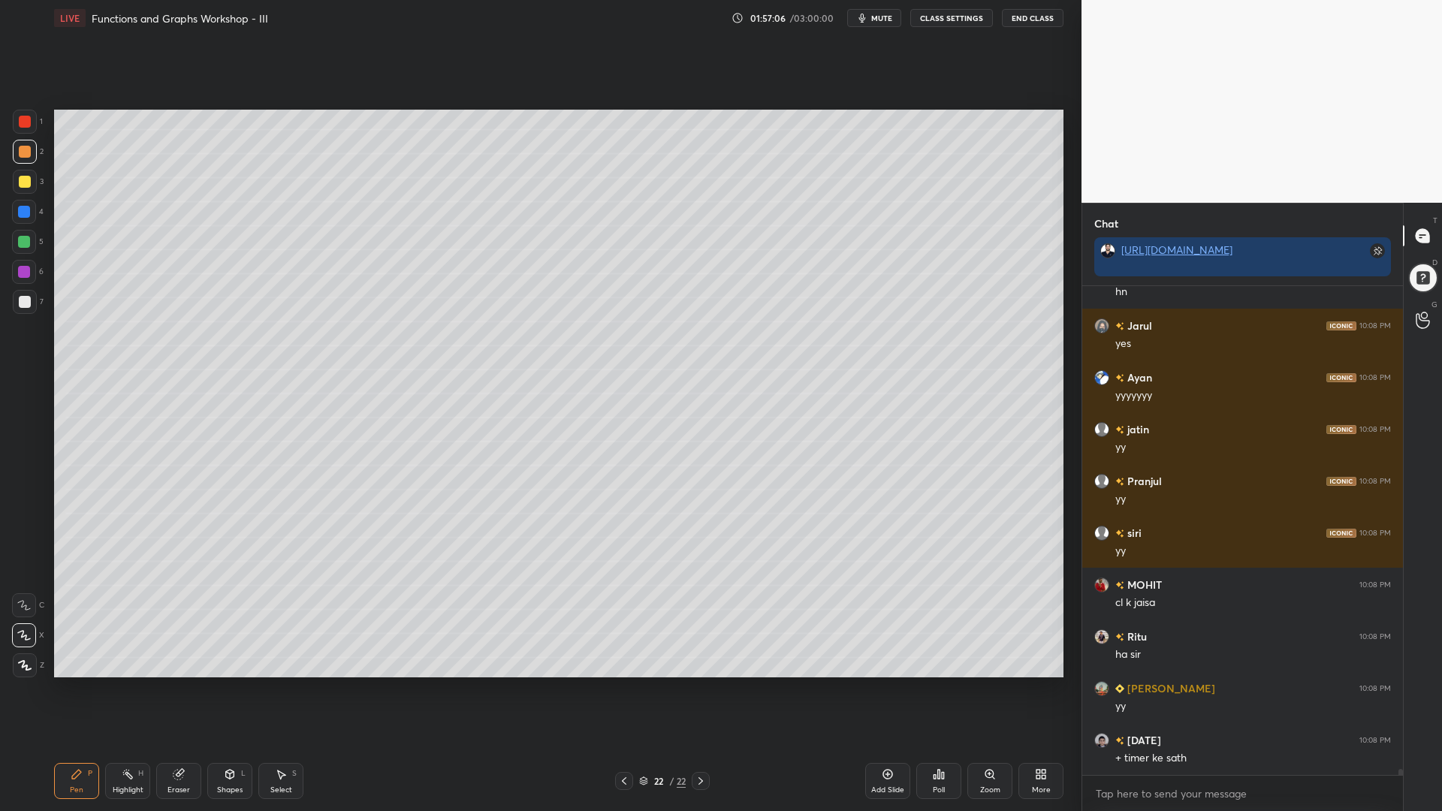
click at [18, 246] on div at bounding box center [24, 242] width 12 height 12
click at [25, 186] on div at bounding box center [25, 182] width 12 height 12
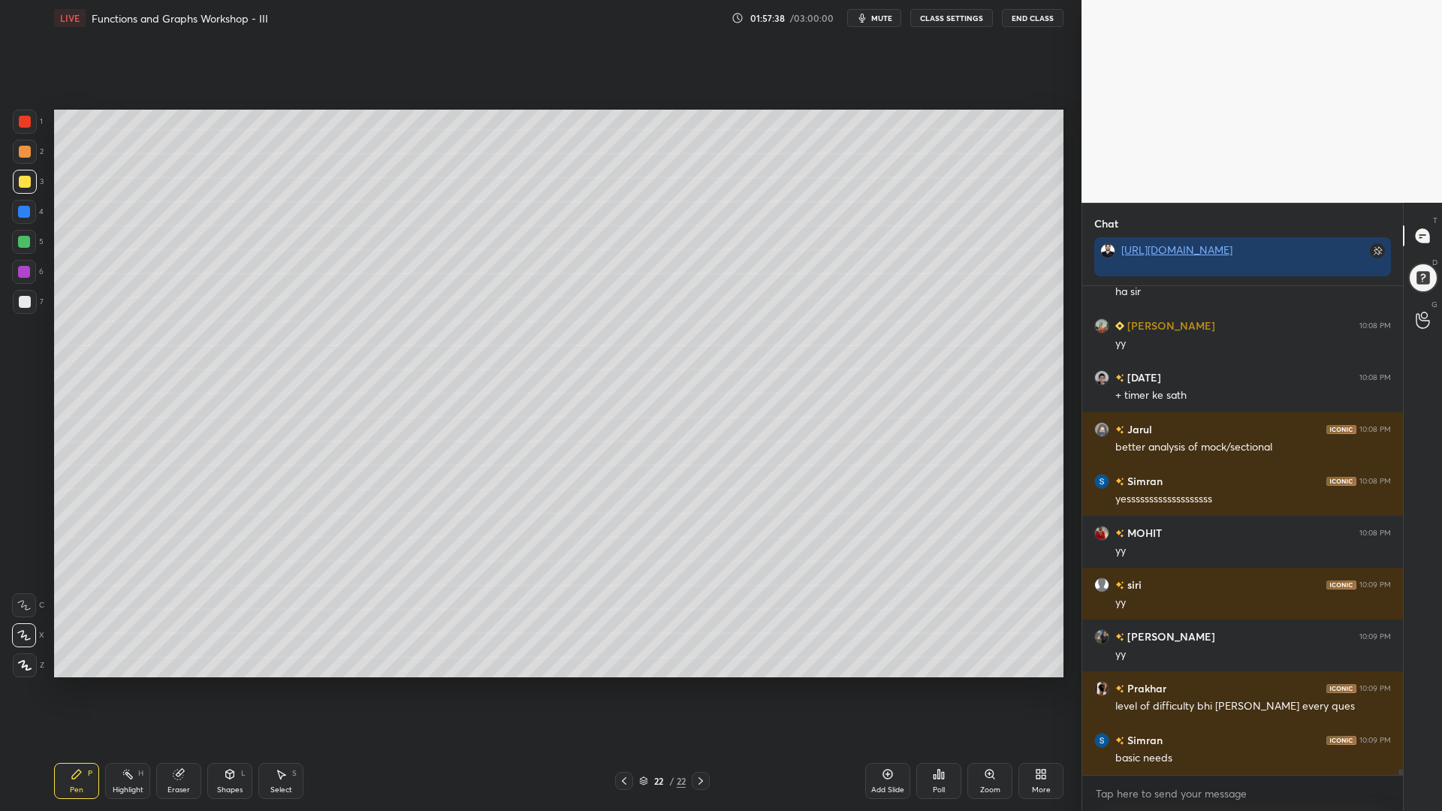
scroll to position [37762, 0]
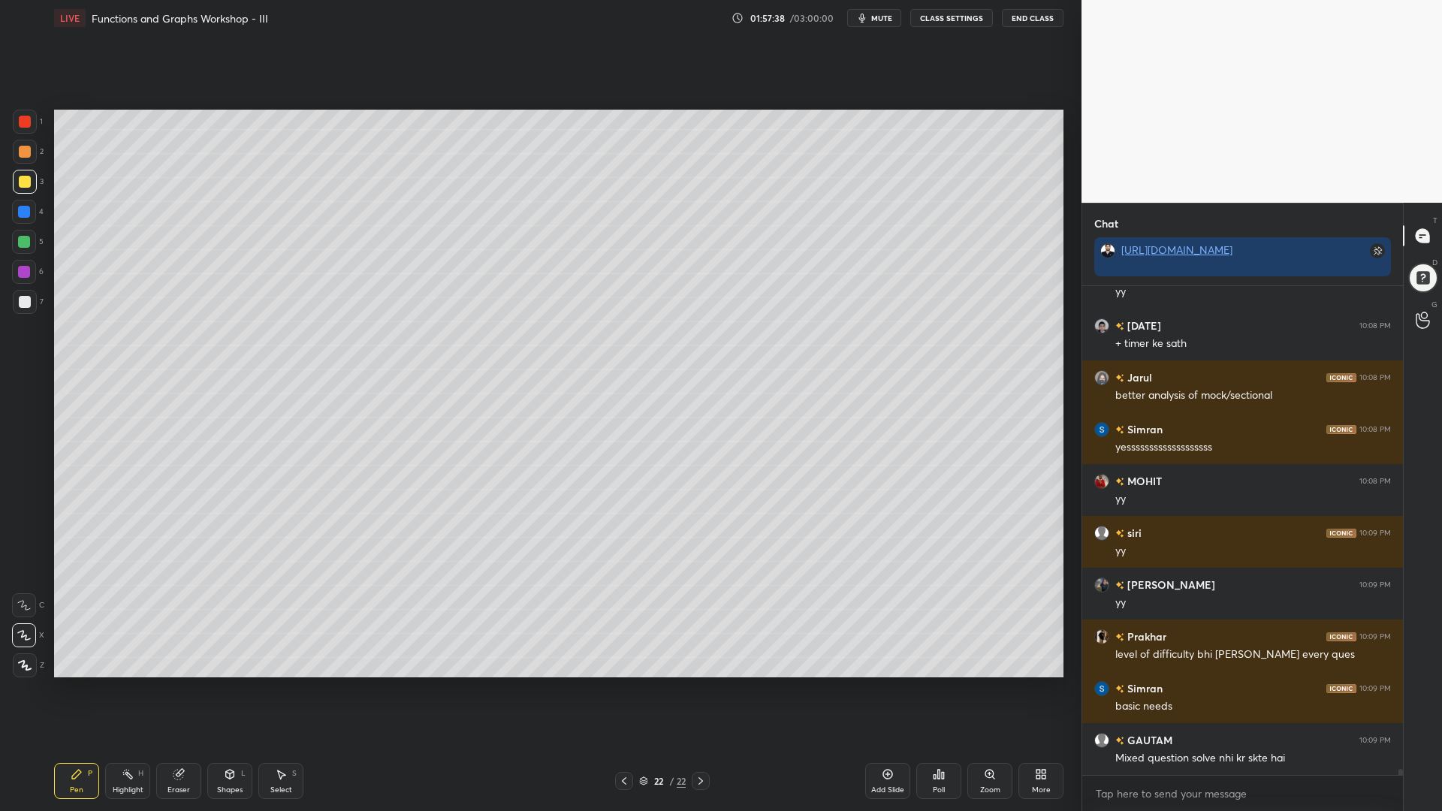
click at [21, 237] on div at bounding box center [24, 242] width 12 height 12
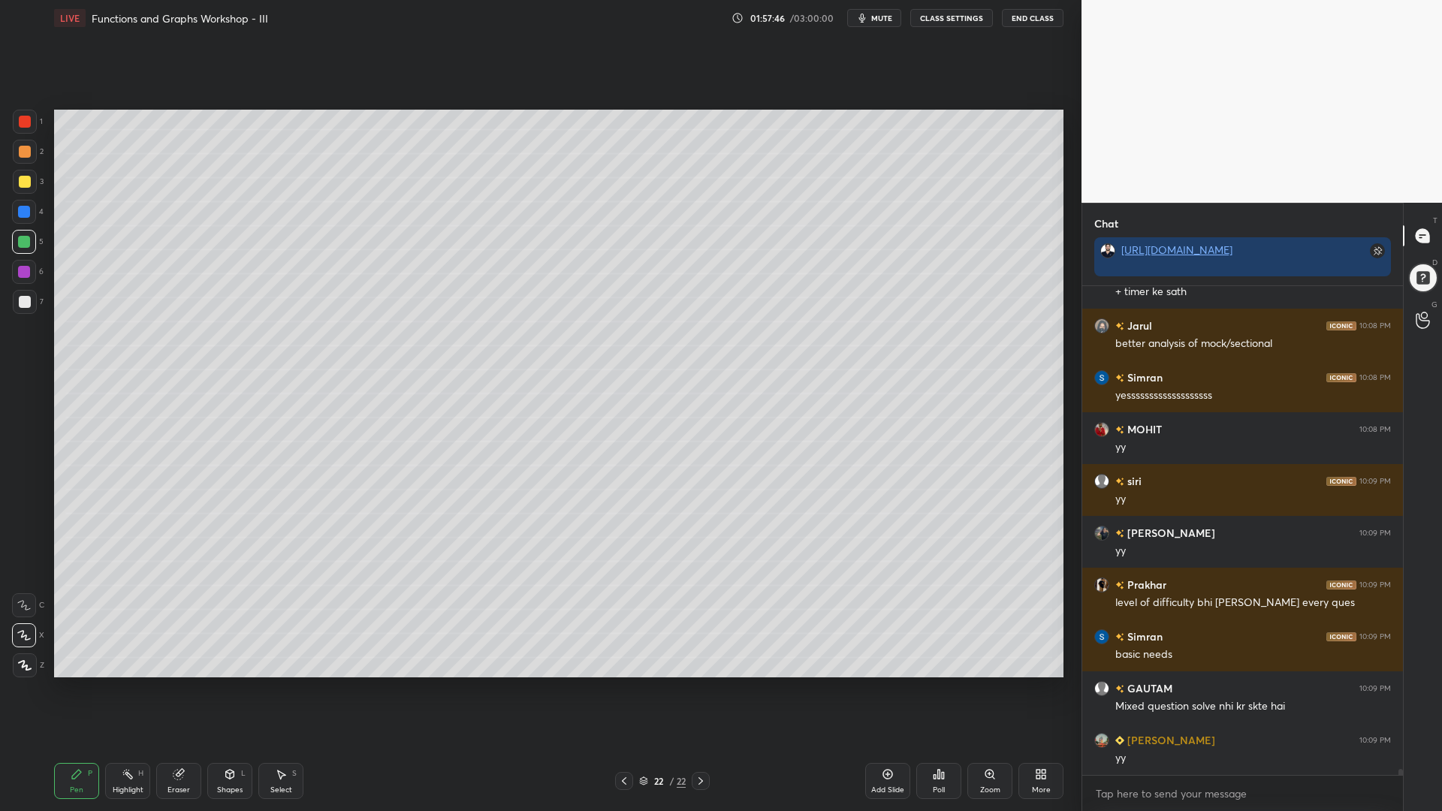
drag, startPoint x: 28, startPoint y: 179, endPoint x: 48, endPoint y: 201, distance: 30.3
click at [27, 179] on div at bounding box center [25, 182] width 12 height 12
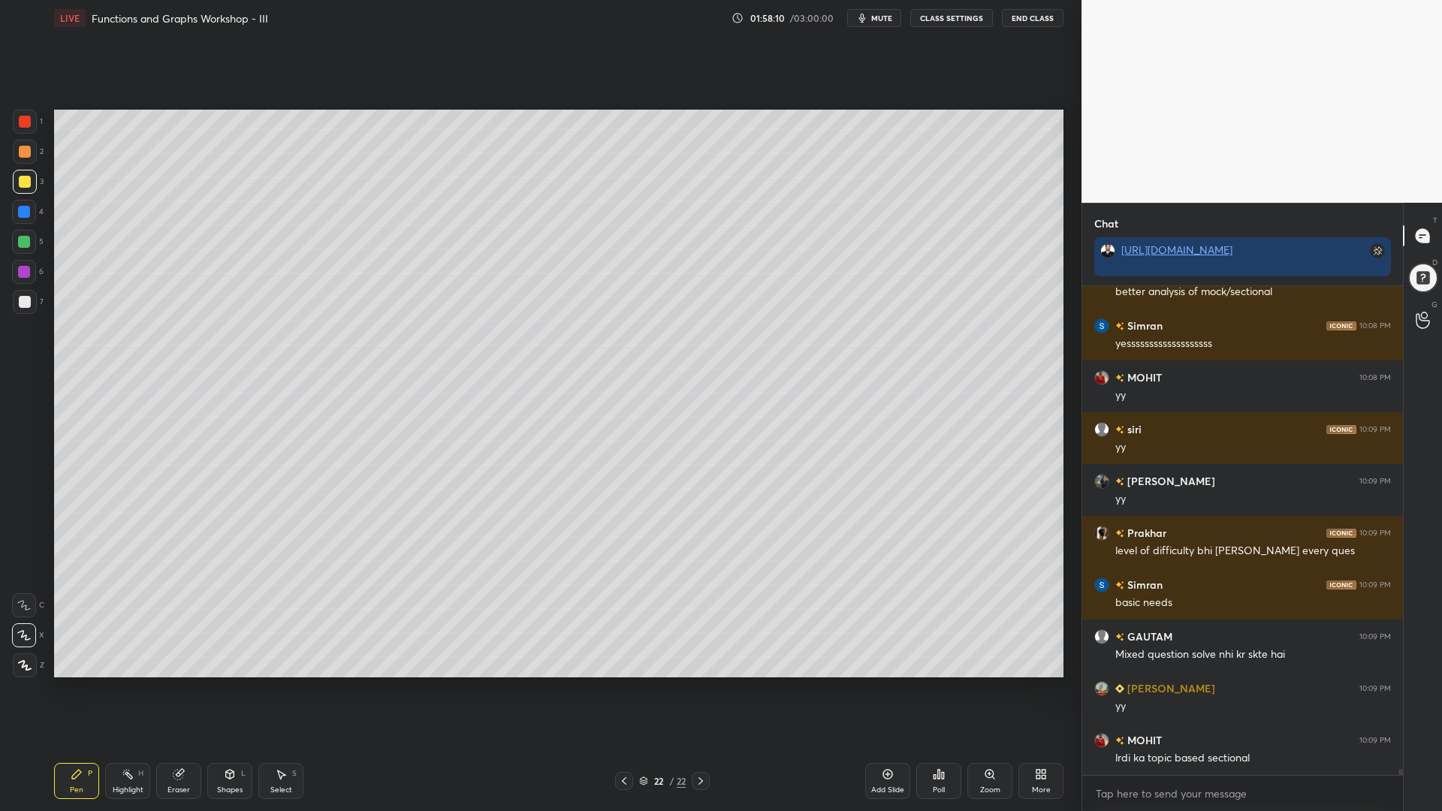
click at [23, 210] on div at bounding box center [24, 212] width 12 height 12
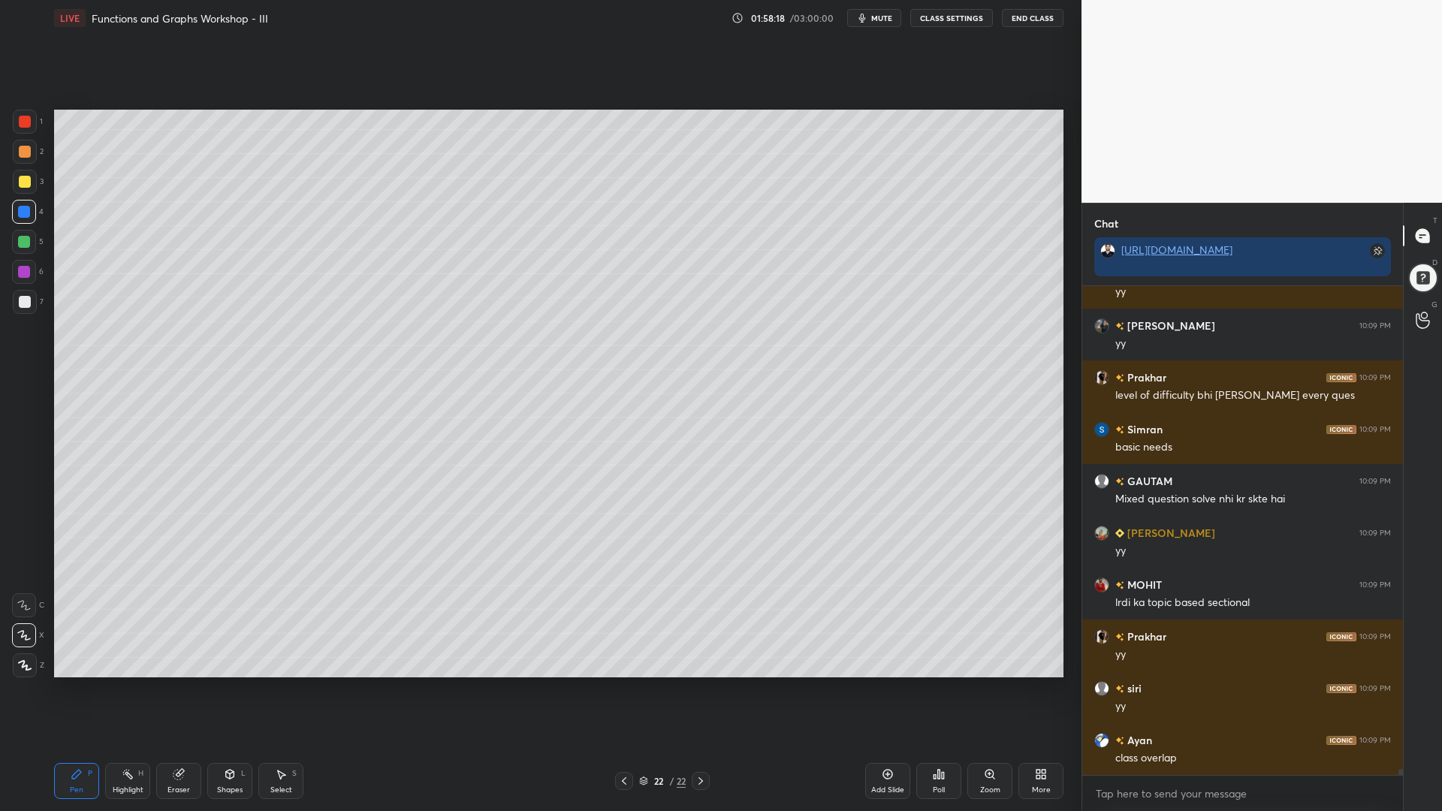
scroll to position [38073, 0]
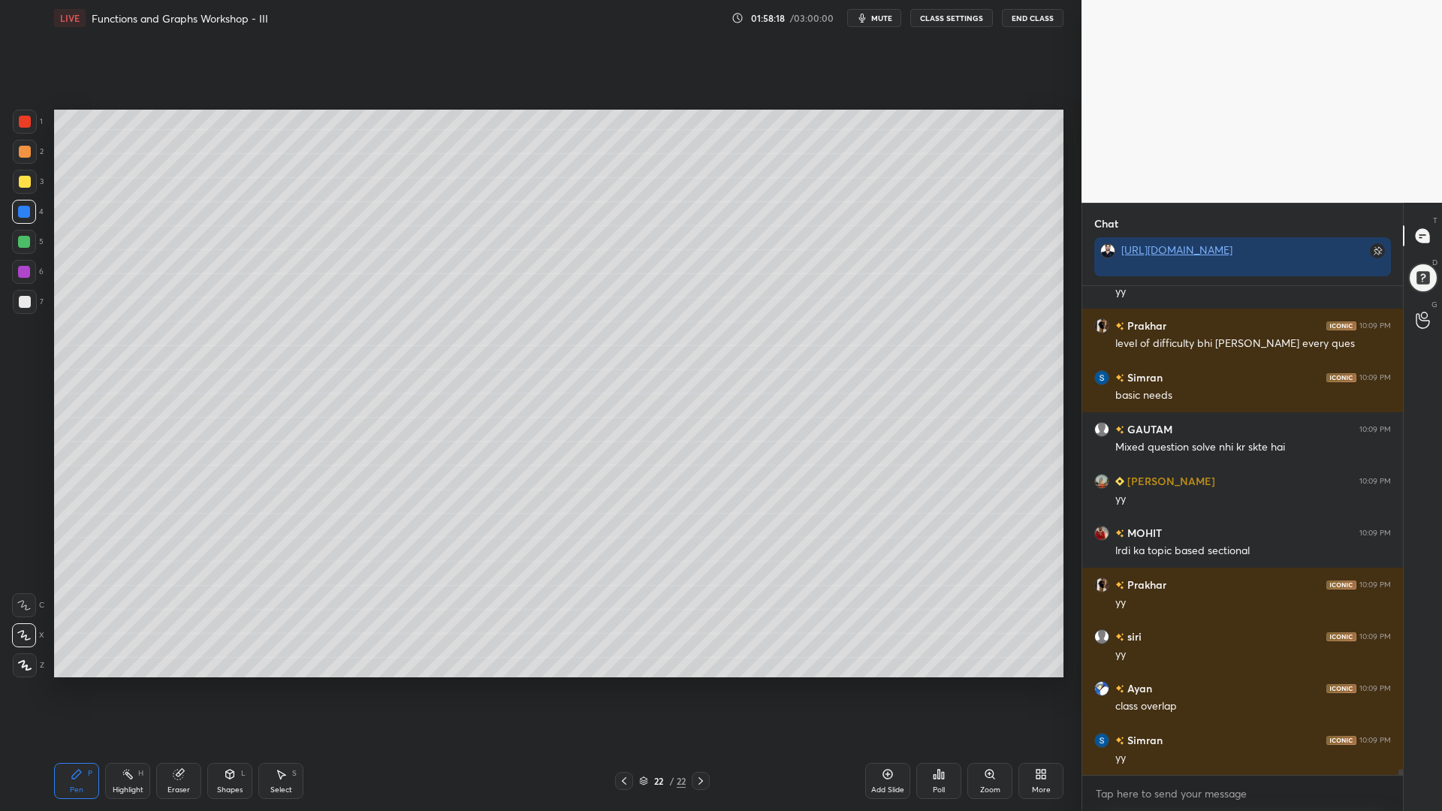
click at [17, 243] on div at bounding box center [24, 242] width 24 height 24
click at [20, 181] on div at bounding box center [25, 182] width 12 height 12
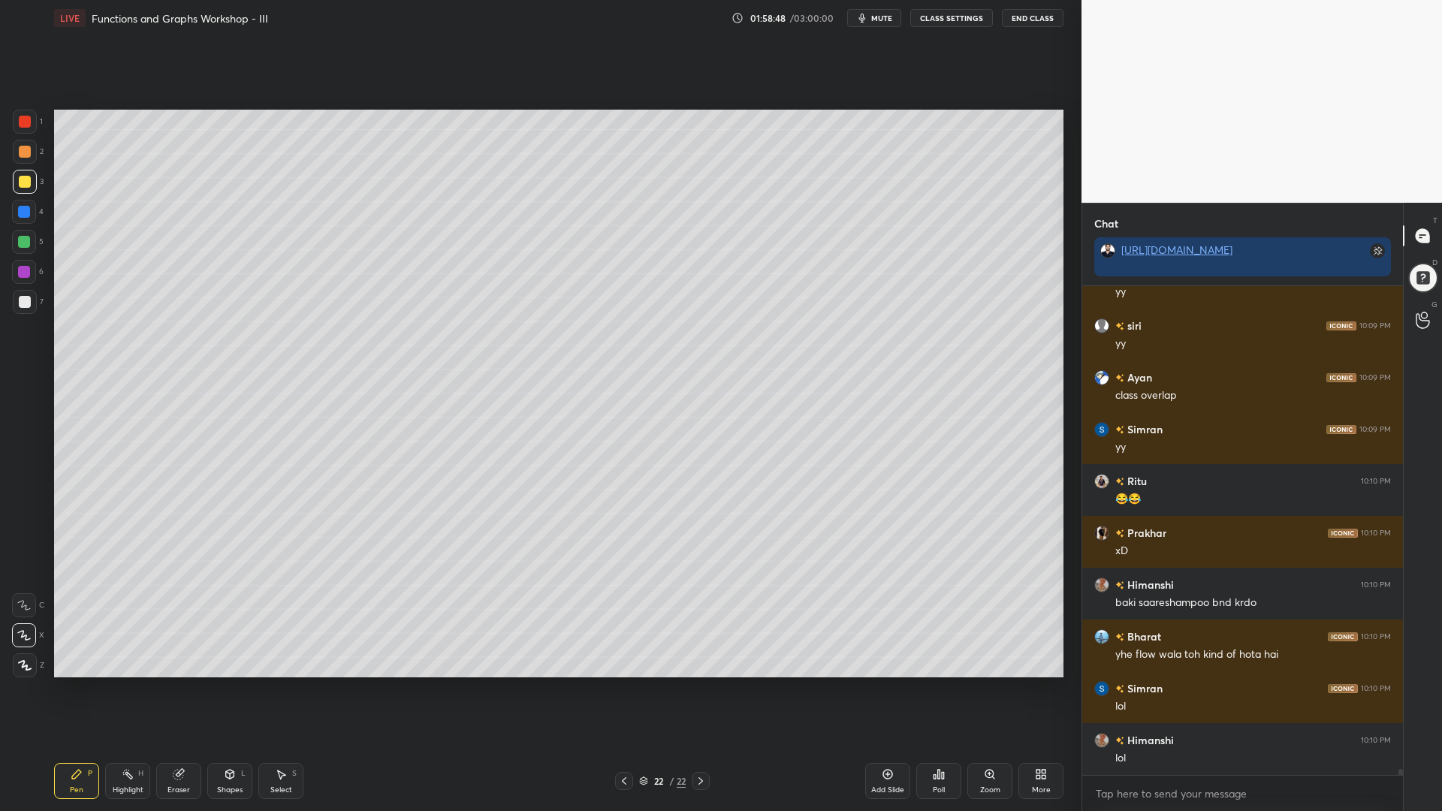
scroll to position [38436, 0]
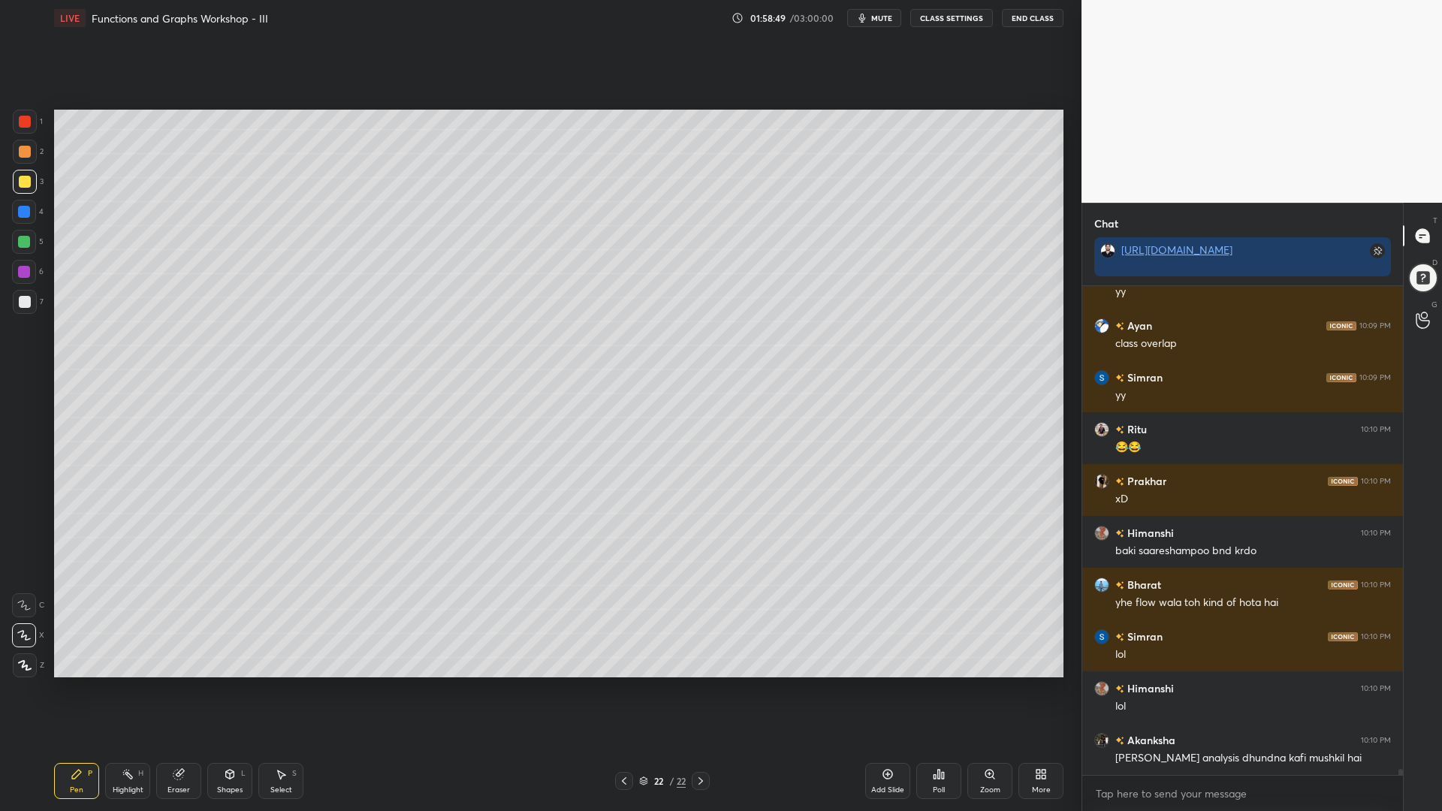
click at [24, 304] on div at bounding box center [25, 302] width 12 height 12
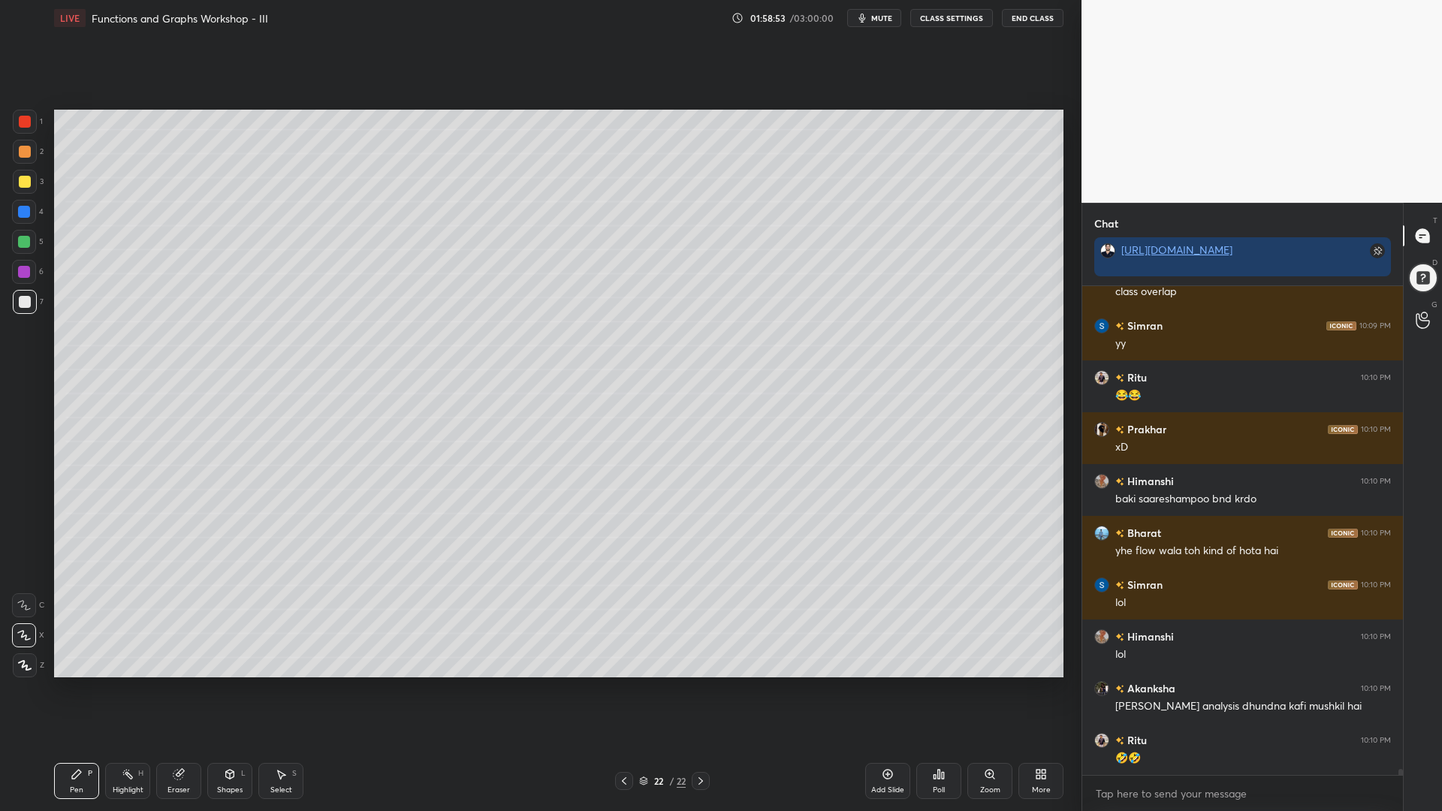
click at [29, 135] on div "1" at bounding box center [28, 125] width 30 height 30
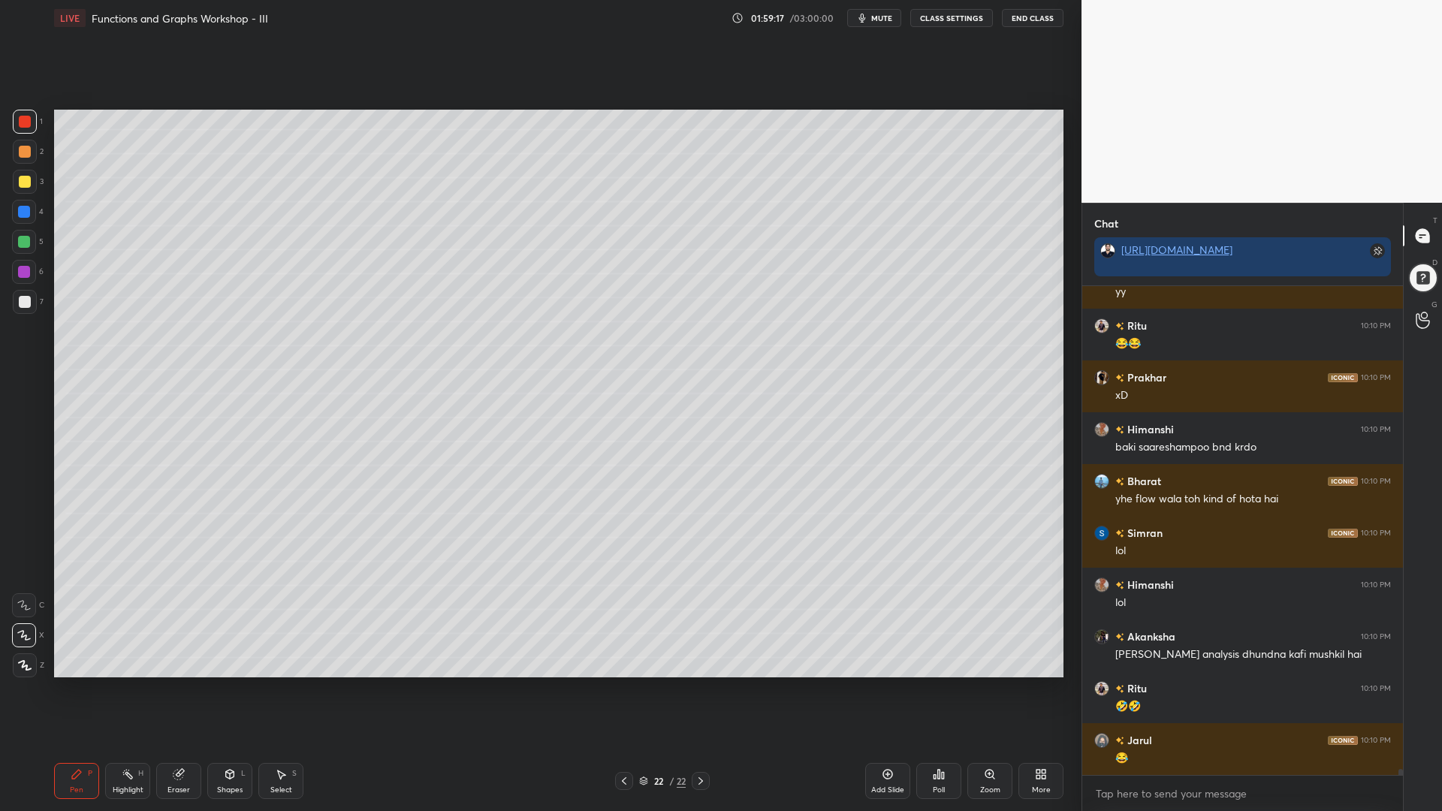
click at [17, 210] on div at bounding box center [24, 212] width 24 height 24
click at [19, 299] on div at bounding box center [25, 302] width 12 height 12
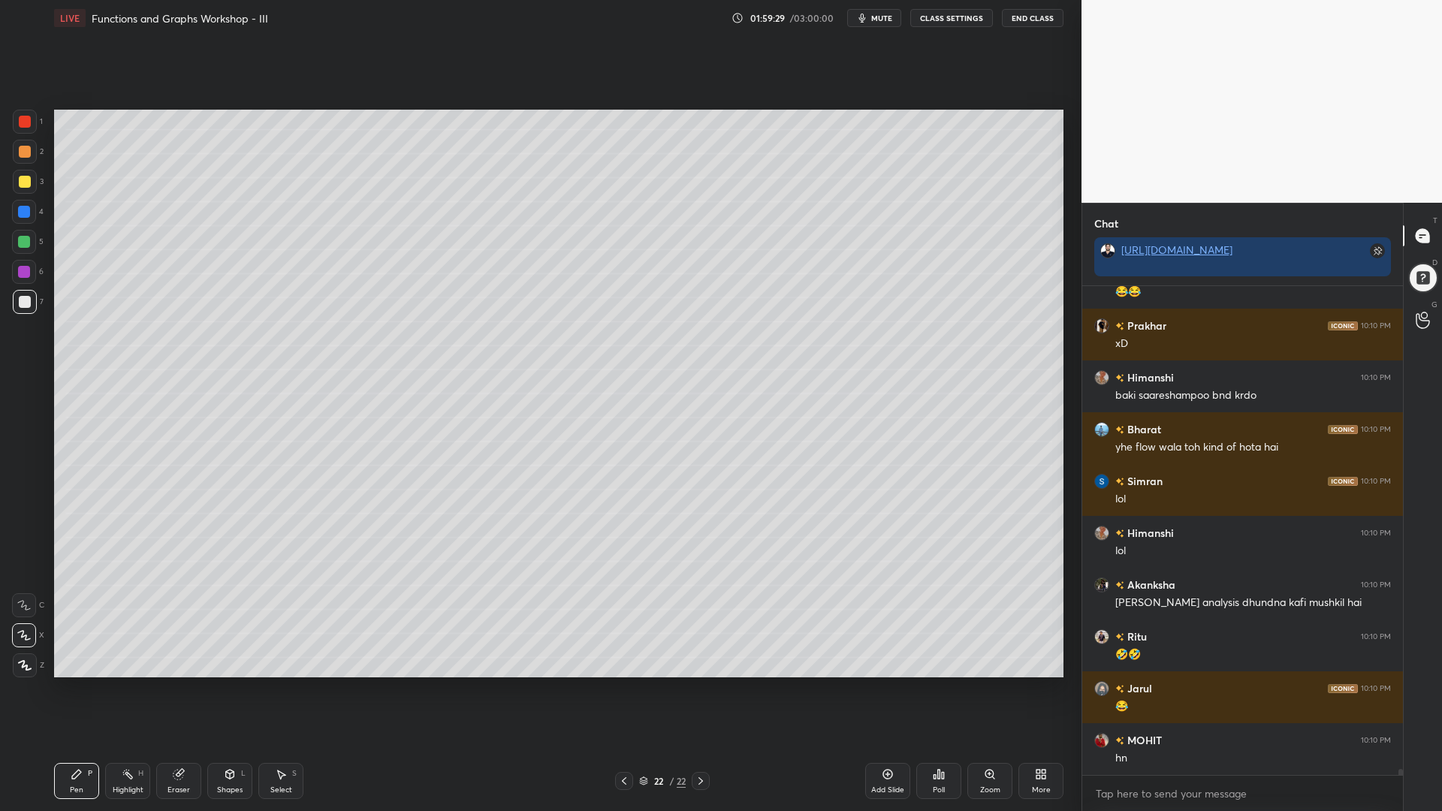
click at [17, 241] on div at bounding box center [24, 242] width 24 height 24
click at [20, 225] on div "4" at bounding box center [28, 215] width 32 height 30
click at [32, 271] on div at bounding box center [24, 272] width 24 height 24
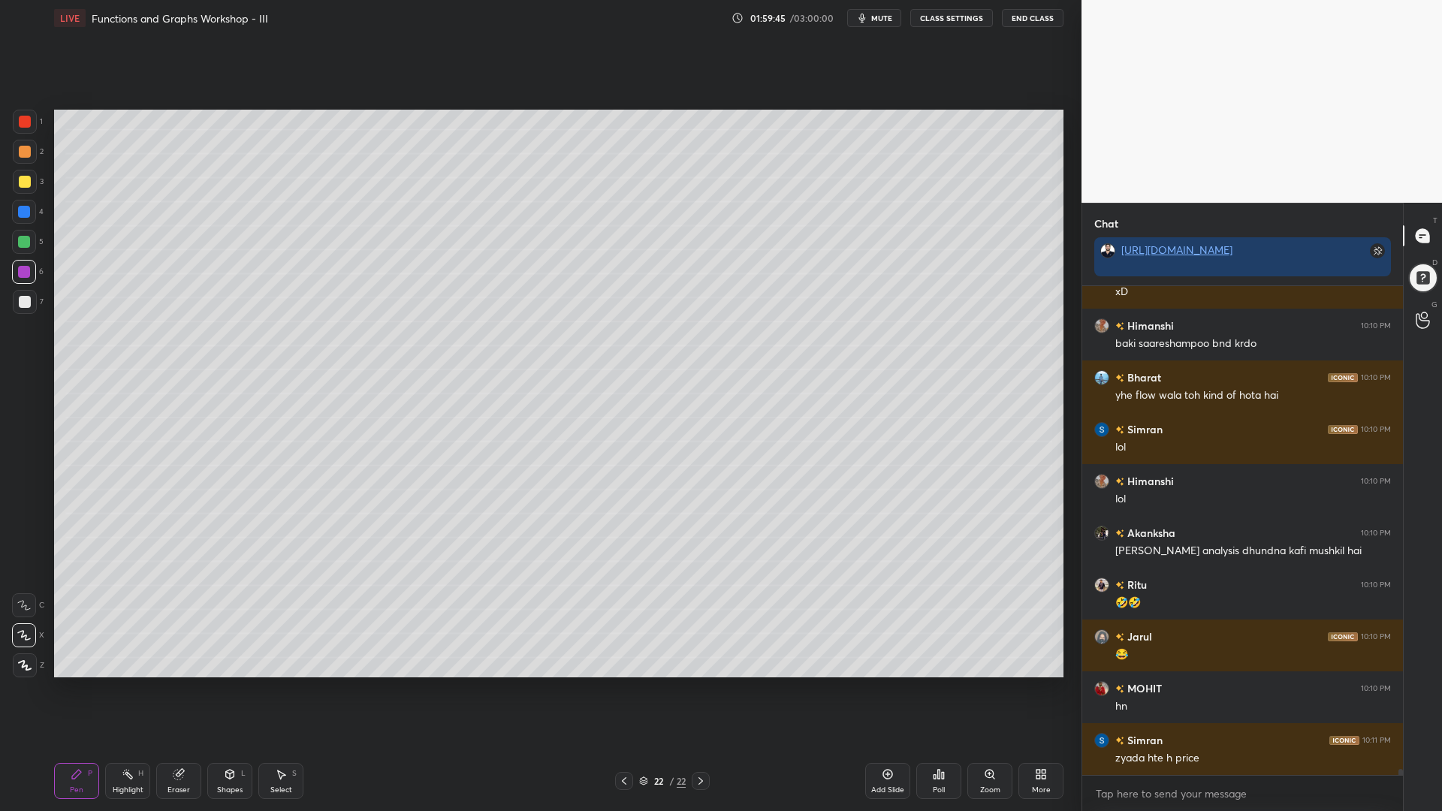
click at [15, 210] on div at bounding box center [24, 212] width 24 height 24
click at [23, 234] on div at bounding box center [24, 242] width 24 height 24
click at [21, 152] on div at bounding box center [25, 152] width 12 height 12
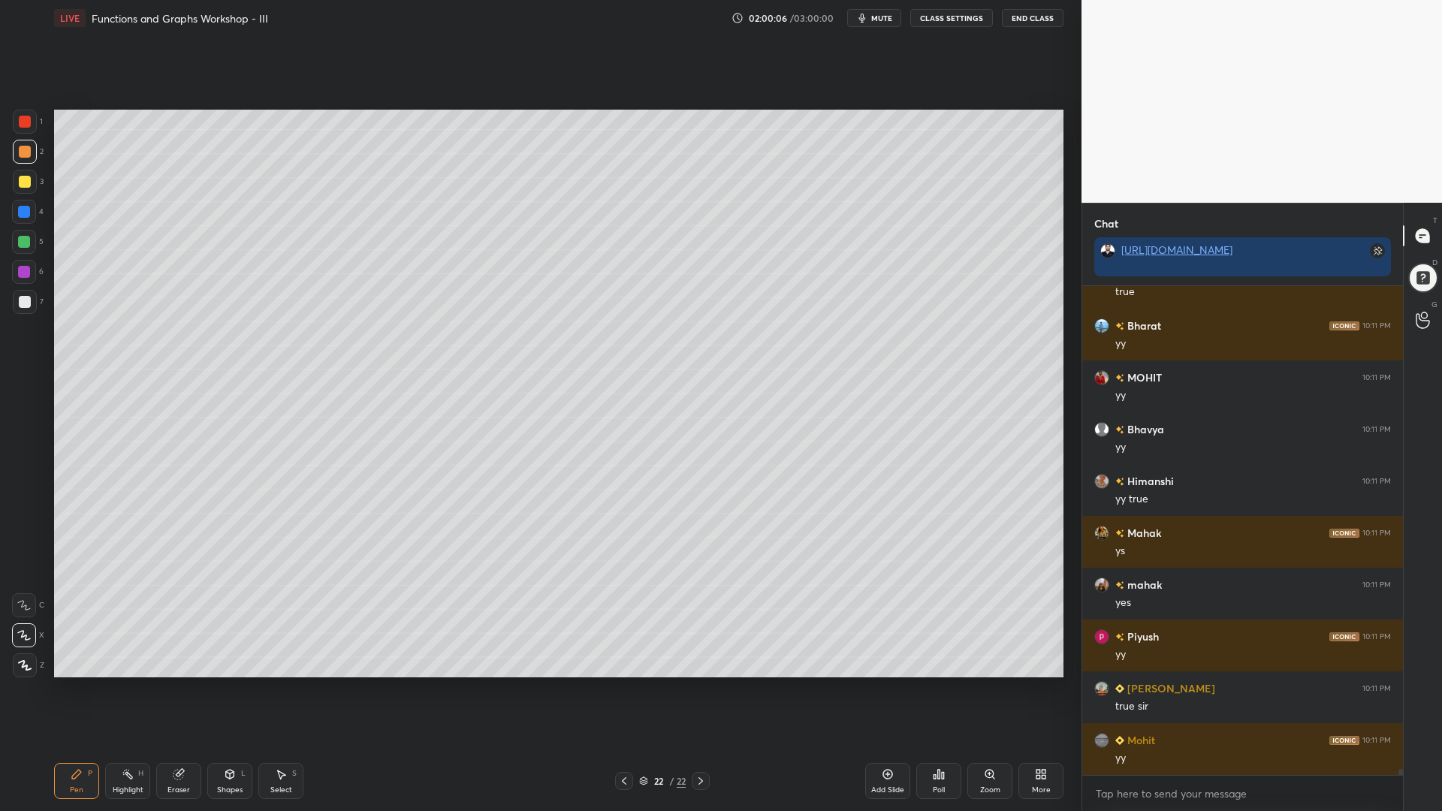
scroll to position [39214, 0]
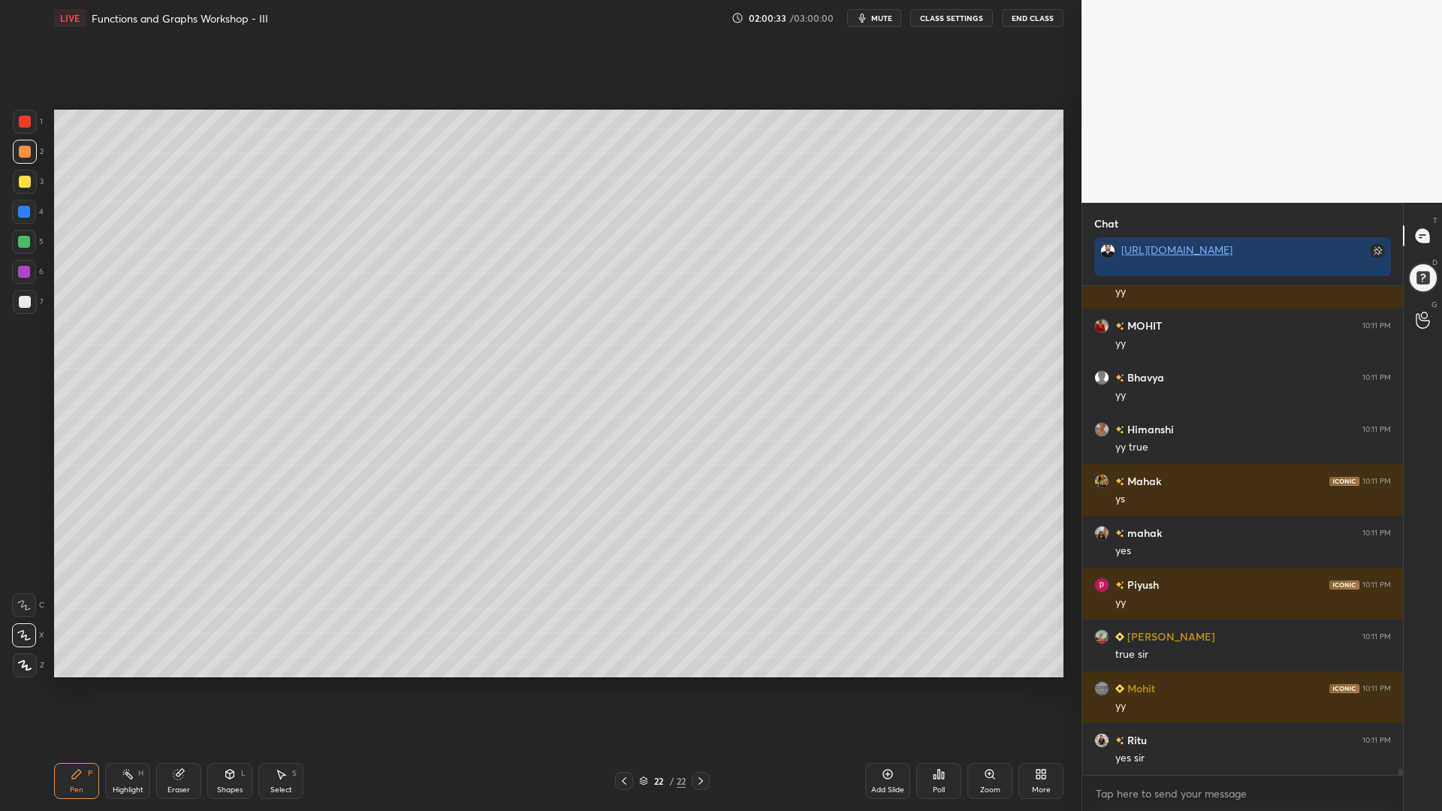
click at [23, 208] on div at bounding box center [24, 212] width 12 height 12
drag, startPoint x: 19, startPoint y: 247, endPoint x: 49, endPoint y: 249, distance: 30.1
click at [19, 246] on div at bounding box center [24, 242] width 24 height 24
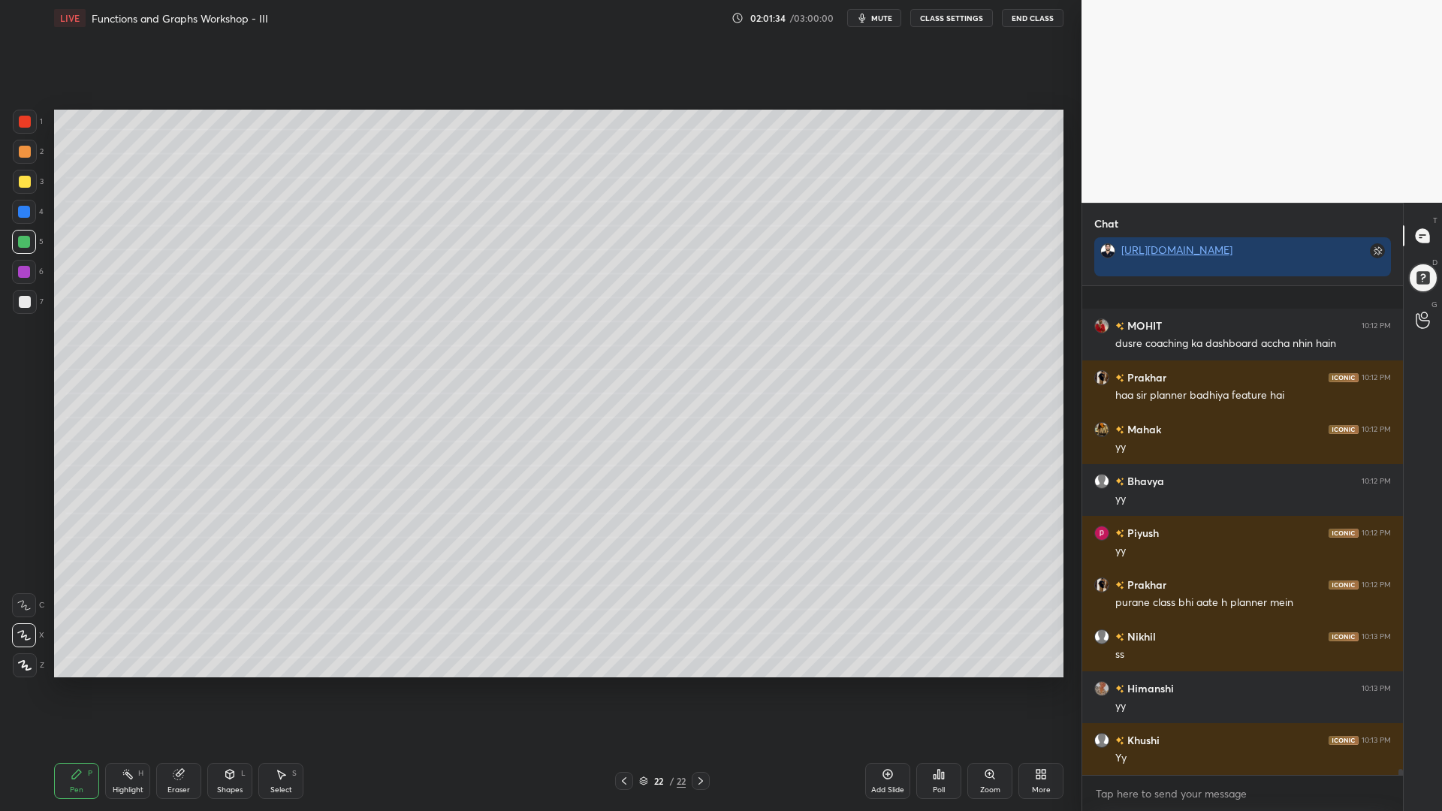
scroll to position [40160, 0]
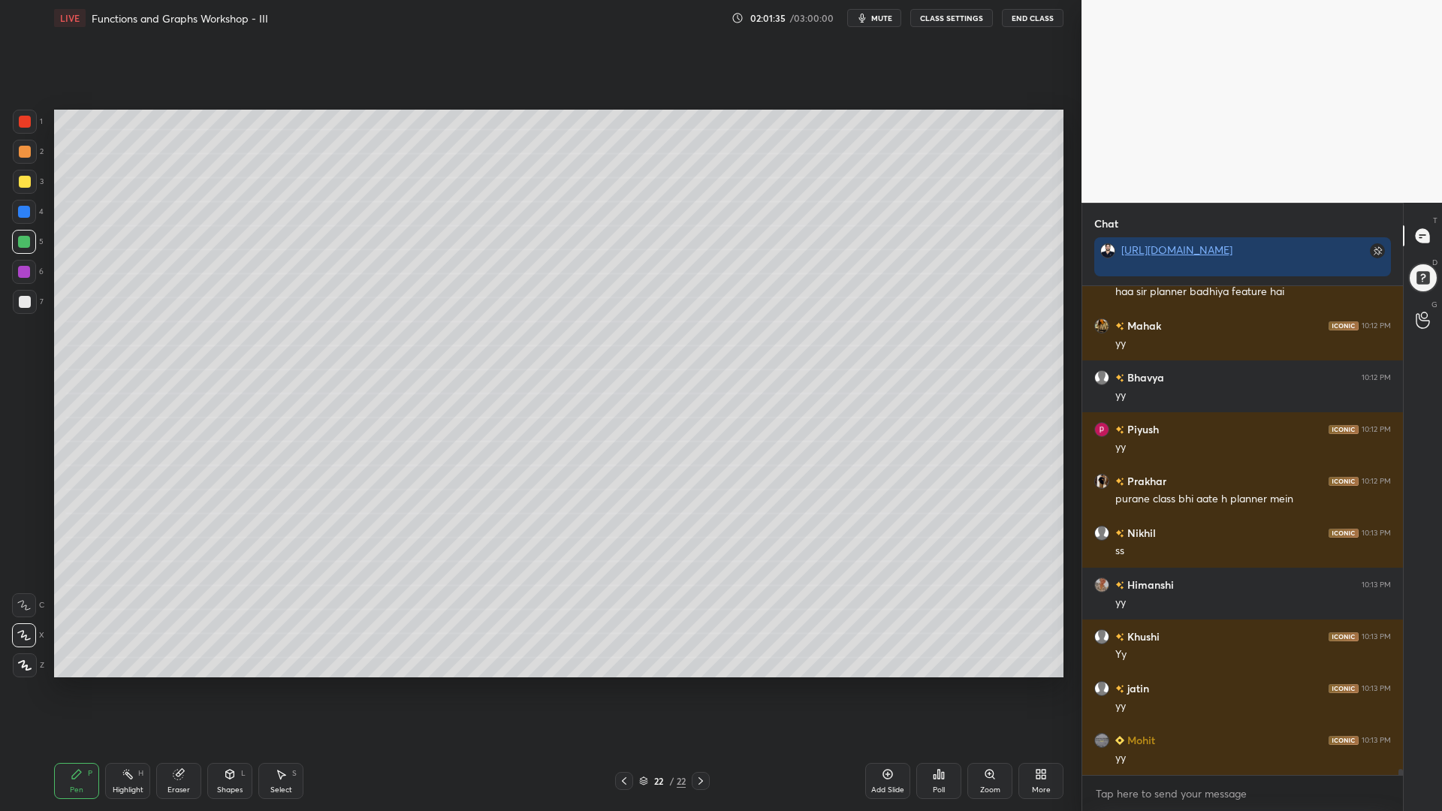
click at [19, 209] on div at bounding box center [24, 212] width 12 height 12
drag, startPoint x: 24, startPoint y: 242, endPoint x: 21, endPoint y: 250, distance: 8.8
click at [23, 243] on div at bounding box center [24, 242] width 12 height 12
click at [23, 277] on div at bounding box center [24, 272] width 12 height 12
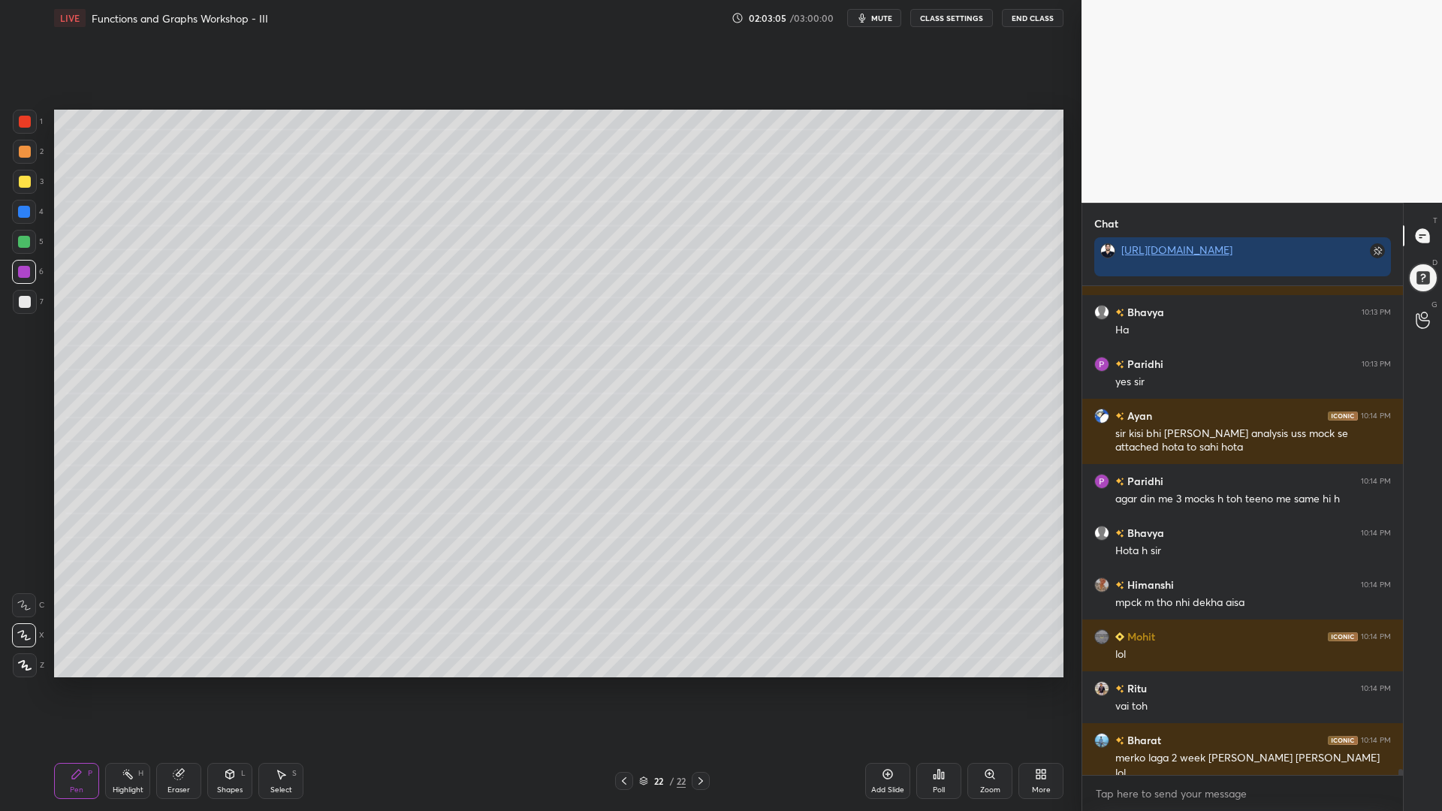
scroll to position [40773, 0]
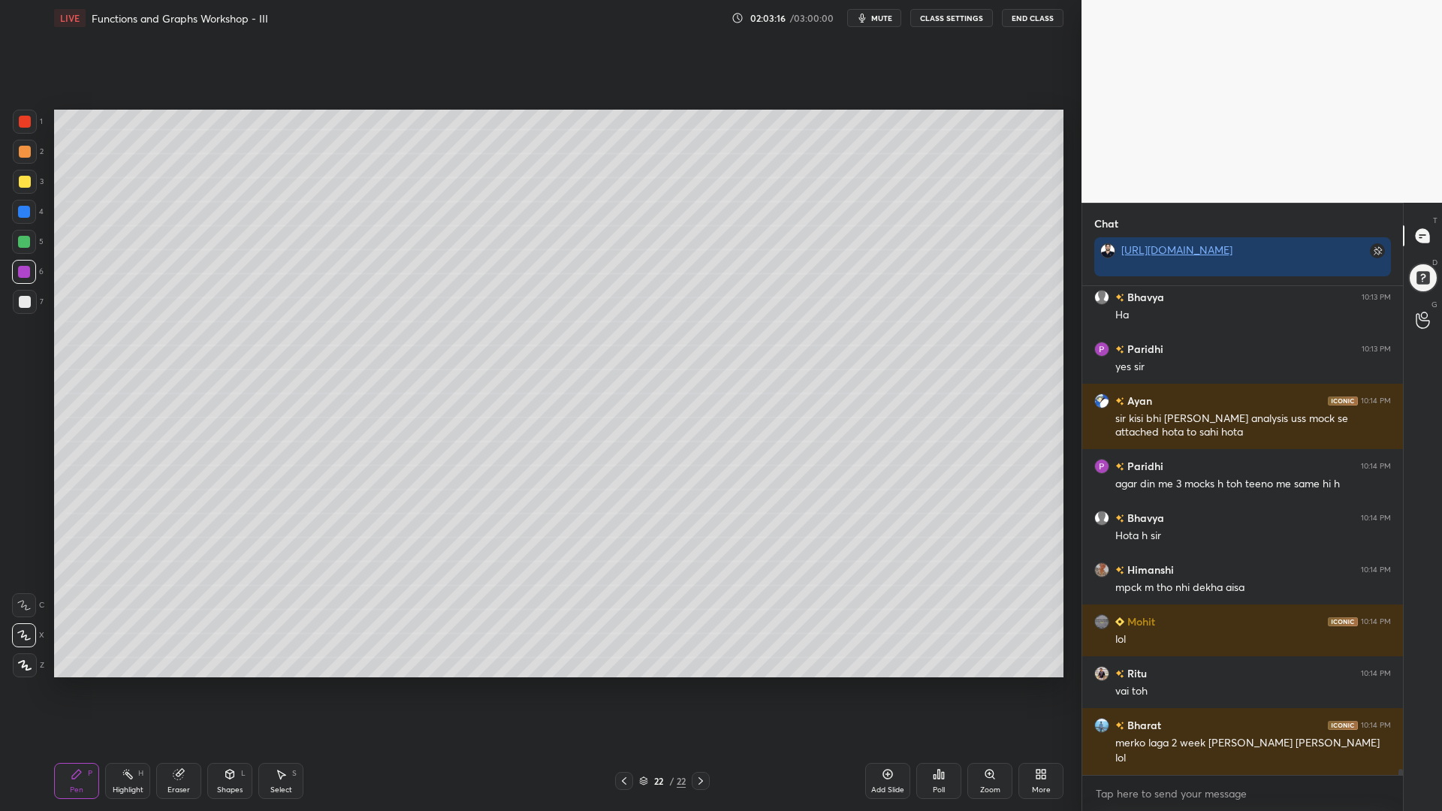
click at [23, 212] on div at bounding box center [24, 212] width 12 height 12
click at [19, 276] on div at bounding box center [24, 272] width 12 height 12
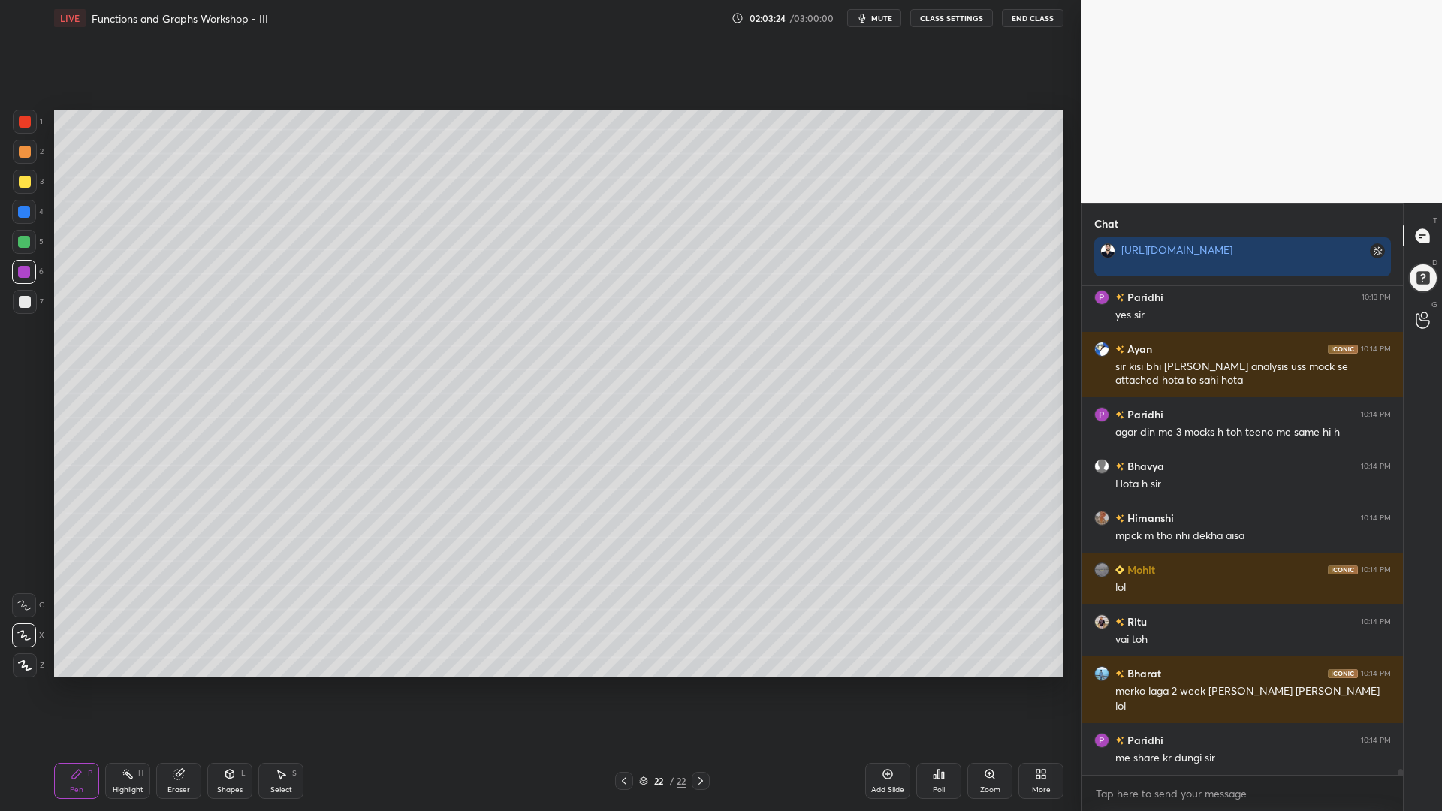
scroll to position [40876, 0]
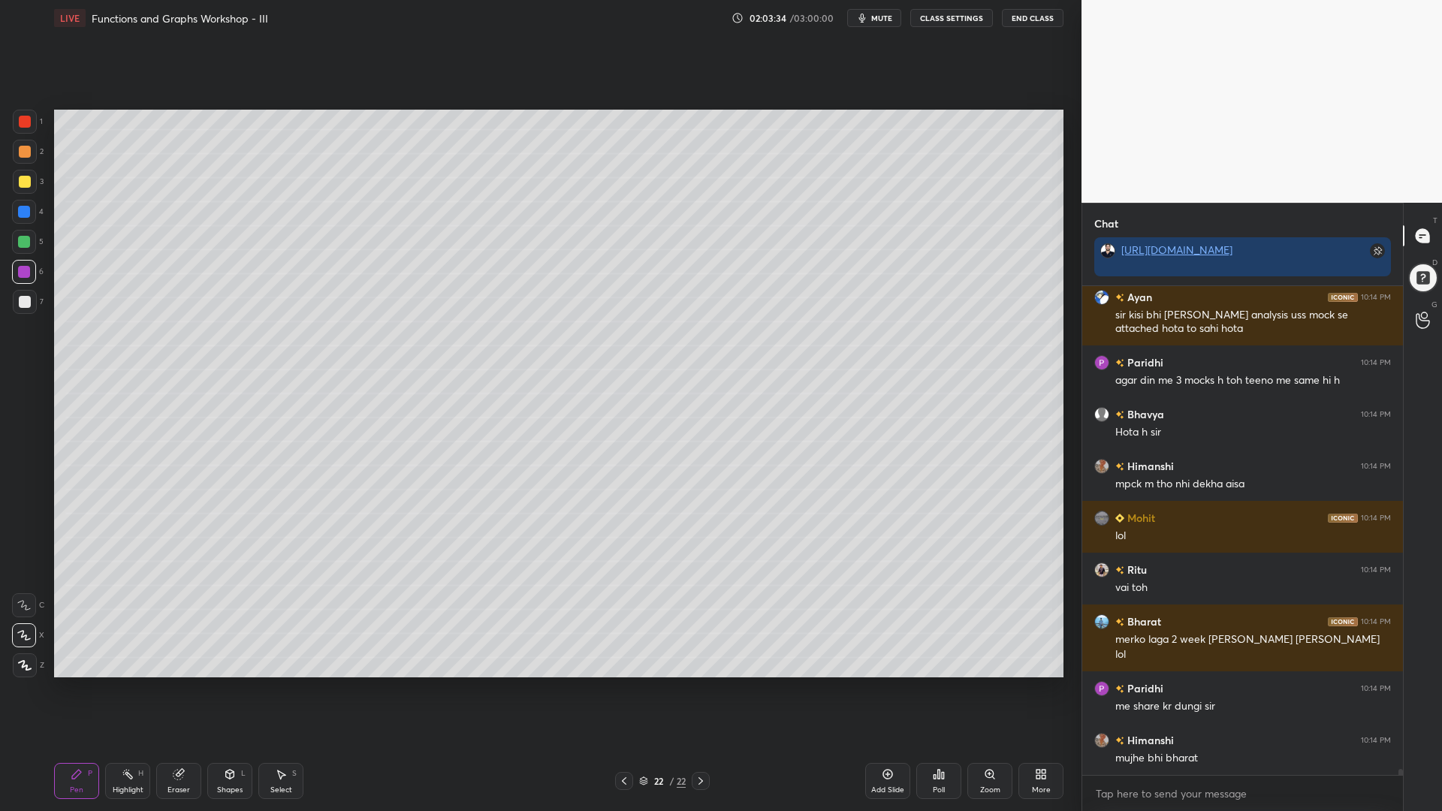
click at [13, 295] on div at bounding box center [25, 302] width 24 height 24
drag, startPoint x: 30, startPoint y: 184, endPoint x: 44, endPoint y: 193, distance: 16.9
click at [31, 185] on div at bounding box center [25, 182] width 24 height 24
click at [20, 244] on div at bounding box center [24, 242] width 12 height 12
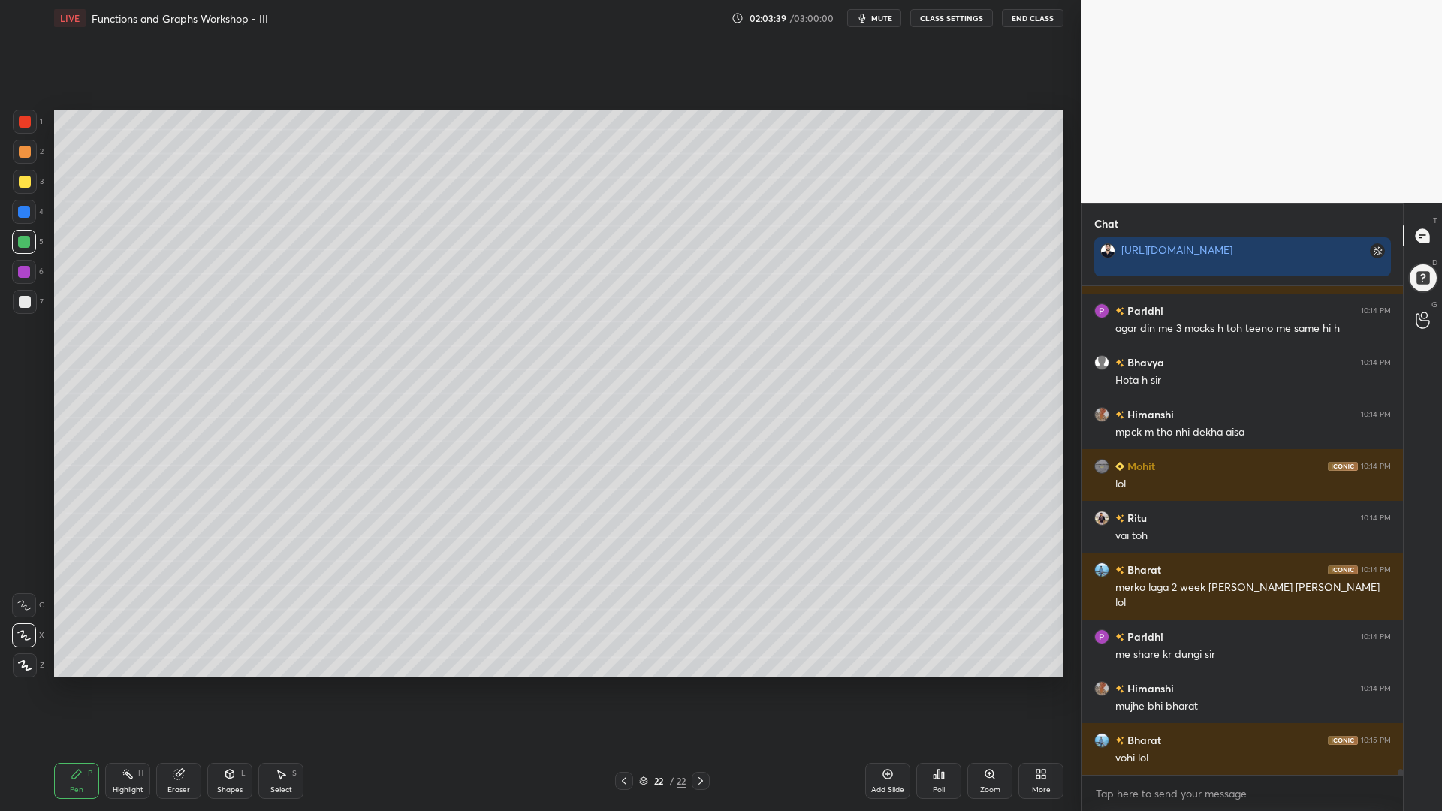
click at [16, 207] on div at bounding box center [24, 212] width 24 height 24
click at [29, 294] on div at bounding box center [25, 302] width 24 height 24
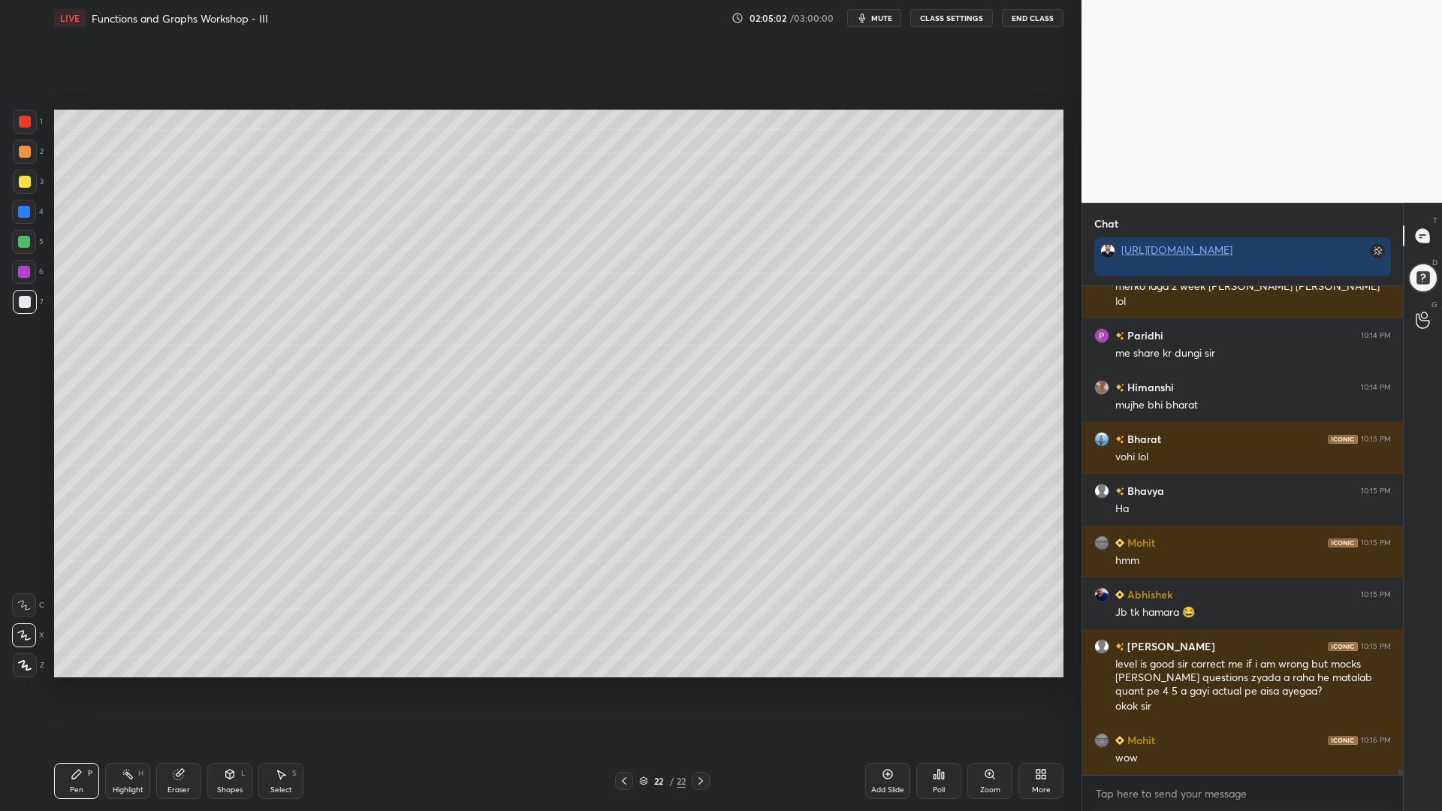
scroll to position [41281, 0]
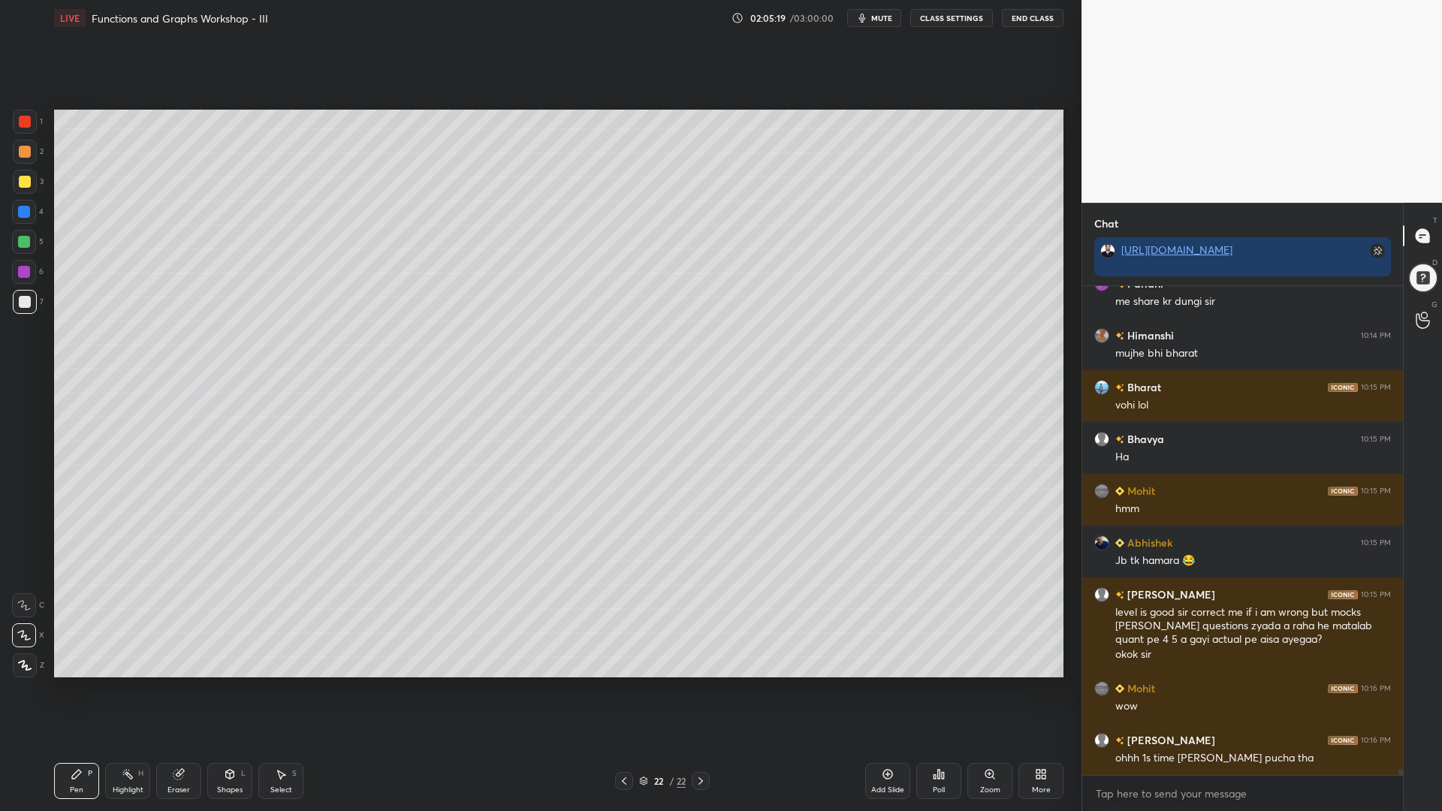
click at [29, 239] on div at bounding box center [24, 242] width 12 height 12
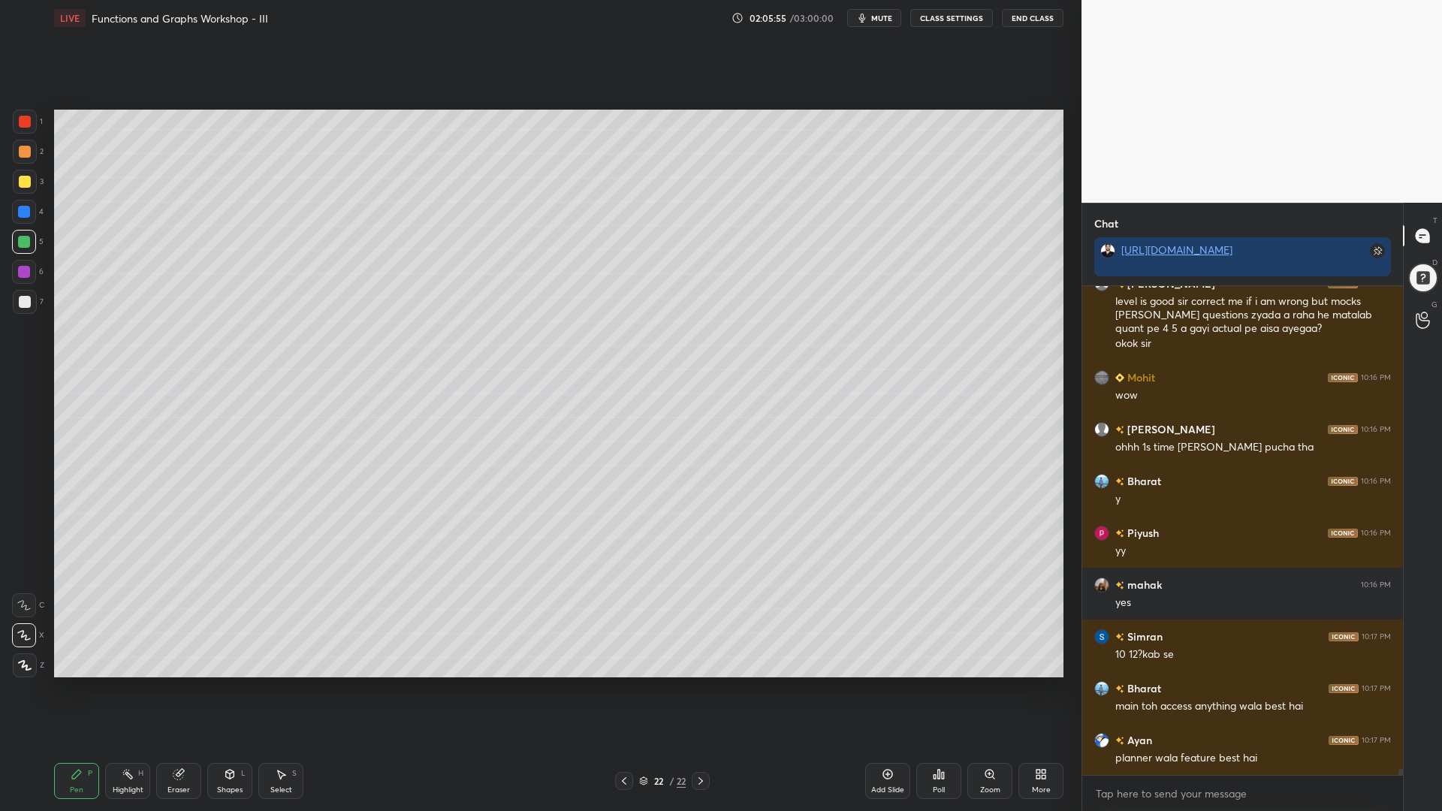
scroll to position [41644, 0]
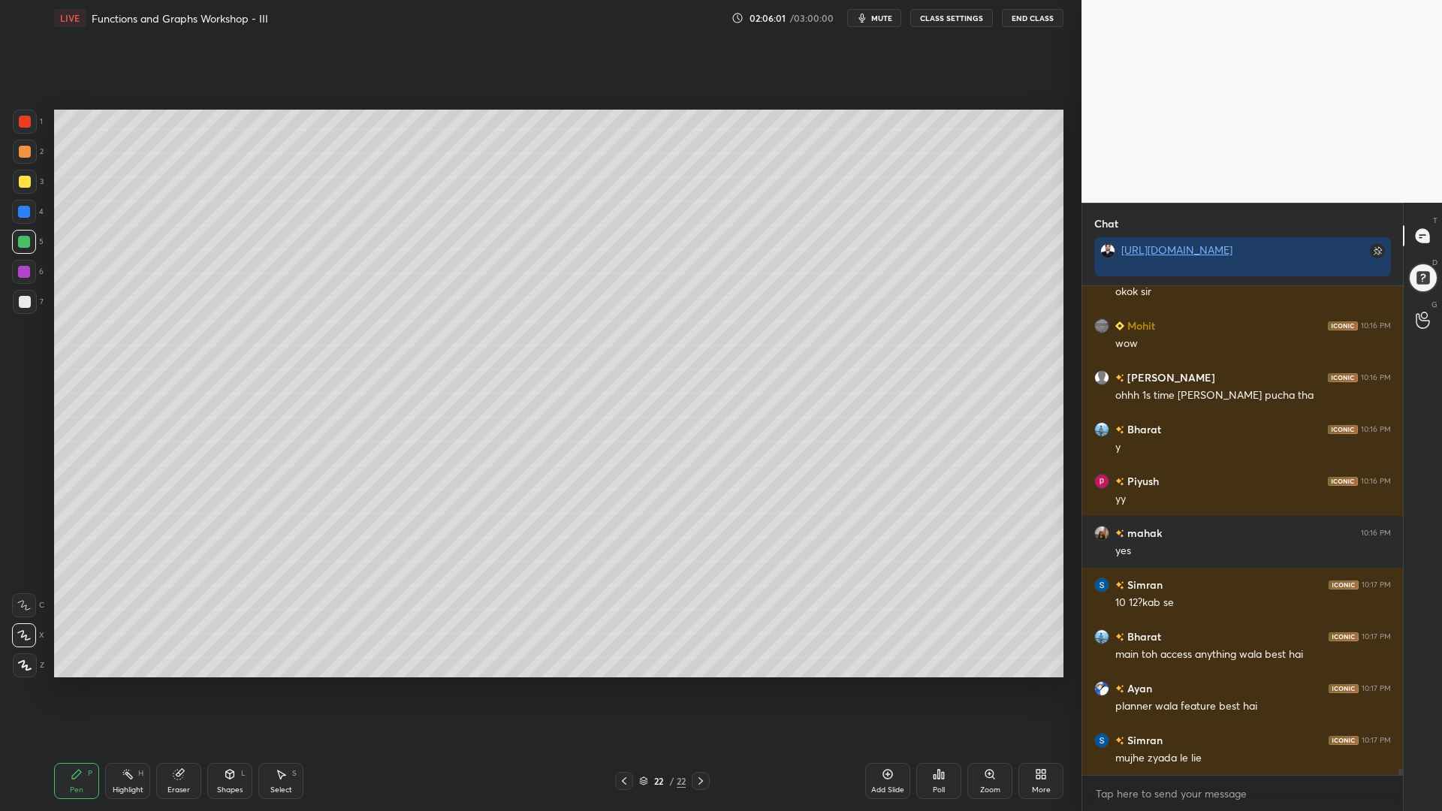
click at [16, 182] on div at bounding box center [25, 182] width 24 height 24
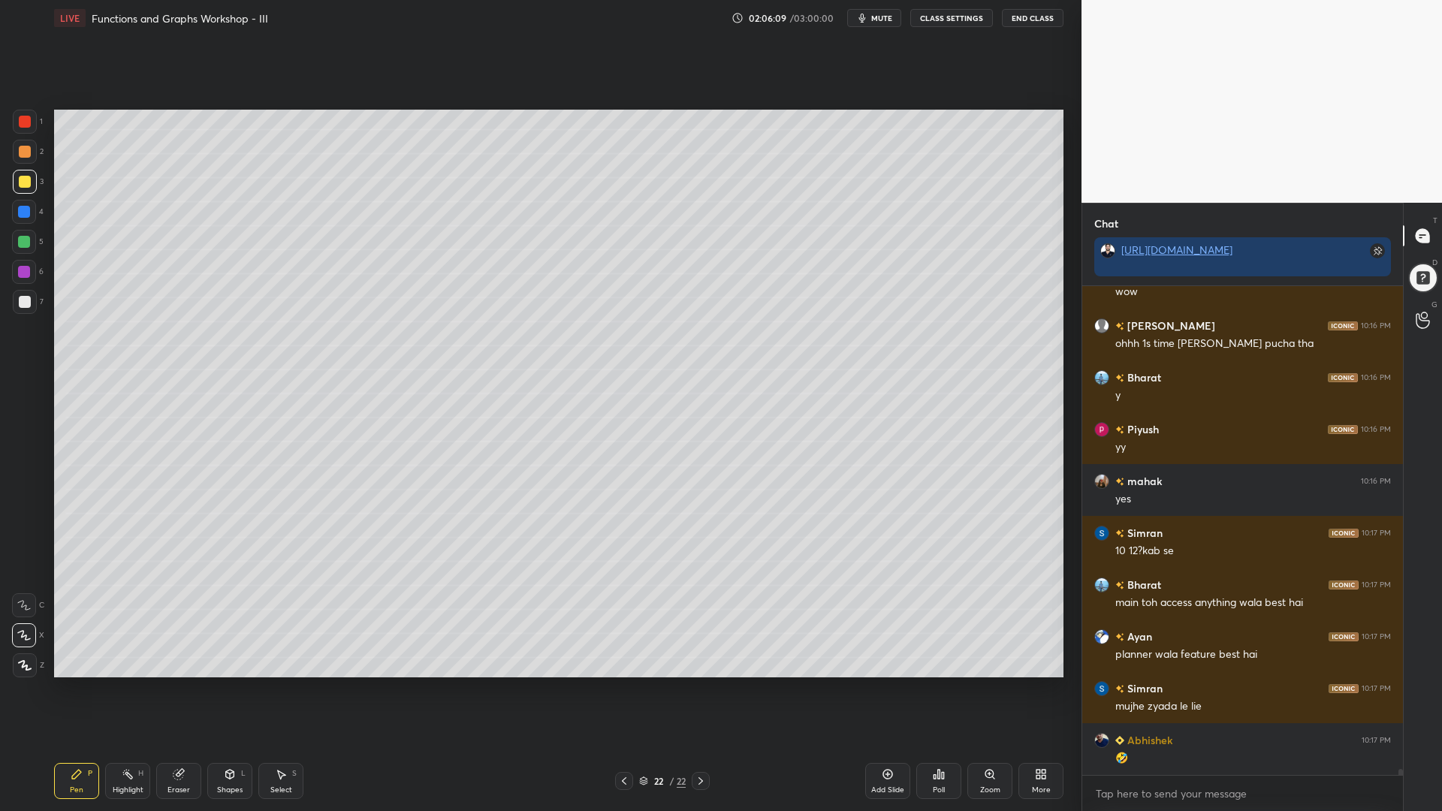
scroll to position [41748, 0]
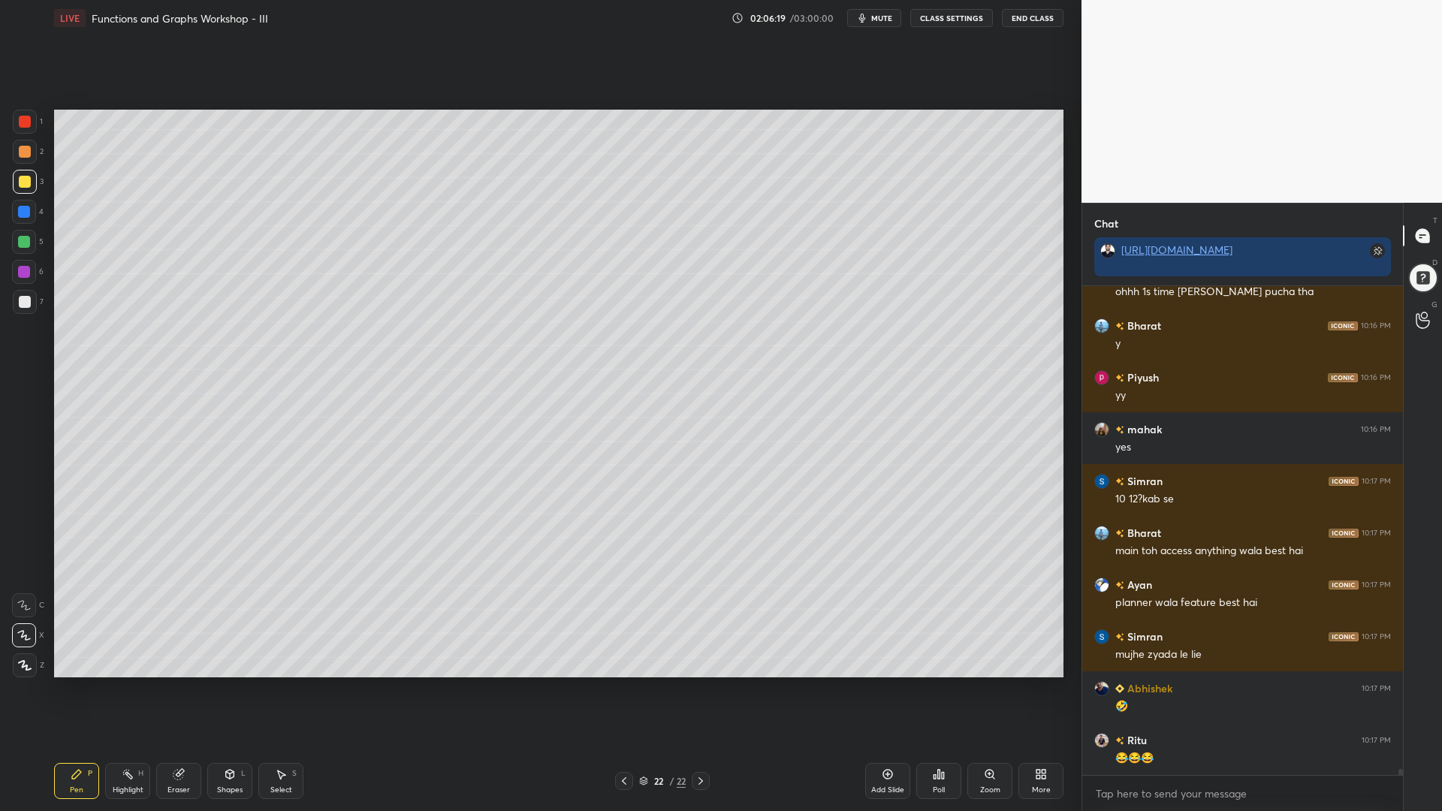
drag, startPoint x: 879, startPoint y: 14, endPoint x: 877, endPoint y: 23, distance: 9.9
click at [878, 14] on span "mute" at bounding box center [881, 18] width 21 height 11
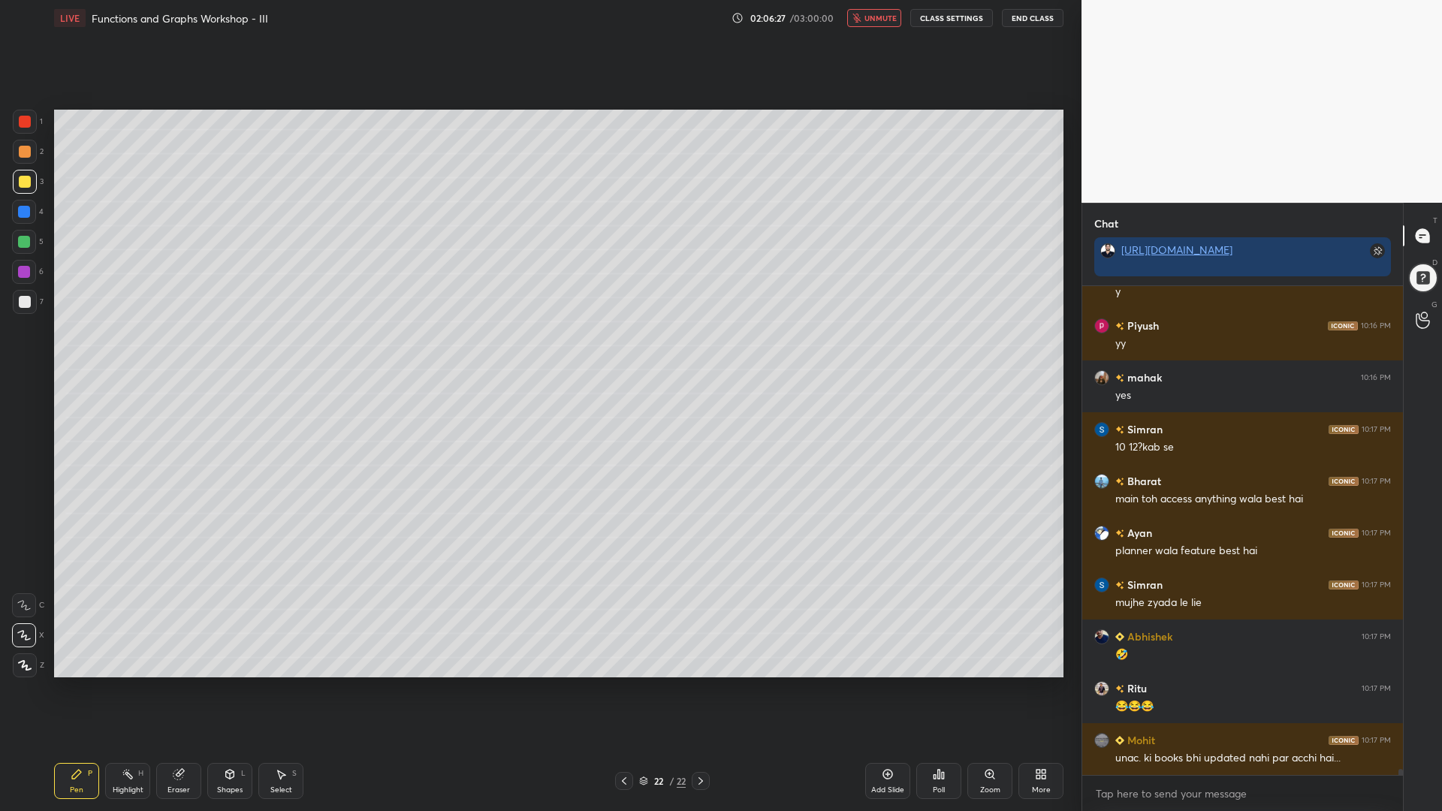
click at [898, 55] on div "Setting up your live class Poll for secs No correct answer Start poll" at bounding box center [559, 393] width 1022 height 715
click at [880, 17] on span "unmute" at bounding box center [881, 18] width 32 height 11
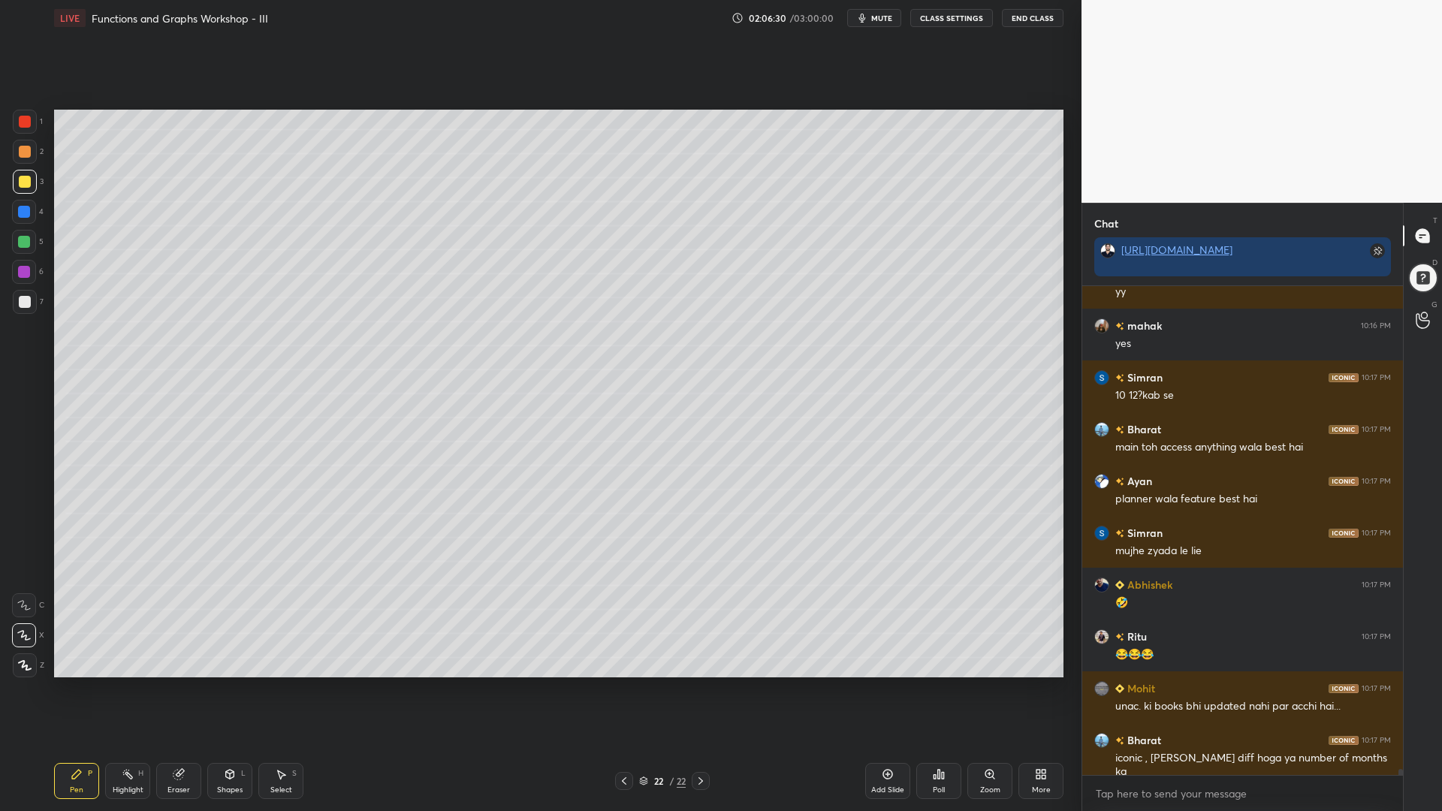
drag, startPoint x: 17, startPoint y: 218, endPoint x: 19, endPoint y: 242, distance: 24.1
click at [17, 219] on div at bounding box center [24, 212] width 24 height 24
click at [18, 247] on div at bounding box center [24, 242] width 24 height 24
drag, startPoint x: 23, startPoint y: 272, endPoint x: 53, endPoint y: 301, distance: 40.9
click at [23, 273] on div at bounding box center [24, 272] width 12 height 12
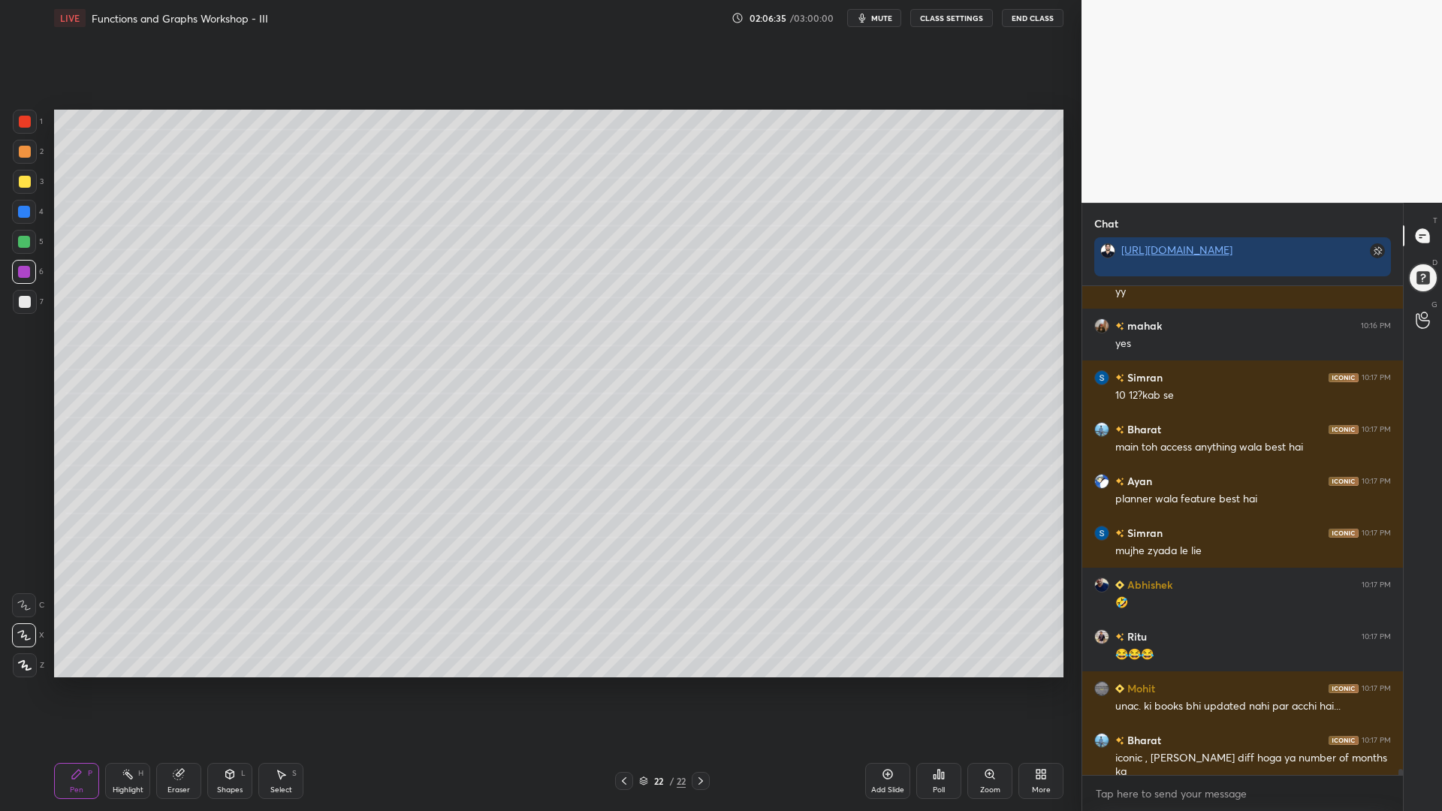
click at [25, 297] on div at bounding box center [25, 302] width 12 height 12
click at [22, 213] on div at bounding box center [24, 212] width 12 height 12
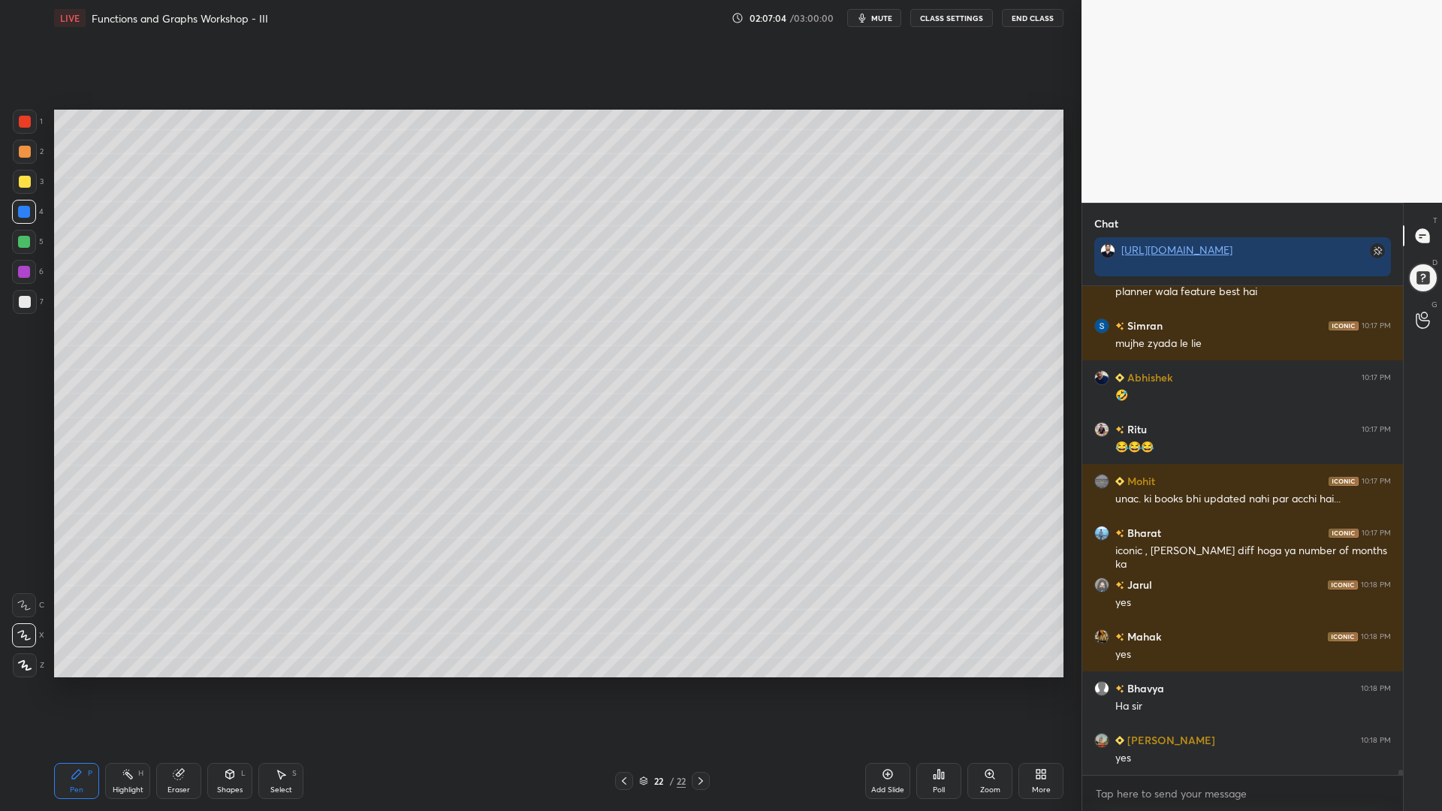
scroll to position [42111, 0]
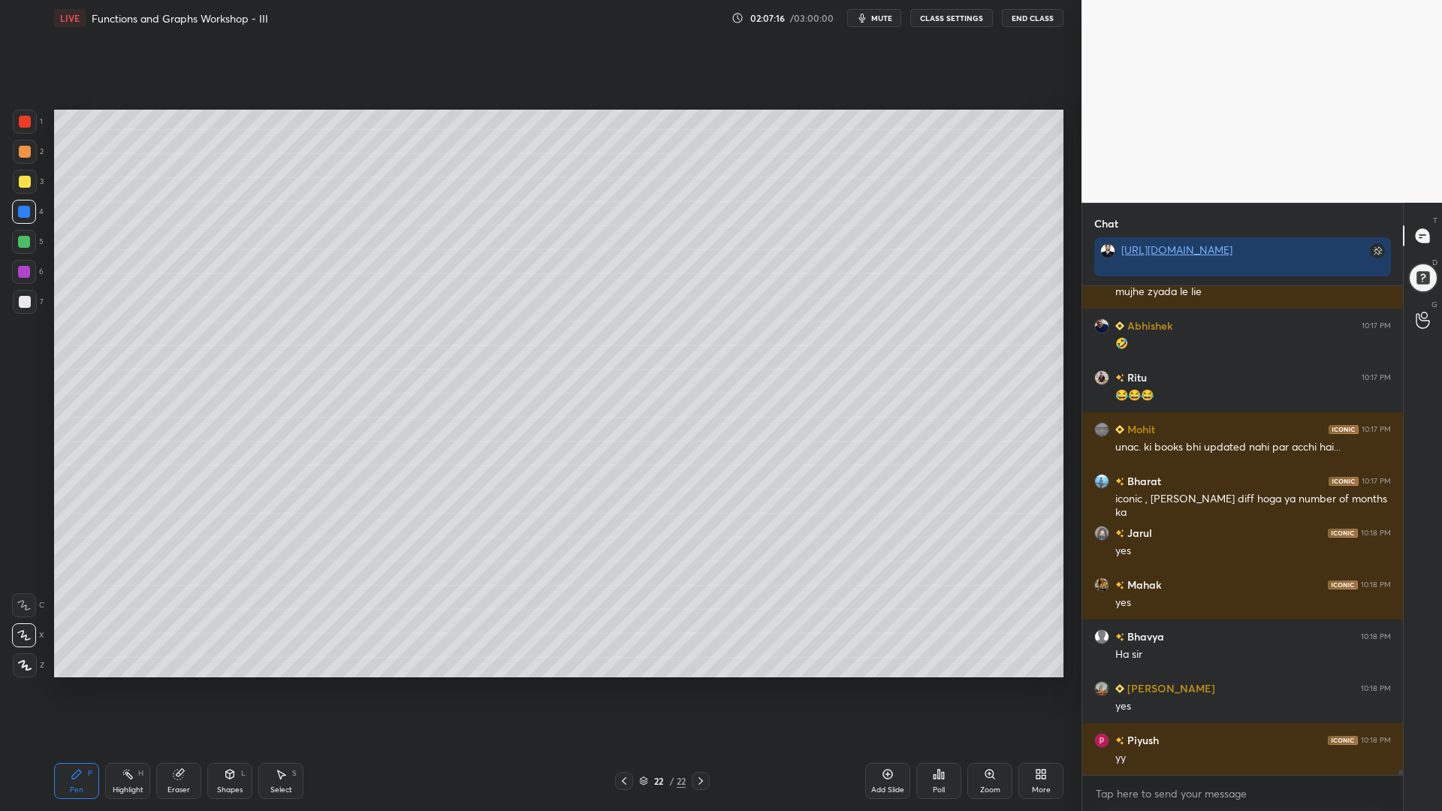
drag, startPoint x: 23, startPoint y: 182, endPoint x: 44, endPoint y: 206, distance: 32.4
click at [23, 183] on div at bounding box center [25, 182] width 12 height 12
click at [24, 243] on div at bounding box center [24, 242] width 12 height 12
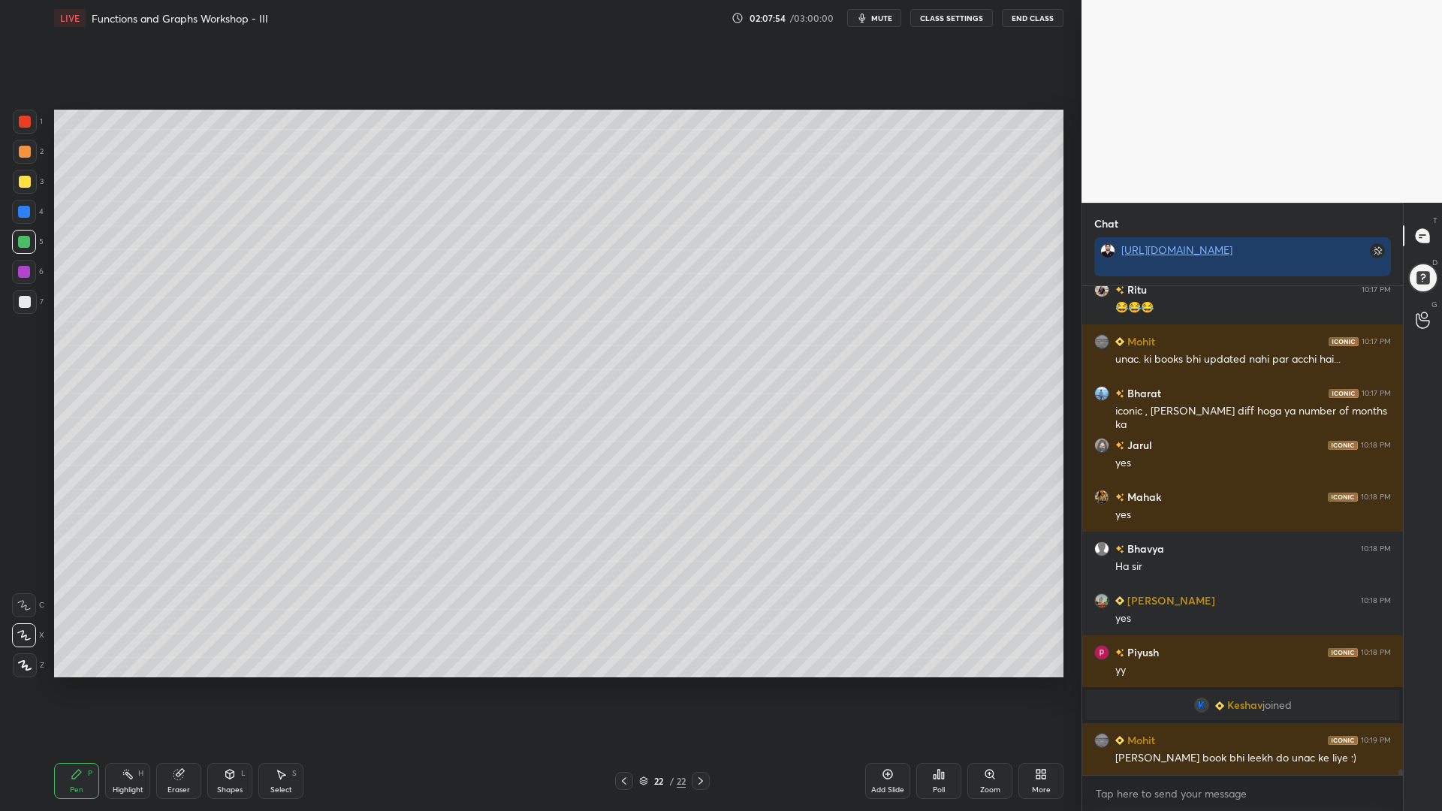
scroll to position [39547, 0]
click at [20, 270] on div at bounding box center [24, 272] width 12 height 12
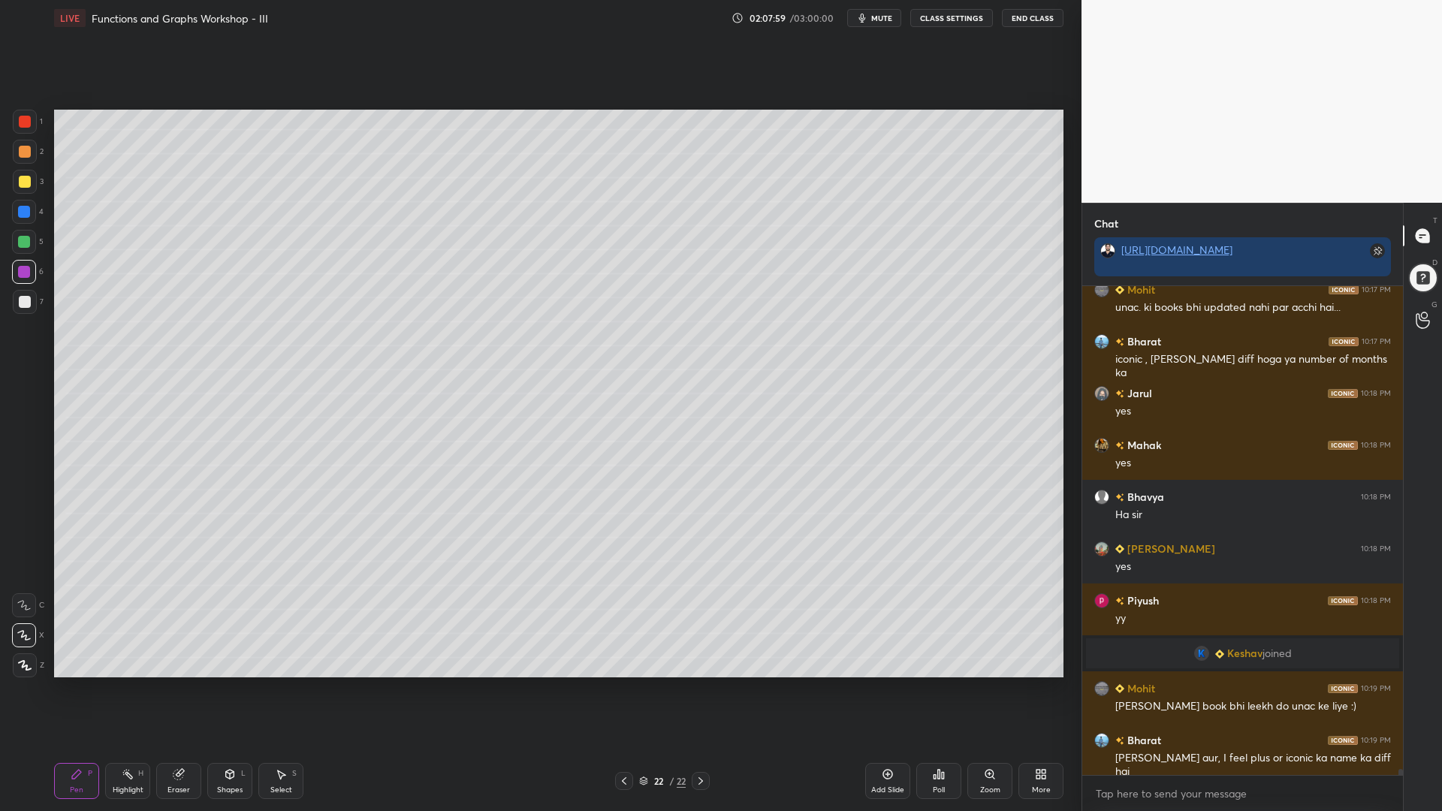
scroll to position [39665, 0]
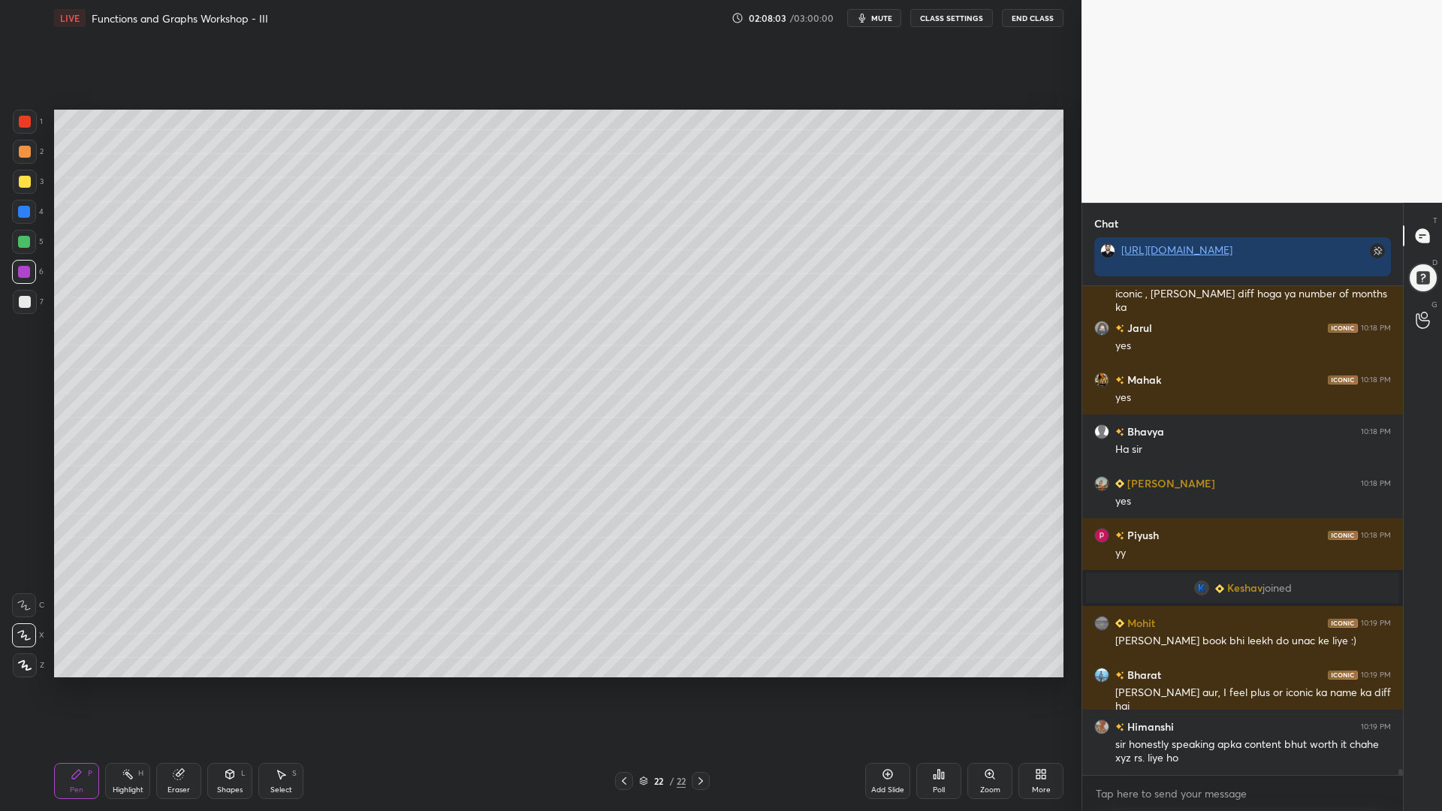
click at [26, 216] on div at bounding box center [24, 212] width 12 height 12
click at [22, 249] on div at bounding box center [24, 242] width 24 height 24
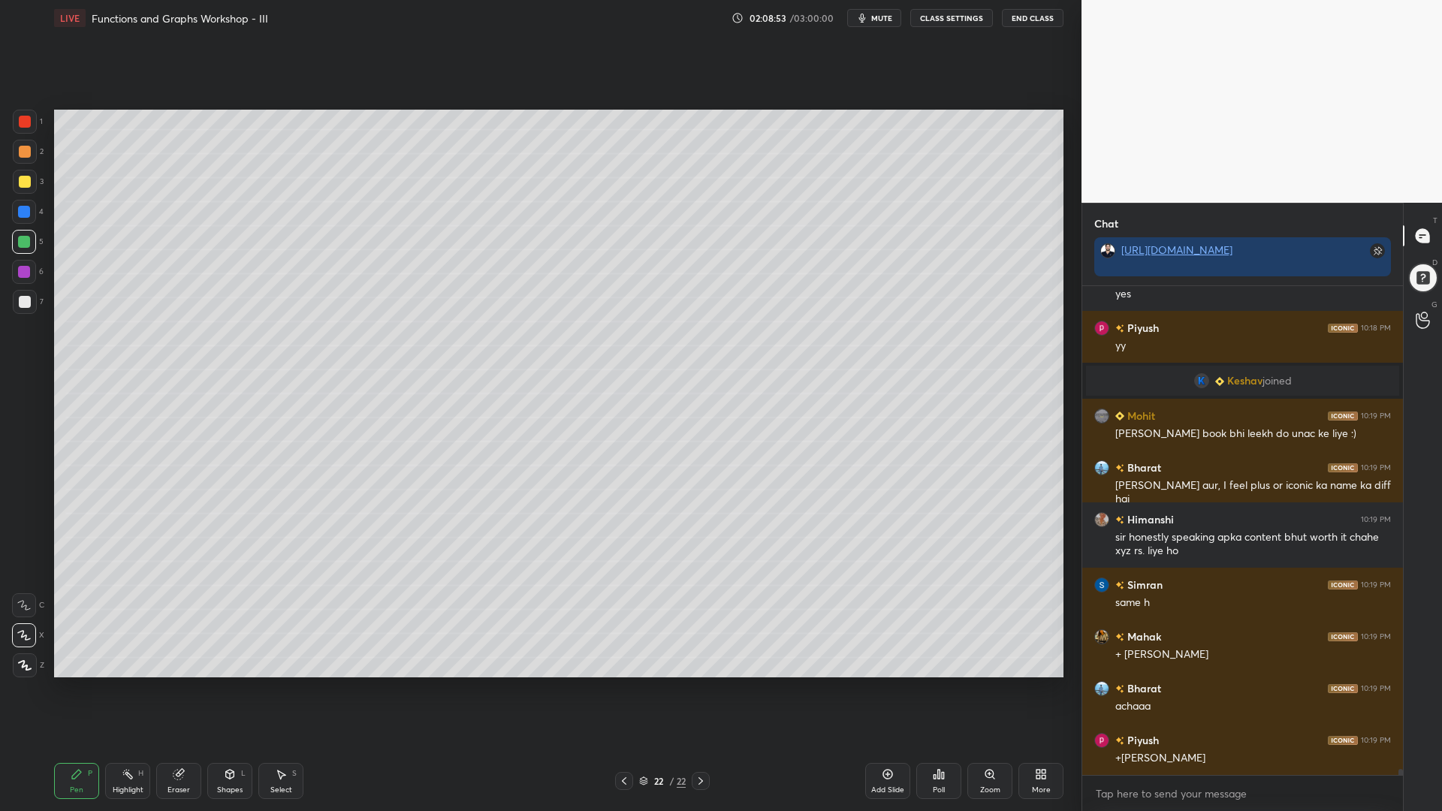
scroll to position [39924, 0]
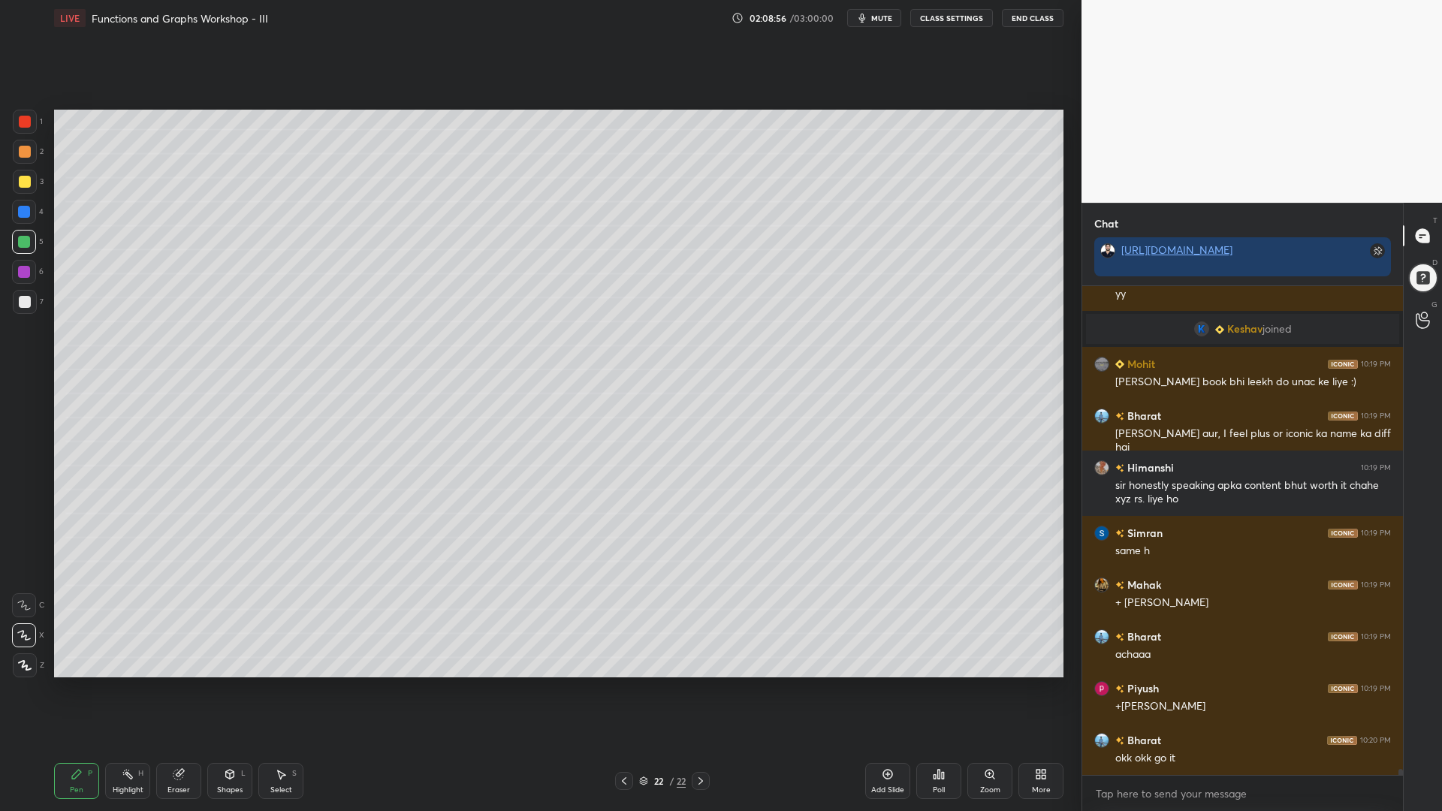
click at [15, 177] on div at bounding box center [25, 182] width 24 height 24
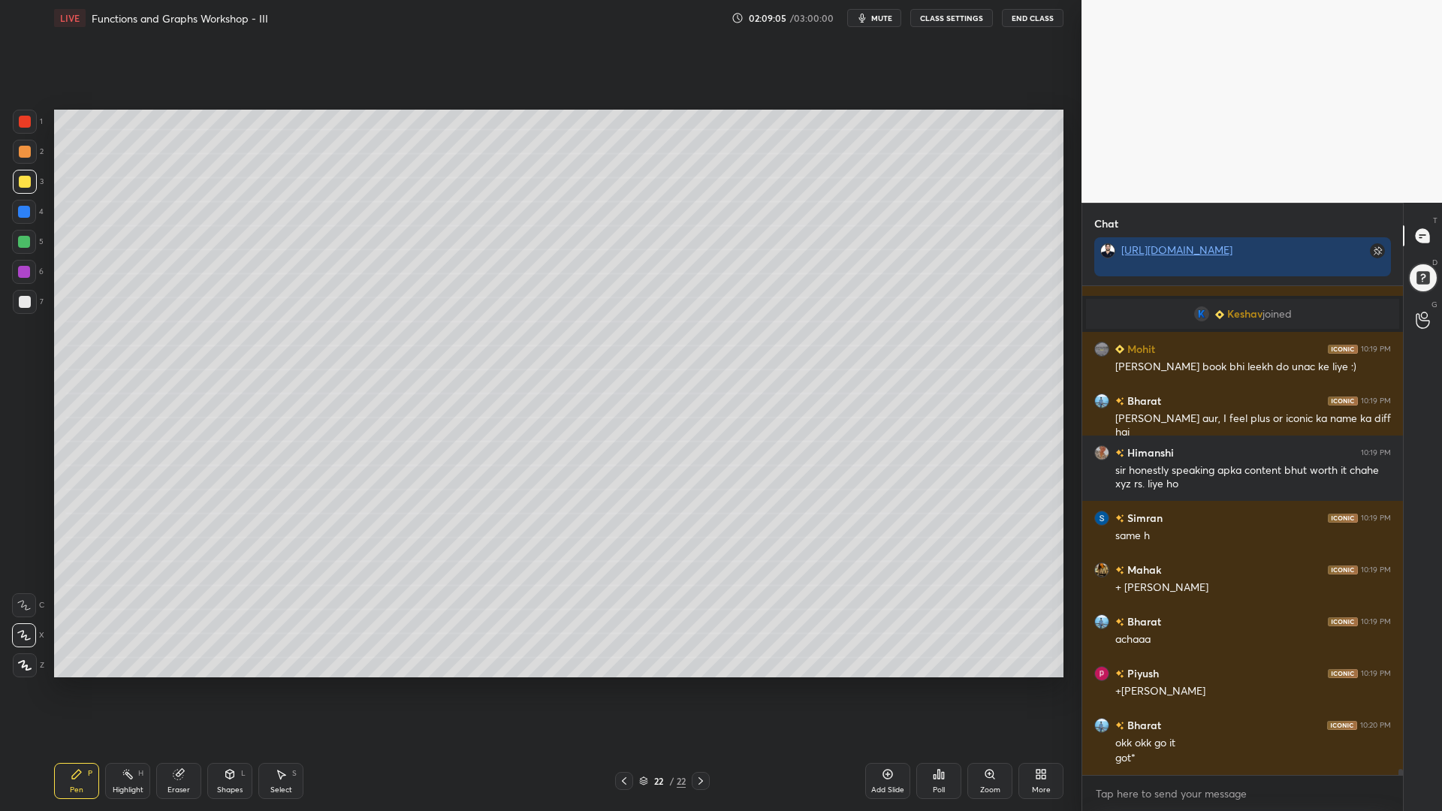
click at [28, 271] on div at bounding box center [24, 272] width 12 height 12
click at [878, 690] on div "Add Slide" at bounding box center [887, 781] width 45 height 36
click at [23, 210] on div at bounding box center [24, 212] width 12 height 12
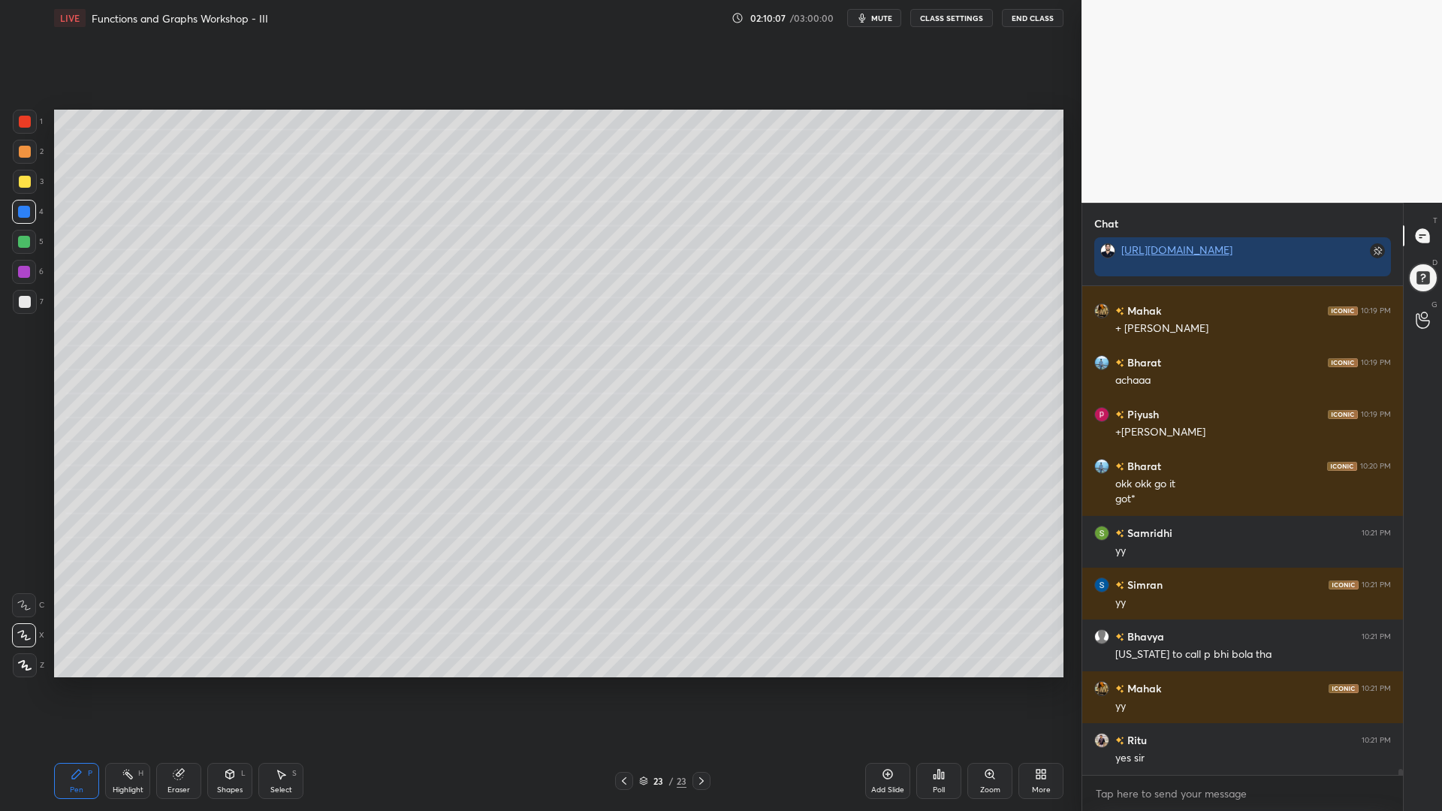
scroll to position [40250, 0]
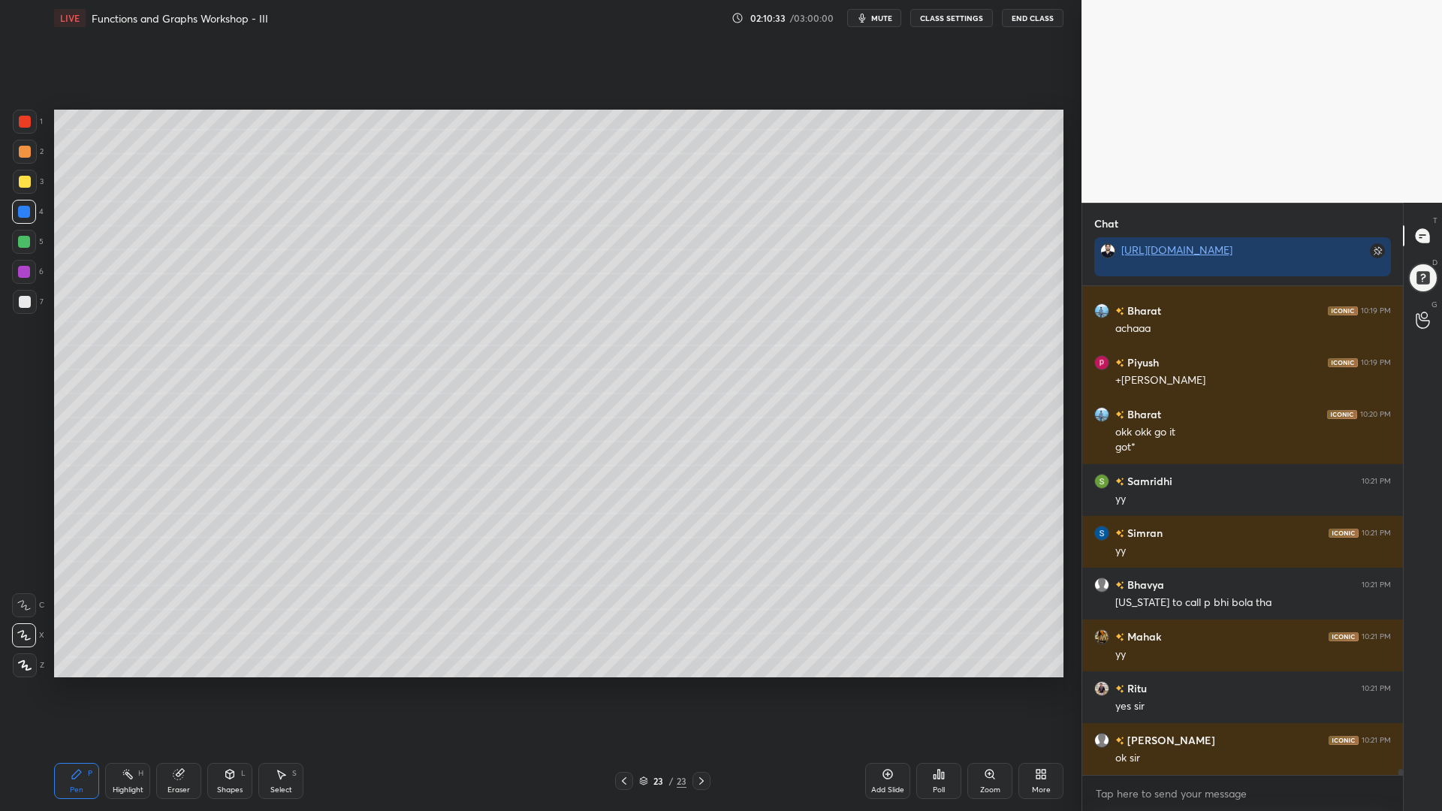
drag, startPoint x: 642, startPoint y: 783, endPoint x: 648, endPoint y: 772, distance: 13.1
click at [642, 690] on icon at bounding box center [643, 781] width 9 height 9
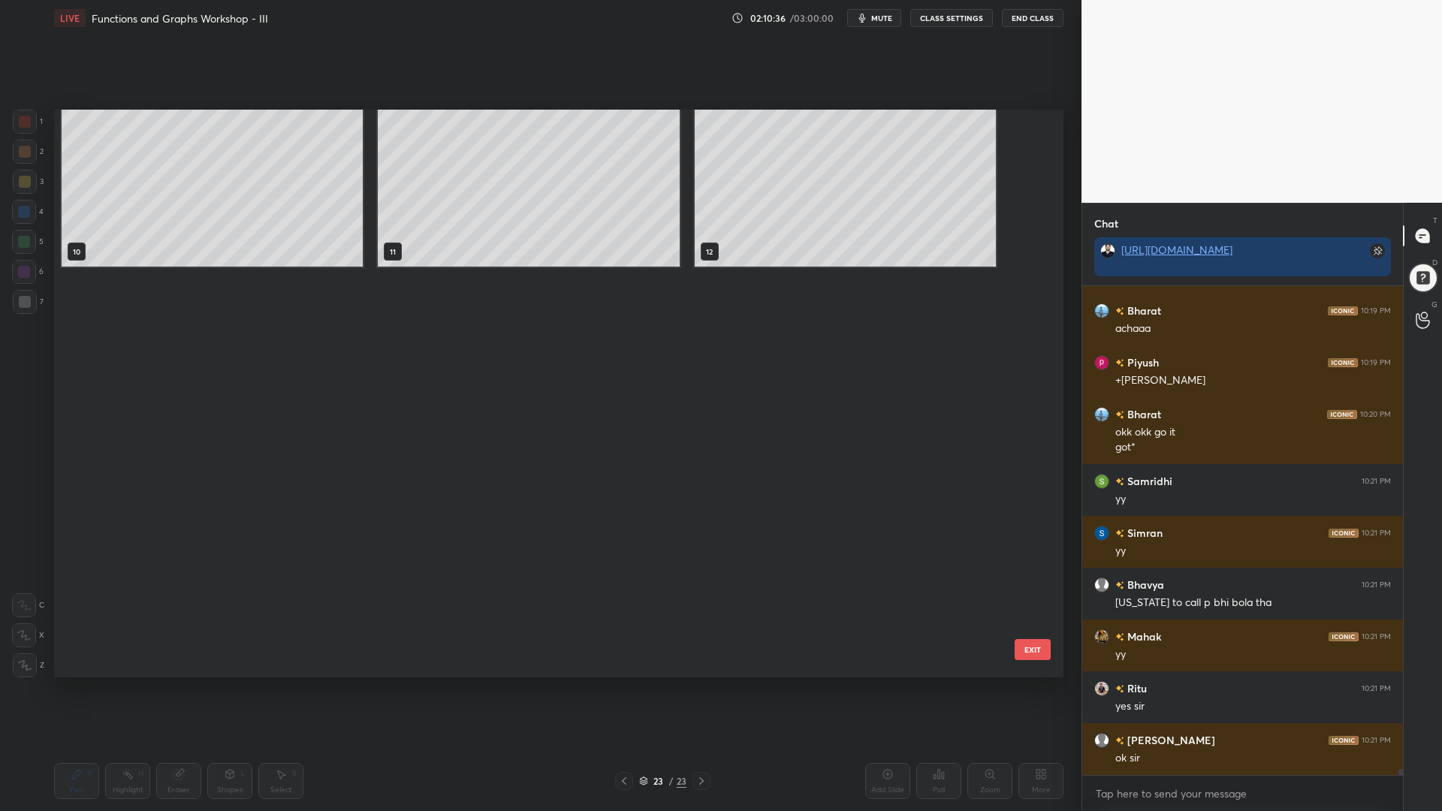
scroll to position [0, 0]
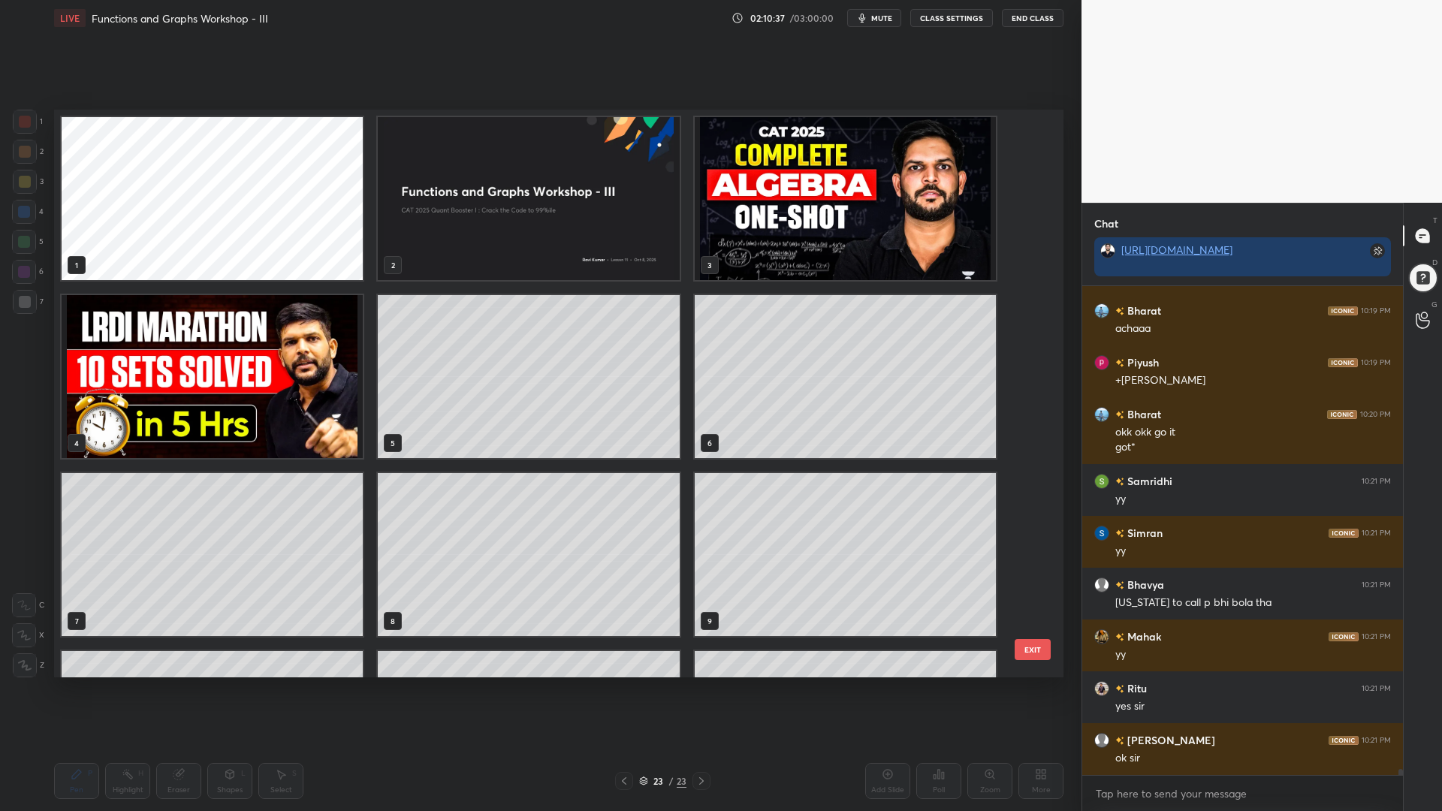
click at [569, 187] on img "grid" at bounding box center [528, 198] width 301 height 163
click at [568, 188] on img "grid" at bounding box center [528, 198] width 301 height 163
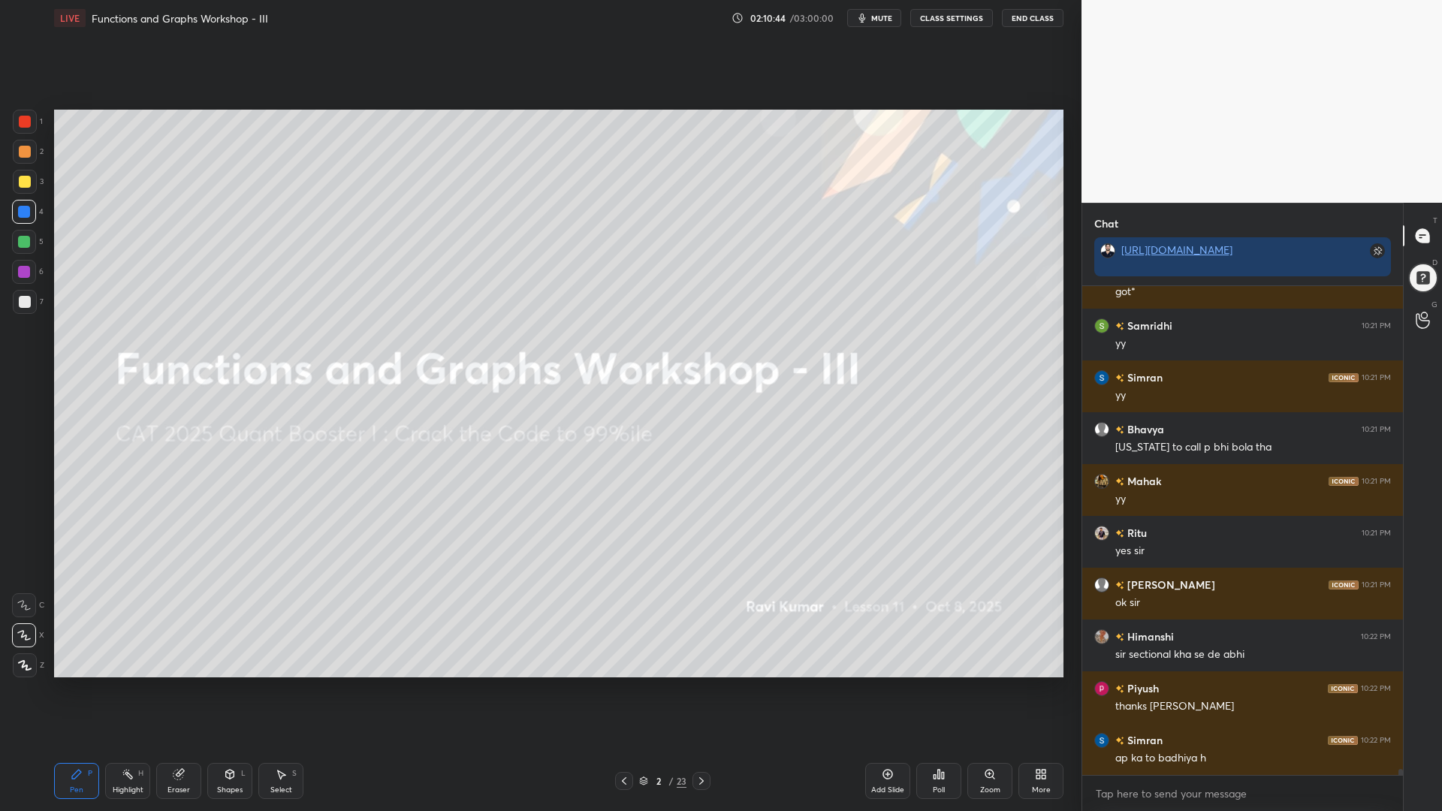
scroll to position [40457, 0]
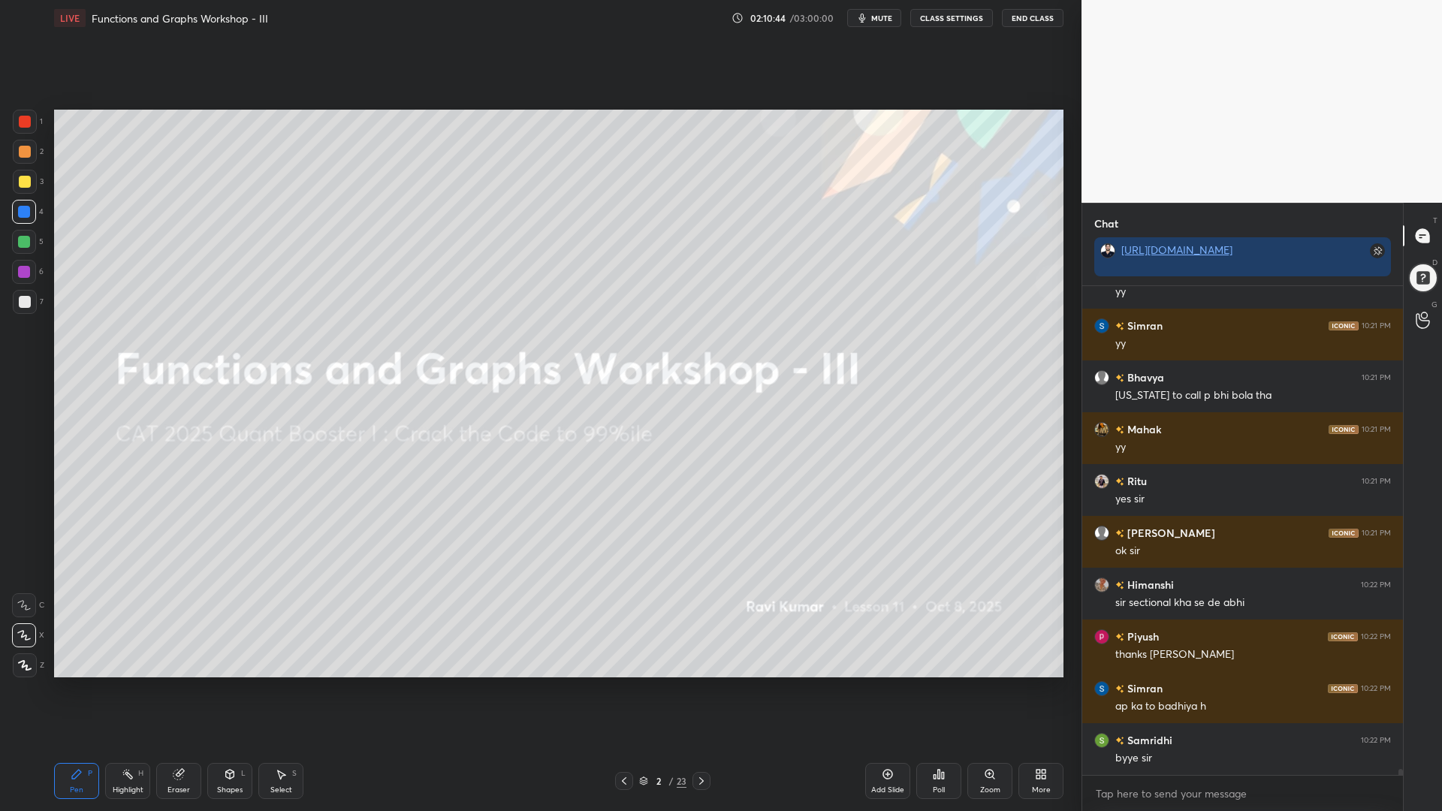
click at [1037, 18] on button "End Class" at bounding box center [1033, 18] width 62 height 18
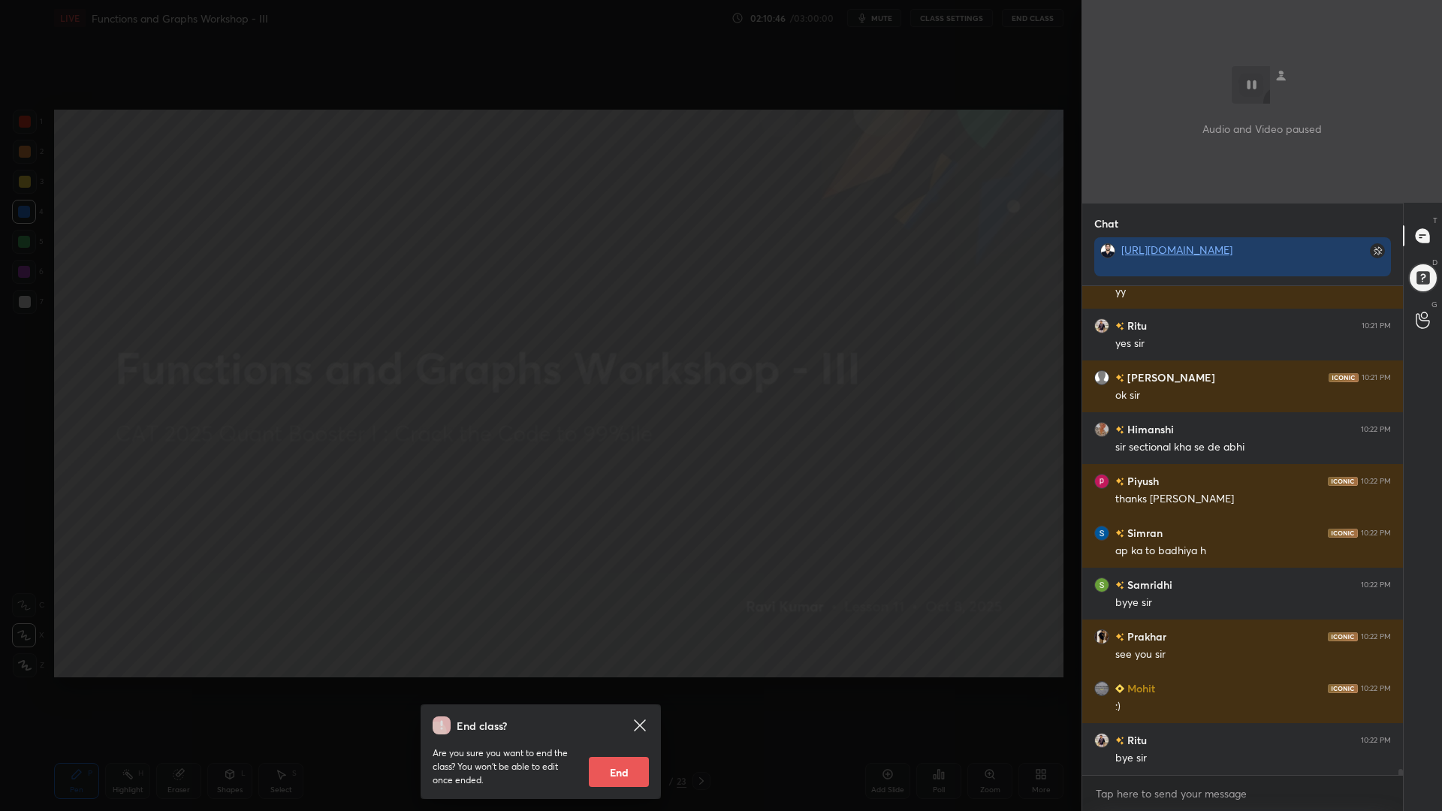
scroll to position [40665, 0]
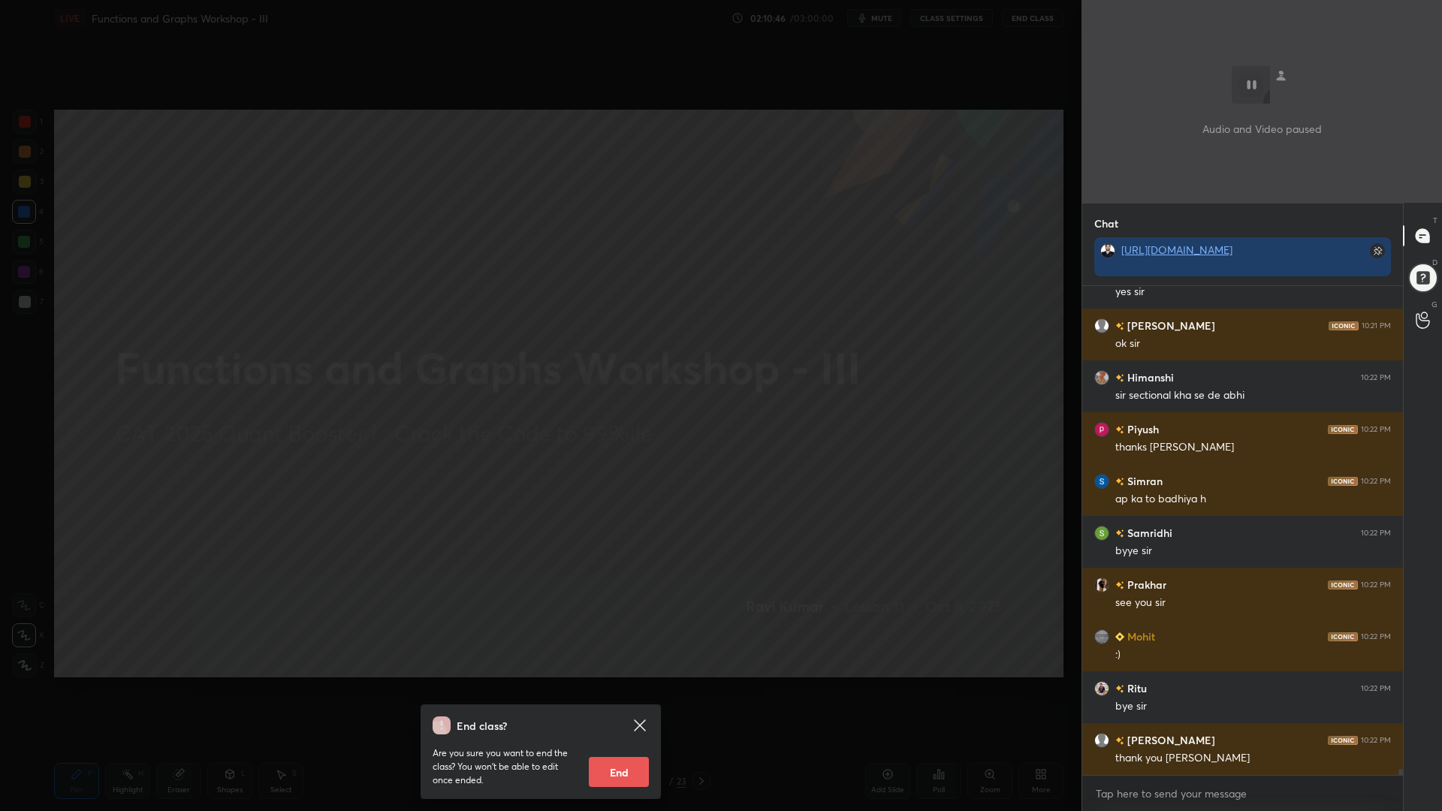
click at [615, 690] on button "End" at bounding box center [619, 772] width 60 height 30
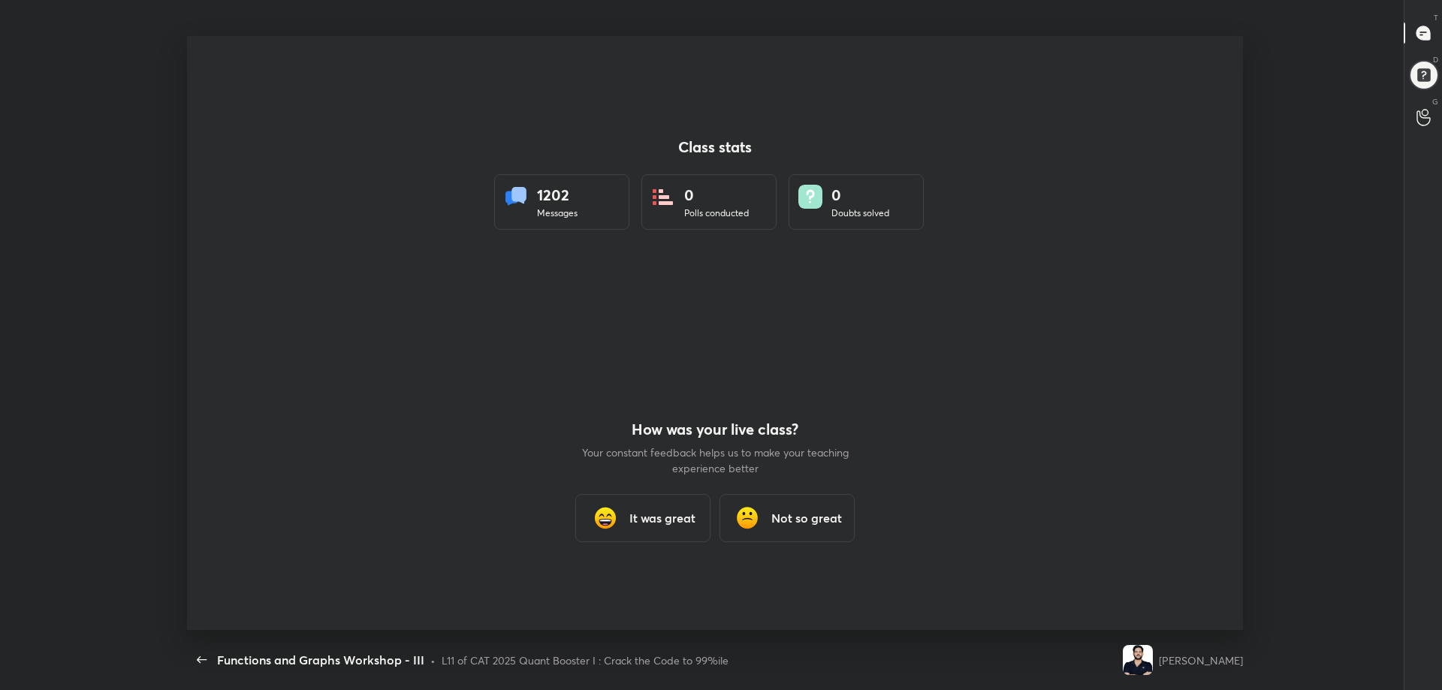
scroll to position [74534, 73698]
type textarea "x"
